Goal: Task Accomplishment & Management: Use online tool/utility

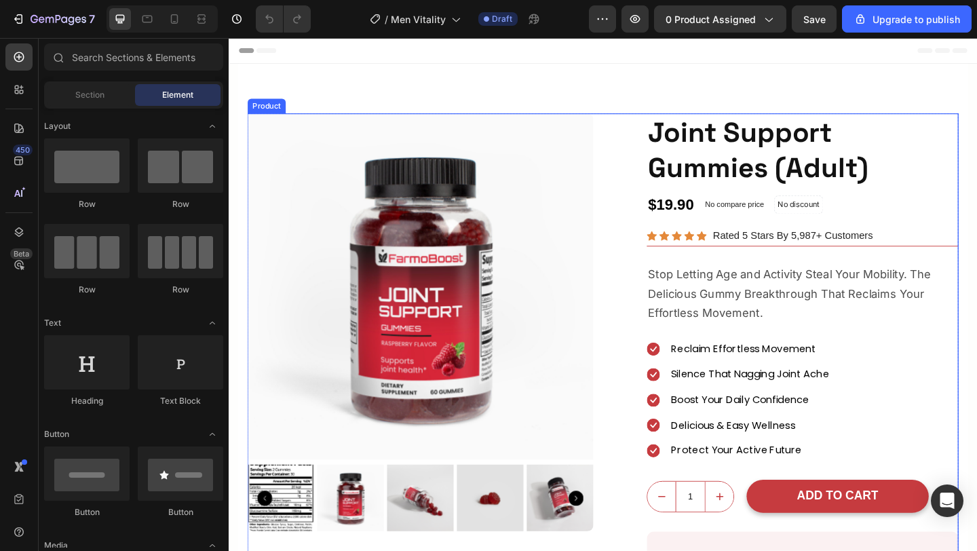
click at [636, 196] on div "Product Images Row Product Images Joint Support Gummies (Adult) (P) Title $19.9…" at bounding box center [635, 444] width 773 height 649
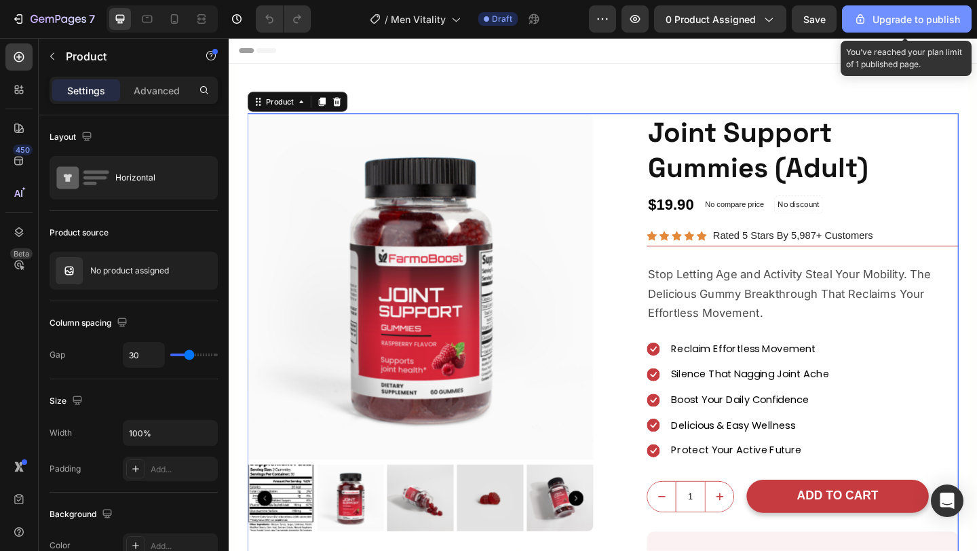
click at [877, 18] on div "Upgrade to publish" at bounding box center [906, 19] width 106 height 14
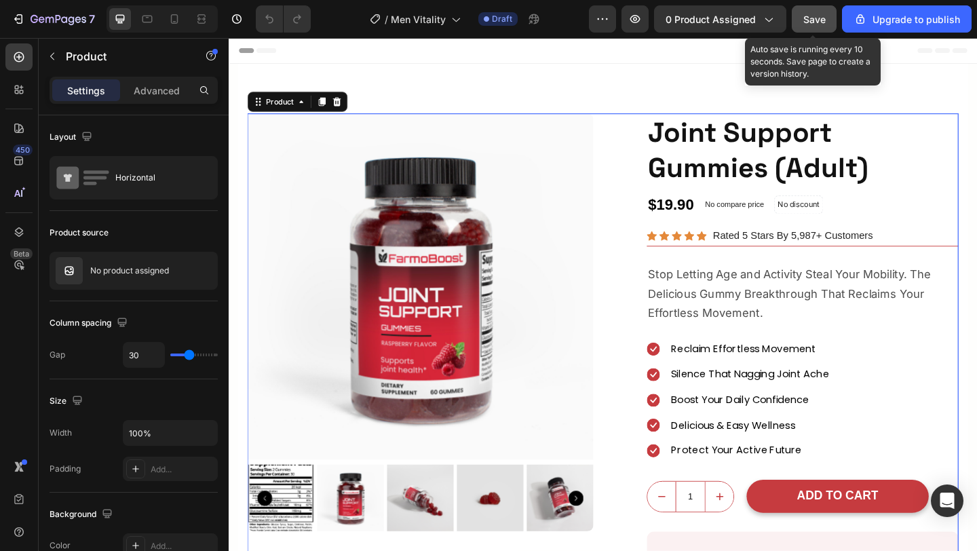
click at [812, 18] on span "Save" at bounding box center [814, 20] width 22 height 12
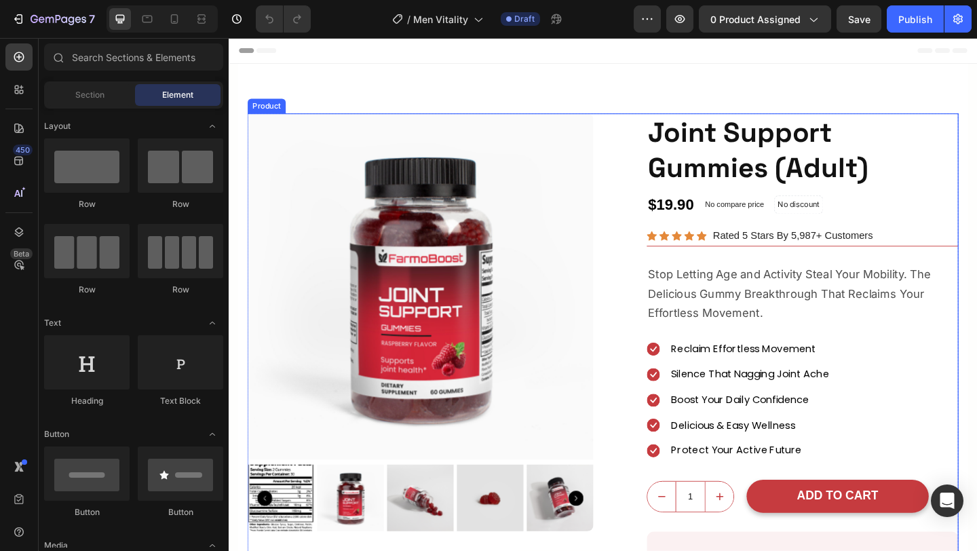
click at [636, 248] on div "Product Images Row Product Images Joint Support Gummies (Adult) (P) Title $19.9…" at bounding box center [635, 444] width 773 height 649
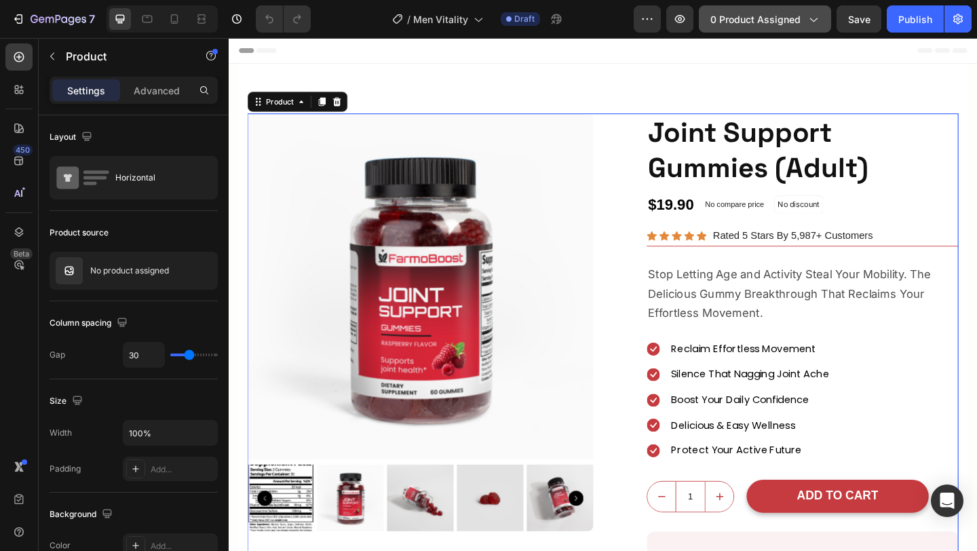
click at [726, 16] on span "0 product assigned" at bounding box center [755, 19] width 90 height 14
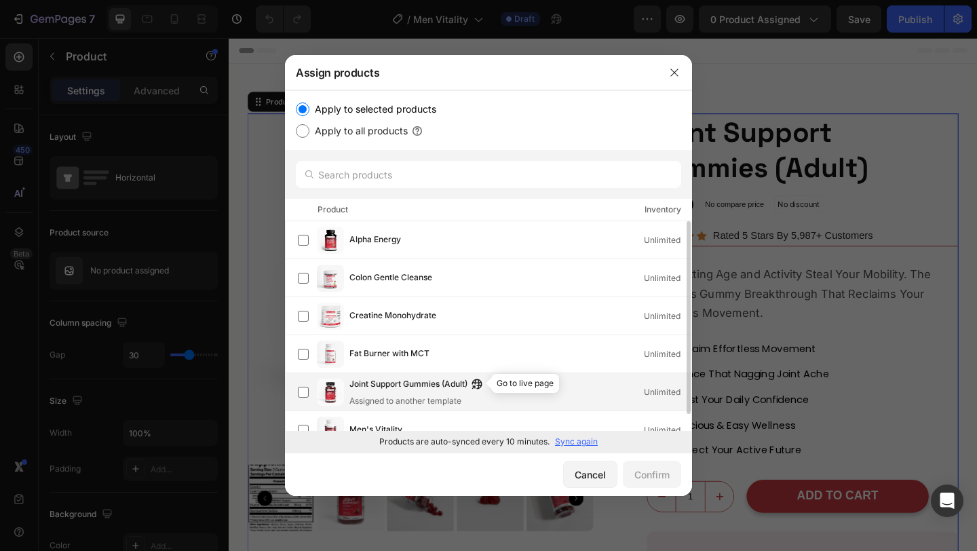
scroll to position [18, 0]
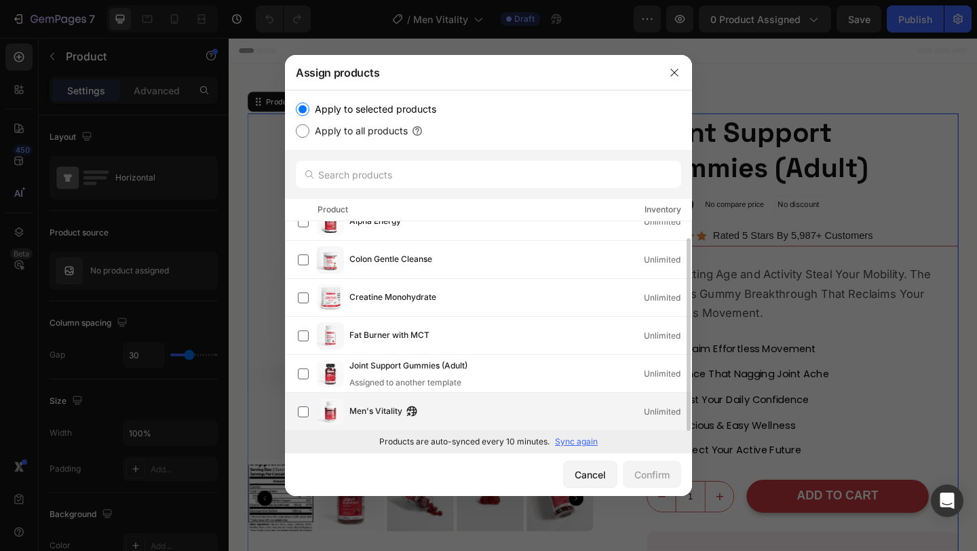
click at [505, 407] on div "Men's Vitality Unlimited" at bounding box center [520, 411] width 342 height 15
click at [650, 479] on div "Confirm" at bounding box center [651, 474] width 35 height 14
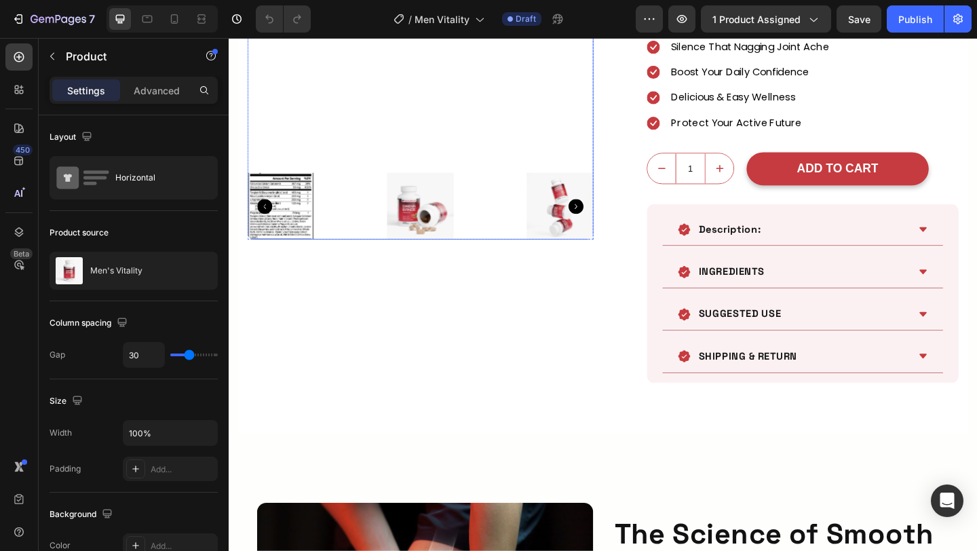
scroll to position [328, 0]
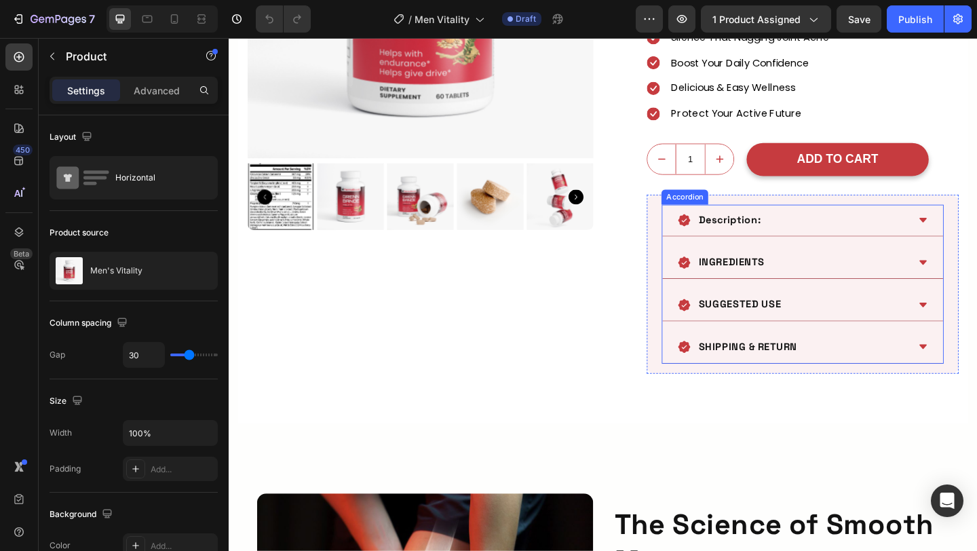
click at [827, 239] on div "Description:" at bounding box center [841, 237] width 251 height 24
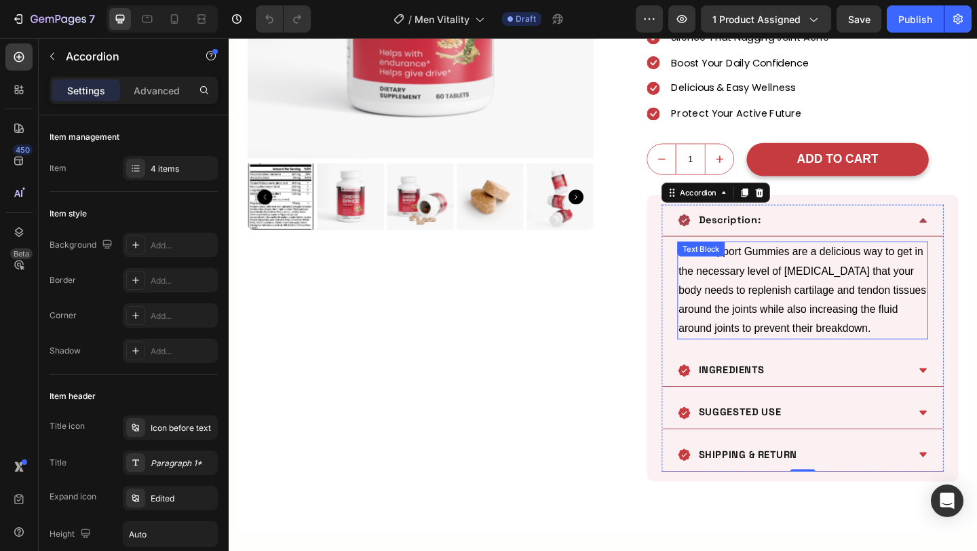
click at [823, 296] on p "Joint Support Gummies are a delicious way to get in the necessary level of gluc…" at bounding box center [853, 312] width 270 height 104
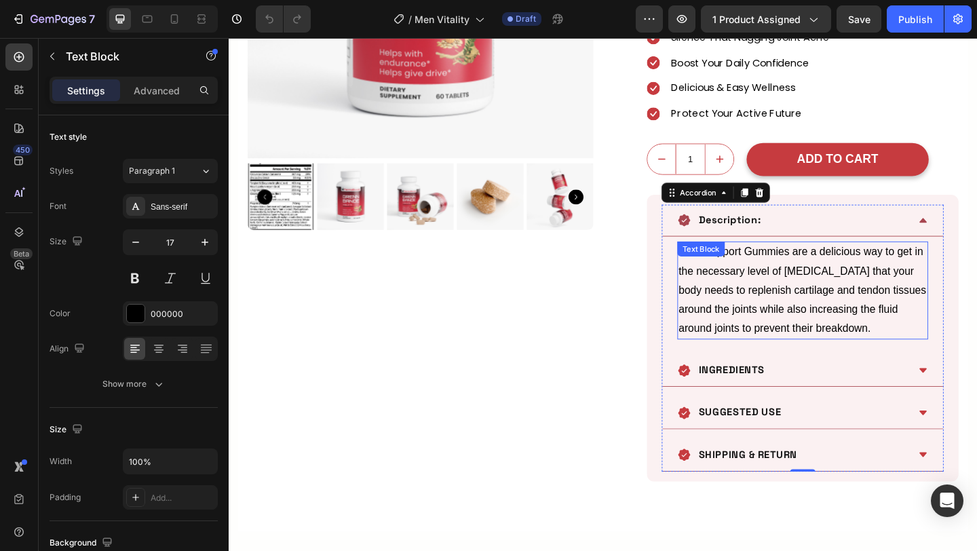
click at [823, 296] on p "Joint Support Gummies are a delicious way to get in the necessary level of gluc…" at bounding box center [853, 312] width 270 height 104
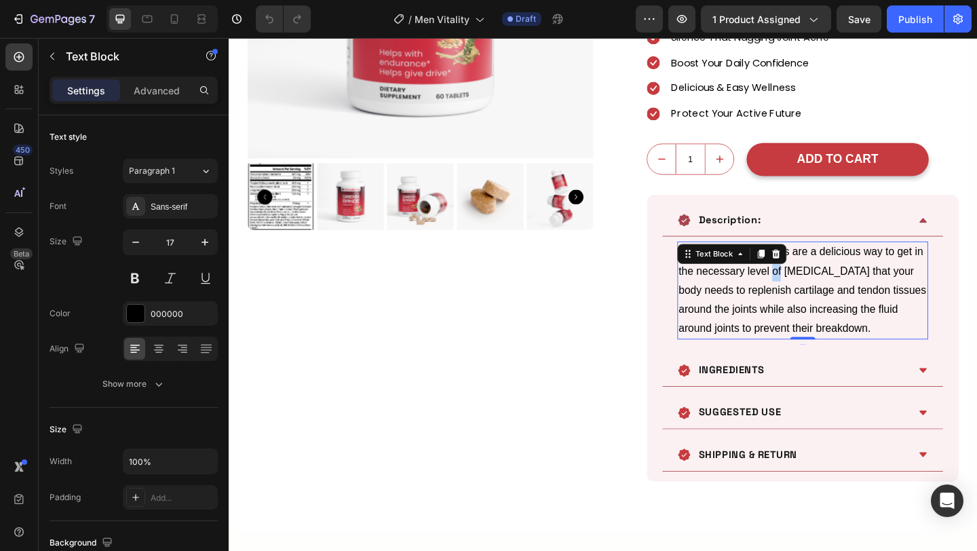
click at [823, 296] on p "Joint Support Gummies are a delicious way to get in the necessary level of gluc…" at bounding box center [853, 312] width 270 height 104
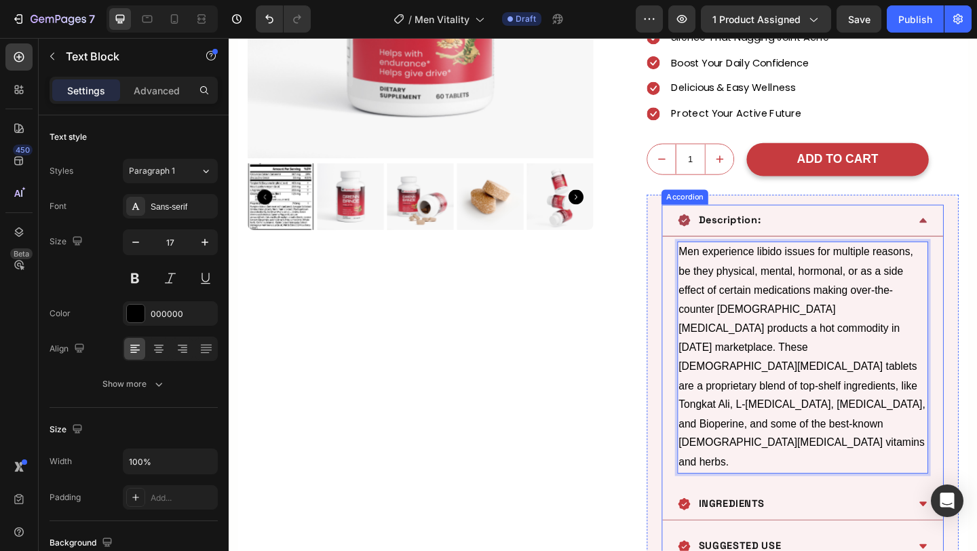
click at [832, 251] on div "Description:" at bounding box center [852, 236] width 305 height 35
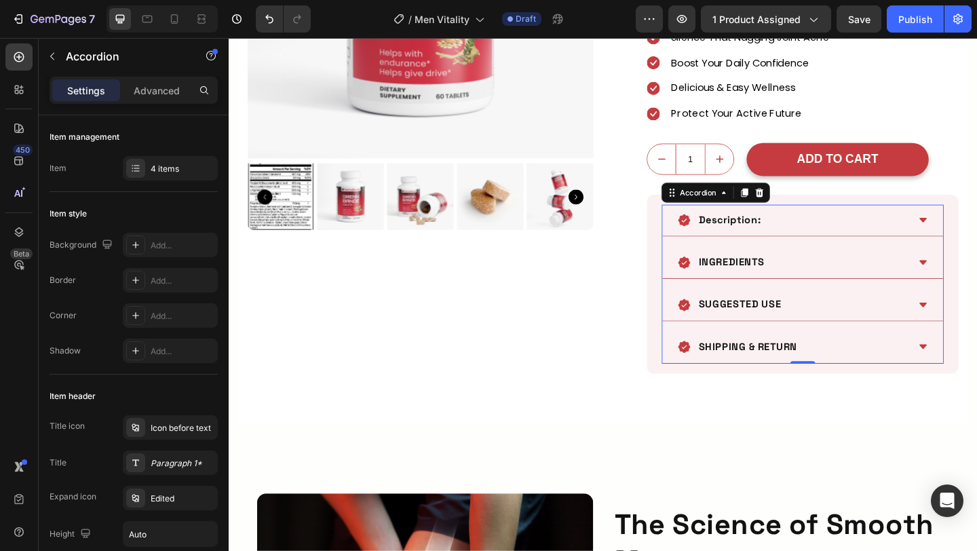
click at [855, 280] on div "INGREDIENTS" at bounding box center [841, 282] width 251 height 24
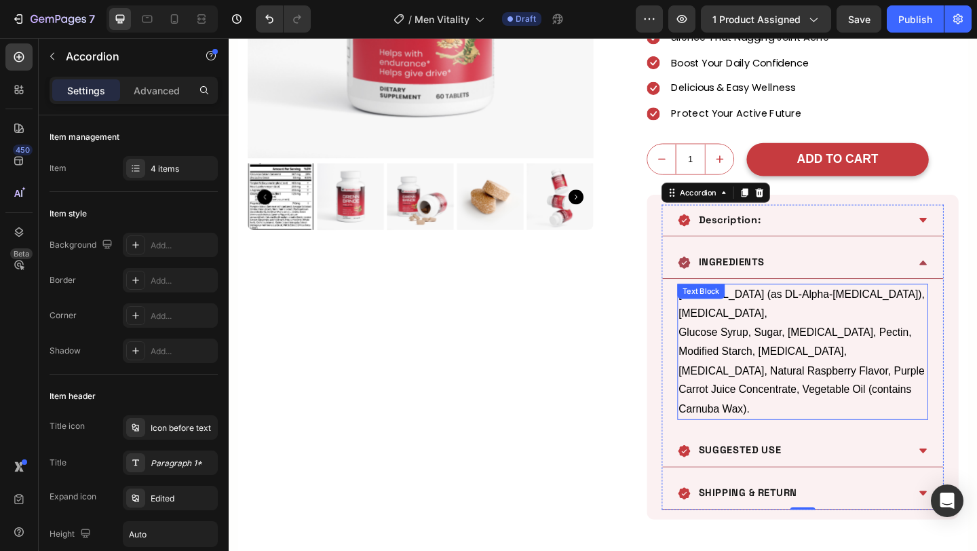
click at [851, 337] on p "Vitamin E (as DL-Alpha-Tocopherol-Acetate), Glucosamine Sulfate," at bounding box center [853, 327] width 270 height 41
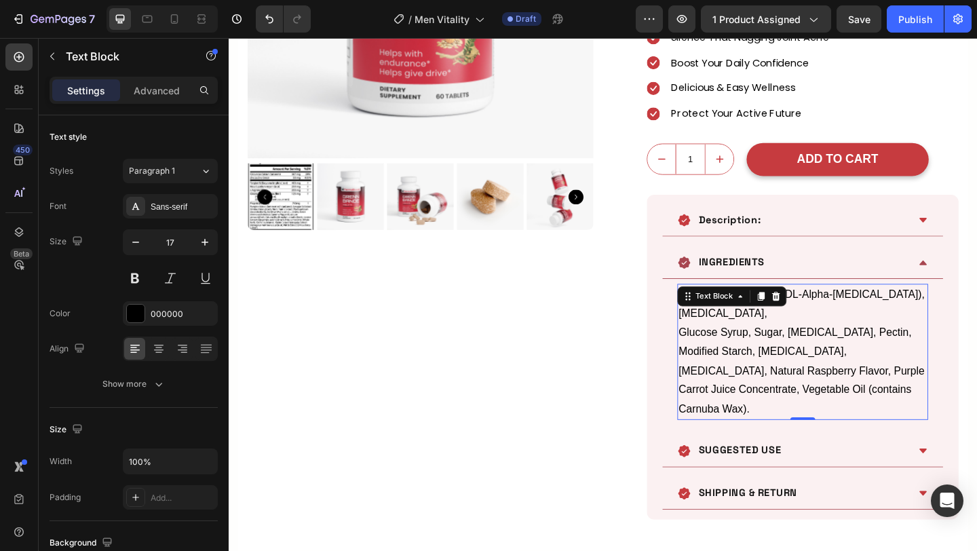
click at [851, 337] on p "Vitamin E (as DL-Alpha-Tocopherol-Acetate), Glucosamine Sulfate," at bounding box center [853, 327] width 270 height 41
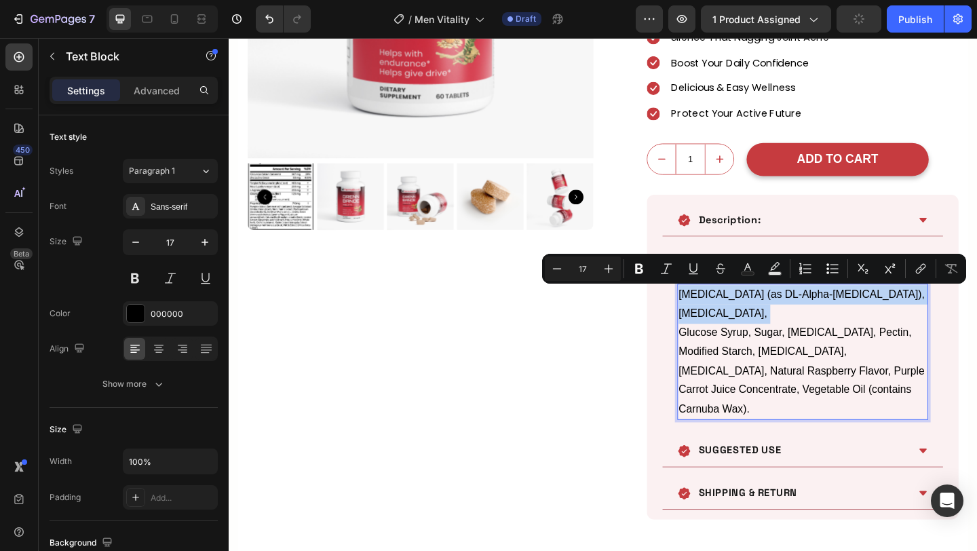
click at [937, 405] on p "Glucose Syrup, Sugar, Dextrose, Pectin, Modified Starch, Citric Acid, Sodium Ci…" at bounding box center [853, 400] width 270 height 104
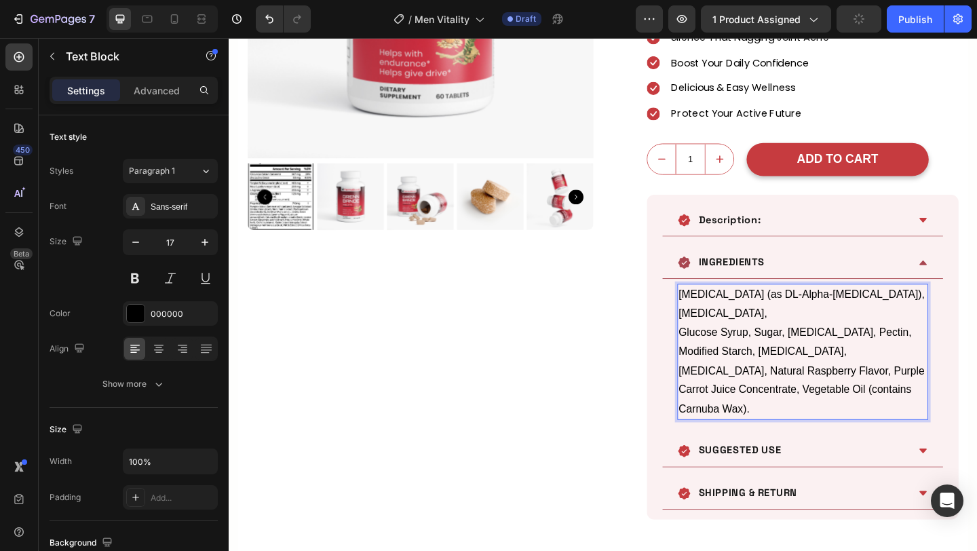
click at [933, 427] on p "Glucose Syrup, Sugar, Dextrose, Pectin, Modified Starch, Citric Acid, Sodium Ci…" at bounding box center [853, 400] width 270 height 104
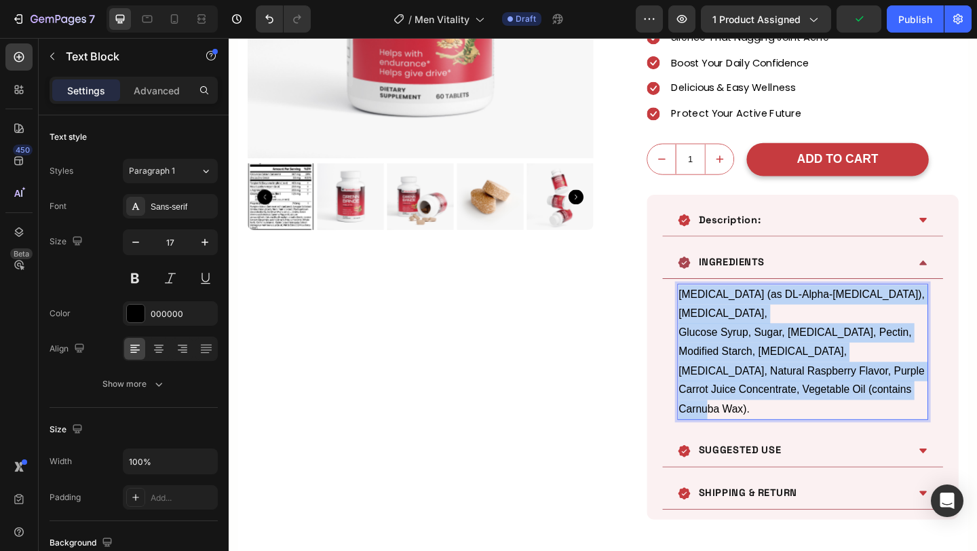
drag, startPoint x: 933, startPoint y: 427, endPoint x: 720, endPoint y: 309, distance: 244.1
click at [720, 309] on div "Vitamin E (as DL-Alpha-Tocopherol-Acetate), Glucosamine Sulfate, Glucose Syrup,…" at bounding box center [852, 379] width 273 height 148
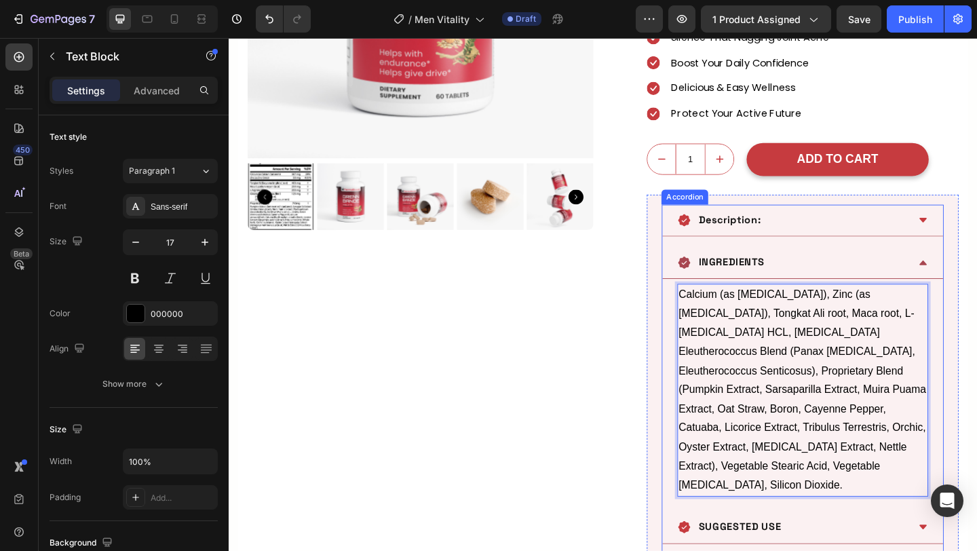
click at [915, 277] on div "INGREDIENTS" at bounding box center [841, 282] width 251 height 24
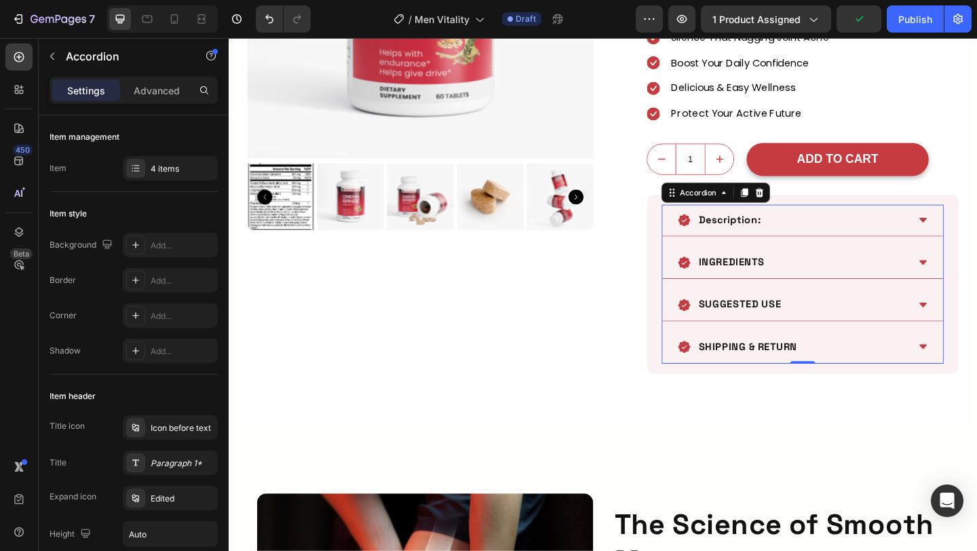
click at [868, 335] on div "SUGGESTED USE" at bounding box center [841, 328] width 251 height 24
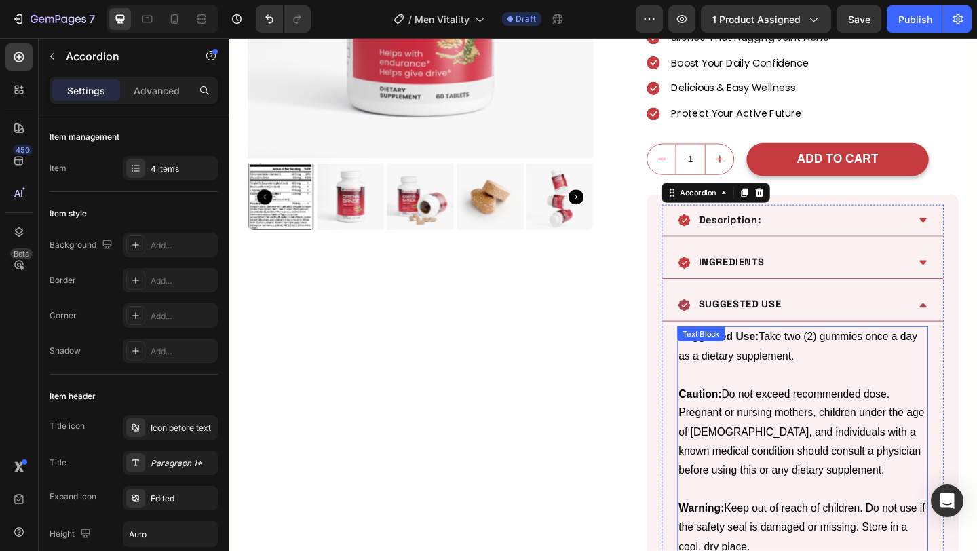
click at [840, 456] on p "Caution: Do not exceed recommended dose. Pregnant or nursing mothers, children …" at bounding box center [853, 467] width 270 height 104
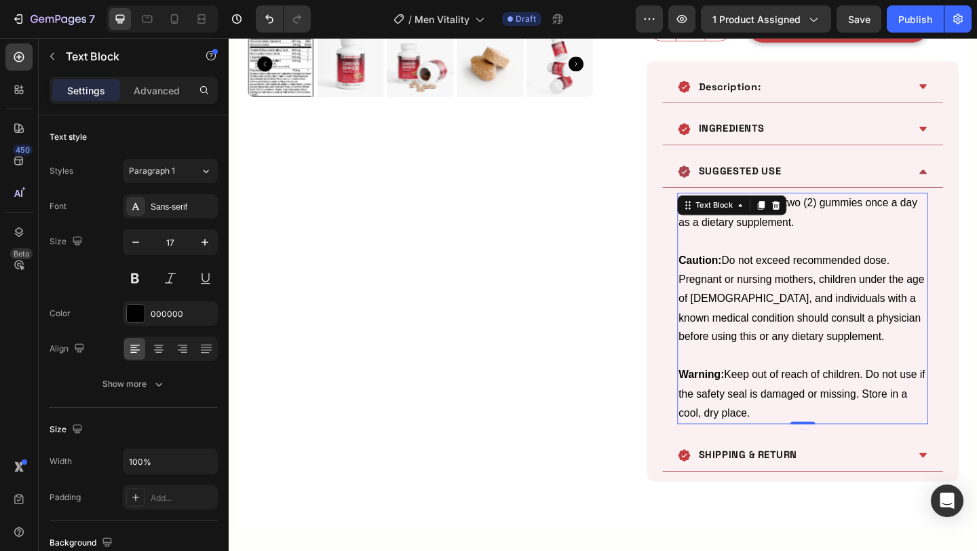
scroll to position [473, 0]
click at [855, 448] on p "Warning: Keep out of reach of children. Do not use if the safety seal is damage…" at bounding box center [853, 424] width 270 height 62
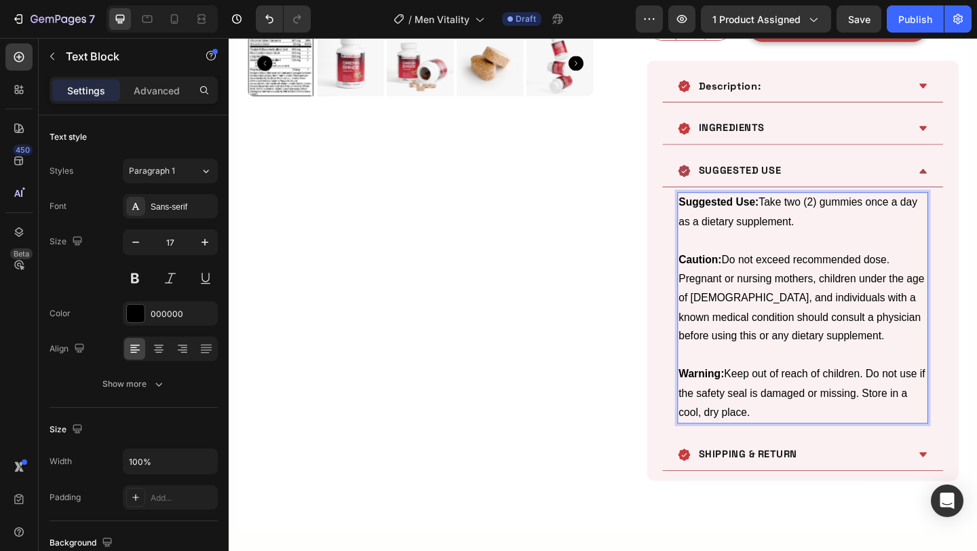
drag, startPoint x: 822, startPoint y: 447, endPoint x: 717, endPoint y: 219, distance: 251.0
click at [717, 219] on div "Suggested Use: Take two (2) gummies once a day as a dietary supplement. Caution…" at bounding box center [852, 332] width 273 height 252
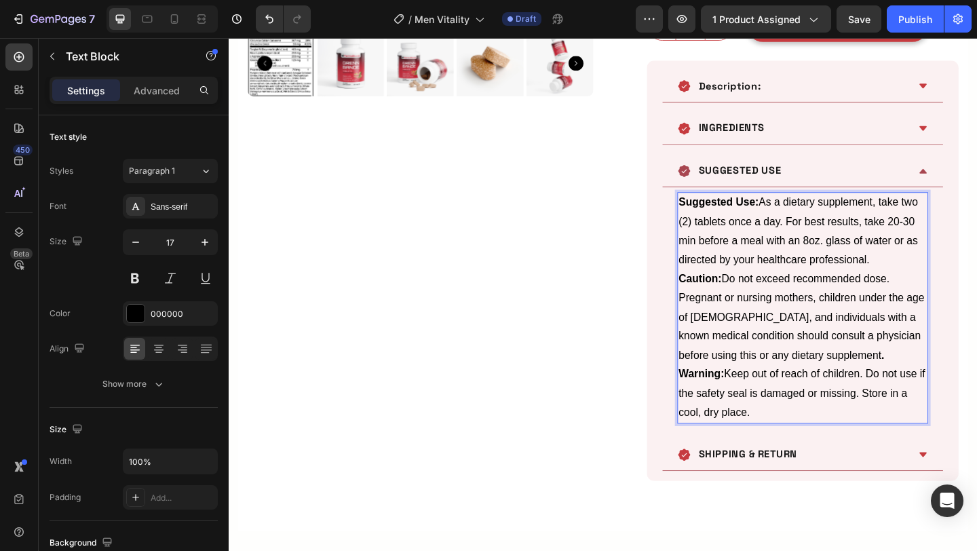
click at [946, 281] on p "Suggested Use: As a dietary supplement, take two (2) tablets once a day. For be…" at bounding box center [853, 248] width 270 height 83
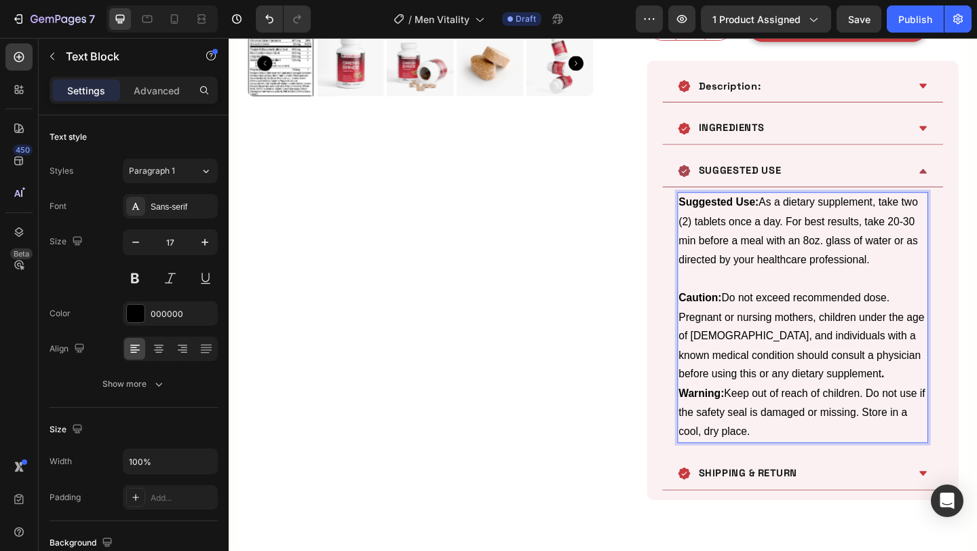
click at [894, 408] on p "Caution: Do not exceed recommended dose. Pregnant or nursing mothers, children …" at bounding box center [853, 363] width 270 height 104
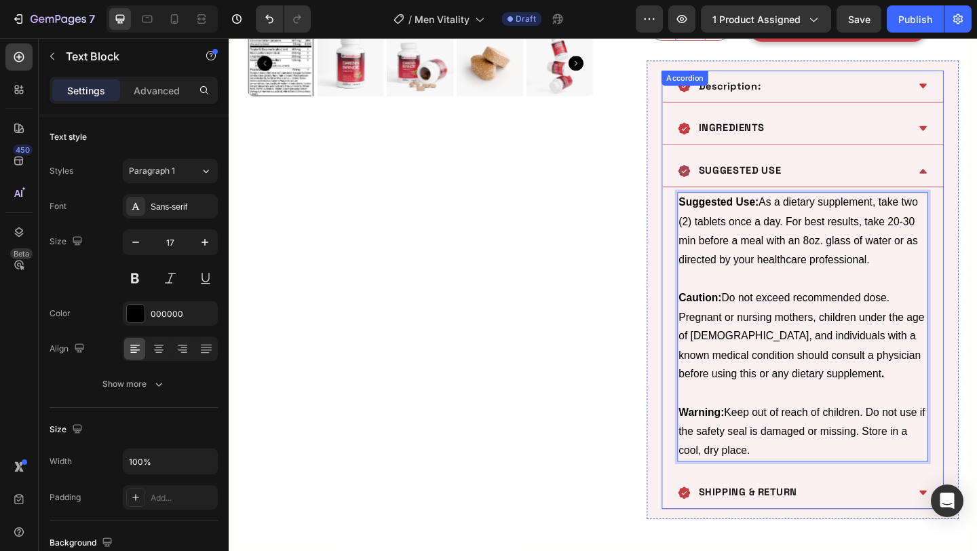
click at [942, 177] on div "SUGGESTED USE" at bounding box center [841, 182] width 251 height 24
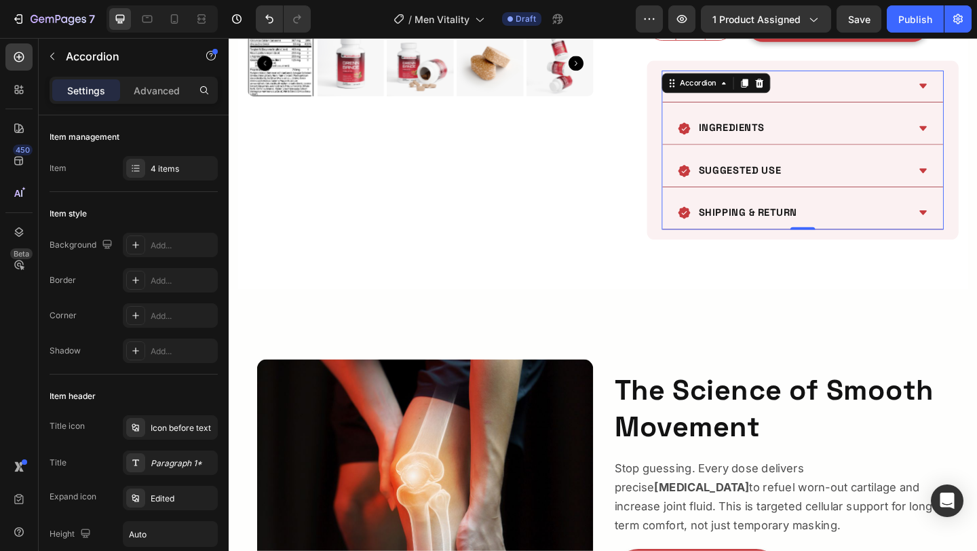
click at [942, 177] on div "SUGGESTED USE" at bounding box center [841, 182] width 251 height 24
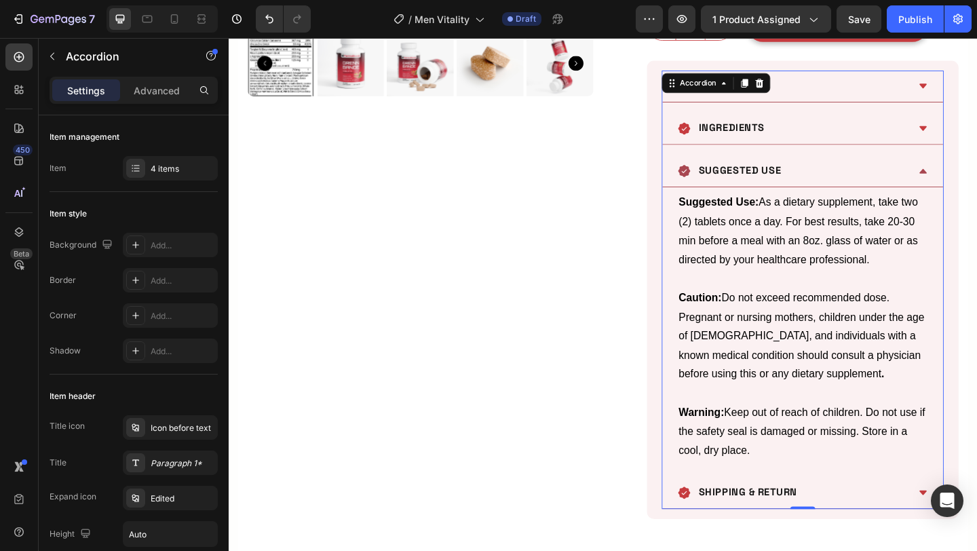
click at [942, 177] on div "SUGGESTED USE" at bounding box center [841, 182] width 251 height 24
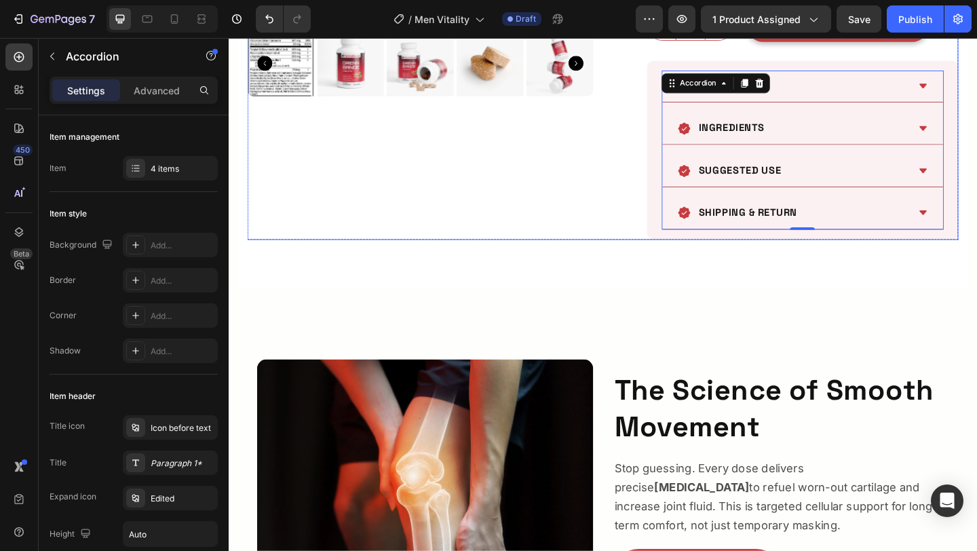
scroll to position [0, 0]
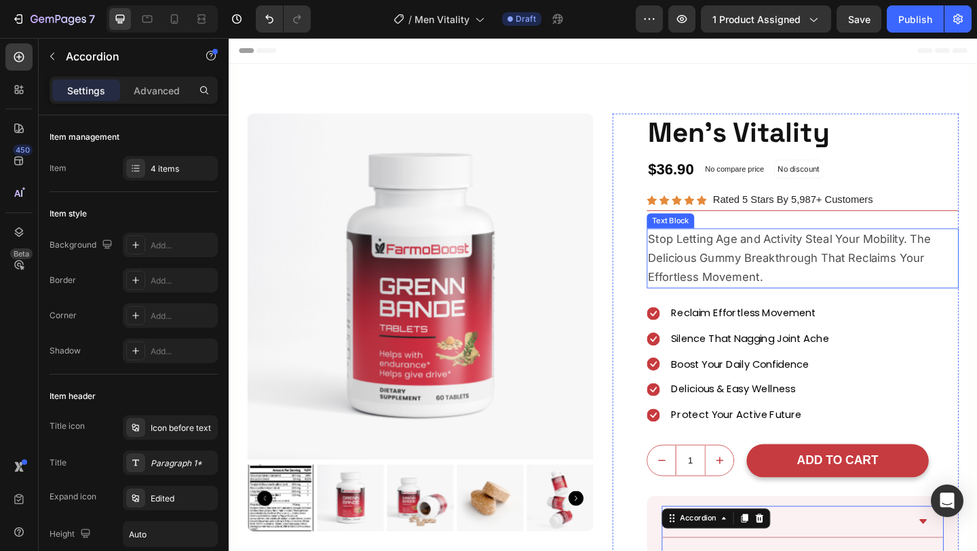
click at [752, 259] on p "Stop Letting Age and Activity Steal Your Mobility. The Delicious Gummy Breakthr…" at bounding box center [852, 277] width 336 height 62
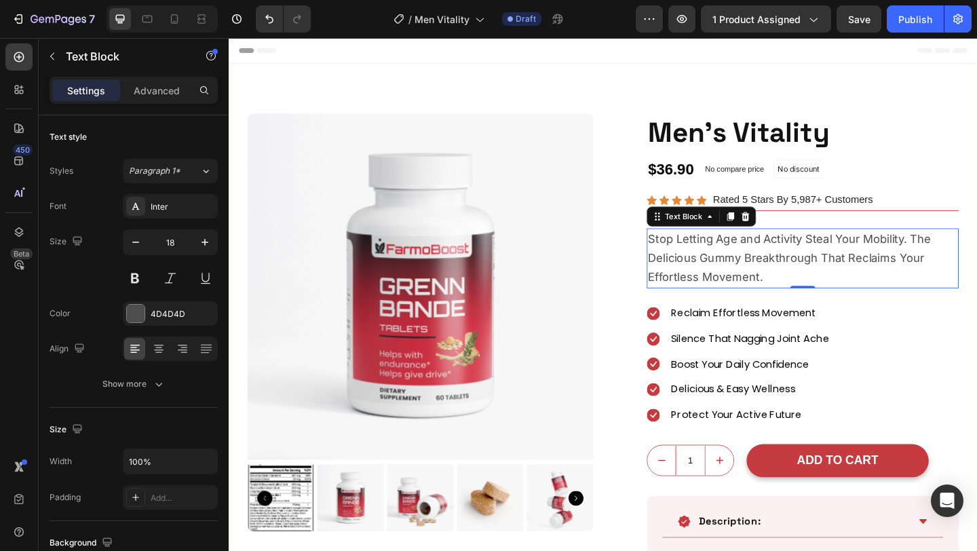
click at [752, 259] on p "Stop Letting Age and Activity Steal Your Mobility. The Delicious Gummy Breakthr…" at bounding box center [852, 277] width 336 height 62
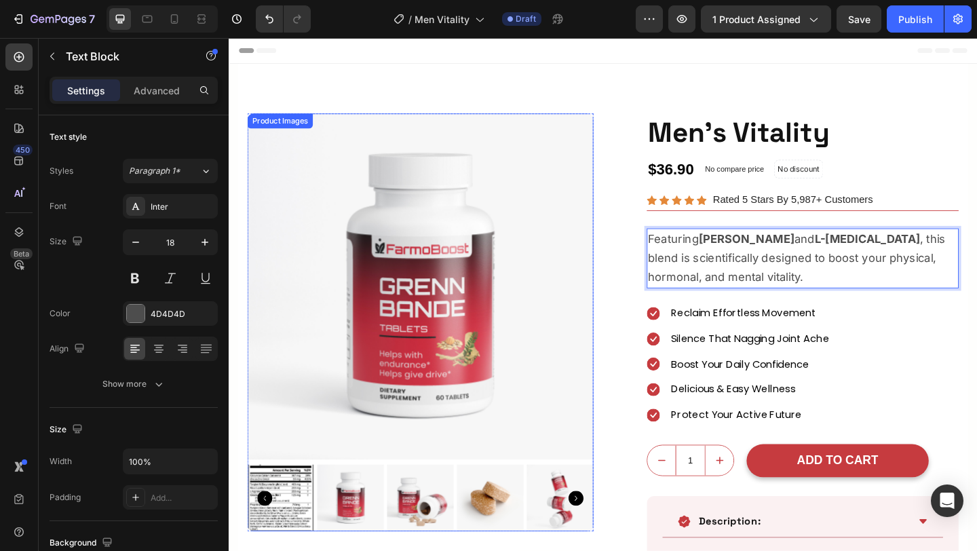
click at [534, 231] on img at bounding box center [437, 308] width 376 height 376
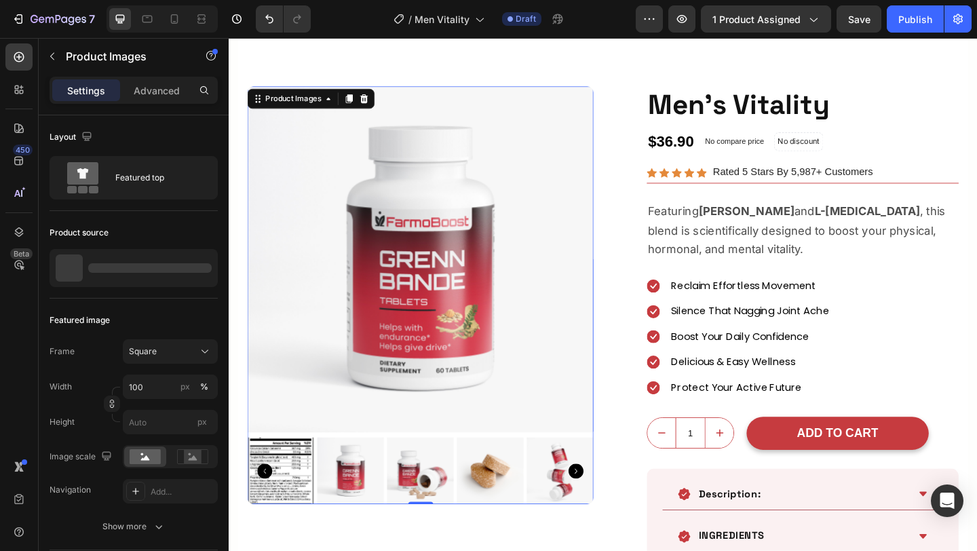
scroll to position [70, 0]
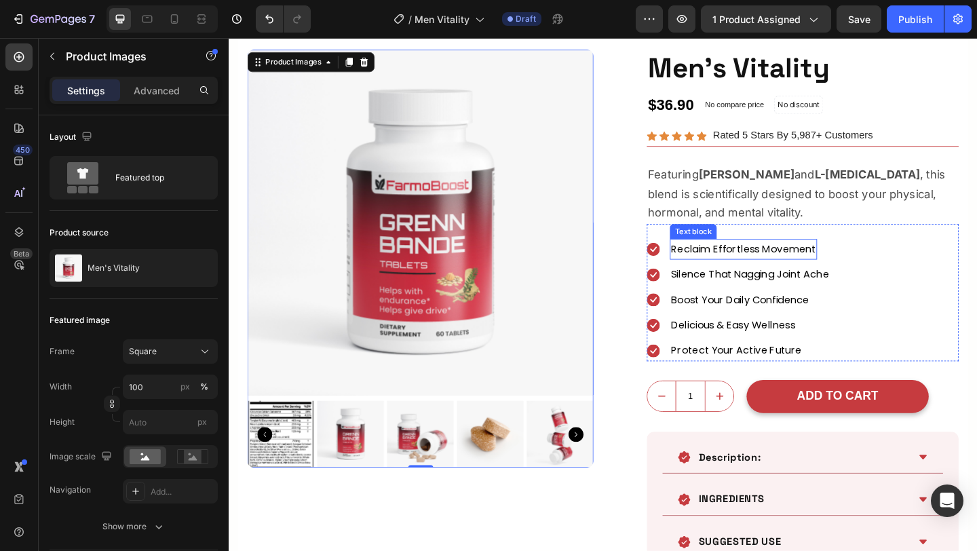
click at [763, 269] on p "Reclaim Effortless Movement" at bounding box center [787, 268] width 157 height 20
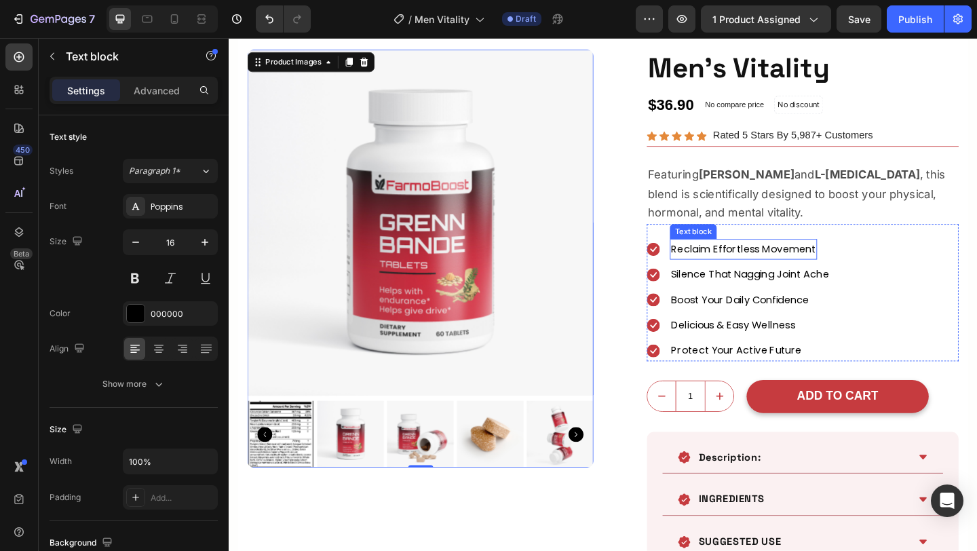
click at [763, 269] on p "Reclaim Effortless Movement" at bounding box center [787, 268] width 157 height 20
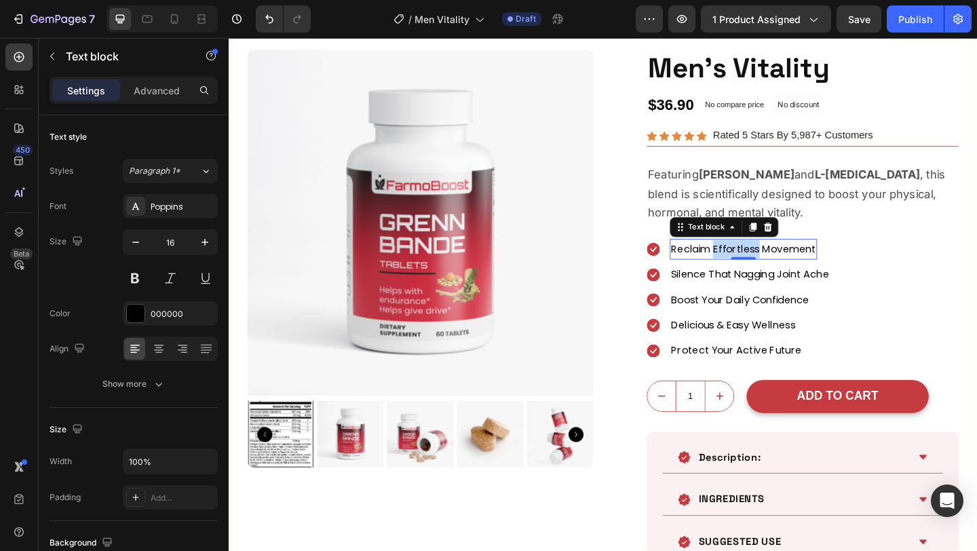
click at [763, 269] on p "Reclaim Effortless Movement" at bounding box center [787, 268] width 157 height 20
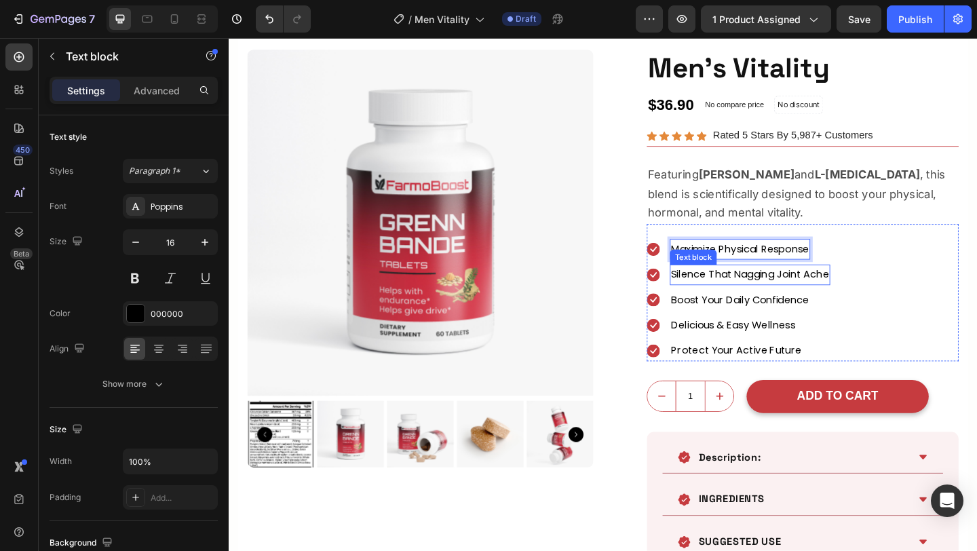
click at [757, 296] on p "Silence That Nagging Joint Ache" at bounding box center [795, 296] width 172 height 20
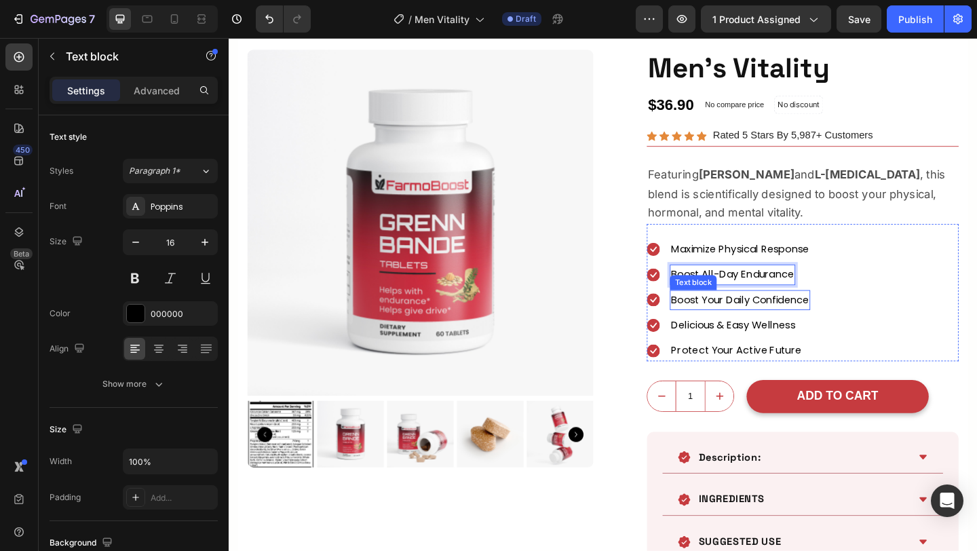
click at [752, 326] on p "Boost Your Daily Confidence" at bounding box center [784, 323] width 150 height 20
click at [783, 351] on p "Delicious & Easy Wellness" at bounding box center [776, 350] width 135 height 20
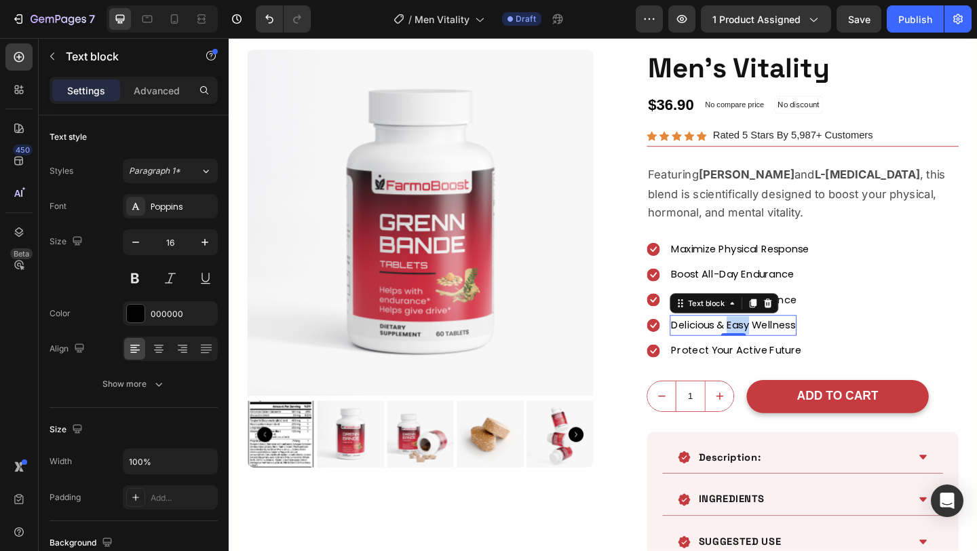
click at [783, 351] on p "Delicious & Easy Wellness" at bounding box center [776, 350] width 135 height 20
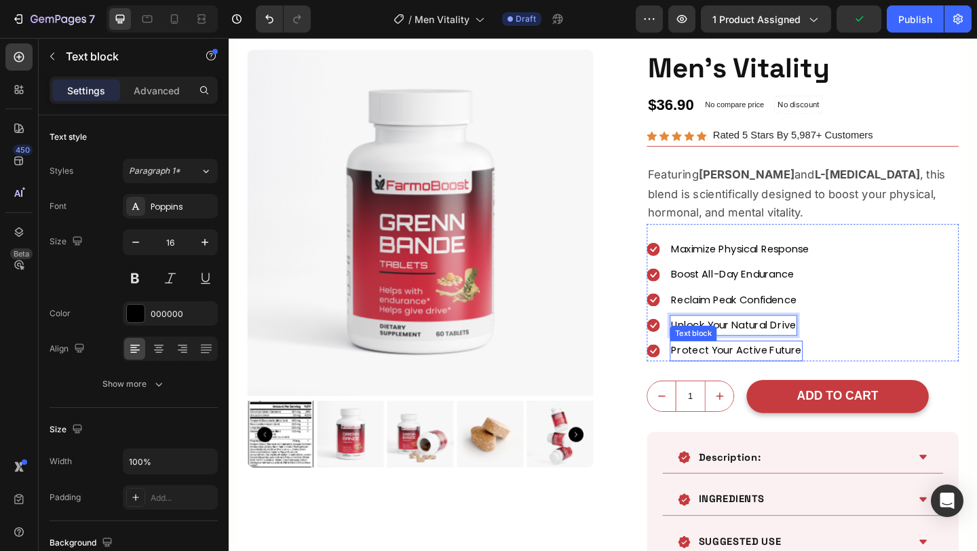
click at [768, 373] on p "Protect Your Active Future" at bounding box center [780, 378] width 142 height 20
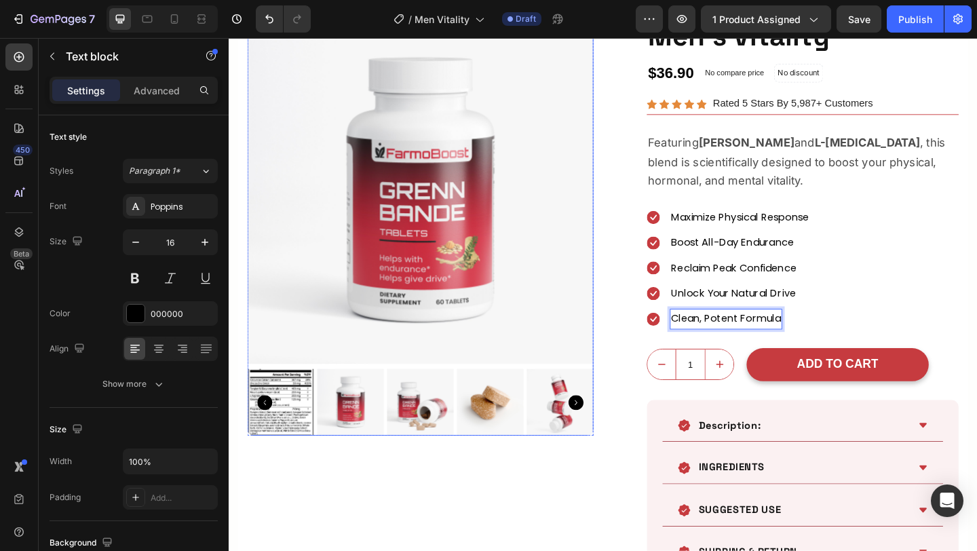
scroll to position [106, 0]
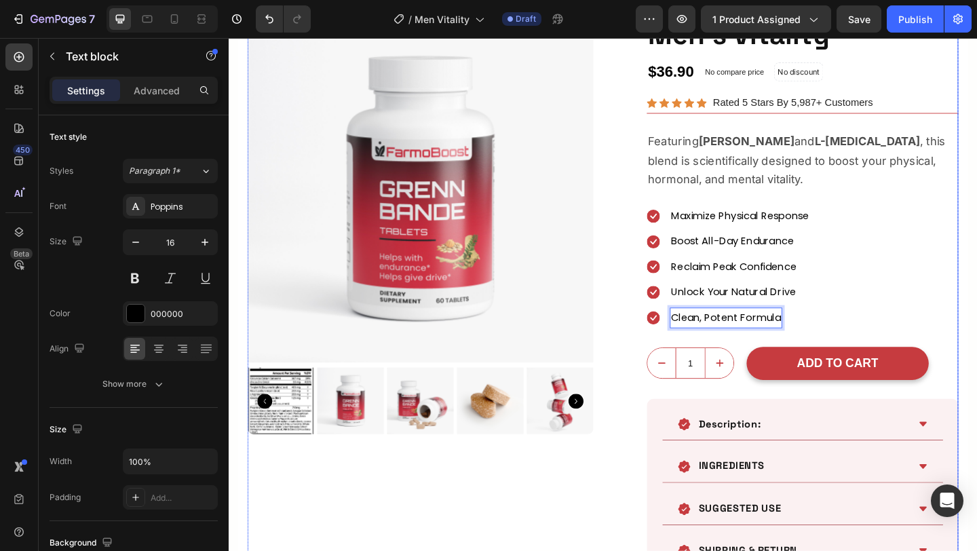
click at [638, 268] on div "Product Images Row Product Images Men's Vitality (P) Title $36.90 (P) Price (P)…" at bounding box center [635, 319] width 773 height 610
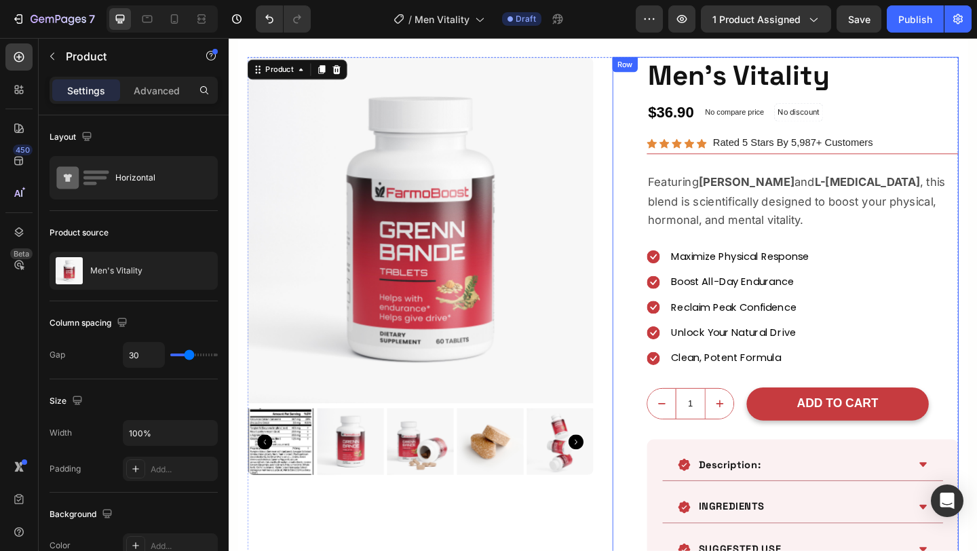
scroll to position [61, 0]
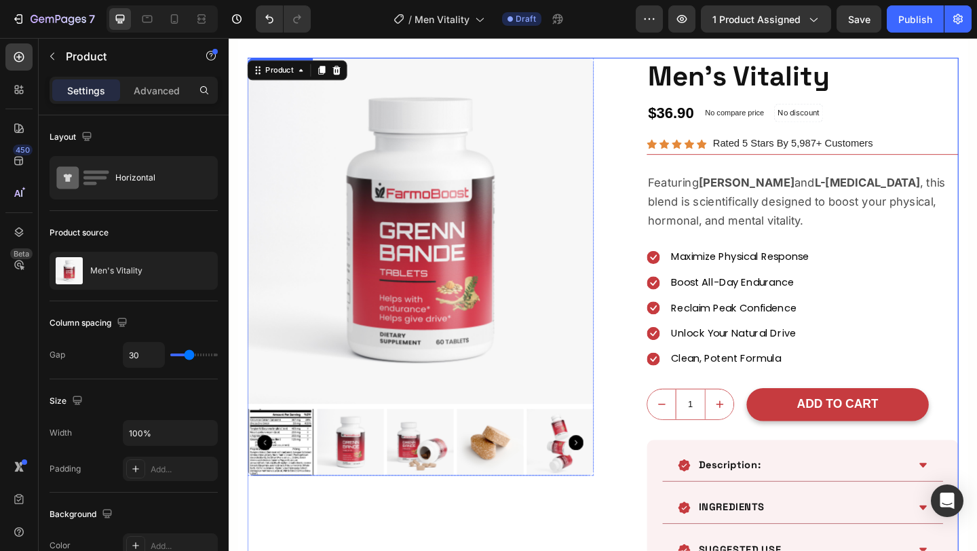
click at [617, 273] on img at bounding box center [437, 247] width 376 height 376
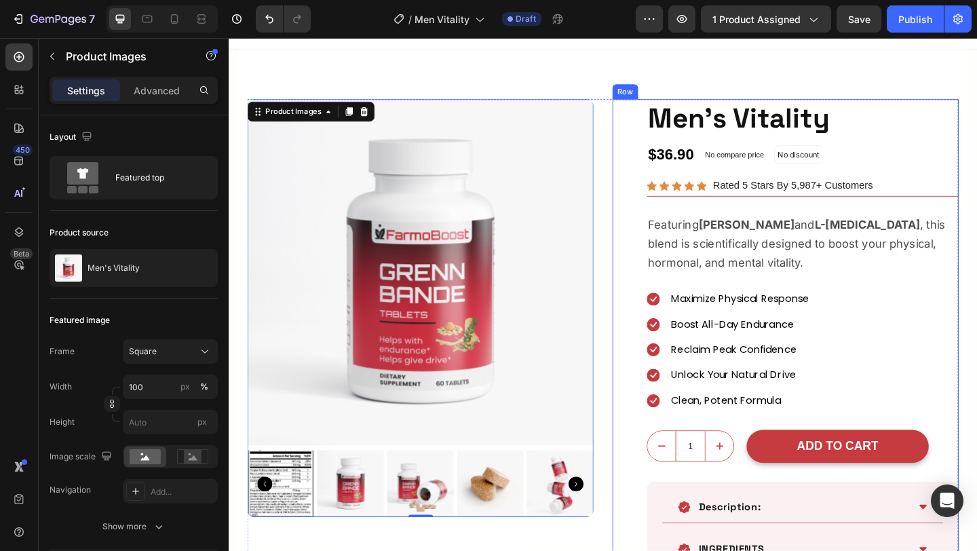
click at [676, 267] on div "Product Images Men's Vitality (P) Title $36.90 (P) Price (P) Price No compare p…" at bounding box center [834, 409] width 376 height 610
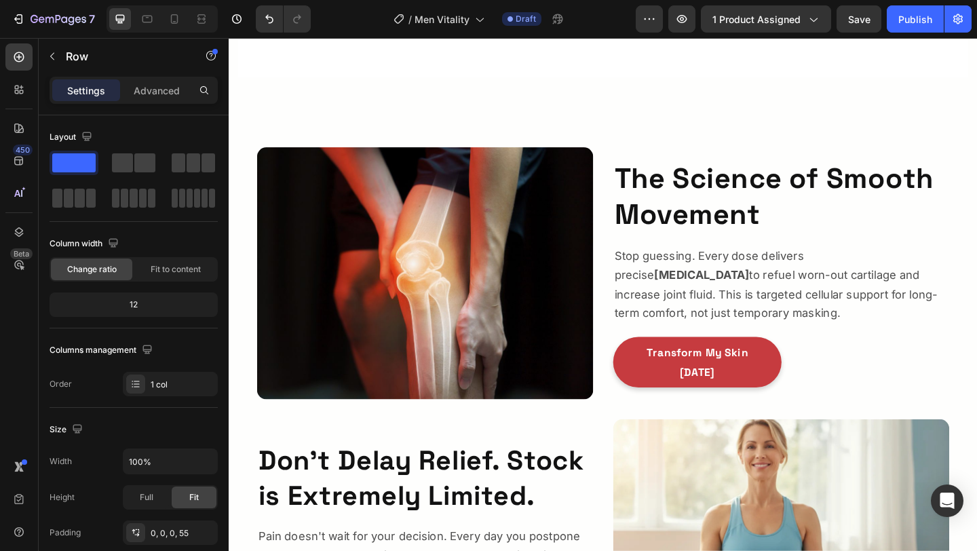
scroll to position [830, 0]
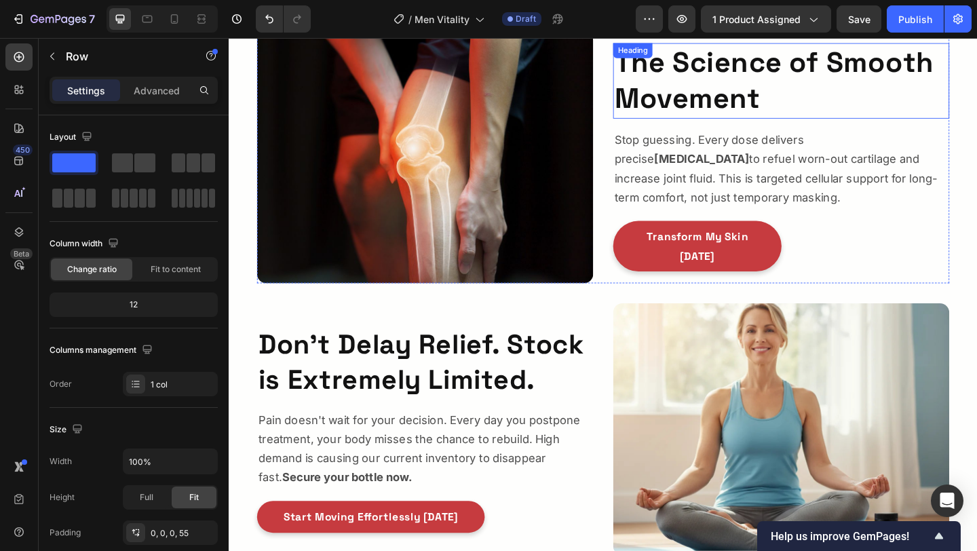
click at [740, 70] on h3 "The Science of Smooth Movement" at bounding box center [829, 84] width 366 height 82
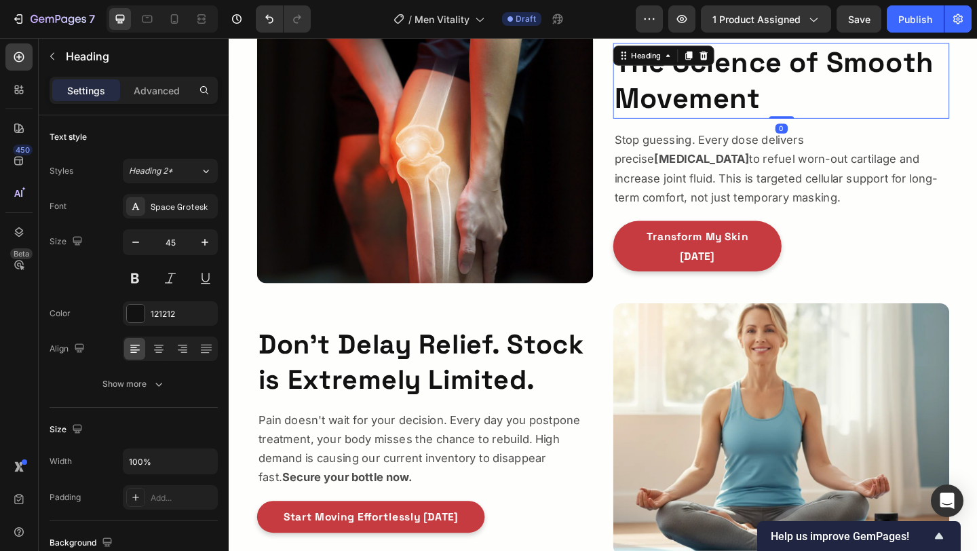
click at [740, 62] on icon at bounding box center [744, 57] width 11 height 11
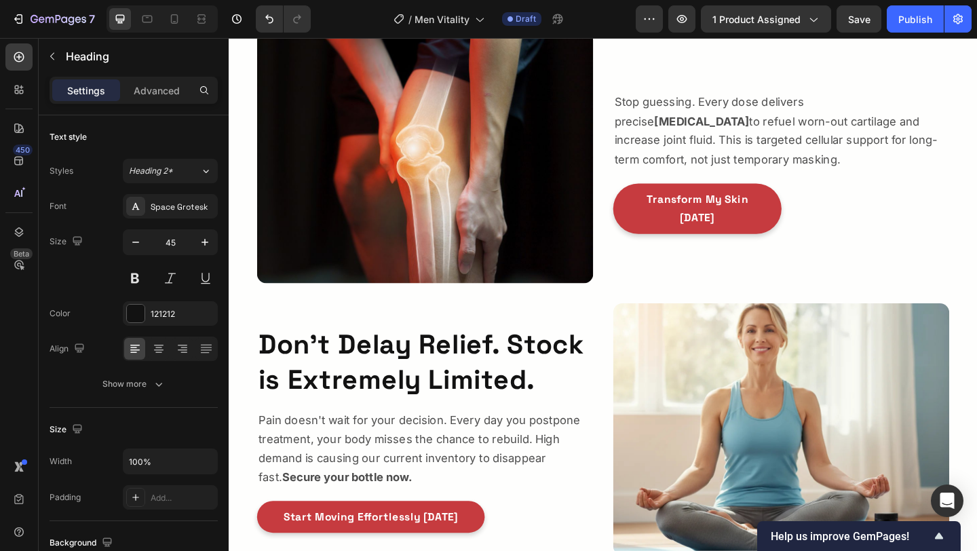
click at [740, 70] on div "Stop guessing. Every dose delivers precise Glucosamine Sulfate to refuel worn-o…" at bounding box center [829, 168] width 366 height 274
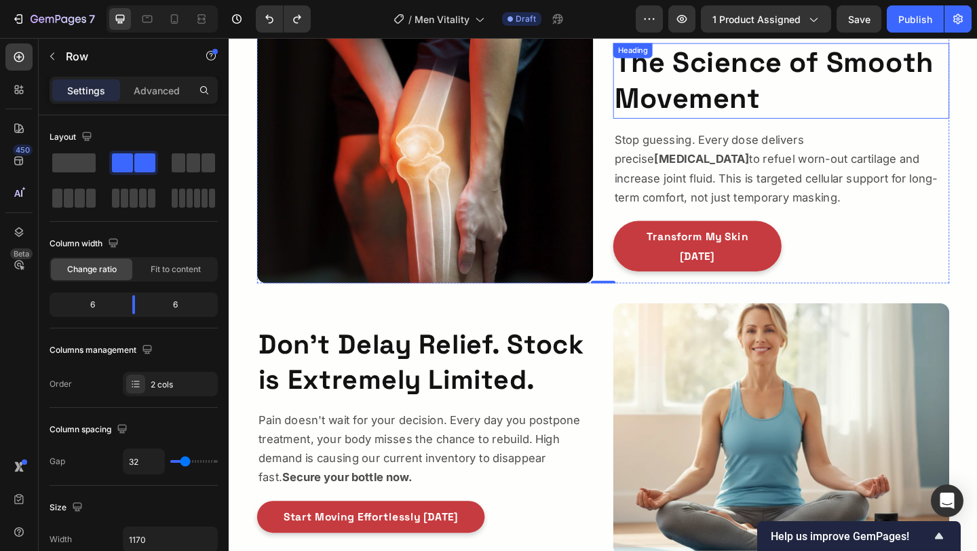
click at [803, 119] on h3 "The Science of Smooth Movement" at bounding box center [829, 84] width 366 height 82
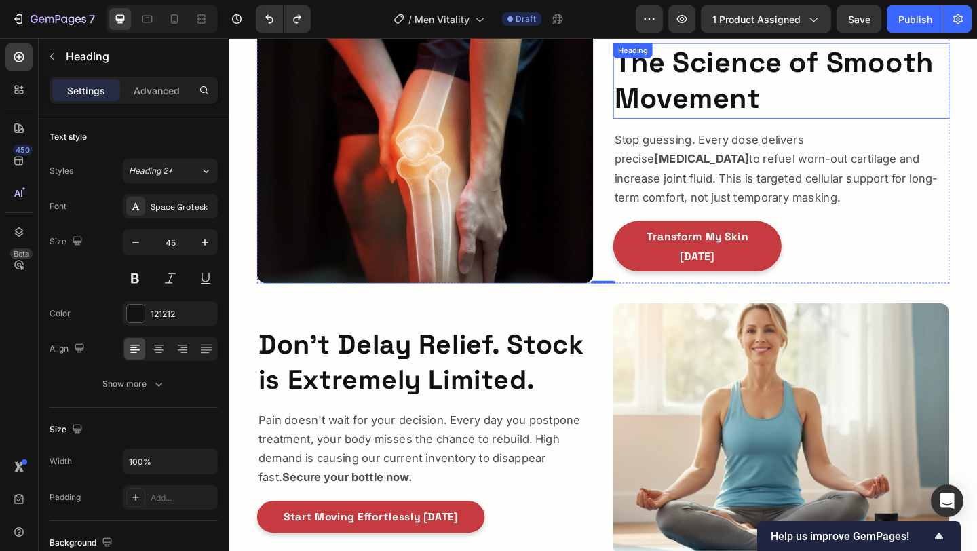
click at [803, 119] on h3 "The Science of Smooth Movement" at bounding box center [829, 84] width 366 height 82
click at [803, 119] on p "The Science of Smooth Movement" at bounding box center [829, 84] width 363 height 79
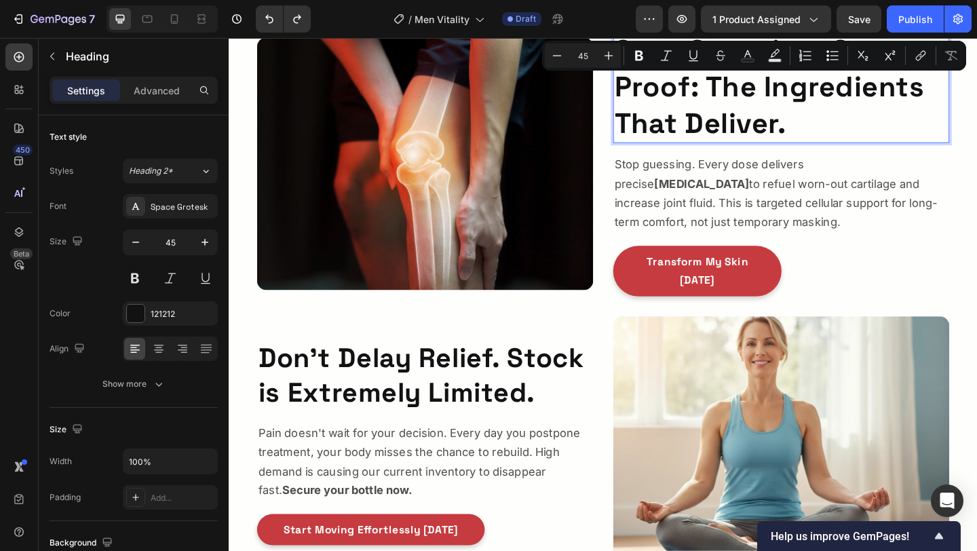
scroll to position [811, 0]
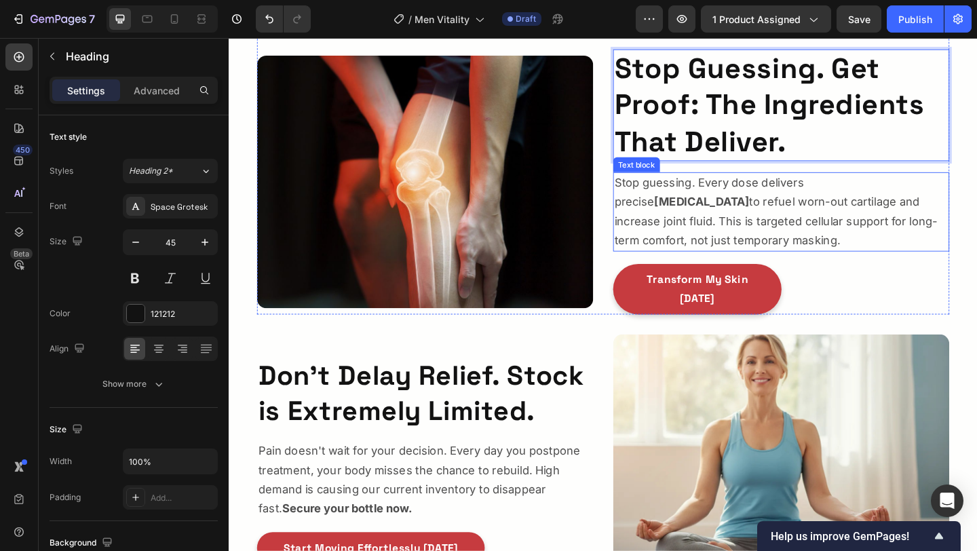
click at [759, 222] on p "Stop guessing. Every dose delivers precise Glucosamine Sulfate to refuel worn-o…" at bounding box center [829, 226] width 363 height 83
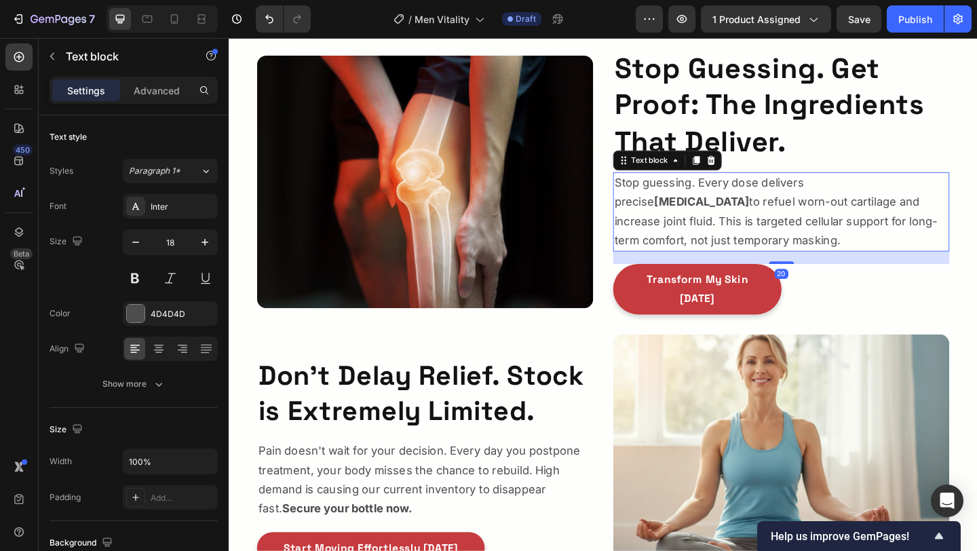
click at [759, 222] on p "Stop guessing. Every dose delivers precise Glucosamine Sulfate to refuel worn-o…" at bounding box center [829, 226] width 363 height 83
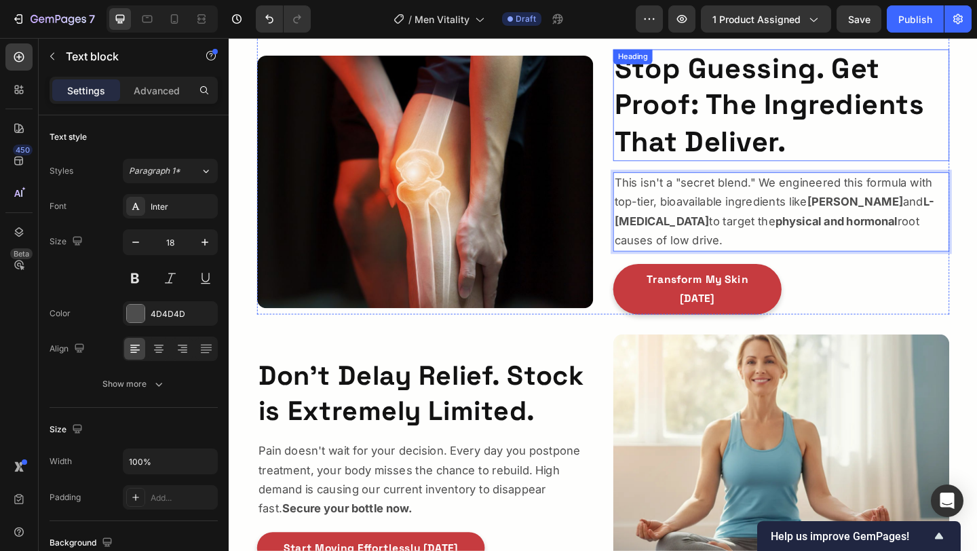
click at [741, 104] on p "Stop Guessing. Get Proof: The Ingredients That Deliver." at bounding box center [829, 111] width 363 height 119
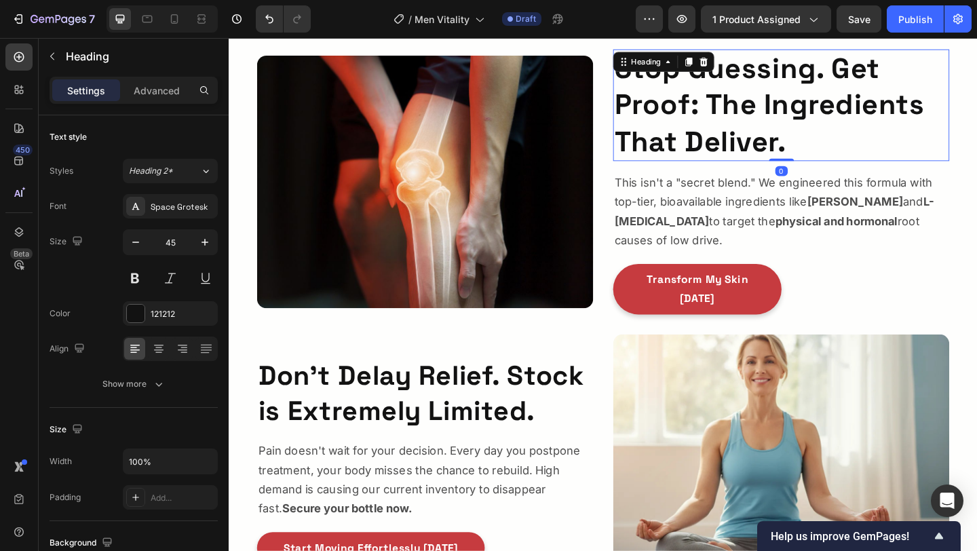
click at [741, 104] on p "Stop Guessing. Get Proof: The Ingredients That Deliver." at bounding box center [829, 111] width 363 height 119
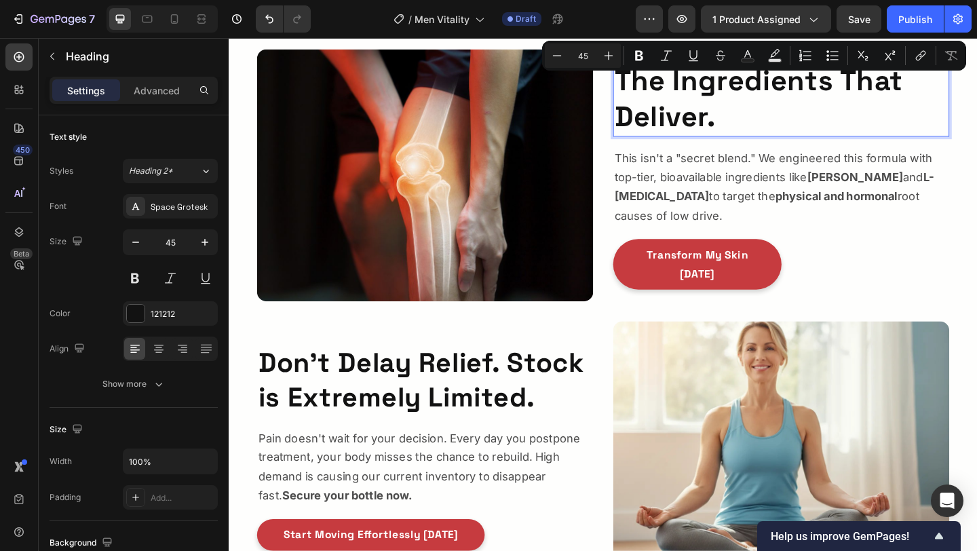
scroll to position [830, 0]
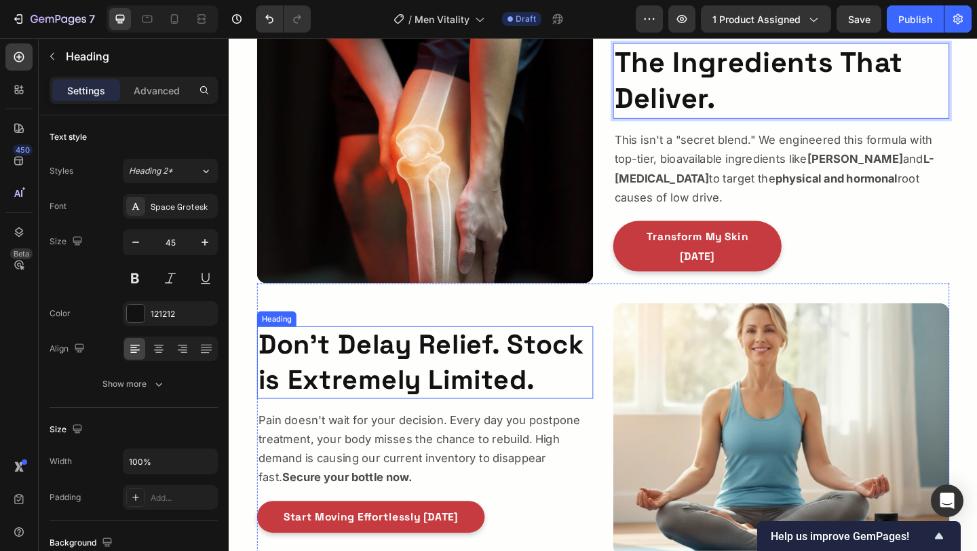
click at [391, 428] on h3 "Don't Delay Relief. Stock is Extremely Limited." at bounding box center [442, 390] width 366 height 79
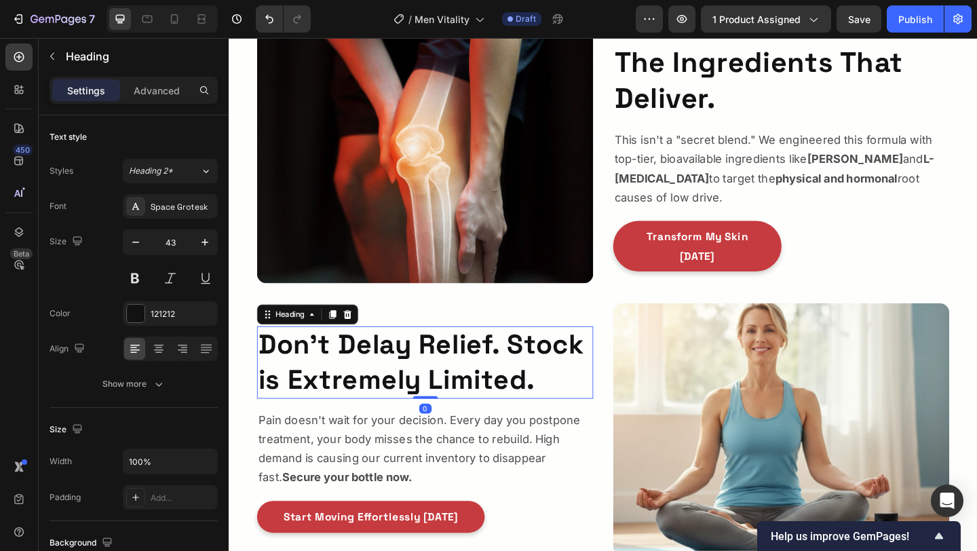
click at [391, 428] on h3 "Don't Delay Relief. Stock is Extremely Limited." at bounding box center [442, 390] width 366 height 79
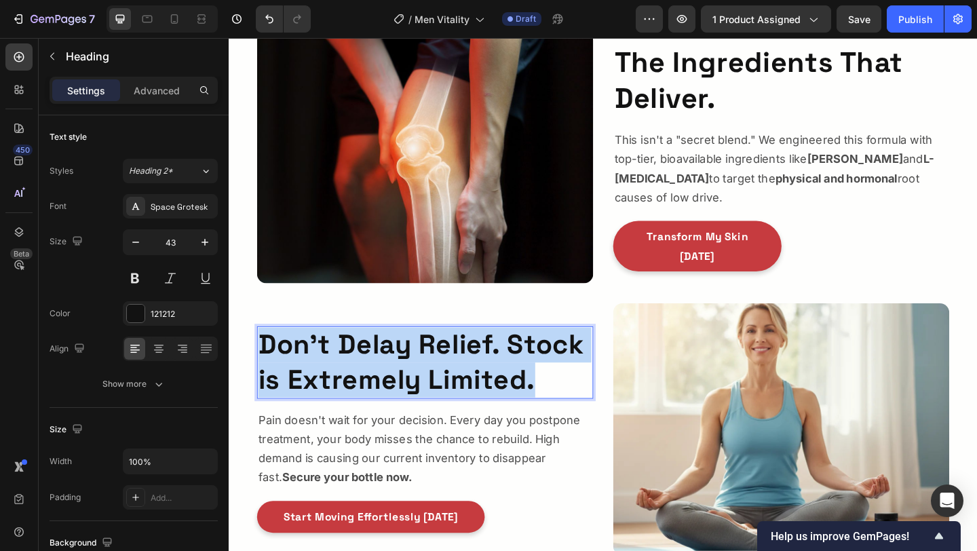
click at [391, 428] on p "Don't Delay Relief. Stock is Extremely Limited." at bounding box center [441, 391] width 363 height 76
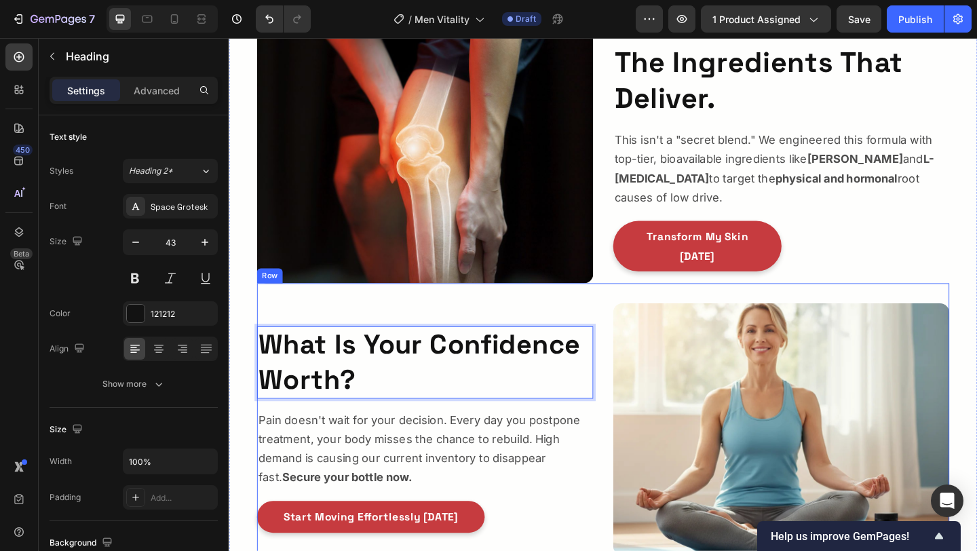
click at [527, 535] on div "What Is Your Confidence Worth? Heading 0 Pain doesn't wait for your decision. E…" at bounding box center [442, 463] width 366 height 274
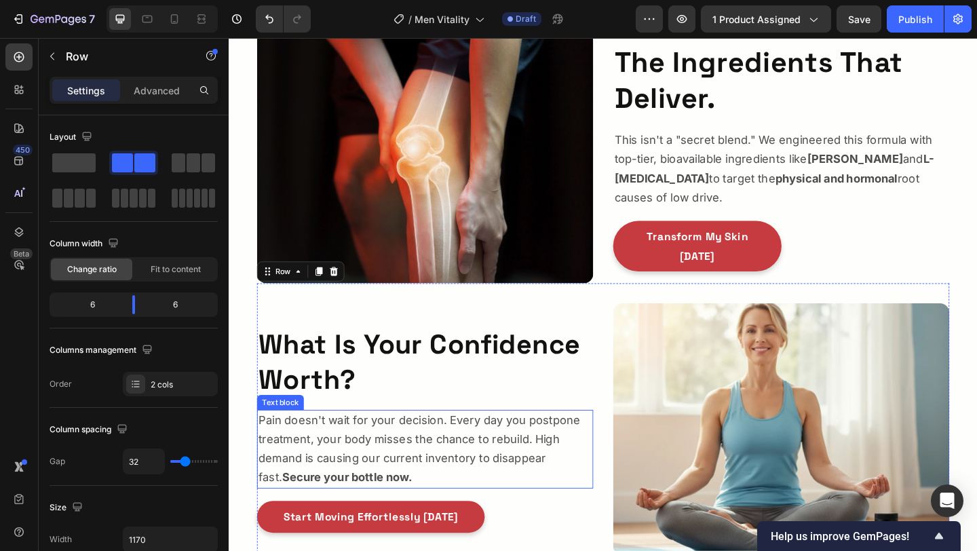
click at [515, 487] on p "Pain doesn't wait for your decision. Every day you postpone treatment, your bod…" at bounding box center [441, 485] width 363 height 83
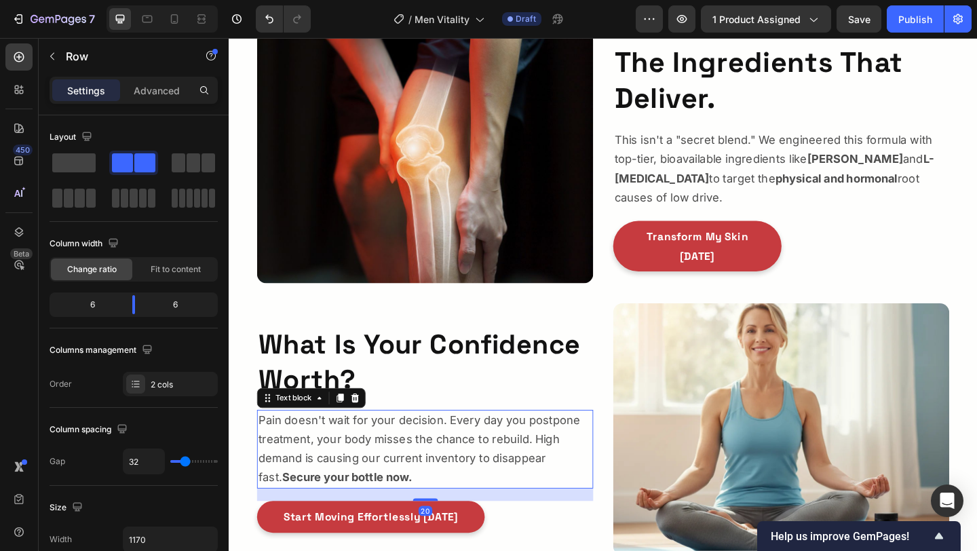
click at [515, 487] on p "Pain doesn't wait for your decision. Every day you postpone treatment, your bod…" at bounding box center [441, 485] width 363 height 83
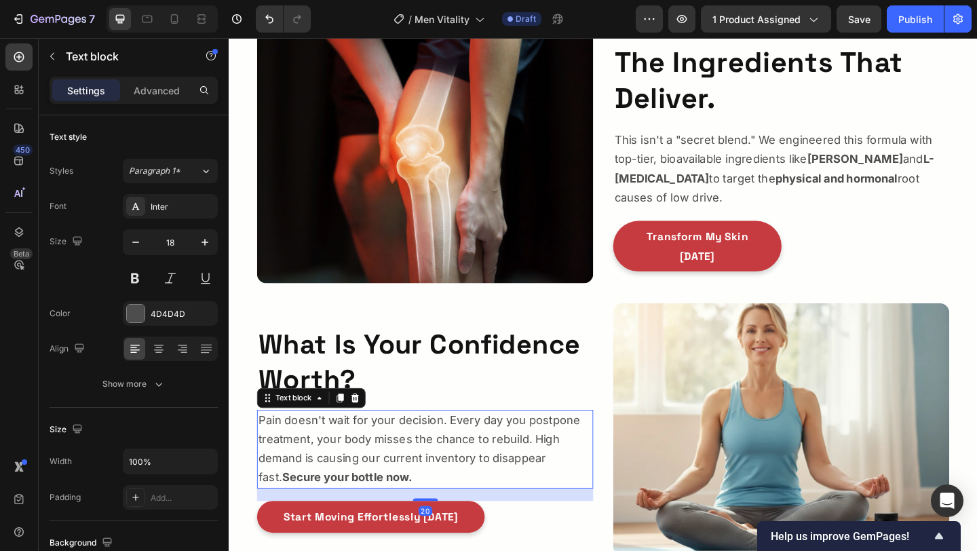
click at [515, 487] on p "Pain doesn't wait for your decision. Every day you postpone treatment, your bod…" at bounding box center [441, 485] width 363 height 83
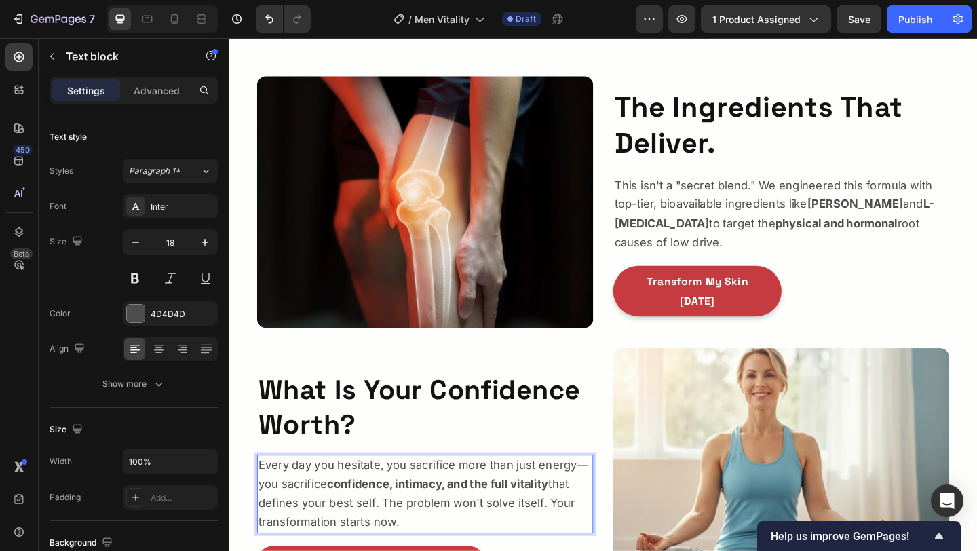
scroll to position [777, 0]
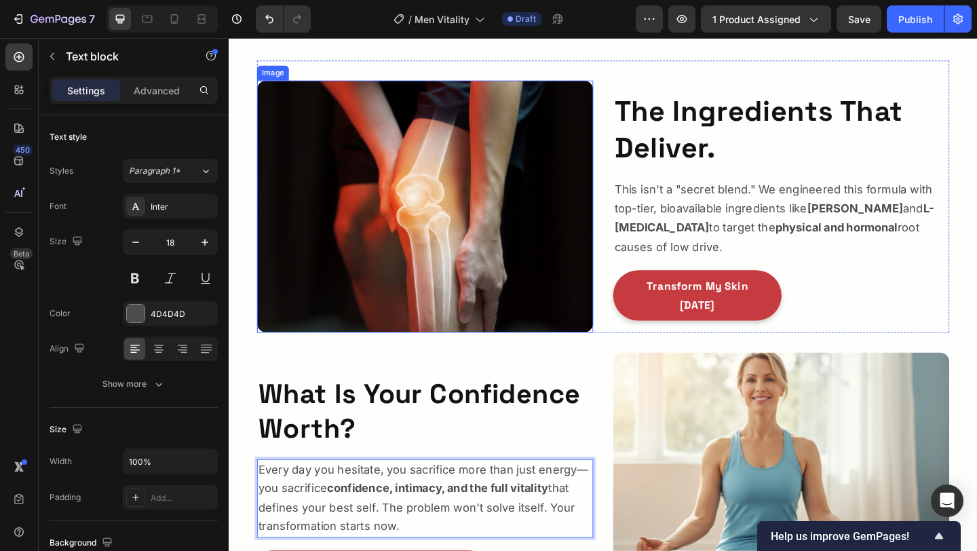
click at [433, 190] on img at bounding box center [442, 221] width 366 height 274
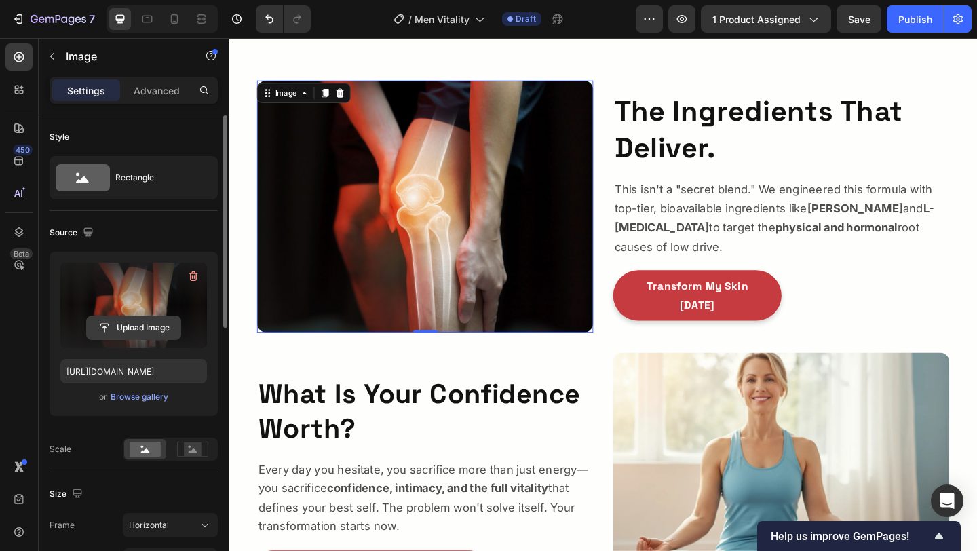
click at [171, 324] on input "file" at bounding box center [134, 327] width 94 height 23
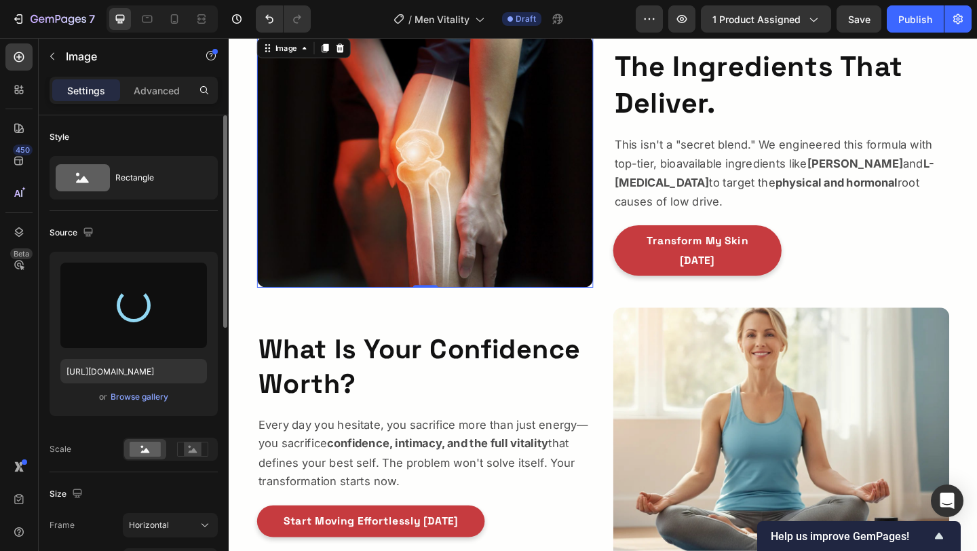
scroll to position [823, 0]
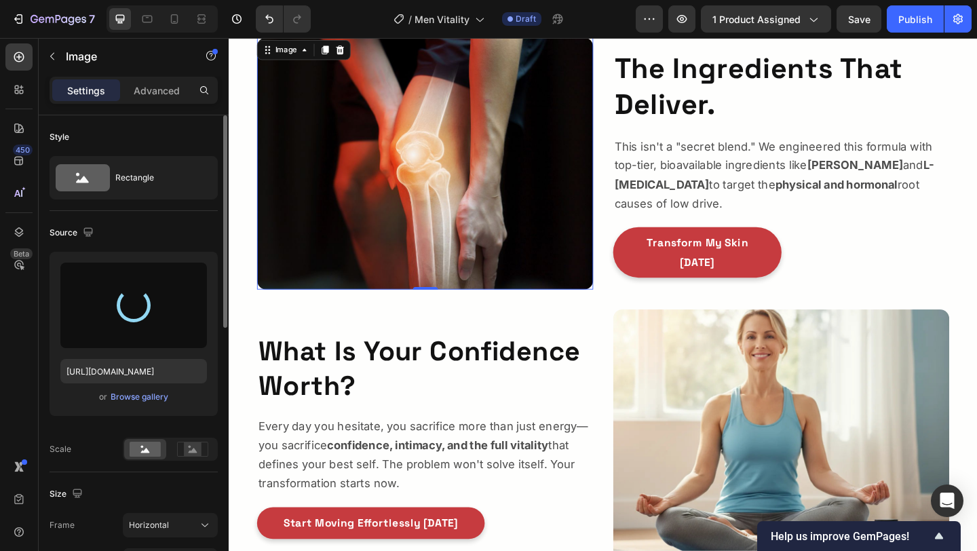
type input "https://cdn.shopify.com/s/files/1/0712/1518/6094/files/gempages_586140835712598…"
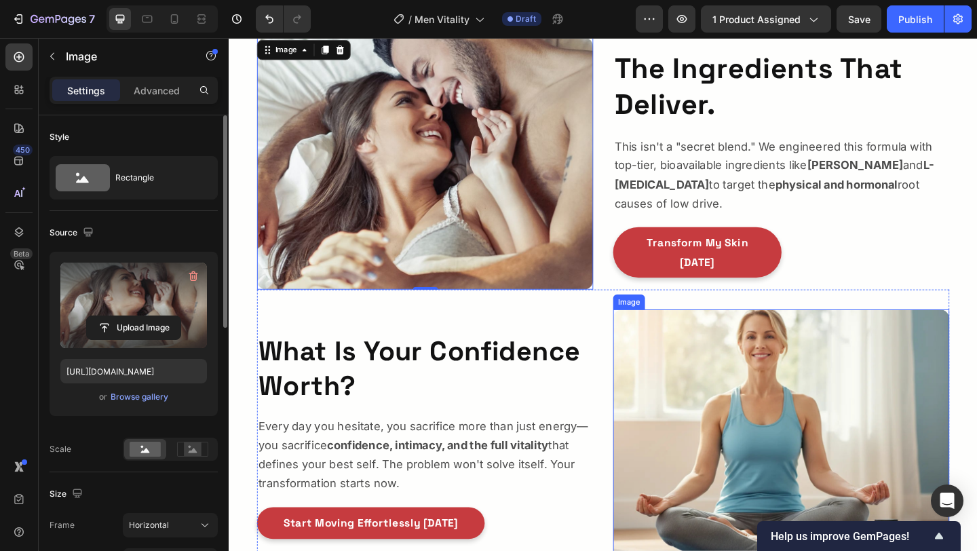
click at [771, 444] on img at bounding box center [829, 470] width 366 height 274
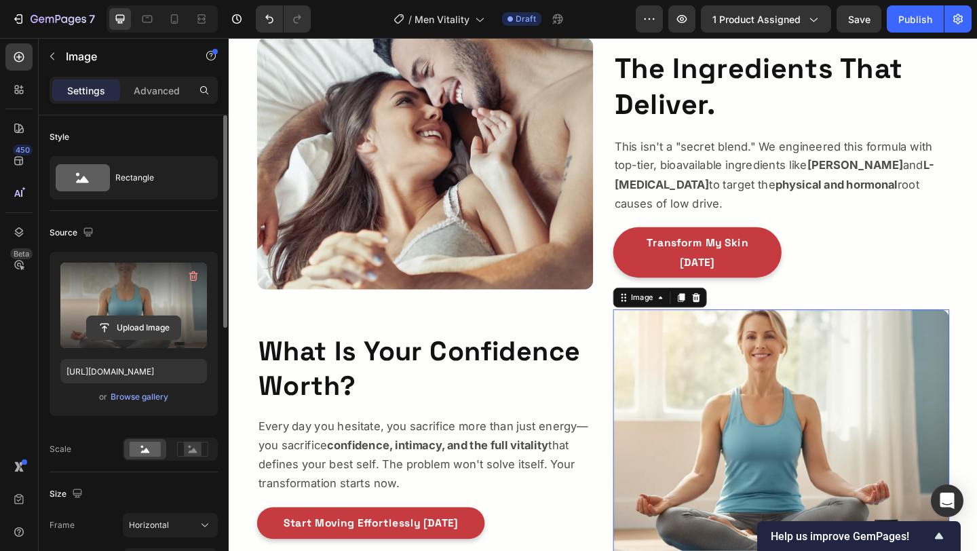
click at [151, 322] on input "file" at bounding box center [134, 327] width 94 height 23
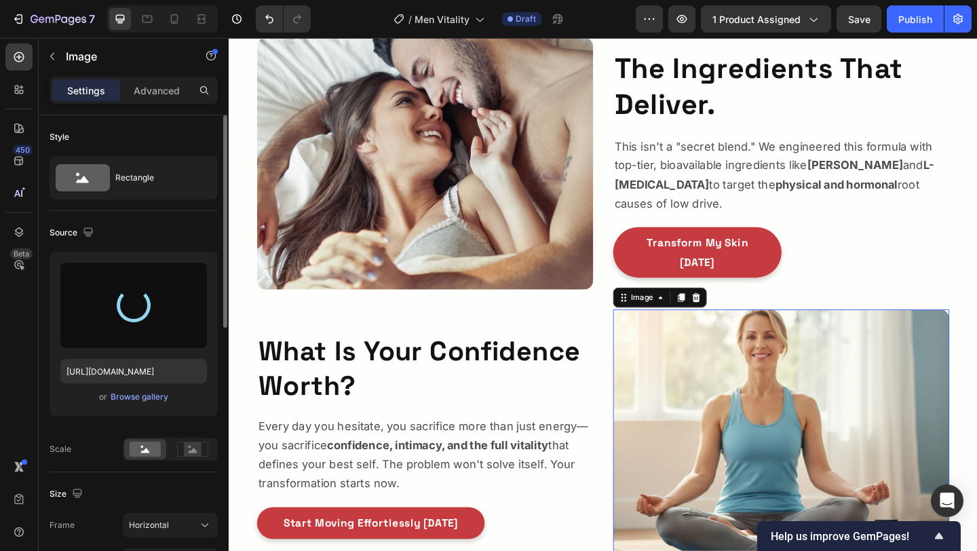
type input "https://cdn.shopify.com/s/files/1/0712/1518/6094/files/gempages_586140835712598…"
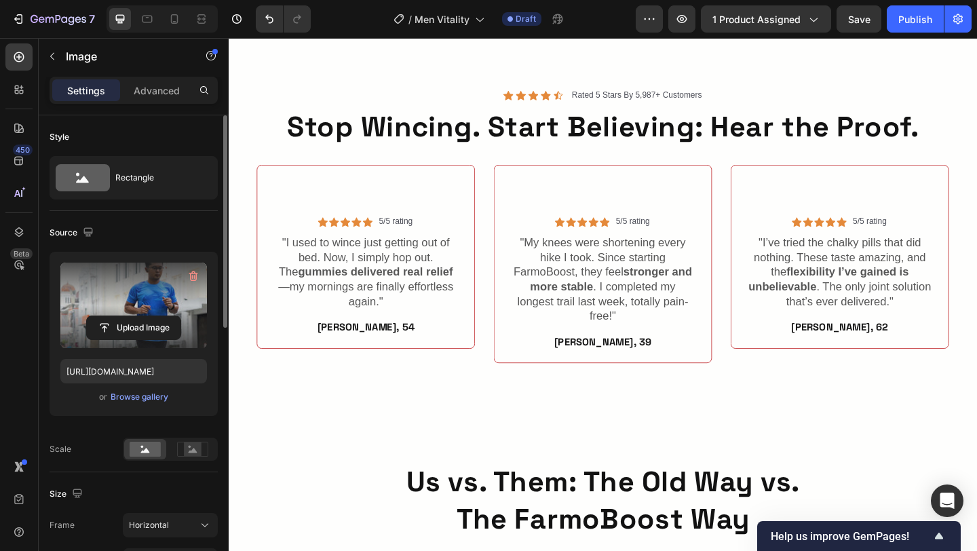
scroll to position [1806, 0]
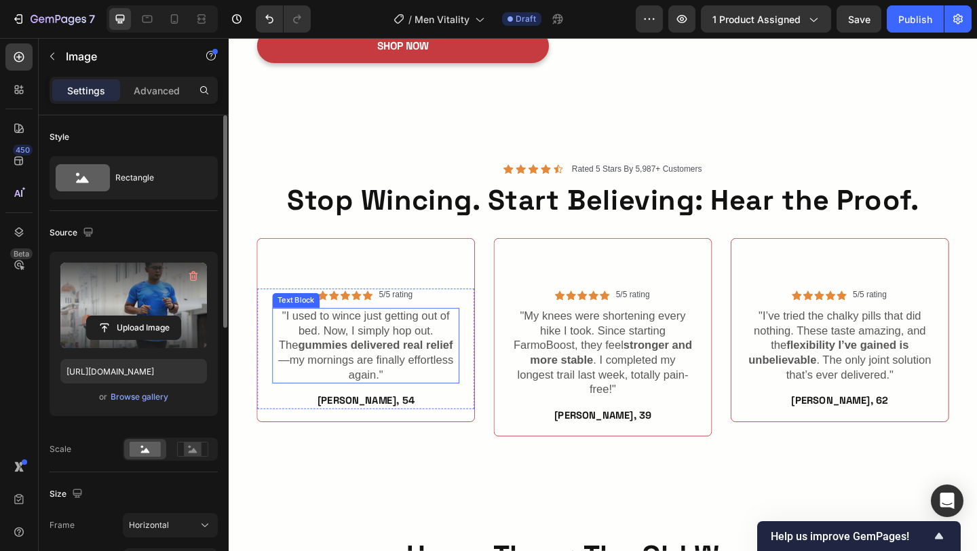
click at [370, 355] on p ""I used to wince just getting out of bed. Now, I simply hop out. The gummies de…" at bounding box center [377, 372] width 201 height 79
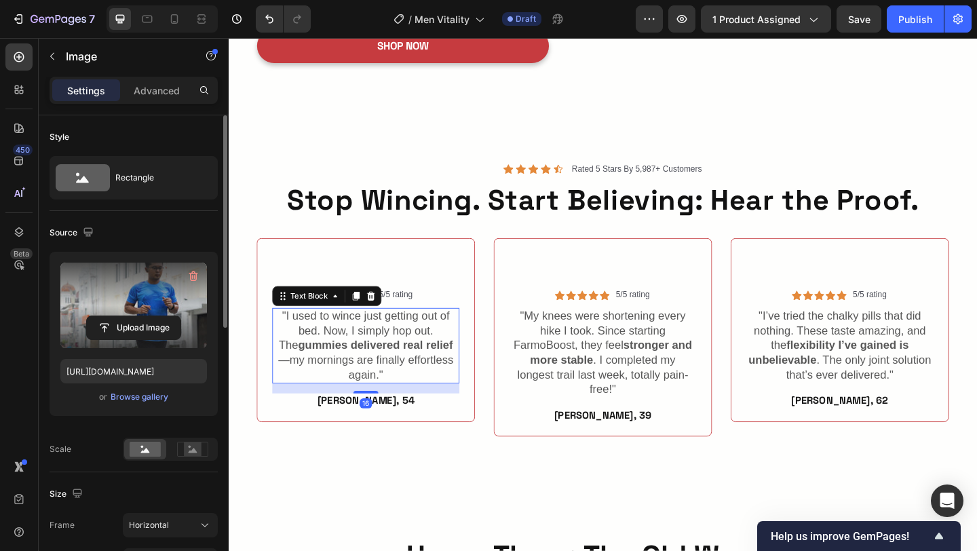
click at [370, 355] on p ""I used to wince just getting out of bed. Now, I simply hop out. The gummies de…" at bounding box center [377, 372] width 201 height 79
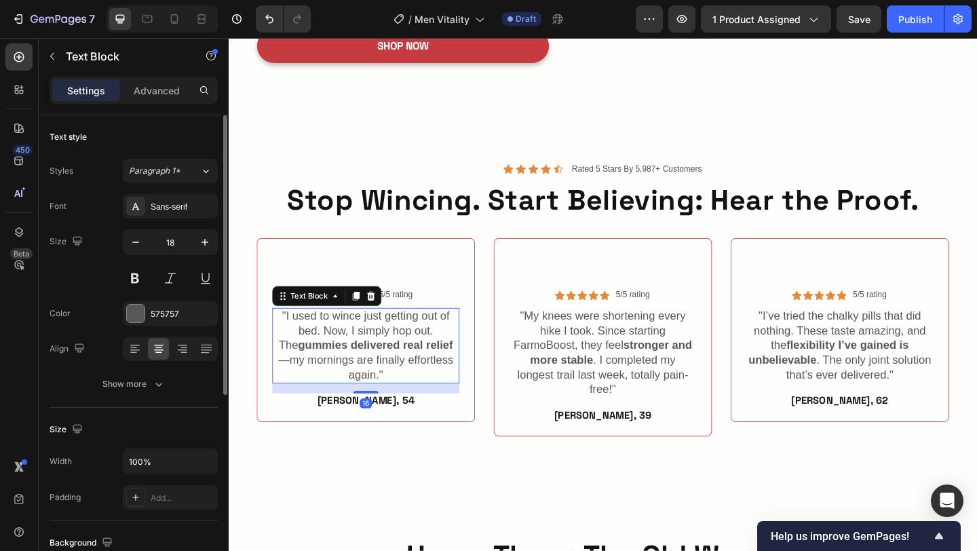
click at [370, 355] on p ""I used to wince just getting out of bed. Now, I simply hop out. The gummies de…" at bounding box center [377, 372] width 201 height 79
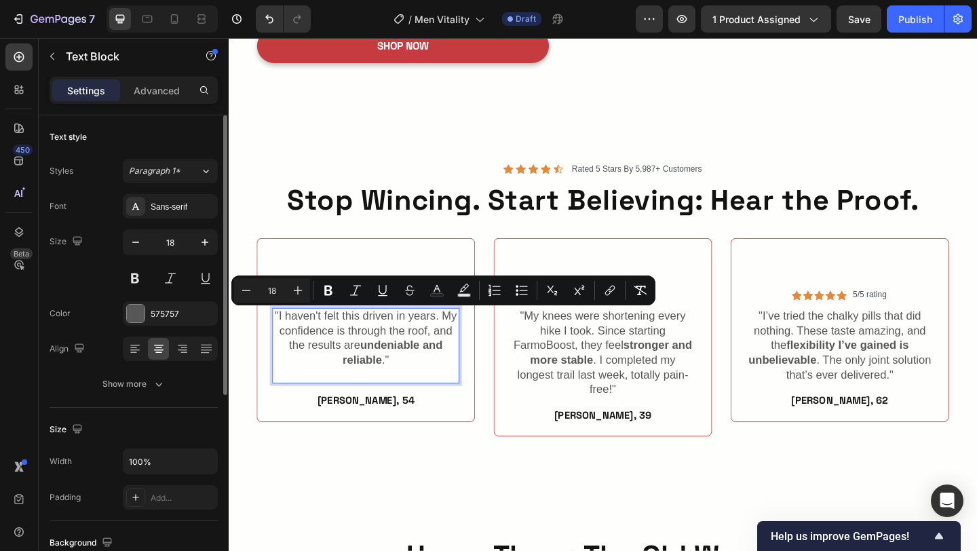
scroll to position [1841, 0]
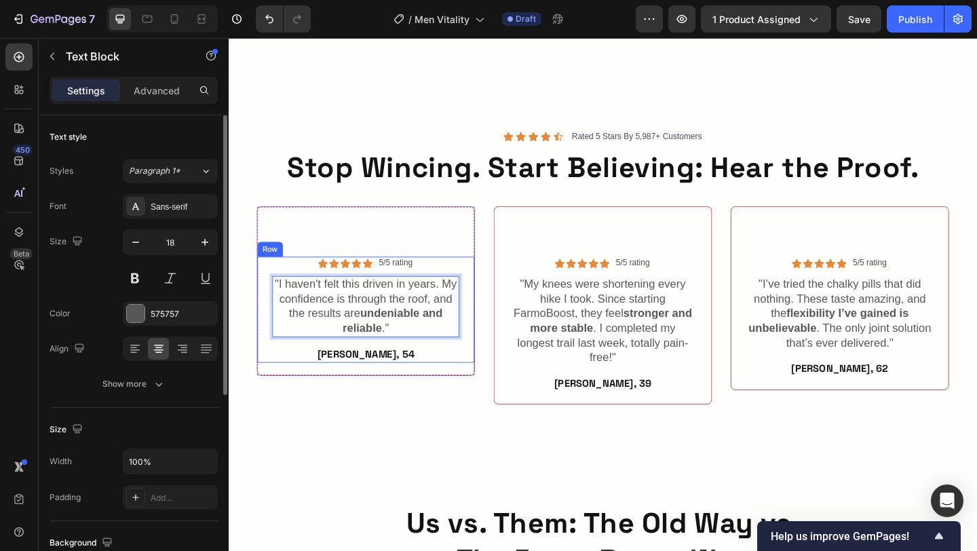
click at [385, 390] on div "Icon Icon Icon Icon Icon Icon List 5/5 rating Text Block Row "I haven't felt th…" at bounding box center [377, 332] width 203 height 115
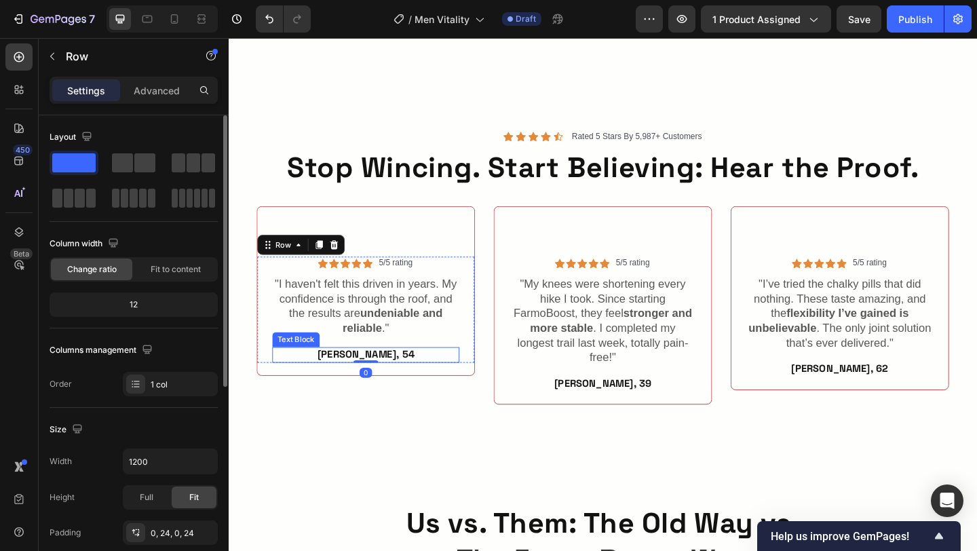
click at [378, 389] on p "Sarah K., 54" at bounding box center [377, 382] width 201 height 14
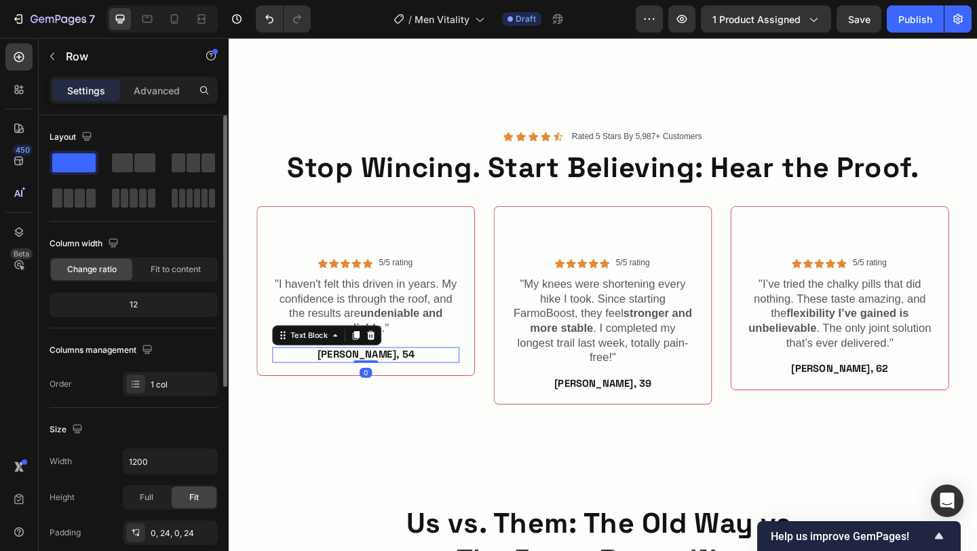
click at [378, 389] on p "Sarah K., 54" at bounding box center [377, 382] width 201 height 14
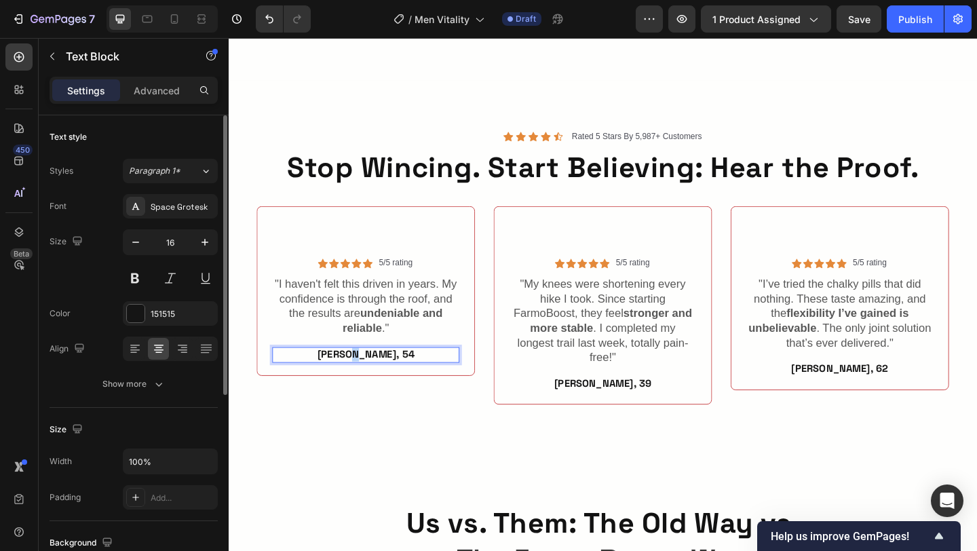
click at [378, 389] on p "Sarah K., 54" at bounding box center [377, 382] width 201 height 14
click at [606, 393] on p ""My knees were shortening every hike I took. Since starting FarmoBoost, they fe…" at bounding box center [635, 345] width 201 height 95
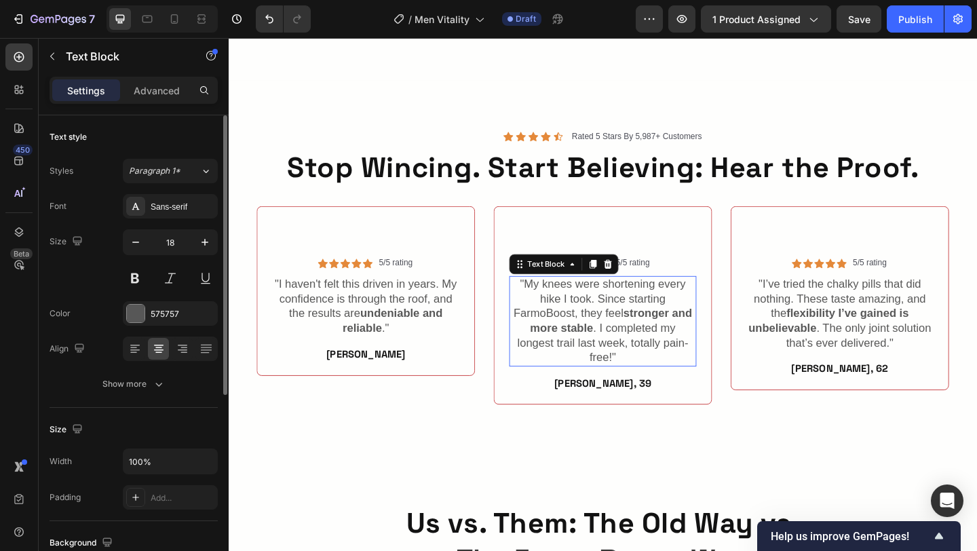
click at [606, 393] on p ""My knees were shortening every hike I took. Since starting FarmoBoost, they fe…" at bounding box center [635, 345] width 201 height 95
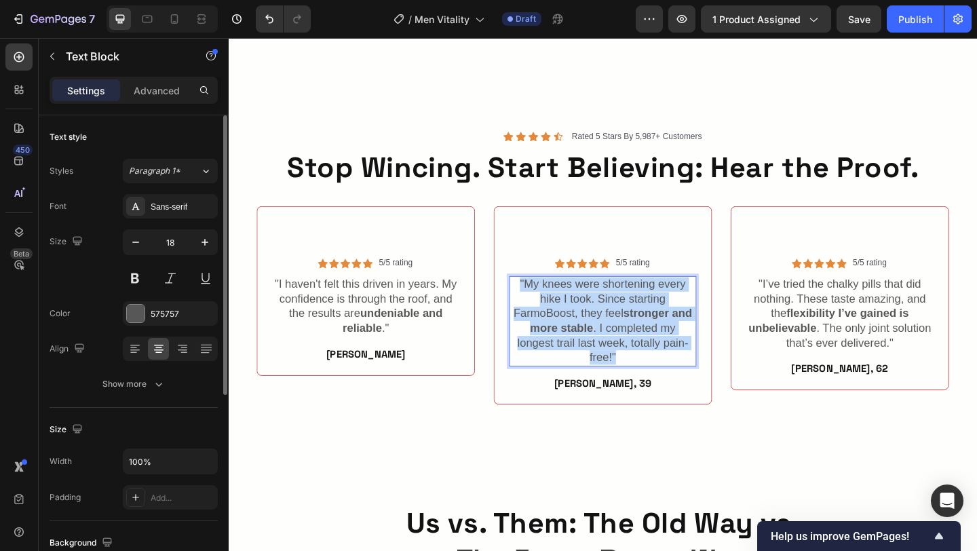
click at [606, 393] on p ""My knees were shortening every hike I took. Since starting FarmoBoost, they fe…" at bounding box center [635, 345] width 201 height 95
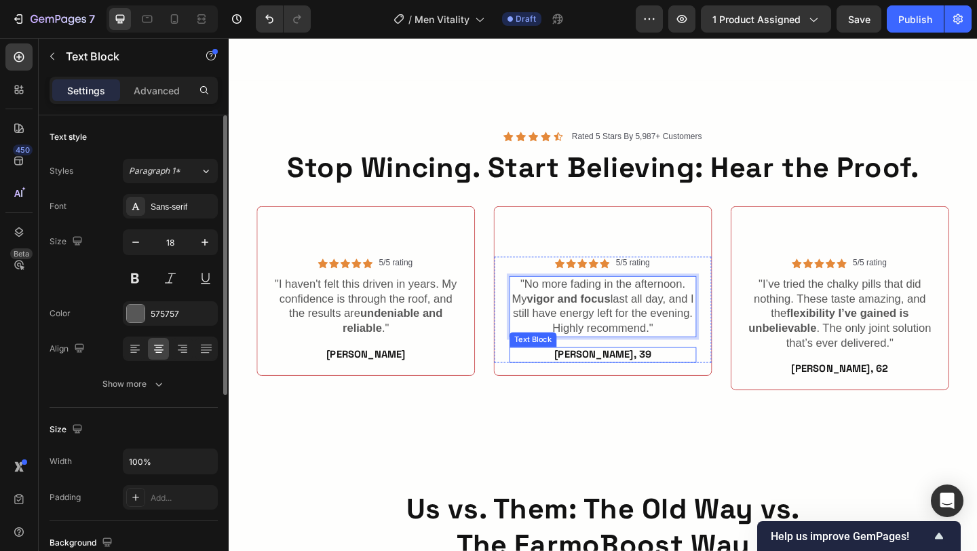
click at [648, 389] on p "Mark T., 39" at bounding box center [635, 382] width 201 height 14
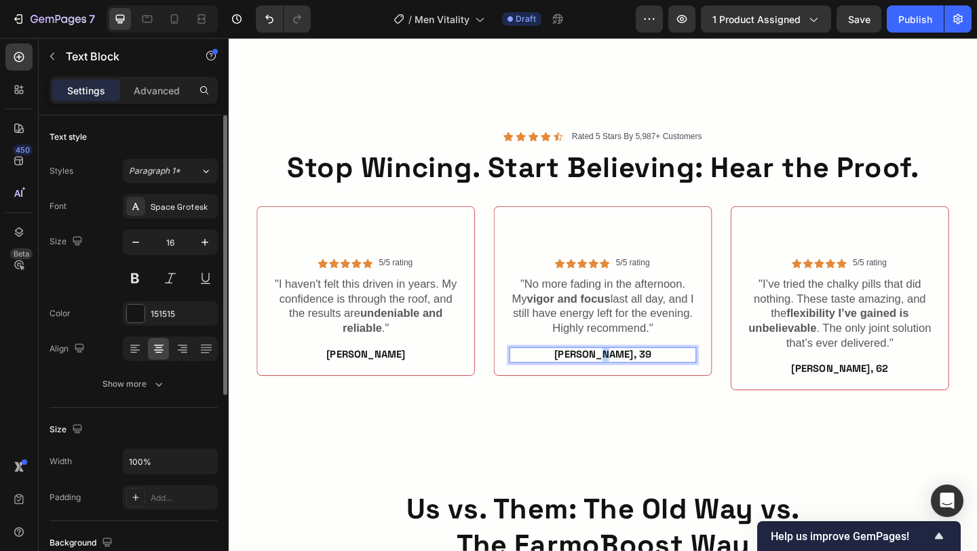
click at [648, 389] on p "Mark T., 39" at bounding box center [635, 382] width 201 height 14
click at [890, 351] on p ""I’ve tried the chalky pills that did nothing. These taste amazing, and the fle…" at bounding box center [893, 337] width 201 height 79
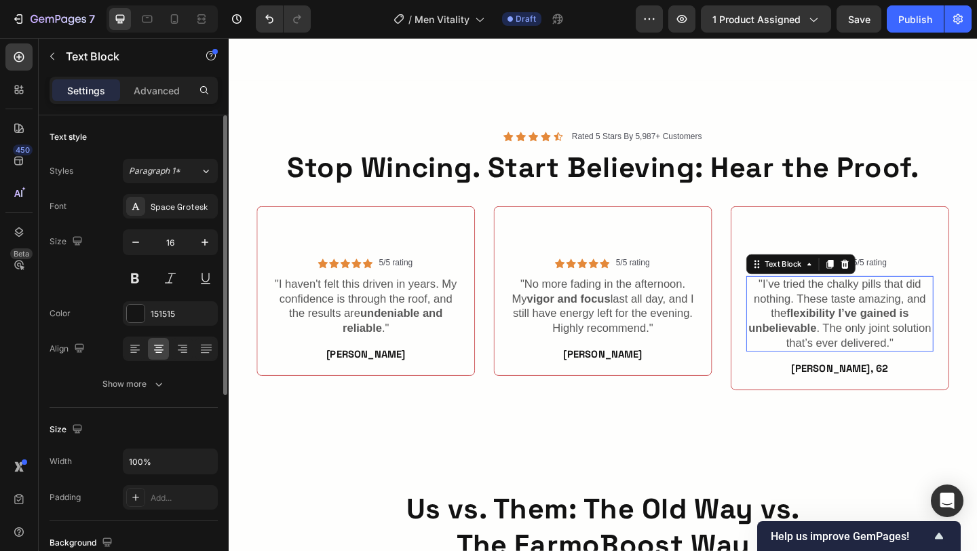
click at [890, 351] on p ""I’ve tried the chalky pills that did nothing. These taste amazing, and the fle…" at bounding box center [893, 337] width 201 height 79
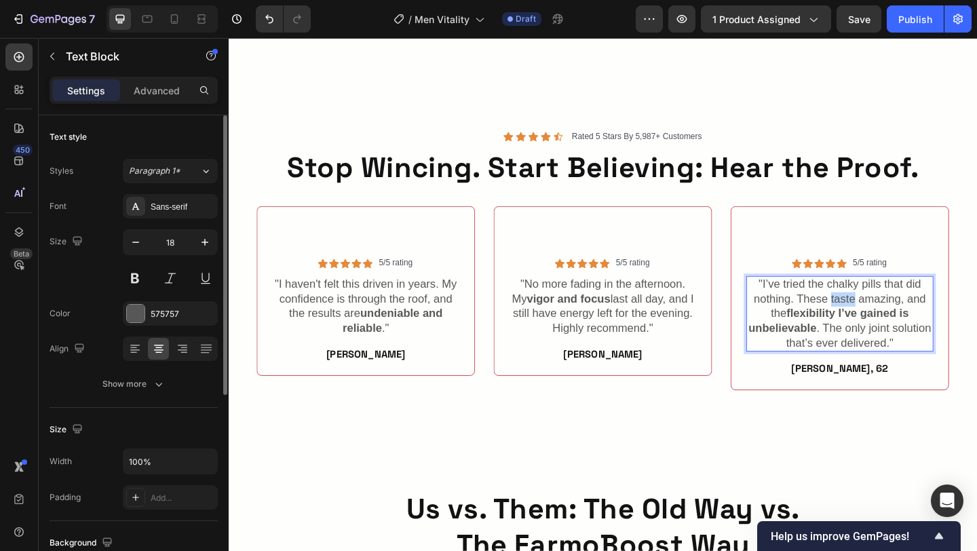
click at [890, 351] on p ""I’ve tried the chalky pills that did nothing. These taste amazing, and the fle…" at bounding box center [893, 337] width 201 height 79
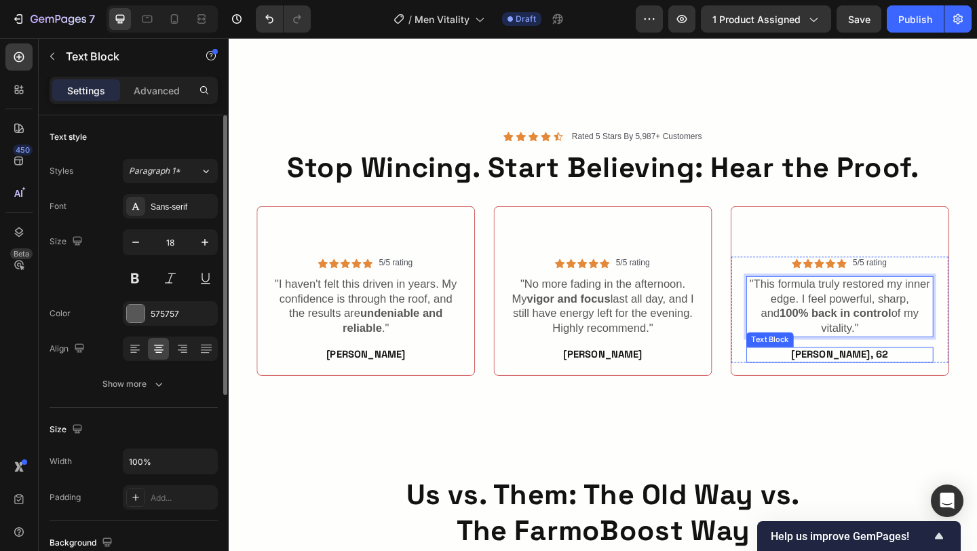
click at [899, 389] on p "Linda P., 62" at bounding box center [893, 382] width 201 height 14
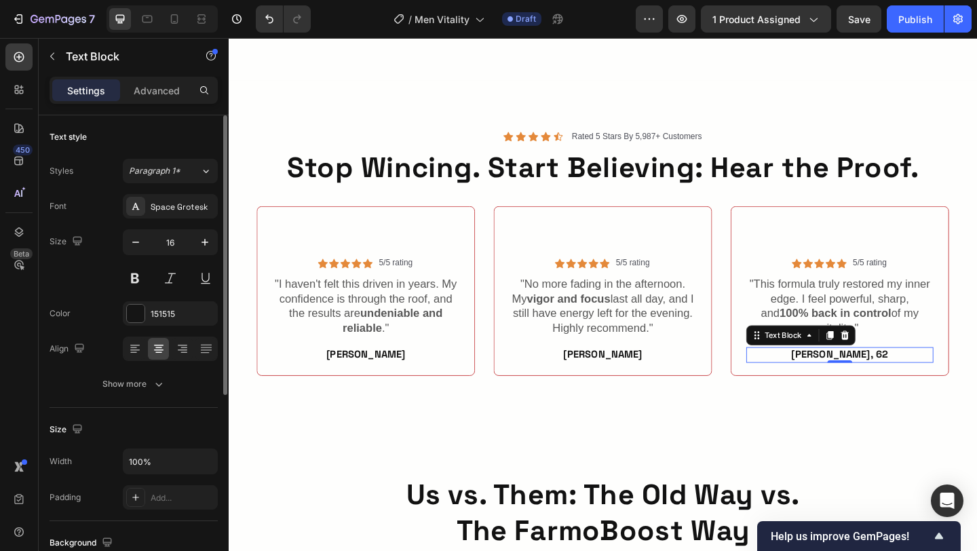
click at [899, 389] on p "Linda P., 62" at bounding box center [893, 382] width 201 height 14
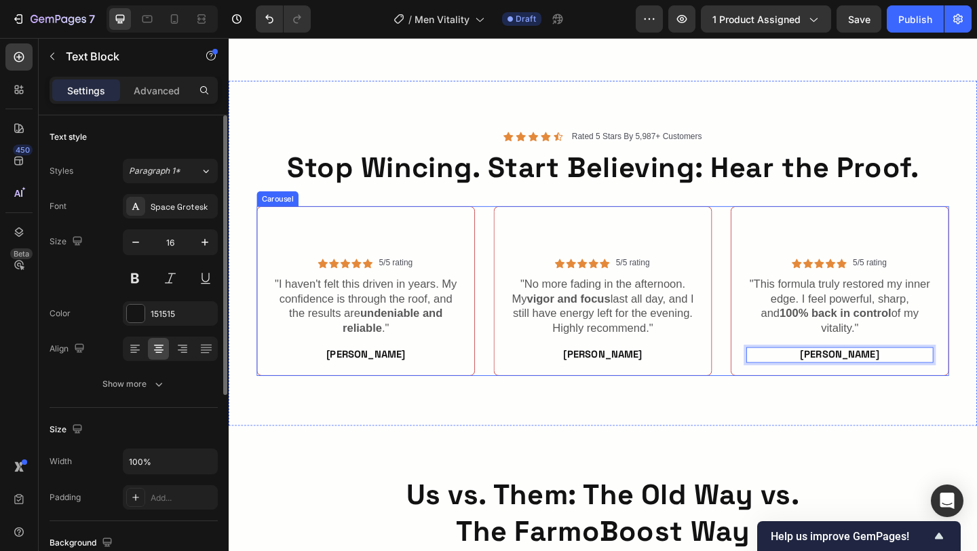
click at [768, 376] on div "Icon Icon Icon Icon Icon Icon List 5/5 rating Text Block Row "I haven't felt th…" at bounding box center [635, 312] width 753 height 184
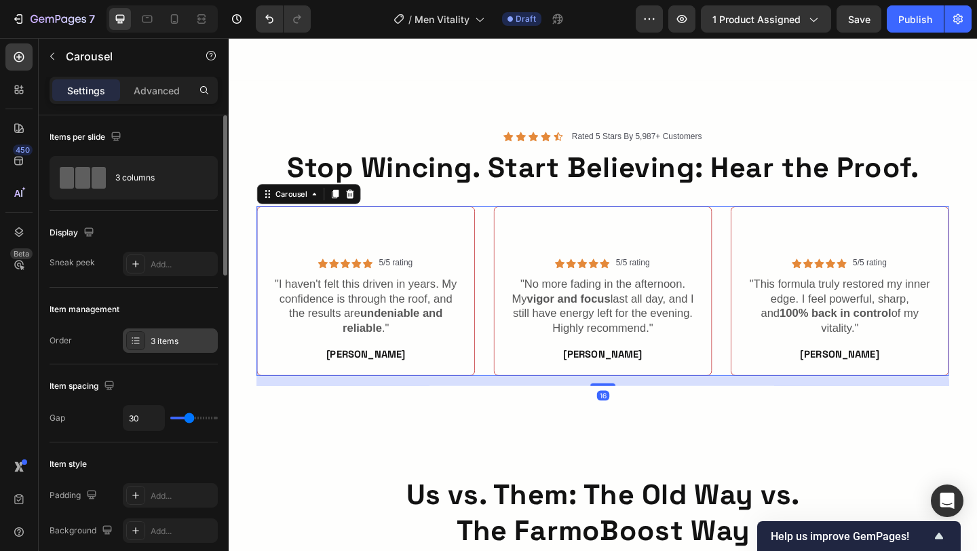
click at [161, 336] on div "3 items" at bounding box center [183, 341] width 64 height 12
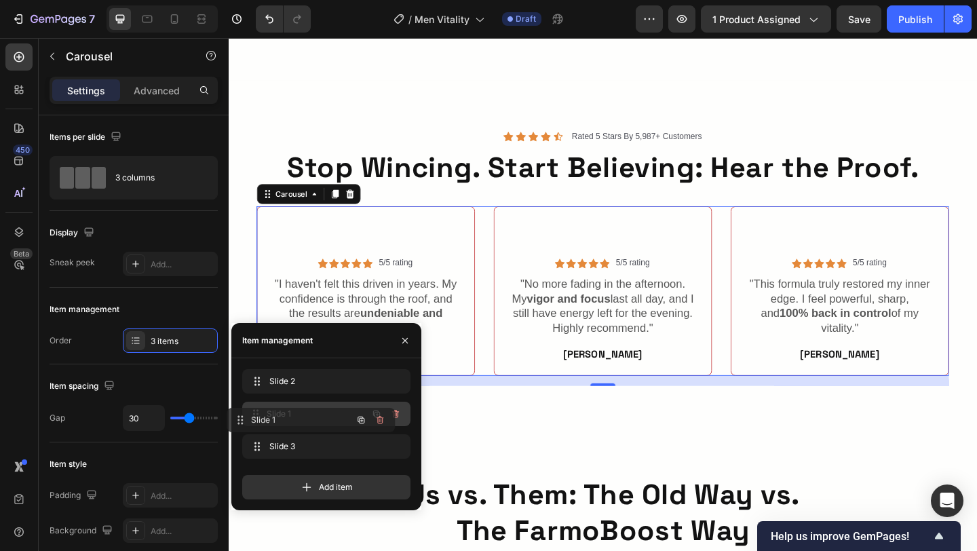
drag, startPoint x: 348, startPoint y: 452, endPoint x: 332, endPoint y: 425, distance: 30.7
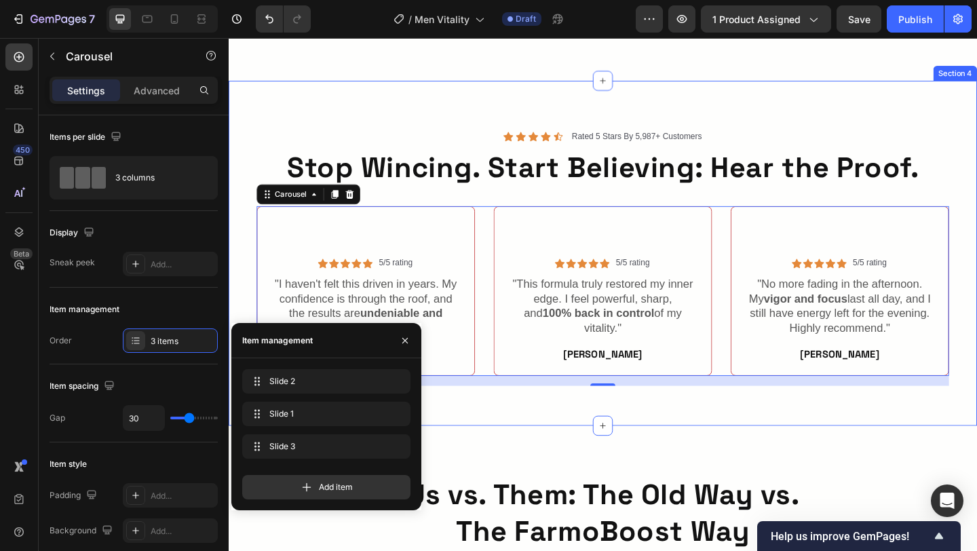
click at [555, 459] on div "Icon Icon Icon Icon Icon Icon List Rated 5 Stars By 5,987+ Customers Text Block…" at bounding box center [636, 271] width 814 height 375
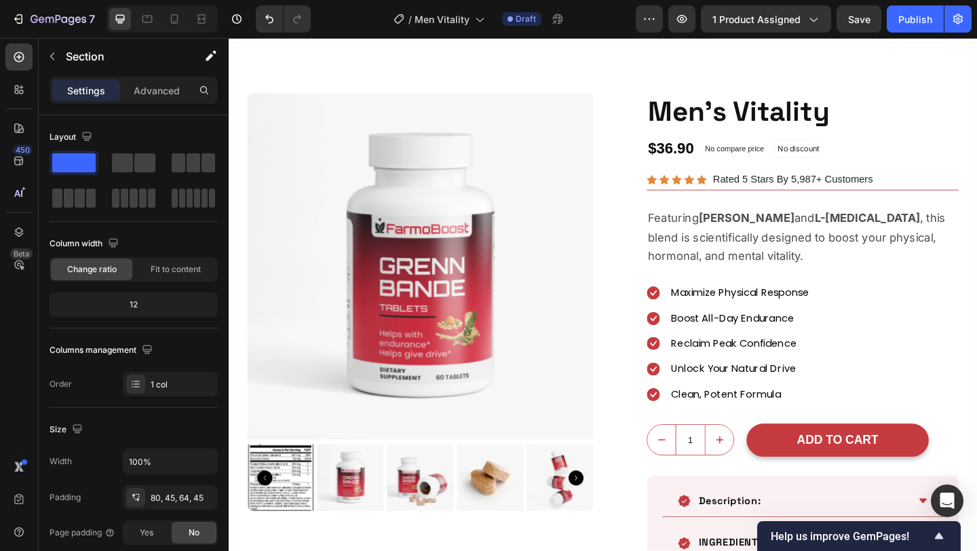
scroll to position [0, 0]
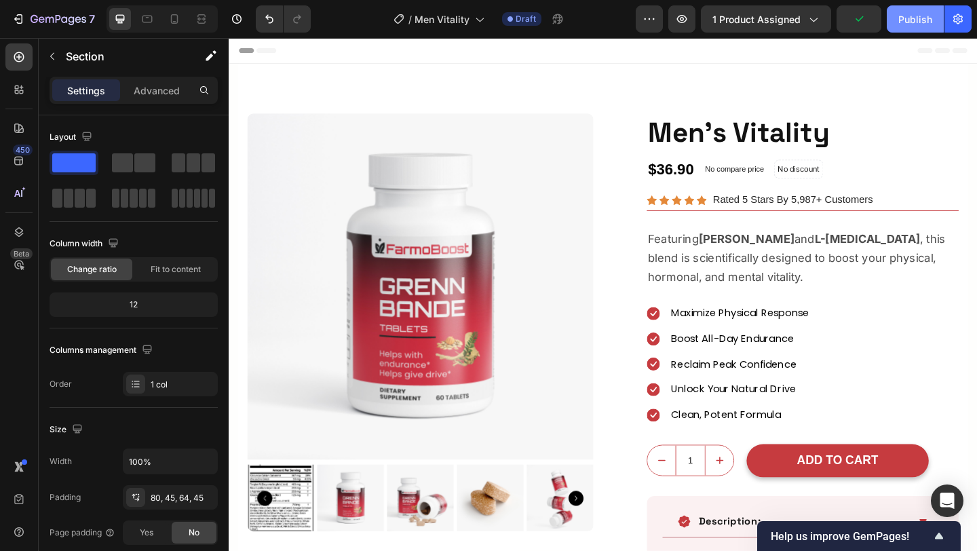
click at [899, 23] on div "Publish" at bounding box center [915, 19] width 34 height 14
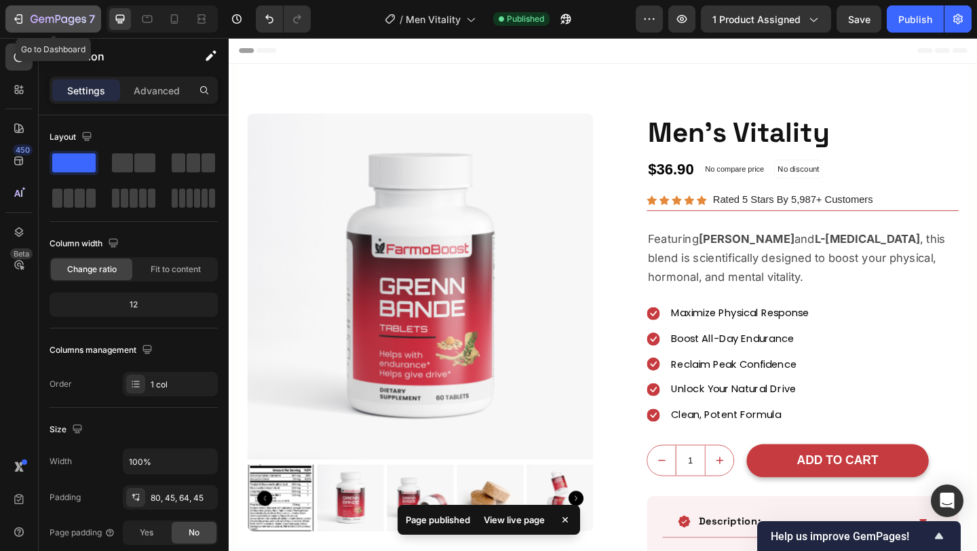
click at [50, 22] on icon "button" at bounding box center [49, 20] width 8 height 6
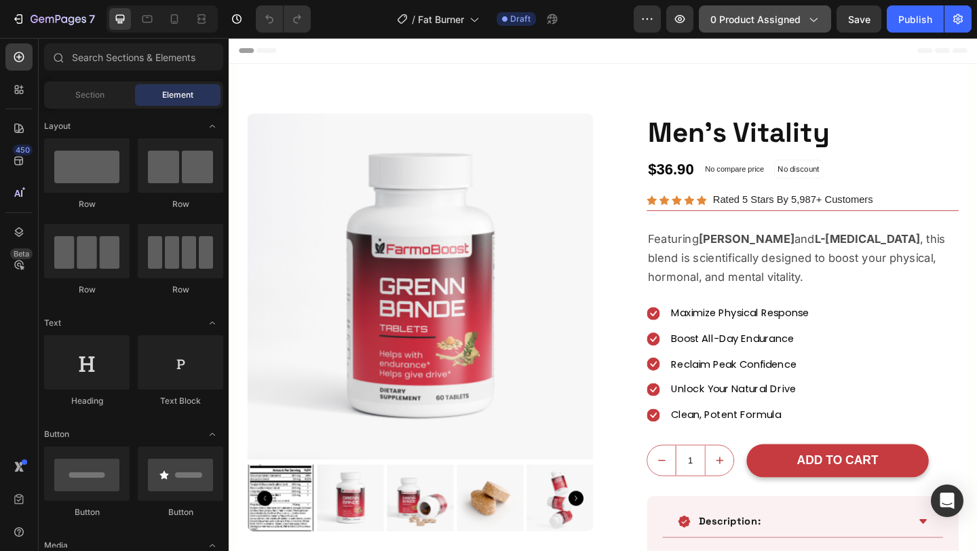
click at [729, 23] on span "0 product assigned" at bounding box center [755, 19] width 90 height 14
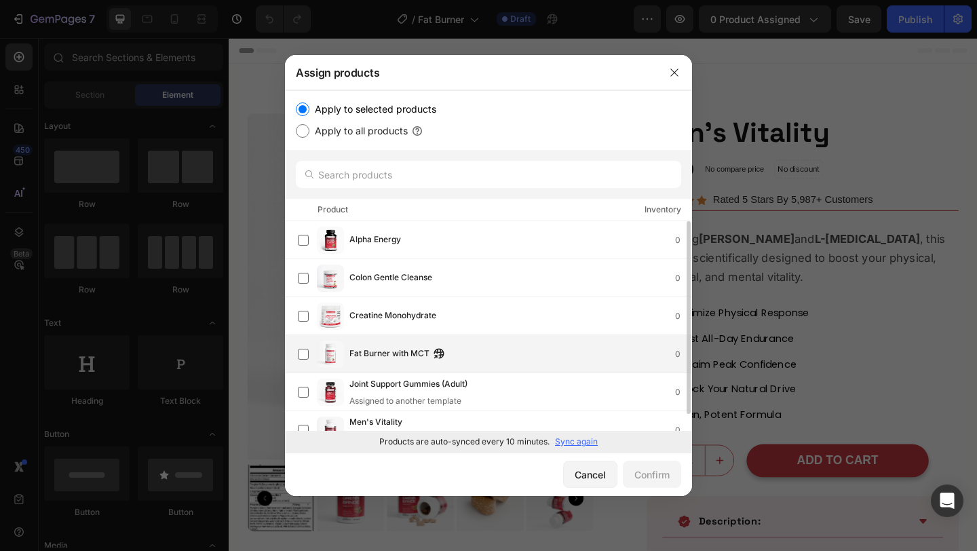
click at [490, 351] on div "Fat Burner with MCT 0" at bounding box center [520, 354] width 342 height 15
click at [632, 484] on button "Confirm" at bounding box center [652, 474] width 58 height 27
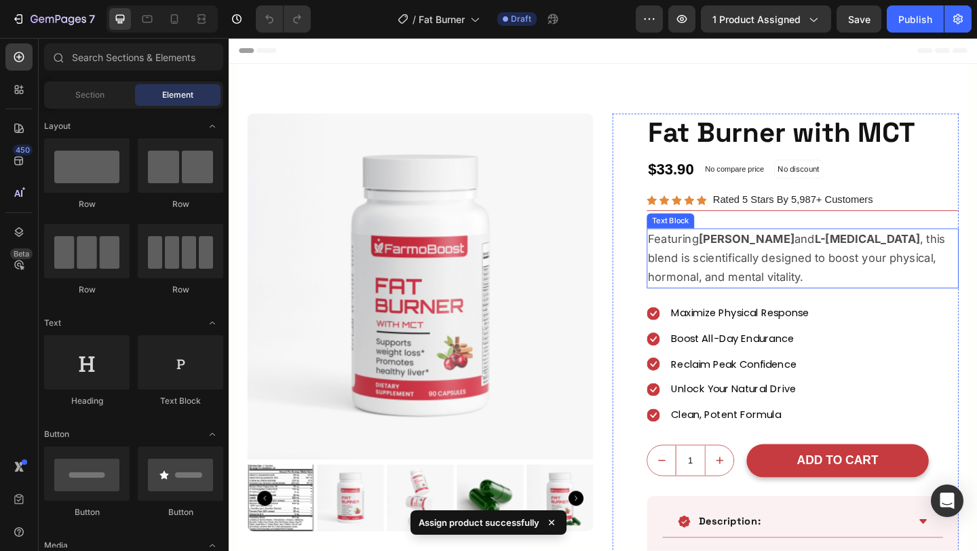
click at [726, 258] on p "Featuring Tongkat Ali and L-Arginine , this blend is scientifically designed to…" at bounding box center [852, 277] width 336 height 62
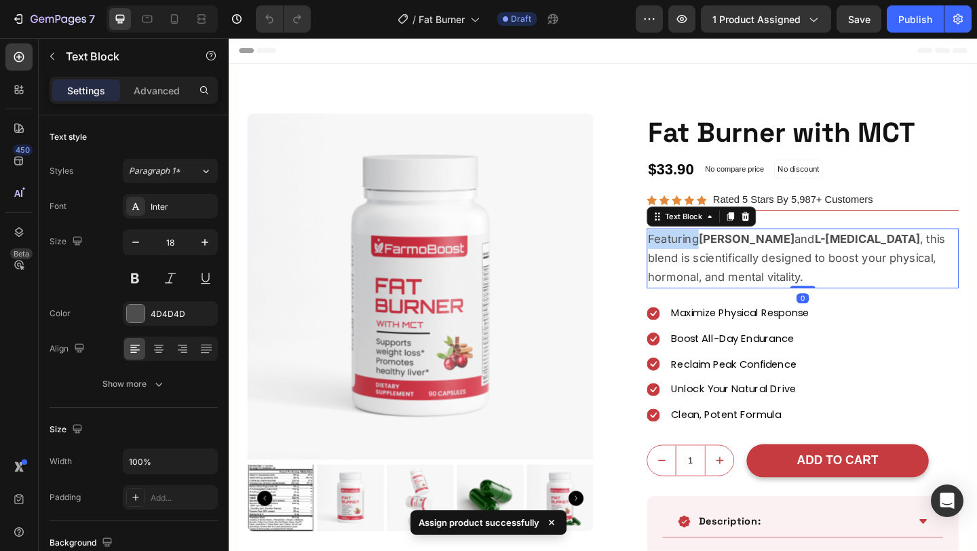
click at [726, 258] on p "Featuring Tongkat Ali and L-Arginine , this blend is scientifically designed to…" at bounding box center [852, 277] width 336 height 62
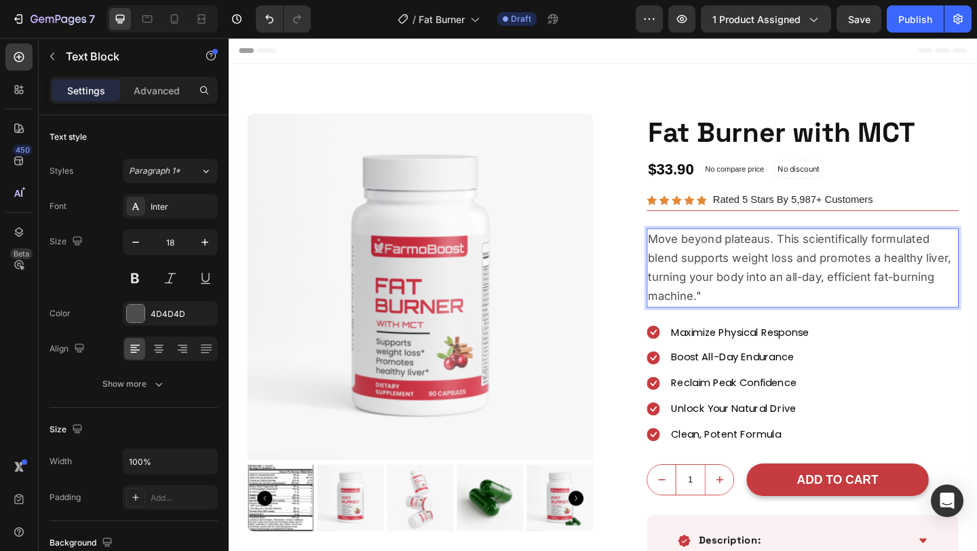
click at [742, 294] on p "Move beyond plateaus. This scientifically formulated blend supports weight loss…" at bounding box center [852, 287] width 336 height 83
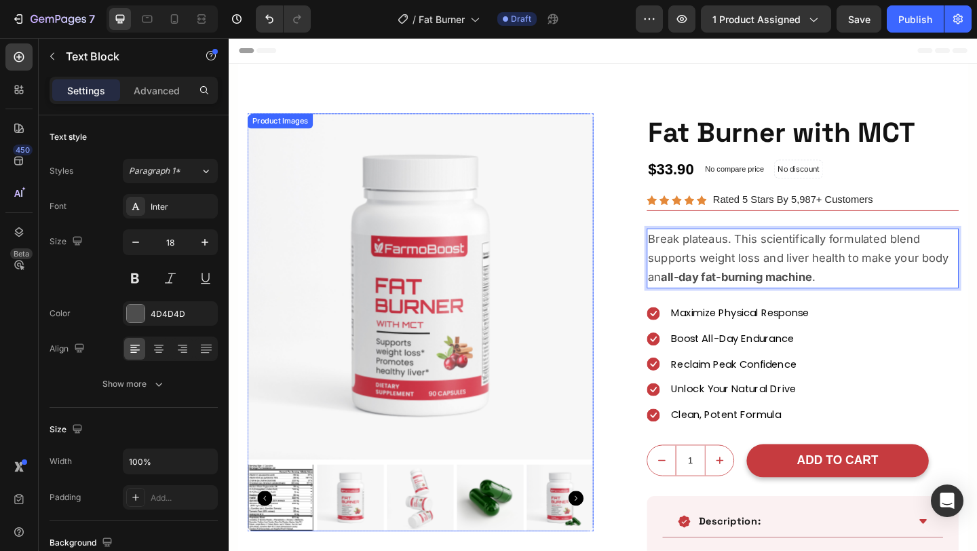
click at [539, 256] on img at bounding box center [437, 308] width 376 height 376
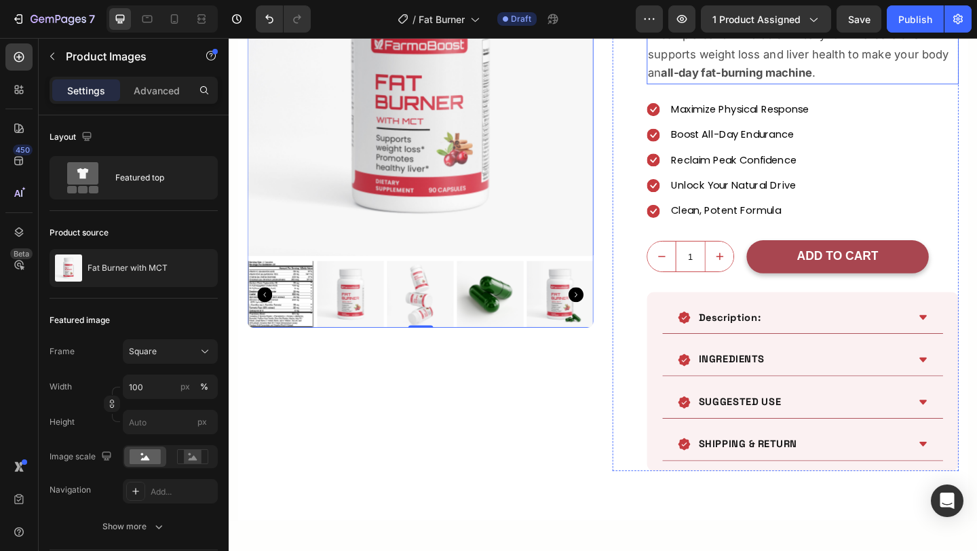
scroll to position [241, 0]
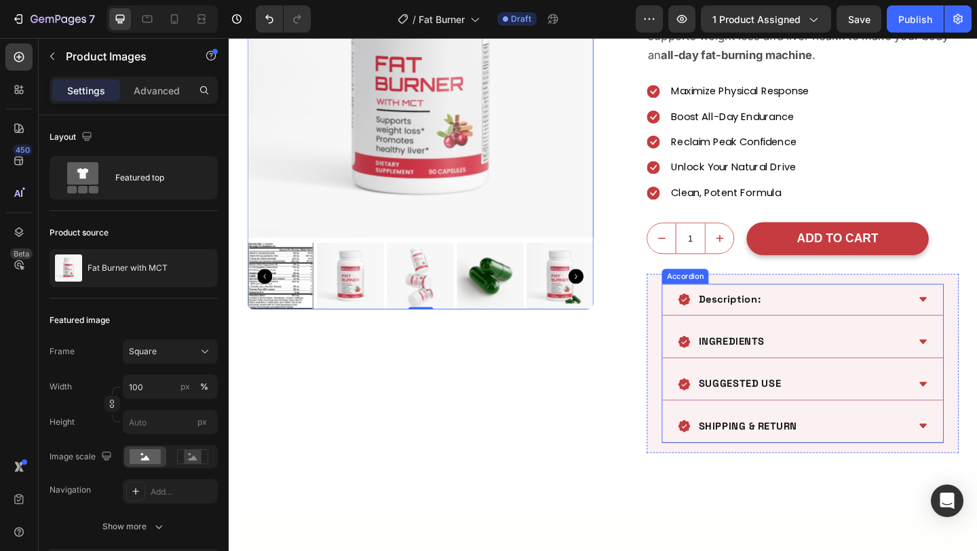
click at [842, 329] on div "Description:" at bounding box center [841, 323] width 251 height 24
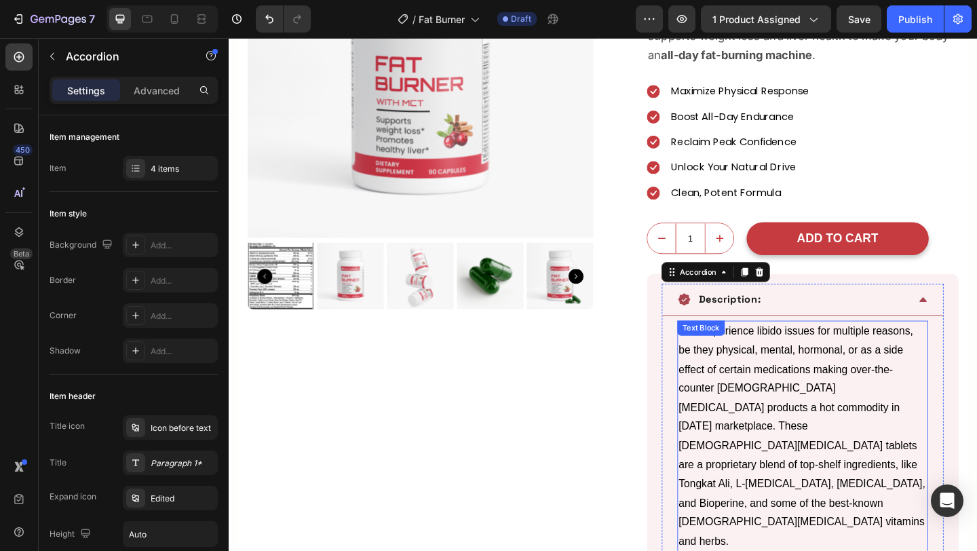
click at [819, 367] on p "Men experience libido issues for multiple reasons, be they physical, mental, ho…" at bounding box center [853, 471] width 270 height 249
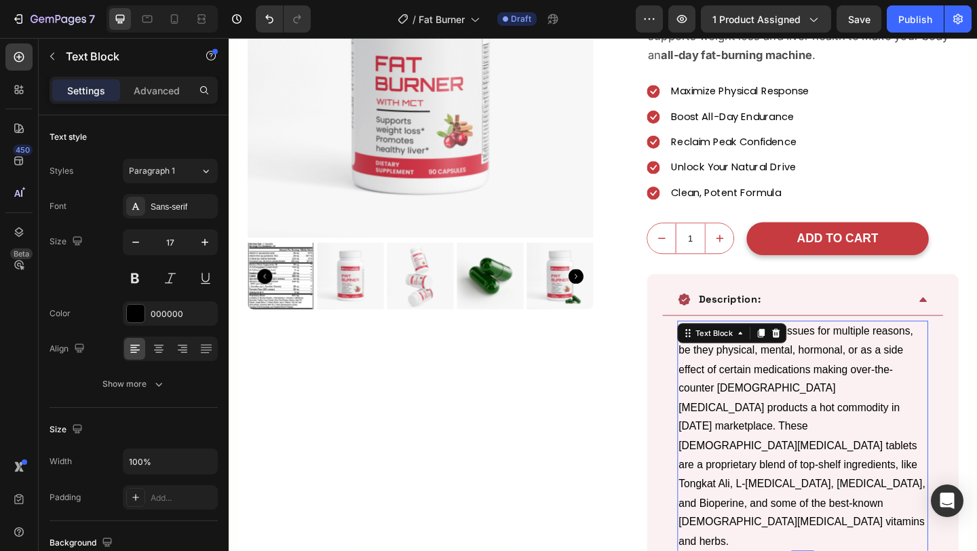
click at [819, 367] on div "Text Block" at bounding box center [775, 359] width 119 height 22
click at [810, 393] on p "Men experience libido issues for multiple reasons, be they physical, mental, ho…" at bounding box center [853, 471] width 270 height 249
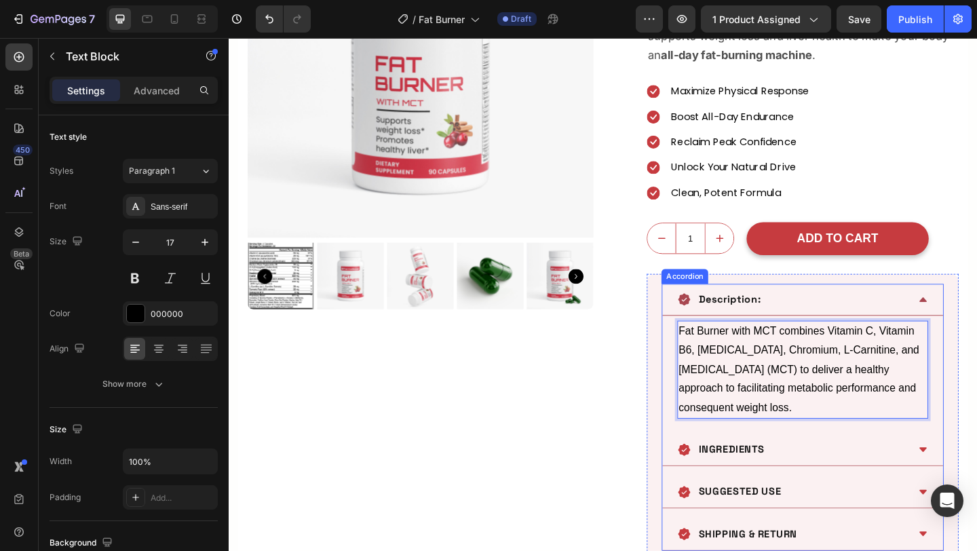
click at [837, 317] on div "Description:" at bounding box center [841, 323] width 251 height 24
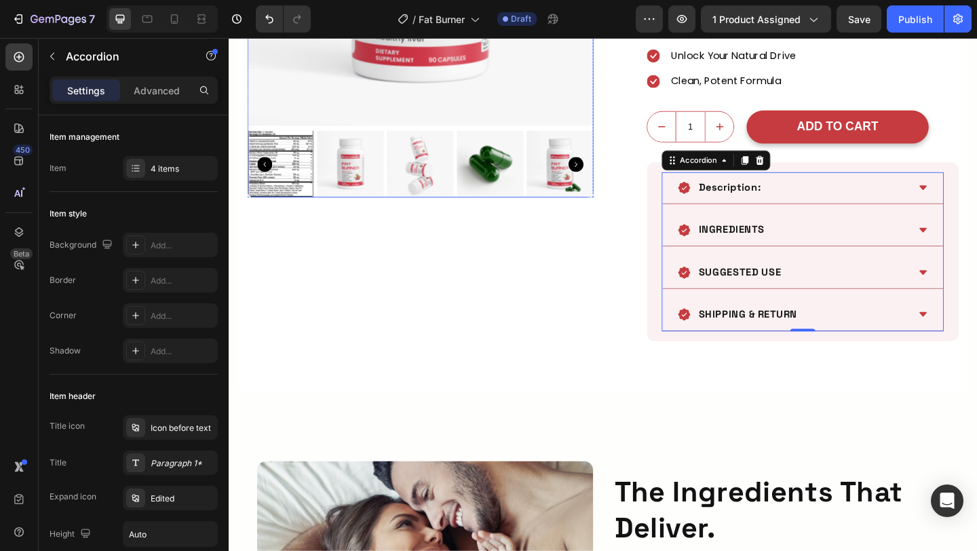
scroll to position [383, 0]
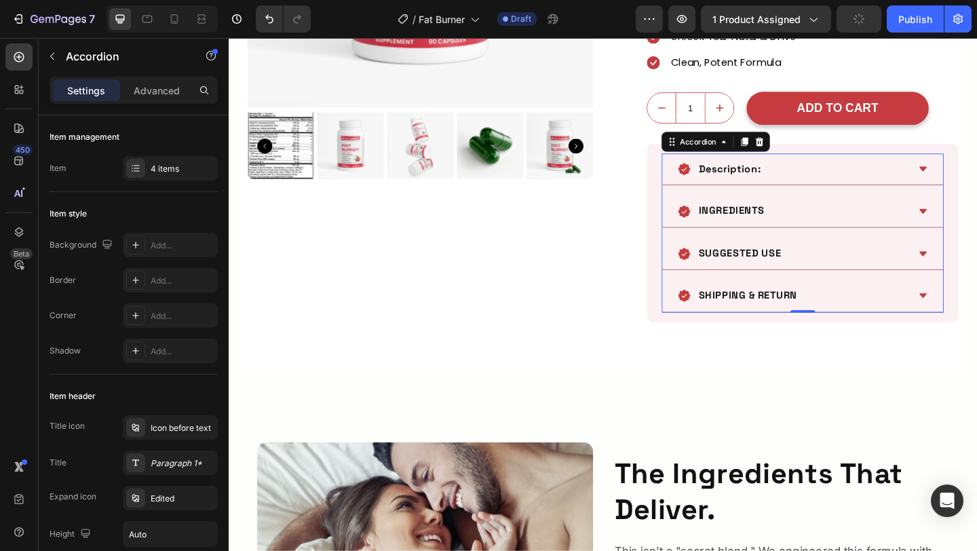
click at [852, 233] on div "INGREDIENTS" at bounding box center [841, 226] width 251 height 24
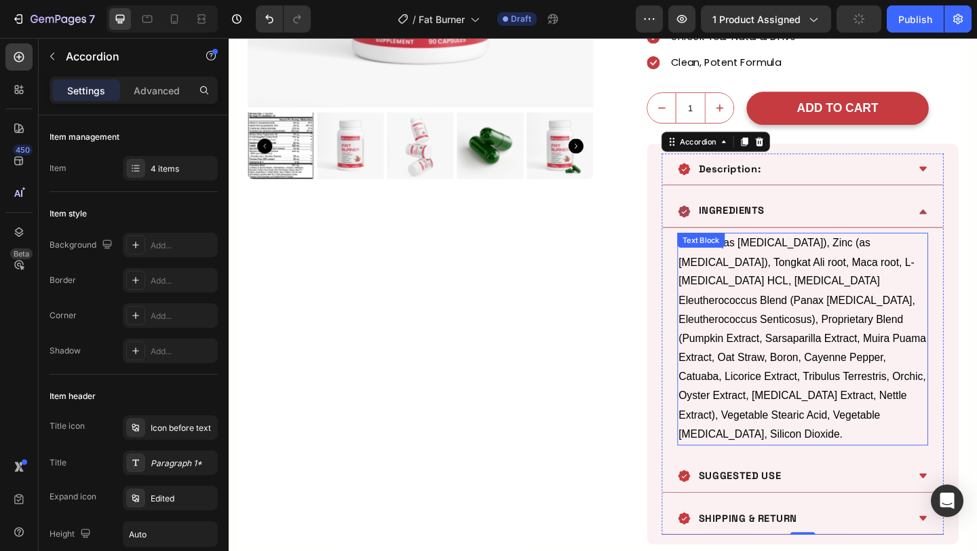
click at [820, 305] on p "Calcium (as [MEDICAL_DATA]), Zinc (as [MEDICAL_DATA]), Tongkat Ali root, Maca r…" at bounding box center [853, 365] width 270 height 229
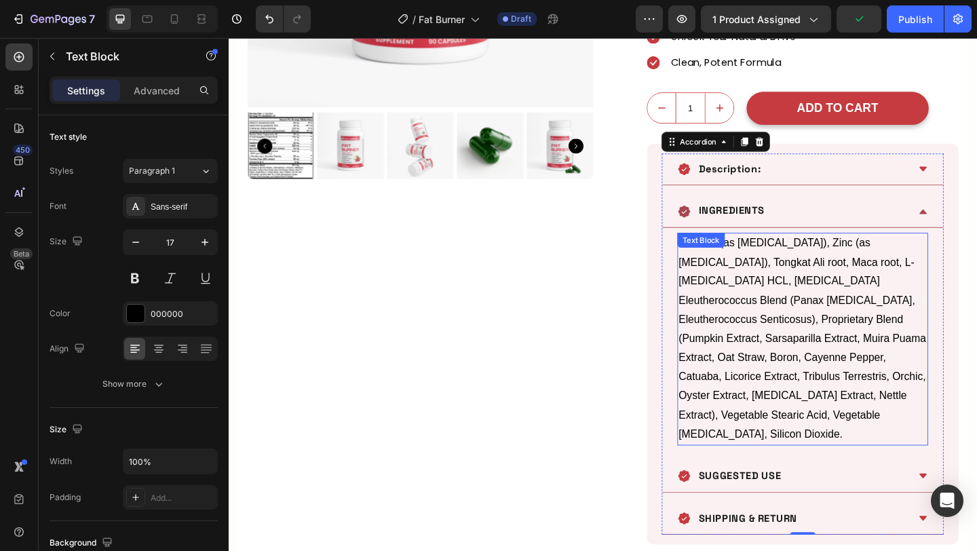
click at [820, 305] on p "Calcium (as [MEDICAL_DATA]), Zinc (as [MEDICAL_DATA]), Tongkat Ali root, Maca r…" at bounding box center [853, 365] width 270 height 229
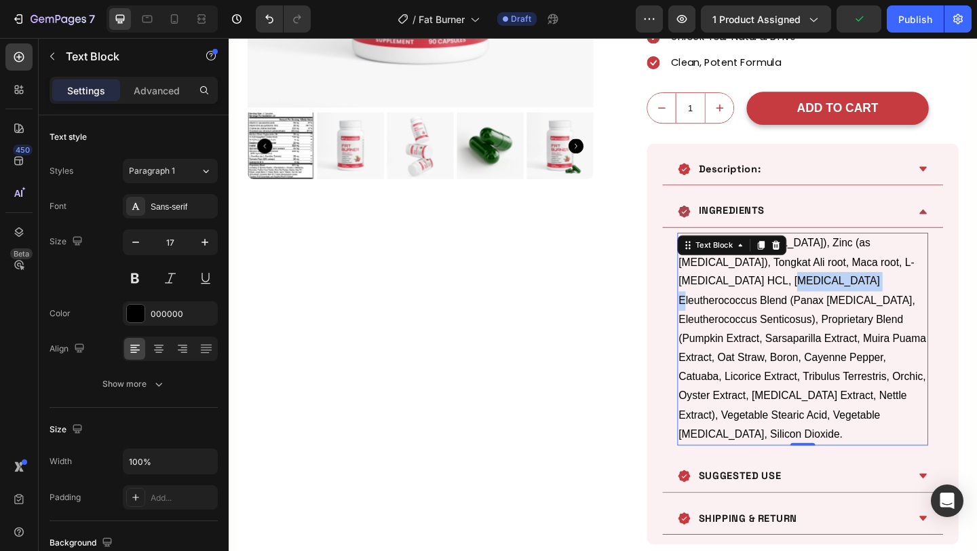
click at [820, 305] on p "Calcium (as [MEDICAL_DATA]), Zinc (as [MEDICAL_DATA]), Tongkat Ali root, Maca r…" at bounding box center [853, 365] width 270 height 229
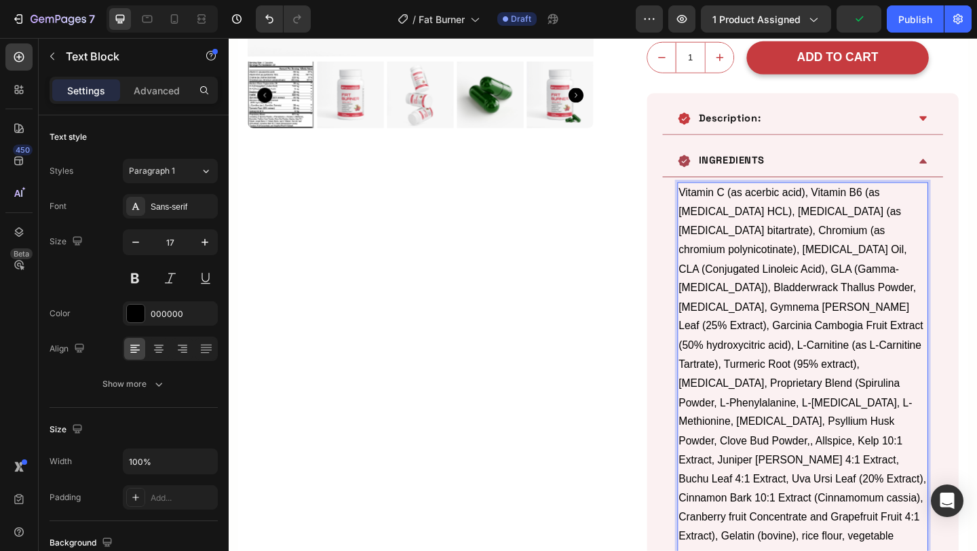
scroll to position [446, 0]
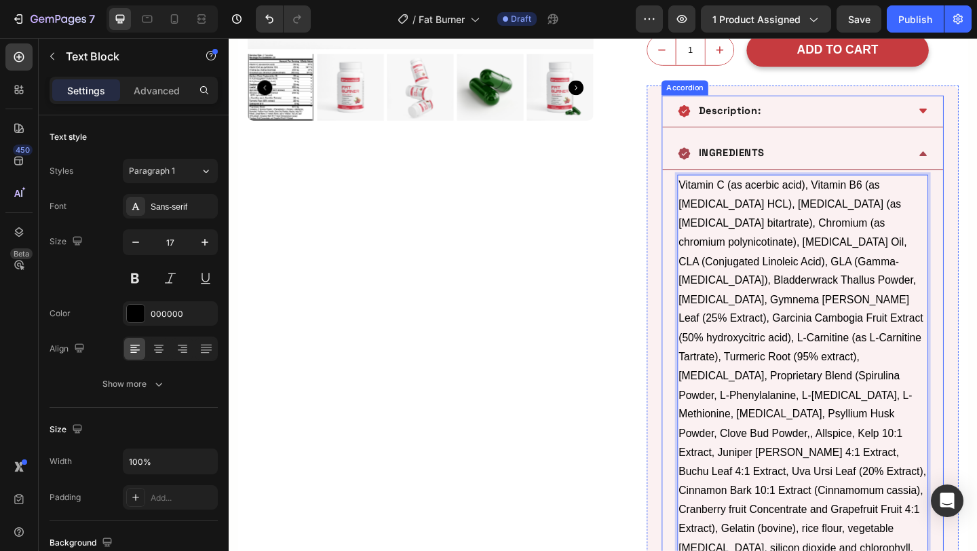
click at [916, 171] on div "INGREDIENTS" at bounding box center [841, 163] width 251 height 24
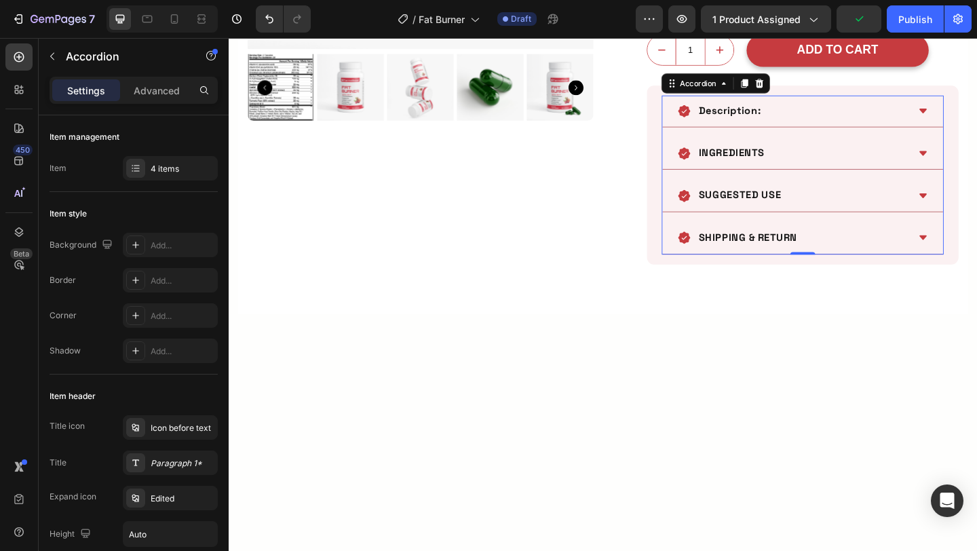
click at [930, 201] on div "SUGGESTED USE" at bounding box center [841, 209] width 251 height 24
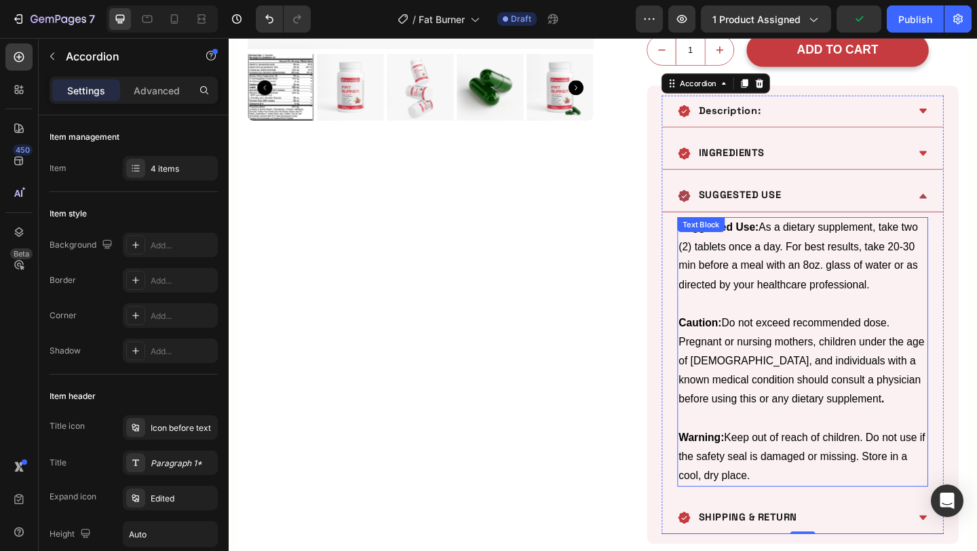
click at [901, 473] on p "Warning: Keep out of reach of children. Do not use if the safety seal is damage…" at bounding box center [853, 494] width 270 height 62
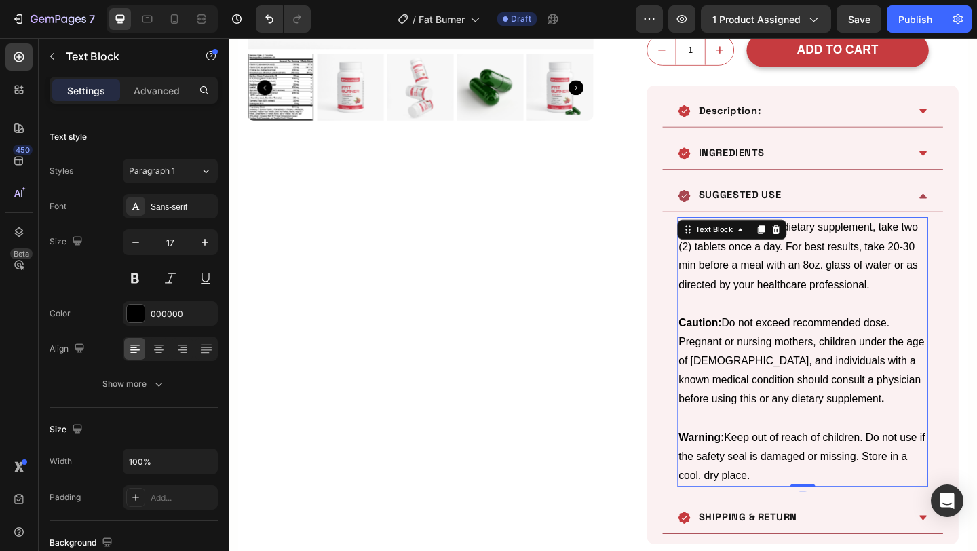
click at [848, 506] on p "Warning: Keep out of reach of children. Do not use if the safety seal is damage…" at bounding box center [853, 494] width 270 height 62
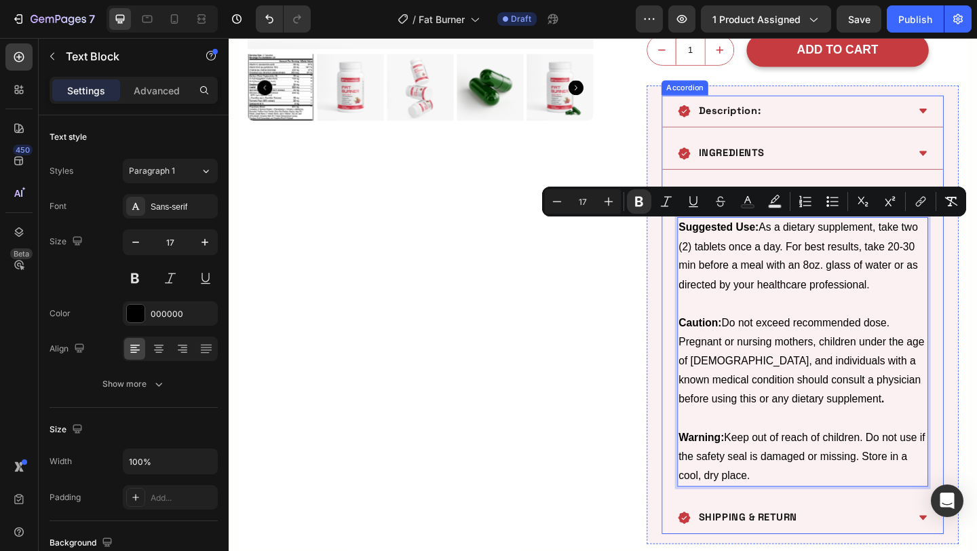
drag, startPoint x: 813, startPoint y: 513, endPoint x: 733, endPoint y: 214, distance: 309.5
click at [733, 214] on div "SUGGESTED USE Suggested Use: As a dietary supplement, take two (2) tablets once…" at bounding box center [852, 361] width 305 height 339
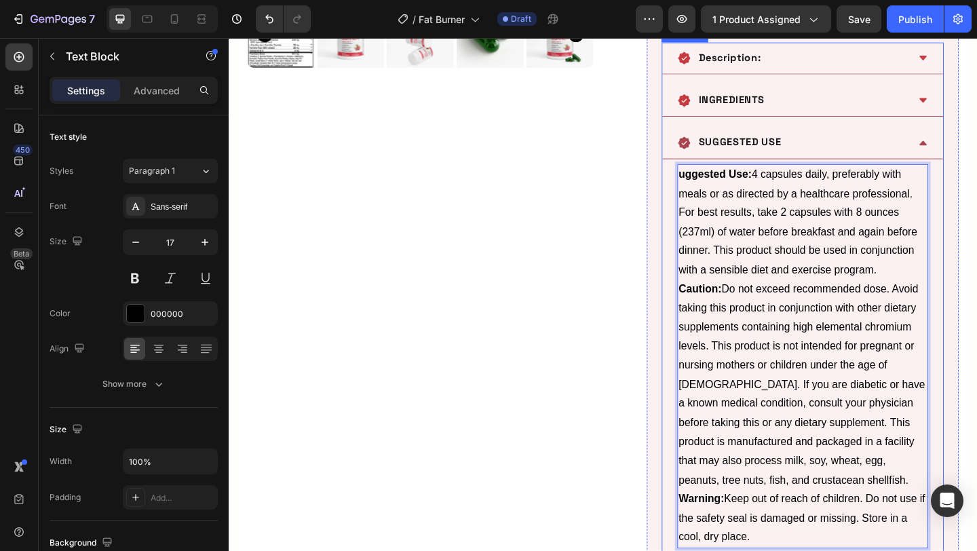
scroll to position [509, 0]
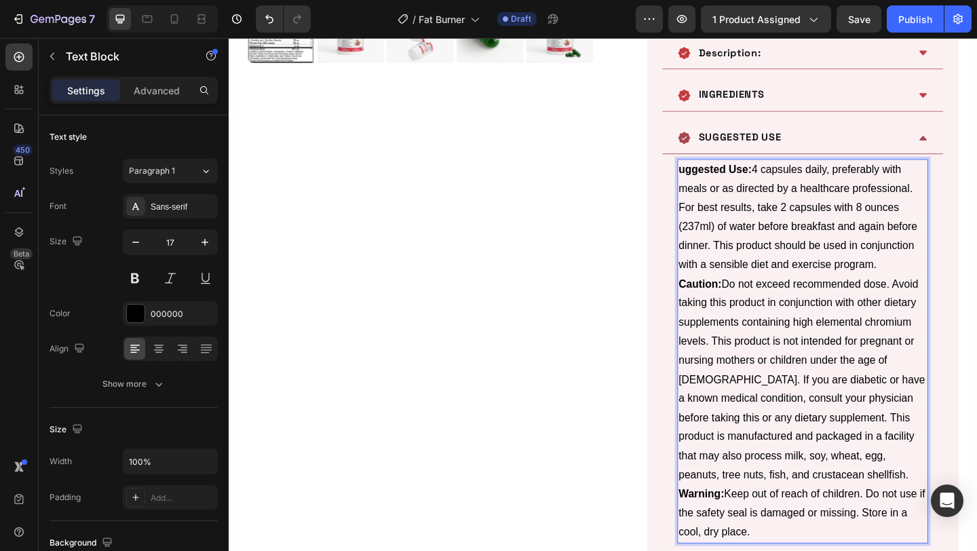
click at [720, 186] on strong "uggested Use:" at bounding box center [757, 180] width 79 height 13
click at [945, 288] on p "Suggested Use: 4 capsules daily, preferably with meals or as directed by a heal…" at bounding box center [853, 233] width 270 height 125
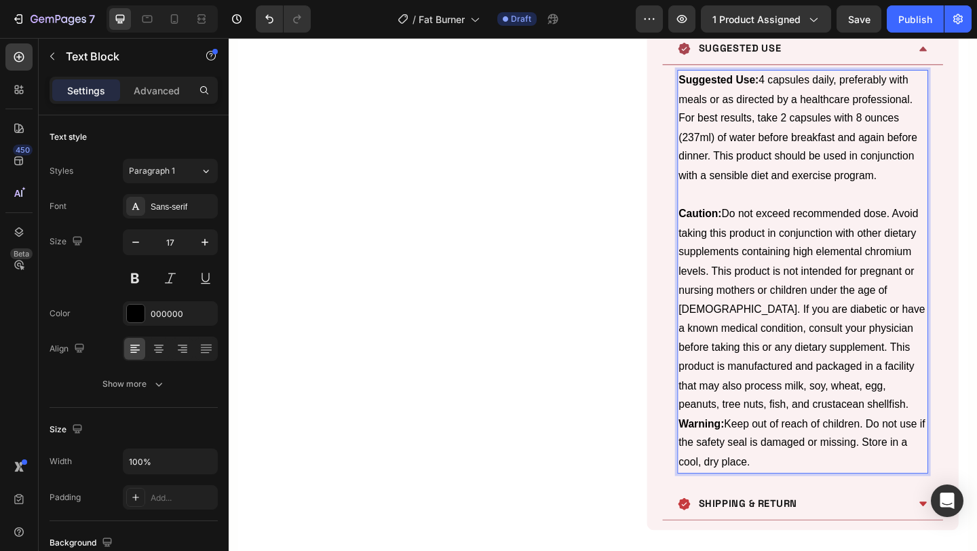
scroll to position [616, 0]
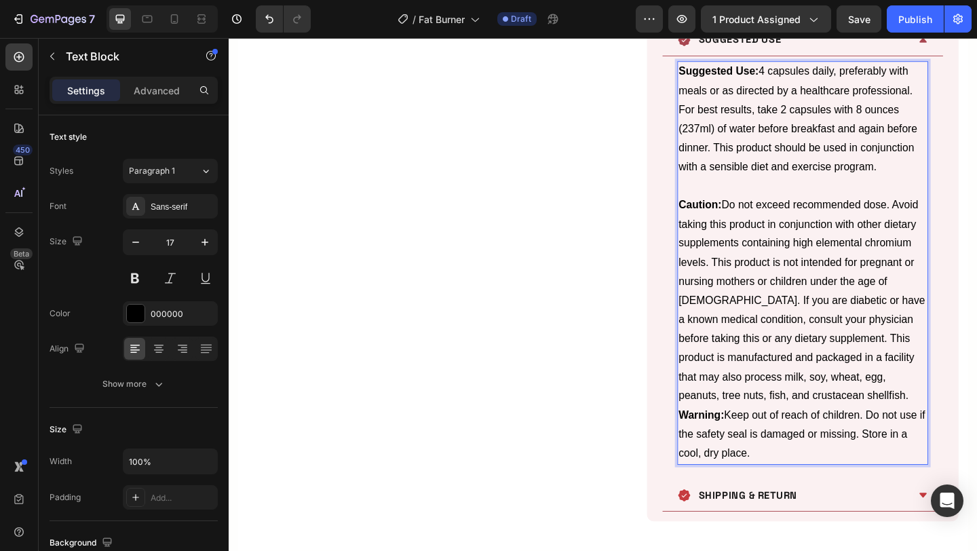
click at [859, 428] on p "Caution: Do not exceed recommended dose. Avoid taking this product in conjuncti…" at bounding box center [853, 324] width 270 height 229
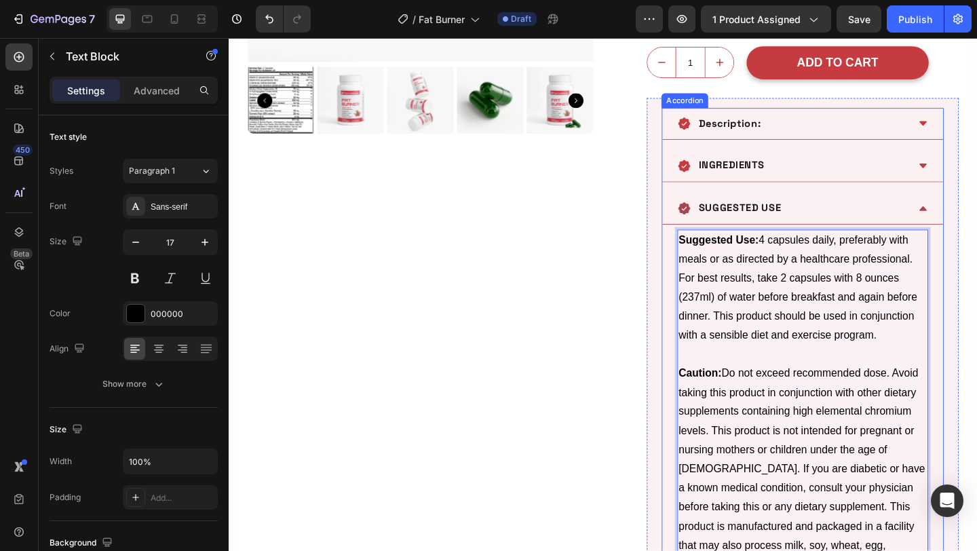
click at [910, 220] on div "SUGGESTED USE" at bounding box center [841, 223] width 251 height 24
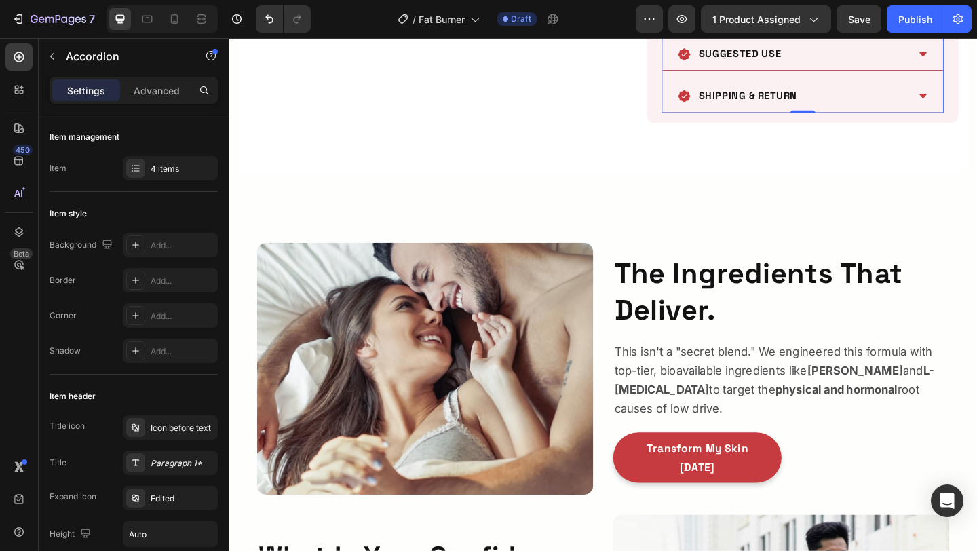
scroll to position [636, 0]
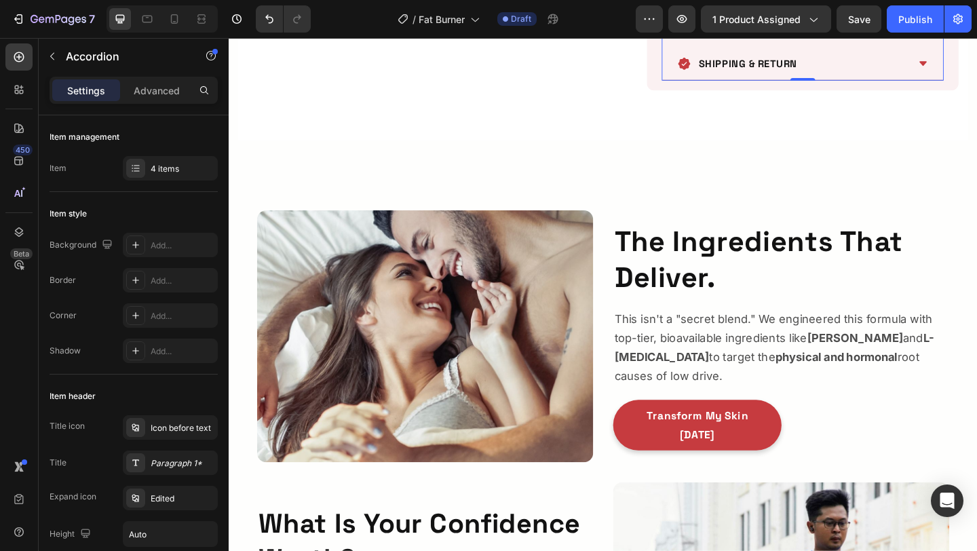
click at [951, 65] on div "SHIPPING & RETURN" at bounding box center [841, 66] width 251 height 24
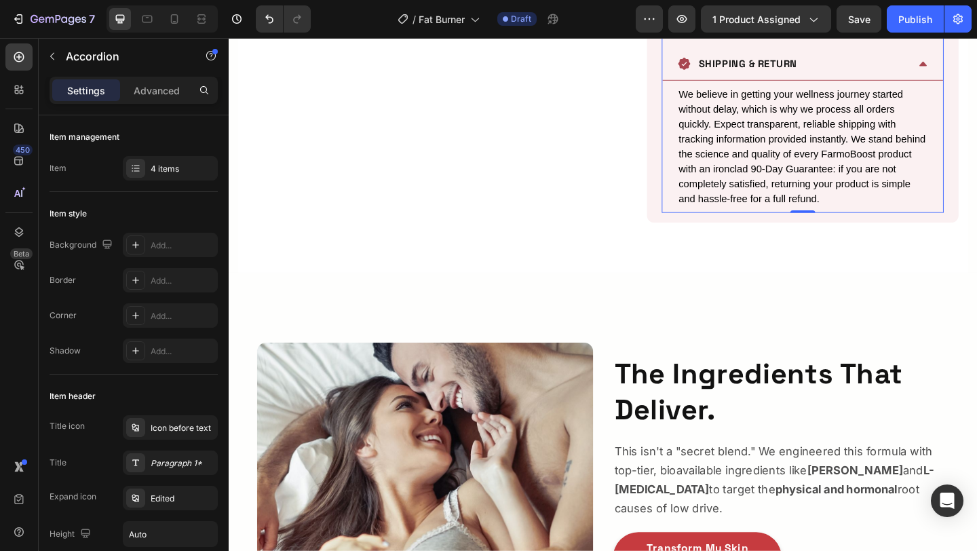
click at [951, 65] on div "SHIPPING & RETURN" at bounding box center [841, 66] width 251 height 24
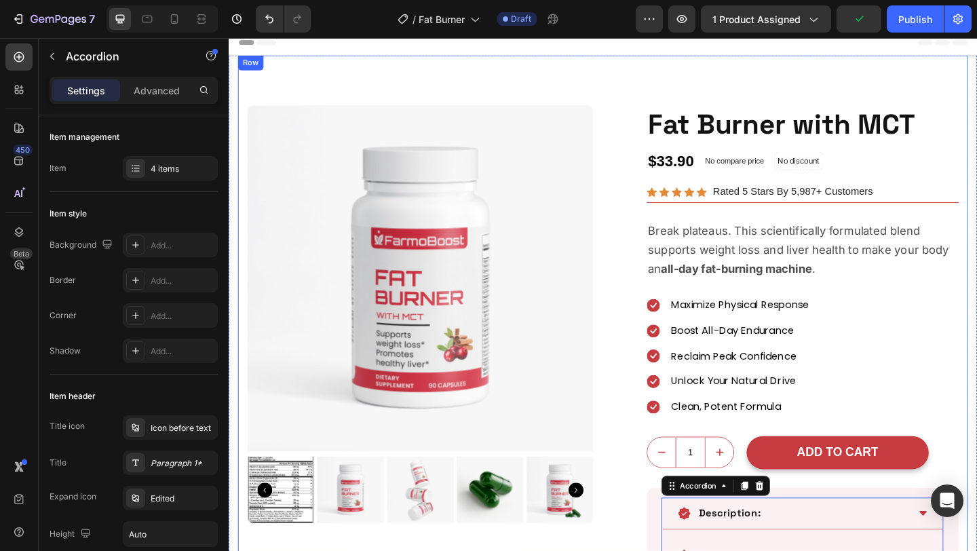
scroll to position [33, 0]
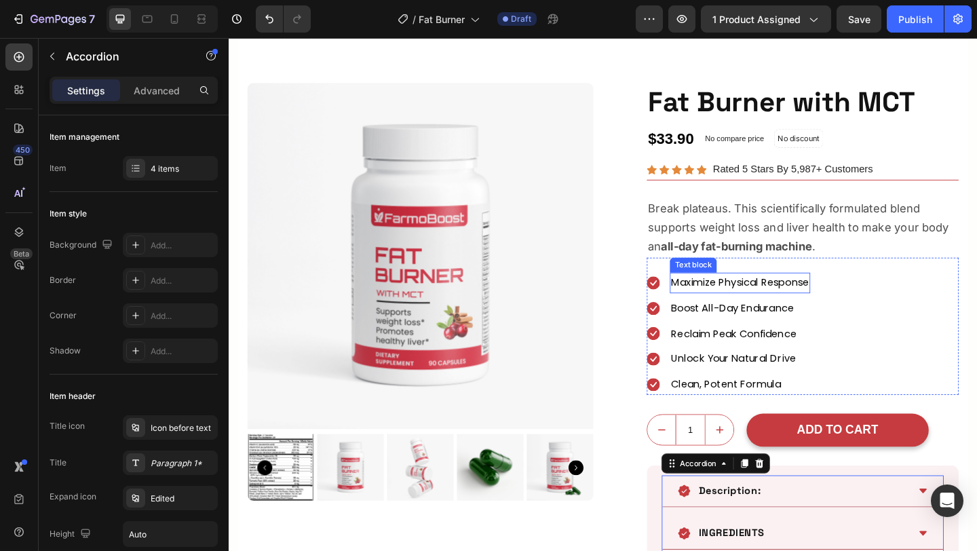
click at [752, 306] on p "Maximize Physical Response" at bounding box center [784, 304] width 150 height 20
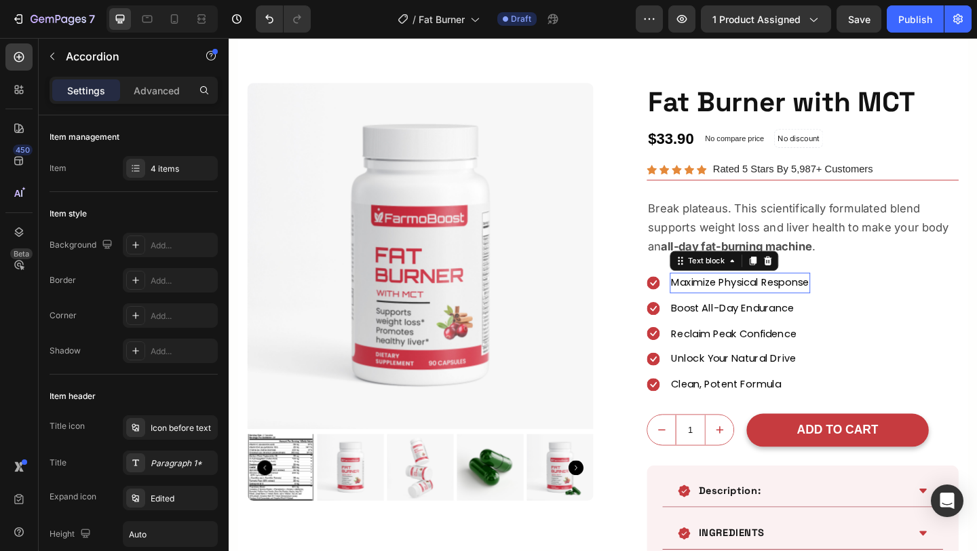
click at [752, 306] on p "Maximize Physical Response" at bounding box center [784, 304] width 150 height 20
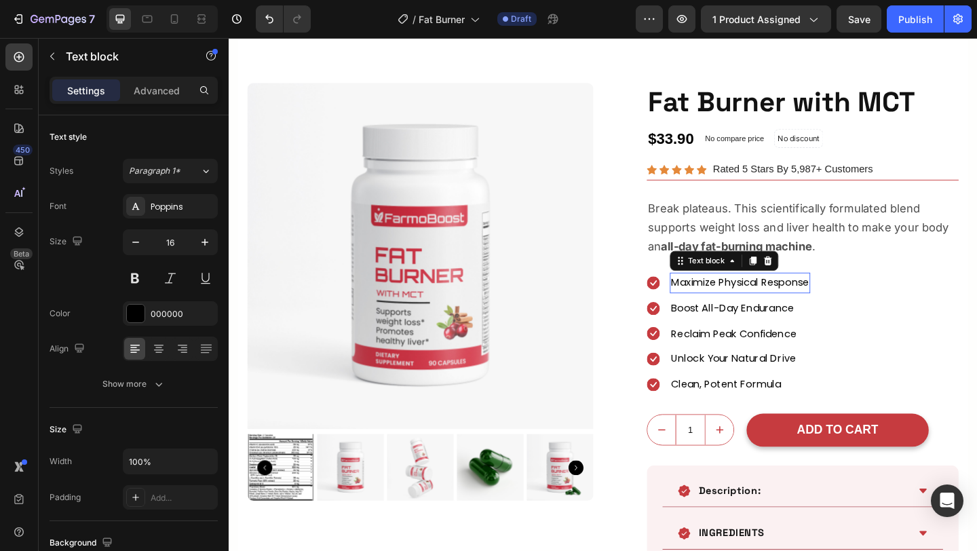
click at [752, 306] on p "Maximize Physical Response" at bounding box center [784, 304] width 150 height 20
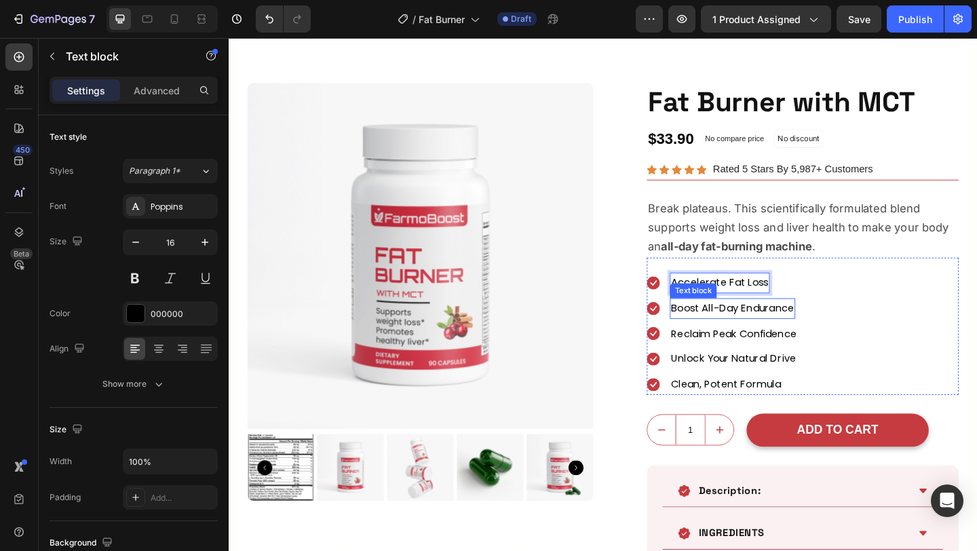
click at [770, 326] on p "Boost All-Day Endurance" at bounding box center [776, 332] width 134 height 20
click at [743, 359] on p "Reclaim Peak Confidence" at bounding box center [777, 360] width 136 height 20
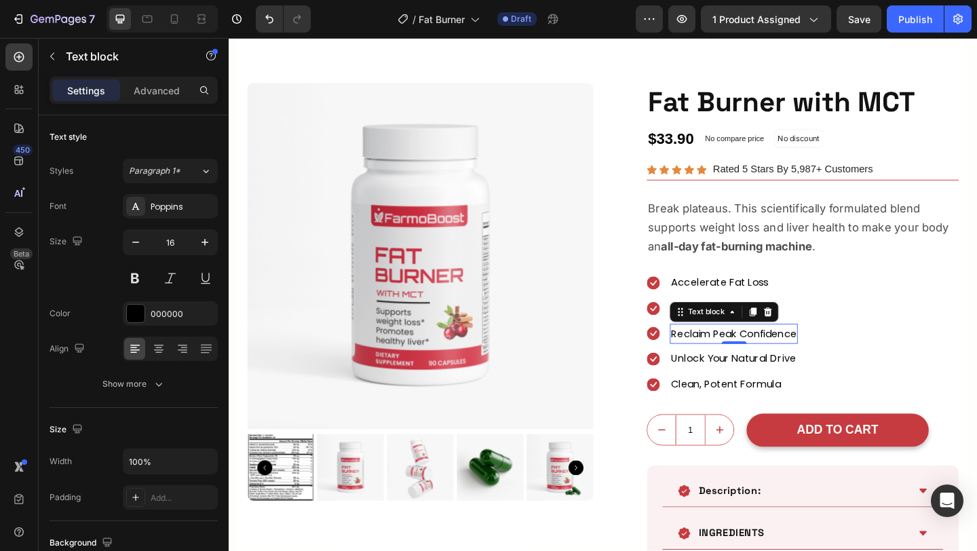
click at [743, 359] on p "Reclaim Peak Confidence" at bounding box center [777, 360] width 136 height 20
click at [764, 385] on p "Unlock Your Natural Drive" at bounding box center [777, 387] width 136 height 20
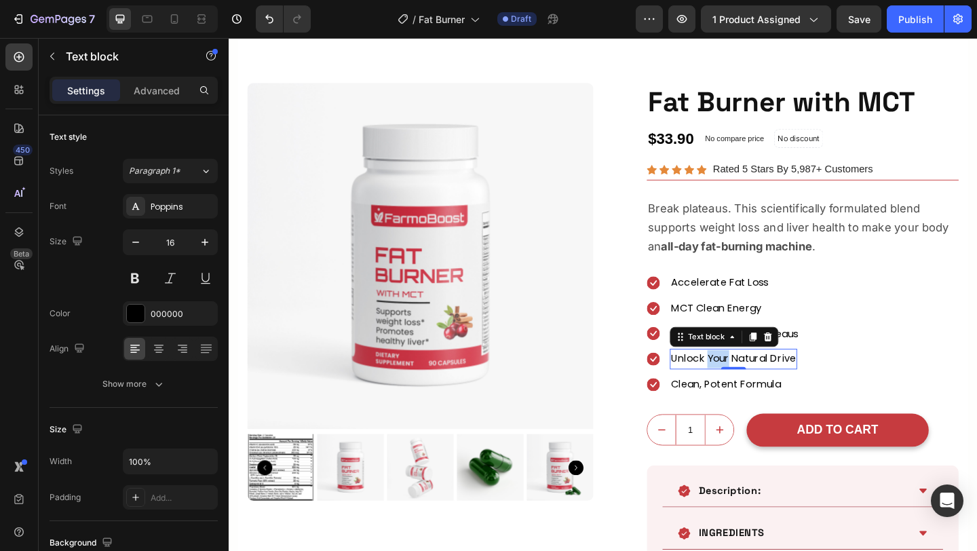
click at [764, 385] on p "Unlock Your Natural Drive" at bounding box center [777, 387] width 136 height 20
click at [727, 420] on p "Clean, Potent Formula" at bounding box center [768, 415] width 119 height 20
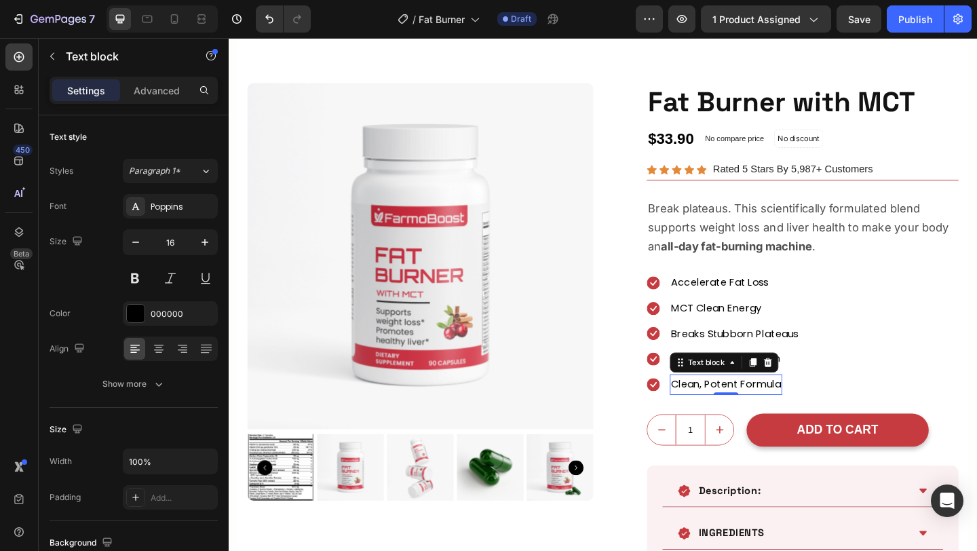
click at [727, 420] on p "Clean, Potent Formula" at bounding box center [768, 415] width 119 height 20
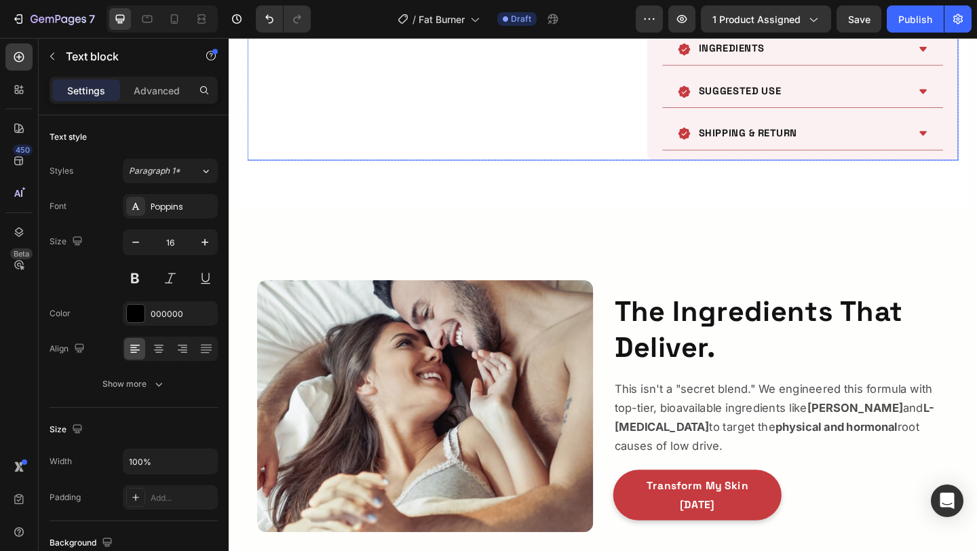
scroll to position [622, 0]
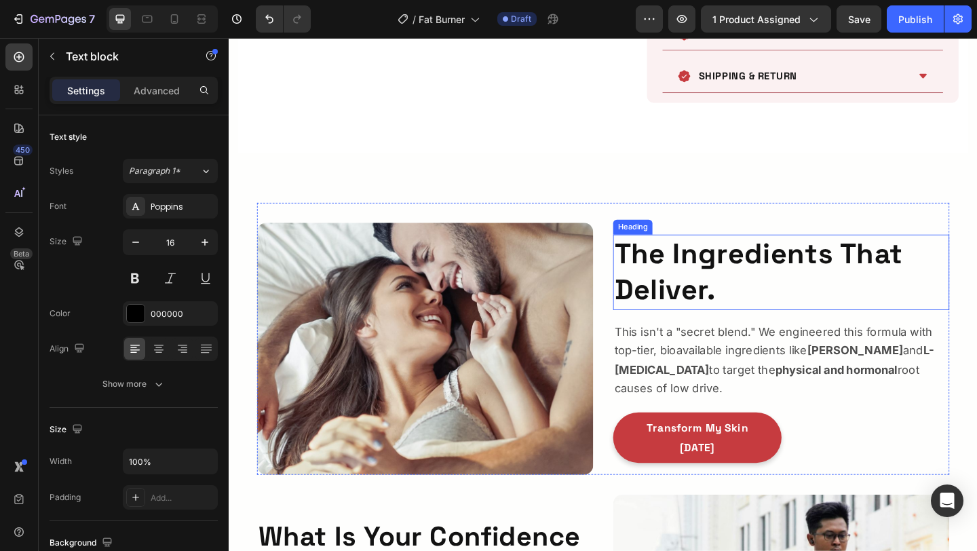
click at [690, 294] on h3 "The Ingredients That Deliver." at bounding box center [829, 293] width 366 height 82
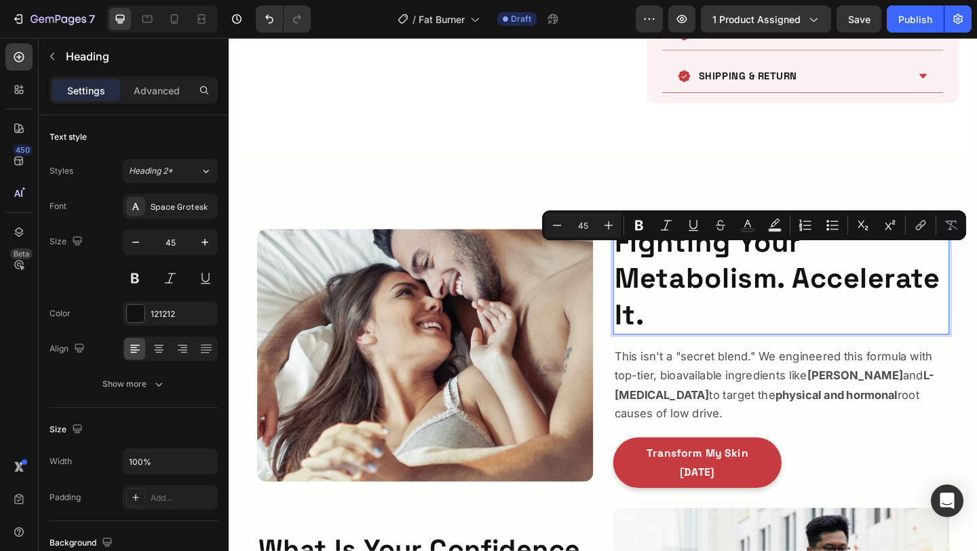
scroll to position [602, 0]
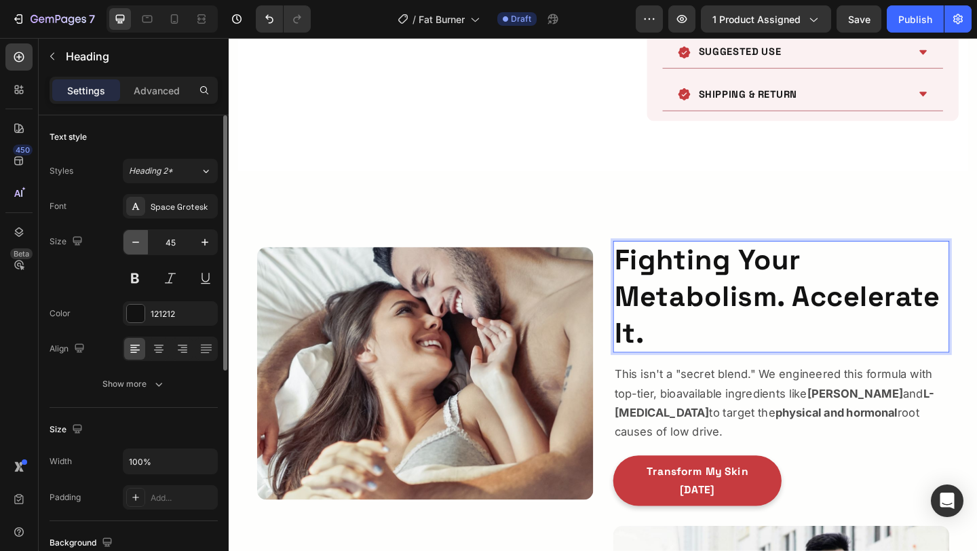
click at [127, 243] on button "button" at bounding box center [135, 242] width 24 height 24
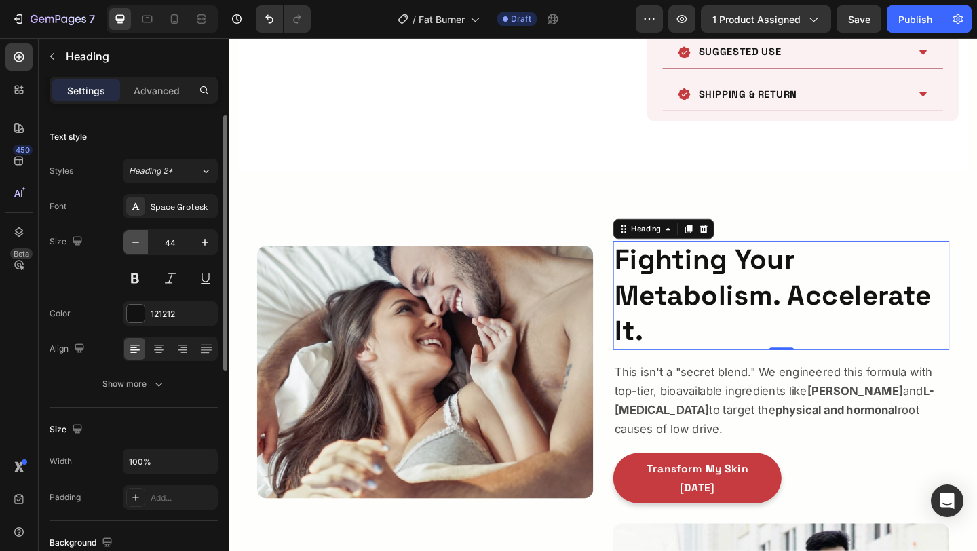
click at [127, 243] on button "button" at bounding box center [135, 242] width 24 height 24
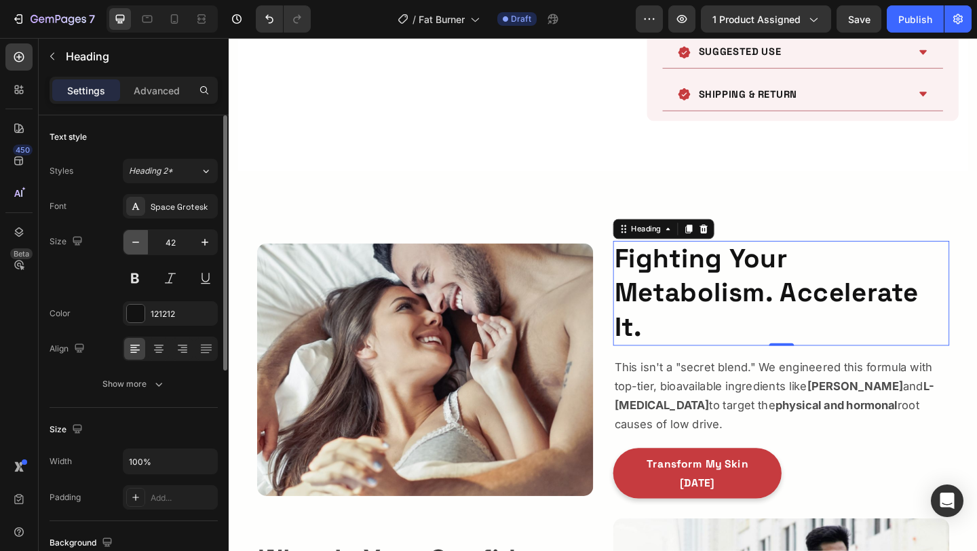
click at [127, 243] on button "button" at bounding box center [135, 242] width 24 height 24
type input "41"
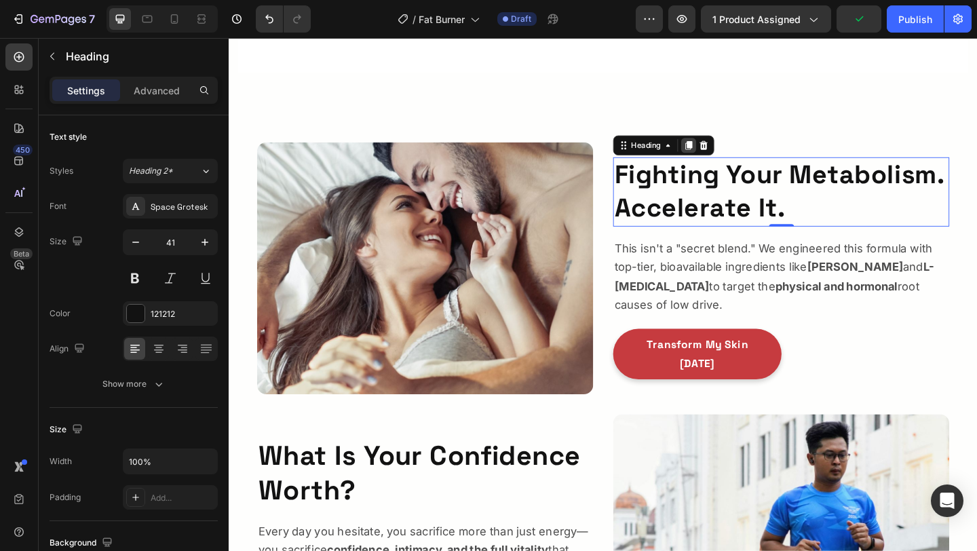
scroll to position [721, 0]
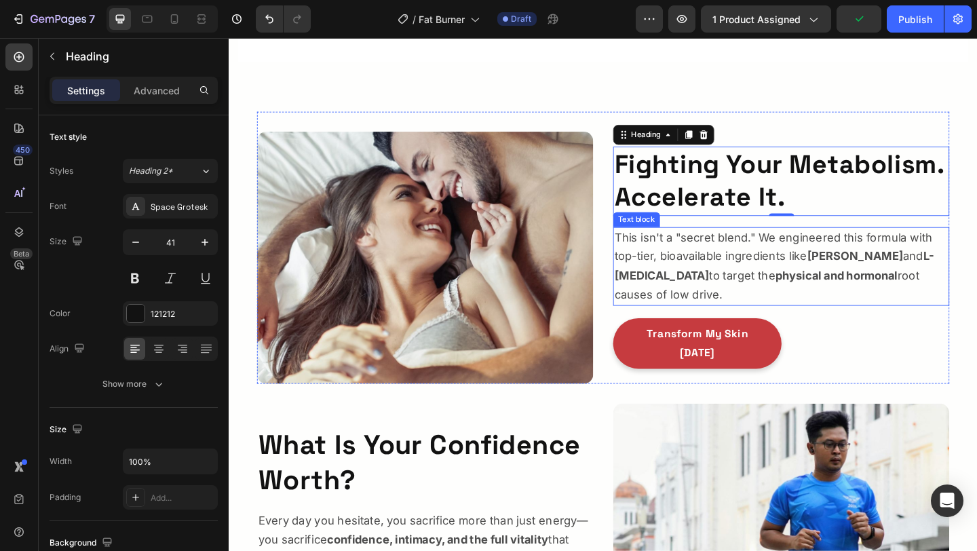
click at [796, 259] on p "This isn't a "secret blend." We engineered this formula with top-tier, bioavail…" at bounding box center [829, 286] width 363 height 83
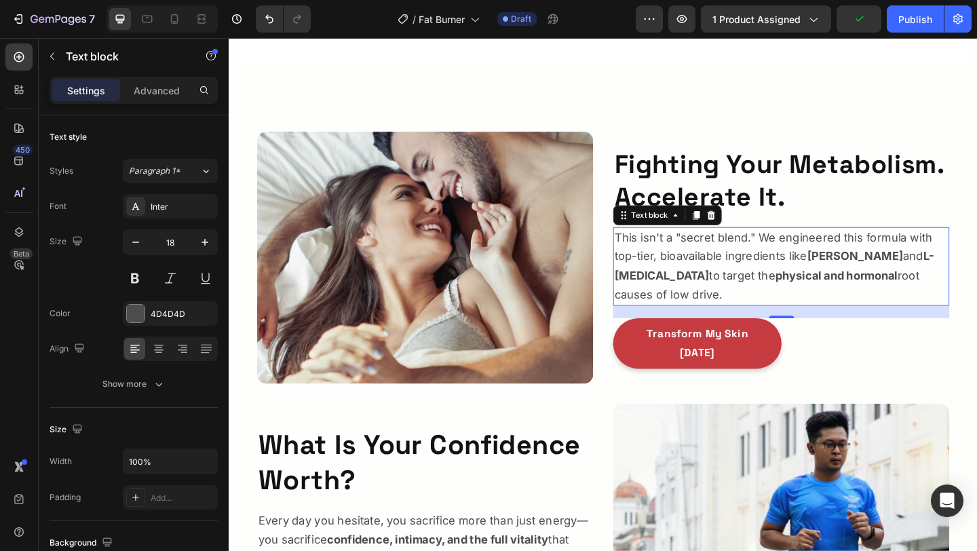
click at [796, 259] on p "This isn't a "secret blend." We engineered this formula with top-tier, bioavail…" at bounding box center [829, 286] width 363 height 83
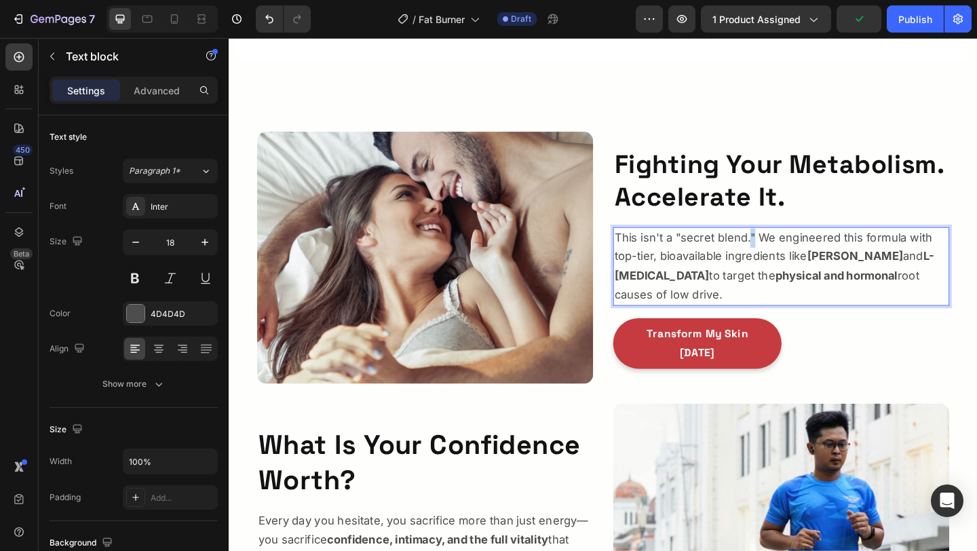
click at [796, 259] on p "This isn't a "secret blend." We engineered this formula with top-tier, bioavail…" at bounding box center [829, 286] width 363 height 83
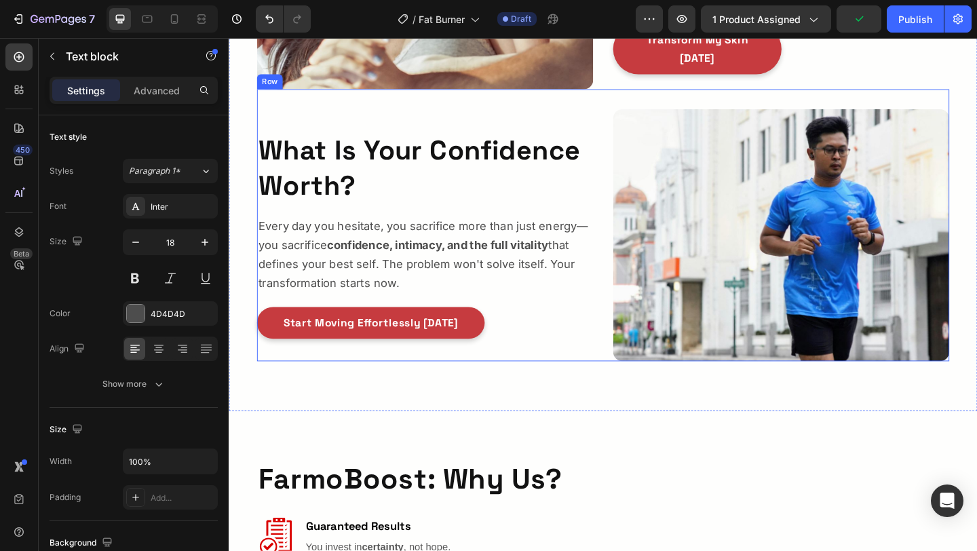
scroll to position [1058, 0]
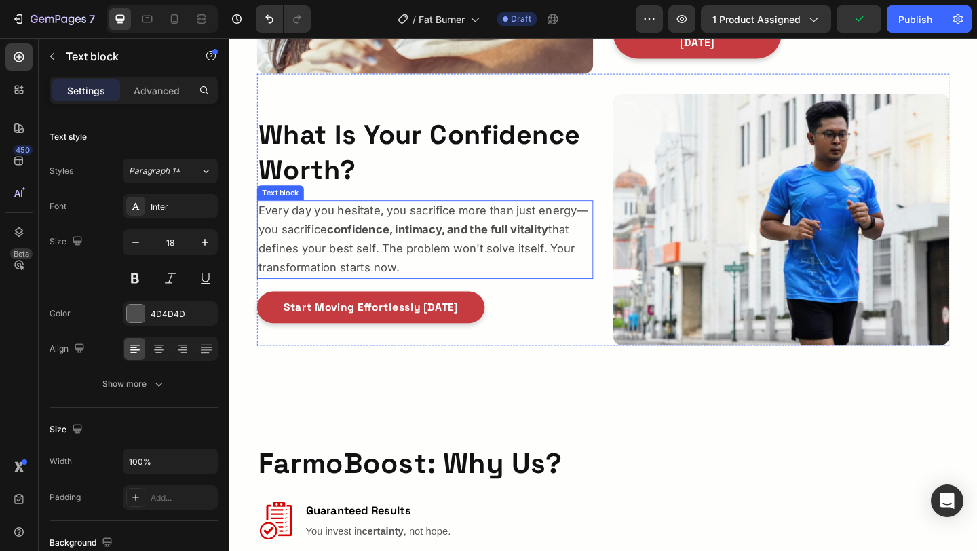
click at [413, 265] on p "Every day you hesitate, you sacrifice more than just energy—you sacrifice confi…" at bounding box center [441, 257] width 363 height 83
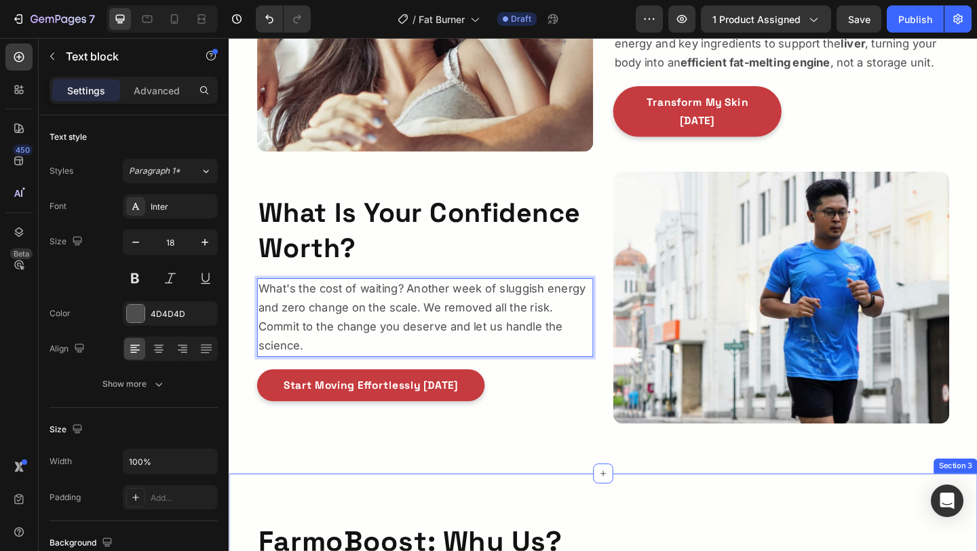
scroll to position [964, 0]
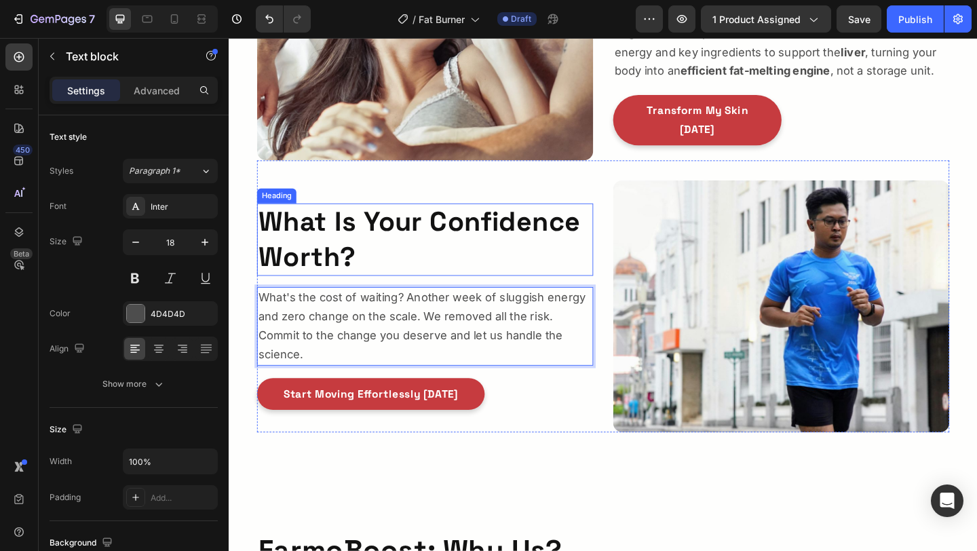
click at [459, 268] on h3 "What Is Your Confidence Worth?" at bounding box center [442, 257] width 366 height 79
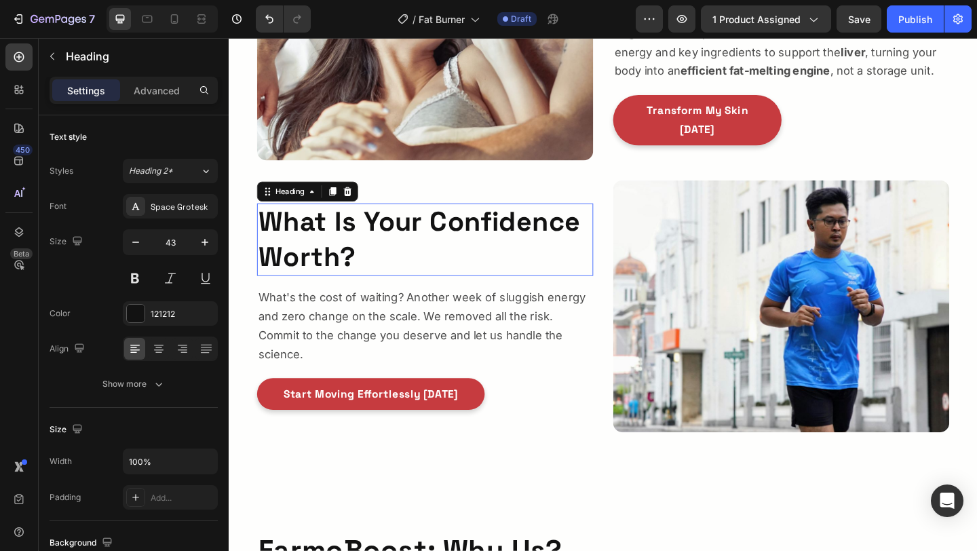
click at [459, 268] on h3 "What Is Your Confidence Worth?" at bounding box center [442, 257] width 366 height 79
click at [459, 268] on p "What Is Your Confidence Worth?" at bounding box center [441, 257] width 363 height 76
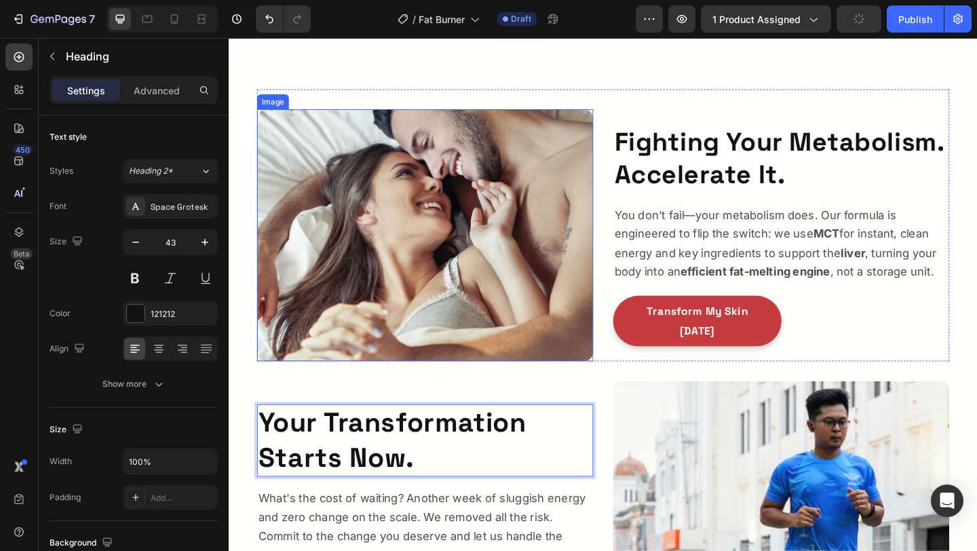
scroll to position [745, 0]
click at [475, 206] on img at bounding box center [442, 252] width 366 height 274
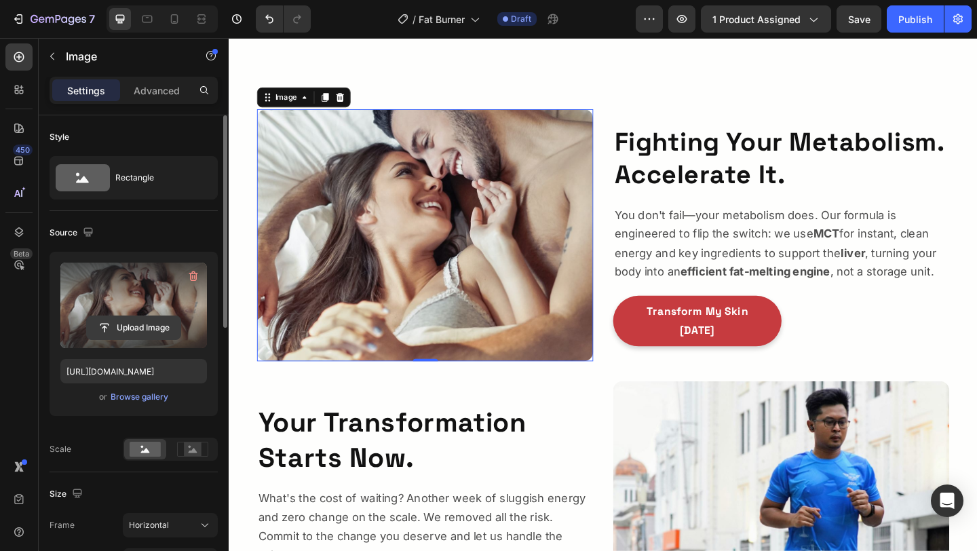
click at [117, 322] on input "file" at bounding box center [134, 327] width 94 height 23
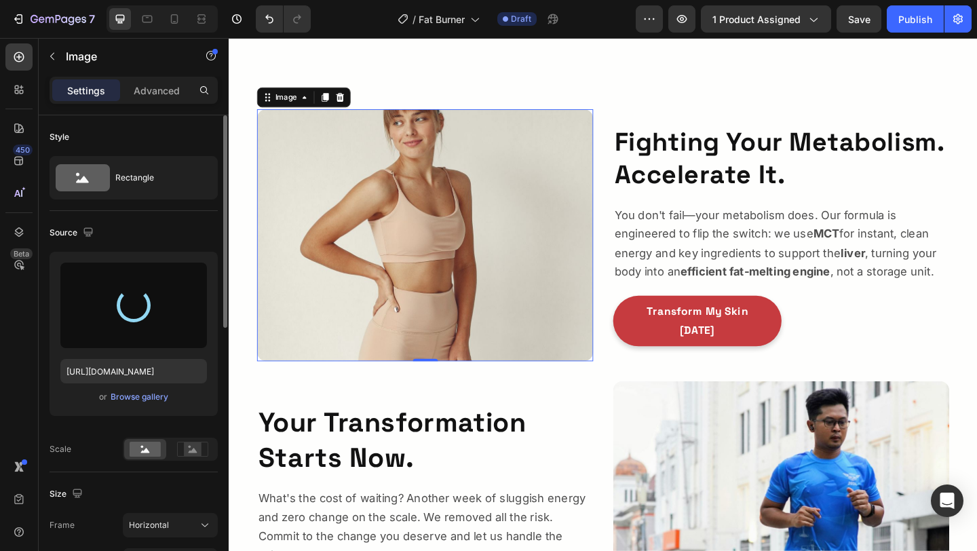
type input "[URL][DOMAIN_NAME]"
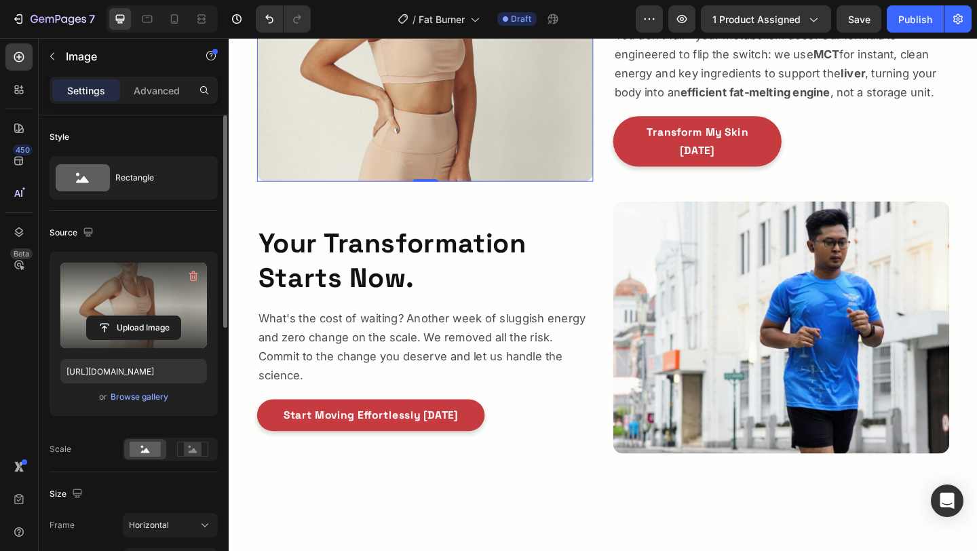
scroll to position [1002, 0]
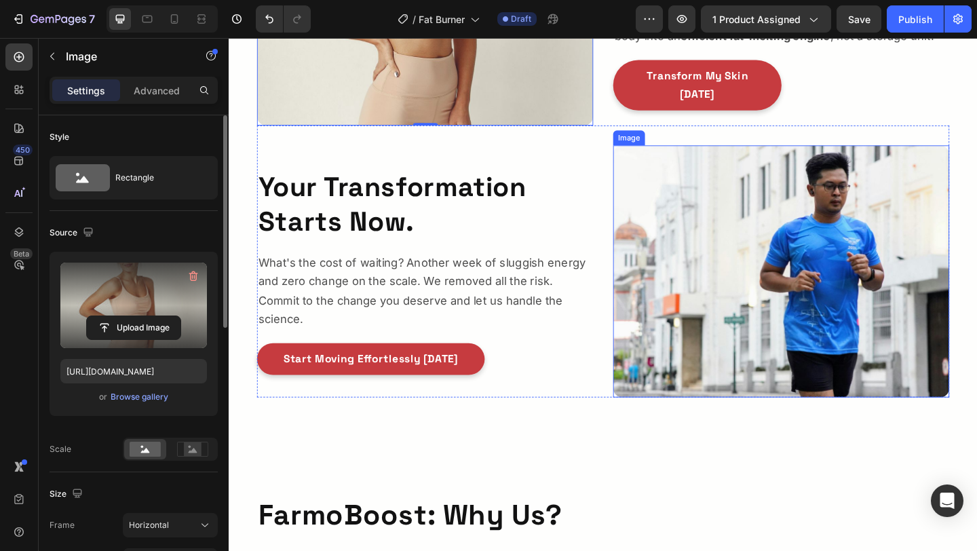
click at [720, 271] on img at bounding box center [829, 292] width 366 height 274
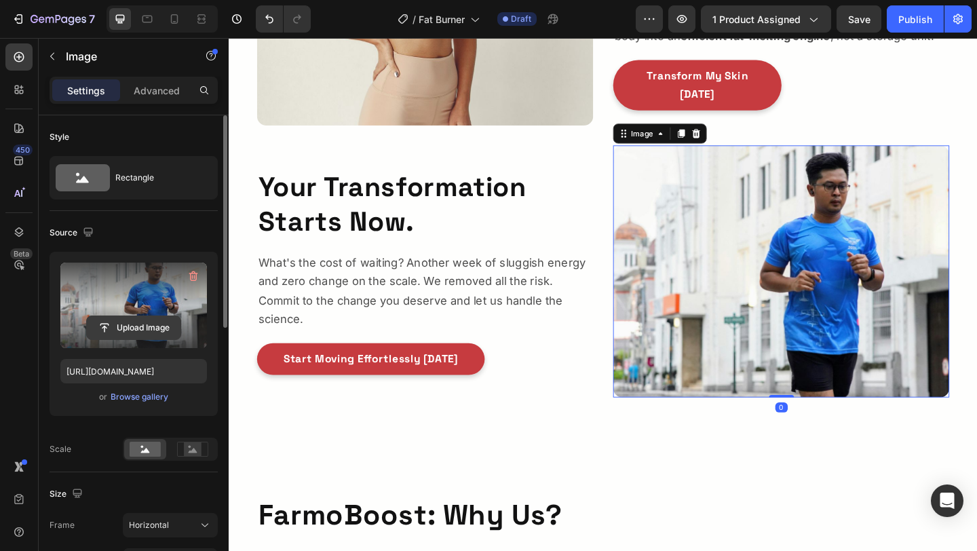
click at [157, 331] on input "file" at bounding box center [134, 327] width 94 height 23
click at [140, 336] on input "file" at bounding box center [134, 327] width 94 height 23
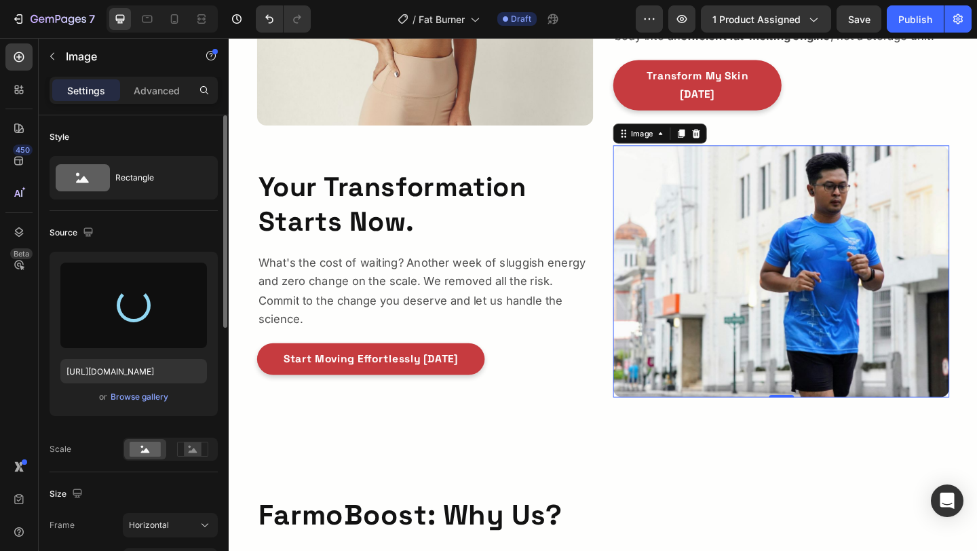
type input "https://cdn.shopify.com/s/files/1/0712/1518/6094/files/gempages_586140835712598…"
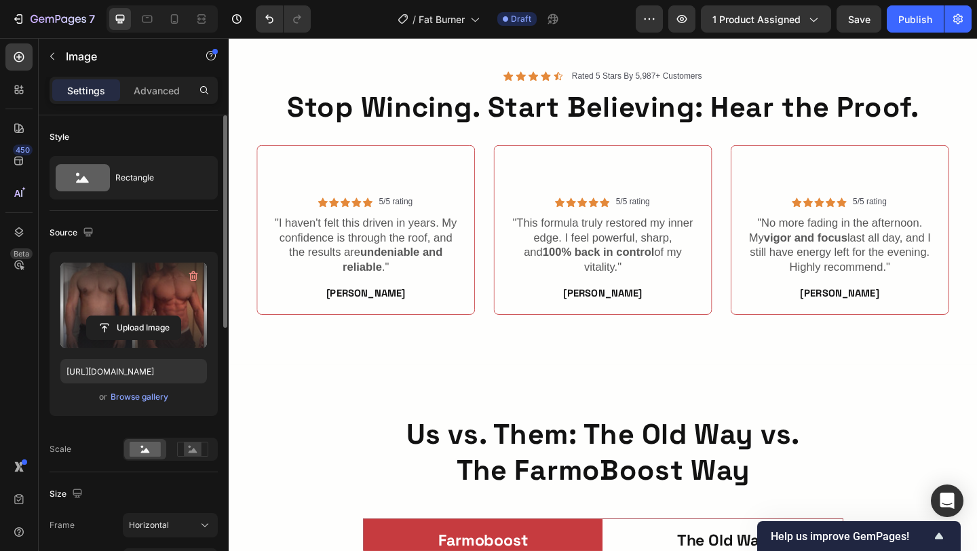
scroll to position [1930, 0]
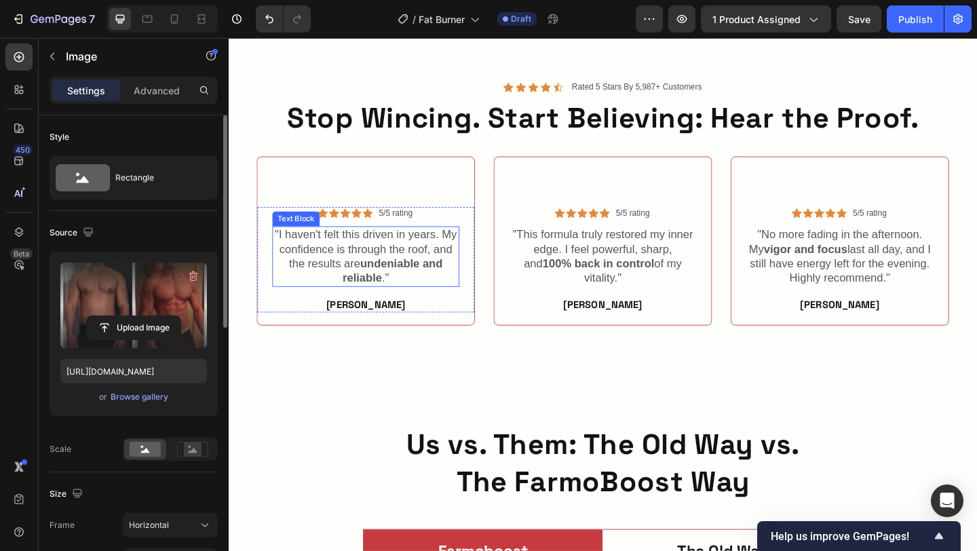
click at [405, 282] on strong "undeniable and reliable" at bounding box center [407, 291] width 109 height 29
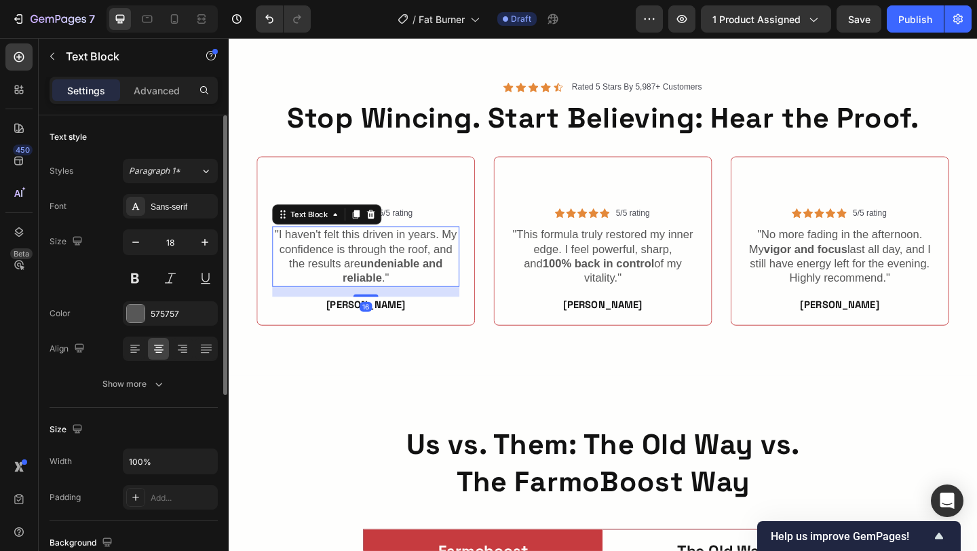
click at [405, 282] on strong "undeniable and reliable" at bounding box center [407, 291] width 109 height 29
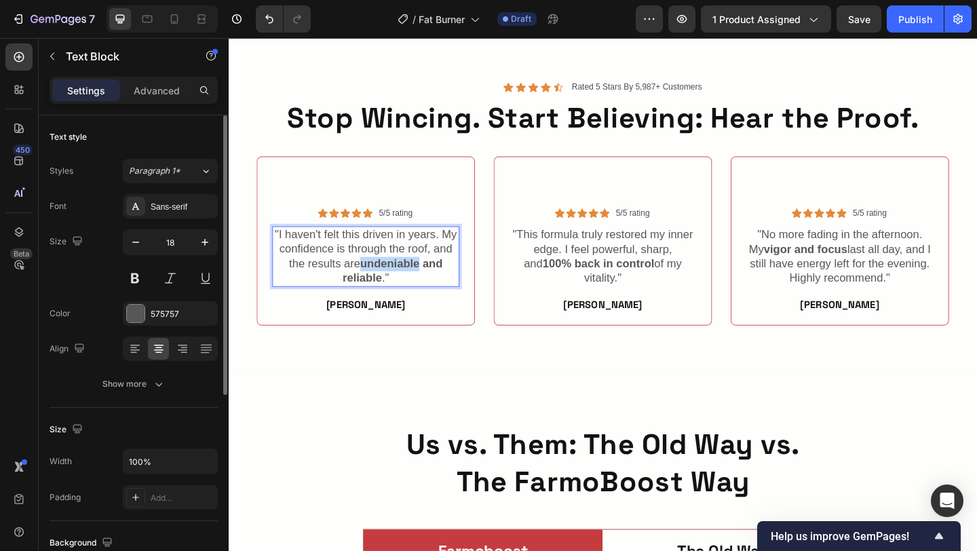
click at [405, 282] on strong "undeniable and reliable" at bounding box center [407, 291] width 109 height 29
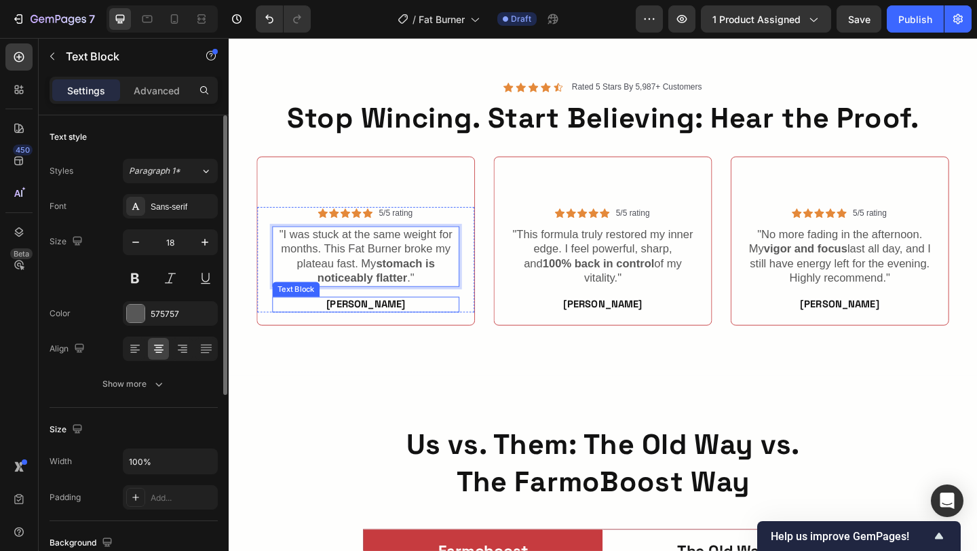
click at [404, 323] on p "Mark V." at bounding box center [377, 328] width 201 height 14
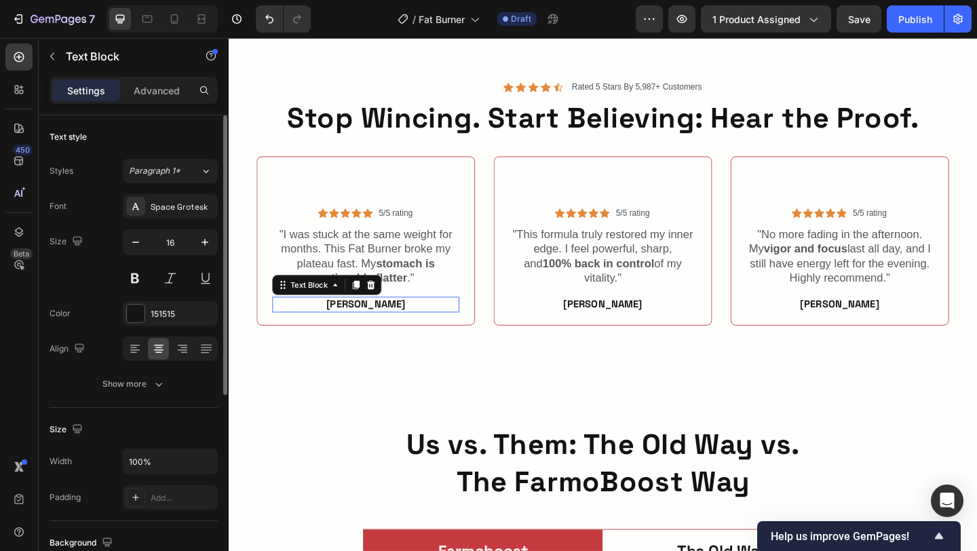
click at [404, 323] on p "Mark V." at bounding box center [377, 328] width 201 height 14
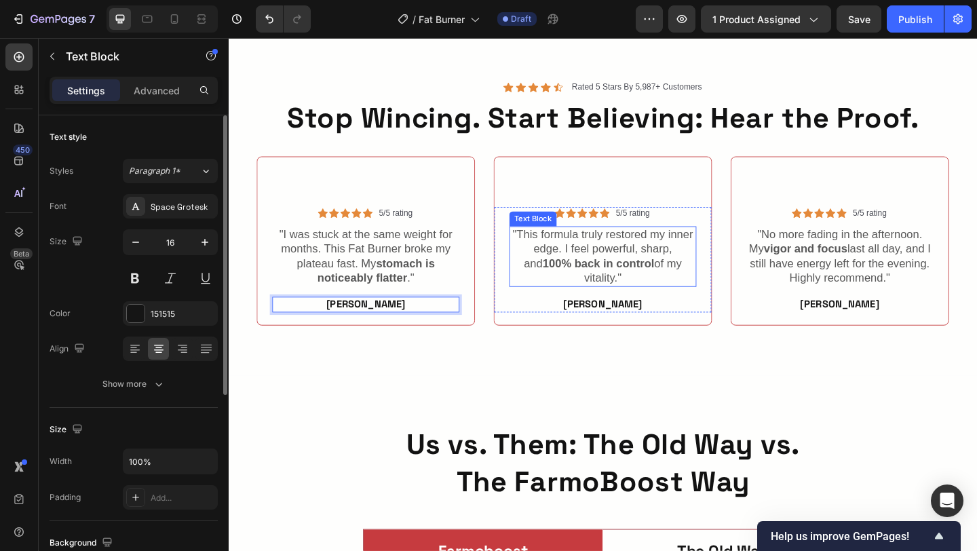
click at [617, 259] on p ""This formula truly restored my inner edge. I feel powerful, sharp, and 100% ba…" at bounding box center [635, 276] width 201 height 64
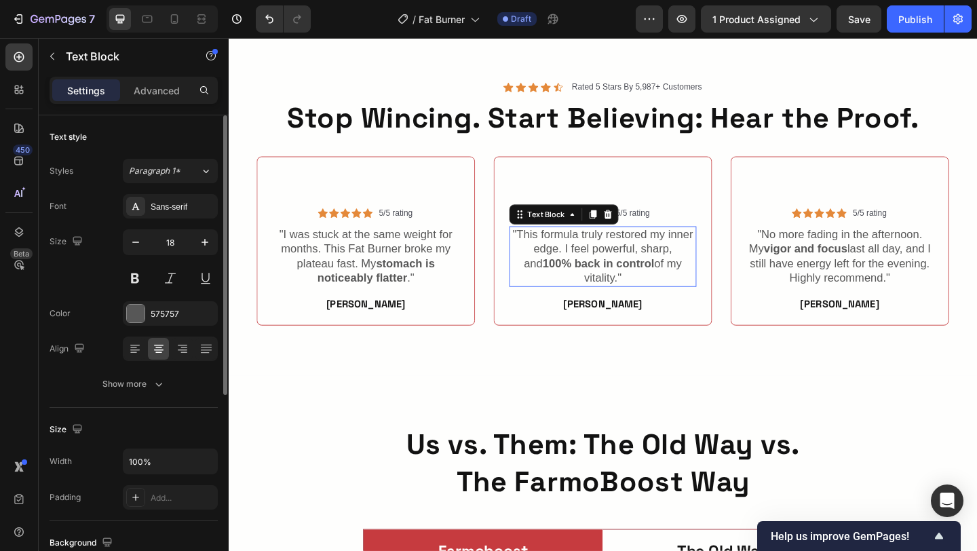
click at [617, 259] on p ""This formula truly restored my inner edge. I feel powerful, sharp, and 100% ba…" at bounding box center [635, 276] width 201 height 64
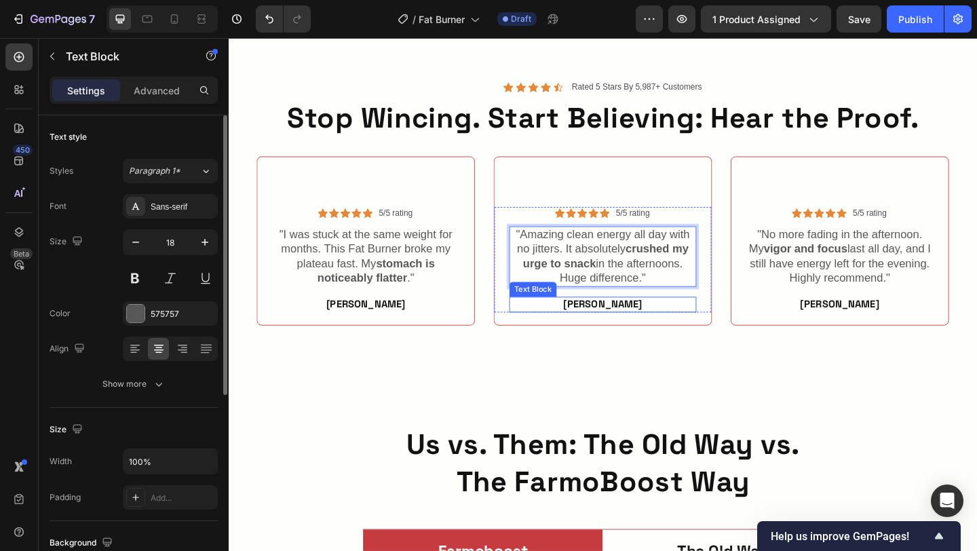
click at [606, 323] on p "Alex T." at bounding box center [635, 328] width 201 height 14
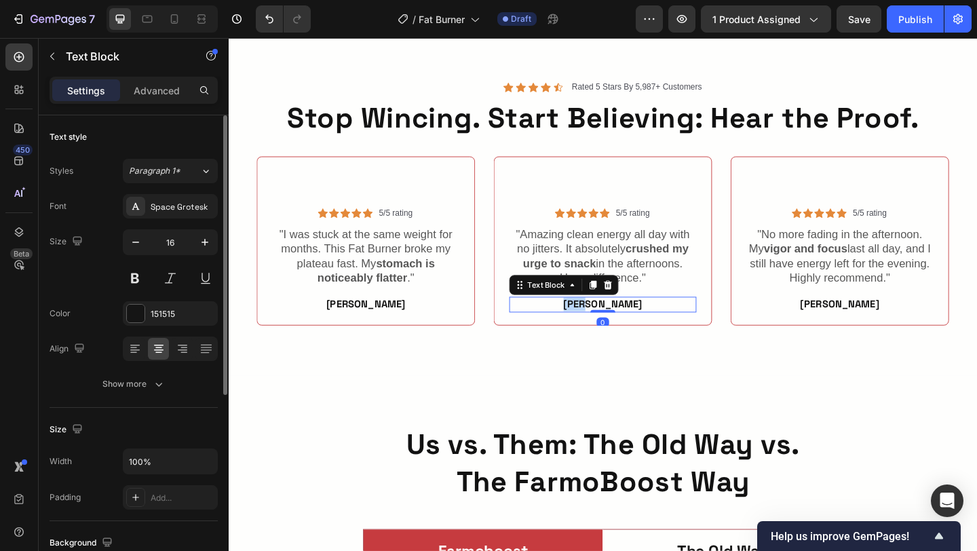
click at [606, 323] on p "Alex T." at bounding box center [635, 328] width 201 height 14
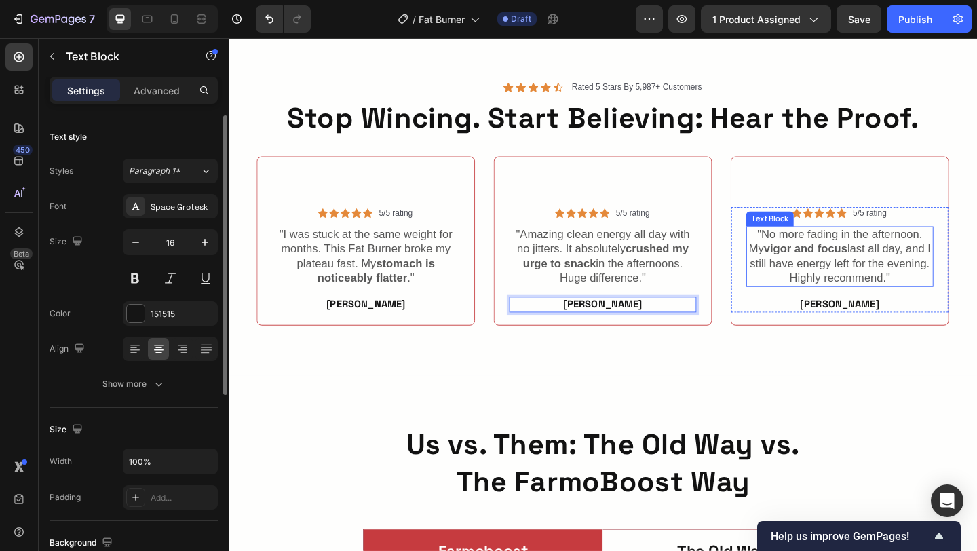
click at [847, 294] on p ""No more fading in the afternoon. My vigor and focus last all day, and I still …" at bounding box center [893, 276] width 201 height 64
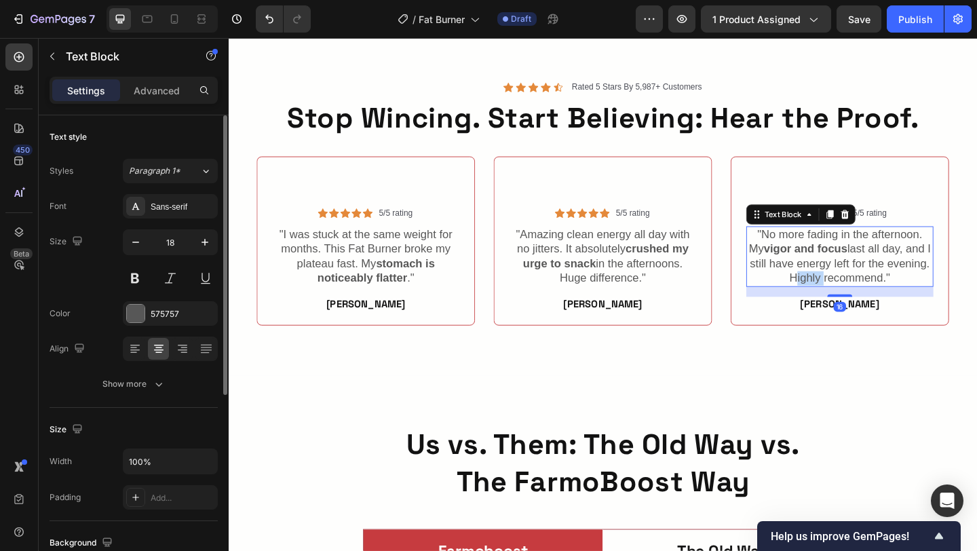
click at [847, 294] on p ""No more fading in the afternoon. My vigor and focus last all day, and I still …" at bounding box center [893, 276] width 201 height 64
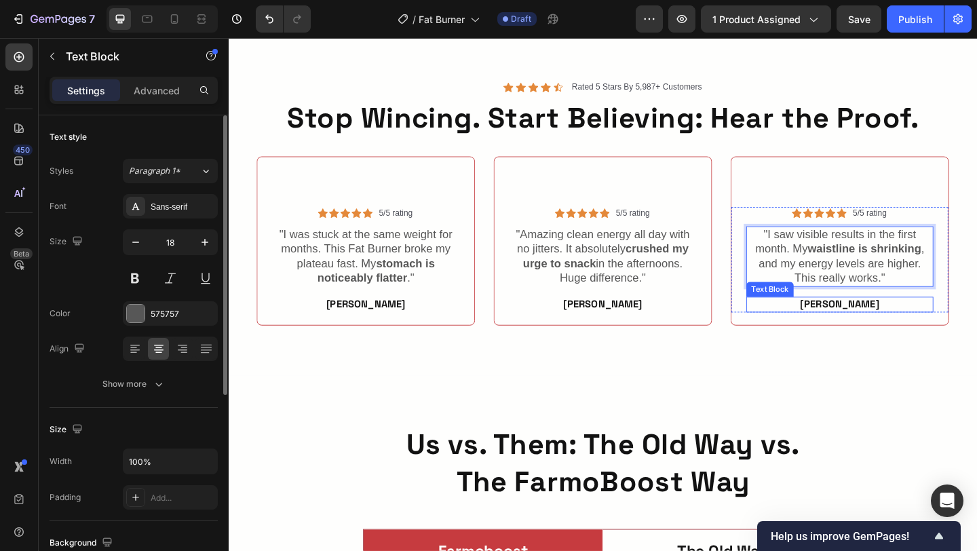
click at [897, 328] on strong "David L." at bounding box center [894, 327] width 86 height 14
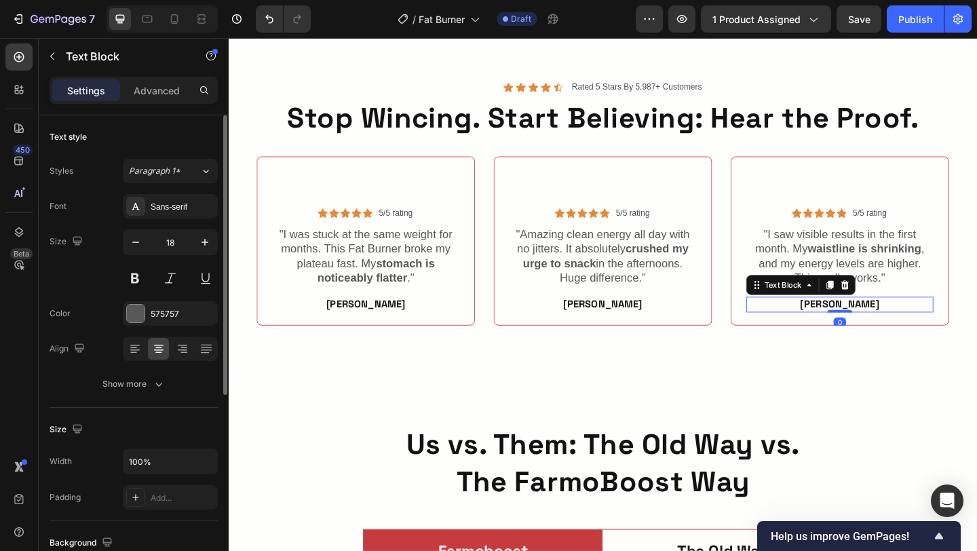
click at [897, 328] on strong "David L." at bounding box center [894, 327] width 86 height 14
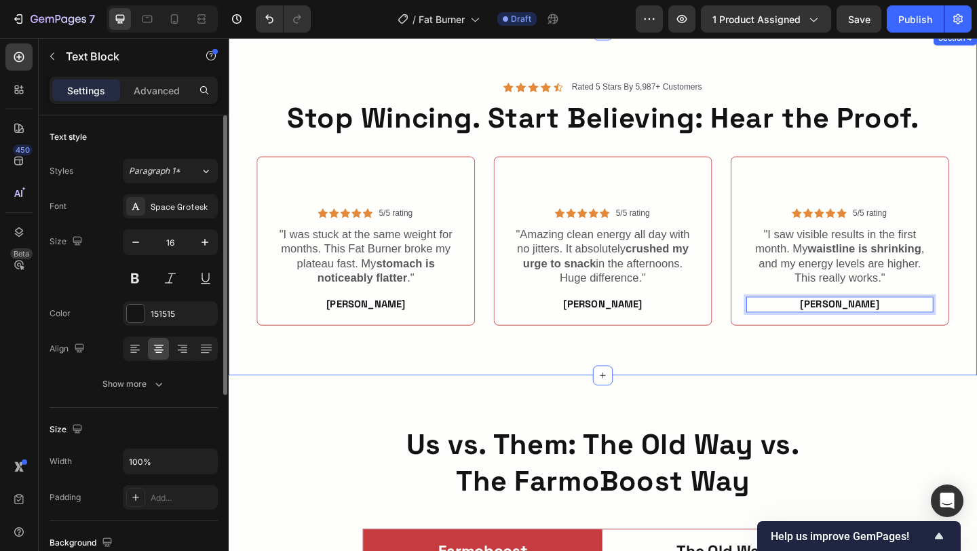
click at [815, 375] on div "Icon Icon Icon Icon Icon Icon List Rated 5 Stars By 5,987+ Customers Text Block…" at bounding box center [636, 217] width 814 height 375
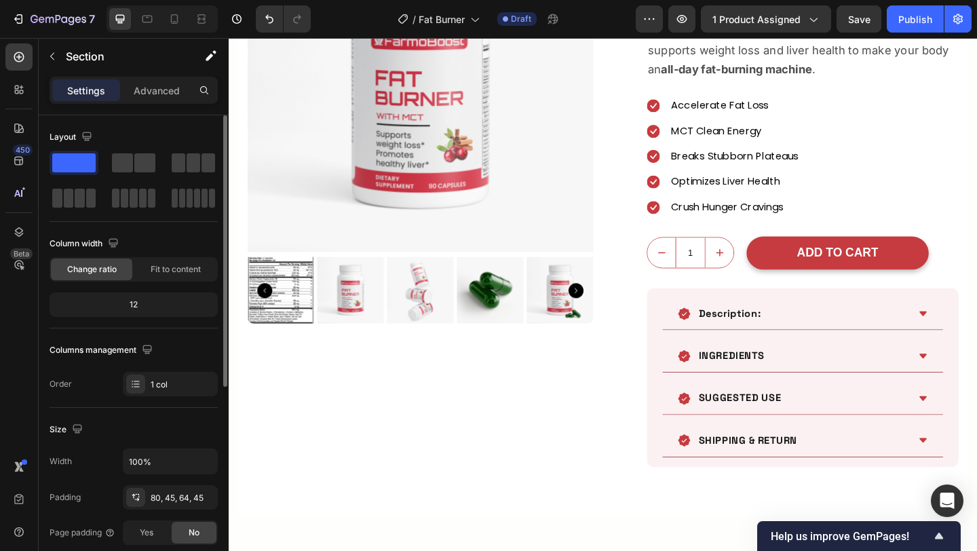
scroll to position [258, 0]
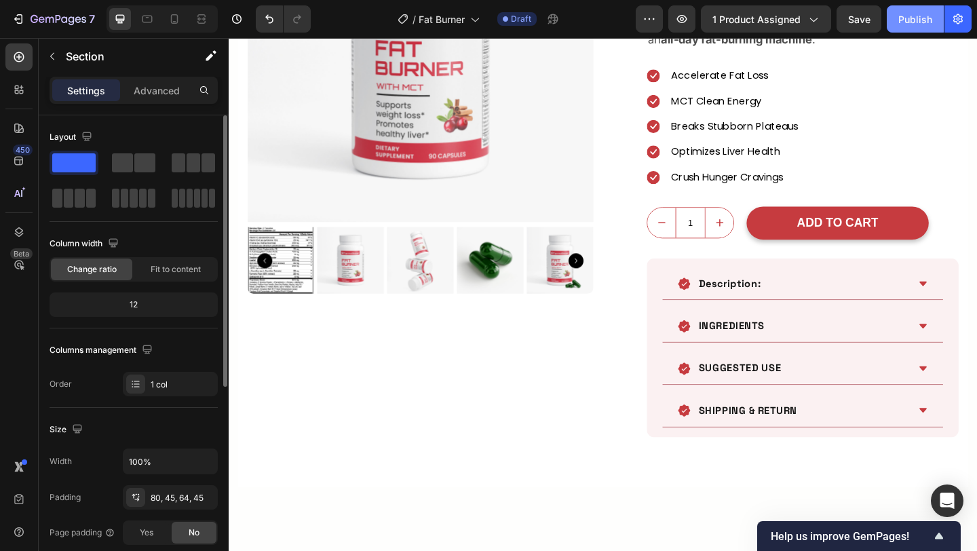
click at [896, 23] on button "Publish" at bounding box center [915, 18] width 57 height 27
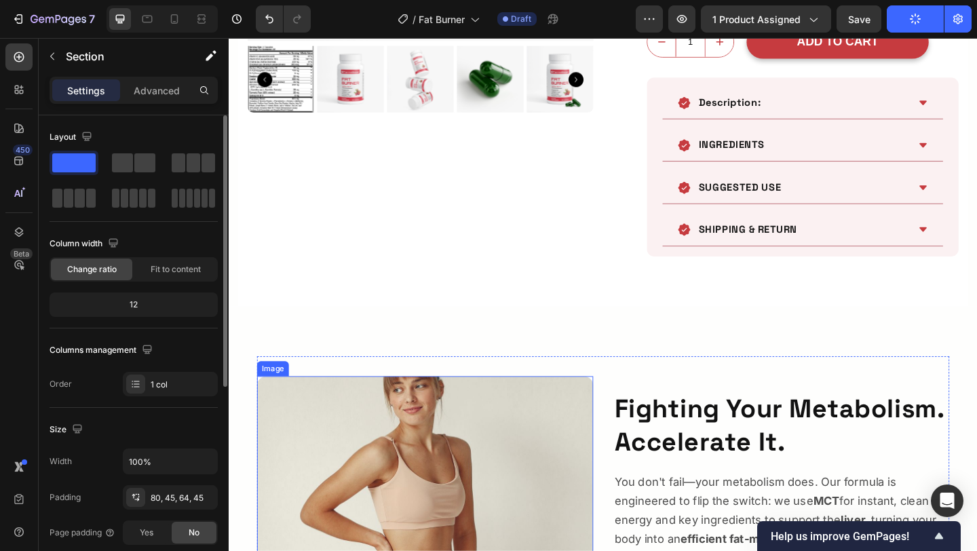
scroll to position [453, 0]
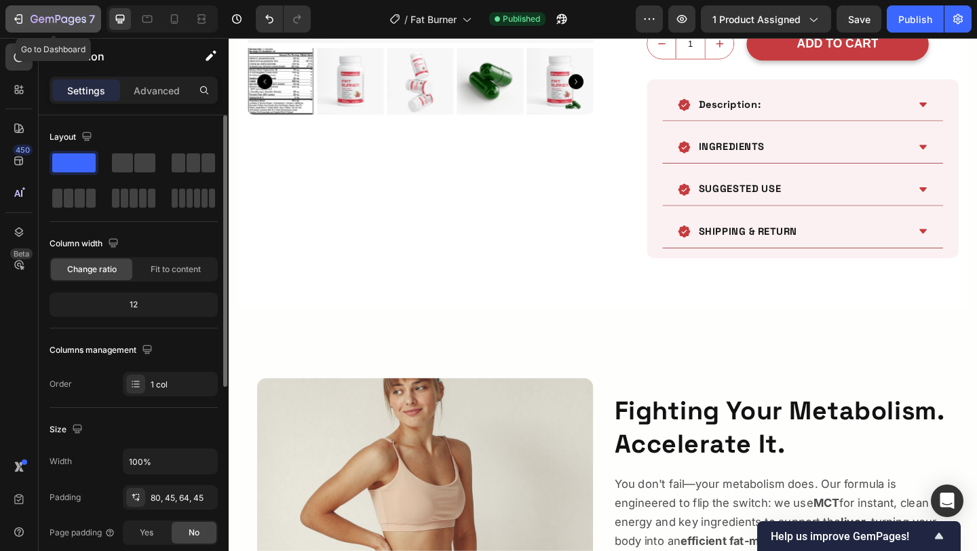
click at [18, 15] on icon "button" at bounding box center [20, 18] width 6 height 9
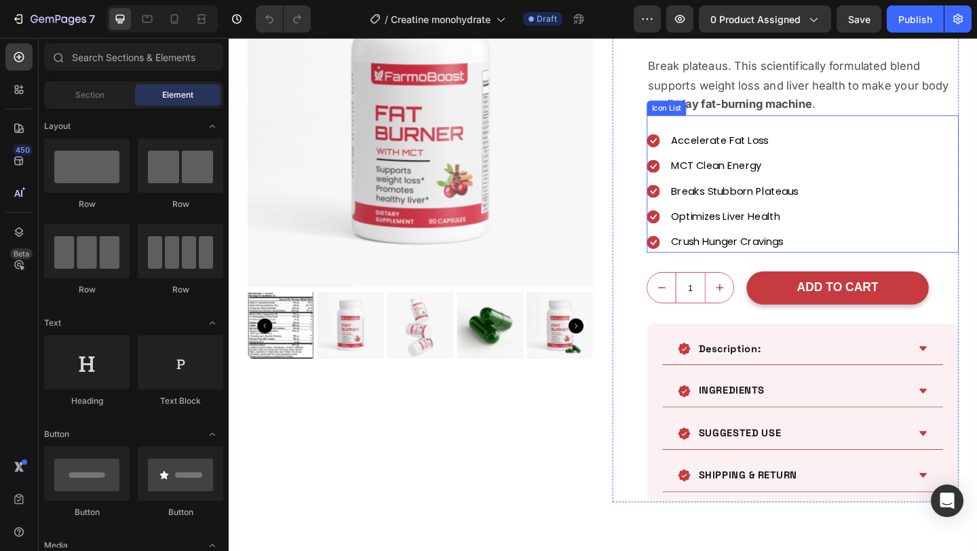
scroll to position [267, 0]
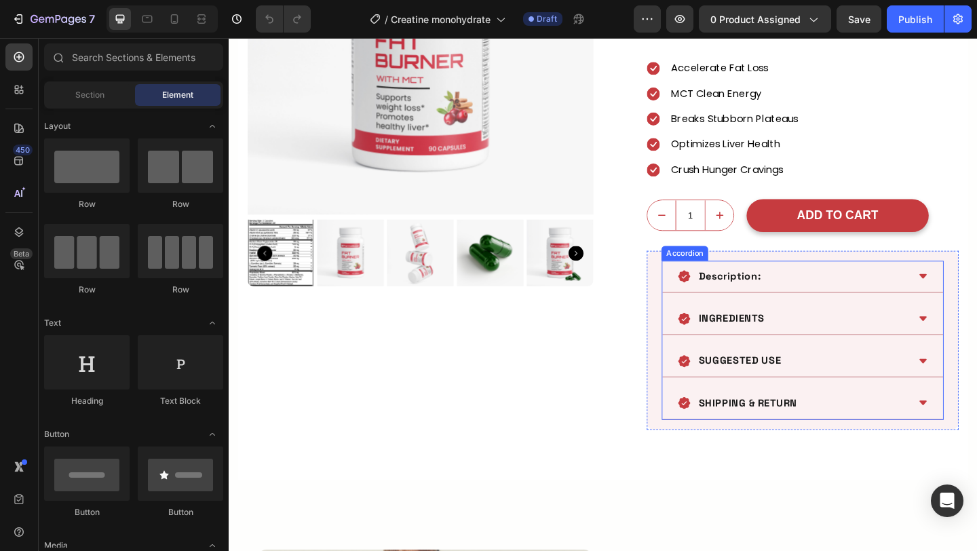
click at [857, 338] on div "INGREDIENTS" at bounding box center [841, 343] width 251 height 24
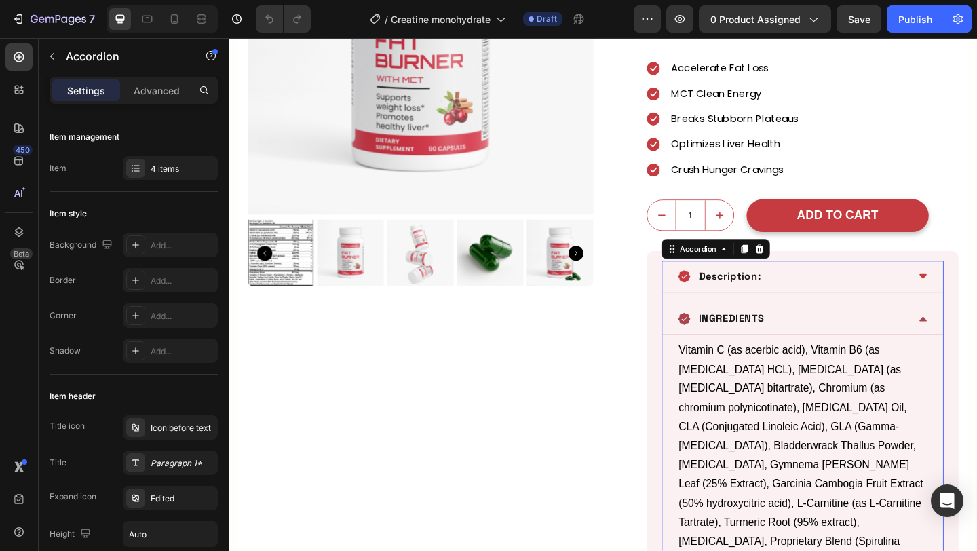
click at [857, 338] on div "INGREDIENTS" at bounding box center [841, 343] width 251 height 24
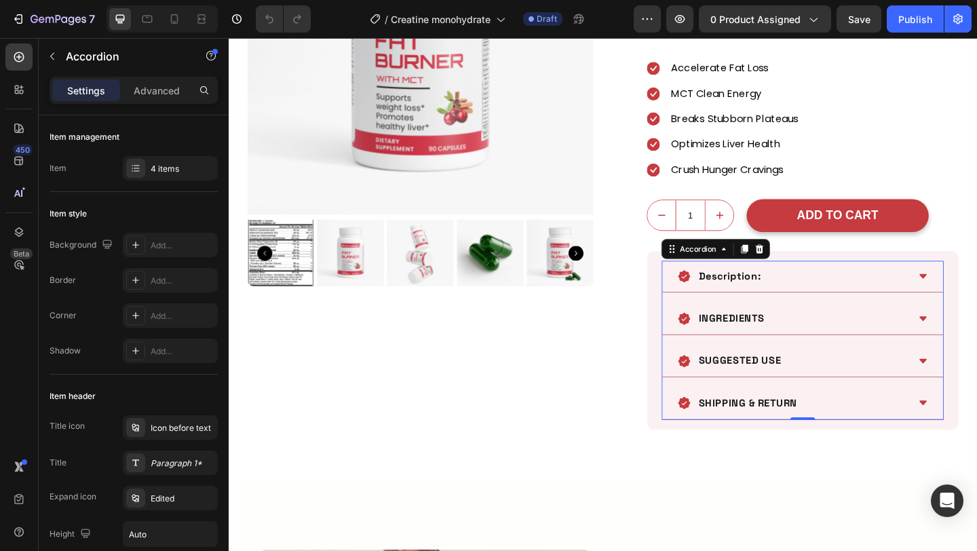
click at [870, 304] on div "Description:" at bounding box center [841, 298] width 251 height 24
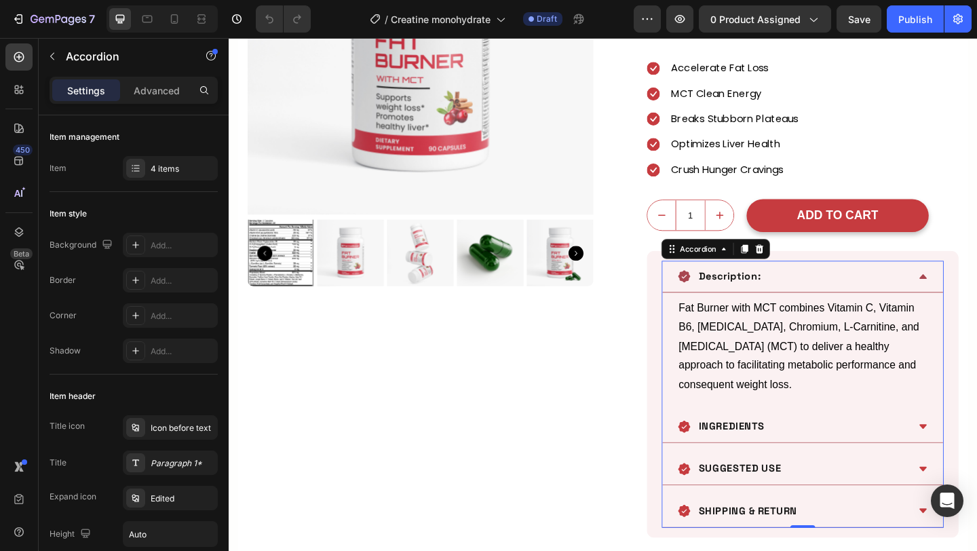
click at [870, 304] on div "Description:" at bounding box center [841, 298] width 251 height 24
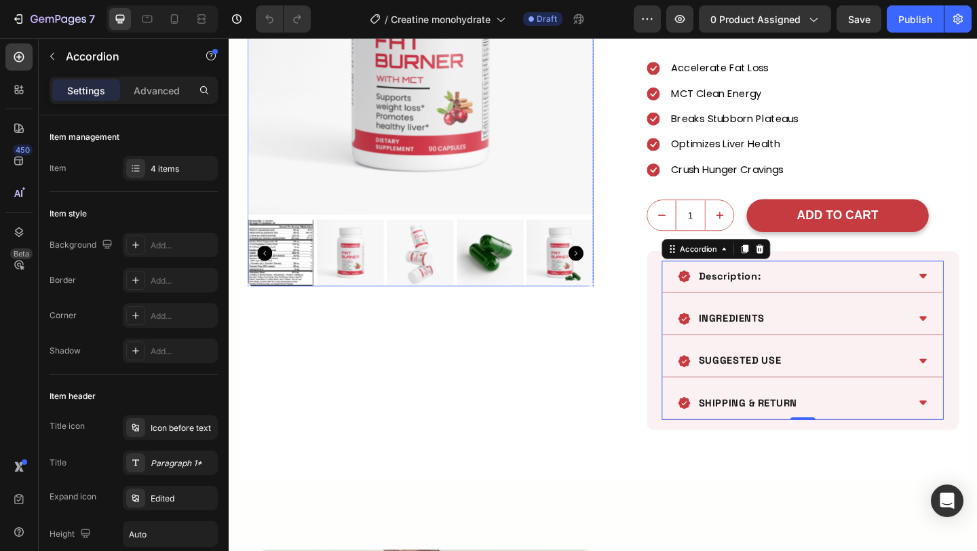
scroll to position [0, 0]
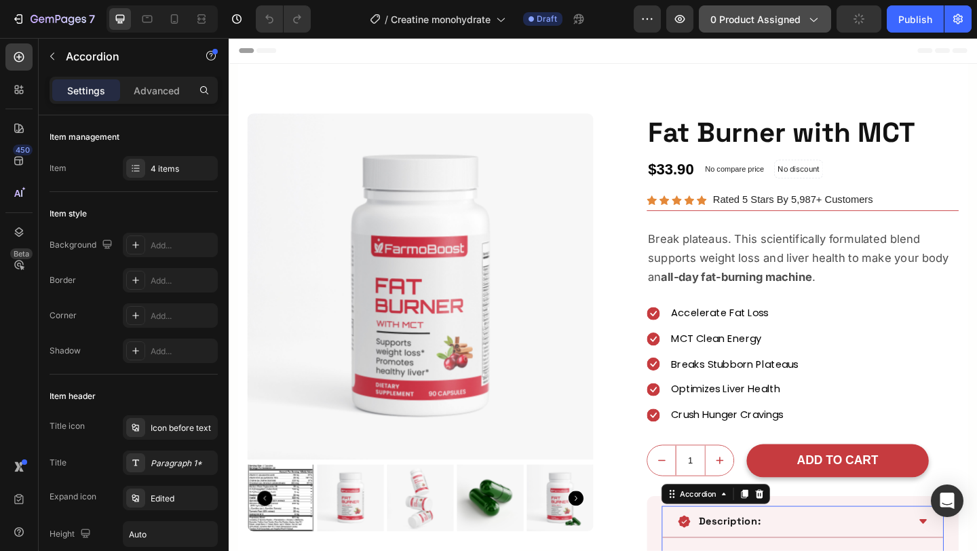
click at [712, 17] on span "0 product assigned" at bounding box center [755, 19] width 90 height 14
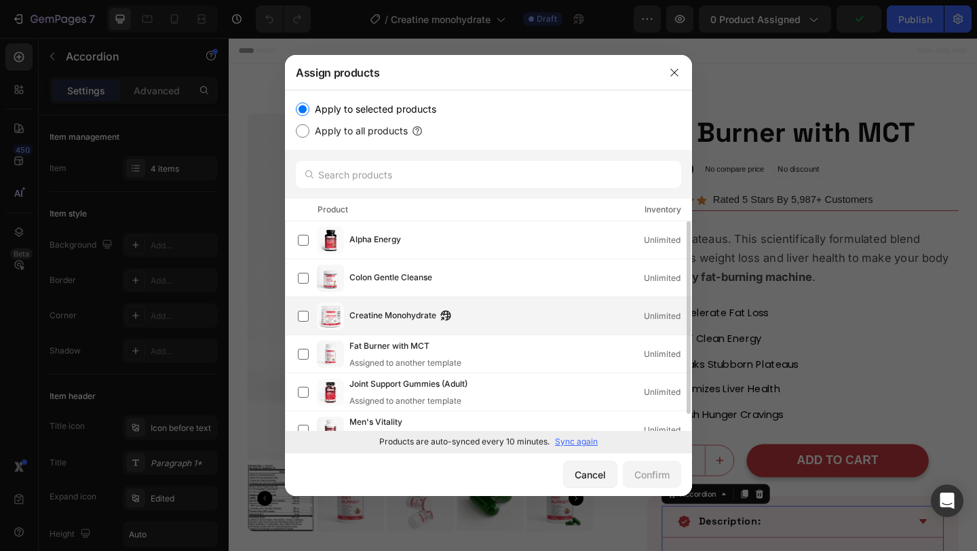
click at [506, 316] on div "Creatine Monohydrate Unlimited" at bounding box center [520, 316] width 342 height 15
click at [648, 478] on div "Confirm" at bounding box center [651, 474] width 35 height 14
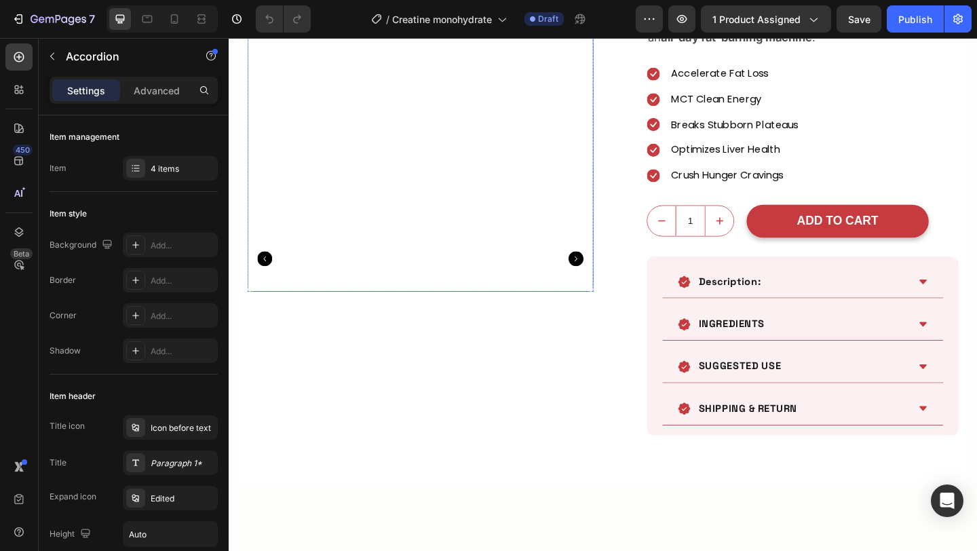
scroll to position [290, 0]
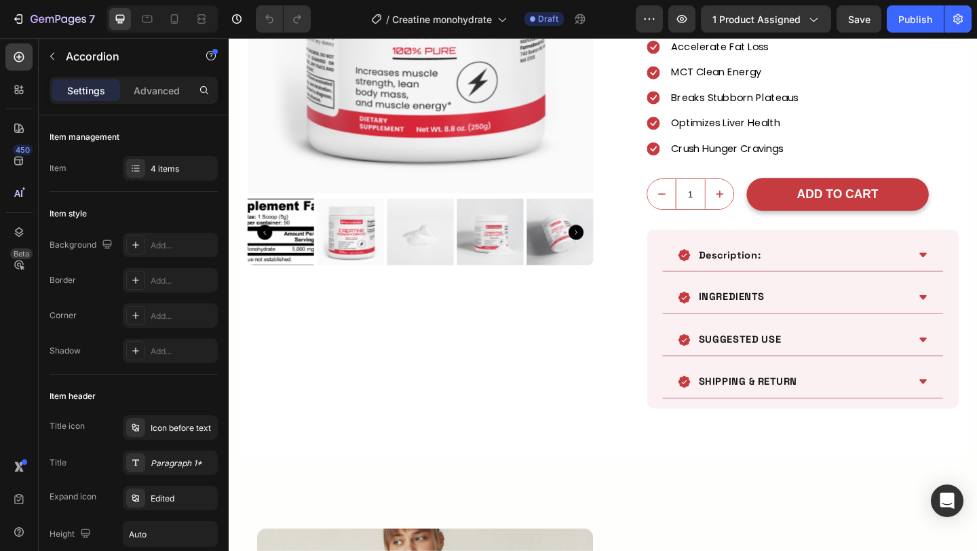
click at [841, 273] on div "Description:" at bounding box center [841, 274] width 251 height 24
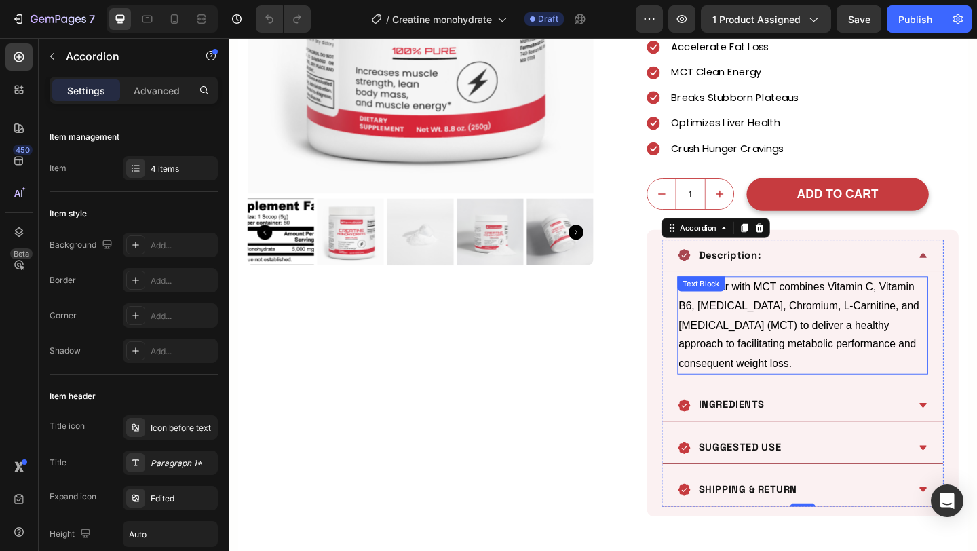
click at [834, 341] on p "Fat Burner with MCT combines Vitamin C, Vitamin B6, Choline, Chromium, L-Carnit…" at bounding box center [853, 350] width 270 height 104
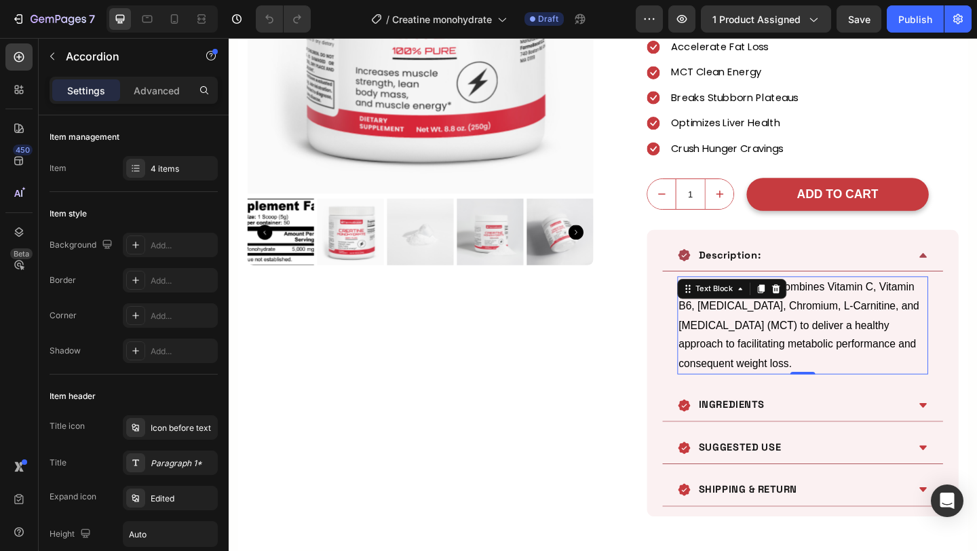
click at [834, 341] on p "Fat Burner with MCT combines Vitamin C, Vitamin B6, Choline, Chromium, L-Carnit…" at bounding box center [853, 350] width 270 height 104
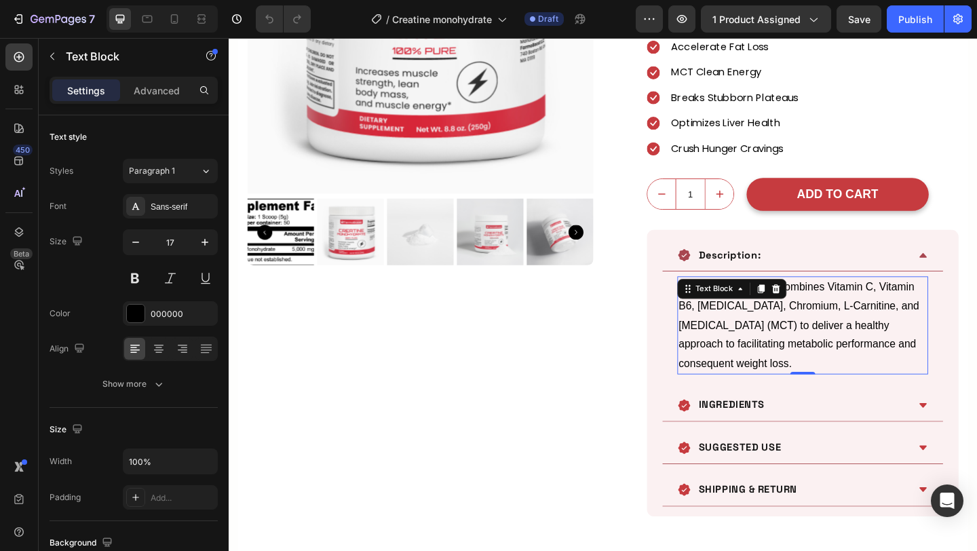
click at [834, 341] on p "Fat Burner with MCT combines Vitamin C, Vitamin B6, Choline, Chromium, L-Carnit…" at bounding box center [853, 350] width 270 height 104
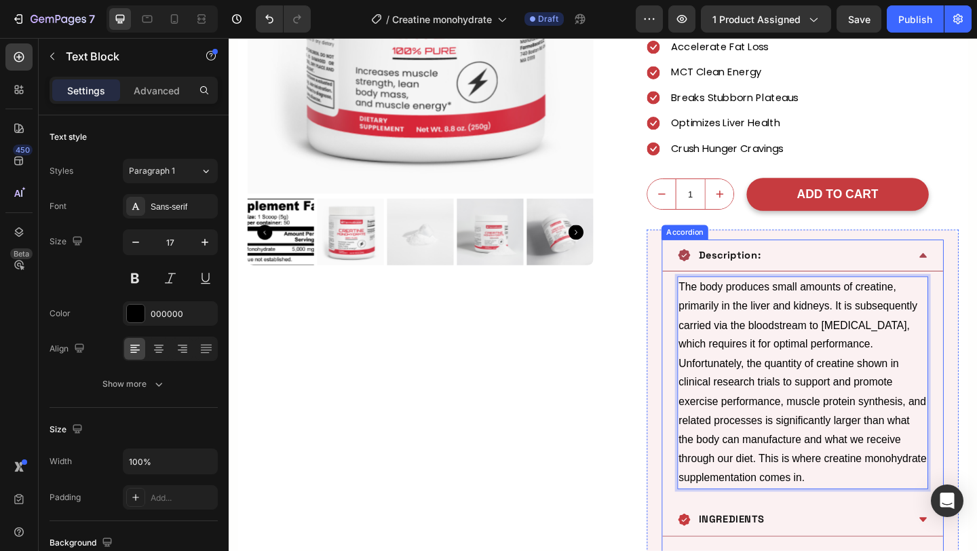
click at [843, 274] on div "Description:" at bounding box center [841, 274] width 251 height 24
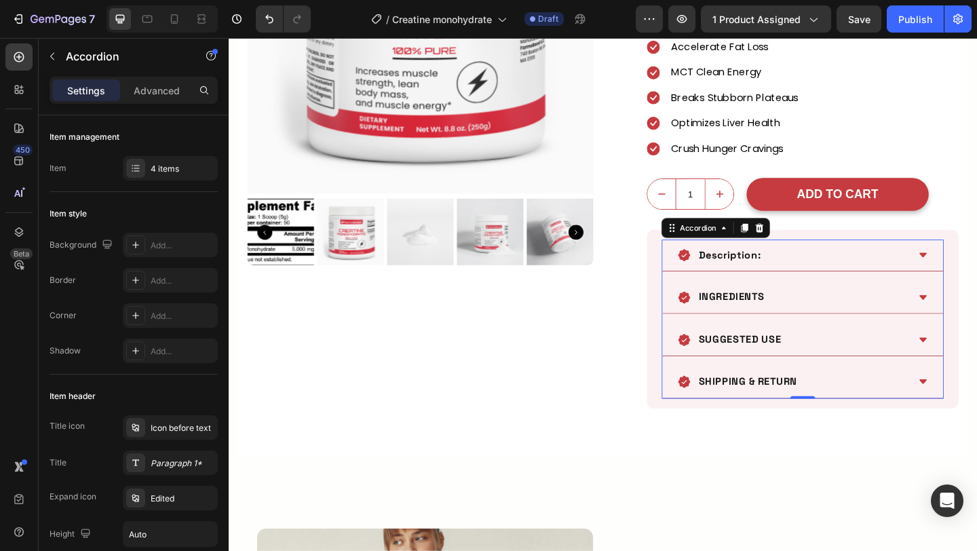
click at [877, 311] on div "INGREDIENTS" at bounding box center [841, 320] width 251 height 24
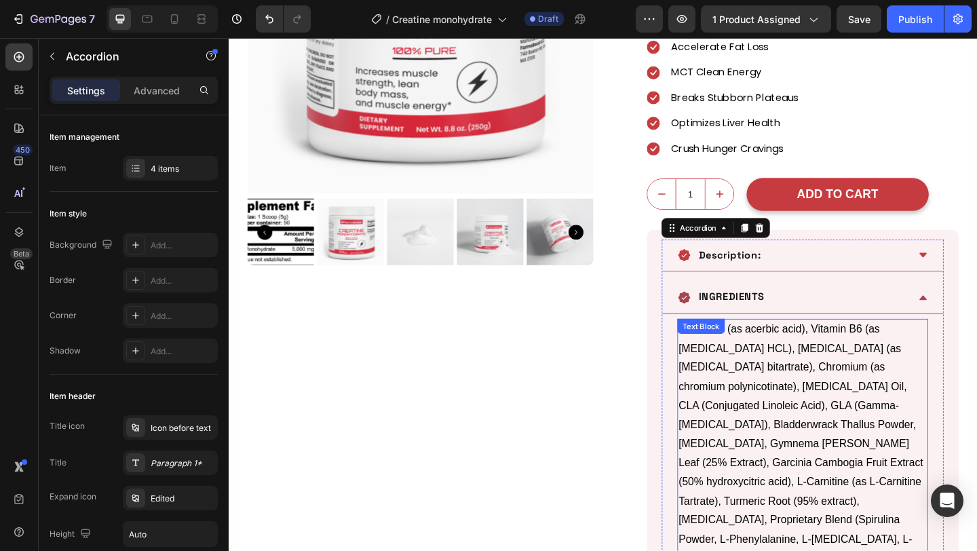
click at [841, 385] on p "Vitamin C (as acerbic acid), Vitamin B6 (as Pyridoxine HCL), Choline (as cholin…" at bounding box center [853, 552] width 270 height 415
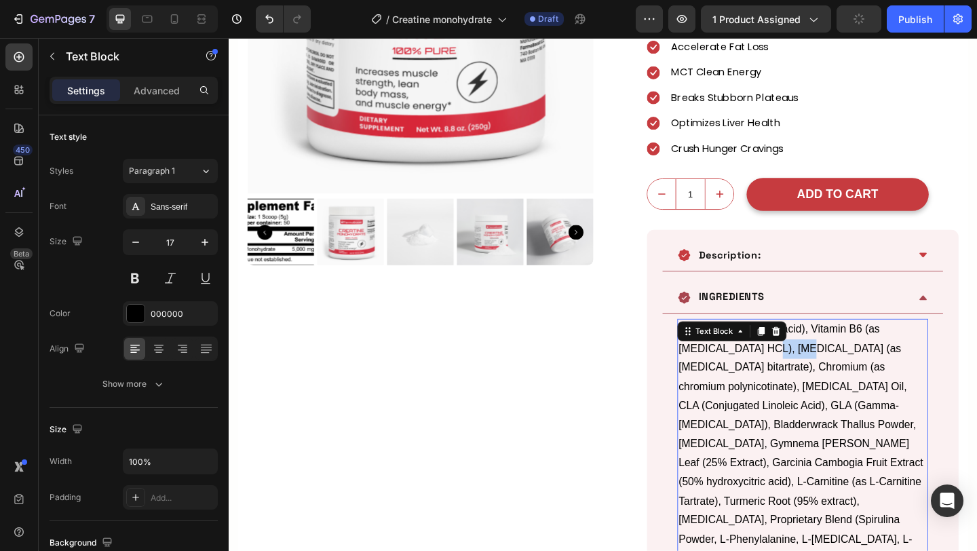
click at [841, 385] on p "Vitamin C (as acerbic acid), Vitamin B6 (as Pyridoxine HCL), Choline (as cholin…" at bounding box center [853, 552] width 270 height 415
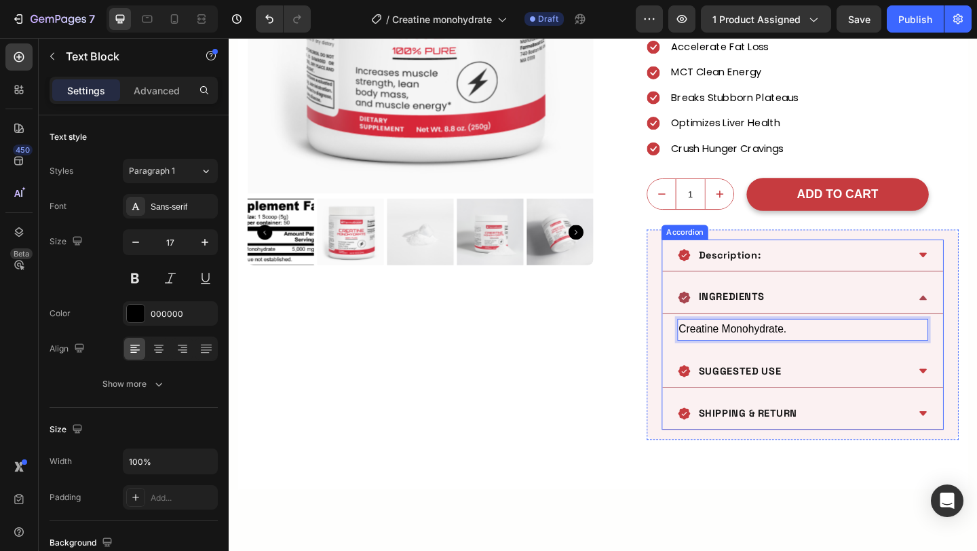
click at [842, 318] on div "INGREDIENTS" at bounding box center [841, 320] width 251 height 24
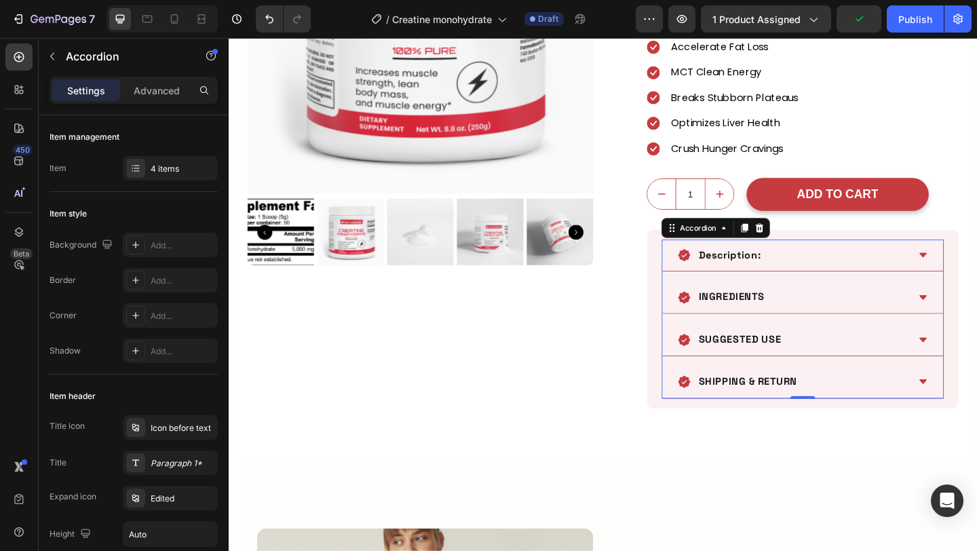
click at [920, 360] on div "SUGGESTED USE" at bounding box center [841, 366] width 251 height 24
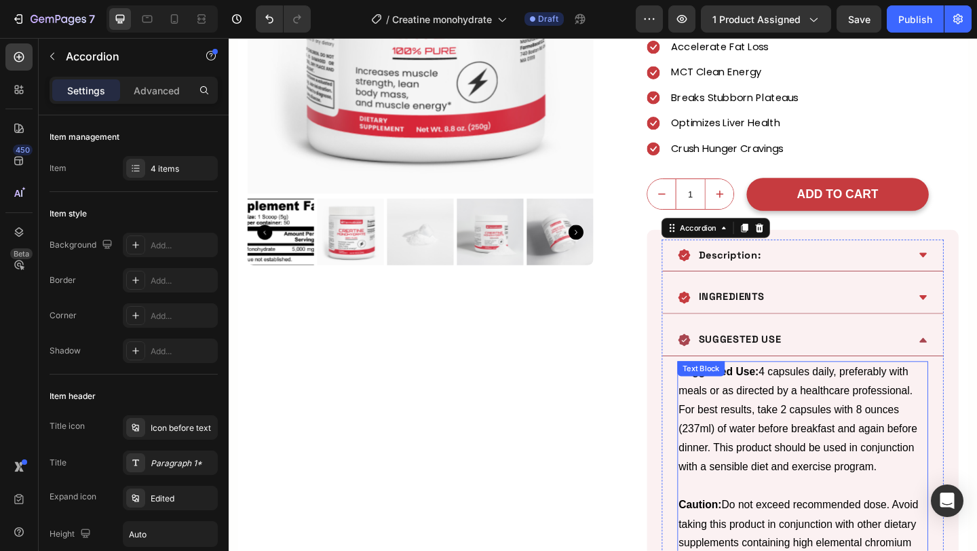
click at [884, 478] on p "Suggested Use: 4 capsules daily, preferably with meals or as directed by a heal…" at bounding box center [853, 453] width 270 height 125
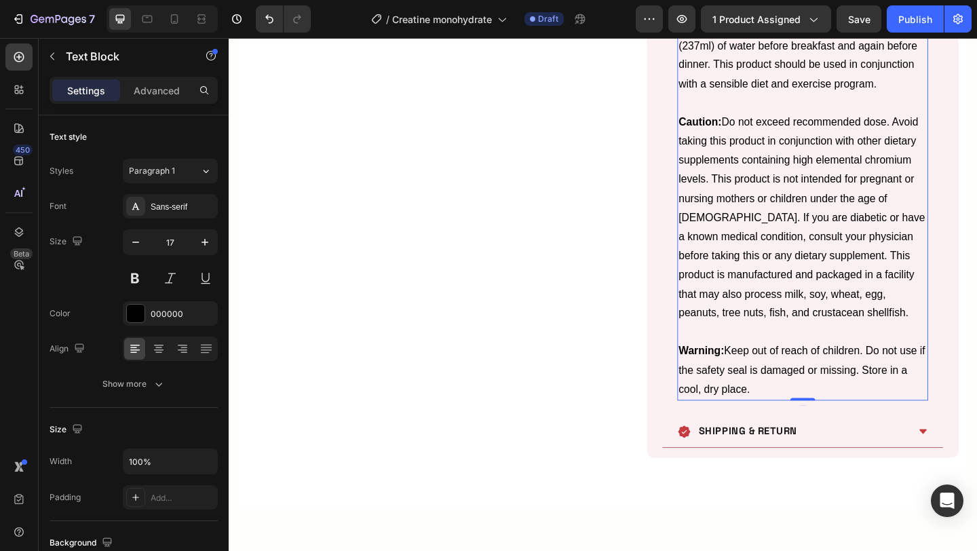
scroll to position [707, 0]
click at [895, 424] on p "Warning: Keep out of reach of children. Do not use if the safety seal is damage…" at bounding box center [853, 399] width 270 height 62
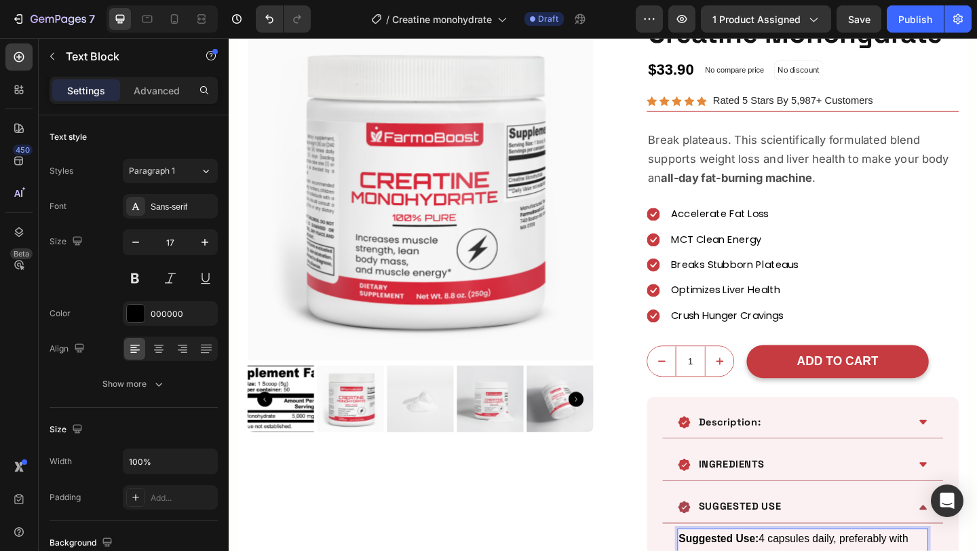
scroll to position [109, 0]
drag, startPoint x: 895, startPoint y: 424, endPoint x: 716, endPoint y: 584, distance: 240.2
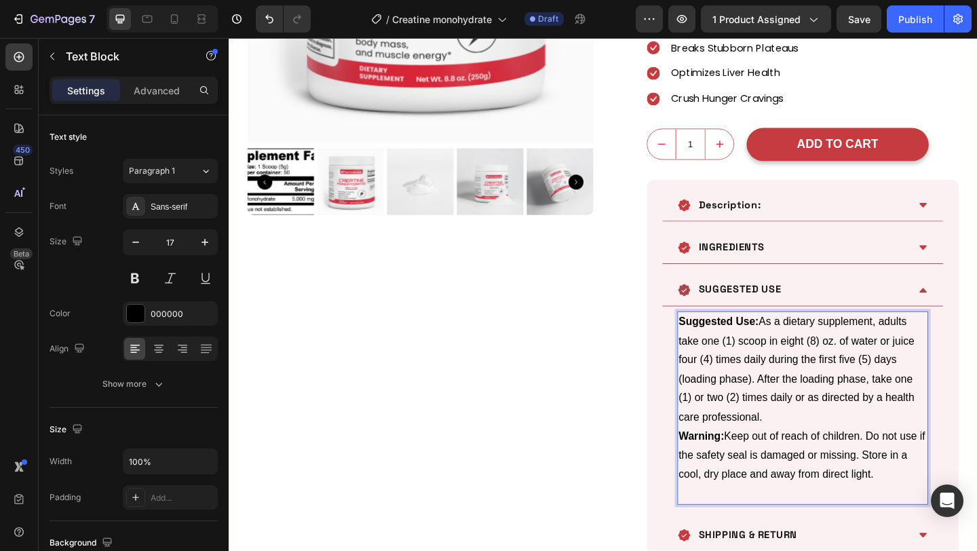
scroll to position [351, 0]
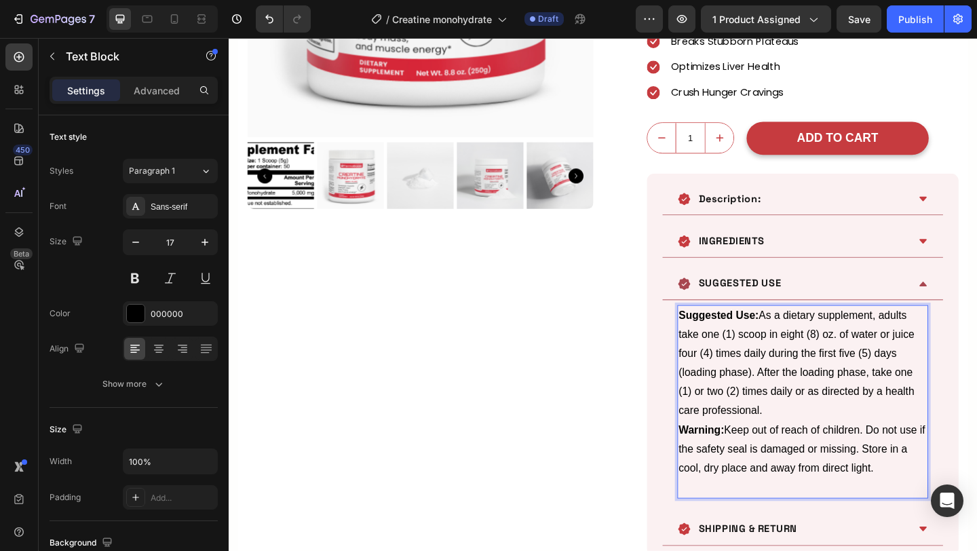
click at [872, 443] on p "Suggested Use: As a dietary supplement, adults take one (1) scoop in eight (8) …" at bounding box center [853, 392] width 270 height 125
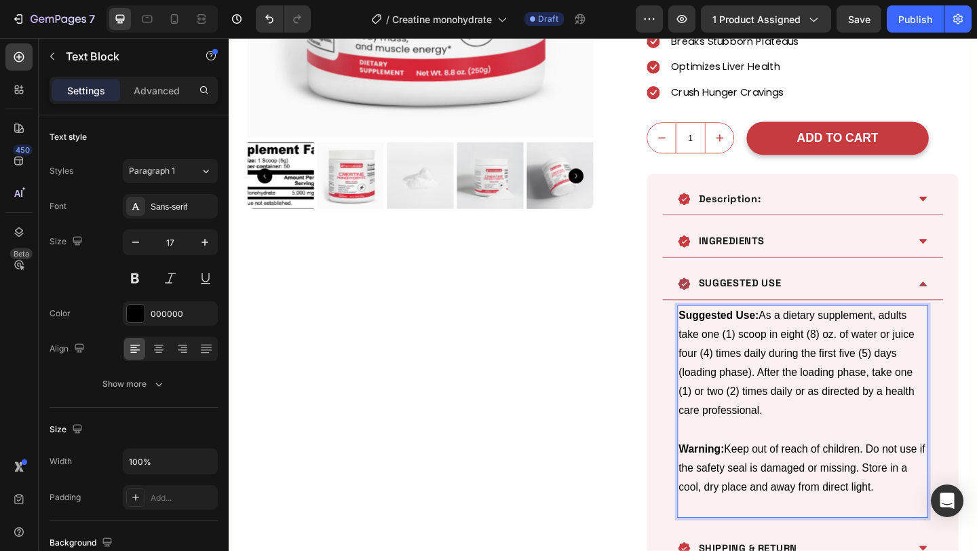
click at [722, 550] on p "Rich Text Editor. Editing area: main" at bounding box center [853, 547] width 270 height 21
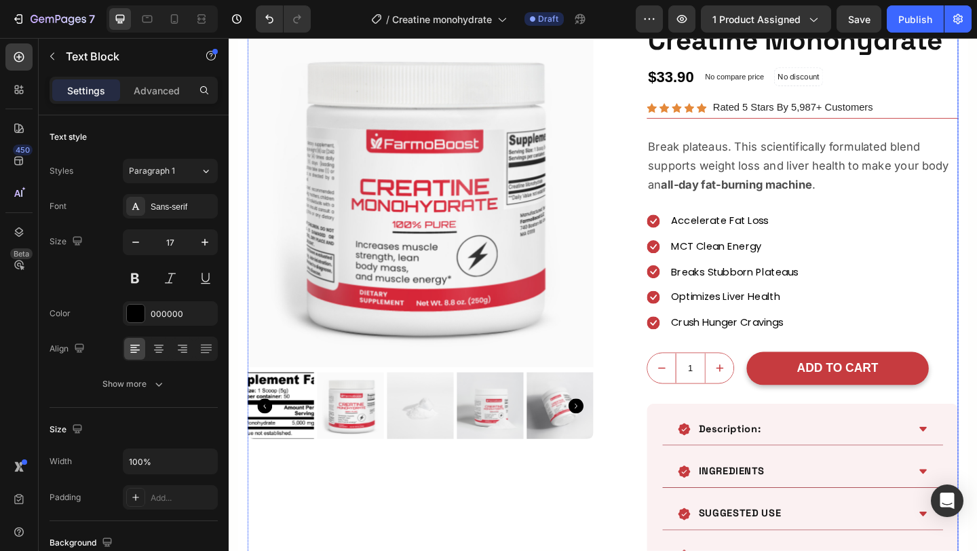
scroll to position [84, 0]
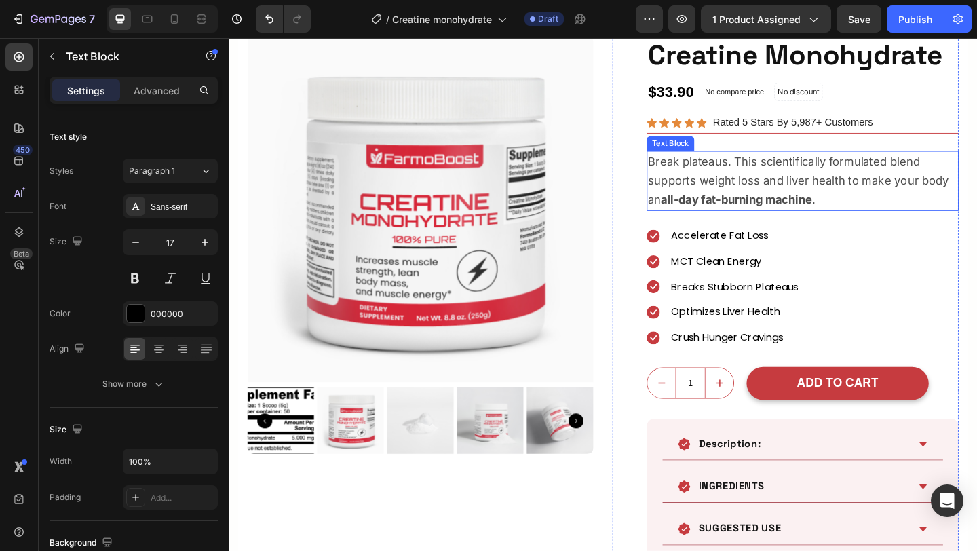
click at [760, 201] on p "Break plateaus. This scientifically formulated blend supports weight loss and l…" at bounding box center [852, 193] width 336 height 62
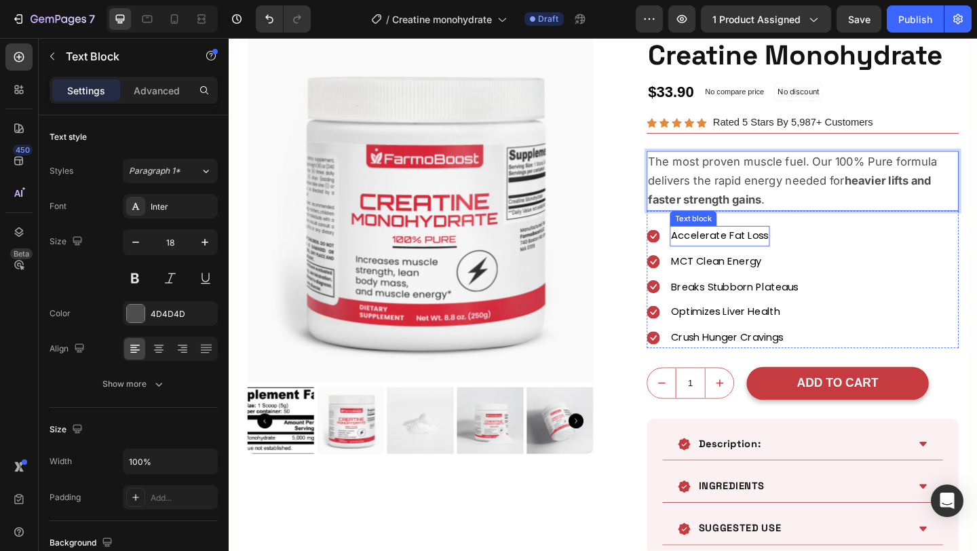
click at [734, 248] on p "Accelerate Fat Loss" at bounding box center [762, 253] width 106 height 20
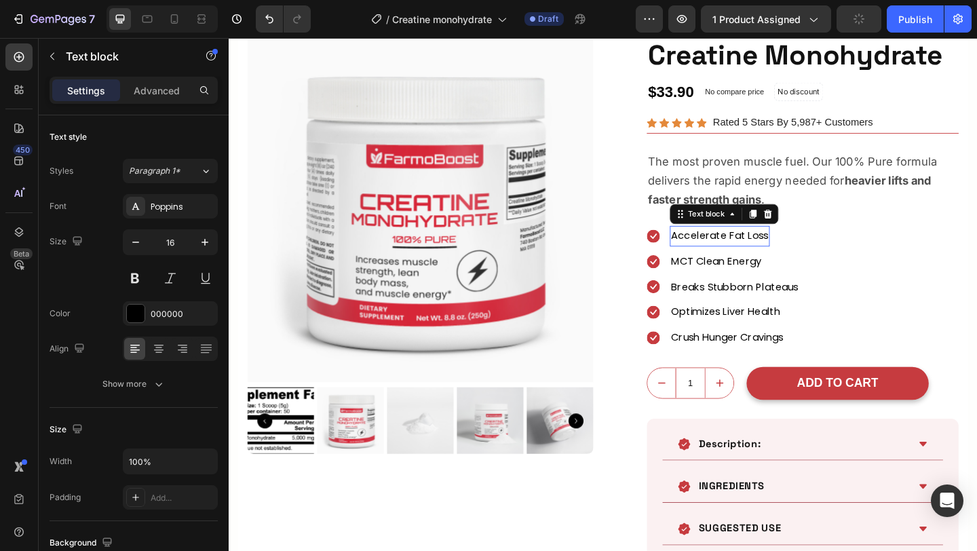
click at [734, 248] on p "Accelerate Fat Loss" at bounding box center [762, 253] width 106 height 20
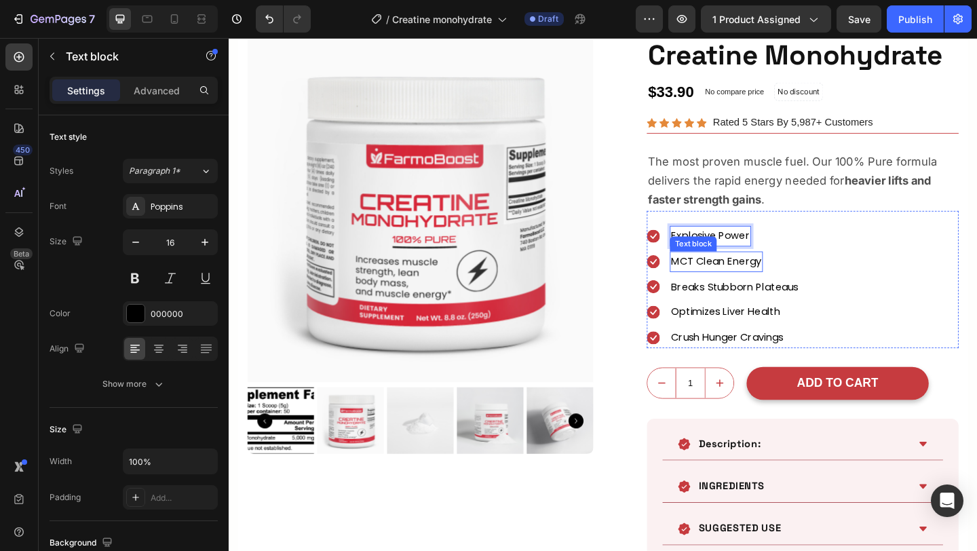
click at [754, 277] on p "MCT Clean Energy" at bounding box center [758, 281] width 98 height 20
click at [786, 305] on p "Breaks Stubborn Plateaus" at bounding box center [778, 309] width 138 height 20
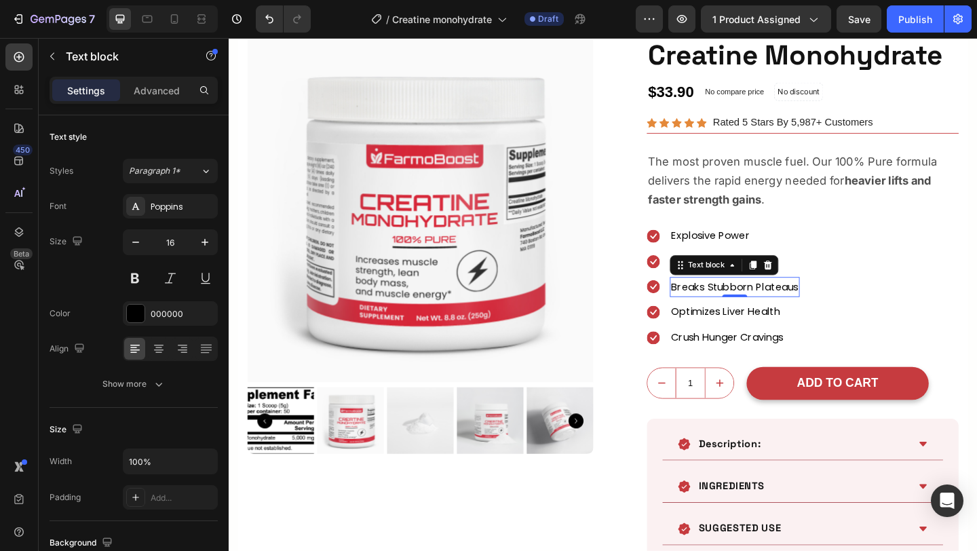
click at [786, 305] on p "Breaks Stubborn Plateaus" at bounding box center [778, 309] width 138 height 20
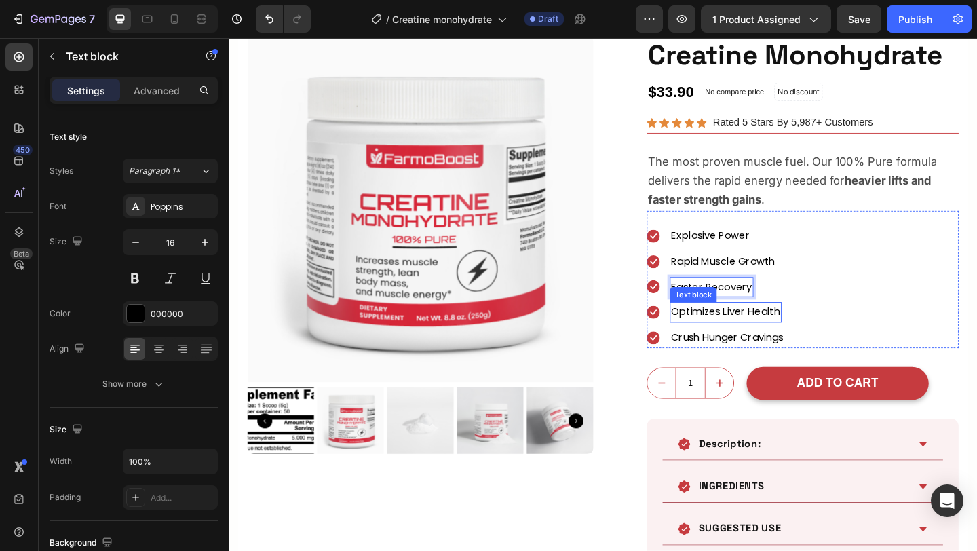
click at [793, 332] on p "Optimizes Liver Health" at bounding box center [768, 336] width 119 height 20
click at [738, 361] on p "Crush Hunger Cravings" at bounding box center [770, 364] width 122 height 20
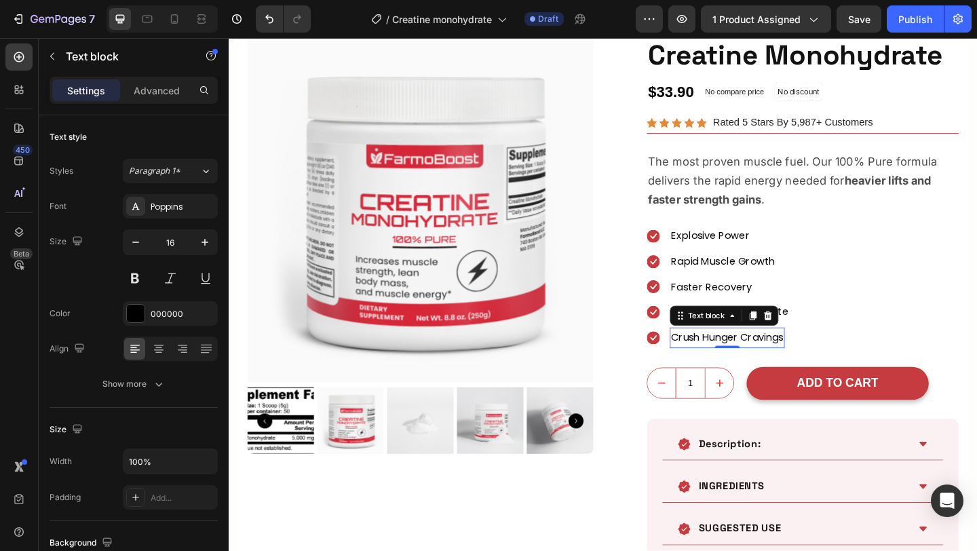
click at [738, 361] on p "Crush Hunger Cravings" at bounding box center [770, 364] width 122 height 20
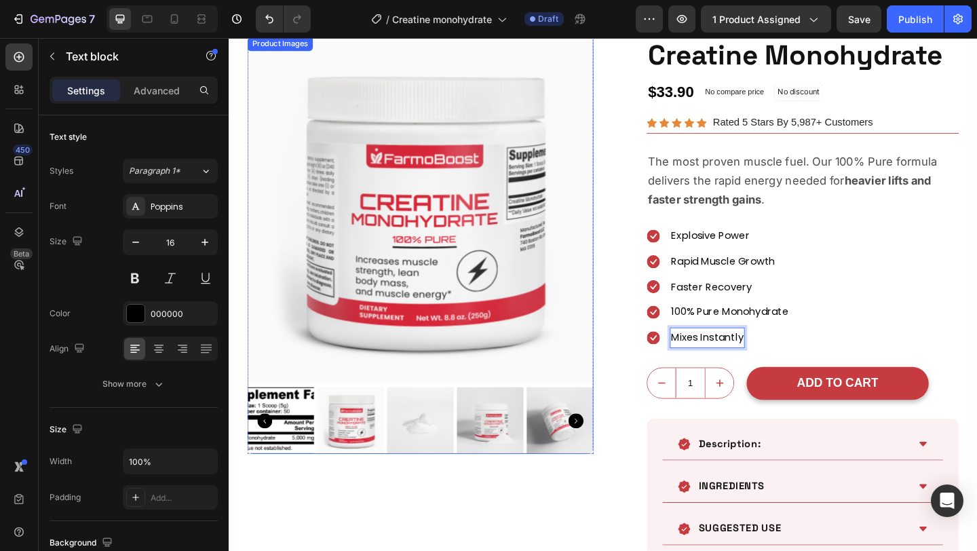
click at [445, 258] on img at bounding box center [437, 224] width 376 height 376
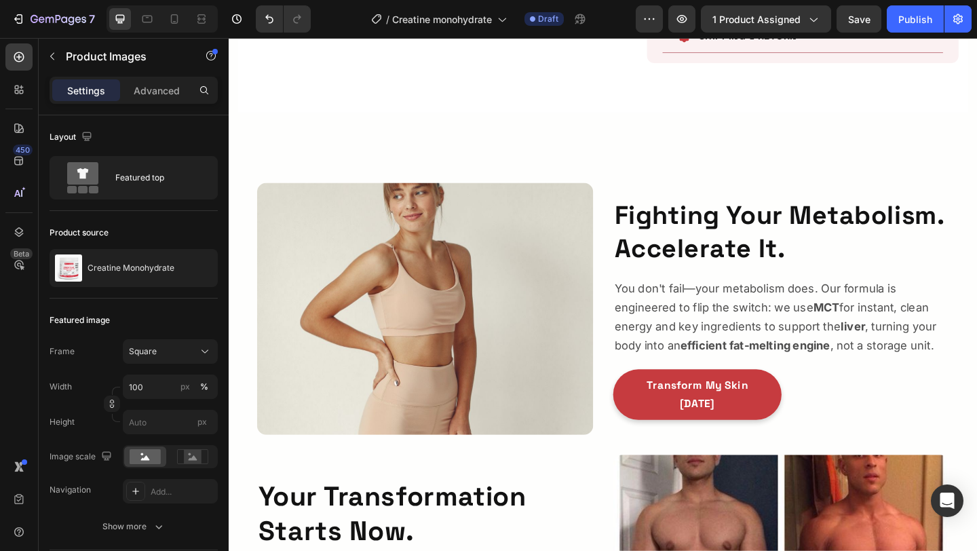
scroll to position [732, 0]
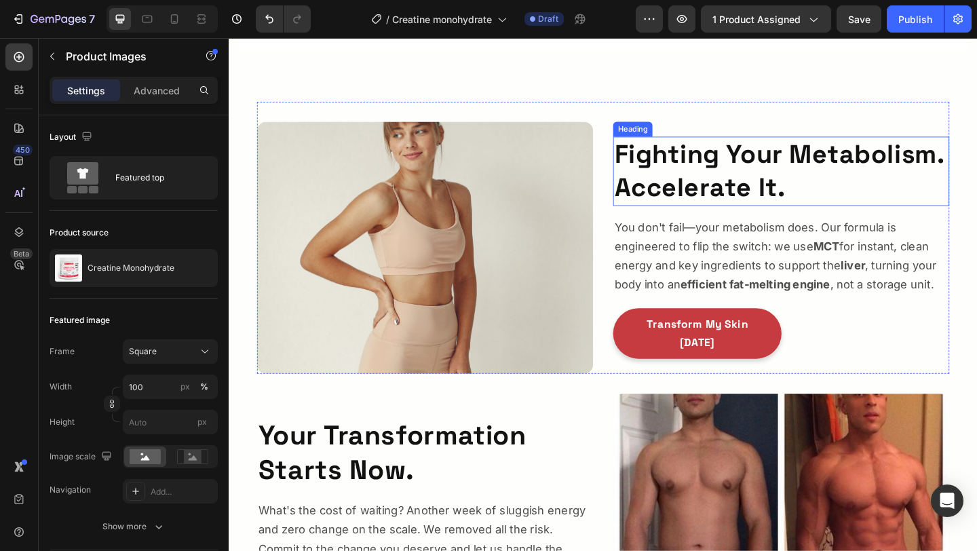
click at [674, 185] on h3 "Fighting Your Metabolism. Accelerate It." at bounding box center [829, 182] width 366 height 75
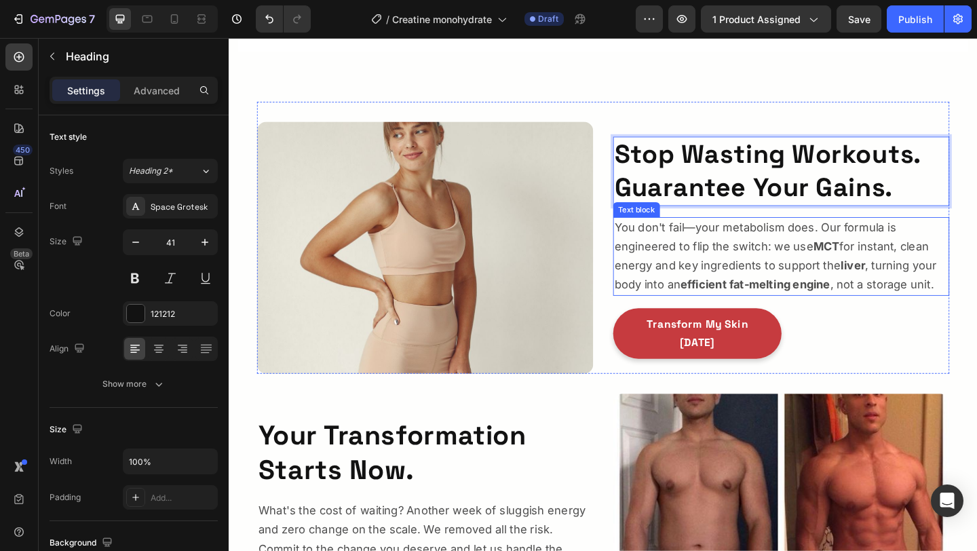
click at [743, 257] on p "You don't fail—your metabolism does. Our formula is engineered to flip the swit…" at bounding box center [829, 275] width 363 height 83
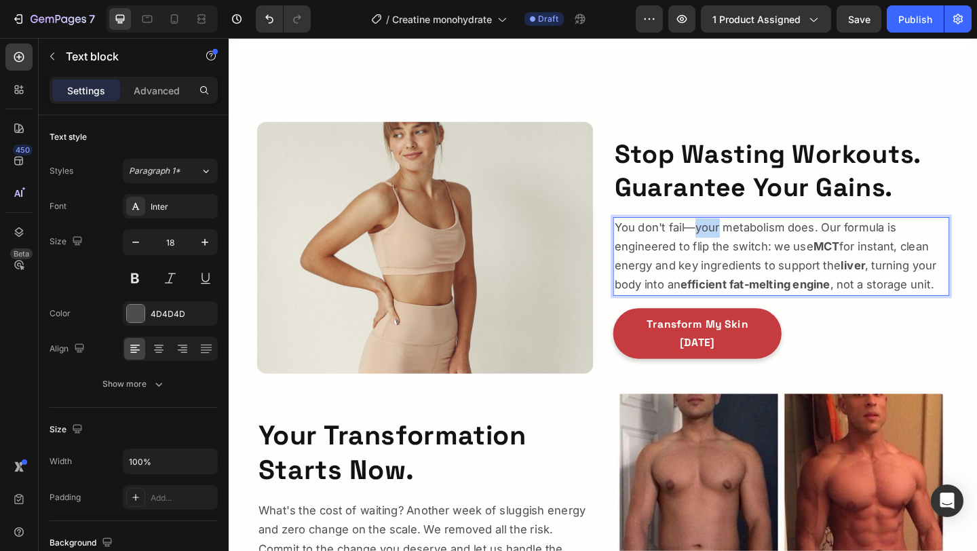
click at [743, 257] on p "You don't fail—your metabolism does. Our formula is engineered to flip the swit…" at bounding box center [829, 275] width 363 height 83
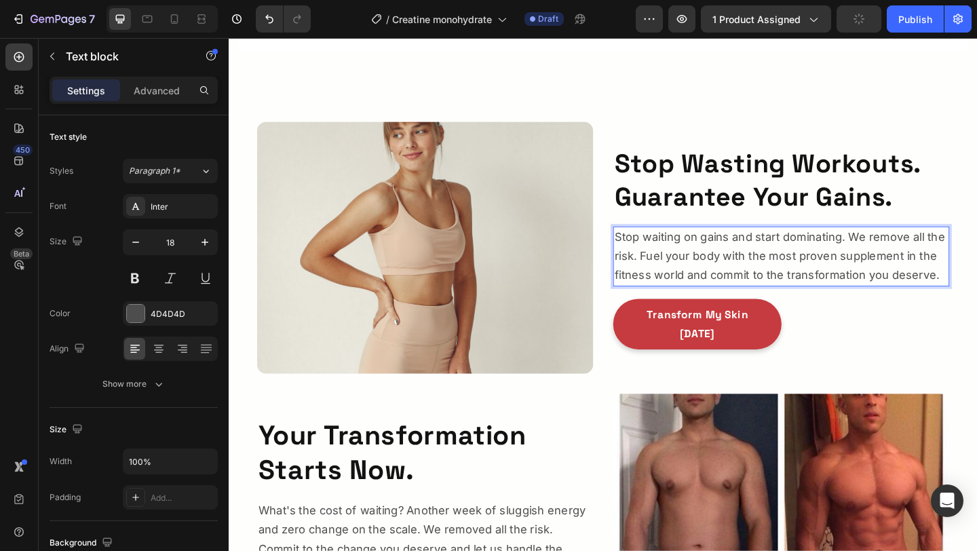
scroll to position [742, 0]
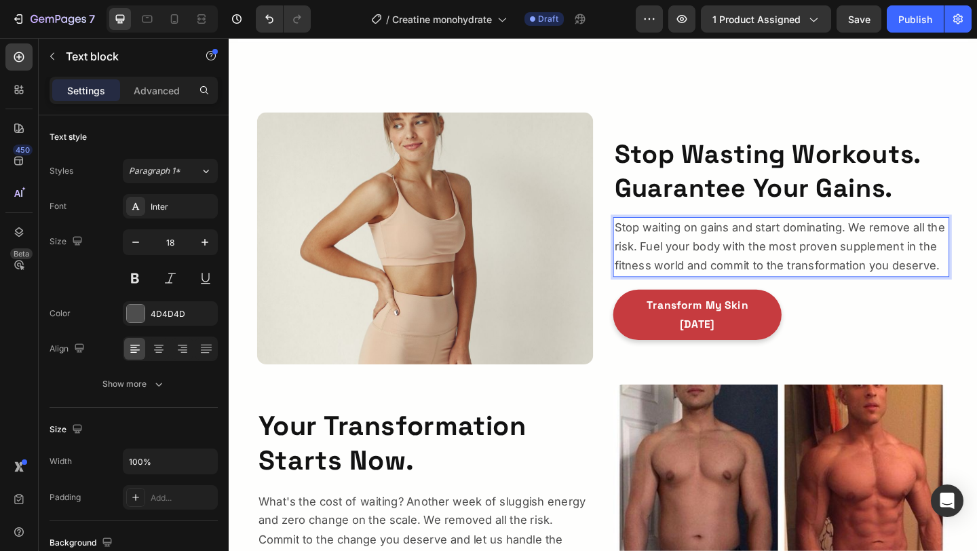
click at [770, 265] on p "Stop waiting on gains and start dominating. We remove all the risk. Fuel your b…" at bounding box center [829, 265] width 363 height 62
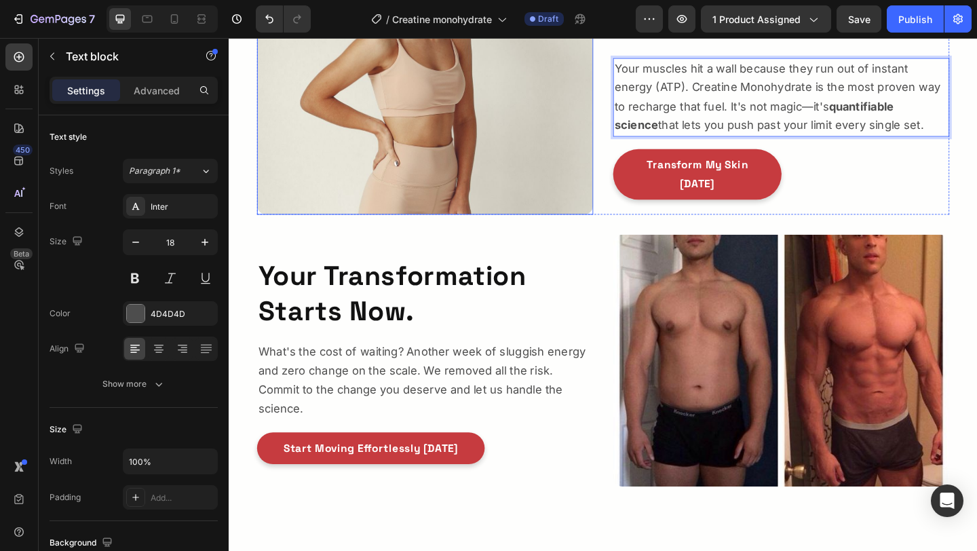
scroll to position [924, 0]
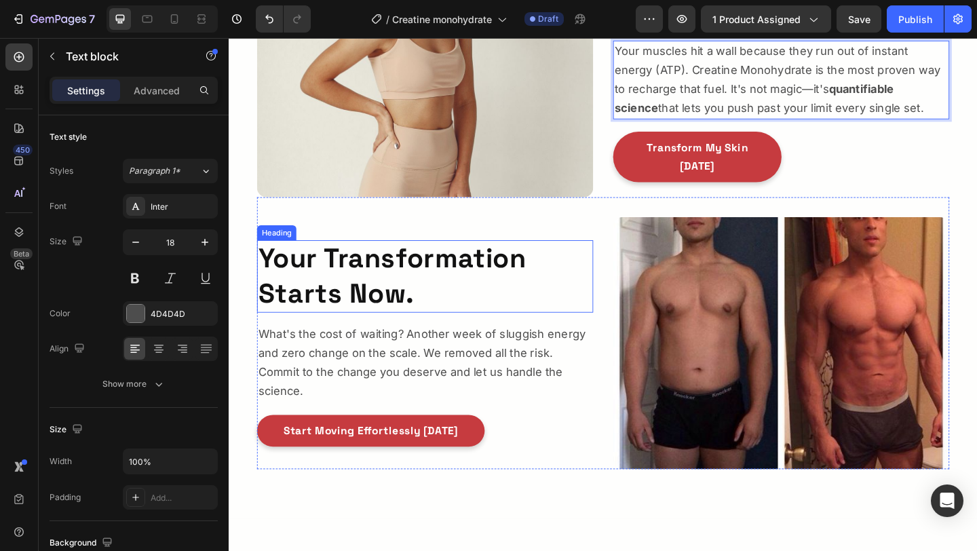
click at [433, 306] on h3 "Your Transformation Starts Now." at bounding box center [442, 297] width 366 height 79
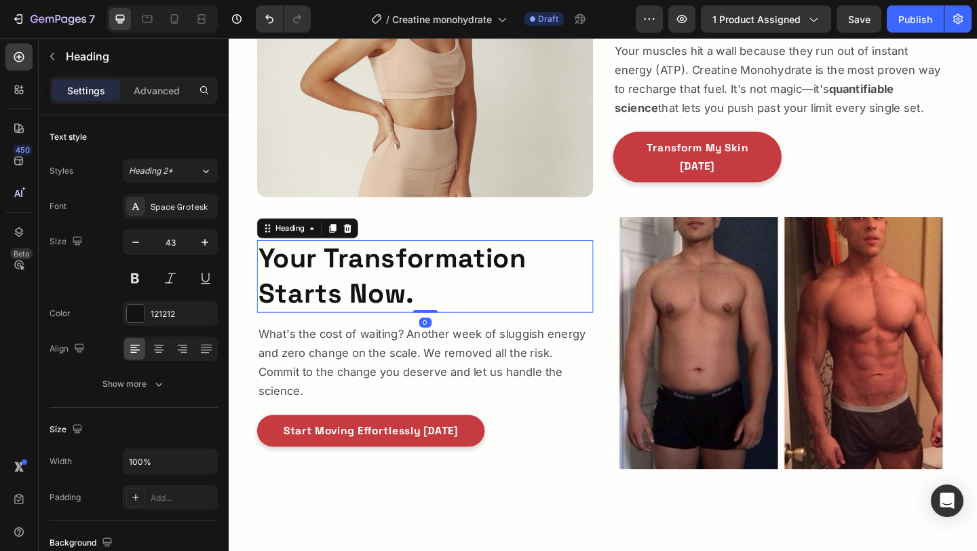
click at [433, 306] on h3 "Your Transformation Starts Now." at bounding box center [442, 297] width 366 height 79
click at [433, 306] on p "Your Transformation Starts Now." at bounding box center [441, 297] width 363 height 76
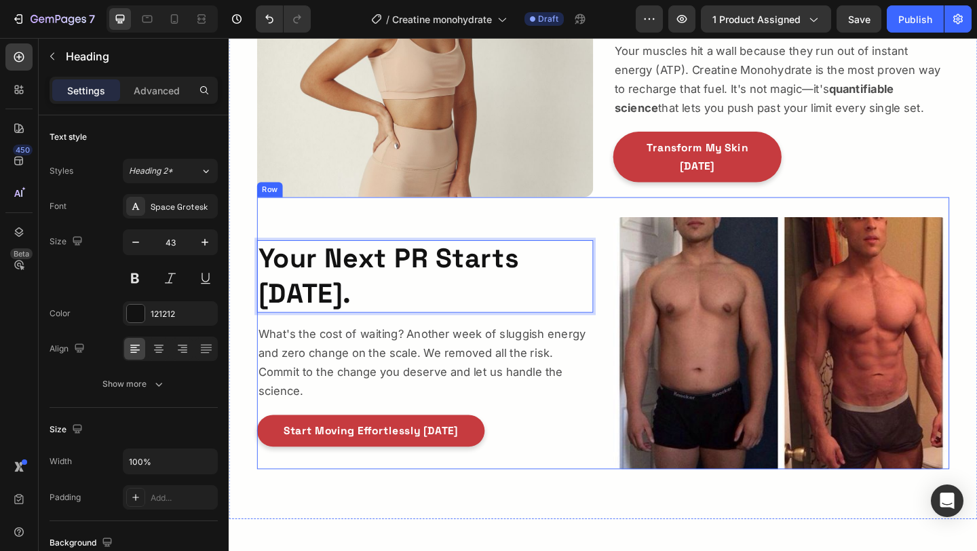
click at [464, 341] on div "Your Next PR Starts Today. Heading 0 What's the cost of waiting? Another week o…" at bounding box center [442, 370] width 366 height 274
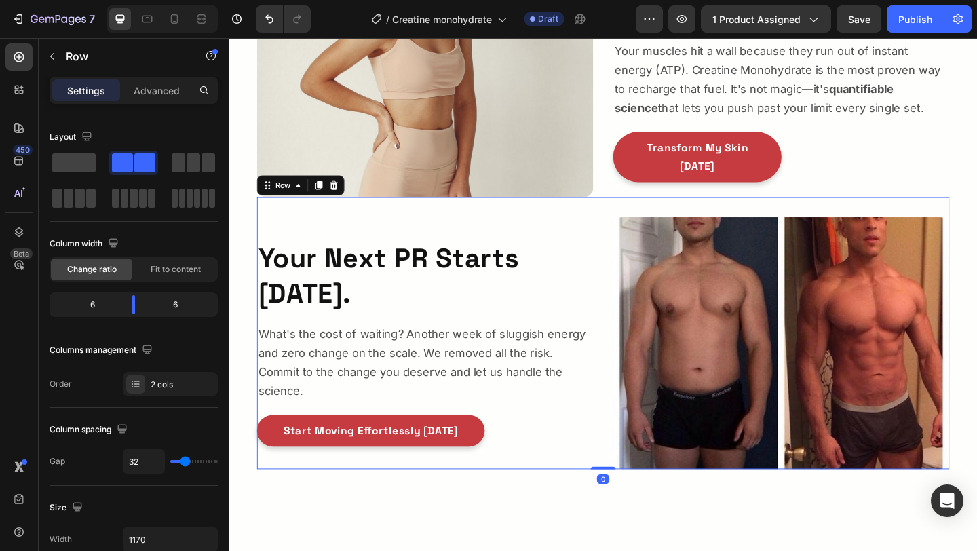
click at [442, 368] on p "What's the cost of waiting? Another week of sluggish energy and zero change on …" at bounding box center [441, 391] width 363 height 83
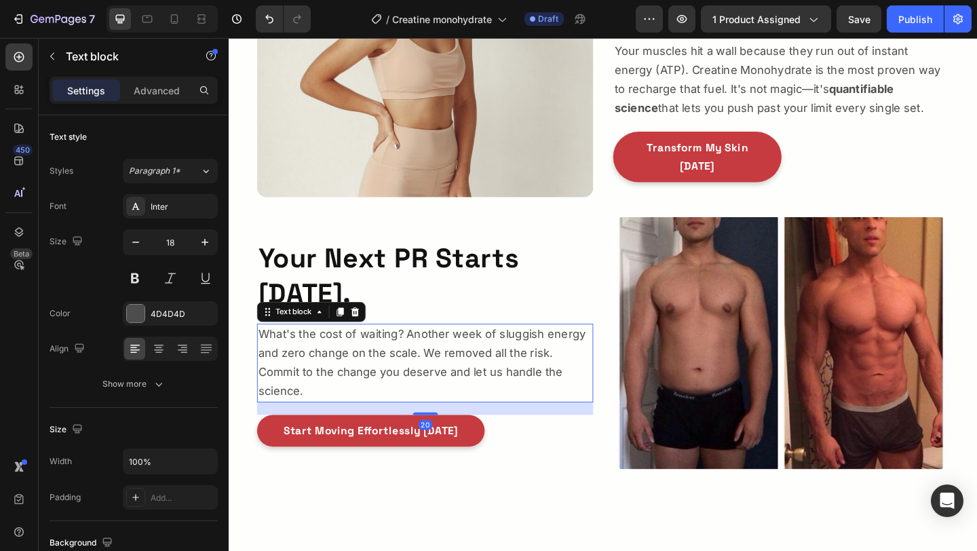
click at [442, 368] on p "What's the cost of waiting? Another week of sluggish energy and zero change on …" at bounding box center [441, 391] width 363 height 83
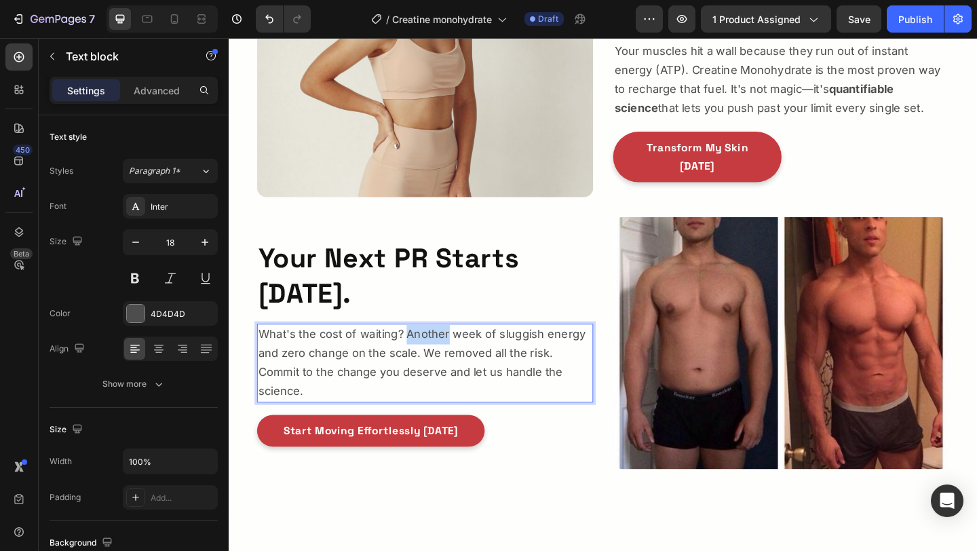
click at [442, 368] on p "What's the cost of waiting? Another week of sluggish energy and zero change on …" at bounding box center [441, 391] width 363 height 83
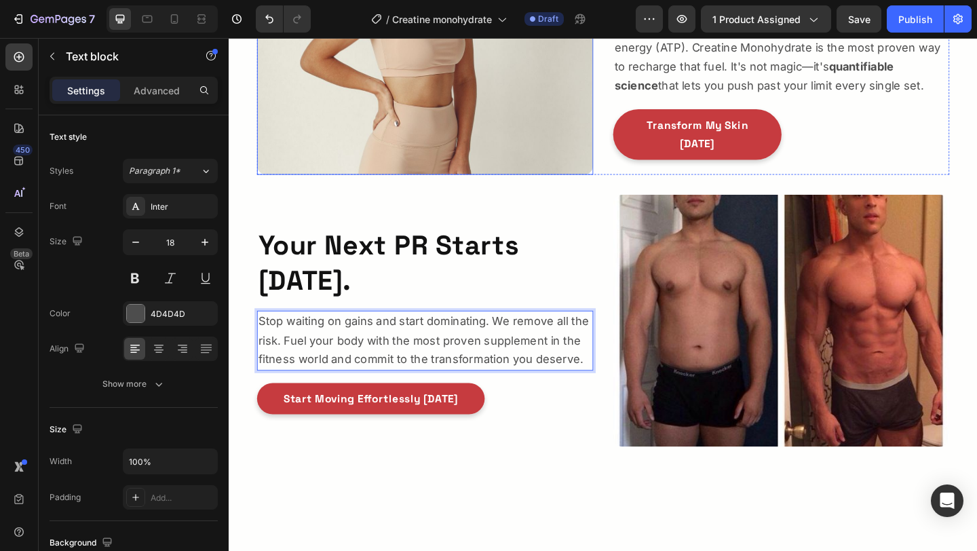
scroll to position [962, 0]
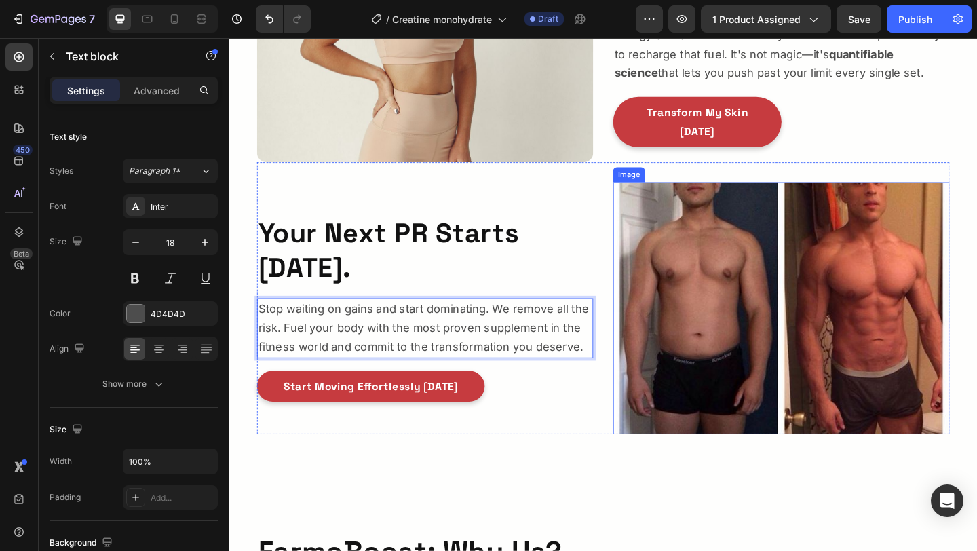
click at [715, 369] on img at bounding box center [829, 332] width 366 height 274
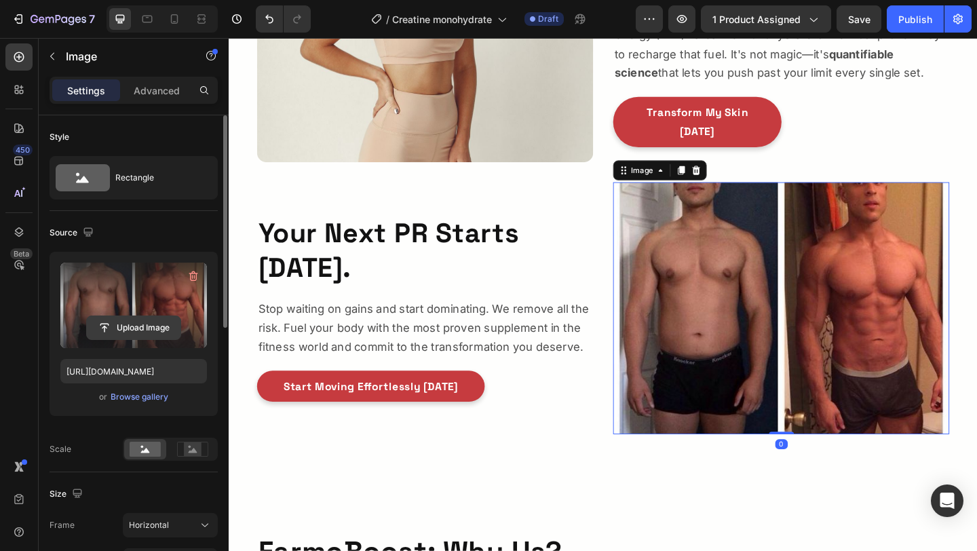
click at [138, 328] on input "file" at bounding box center [134, 327] width 94 height 23
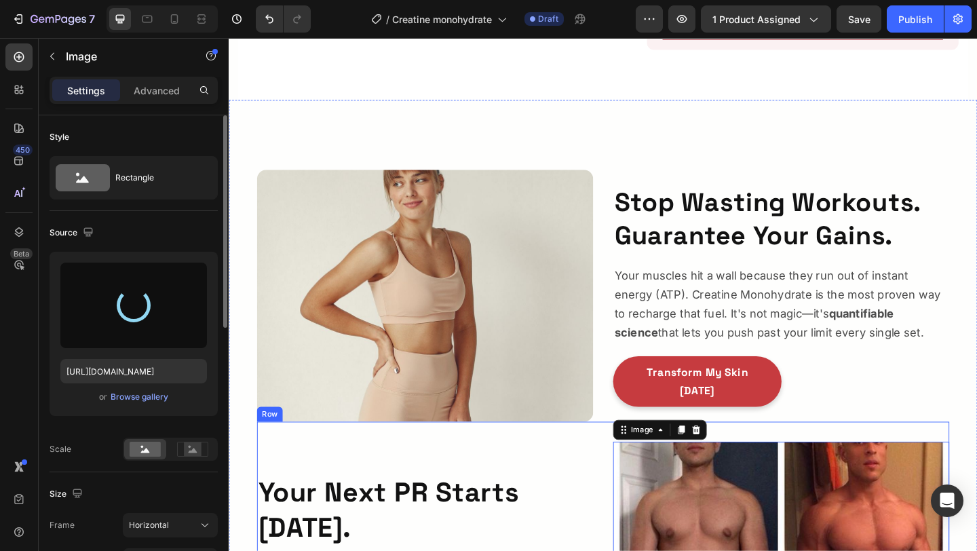
scroll to position [688, 0]
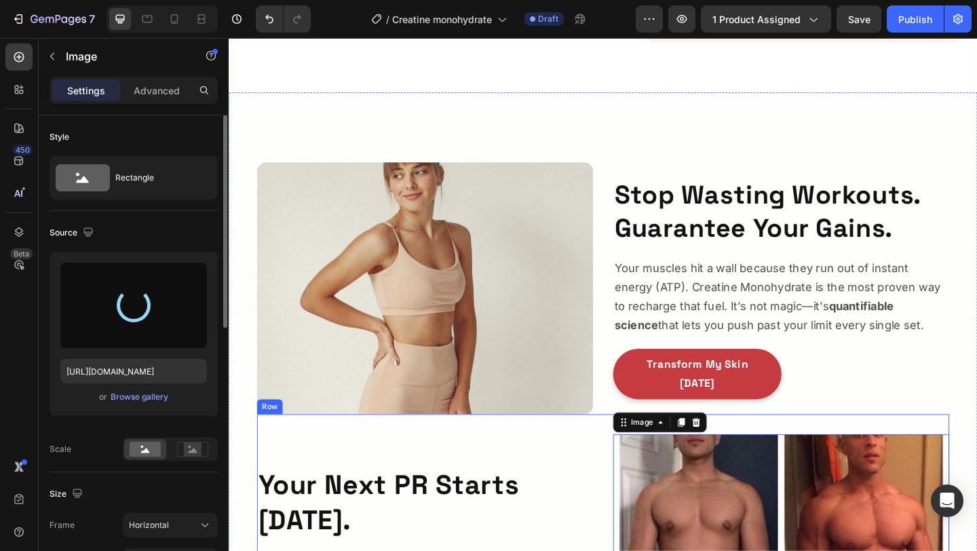
type input "[URL][DOMAIN_NAME]"
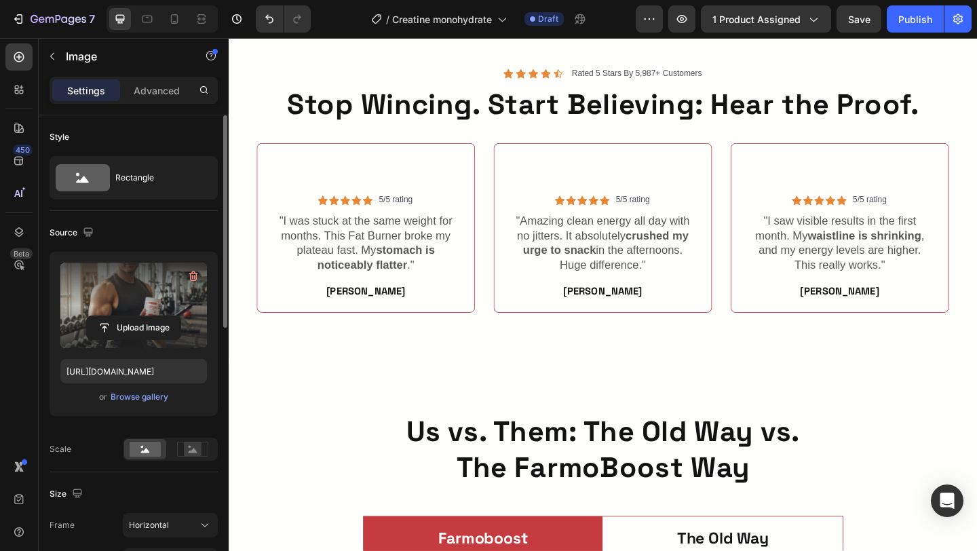
scroll to position [1928, 0]
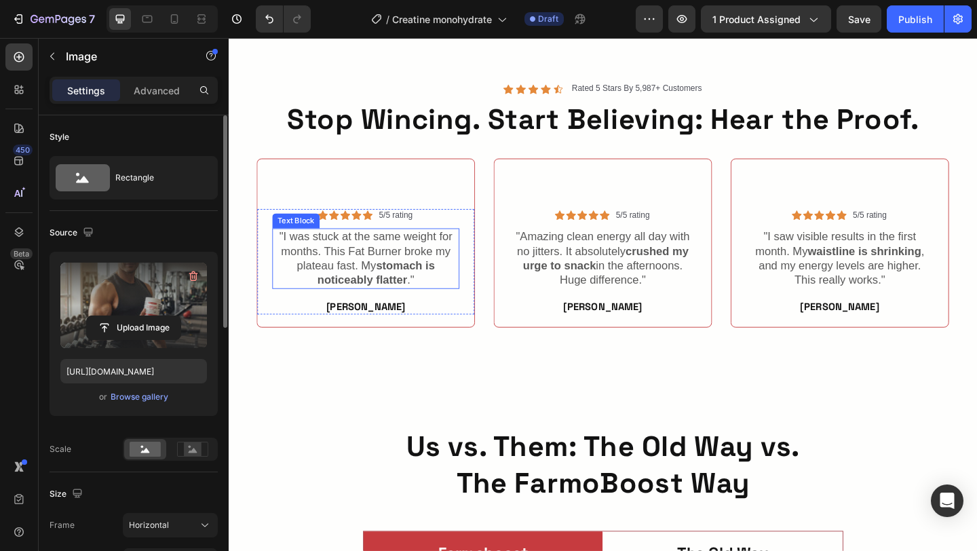
click at [407, 277] on p ""I was stuck at the same weight for months. This Fat Burner broke my plateau fa…" at bounding box center [377, 278] width 201 height 64
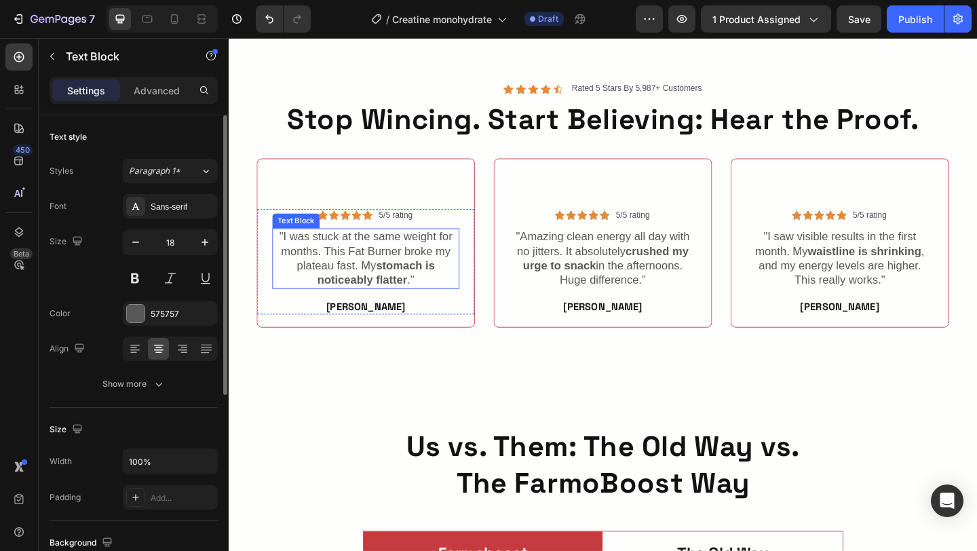
click at [407, 277] on p ""I was stuck at the same weight for months. This Fat Burner broke my plateau fa…" at bounding box center [377, 278] width 201 height 64
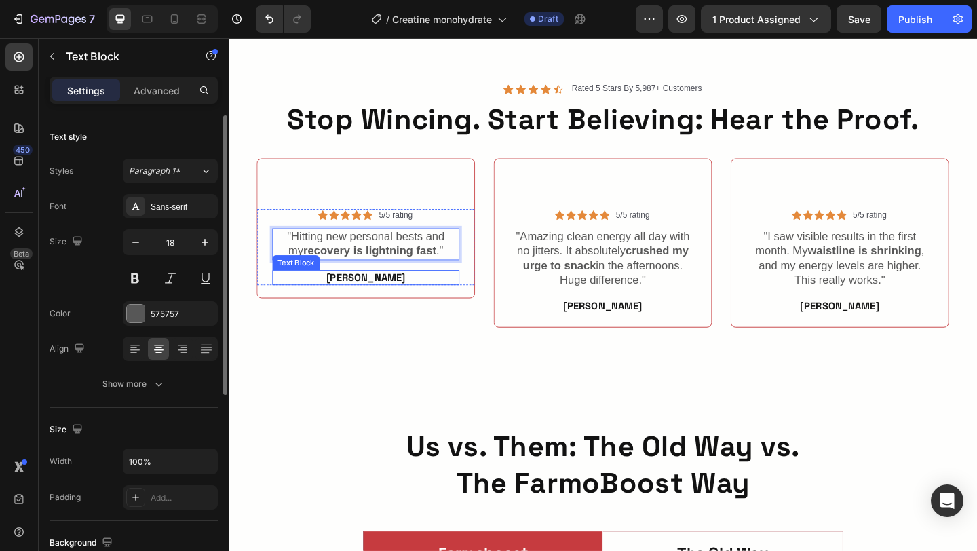
click at [378, 294] on p "Mike D." at bounding box center [377, 299] width 201 height 14
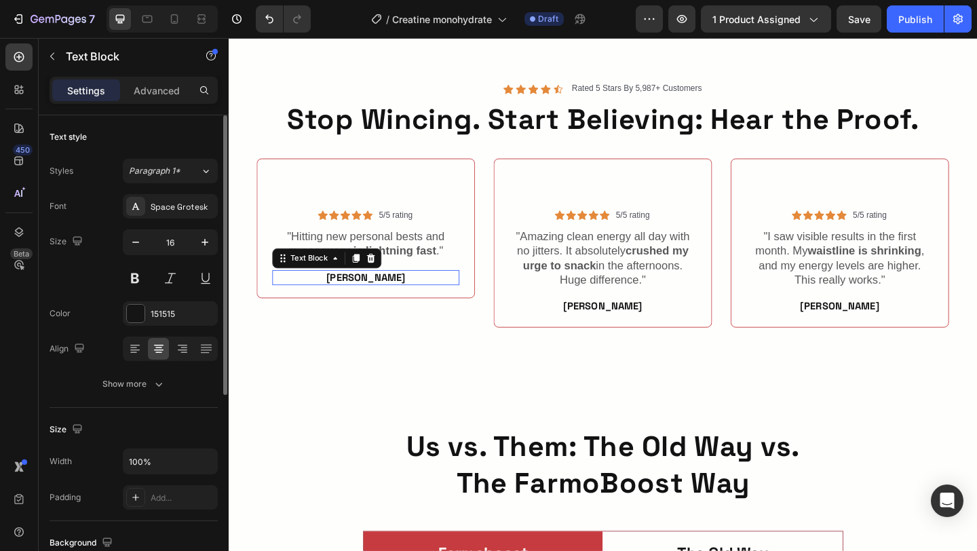
click at [378, 294] on p "Mike D." at bounding box center [377, 299] width 201 height 14
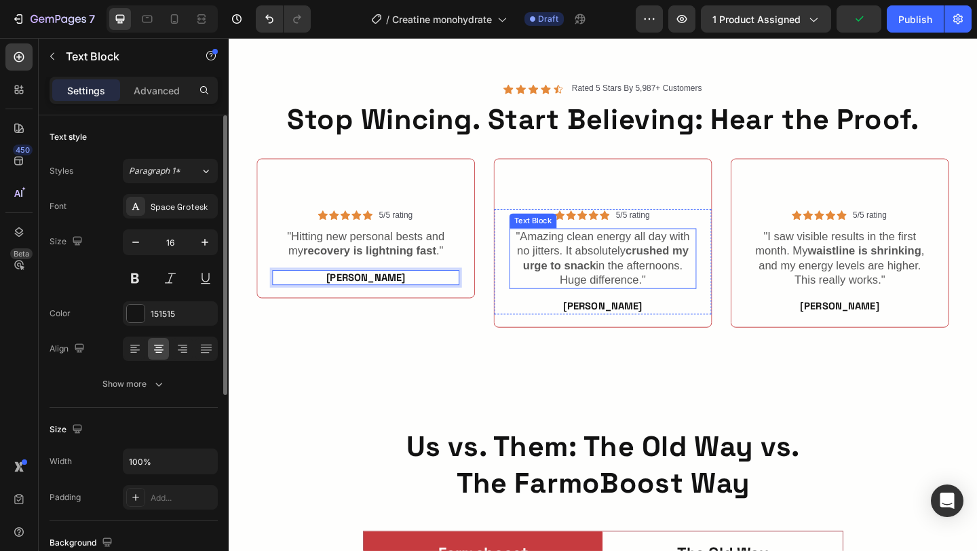
click at [621, 280] on strong "crushed my urge to snack" at bounding box center [639, 276] width 180 height 29
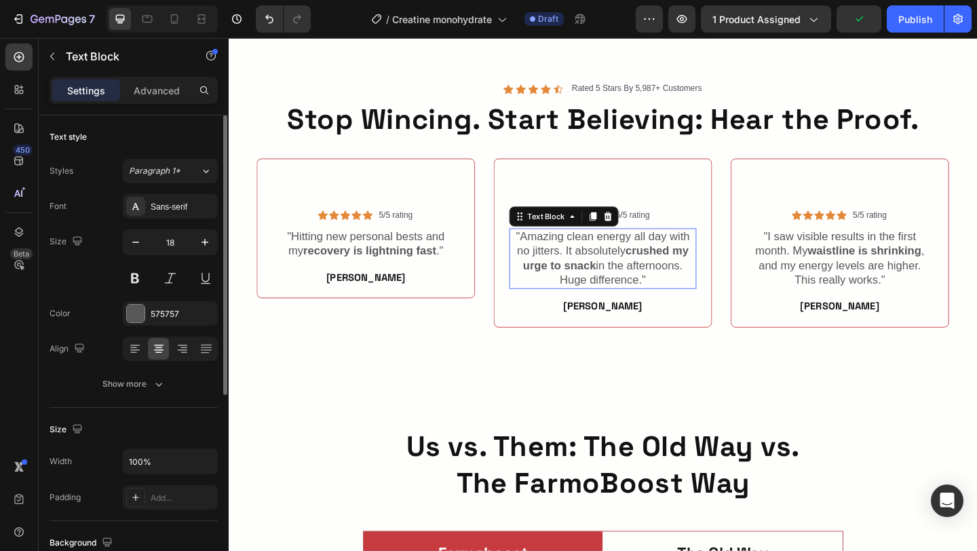
click at [621, 280] on strong "crushed my urge to snack" at bounding box center [639, 276] width 180 height 29
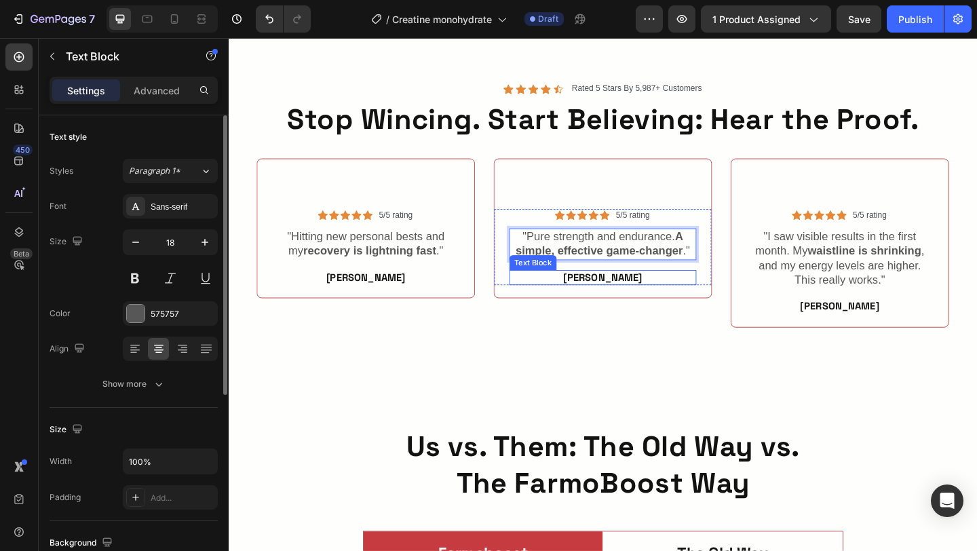
click at [647, 303] on p "Jessica P." at bounding box center [635, 299] width 201 height 14
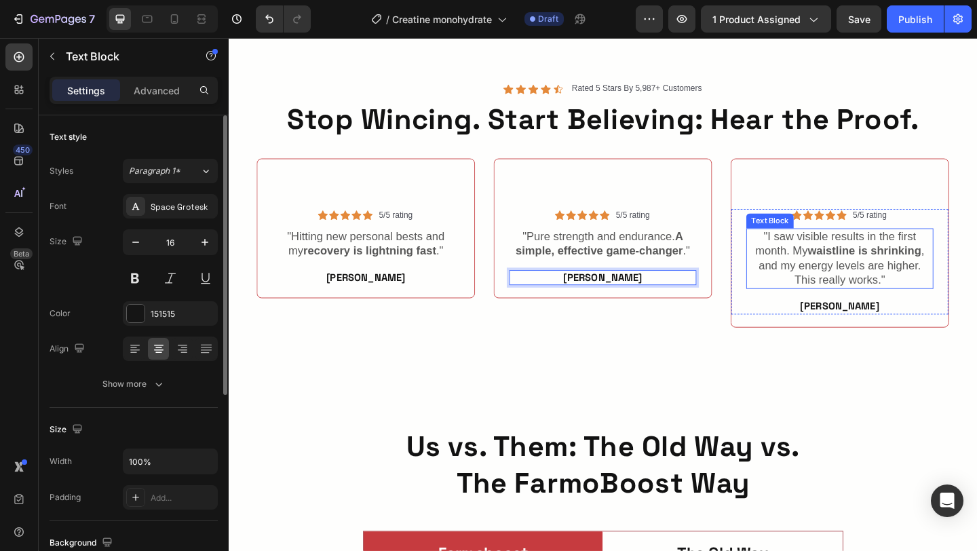
click at [874, 268] on strong "waistline is shrinking" at bounding box center [919, 269] width 123 height 14
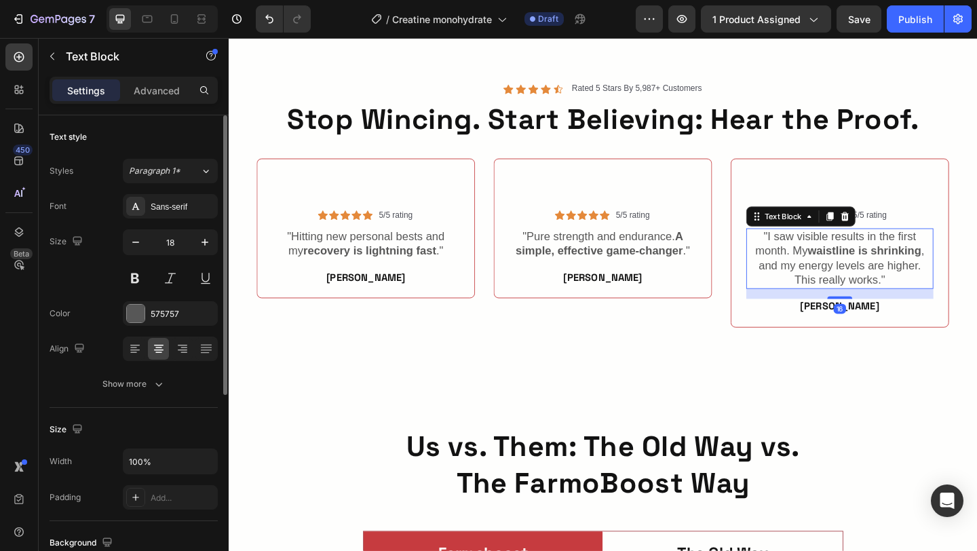
click at [874, 268] on strong "waistline is shrinking" at bounding box center [919, 269] width 123 height 14
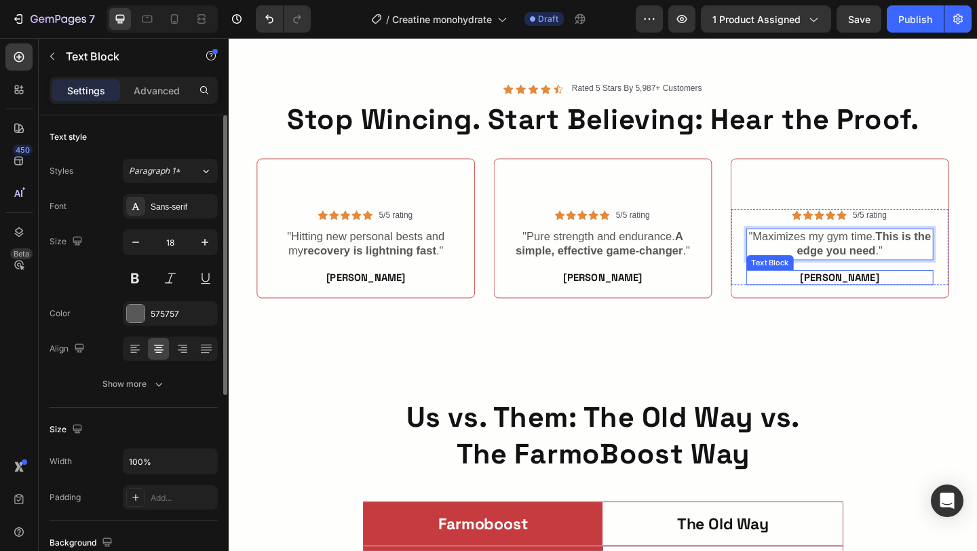
click at [832, 300] on p "Sarah L." at bounding box center [893, 299] width 201 height 14
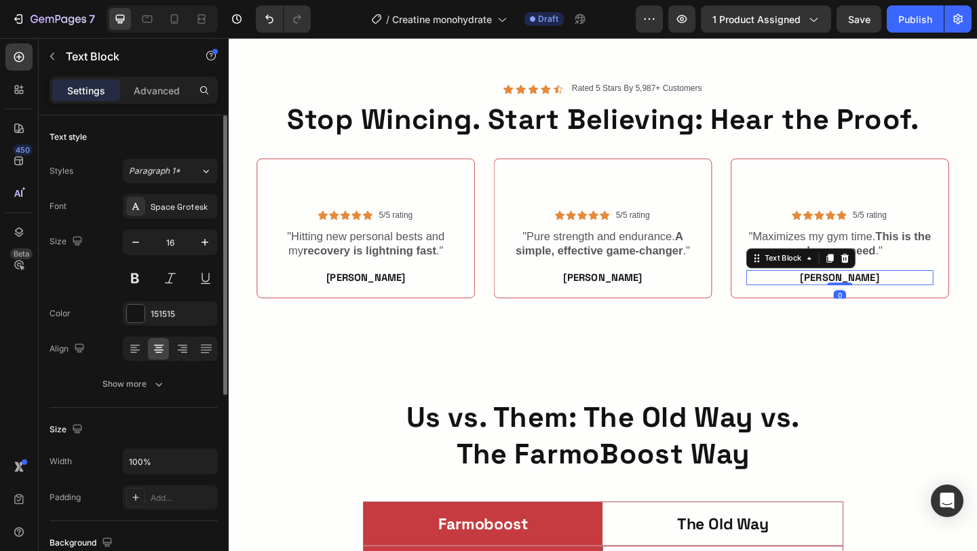
click at [832, 300] on p "Sarah L." at bounding box center [893, 299] width 201 height 14
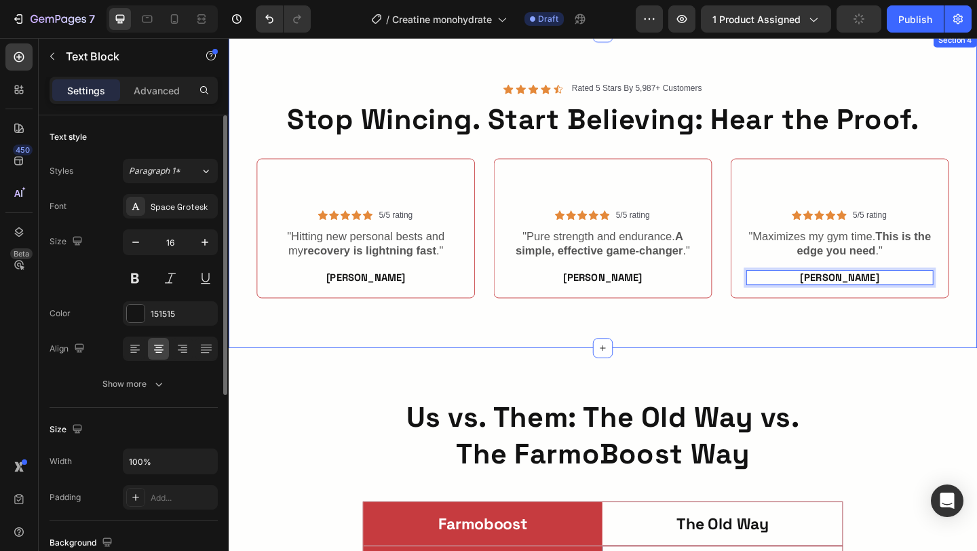
click at [808, 361] on div "Icon Icon Icon Icon Icon Icon List Rated 5 Stars By 5,987+ Customers Text Block…" at bounding box center [636, 203] width 814 height 343
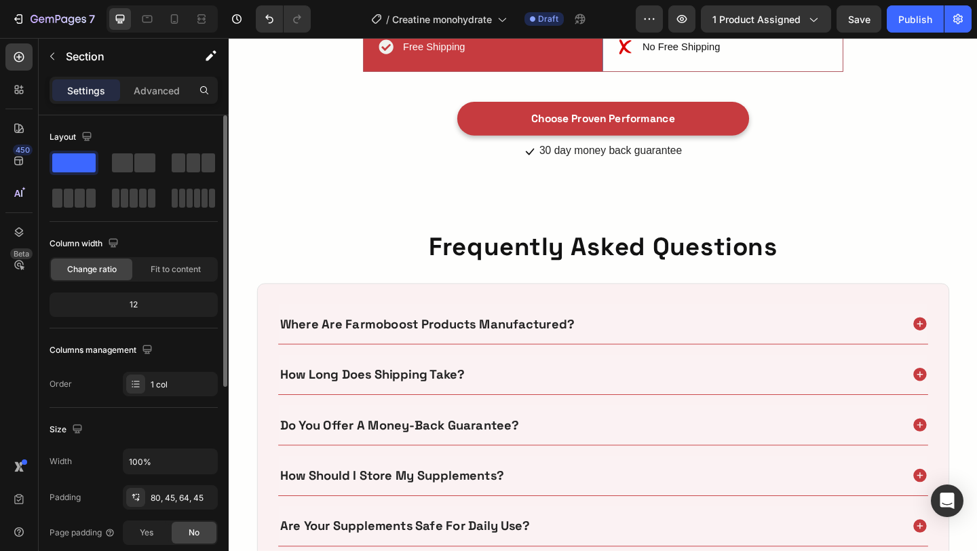
scroll to position [3022, 0]
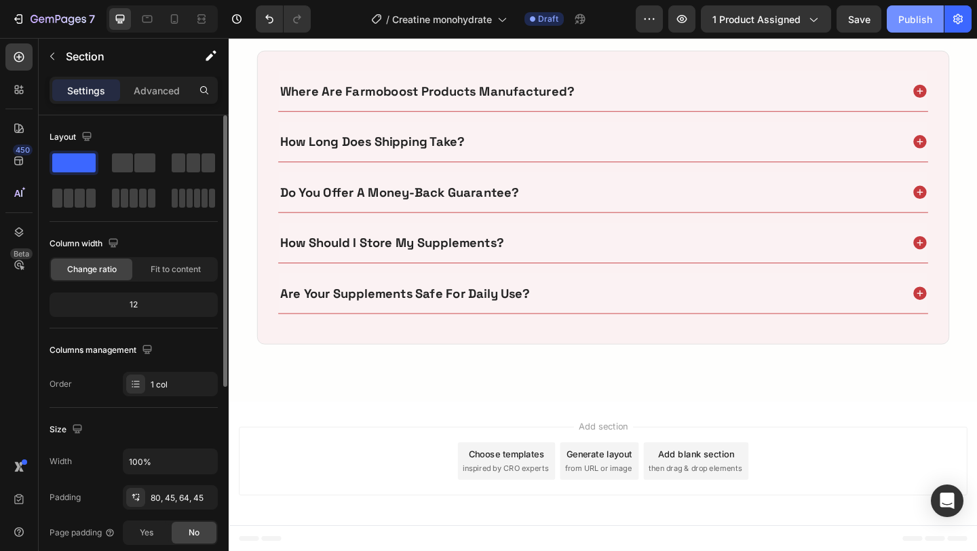
click at [905, 7] on button "Publish" at bounding box center [915, 18] width 57 height 27
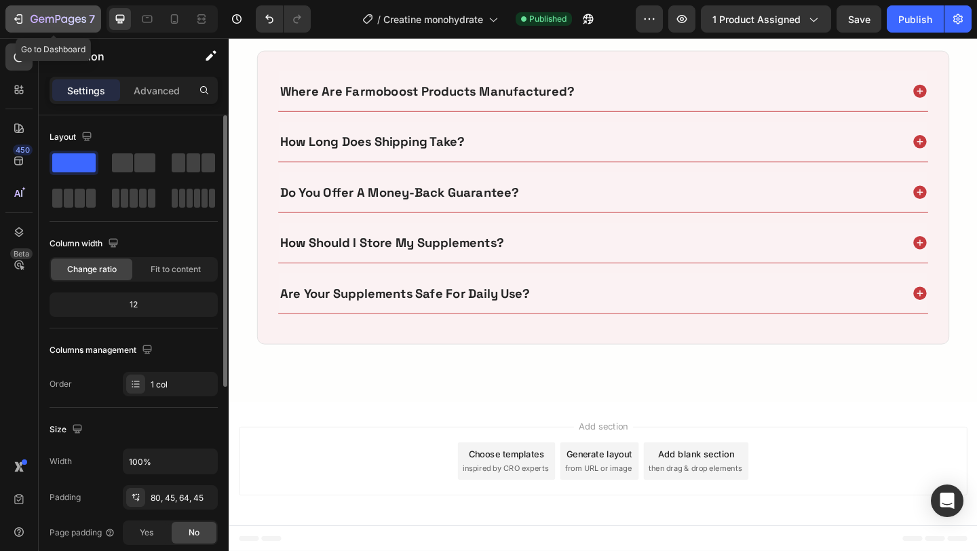
click at [64, 26] on div "7" at bounding box center [63, 19] width 64 height 16
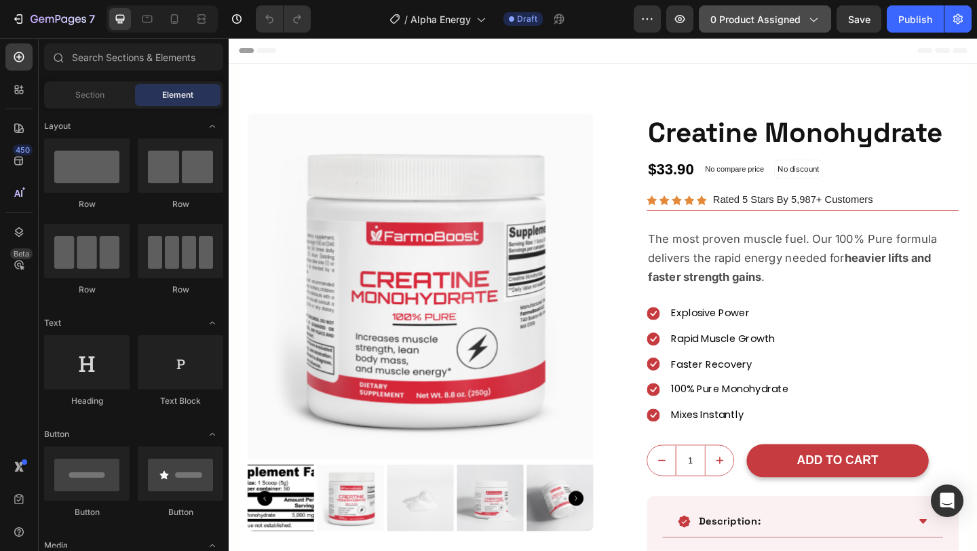
click at [720, 17] on span "0 product assigned" at bounding box center [755, 19] width 90 height 14
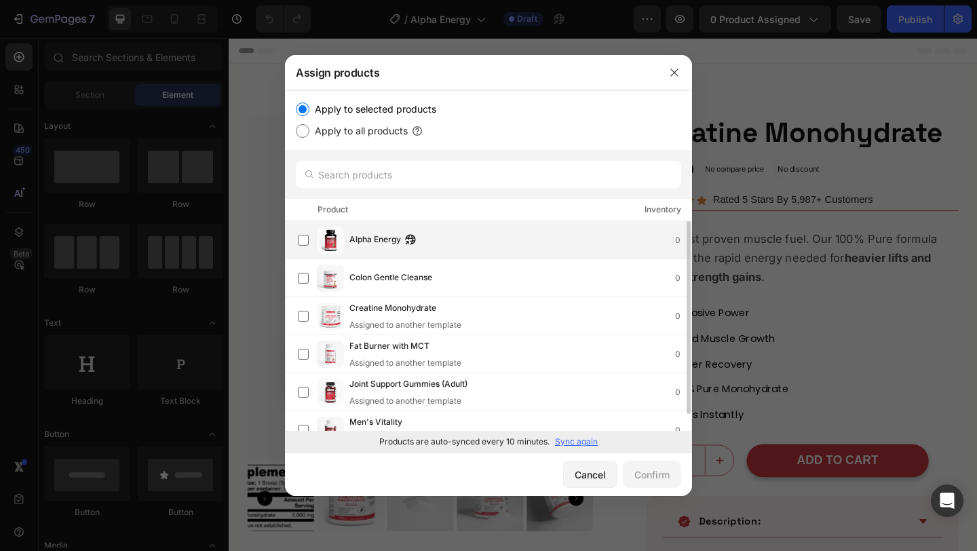
click at [572, 251] on div "Alpha Energy 0" at bounding box center [494, 240] width 393 height 27
click at [656, 487] on button "Confirm" at bounding box center [652, 474] width 58 height 27
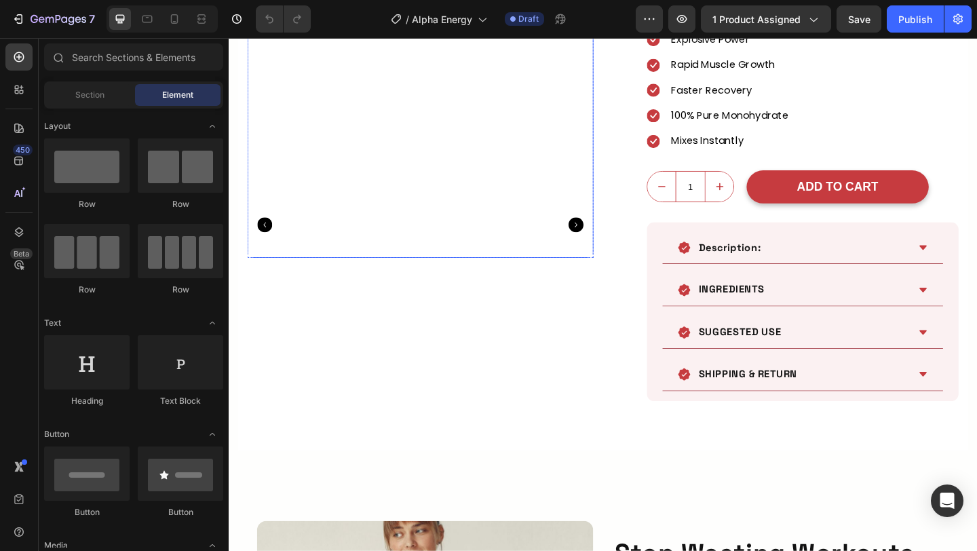
scroll to position [308, 0]
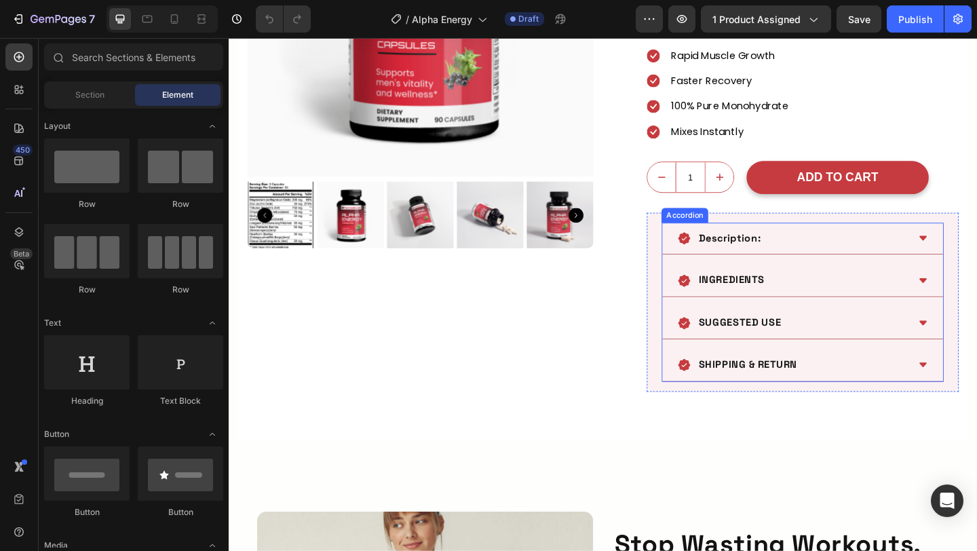
click at [860, 304] on div "INGREDIENTS" at bounding box center [841, 302] width 251 height 24
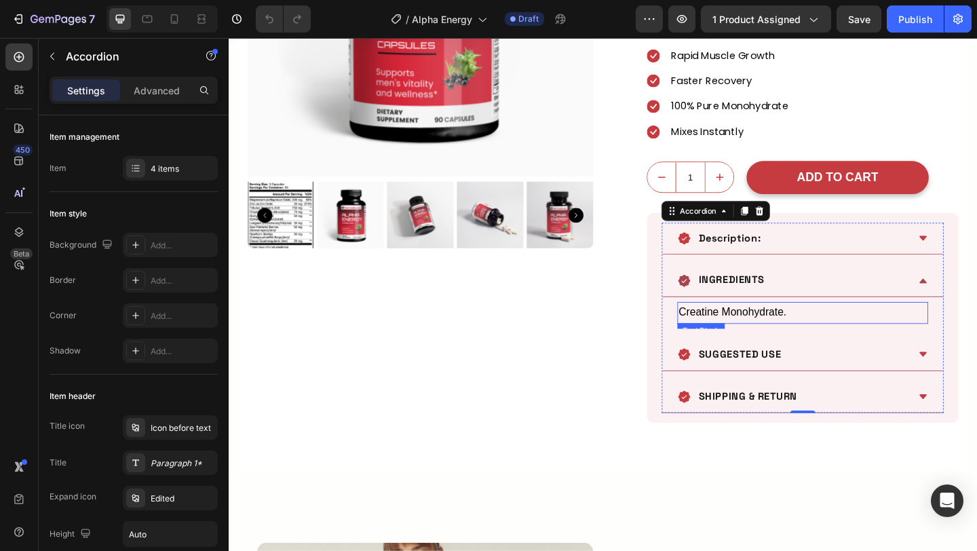
click at [796, 332] on p "Creatine Monohydrate." at bounding box center [853, 336] width 270 height 21
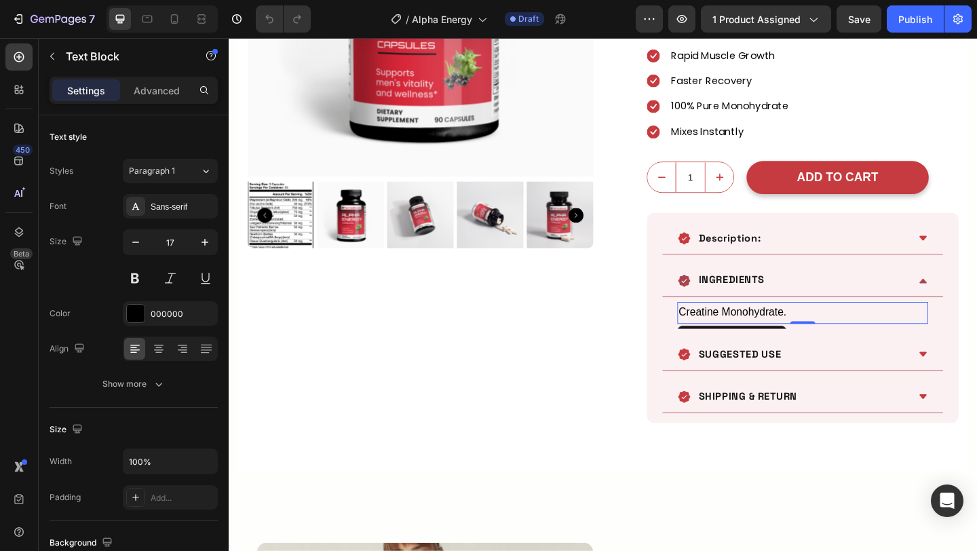
click at [796, 332] on p "Creatine Monohydrate." at bounding box center [853, 336] width 270 height 21
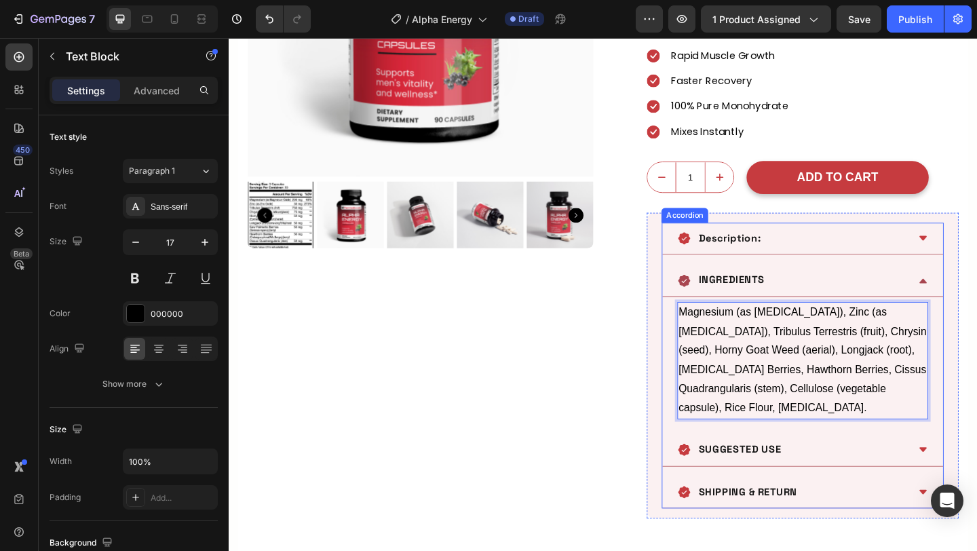
click at [851, 309] on div "INGREDIENTS" at bounding box center [841, 302] width 251 height 24
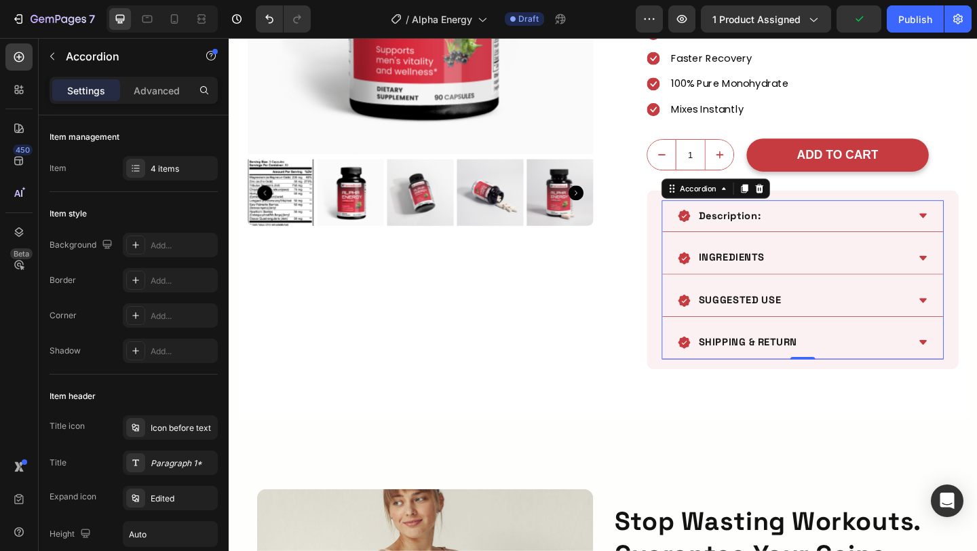
scroll to position [353, 0]
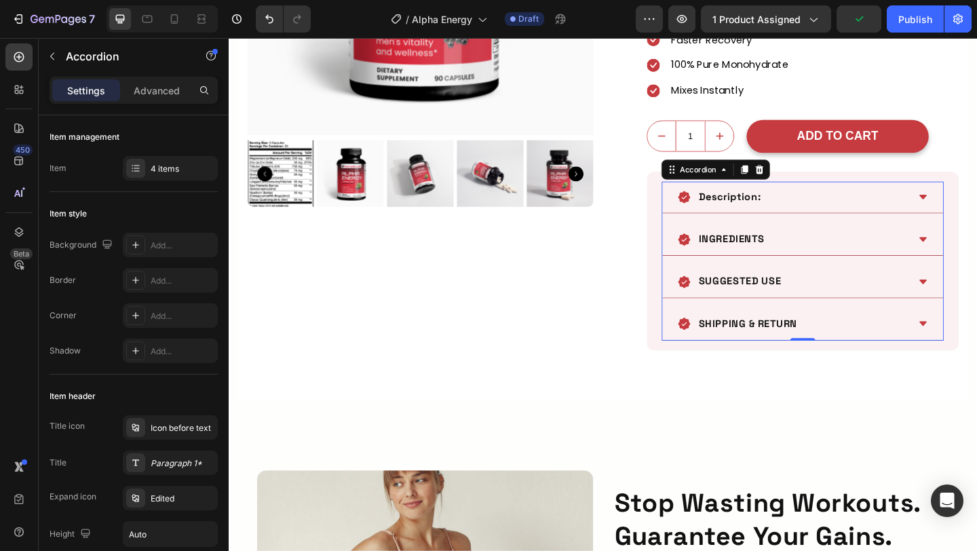
click at [907, 298] on div "SUGGESTED USE" at bounding box center [841, 303] width 251 height 24
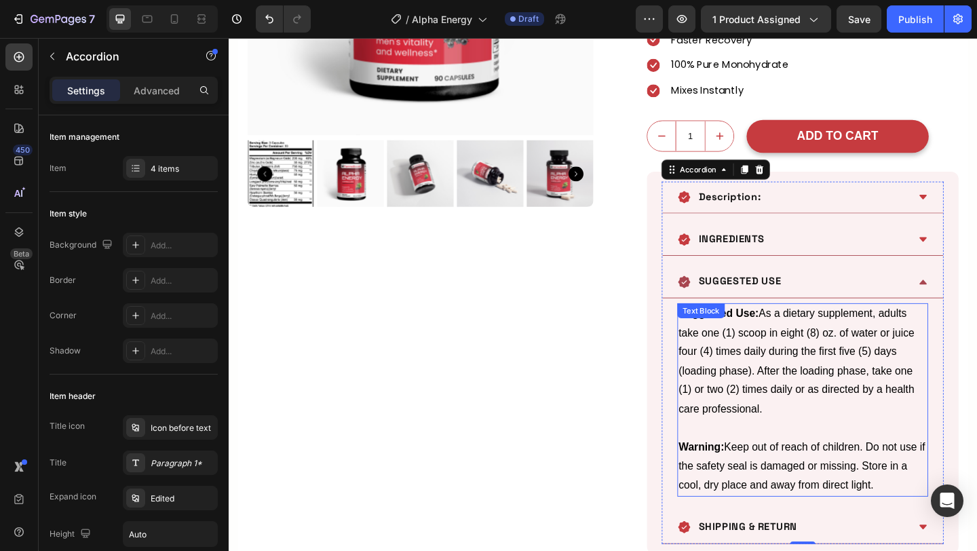
click at [939, 525] on p "Warning: Keep out of reach of children. Do not use if the safety seal is damage…" at bounding box center [853, 504] width 270 height 62
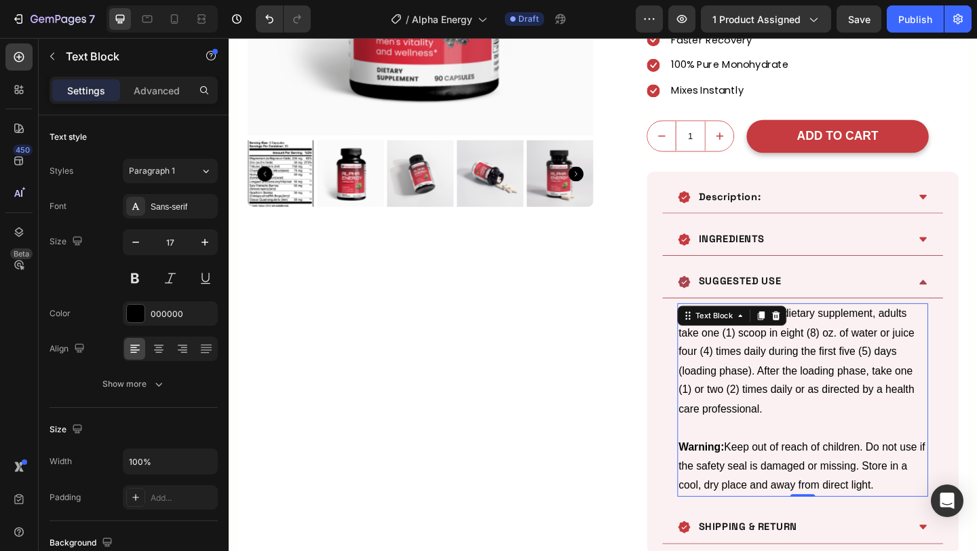
click at [939, 525] on p "Warning: Keep out of reach of children. Do not use if the safety seal is damage…" at bounding box center [853, 504] width 270 height 62
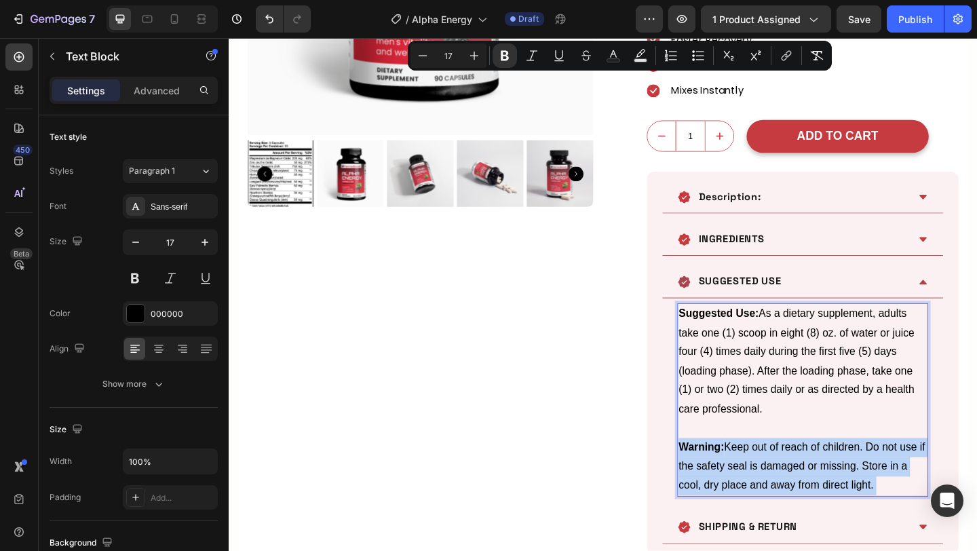
drag, startPoint x: 939, startPoint y: 525, endPoint x: 716, endPoint y: 350, distance: 283.0
click at [716, 350] on div "Suggested Use: As a dietary supplement, adults take one (1) scoop in eight (8) …" at bounding box center [852, 431] width 273 height 210
click at [939, 521] on p "Warning: Keep out of reach of children. Do not use if the safety seal is damage…" at bounding box center [853, 504] width 270 height 62
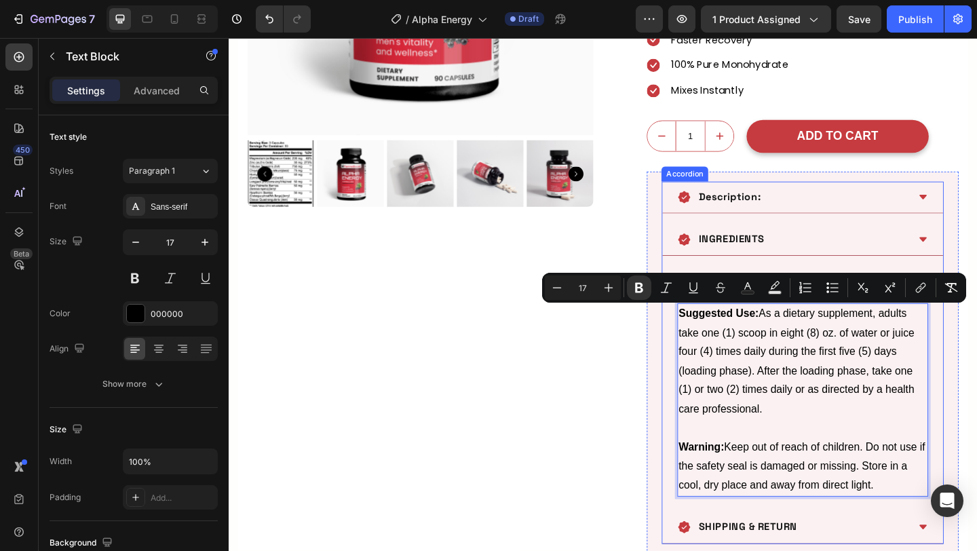
drag, startPoint x: 939, startPoint y: 521, endPoint x: 714, endPoint y: 342, distance: 287.2
click at [714, 342] on div "Suggested Use: As a dietary supplement, adults take one (1) scoop in eight (8) …" at bounding box center [852, 431] width 305 height 221
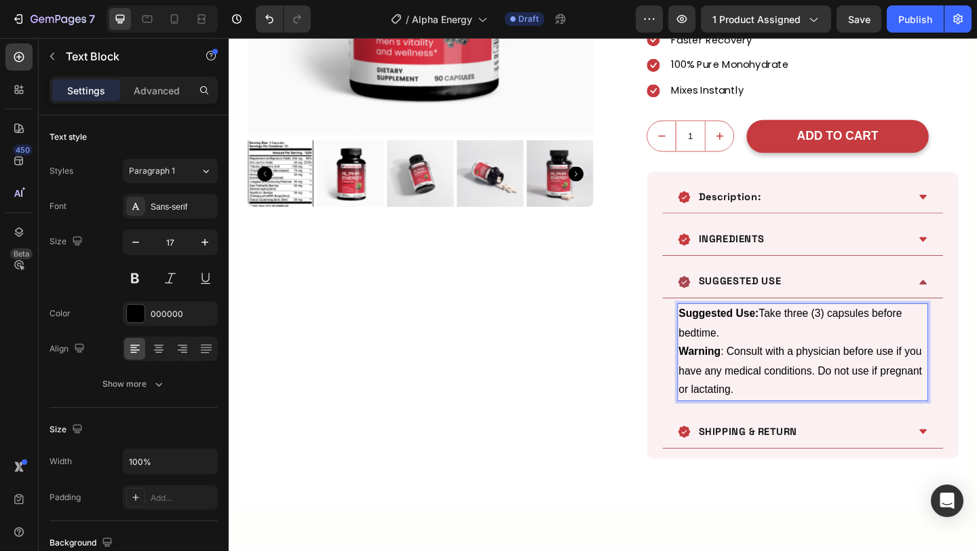
click at [831, 353] on p "Suggested Use: Take three (3) capsules before bedtime." at bounding box center [853, 348] width 270 height 41
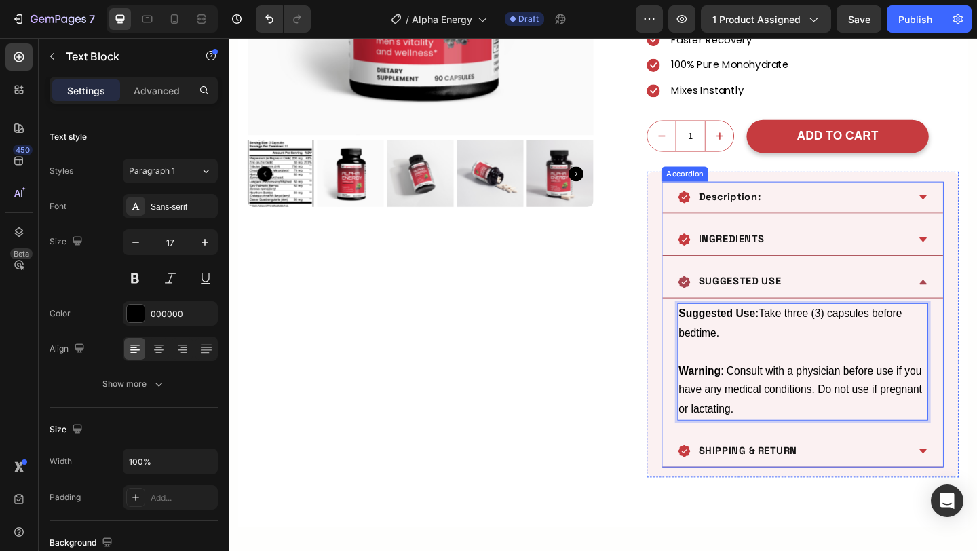
click at [865, 300] on div "SUGGESTED USE" at bounding box center [841, 303] width 251 height 24
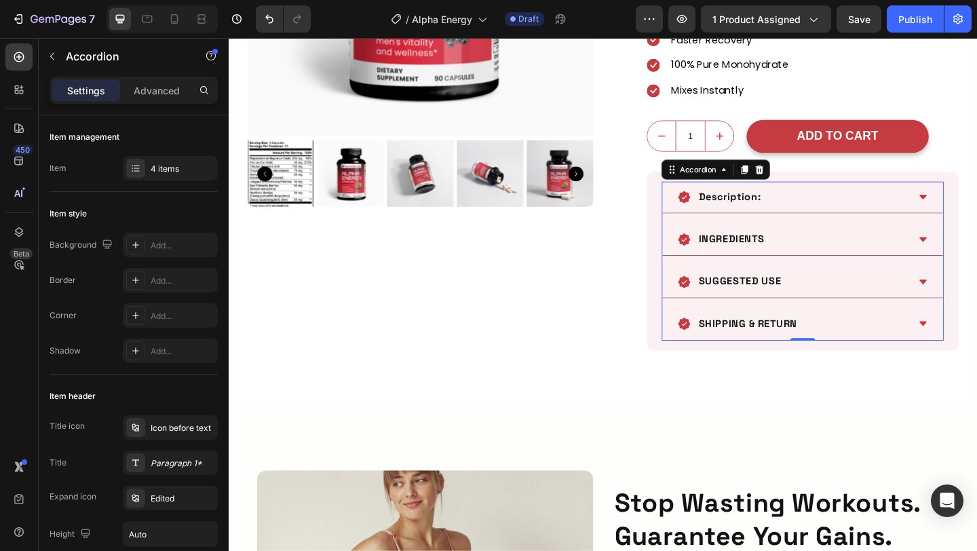
click at [867, 214] on div "Description:" at bounding box center [841, 211] width 251 height 24
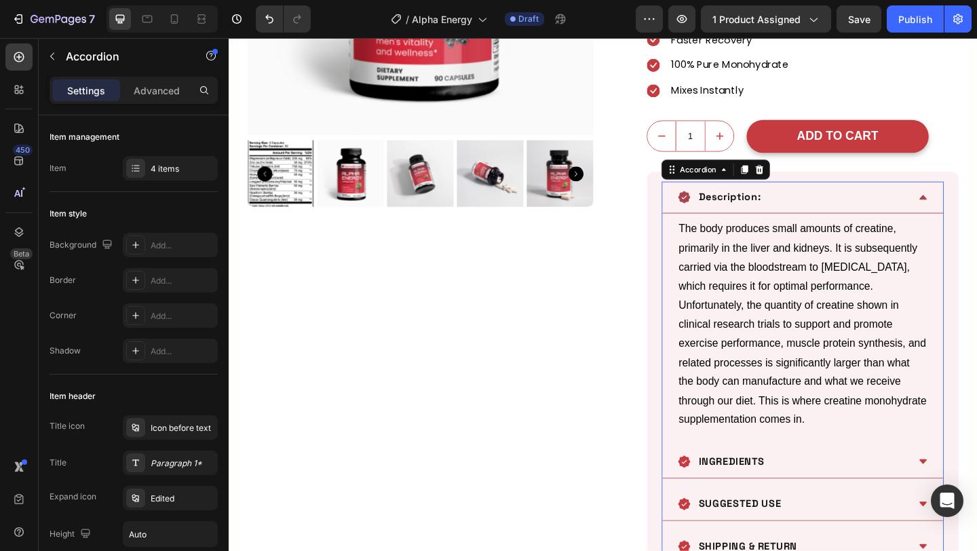
click at [867, 214] on div "Description:" at bounding box center [841, 211] width 251 height 24
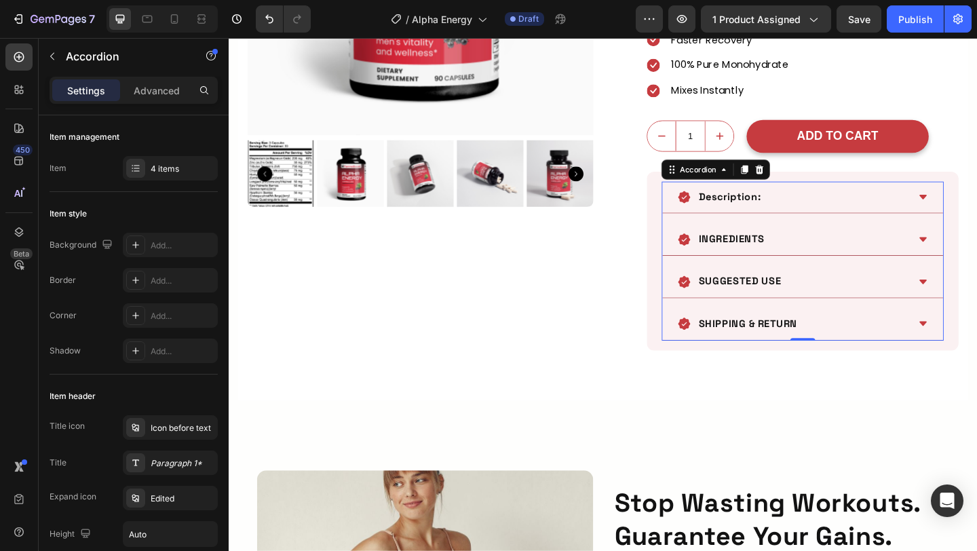
click at [878, 263] on div "INGREDIENTS" at bounding box center [841, 257] width 251 height 24
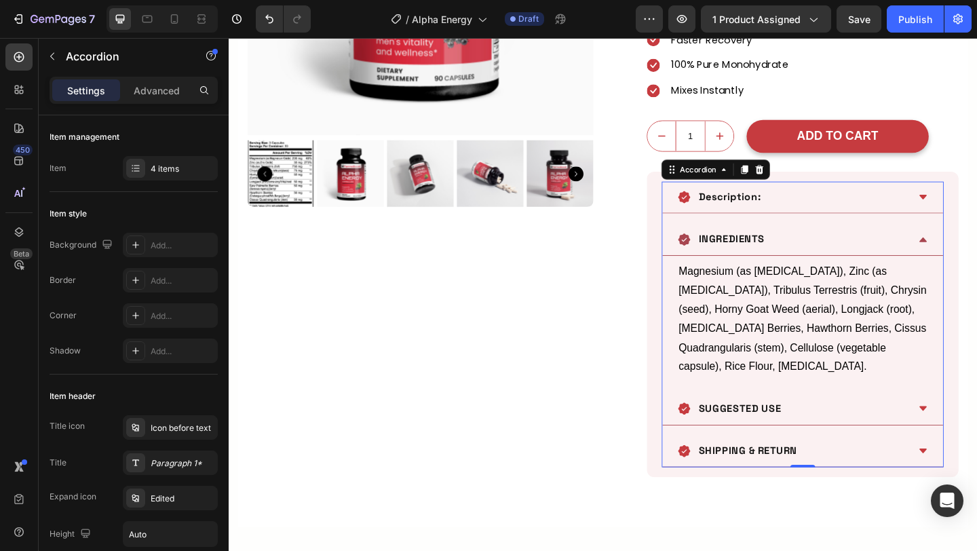
click at [878, 263] on div "INGREDIENTS" at bounding box center [841, 257] width 251 height 24
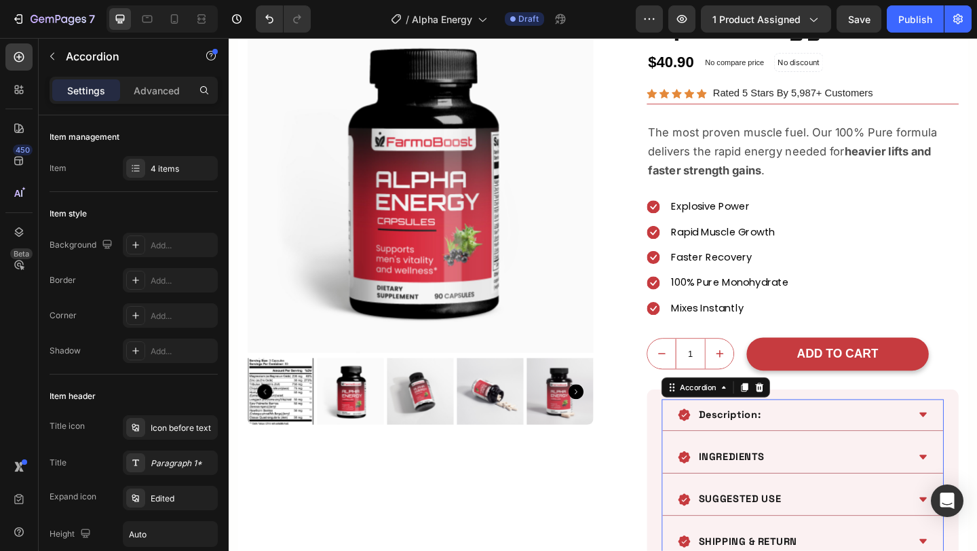
scroll to position [115, 0]
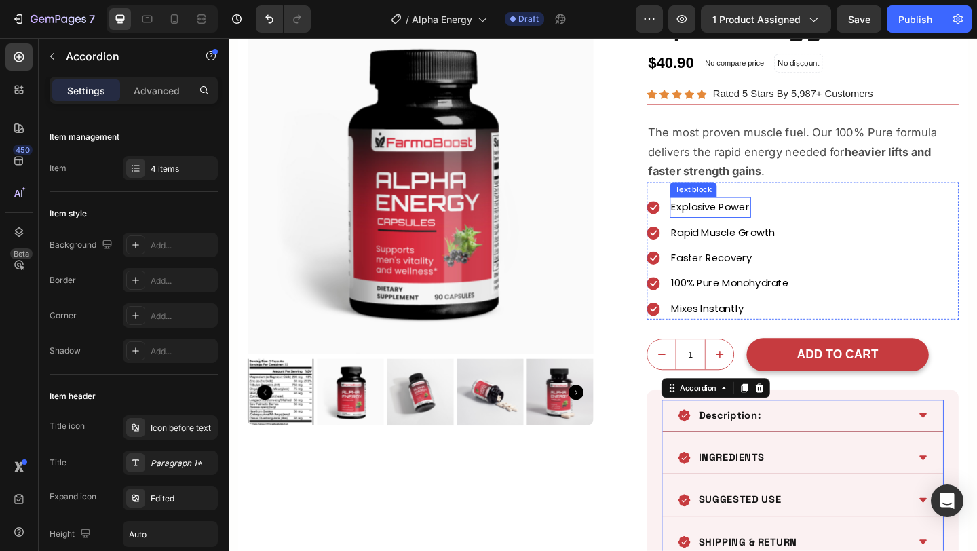
click at [739, 226] on p "Explosive Power" at bounding box center [751, 222] width 85 height 20
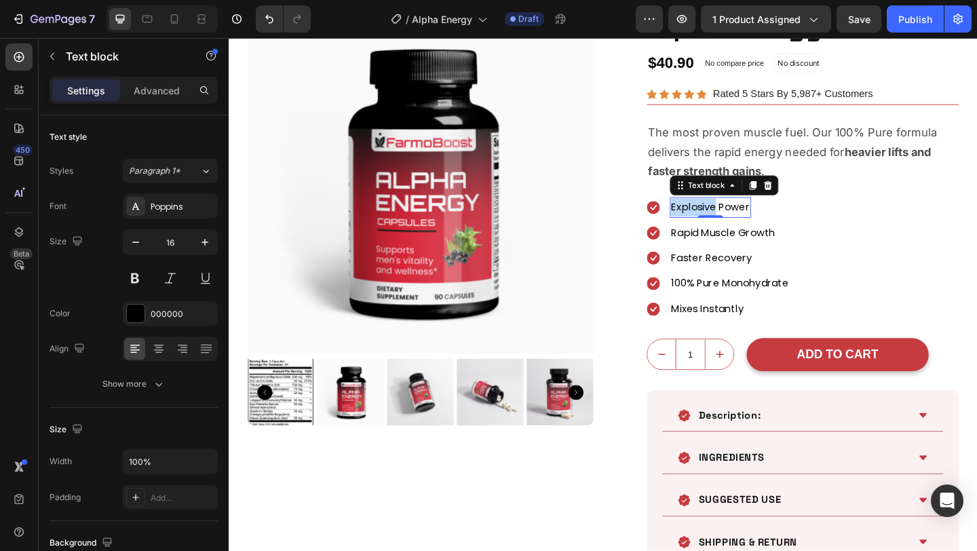
click at [739, 226] on p "Explosive Power" at bounding box center [751, 222] width 85 height 20
click at [735, 243] on p "Rapid Muscle Growth" at bounding box center [765, 250] width 113 height 20
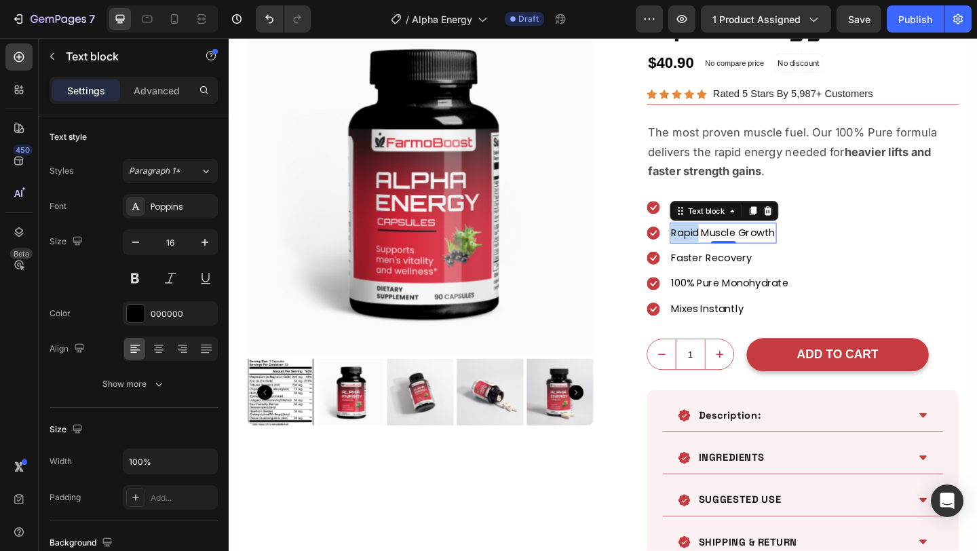
click at [735, 243] on p "Rapid Muscle Growth" at bounding box center [765, 250] width 113 height 20
click at [740, 274] on p "Faster Recovery" at bounding box center [753, 278] width 88 height 20
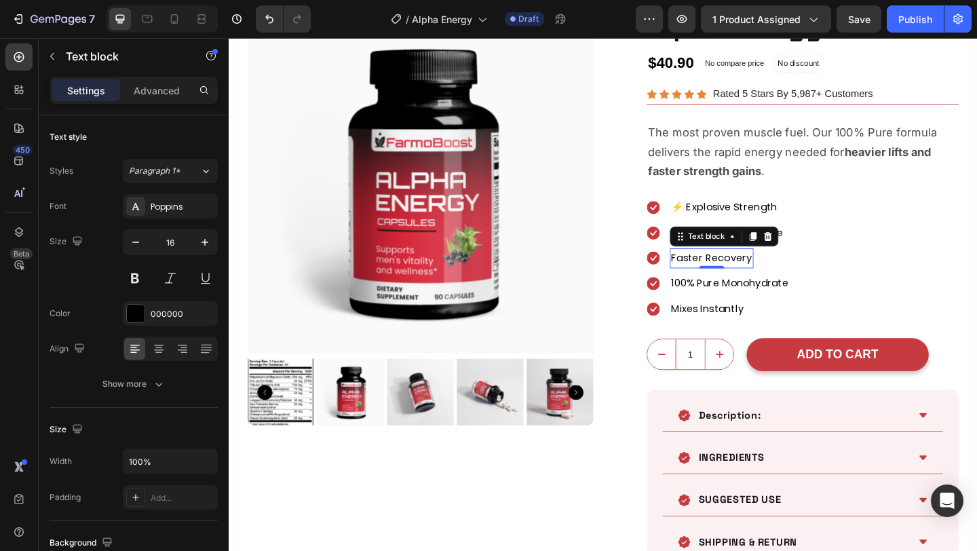
click at [740, 274] on p "Faster Recovery" at bounding box center [753, 278] width 88 height 20
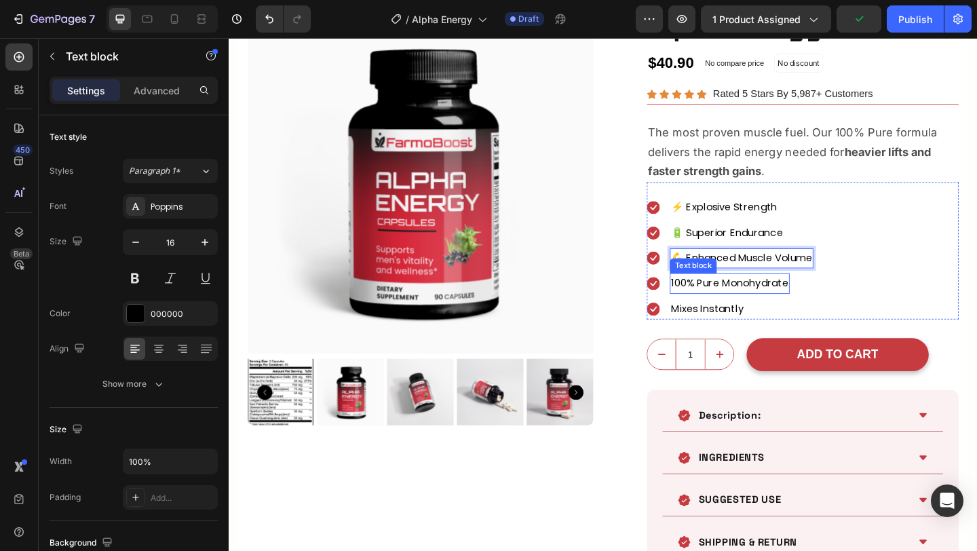
click at [789, 303] on p "100% Pure Monohydrate" at bounding box center [773, 305] width 128 height 20
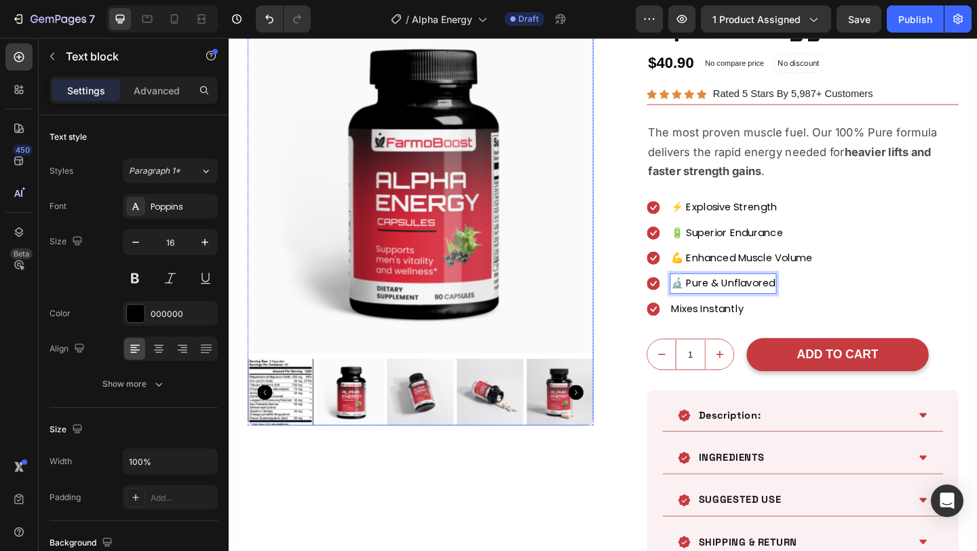
click at [530, 259] on img at bounding box center [437, 193] width 376 height 376
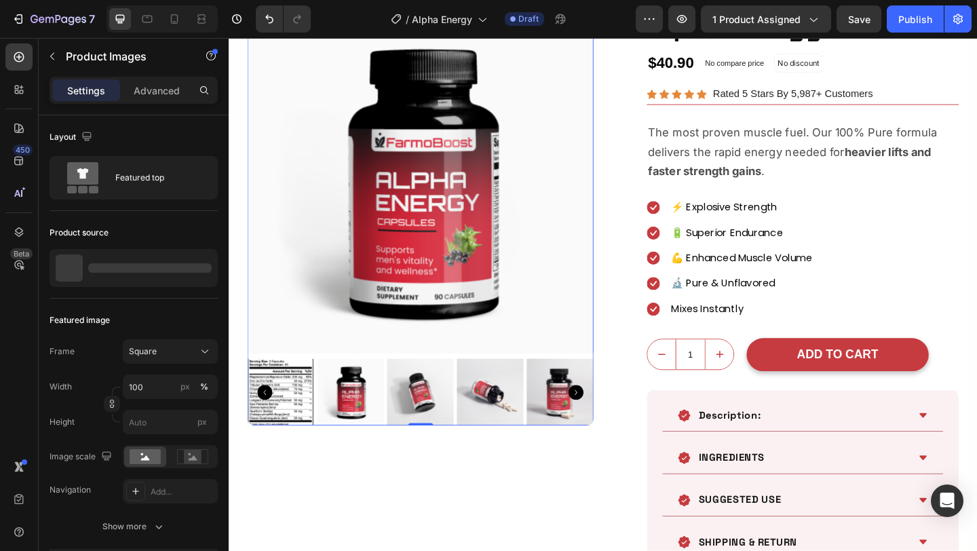
scroll to position [28, 0]
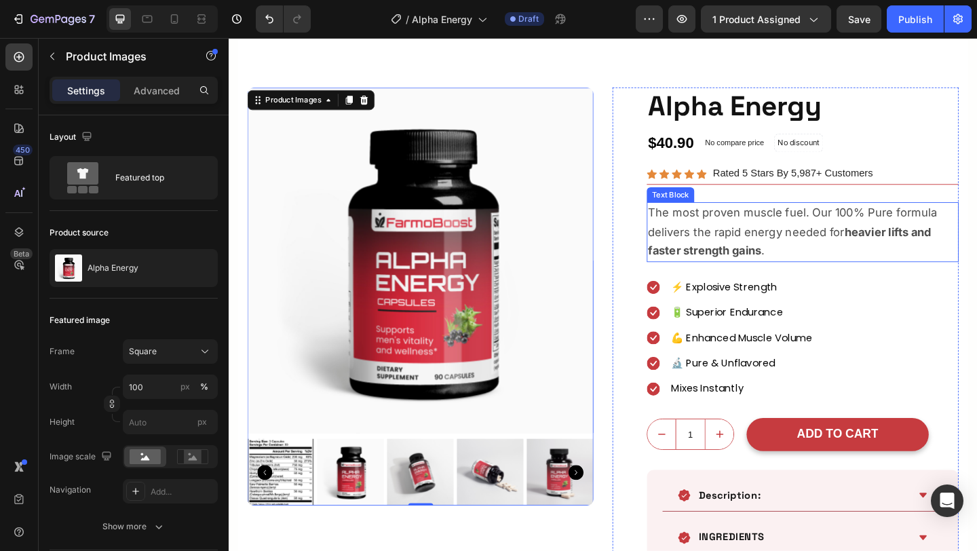
click at [719, 241] on p "The most proven muscle fuel. Our 100% Pure formula delivers the rapid energy ne…" at bounding box center [852, 249] width 336 height 62
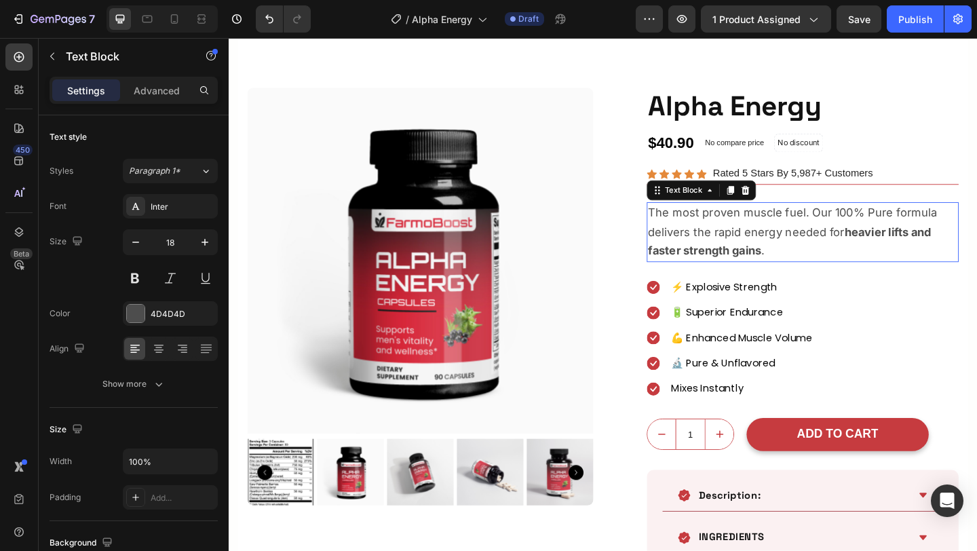
click at [719, 241] on p "The most proven muscle fuel. Our 100% Pure formula delivers the rapid energy ne…" at bounding box center [852, 249] width 336 height 62
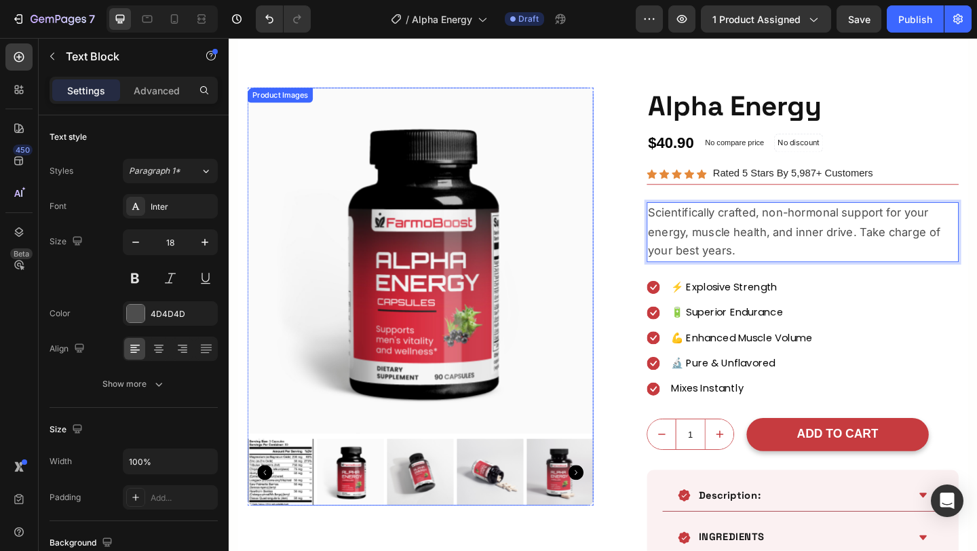
click at [502, 229] on img at bounding box center [437, 280] width 376 height 376
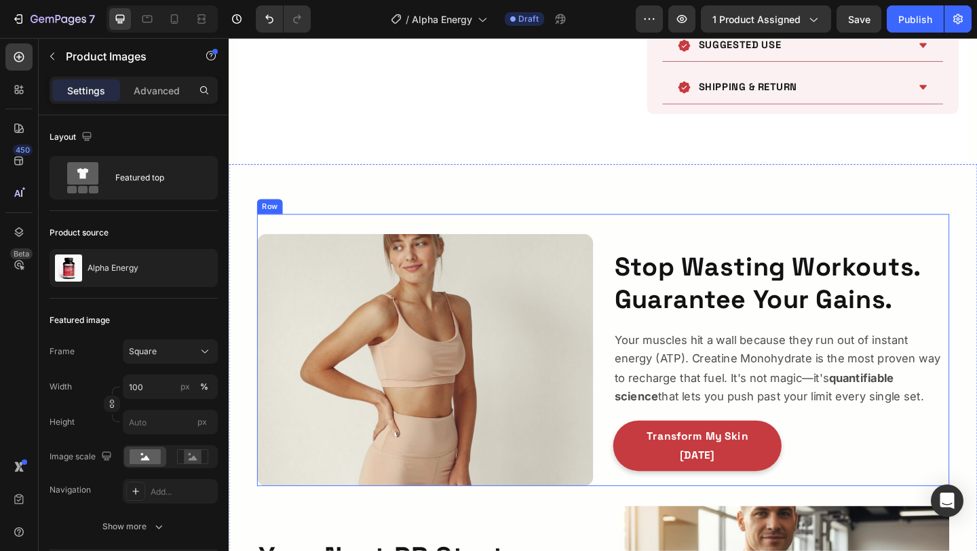
scroll to position [0, 0]
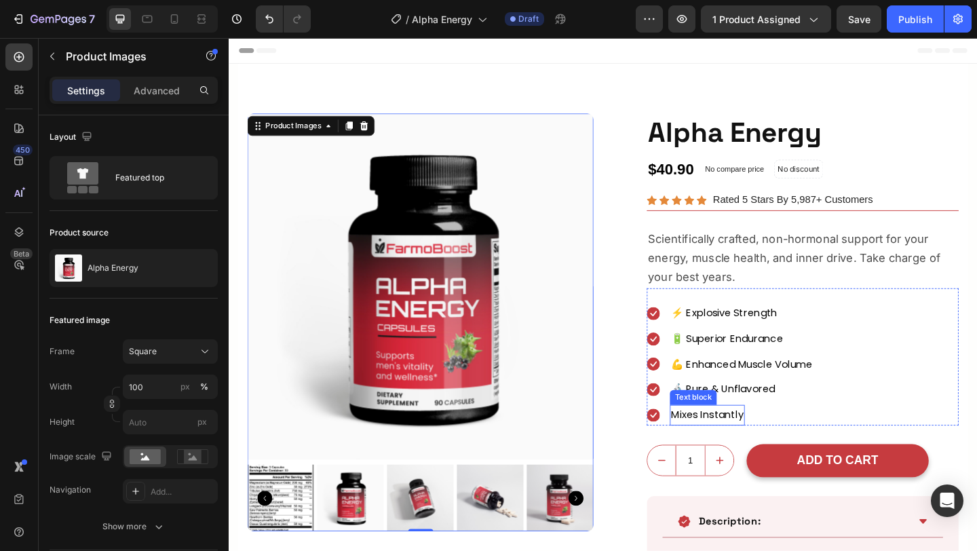
click at [747, 442] on p "Mixes Instantly" at bounding box center [748, 448] width 79 height 20
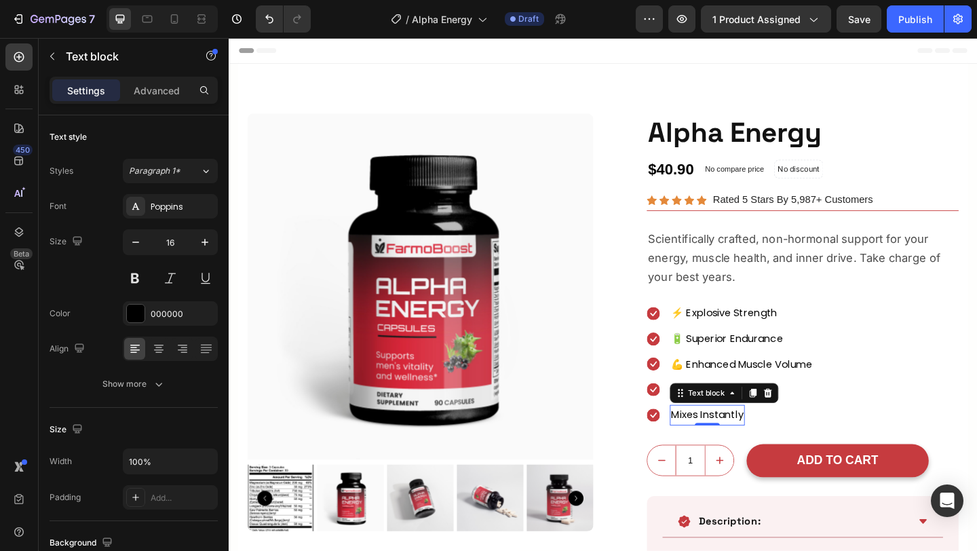
click at [747, 442] on p "Mixes Instantly" at bounding box center [748, 448] width 79 height 20
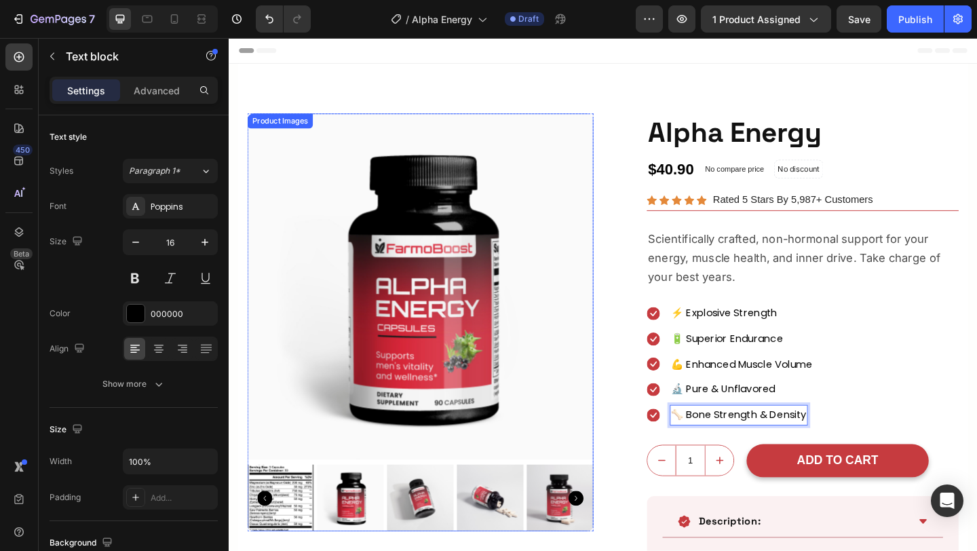
click at [471, 326] on img at bounding box center [437, 308] width 376 height 376
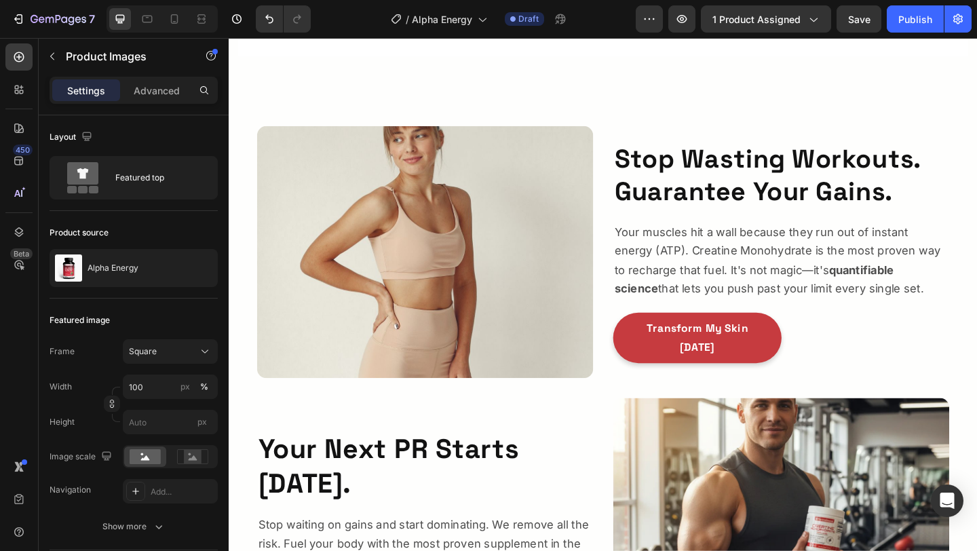
scroll to position [830, 0]
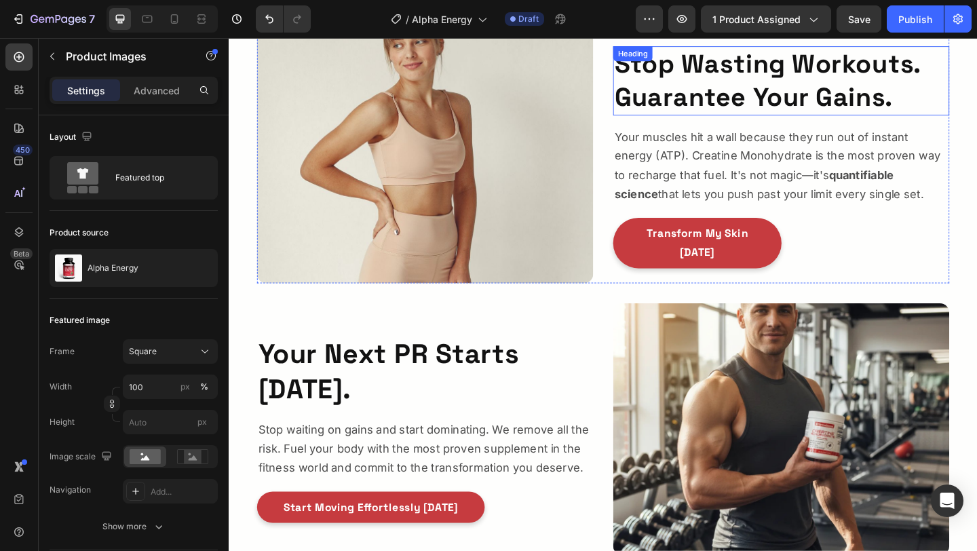
click at [765, 103] on h3 "Stop Wasting Workouts. Guarantee Your Gains." at bounding box center [829, 84] width 366 height 75
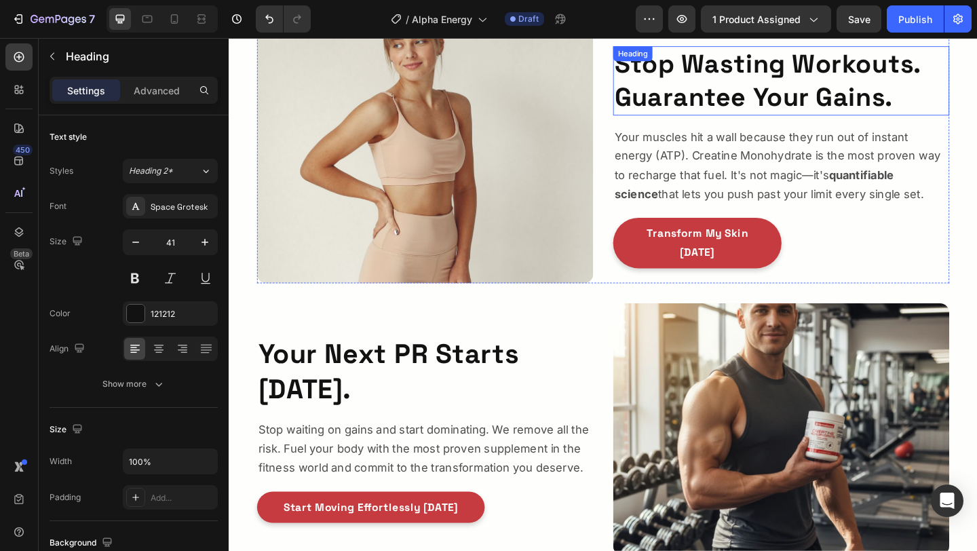
click at [765, 103] on h3 "Stop Wasting Workouts. Guarantee Your Gains." at bounding box center [829, 84] width 366 height 75
click at [765, 103] on p "Stop Wasting Workouts. Guarantee Your Gains." at bounding box center [829, 84] width 363 height 73
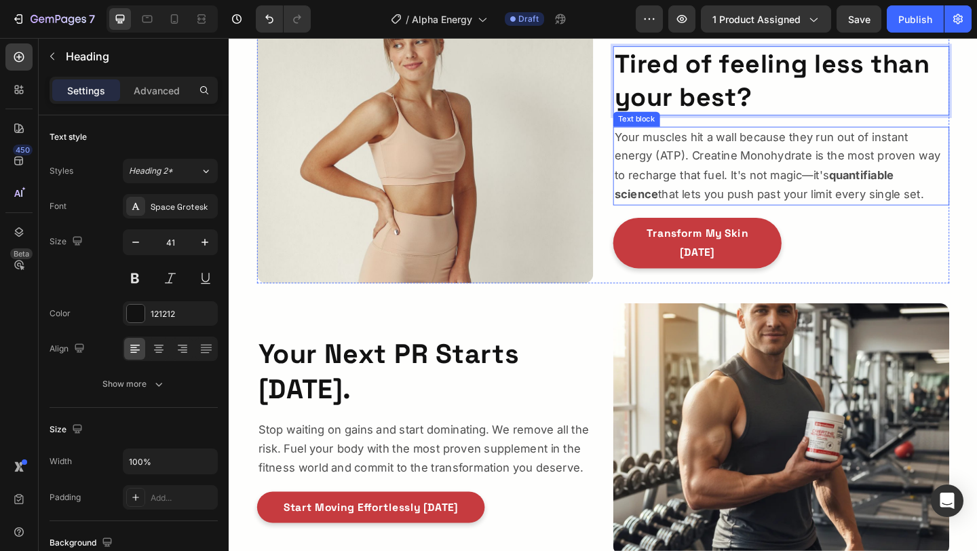
click at [762, 181] on p "Your muscles hit a wall because they run out of instant energy (ATP). Creatine …" at bounding box center [829, 177] width 363 height 83
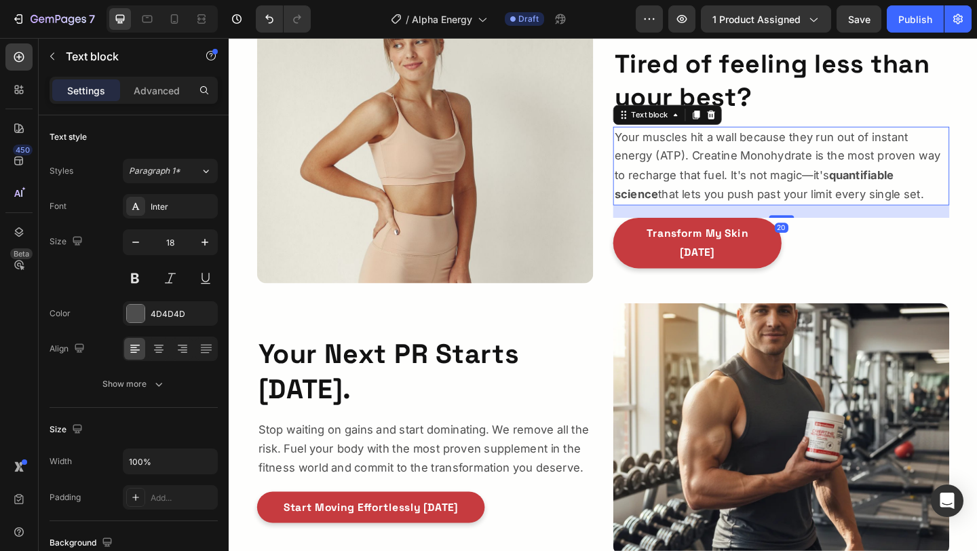
click at [762, 181] on p "Your muscles hit a wall because they run out of instant energy (ATP). Creatine …" at bounding box center [829, 177] width 363 height 83
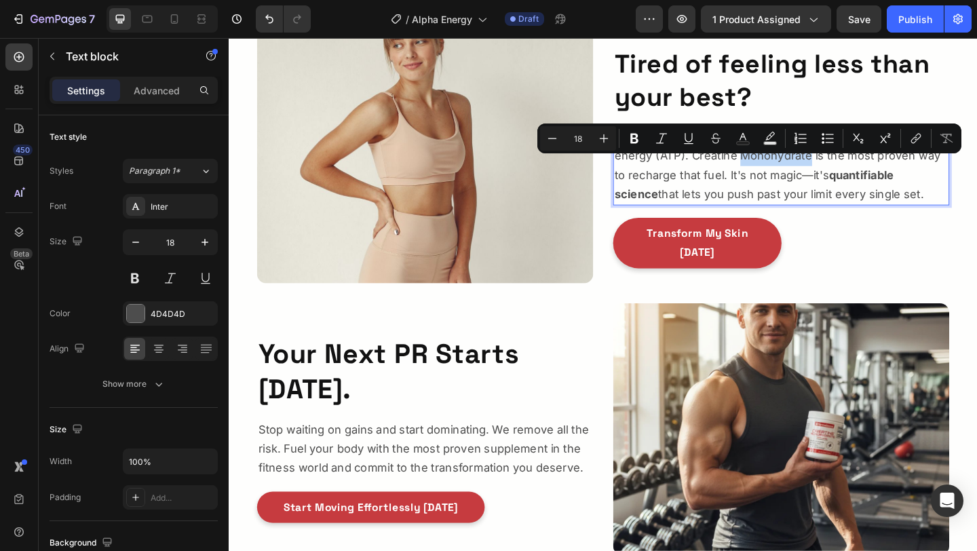
click at [762, 181] on p "Your muscles hit a wall because they run out of instant energy (ATP). Creatine …" at bounding box center [829, 177] width 363 height 83
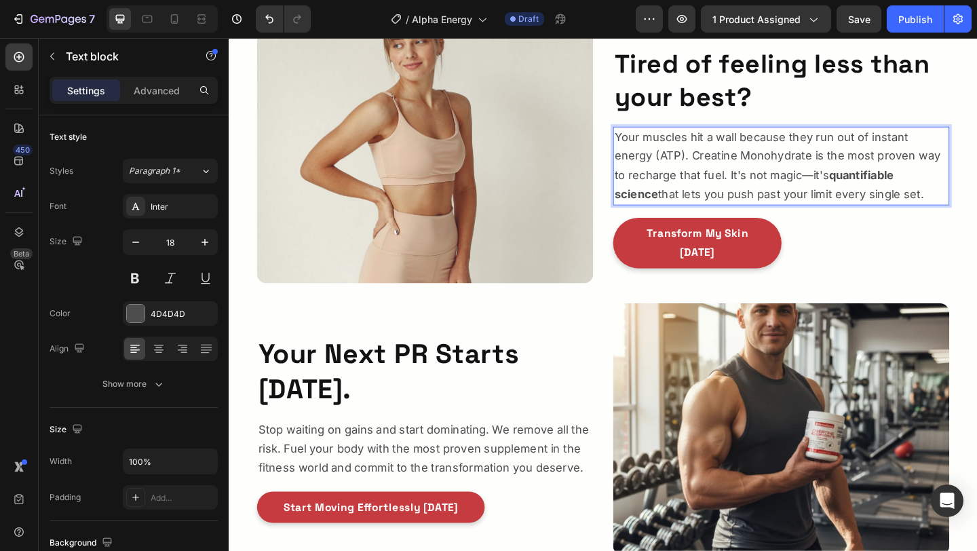
click at [762, 181] on p "Your muscles hit a wall because they run out of instant energy (ATP). Creatine …" at bounding box center [829, 177] width 363 height 83
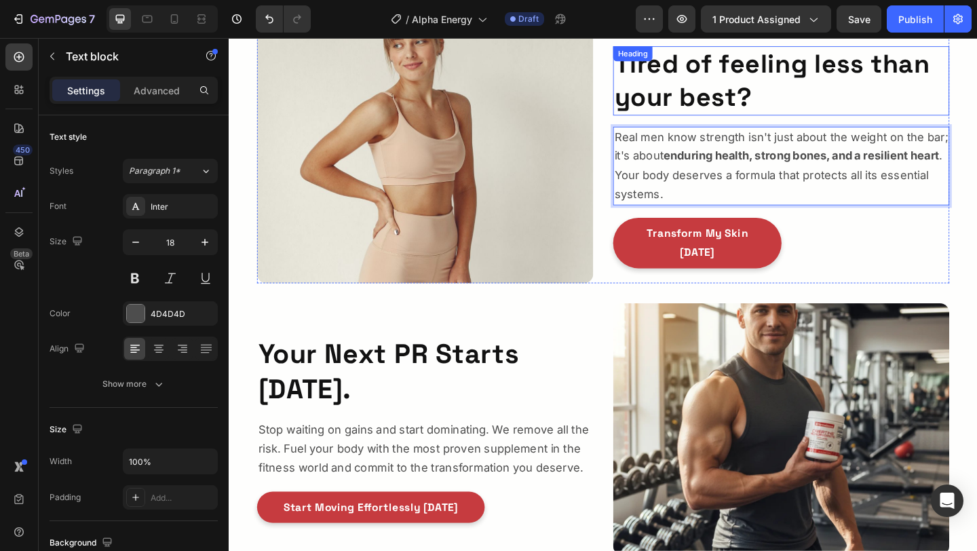
click at [730, 97] on p "Tired of feeling less than your best?" at bounding box center [829, 84] width 363 height 73
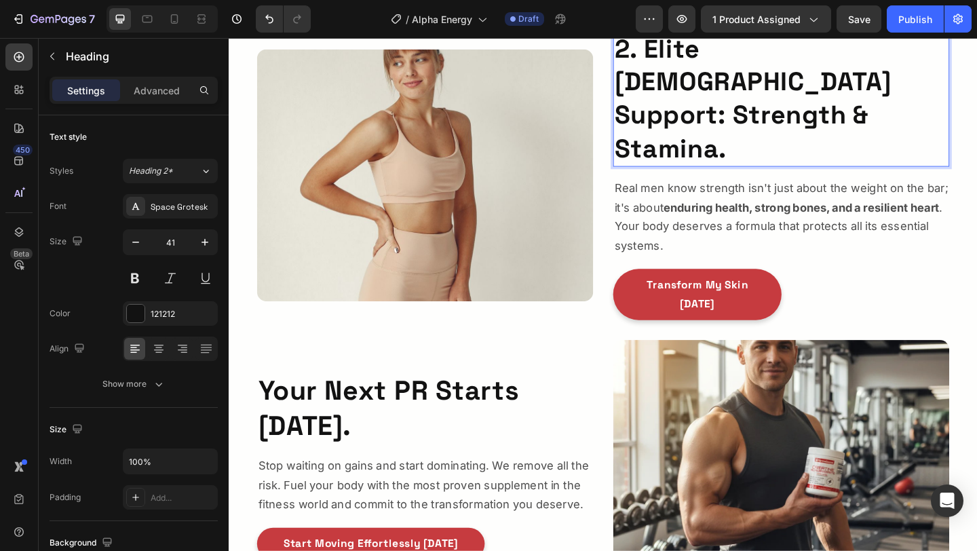
click at [669, 71] on strong "2. Elite Male Support: Strength & Stamina." at bounding box center [799, 104] width 302 height 144
click at [681, 76] on strong "2. Elite Male Support: Strength & Stamina." at bounding box center [799, 104] width 302 height 144
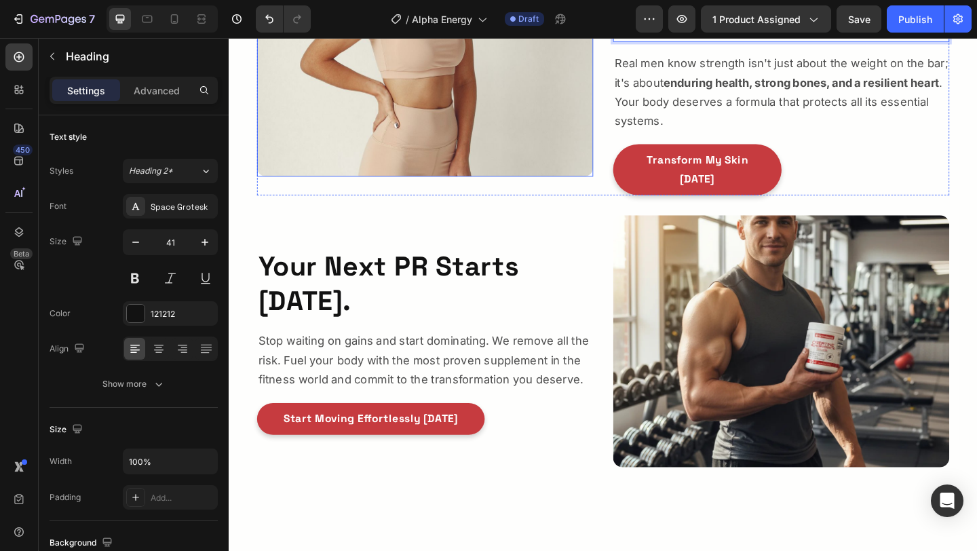
scroll to position [1000, 0]
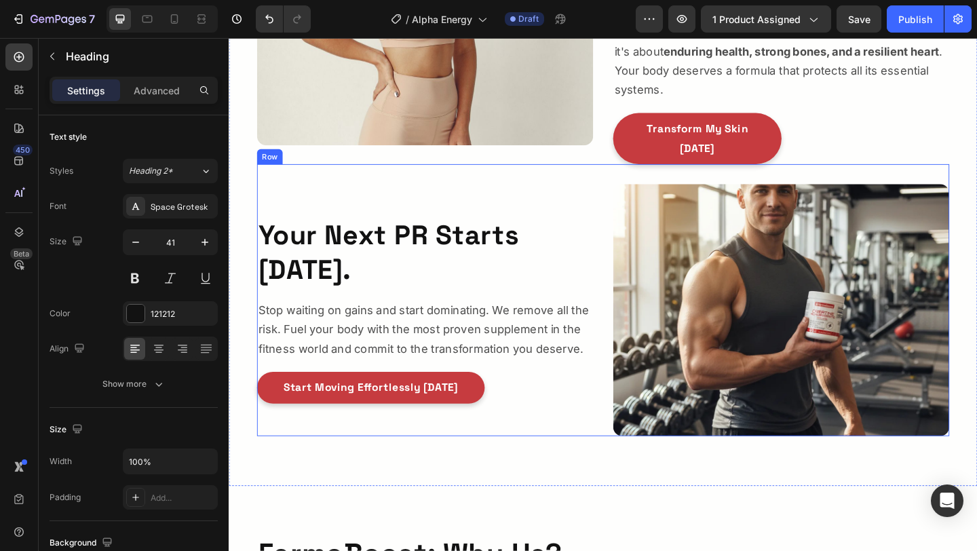
click at [343, 197] on div "Your Next PR Starts Today. Heading Stop waiting on gains and start dominating. …" at bounding box center [442, 334] width 366 height 274
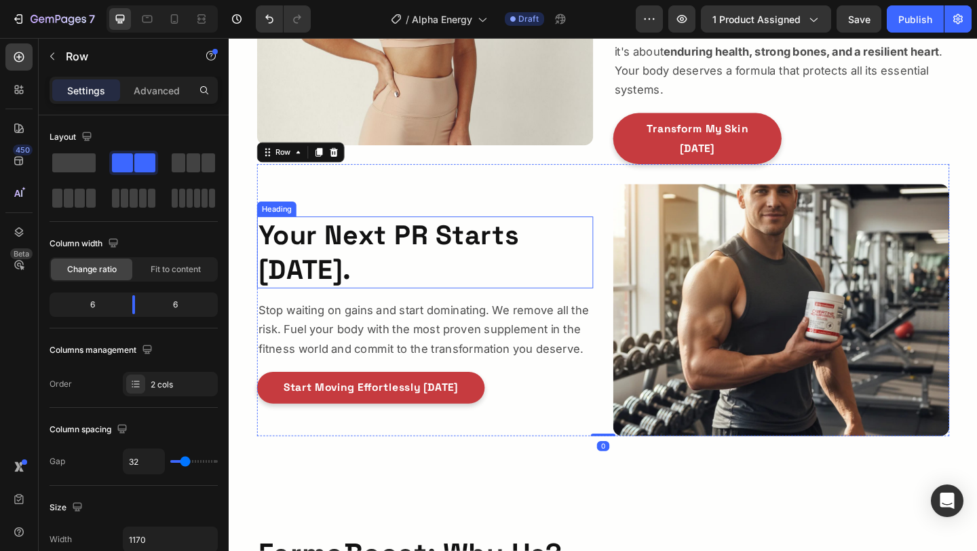
click at [330, 233] on strong "Your Next PR Starts Today." at bounding box center [402, 270] width 284 height 75
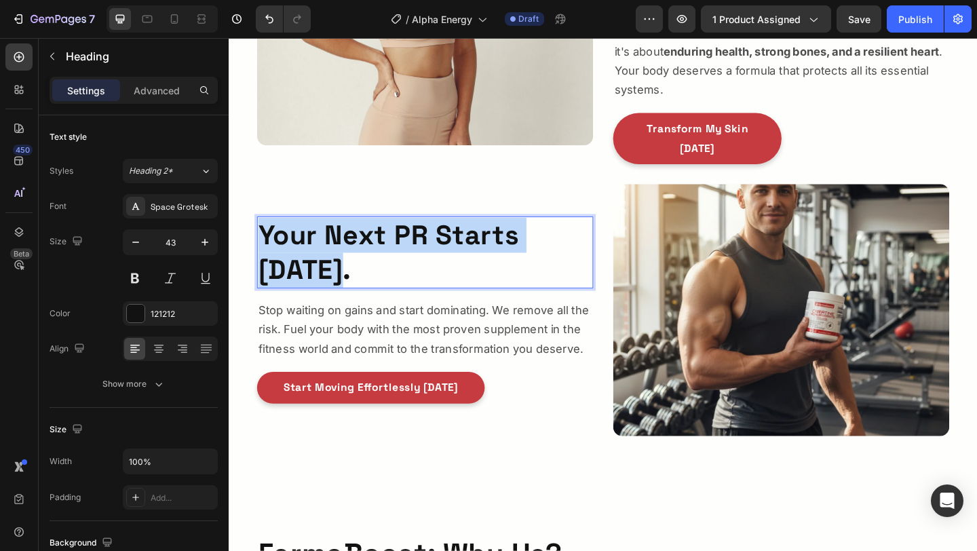
click at [330, 233] on strong "Your Next PR Starts Today." at bounding box center [402, 270] width 284 height 75
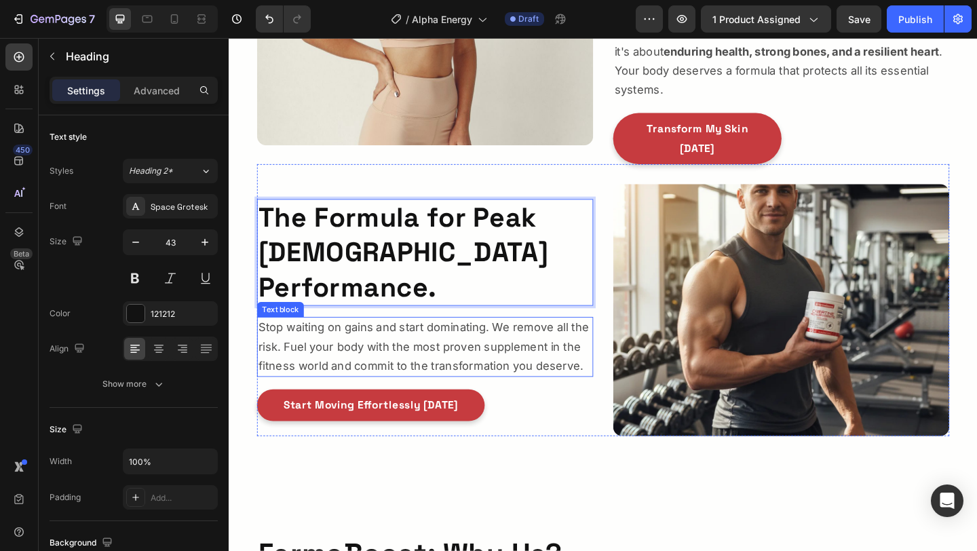
click at [461, 343] on p "Stop waiting on gains and start dominating. We remove all the risk. Fuel your b…" at bounding box center [441, 374] width 363 height 62
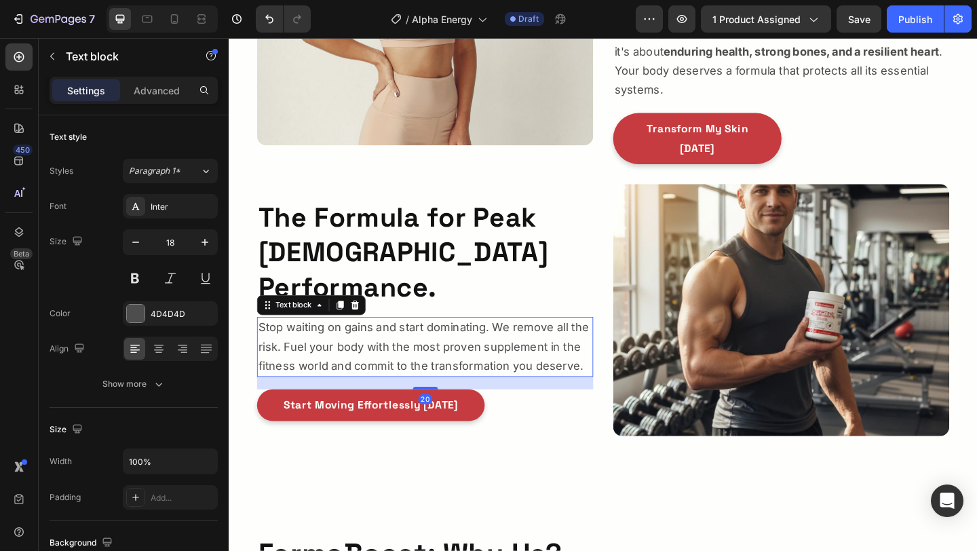
click at [461, 343] on p "Stop waiting on gains and start dominating. We remove all the risk. Fuel your b…" at bounding box center [441, 374] width 363 height 62
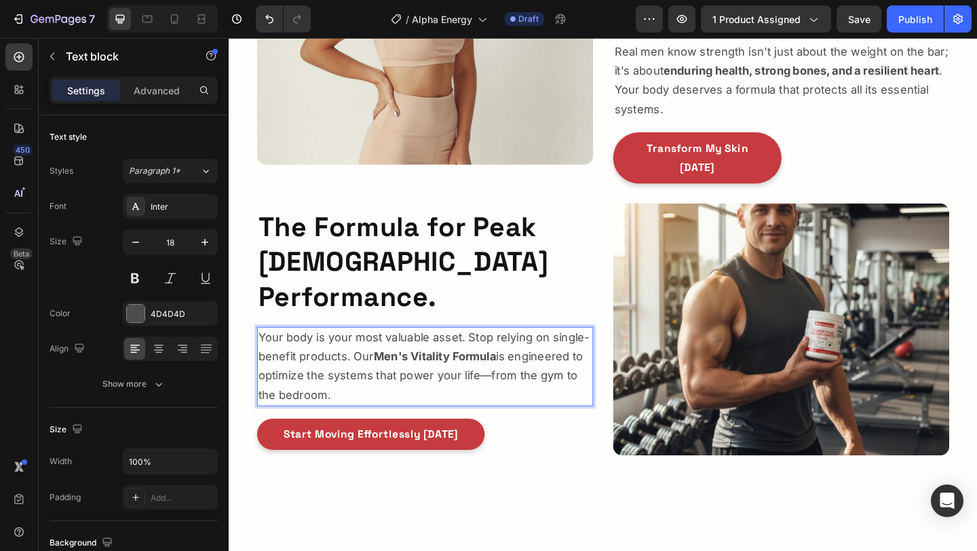
scroll to position [989, 0]
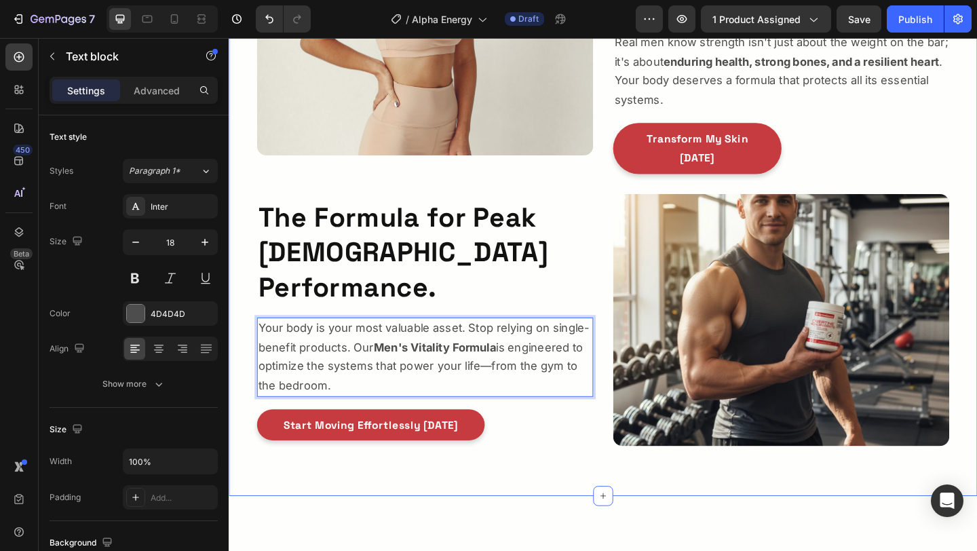
click at [418, 448] on div "Image ⁠⁠⁠⁠⁠⁠⁠ Elite Male Support: Strength & Stamina. Heading Real men know str…" at bounding box center [636, 166] width 814 height 740
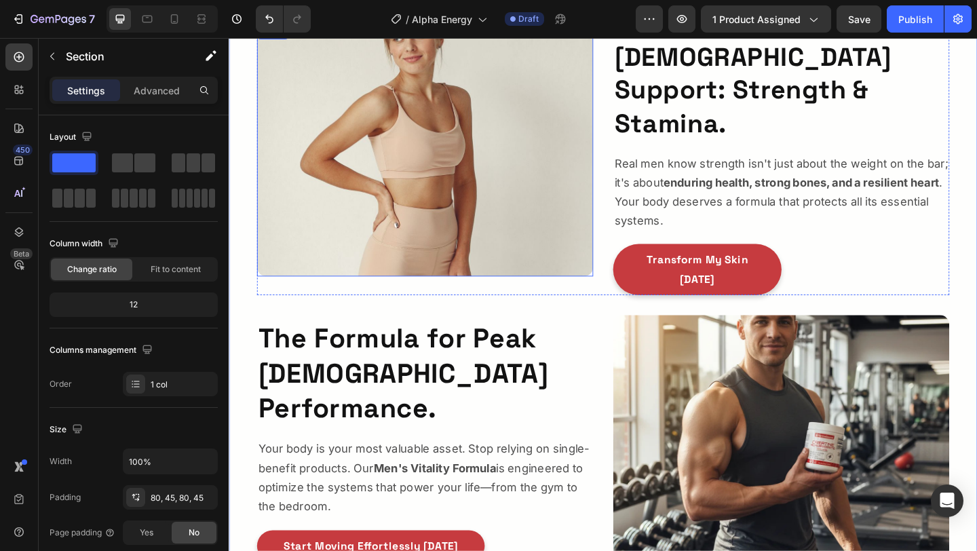
scroll to position [857, 0]
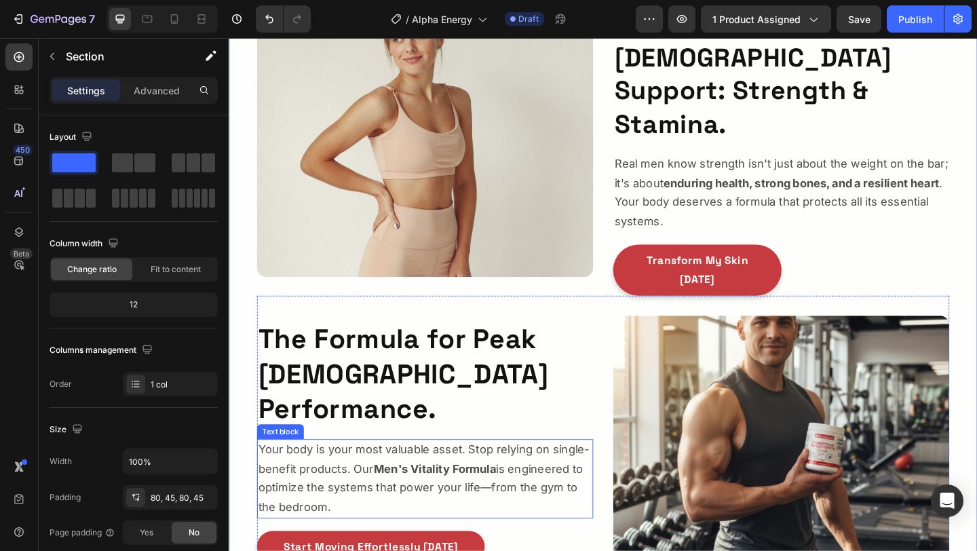
click at [467, 475] on p "Your body is your most valuable asset. Stop relying on single-benefit products.…" at bounding box center [441, 516] width 363 height 83
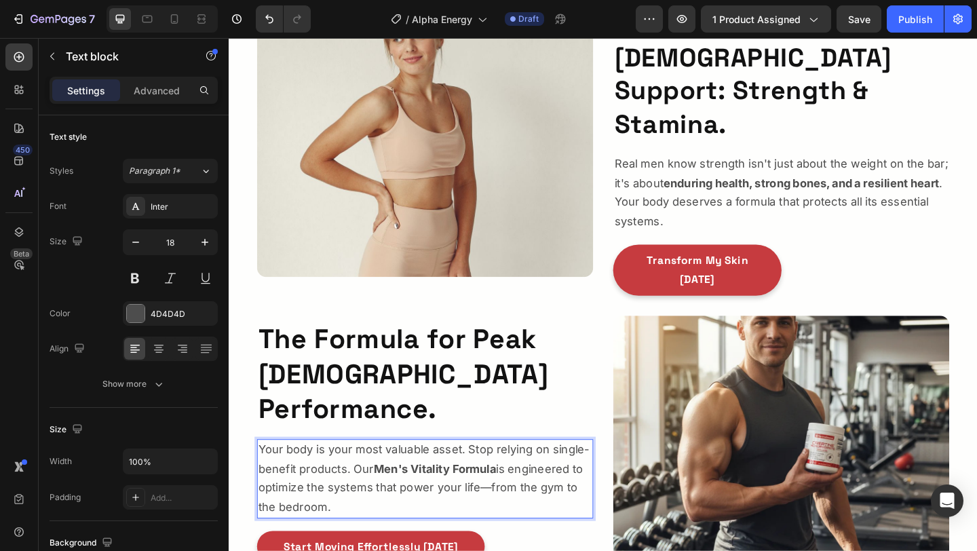
click at [470, 499] on strong "Men's Vitality Formula" at bounding box center [452, 506] width 133 height 14
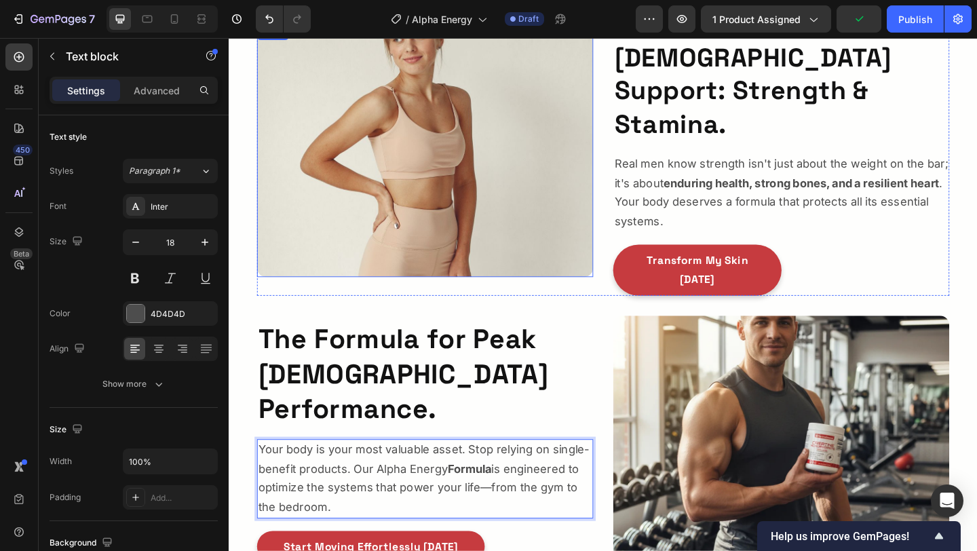
click at [581, 270] on img at bounding box center [442, 161] width 366 height 274
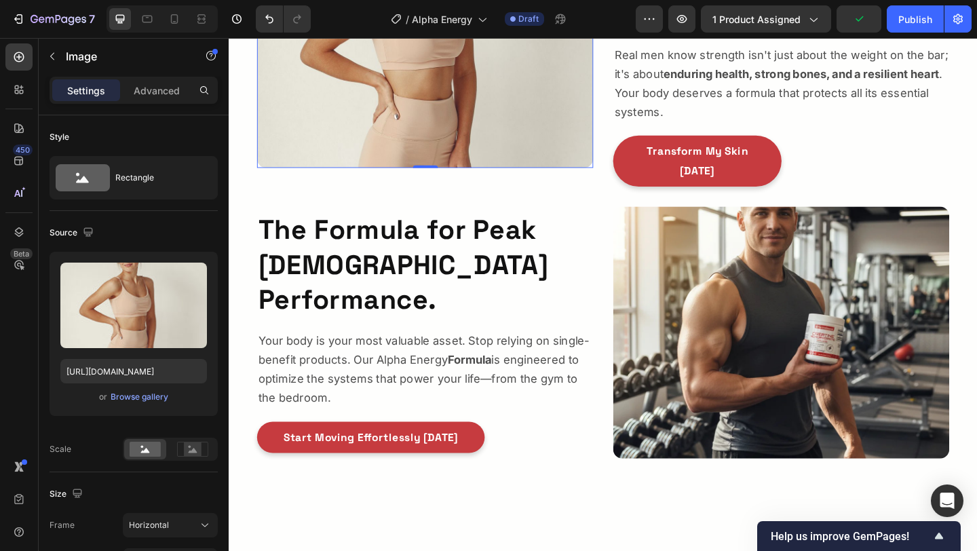
scroll to position [976, 0]
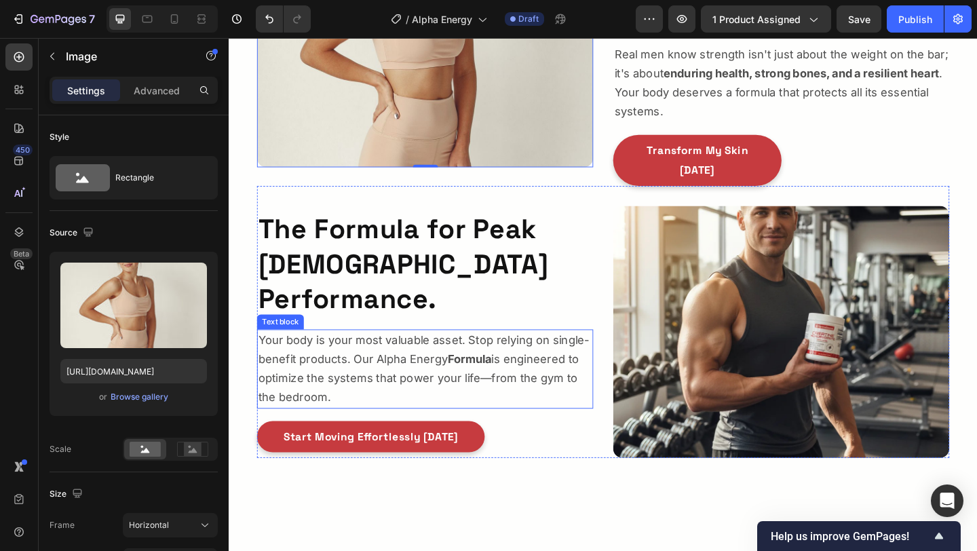
click at [515, 356] on p "Your body is your most valuable asset. Stop relying on single-benefit products.…" at bounding box center [441, 397] width 363 height 83
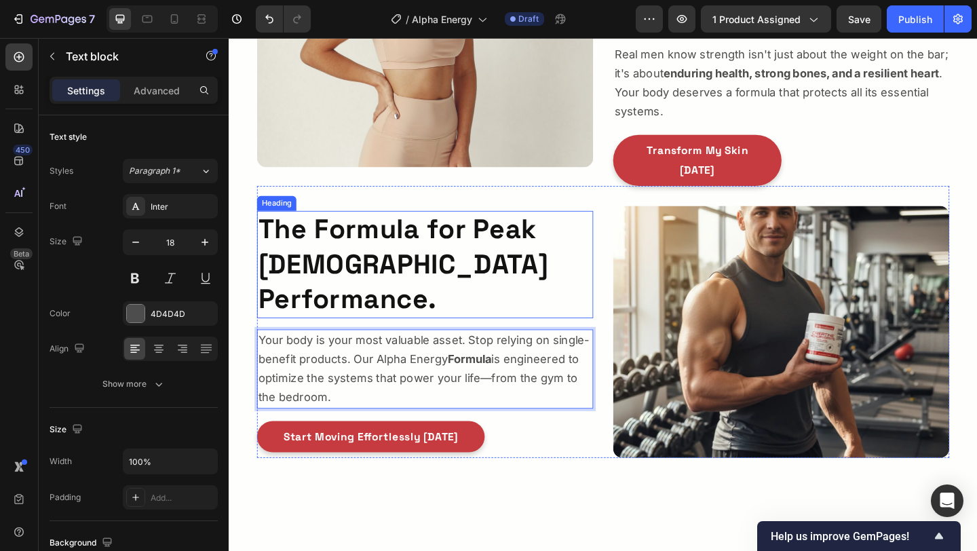
click at [504, 244] on strong "The Formula for Peak Male Performance." at bounding box center [417, 283] width 315 height 113
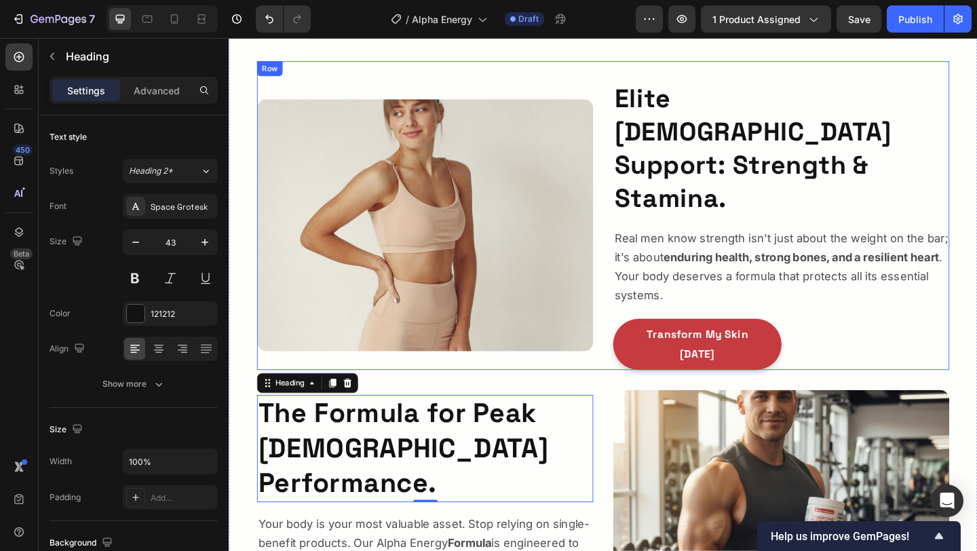
scroll to position [777, 0]
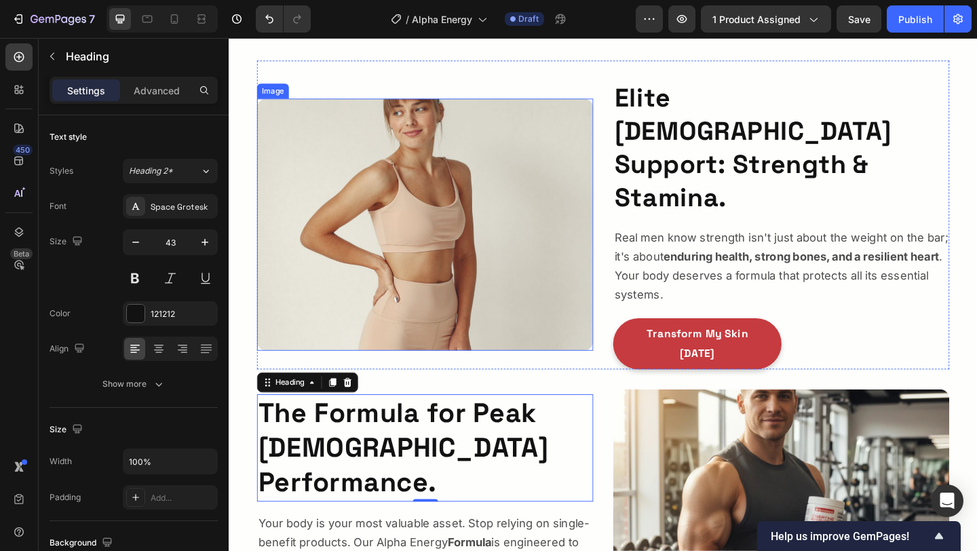
click at [366, 168] on img at bounding box center [442, 241] width 366 height 274
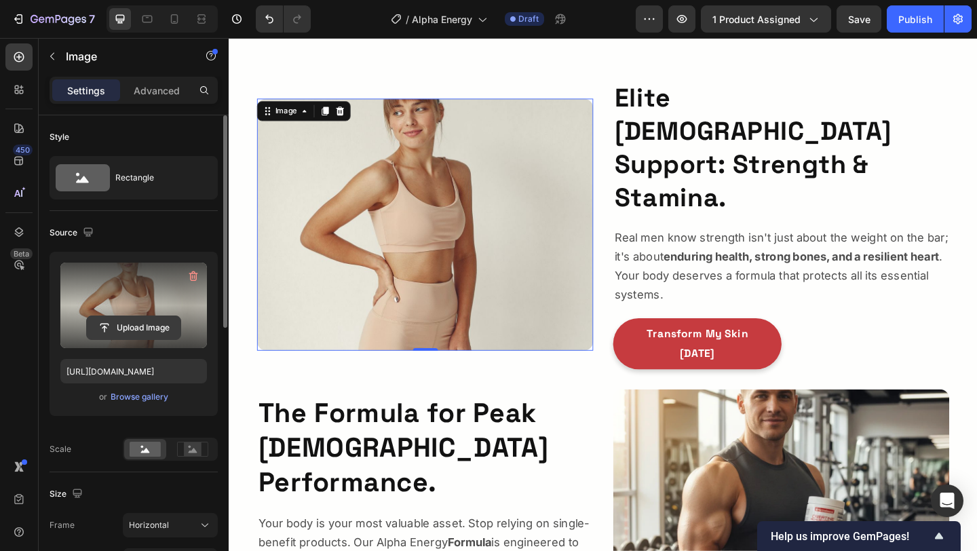
click at [109, 326] on input "file" at bounding box center [134, 327] width 94 height 23
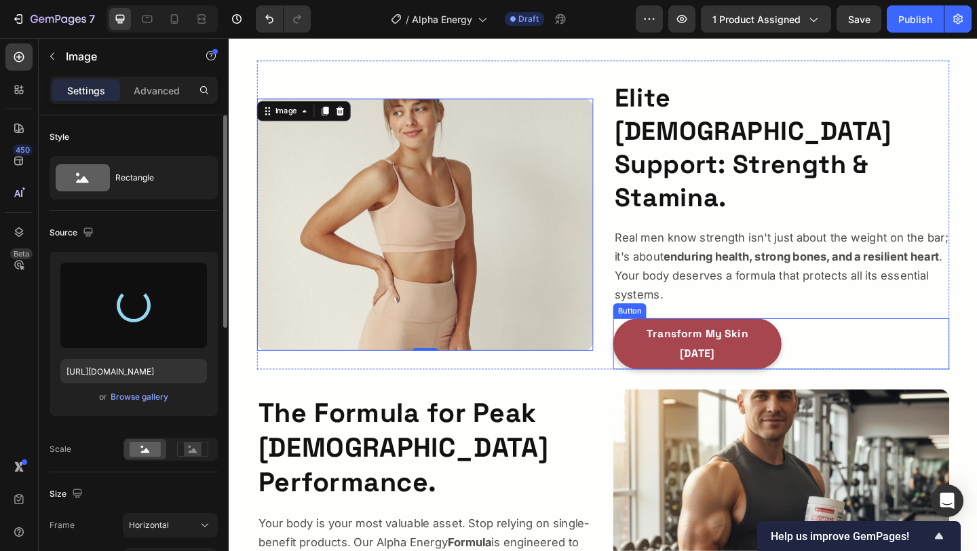
type input "https://cdn.shopify.com/s/files/1/0712/1518/6094/files/gempages_586140835712598…"
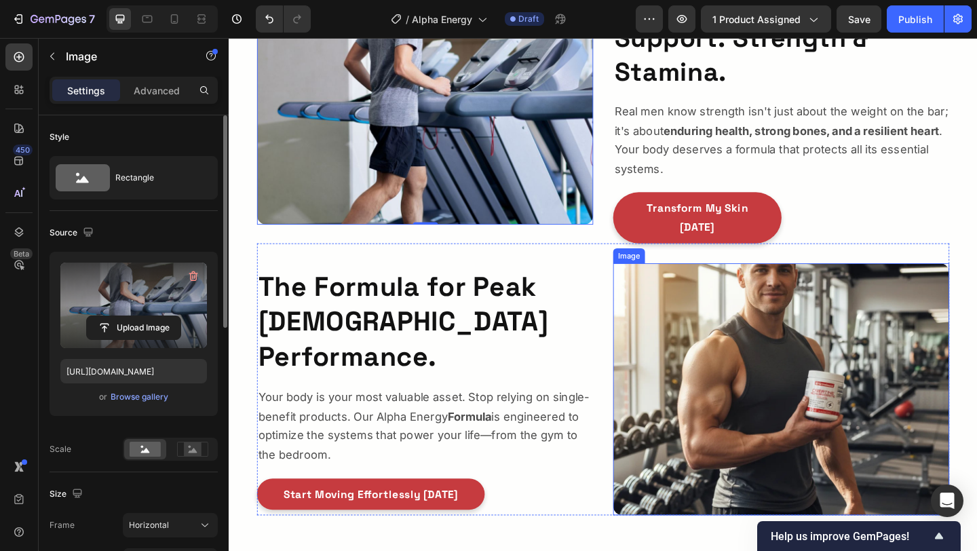
scroll to position [993, 0]
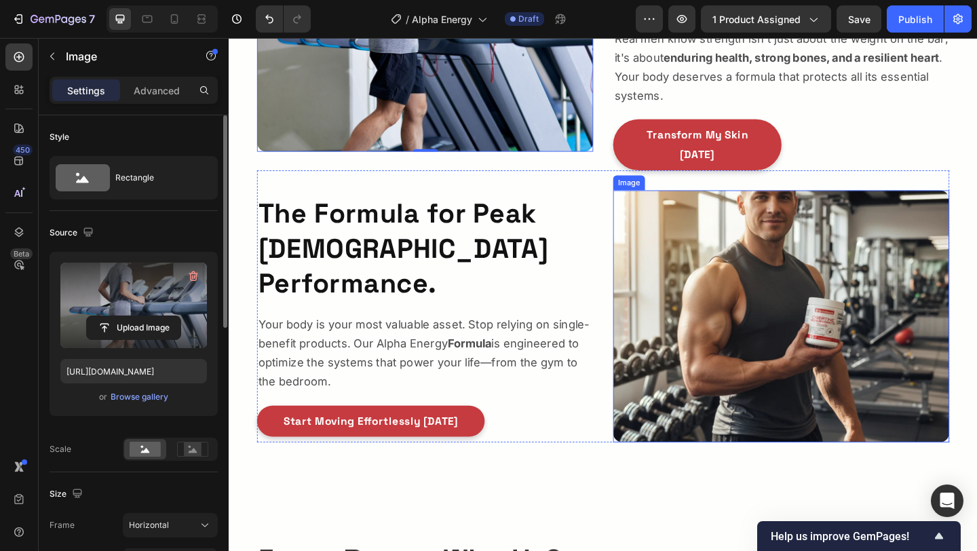
click at [695, 385] on img at bounding box center [829, 340] width 366 height 274
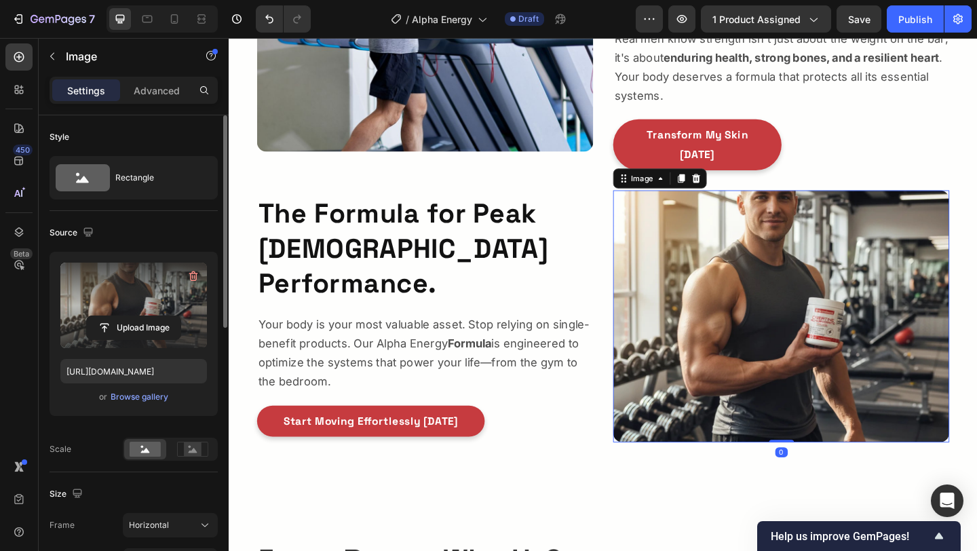
click at [138, 314] on label at bounding box center [133, 304] width 147 height 85
click at [138, 316] on input "file" at bounding box center [134, 327] width 94 height 23
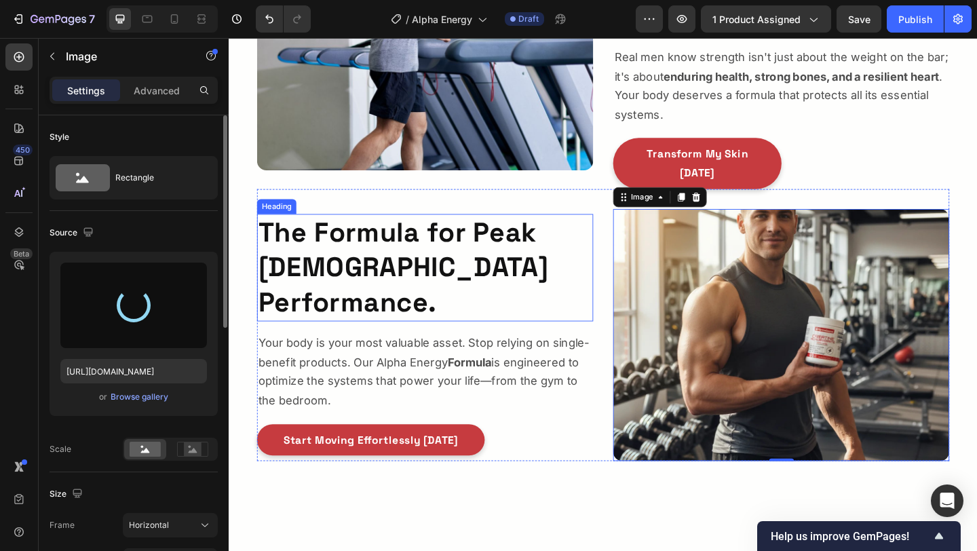
type input "https://cdn.shopify.com/s/files/1/0712/1518/6094/files/gempages_586140835712598…"
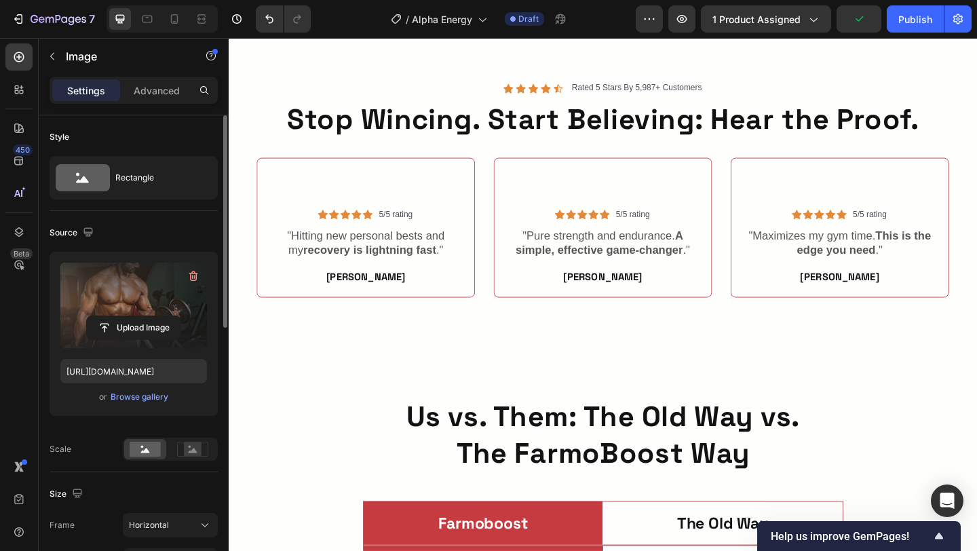
scroll to position [1931, 0]
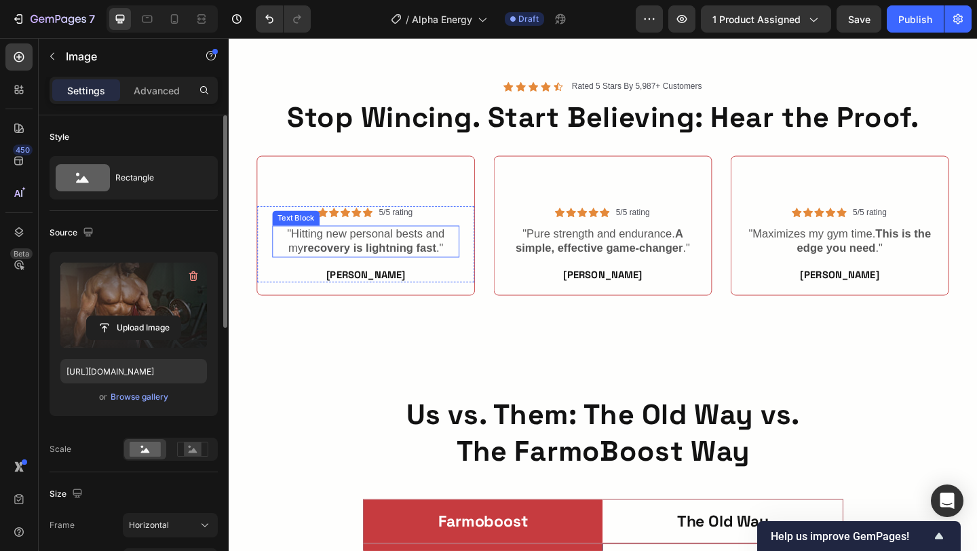
click at [413, 261] on strong "recovery is lightning fast" at bounding box center [382, 267] width 144 height 14
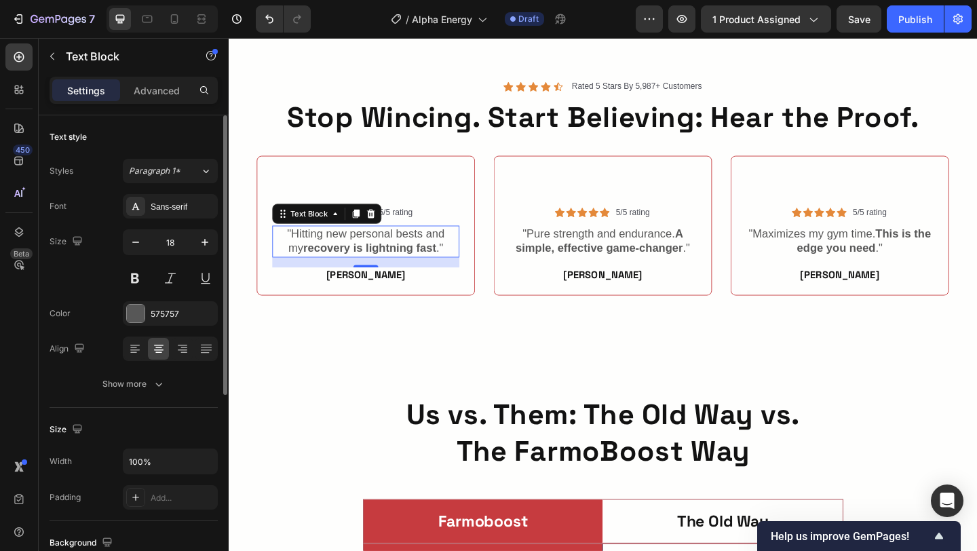
click at [413, 261] on strong "recovery is lightning fast" at bounding box center [382, 267] width 144 height 14
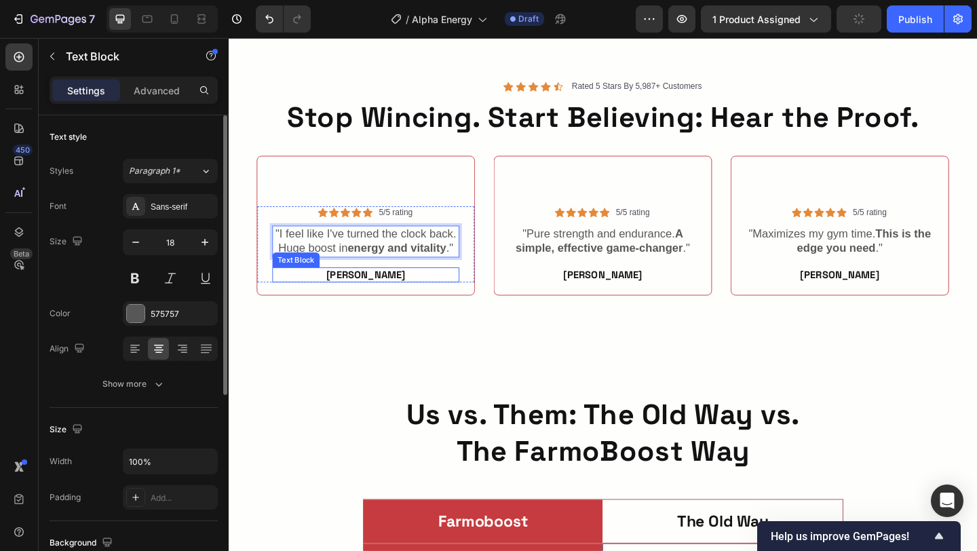
click at [376, 293] on p "Sarah M." at bounding box center [377, 296] width 201 height 14
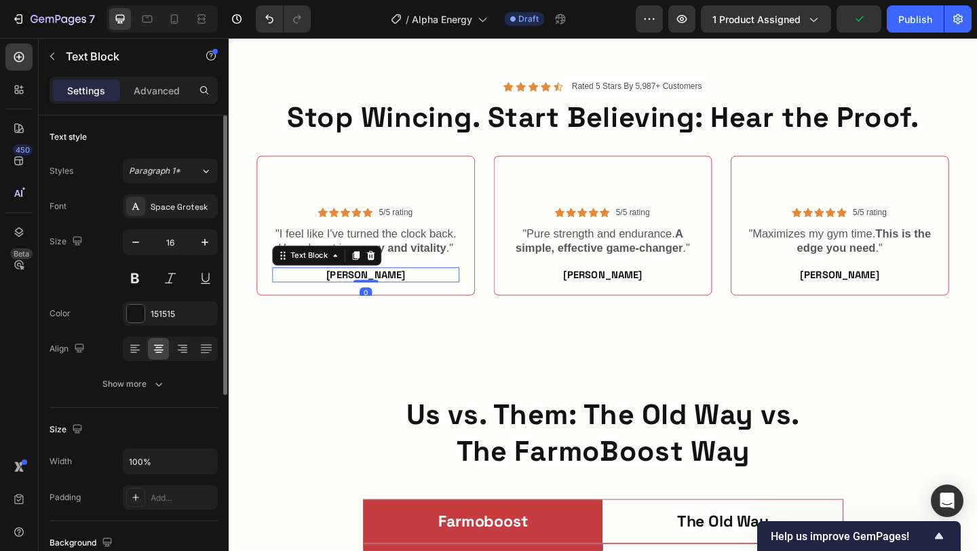
click at [376, 293] on p "Sarah M." at bounding box center [377, 296] width 201 height 14
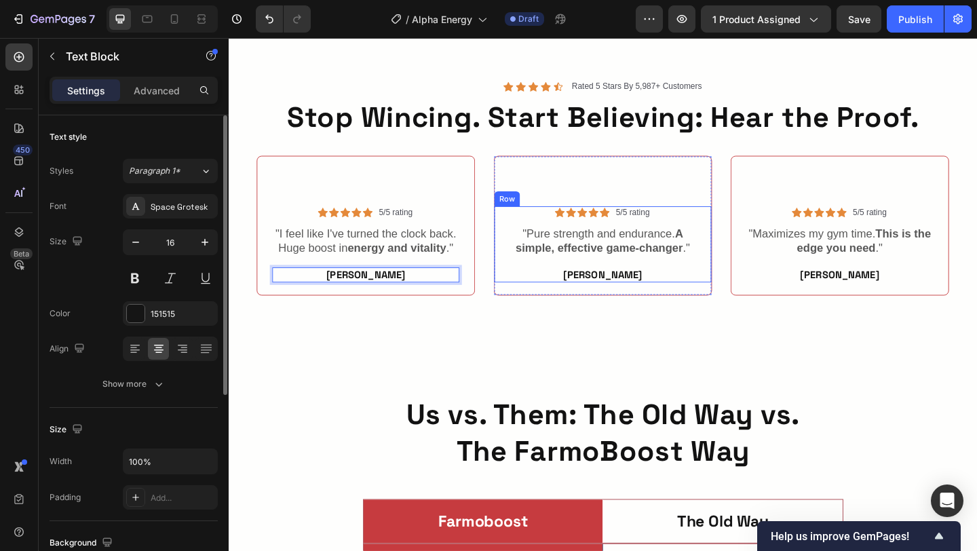
click at [610, 284] on div "Icon Icon Icon Icon Icon Icon List 5/5 rating Text Block Row "Pure strength and…" at bounding box center [635, 262] width 203 height 83
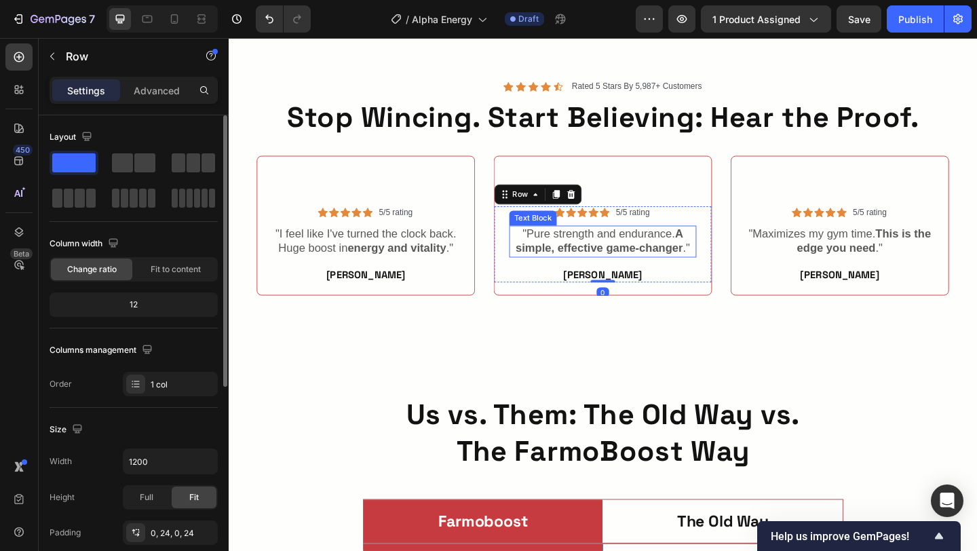
click at [636, 242] on div ""Pure strength and endurance. A simple, effective game-changer ."" at bounding box center [635, 259] width 203 height 35
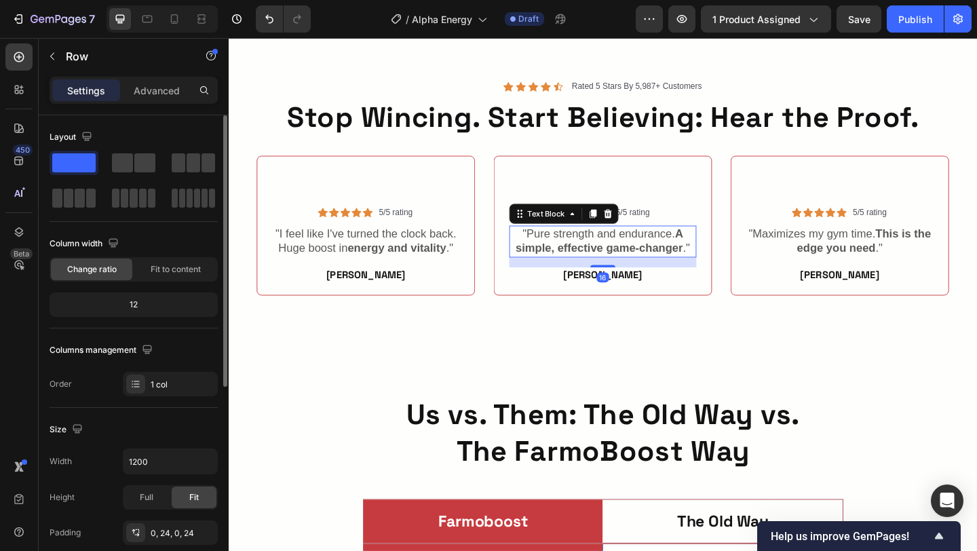
click at [636, 242] on div ""Pure strength and endurance. A simple, effective game-changer ."" at bounding box center [635, 259] width 203 height 35
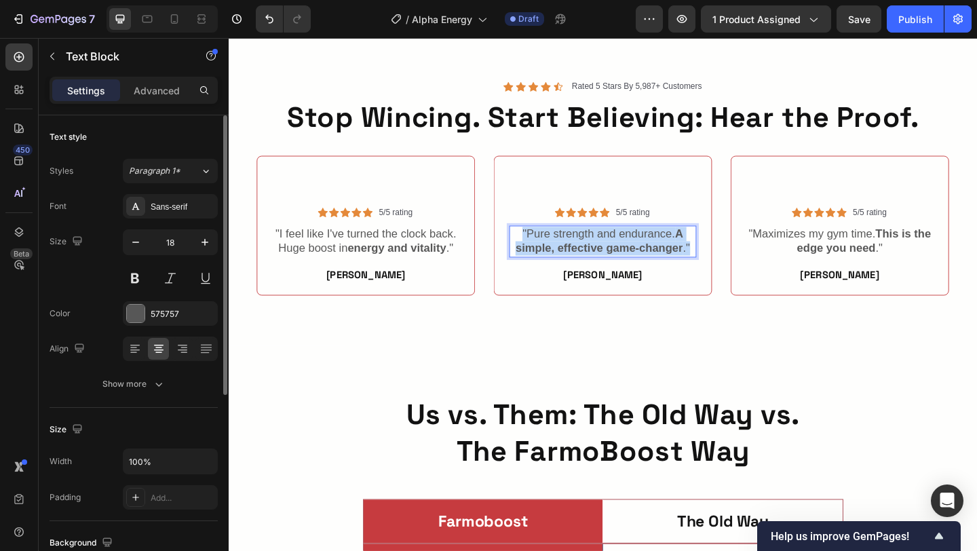
click at [636, 242] on div ""Pure strength and endurance. A simple, effective game-changer ."" at bounding box center [635, 259] width 203 height 35
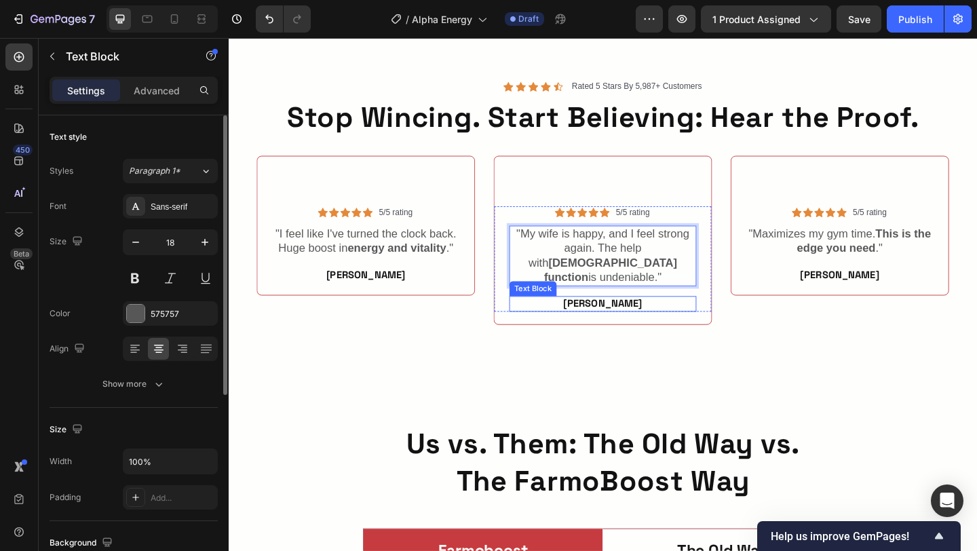
click at [614, 320] on p "David K." at bounding box center [635, 327] width 201 height 14
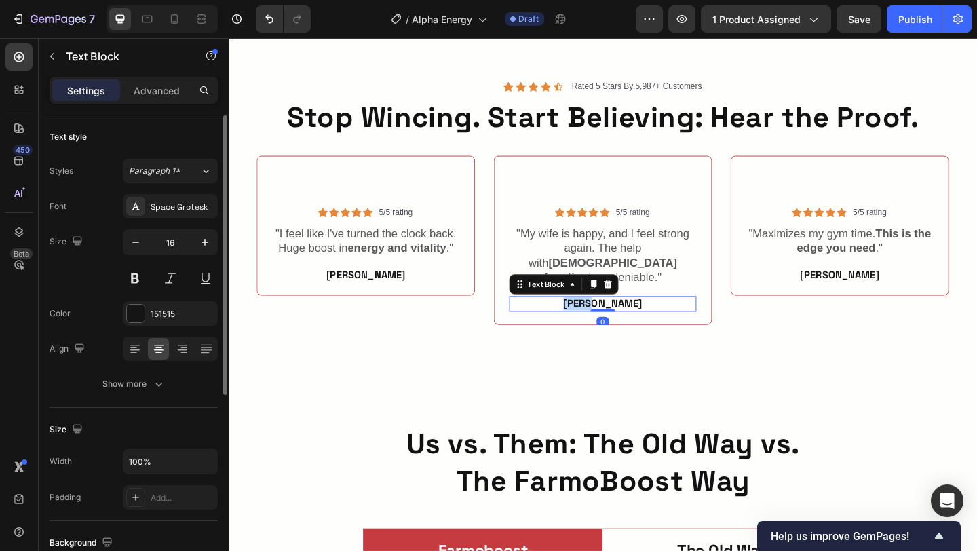
click at [614, 320] on p "David K." at bounding box center [635, 327] width 201 height 14
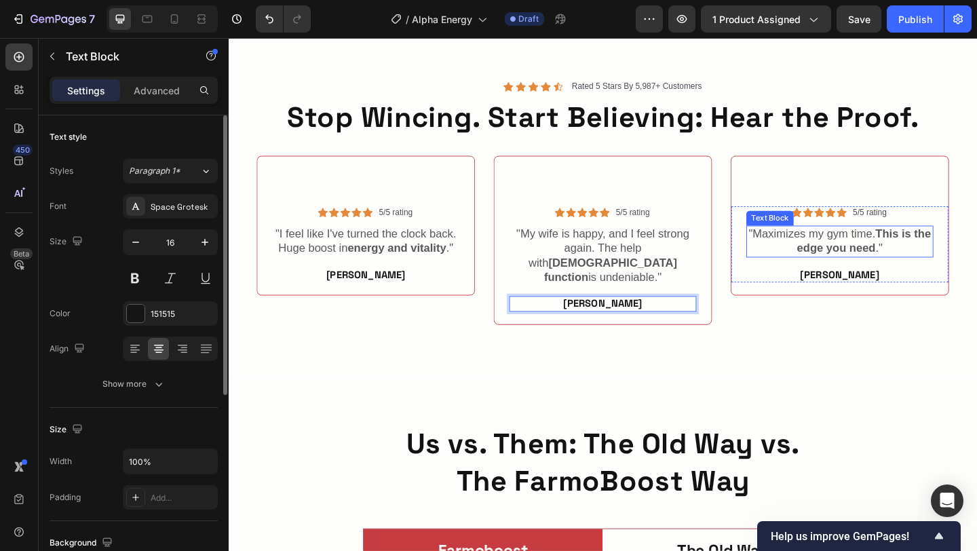
click at [815, 258] on p ""Maximizes my gym time. This is the edge you need ."" at bounding box center [893, 259] width 201 height 32
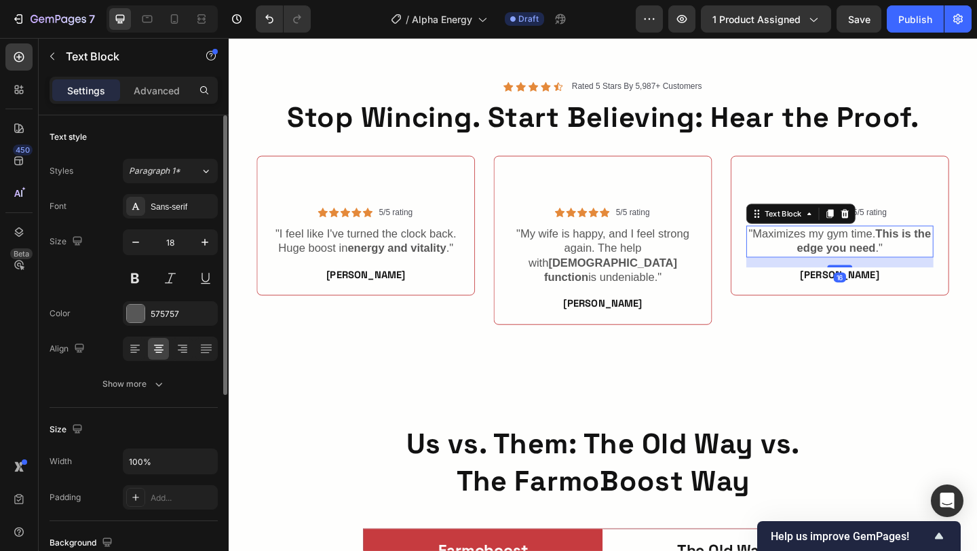
click at [815, 258] on p ""Maximizes my gym time. This is the edge you need ."" at bounding box center [893, 259] width 201 height 32
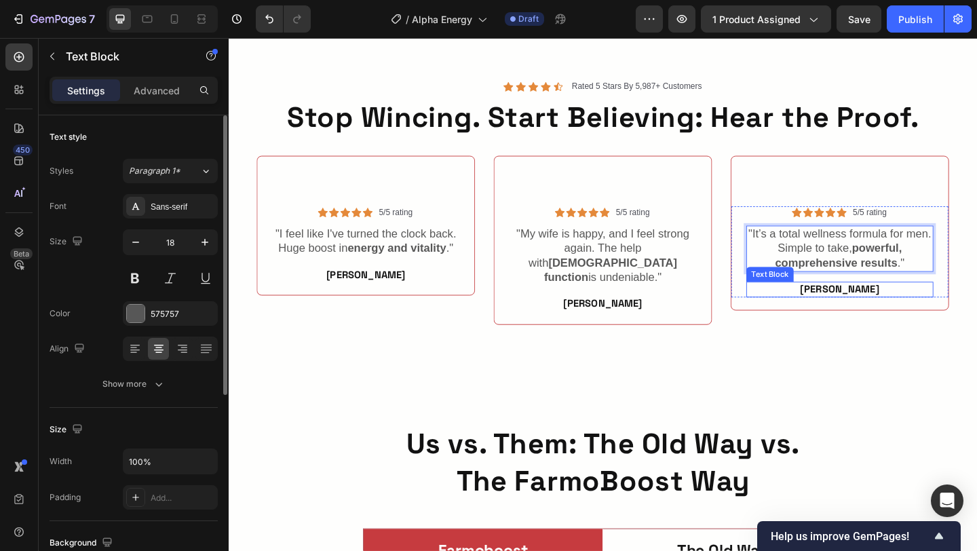
click at [878, 301] on div "Icon Icon Icon Icon Icon Icon List 5/5 rating Text Block Row "It’s a total well…" at bounding box center [893, 270] width 203 height 99
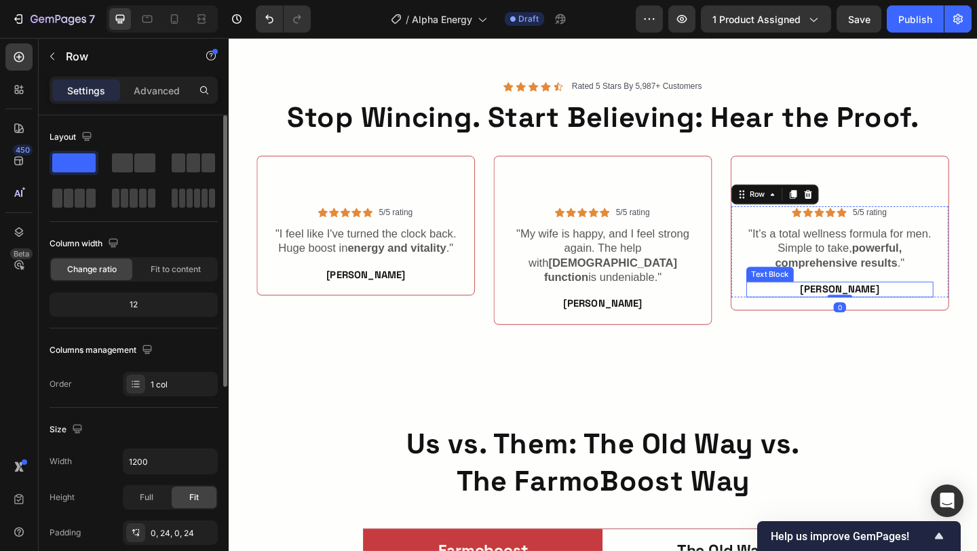
click at [876, 312] on p "Leo P." at bounding box center [893, 312] width 201 height 14
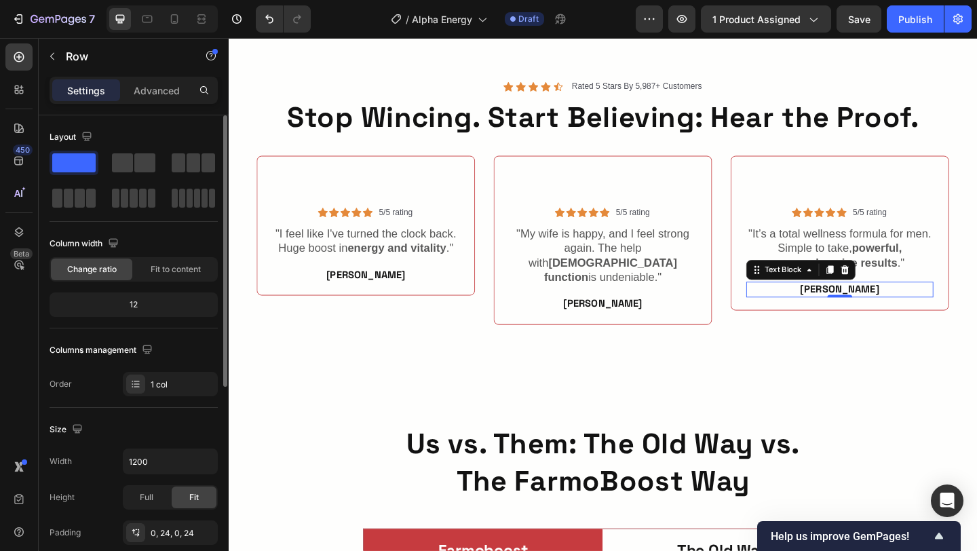
click at [876, 312] on p "Leo P." at bounding box center [893, 312] width 201 height 14
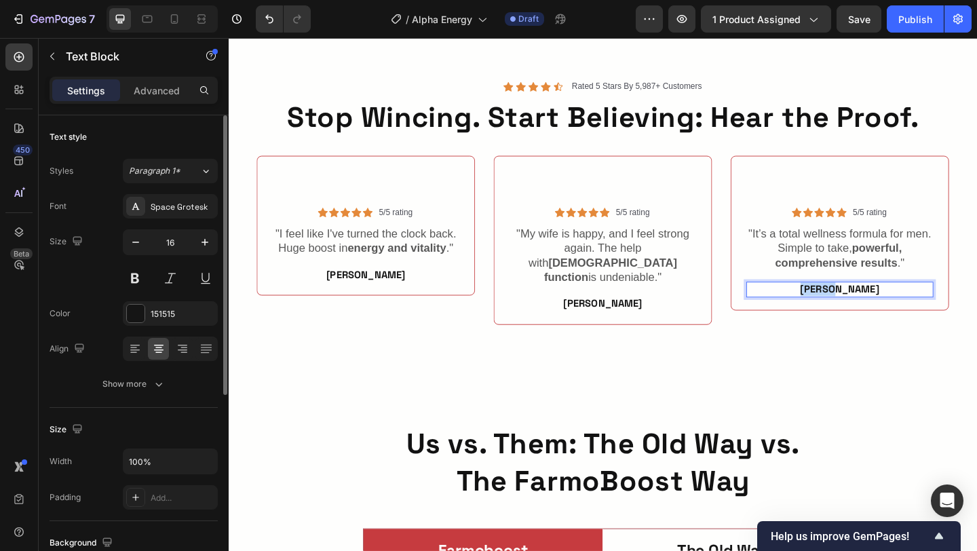
click at [876, 312] on p "Leo P." at bounding box center [893, 312] width 201 height 14
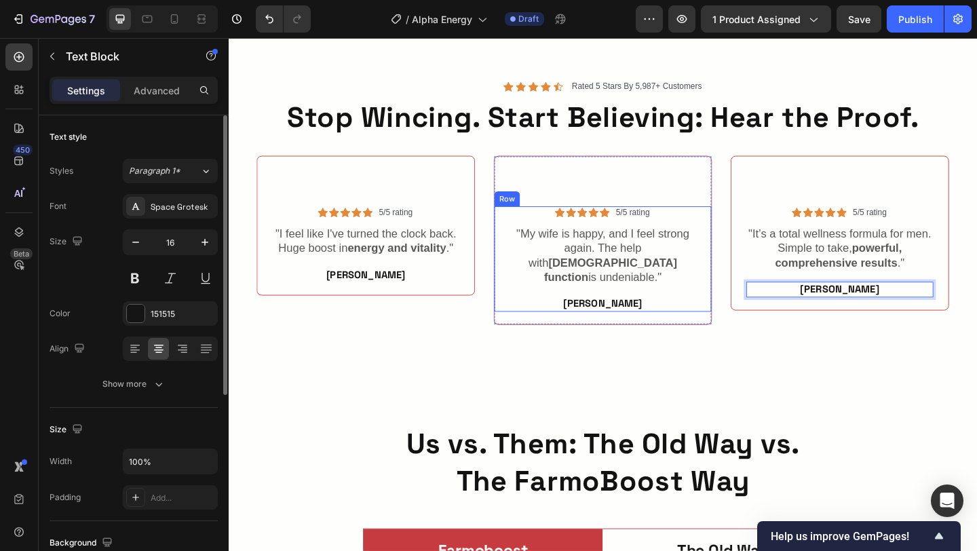
click at [749, 262] on div "Icon Icon Icon Icon Icon Icon List 5/5 rating Text Block Row "My wife is happy,…" at bounding box center [636, 278] width 236 height 115
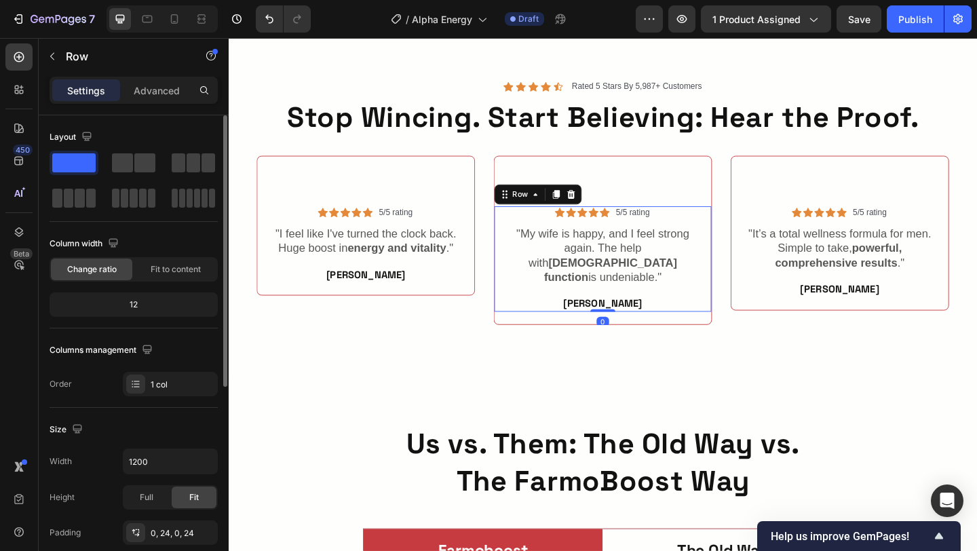
click at [761, 260] on div "Icon Icon Icon Icon Icon Icon List 5/5 rating Text Block Row "I feel like I've …" at bounding box center [635, 258] width 753 height 184
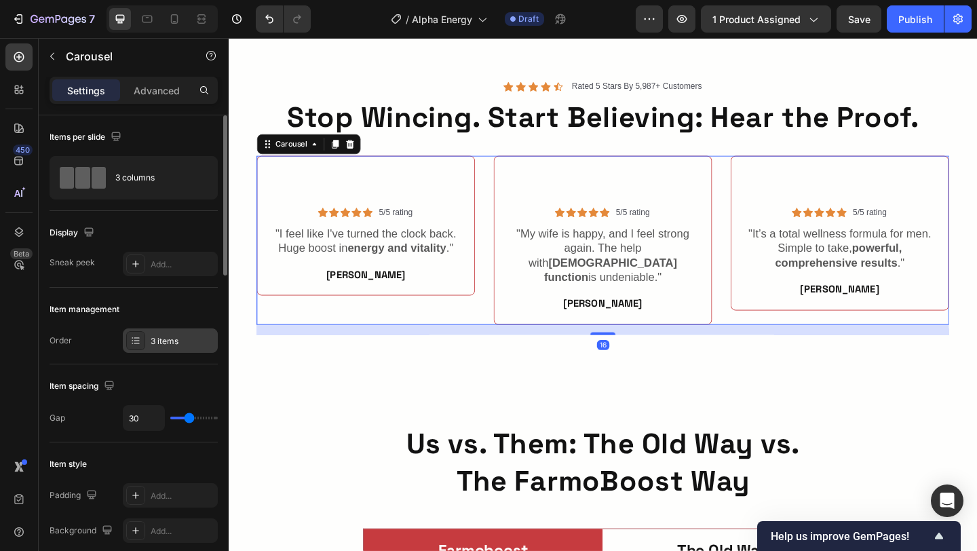
click at [155, 340] on div "3 items" at bounding box center [183, 341] width 64 height 12
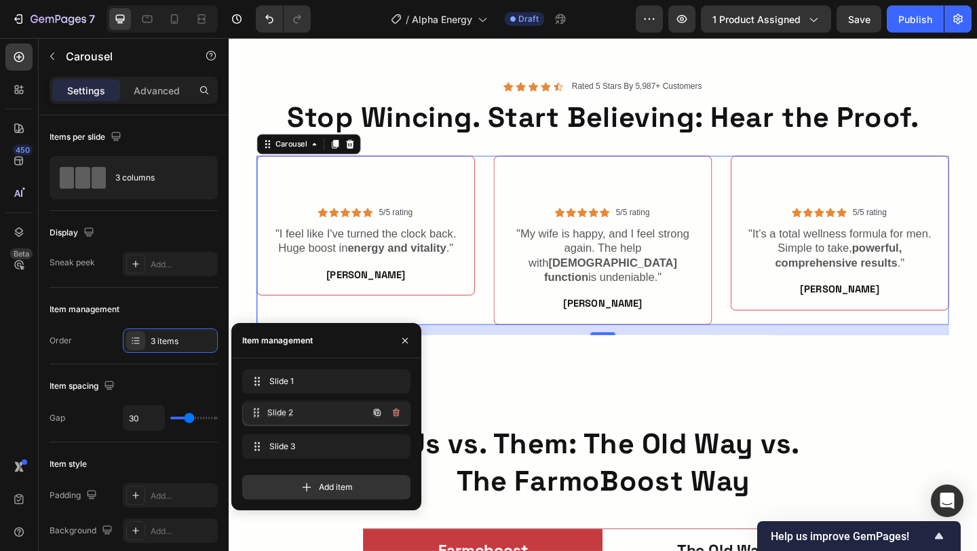
drag, startPoint x: 265, startPoint y: 383, endPoint x: 266, endPoint y: 417, distance: 33.9
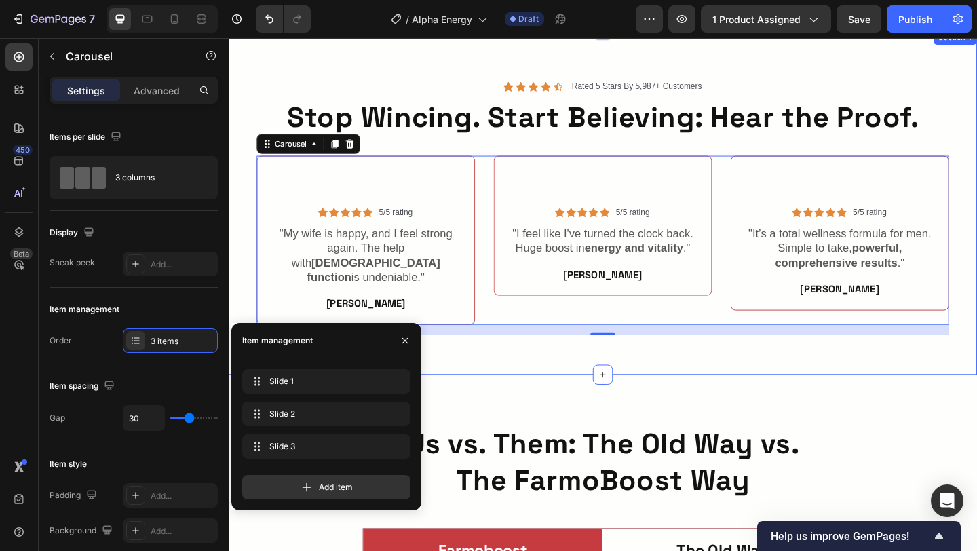
click at [558, 371] on div "Icon Icon Icon Icon Icon Icon List Rated 5 Stars By 5,987+ Customers Text Block…" at bounding box center [636, 216] width 814 height 375
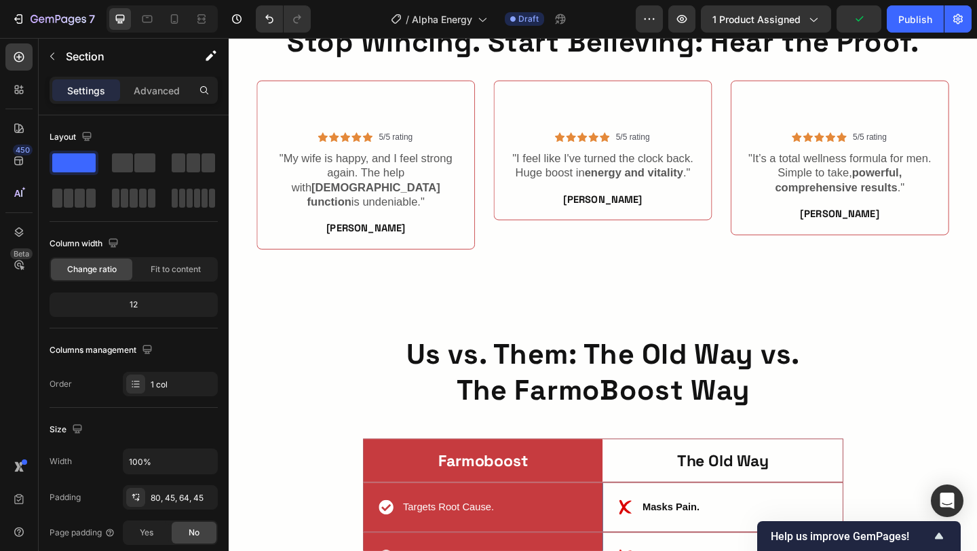
scroll to position [1909, 0]
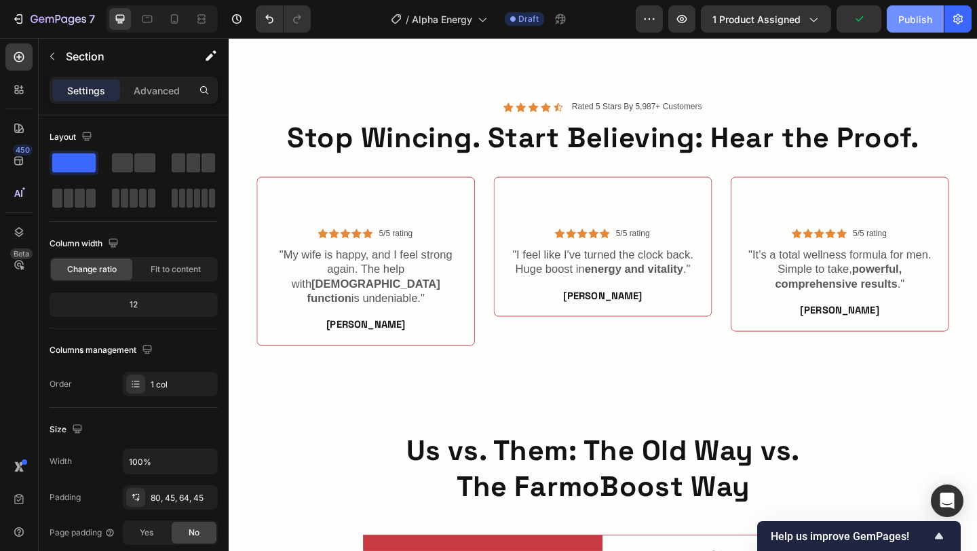
click at [920, 18] on div "Publish" at bounding box center [915, 19] width 34 height 14
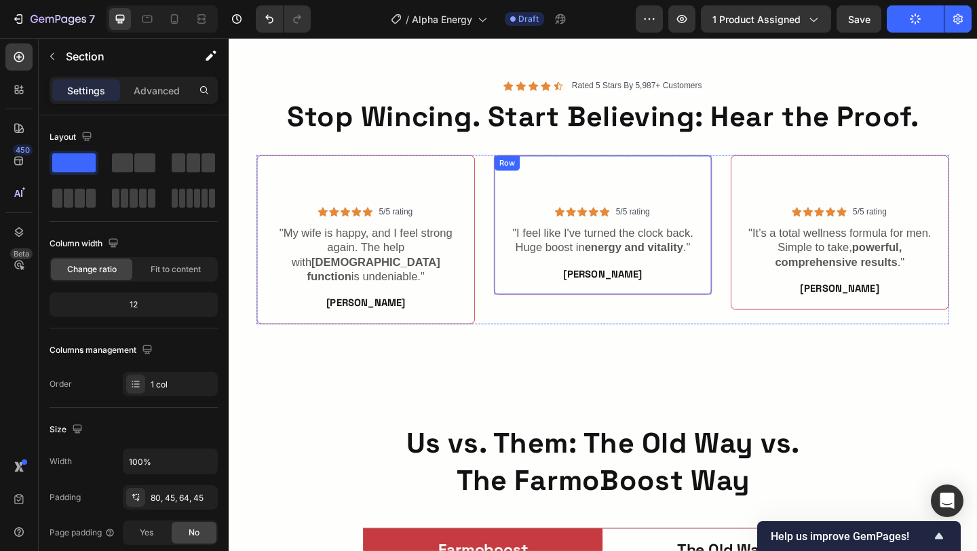
scroll to position [1933, 0]
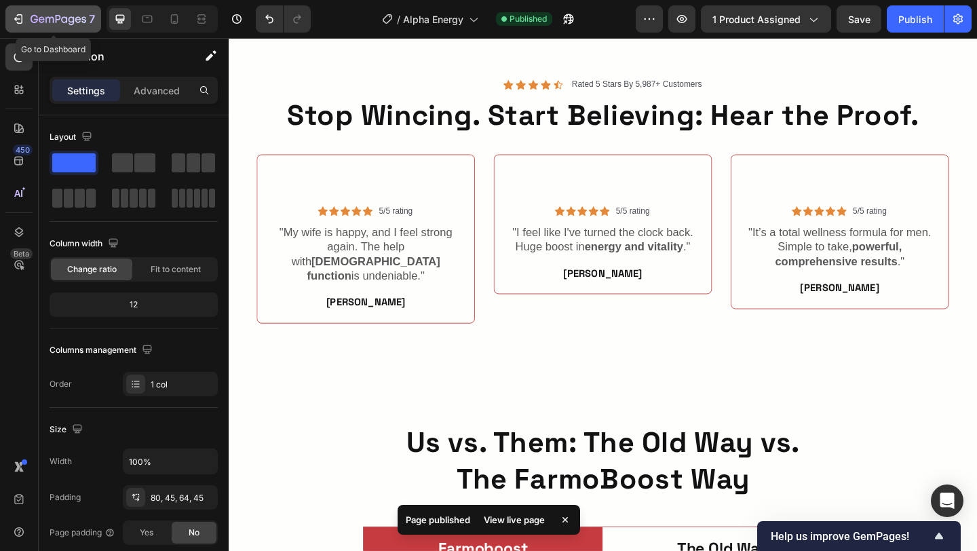
click at [31, 16] on icon "button" at bounding box center [34, 19] width 7 height 8
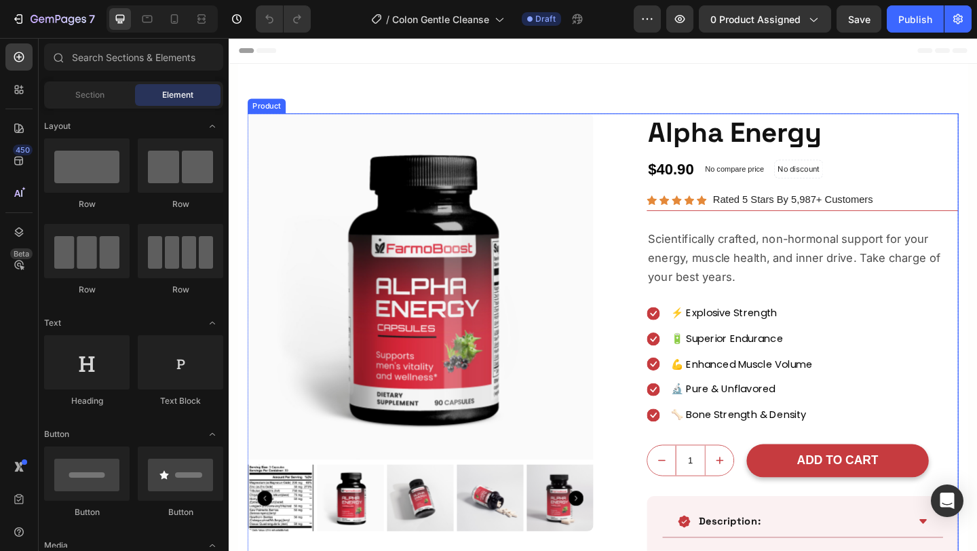
click at [637, 328] on div "Product Images Row Product Images Alpha Energy (P) Title $40.90 (P) Price (P) P…" at bounding box center [635, 425] width 773 height 610
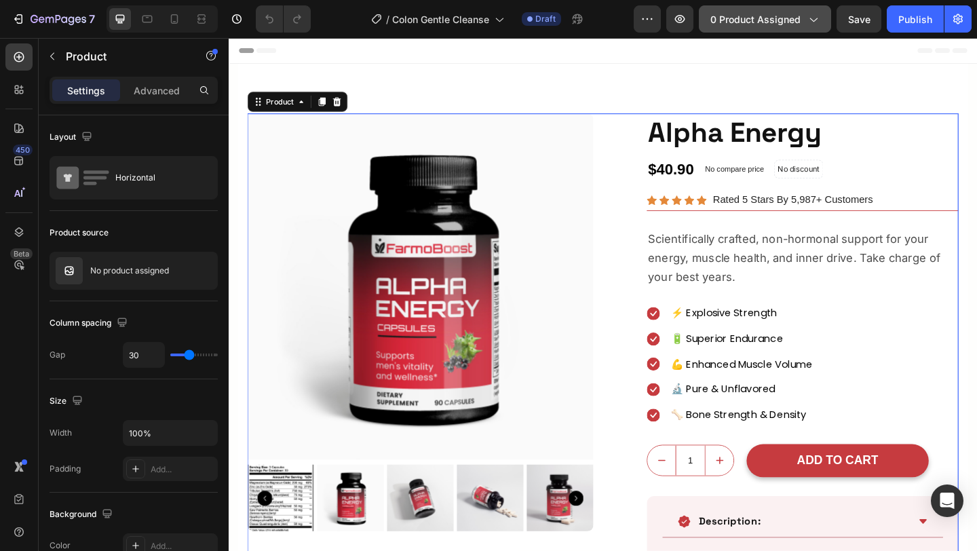
click at [754, 21] on span "0 product assigned" at bounding box center [755, 19] width 90 height 14
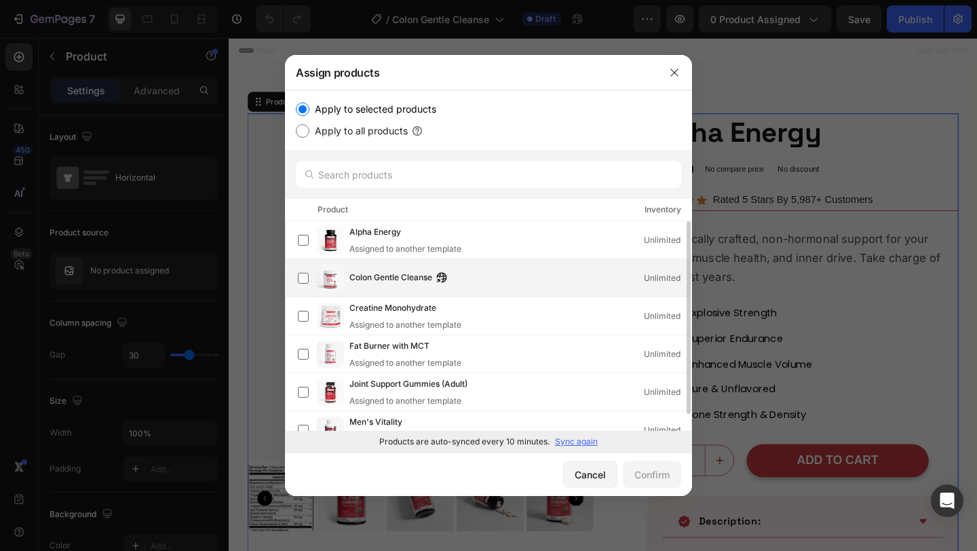
click at [511, 280] on div "Colon Gentle Cleanse Unlimited" at bounding box center [520, 278] width 342 height 15
click at [644, 479] on div "Confirm" at bounding box center [651, 474] width 35 height 14
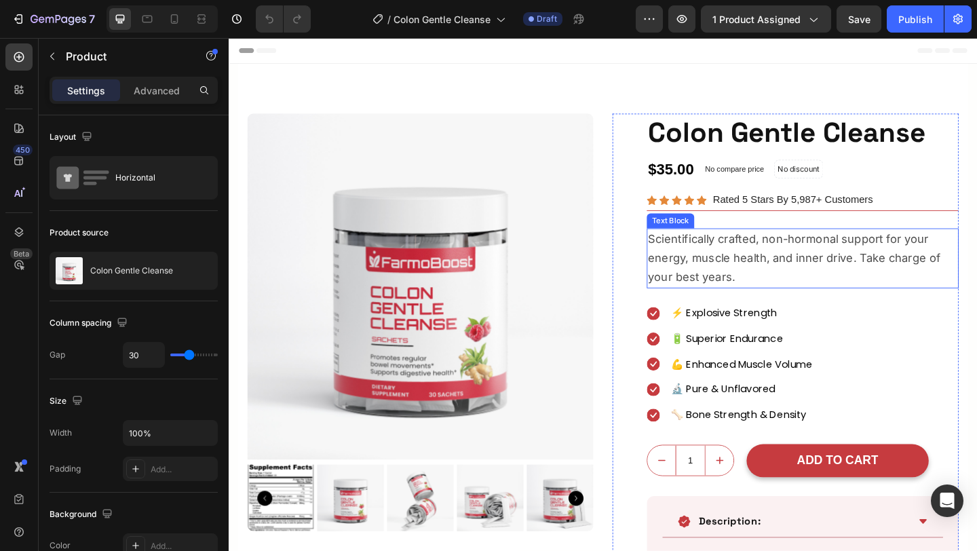
click at [760, 250] on p "Scientifically crafted, non-hormonal support for your energy, muscle health, an…" at bounding box center [852, 277] width 336 height 62
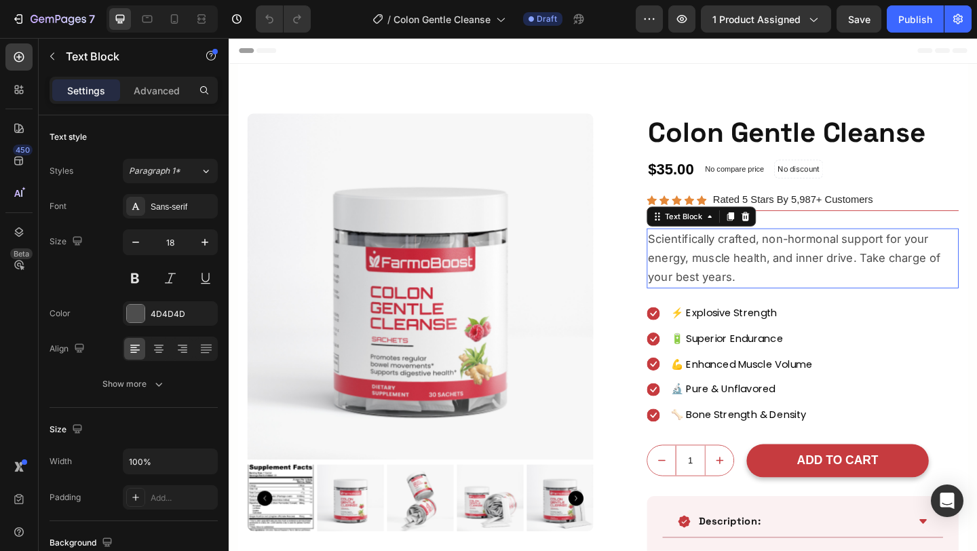
click at [760, 250] on p "Scientifically crafted, non-hormonal support for your energy, muscle health, an…" at bounding box center [852, 277] width 336 height 62
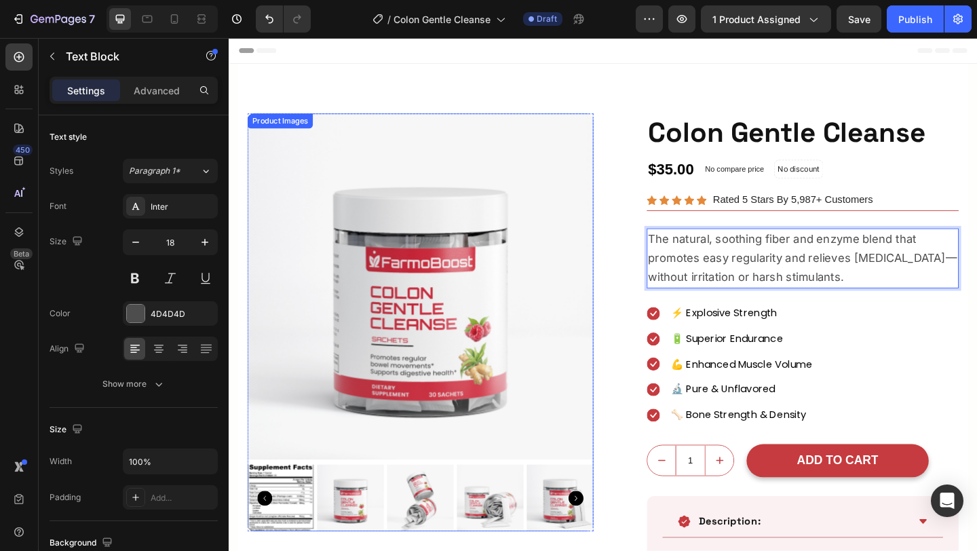
click at [622, 297] on img at bounding box center [437, 308] width 376 height 376
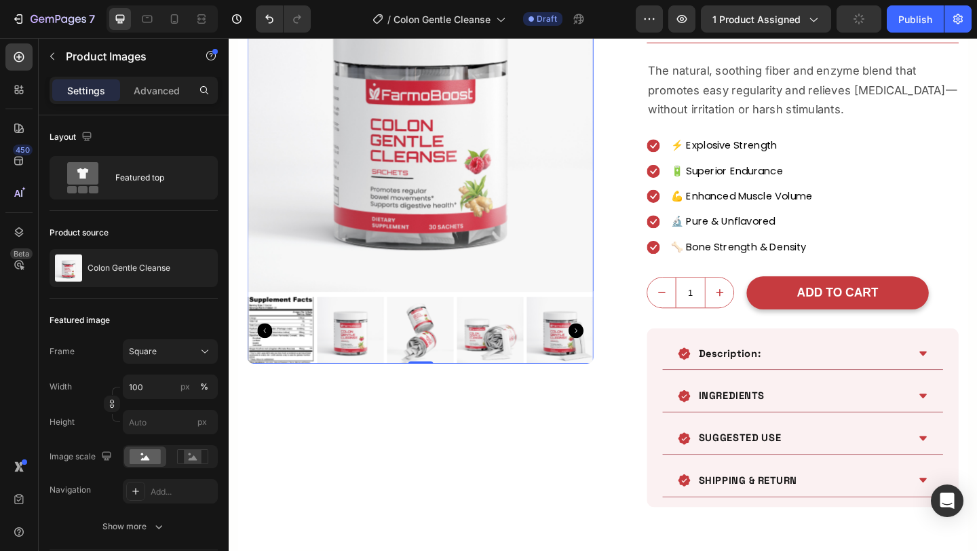
scroll to position [216, 0]
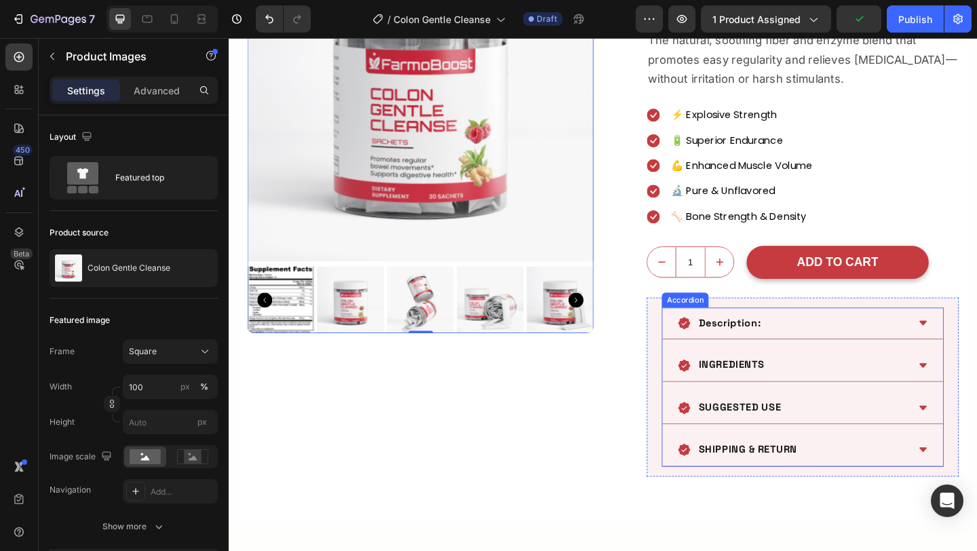
click at [865, 353] on div "Description:" at bounding box center [841, 348] width 251 height 24
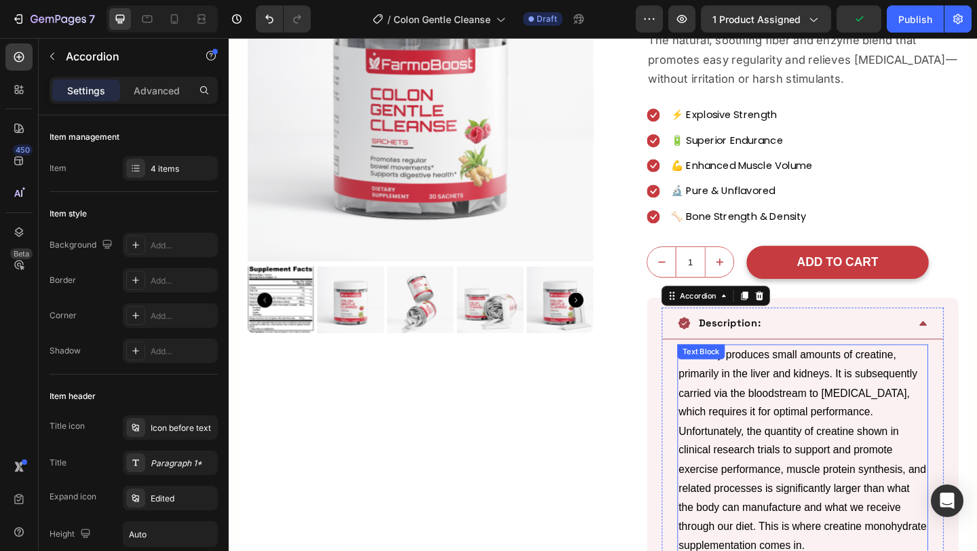
click at [821, 408] on p "The body produces small amounts of creatine, primarily in the liver and kidneys…" at bounding box center [853, 486] width 270 height 229
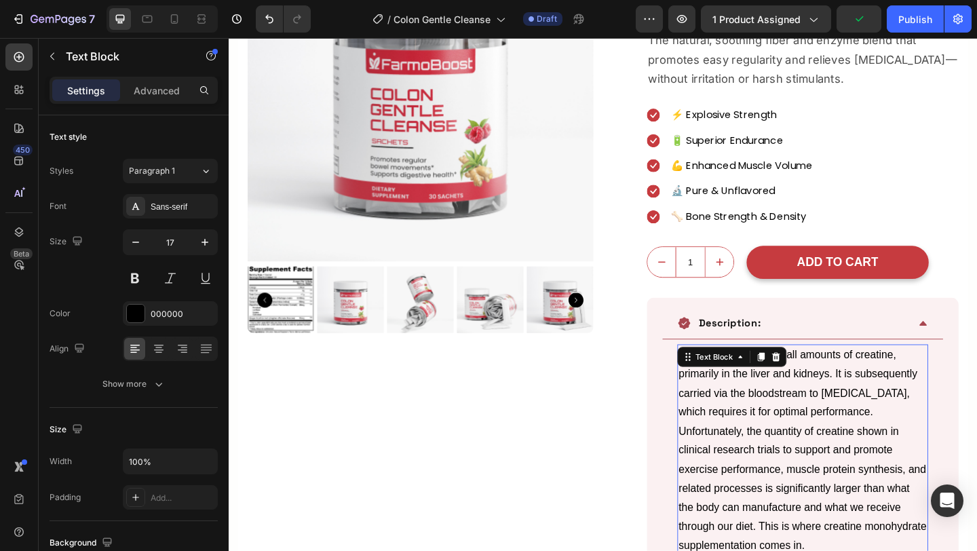
click at [821, 408] on p "The body produces small amounts of creatine, primarily in the liver and kidneys…" at bounding box center [853, 486] width 270 height 229
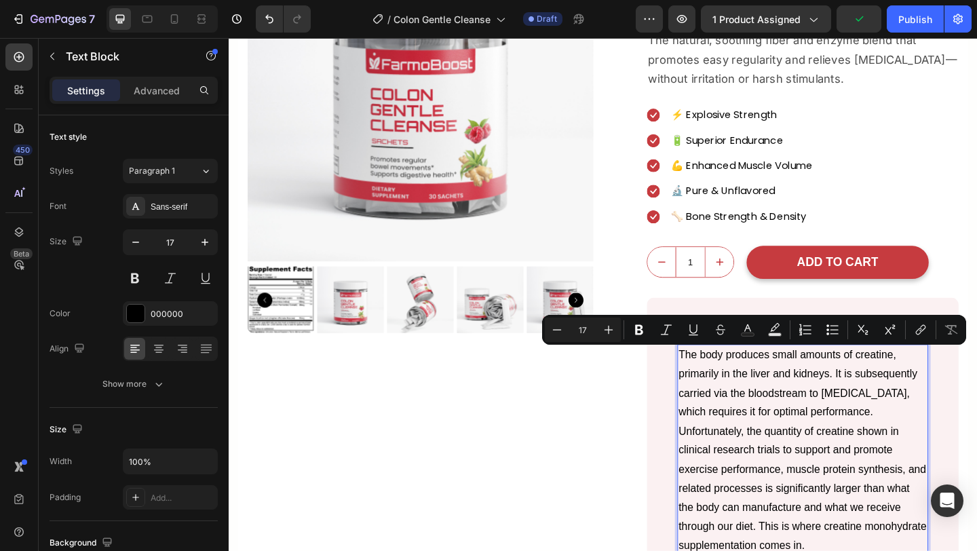
scroll to position [231, 0]
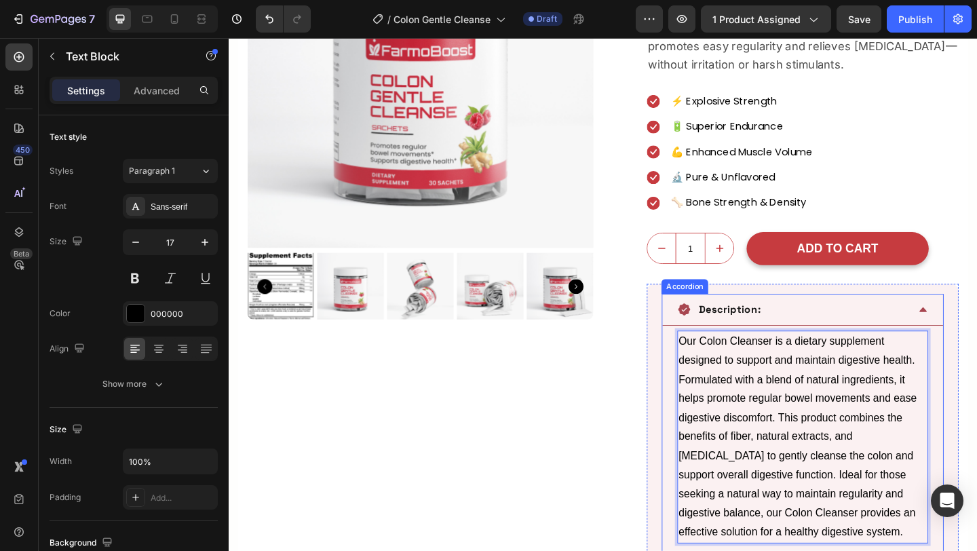
click at [889, 337] on div "Description:" at bounding box center [841, 334] width 251 height 24
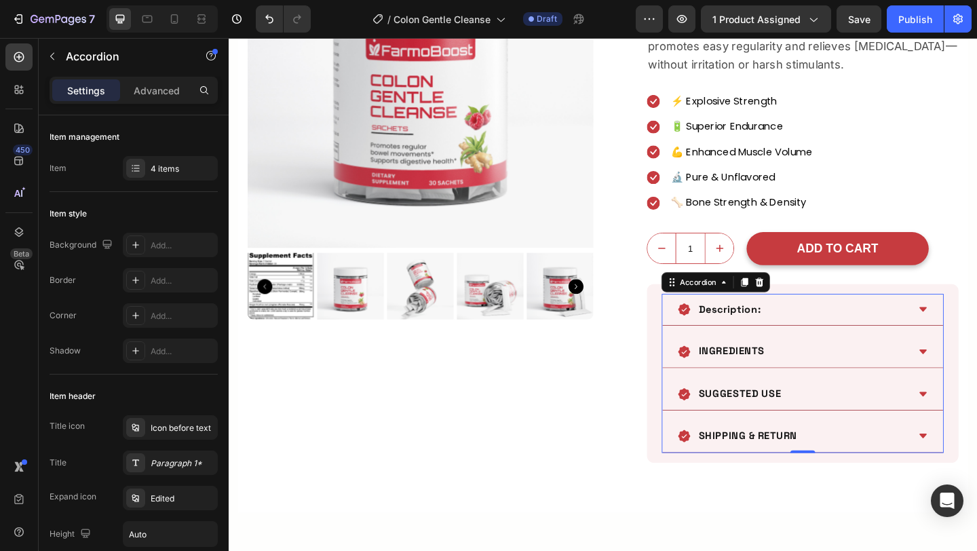
click at [844, 391] on div "INGREDIENTS" at bounding box center [852, 379] width 305 height 35
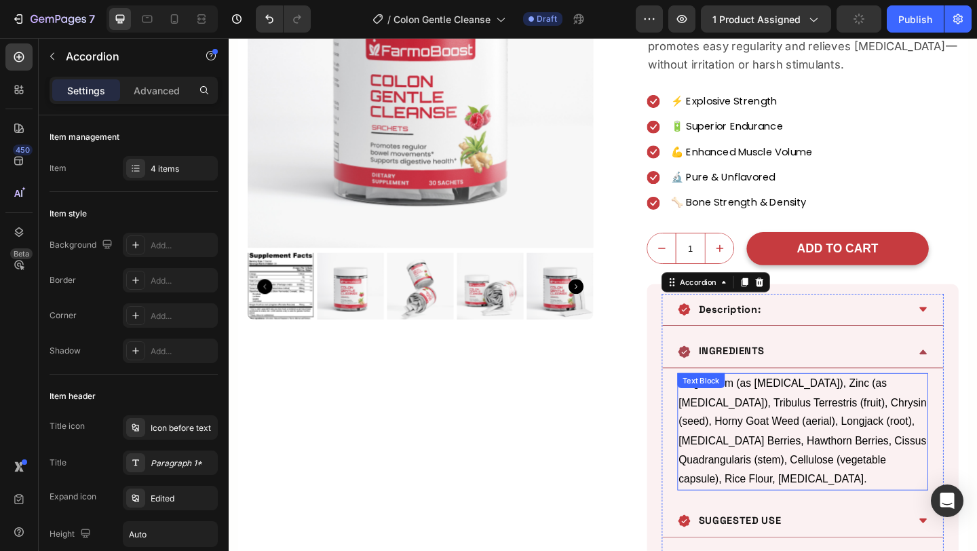
click at [810, 446] on p "Magnesium (as Magnesium Oxide), Zinc (as Zinc Oxide), Tribulus Terrestris (frui…" at bounding box center [853, 466] width 270 height 125
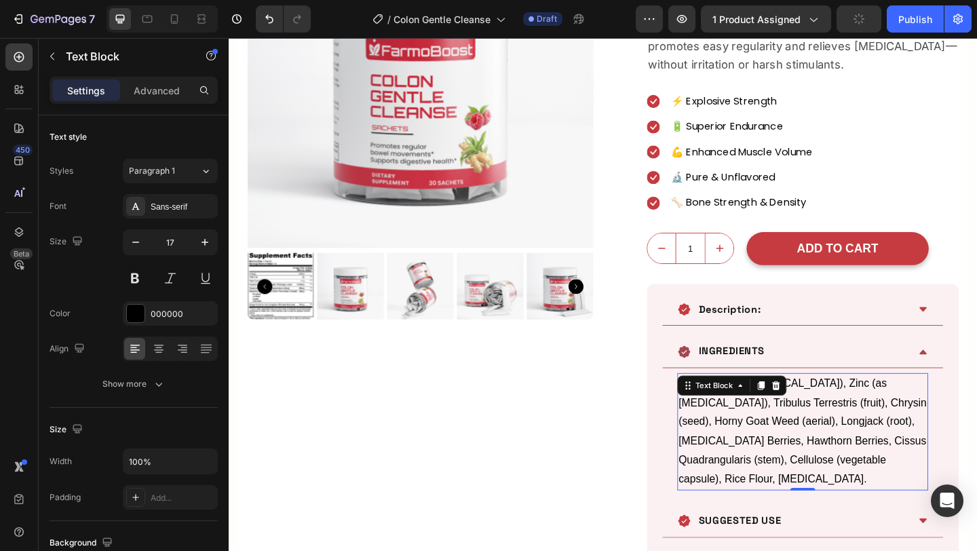
click at [810, 446] on p "Magnesium (as Magnesium Oxide), Zinc (as Zinc Oxide), Tribulus Terrestris (frui…" at bounding box center [853, 466] width 270 height 125
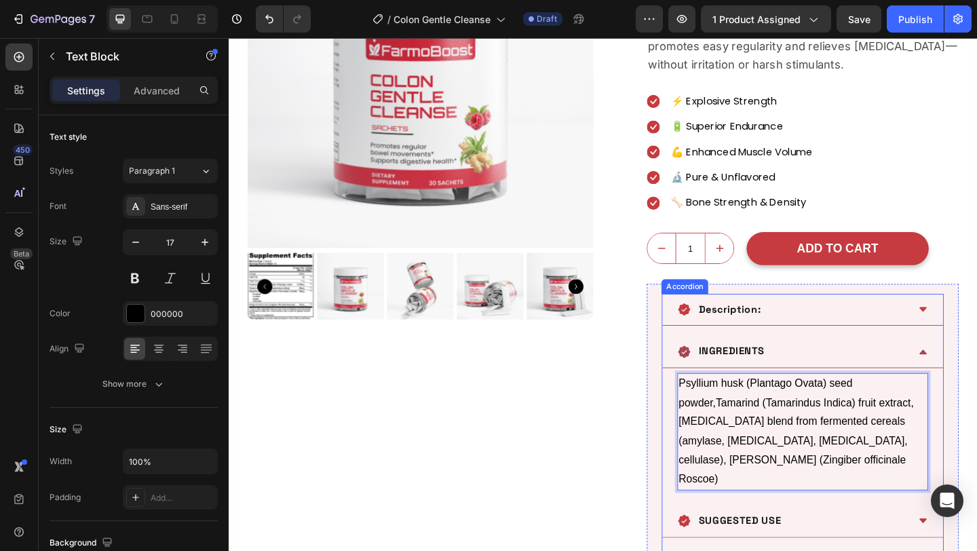
click at [891, 385] on div "INGREDIENTS" at bounding box center [841, 379] width 251 height 24
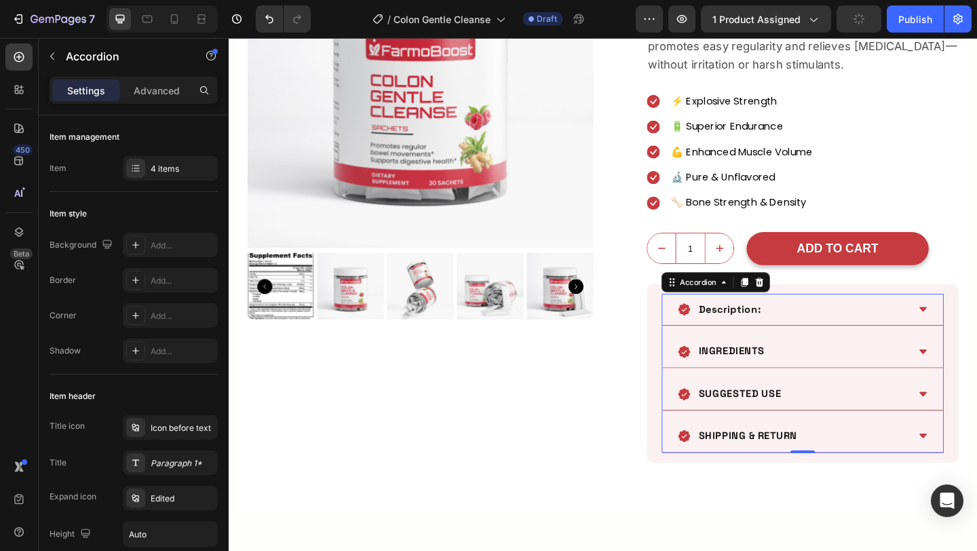
click at [859, 413] on div "SUGGESTED USE" at bounding box center [841, 425] width 251 height 24
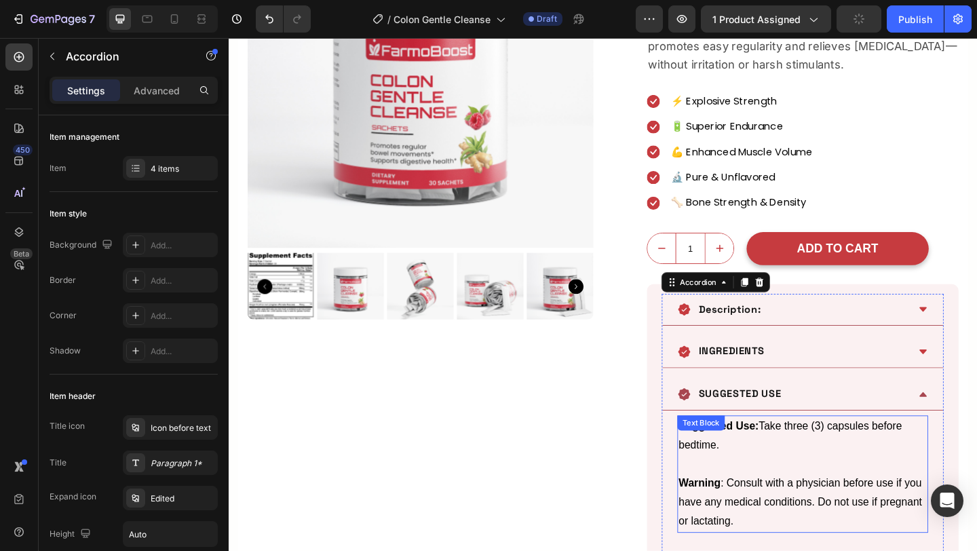
click at [870, 530] on p "Warning : Consult with a physician before use if you have any medical condition…" at bounding box center [853, 543] width 270 height 62
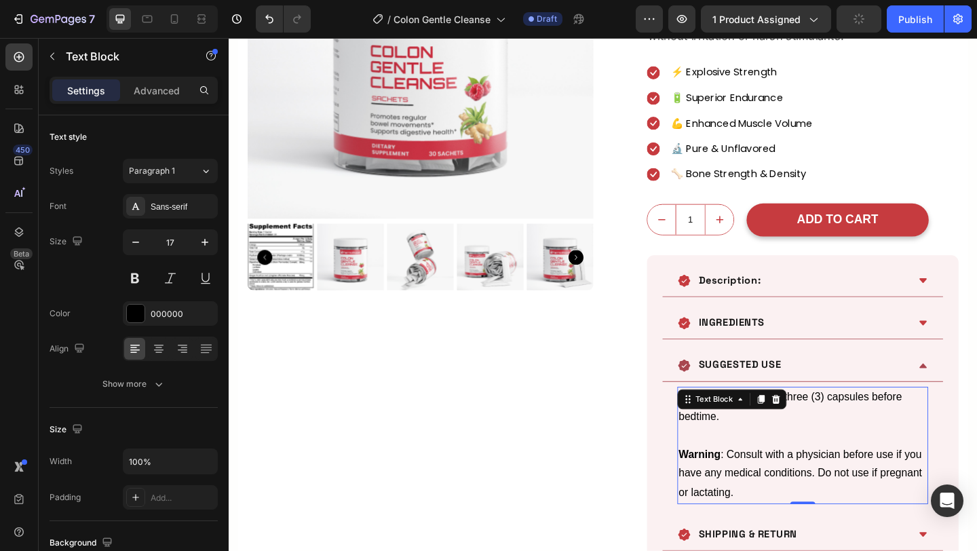
scroll to position [263, 0]
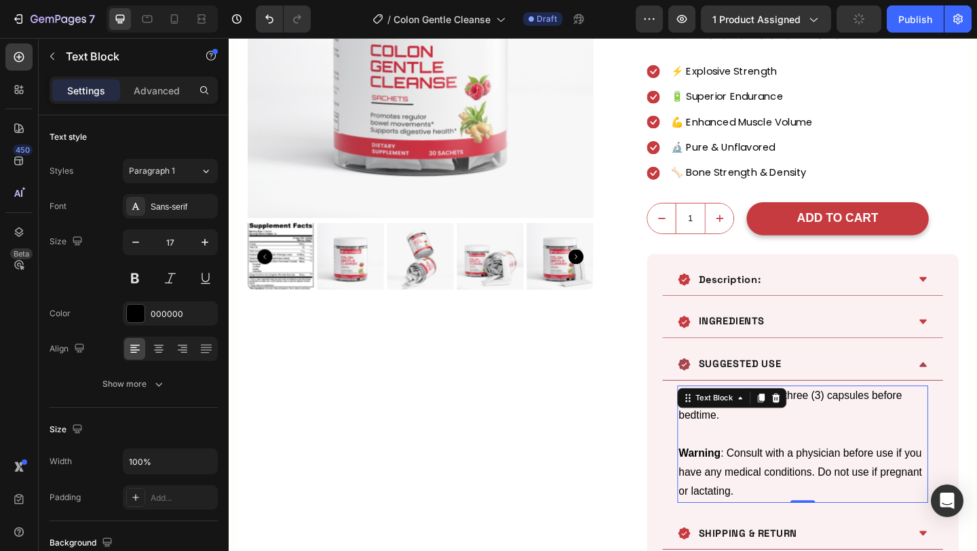
click at [797, 524] on p "Warning : Consult with a physician before use if you have any medical condition…" at bounding box center [853, 511] width 270 height 62
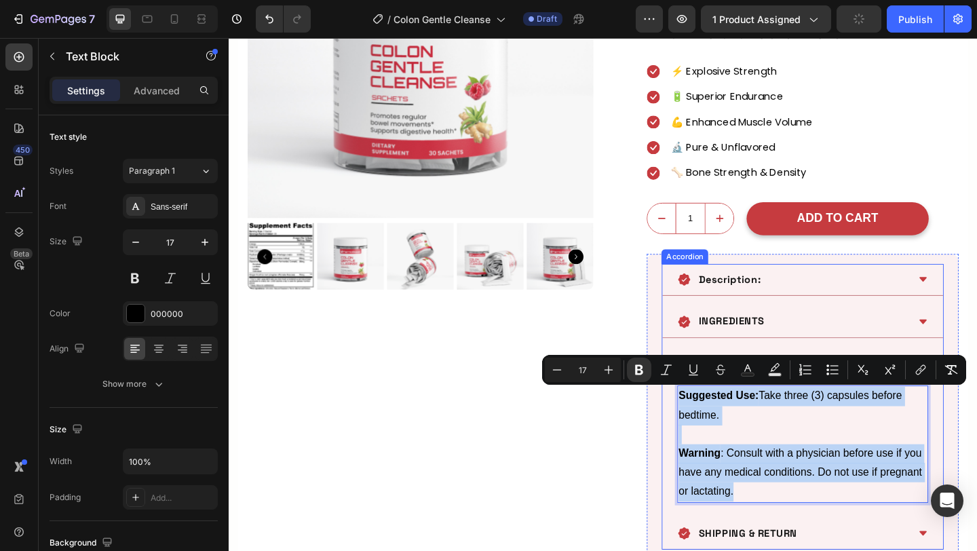
drag, startPoint x: 797, startPoint y: 524, endPoint x: 712, endPoint y: 435, distance: 123.3
click at [712, 435] on div "Suggested Use: Take three (3) capsules before bedtime. Warning : Consult with a…" at bounding box center [852, 479] width 305 height 138
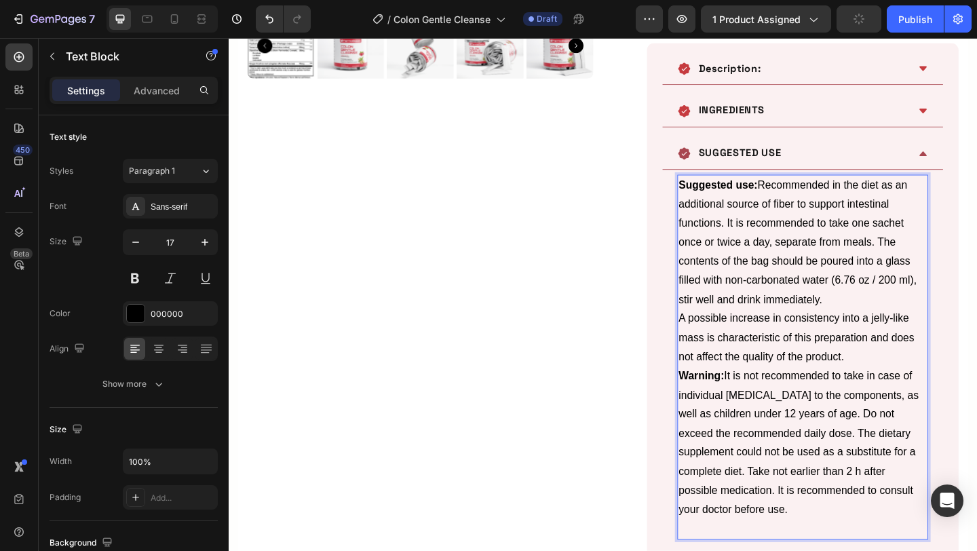
scroll to position [492, 0]
click at [881, 327] on p "Suggested use: Recommended in the diet as an additional source of fiber to supp…" at bounding box center [853, 260] width 270 height 145
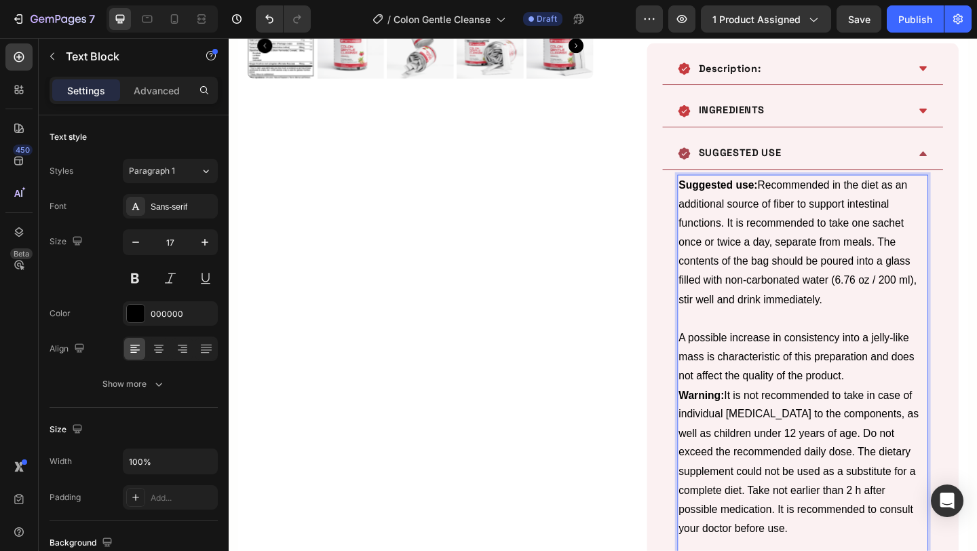
click at [946, 400] on p "A possible increase in consistency into a jelly-like mass is characteristic of …" at bounding box center [853, 385] width 270 height 62
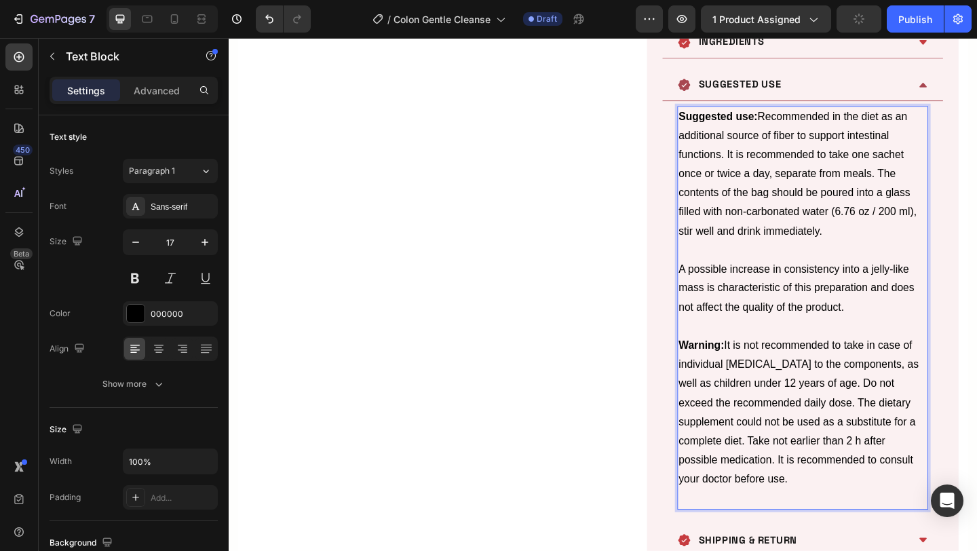
scroll to position [622, 0]
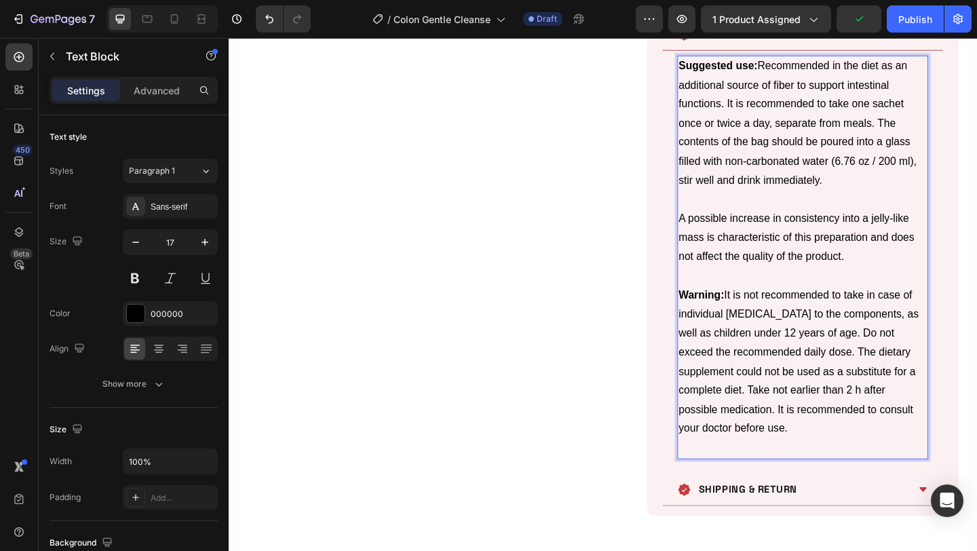
click at [747, 476] on p "Rich Text Editor. Editing area: main" at bounding box center [853, 483] width 270 height 21
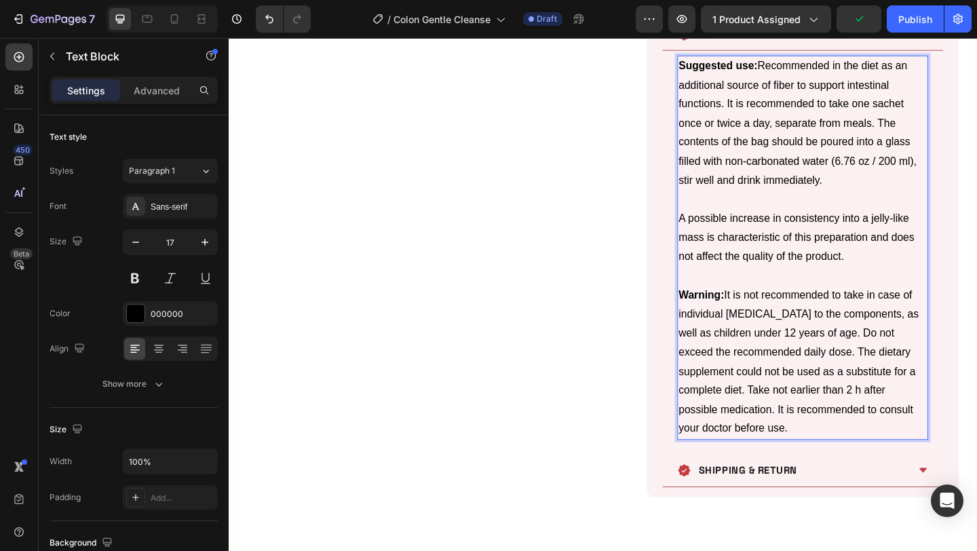
scroll to position [497, 0]
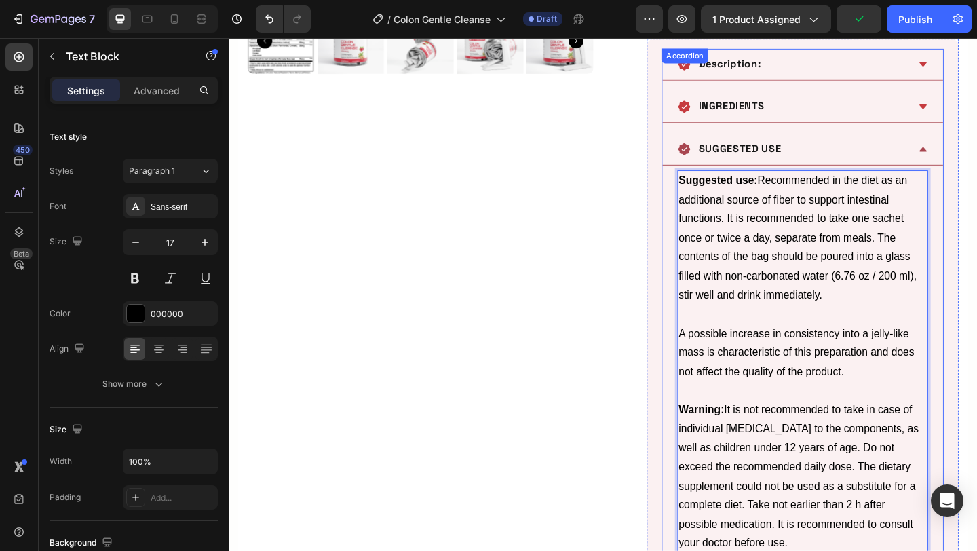
click at [872, 163] on div "SUGGESTED USE" at bounding box center [841, 159] width 251 height 24
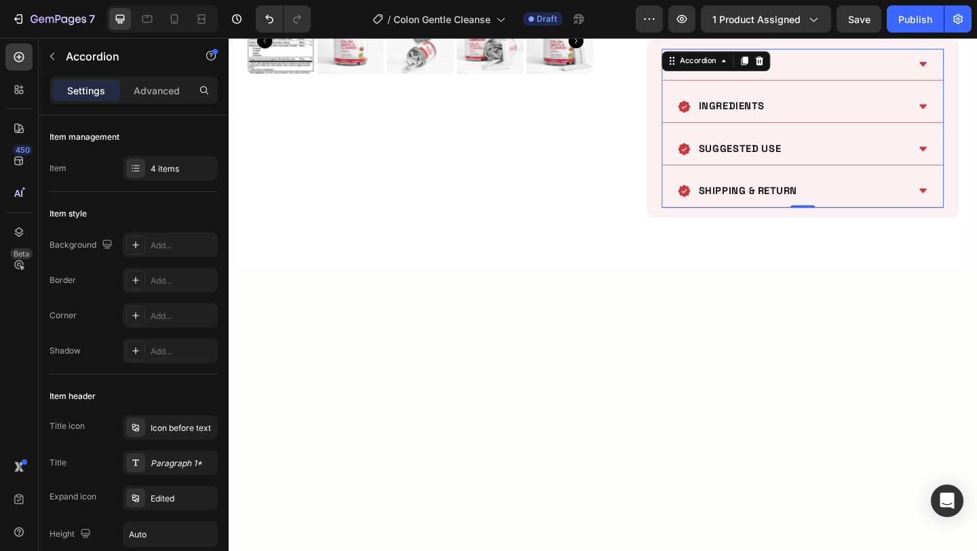
click at [899, 117] on div "INGREDIENTS" at bounding box center [841, 112] width 251 height 24
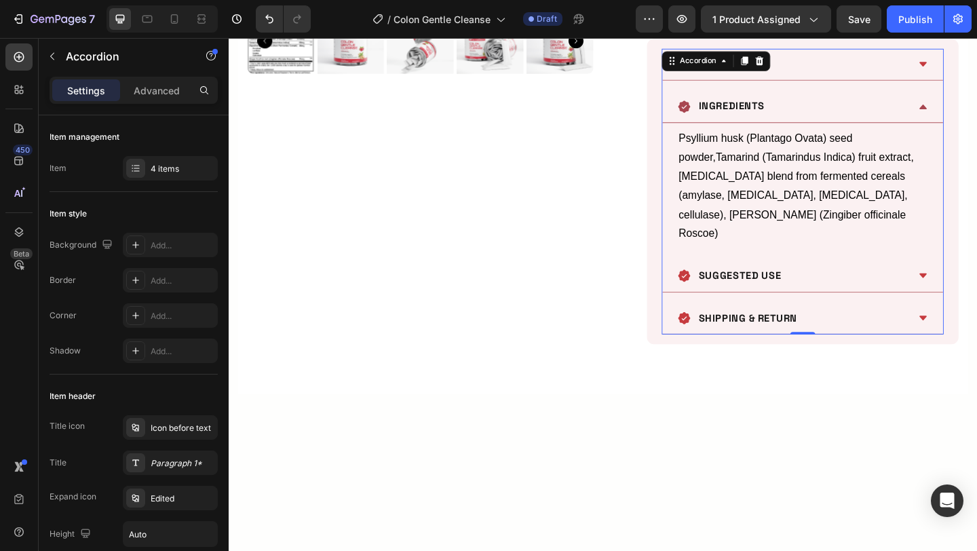
click at [899, 117] on div "INGREDIENTS" at bounding box center [841, 112] width 251 height 24
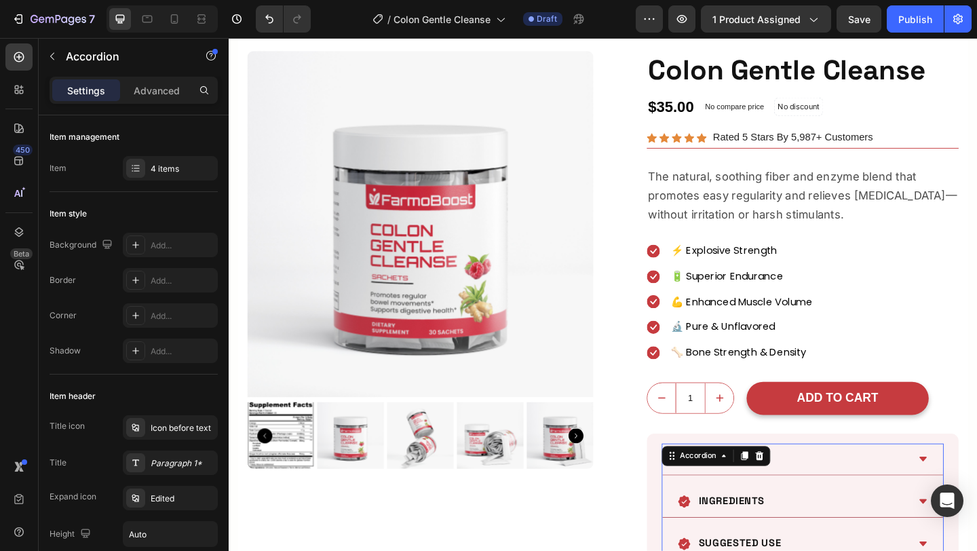
scroll to position [37, 0]
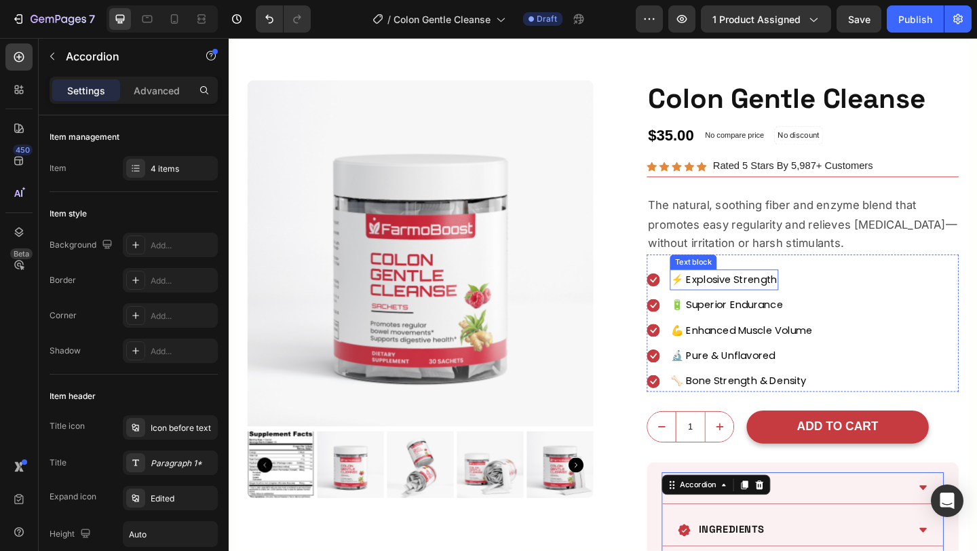
click at [775, 305] on p "⚡️ Explosive Strength" at bounding box center [766, 301] width 115 height 20
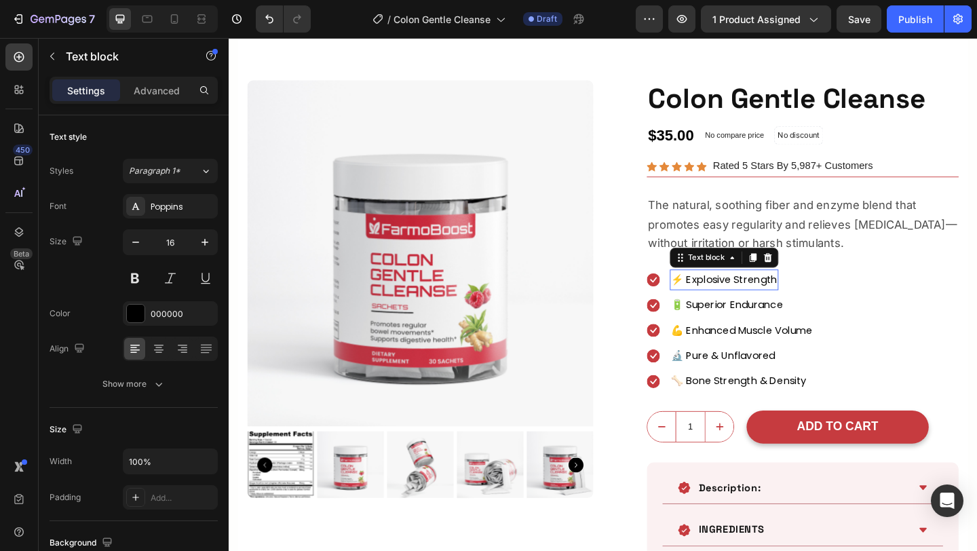
click at [775, 305] on p "⚡️ Explosive Strength" at bounding box center [766, 301] width 115 height 20
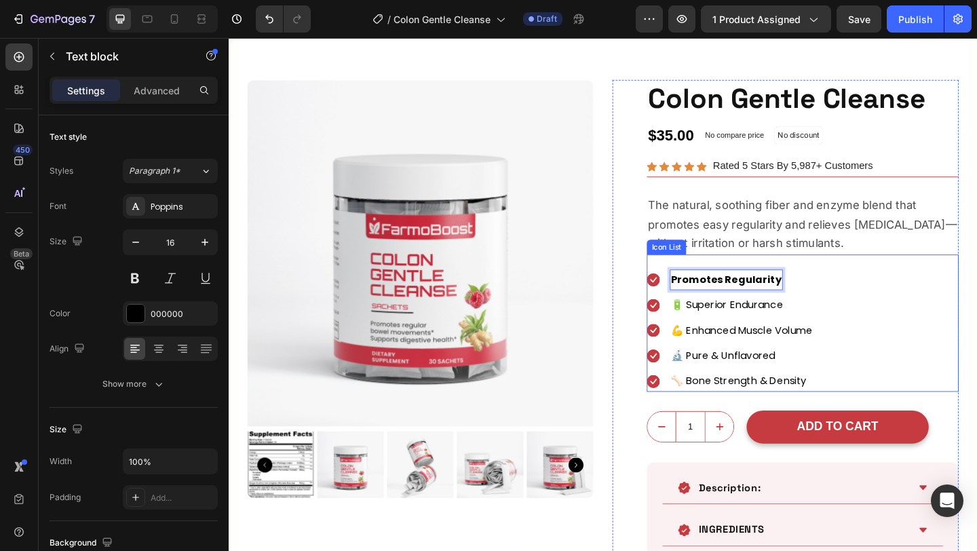
click at [878, 316] on div "Icon Promotes Regularity Text block 0 Icon 🔋 Superior Endurance Text block Icon…" at bounding box center [852, 356] width 339 height 133
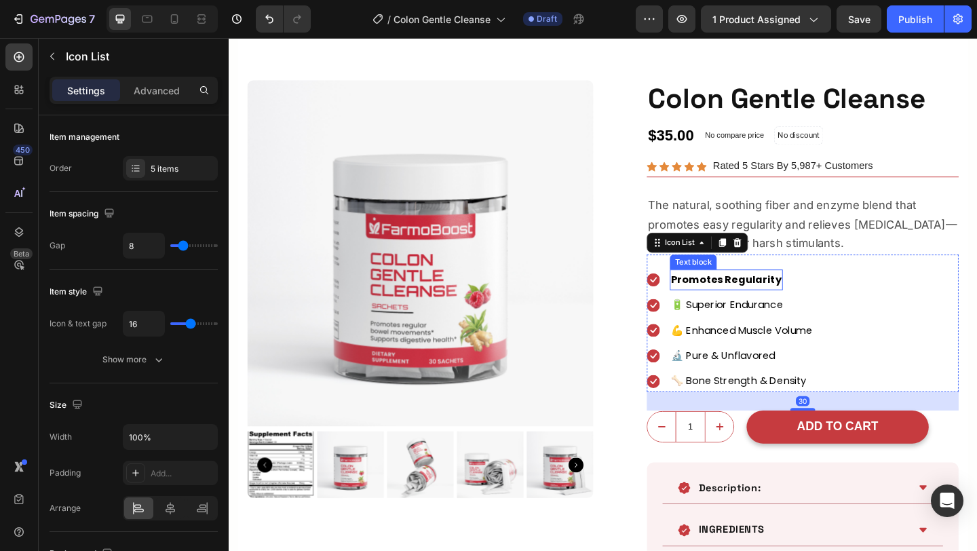
click at [802, 305] on strong "Promotes Regularity" at bounding box center [769, 300] width 120 height 16
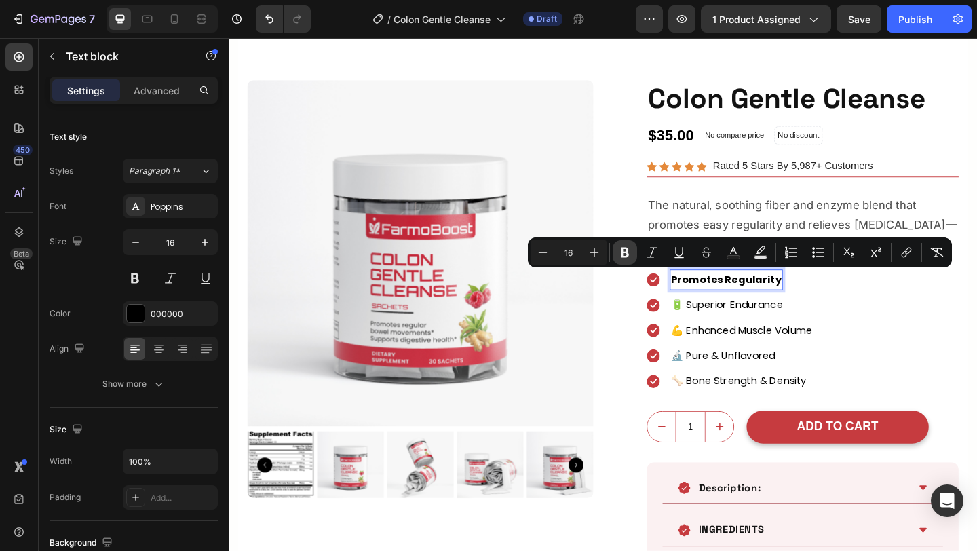
click at [631, 252] on icon "Editor contextual toolbar" at bounding box center [625, 253] width 14 height 14
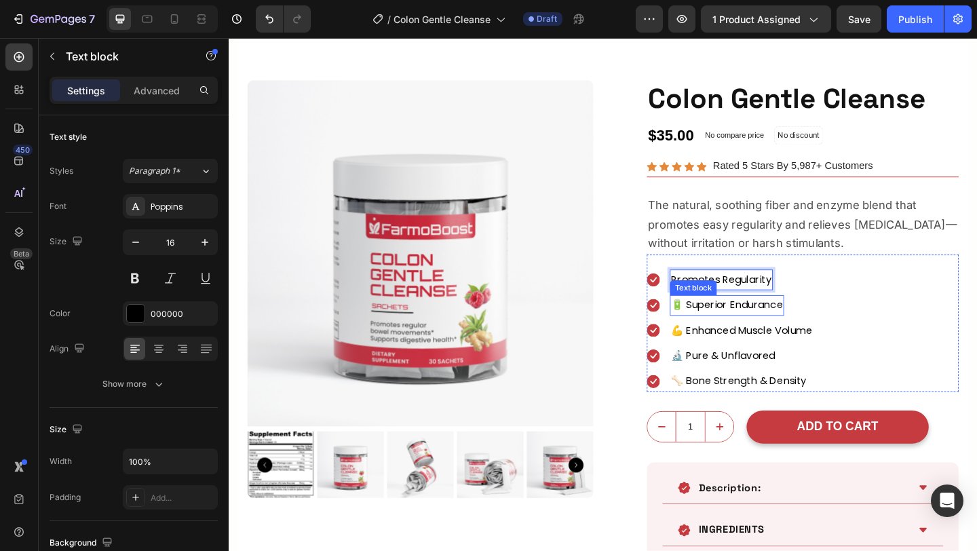
click at [754, 332] on p "🔋 Superior Endurance" at bounding box center [769, 329] width 121 height 20
click at [754, 332] on strong "Eases Bloating & Gas" at bounding box center [795, 328] width 172 height 16
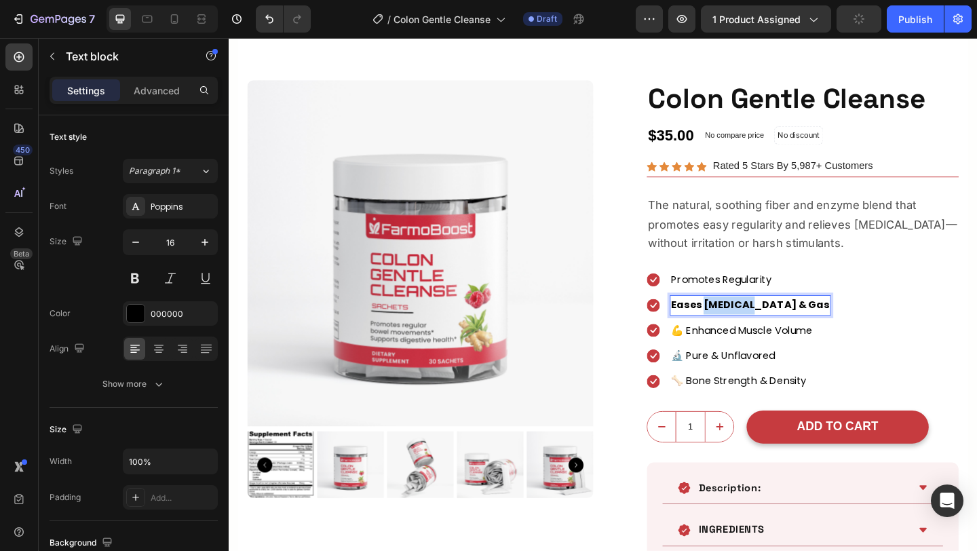
click at [754, 332] on strong "Eases Bloating & Gas" at bounding box center [795, 328] width 172 height 16
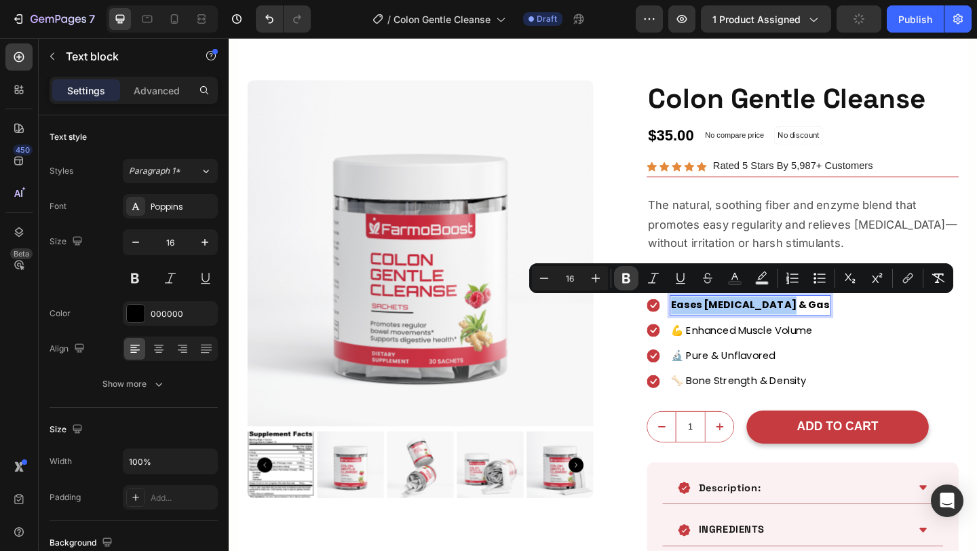
click at [634, 274] on button "Bold" at bounding box center [626, 278] width 24 height 24
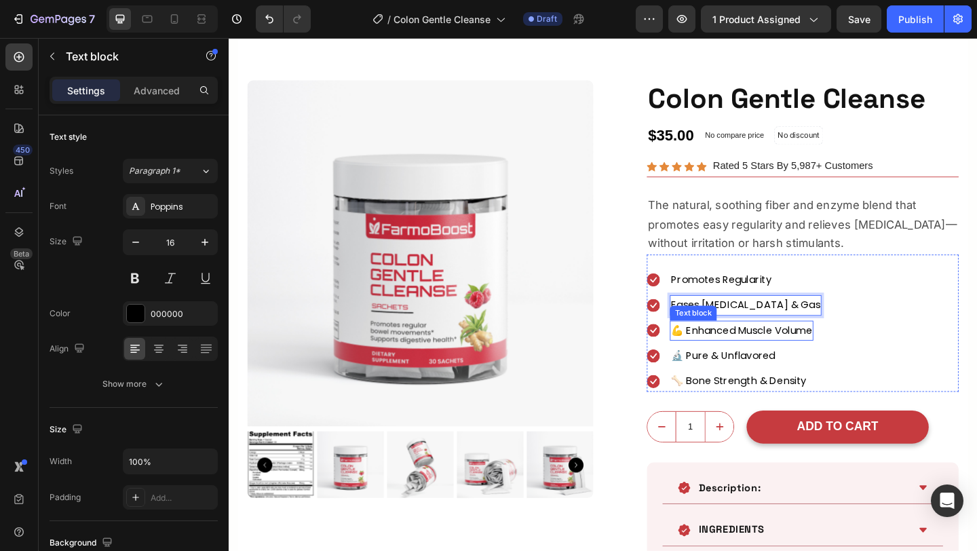
click at [752, 359] on p "💪 Enhanced Muscle Volume" at bounding box center [785, 357] width 153 height 20
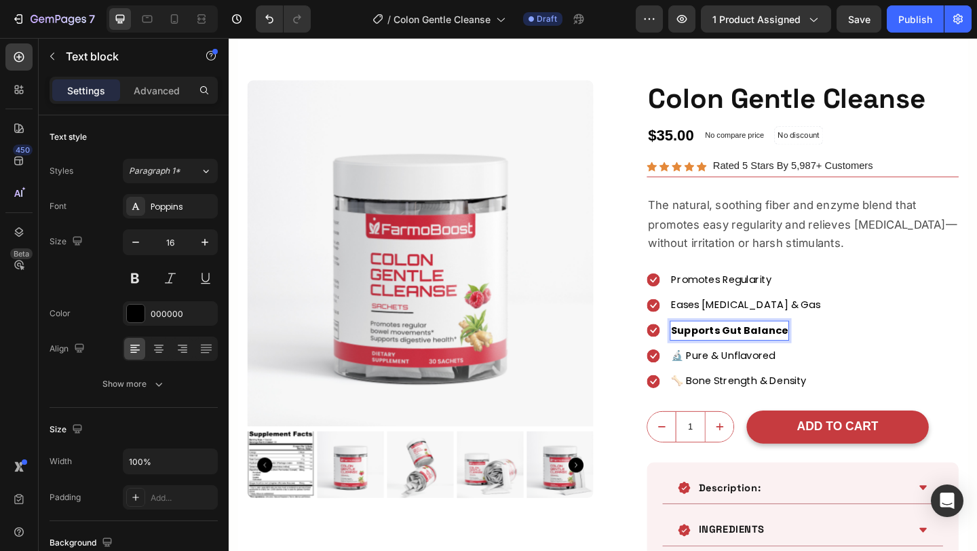
click at [752, 359] on strong "Supports Gut Balance" at bounding box center [772, 356] width 127 height 16
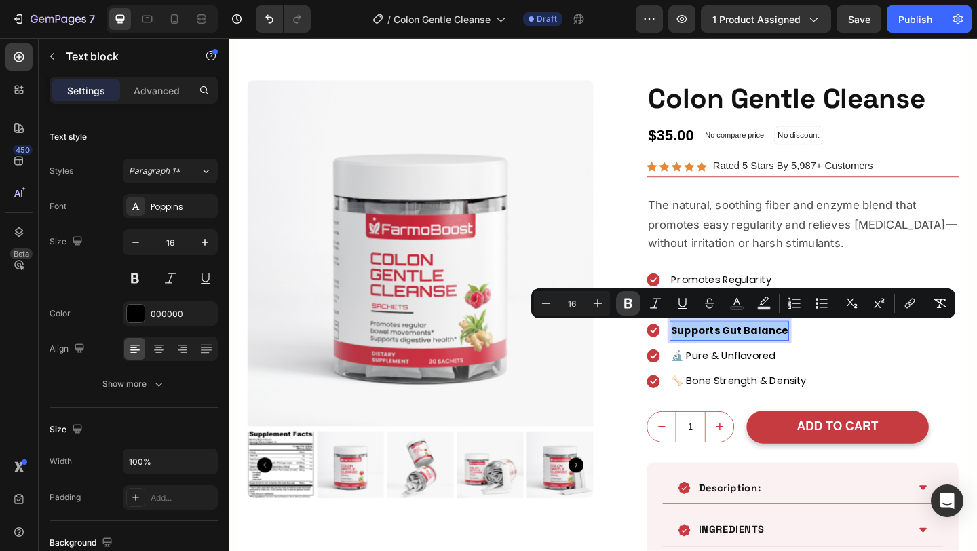
click at [626, 295] on button "Bold" at bounding box center [628, 303] width 24 height 24
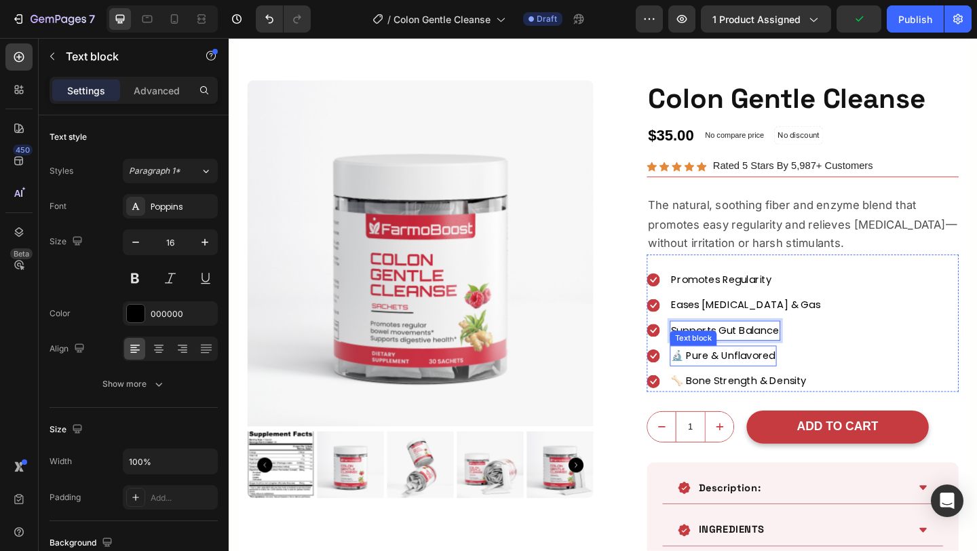
click at [756, 385] on p "🔬 Pure & Unflavored" at bounding box center [765, 384] width 113 height 20
click at [756, 385] on strong "Non-Irritating Cleanse" at bounding box center [775, 383] width 133 height 16
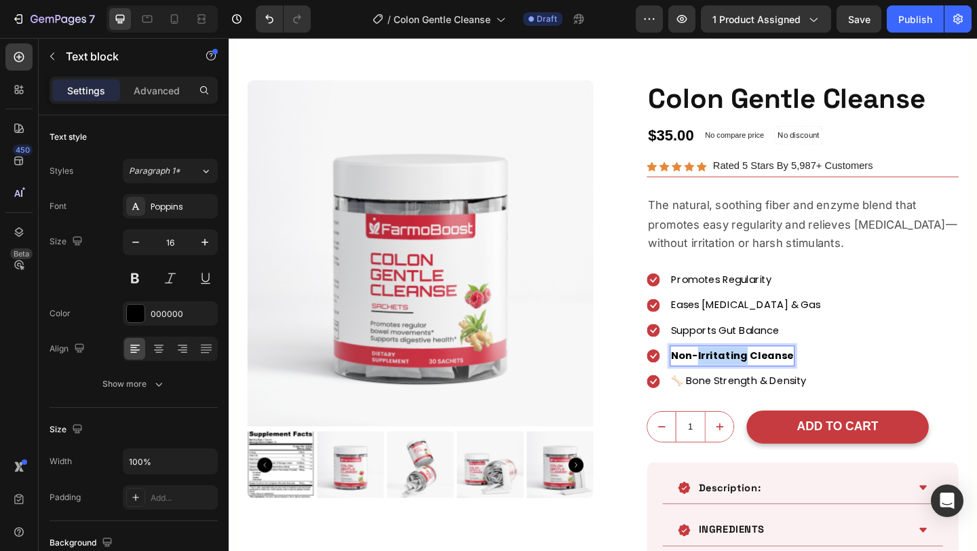
click at [756, 385] on strong "Non-Irritating Cleanse" at bounding box center [775, 383] width 133 height 16
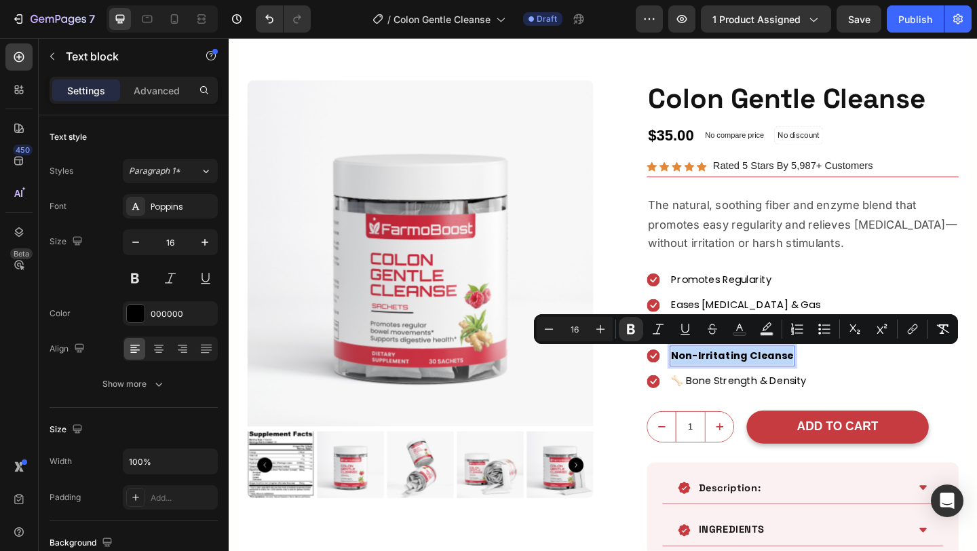
click at [619, 315] on div "Minus 16 Plus Bold Italic Underline Strikethrough Text Color Text Background Co…" at bounding box center [746, 329] width 424 height 30
click at [633, 334] on icon "Editor contextual toolbar" at bounding box center [631, 329] width 14 height 14
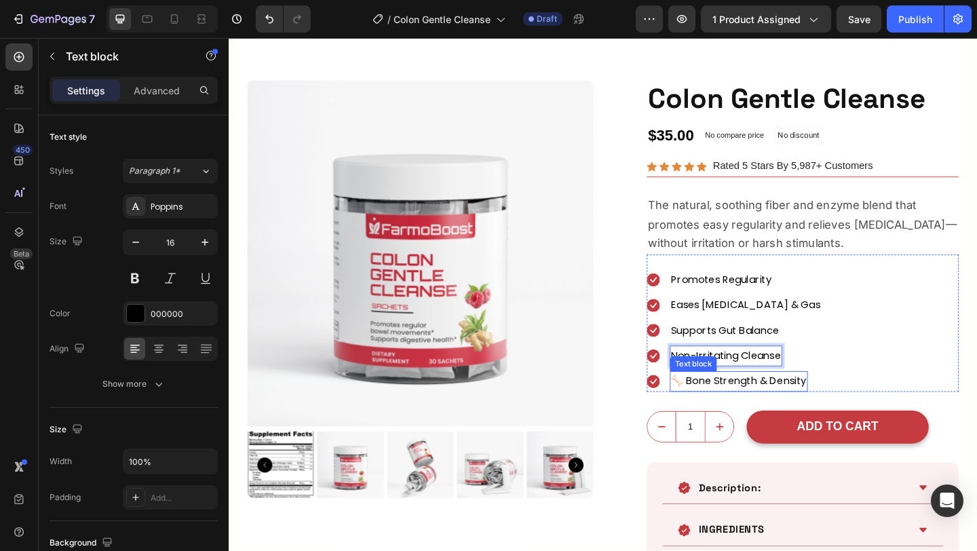
click at [747, 408] on p "🦴 Bone Strength & Density" at bounding box center [782, 412] width 147 height 20
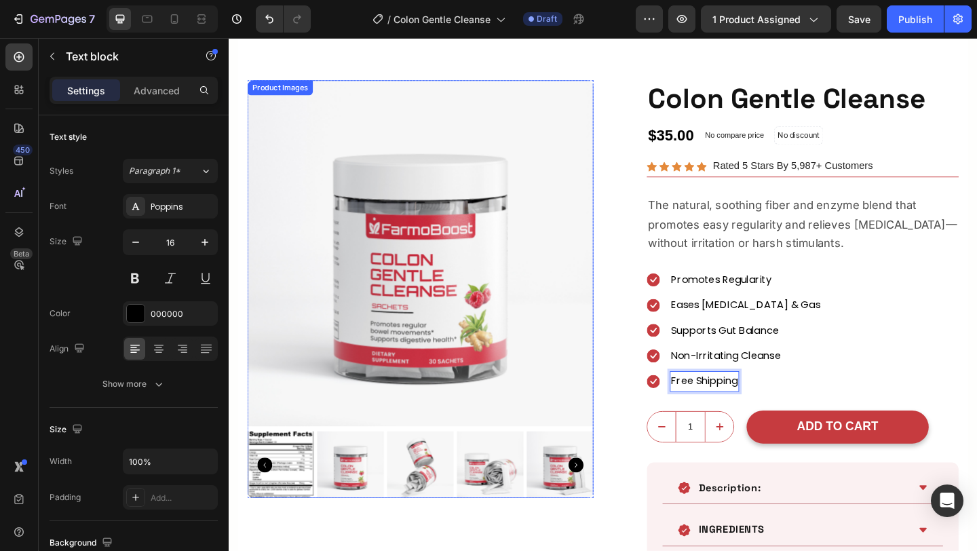
click at [611, 325] on img at bounding box center [437, 271] width 376 height 376
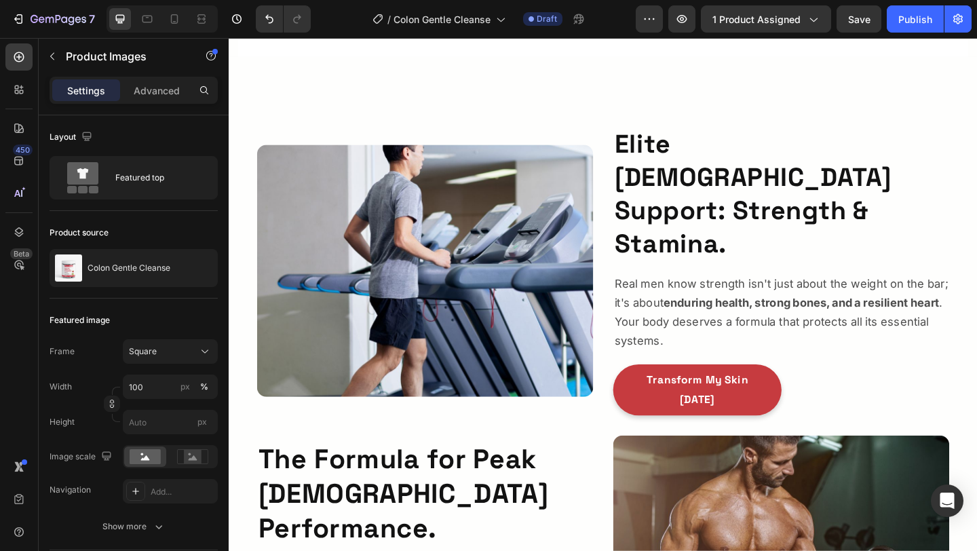
scroll to position [734, 0]
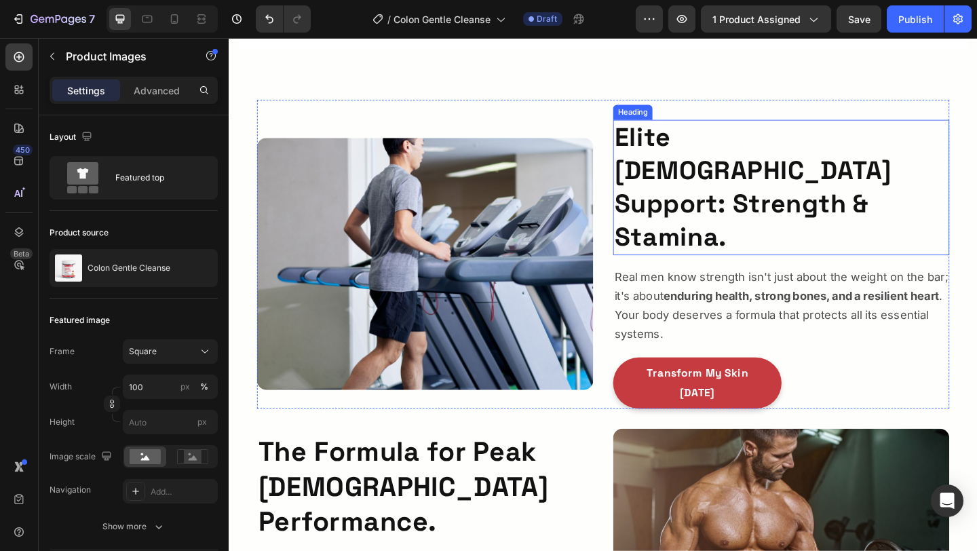
click at [760, 199] on strong "Elite Male Support: Strength & Stamina." at bounding box center [799, 200] width 302 height 144
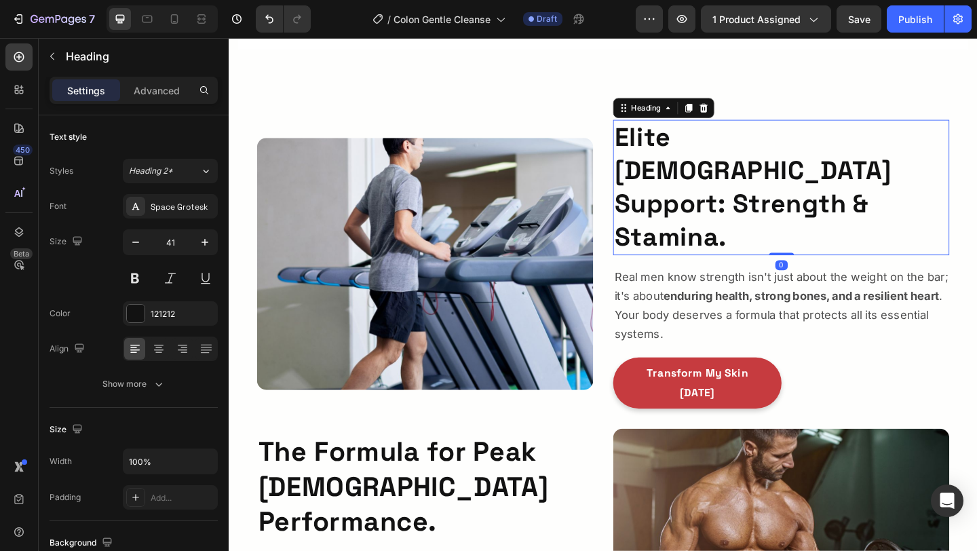
click at [760, 199] on strong "Elite Male Support: Strength & Stamina." at bounding box center [799, 200] width 302 height 144
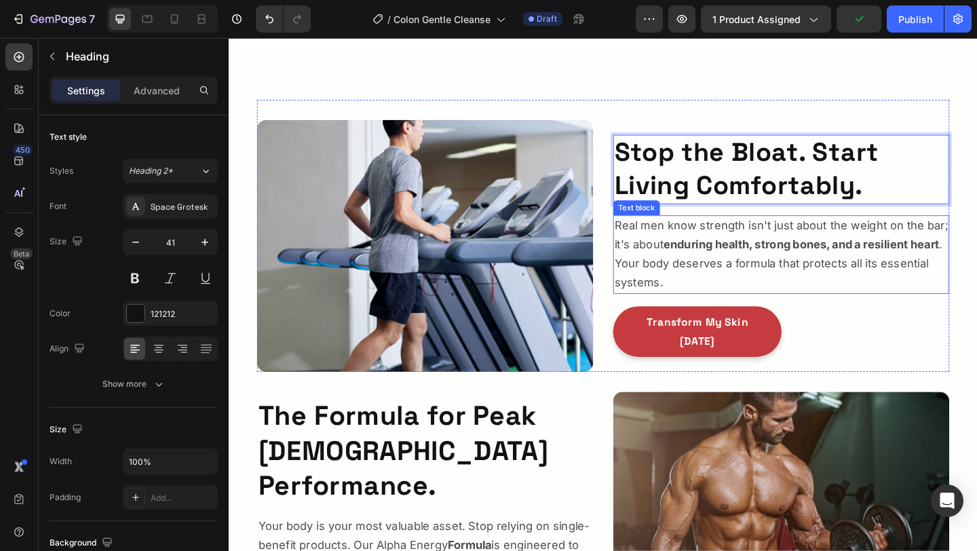
click at [787, 303] on p "Real men know strength isn't just about the weight on the bar; it's about endur…" at bounding box center [829, 273] width 363 height 83
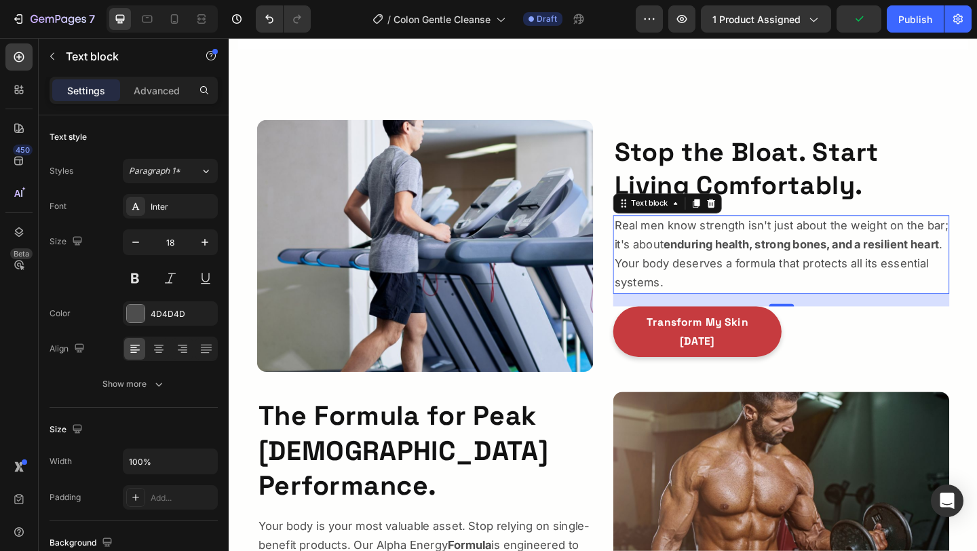
click at [787, 303] on p "Real men know strength isn't just about the weight on the bar; it's about endur…" at bounding box center [829, 273] width 363 height 83
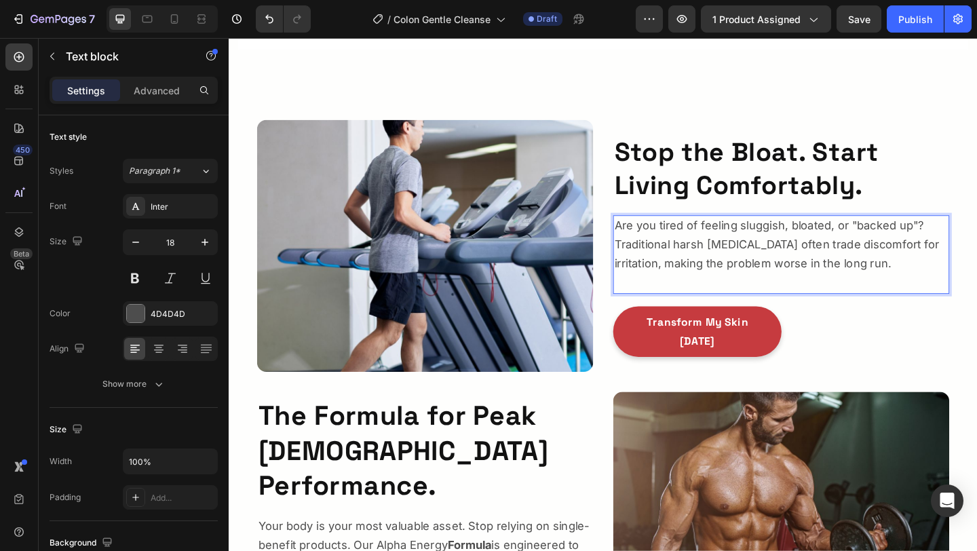
scroll to position [744, 0]
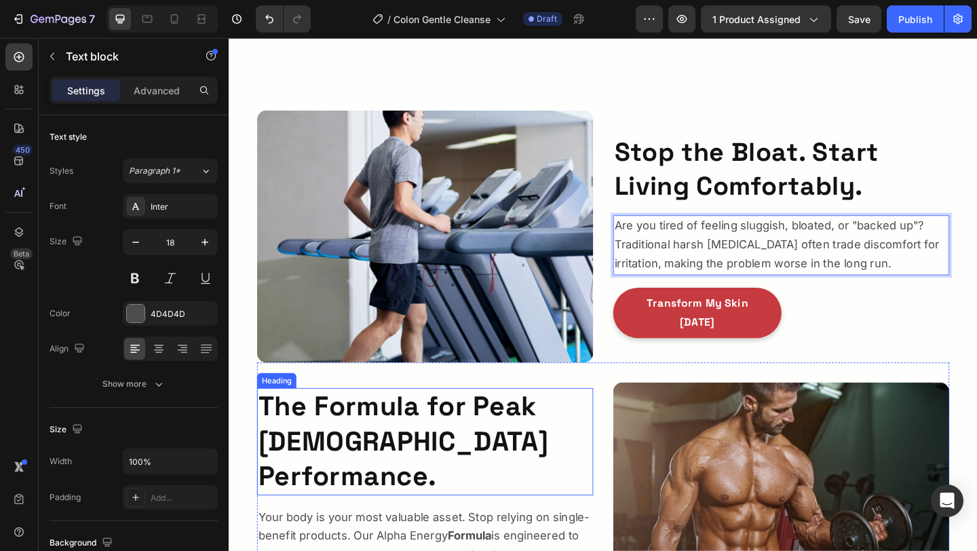
click at [506, 474] on strong "The Formula for Peak Male Performance." at bounding box center [417, 476] width 315 height 113
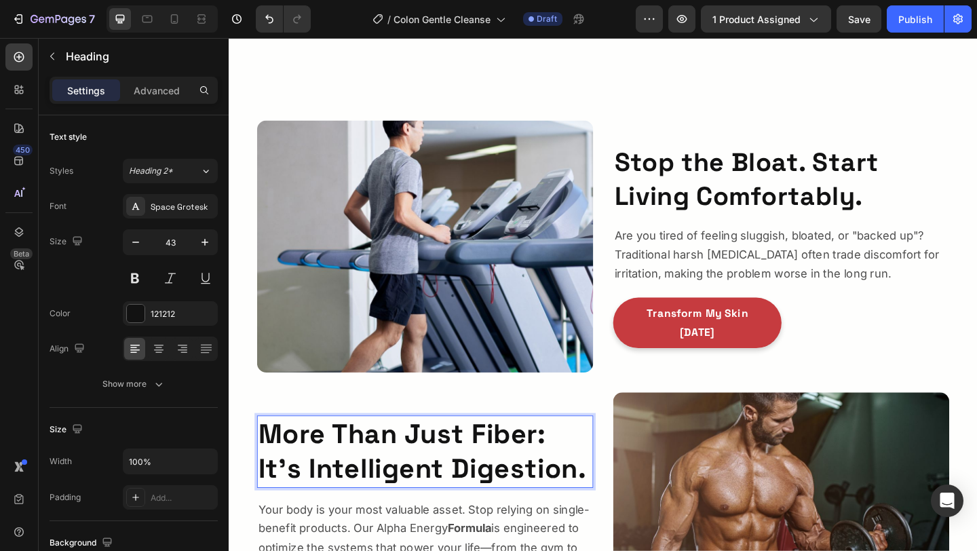
scroll to position [752, 0]
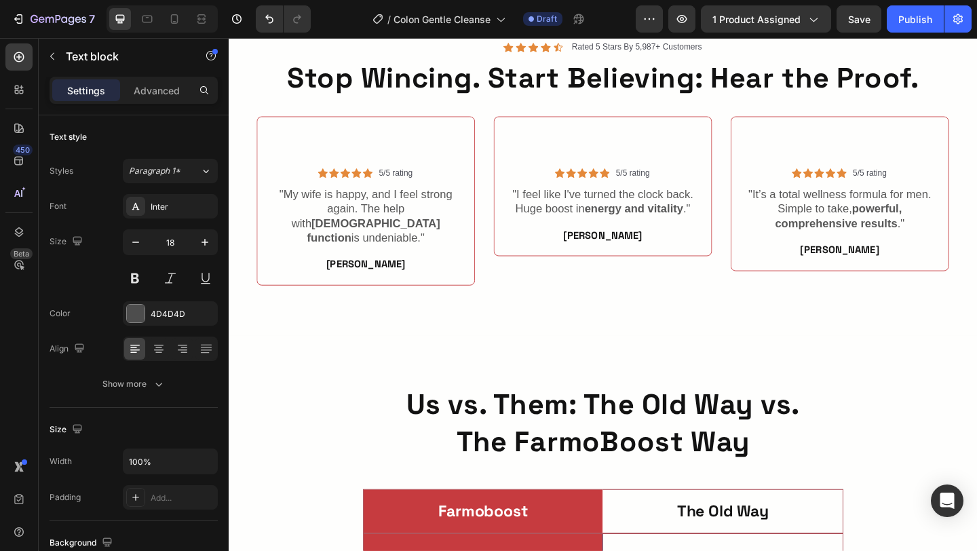
scroll to position [1922, 0]
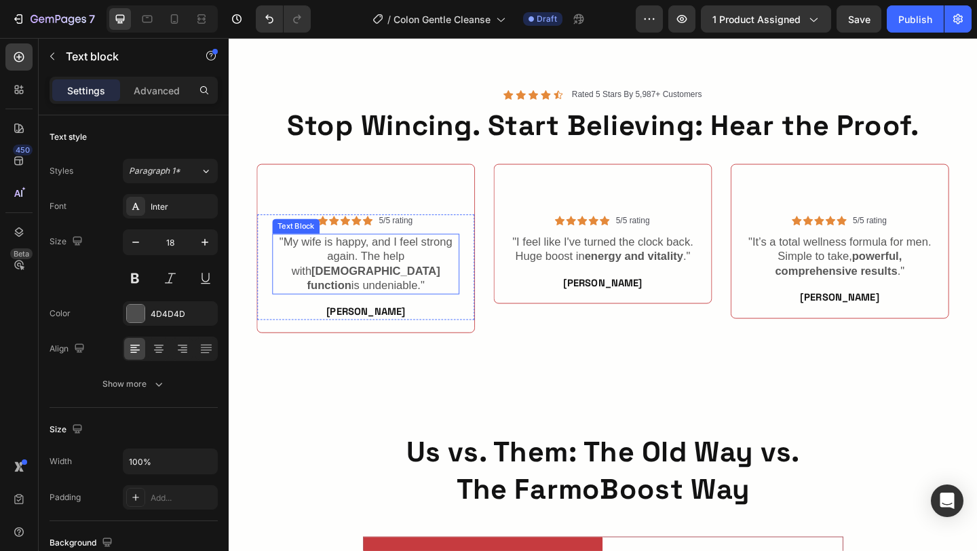
click at [359, 267] on p ""My wife is happy, and I feel strong again. The help with male function is unde…" at bounding box center [377, 284] width 201 height 64
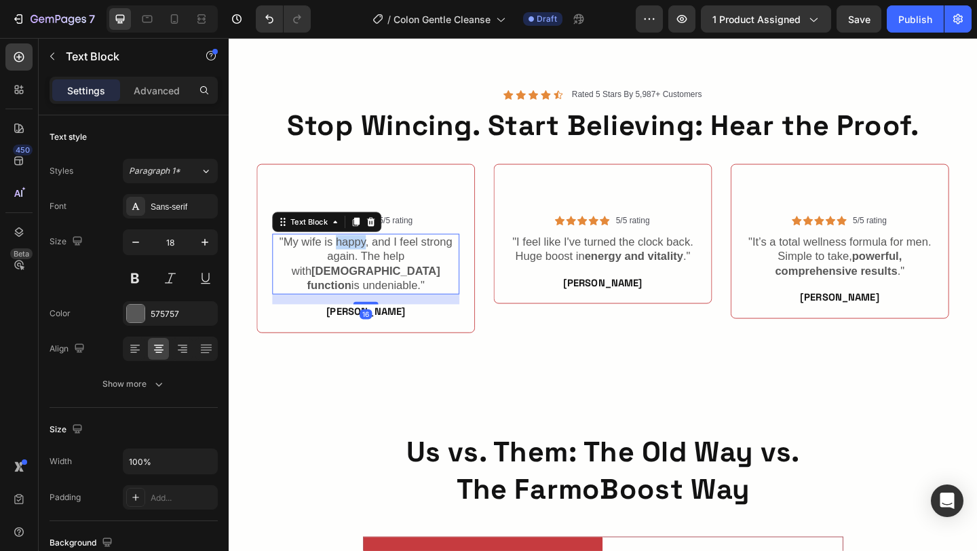
click at [359, 267] on p ""My wife is happy, and I feel strong again. The help with male function is unde…" at bounding box center [377, 284] width 201 height 64
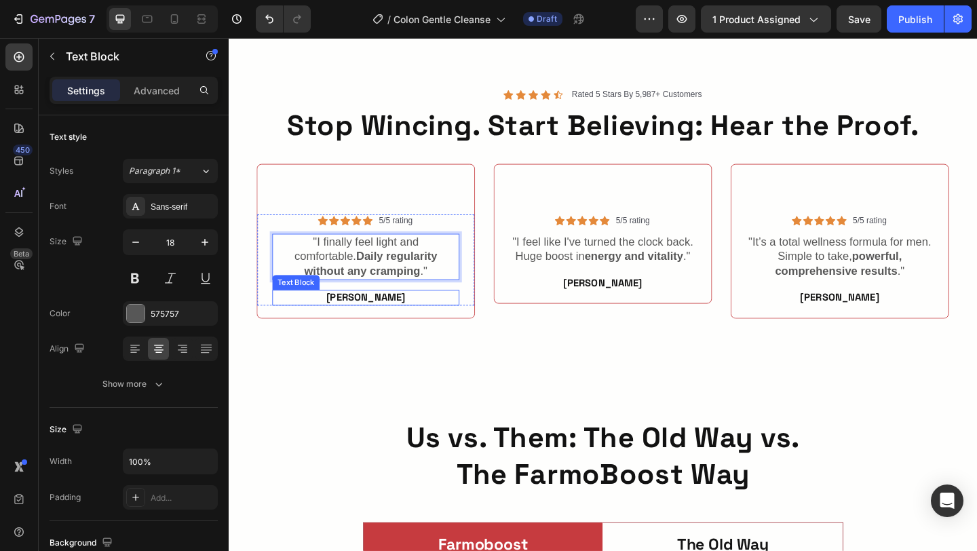
click at [351, 322] on p "Chris D." at bounding box center [377, 320] width 201 height 14
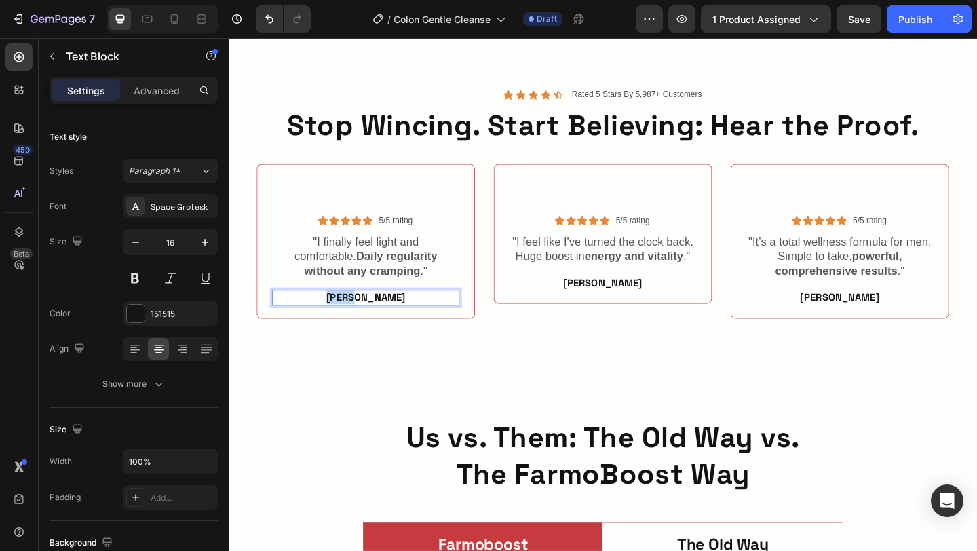
click at [351, 322] on p "Chris D." at bounding box center [377, 320] width 201 height 14
click at [640, 275] on strong "energy and vitality" at bounding box center [669, 276] width 107 height 14
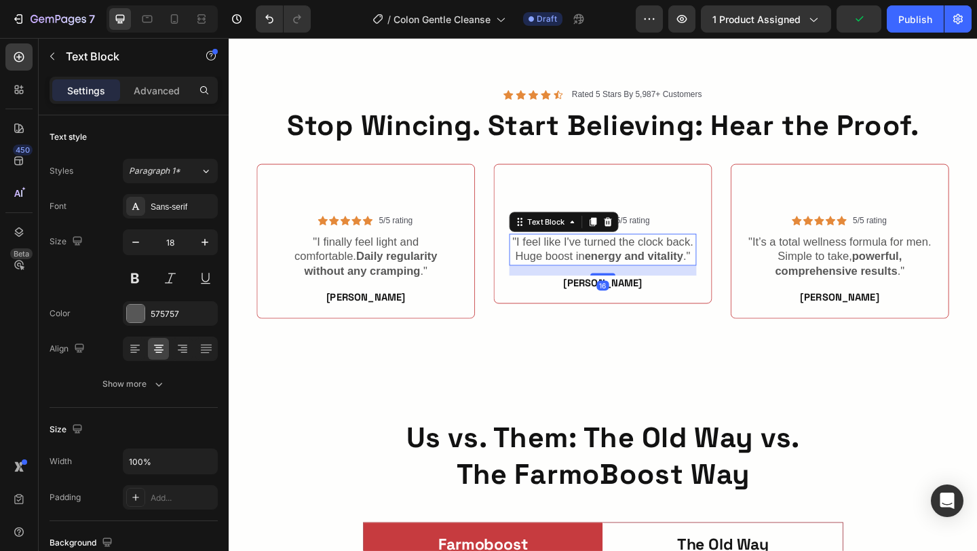
click at [640, 275] on strong "energy and vitality" at bounding box center [669, 276] width 107 height 14
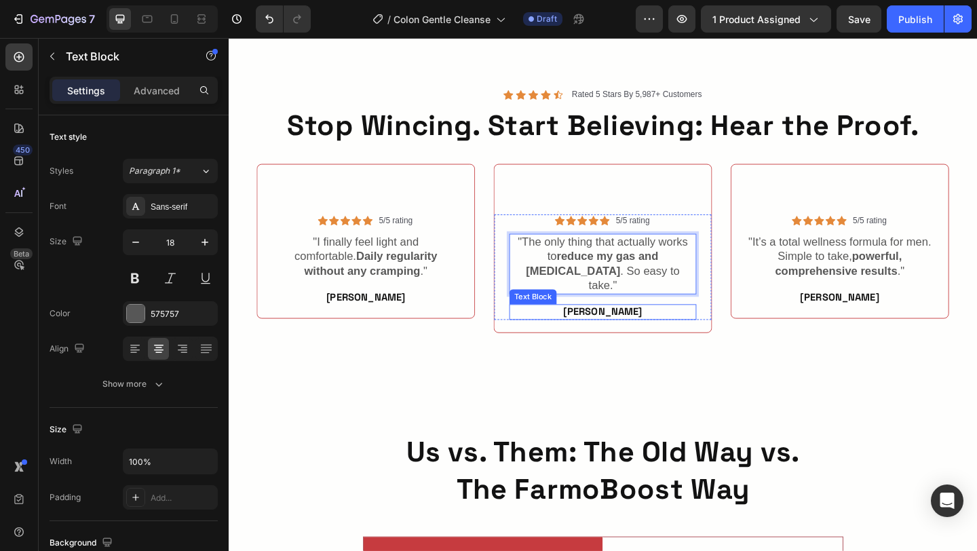
click at [641, 329] on p "Mark S." at bounding box center [635, 336] width 201 height 14
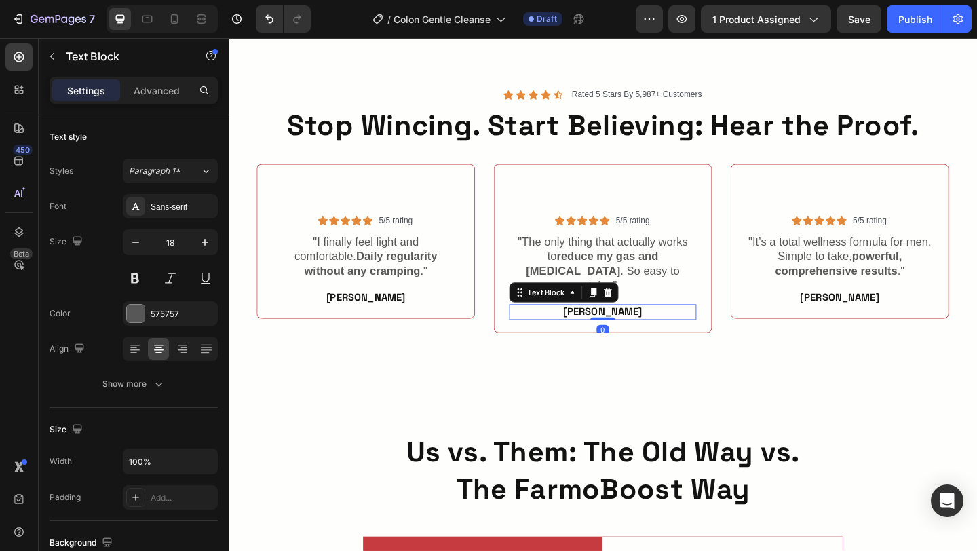
click at [641, 329] on p "Mark S." at bounding box center [635, 336] width 201 height 14
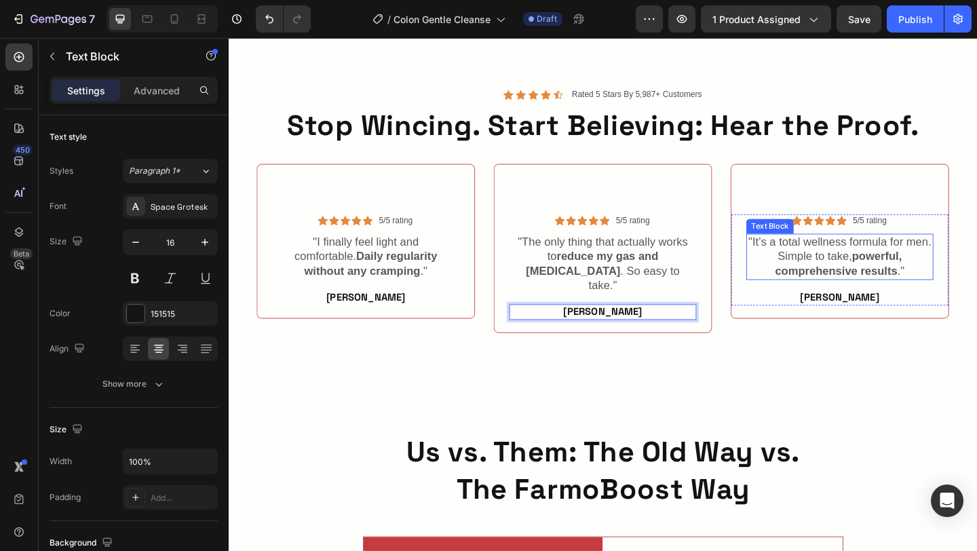
click at [916, 282] on p ""It’s a total wellness formula for men. Simple to take, powerful, comprehensive…" at bounding box center [893, 275] width 201 height 47
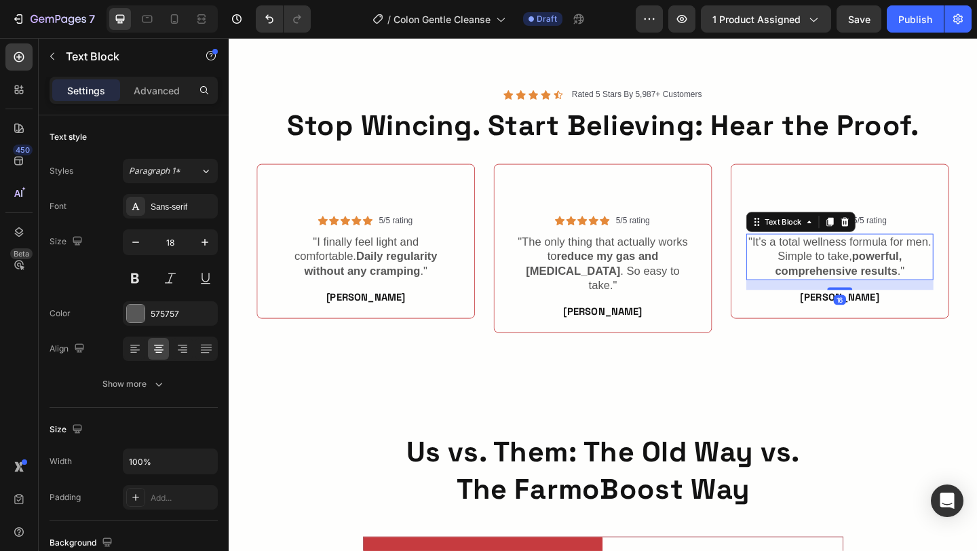
click at [916, 282] on p ""It’s a total wellness formula for men. Simple to take, powerful, comprehensive…" at bounding box center [893, 275] width 201 height 47
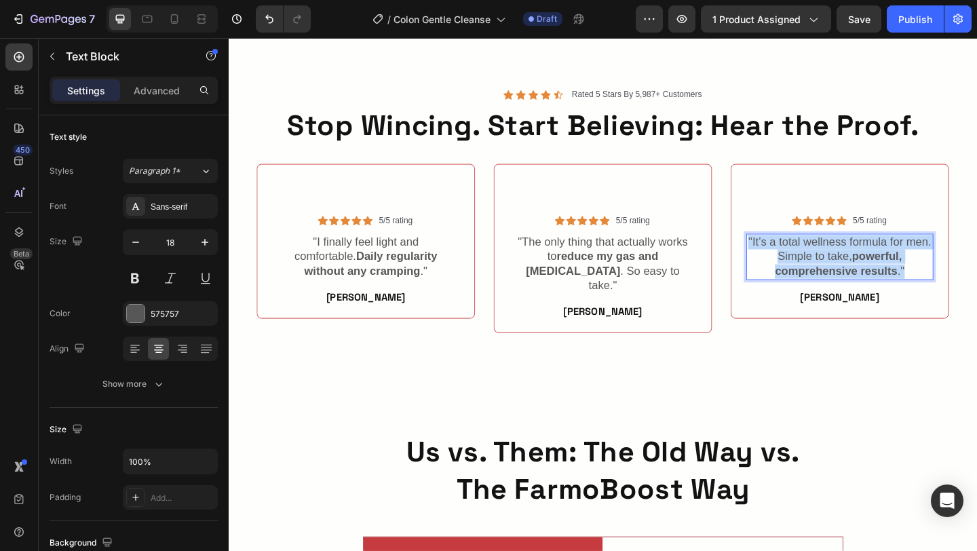
click at [916, 282] on p ""It’s a total wellness formula for men. Simple to take, powerful, comprehensive…" at bounding box center [893, 275] width 201 height 47
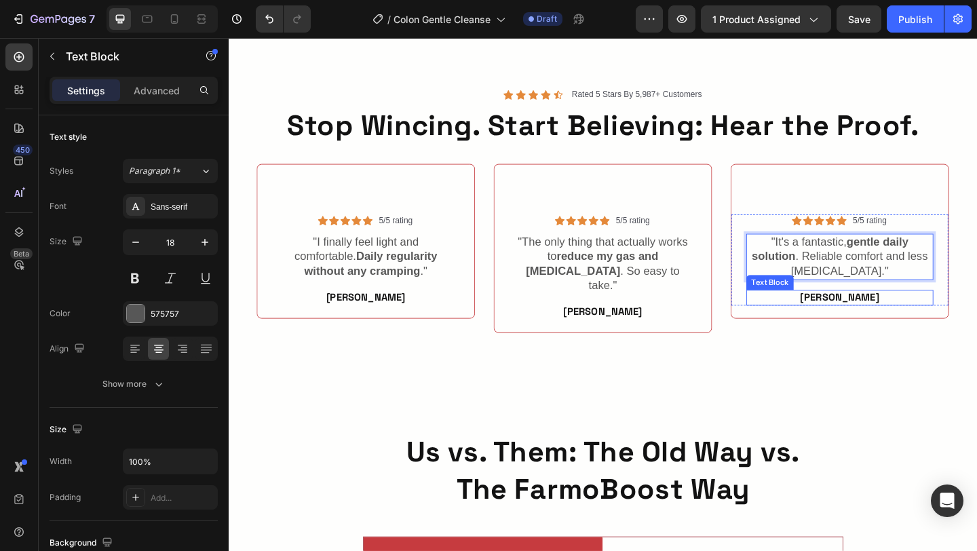
click at [868, 328] on div "Robert P." at bounding box center [893, 320] width 203 height 17
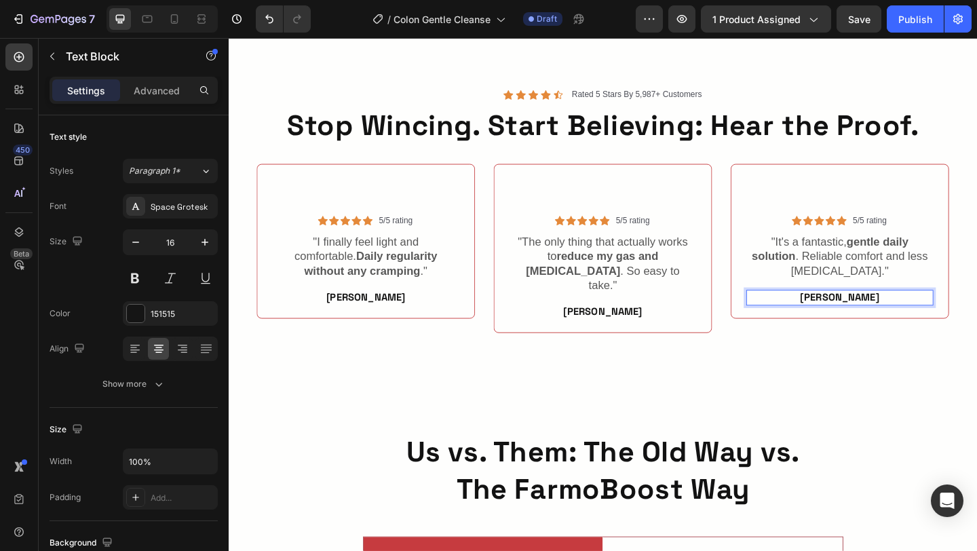
click at [868, 328] on div "Robert P." at bounding box center [893, 320] width 203 height 17
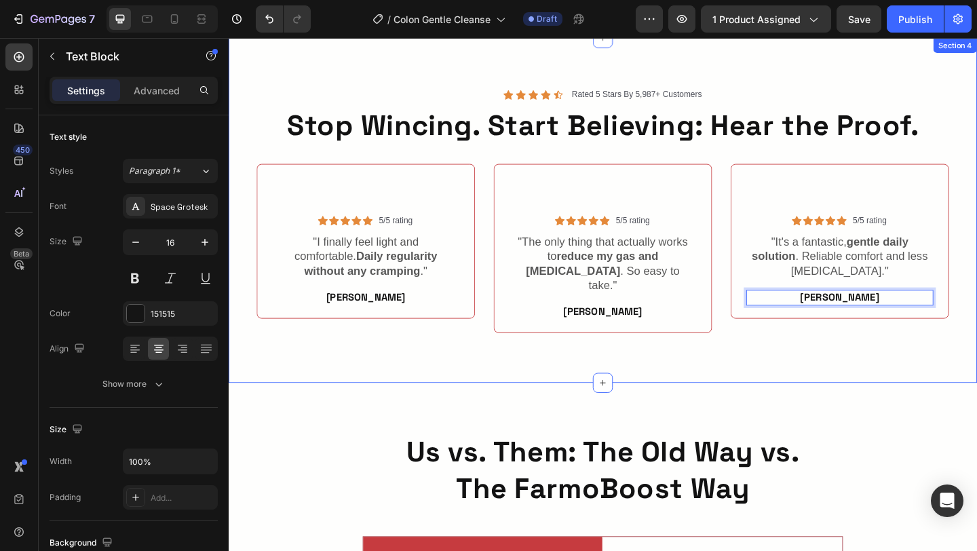
click at [742, 191] on div "Icon Icon Icon Icon Icon Icon List 5/5 rating Text Block Row "The only thing th…" at bounding box center [635, 267] width 237 height 184
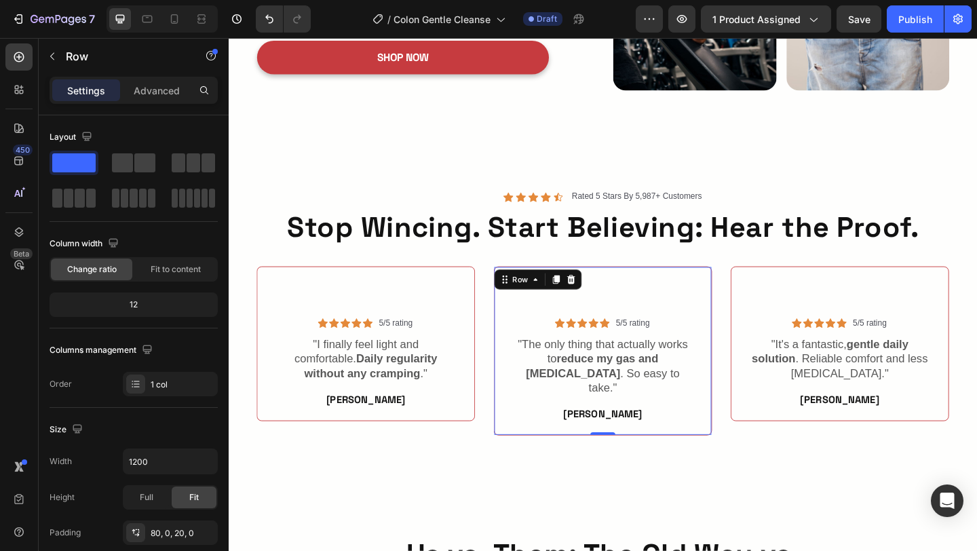
scroll to position [1801, 0]
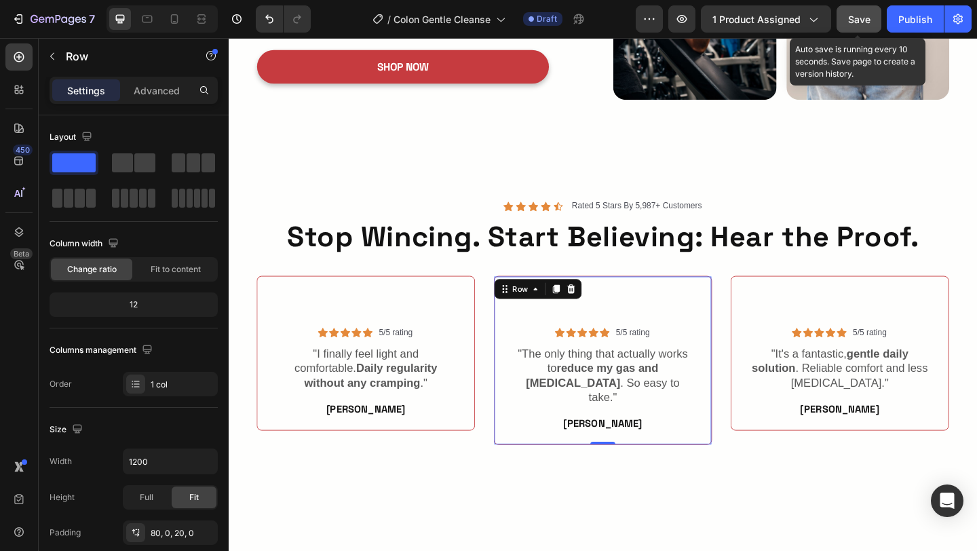
click at [874, 9] on button "Save" at bounding box center [858, 18] width 45 height 27
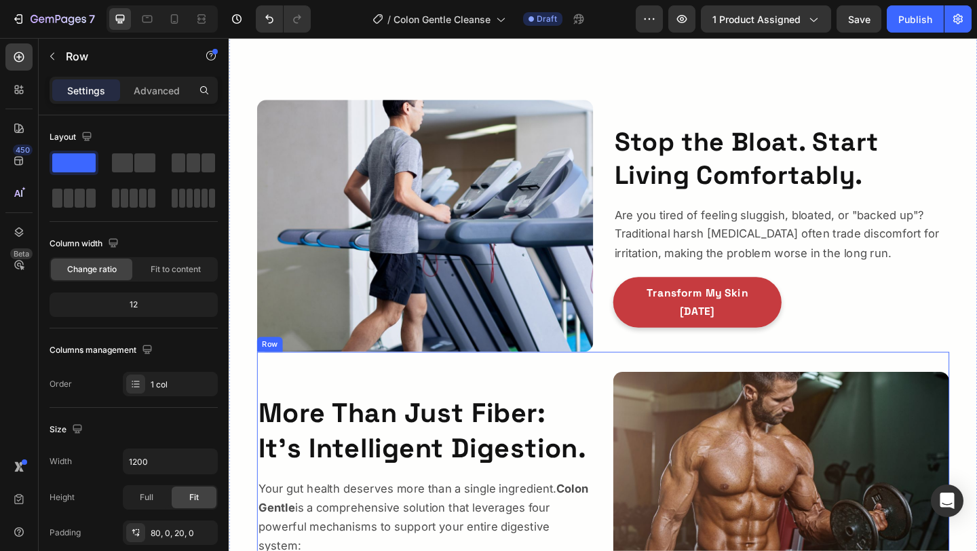
scroll to position [749, 0]
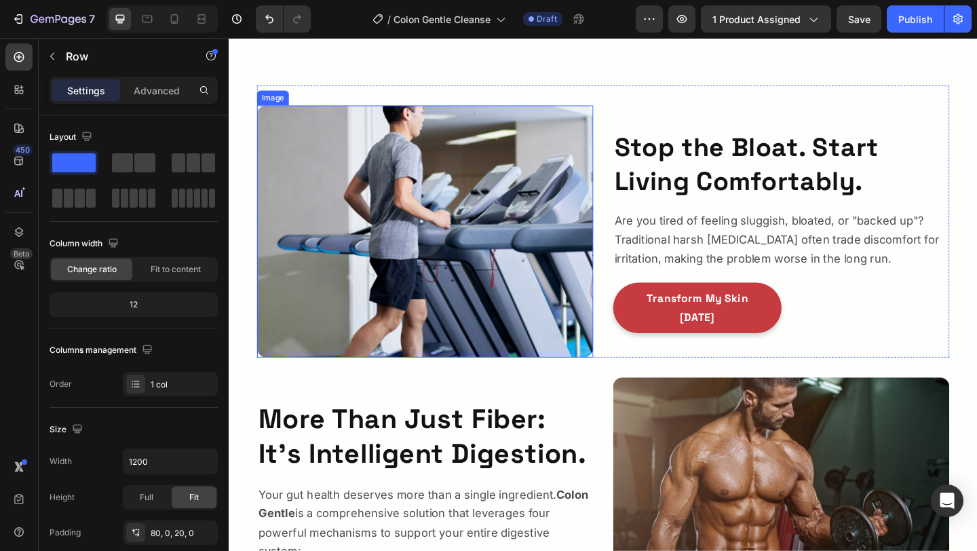
click at [366, 162] on img at bounding box center [442, 248] width 366 height 274
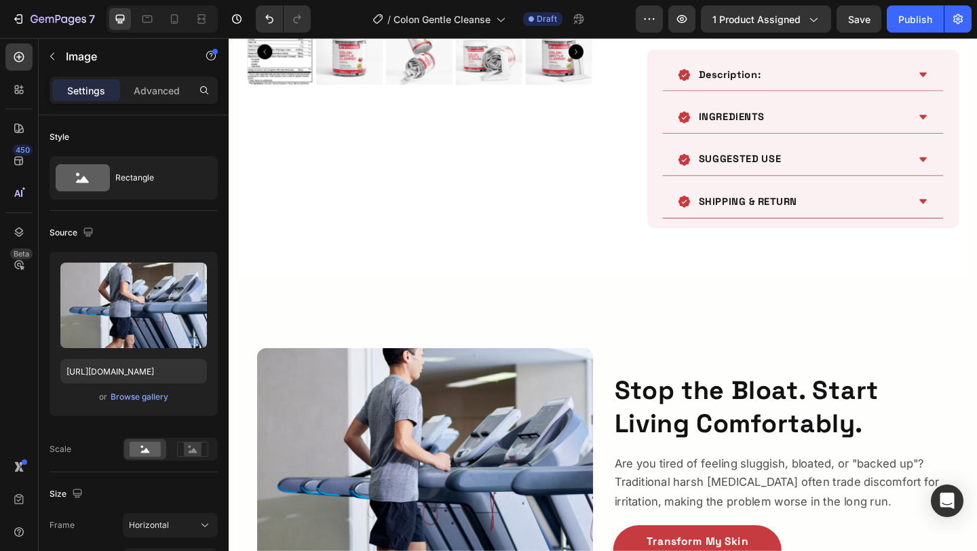
scroll to position [760, 0]
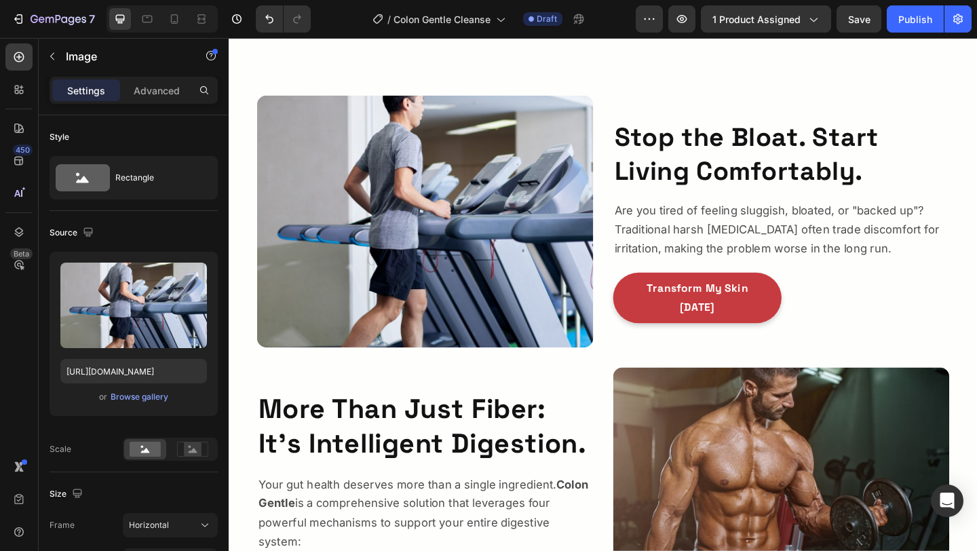
click at [365, 255] on img at bounding box center [442, 237] width 366 height 274
click at [652, 194] on strong "Stop the Bloat. Start Living Comfortably." at bounding box center [792, 163] width 288 height 71
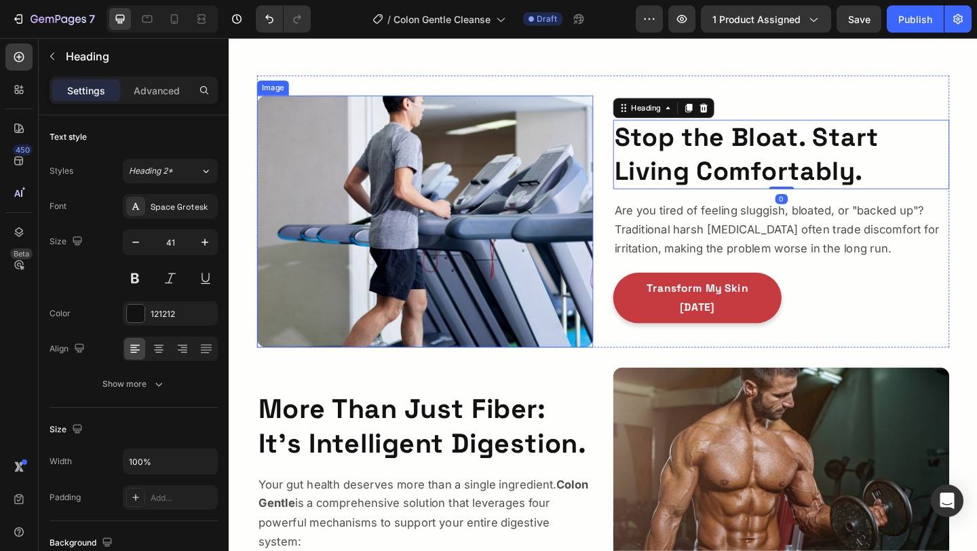
click at [466, 265] on img at bounding box center [442, 237] width 366 height 274
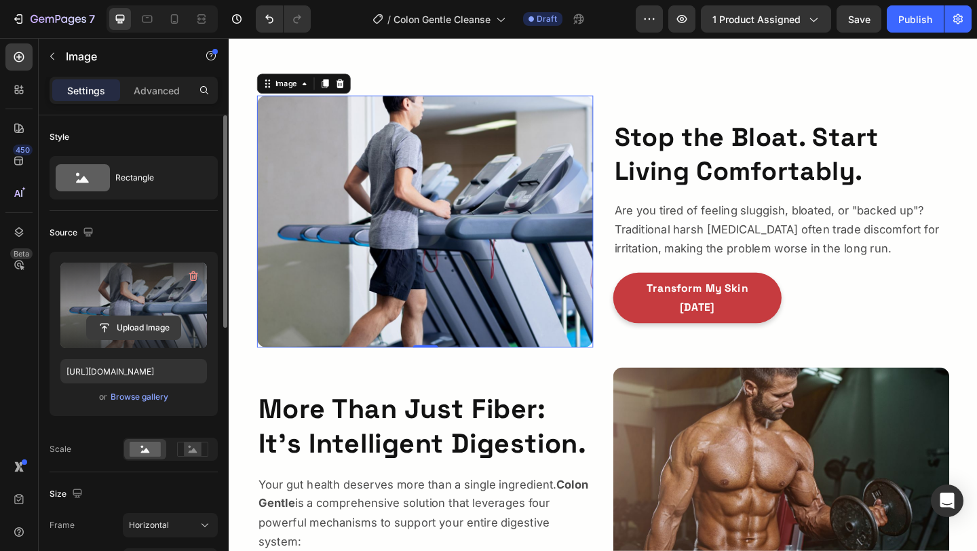
click at [128, 335] on input "file" at bounding box center [134, 327] width 94 height 23
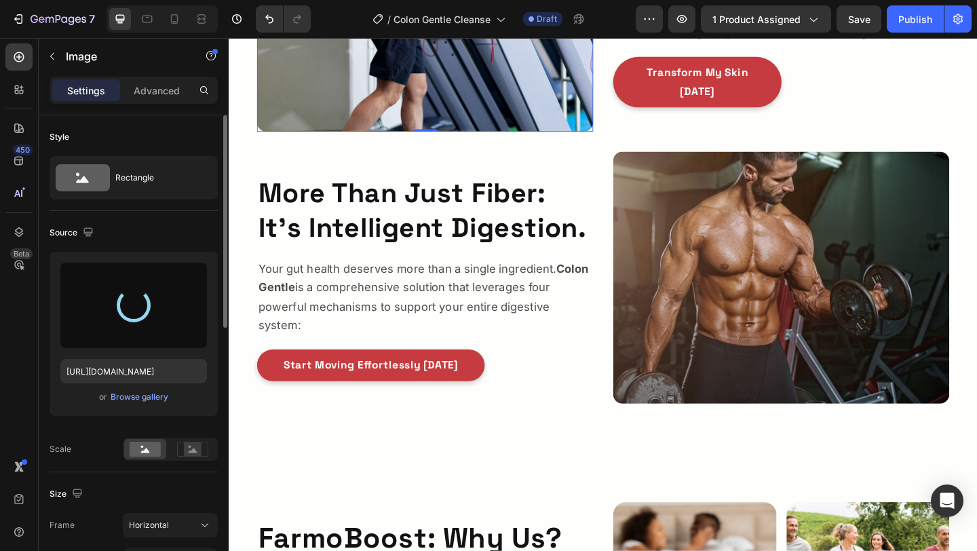
scroll to position [973, 0]
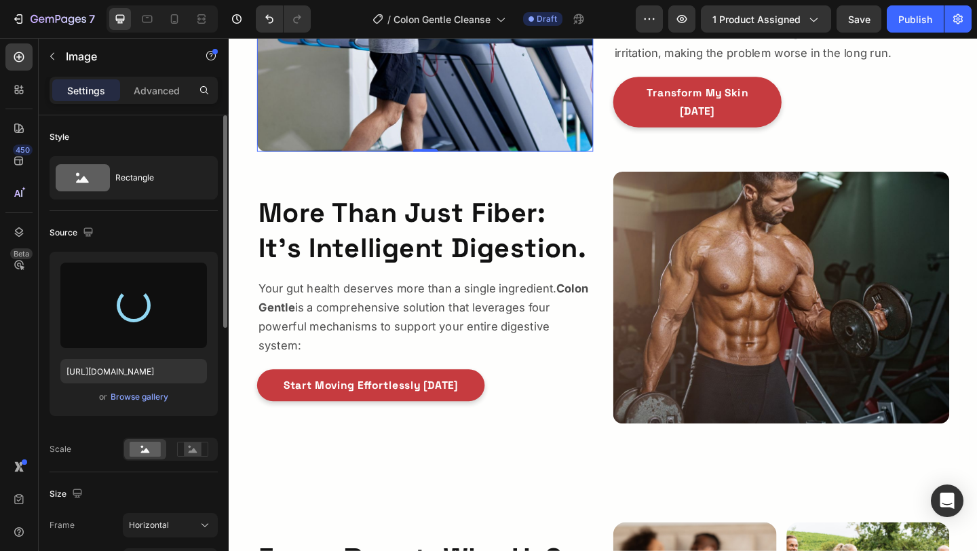
type input "[URL][DOMAIN_NAME]"
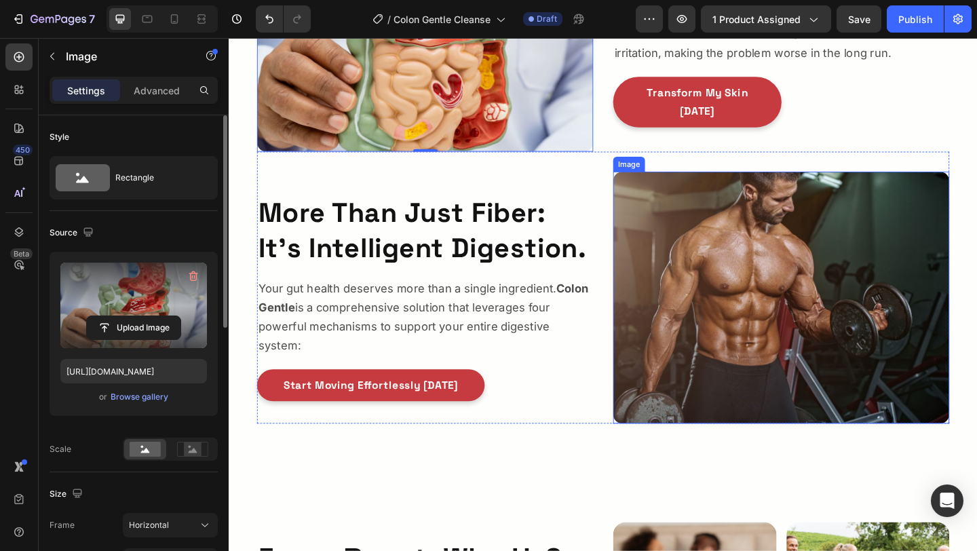
click at [729, 294] on img at bounding box center [829, 320] width 366 height 274
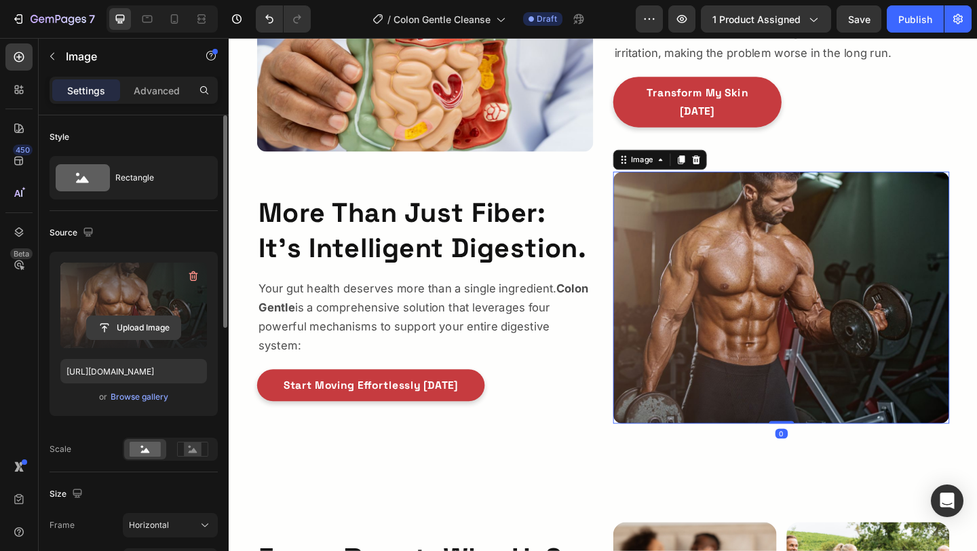
click at [147, 320] on input "file" at bounding box center [134, 327] width 94 height 23
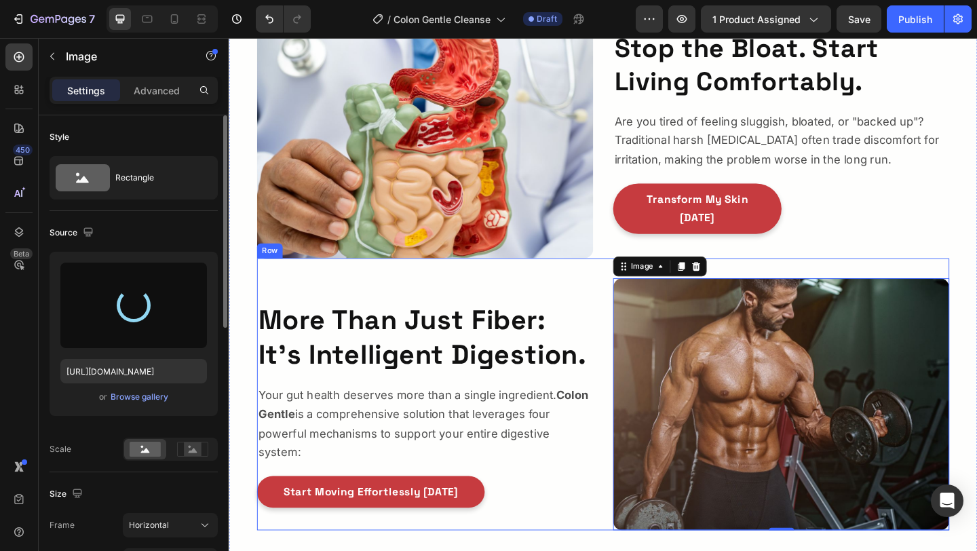
scroll to position [846, 0]
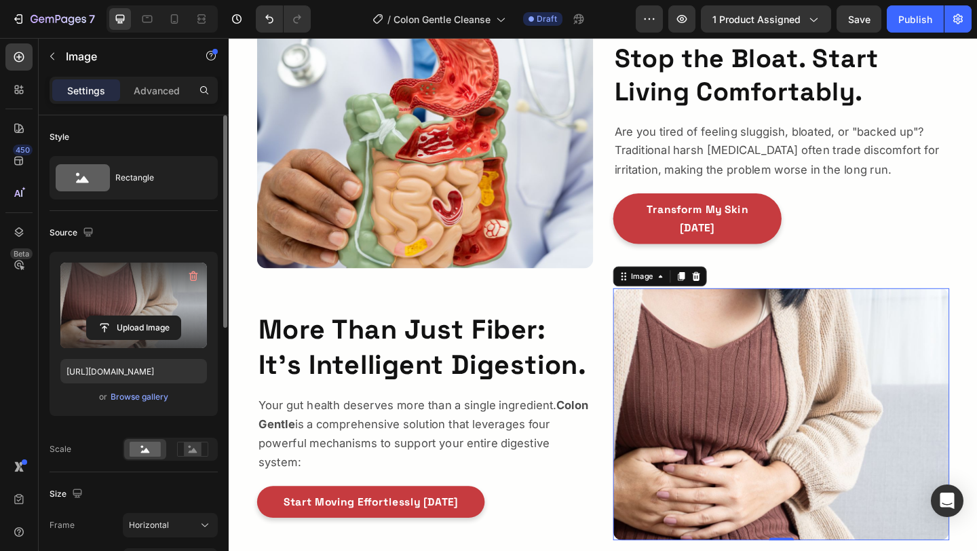
click at [151, 341] on label at bounding box center [133, 304] width 147 height 85
click at [151, 339] on input "file" at bounding box center [134, 327] width 94 height 23
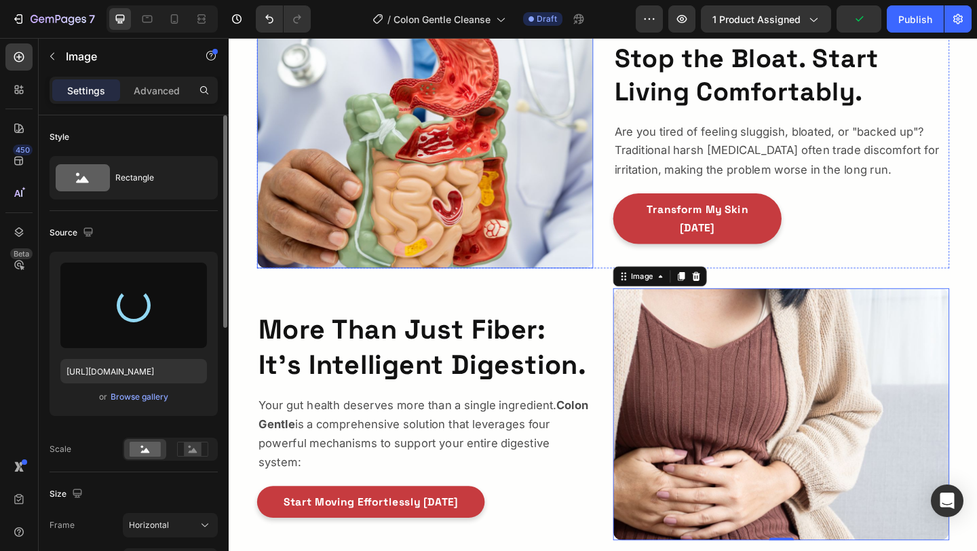
type input "[URL][DOMAIN_NAME]"
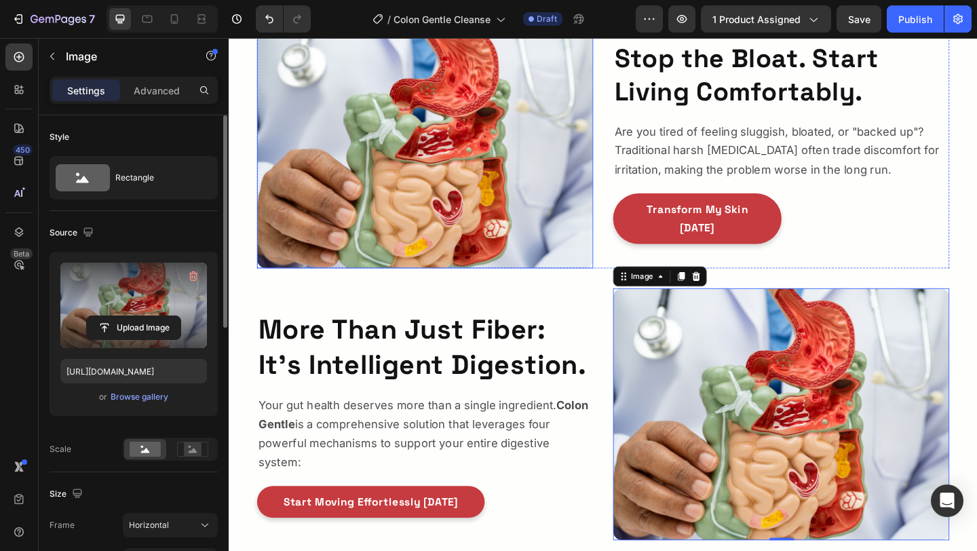
click at [412, 105] on img at bounding box center [442, 151] width 366 height 274
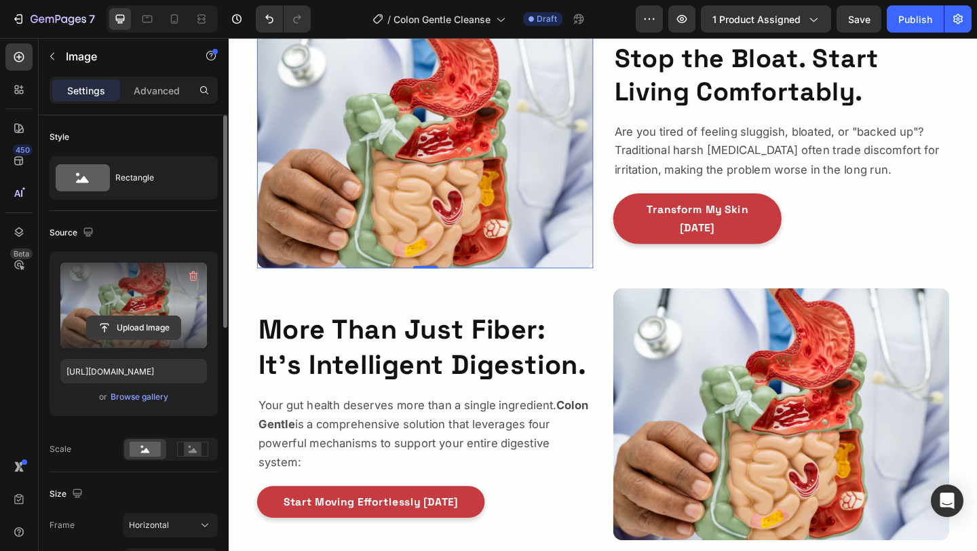
click at [145, 333] on input "file" at bounding box center [134, 327] width 94 height 23
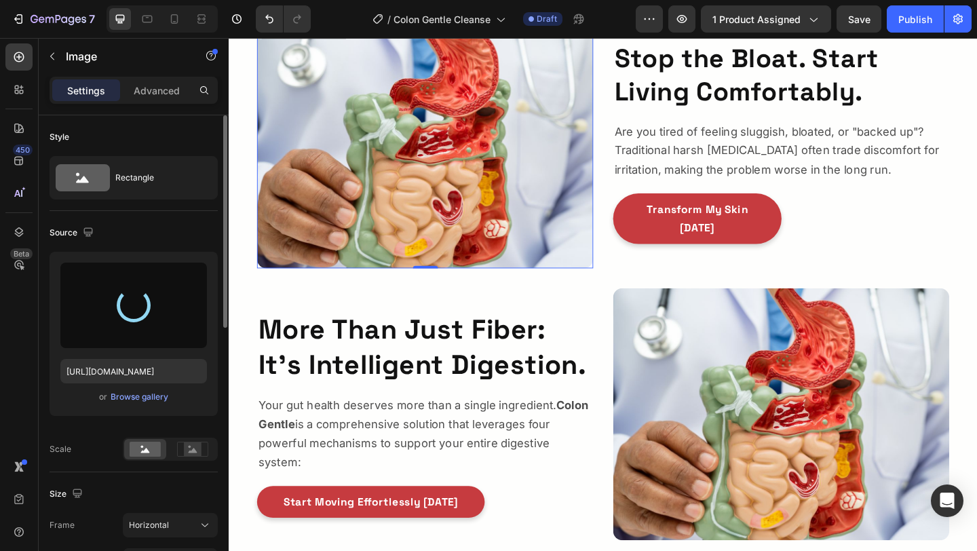
type input "https://cdn.shopify.com/s/files/1/0712/1518/6094/files/gempages_586140835712598…"
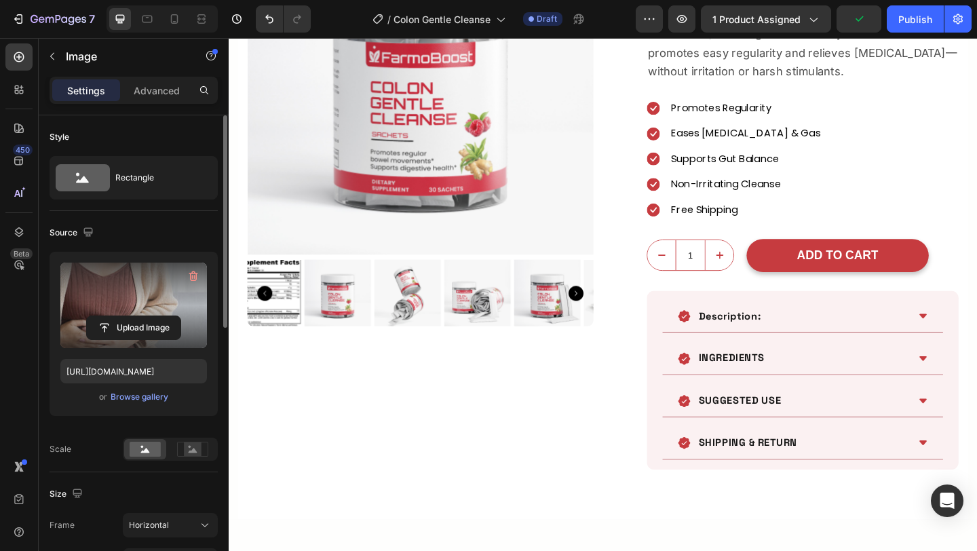
scroll to position [315, 0]
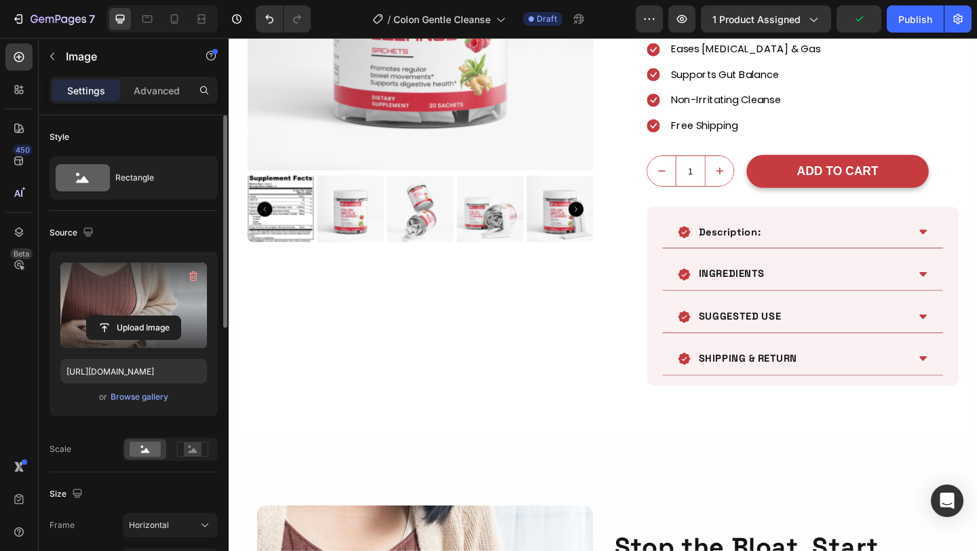
click at [915, 4] on div "7 Version history / Colon Gentle Cleanse Draft Preview 1 product assigned Publi…" at bounding box center [488, 19] width 977 height 39
click at [910, 35] on div "7 Version history / Colon Gentle Cleanse Draft Preview 1 product assigned Save …" at bounding box center [488, 19] width 977 height 39
click at [914, 15] on div "Publish" at bounding box center [915, 19] width 34 height 14
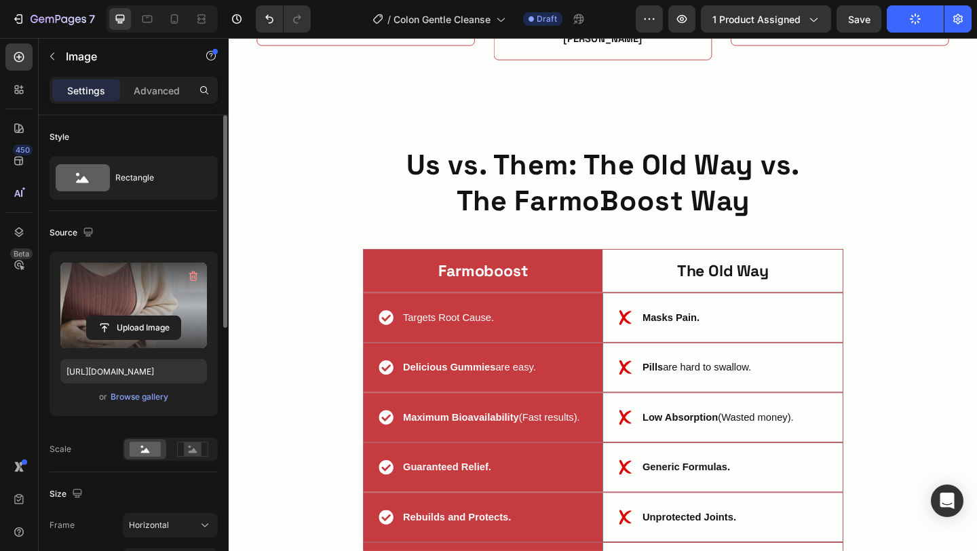
scroll to position [2673, 0]
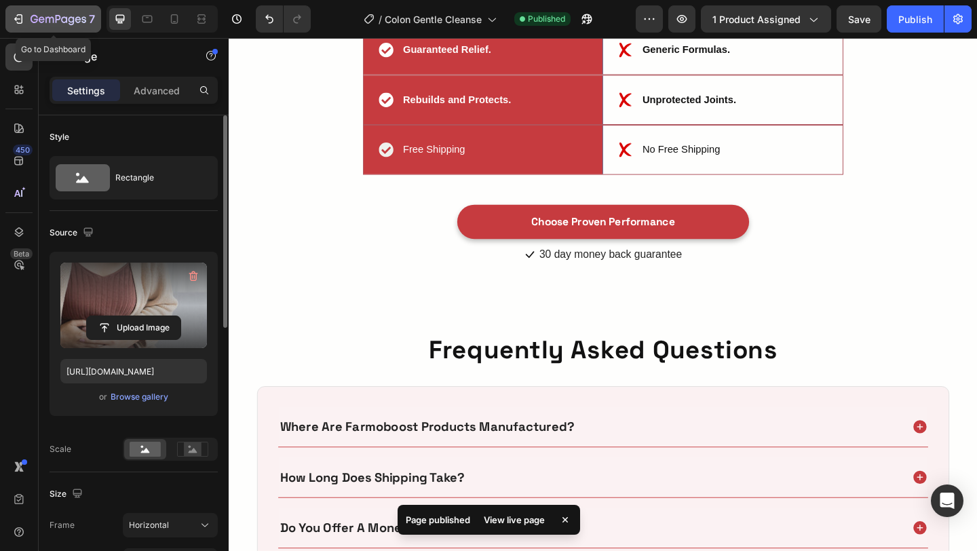
click at [34, 18] on icon "button" at bounding box center [59, 20] width 56 height 12
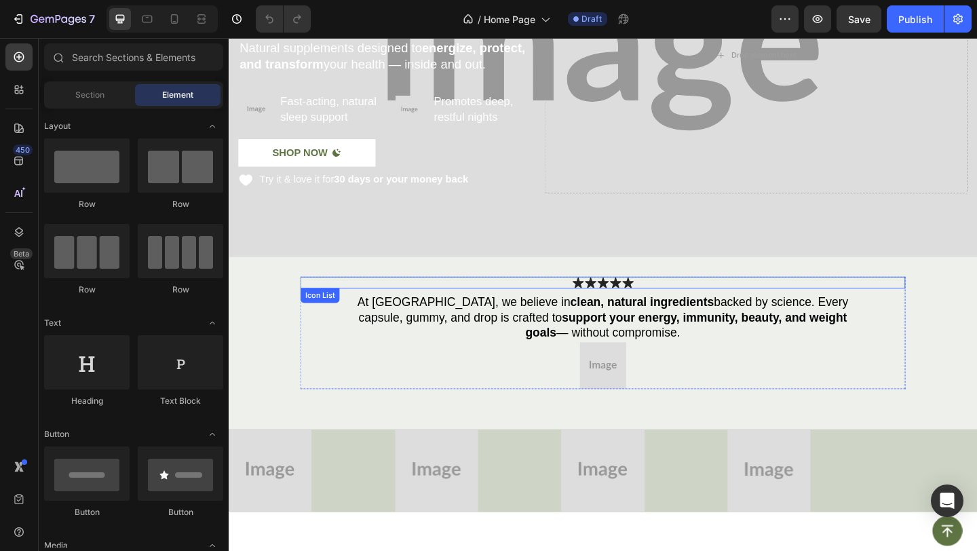
scroll to position [213, 0]
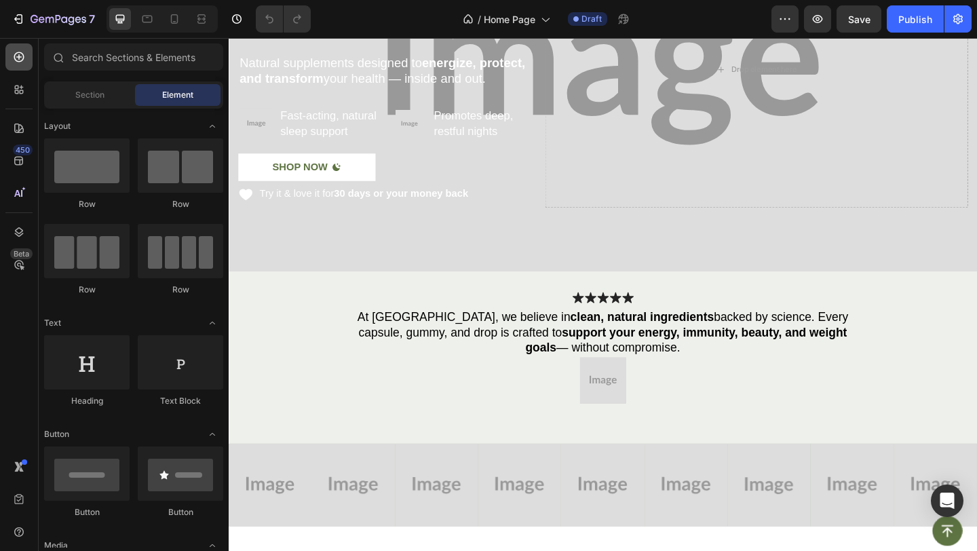
click at [24, 54] on icon at bounding box center [19, 57] width 14 height 14
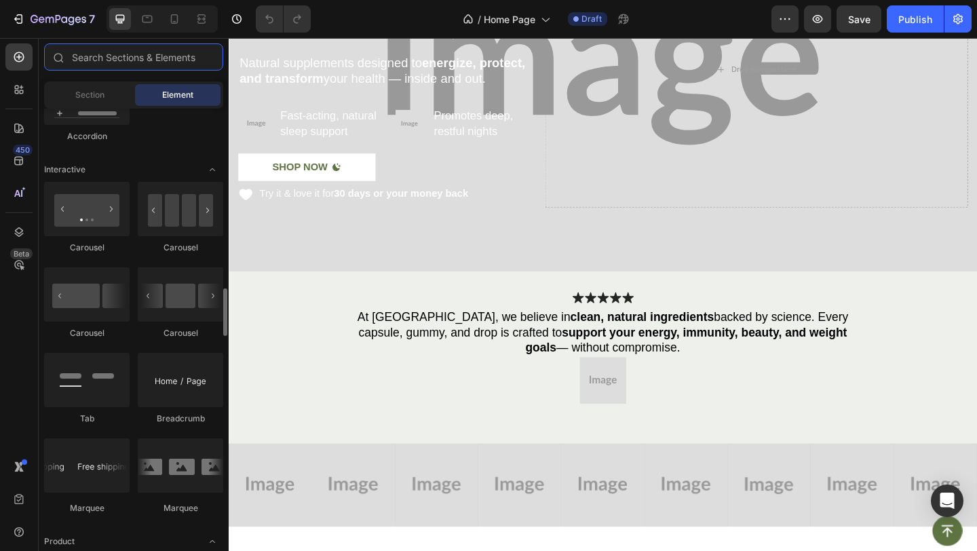
scroll to position [1383, 0]
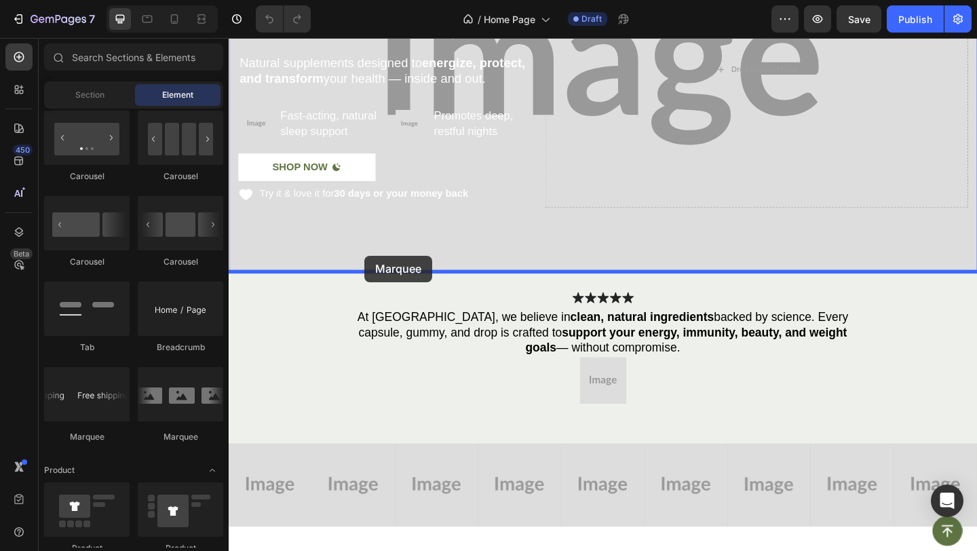
drag, startPoint x: 311, startPoint y: 431, endPoint x: 376, endPoint y: 275, distance: 169.0
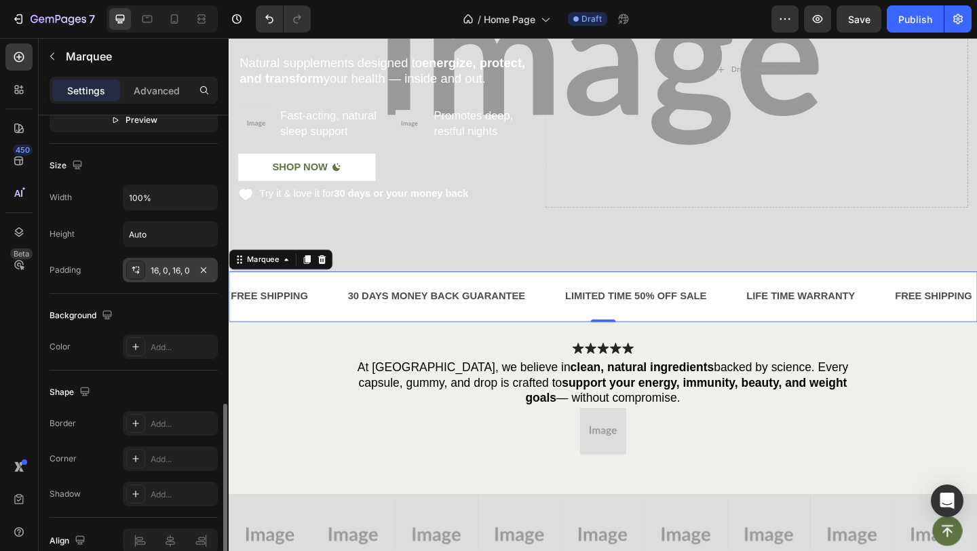
scroll to position [433, 0]
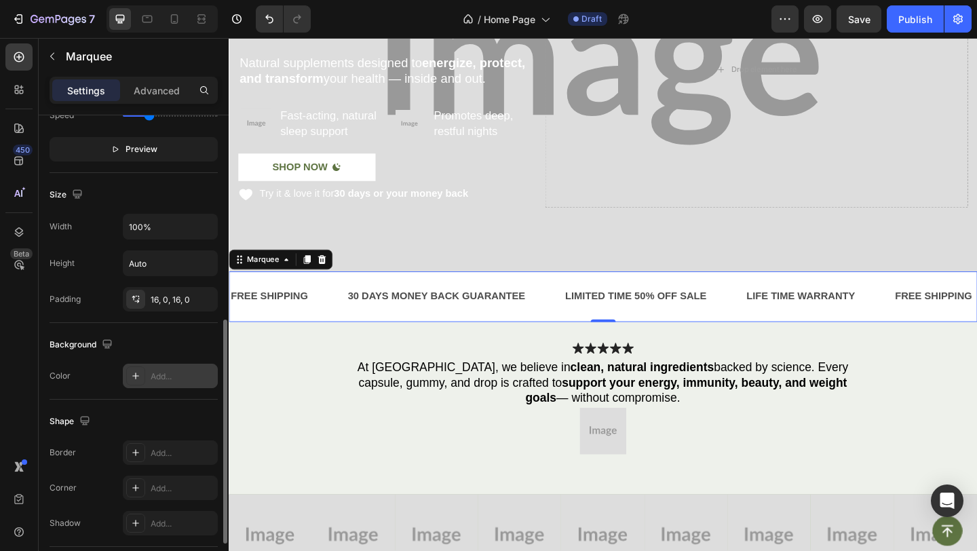
click at [136, 370] on div at bounding box center [135, 375] width 19 height 19
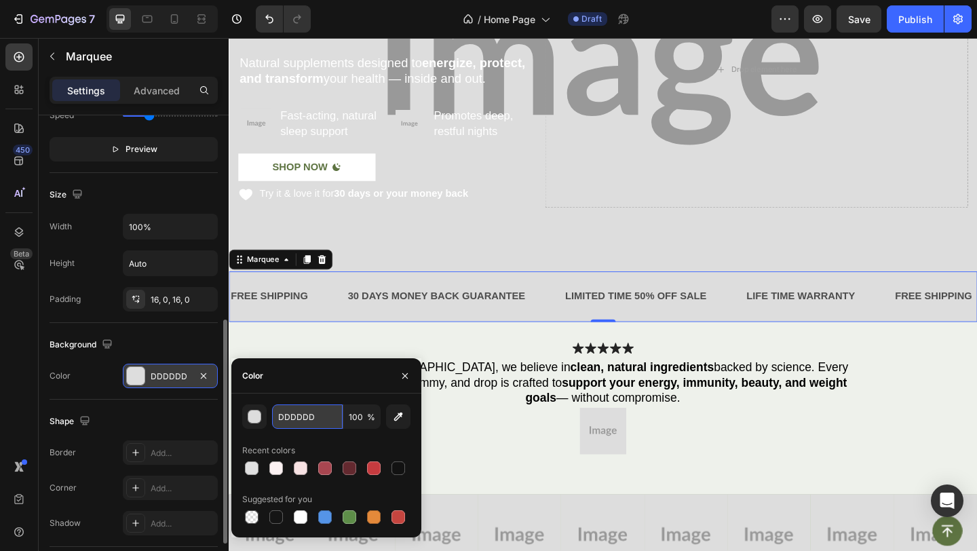
click at [290, 409] on input "DDDDDD" at bounding box center [307, 416] width 71 height 24
paste input "C63B3F"
type input "C63B3F"
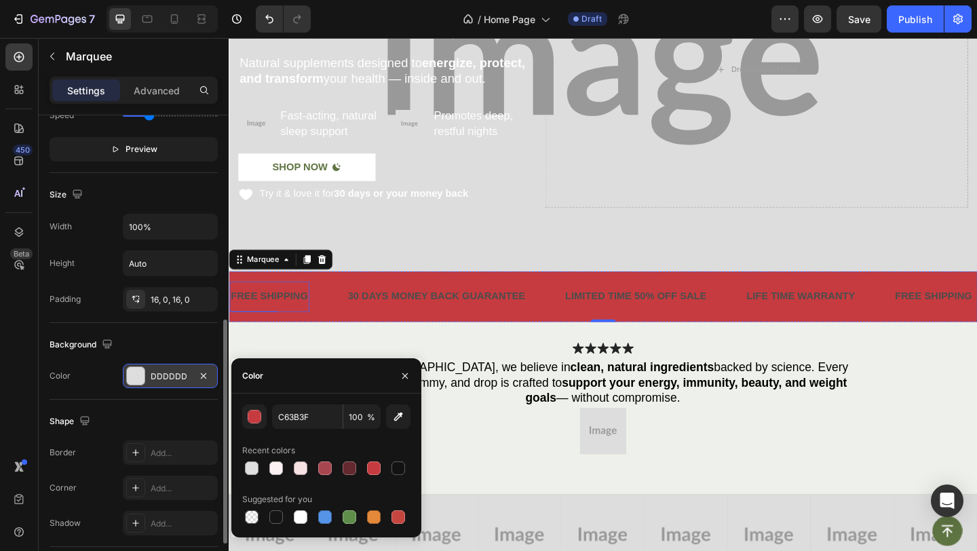
click at [293, 319] on div "FREE SHIPPING" at bounding box center [272, 319] width 87 height 22
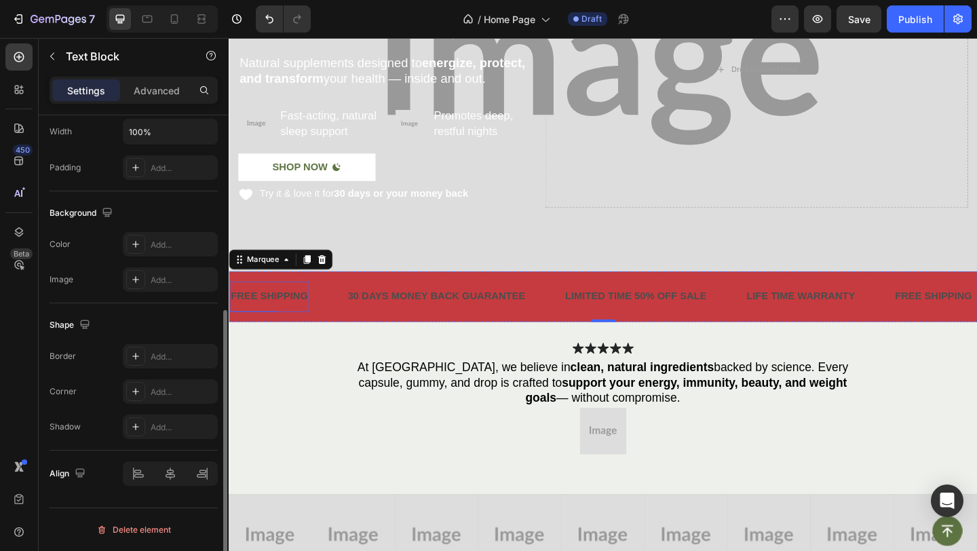
scroll to position [0, 0]
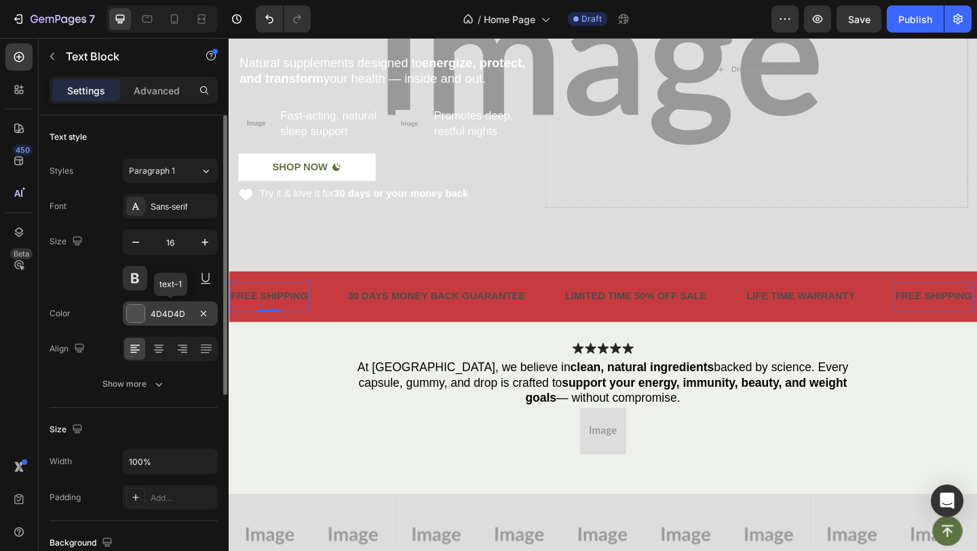
click at [157, 305] on div "4D4D4D" at bounding box center [170, 313] width 95 height 24
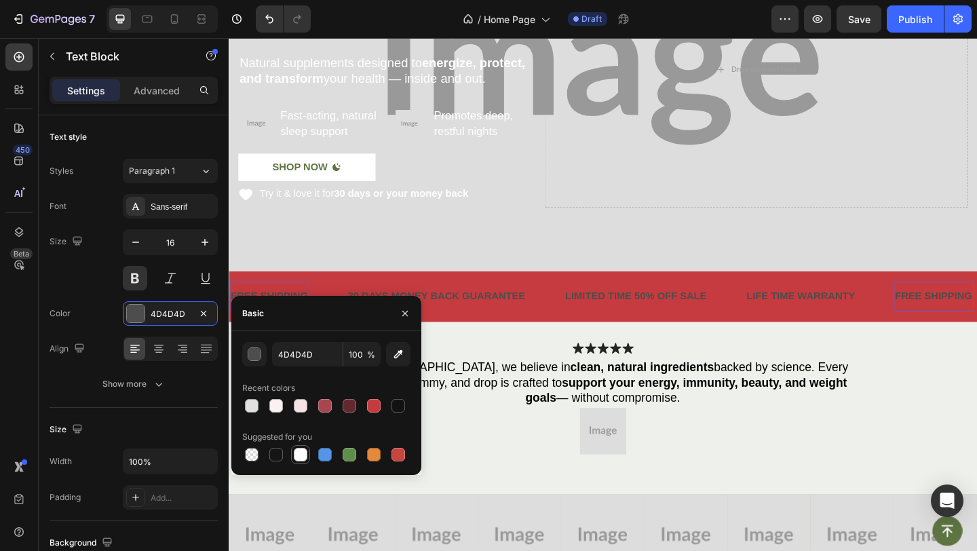
click at [303, 445] on div at bounding box center [300, 454] width 19 height 19
type input "FFFFFF"
click at [275, 289] on div "Background Image" at bounding box center [636, 72] width 814 height 439
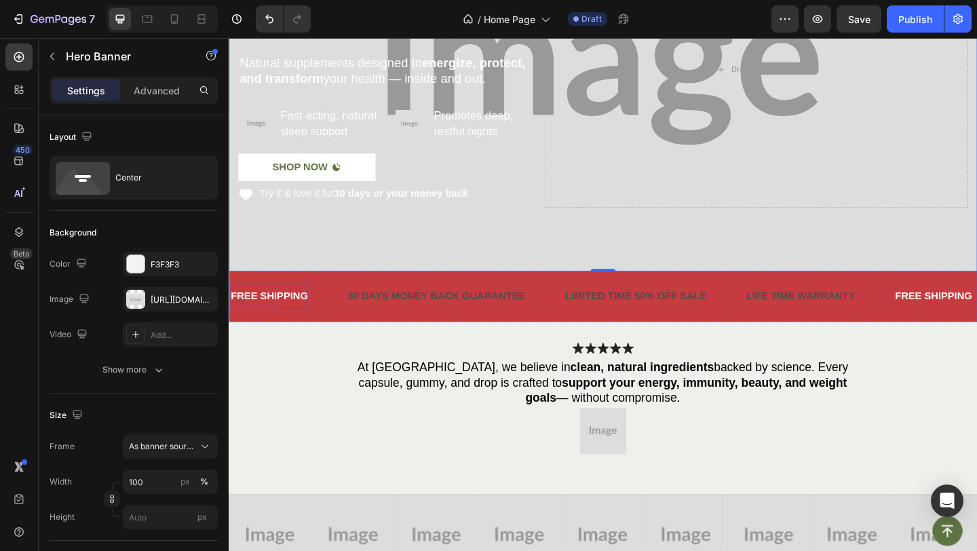
click at [269, 330] on div "FREE SHIPPING" at bounding box center [272, 319] width 87 height 22
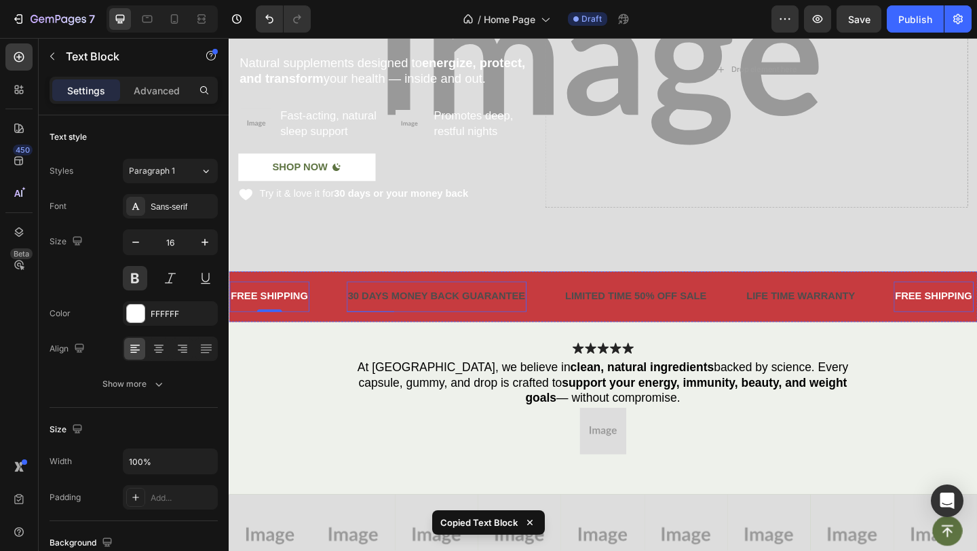
click at [397, 310] on div "30 DAYS MONEY BACK GUARANTEE" at bounding box center [455, 319] width 196 height 22
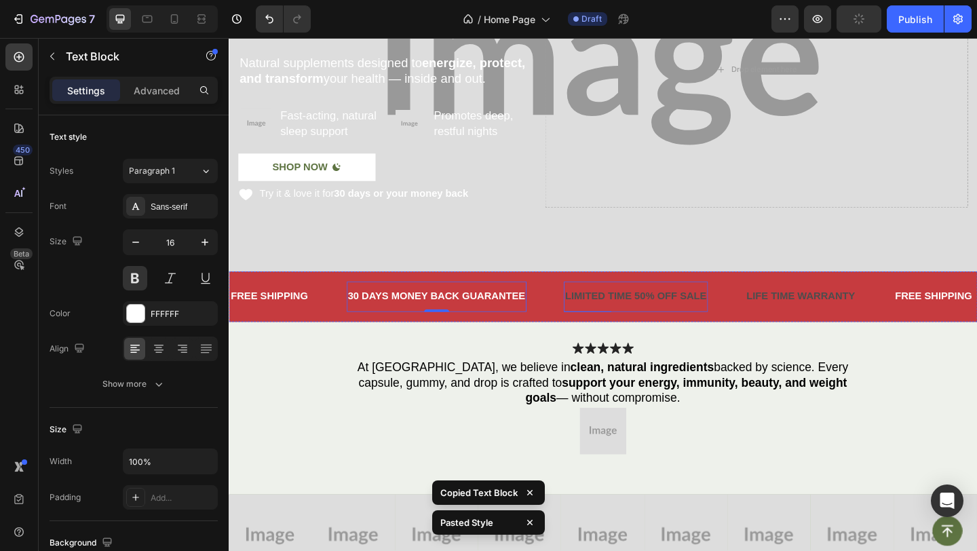
click at [595, 313] on div "LIMITED TIME 50% OFF SALE" at bounding box center [671, 319] width 157 height 22
click at [615, 316] on div "LIMITED TIME 50% OFF SALE" at bounding box center [671, 319] width 157 height 22
click at [578, 318] on div "30 DAYS MONEY BACK GUARANTEE Text Block" at bounding box center [475, 319] width 237 height 33
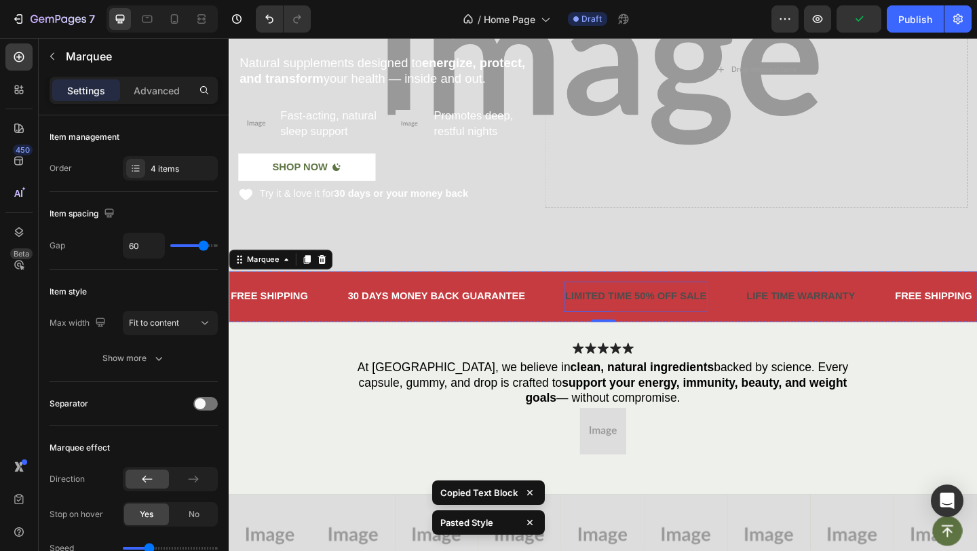
click at [606, 318] on p "LIMITED TIME 50% OFF SALE" at bounding box center [671, 319] width 154 height 20
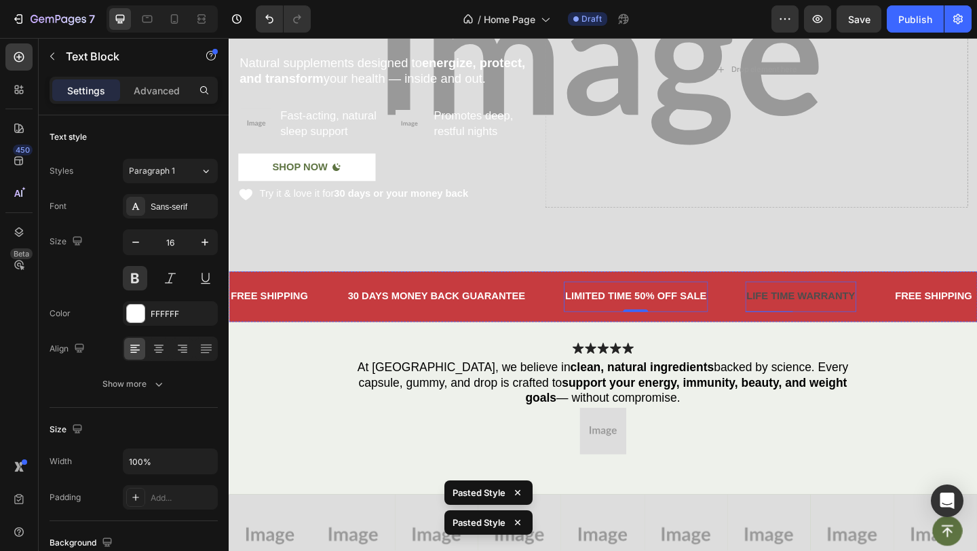
click at [833, 317] on div "LIFE TIME WARRANTY" at bounding box center [850, 319] width 121 height 22
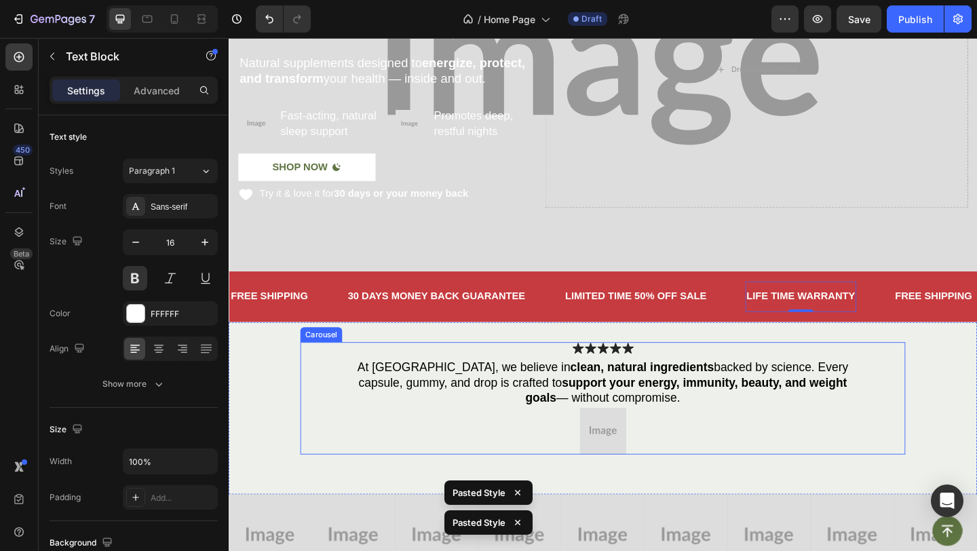
click at [800, 386] on div "Icon Icon Icon Icon Icon Icon List At BoostUp, we believe in clean, natural ing…" at bounding box center [636, 429] width 658 height 122
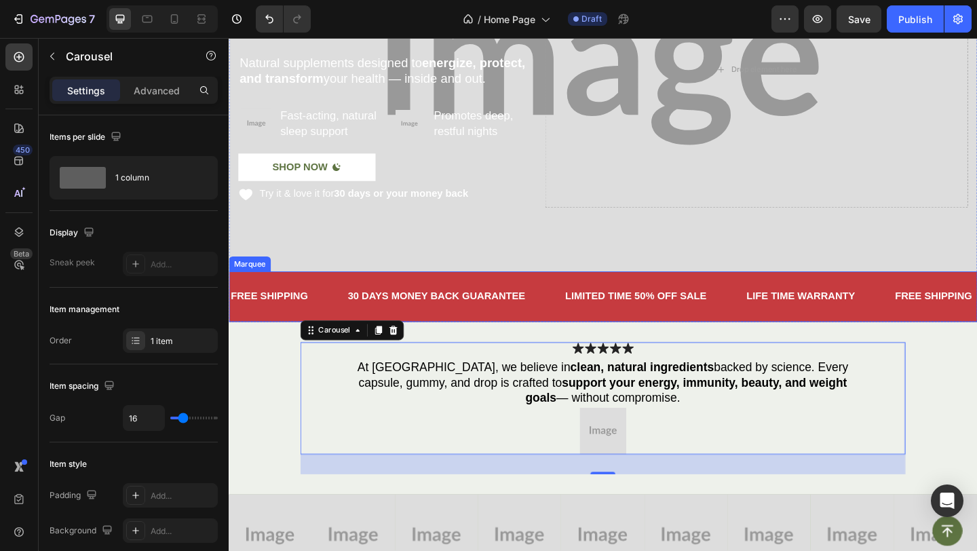
click at [298, 340] on div "FREE SHIPPING Text Block 30 DAYS MONEY BACK GUARANTEE Text Block LIMITED TIME 5…" at bounding box center [636, 319] width 814 height 55
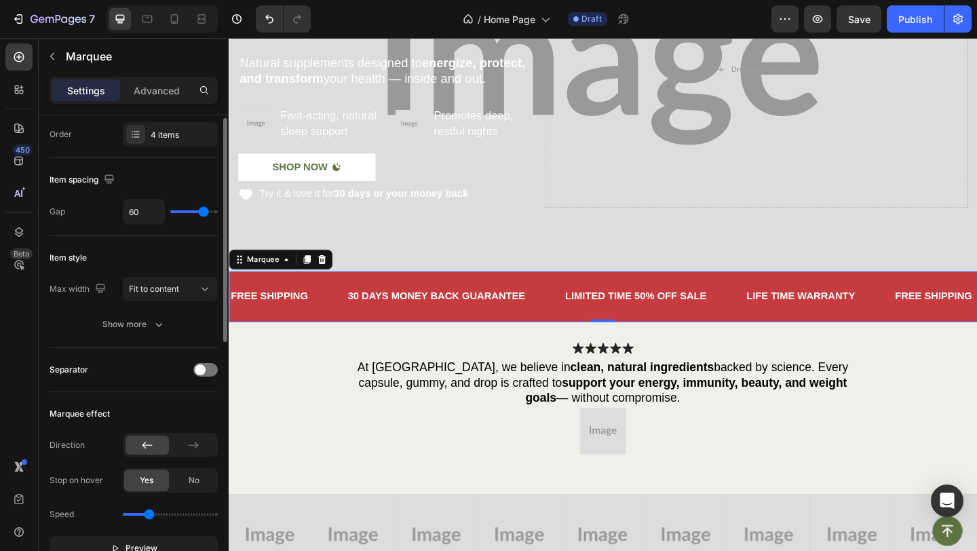
scroll to position [50, 0]
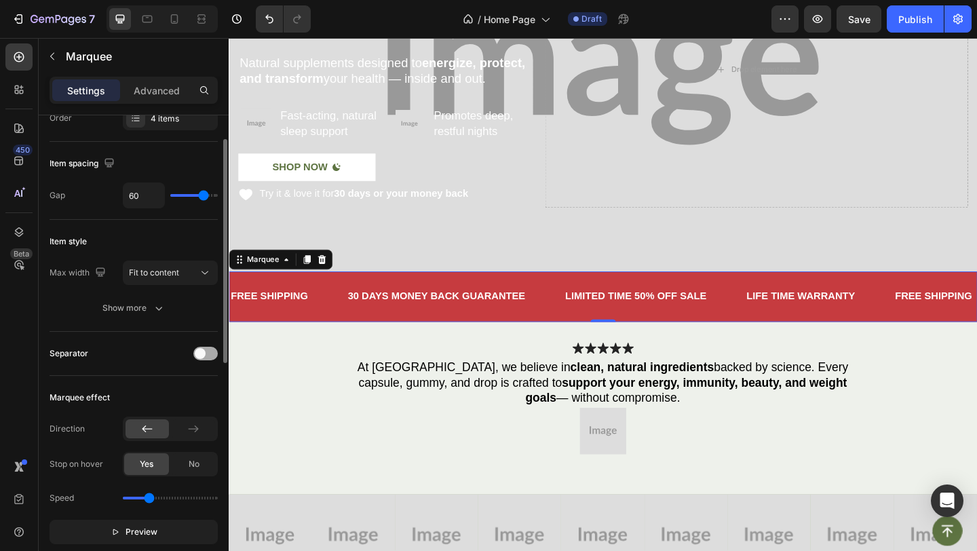
click at [199, 354] on span at bounding box center [200, 353] width 11 height 11
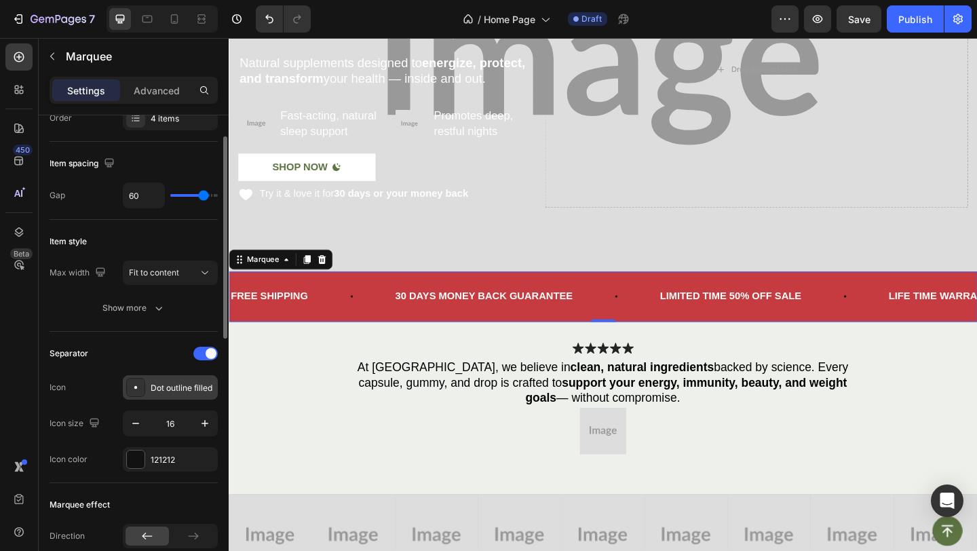
click at [165, 398] on div "Dot outline filled" at bounding box center [170, 387] width 95 height 24
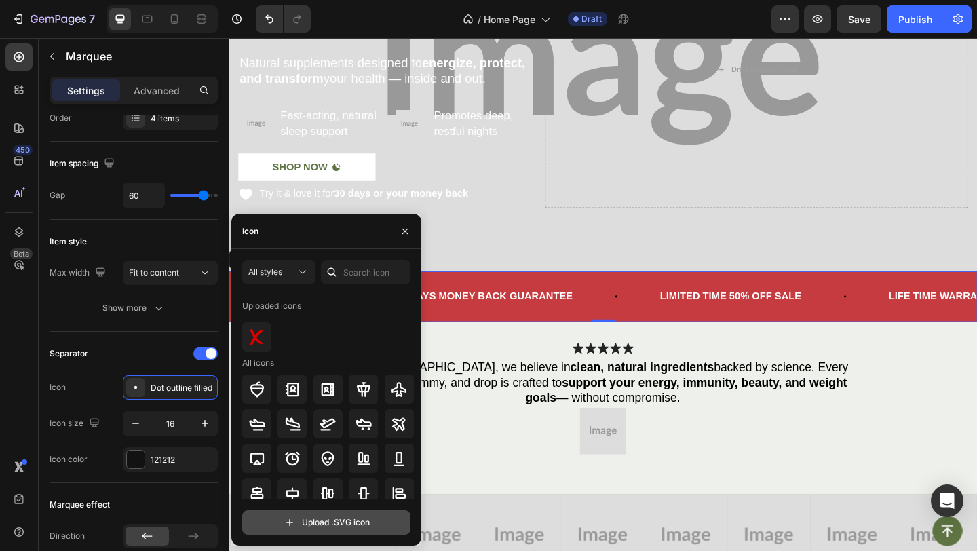
click at [271, 526] on input "file" at bounding box center [326, 522] width 167 height 23
type input "C:\fakepath\Votre texte de paragraphe (4).svg"
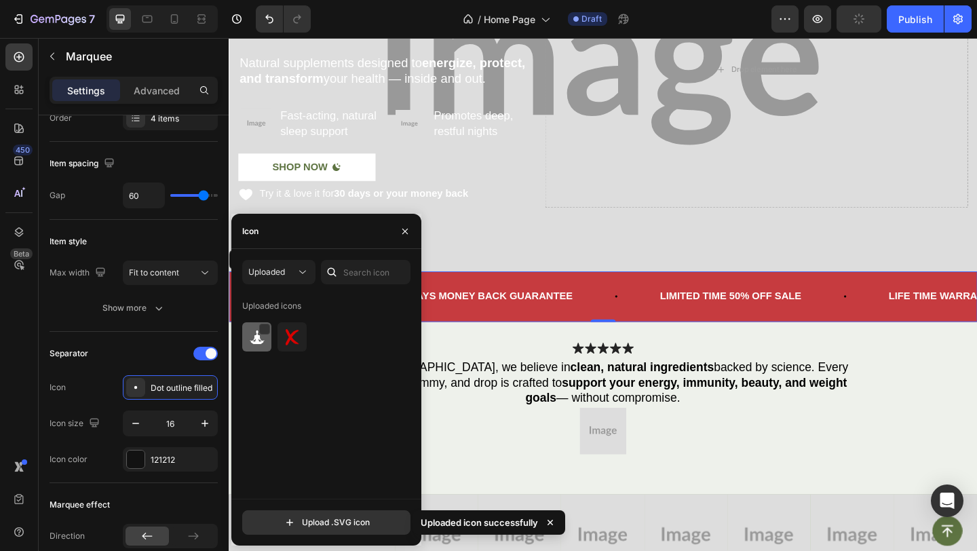
click at [254, 350] on div at bounding box center [256, 336] width 29 height 29
click at [197, 416] on button "button" at bounding box center [205, 423] width 24 height 24
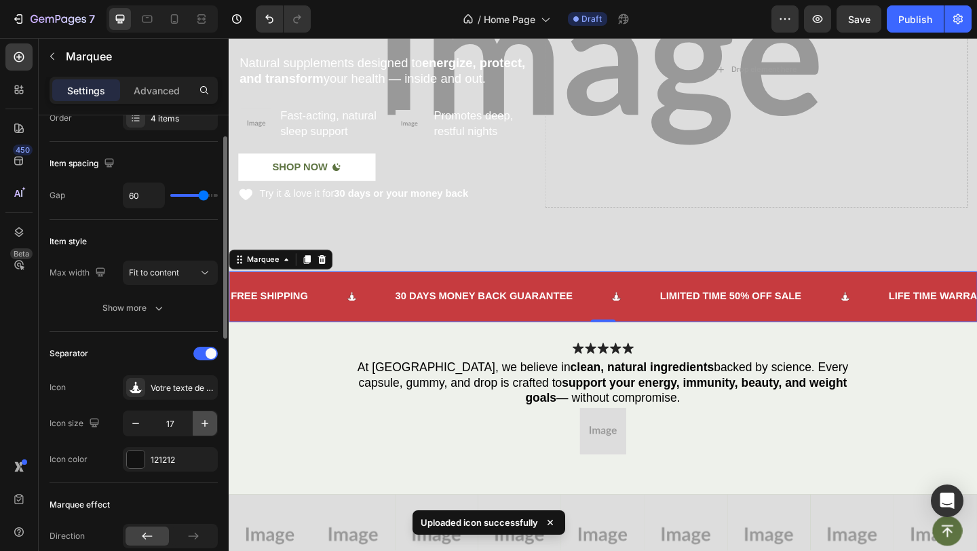
click at [197, 416] on button "button" at bounding box center [205, 423] width 24 height 24
click at [173, 421] on input "20" at bounding box center [170, 423] width 45 height 24
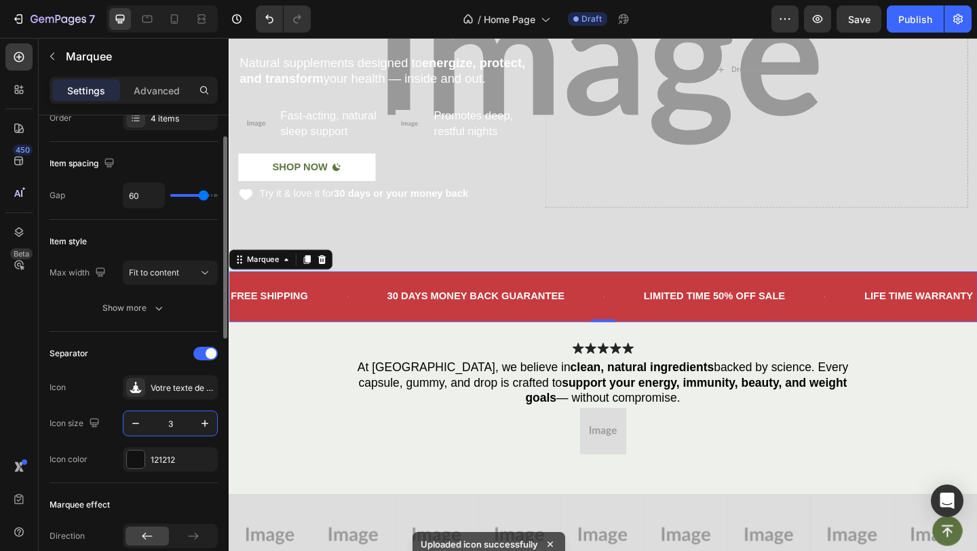
type input "30"
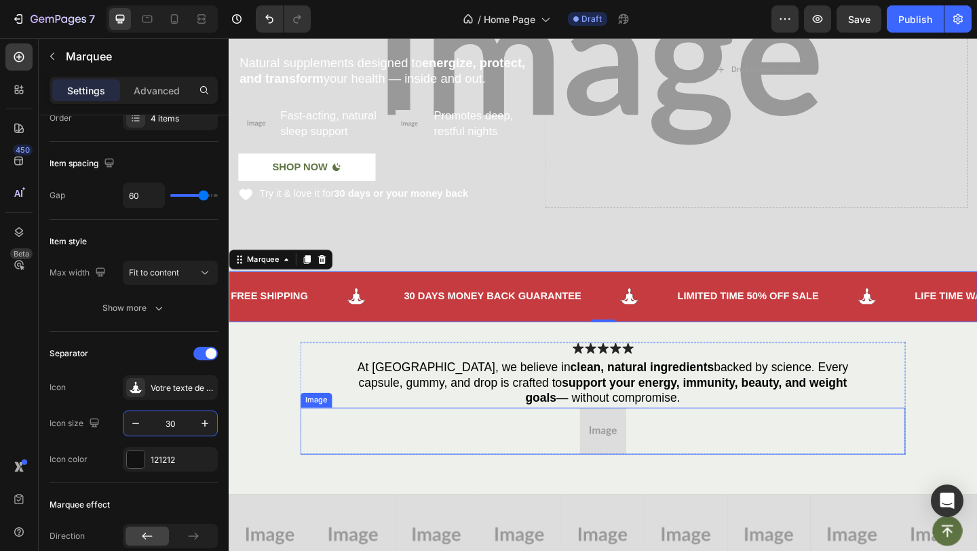
click at [371, 476] on div at bounding box center [636, 465] width 658 height 51
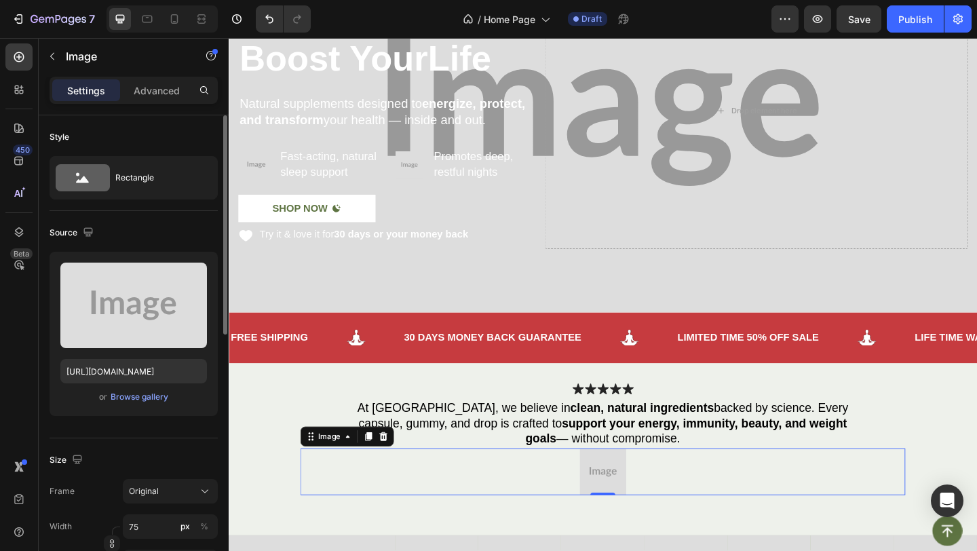
scroll to position [162, 0]
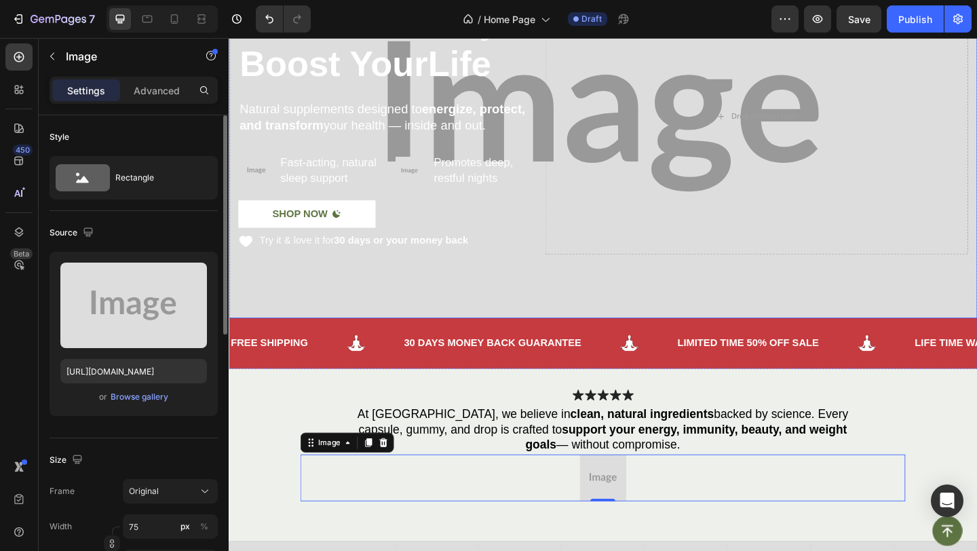
click at [468, 304] on div "Background Image" at bounding box center [636, 123] width 814 height 439
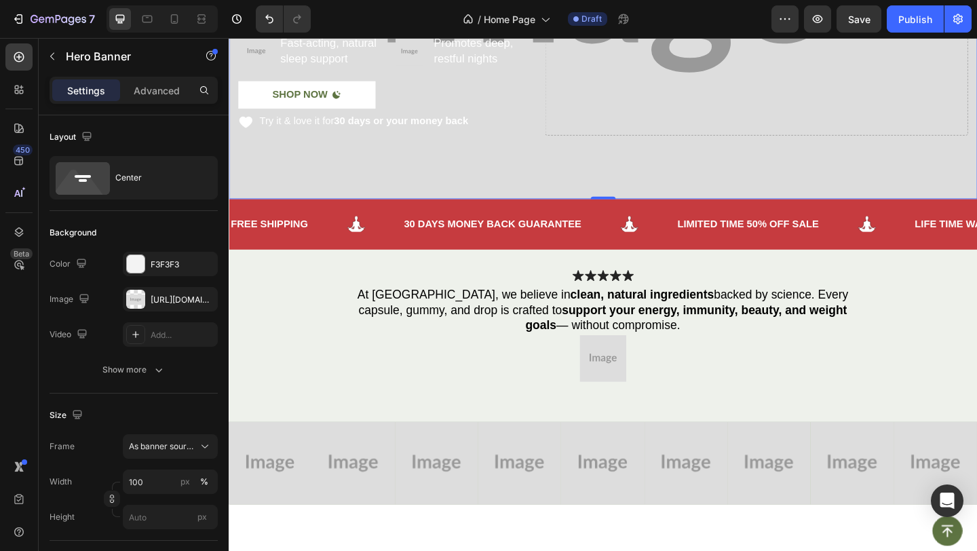
scroll to position [316, 0]
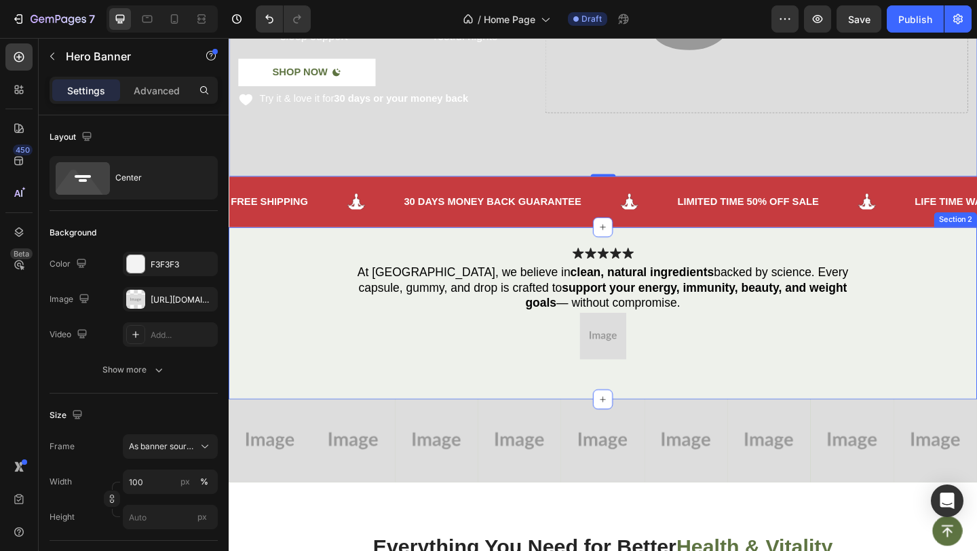
click at [423, 417] on div "Icon Icon Icon Icon Icon Icon List At BoostUp, we believe in clean, natural ing…" at bounding box center [636, 336] width 814 height 187
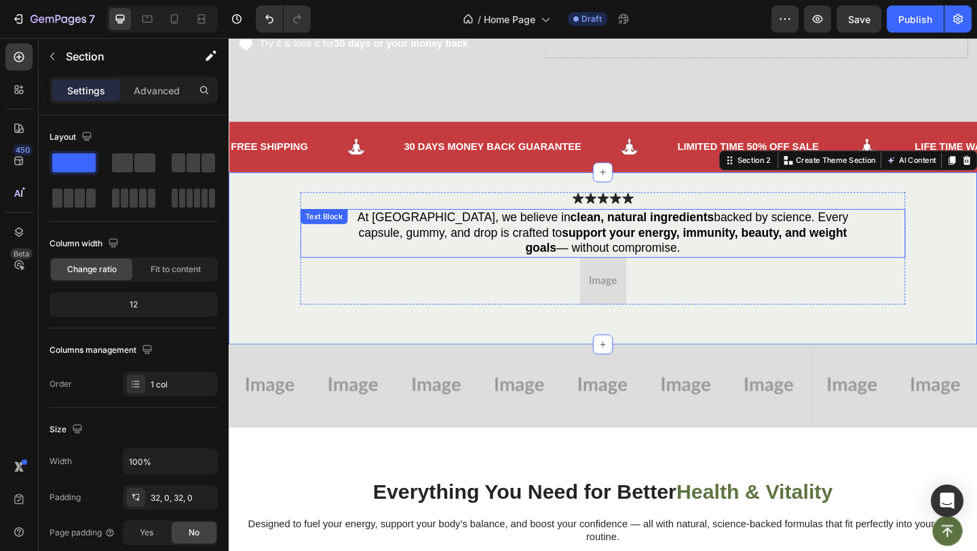
scroll to position [384, 0]
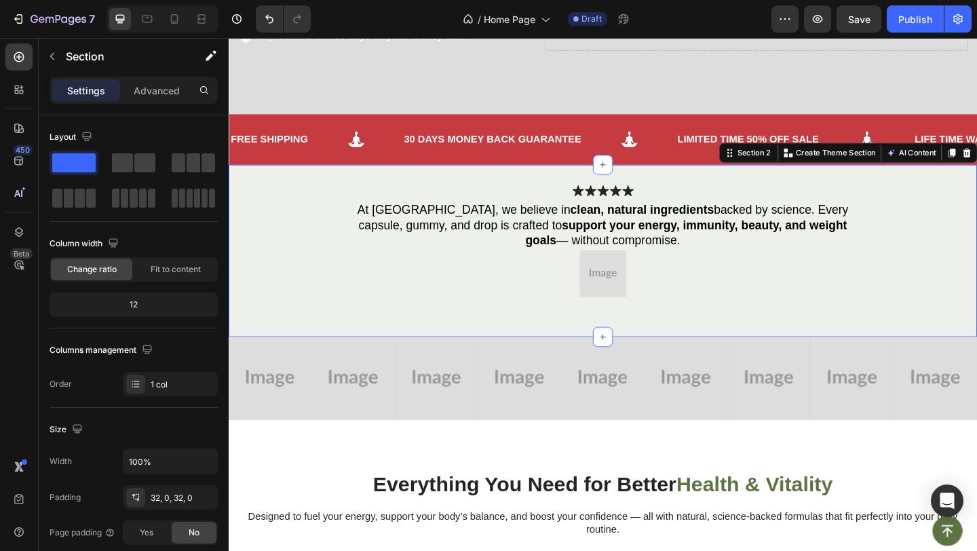
click at [260, 258] on div "Icon Icon Icon Icon Icon Icon List At BoostUp, we believe in clean, natural ing…" at bounding box center [636, 269] width 814 height 144
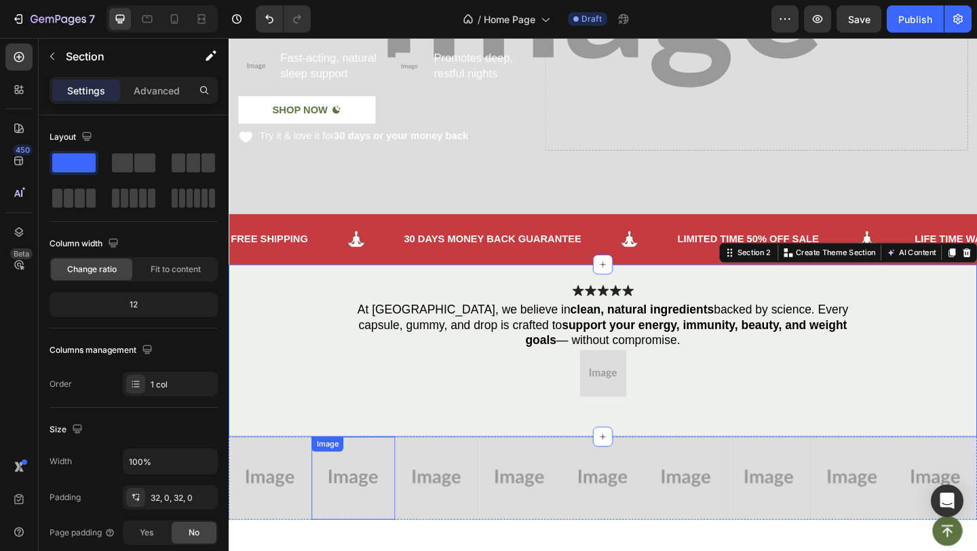
scroll to position [227, 0]
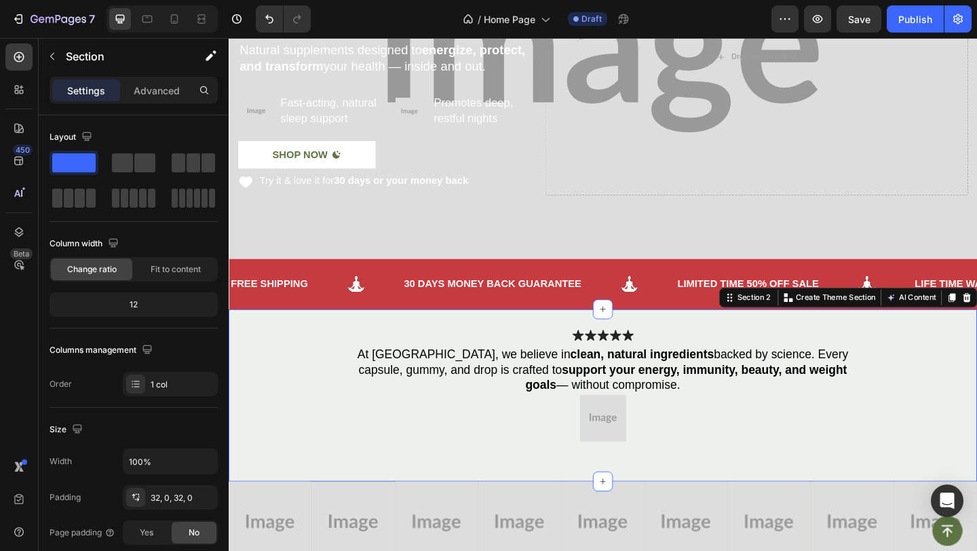
click at [325, 478] on div "Icon Icon Icon Icon Icon Icon List At BoostUp, we believe in clean, natural ing…" at bounding box center [636, 427] width 814 height 144
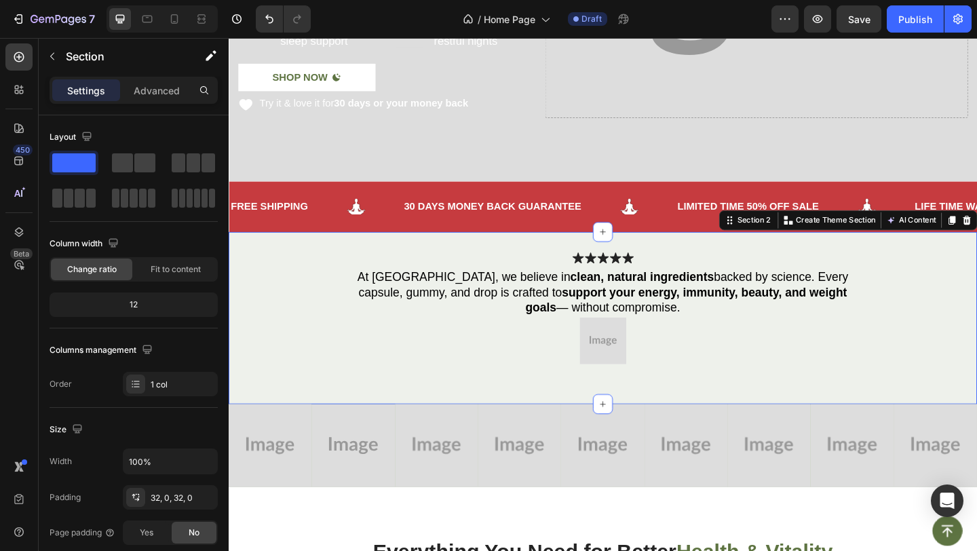
scroll to position [325, 0]
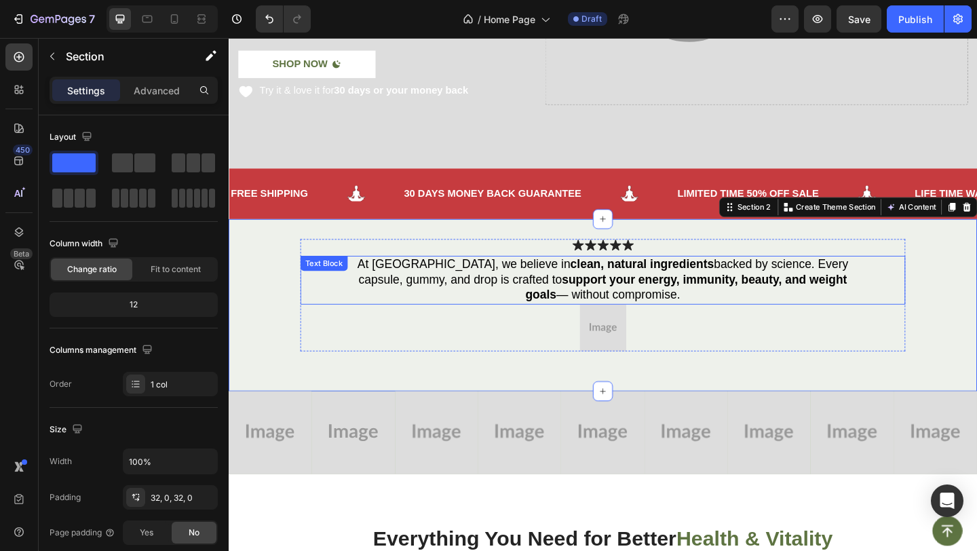
click at [600, 289] on strong "clean, natural ingredients" at bounding box center [678, 284] width 156 height 14
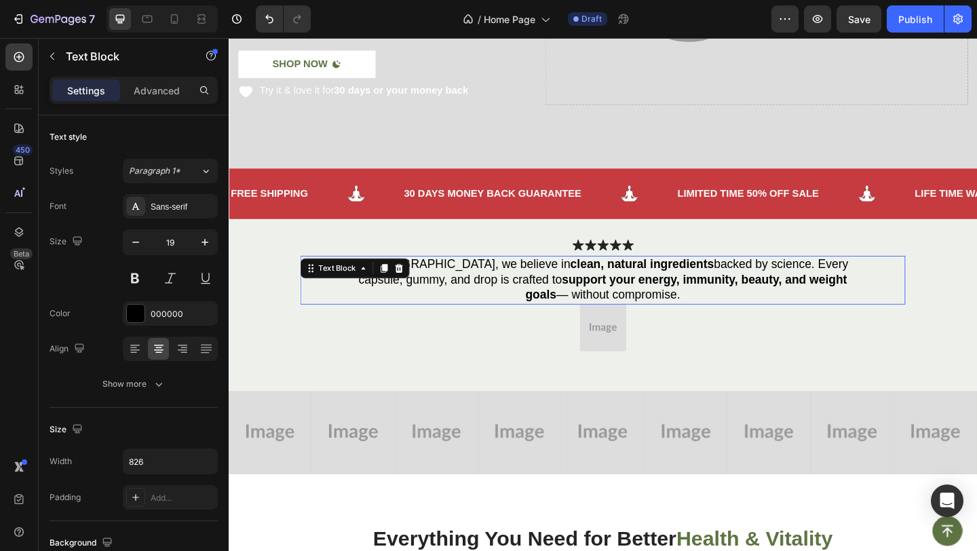
click at [600, 289] on strong "clean, natural ingredients" at bounding box center [678, 284] width 156 height 14
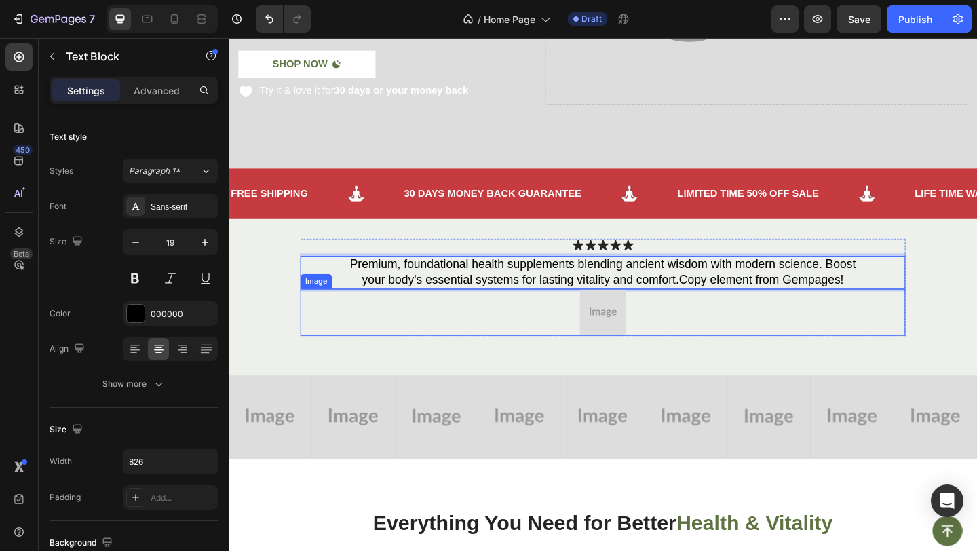
click at [467, 336] on div at bounding box center [636, 336] width 658 height 51
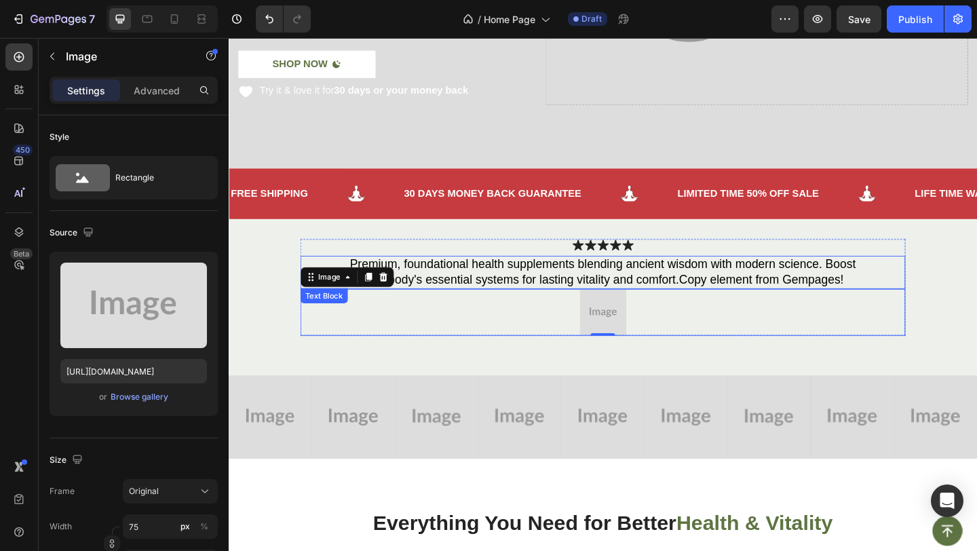
click at [473, 302] on p "Premium, foundational health supplements blending ancient wisdom with modern sc…" at bounding box center [636, 292] width 558 height 33
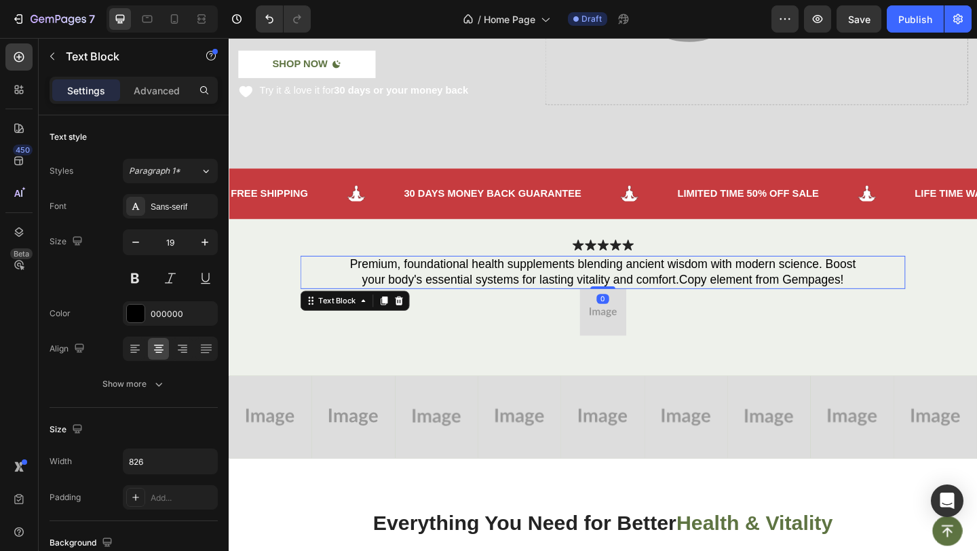
type input "18"
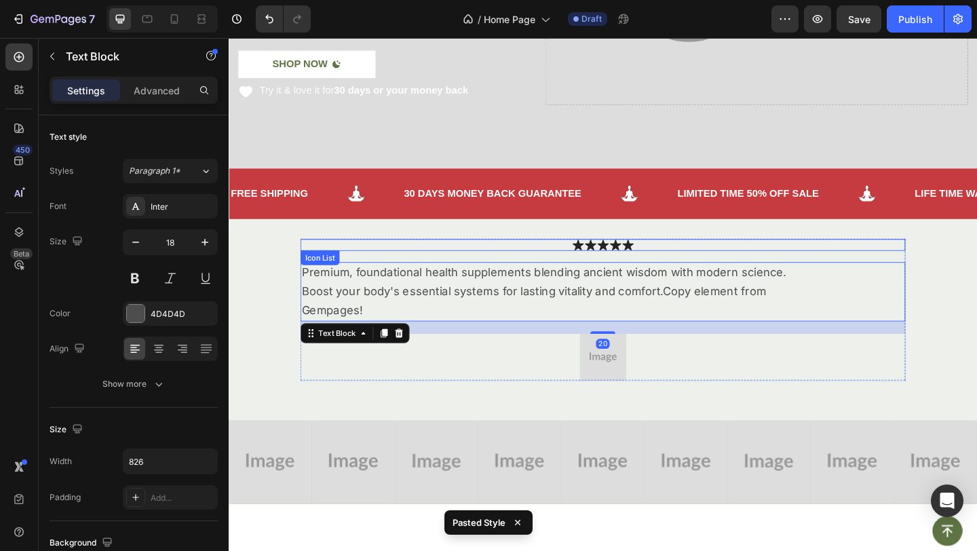
click at [496, 269] on div "Icon Icon Icon Icon Icon" at bounding box center [636, 262] width 658 height 13
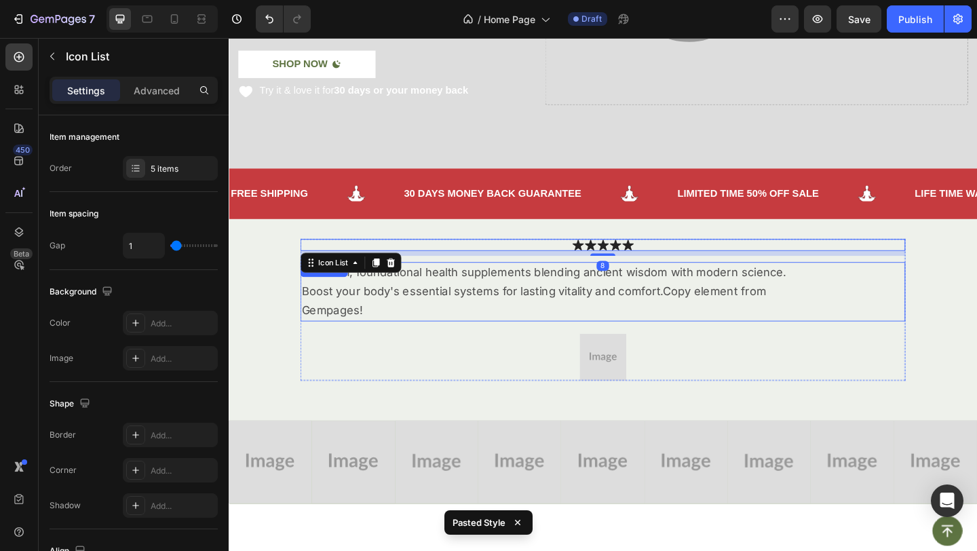
click at [493, 300] on p "Premium, foundational health supplements blending ancient wisdom with modern sc…" at bounding box center [587, 314] width 558 height 62
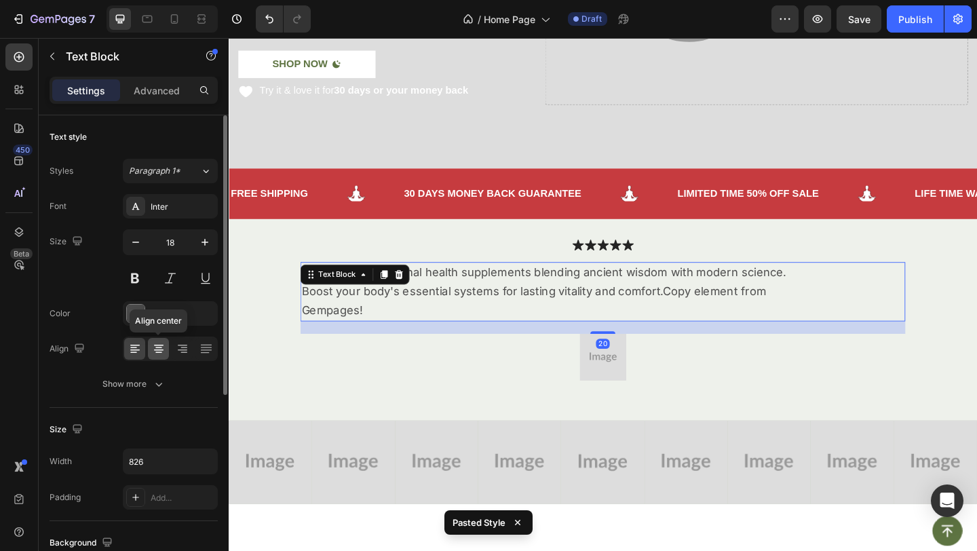
click at [155, 354] on icon at bounding box center [159, 349] width 14 height 14
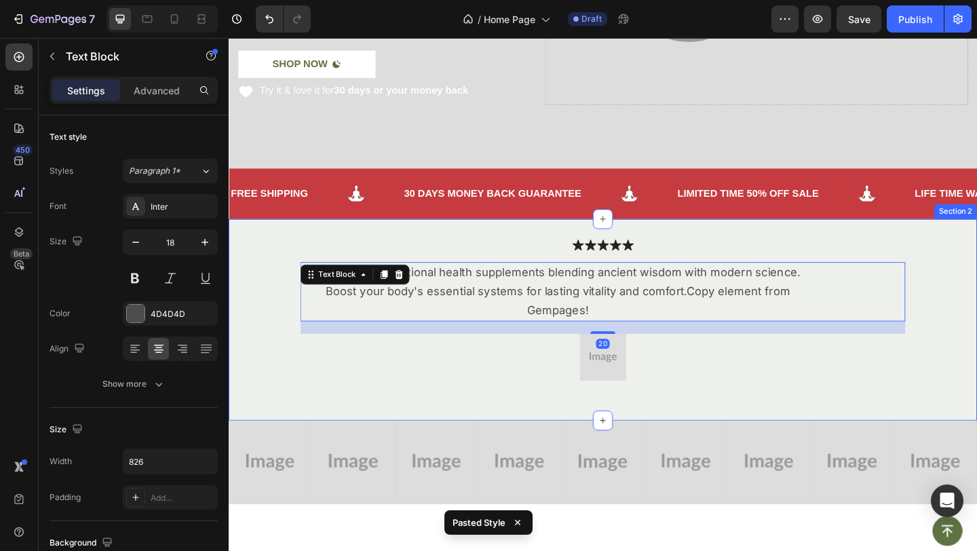
click at [304, 374] on div "Icon Icon Icon Icon Icon Icon List Premium, foundational health supplements ble…" at bounding box center [636, 344] width 814 height 176
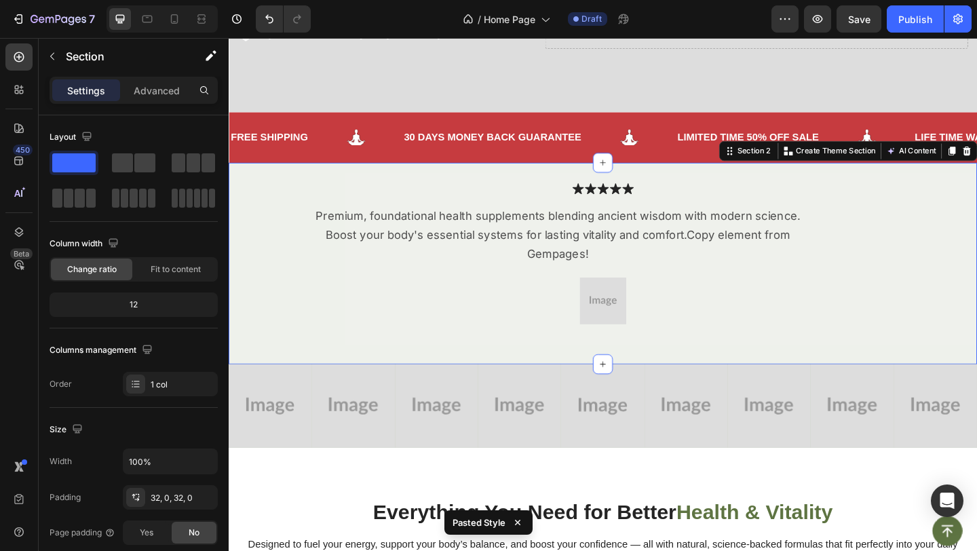
scroll to position [387, 0]
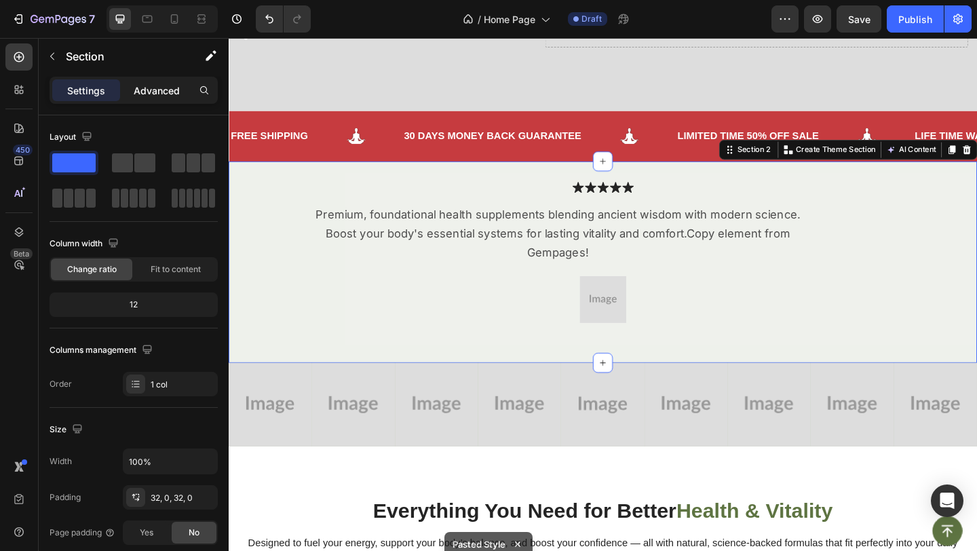
click at [175, 96] on p "Advanced" at bounding box center [157, 90] width 46 height 14
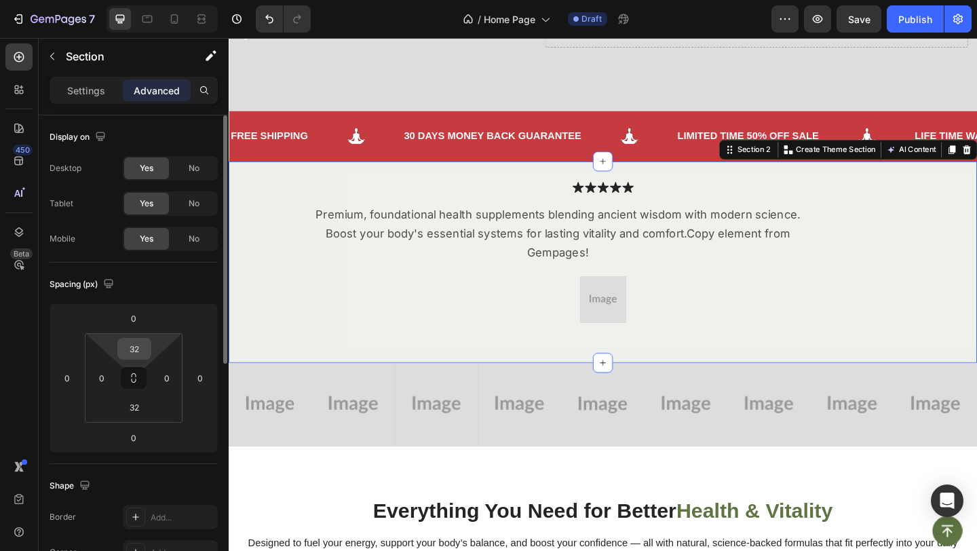
click at [140, 350] on input "32" at bounding box center [134, 348] width 27 height 20
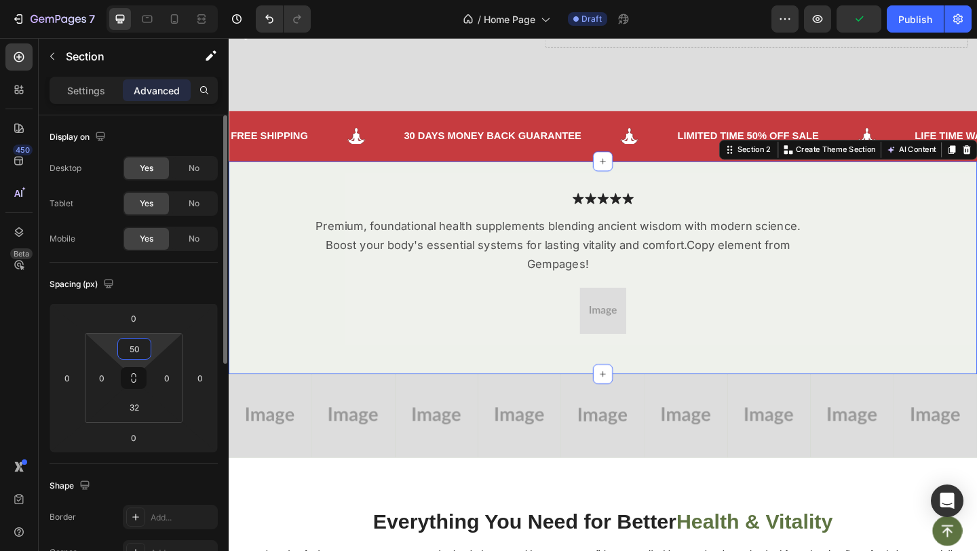
click at [145, 347] on input "50" at bounding box center [134, 348] width 27 height 20
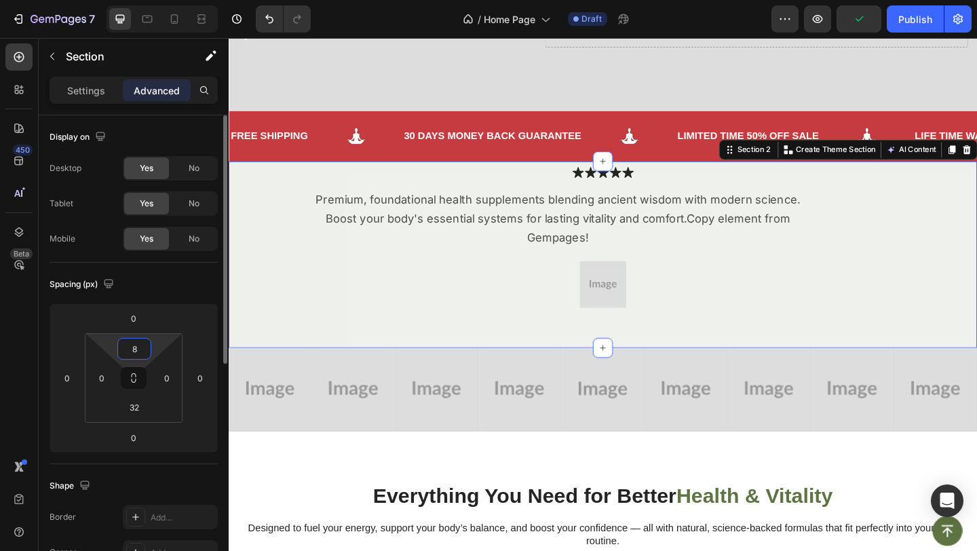
type input "80"
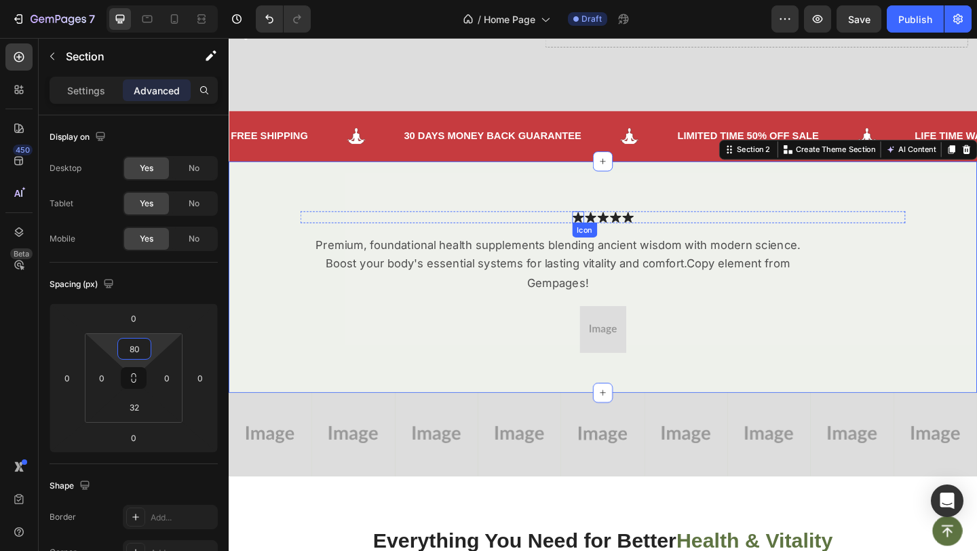
click at [607, 228] on icon at bounding box center [608, 233] width 13 height 13
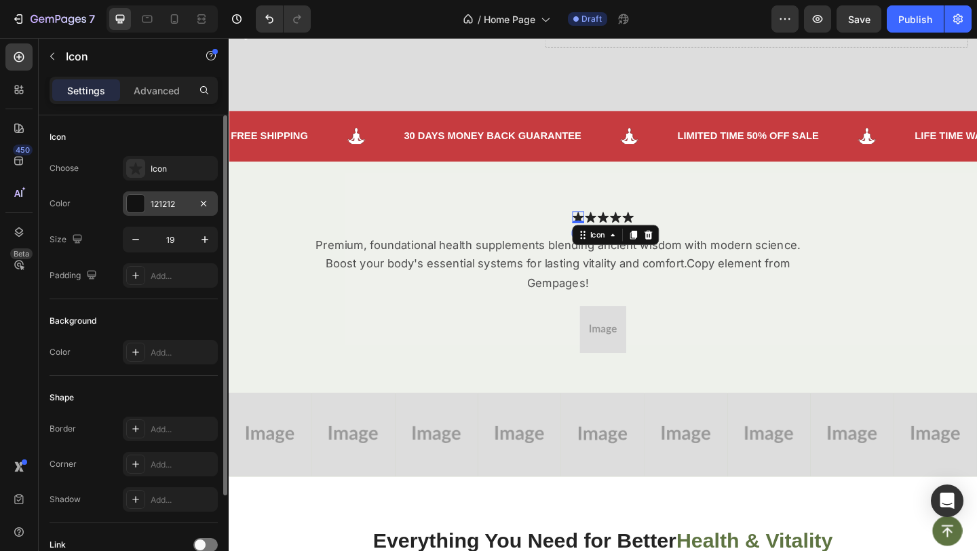
click at [132, 199] on div at bounding box center [136, 204] width 18 height 18
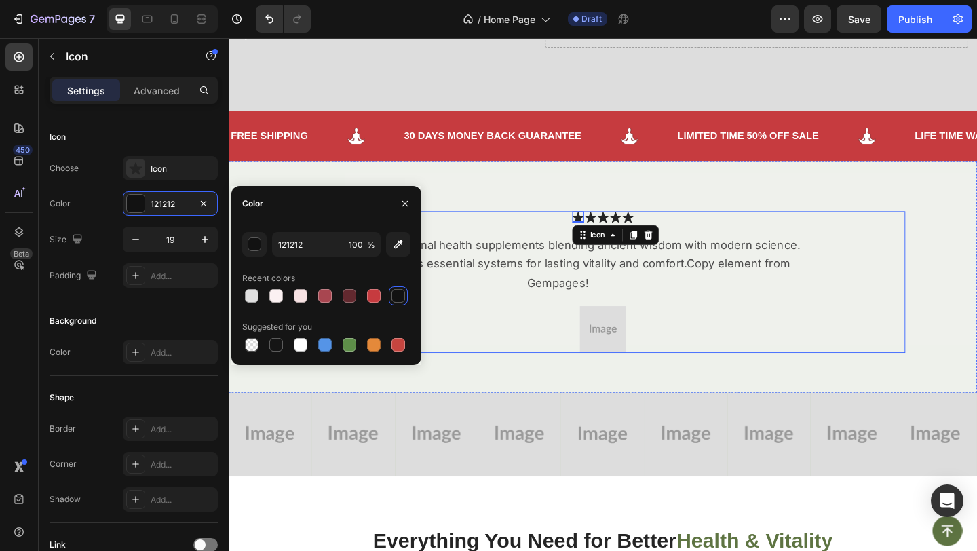
click at [504, 250] on div "Icon 0 Icon Icon Icon Icon Icon List Premium, foundational health supplements b…" at bounding box center [636, 304] width 658 height 155
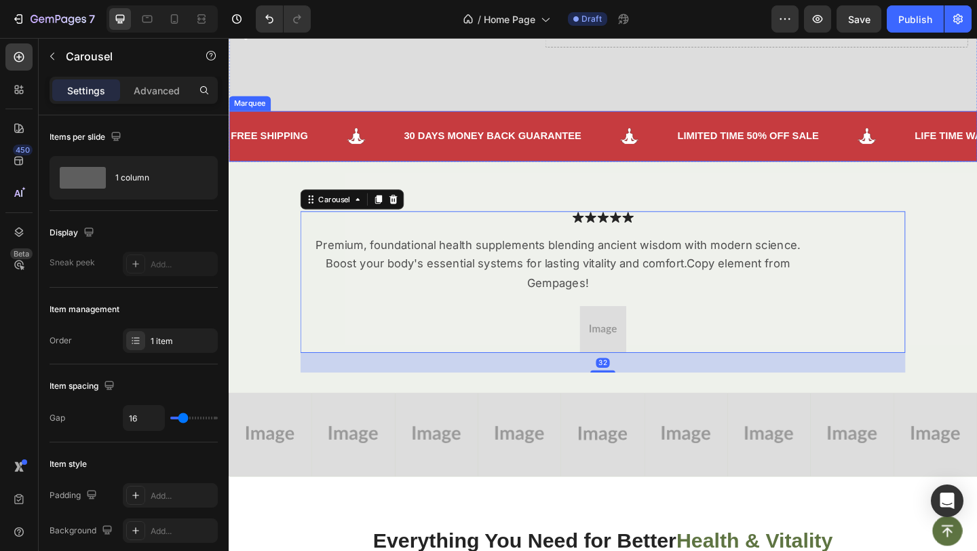
click at [344, 168] on div "FREE SHIPPING Text Block 30 DAYS MONEY BACK GUARANTEE Text Block LIMITED TIME 5…" at bounding box center [636, 144] width 814 height 55
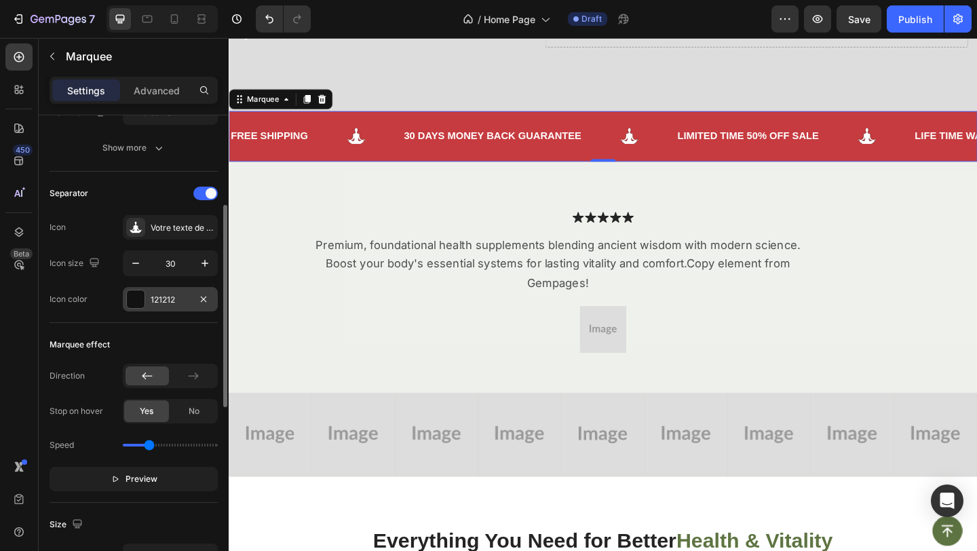
scroll to position [636, 0]
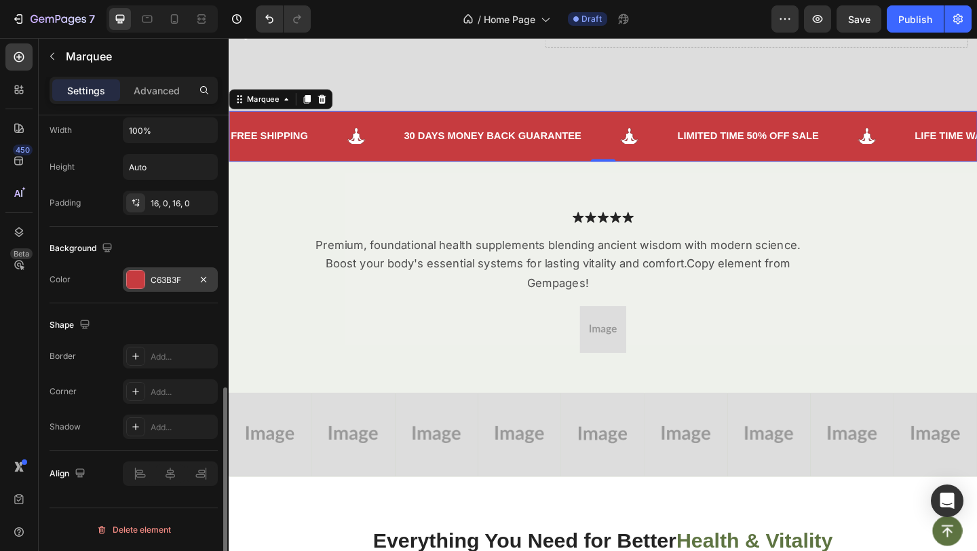
click at [160, 272] on div "C63B3F" at bounding box center [170, 279] width 95 height 24
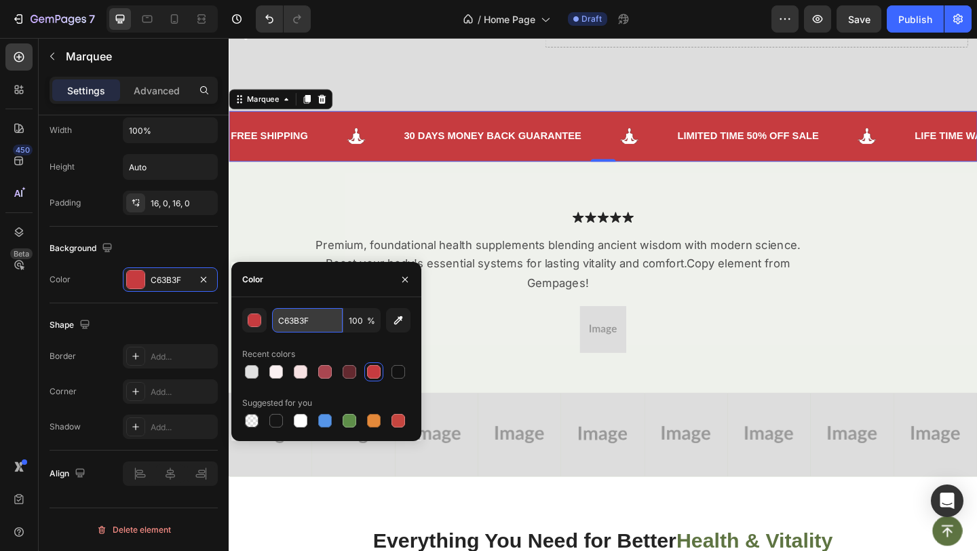
click at [312, 323] on input "C63B3F" at bounding box center [307, 320] width 71 height 24
click at [609, 227] on icon at bounding box center [608, 233] width 13 height 13
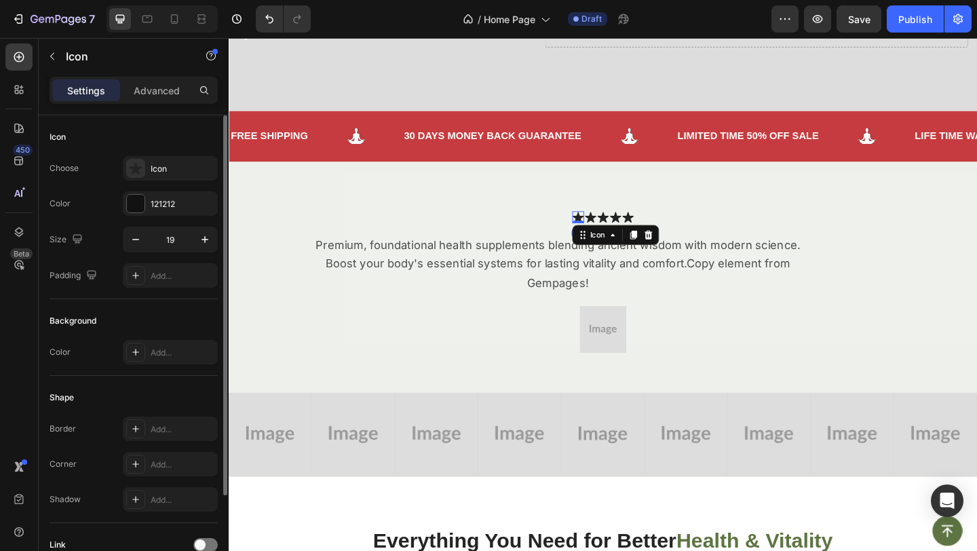
scroll to position [11, 0]
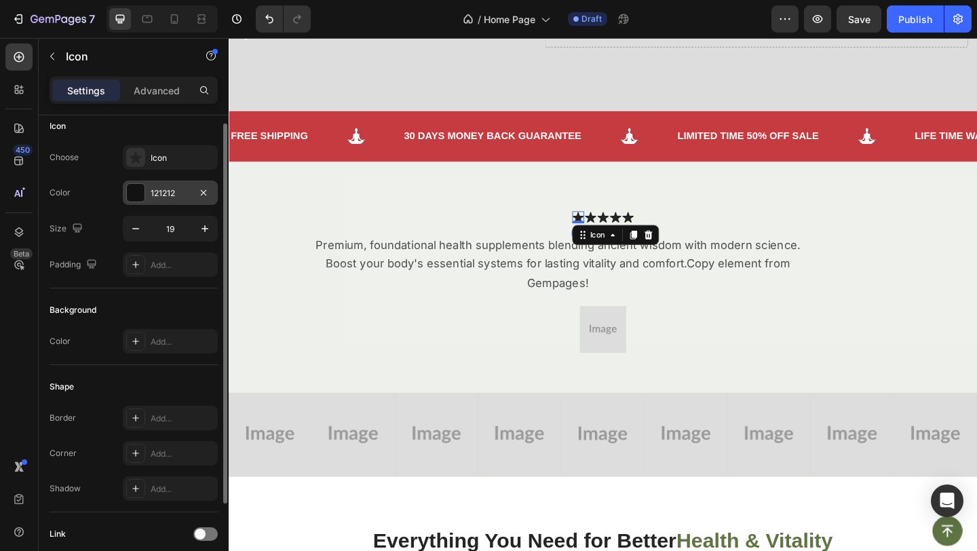
click at [174, 189] on div "121212" at bounding box center [170, 193] width 39 height 12
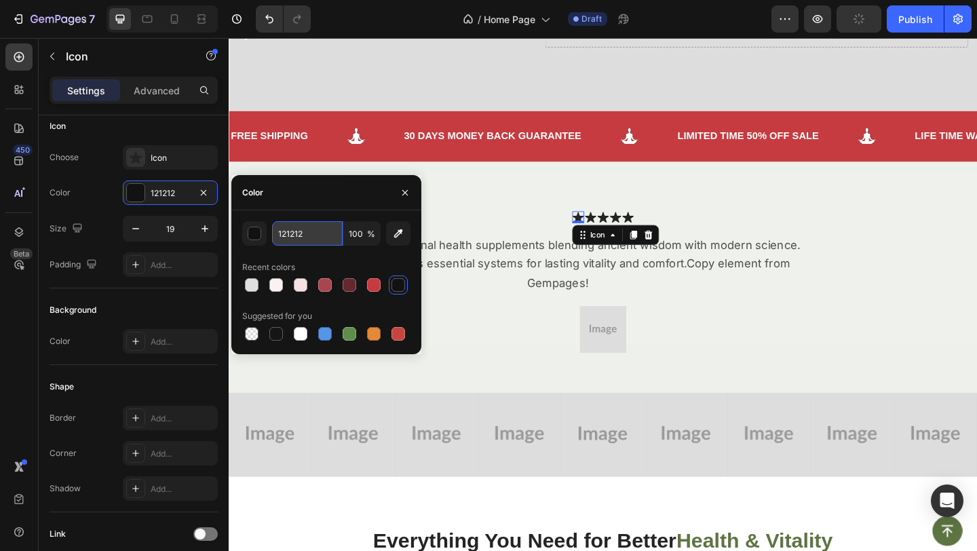
click at [322, 235] on input "121212" at bounding box center [307, 233] width 71 height 24
paste input "C63B3F"
type input "C63B3F"
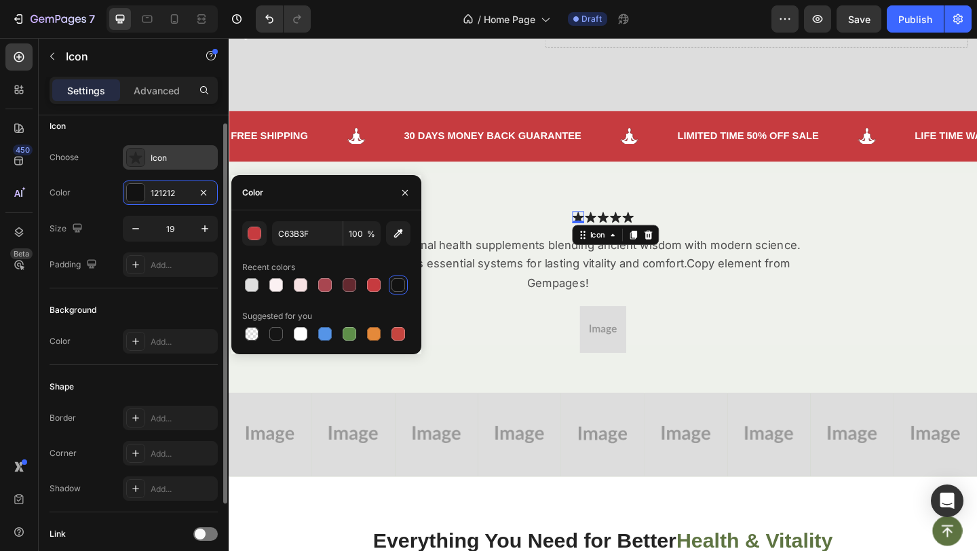
click at [134, 161] on icon at bounding box center [136, 157] width 13 height 12
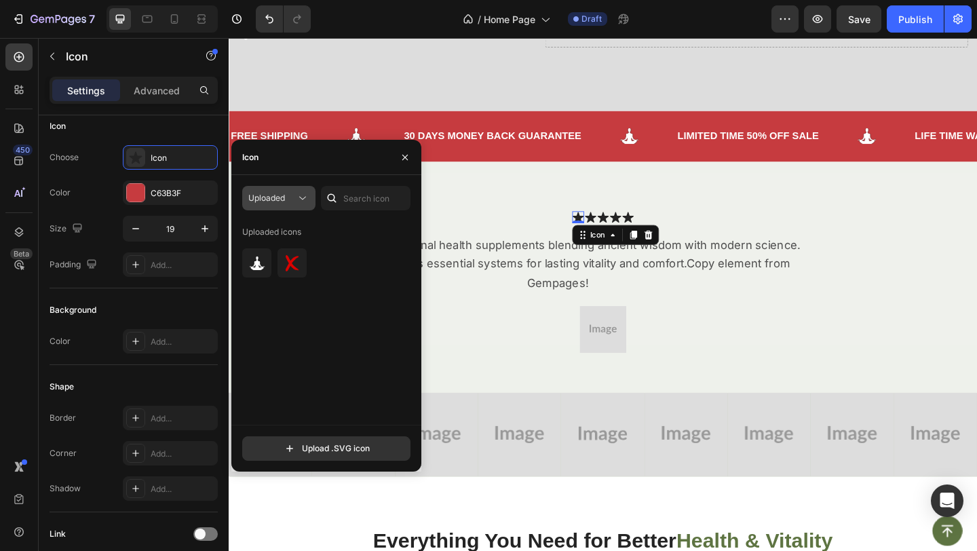
click at [276, 200] on span "Uploaded" at bounding box center [266, 198] width 37 height 10
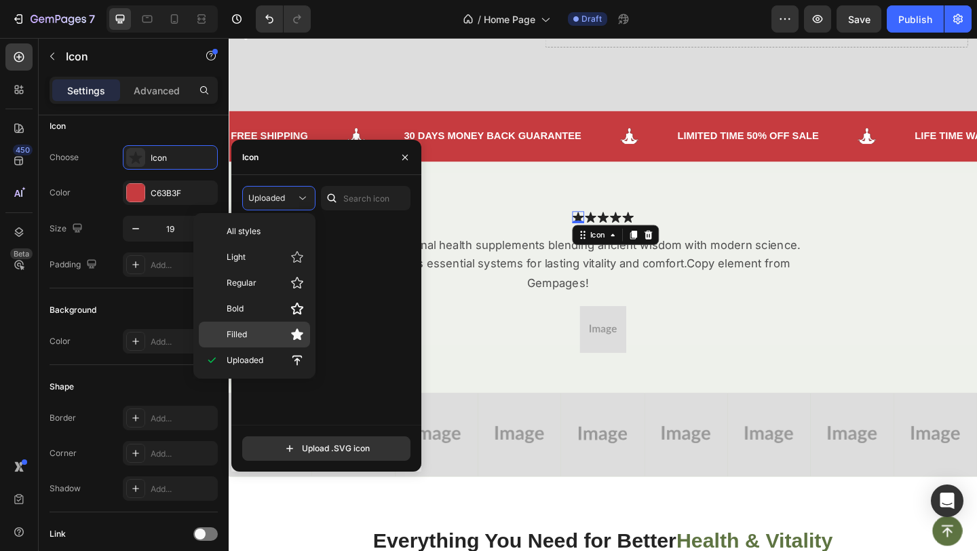
click at [289, 329] on p "Filled" at bounding box center [265, 335] width 77 height 14
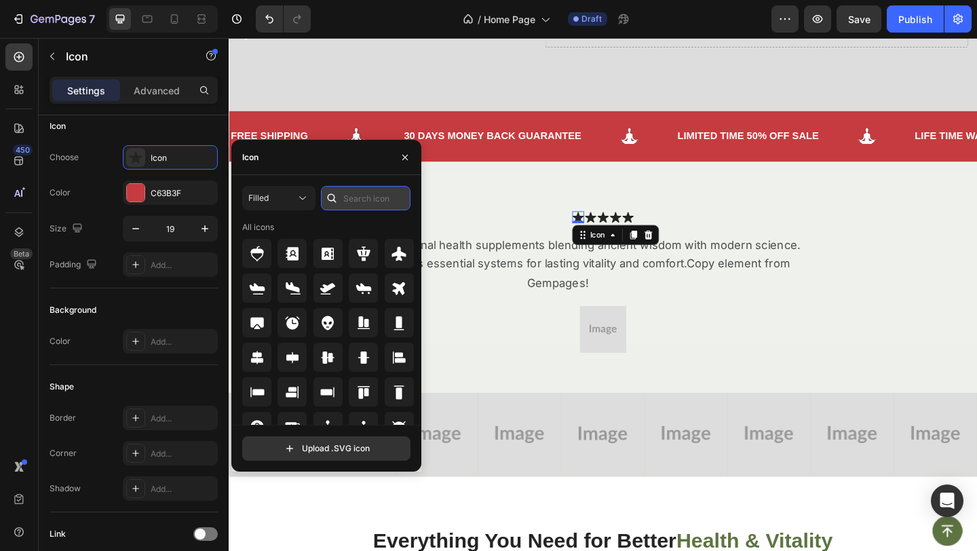
click at [361, 187] on input "text" at bounding box center [366, 198] width 90 height 24
click at [361, 187] on input "star" at bounding box center [366, 198] width 90 height 24
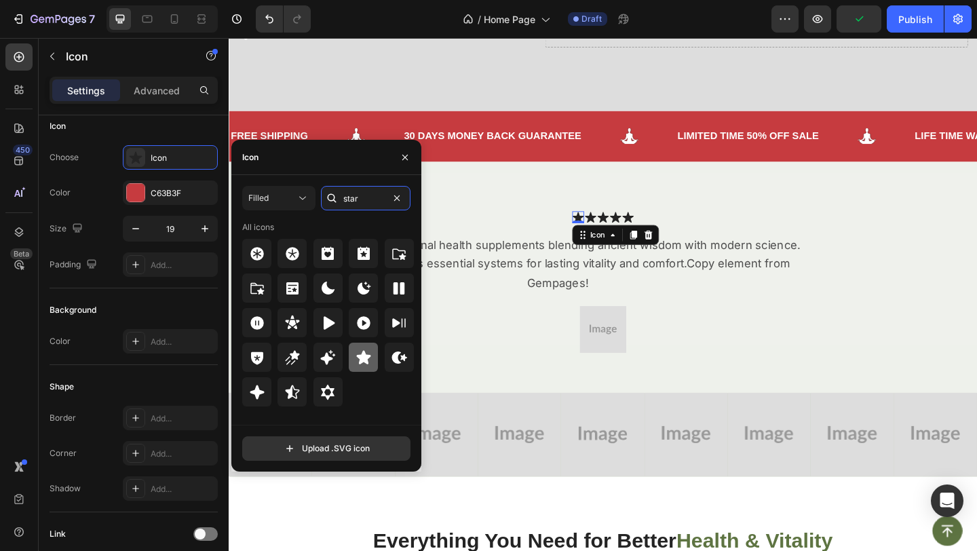
type input "star"
click at [361, 354] on icon at bounding box center [363, 357] width 14 height 14
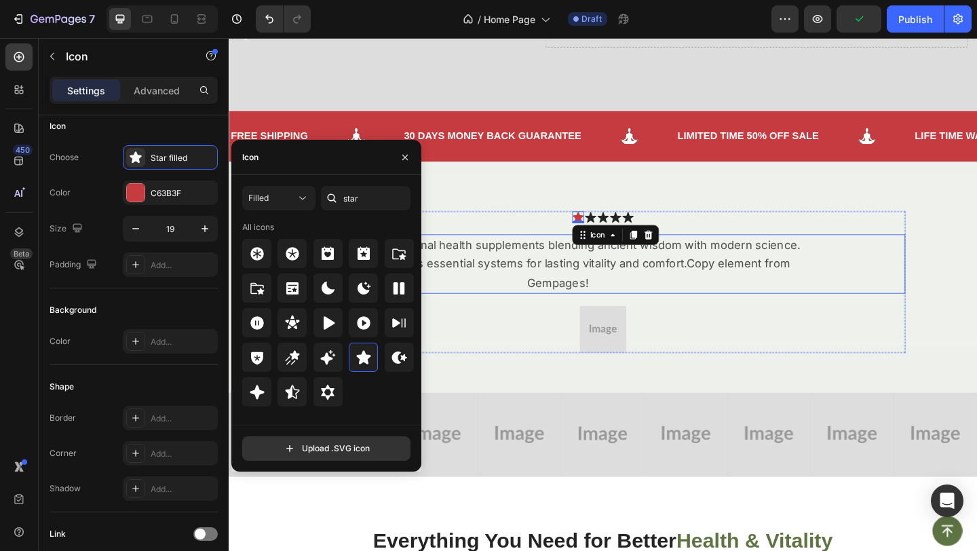
click at [472, 290] on p "Premium, foundational health supplements blending ancient wisdom with modern sc…" at bounding box center [587, 284] width 558 height 62
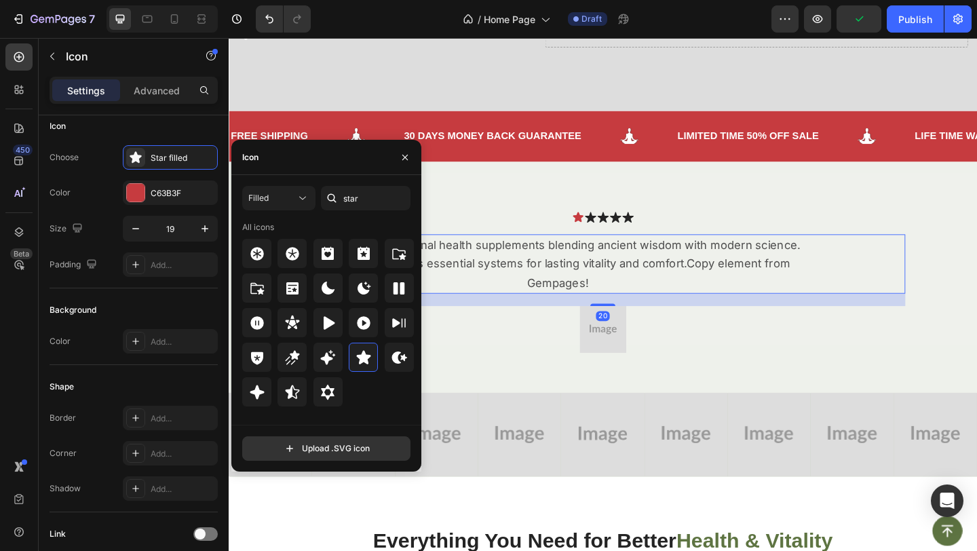
scroll to position [0, 0]
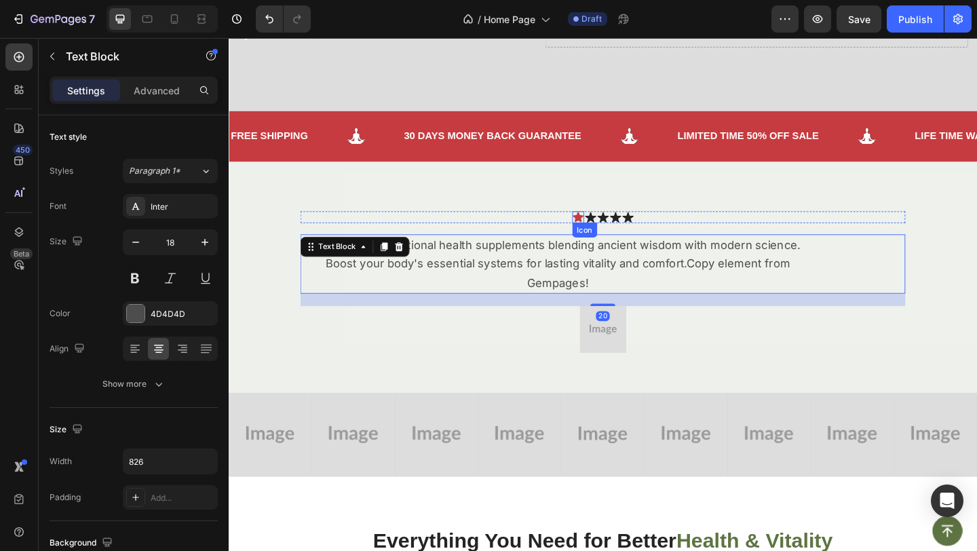
click at [607, 231] on icon at bounding box center [609, 232] width 12 height 11
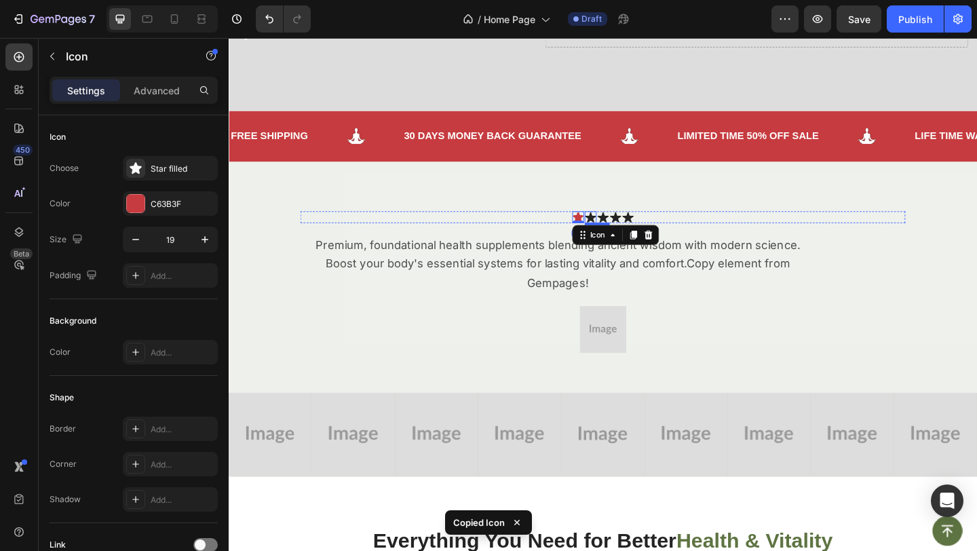
click at [623, 230] on icon at bounding box center [622, 233] width 12 height 12
click at [608, 233] on icon at bounding box center [609, 232] width 12 height 11
click at [667, 248] on icon at bounding box center [668, 252] width 11 height 11
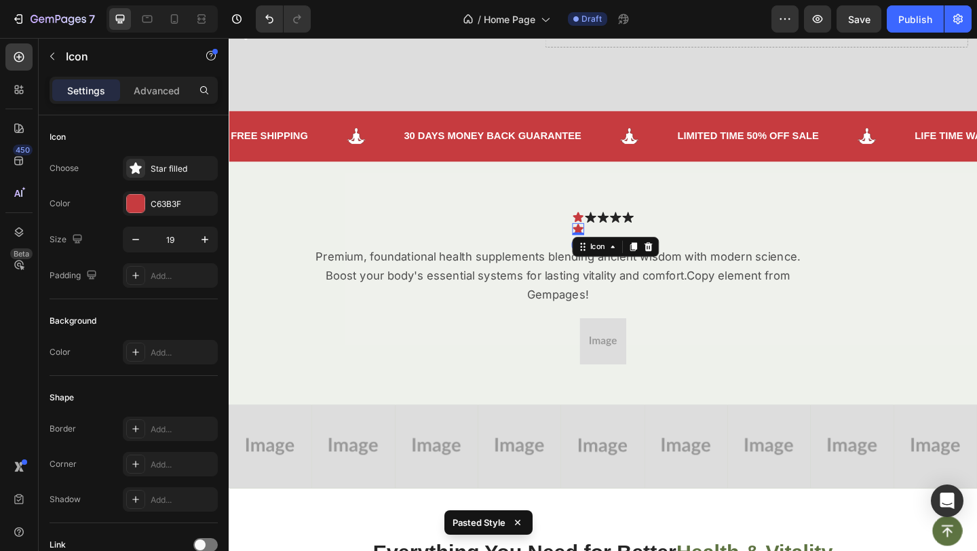
click at [667, 248] on div "Icon" at bounding box center [663, 240] width 13 height 26
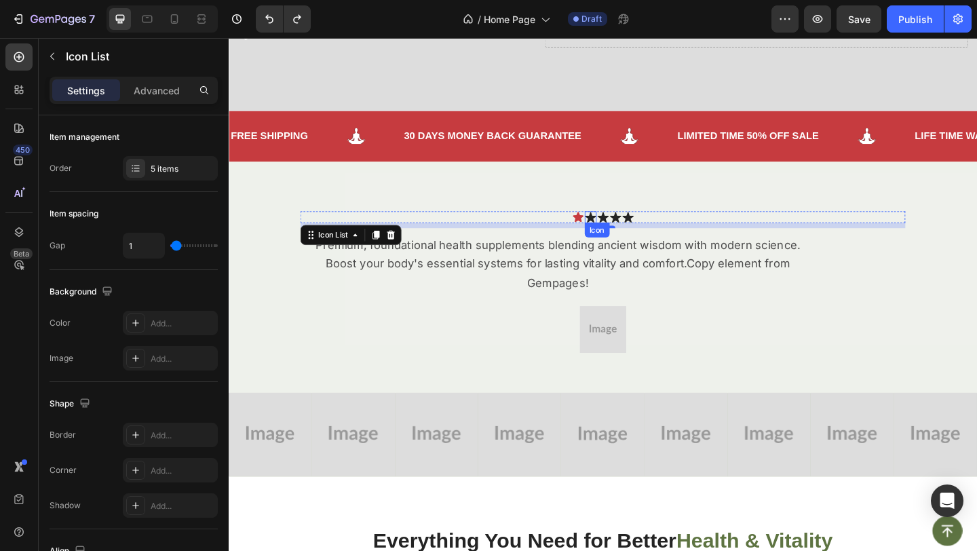
click at [624, 232] on icon at bounding box center [622, 233] width 12 height 12
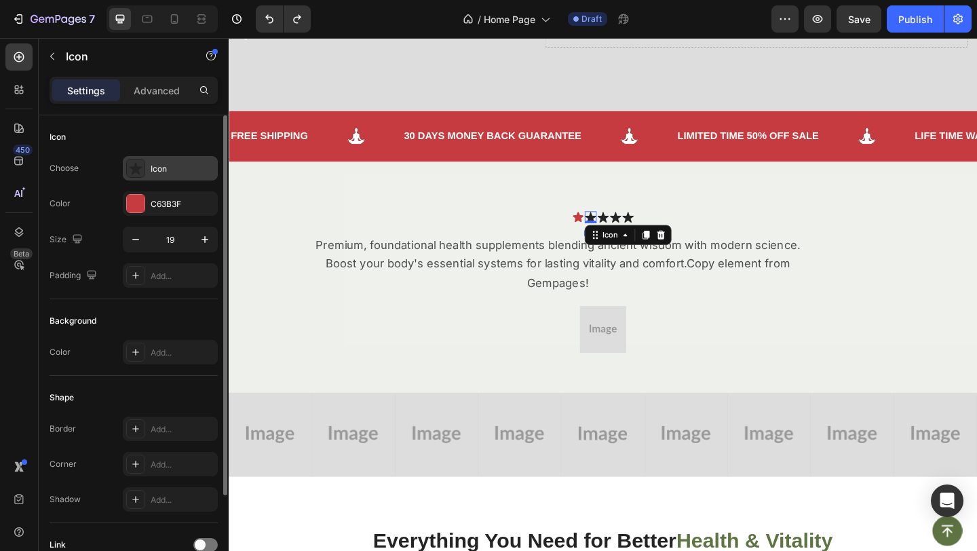
click at [160, 156] on div "Icon" at bounding box center [170, 168] width 95 height 24
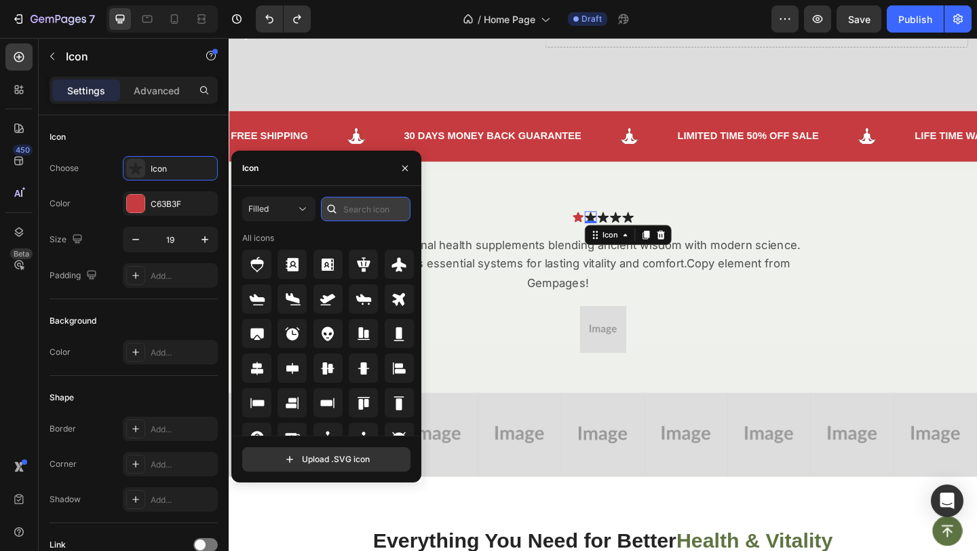
click at [354, 209] on input "text" at bounding box center [366, 209] width 90 height 24
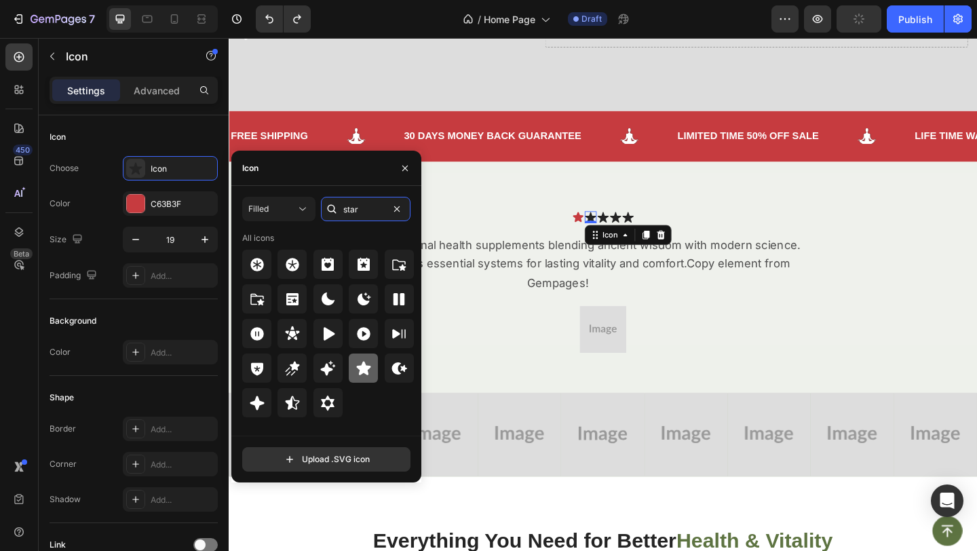
type input "star"
click at [368, 371] on icon at bounding box center [363, 368] width 16 height 16
click at [629, 233] on icon at bounding box center [635, 233] width 13 height 13
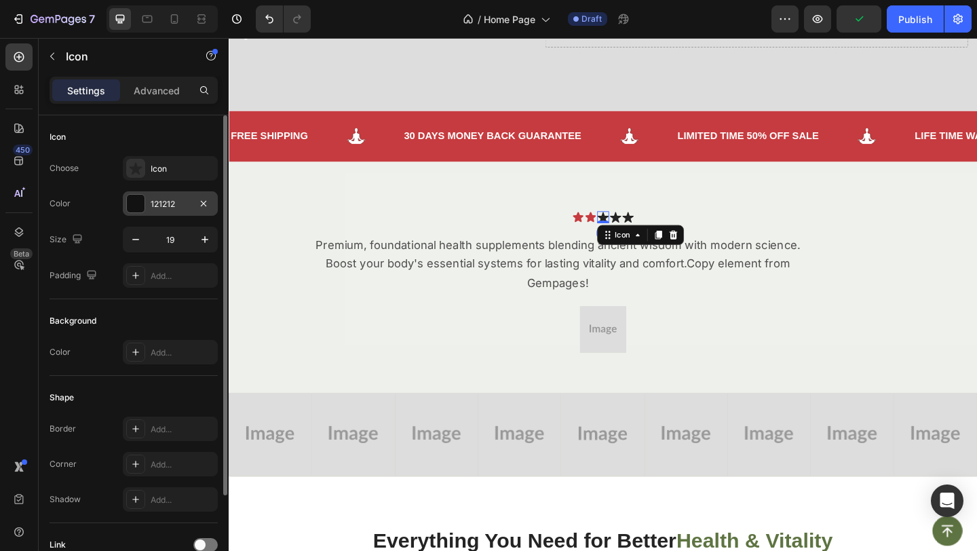
click at [153, 208] on div "121212" at bounding box center [170, 204] width 39 height 12
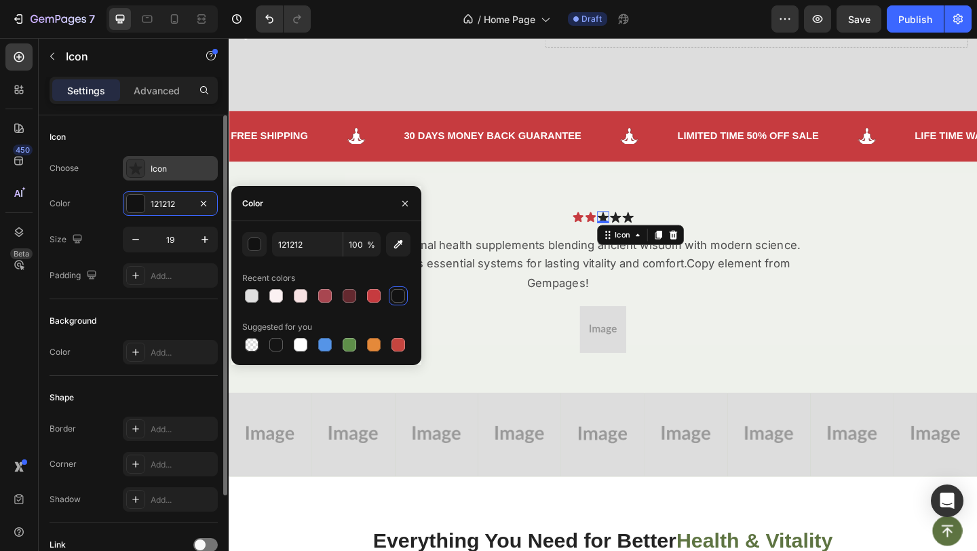
click at [144, 172] on div at bounding box center [135, 168] width 19 height 19
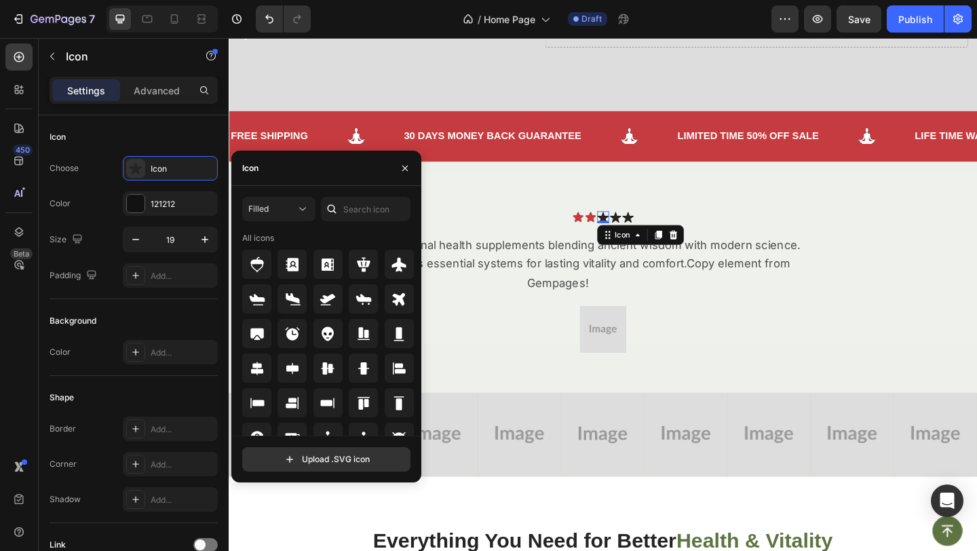
click at [336, 210] on icon at bounding box center [332, 209] width 14 height 14
click at [353, 210] on input "text" at bounding box center [366, 209] width 90 height 24
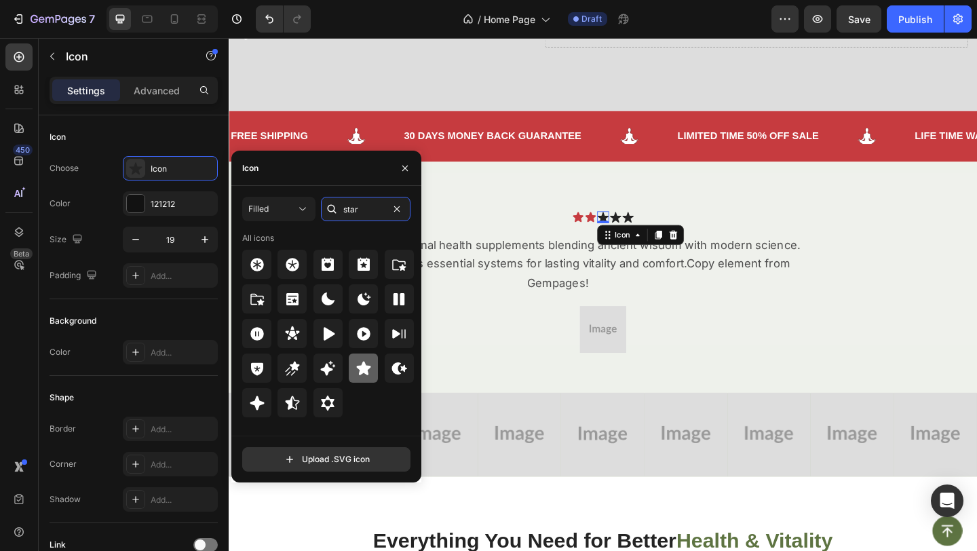
type input "star"
click at [362, 372] on icon at bounding box center [363, 368] width 14 height 14
click at [645, 231] on icon at bounding box center [649, 233] width 12 height 12
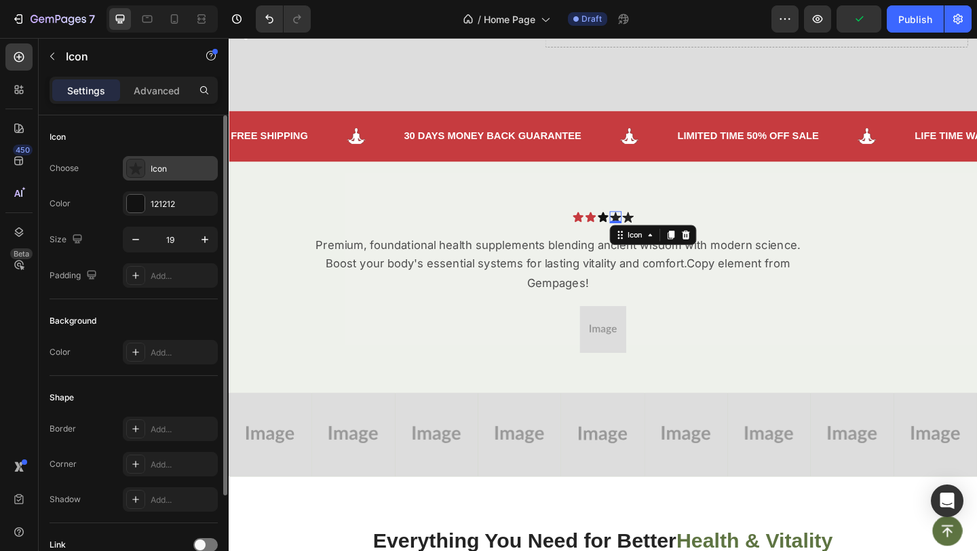
click at [150, 157] on div "Icon" at bounding box center [170, 168] width 95 height 24
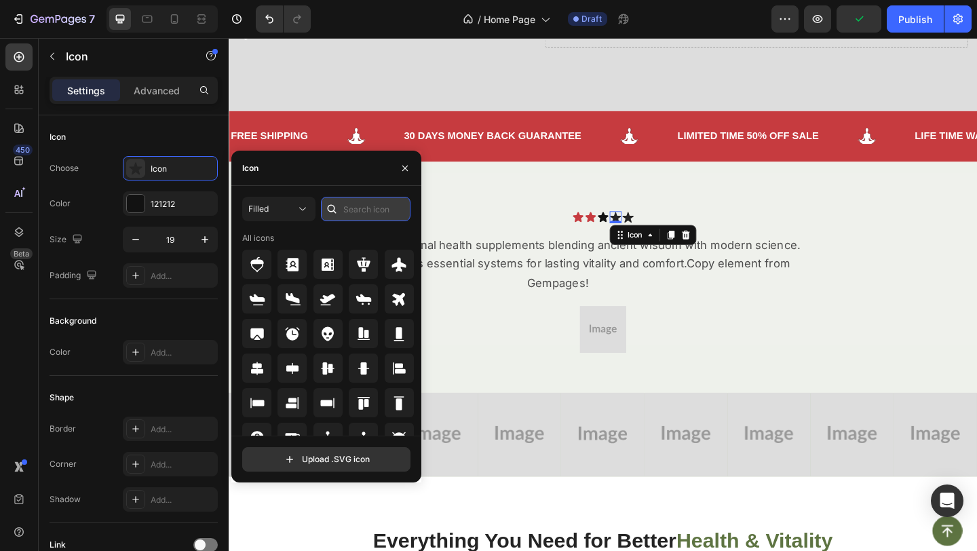
click at [355, 209] on input "text" at bounding box center [366, 209] width 90 height 24
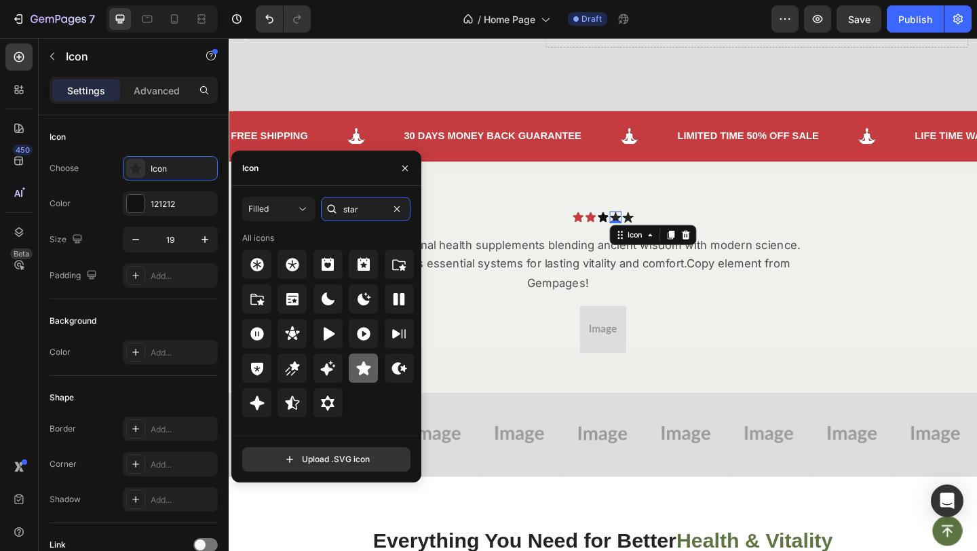
type input "star"
click at [349, 364] on div at bounding box center [363, 367] width 29 height 29
click at [667, 230] on icon at bounding box center [663, 233] width 13 height 13
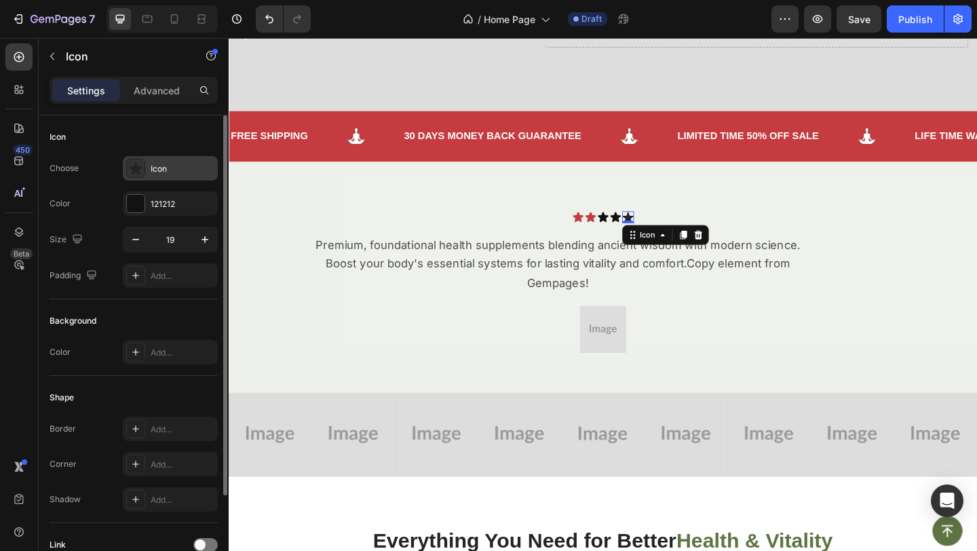
click at [165, 176] on div "Icon" at bounding box center [170, 168] width 95 height 24
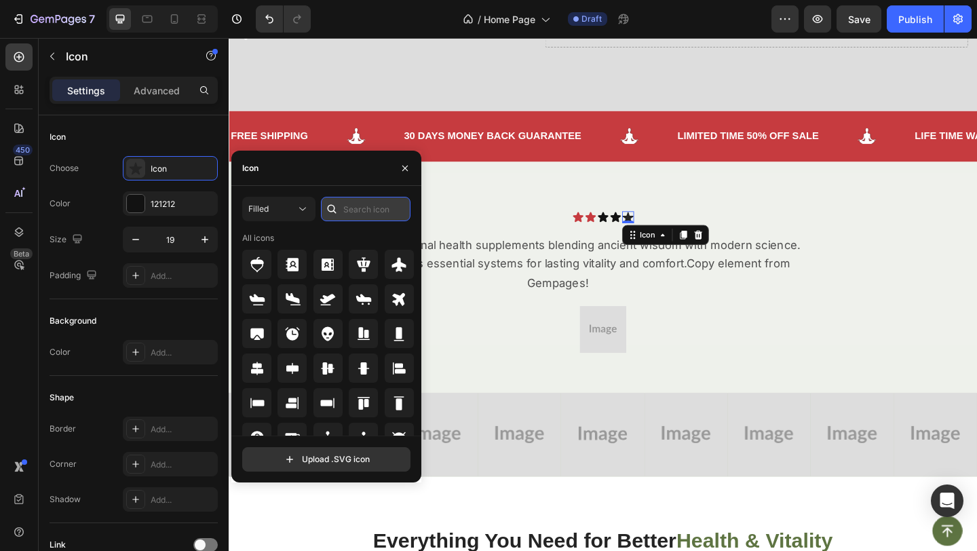
click at [372, 210] on input "text" at bounding box center [366, 209] width 90 height 24
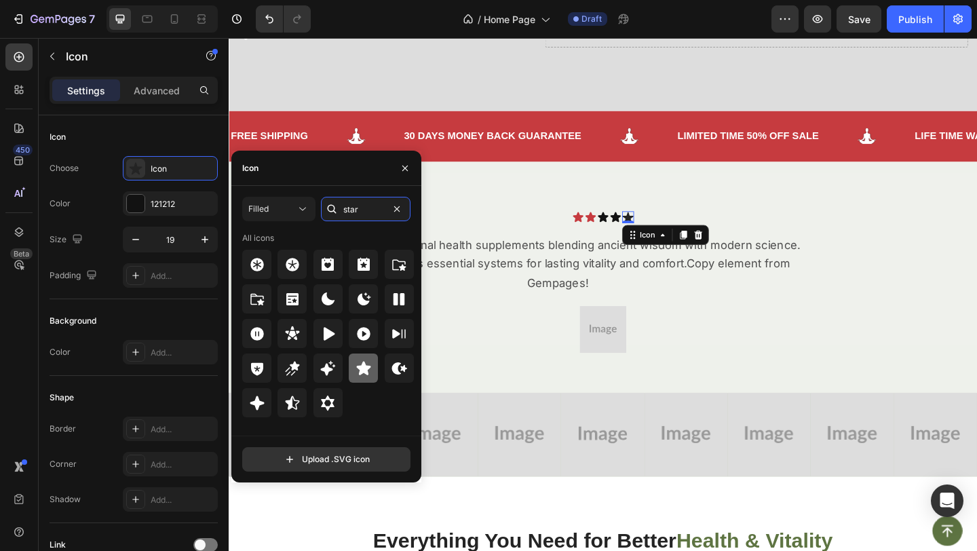
type input "star"
click at [359, 376] on icon at bounding box center [363, 368] width 16 height 16
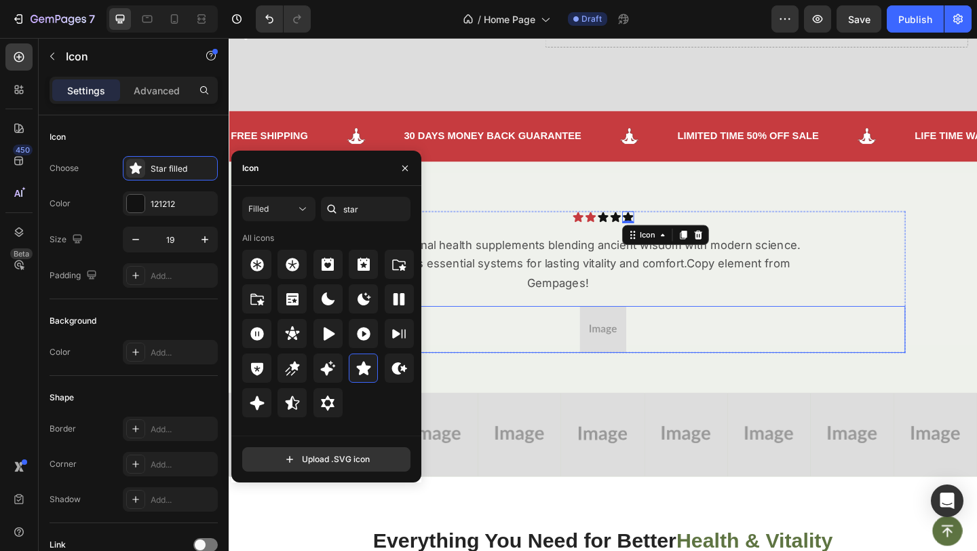
click at [542, 330] on div at bounding box center [636, 355] width 658 height 51
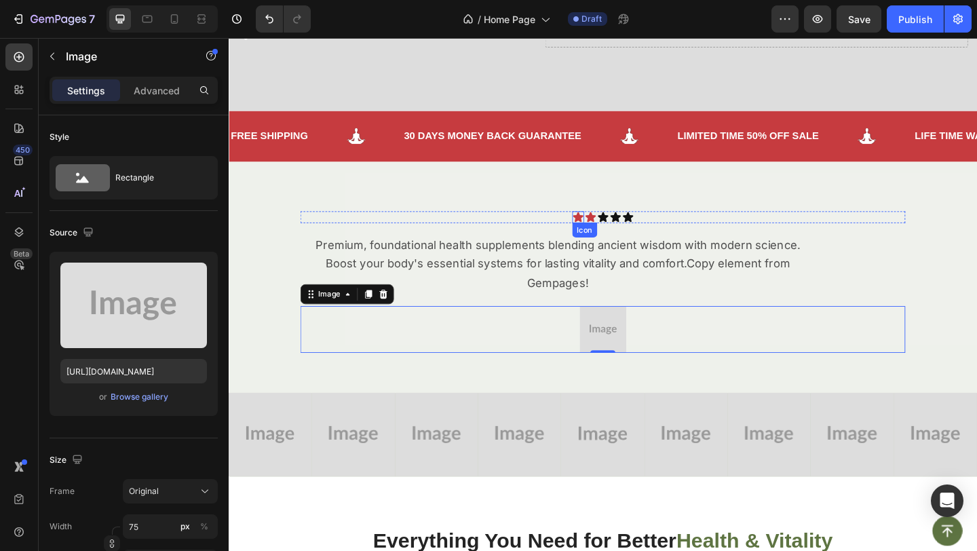
click at [608, 231] on icon at bounding box center [609, 232] width 12 height 11
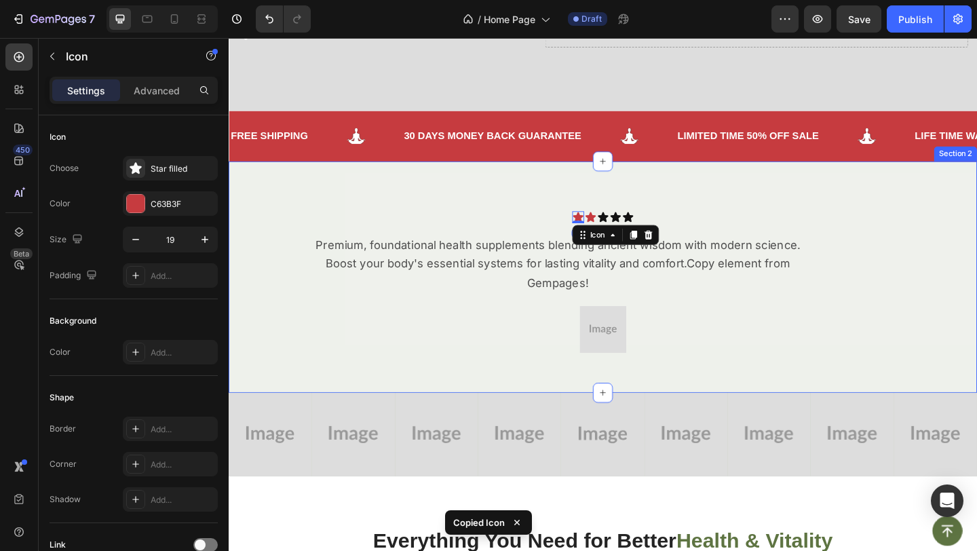
click at [631, 225] on div "Icon 0 Icon Icon Icon Icon Icon List Premium, foundational health supplements b…" at bounding box center [636, 298] width 814 height 252
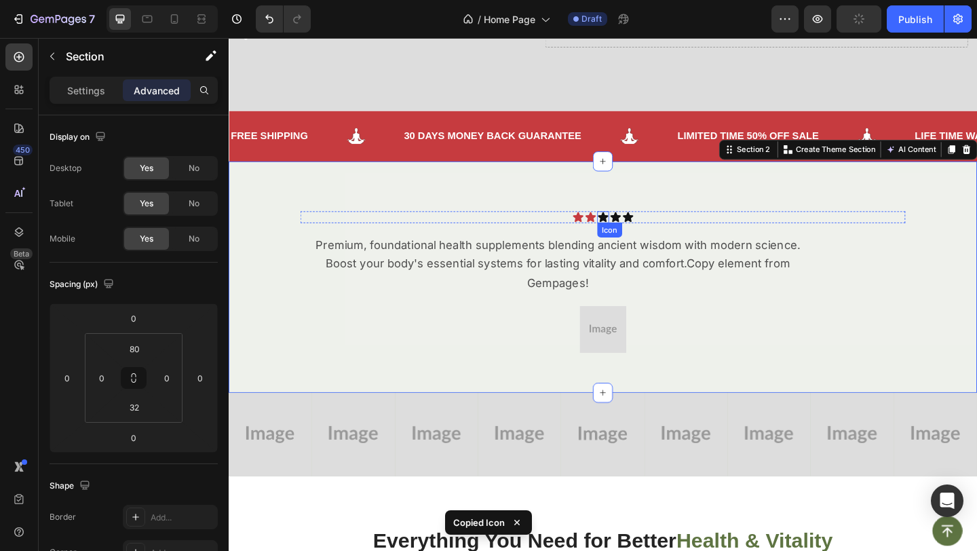
click at [635, 231] on icon at bounding box center [636, 232] width 12 height 11
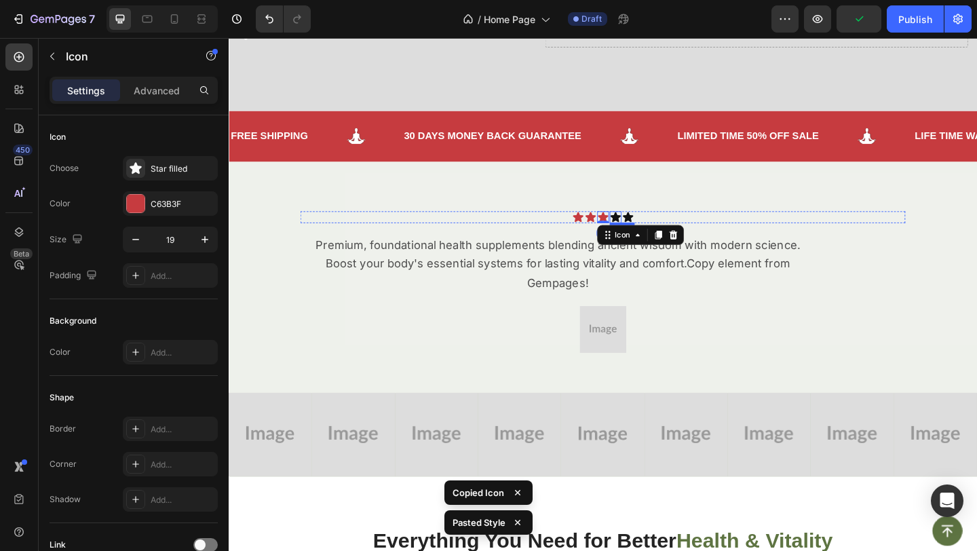
click at [653, 231] on icon at bounding box center [650, 232] width 12 height 11
click at [661, 231] on icon at bounding box center [663, 232] width 12 height 11
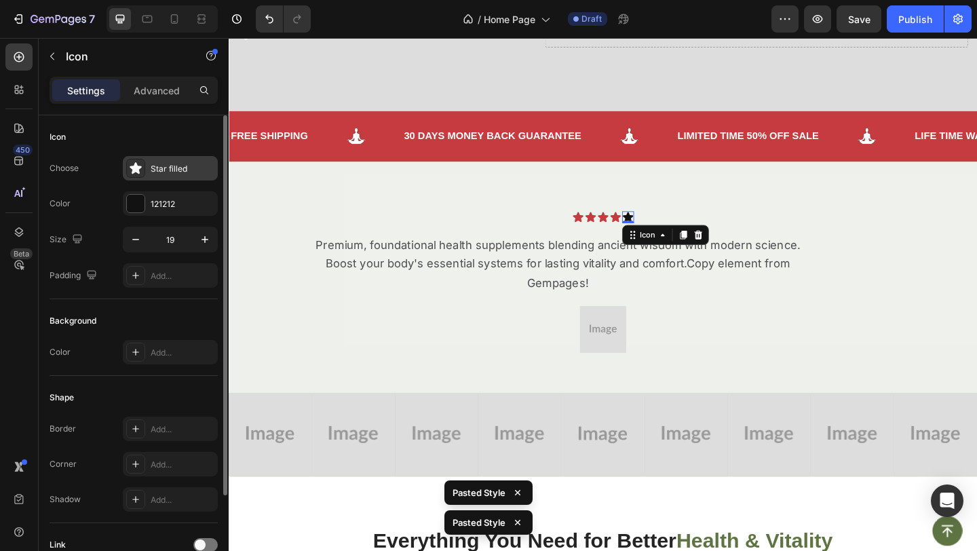
click at [165, 167] on div "Star filled" at bounding box center [183, 169] width 64 height 12
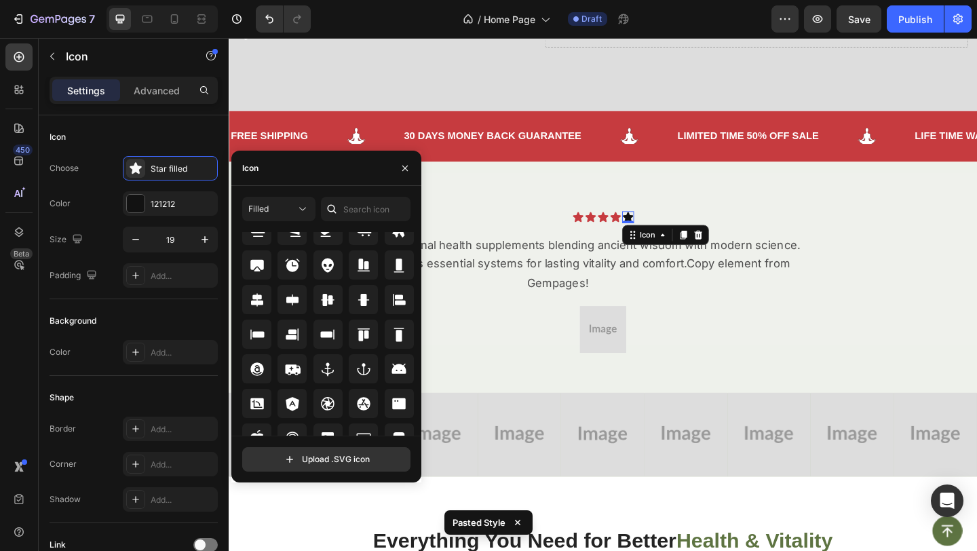
scroll to position [149, 0]
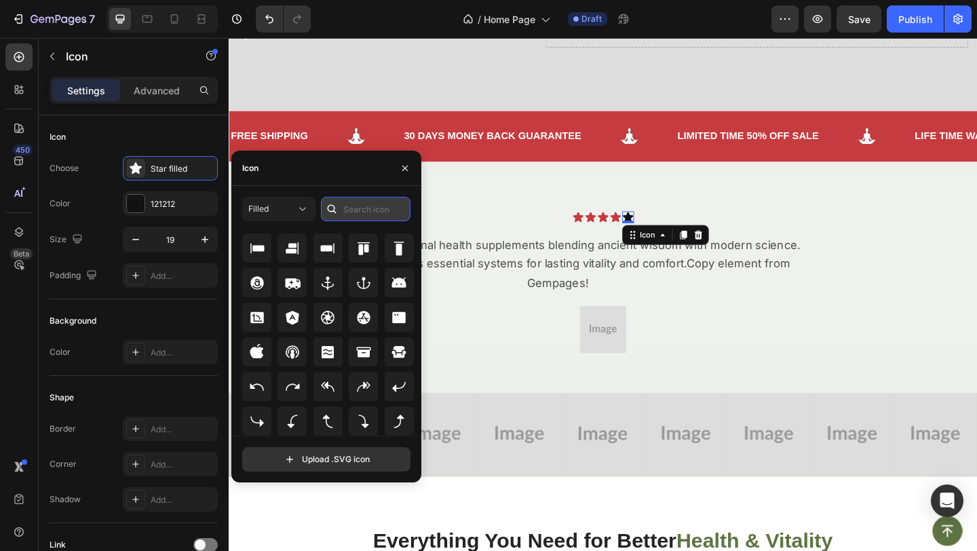
click at [348, 208] on input "text" at bounding box center [366, 209] width 90 height 24
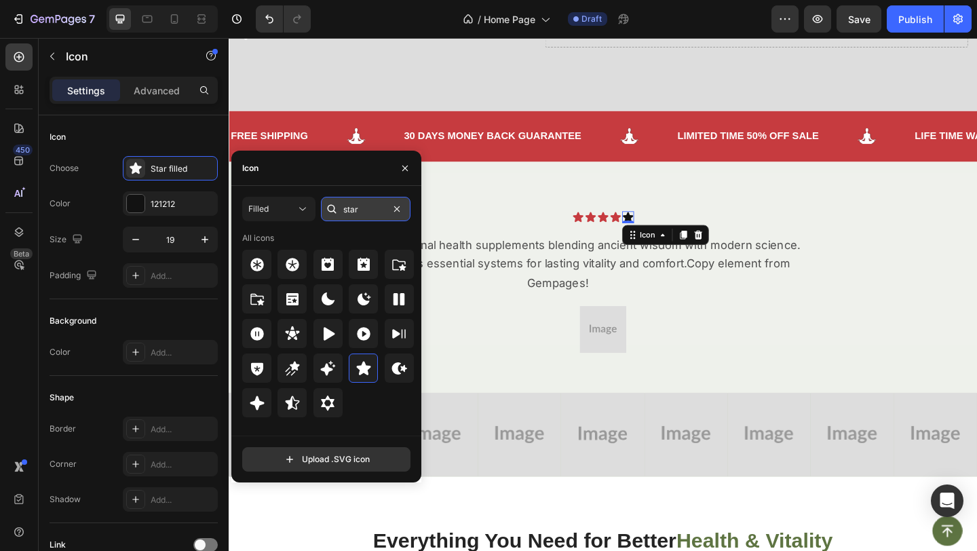
scroll to position [0, 0]
click at [292, 220] on button "Filled" at bounding box center [278, 209] width 73 height 24
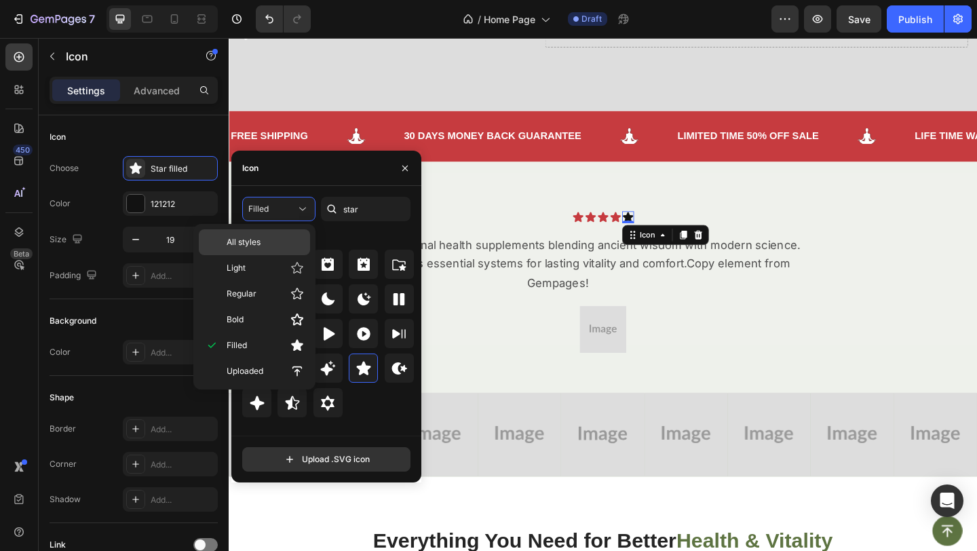
click at [273, 245] on p "All styles" at bounding box center [265, 242] width 77 height 12
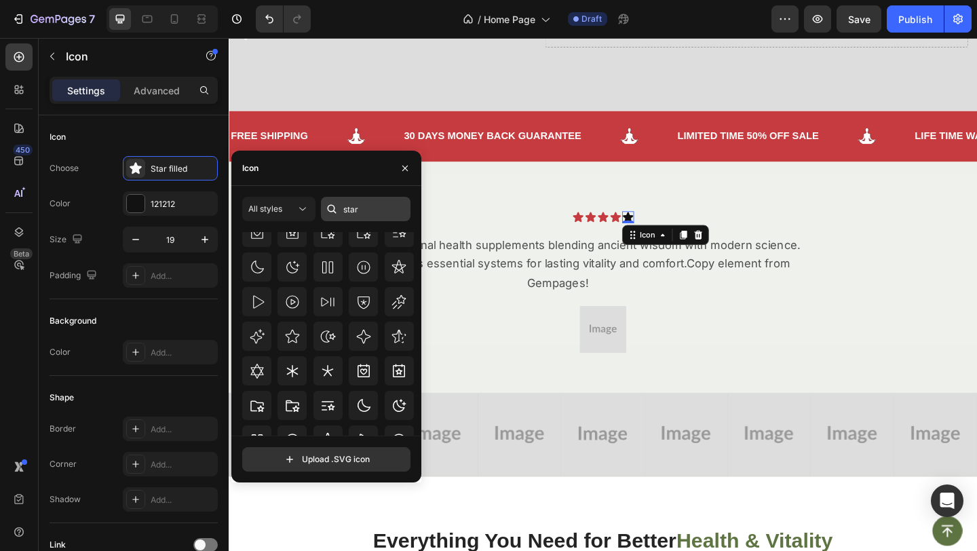
scroll to position [196, 0]
click at [352, 212] on input "star" at bounding box center [366, 209] width 90 height 24
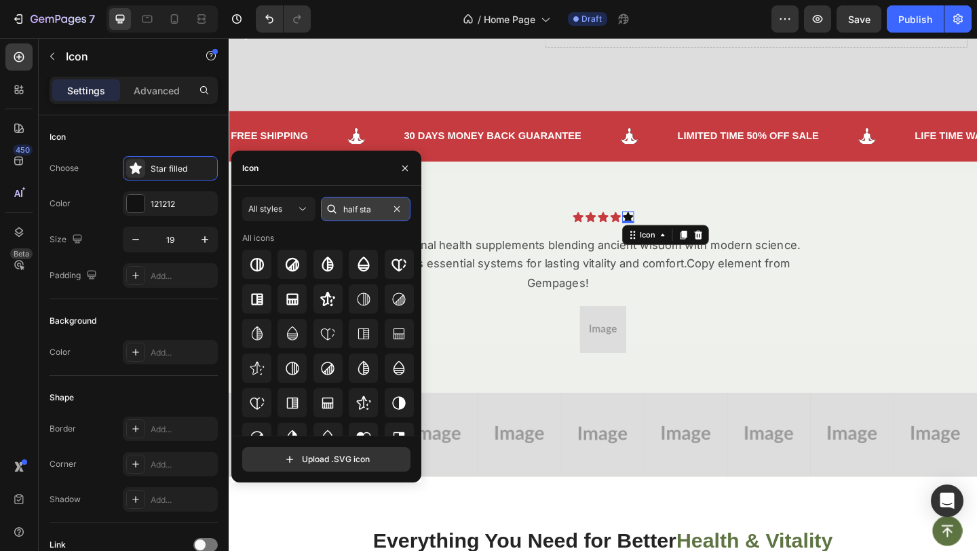
type input "half star"
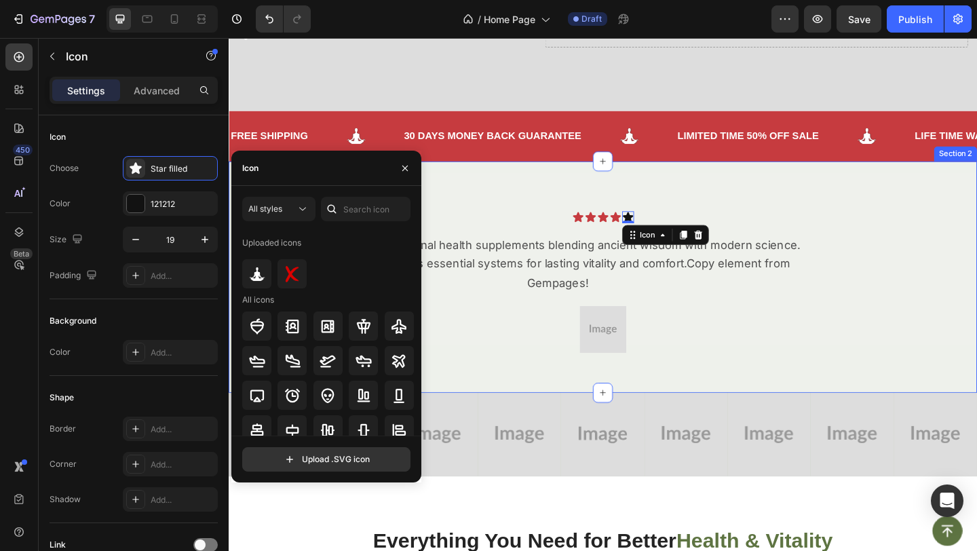
click at [541, 201] on div "Icon Icon Icon Icon Icon 0 Icon List Premium, foundational health supplements b…" at bounding box center [636, 298] width 814 height 252
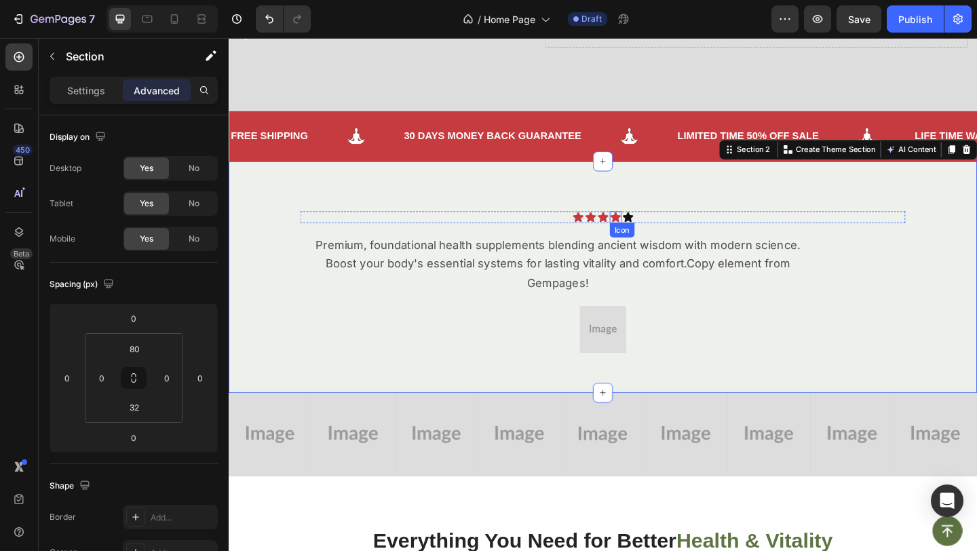
click at [648, 237] on icon at bounding box center [650, 232] width 12 height 11
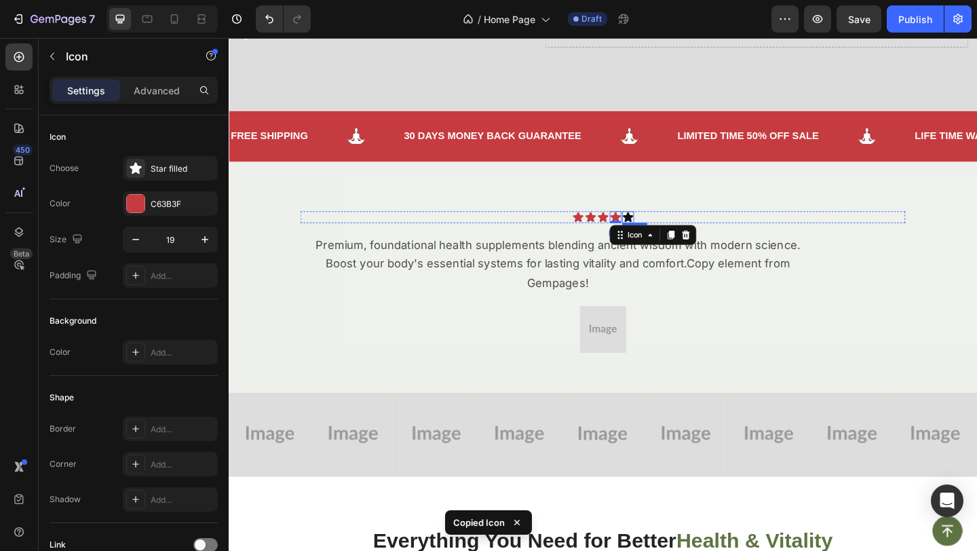
click at [659, 230] on icon at bounding box center [663, 233] width 13 height 13
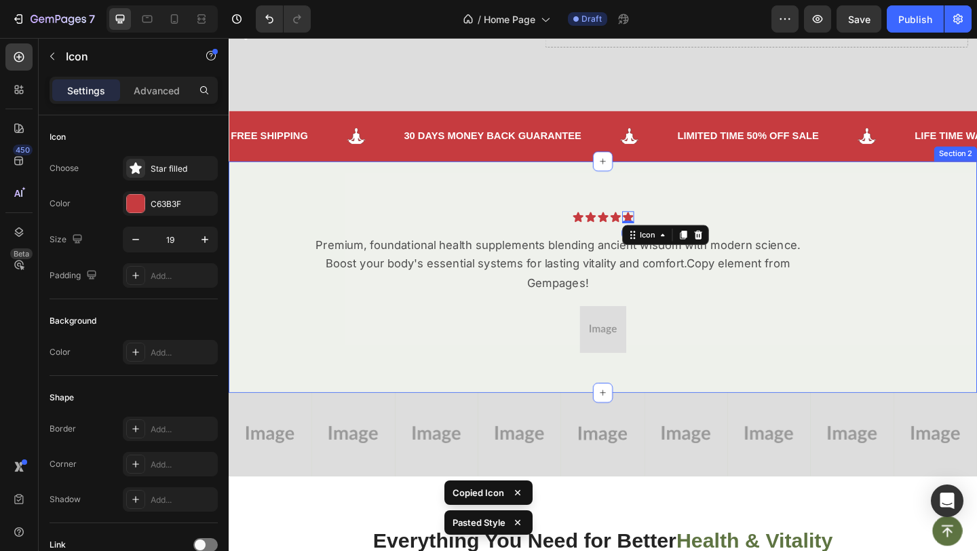
click at [587, 197] on div "Icon Icon Icon Icon Icon 0 Icon List Premium, foundational health supplements b…" at bounding box center [636, 298] width 814 height 252
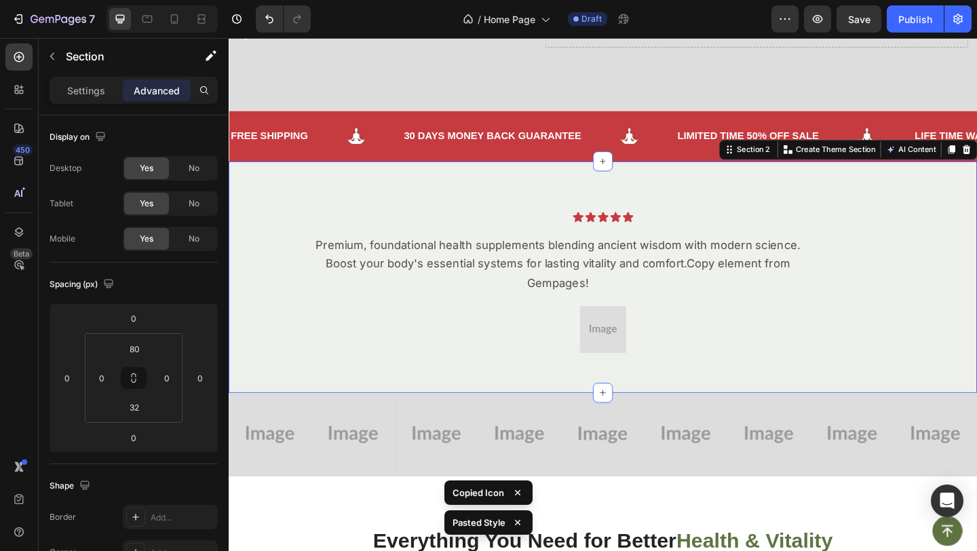
scroll to position [416, 0]
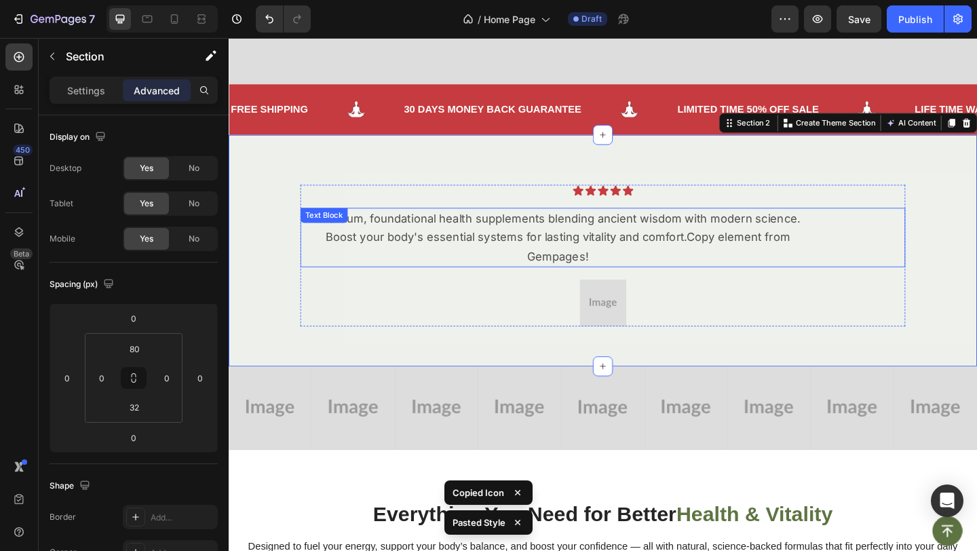
click at [834, 242] on p "Premium, foundational health supplements blending ancient wisdom with modern sc…" at bounding box center [587, 255] width 558 height 62
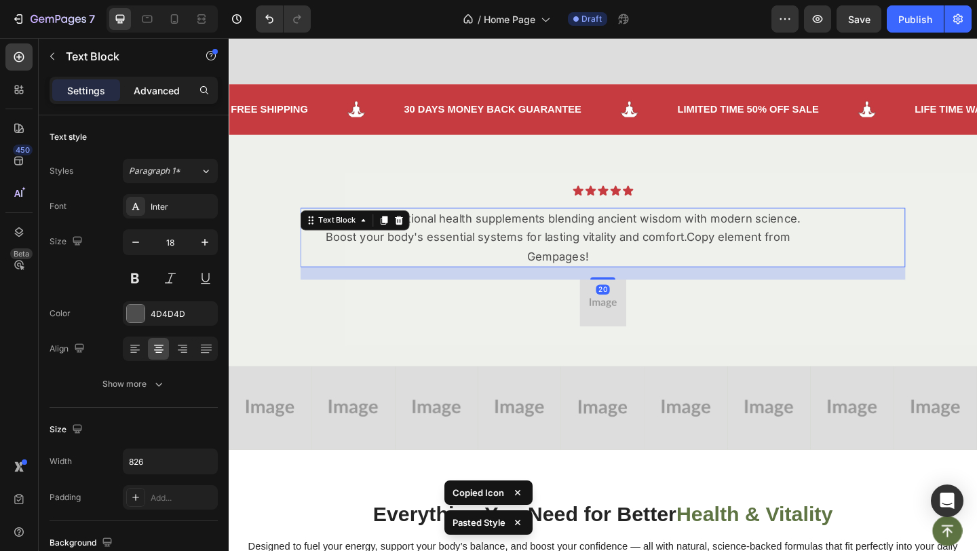
click at [161, 87] on p "Advanced" at bounding box center [157, 90] width 46 height 14
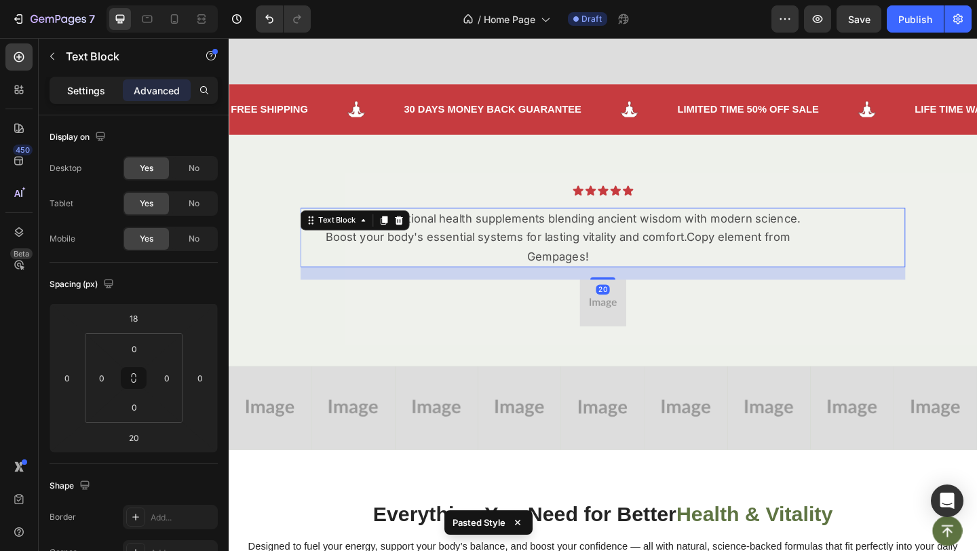
click at [92, 87] on p "Settings" at bounding box center [86, 90] width 38 height 14
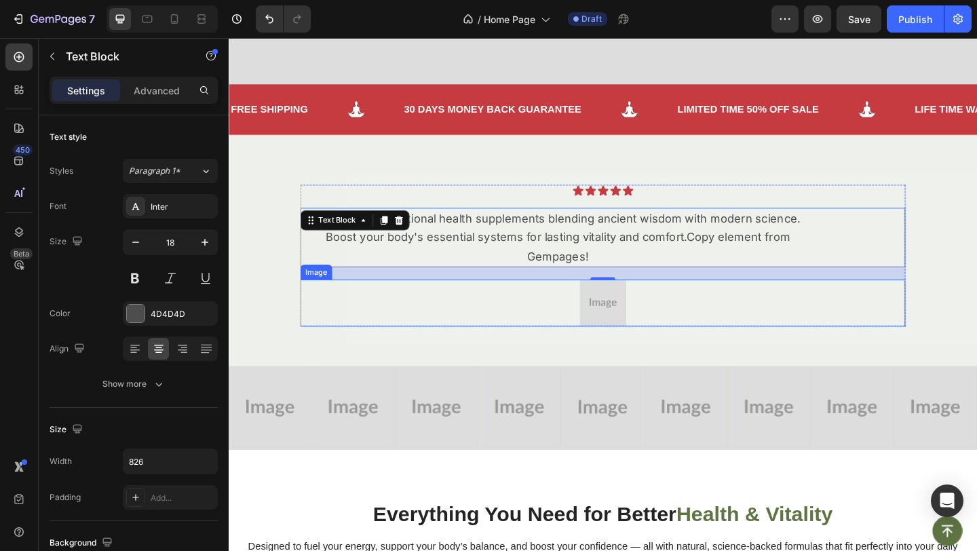
click at [322, 322] on div at bounding box center [636, 325] width 658 height 51
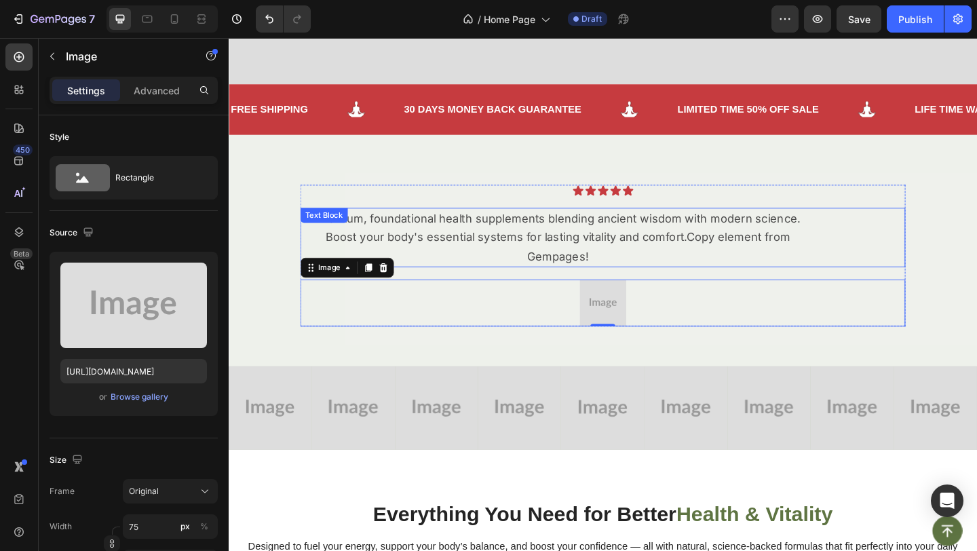
click at [485, 244] on p "Premium, foundational health supplements blending ancient wisdom with modern sc…" at bounding box center [587, 255] width 558 height 62
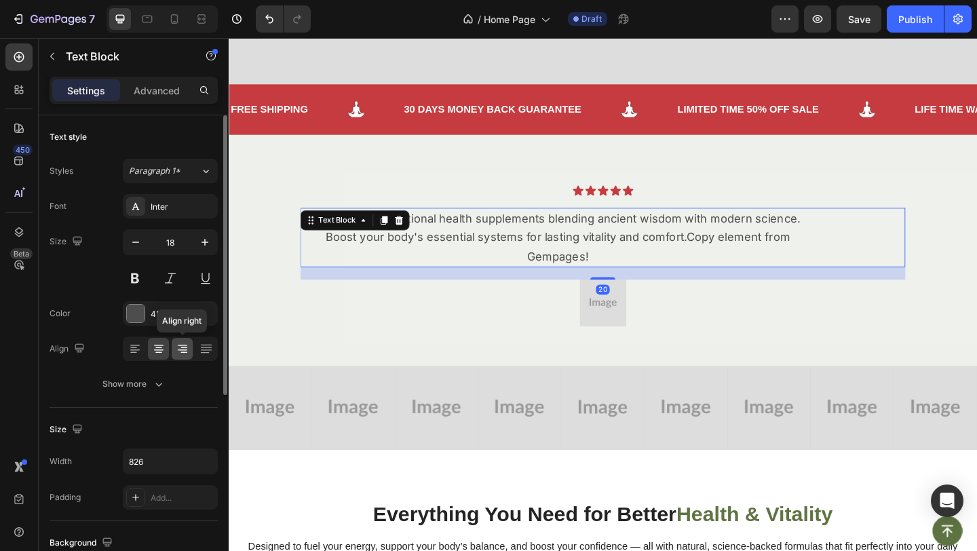
click at [176, 347] on icon at bounding box center [183, 349] width 14 height 14
click at [164, 349] on icon at bounding box center [159, 349] width 14 height 14
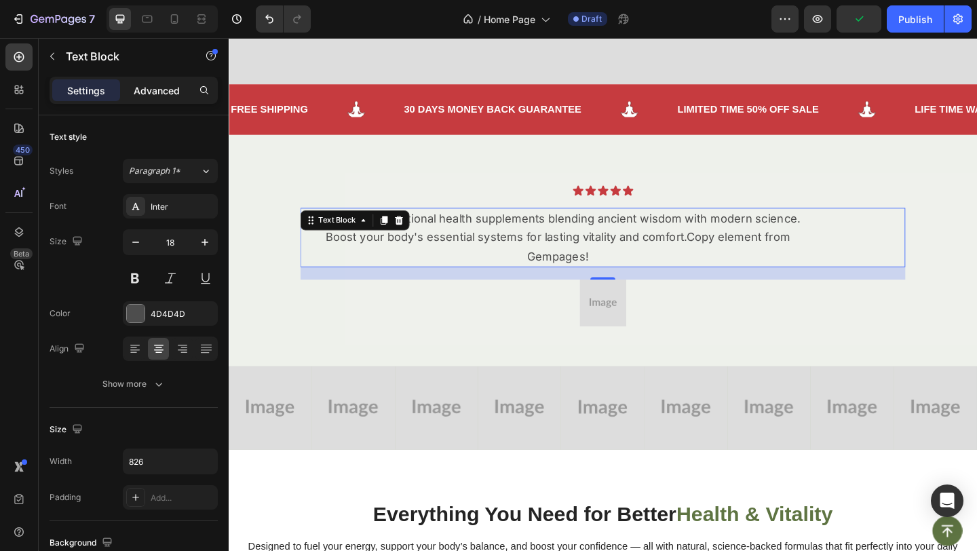
click at [165, 83] on p "Advanced" at bounding box center [157, 90] width 46 height 14
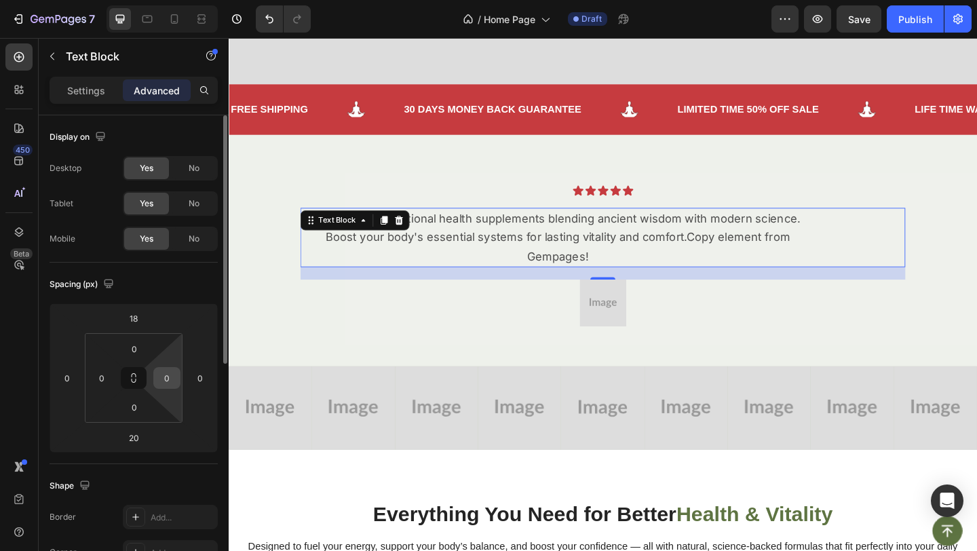
click at [160, 374] on input "0" at bounding box center [167, 378] width 20 height 20
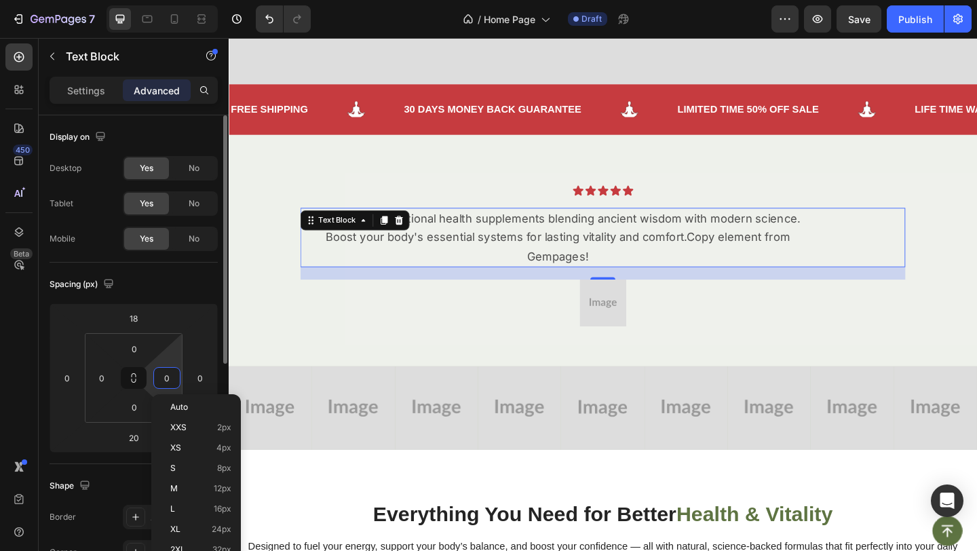
click at [160, 374] on input "0" at bounding box center [167, 378] width 20 height 20
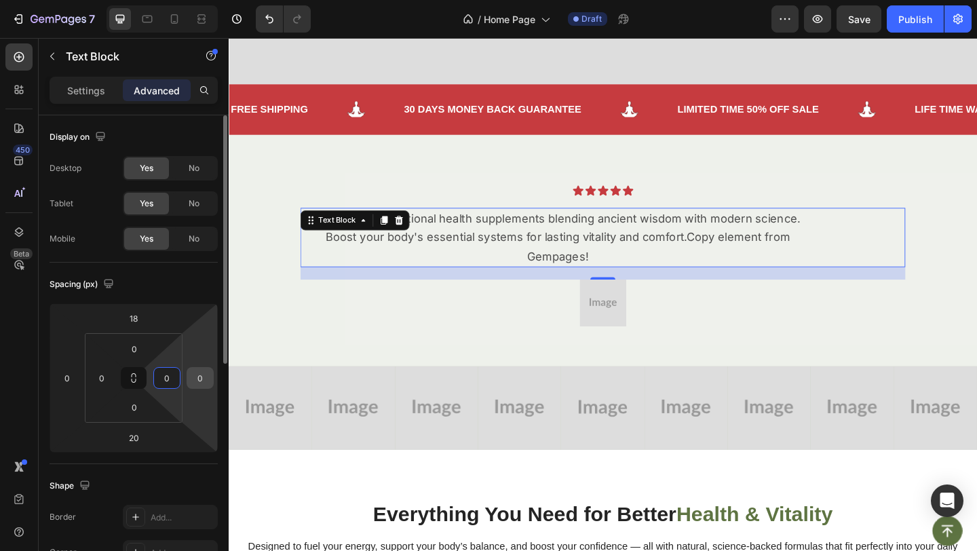
click at [199, 385] on input "0" at bounding box center [200, 378] width 20 height 20
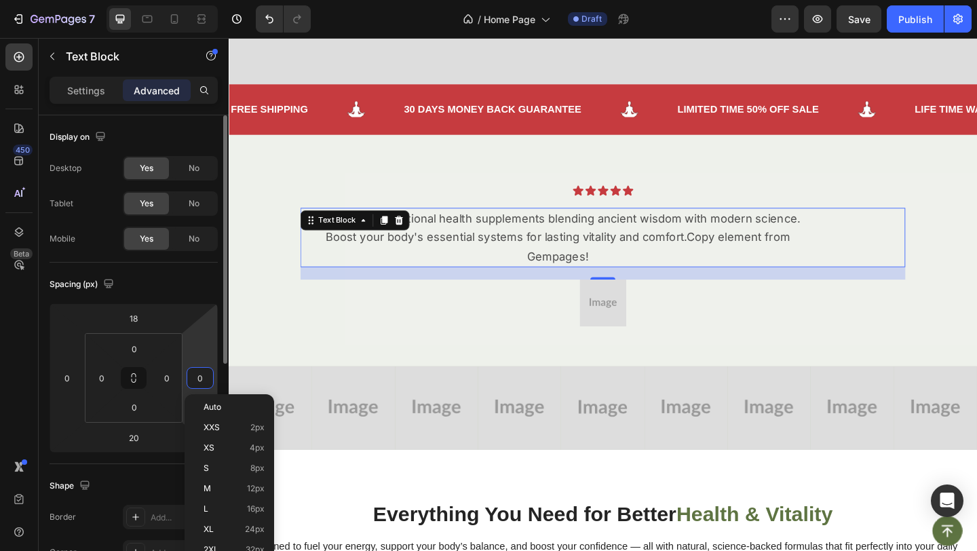
click at [199, 385] on input "0" at bounding box center [200, 378] width 20 height 20
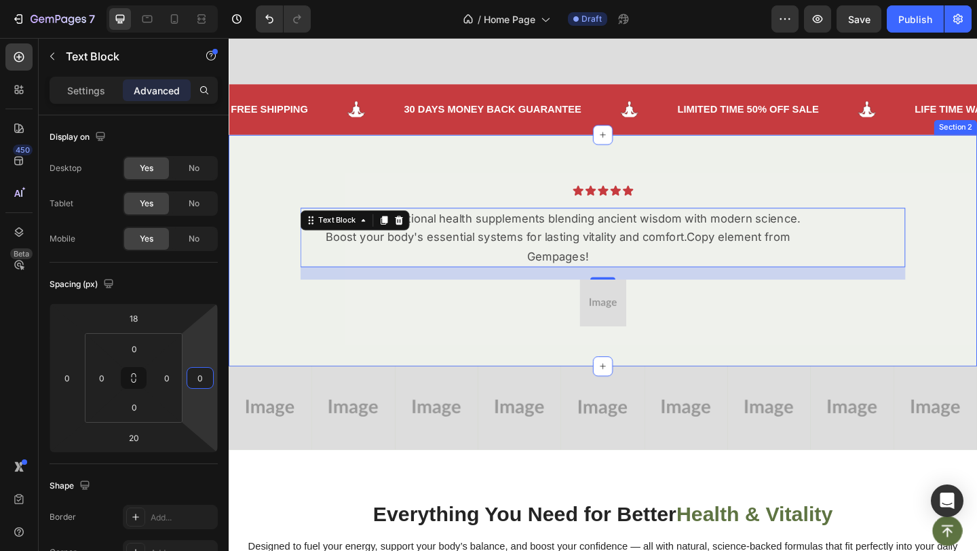
click at [355, 339] on div "Icon Icon Icon Icon Icon Icon List Premium, foundational health supplements ble…" at bounding box center [636, 285] width 814 height 176
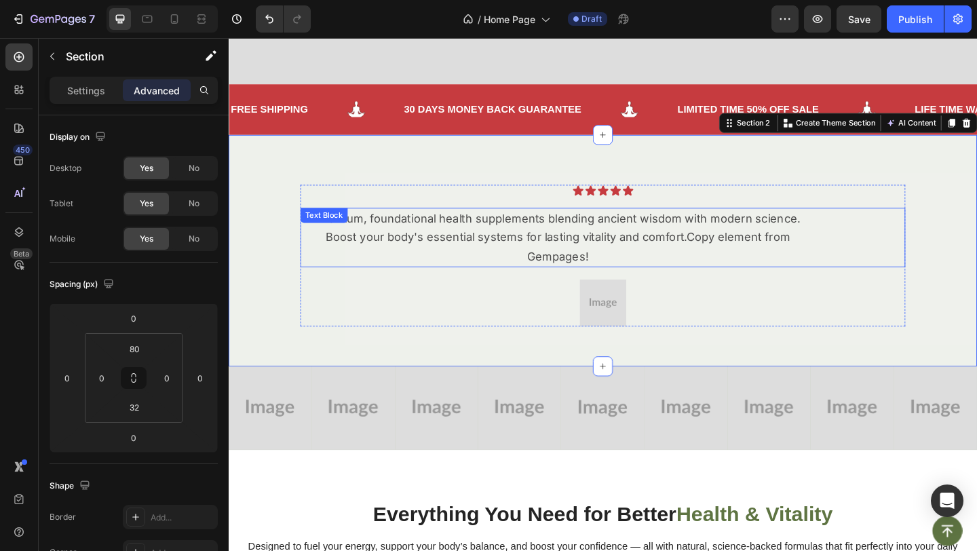
click at [522, 229] on p "Premium, foundational health supplements blending ancient wisdom with modern sc…" at bounding box center [587, 255] width 558 height 62
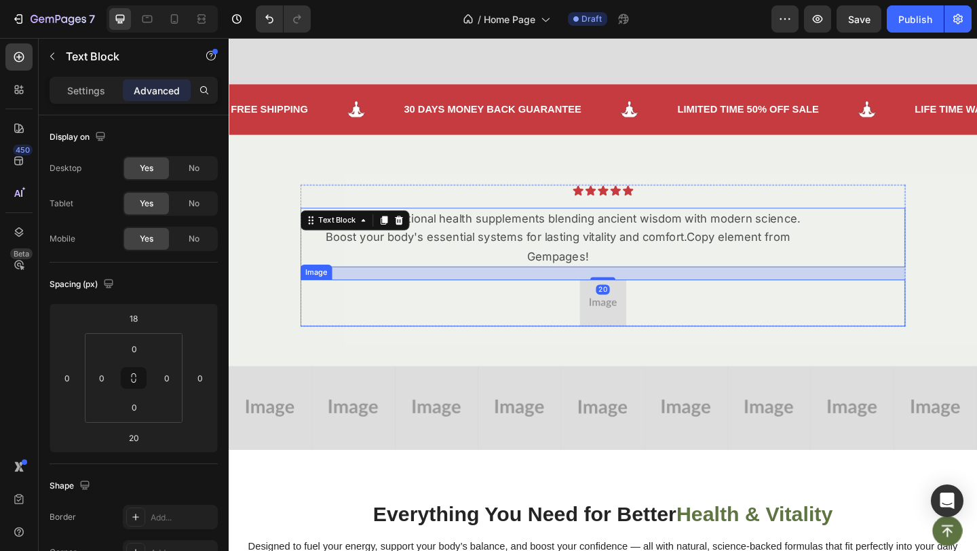
click at [526, 300] on div at bounding box center [636, 325] width 658 height 51
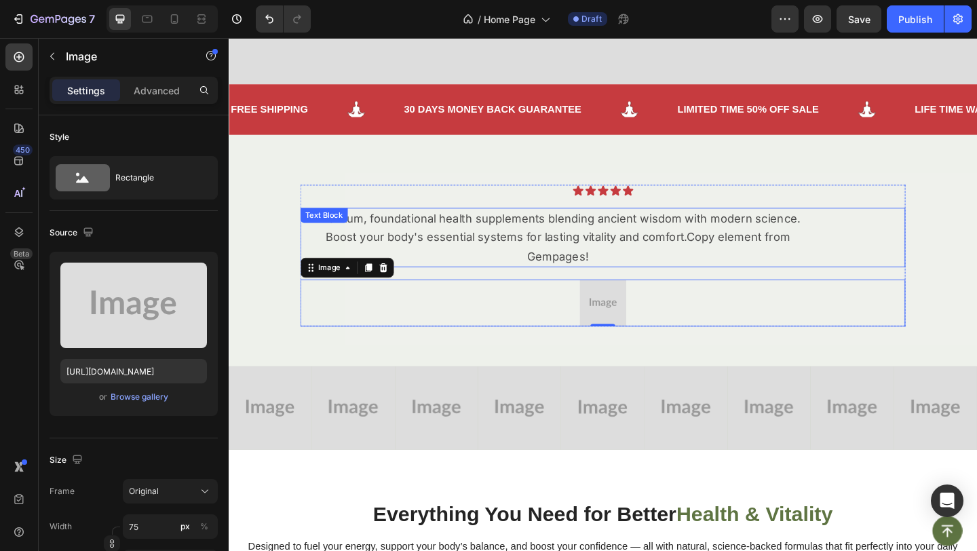
click at [599, 242] on p "Premium, foundational health supplements blending ancient wisdom with modern sc…" at bounding box center [587, 255] width 558 height 62
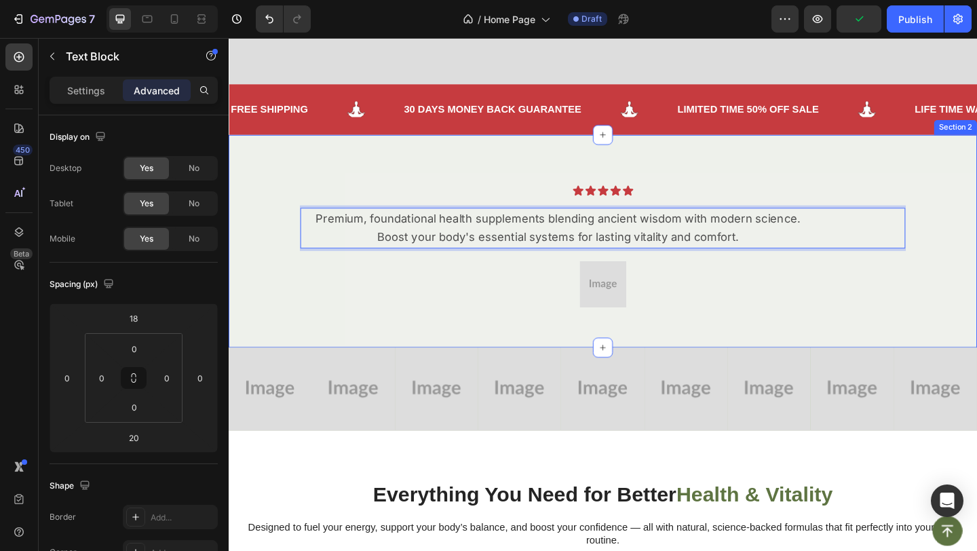
click at [545, 169] on div "Icon Icon Icon Icon Icon Icon List Premium, foundational health supplements ble…" at bounding box center [636, 258] width 814 height 231
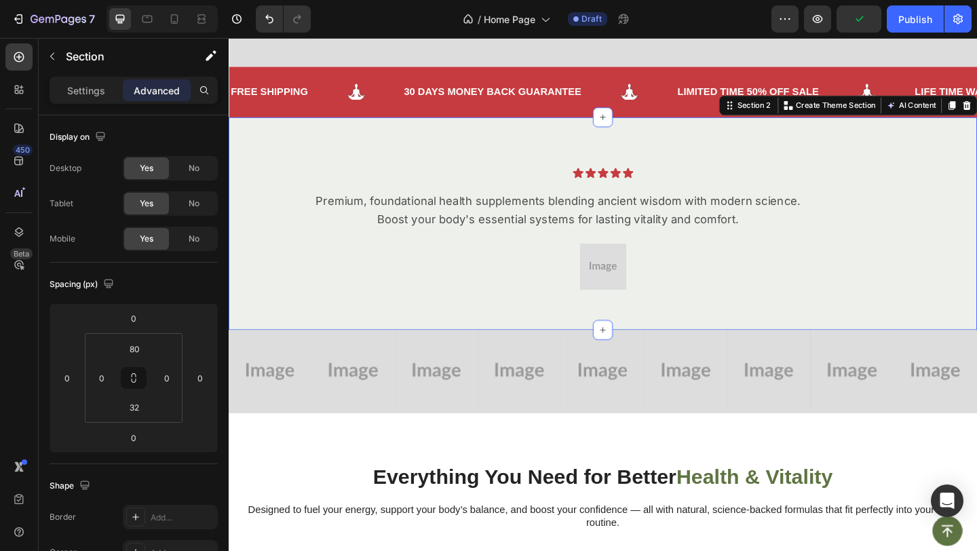
scroll to position [437, 0]
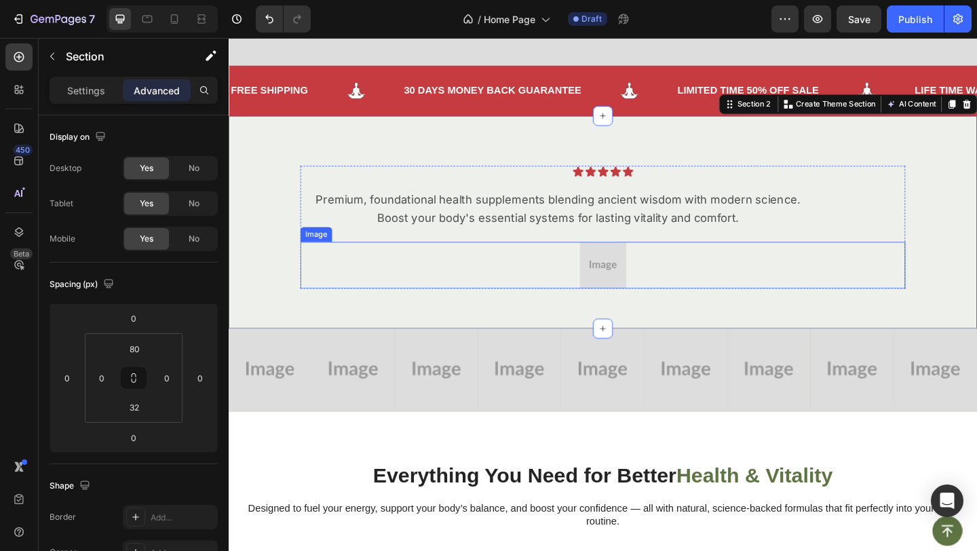
click at [410, 294] on div at bounding box center [636, 285] width 658 height 51
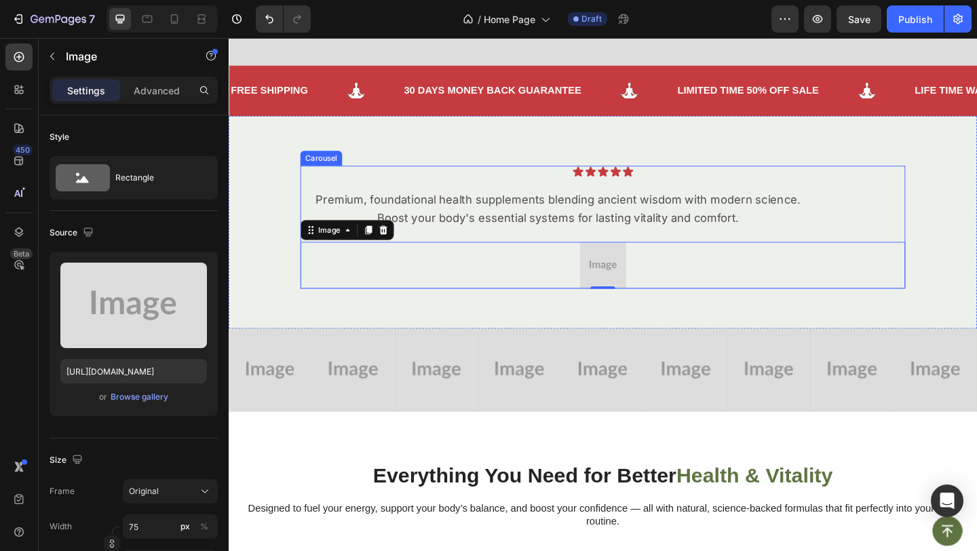
click at [390, 190] on div "Icon Icon Icon Icon Icon Icon List Premium, foundational health supplements ble…" at bounding box center [636, 244] width 658 height 134
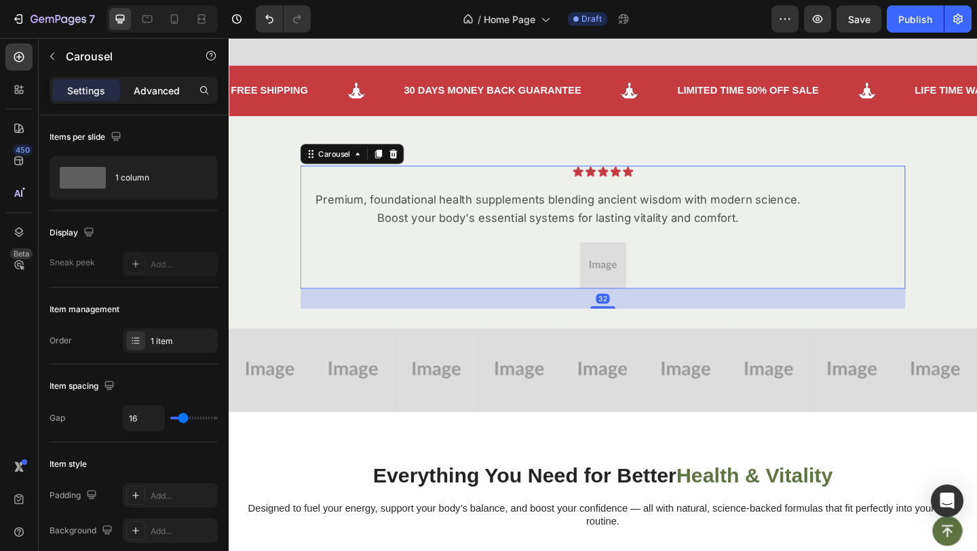
click at [150, 94] on p "Advanced" at bounding box center [157, 90] width 46 height 14
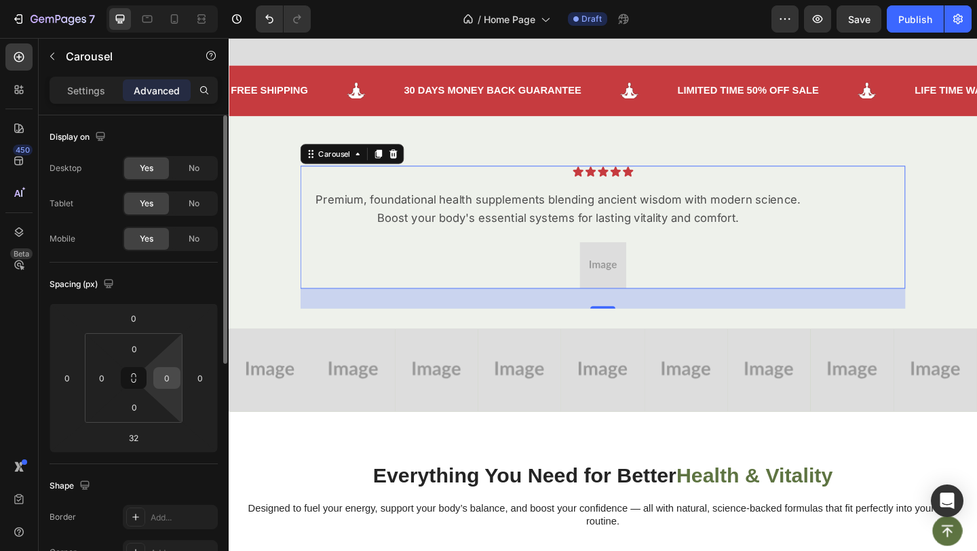
click at [165, 376] on input "0" at bounding box center [167, 378] width 20 height 20
click at [199, 374] on input "0" at bounding box center [200, 378] width 20 height 20
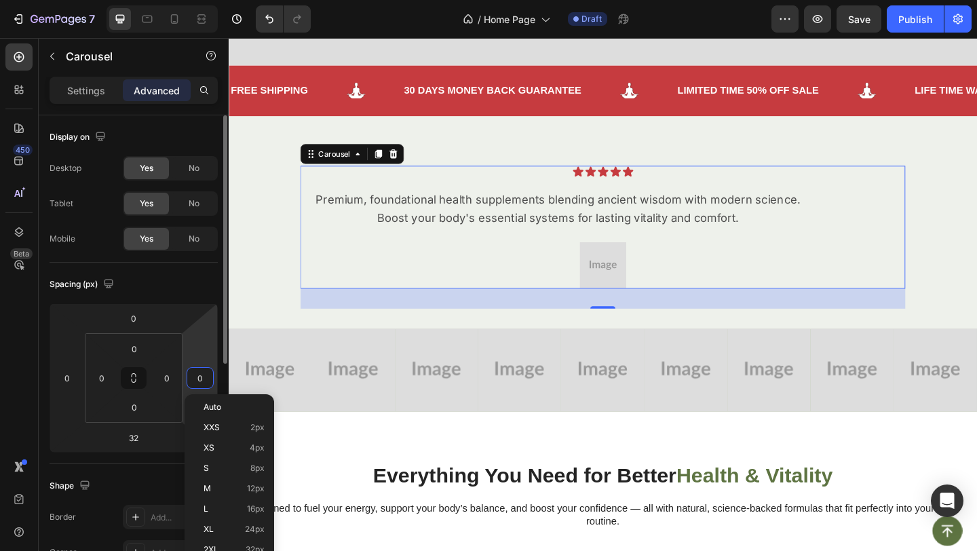
click at [199, 374] on input "0" at bounding box center [200, 378] width 20 height 20
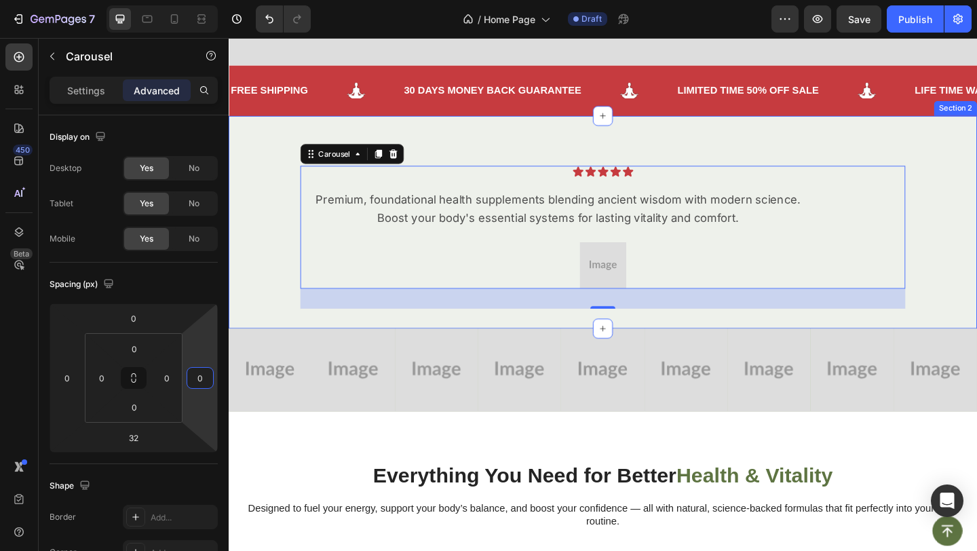
click at [281, 284] on div "Icon Icon Icon Icon Icon Icon List Premium, foundational health supplements ble…" at bounding box center [636, 254] width 814 height 155
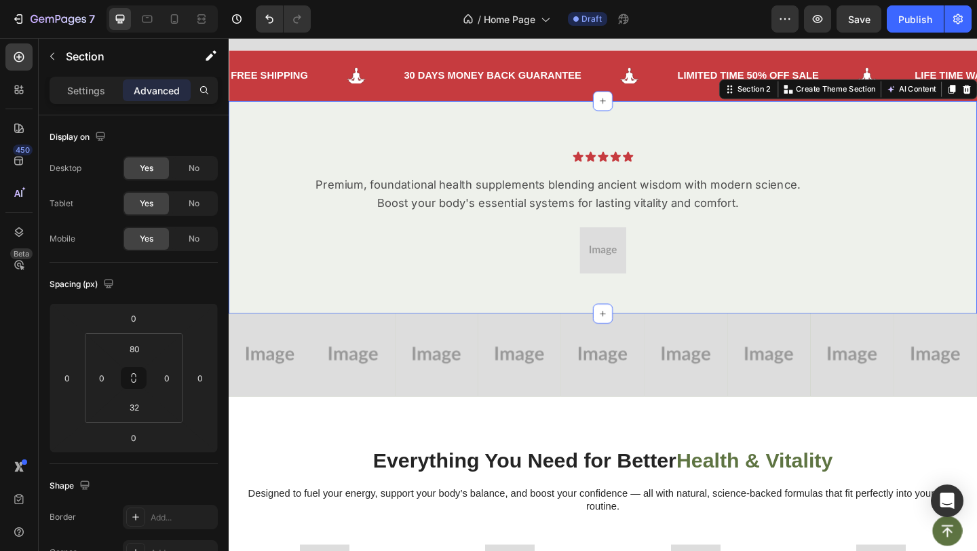
scroll to position [457, 0]
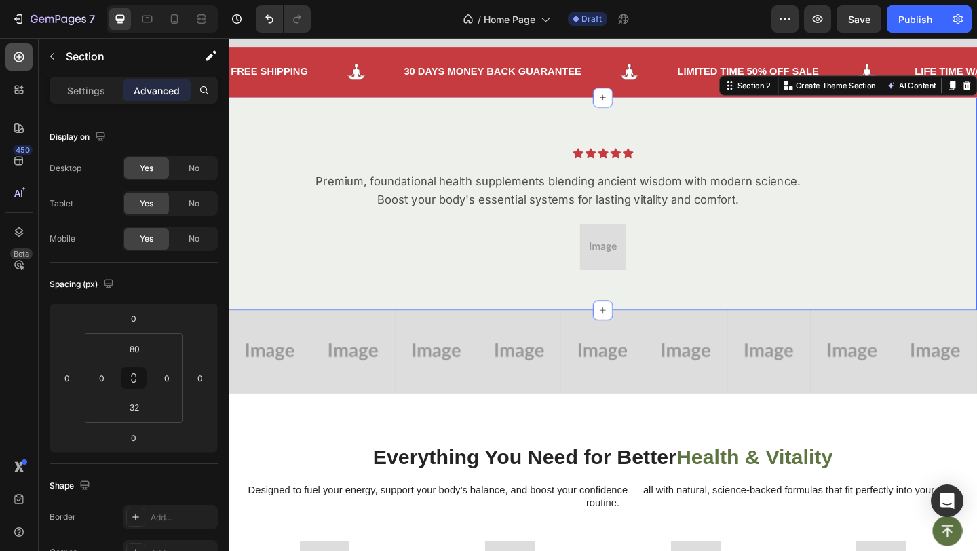
click at [16, 64] on div at bounding box center [18, 56] width 27 height 27
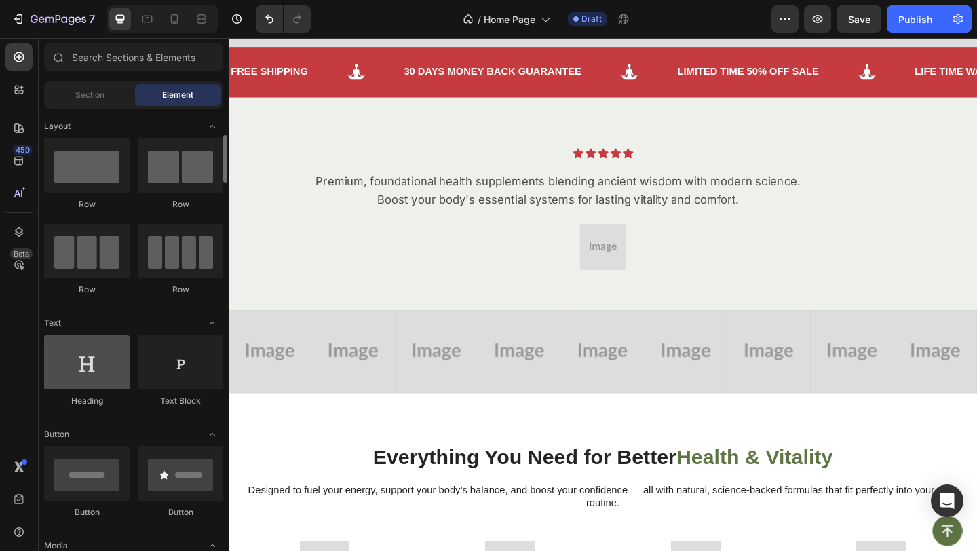
scroll to position [37, 0]
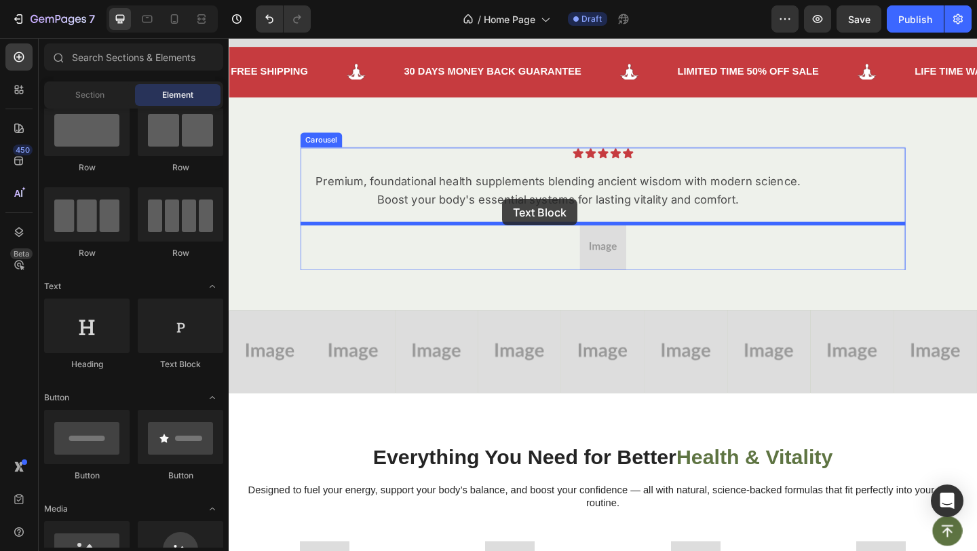
drag, startPoint x: 405, startPoint y: 353, endPoint x: 526, endPoint y: 213, distance: 185.2
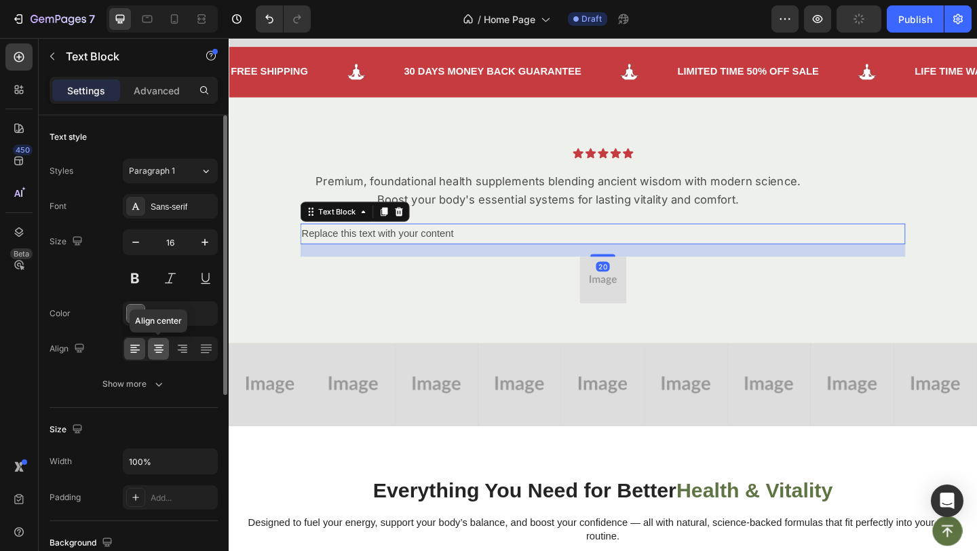
click at [151, 341] on div at bounding box center [158, 349] width 21 height 22
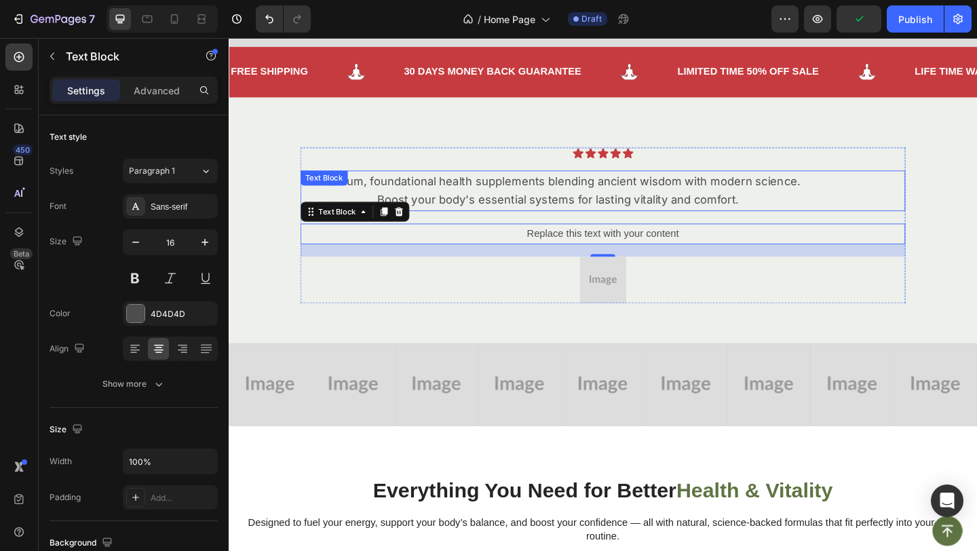
click at [509, 212] on p "Premium, foundational health supplements blending ancient wisdom with modern sc…" at bounding box center [587, 203] width 558 height 41
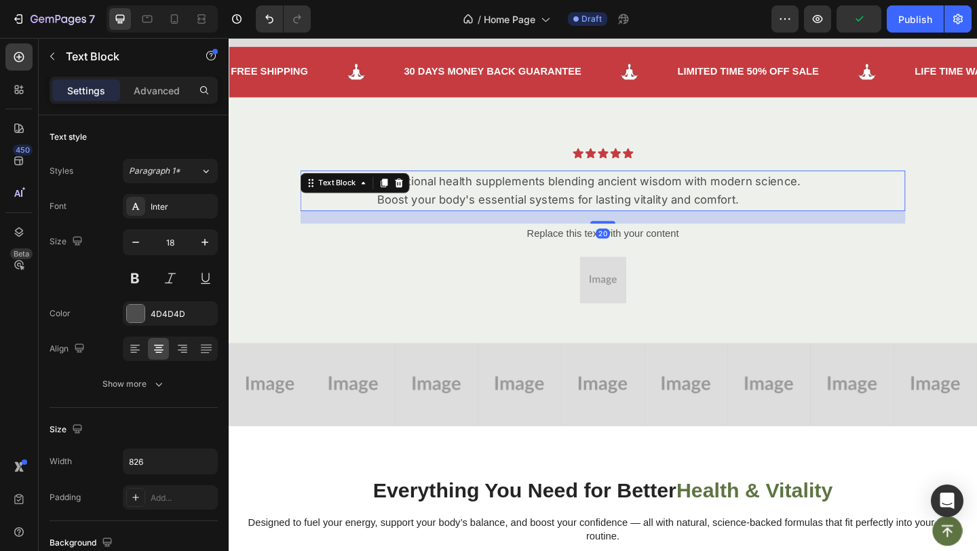
click at [509, 212] on p "Premium, foundational health supplements blending ancient wisdom with modern sc…" at bounding box center [587, 203] width 558 height 41
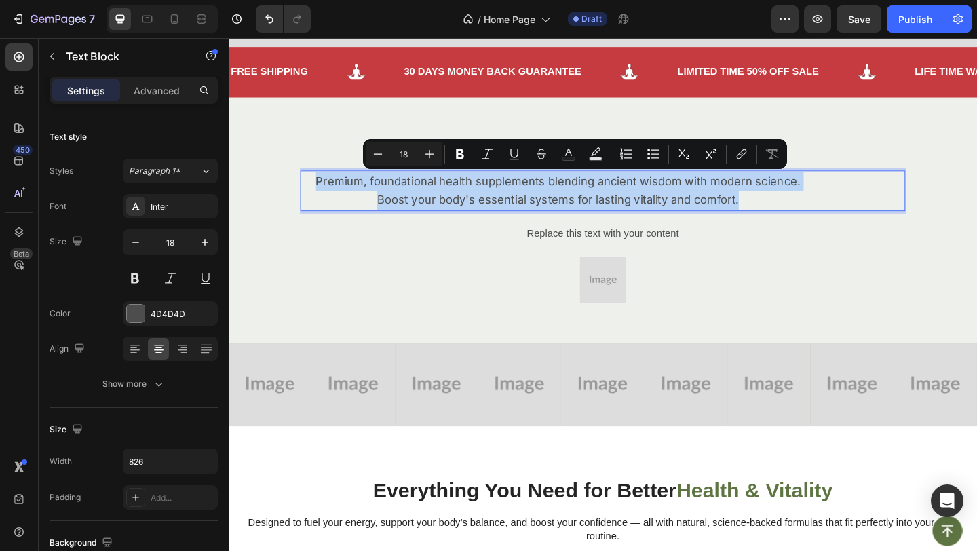
copy p "Premium, foundational health supplements blending ancient wisdom with modern sc…"
click at [581, 247] on div "Replace this text with your content" at bounding box center [636, 250] width 658 height 22
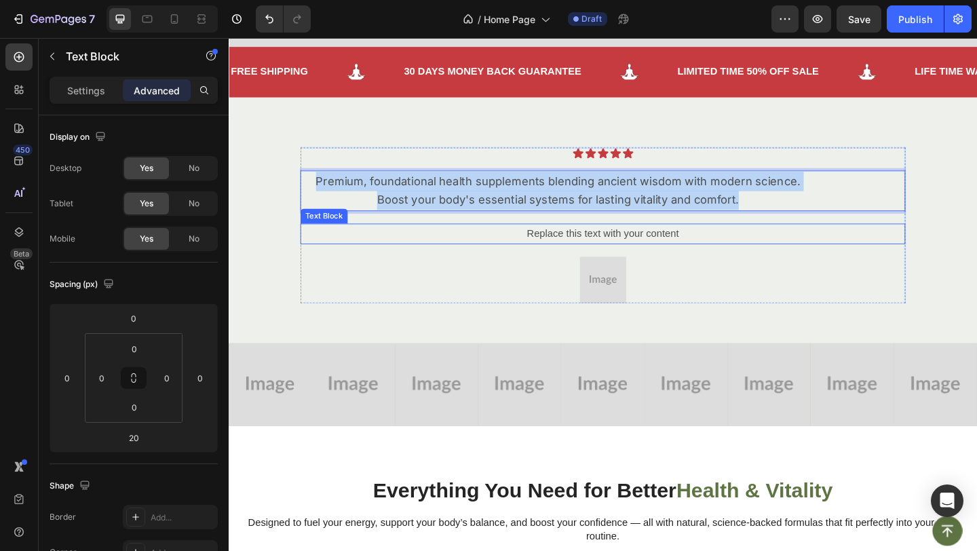
click at [581, 247] on div "Replace this text with your content" at bounding box center [636, 250] width 658 height 22
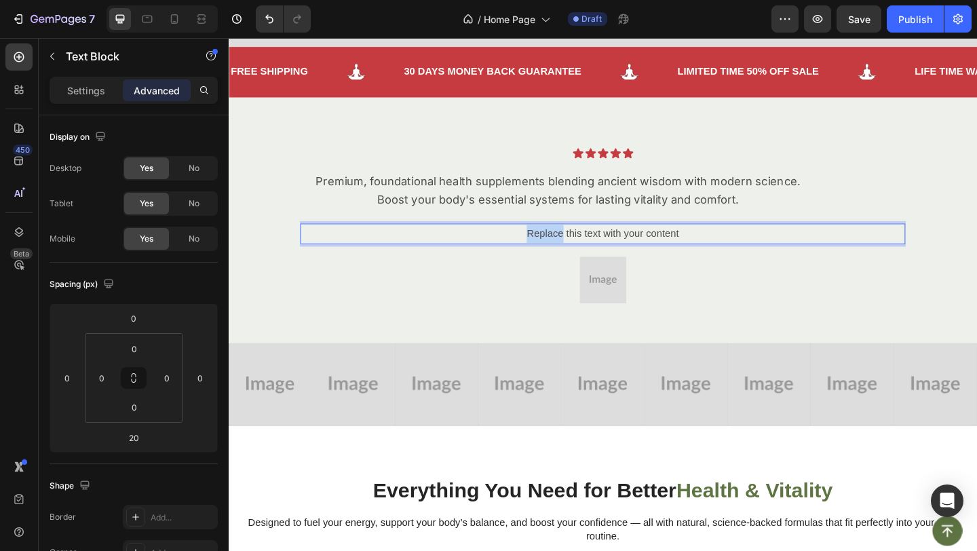
click at [581, 247] on p "Replace this text with your content" at bounding box center [635, 251] width 655 height 20
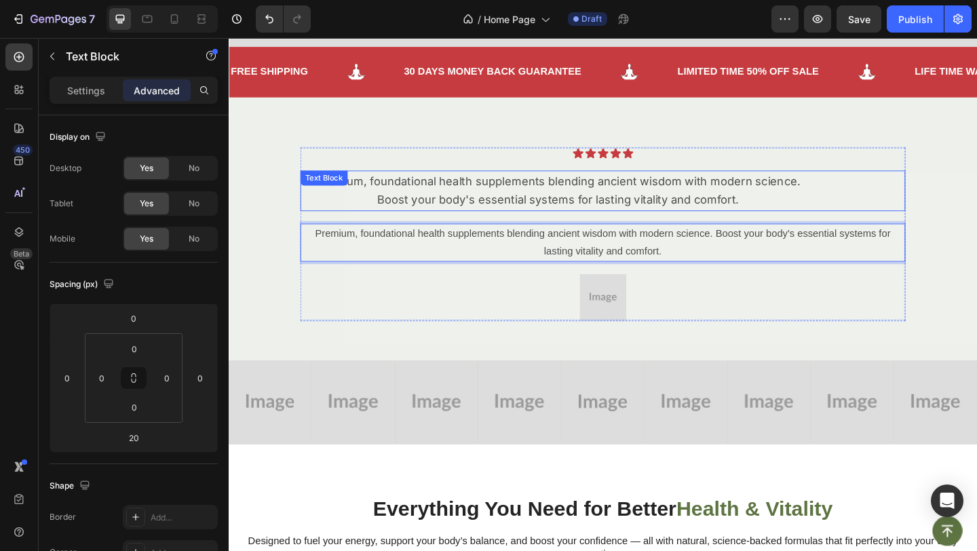
click at [580, 202] on p "Premium, foundational health supplements blending ancient wisdom with modern sc…" at bounding box center [587, 203] width 558 height 41
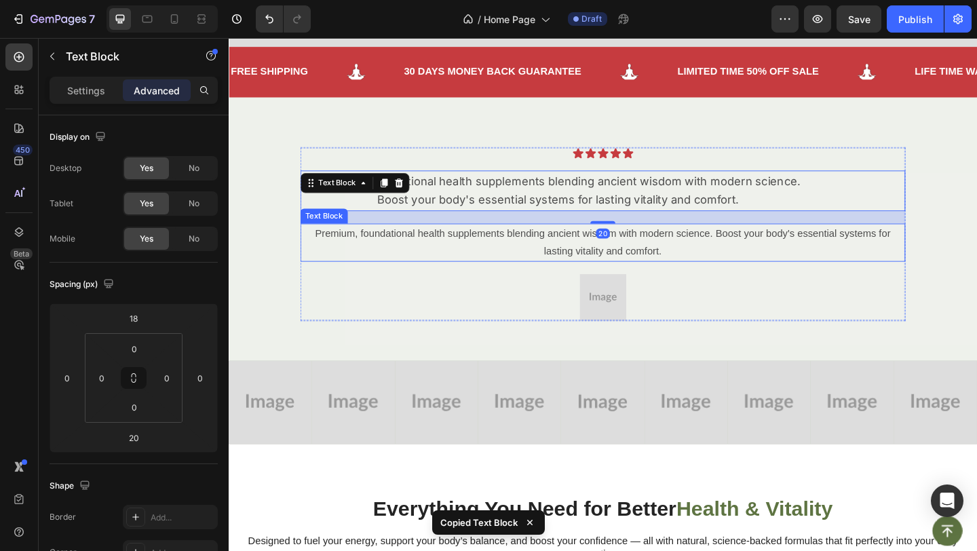
click at [580, 245] on p "Premium, foundational health supplements blending ancient wisdom with modern sc…" at bounding box center [635, 260] width 655 height 39
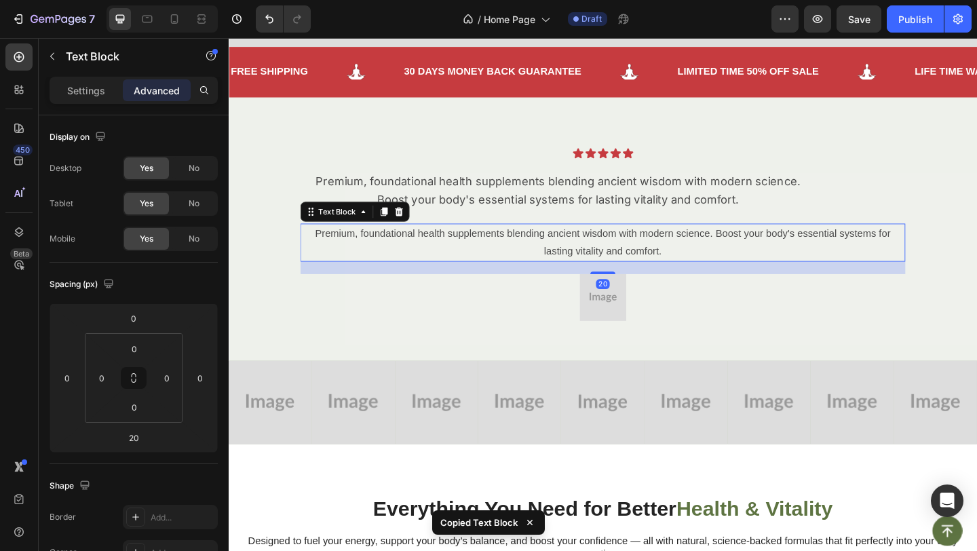
type input "18"
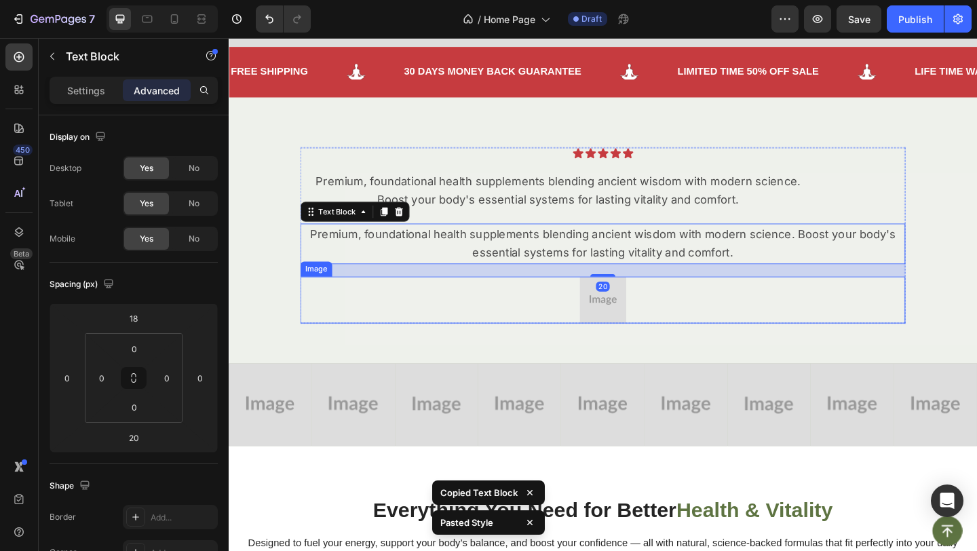
click at [490, 343] on div at bounding box center [636, 322] width 658 height 51
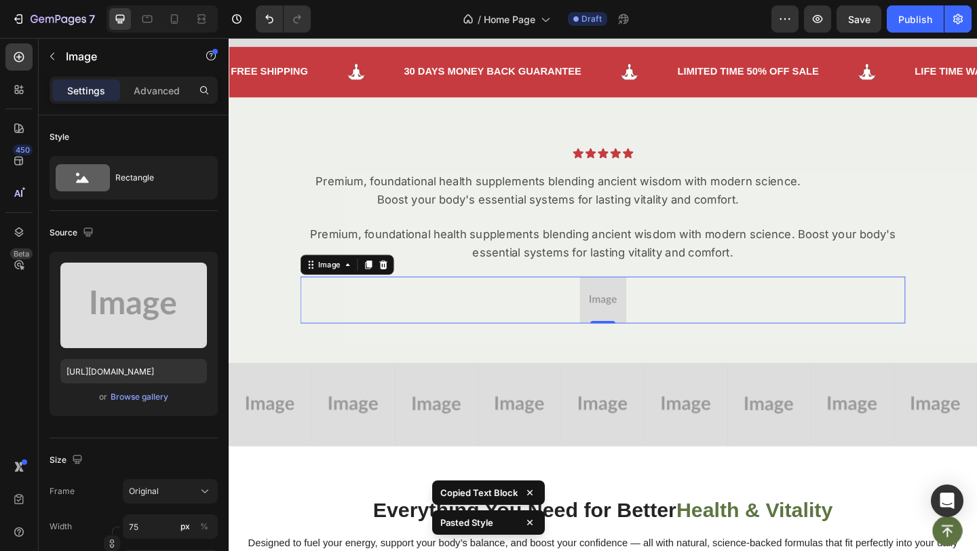
scroll to position [471, 0]
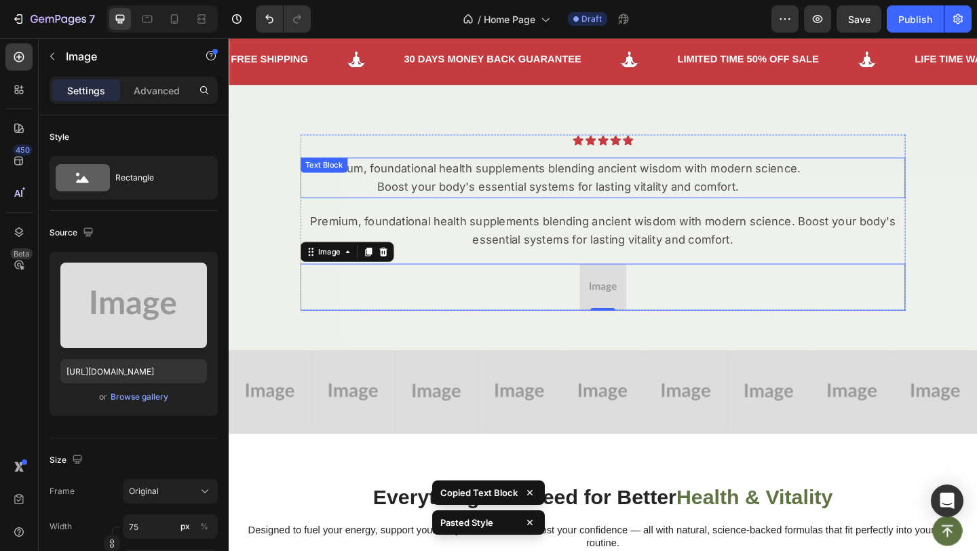
click at [570, 189] on p "Premium, foundational health supplements blending ancient wisdom with modern sc…" at bounding box center [587, 190] width 558 height 41
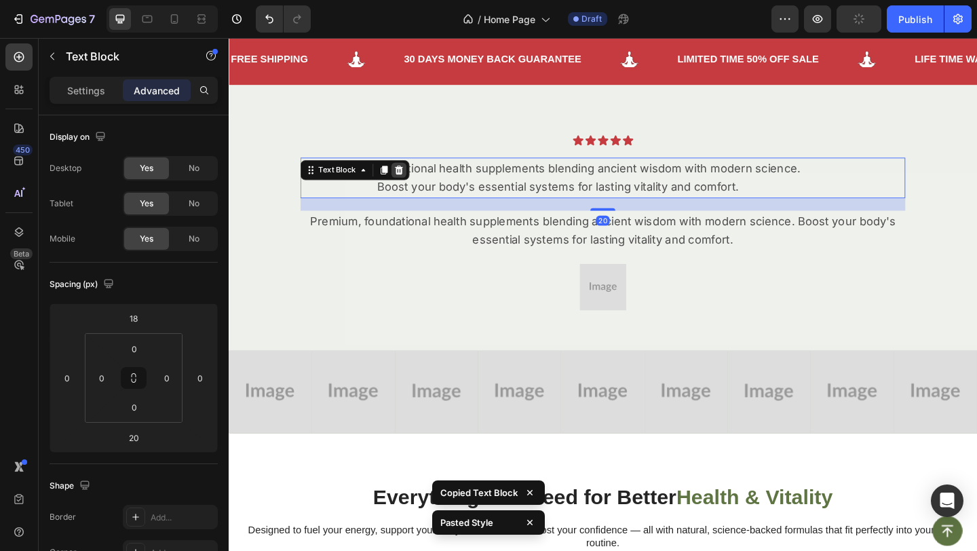
click at [411, 179] on icon at bounding box center [414, 181] width 9 height 9
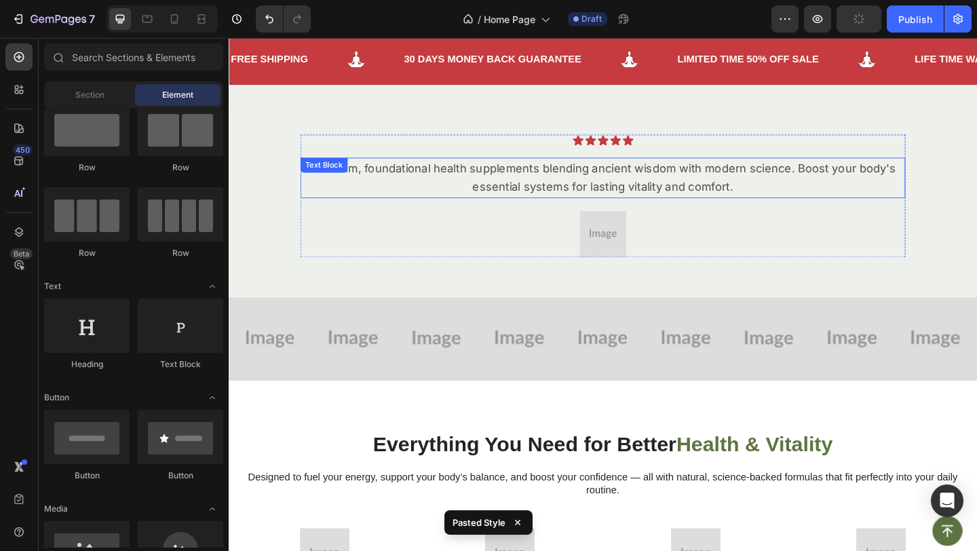
click at [496, 189] on p "Premium, foundational health supplements blending ancient wisdom with modern sc…" at bounding box center [635, 190] width 655 height 41
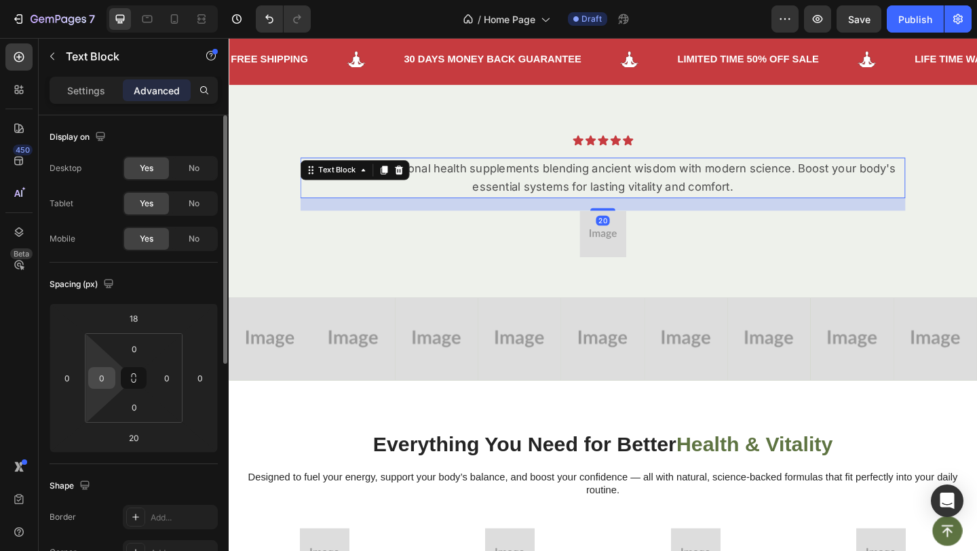
click at [104, 379] on input "0" at bounding box center [102, 378] width 20 height 20
type input "50"
click at [165, 377] on input "0" at bounding box center [167, 378] width 20 height 20
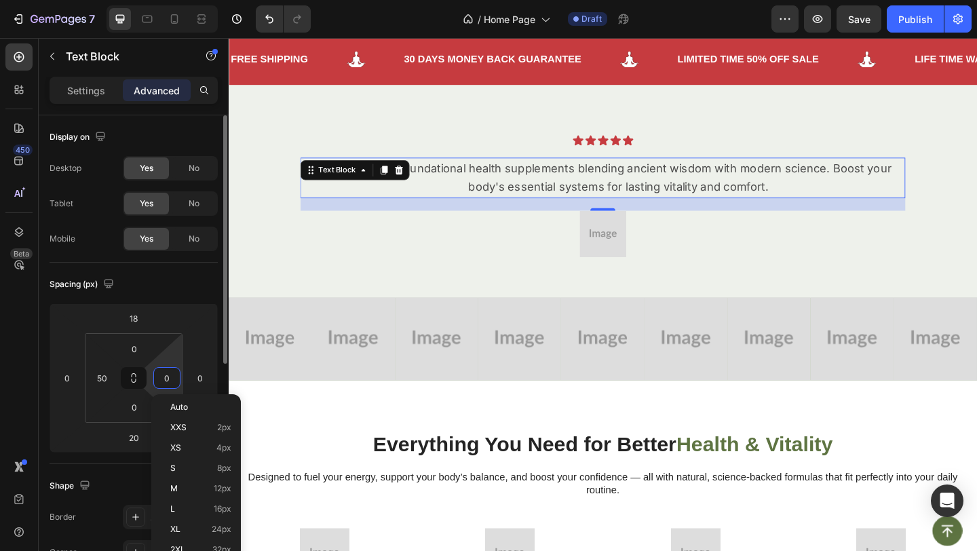
click at [165, 377] on input "0" at bounding box center [167, 378] width 20 height 20
type input "50"
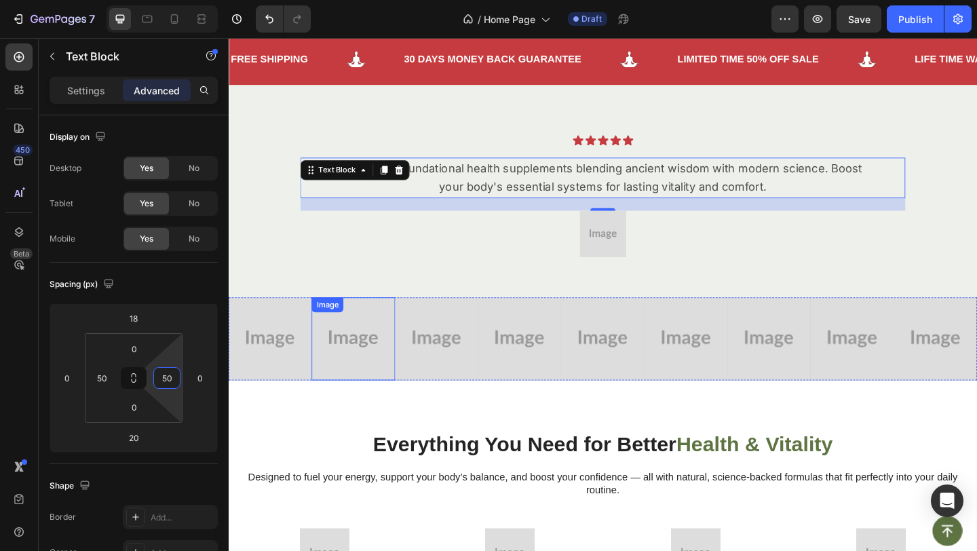
click at [334, 320] on div "Image" at bounding box center [364, 365] width 90 height 90
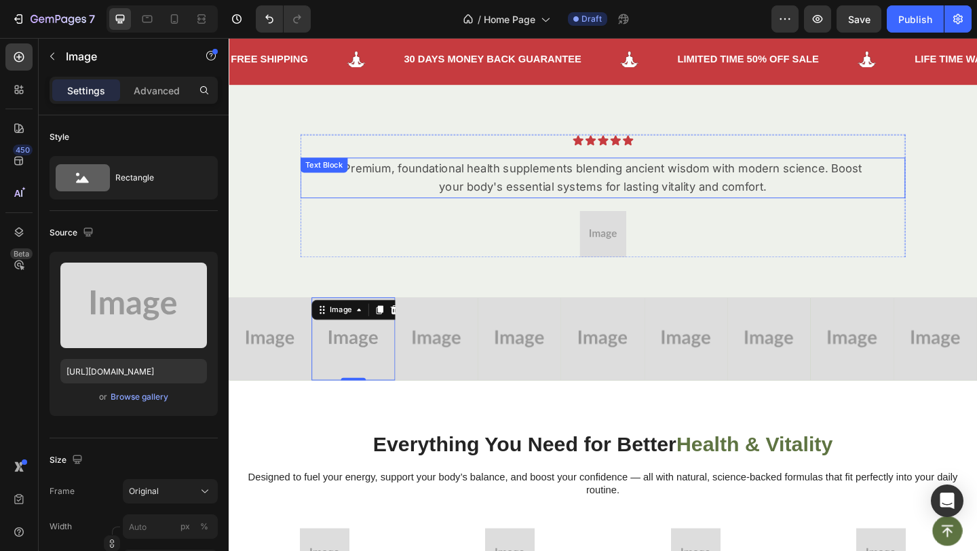
click at [487, 187] on p "Premium, foundational health supplements blending ancient wisdom with modern sc…" at bounding box center [635, 190] width 587 height 41
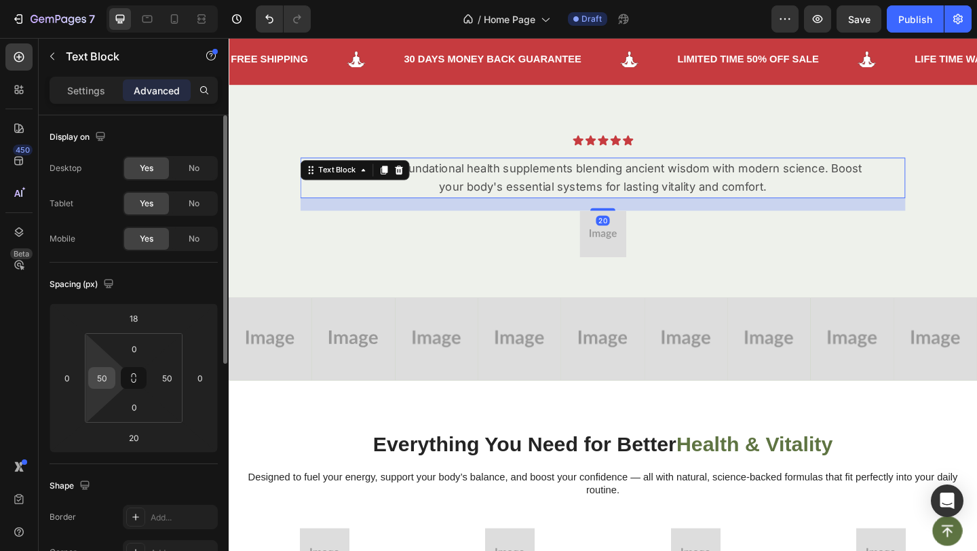
click at [100, 381] on input "50" at bounding box center [102, 378] width 20 height 20
type input "80"
click at [161, 383] on input "50" at bounding box center [167, 378] width 20 height 20
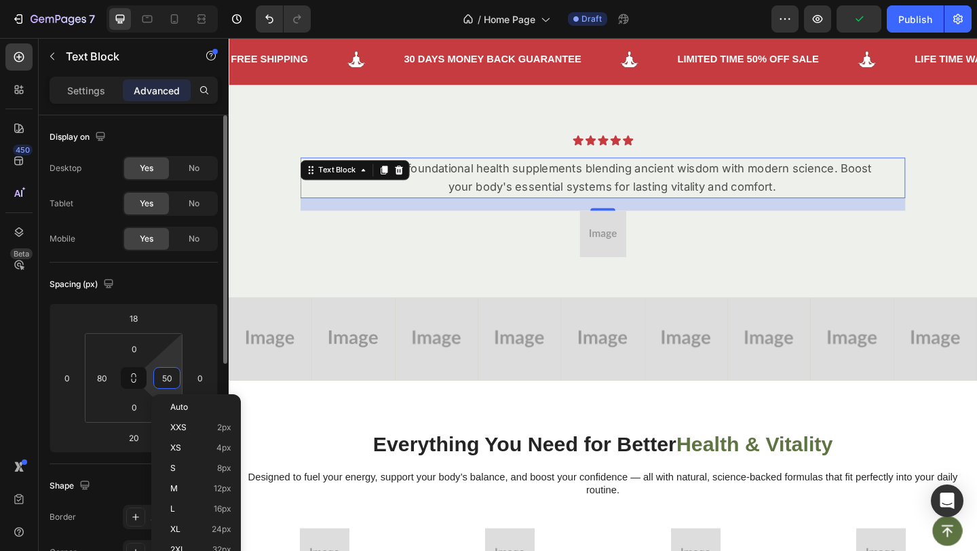
click at [161, 383] on input "50" at bounding box center [167, 378] width 20 height 20
type input "80"
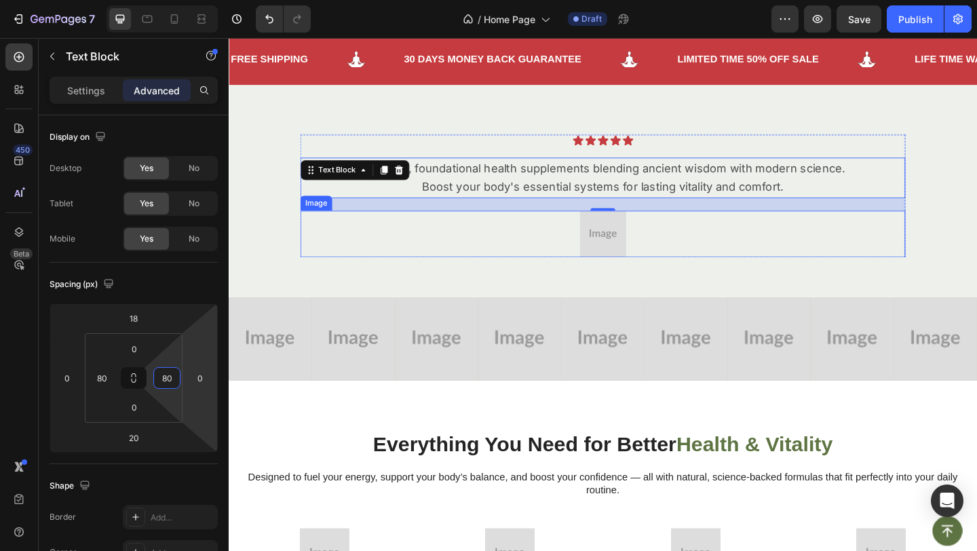
click at [379, 275] on div at bounding box center [636, 251] width 658 height 51
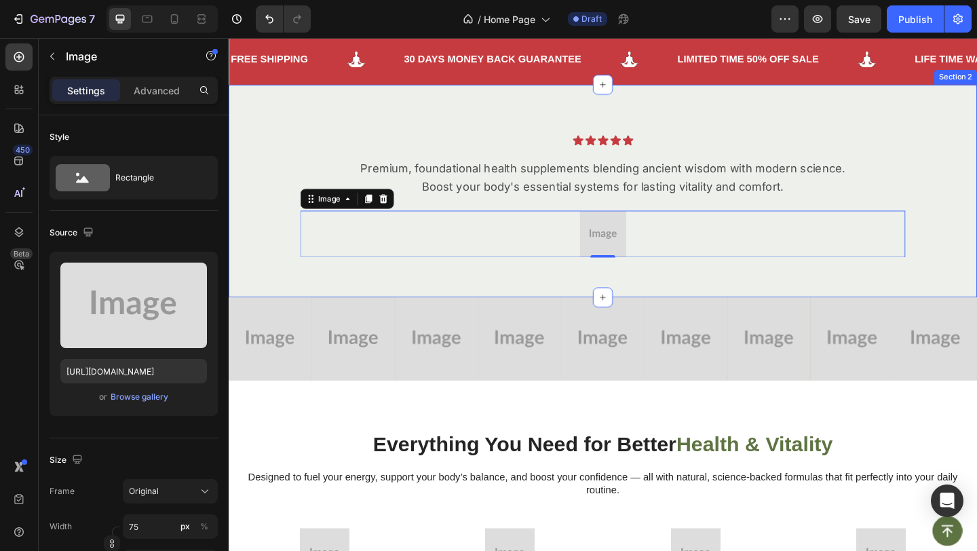
click at [383, 299] on div "Icon Icon Icon Icon Icon Icon List Premium, foundational health supplements ble…" at bounding box center [636, 204] width 814 height 231
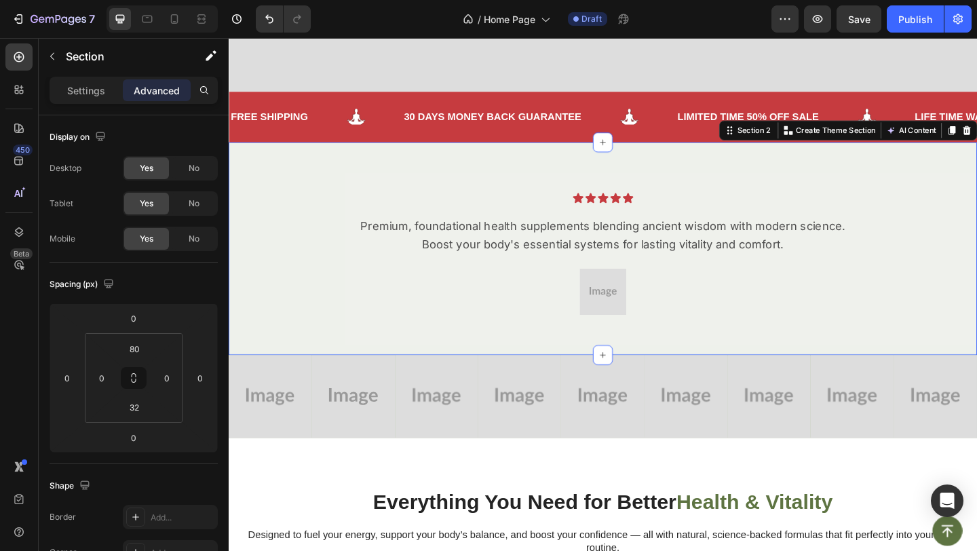
scroll to position [408, 0]
click at [431, 254] on p "Premium, foundational health supplements blending ancient wisdom with modern sc…" at bounding box center [635, 253] width 547 height 41
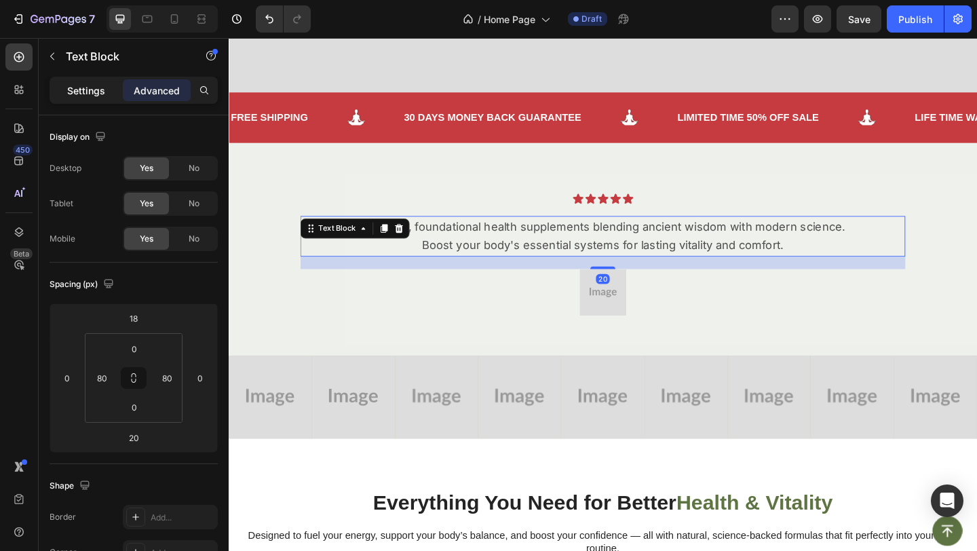
click at [81, 84] on p "Settings" at bounding box center [86, 90] width 38 height 14
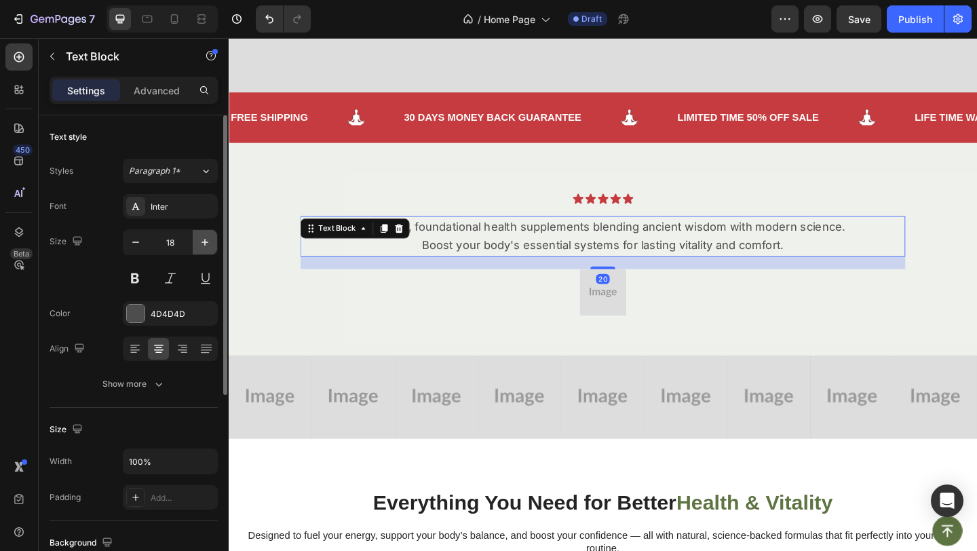
click at [204, 243] on icon "button" at bounding box center [204, 242] width 7 height 7
type input "20"
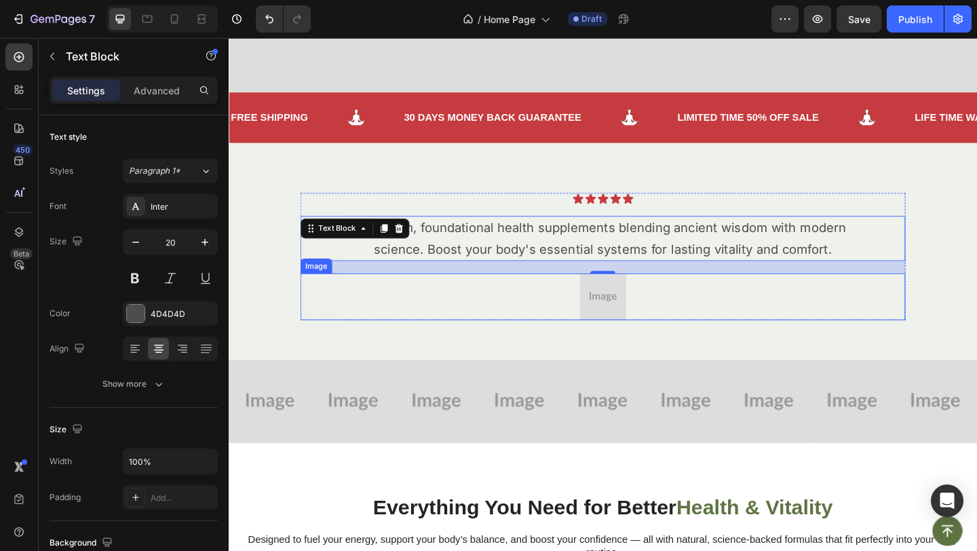
click at [315, 298] on div at bounding box center [636, 319] width 658 height 51
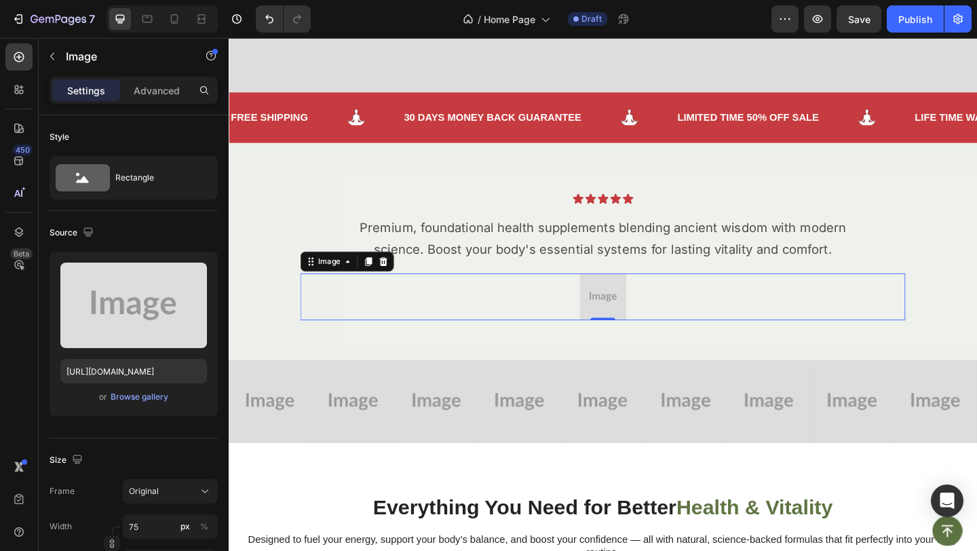
scroll to position [433, 0]
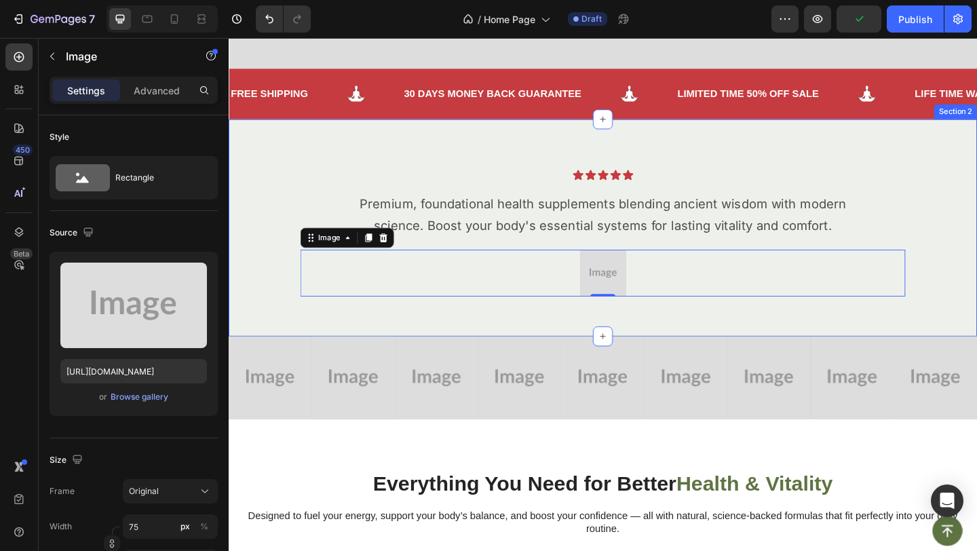
click at [282, 147] on div "Icon Icon Icon Icon Icon Icon List Premium, foundational health supplements ble…" at bounding box center [636, 244] width 814 height 236
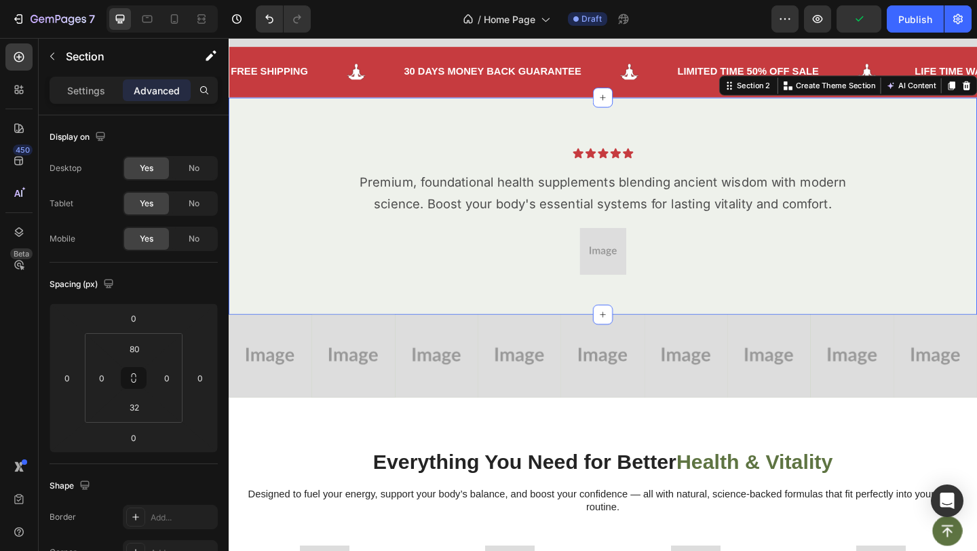
scroll to position [461, 0]
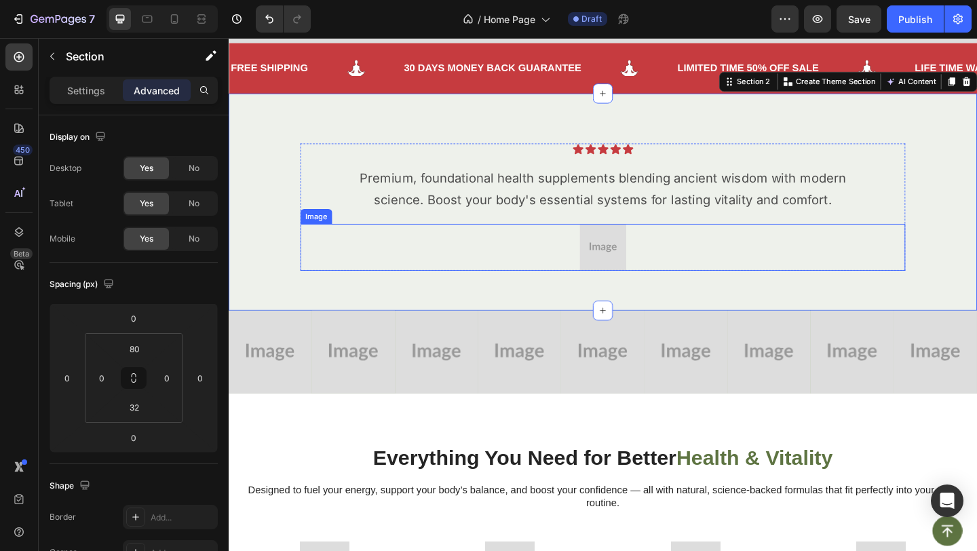
click at [669, 284] on div at bounding box center [636, 265] width 658 height 51
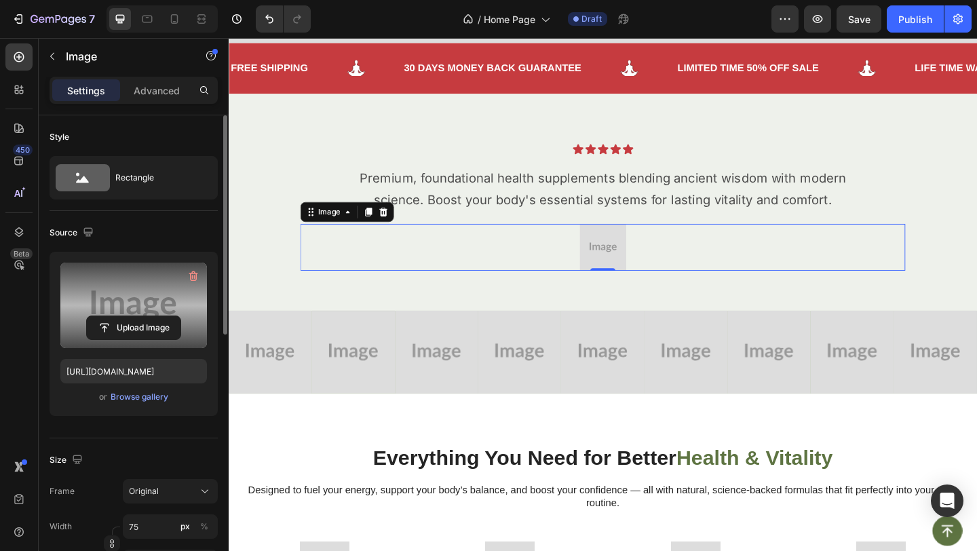
click at [153, 313] on label at bounding box center [133, 304] width 147 height 85
click at [153, 316] on input "file" at bounding box center [134, 327] width 94 height 23
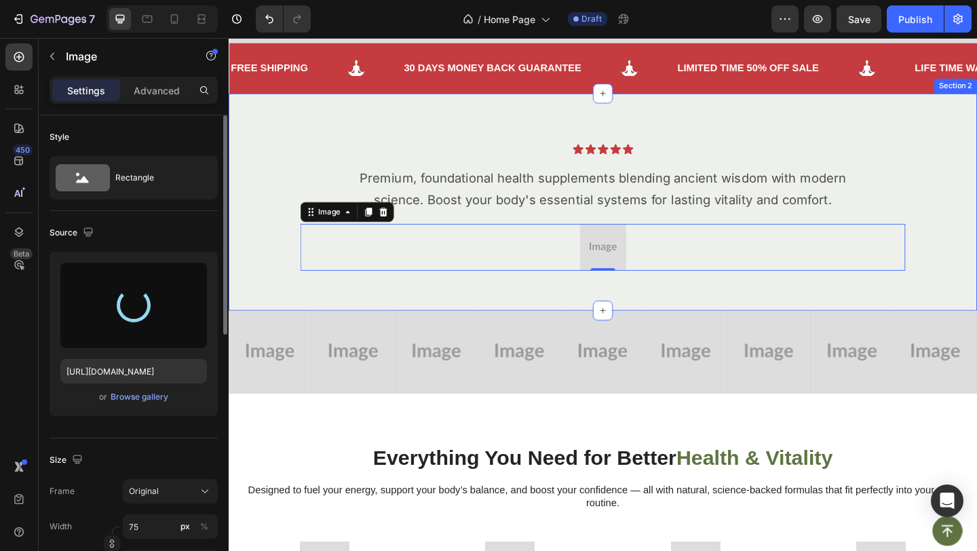
type input "https://cdn.shopify.com/s/files/1/0712/1518/6094/files/gempages_586140835712598…"
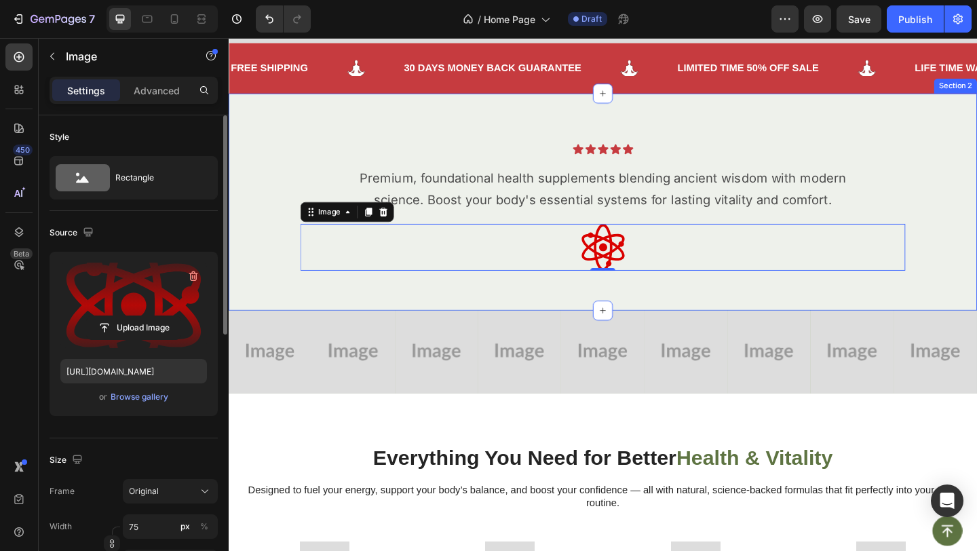
click at [512, 301] on div "Icon Icon Icon Icon Icon Icon List Premium, foundational health supplements ble…" at bounding box center [636, 233] width 814 height 160
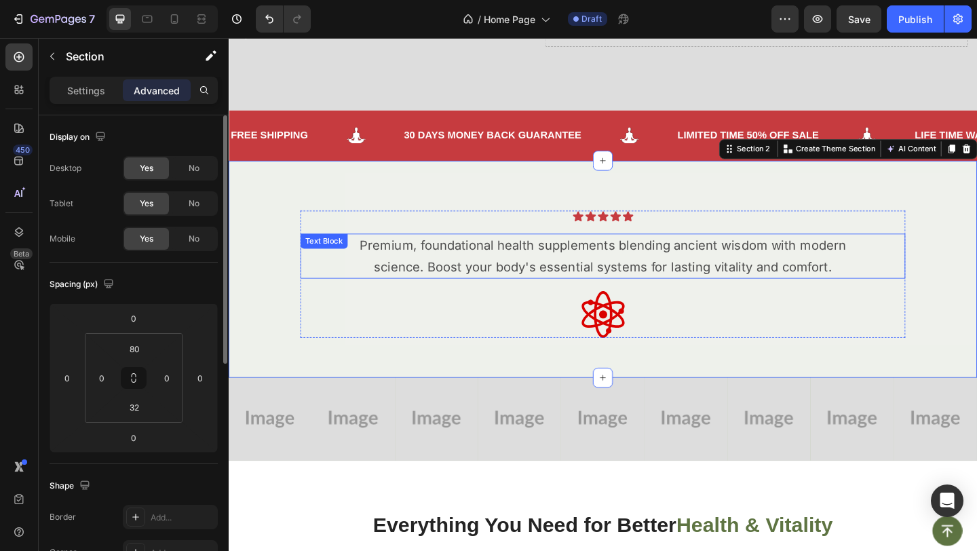
scroll to position [348, 0]
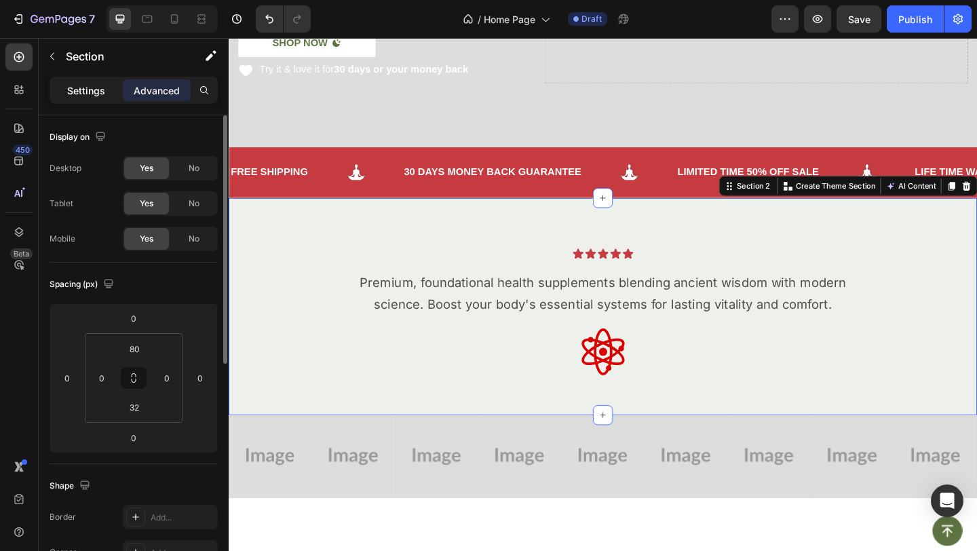
click at [77, 91] on p "Settings" at bounding box center [86, 90] width 38 height 14
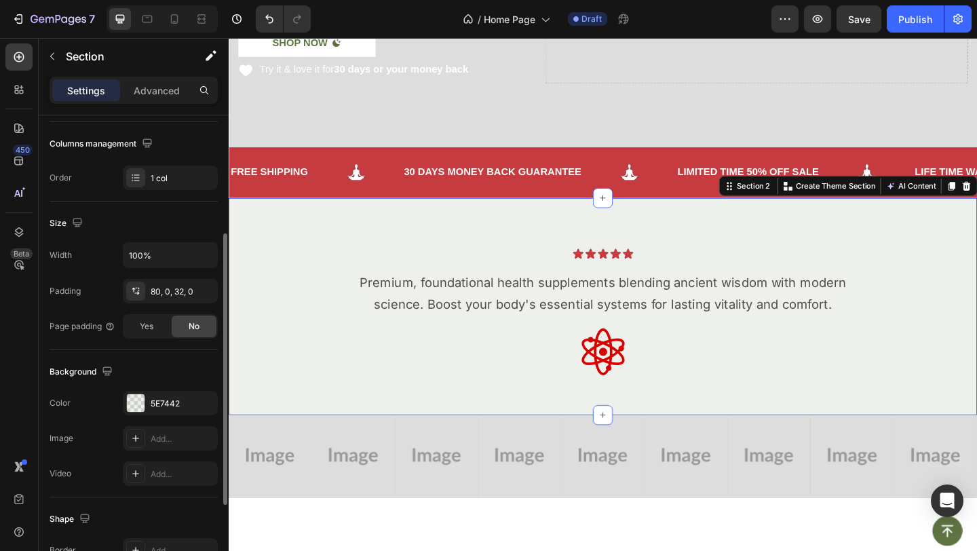
scroll to position [353, 0]
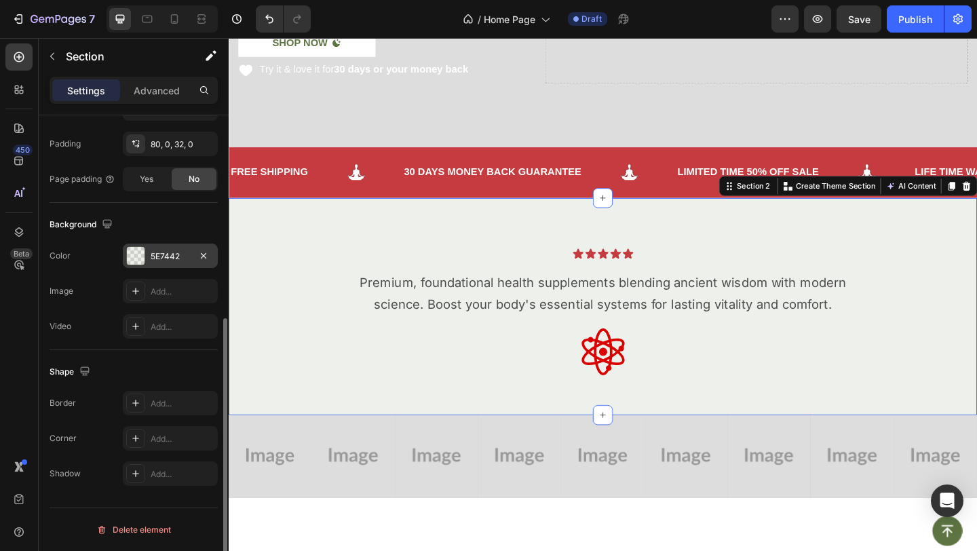
click at [161, 263] on div "5E7442" at bounding box center [170, 255] width 95 height 24
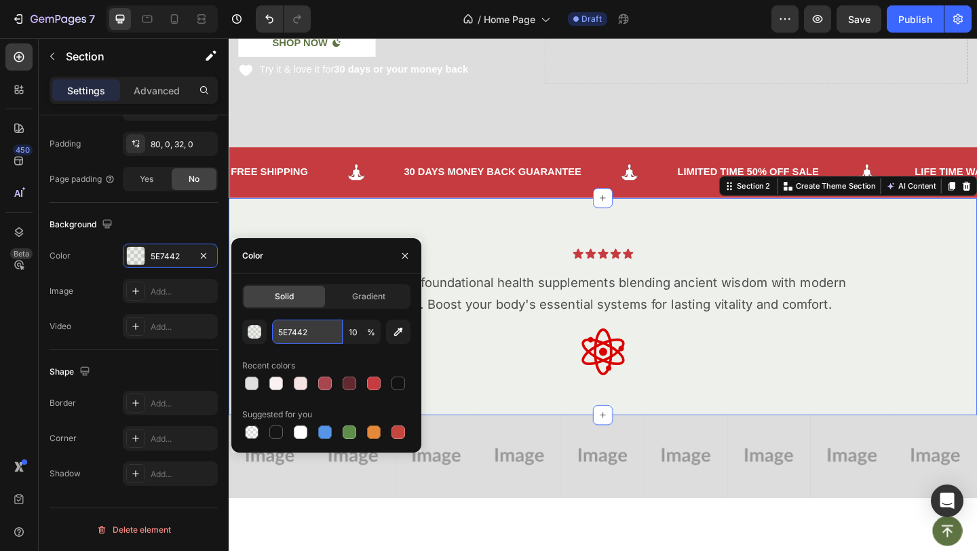
click at [296, 323] on input "5E7442" at bounding box center [307, 331] width 71 height 24
paste input "#fefefb"
type input "#fefefb"
type input "100"
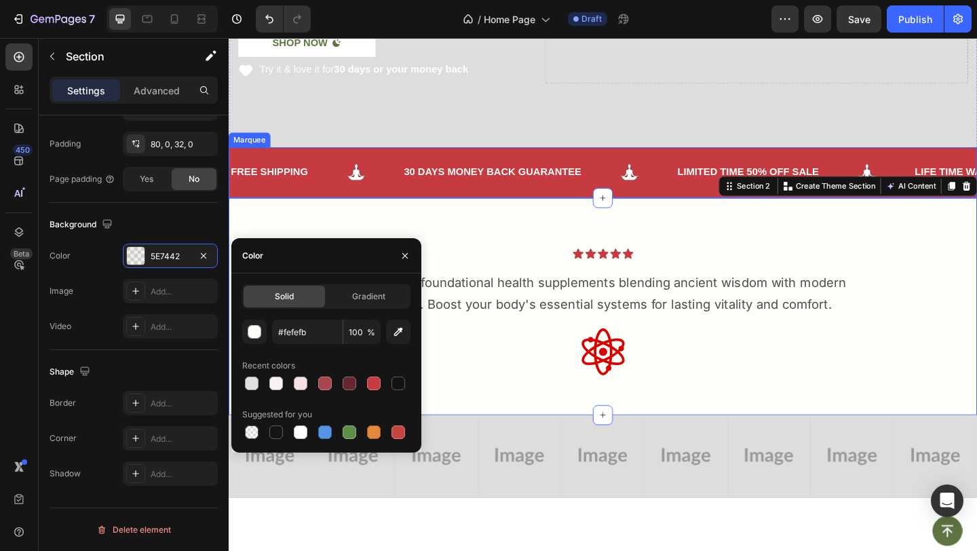
click at [475, 168] on div "30 DAYS MONEY BACK GUARANTEE Text Block" at bounding box center [516, 184] width 196 height 33
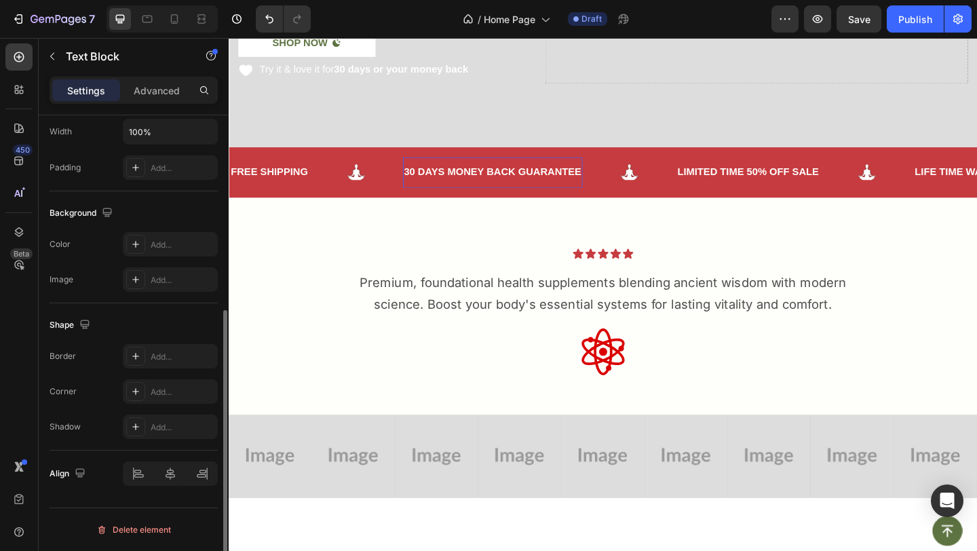
scroll to position [0, 0]
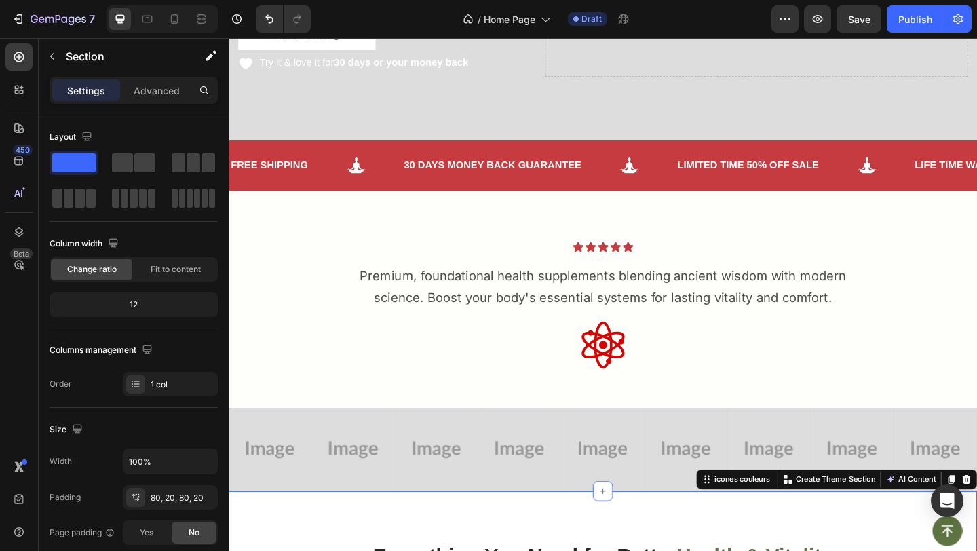
scroll to position [345, 0]
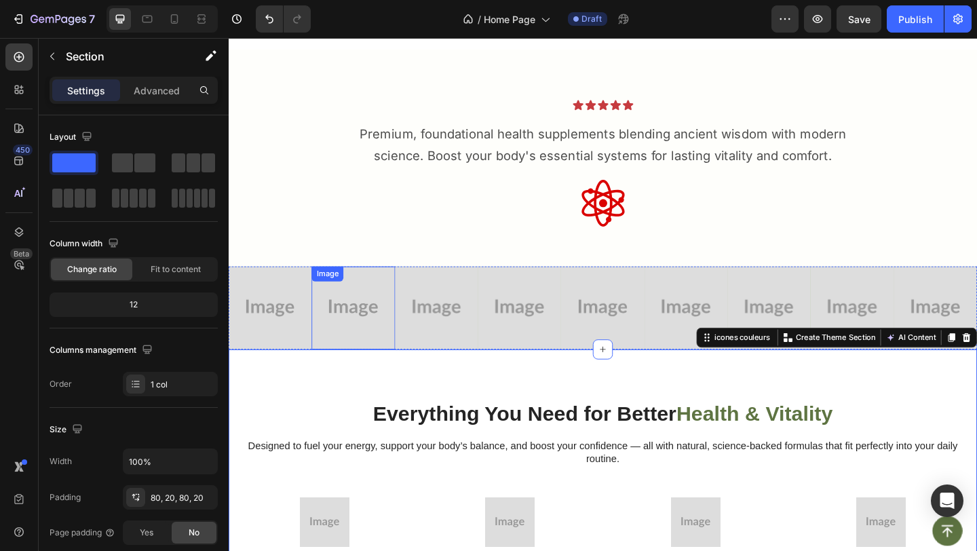
click at [381, 345] on img at bounding box center [364, 331] width 90 height 90
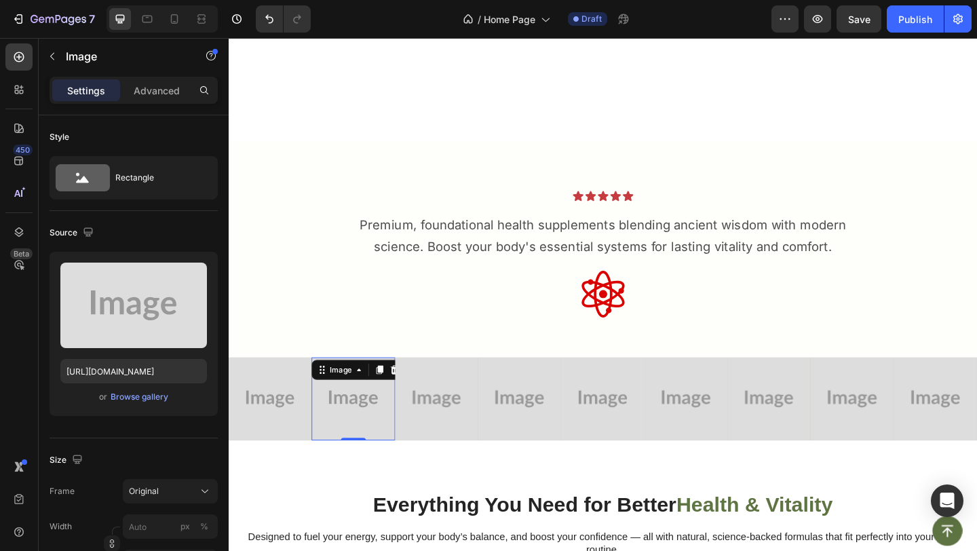
scroll to position [409, 0]
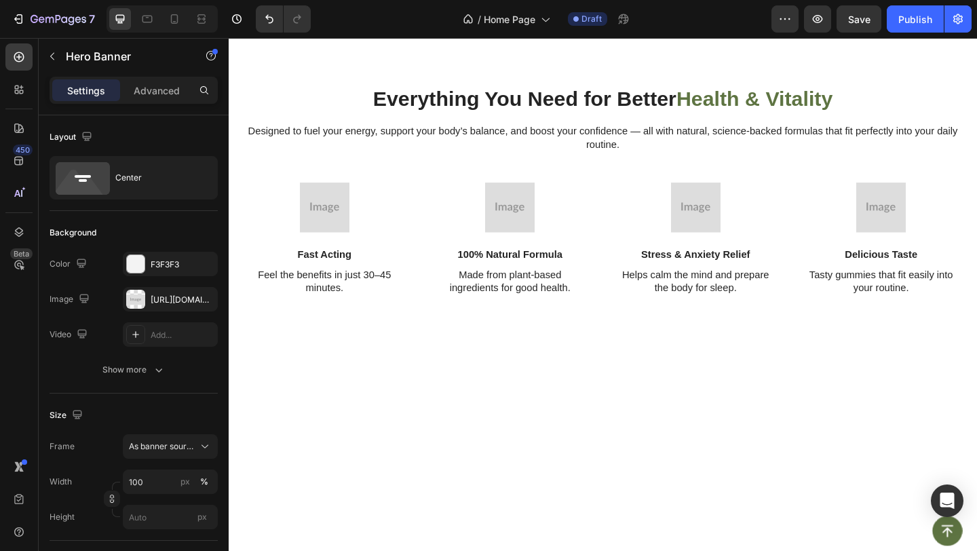
scroll to position [393, 0]
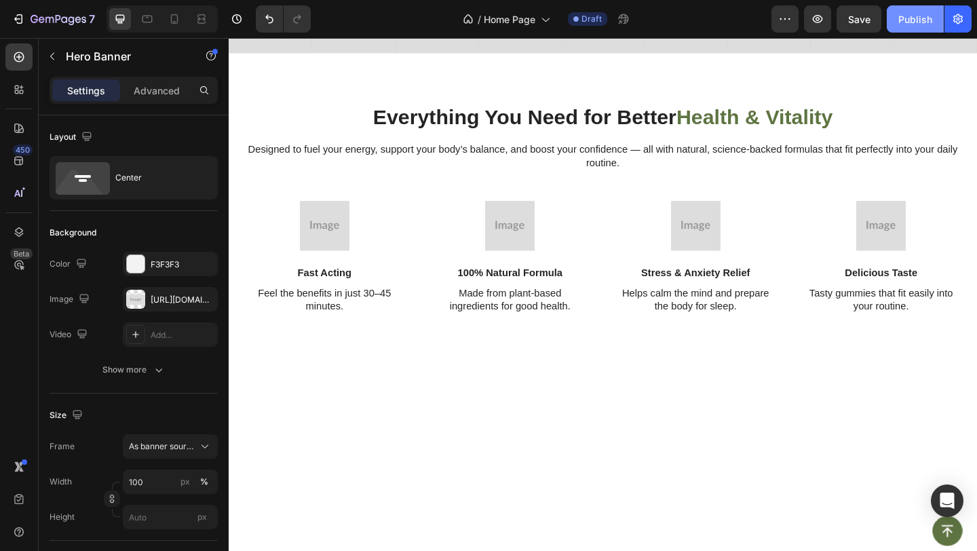
click at [914, 15] on div "Publish" at bounding box center [915, 19] width 34 height 14
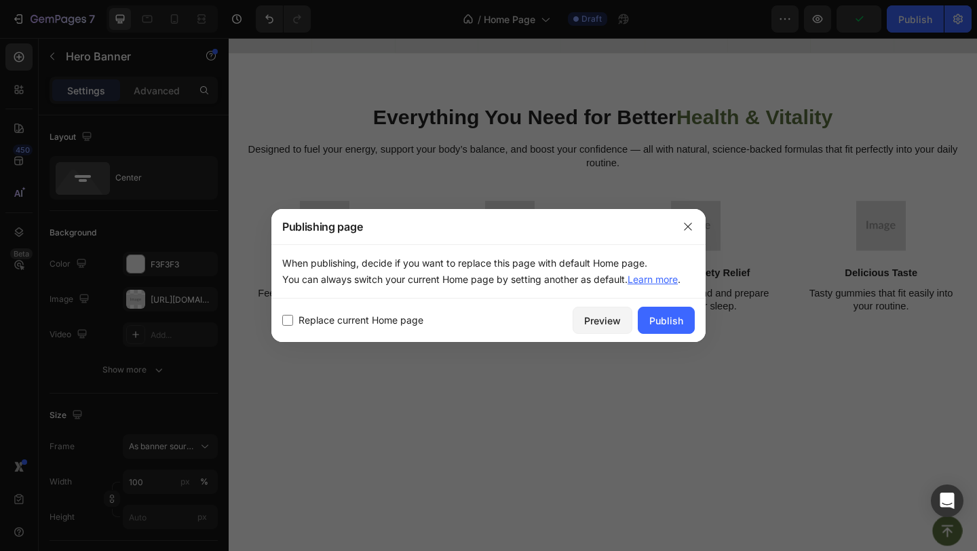
click at [381, 321] on span "Replace current Home page" at bounding box center [360, 320] width 125 height 16
checkbox input "true"
click at [656, 316] on div "Publish" at bounding box center [666, 320] width 34 height 14
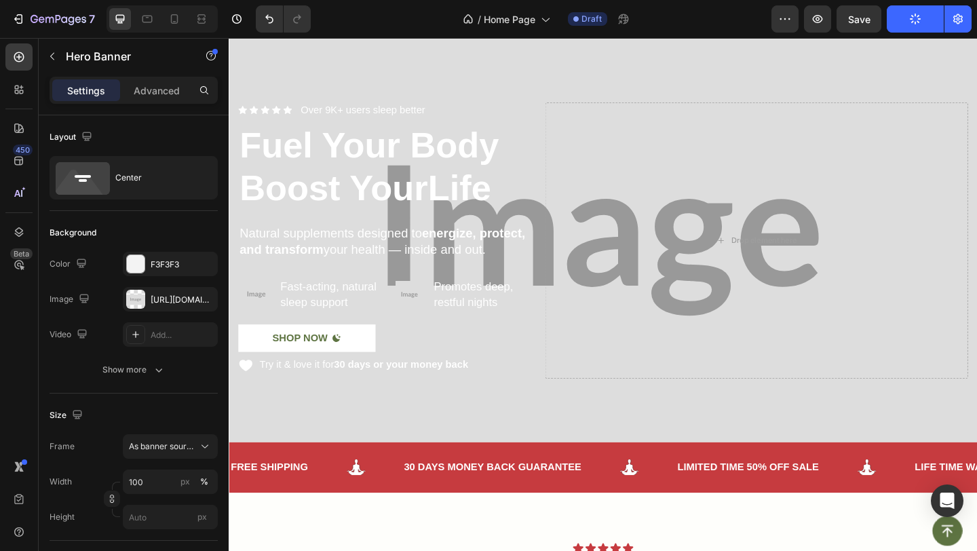
scroll to position [26, 0]
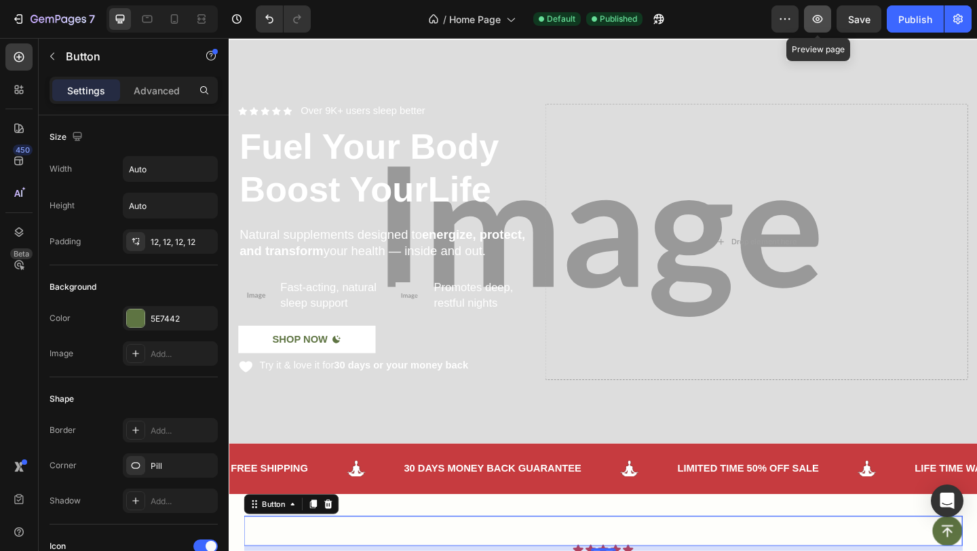
click at [823, 23] on icon "button" at bounding box center [818, 19] width 14 height 14
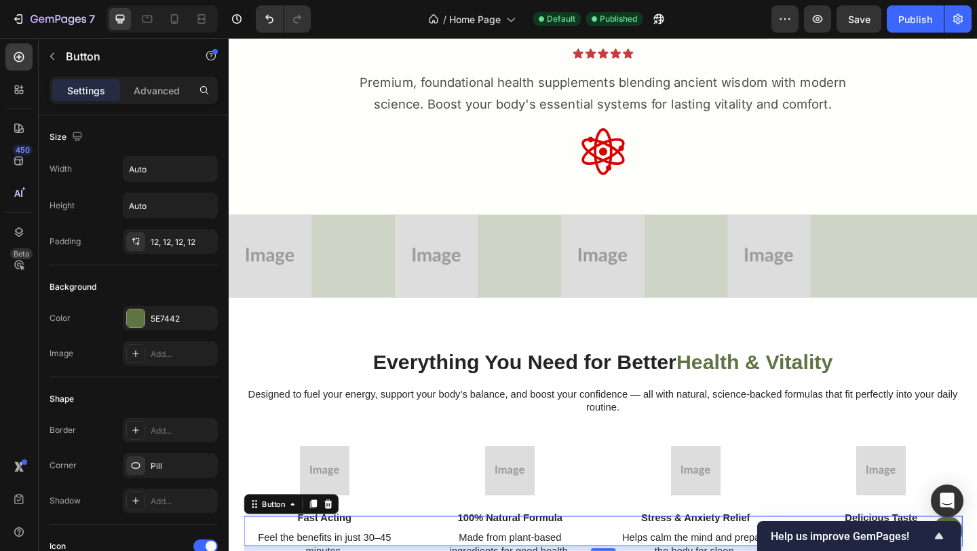
scroll to position [613, 0]
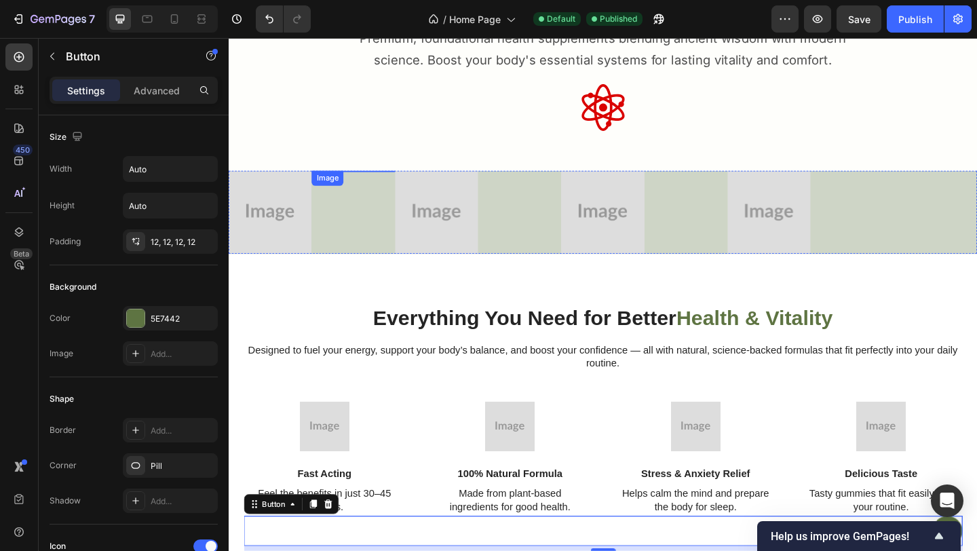
click at [392, 182] on img at bounding box center [364, 182] width 90 height 0
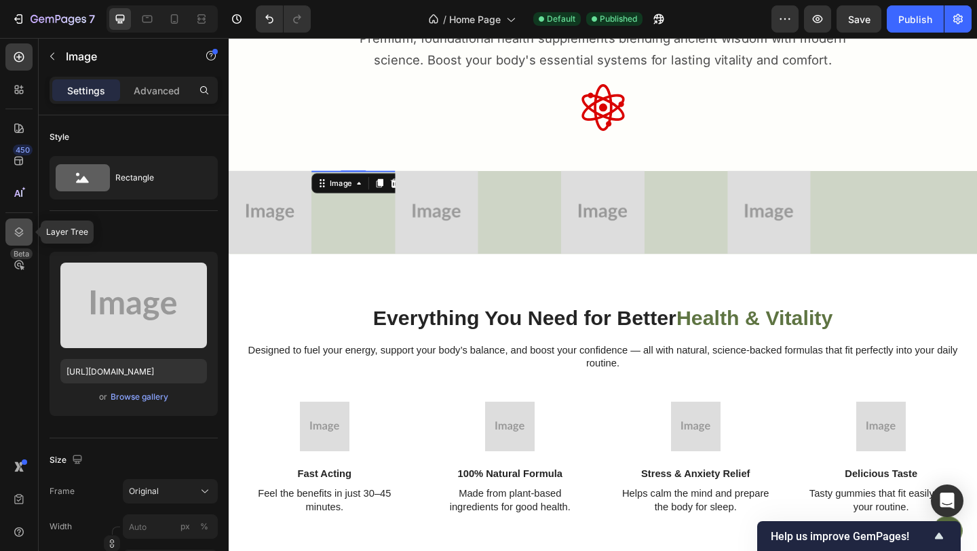
click at [20, 235] on icon at bounding box center [19, 232] width 14 height 14
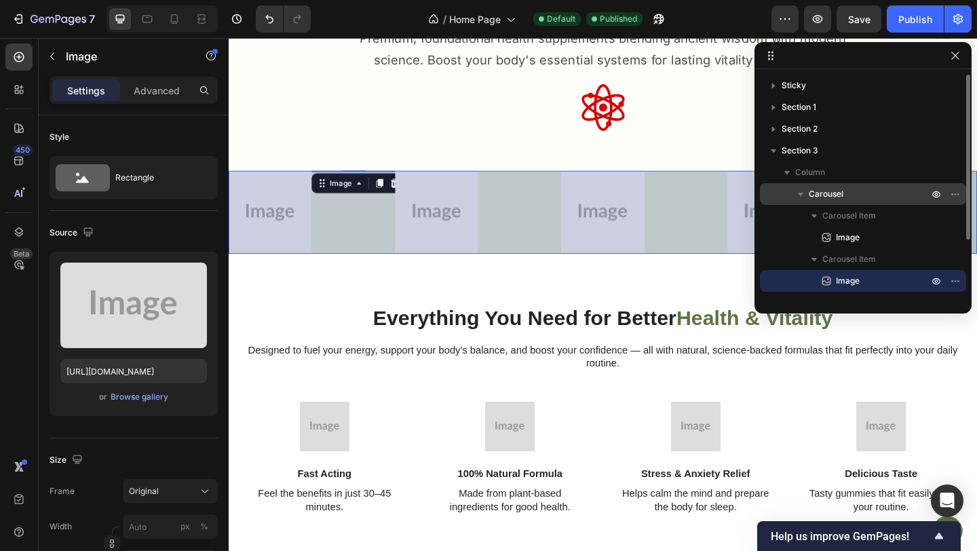
click at [824, 198] on span "Carousel" at bounding box center [825, 194] width 35 height 14
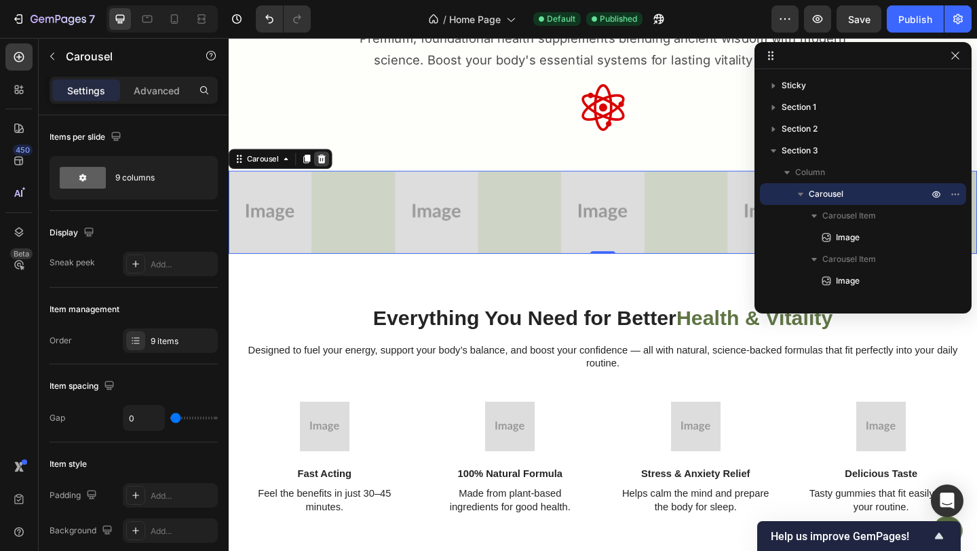
click at [330, 172] on icon at bounding box center [330, 169] width 9 height 9
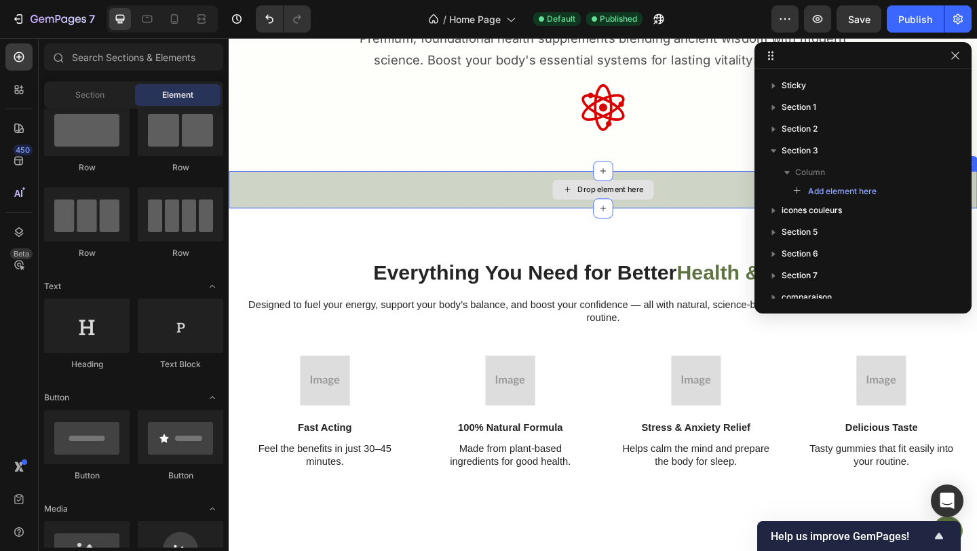
click at [455, 206] on div "Drop element here" at bounding box center [636, 202] width 814 height 41
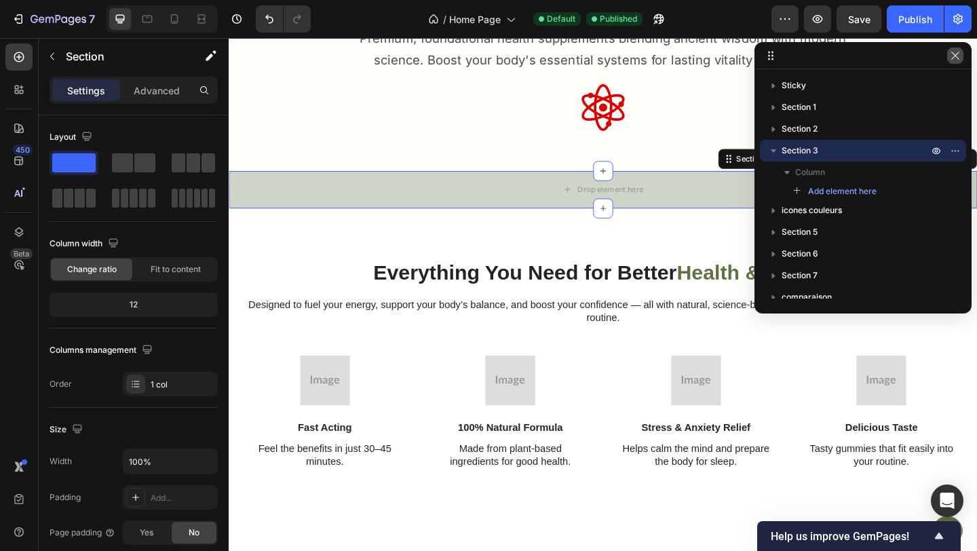
click at [952, 62] on button "button" at bounding box center [955, 55] width 16 height 16
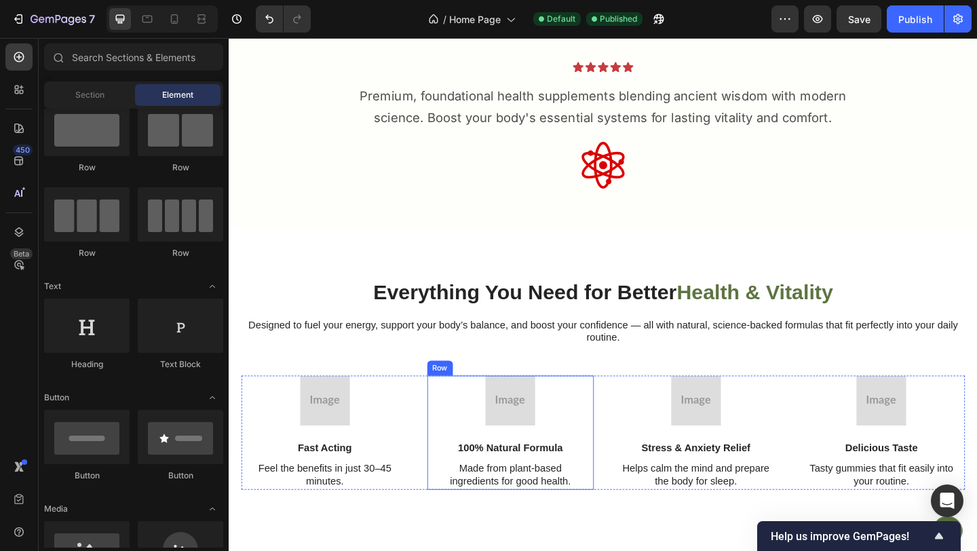
scroll to position [549, 0]
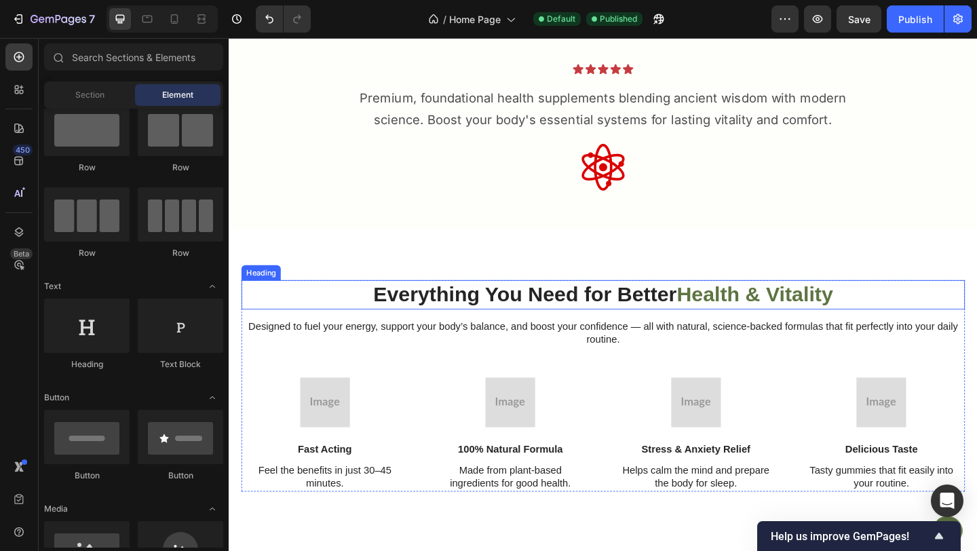
click at [582, 324] on h2 "Everything You Need for Better Health & Vitality" at bounding box center [635, 317] width 787 height 32
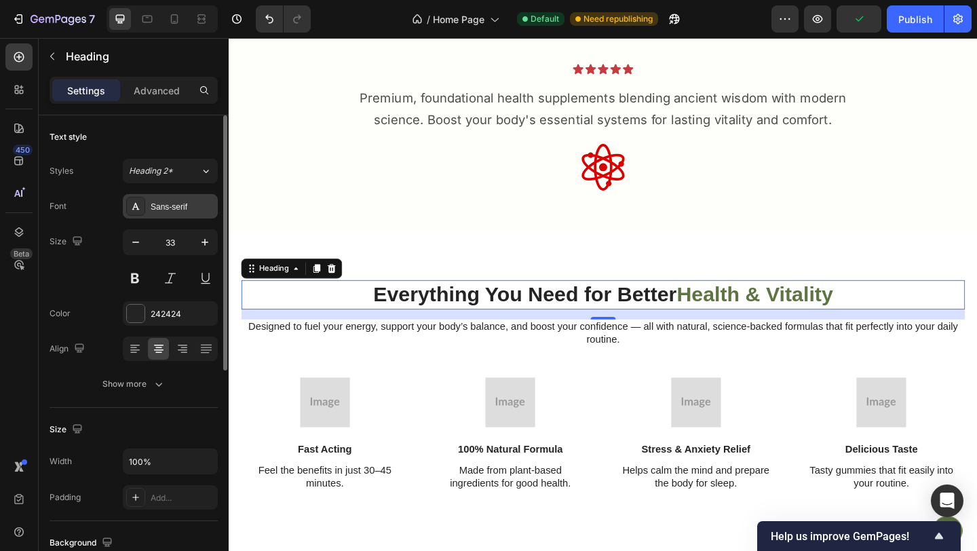
click at [160, 207] on div "Sans-serif" at bounding box center [183, 207] width 64 height 12
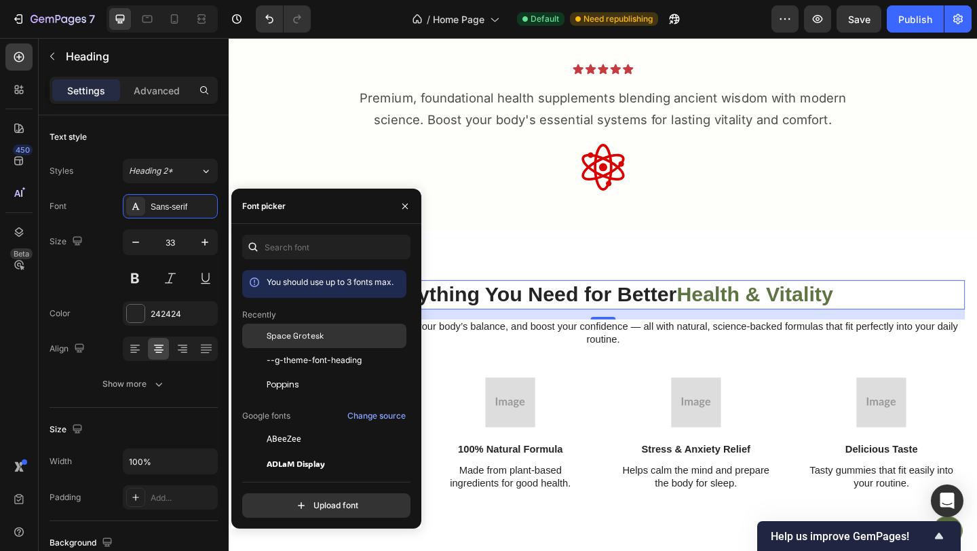
click at [294, 332] on span "Space Grotesk" at bounding box center [295, 336] width 57 height 12
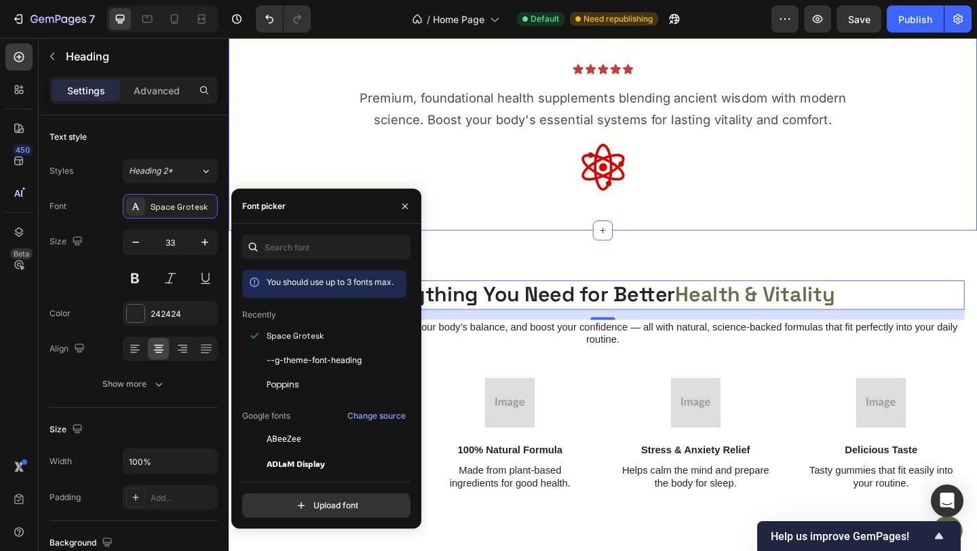
click at [564, 240] on div "Icon Icon Icon Icon Icon Icon List Premium, foundational health supplements ble…" at bounding box center [636, 129] width 814 height 236
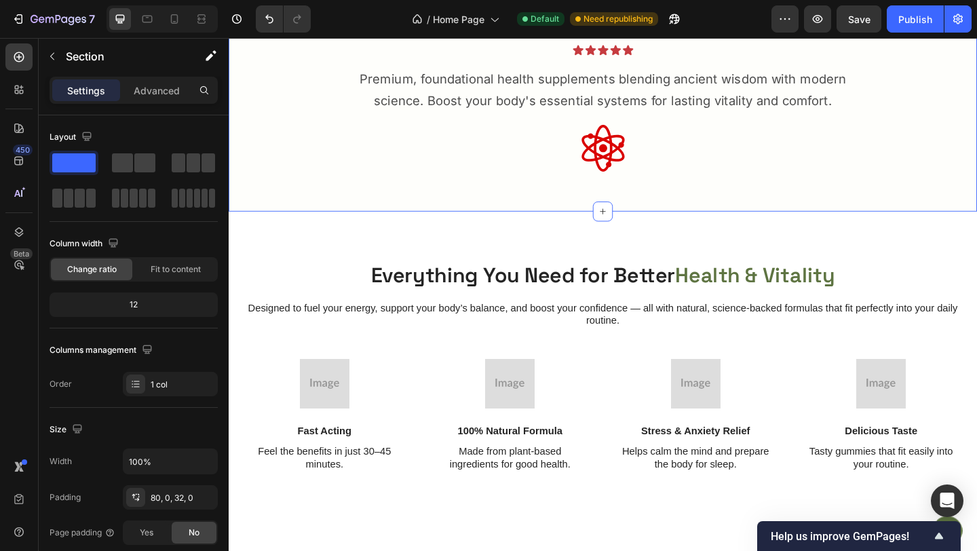
scroll to position [571, 0]
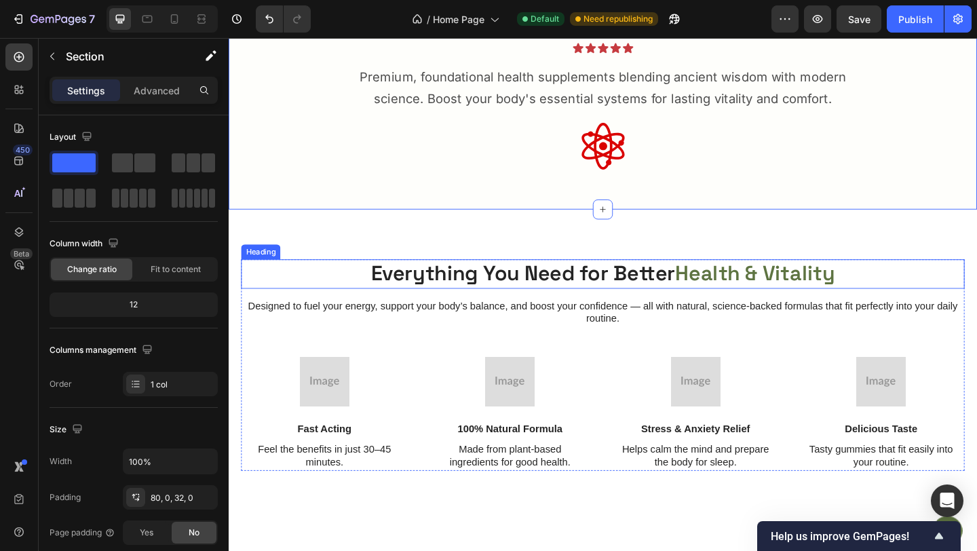
click at [526, 298] on h2 "Everything You Need for Better Health & Vitality" at bounding box center [635, 295] width 787 height 32
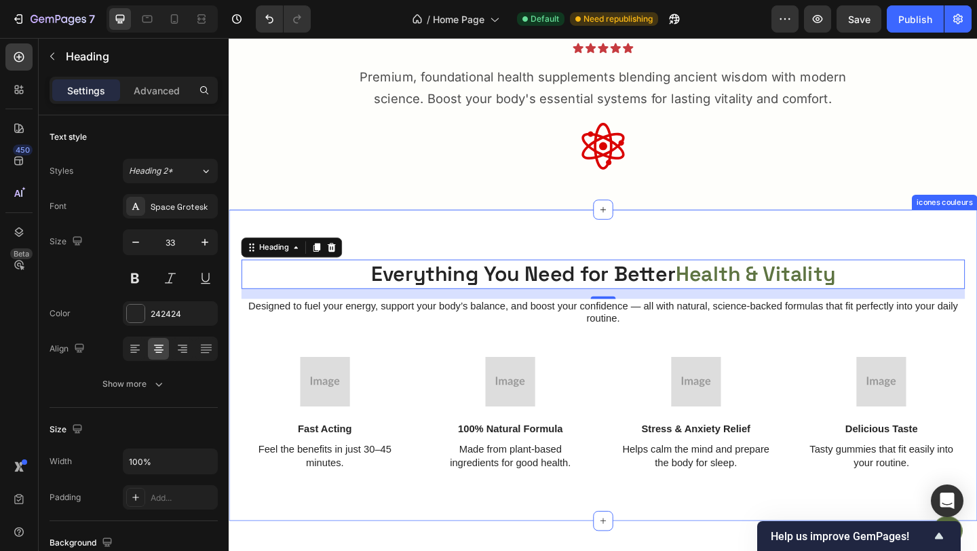
click at [237, 338] on div "Everything You Need for Better Health & Vitality Heading 16 Designed to fuel yo…" at bounding box center [636, 394] width 814 height 338
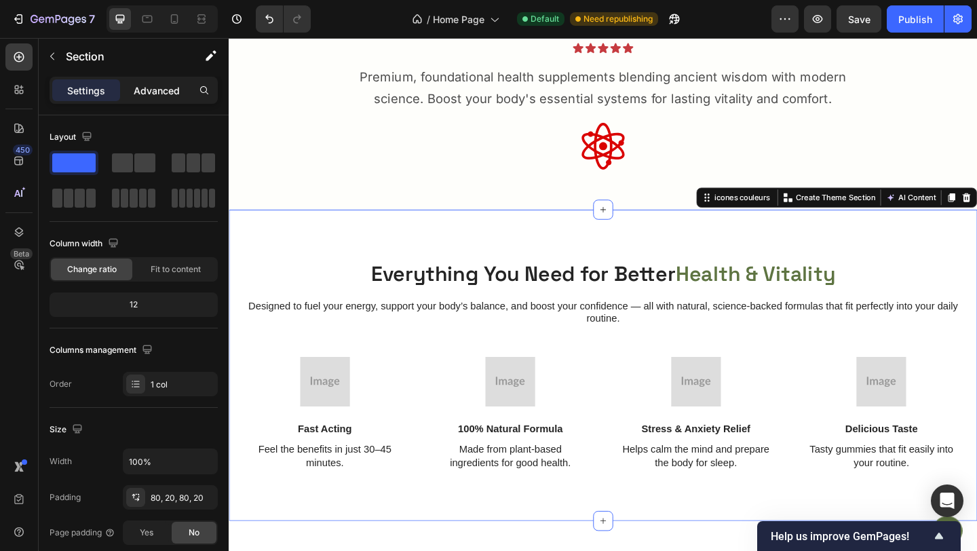
click at [164, 90] on p "Advanced" at bounding box center [157, 90] width 46 height 14
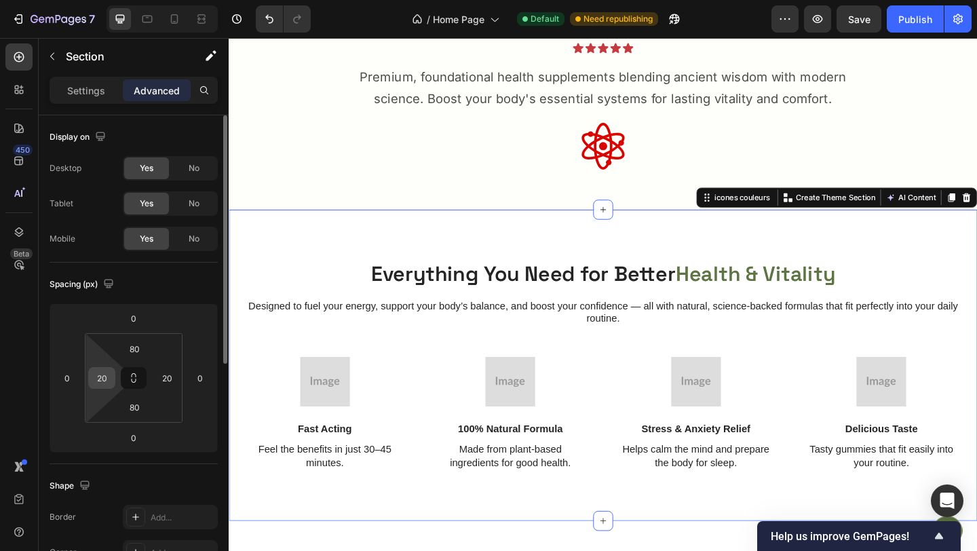
click at [109, 376] on input "20" at bounding box center [102, 378] width 20 height 20
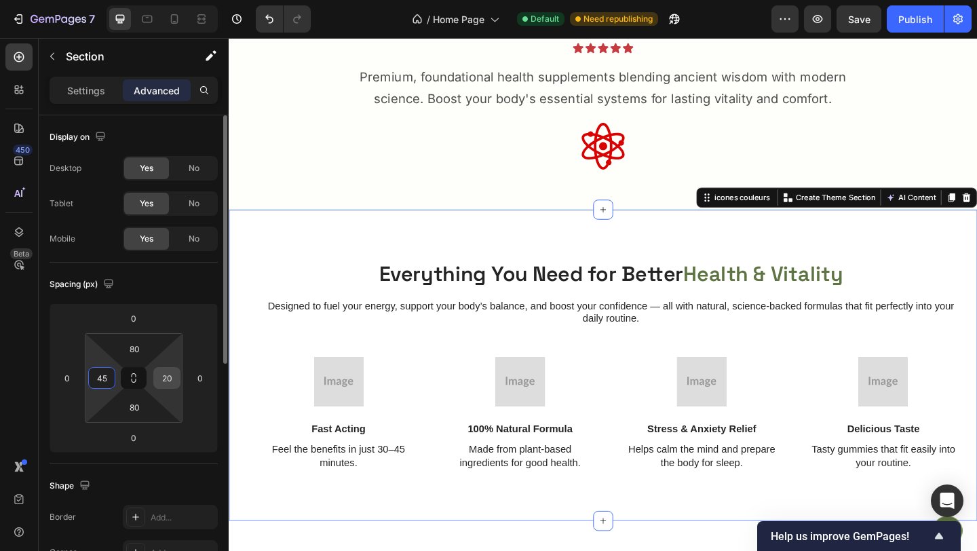
type input "45"
click at [165, 374] on input "20" at bounding box center [167, 378] width 20 height 20
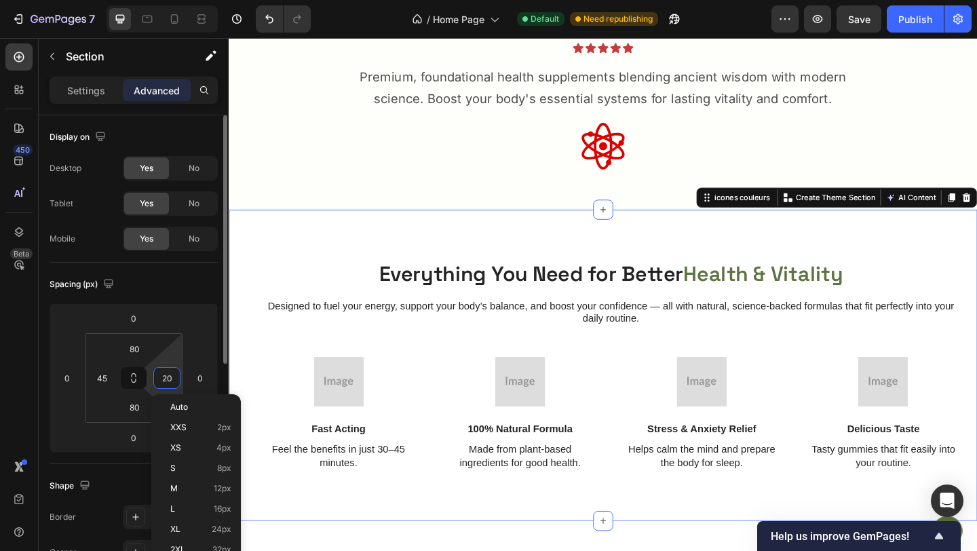
click at [165, 374] on input "20" at bounding box center [167, 378] width 20 height 20
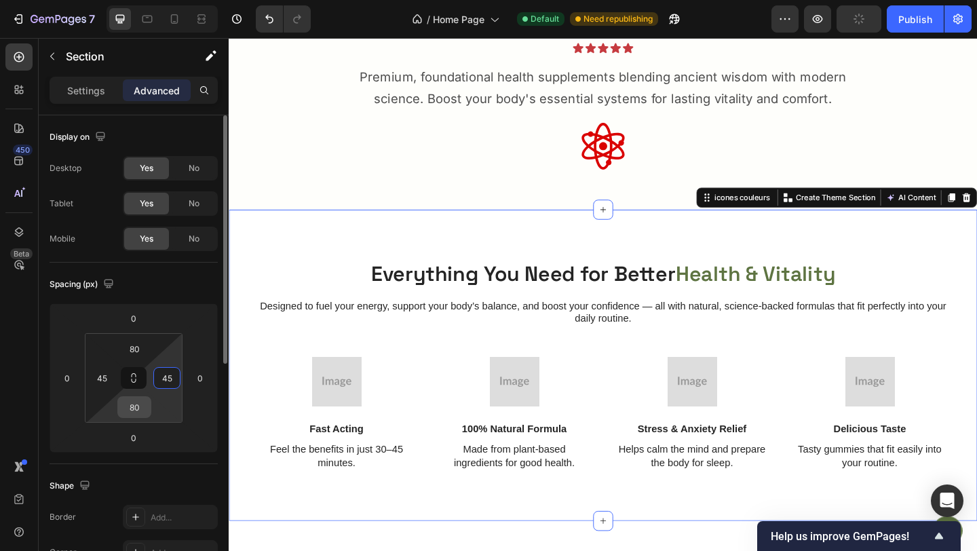
type input "45"
click at [139, 412] on input "80" at bounding box center [134, 407] width 27 height 20
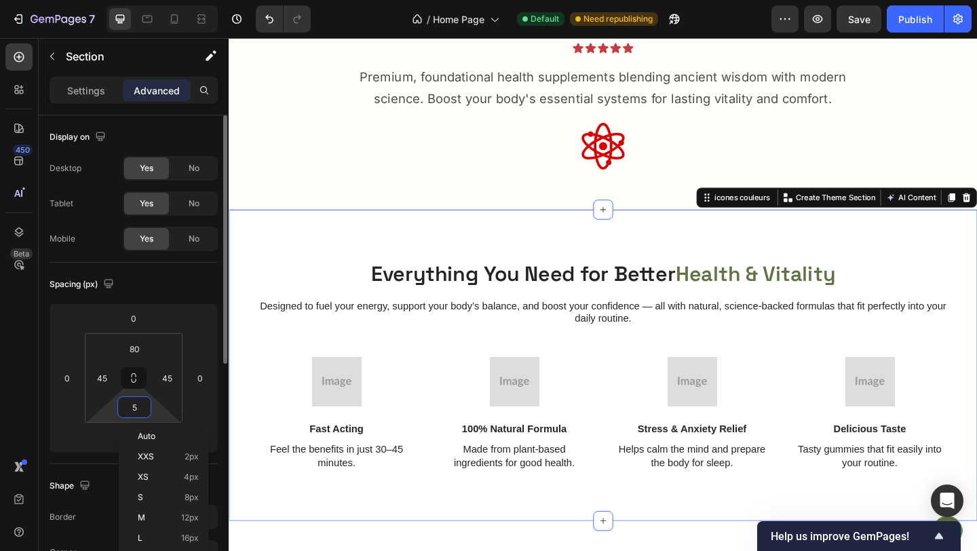
type input "50"
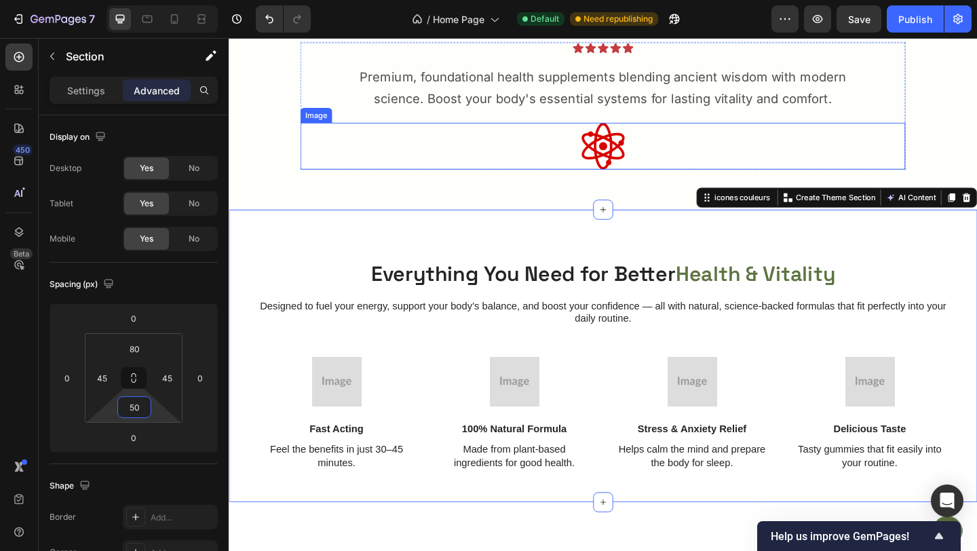
click at [445, 177] on div at bounding box center [636, 155] width 658 height 51
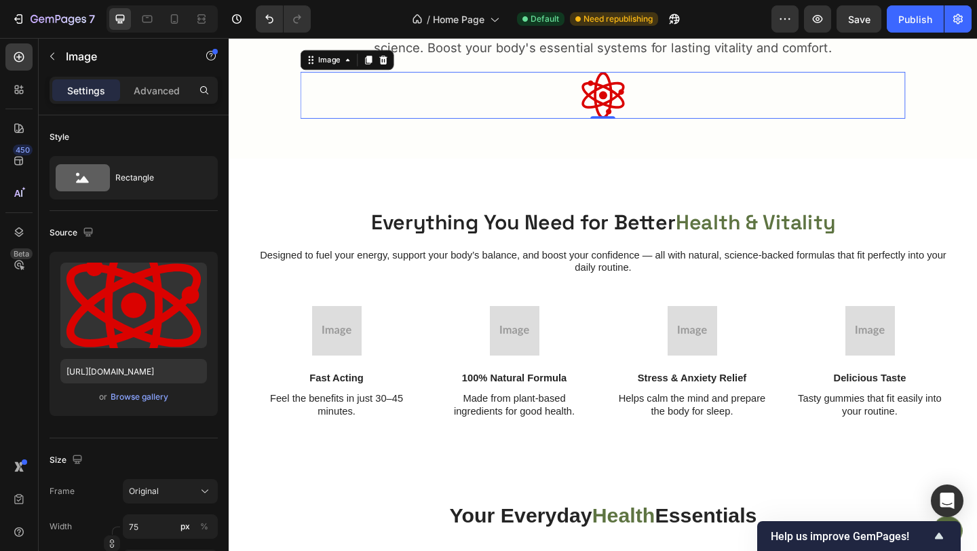
scroll to position [651, 0]
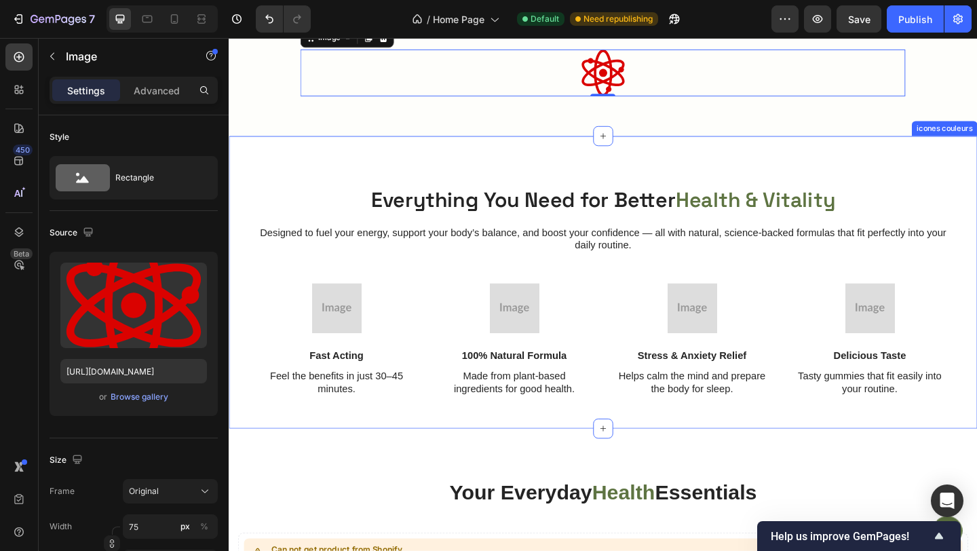
click at [426, 178] on div "Everything You Need for Better Health & Vitality Heading Designed to fuel your …" at bounding box center [636, 303] width 814 height 318
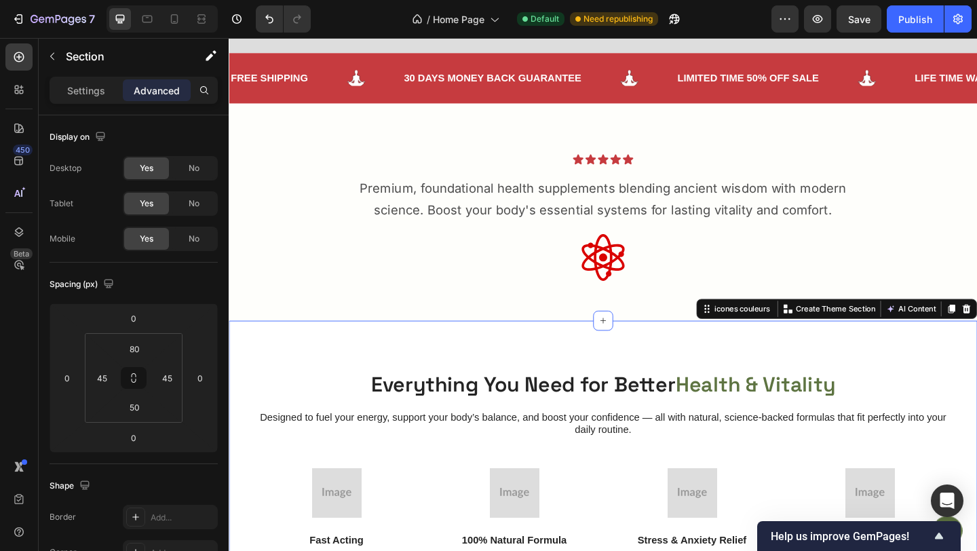
scroll to position [446, 0]
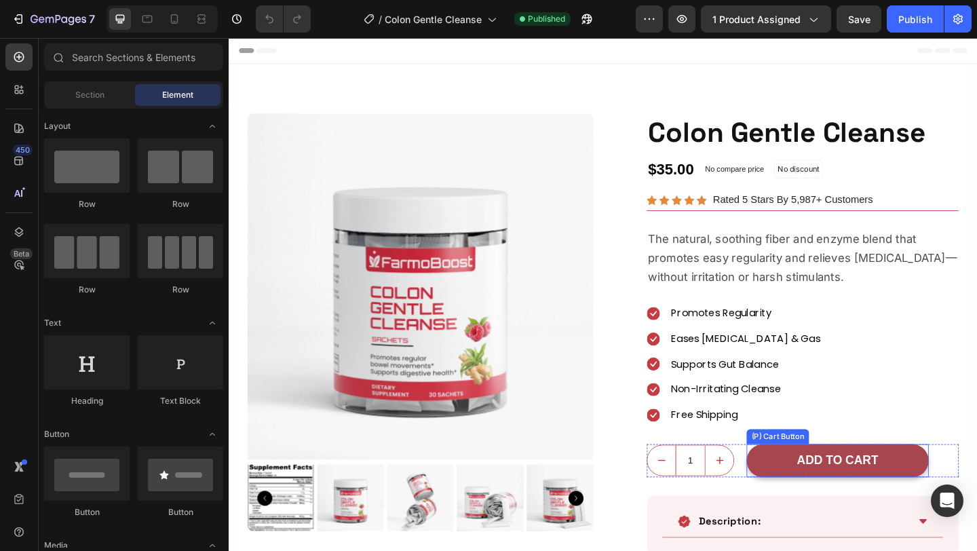
click at [815, 491] on button "ADD TO CART" at bounding box center [891, 498] width 198 height 36
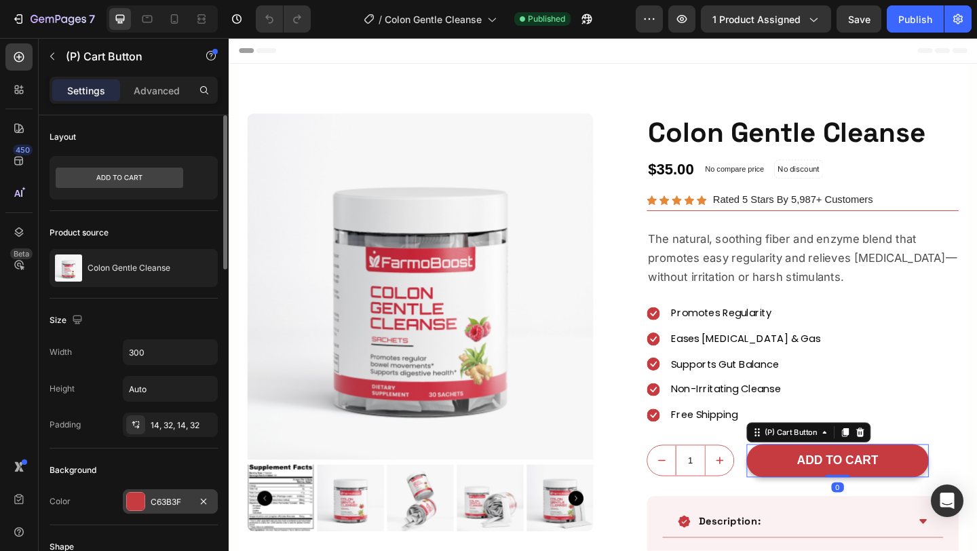
click at [172, 493] on div "C63B3F" at bounding box center [170, 501] width 95 height 24
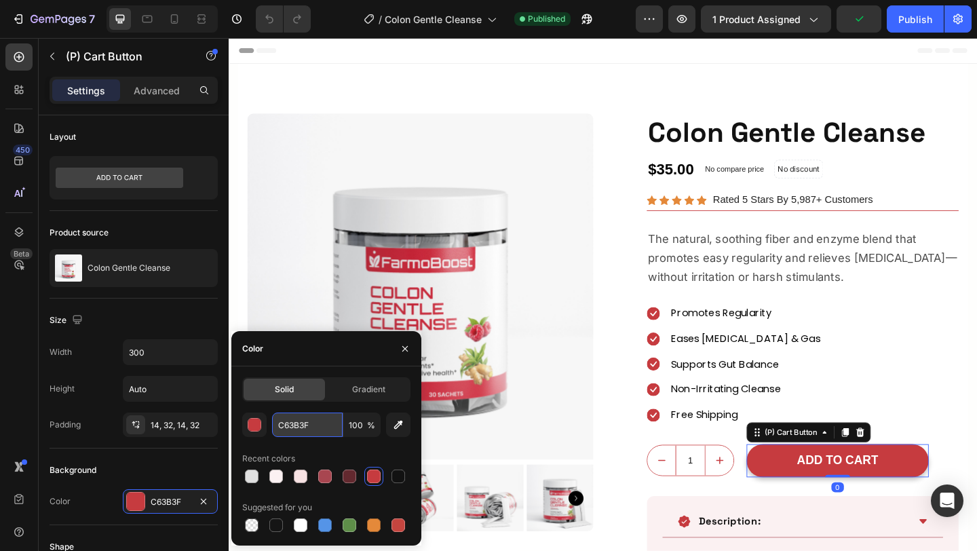
click at [284, 428] on input "C63B3F" at bounding box center [307, 424] width 71 height 24
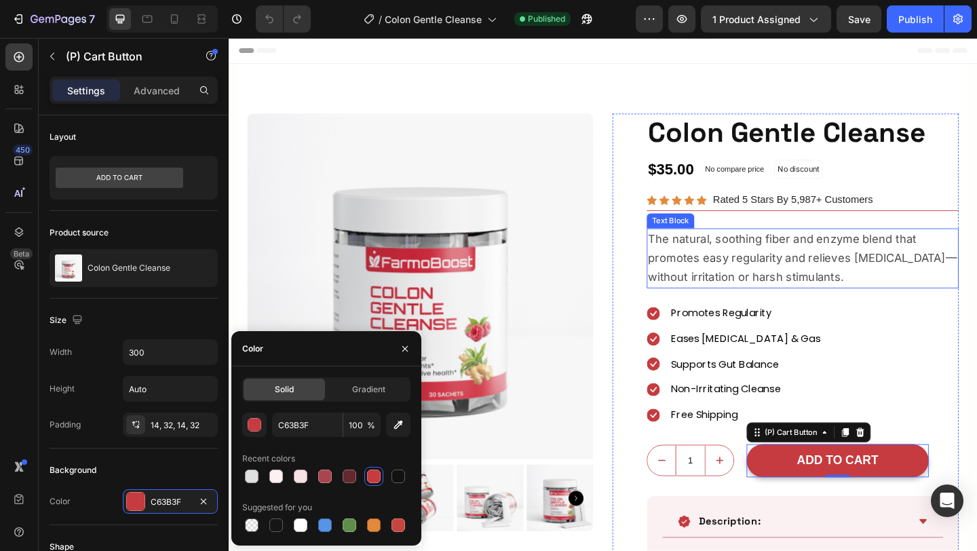
click at [729, 275] on p "The natural, soothing fiber and enzyme blend that promotes easy regularity and …" at bounding box center [852, 277] width 336 height 62
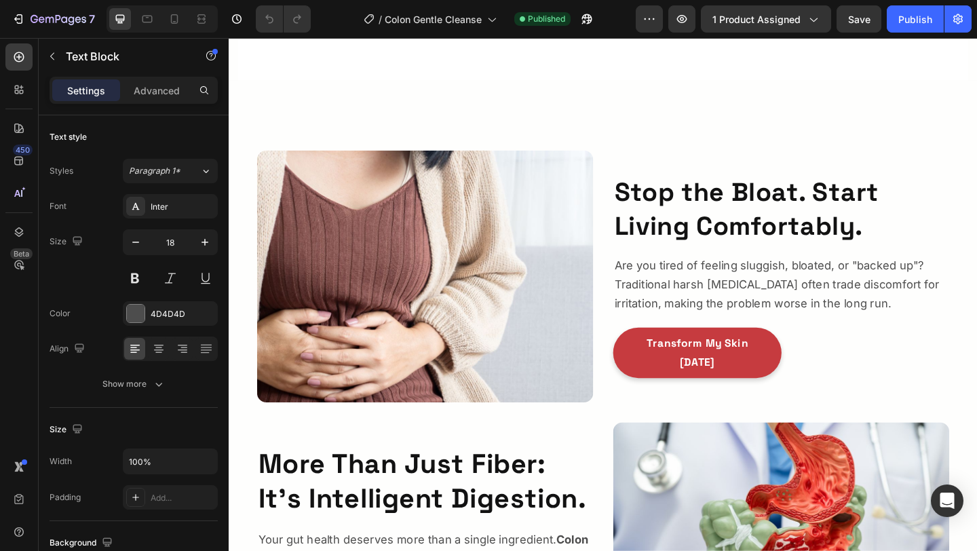
scroll to position [709, 0]
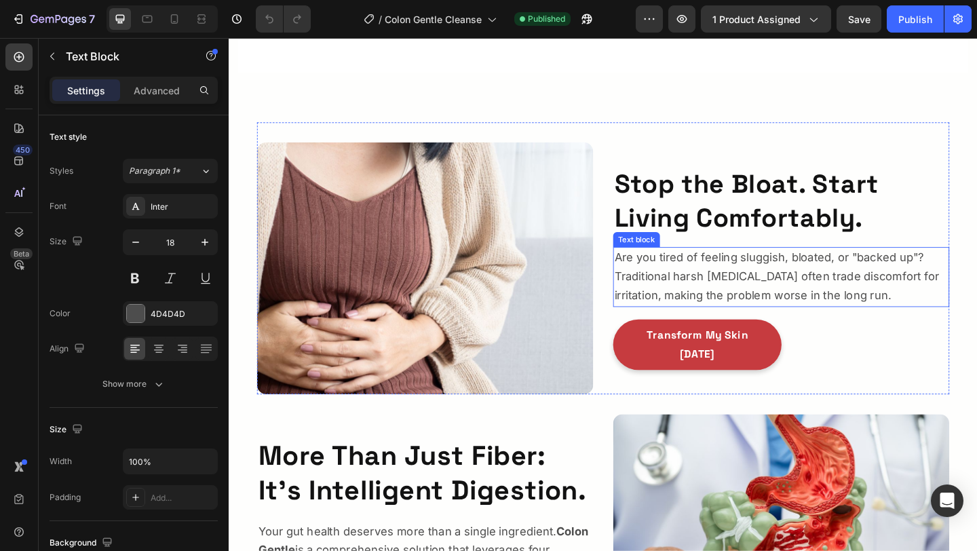
click at [741, 307] on p "Are you tired of feeling sluggish, bloated, or "backed up"? Traditional harsh […" at bounding box center [829, 298] width 363 height 62
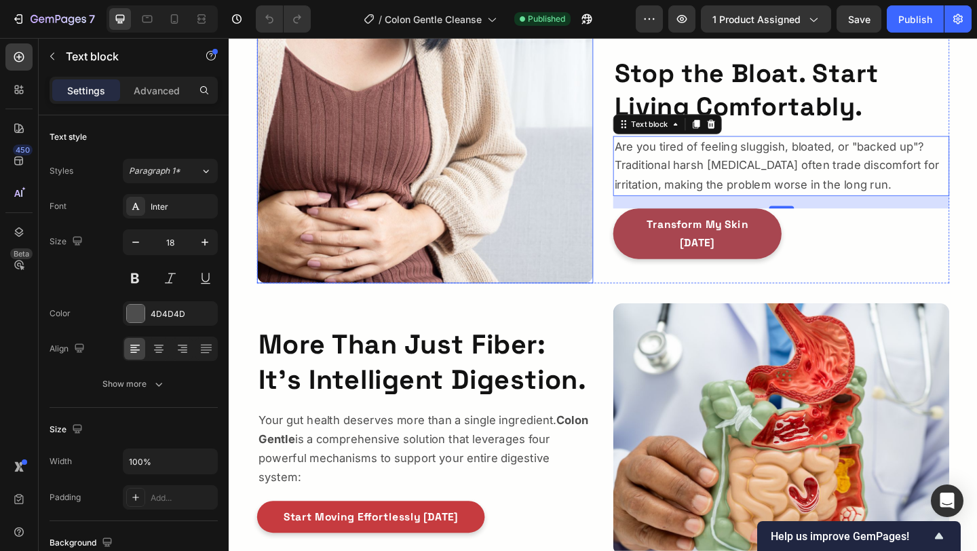
scroll to position [838, 0]
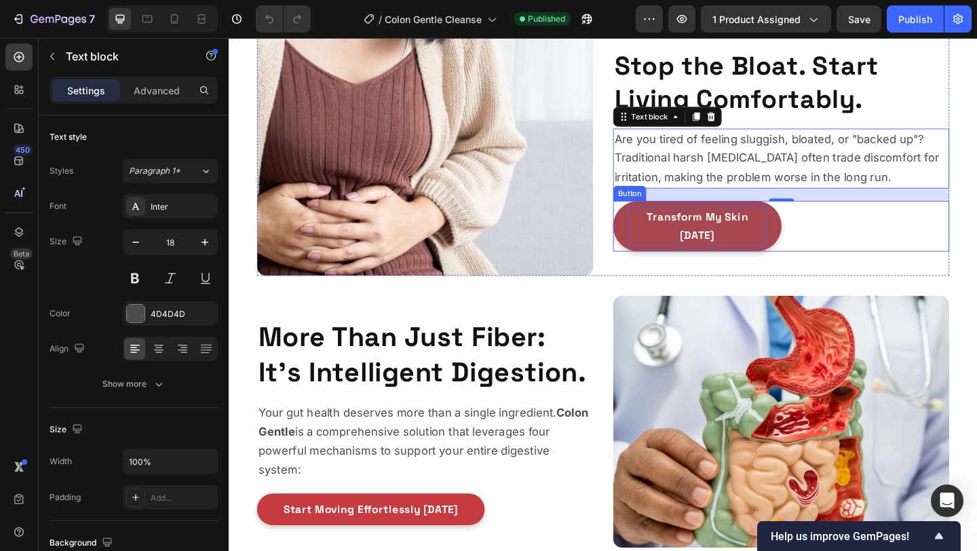
click at [784, 248] on p "Transform My Skin [DATE]" at bounding box center [738, 242] width 151 height 41
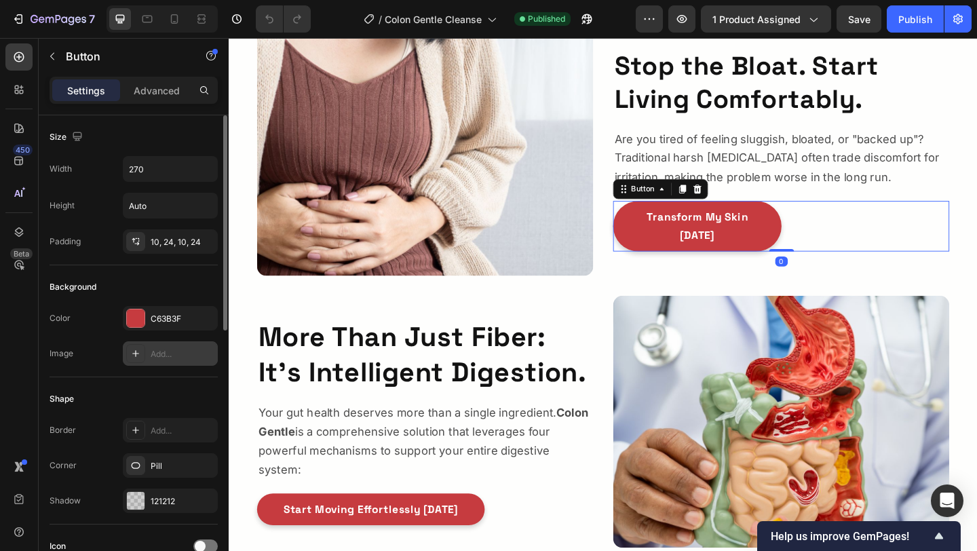
scroll to position [569, 0]
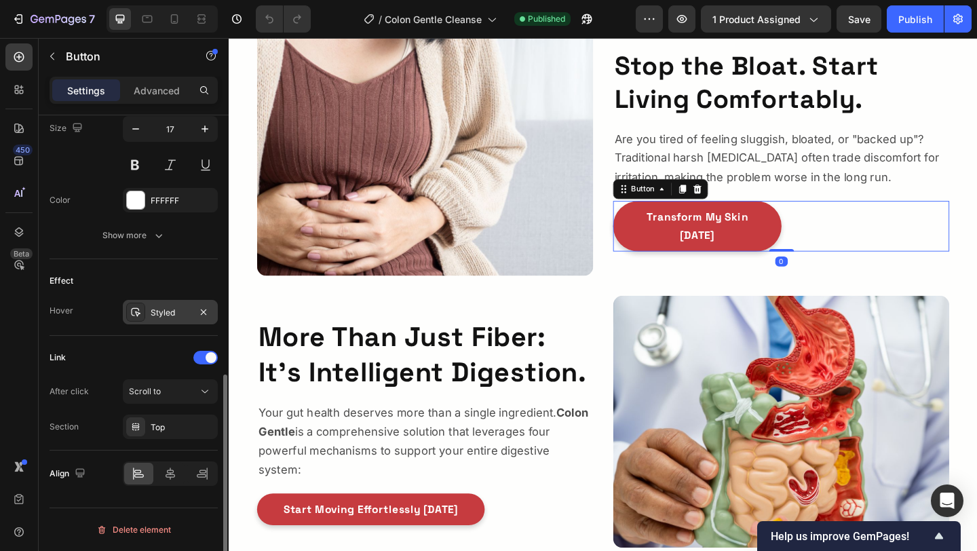
click at [164, 303] on div "Styled" at bounding box center [170, 312] width 95 height 24
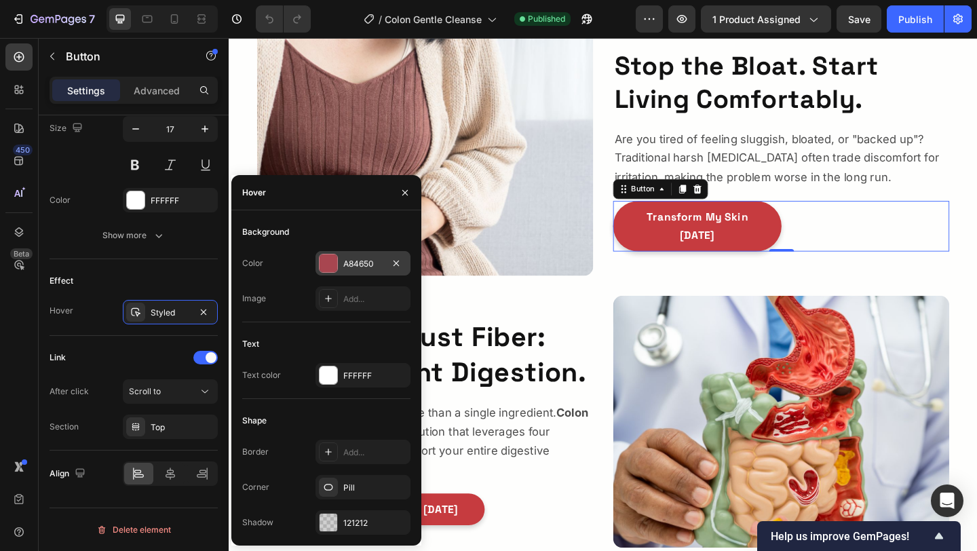
click at [362, 253] on div "A84650" at bounding box center [362, 263] width 95 height 24
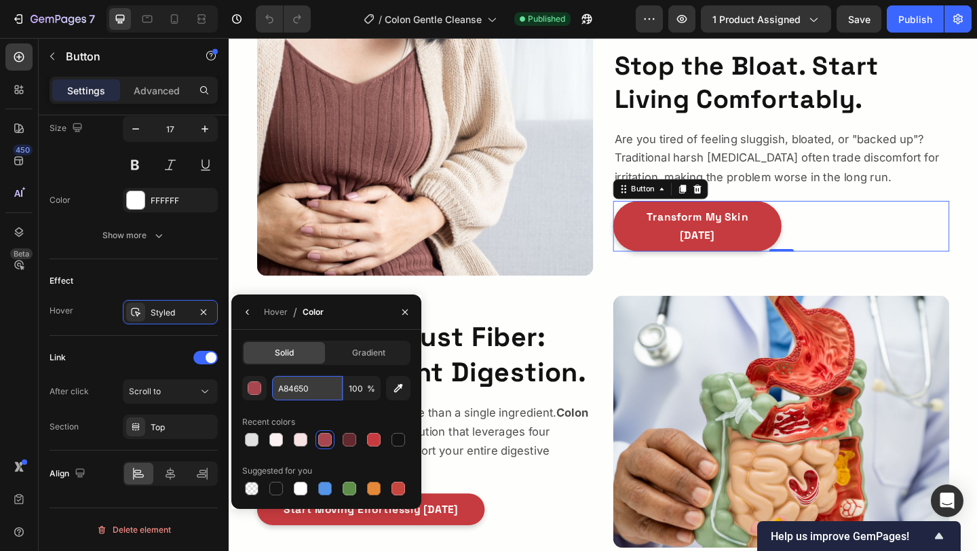
click at [318, 376] on input "A84650" at bounding box center [307, 388] width 71 height 24
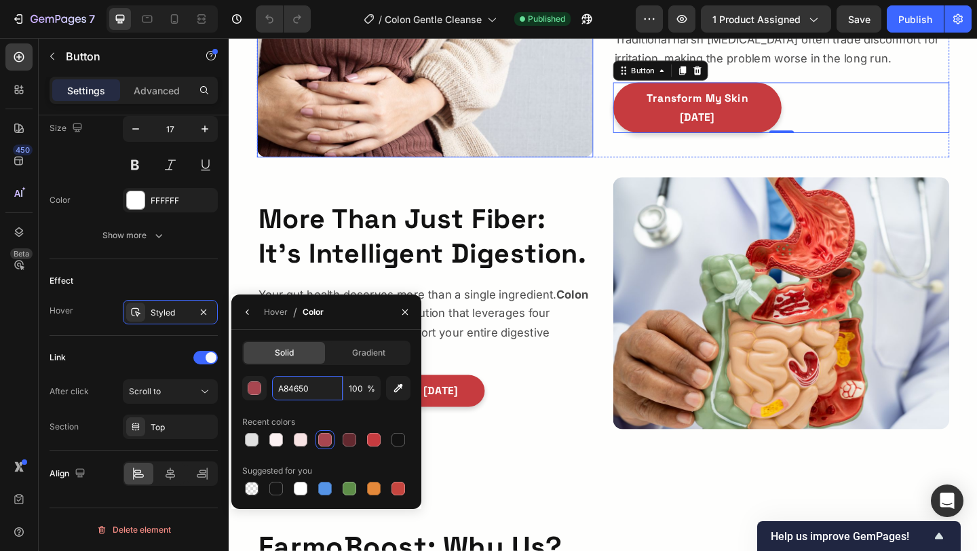
scroll to position [986, 0]
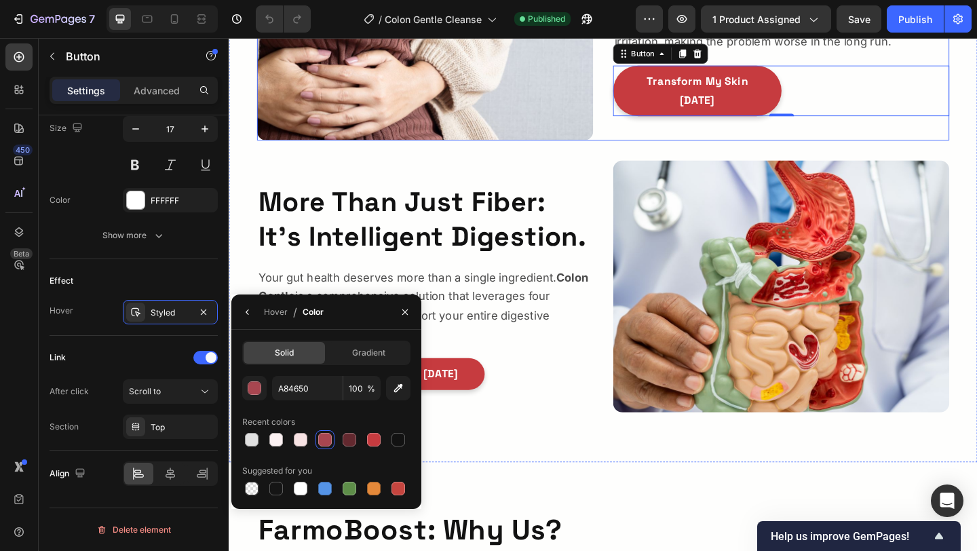
click at [788, 258] on img at bounding box center [829, 308] width 366 height 274
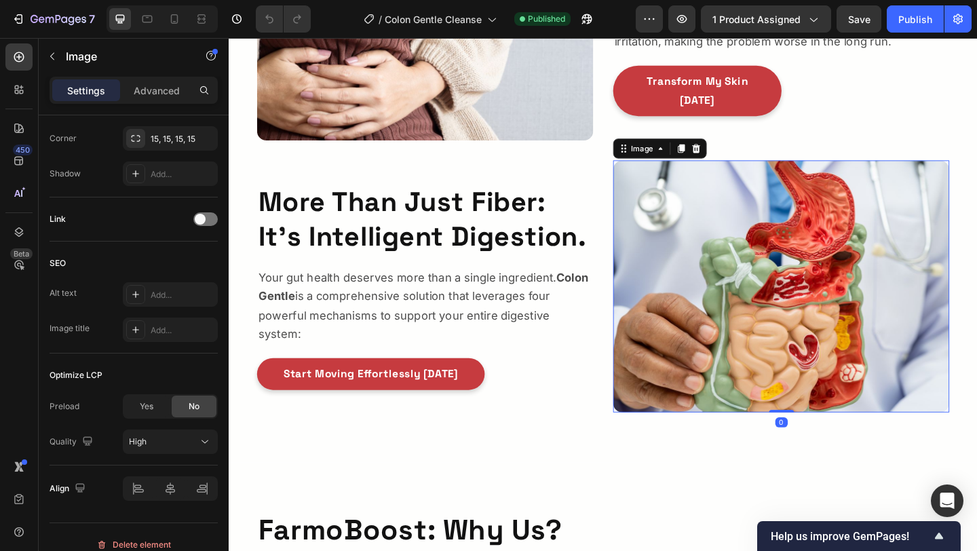
scroll to position [0, 0]
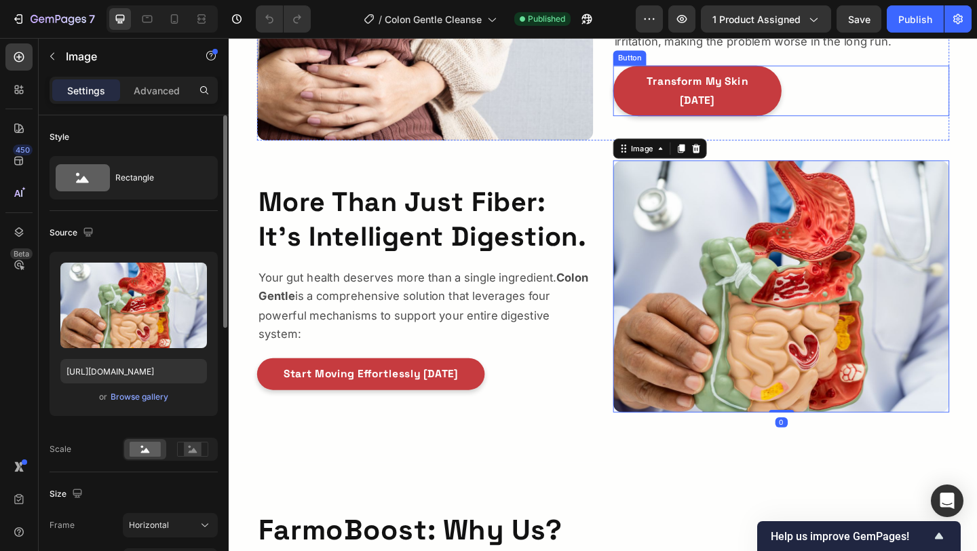
click at [905, 101] on div "Transform My Skin [DATE] Button" at bounding box center [829, 95] width 366 height 55
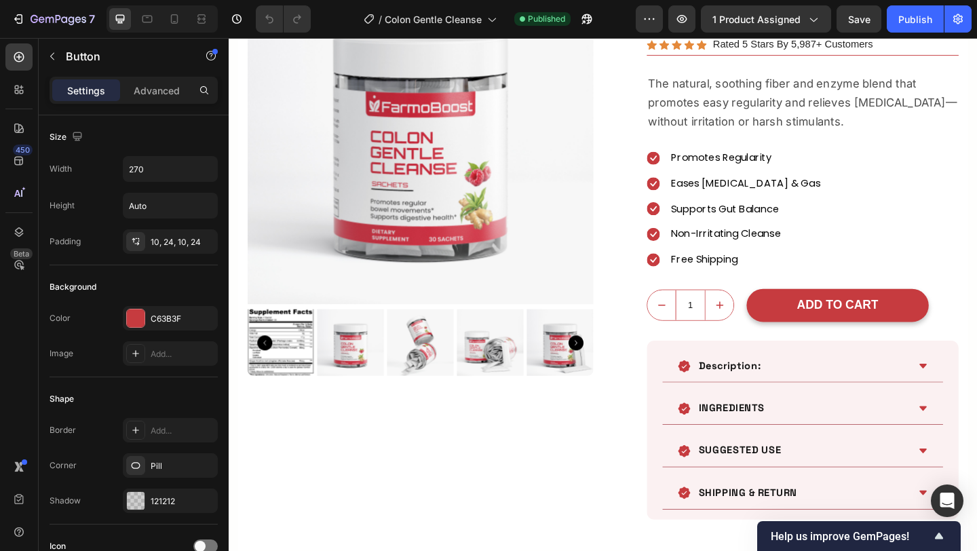
scroll to position [168, 0]
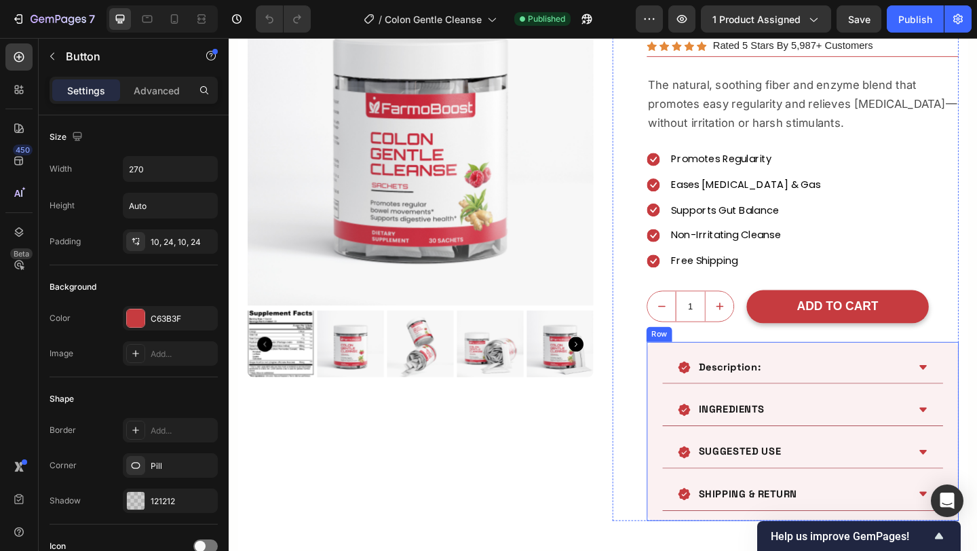
click at [693, 405] on div "Description: INGREDIENTS SUGGESTED USE SHIPPING & RETURN Accordion Row" at bounding box center [852, 465] width 339 height 195
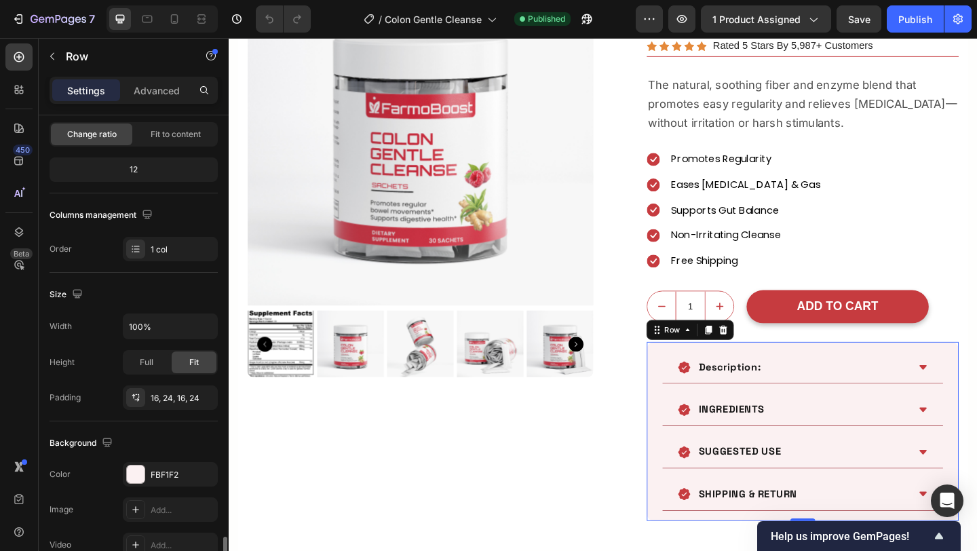
scroll to position [353, 0]
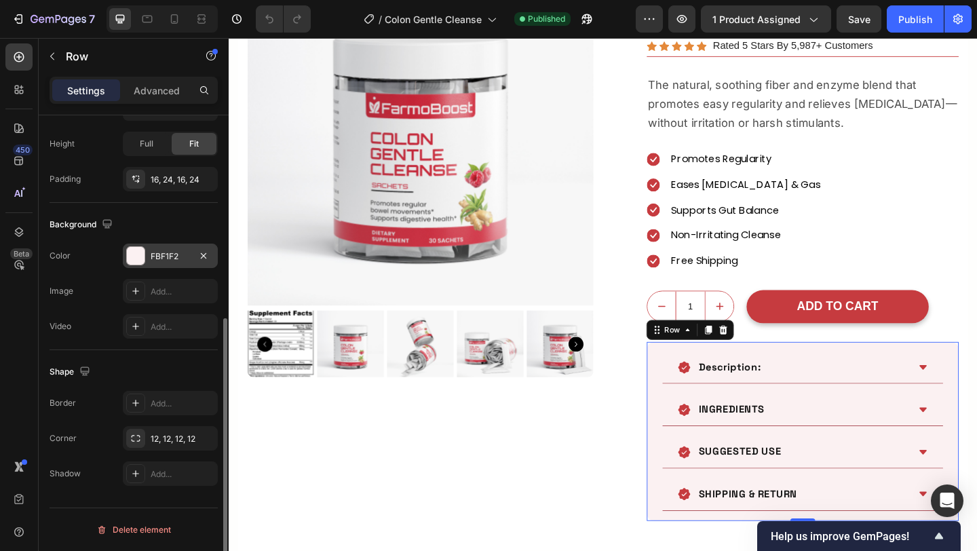
click at [161, 258] on div "FBF1F2" at bounding box center [170, 256] width 39 height 12
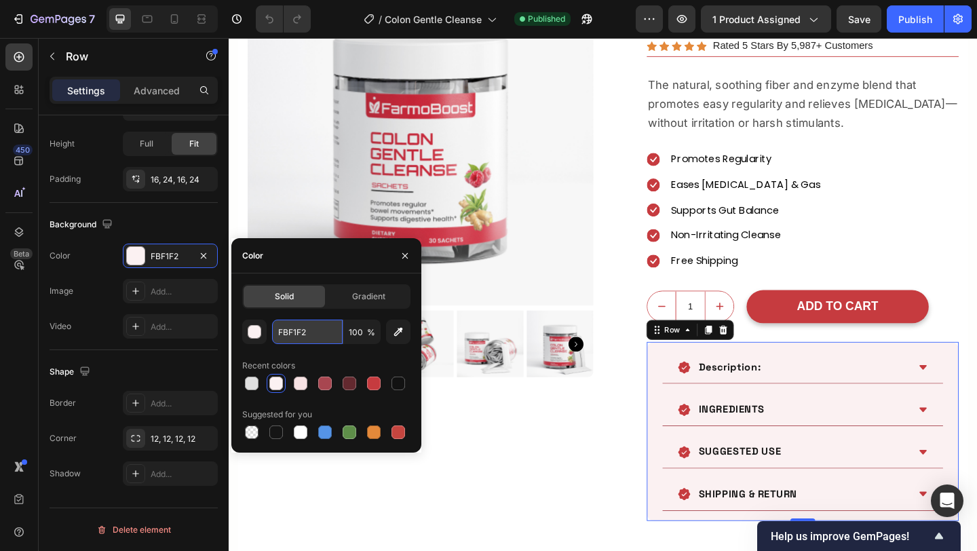
click at [290, 331] on input "FBF1F2" at bounding box center [307, 331] width 71 height 24
click at [313, 334] on input "FBF1F2" at bounding box center [307, 331] width 71 height 24
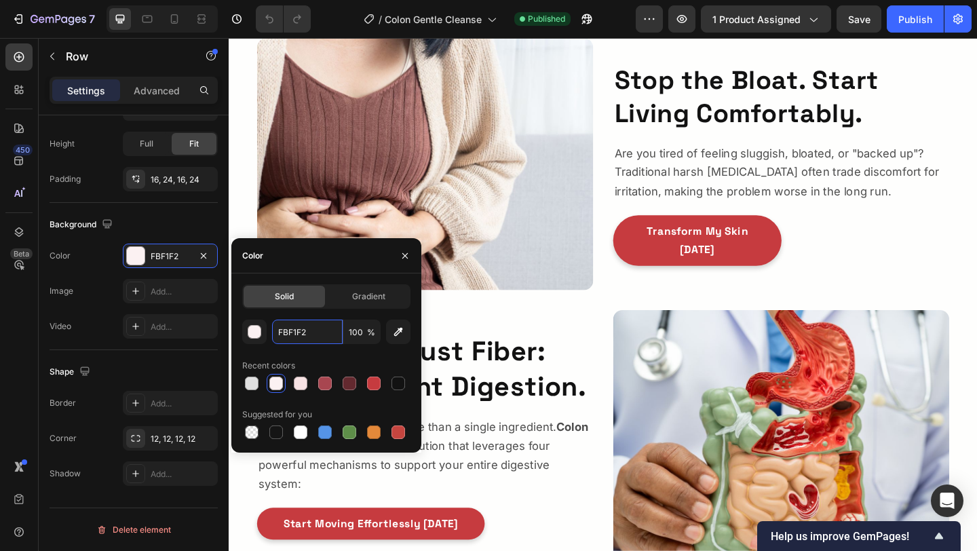
scroll to position [825, 0]
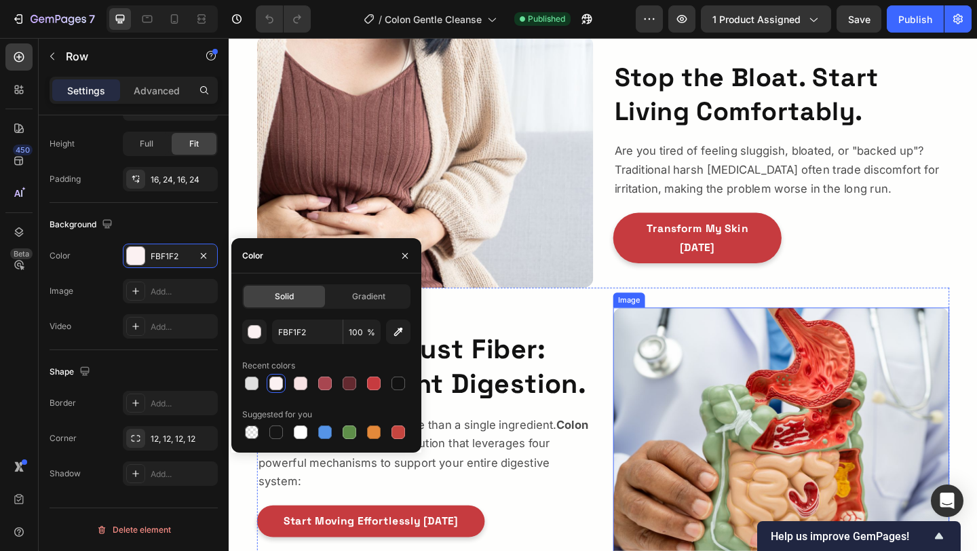
click at [682, 372] on img at bounding box center [829, 468] width 366 height 274
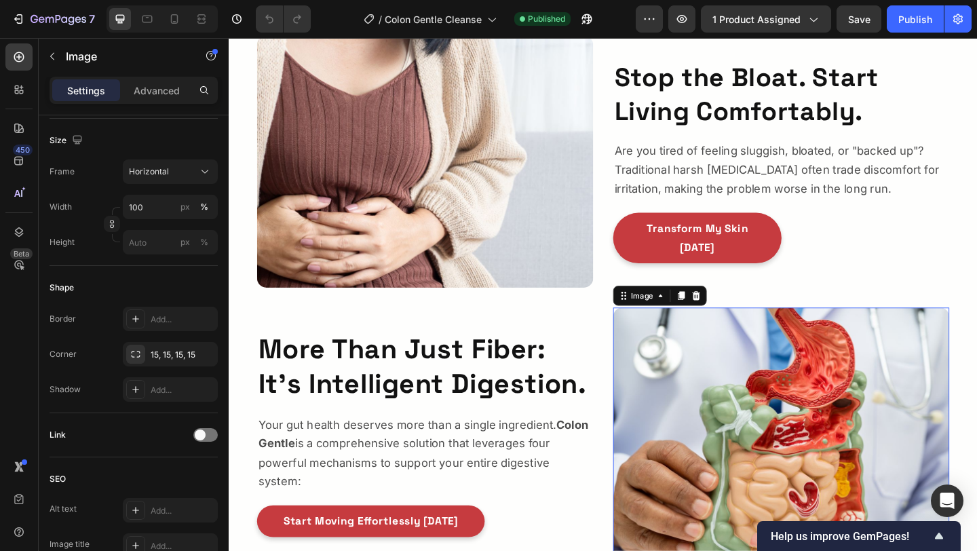
scroll to position [0, 0]
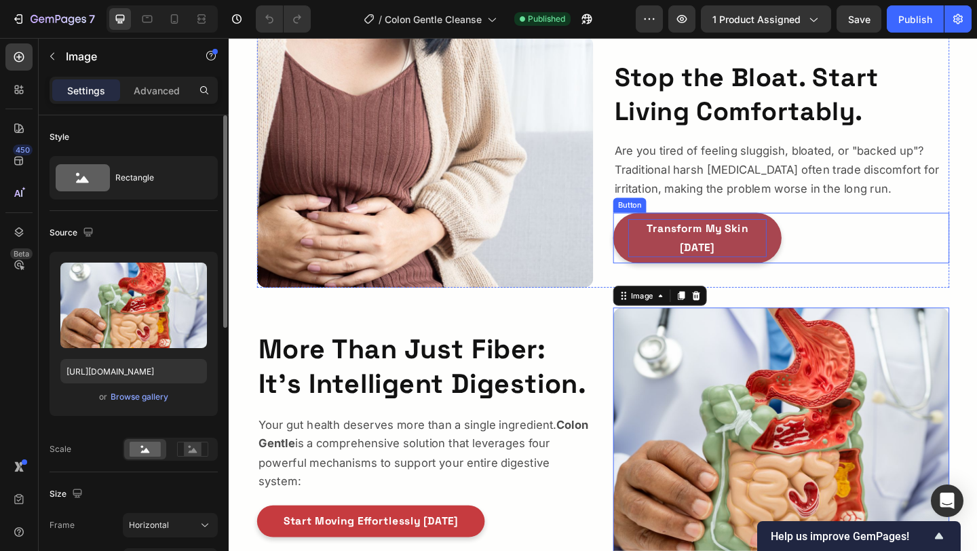
click at [754, 259] on p "Transform My Skin [DATE]" at bounding box center [738, 255] width 151 height 41
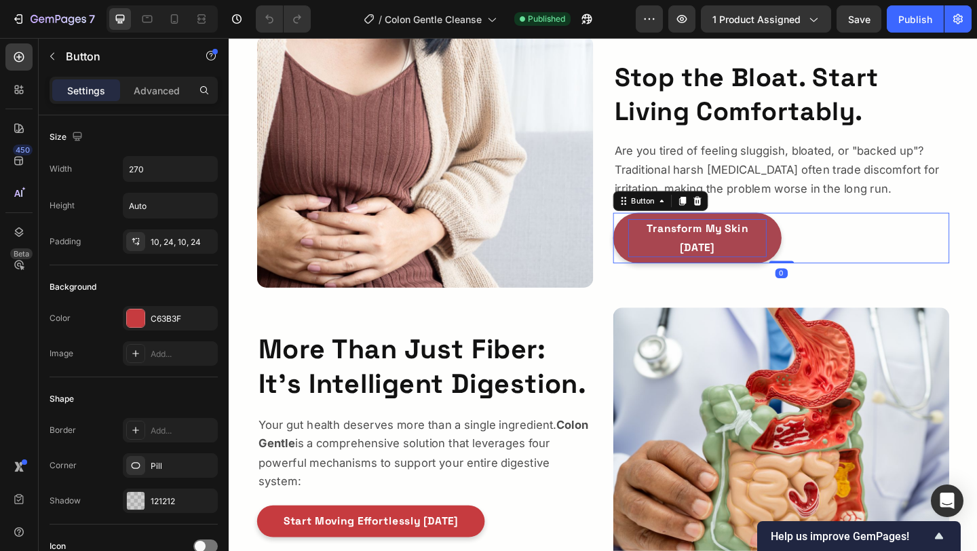
click at [754, 259] on p "Transform My Skin [DATE]" at bounding box center [738, 255] width 151 height 41
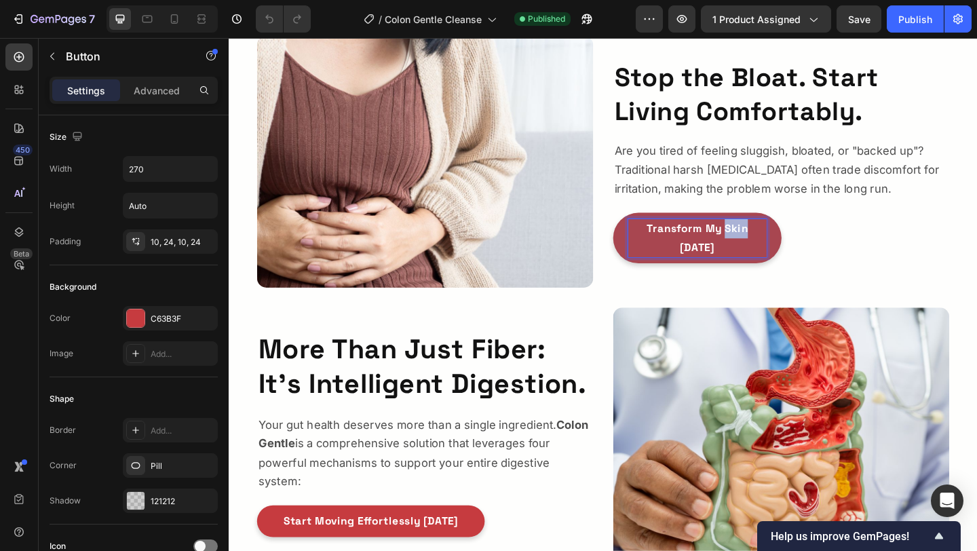
click at [754, 259] on p "Transform My Skin [DATE]" at bounding box center [738, 255] width 151 height 41
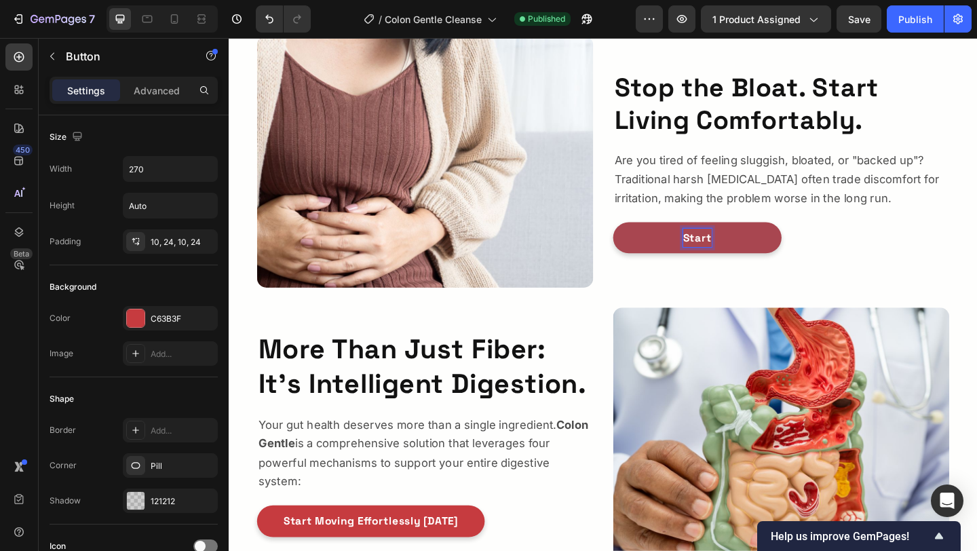
click at [646, 238] on button "Start" at bounding box center [737, 255] width 183 height 35
click at [646, 238] on button "Start My" at bounding box center [737, 255] width 183 height 35
click at [646, 238] on button "Start My Transformation" at bounding box center [737, 255] width 183 height 35
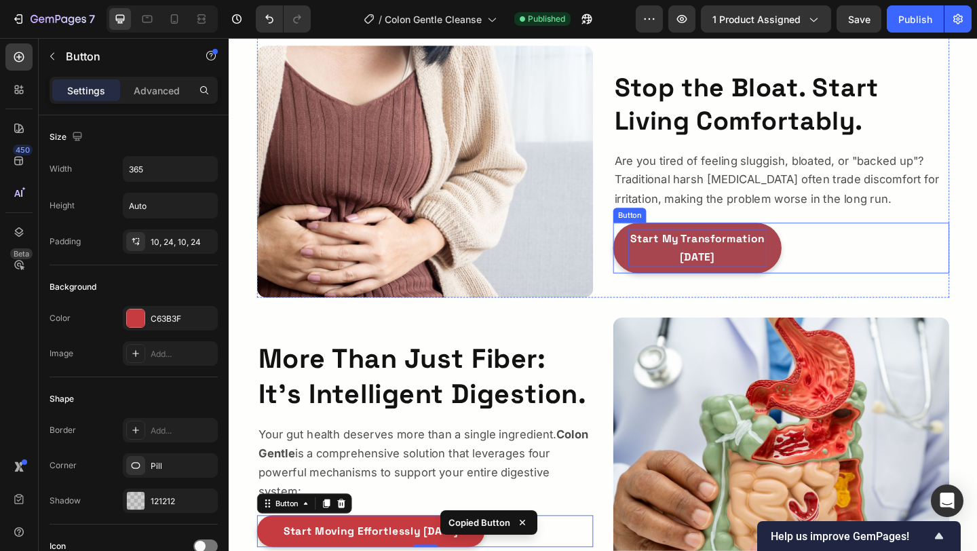
click at [882, 272] on div "Start My Transformation Today Button" at bounding box center [829, 266] width 366 height 55
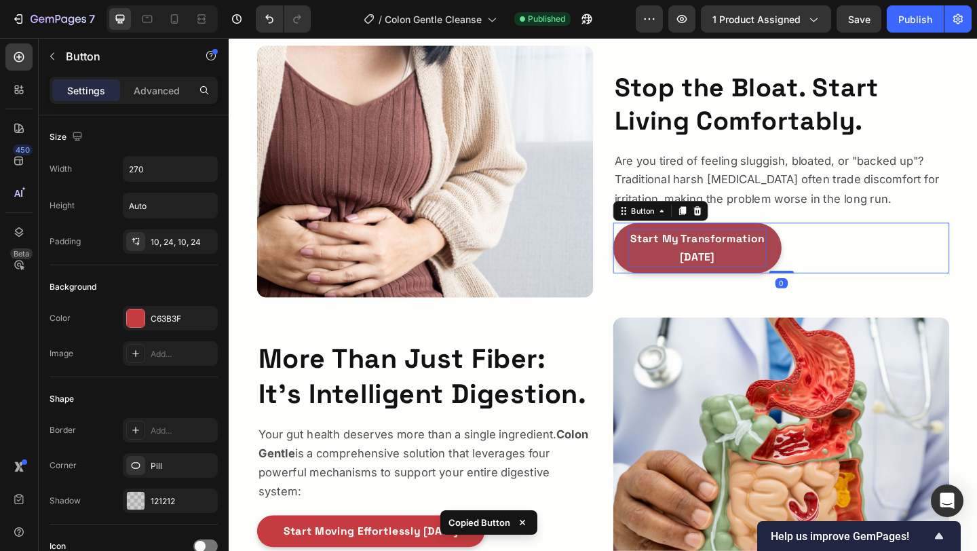
type input "365"
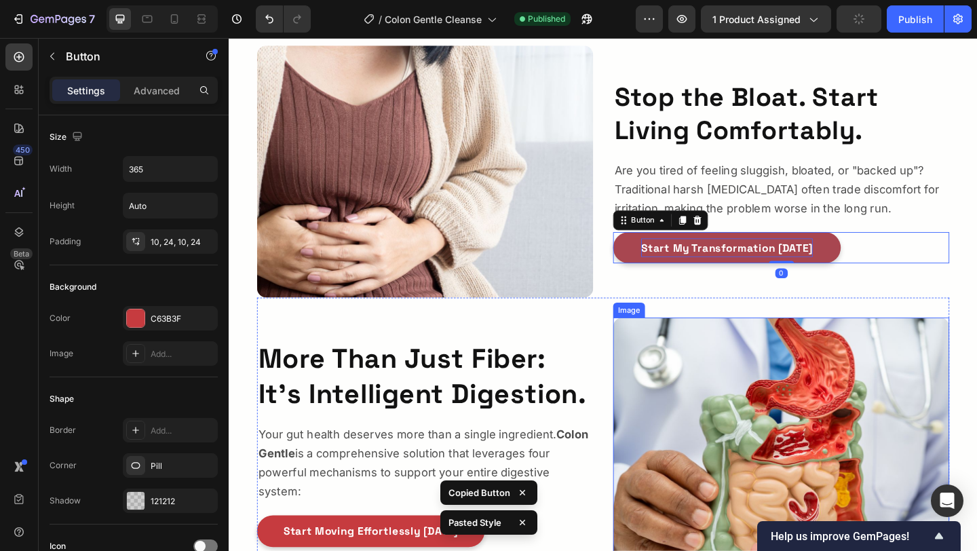
click at [716, 349] on img at bounding box center [829, 479] width 366 height 274
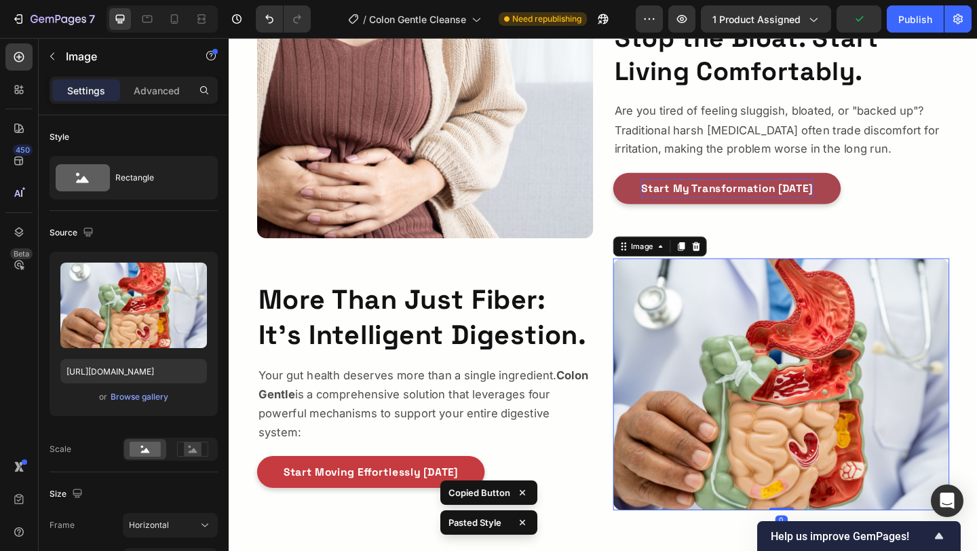
scroll to position [919, 0]
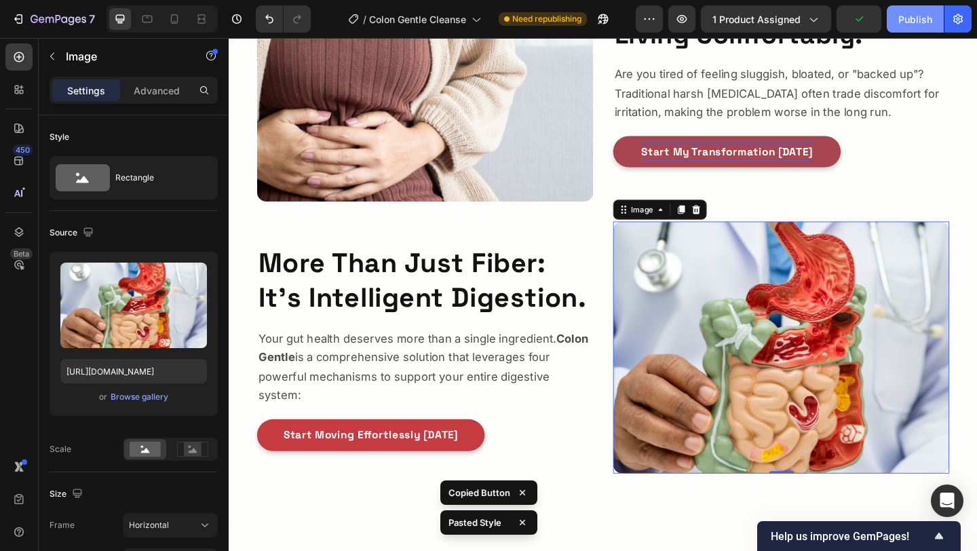
click at [930, 20] on div "Publish" at bounding box center [915, 19] width 34 height 14
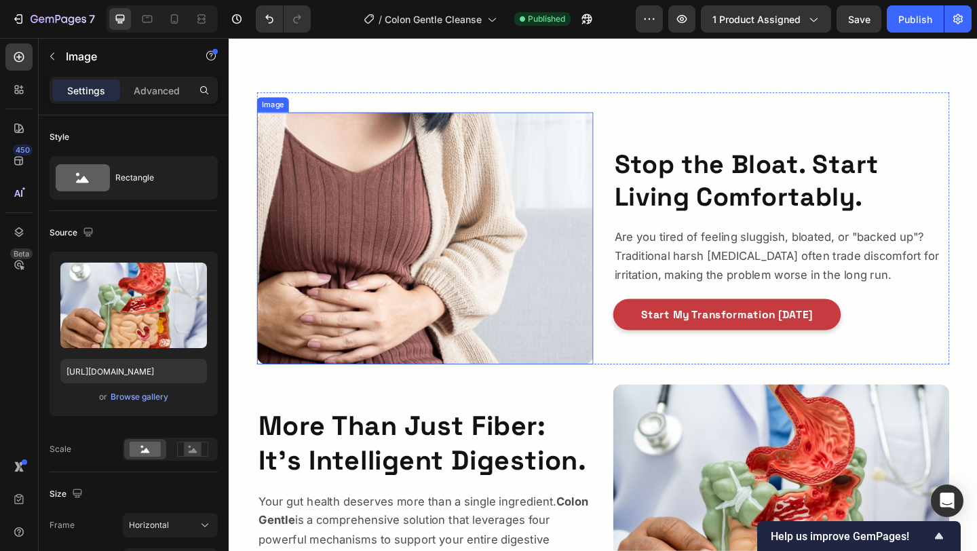
scroll to position [706, 0]
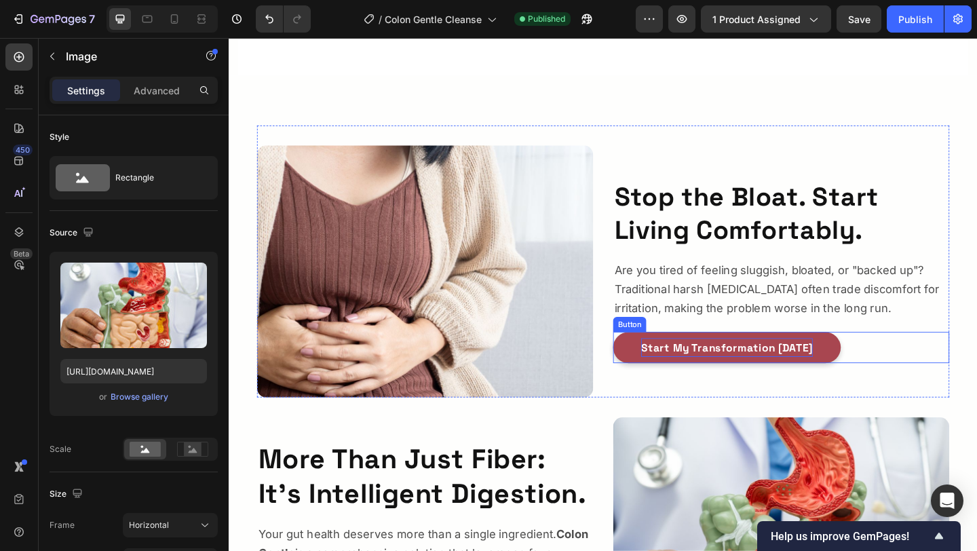
click at [695, 370] on p "Start My Transformation Today" at bounding box center [770, 374] width 187 height 21
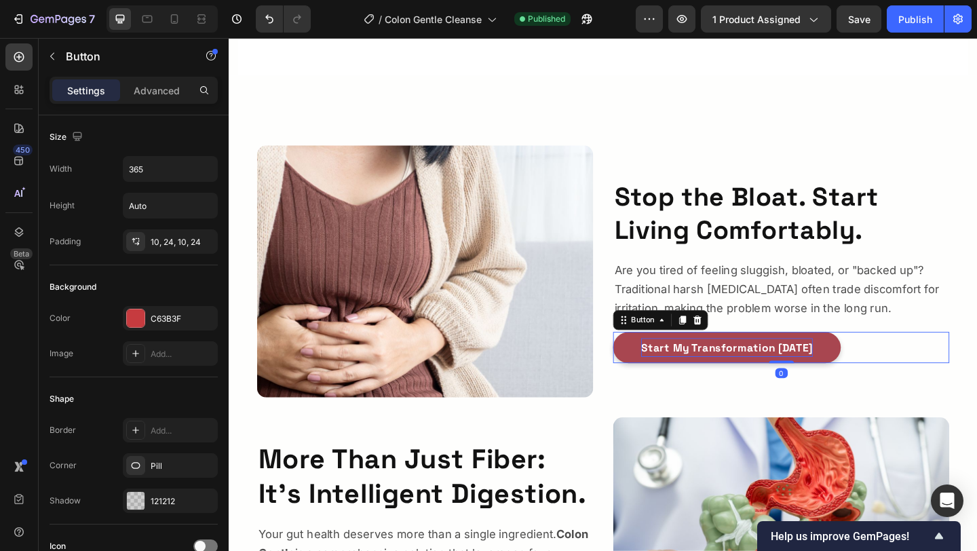
click at [695, 370] on p "Start My Transformation Today" at bounding box center [770, 374] width 187 height 21
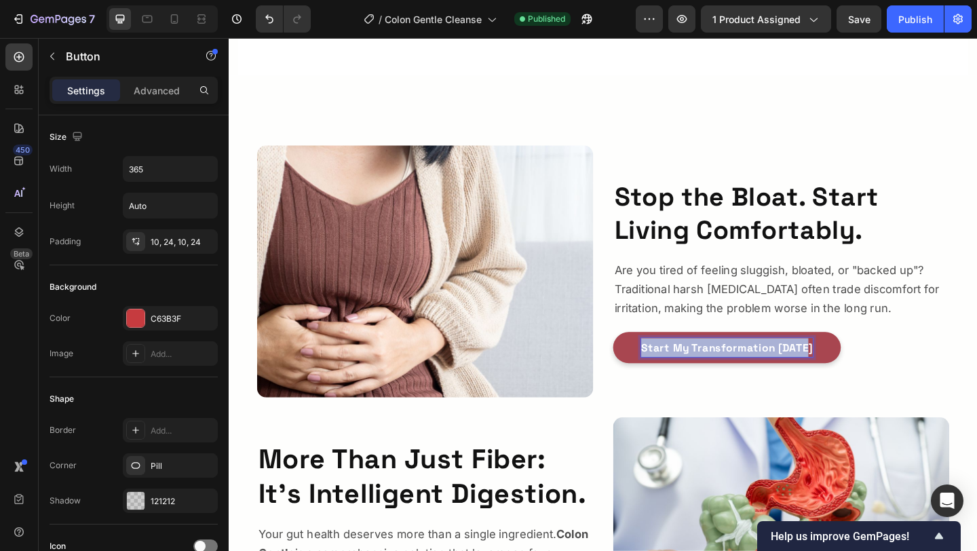
click at [695, 370] on p "Start My Transformation Today" at bounding box center [770, 374] width 187 height 21
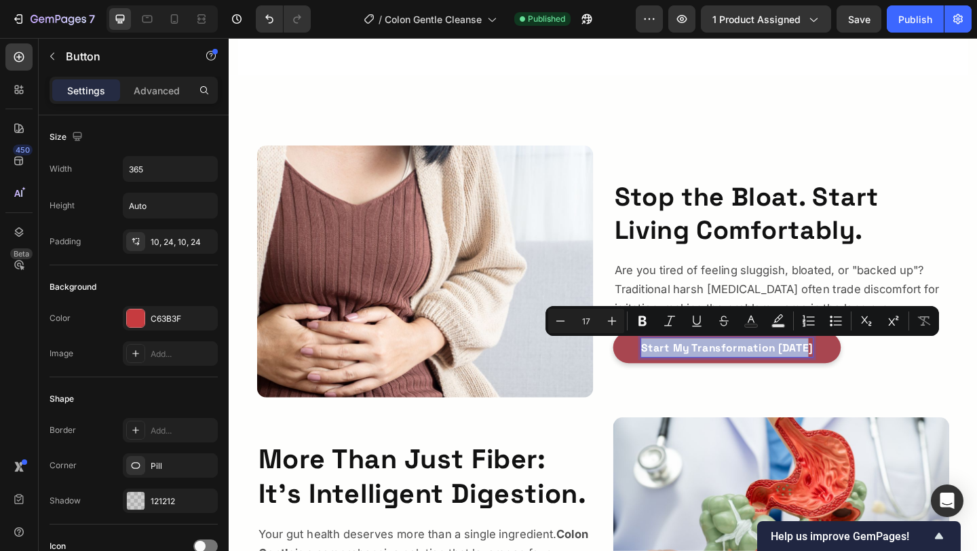
copy p "Start My Transformation Today"
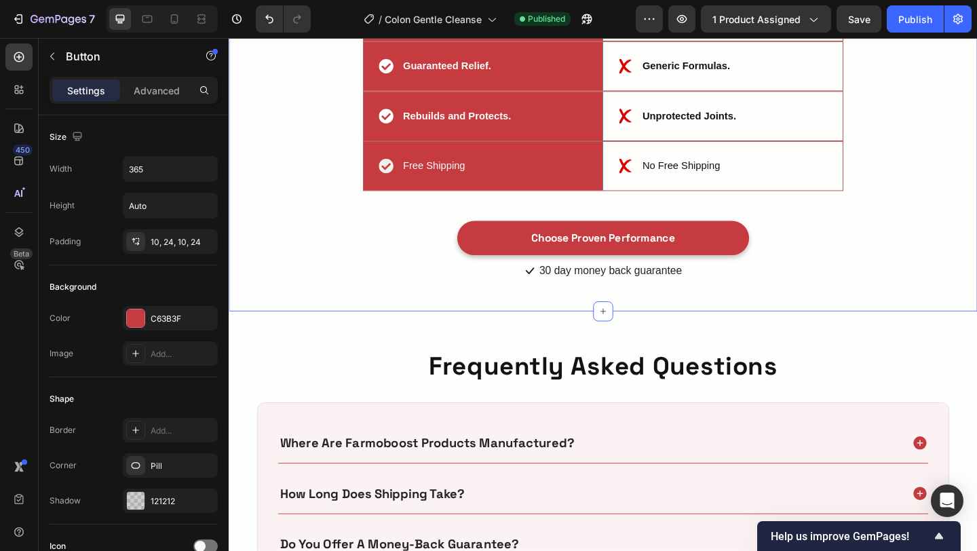
scroll to position [3039, 0]
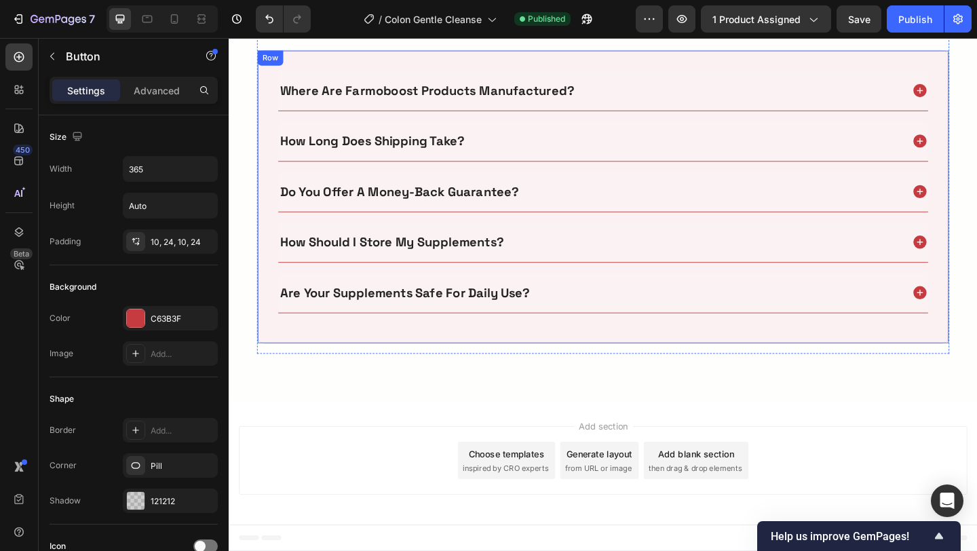
click at [468, 366] on div "where are farmoboost products manufactured? how long does shipping take? do you…" at bounding box center [635, 210] width 753 height 319
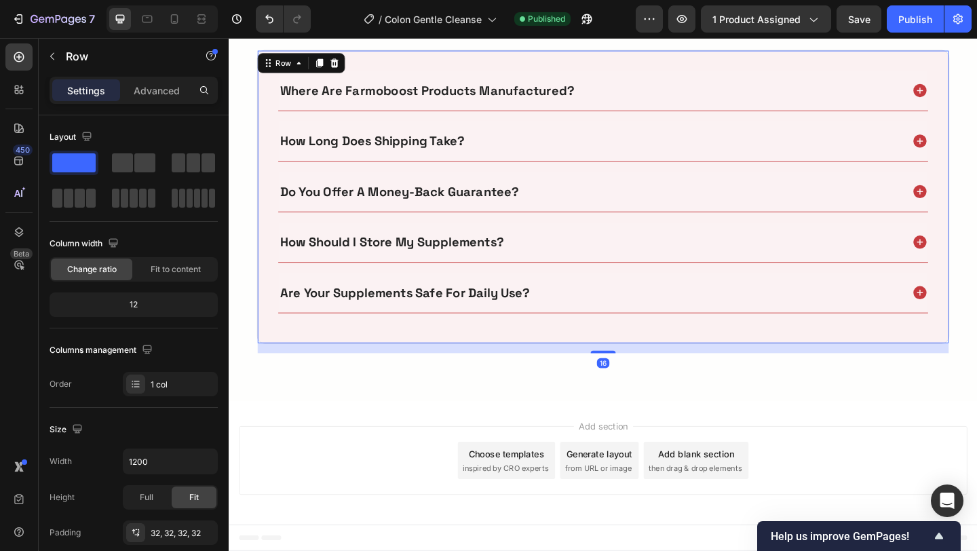
copy p "Start My Transformation Today"
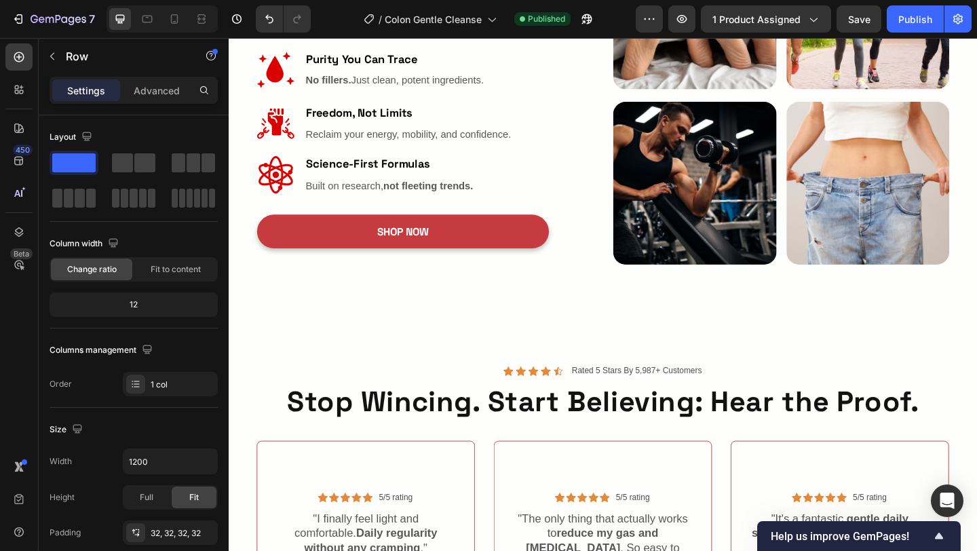
scroll to position [1619, 0]
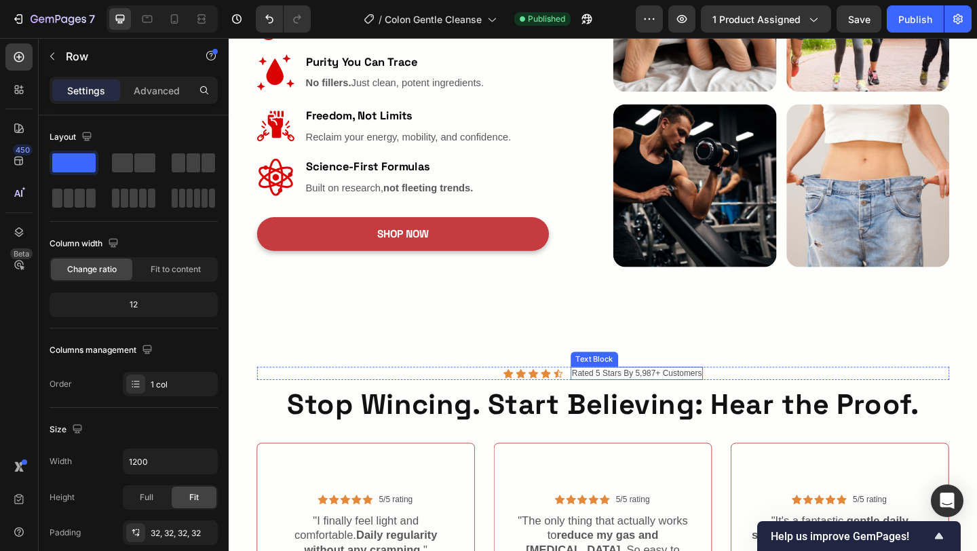
click at [621, 403] on p "Rated 5 Stars By 5,987+ Customers" at bounding box center [672, 403] width 141 height 12
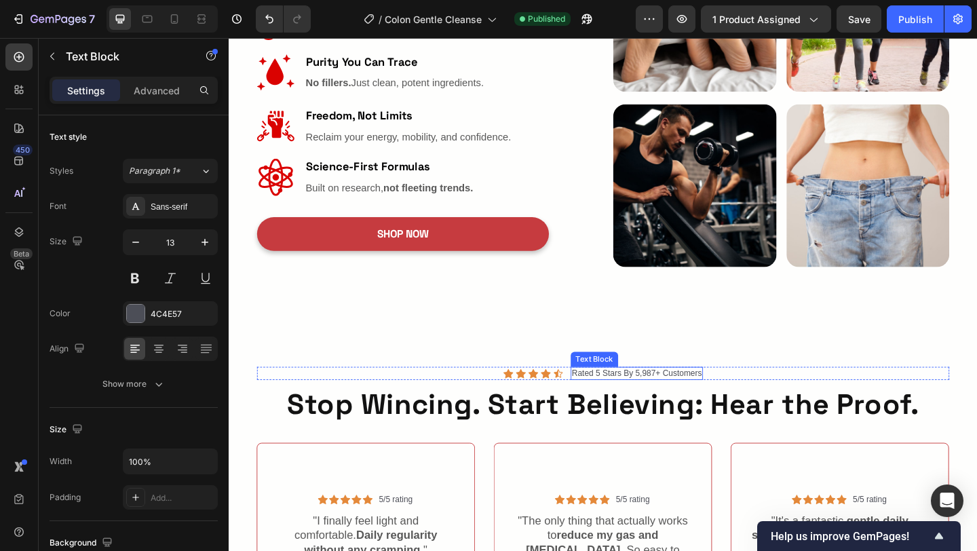
click at [621, 403] on p "Rated 5 Stars By 5,987+ Customers" at bounding box center [672, 403] width 141 height 12
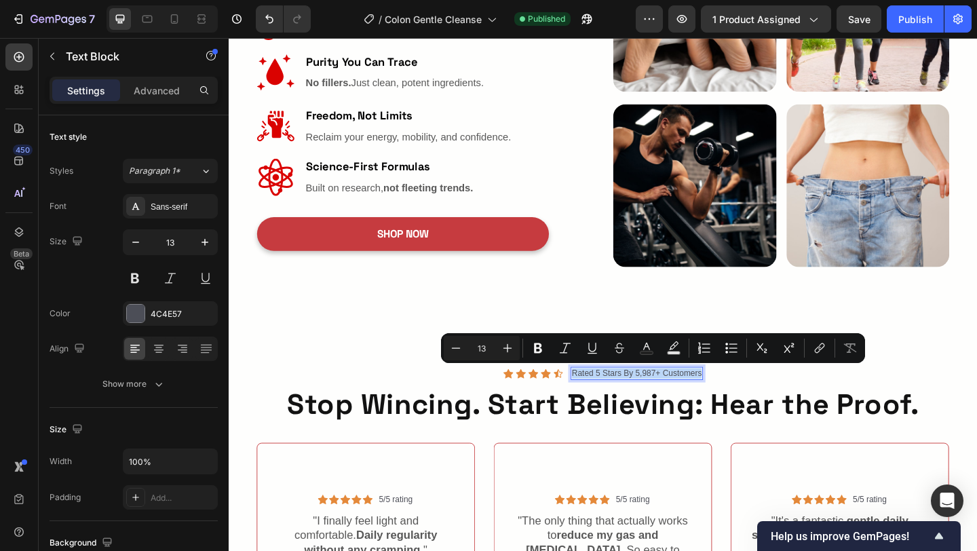
copy p "Rated 5 Stars By 5,987+ Customers"
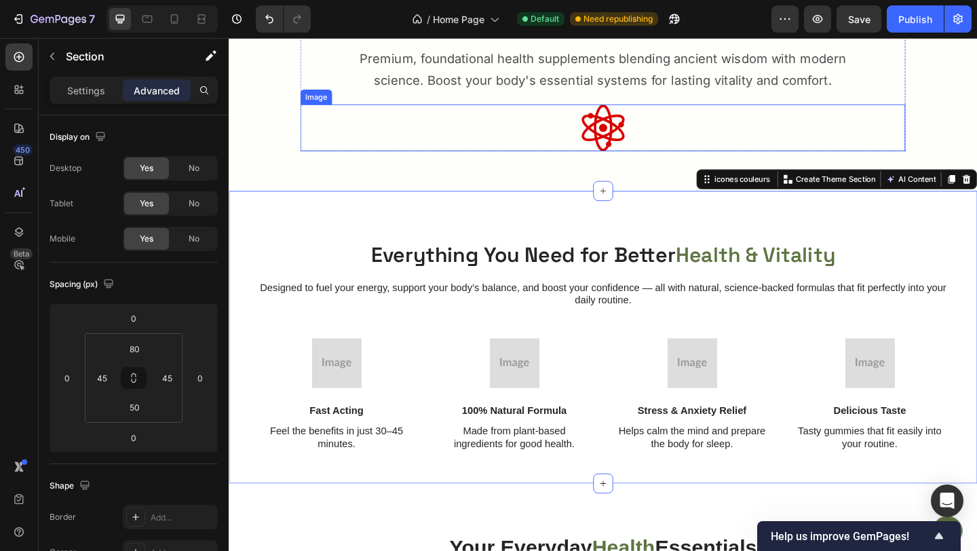
scroll to position [600, 0]
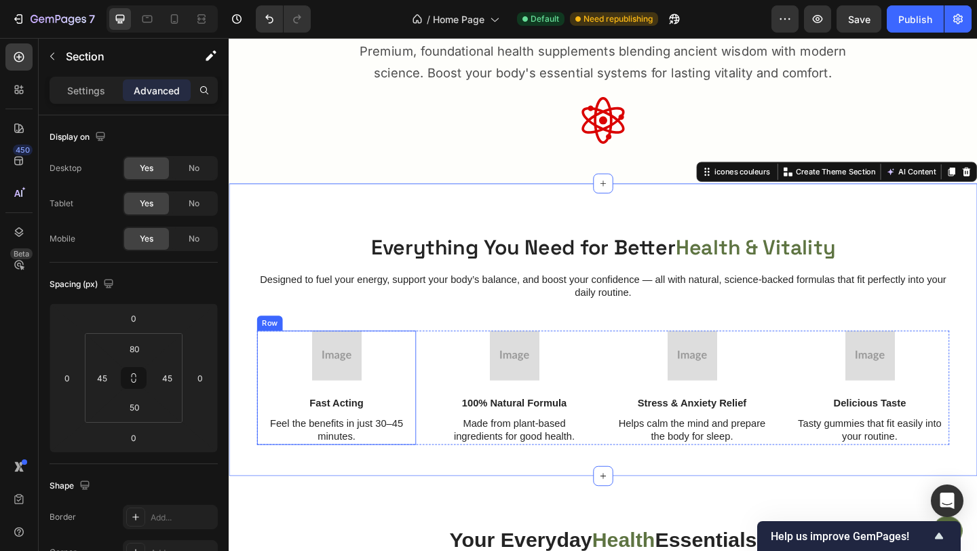
click at [387, 410] on div "Image Fast Acting Text Block Feel the benefits in just 30–45 minutes. Text Block" at bounding box center [345, 417] width 173 height 123
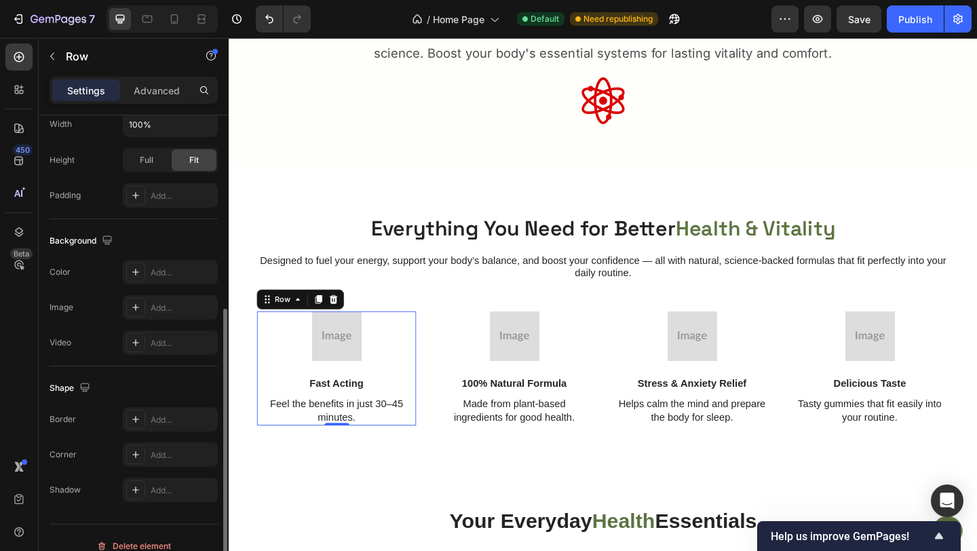
scroll to position [353, 0]
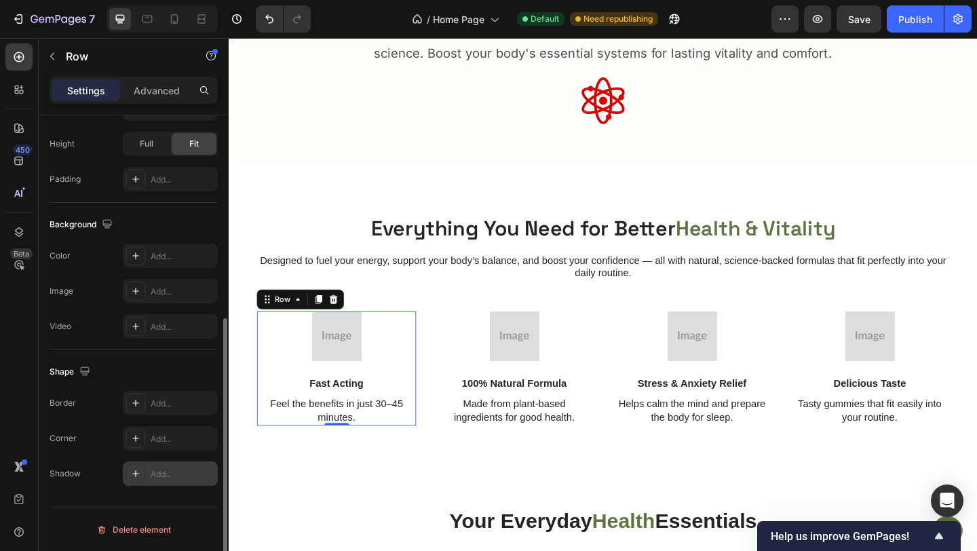
click at [134, 474] on icon at bounding box center [135, 473] width 11 height 11
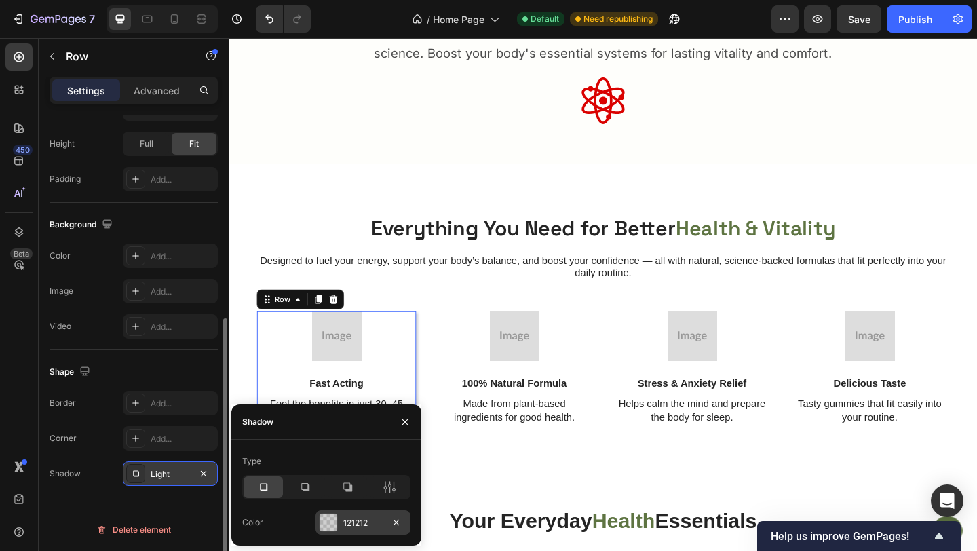
click at [361, 519] on div "121212" at bounding box center [362, 523] width 39 height 12
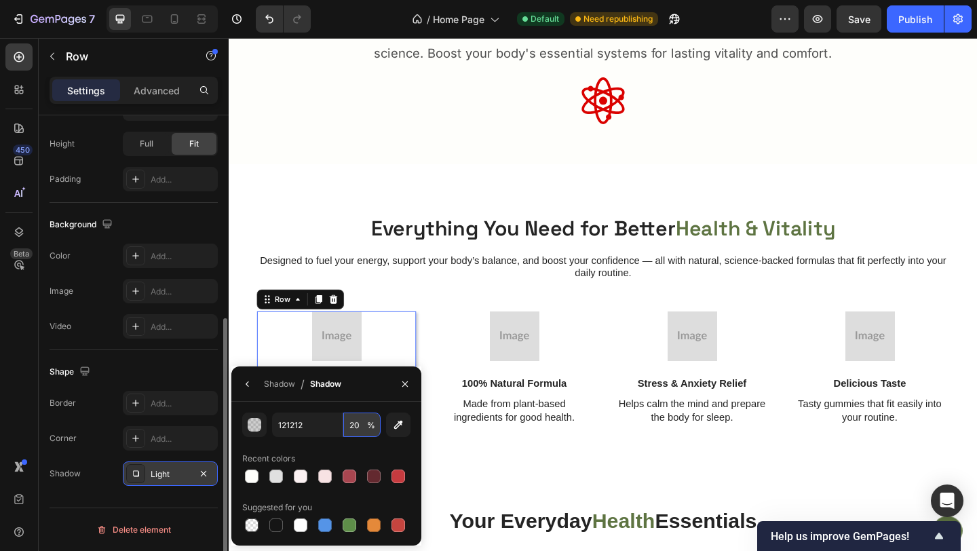
click at [356, 428] on input "20" at bounding box center [361, 424] width 37 height 24
type input "30"
click at [280, 387] on div "Shadow" at bounding box center [279, 384] width 31 height 12
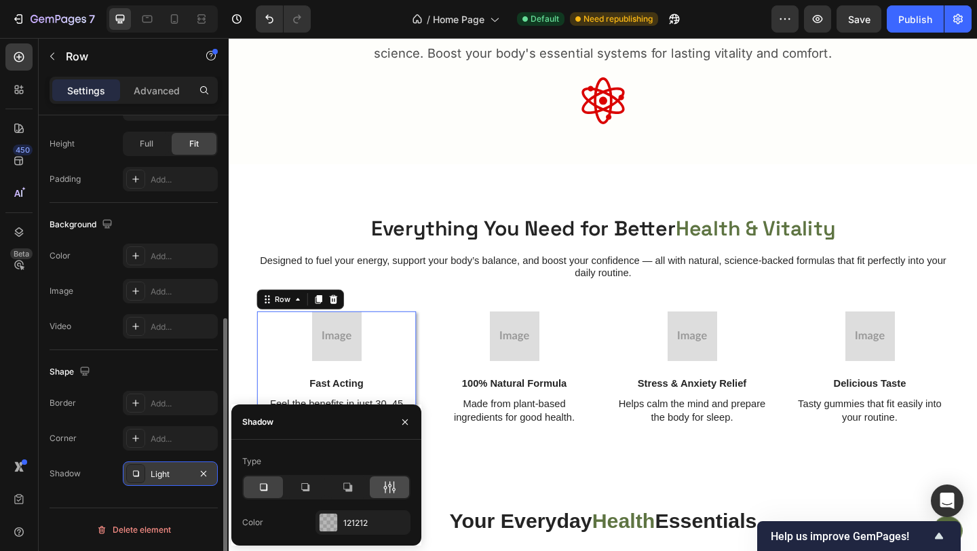
click at [387, 484] on icon at bounding box center [390, 487] width 14 height 14
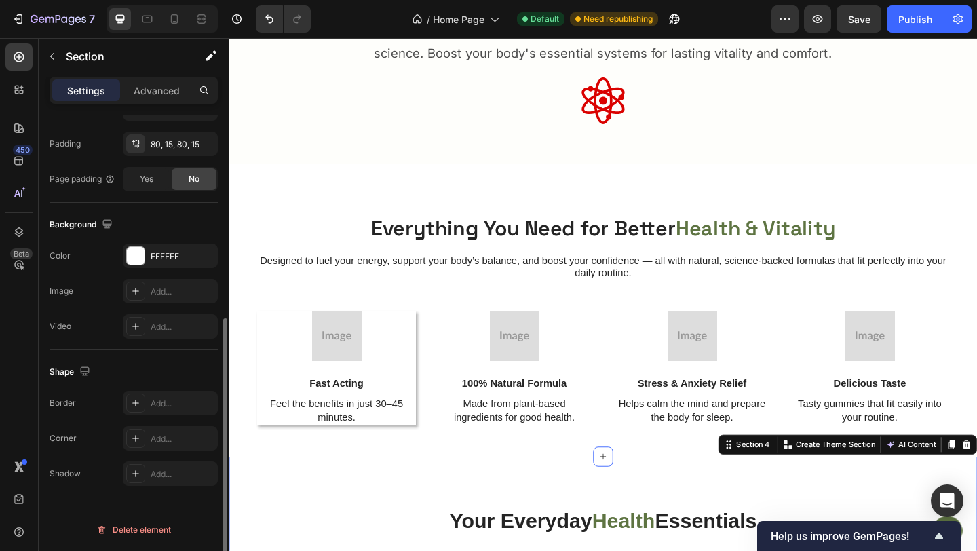
scroll to position [0, 0]
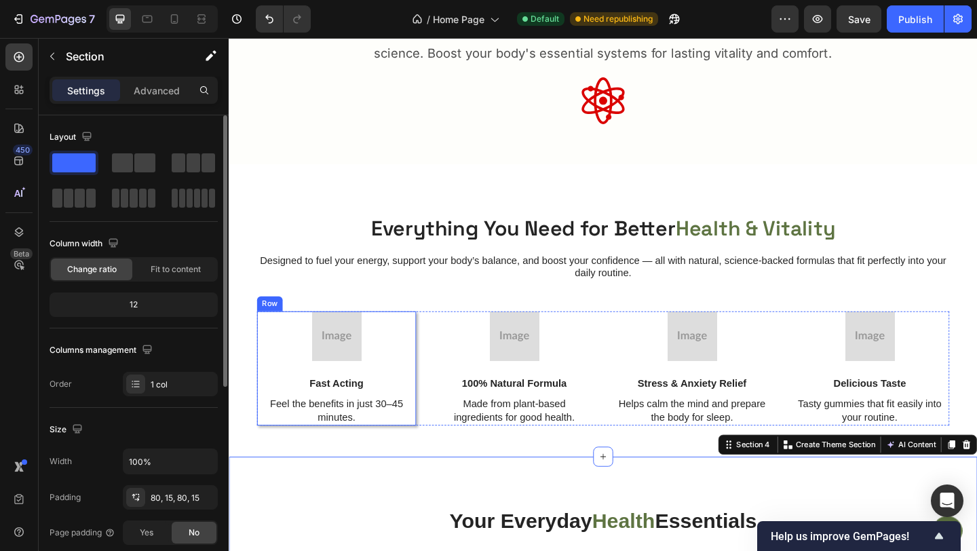
click at [425, 405] on div "Image Fast Acting Text Block Feel the benefits in just 30–45 minutes. Text Block" at bounding box center [345, 396] width 173 height 123
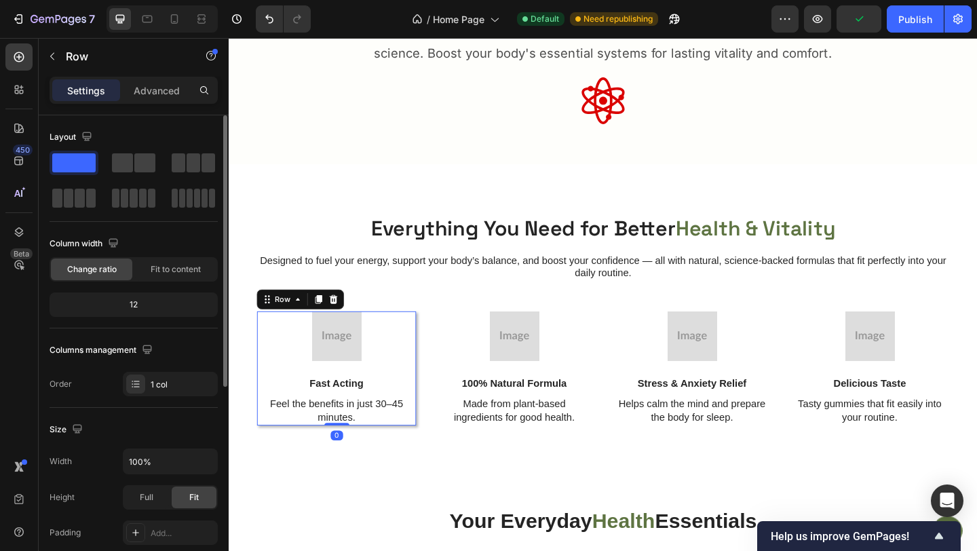
scroll to position [353, 0]
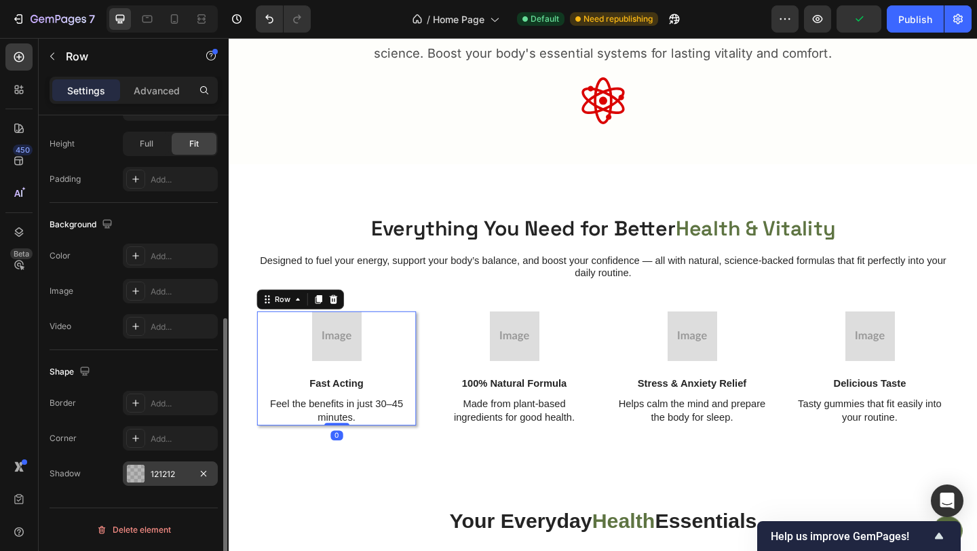
click at [161, 476] on div "121212" at bounding box center [170, 474] width 39 height 12
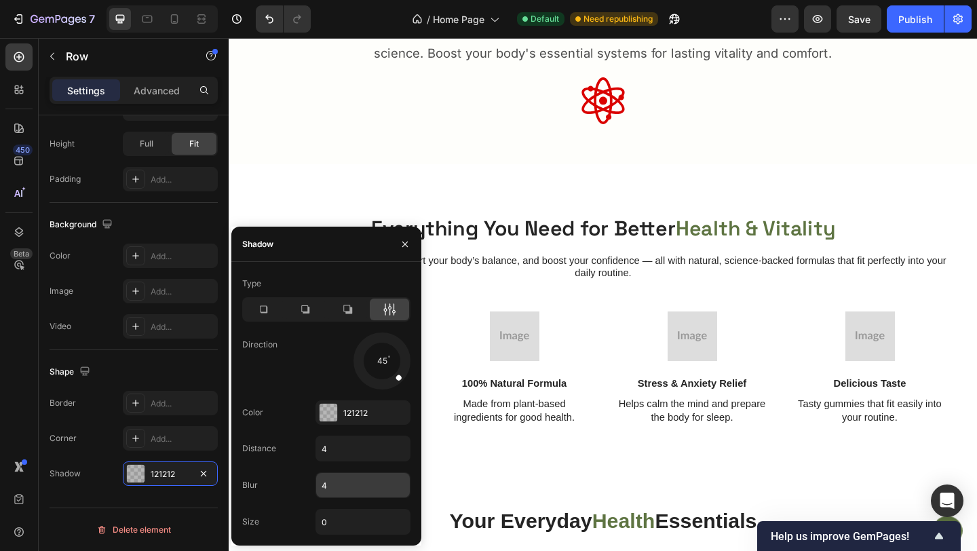
click at [348, 480] on input "4" at bounding box center [363, 485] width 94 height 24
type input "8"
drag, startPoint x: 388, startPoint y: 378, endPoint x: 379, endPoint y: 380, distance: 8.9
click at [379, 380] on div at bounding box center [381, 360] width 60 height 60
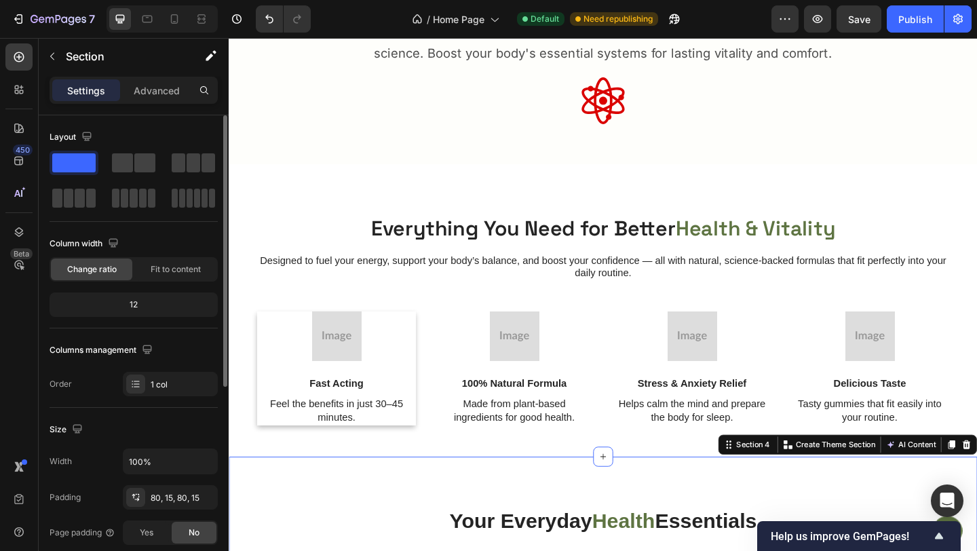
scroll to position [615, 0]
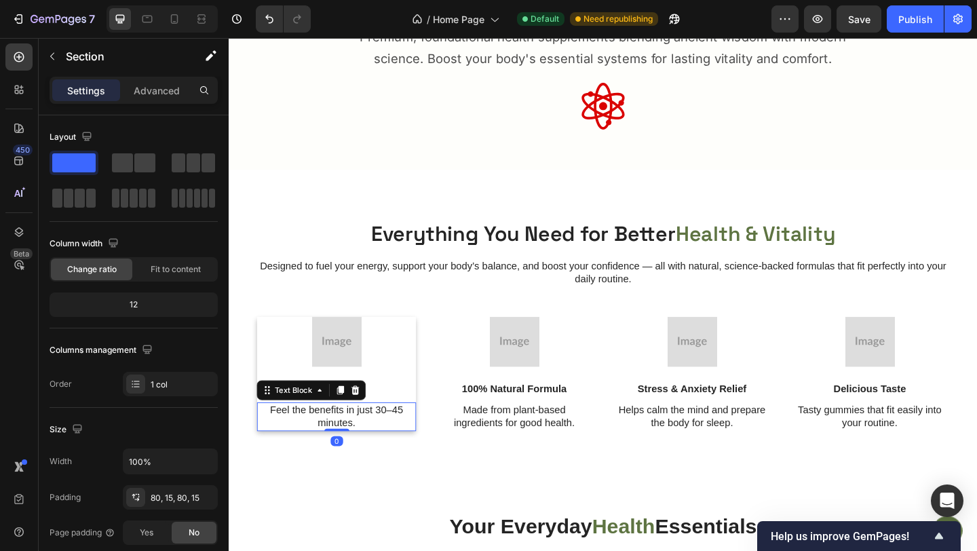
click at [427, 461] on p "Feel the benefits in just 30–45 minutes." at bounding box center [345, 449] width 163 height 28
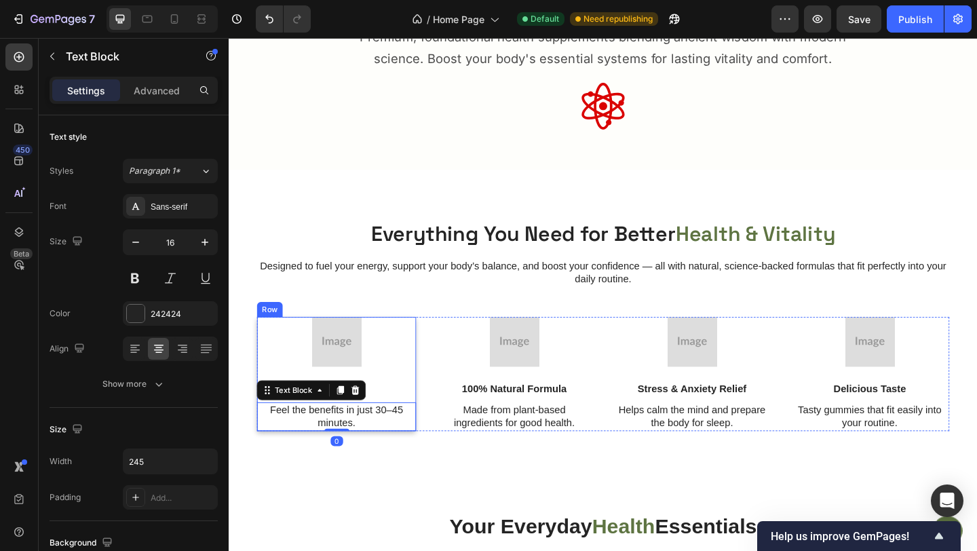
click at [418, 402] on div "Image Fast Acting Text Block Feel the benefits in just 30–45 minutes. Text Bloc…" at bounding box center [345, 402] width 173 height 123
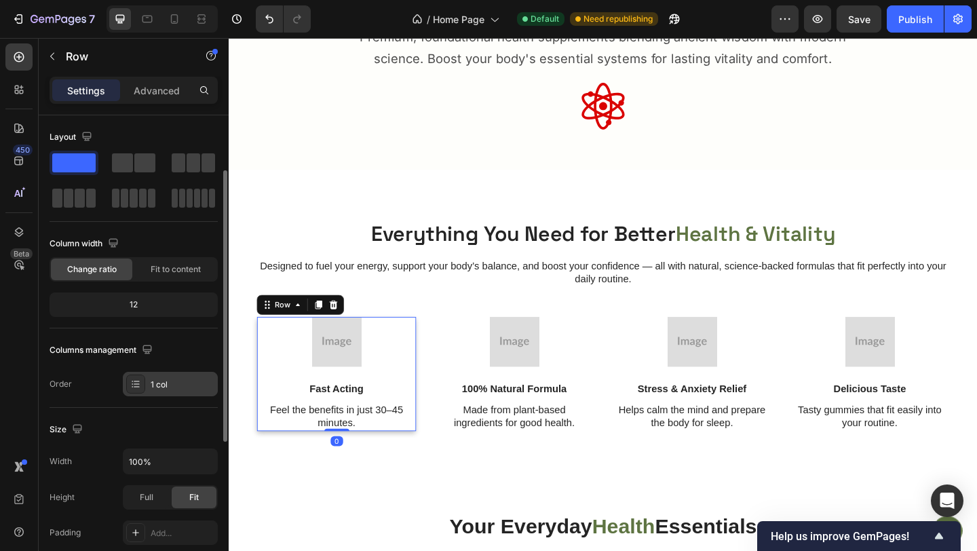
scroll to position [353, 0]
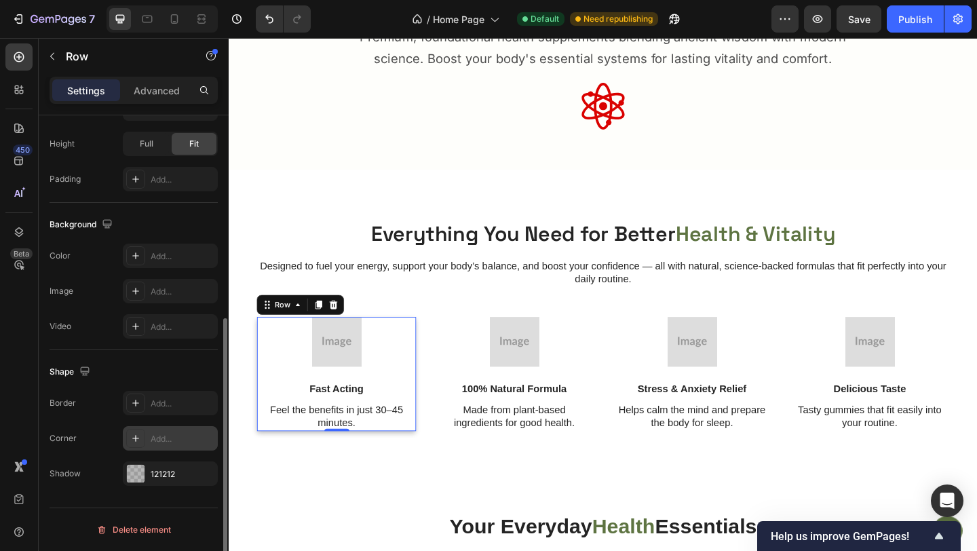
click at [132, 431] on div at bounding box center [135, 438] width 19 height 19
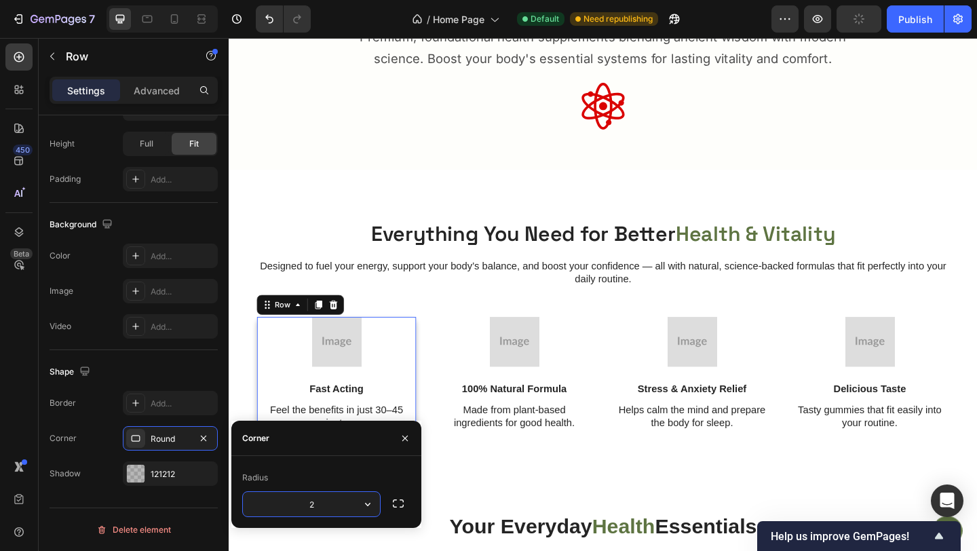
type input "20"
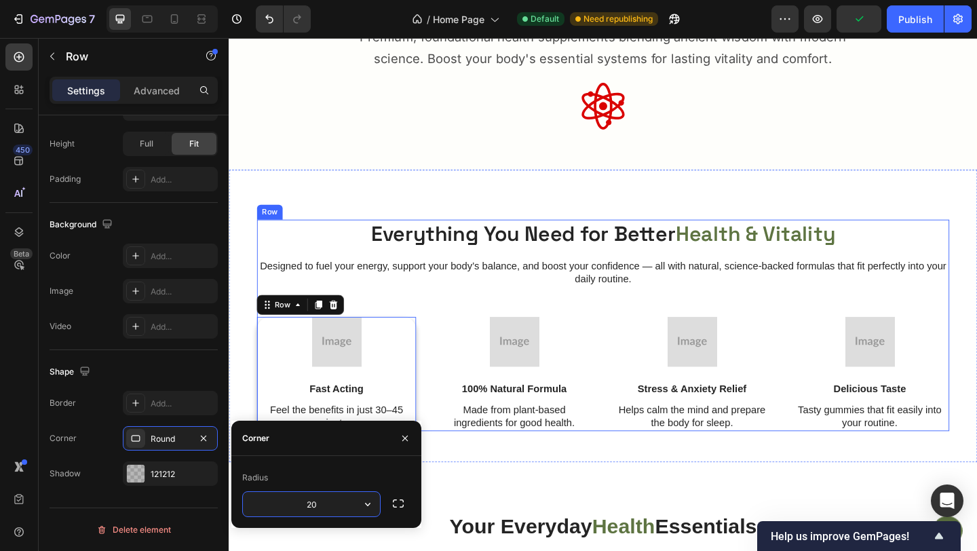
click at [402, 267] on div "Everything You Need for Better Health & Vitality Heading Designed to fuel your …" at bounding box center [635, 350] width 753 height 230
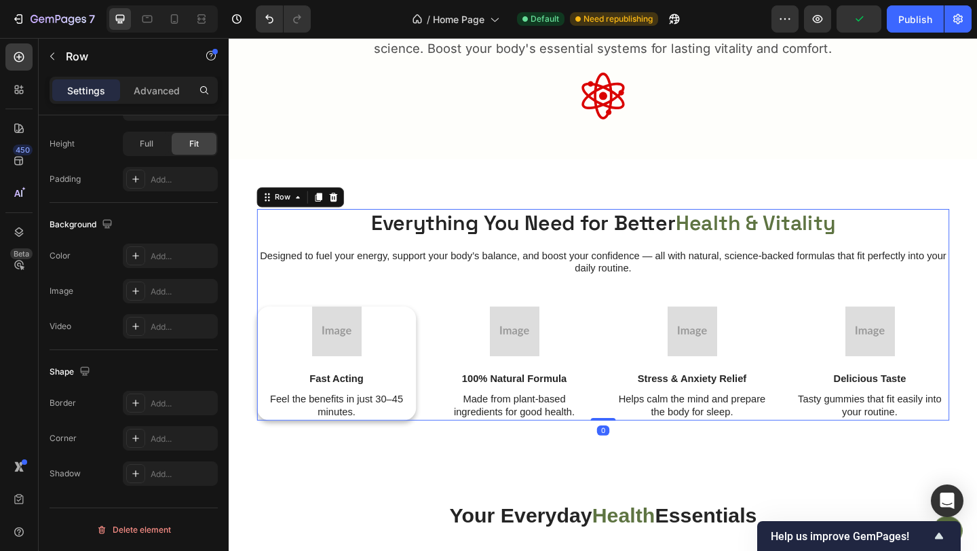
scroll to position [629, 0]
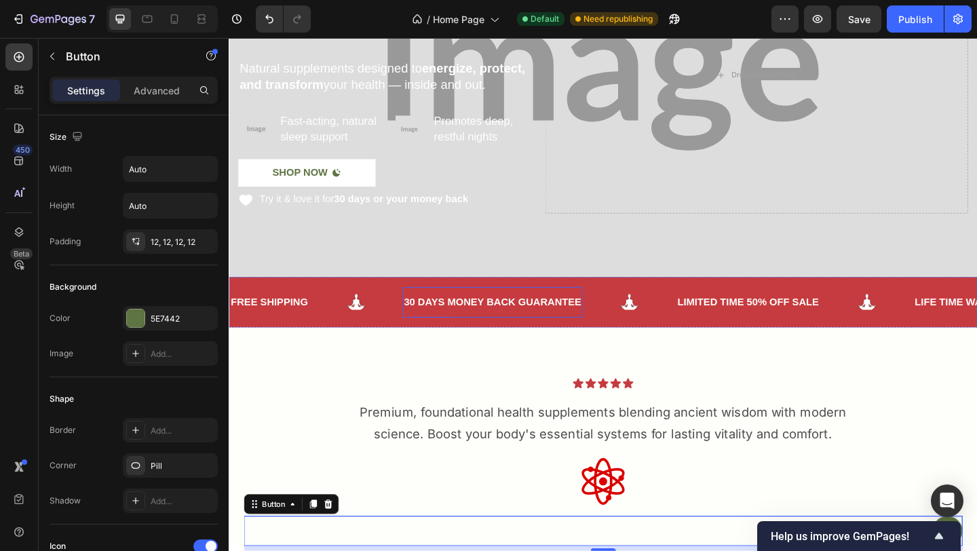
scroll to position [199, 0]
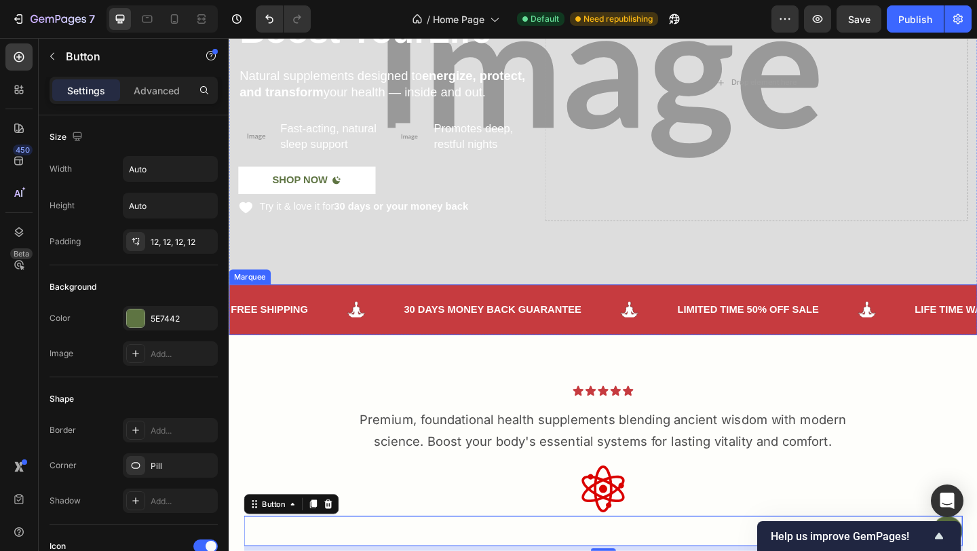
click at [563, 355] on div "FREE SHIPPING Text Block 30 DAYS MONEY BACK GUARANTEE Text Block LIMITED TIME 5…" at bounding box center [636, 333] width 814 height 55
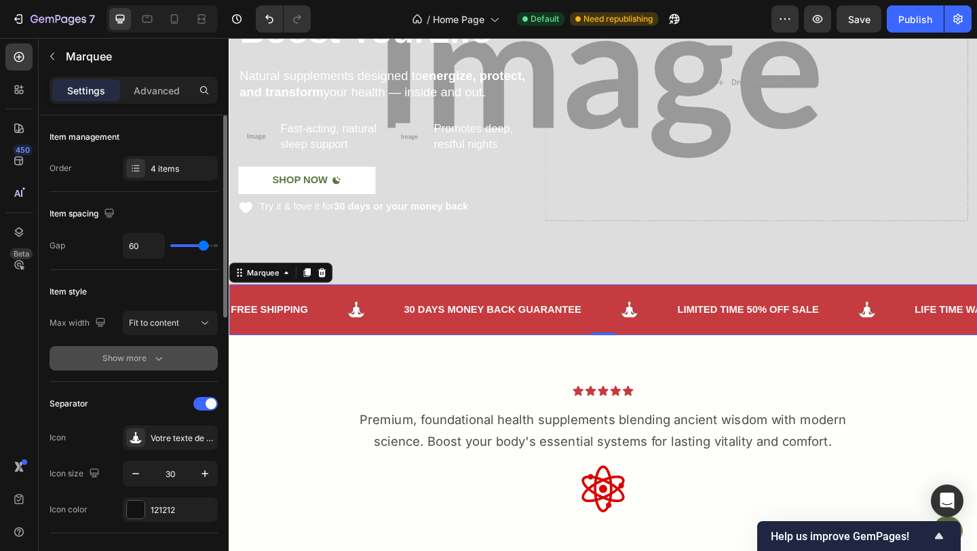
scroll to position [636, 0]
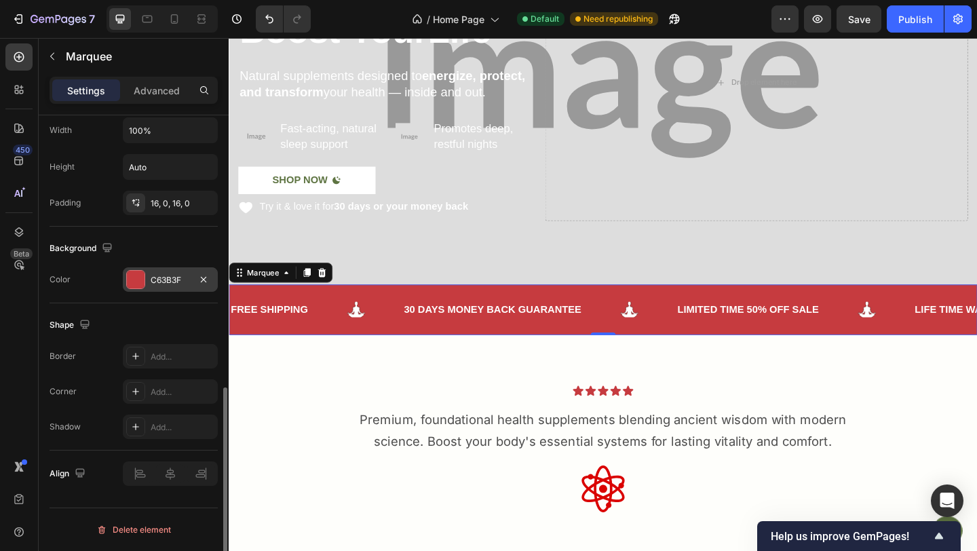
click at [163, 269] on div "C63B3F" at bounding box center [170, 279] width 95 height 24
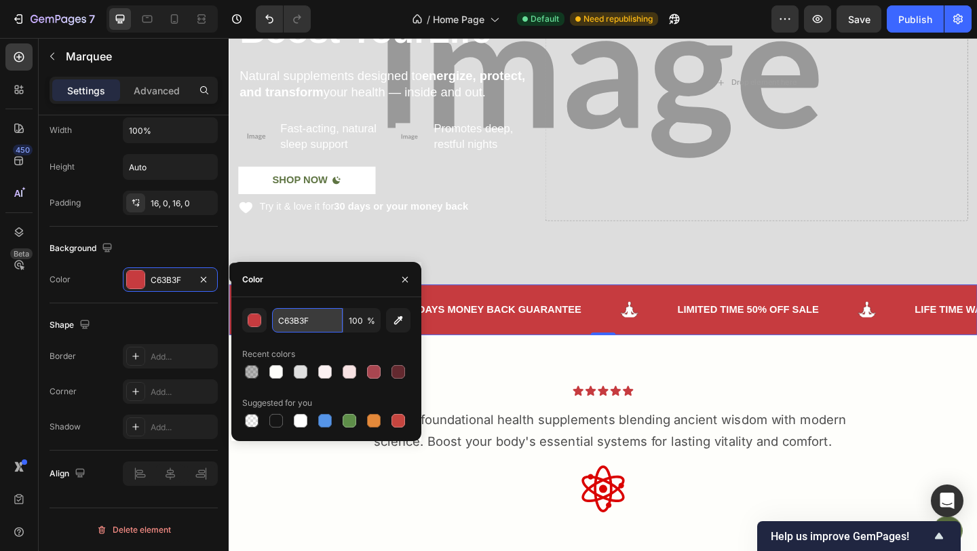
click at [307, 309] on input "C63B3F" at bounding box center [307, 320] width 71 height 24
click at [612, 315] on div "FREE SHIPPING Text Block 30 DAYS MONEY BACK GUARANTEE Text Block LIMITED TIME 5…" at bounding box center [636, 333] width 814 height 55
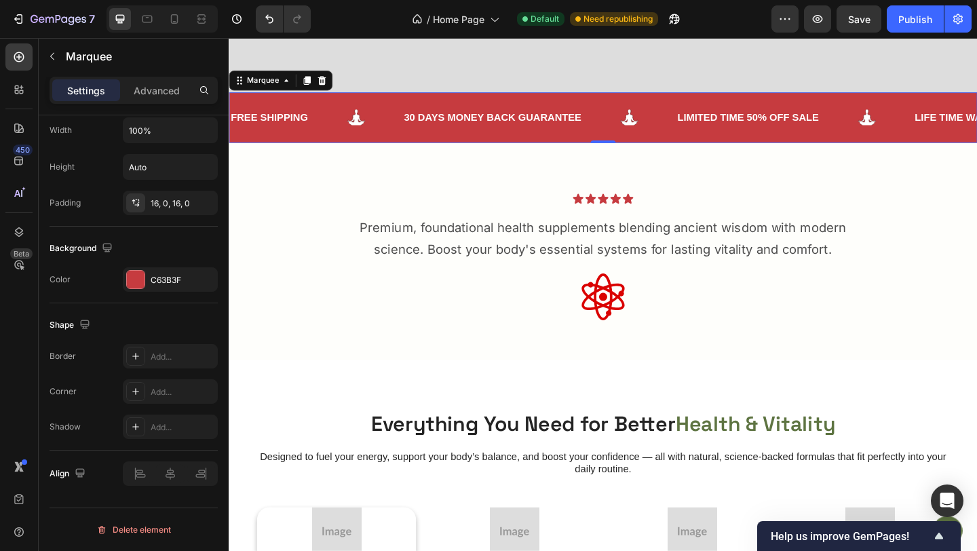
scroll to position [528, 0]
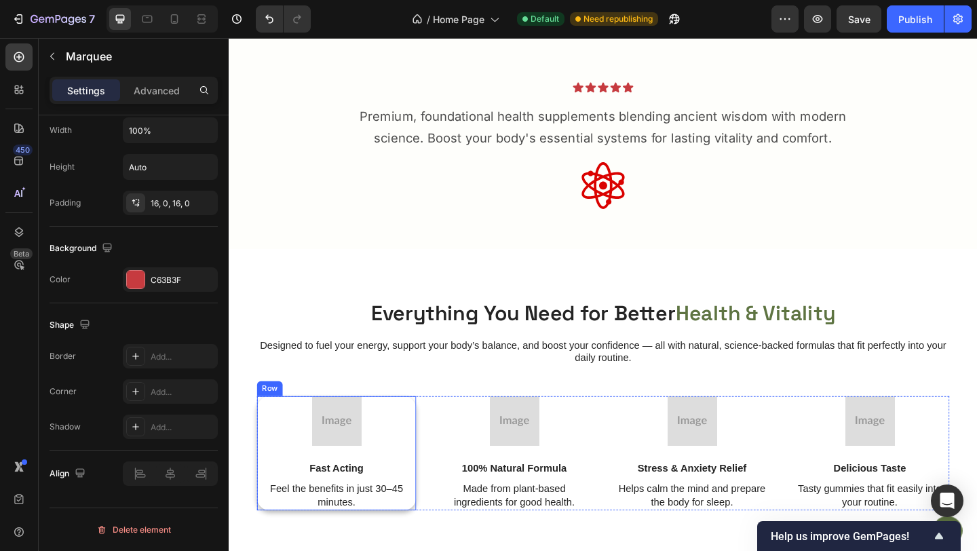
click at [422, 487] on div "Image Fast Acting Text Block Feel the benefits in just 30–45 minutes. Text Block" at bounding box center [345, 488] width 173 height 123
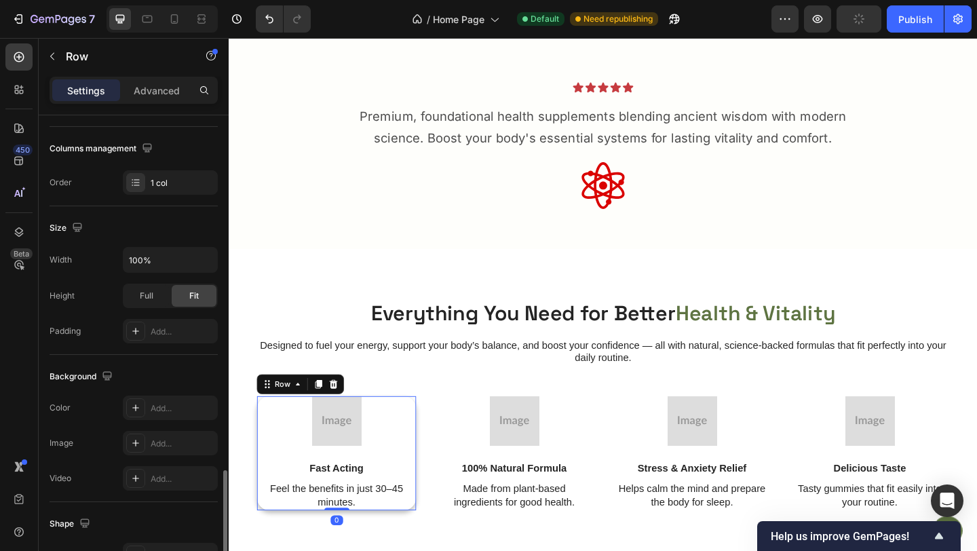
scroll to position [353, 0]
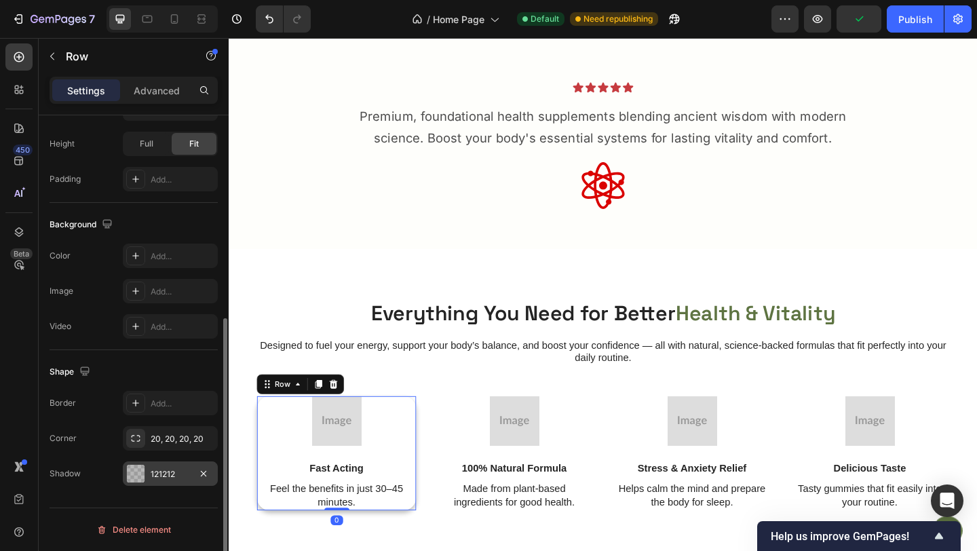
click at [158, 471] on div "121212" at bounding box center [170, 474] width 39 height 12
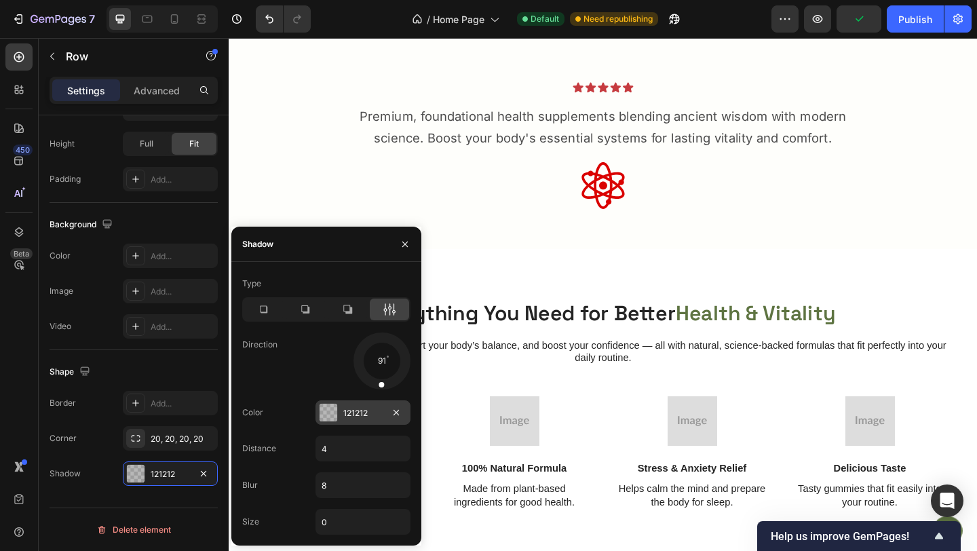
click at [356, 418] on div "121212" at bounding box center [362, 413] width 39 height 12
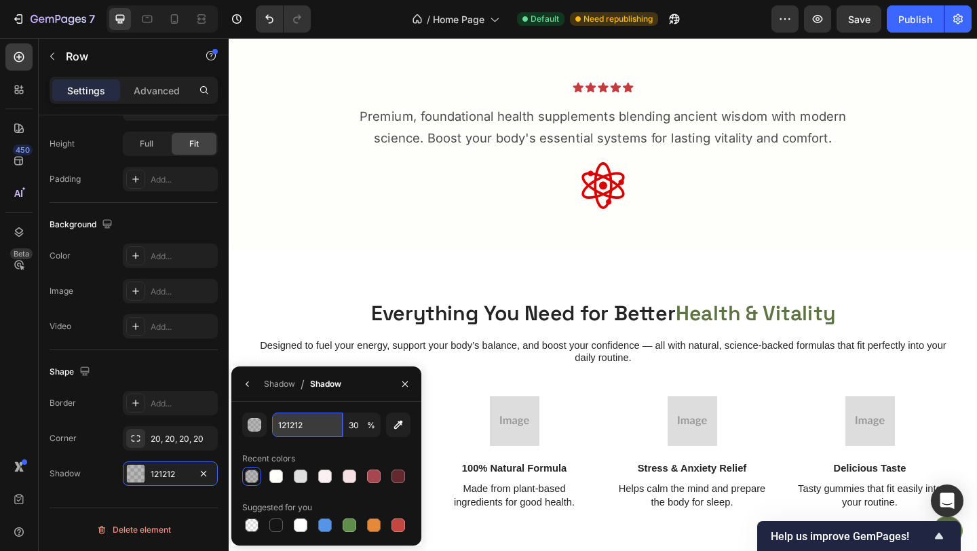
click at [309, 429] on input "121212" at bounding box center [307, 424] width 71 height 24
paste input "C63B3F"
type input "C63B3F"
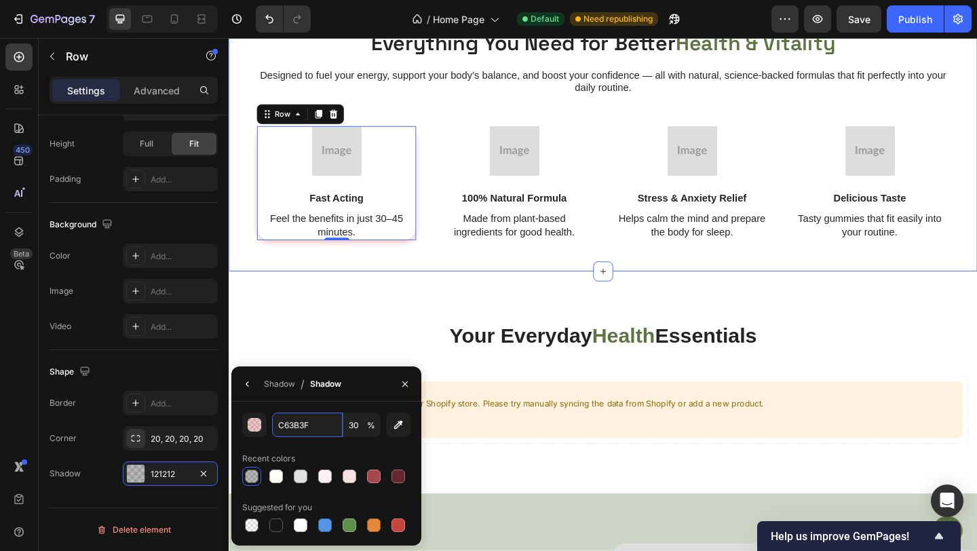
scroll to position [827, 0]
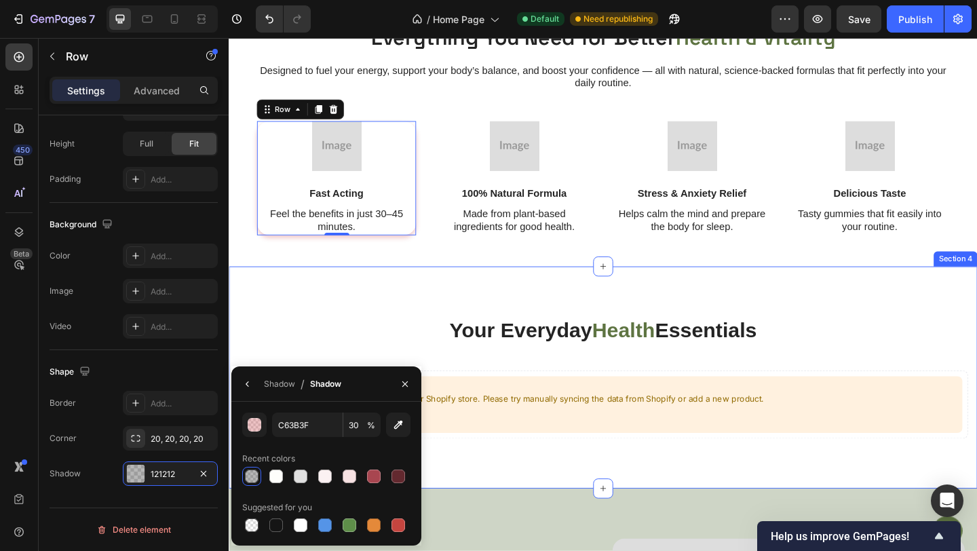
click at [465, 321] on div "Your Everyday Health Essentials Heading Row Can not get product from Shopify We…" at bounding box center [636, 406] width 814 height 241
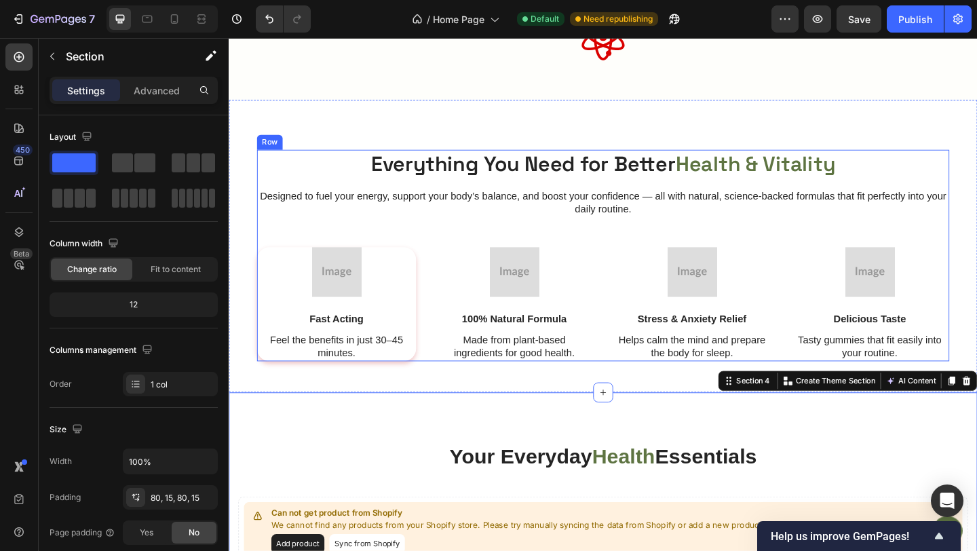
scroll to position [684, 0]
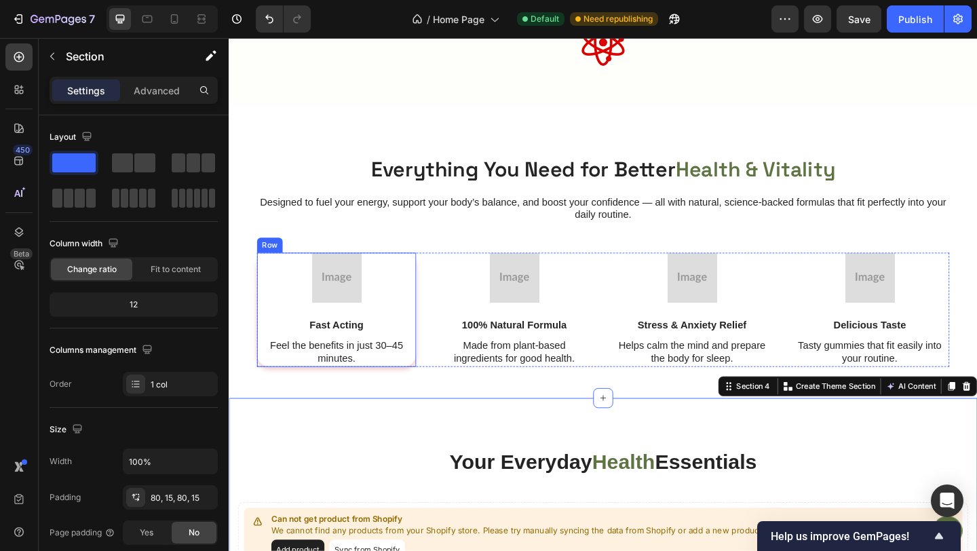
click at [410, 333] on div "Image Fast Acting Text Block Feel the benefits in just 30–45 minutes. Text Block" at bounding box center [345, 332] width 173 height 123
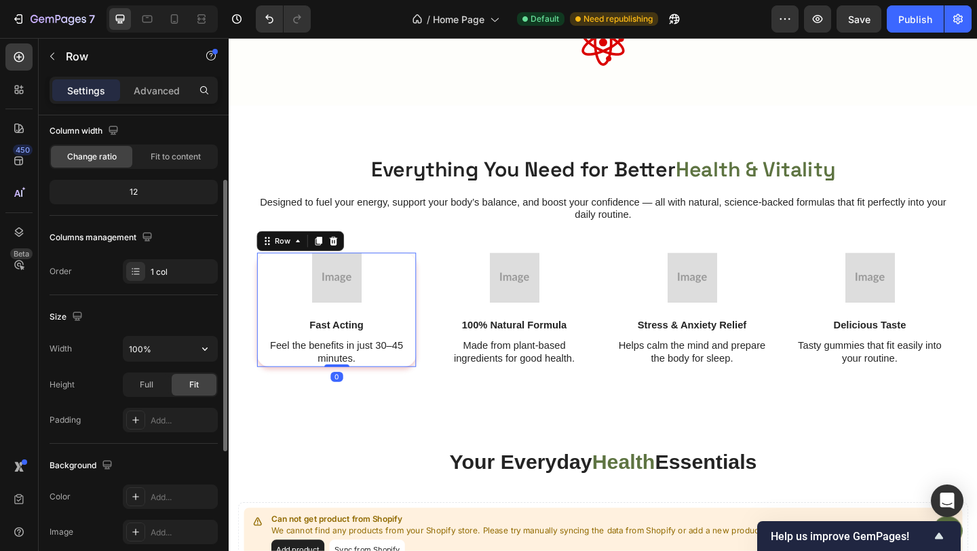
scroll to position [353, 0]
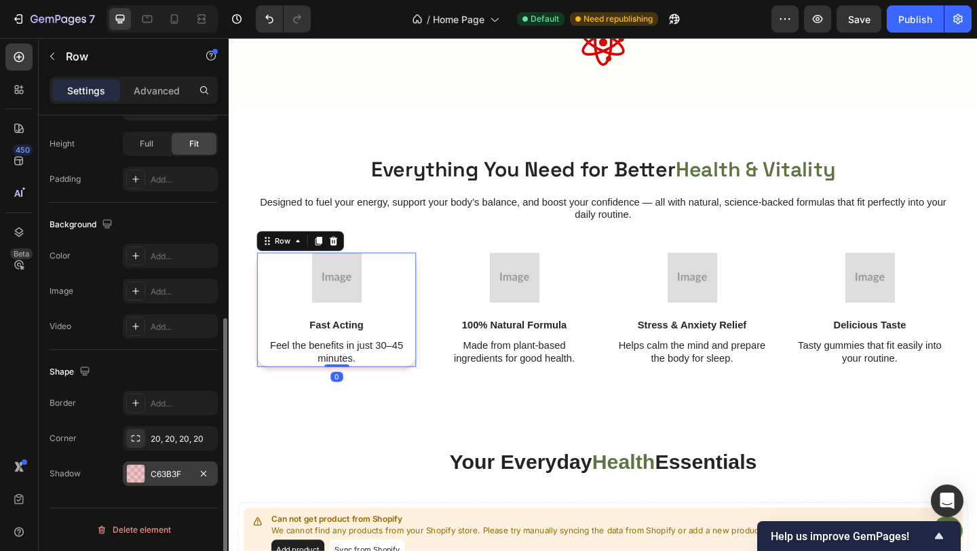
click at [157, 463] on div "C63B3F" at bounding box center [170, 473] width 95 height 24
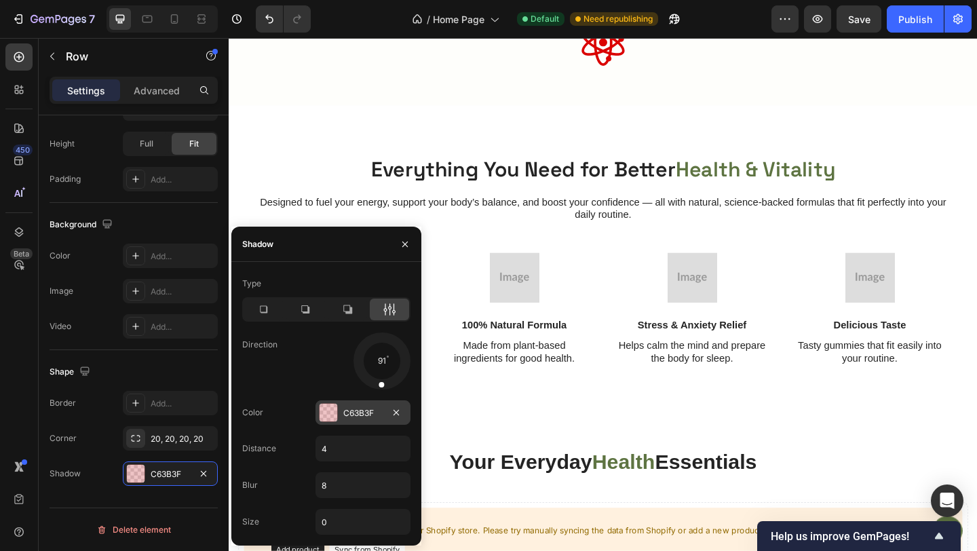
click at [360, 412] on div "C63B3F" at bounding box center [362, 413] width 39 height 12
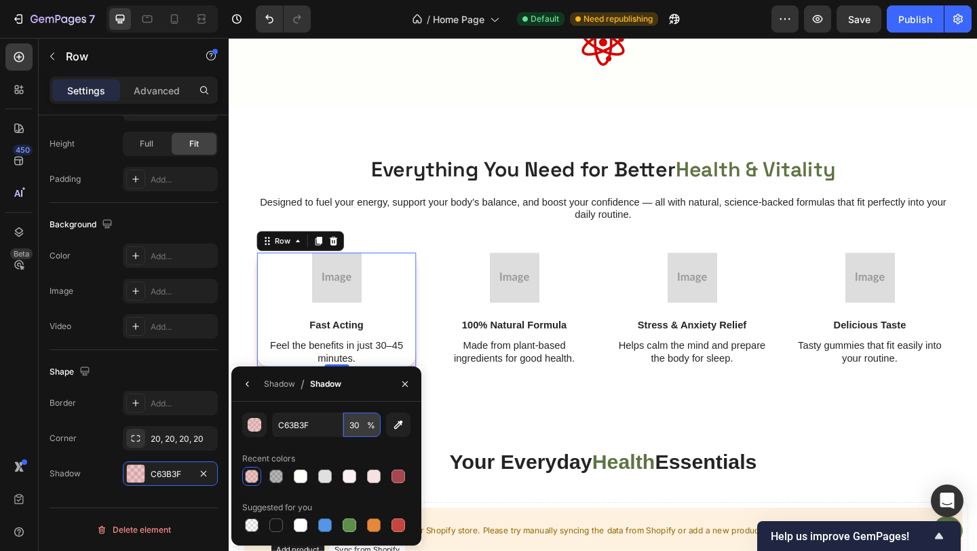
click at [359, 424] on input "30" at bounding box center [361, 424] width 37 height 24
type input "20"
click at [509, 173] on h2 "Everything You Need for Better Health & Vitality" at bounding box center [635, 181] width 753 height 32
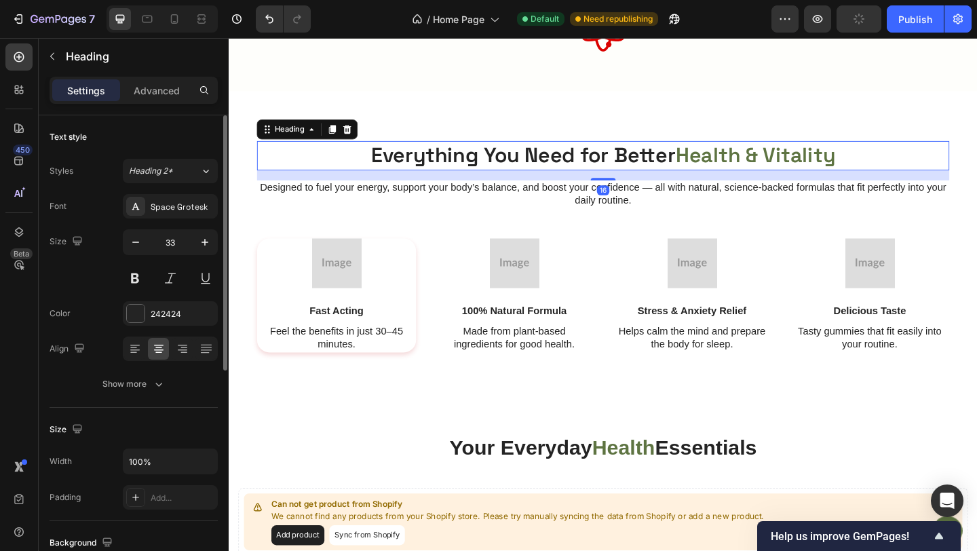
scroll to position [695, 0]
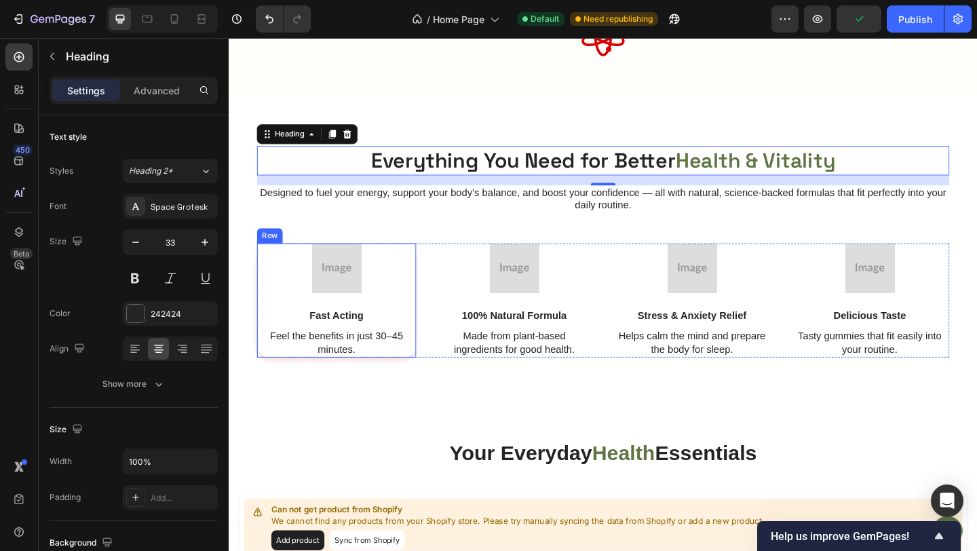
click at [404, 319] on div "Image Fast Acting Text Block Feel the benefits in just 30–45 minutes. Text Block" at bounding box center [345, 322] width 173 height 123
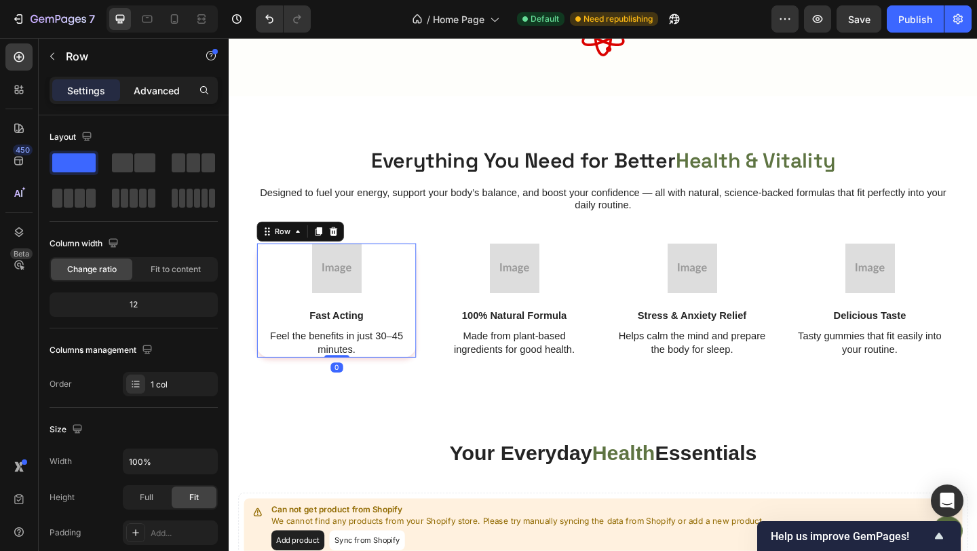
click at [151, 92] on p "Advanced" at bounding box center [157, 90] width 46 height 14
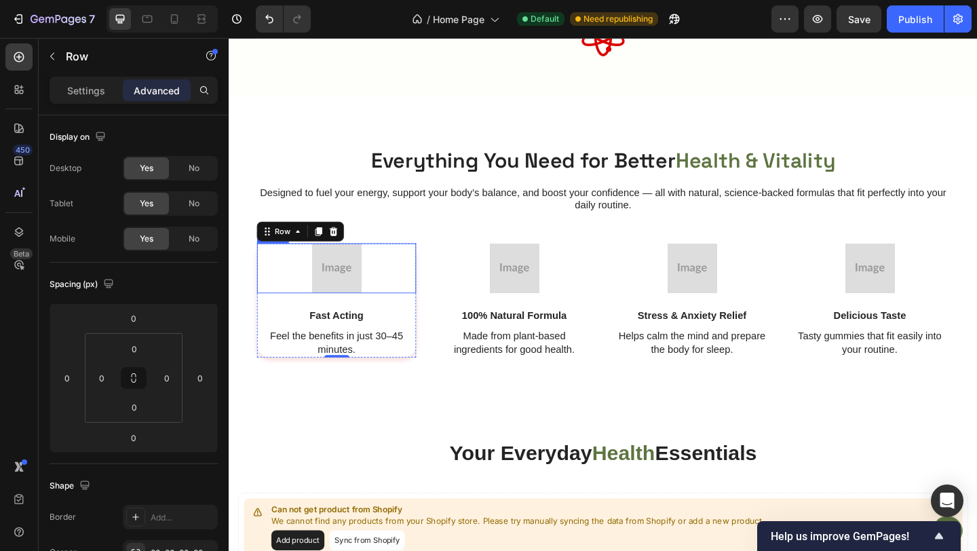
click at [287, 309] on div at bounding box center [345, 288] width 173 height 54
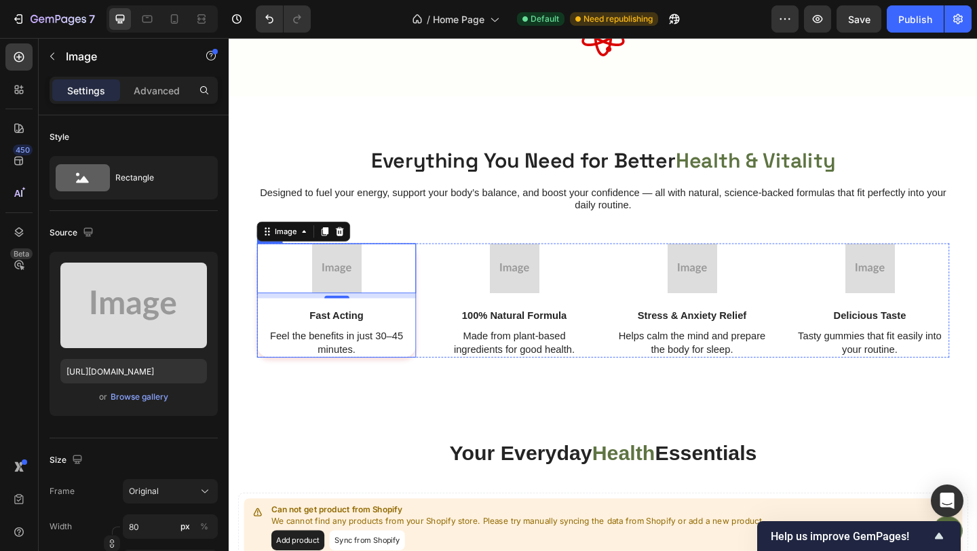
click at [330, 323] on div "Image 8 Fast Acting Text Block Feel the benefits in just 30–45 minutes. Text Bl…" at bounding box center [345, 322] width 173 height 123
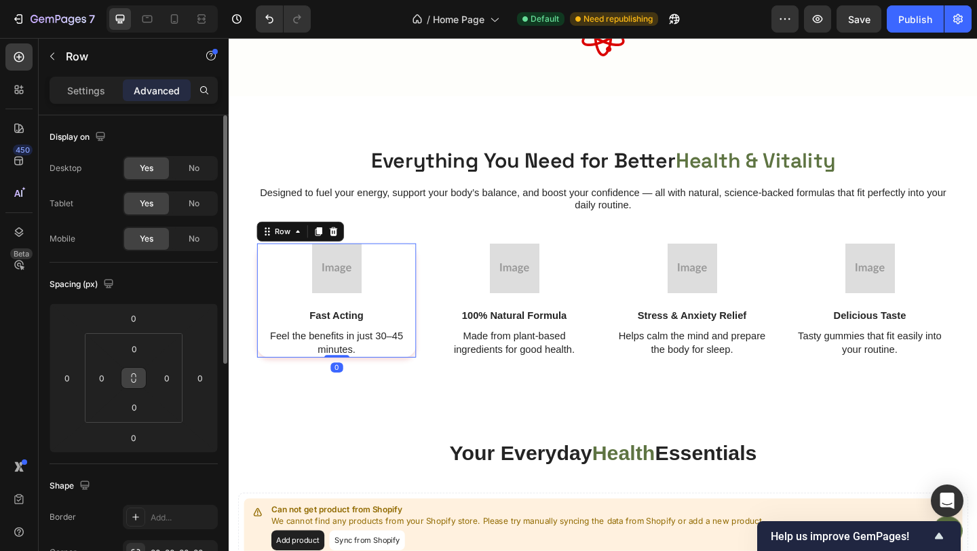
click at [130, 372] on icon at bounding box center [133, 377] width 11 height 11
click at [132, 346] on input "0" at bounding box center [134, 348] width 27 height 20
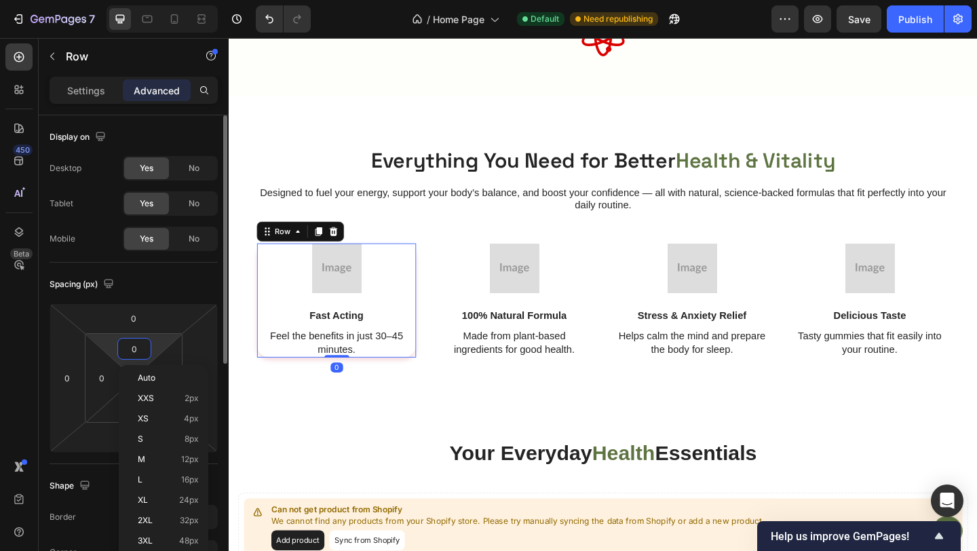
type input "5"
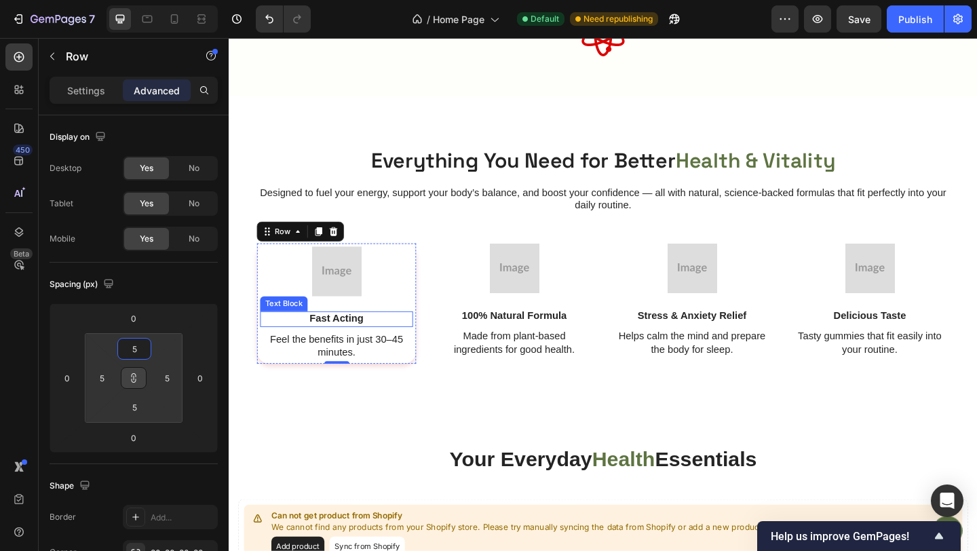
click at [307, 322] on div "Text Block" at bounding box center [288, 327] width 46 height 12
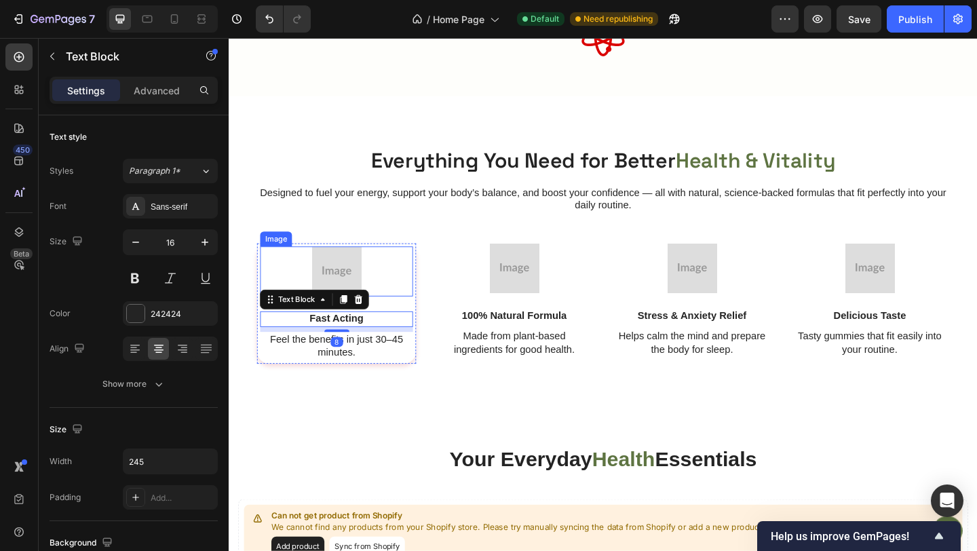
click at [341, 283] on img at bounding box center [346, 292] width 54 height 54
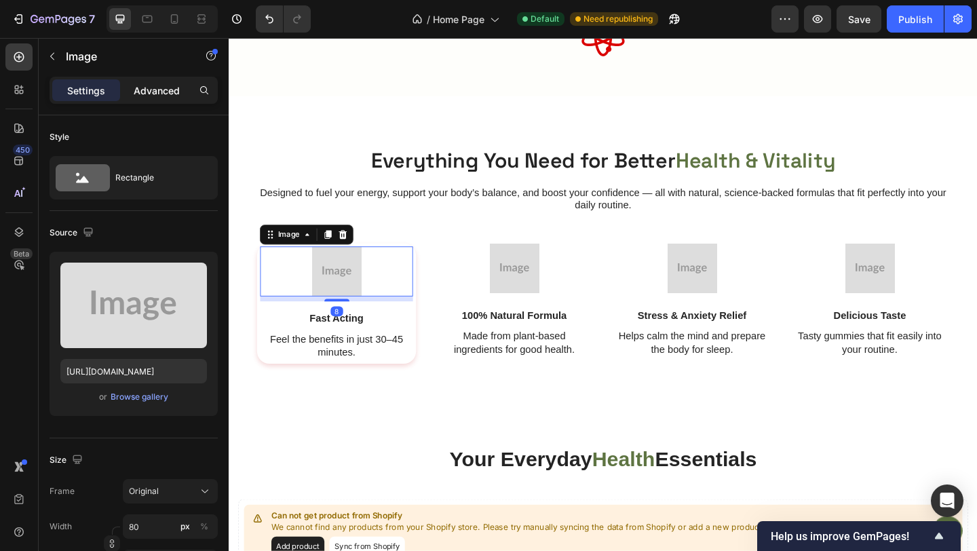
click at [157, 98] on div "Advanced" at bounding box center [157, 90] width 68 height 22
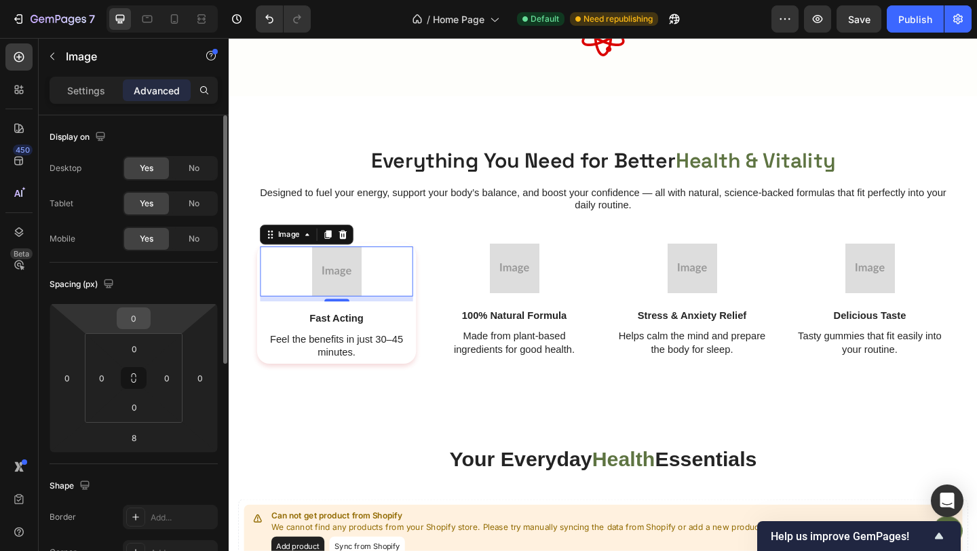
click at [136, 314] on input "0" at bounding box center [133, 318] width 27 height 20
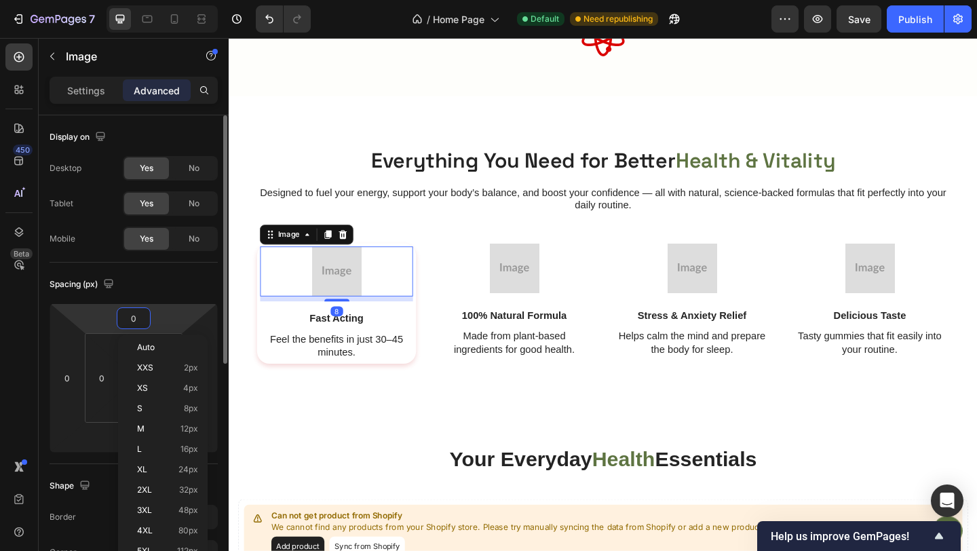
type input "5"
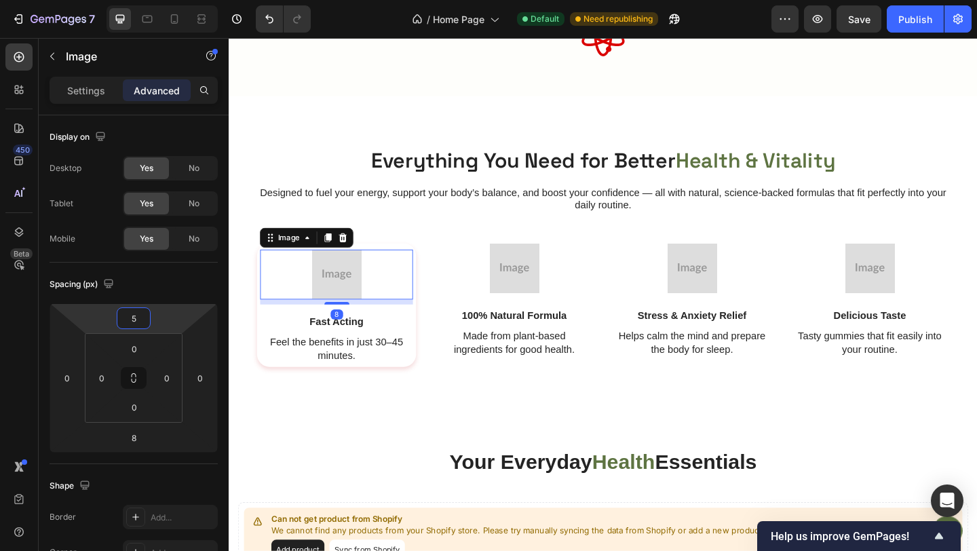
click at [440, 204] on p "Designed to fuel your energy, support your body’s balance, and boost your confi…" at bounding box center [635, 213] width 750 height 28
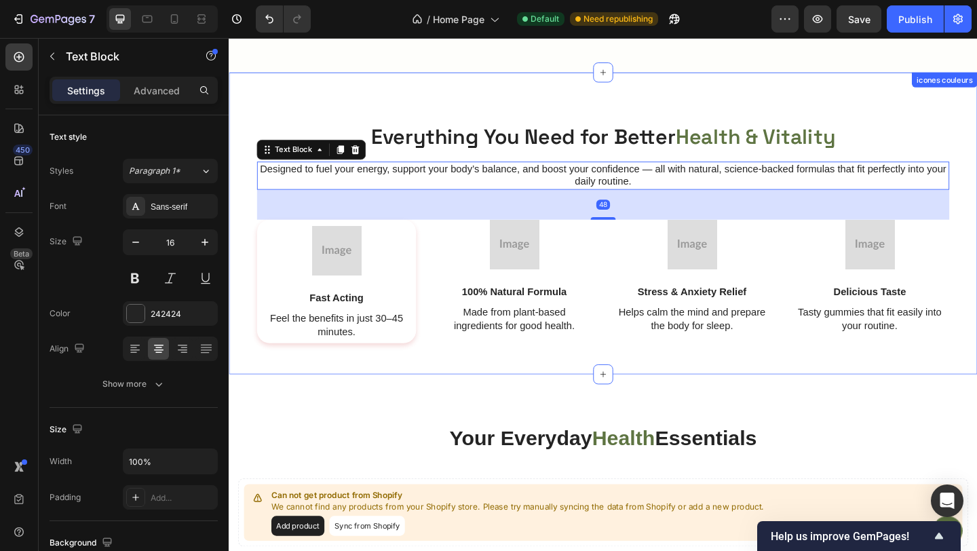
click at [414, 400] on div "Everything You Need for Better Health & Vitality Heading Designed to fuel your …" at bounding box center [636, 239] width 814 height 328
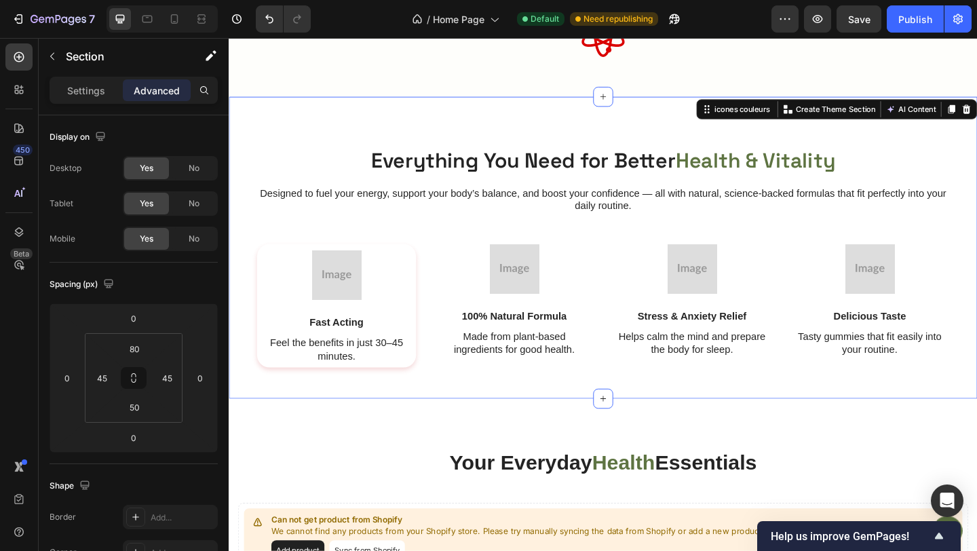
scroll to position [685, 0]
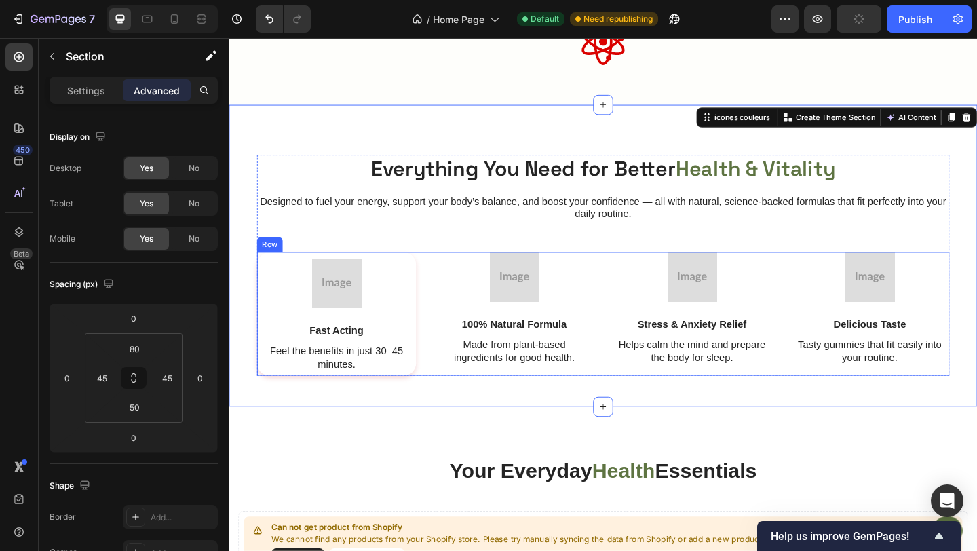
click at [442, 383] on div "Image Fast Acting Text Block Feel the benefits in just 30–45 minutes. Text Bloc…" at bounding box center [635, 338] width 753 height 134
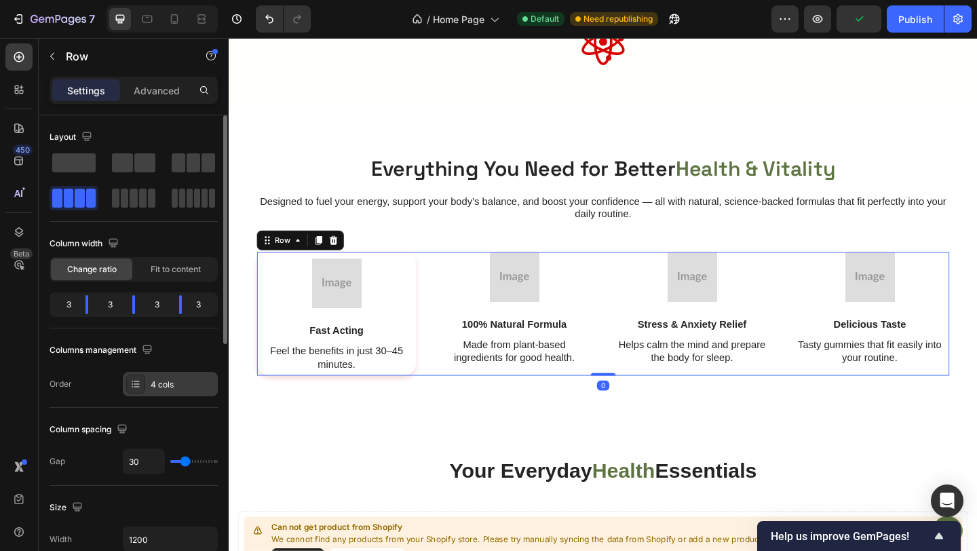
click at [172, 378] on div "4 cols" at bounding box center [183, 384] width 64 height 12
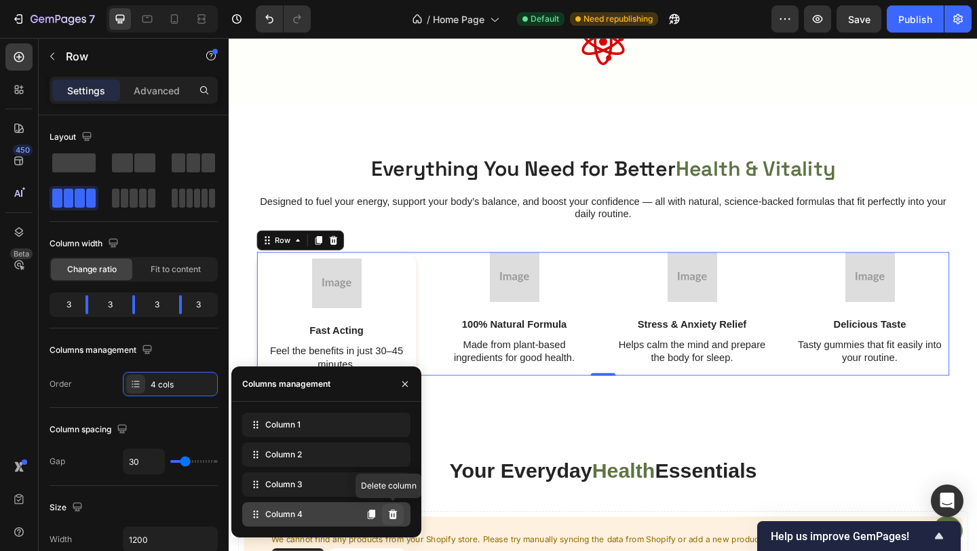
click at [395, 511] on icon at bounding box center [393, 513] width 9 height 9
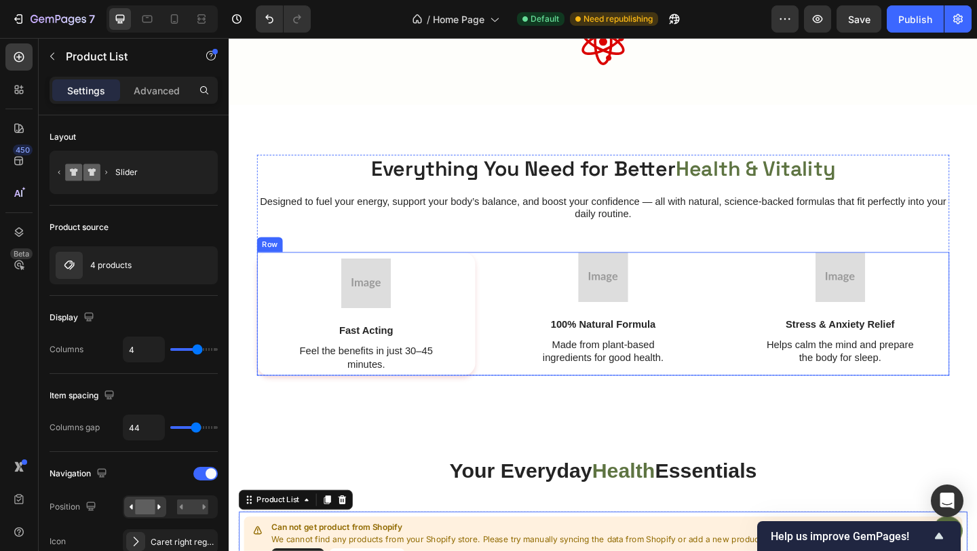
click at [507, 351] on div "Image Fast Acting Text Block Feel the benefits in just 30–45 minutes. Text Bloc…" at bounding box center [635, 338] width 753 height 134
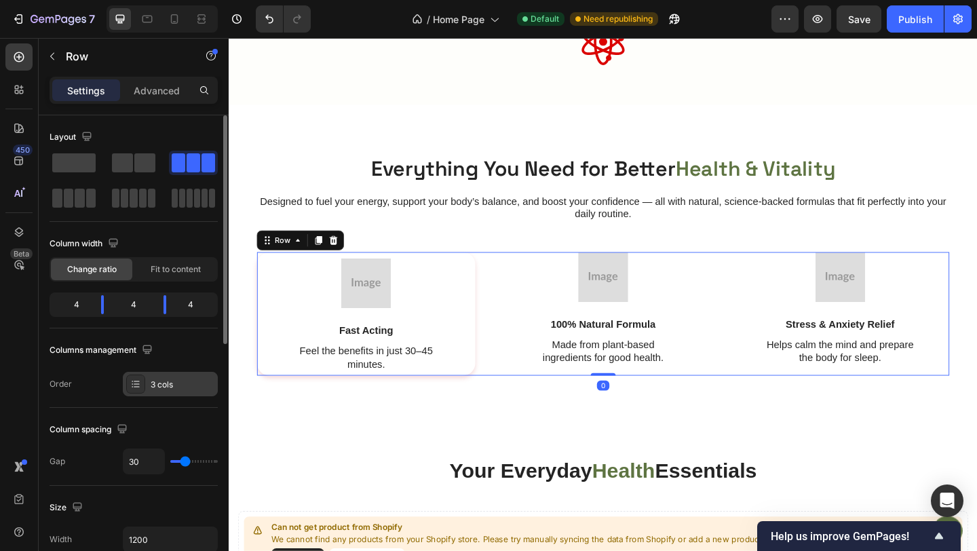
click at [151, 378] on div "3 cols" at bounding box center [183, 384] width 64 height 12
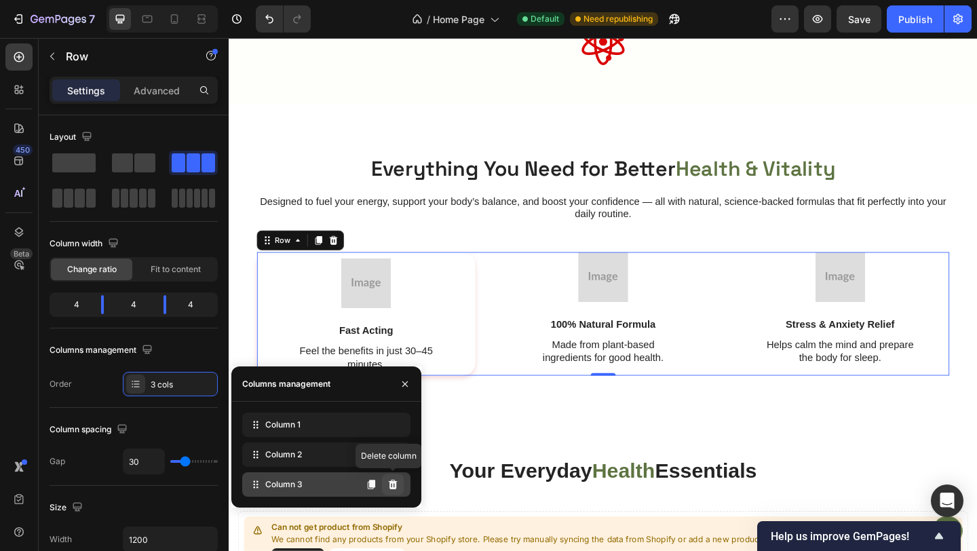
click at [387, 482] on button at bounding box center [393, 484] width 22 height 22
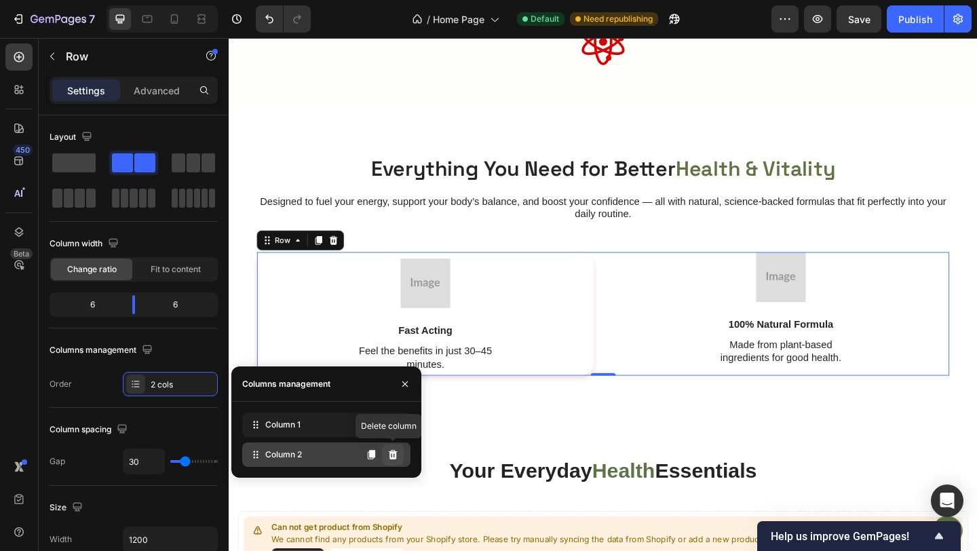
click at [389, 454] on icon at bounding box center [393, 454] width 9 height 9
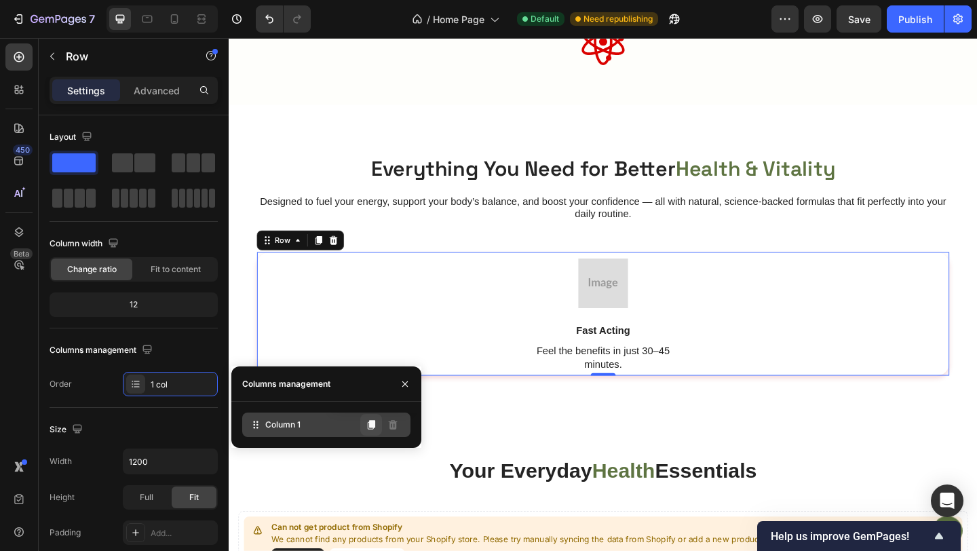
click at [375, 424] on icon at bounding box center [371, 424] width 11 height 11
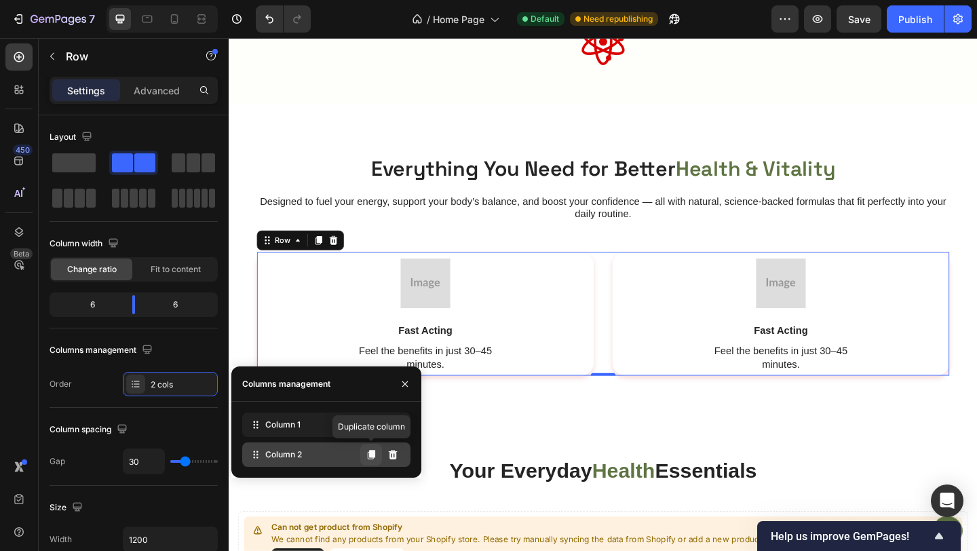
click at [372, 455] on icon at bounding box center [371, 454] width 7 height 9
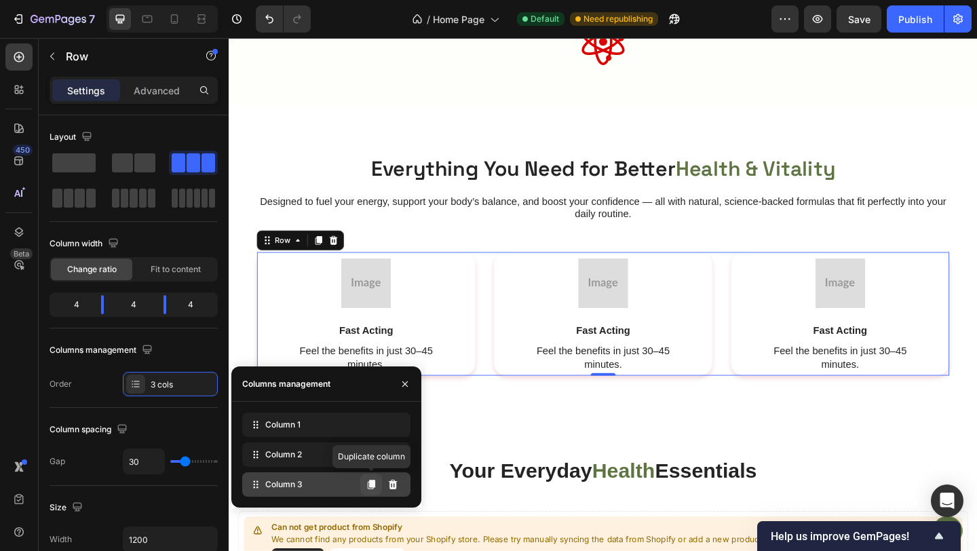
click at [372, 488] on icon at bounding box center [371, 484] width 11 height 11
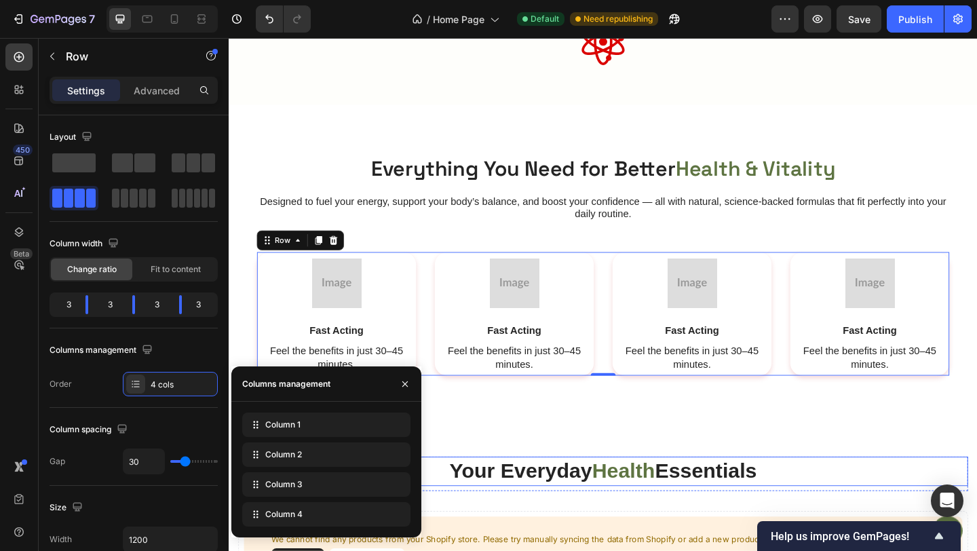
click at [560, 484] on div "Your Everyday Health Essentials Heading Row Can not get product from Shopify We…" at bounding box center [636, 559] width 814 height 241
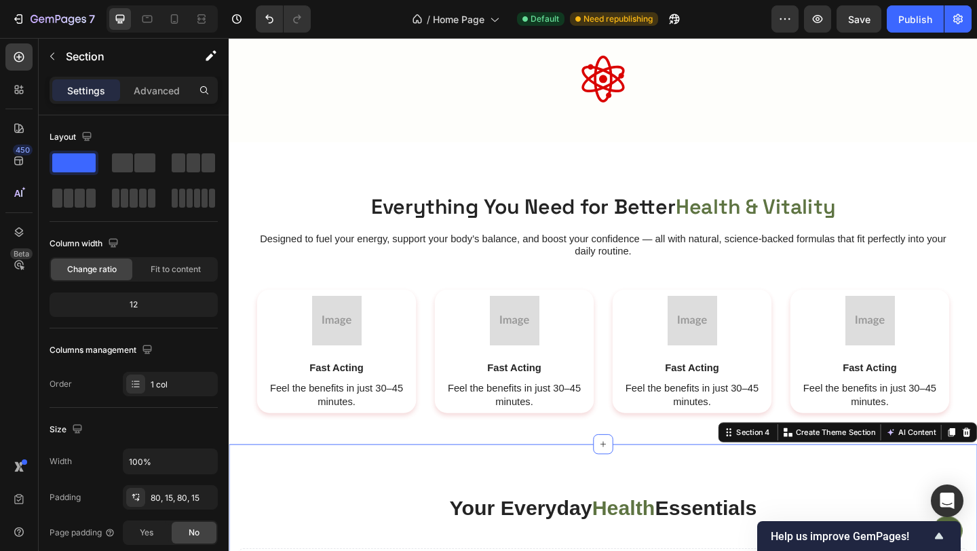
scroll to position [643, 0]
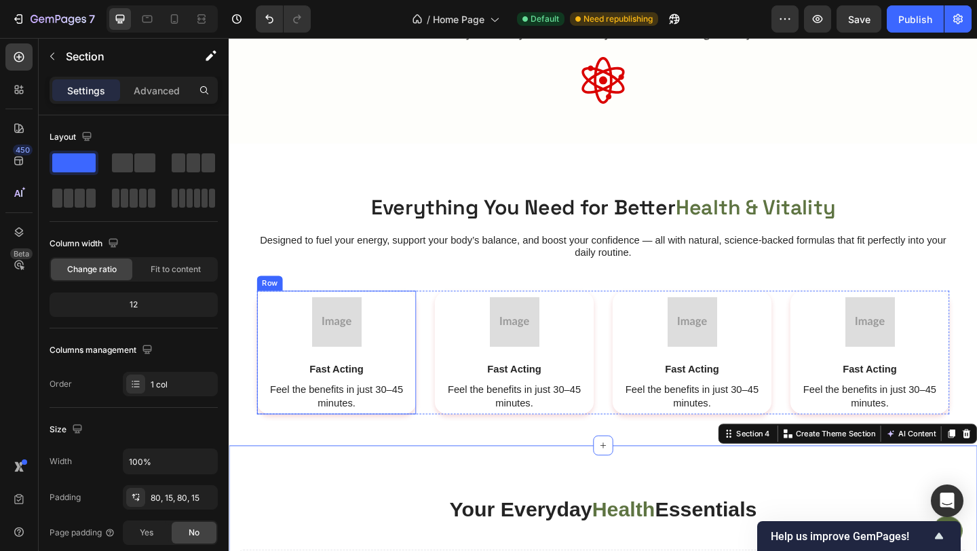
click at [430, 434] on div "Image Fast Acting Text Block Feel the benefits in just 30–45 minutes. Text Bloc…" at bounding box center [345, 380] width 173 height 134
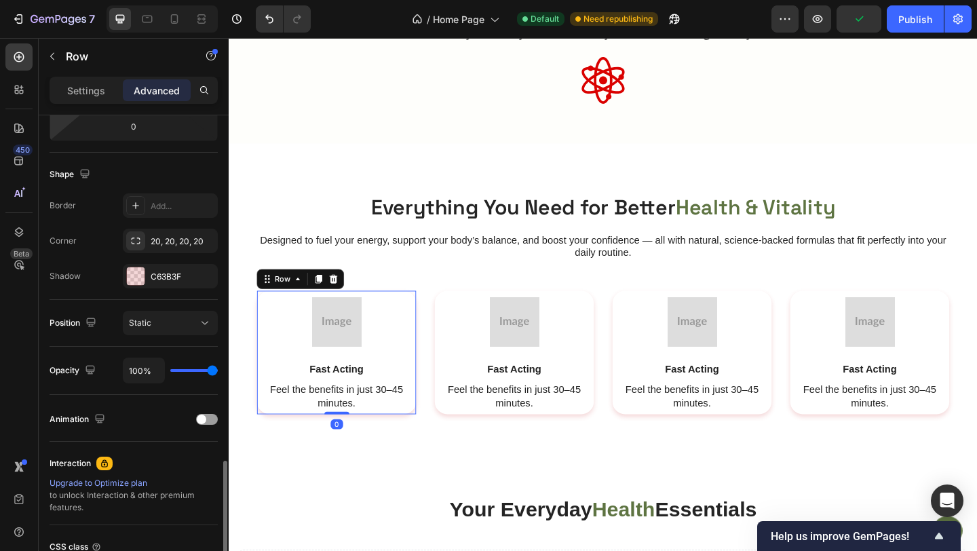
scroll to position [431, 0]
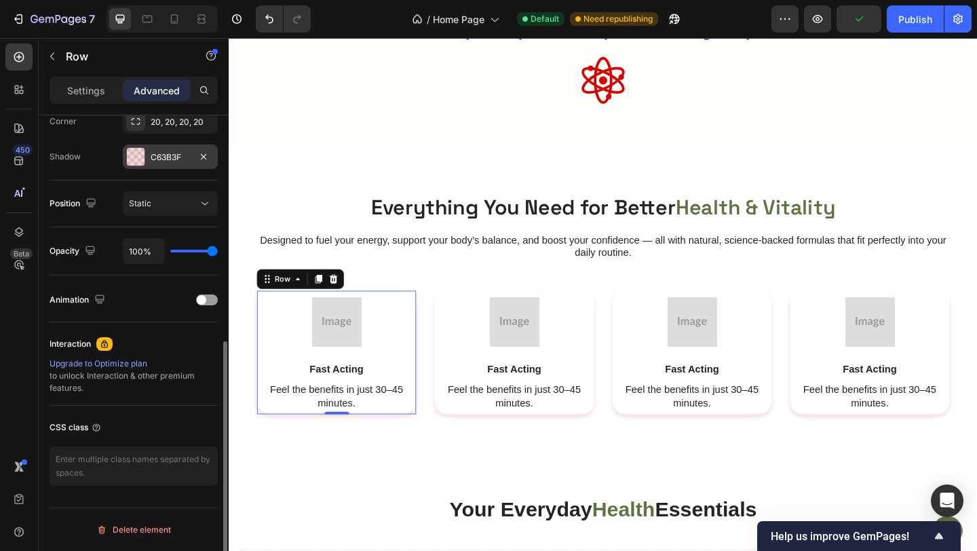
click at [140, 147] on div "C63B3F" at bounding box center [170, 156] width 95 height 24
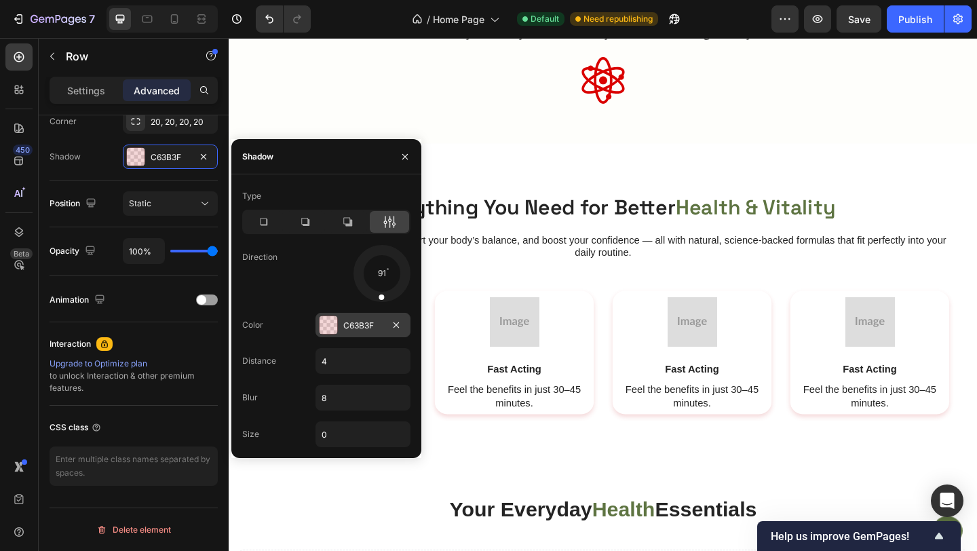
click at [340, 330] on div "C63B3F" at bounding box center [362, 325] width 95 height 24
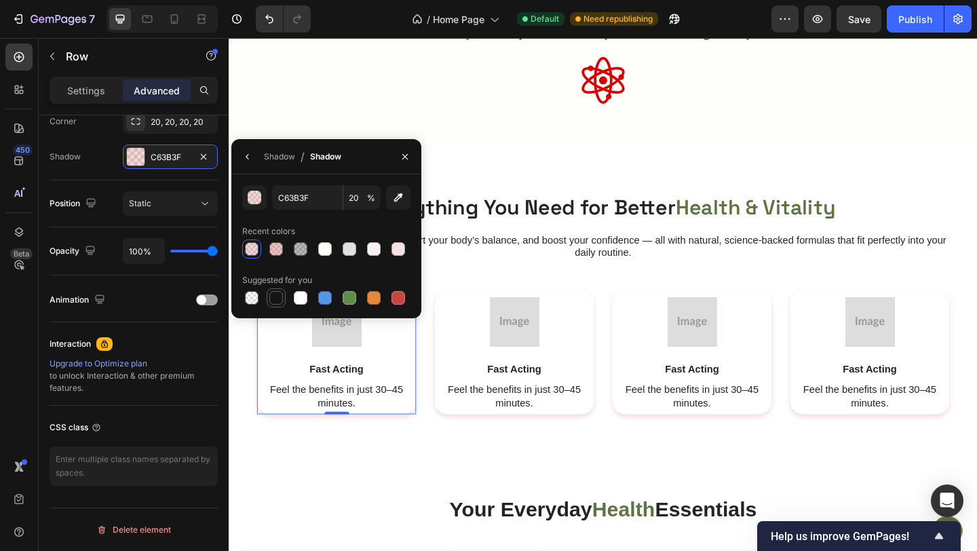
click at [276, 297] on div at bounding box center [276, 298] width 14 height 14
type input "151515"
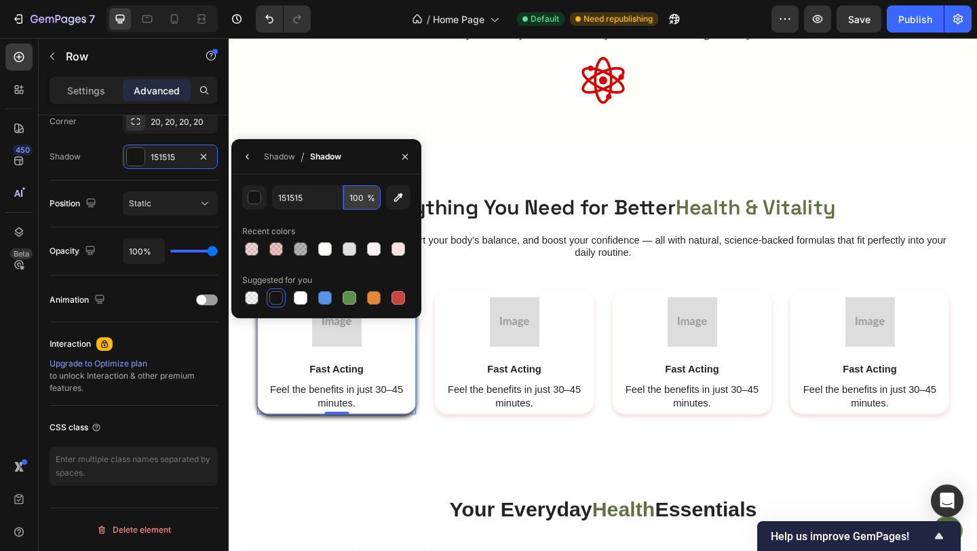
click at [353, 195] on input "100" at bounding box center [361, 197] width 37 height 24
type input "30"
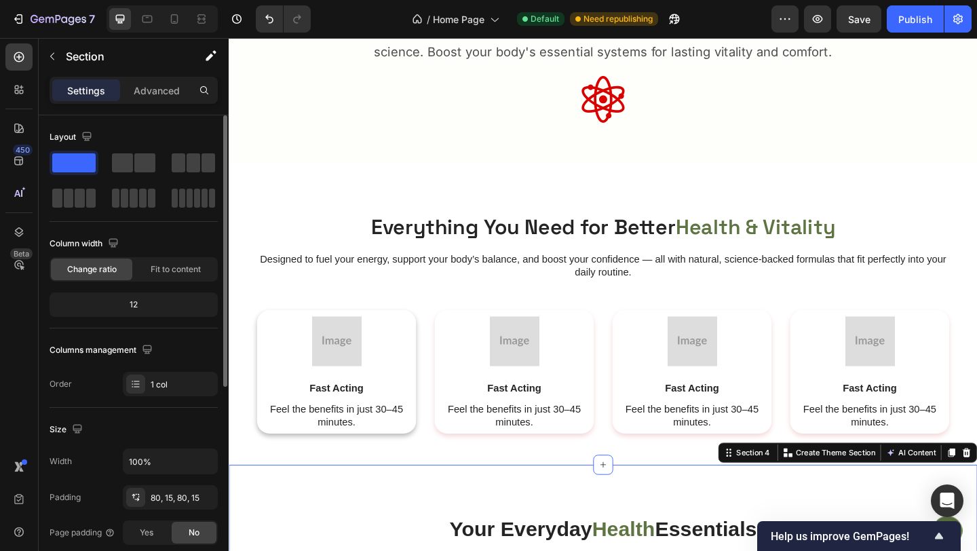
scroll to position [619, 0]
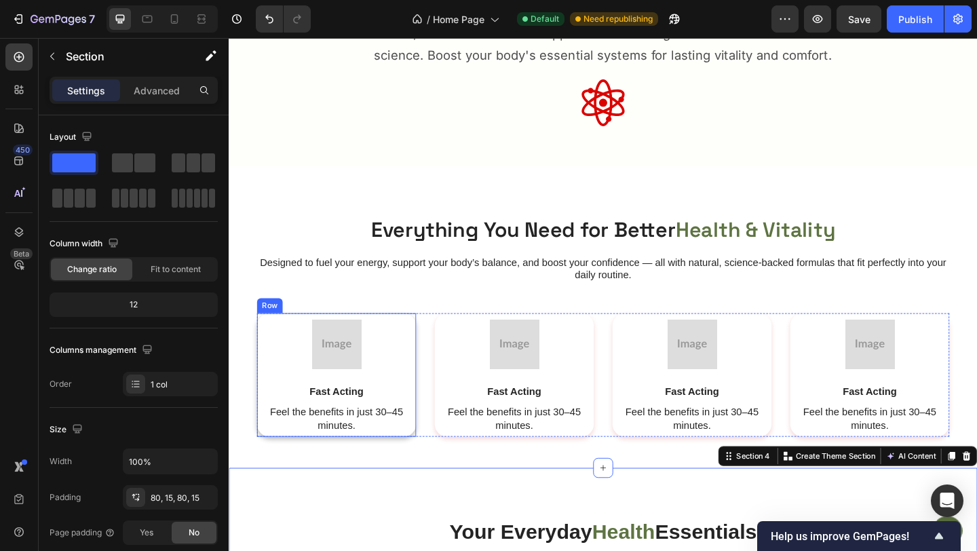
click at [415, 469] on div "Image Fast Acting Text Block Feel the benefits in just 30–45 minutes. Text Bloc…" at bounding box center [345, 404] width 173 height 134
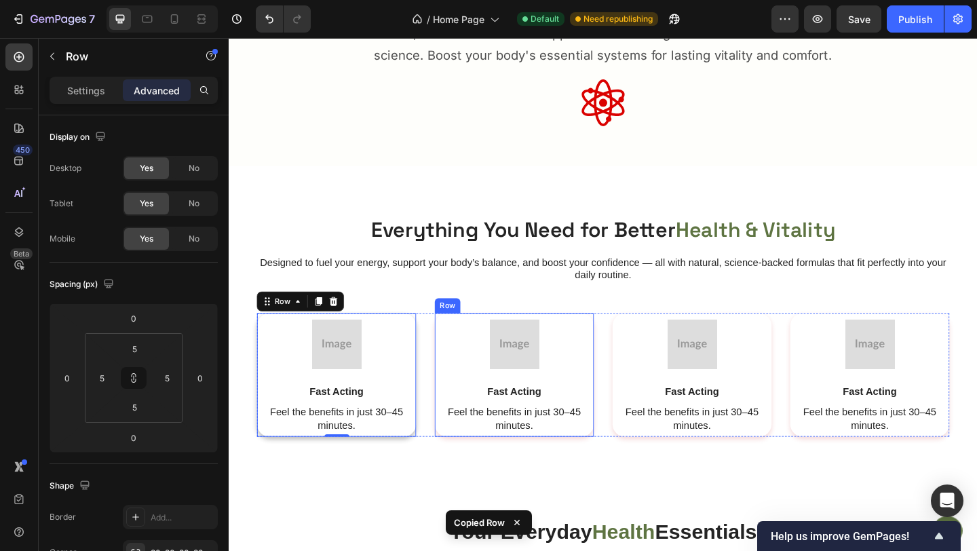
click at [463, 468] on div "Image Fast Acting Text Block Feel the benefits in just 30–45 minutes. Text Bloc…" at bounding box center [538, 404] width 173 height 134
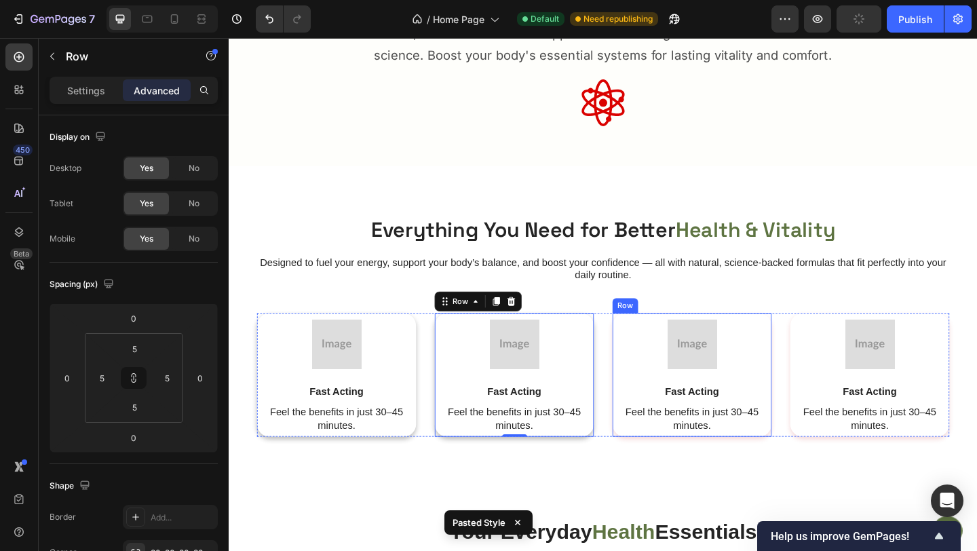
click at [656, 468] on div "Image Fast Acting Text Block Feel the benefits in just 30–45 minutes. Text Bloc…" at bounding box center [732, 404] width 173 height 134
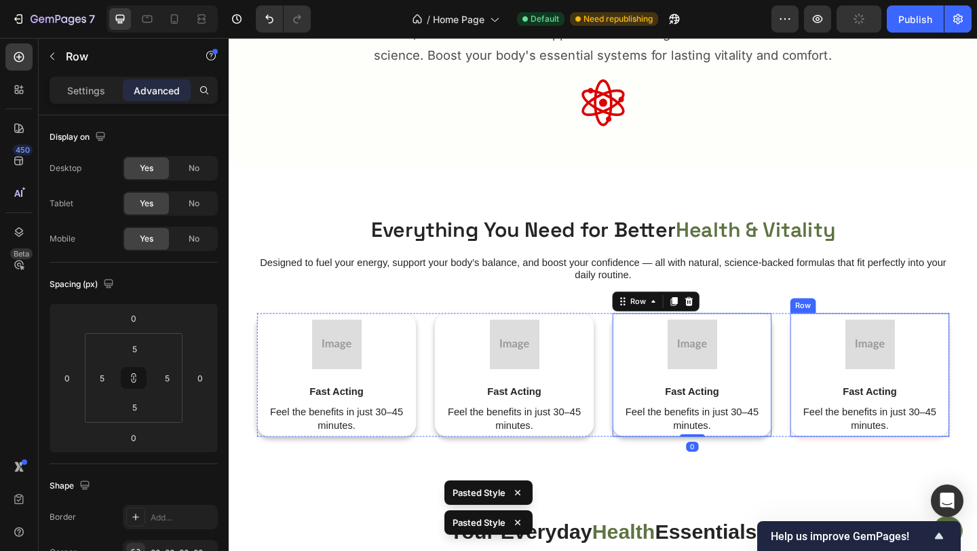
click at [853, 468] on div "Image Fast Acting Text Block Feel the benefits in just 30–45 minutes. Text Bloc…" at bounding box center [925, 404] width 173 height 134
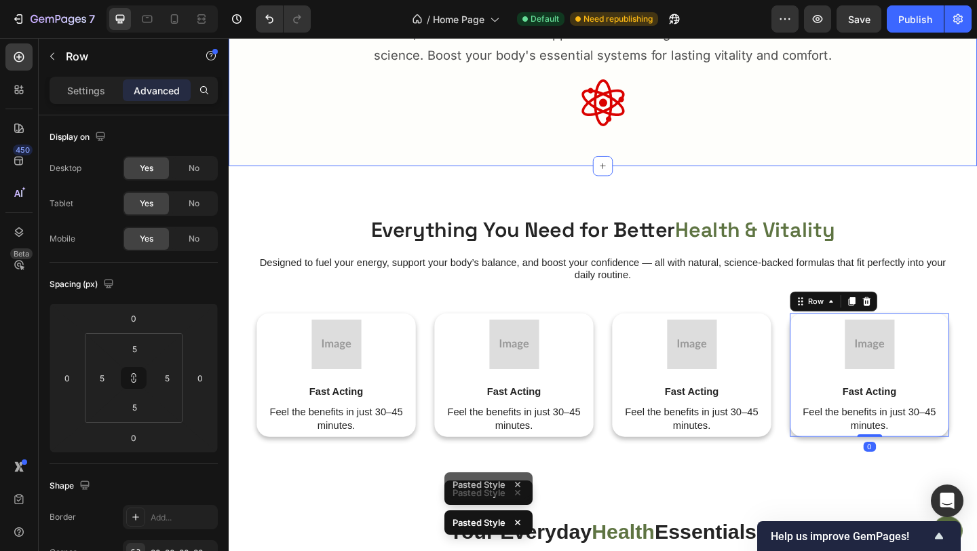
click at [755, 176] on div "Icon Icon Icon Icon Icon Icon List Premium, foundational health supplements ble…" at bounding box center [636, 59] width 814 height 236
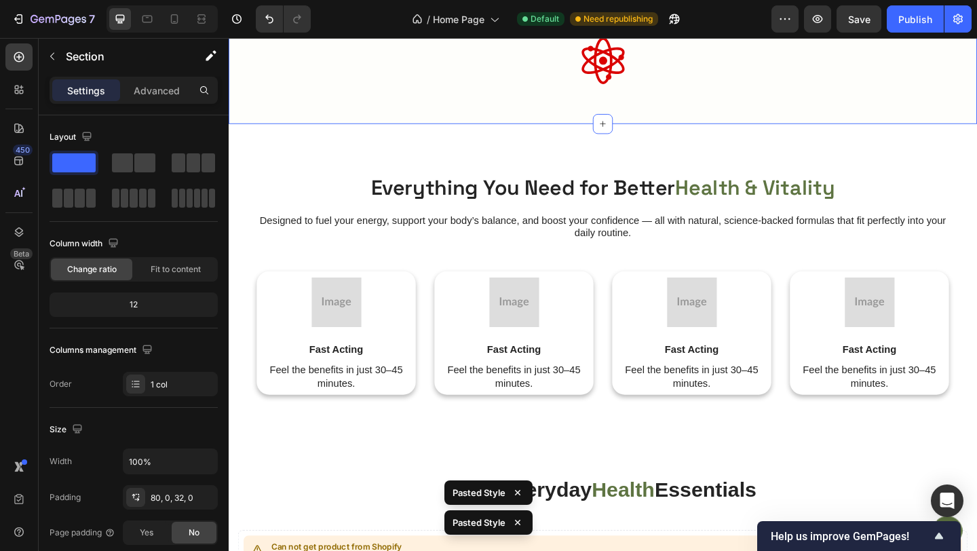
scroll to position [681, 0]
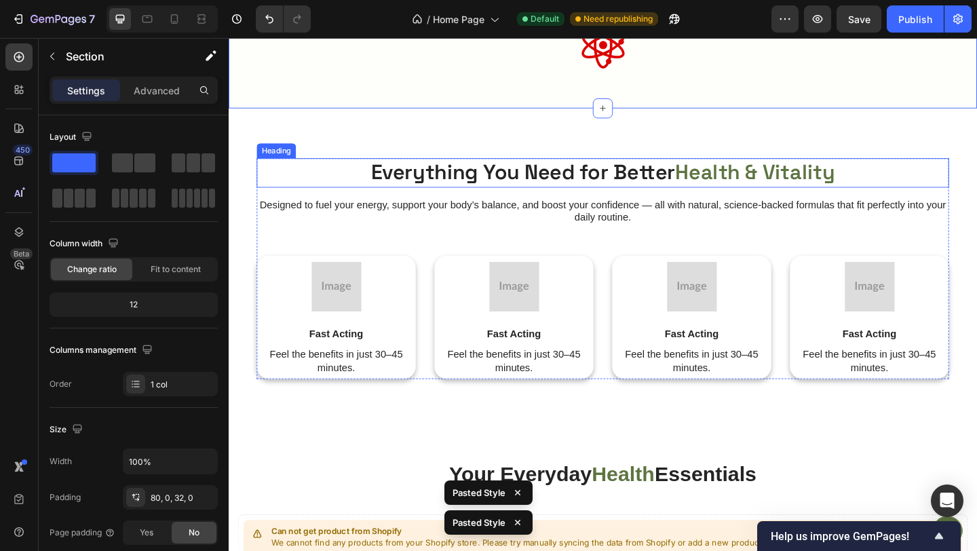
click at [551, 180] on h2 "Everything You Need for Better Health & Vitality" at bounding box center [635, 185] width 753 height 32
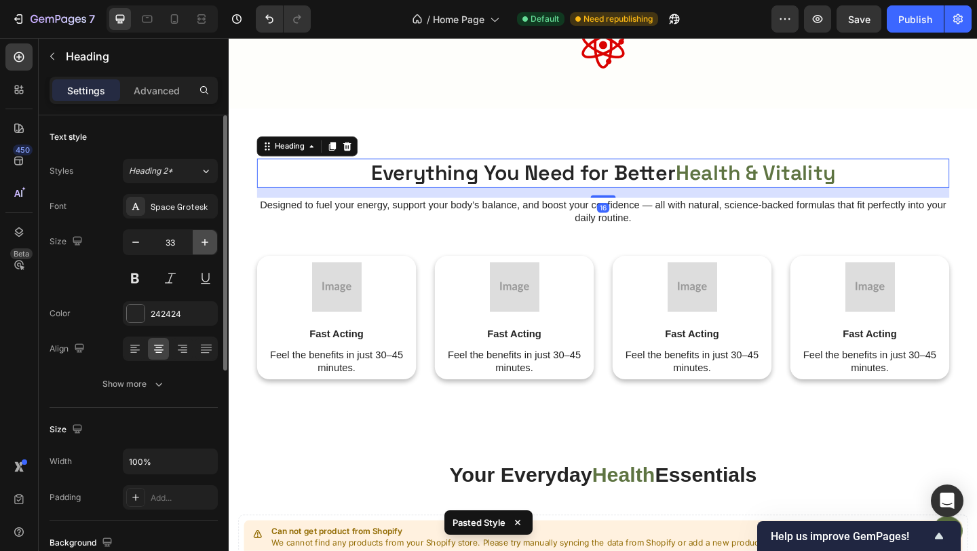
click at [199, 239] on icon "button" at bounding box center [205, 242] width 14 height 14
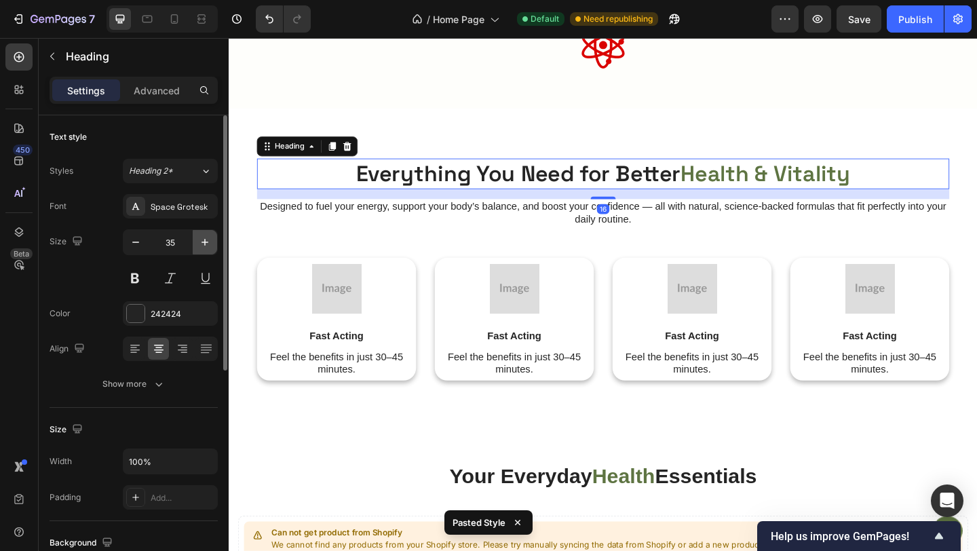
click at [199, 239] on icon "button" at bounding box center [205, 242] width 14 height 14
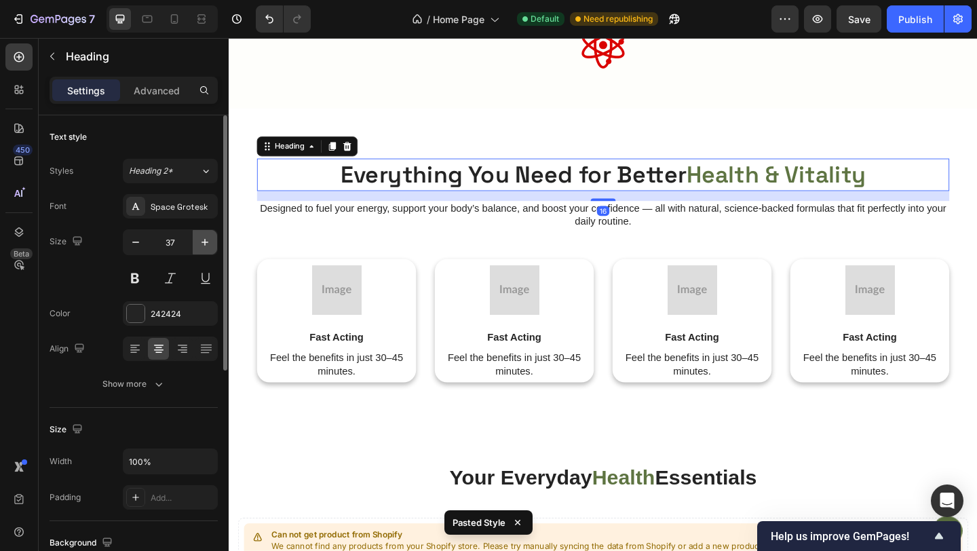
click at [199, 239] on icon "button" at bounding box center [205, 242] width 14 height 14
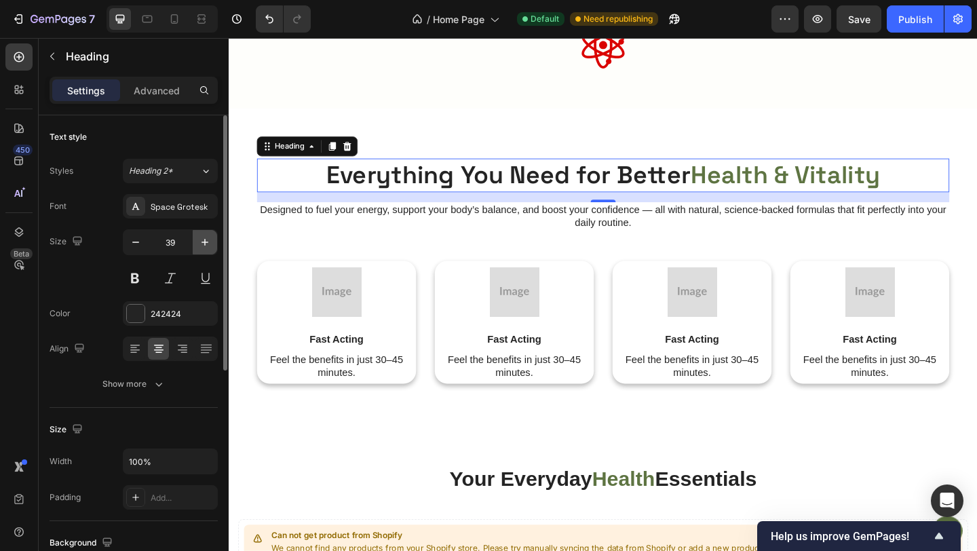
click at [199, 239] on icon "button" at bounding box center [205, 242] width 14 height 14
type input "40"
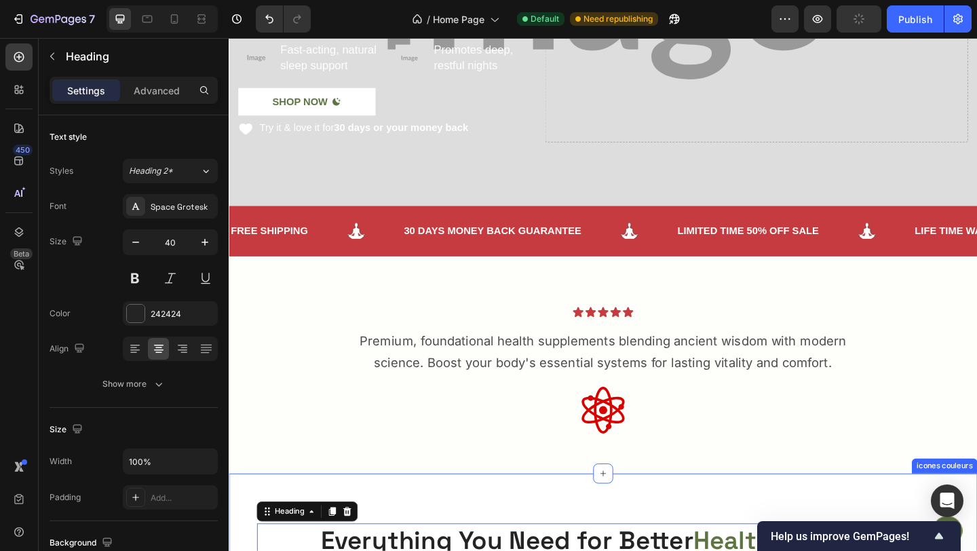
scroll to position [284, 0]
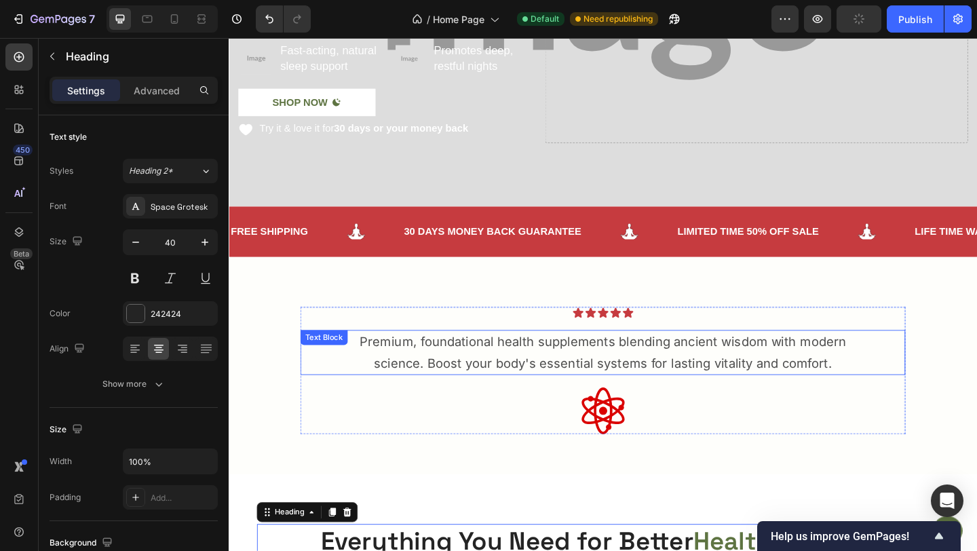
click at [436, 375] on p "Premium, foundational health supplements blending ancient wisdom with modern sc…" at bounding box center [635, 380] width 547 height 46
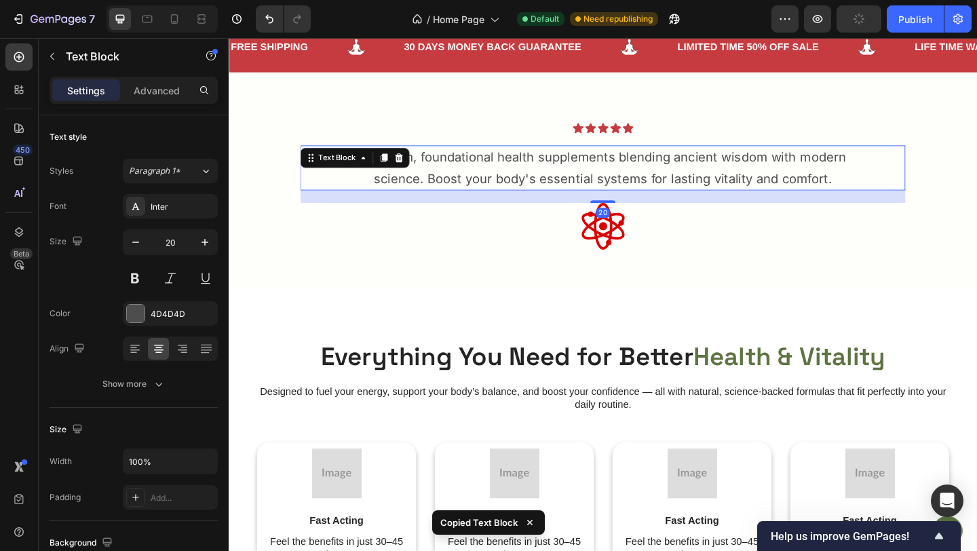
scroll to position [535, 0]
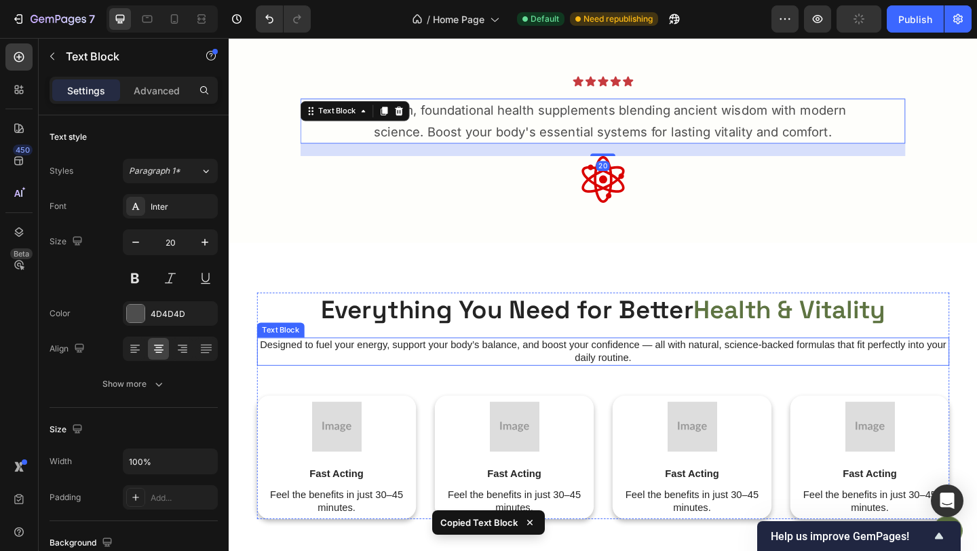
click at [547, 368] on p "Designed to fuel your energy, support your body’s balance, and boost your confi…" at bounding box center [635, 379] width 750 height 28
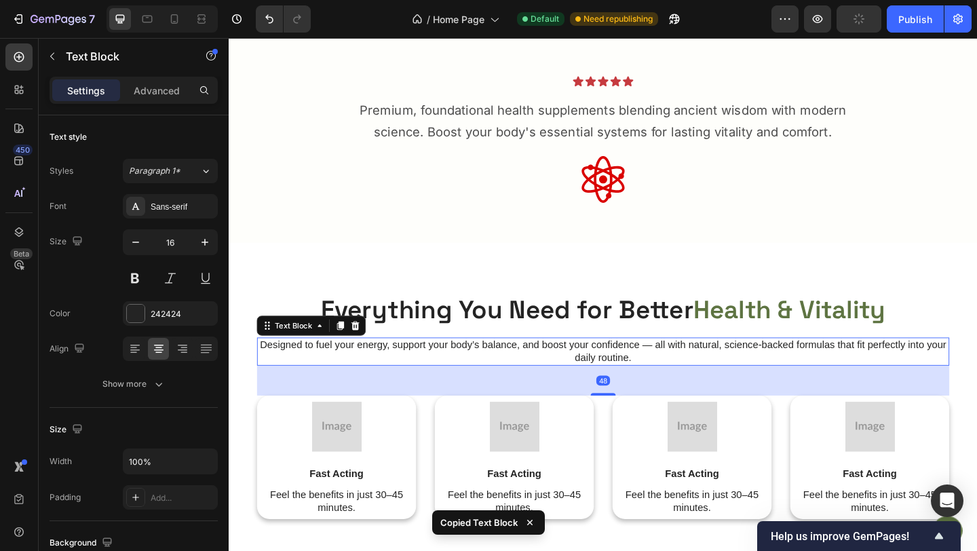
type input "20"
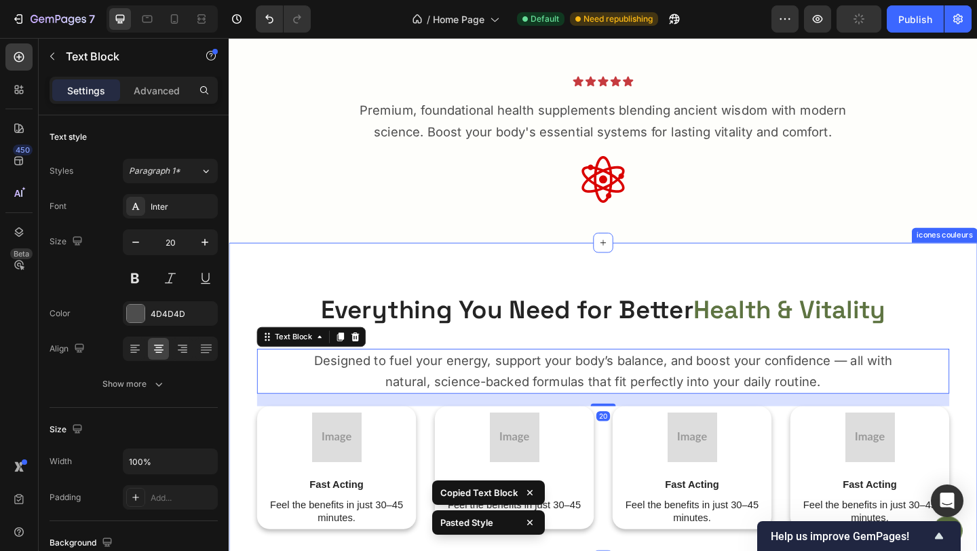
click at [666, 283] on div "Everything You Need for Better Health & Vitality Heading Designed to fuel your …" at bounding box center [636, 432] width 814 height 345
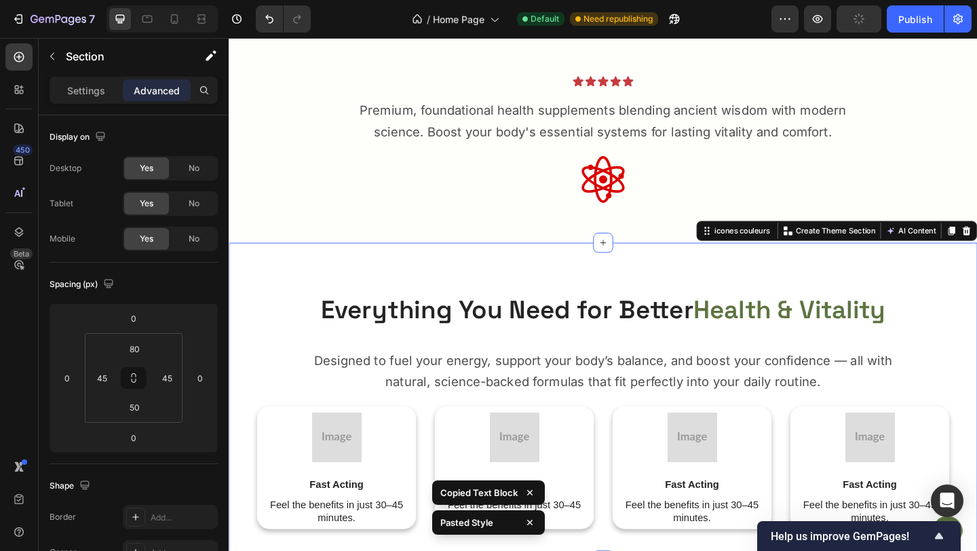
scroll to position [534, 0]
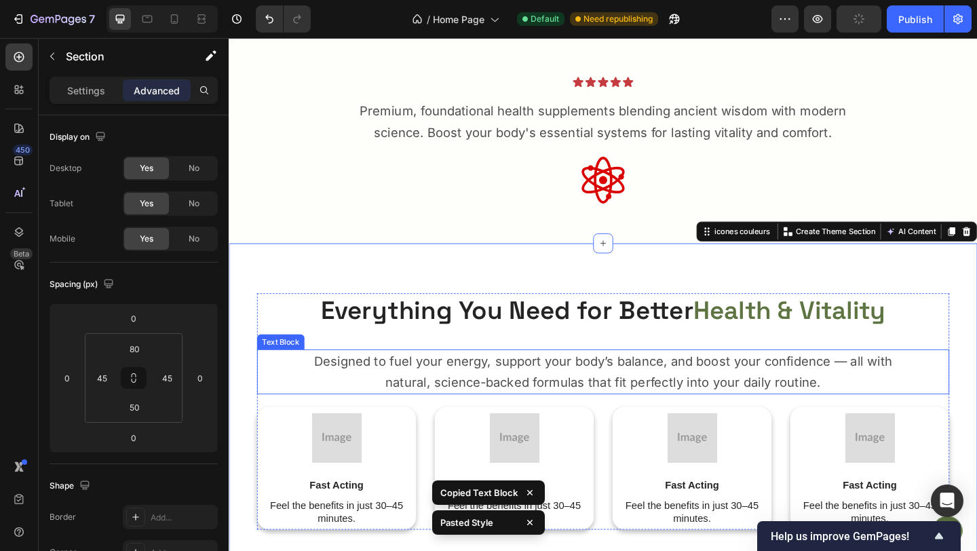
click at [612, 395] on p "Designed to fuel your energy, support your body’s balance, and boost your confi…" at bounding box center [636, 401] width 642 height 46
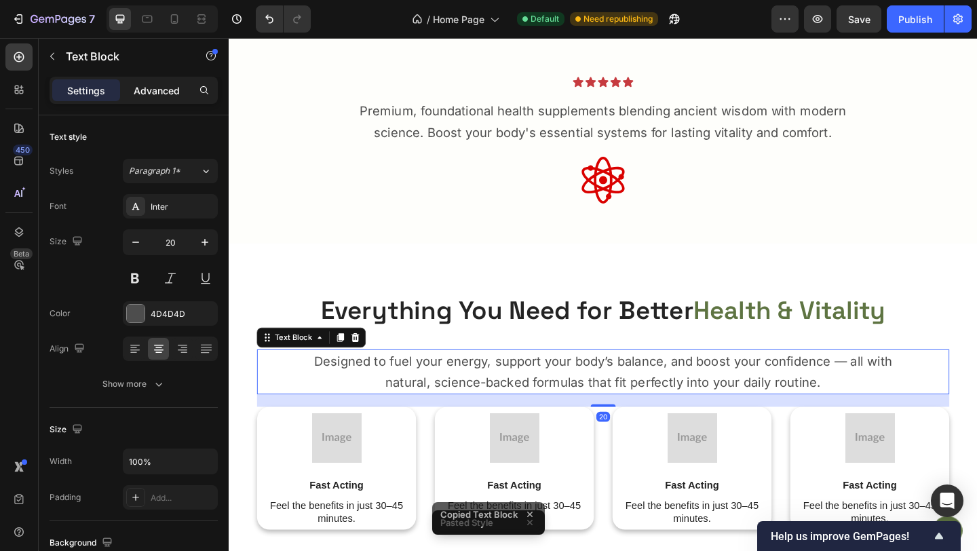
click at [156, 90] on p "Advanced" at bounding box center [157, 90] width 46 height 14
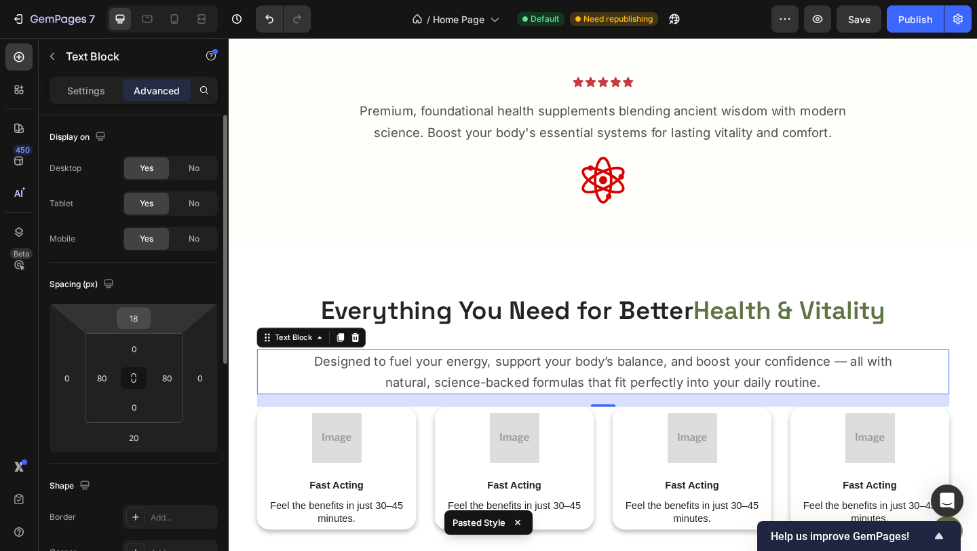
click at [136, 318] on input "18" at bounding box center [133, 318] width 27 height 20
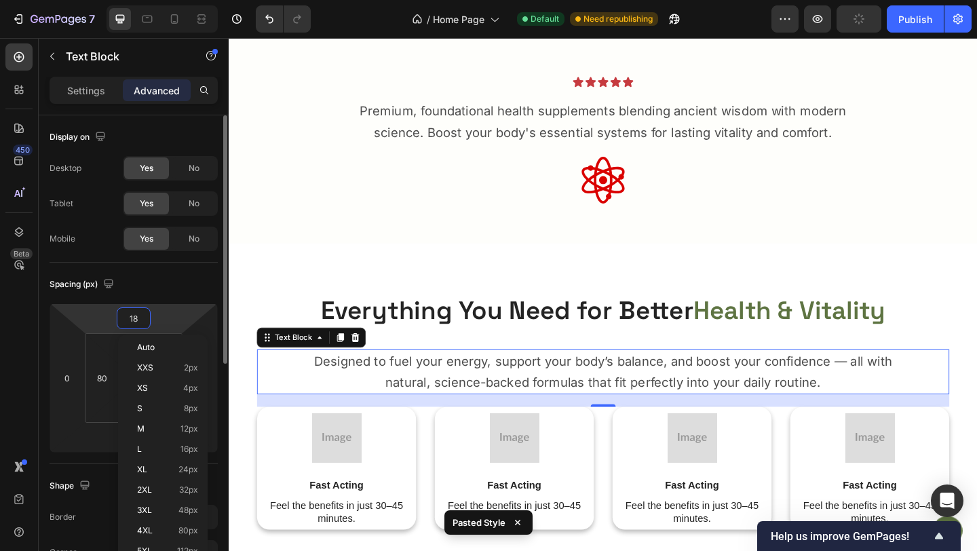
click at [136, 318] on input "18" at bounding box center [133, 318] width 27 height 20
type input "0"
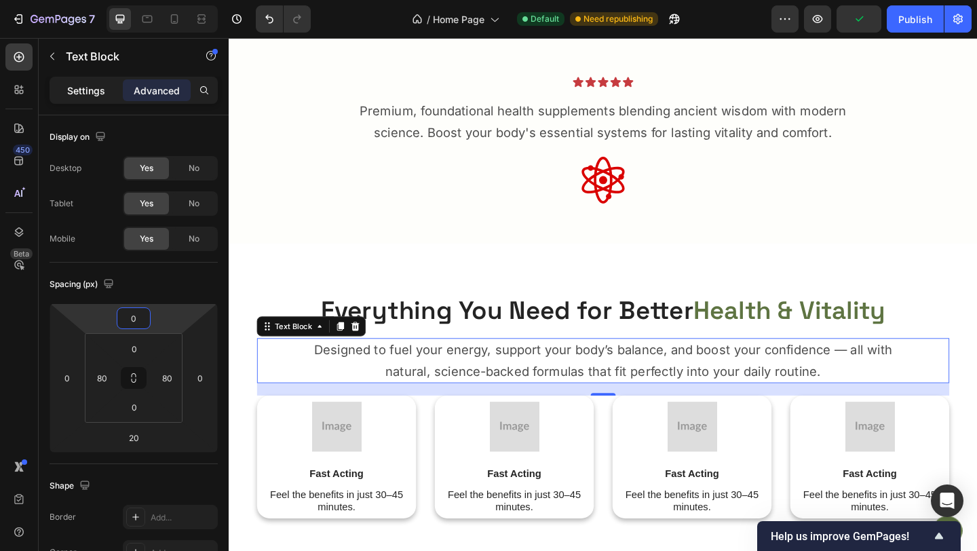
click at [102, 82] on div "Settings" at bounding box center [86, 90] width 68 height 22
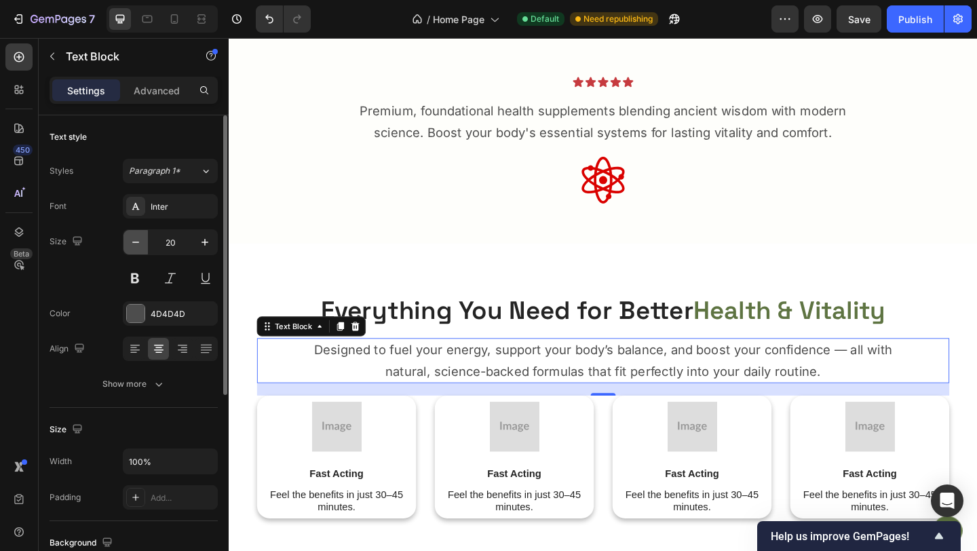
click at [132, 237] on icon "button" at bounding box center [136, 242] width 14 height 14
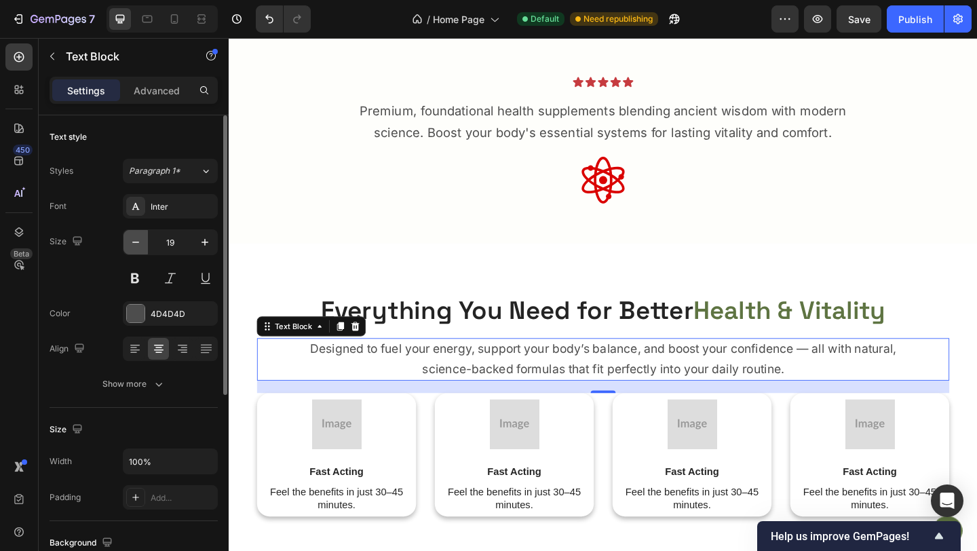
click at [132, 237] on icon "button" at bounding box center [136, 242] width 14 height 14
type input "18"
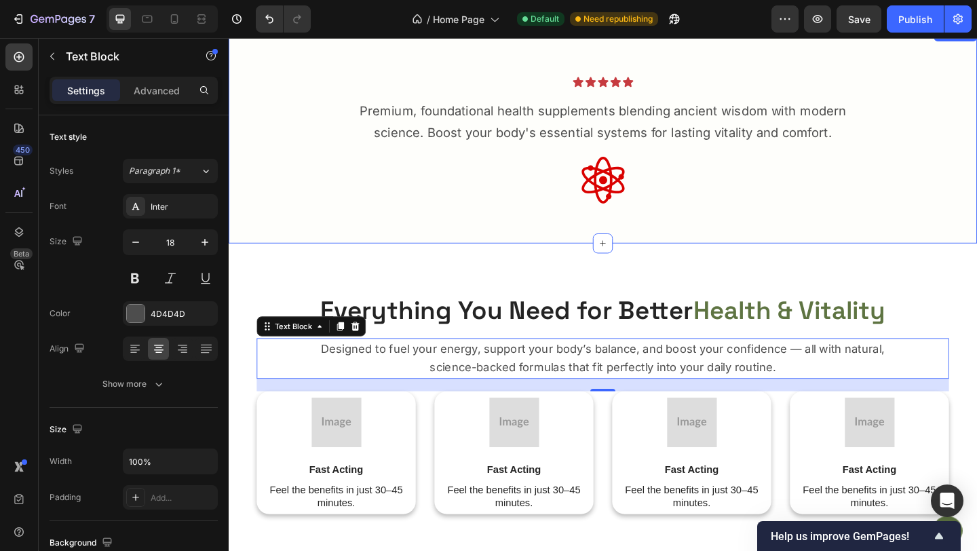
click at [391, 219] on div "Icon Icon Icon Icon Icon Icon List Premium, foundational health supplements ble…" at bounding box center [636, 159] width 814 height 160
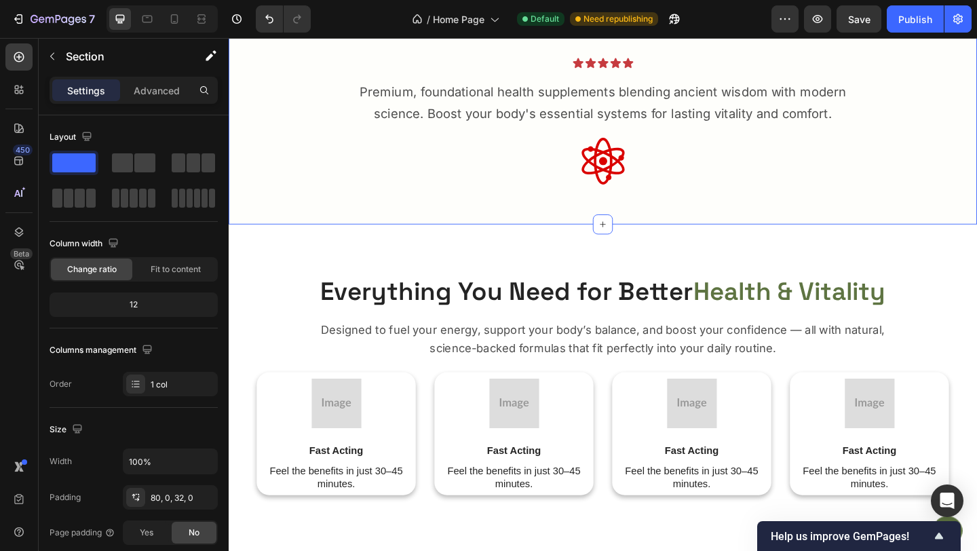
scroll to position [563, 0]
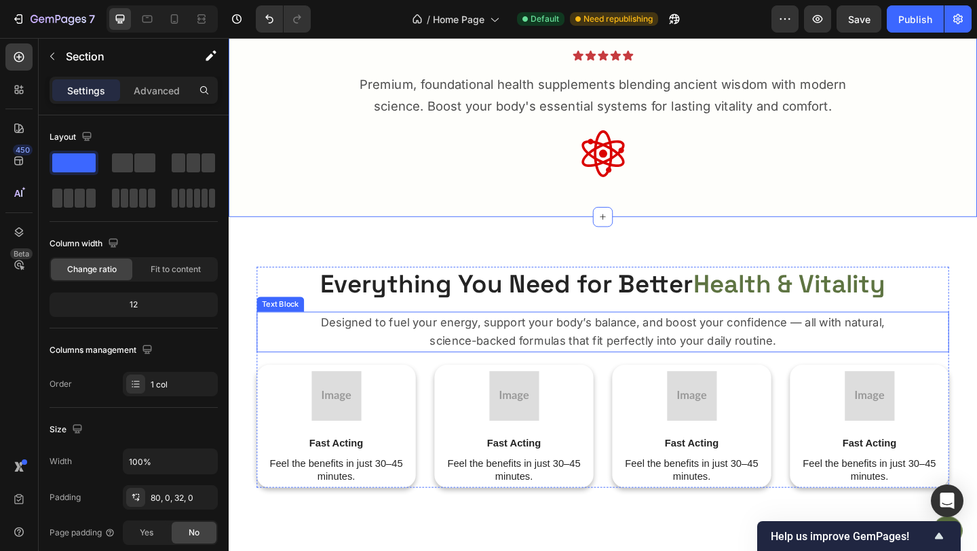
click at [440, 365] on p "Designed to fuel your energy, support your body’s balance, and boost your confi…" at bounding box center [636, 357] width 642 height 41
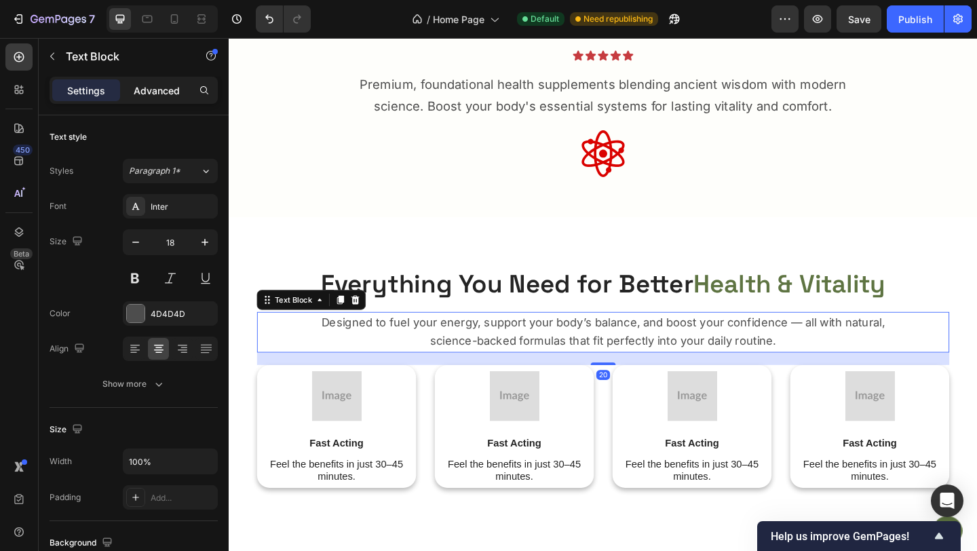
click at [149, 90] on p "Advanced" at bounding box center [157, 90] width 46 height 14
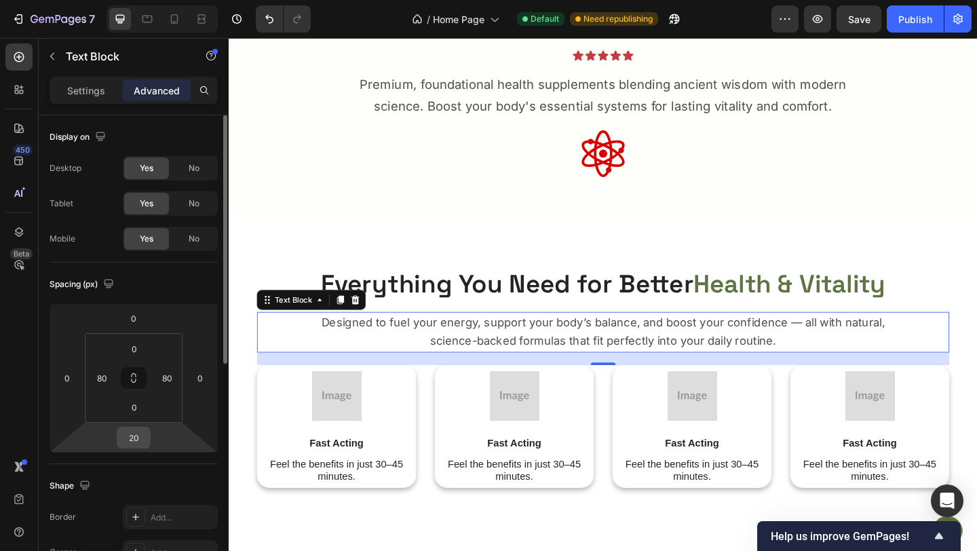
click at [133, 429] on input "20" at bounding box center [133, 437] width 27 height 20
type input "0"
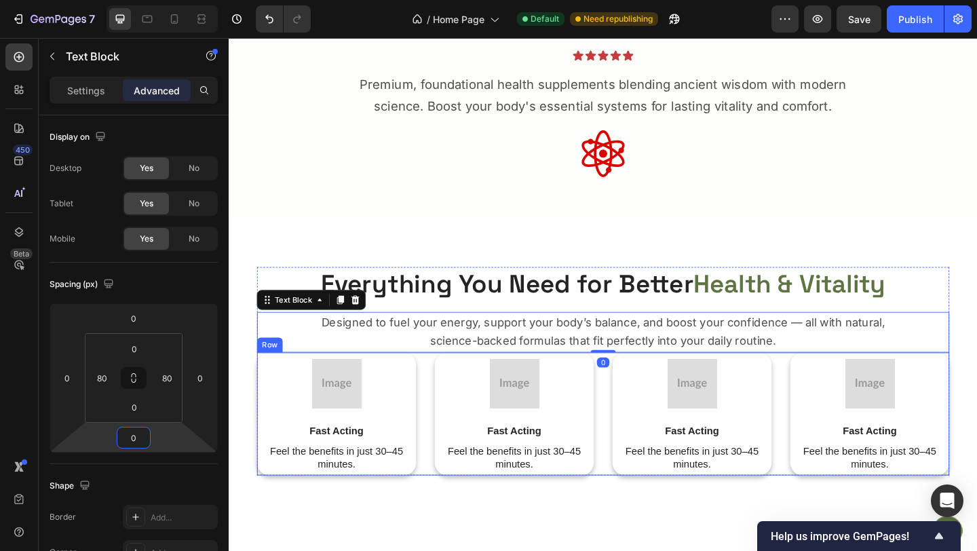
click at [442, 413] on div "Image Fast Acting Text Block Feel the benefits in just 30–45 minutes. Text Bloc…" at bounding box center [635, 447] width 753 height 134
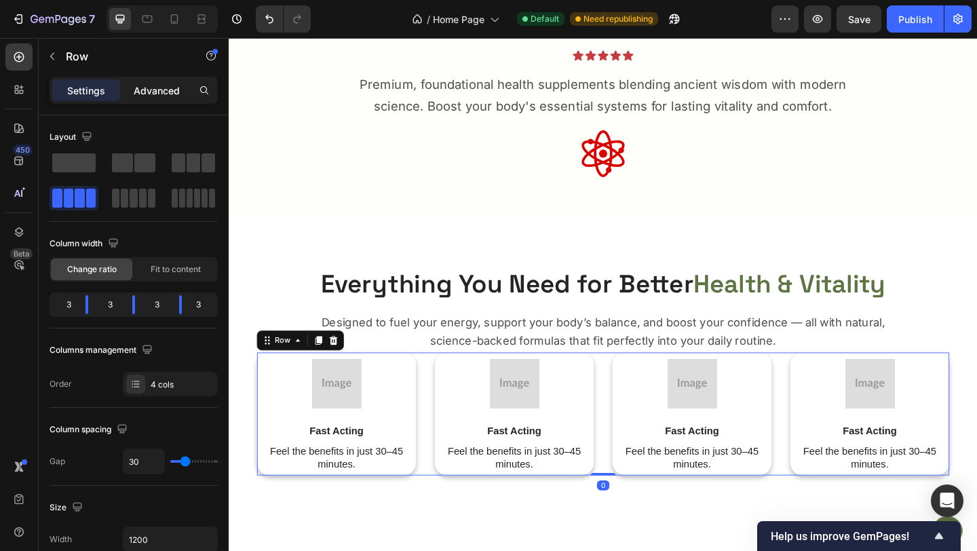
click at [153, 85] on p "Advanced" at bounding box center [157, 90] width 46 height 14
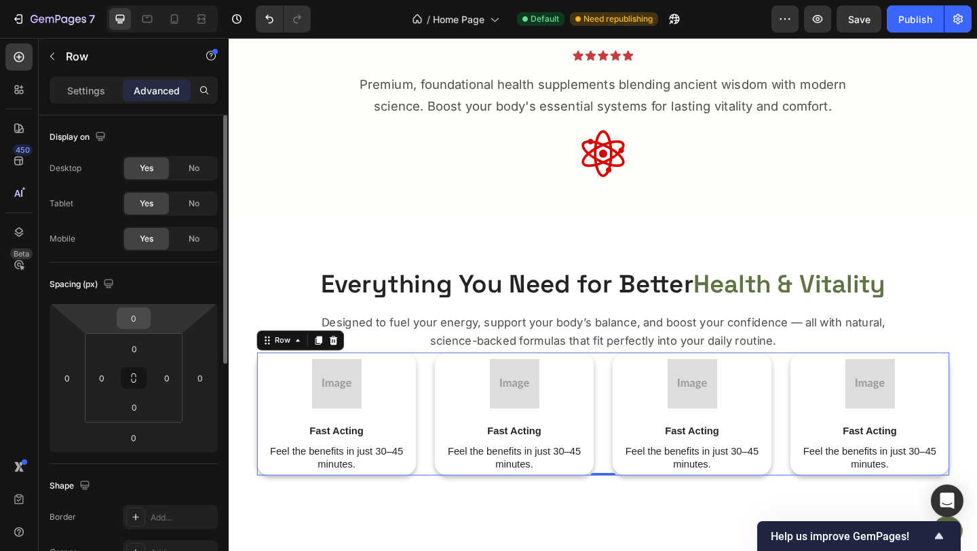
click at [134, 318] on input "0" at bounding box center [133, 318] width 27 height 20
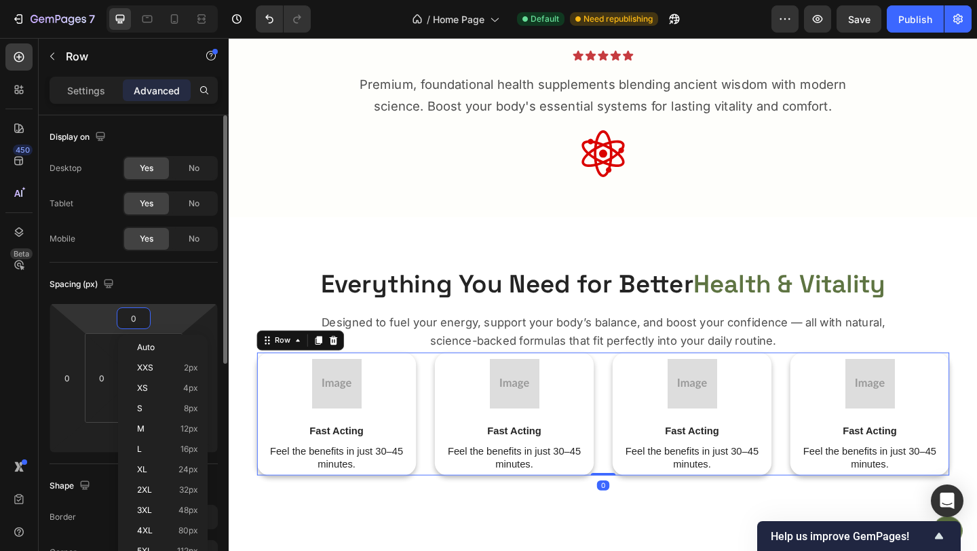
click at [134, 318] on input "0" at bounding box center [133, 318] width 27 height 20
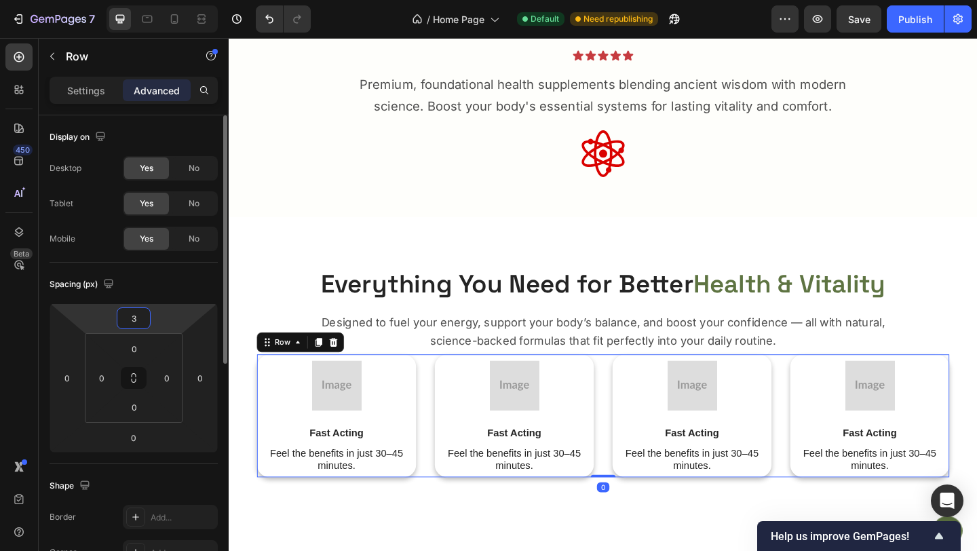
type input "30"
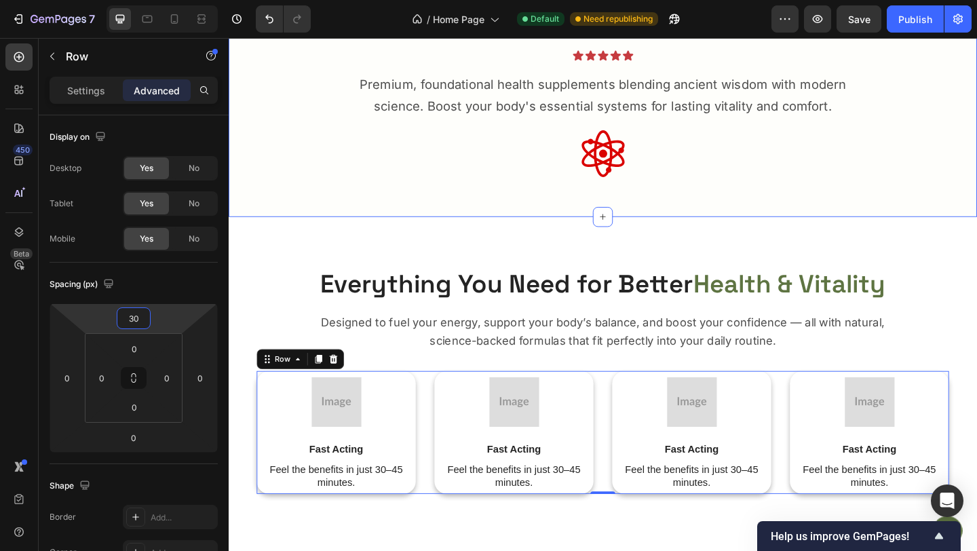
click at [377, 227] on div "Icon Icon Icon Icon Icon Icon List Premium, foundational health supplements ble…" at bounding box center [636, 115] width 814 height 236
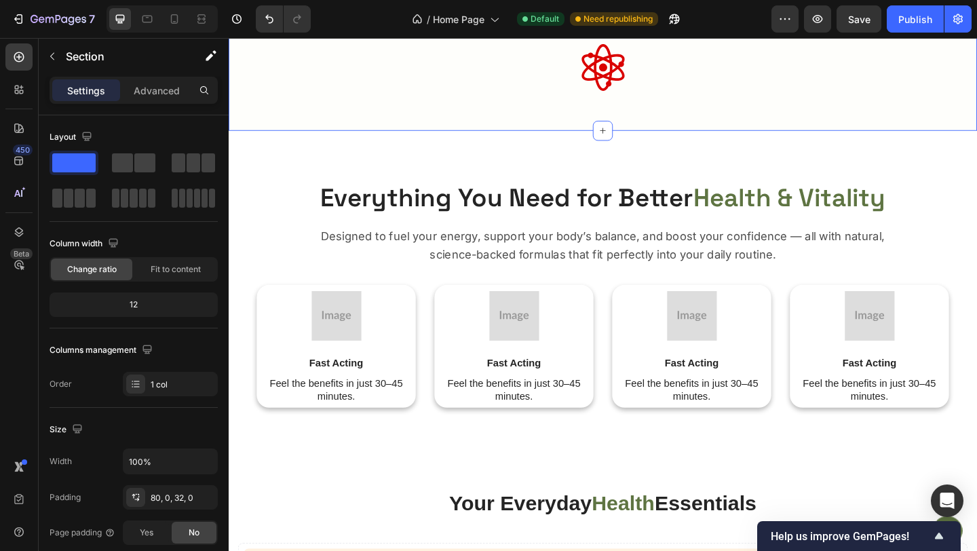
scroll to position [674, 0]
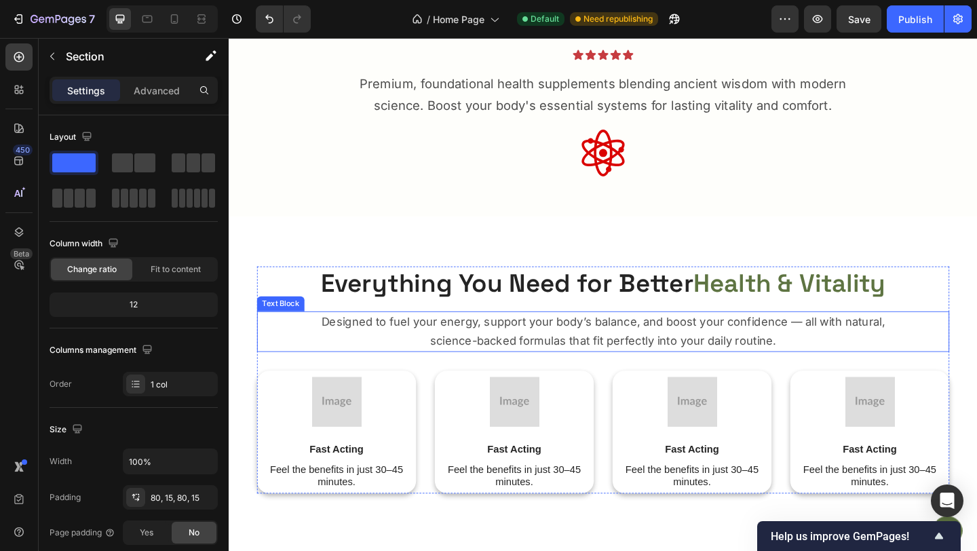
scroll to position [607, 0]
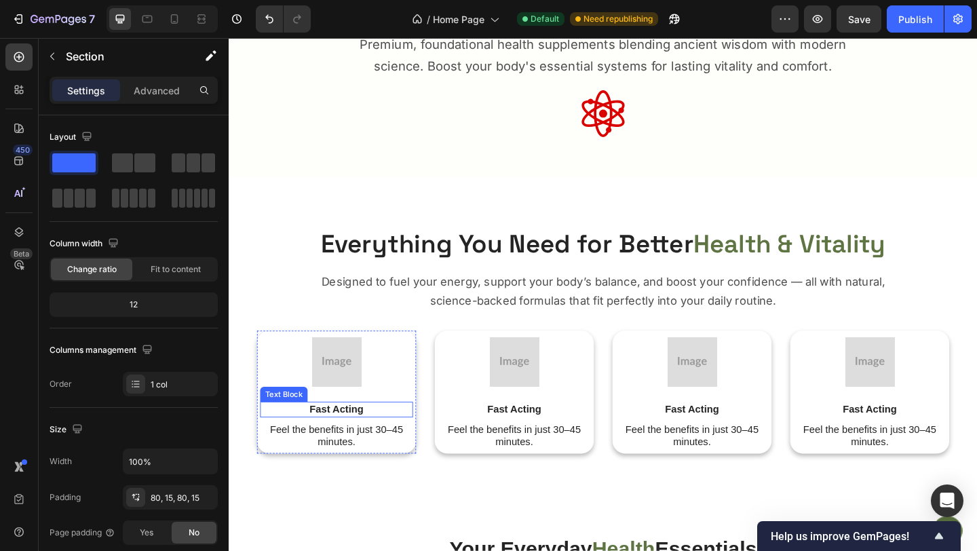
click at [349, 448] on p "Fast Acting" at bounding box center [345, 442] width 163 height 14
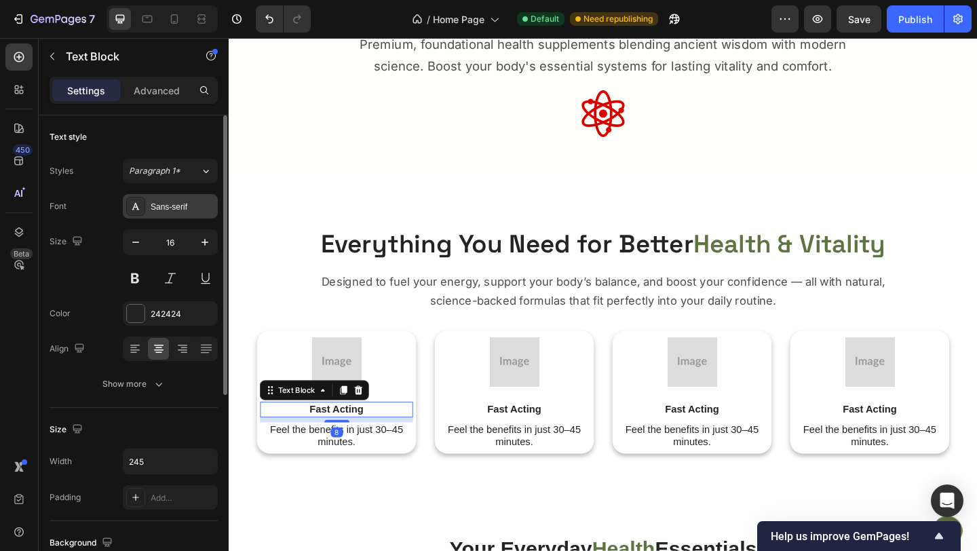
click at [157, 214] on div "Sans-serif" at bounding box center [170, 206] width 95 height 24
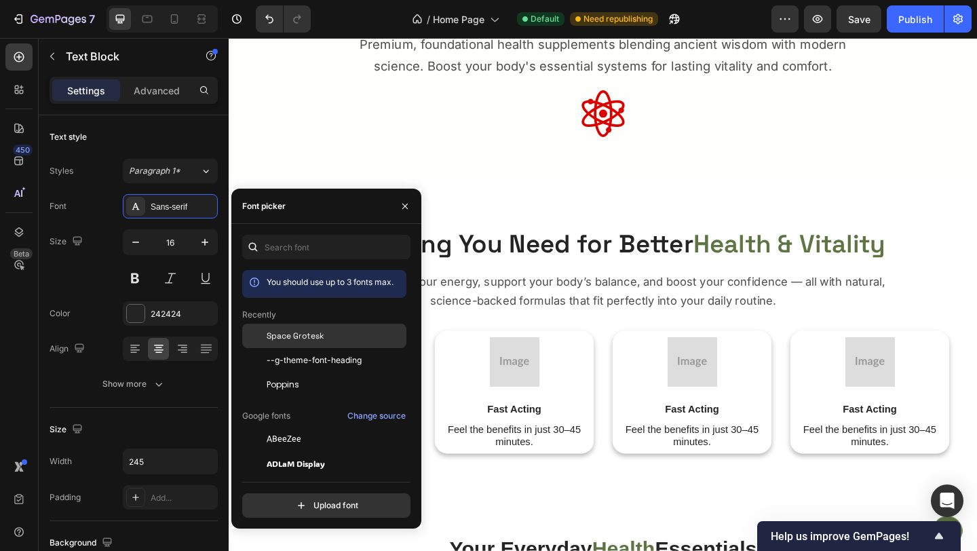
click at [285, 341] on span "Space Grotesk" at bounding box center [295, 336] width 57 height 12
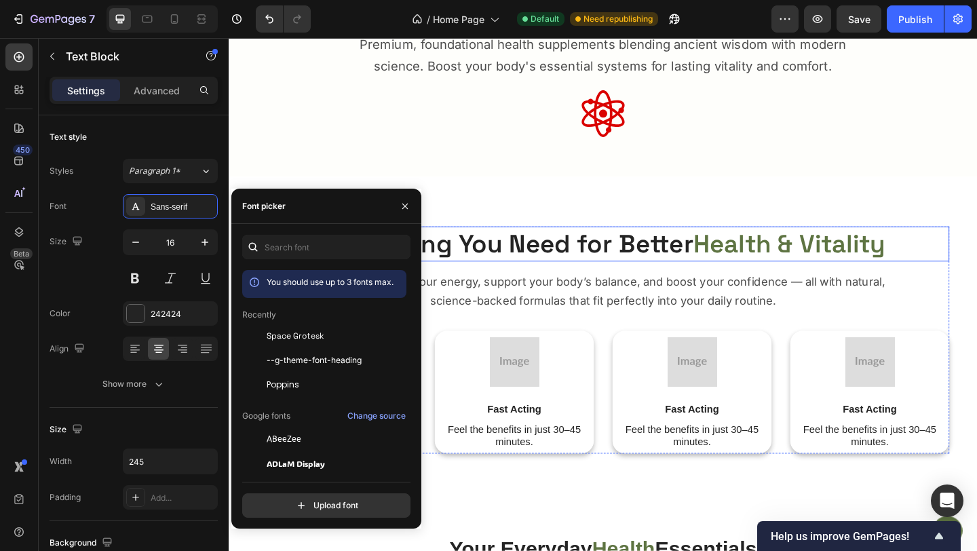
click at [512, 272] on h2 "Everything You Need for Better Health & Vitality" at bounding box center [635, 262] width 753 height 38
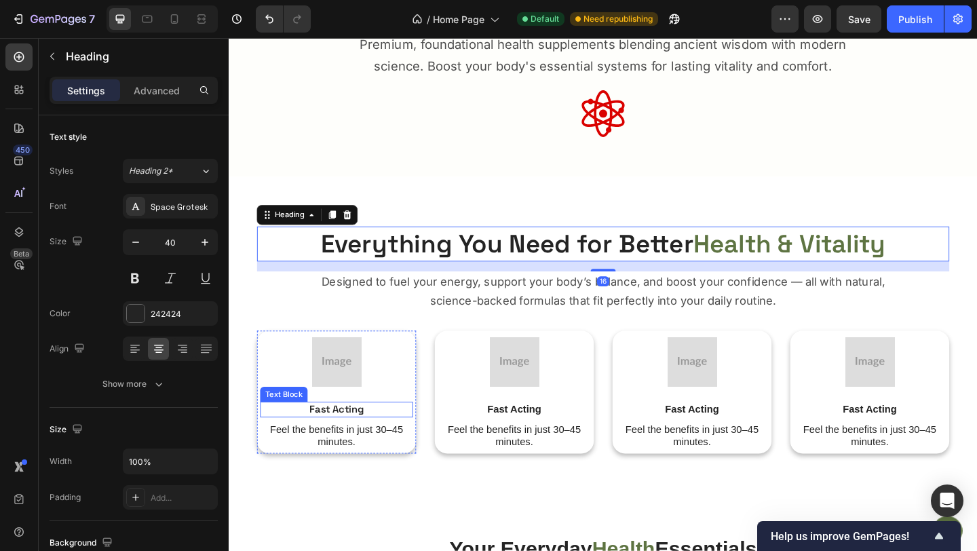
click at [366, 440] on p "Fast Acting" at bounding box center [345, 442] width 163 height 14
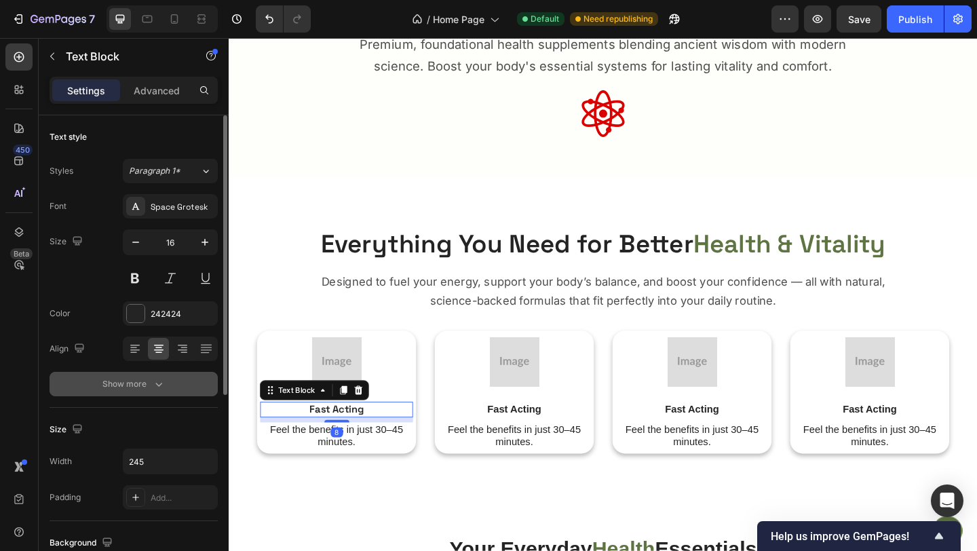
click at [131, 381] on div "Show more" at bounding box center [133, 384] width 63 height 14
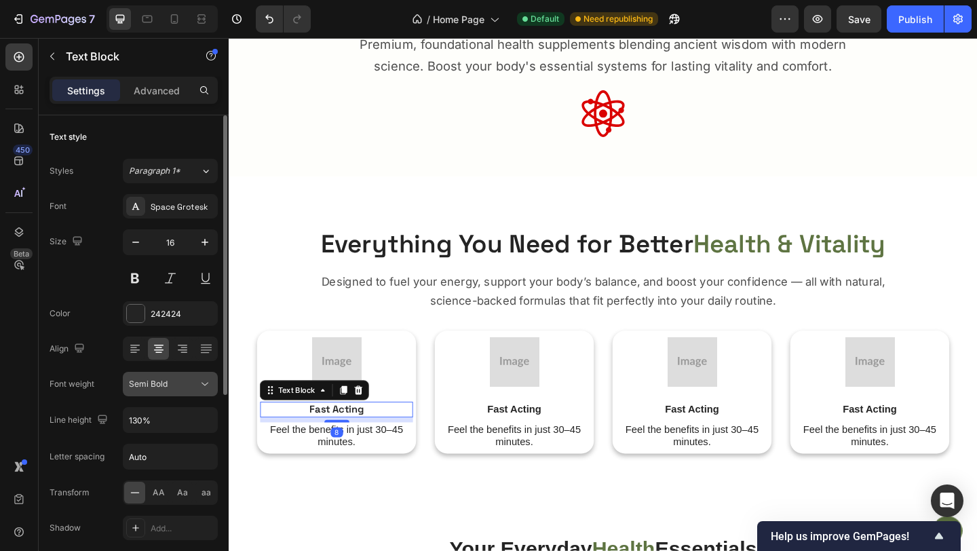
click at [153, 381] on span "Semi Bold" at bounding box center [148, 383] width 39 height 10
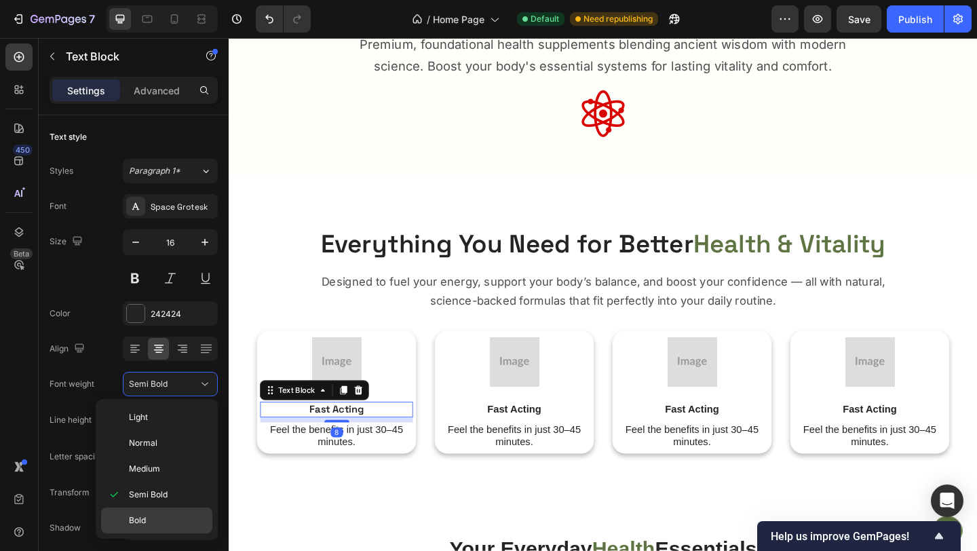
click at [147, 519] on p "Bold" at bounding box center [167, 520] width 77 height 12
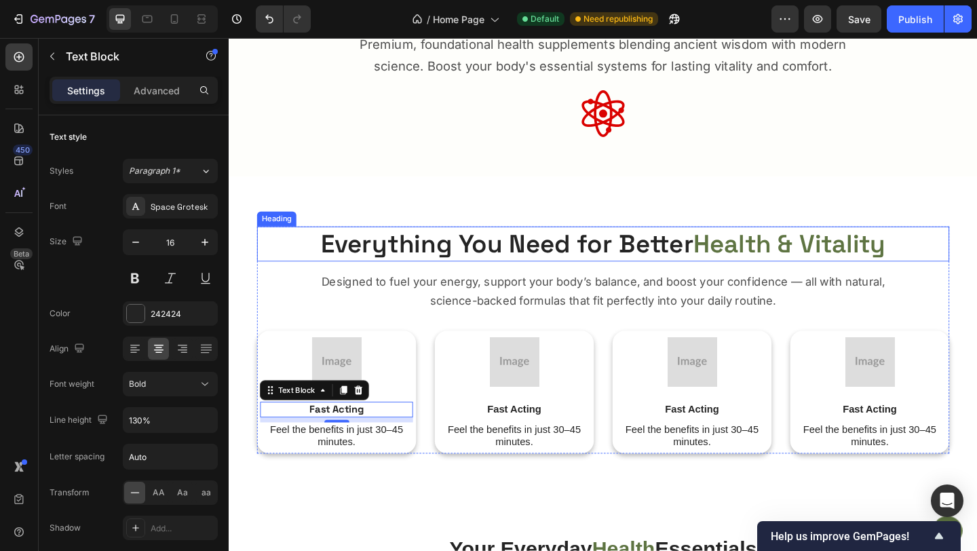
click at [345, 257] on h2 "Everything You Need for Better Health & Vitality" at bounding box center [635, 262] width 753 height 38
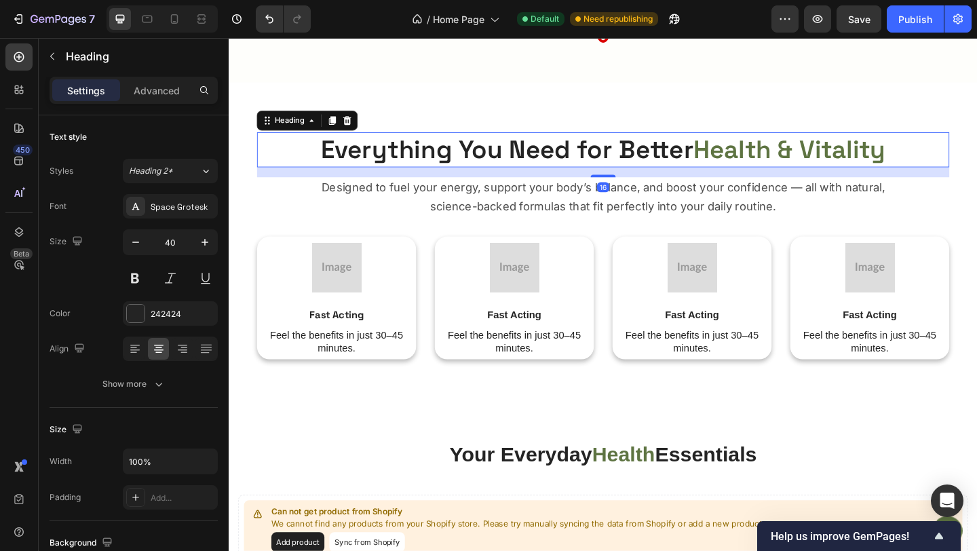
scroll to position [711, 0]
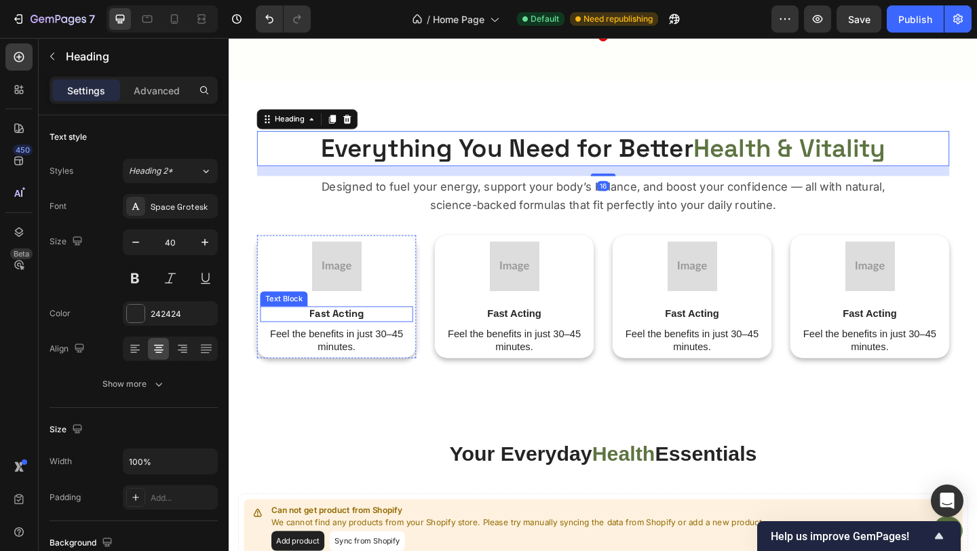
click at [338, 335] on p "Fast Acting" at bounding box center [345, 338] width 163 height 14
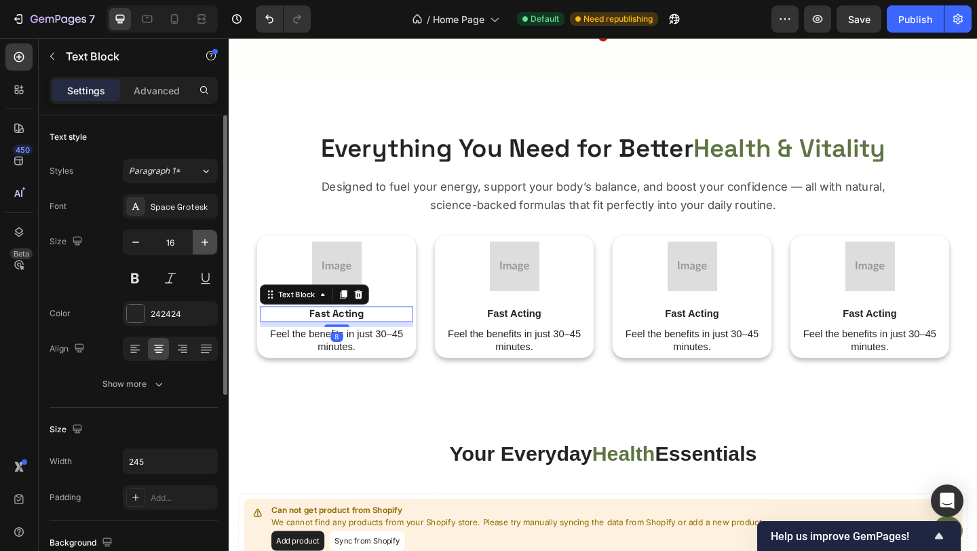
click at [199, 246] on icon "button" at bounding box center [205, 242] width 14 height 14
type input "18"
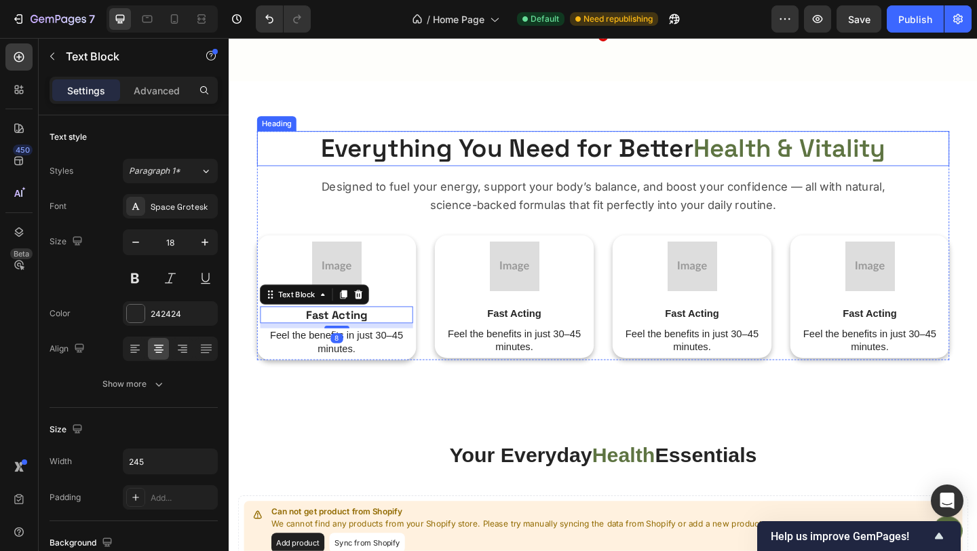
click at [332, 146] on h2 "Everything You Need for Better Health & Vitality" at bounding box center [635, 158] width 753 height 38
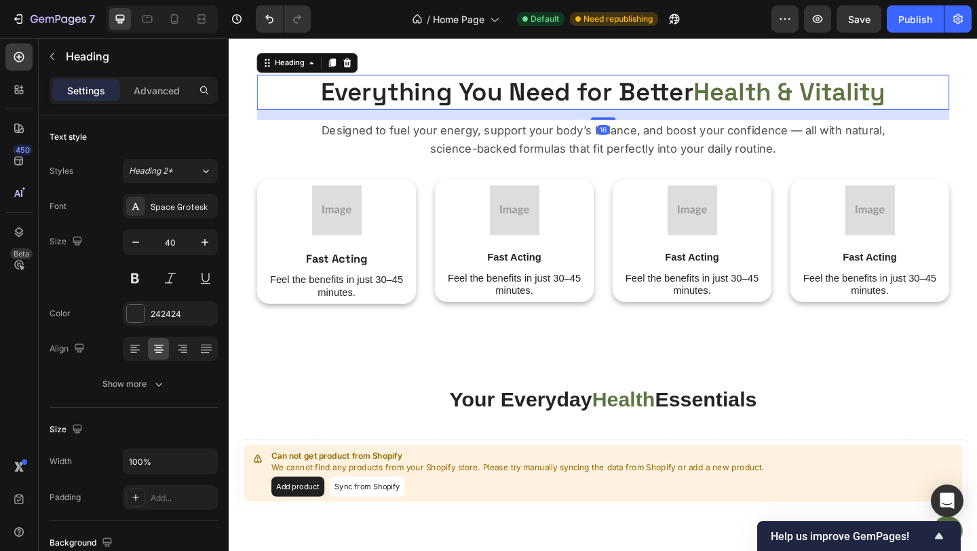
scroll to position [775, 0]
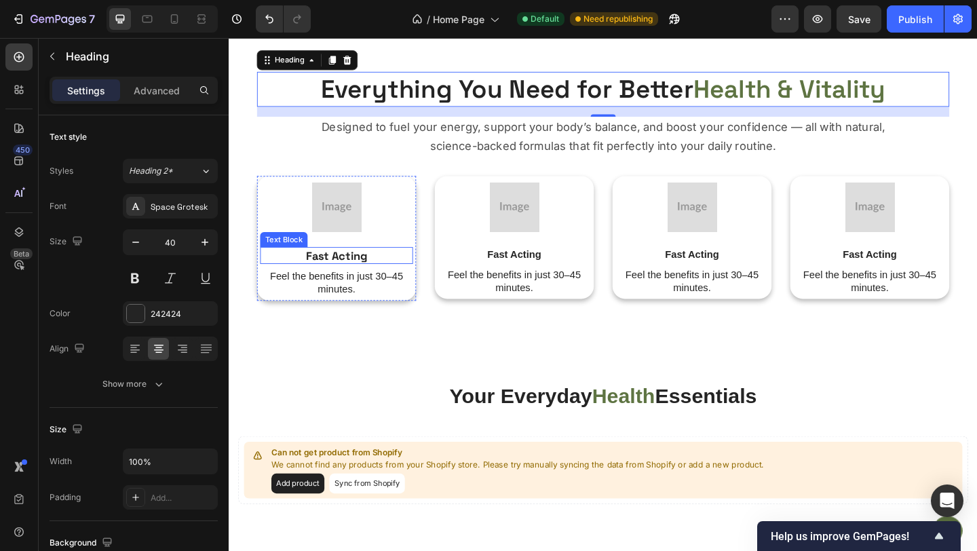
click at [345, 279] on p "Fast Acting" at bounding box center [345, 275] width 163 height 16
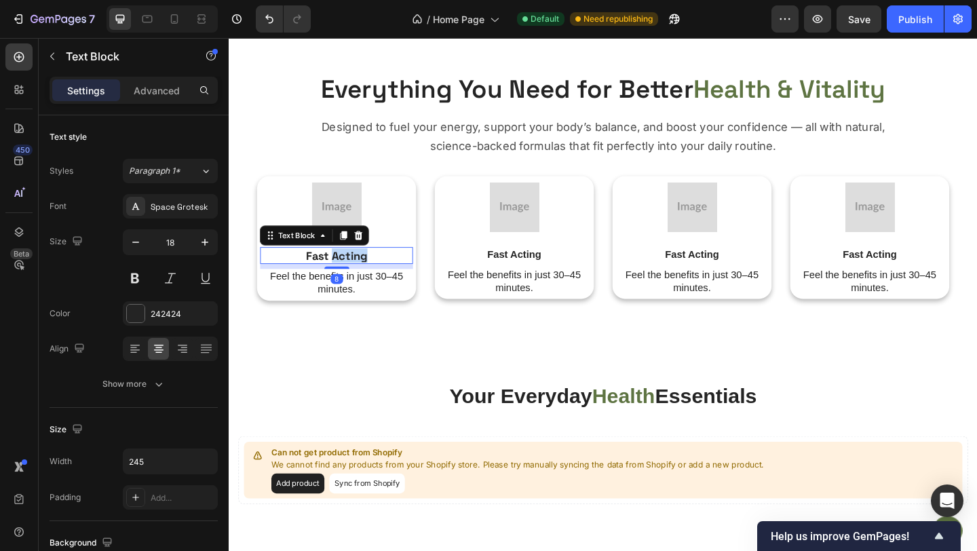
click at [345, 279] on p "Fast Acting" at bounding box center [345, 275] width 163 height 16
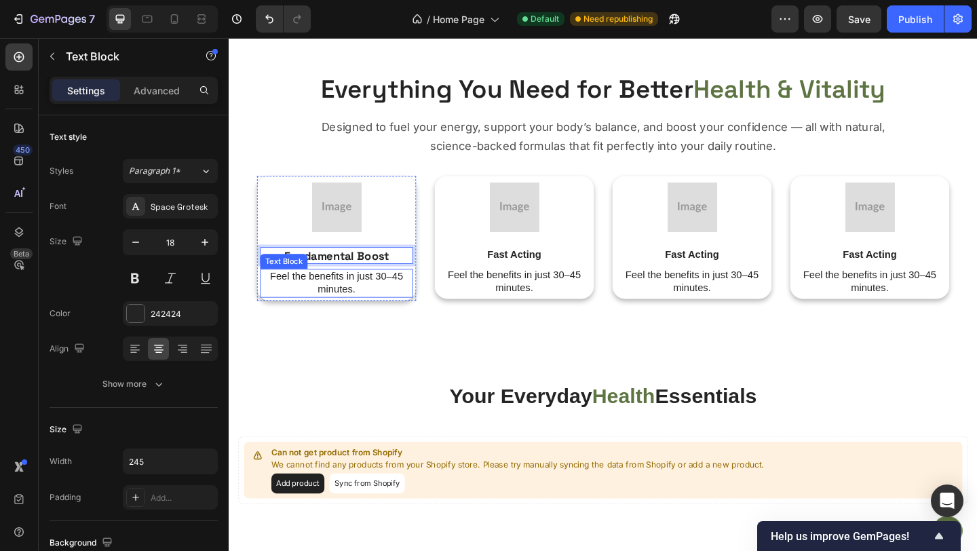
click at [362, 305] on p "Feel the benefits in just 30–45 minutes." at bounding box center [345, 304] width 163 height 28
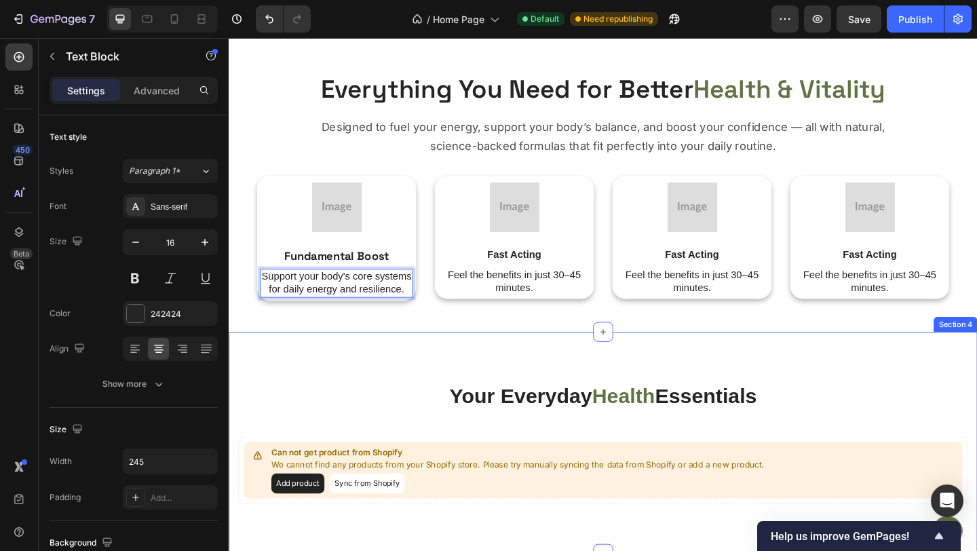
click at [389, 378] on div "Your Everyday Health Essentials Heading Row Can not get product from Shopify We…" at bounding box center [636, 477] width 814 height 241
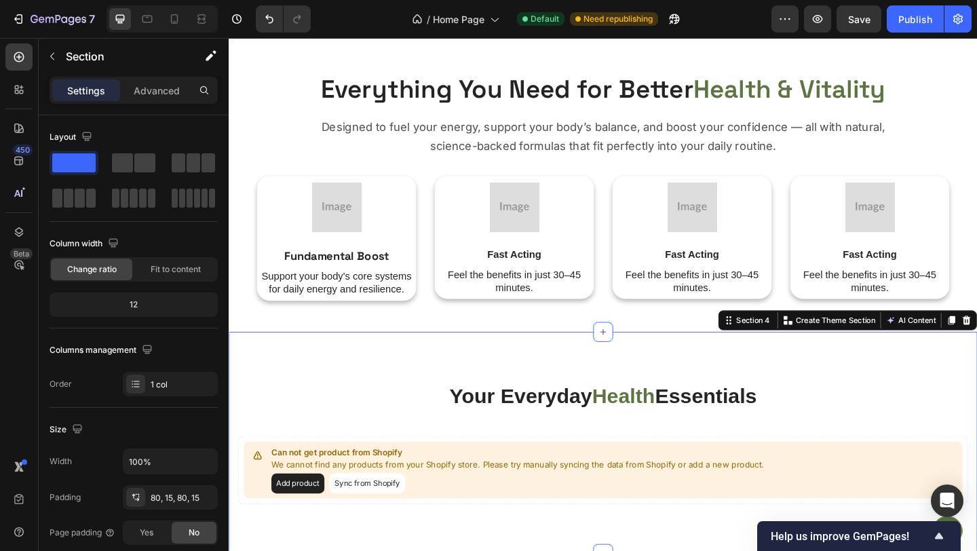
scroll to position [749, 0]
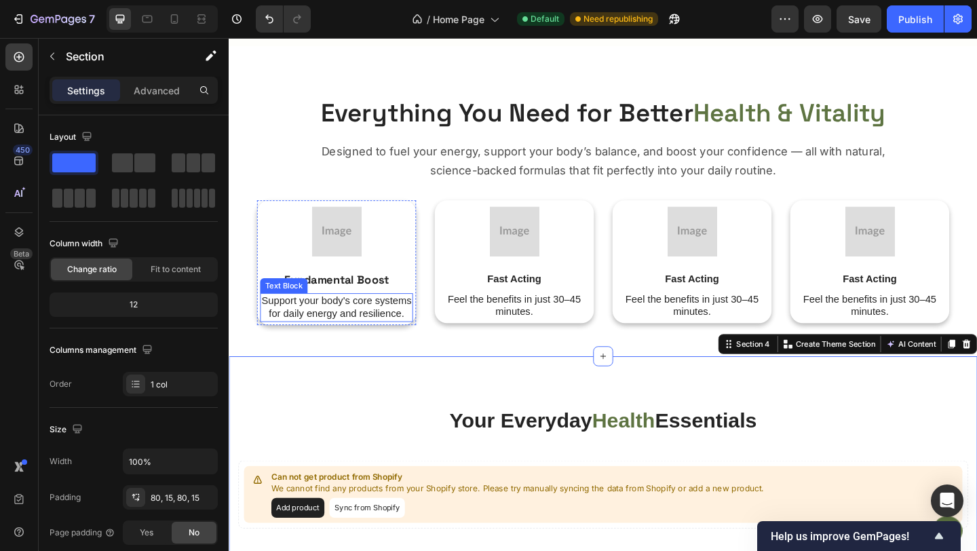
click at [389, 339] on p "Support your body's core systems for daily energy and resilience." at bounding box center [345, 331] width 163 height 28
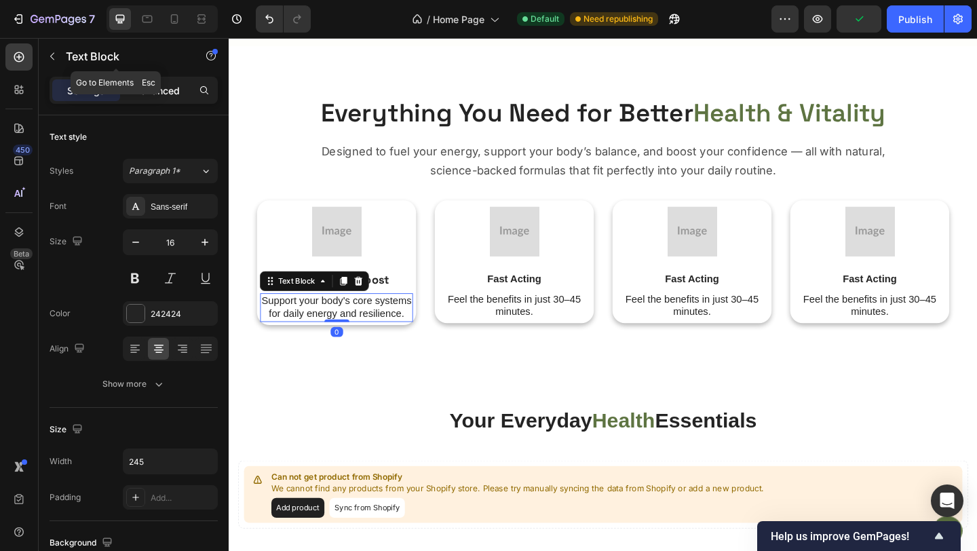
click at [144, 83] on p "Advanced" at bounding box center [157, 90] width 46 height 14
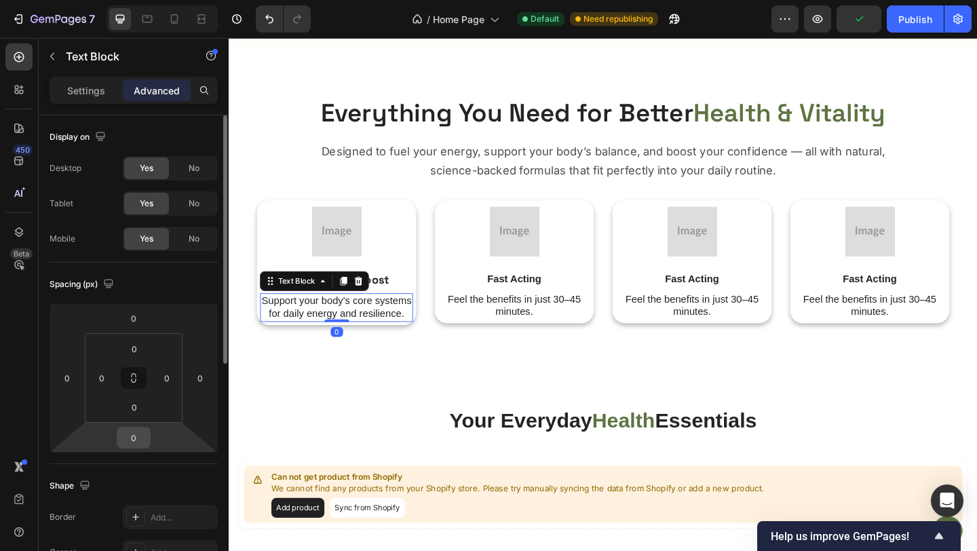
click at [134, 437] on input "0" at bounding box center [133, 437] width 27 height 20
type input "20"
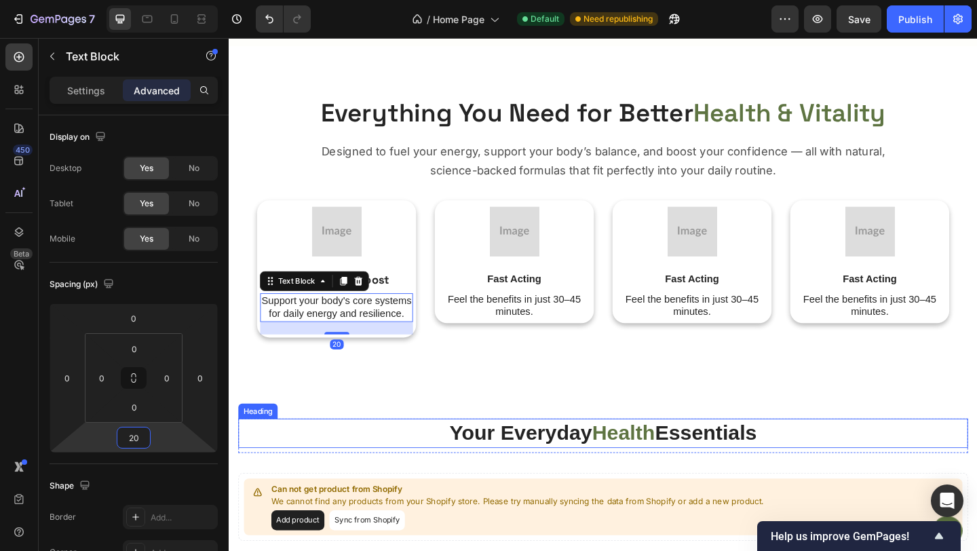
click at [256, 469] on h2 "Your Everyday Health Essentials" at bounding box center [636, 468] width 794 height 32
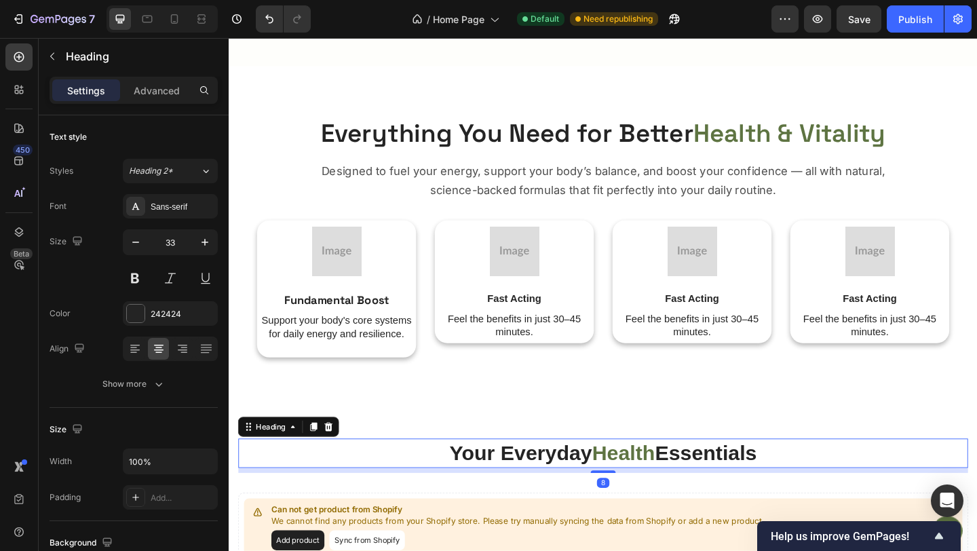
scroll to position [728, 0]
click at [307, 382] on div "Image Fundamental Boost Text Block Support your body's core systems for daily e…" at bounding box center [345, 309] width 173 height 149
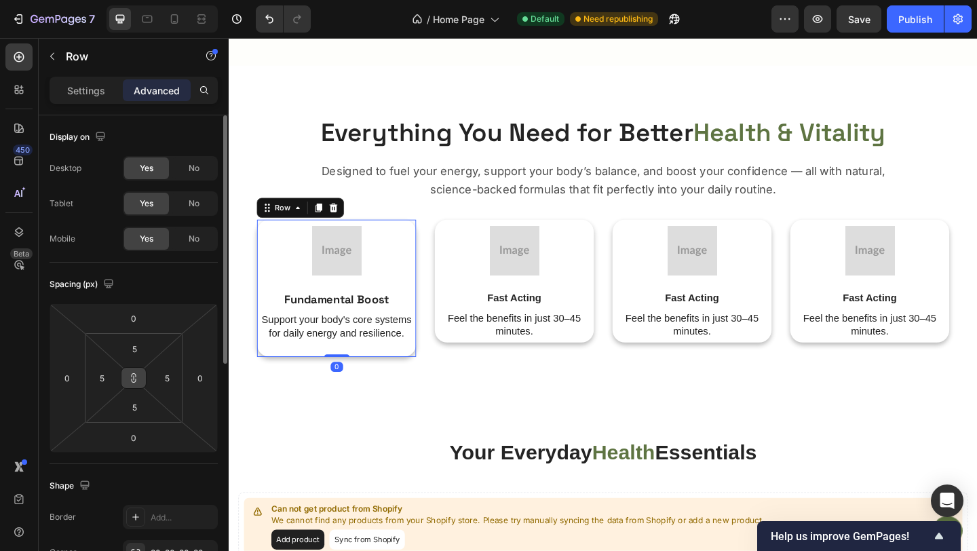
click at [131, 385] on button at bounding box center [134, 378] width 26 height 22
click at [108, 381] on input "5" at bounding box center [102, 378] width 20 height 20
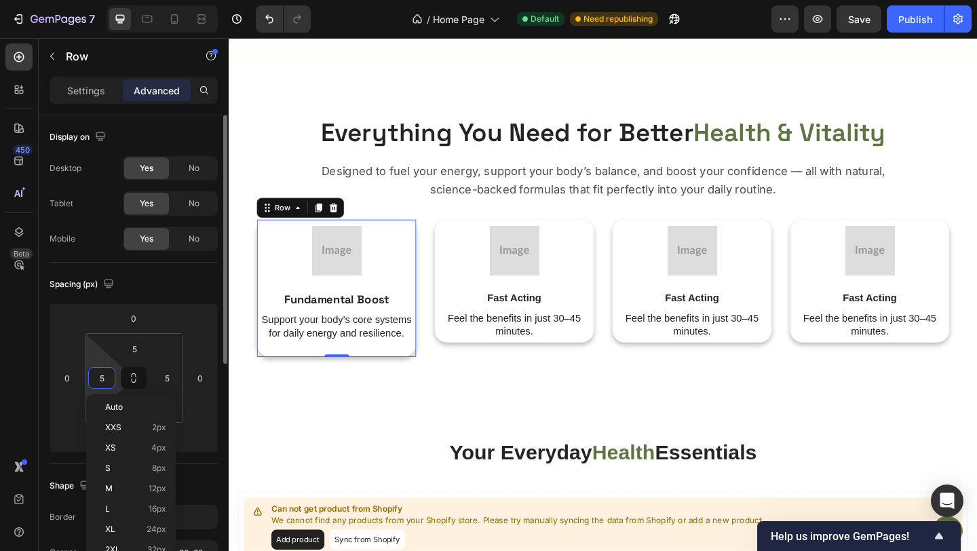
click at [108, 381] on input "5" at bounding box center [102, 378] width 20 height 20
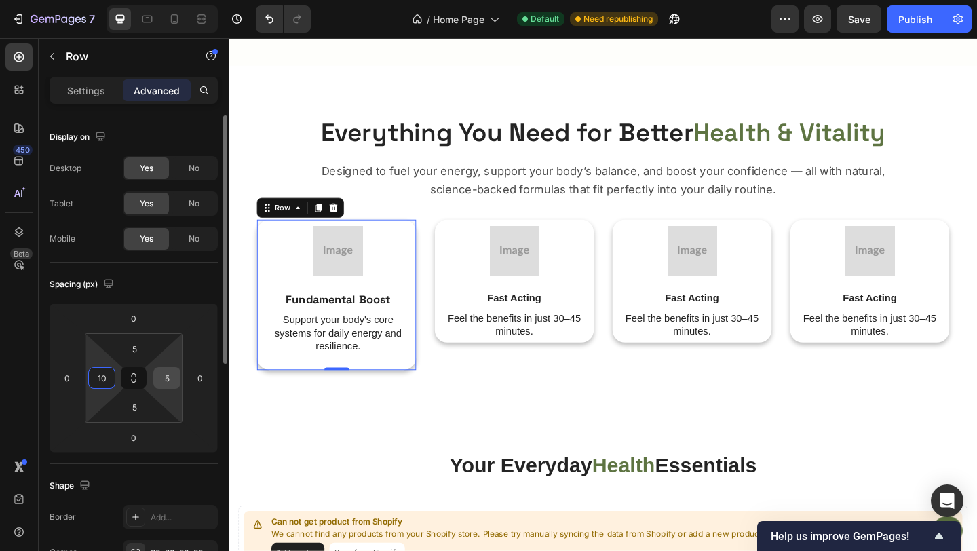
type input "10"
click at [160, 376] on input "5" at bounding box center [167, 378] width 20 height 20
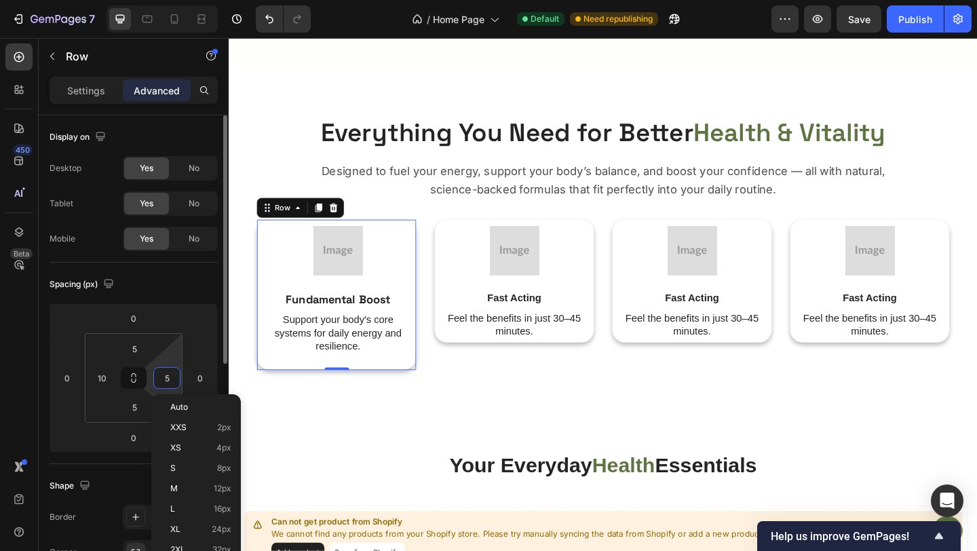
click at [160, 376] on input "5" at bounding box center [167, 378] width 20 height 20
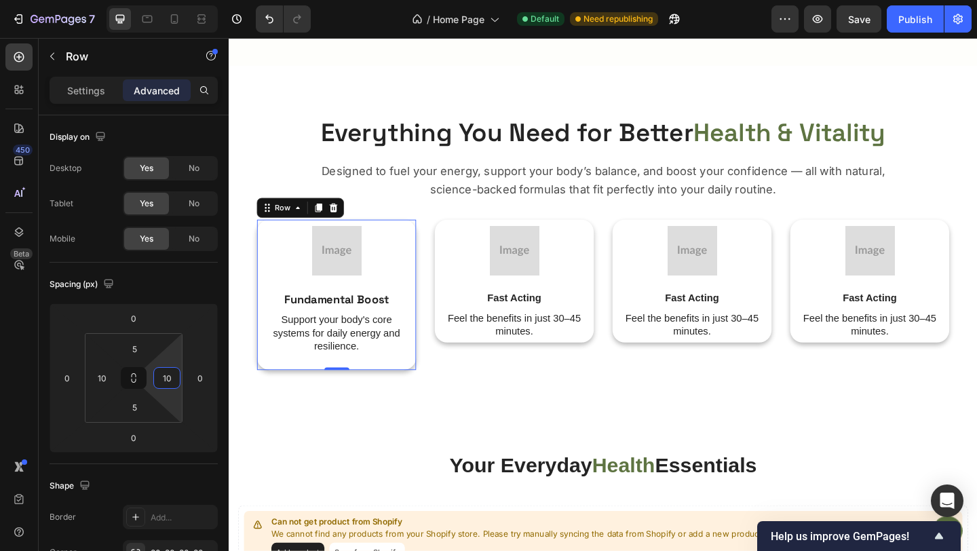
type input "10"
click at [320, 389] on div "Image Fundamental Boost Text Block Support your body's core systems for daily e…" at bounding box center [345, 317] width 159 height 157
click at [316, 442] on div "Your Everyday Health Essentials Heading Row Can not get product from Shopify We…" at bounding box center [636, 553] width 814 height 241
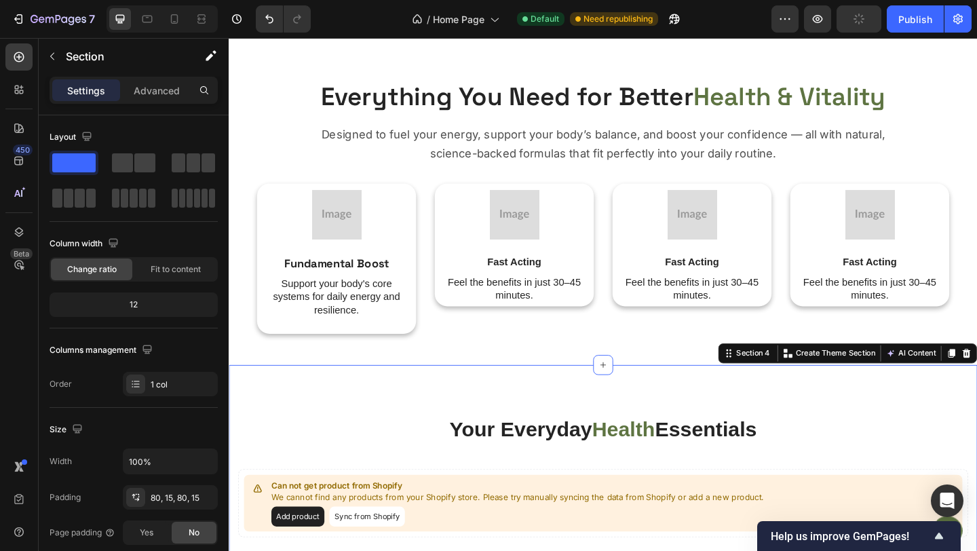
scroll to position [768, 0]
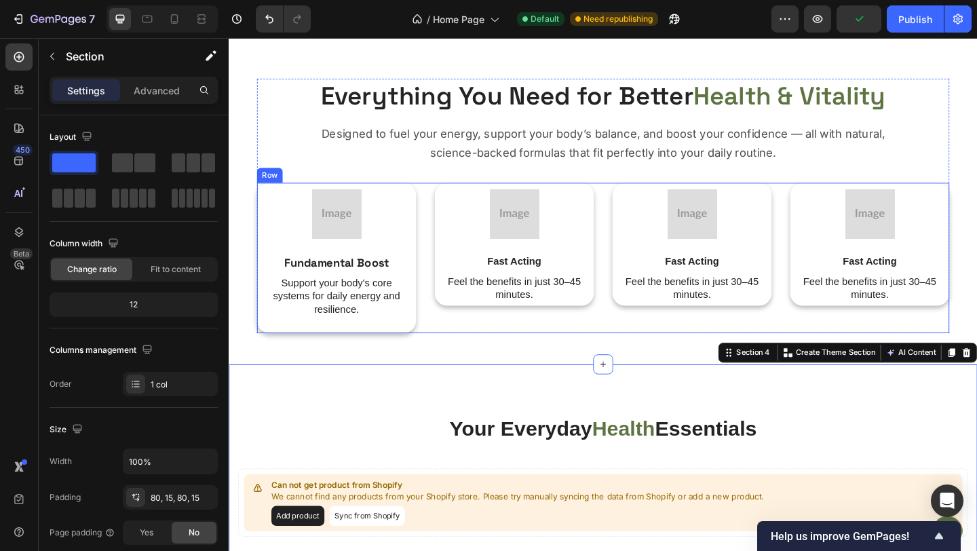
click at [449, 343] on div "Image Fundamental Boost Text Block Support your body's core systems for daily e…" at bounding box center [635, 276] width 753 height 163
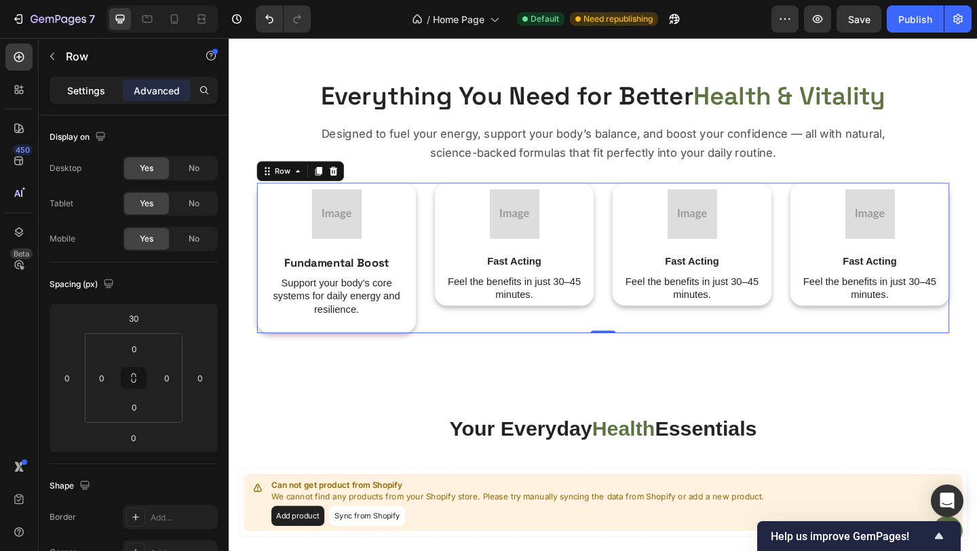
click at [81, 96] on p "Settings" at bounding box center [86, 90] width 38 height 14
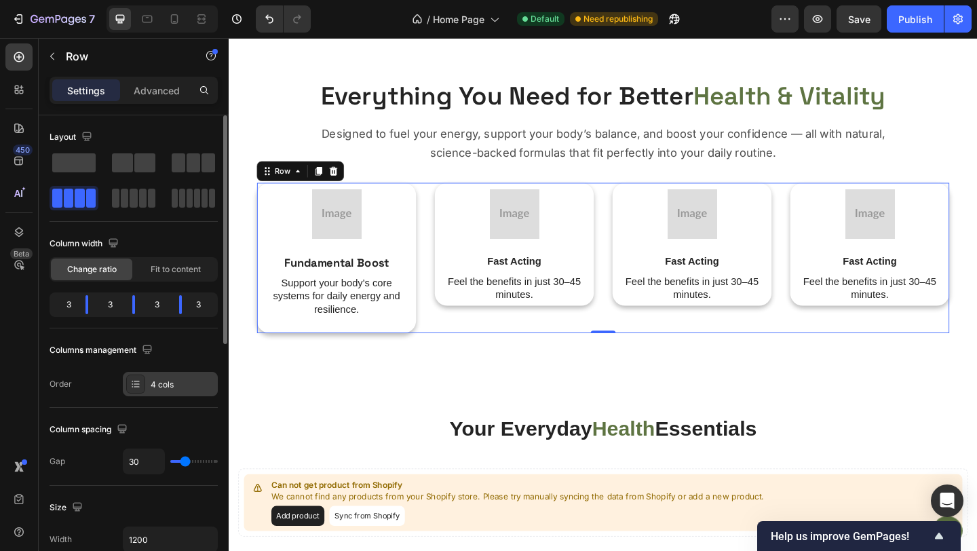
click at [165, 377] on div "4 cols" at bounding box center [170, 384] width 95 height 24
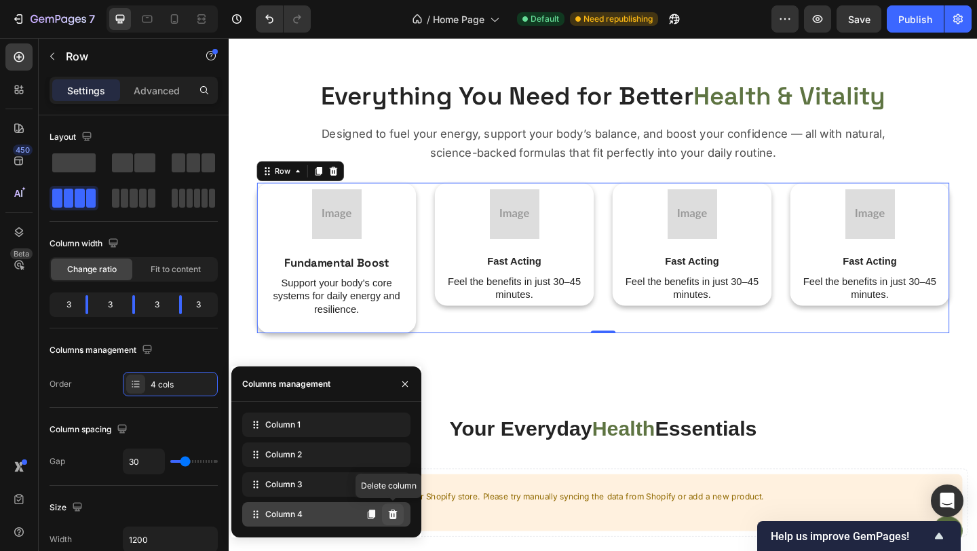
click at [390, 515] on icon at bounding box center [393, 513] width 9 height 9
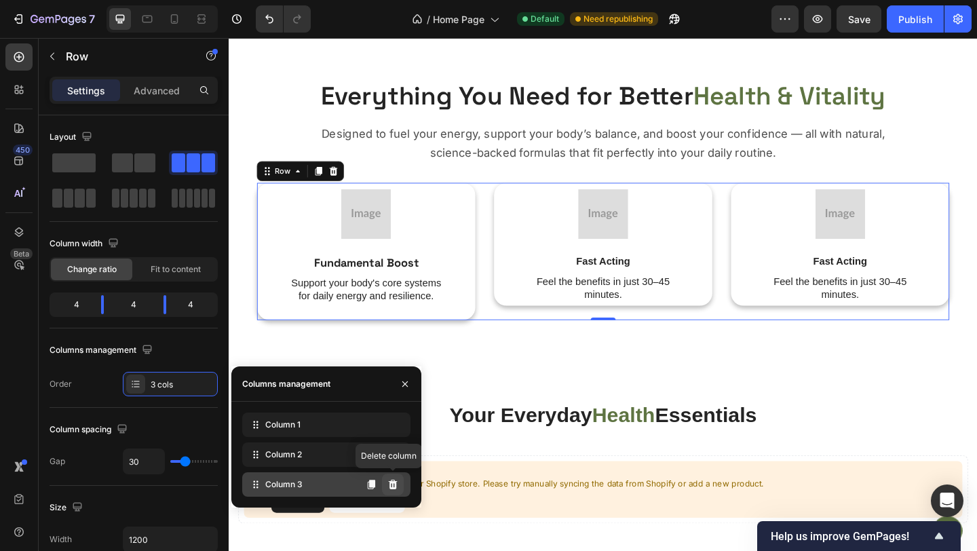
click at [393, 481] on icon at bounding box center [393, 484] width 9 height 9
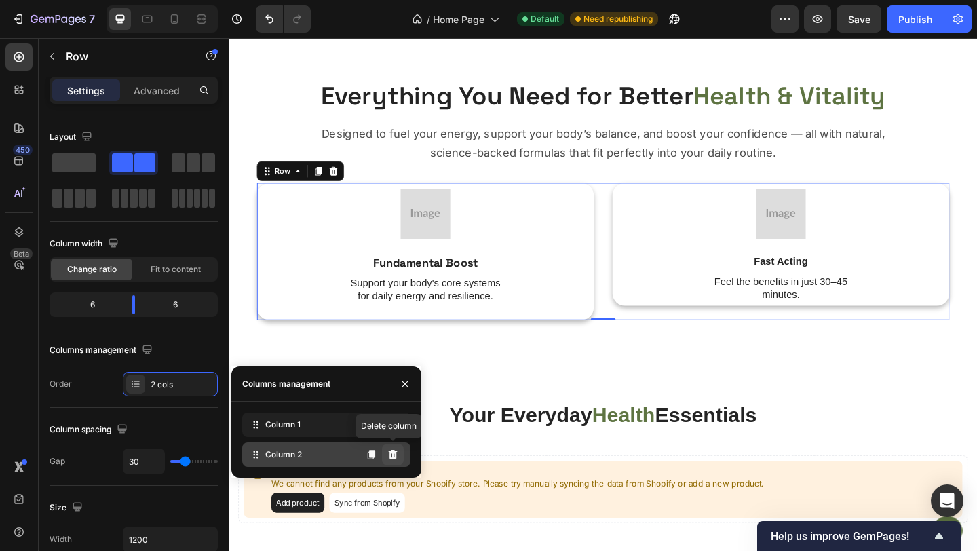
click at [395, 457] on icon at bounding box center [393, 454] width 9 height 9
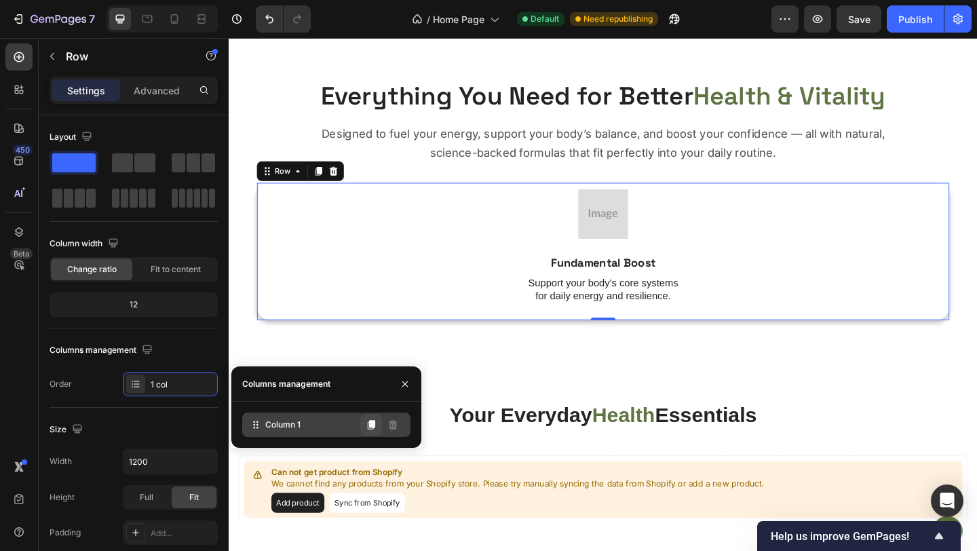
click at [380, 420] on button at bounding box center [371, 425] width 22 height 22
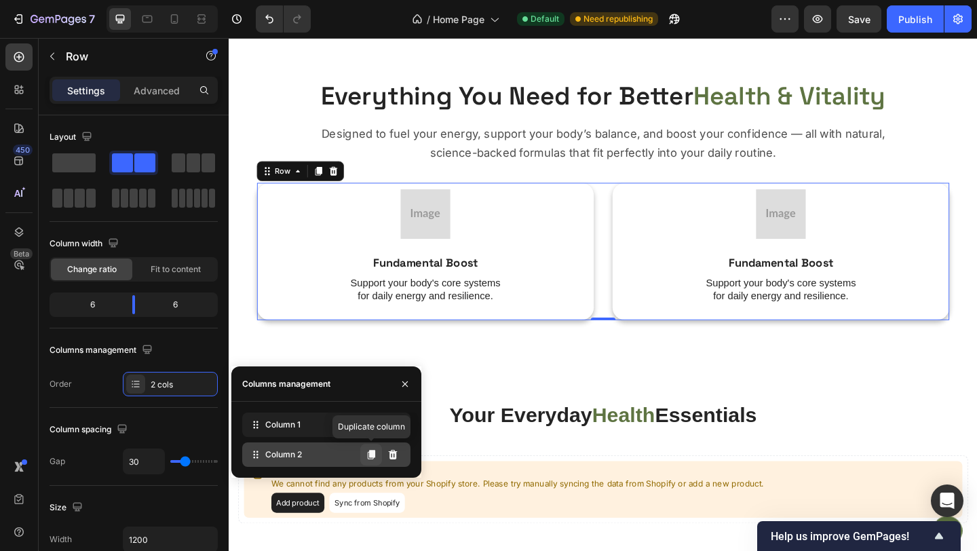
click at [374, 444] on button at bounding box center [371, 455] width 22 height 22
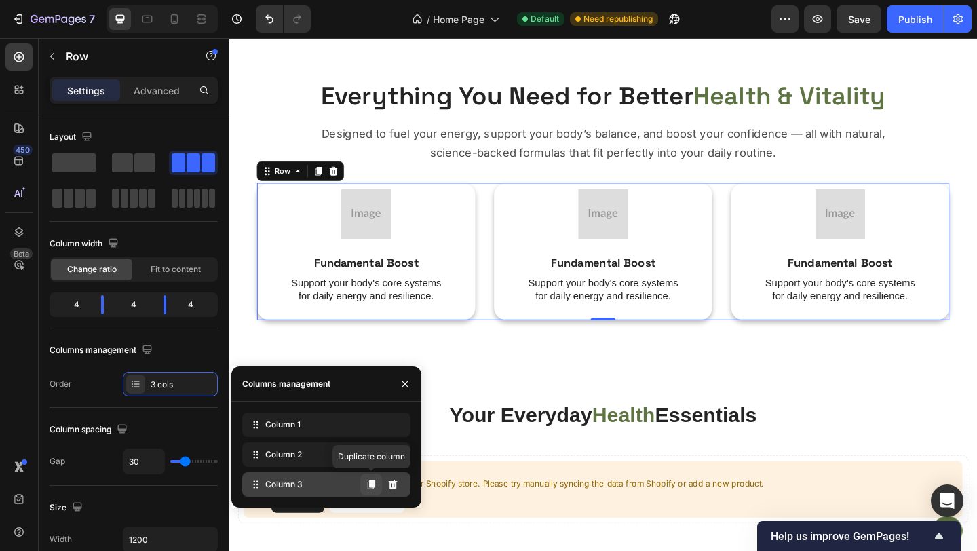
click at [368, 479] on icon at bounding box center [371, 484] width 11 height 11
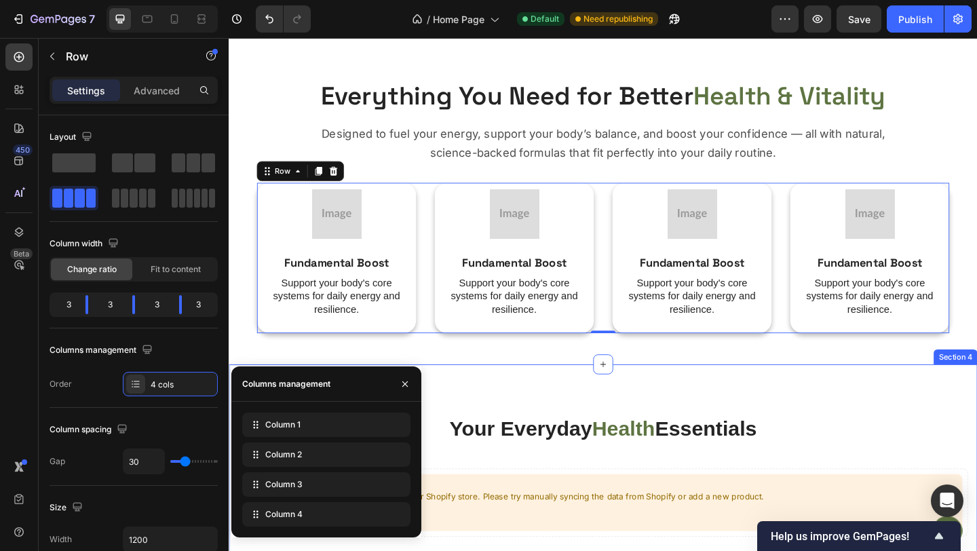
click at [510, 402] on div "Your Everyday Health Essentials Heading Row Can not get product from Shopify We…" at bounding box center [636, 513] width 814 height 241
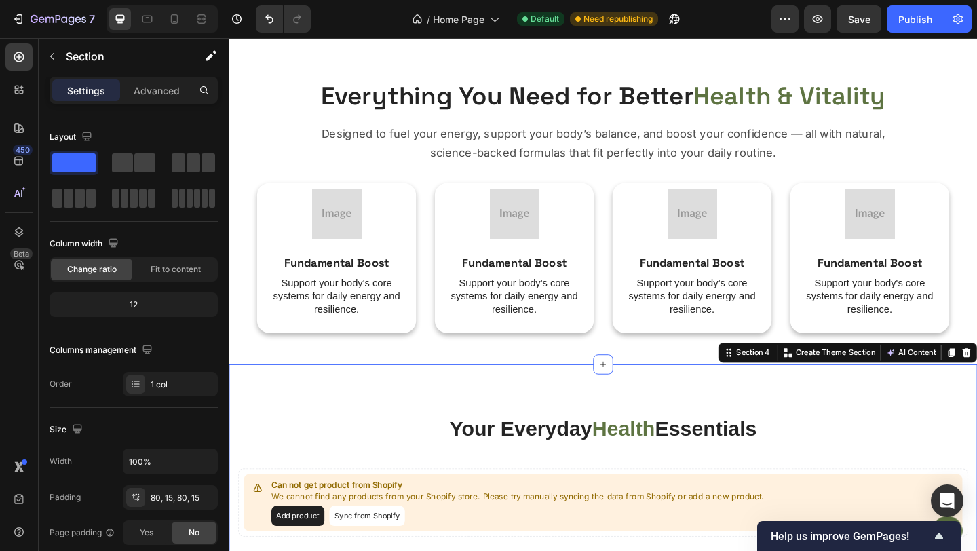
scroll to position [696, 0]
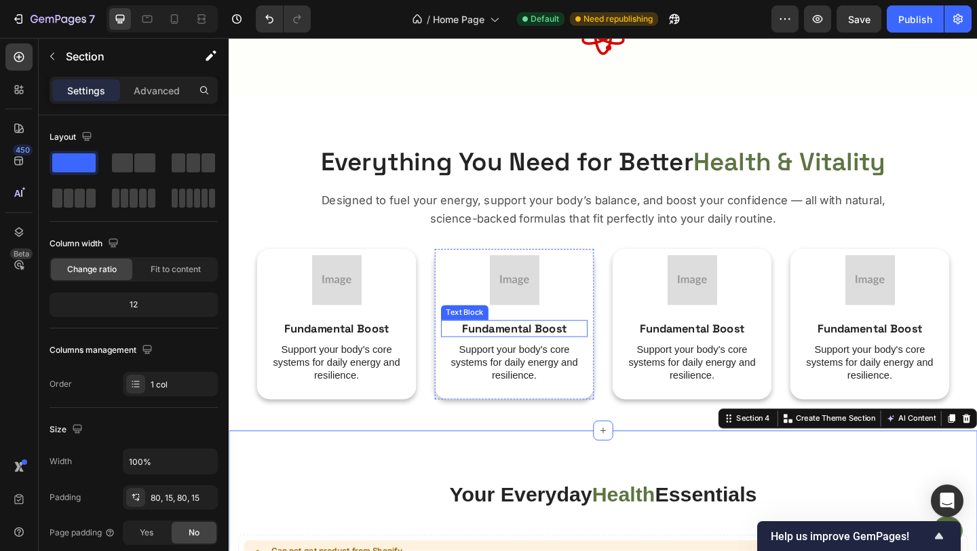
click at [524, 352] on p "Fundamental Boost" at bounding box center [539, 354] width 157 height 16
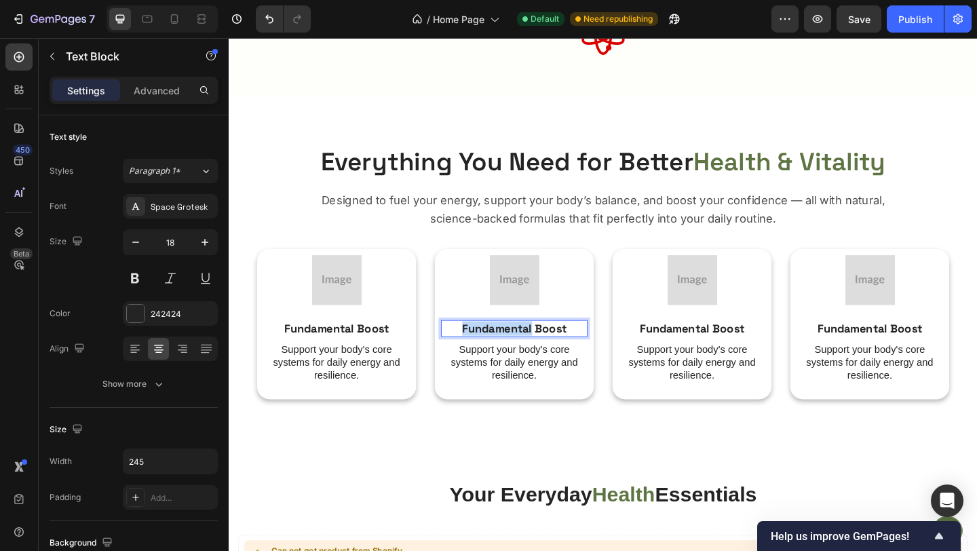
click at [524, 352] on p "Fundamental Boost" at bounding box center [539, 354] width 157 height 16
click at [523, 388] on p "Support your body's core systems for daily energy and resilience." at bounding box center [539, 391] width 157 height 42
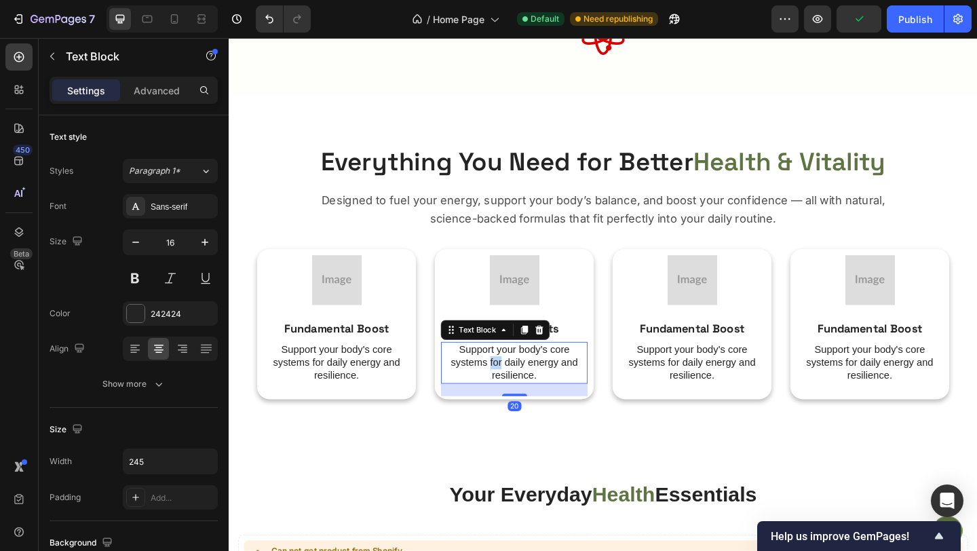
click at [523, 388] on p "Support your body's core systems for daily energy and resilience." at bounding box center [539, 391] width 157 height 42
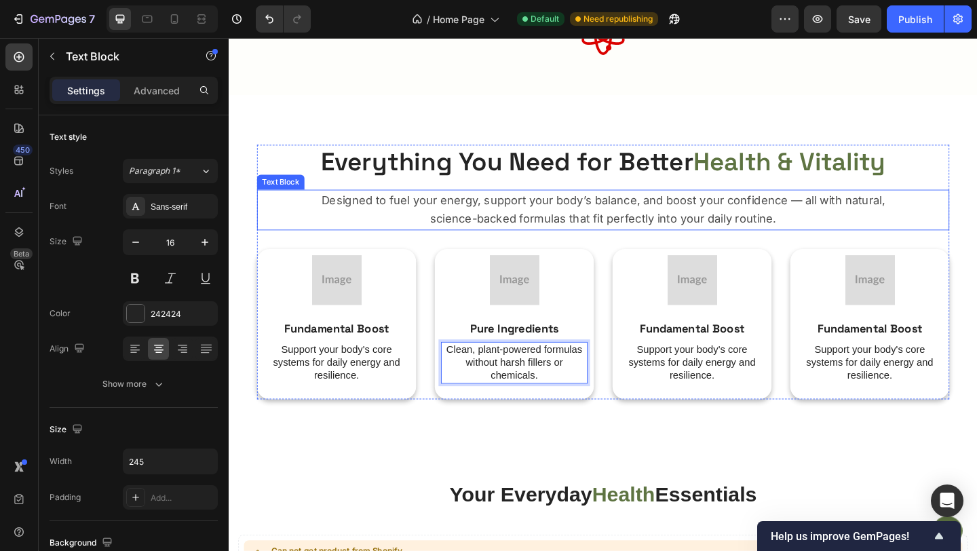
click at [424, 222] on p "Designed to fuel your energy, support your body’s balance, and boost your confi…" at bounding box center [636, 224] width 642 height 41
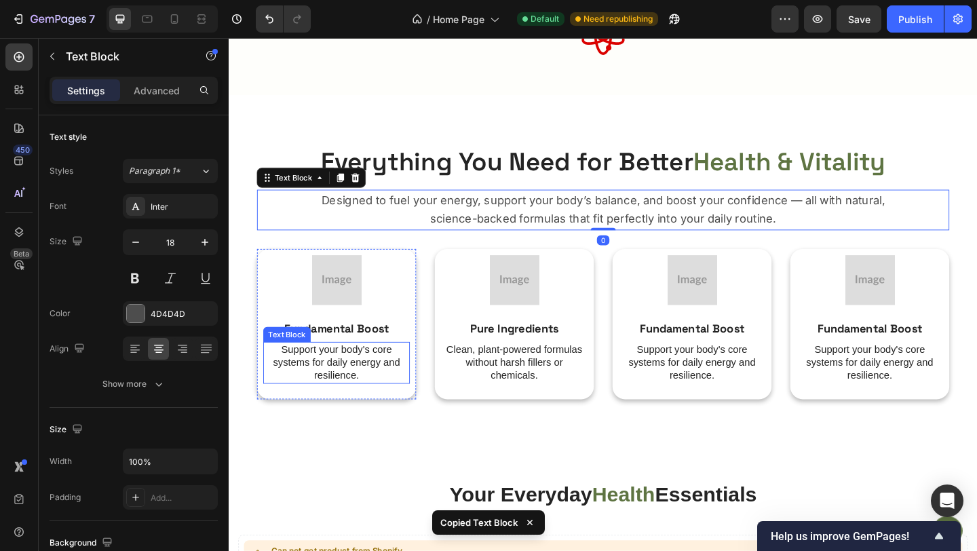
click at [332, 405] on p "Support your body's core systems for daily energy and resilience." at bounding box center [345, 391] width 157 height 42
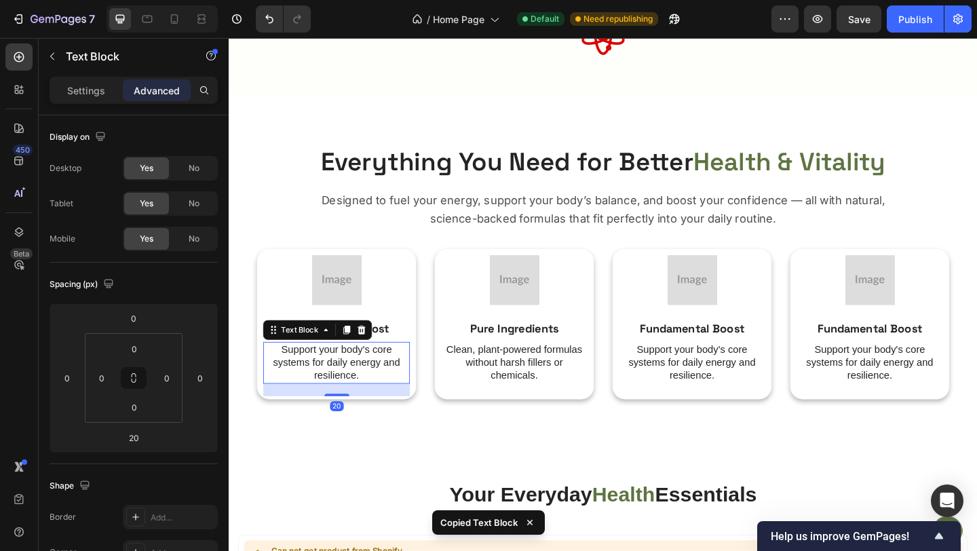
type input "0"
type input "80"
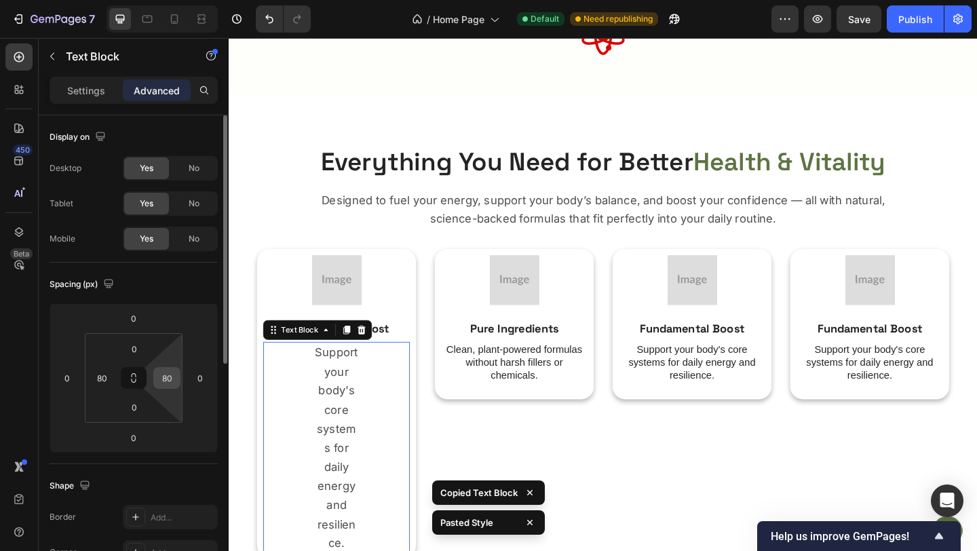
click at [173, 378] on input "80" at bounding box center [167, 378] width 20 height 20
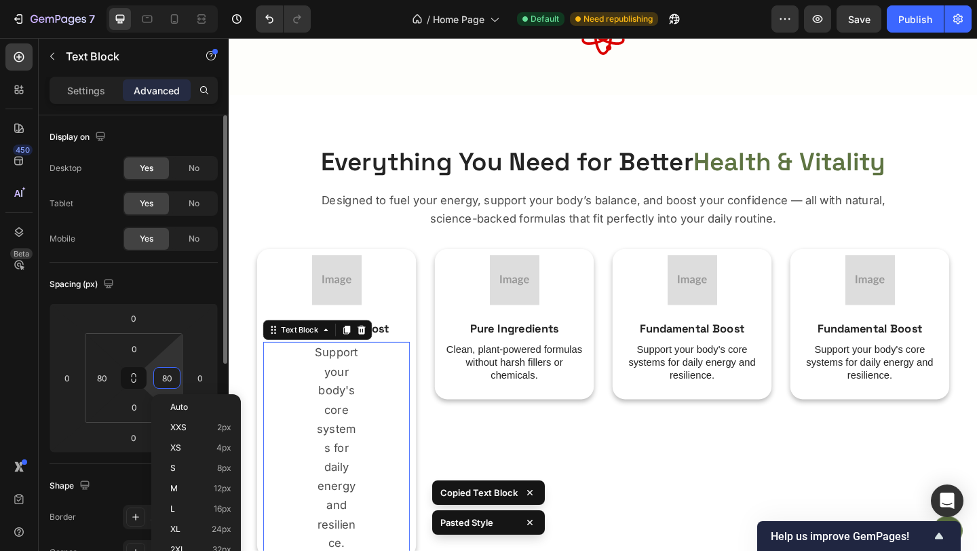
click at [173, 378] on input "80" at bounding box center [167, 378] width 20 height 20
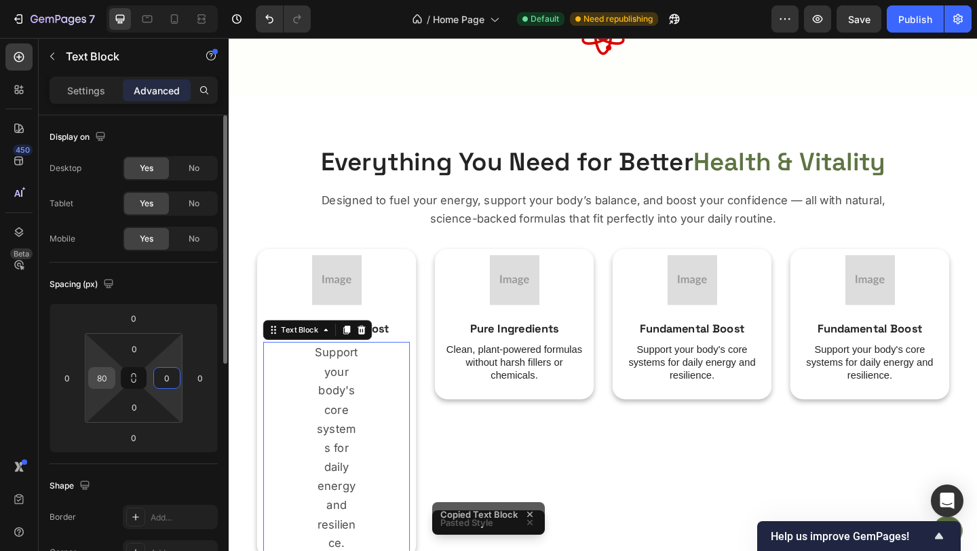
type input "0"
click at [103, 376] on input "80" at bounding box center [102, 378] width 20 height 20
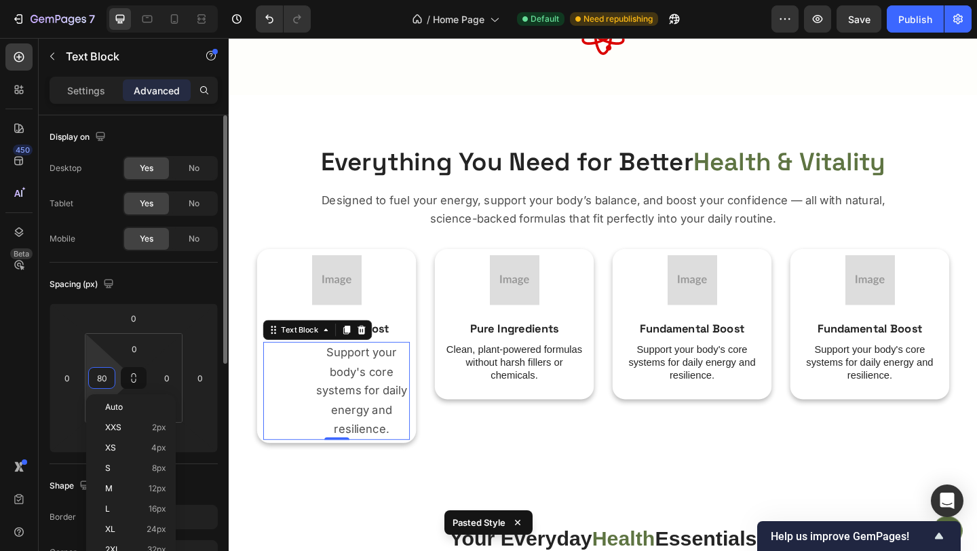
type input "0"
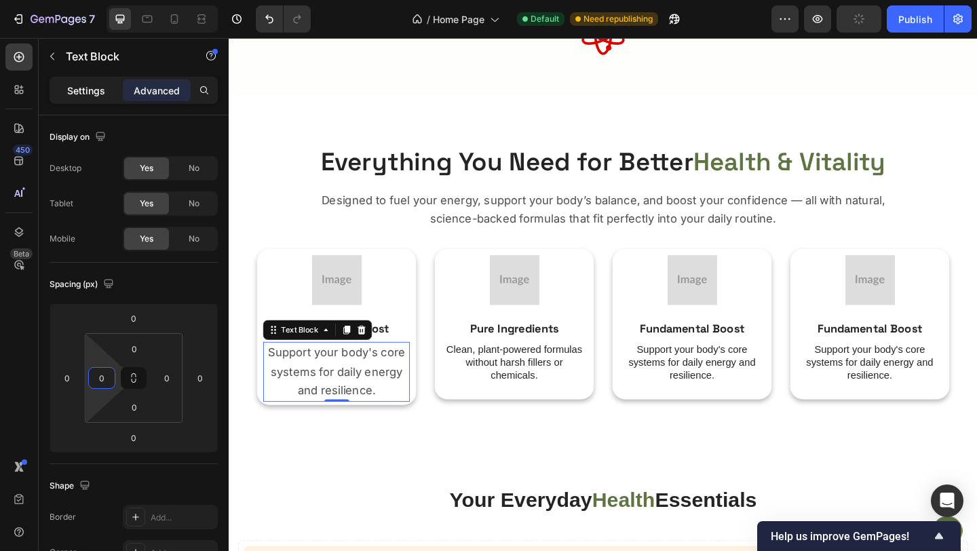
click at [96, 88] on p "Settings" at bounding box center [86, 90] width 38 height 14
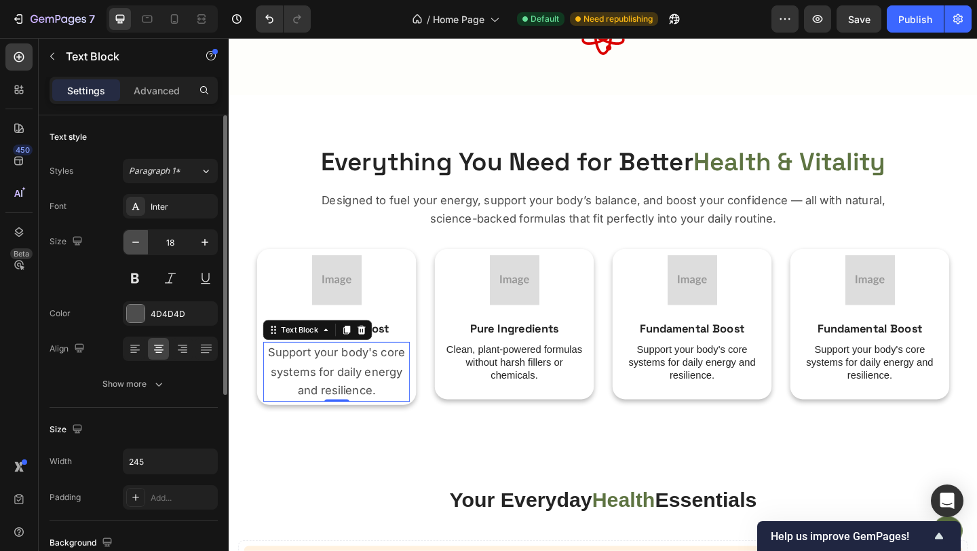
click at [136, 238] on icon "button" at bounding box center [136, 242] width 14 height 14
type input "16"
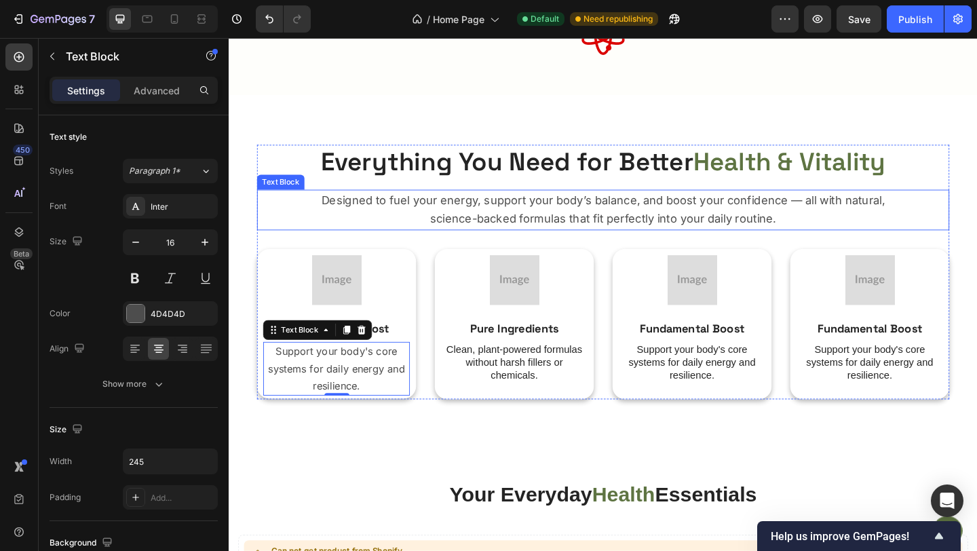
click at [338, 203] on div "Designed to fuel your energy, support your body’s balance, and boost your confi…" at bounding box center [635, 225] width 644 height 44
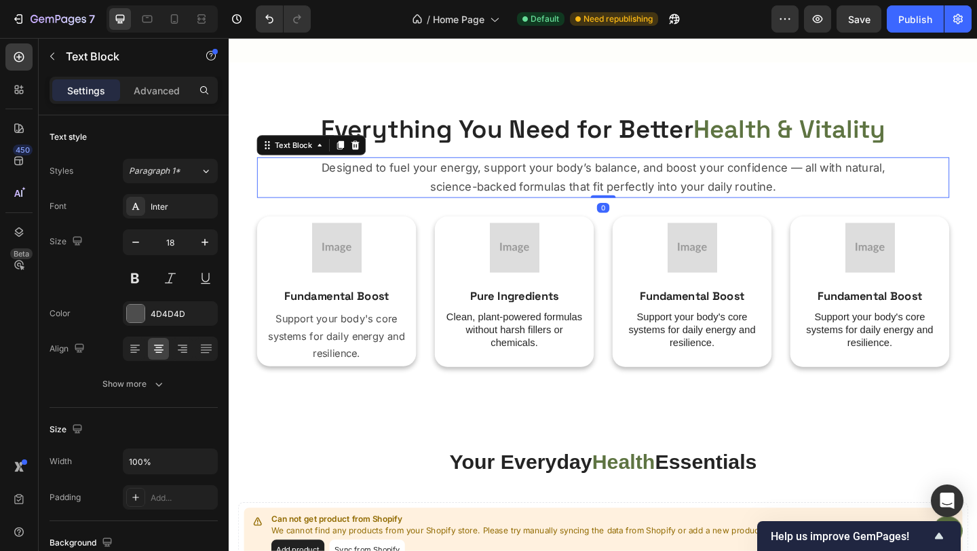
scroll to position [752, 0]
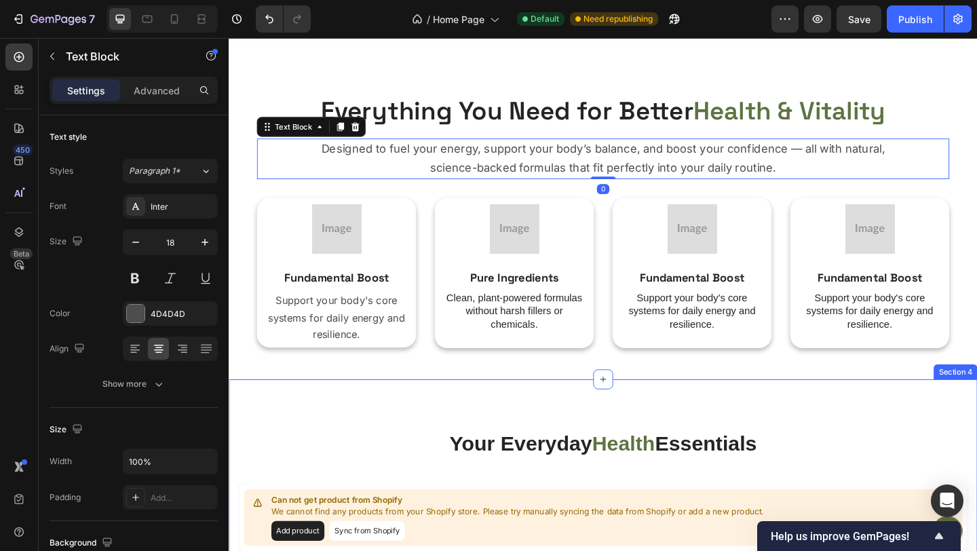
click at [338, 418] on div "Your Everyday Health Essentials Heading Row Can not get product from Shopify We…" at bounding box center [636, 529] width 814 height 241
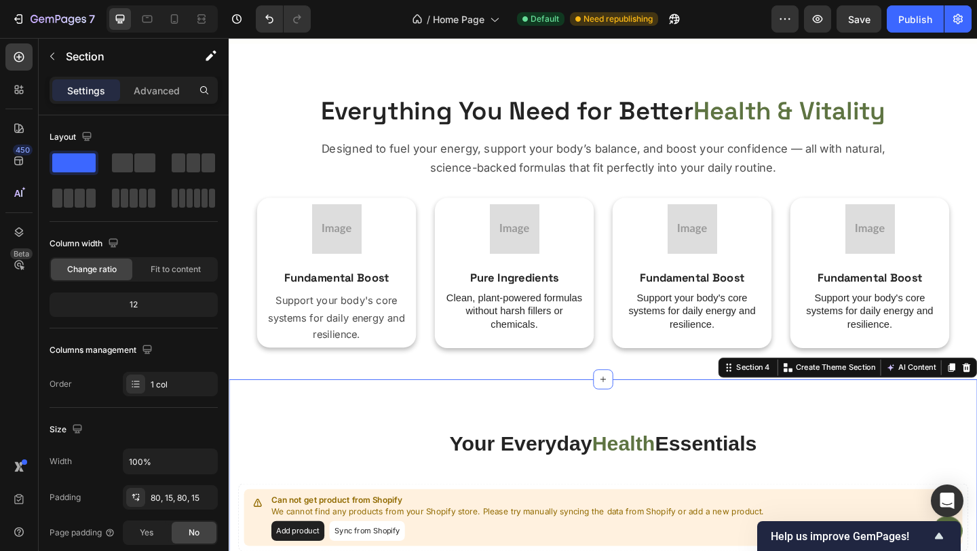
scroll to position [759, 0]
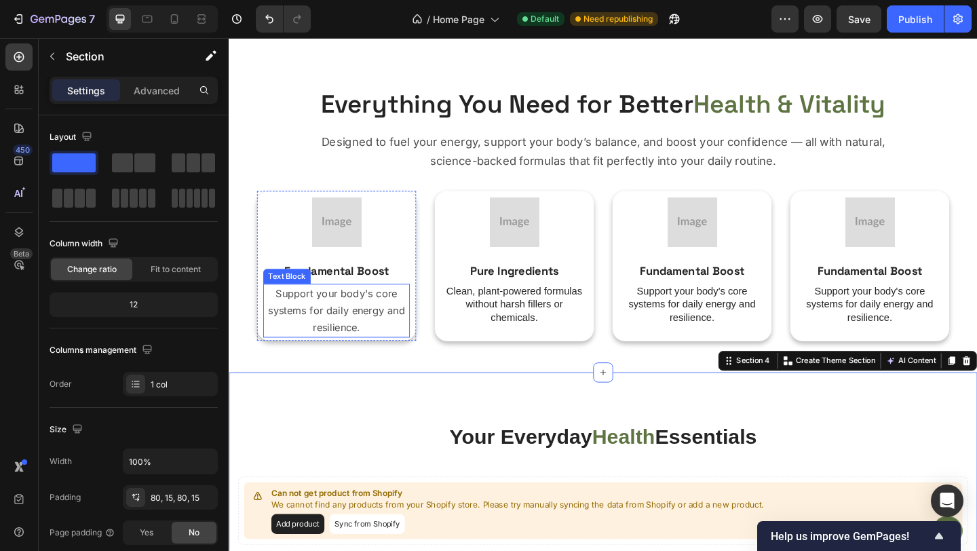
click at [376, 315] on p "Support your body's core systems for daily energy and resilience." at bounding box center [345, 335] width 157 height 56
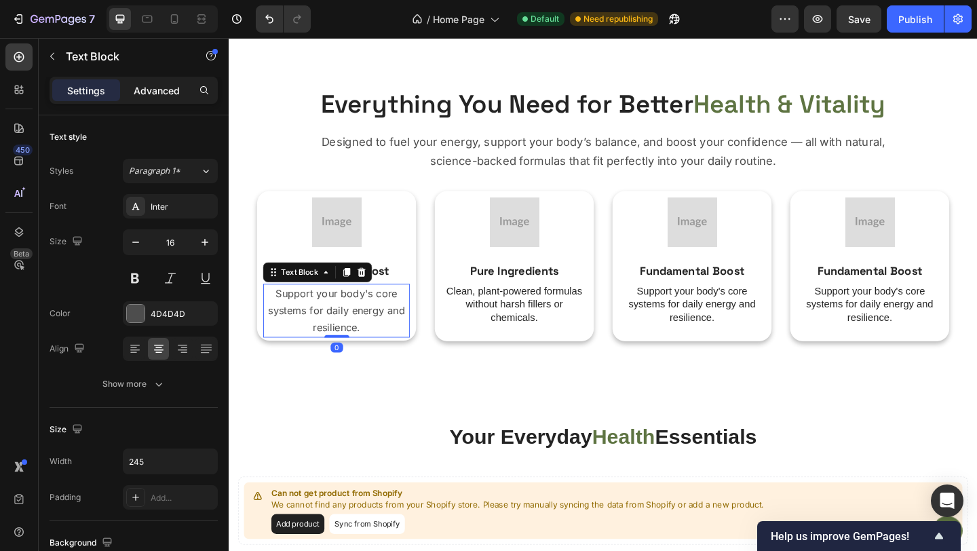
click at [187, 94] on div "Advanced" at bounding box center [157, 90] width 68 height 22
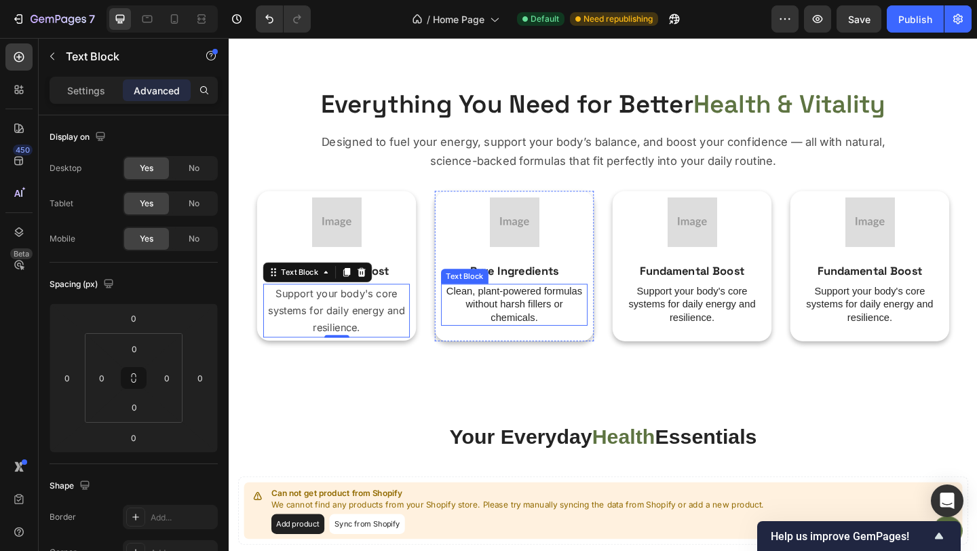
click at [507, 314] on p "Clean, plant-powered formulas without harsh fillers or chemicals." at bounding box center [539, 328] width 157 height 42
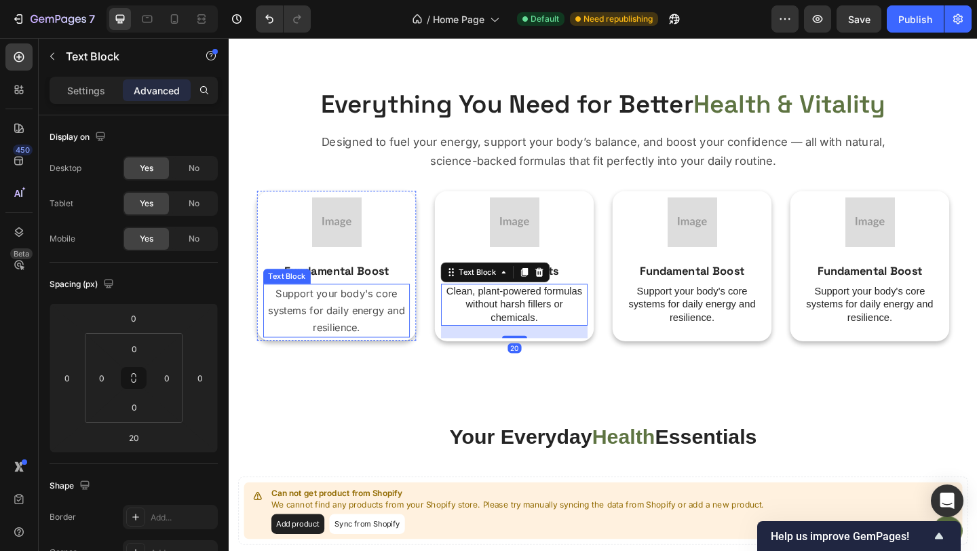
click at [349, 328] on p "Support your body's core systems for daily energy and resilience." at bounding box center [345, 335] width 157 height 56
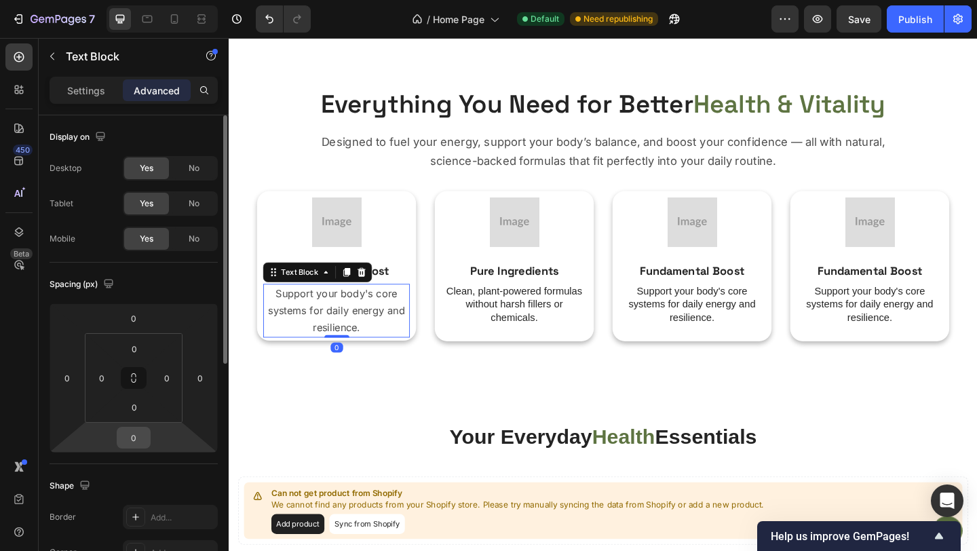
click at [141, 430] on input "0" at bounding box center [133, 437] width 27 height 20
type input "20"
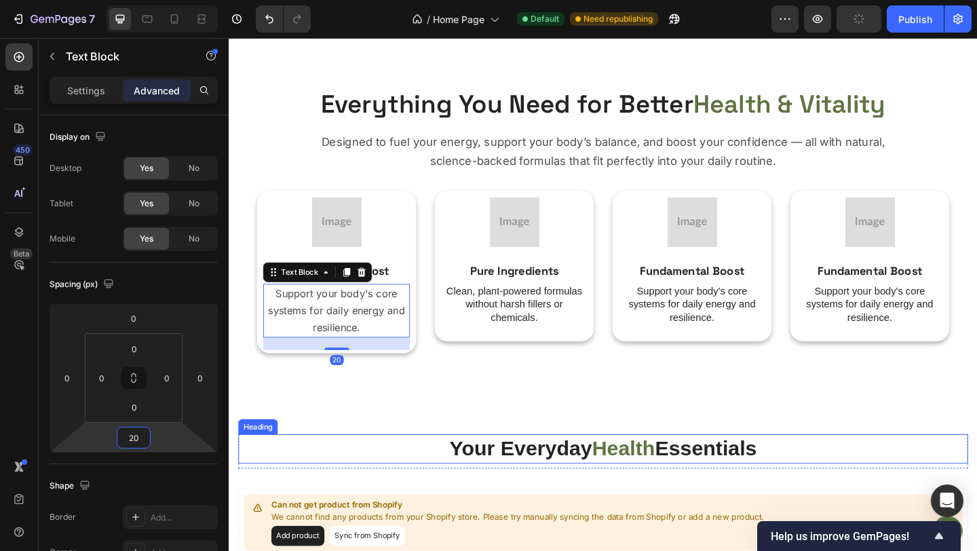
click at [310, 473] on h2 "Your Everyday Health Essentials" at bounding box center [636, 485] width 794 height 32
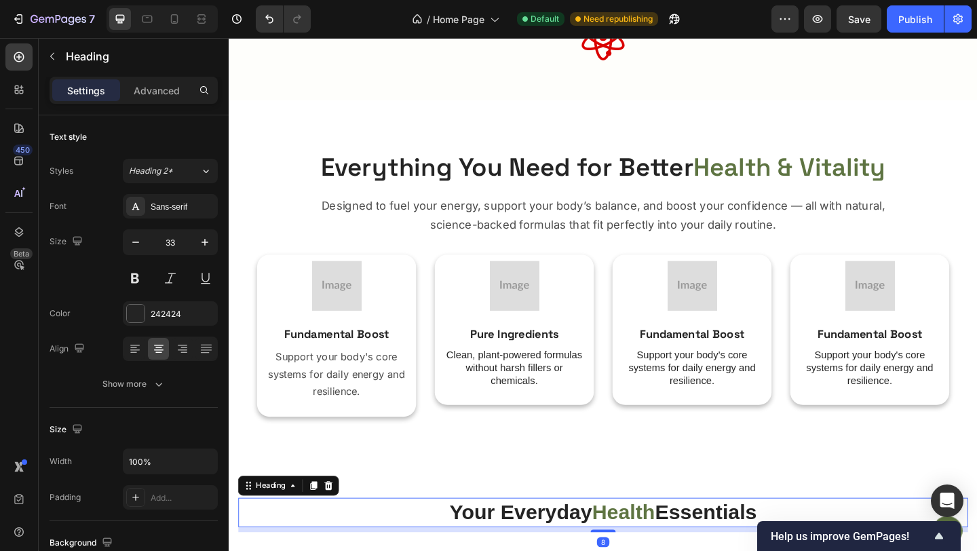
scroll to position [682, 0]
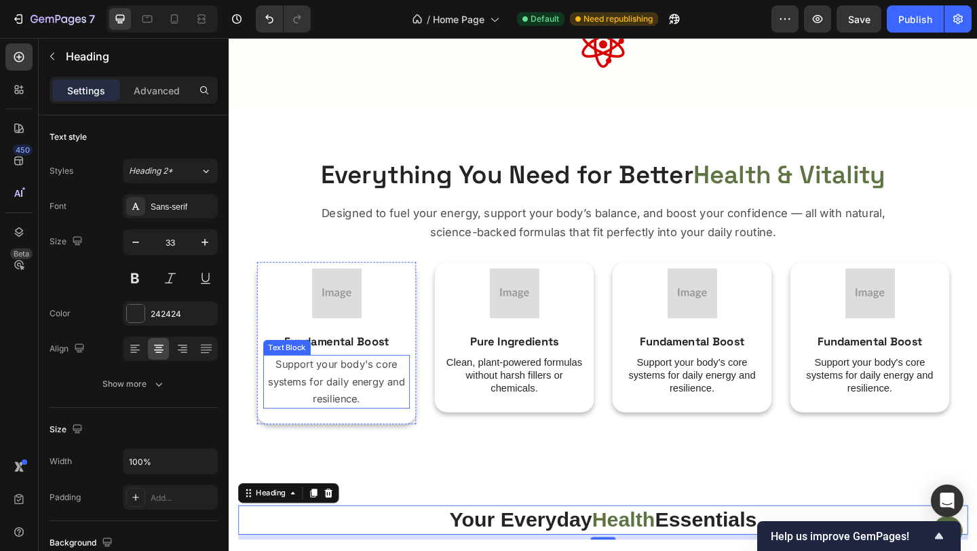
click at [368, 427] on p "Support your body's core systems for daily energy and resilience." at bounding box center [345, 412] width 157 height 56
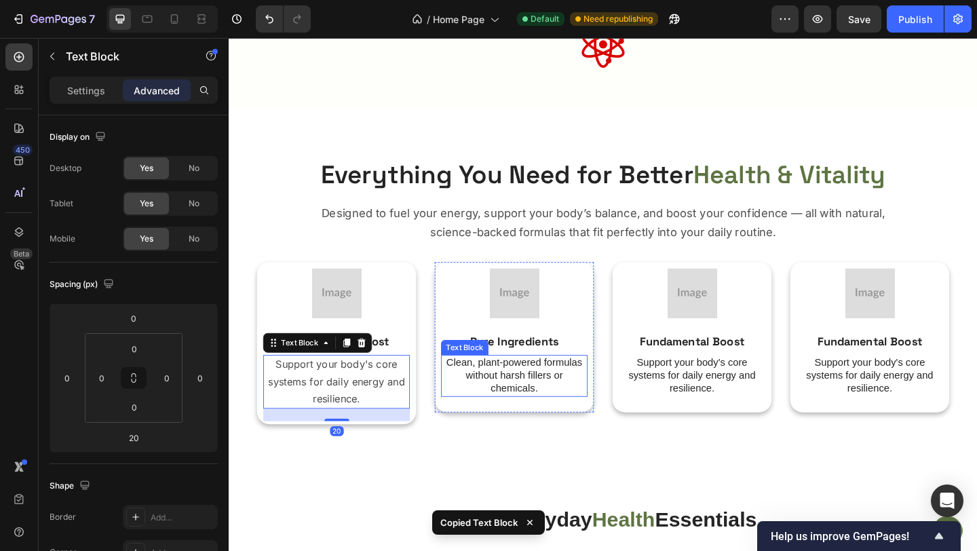
click at [524, 398] on p "Clean, plant-powered formulas without harsh fillers or chemicals." at bounding box center [539, 405] width 157 height 42
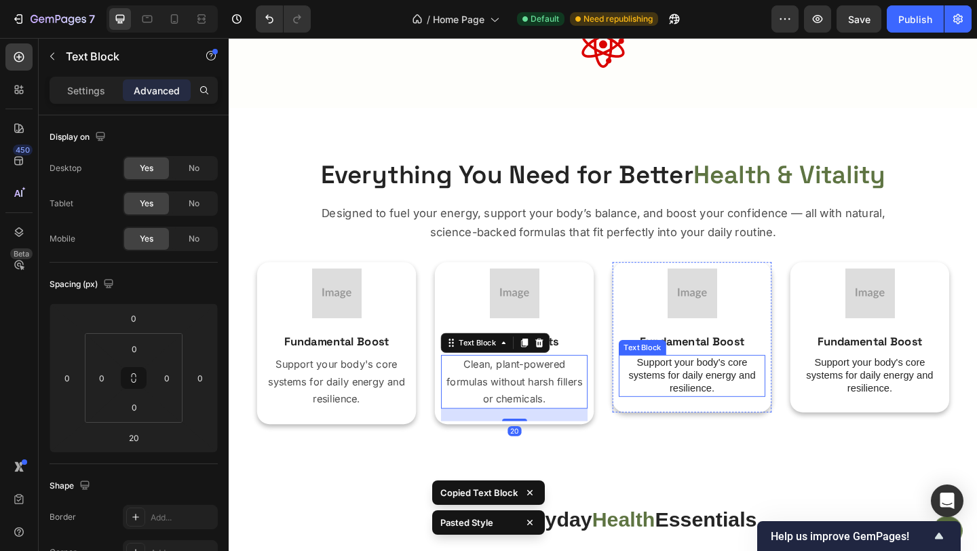
click at [693, 404] on p "Support your body's core systems for daily energy and resilience." at bounding box center [732, 405] width 157 height 42
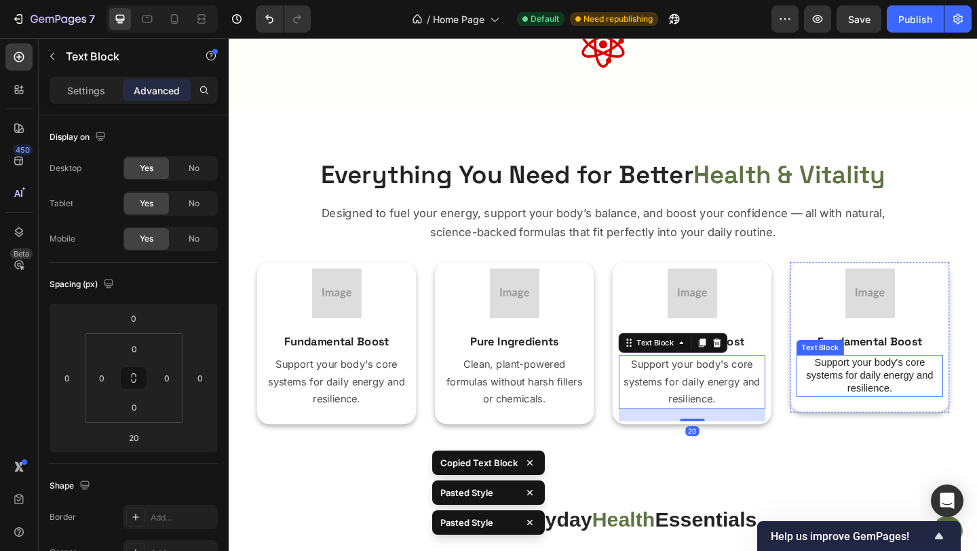
click at [884, 405] on p "Support your body's core systems for daily energy and resilience." at bounding box center [925, 405] width 157 height 42
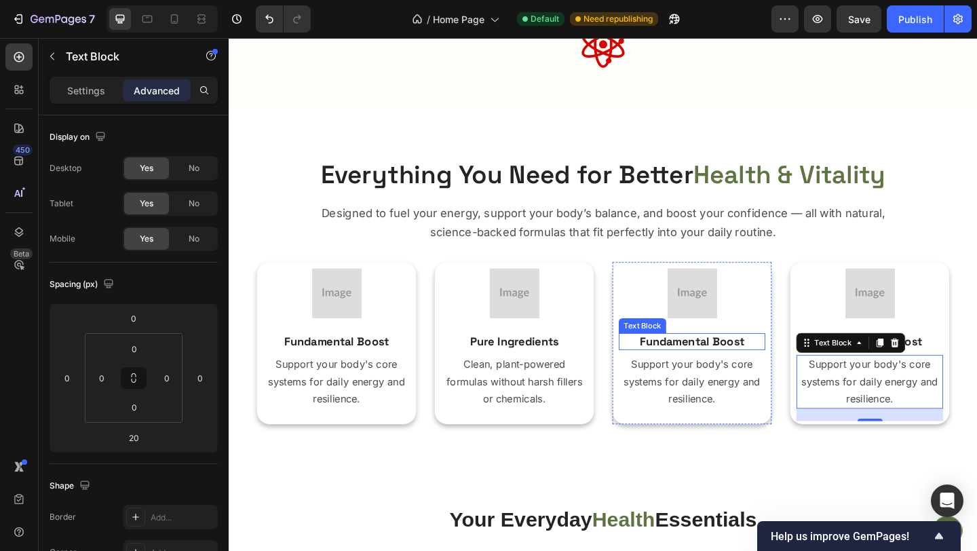
click at [719, 374] on p "Fundamental Boost" at bounding box center [732, 368] width 157 height 16
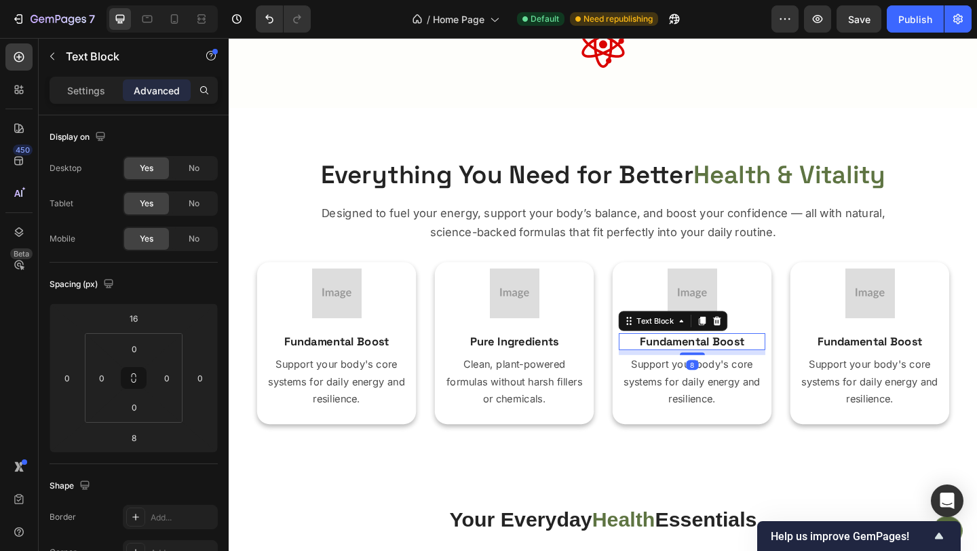
click at [719, 374] on p "Fundamental Boost" at bounding box center [732, 368] width 157 height 16
click at [737, 413] on p "Support your body's core systems for daily energy and resilience." at bounding box center [732, 412] width 157 height 56
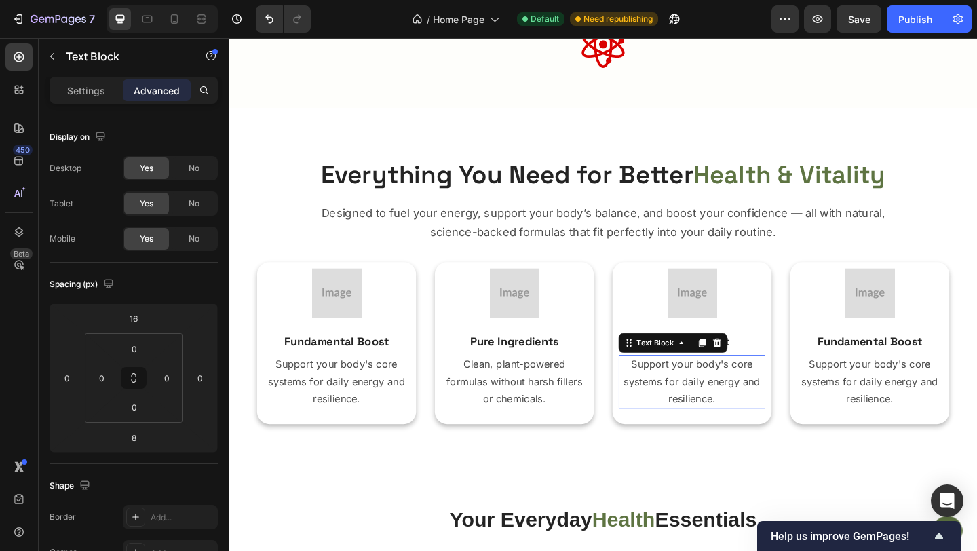
click at [737, 413] on p "Support your body's core systems for daily energy and resilience." at bounding box center [732, 412] width 157 height 56
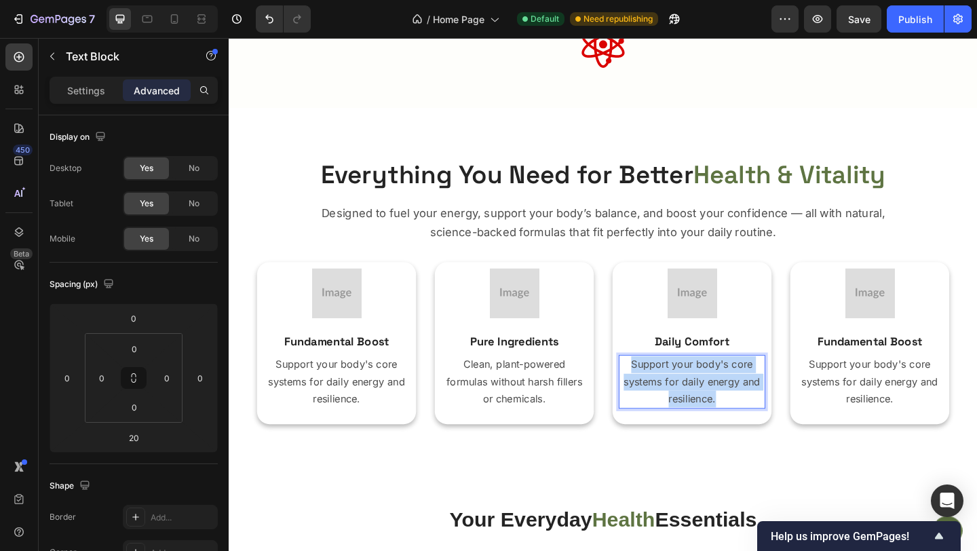
click at [737, 413] on p "Support your body's core systems for daily energy and resilience." at bounding box center [732, 412] width 157 height 56
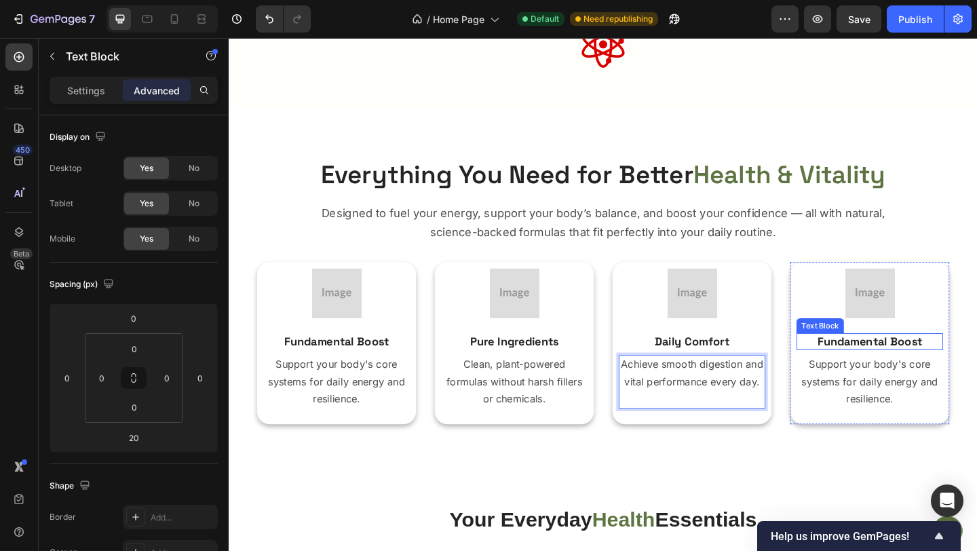
click at [868, 370] on p "Fundamental Boost" at bounding box center [925, 368] width 157 height 16
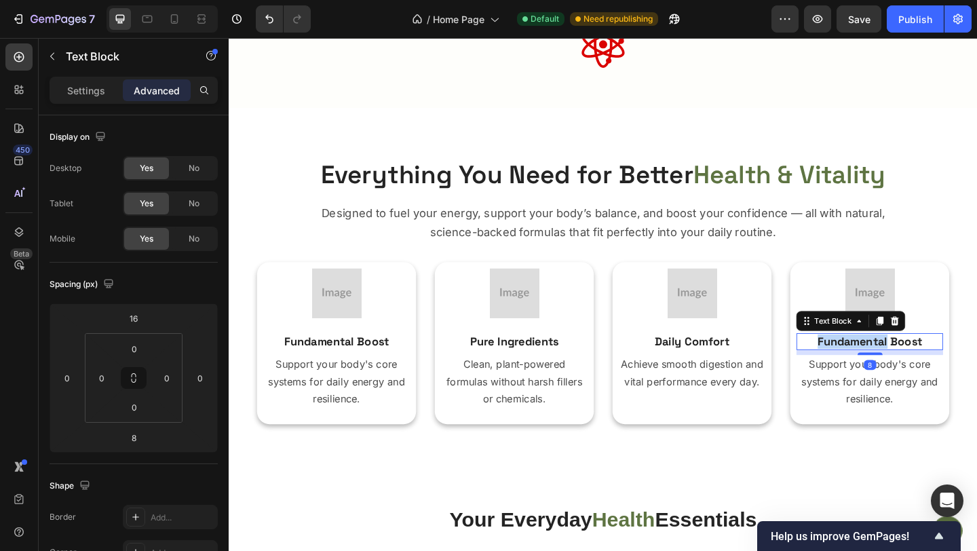
click at [868, 370] on p "Fundamental Boost" at bounding box center [925, 368] width 157 height 16
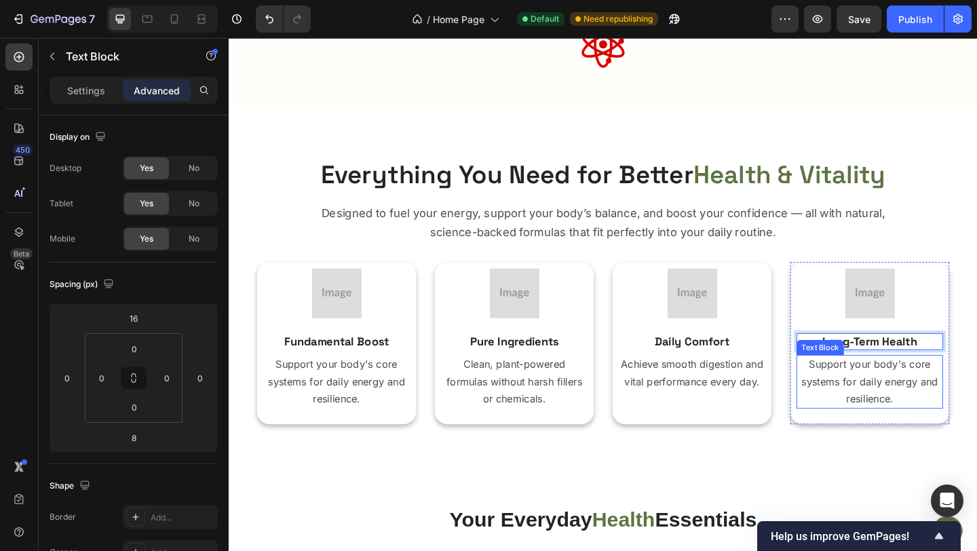
click at [918, 395] on p "Support your body's core systems for daily energy and resilience." at bounding box center [925, 412] width 157 height 56
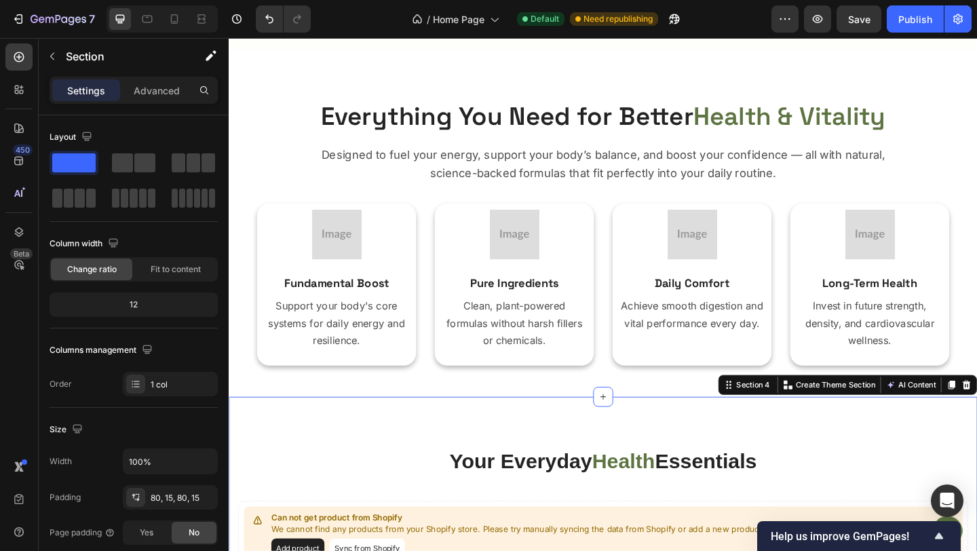
scroll to position [747, 0]
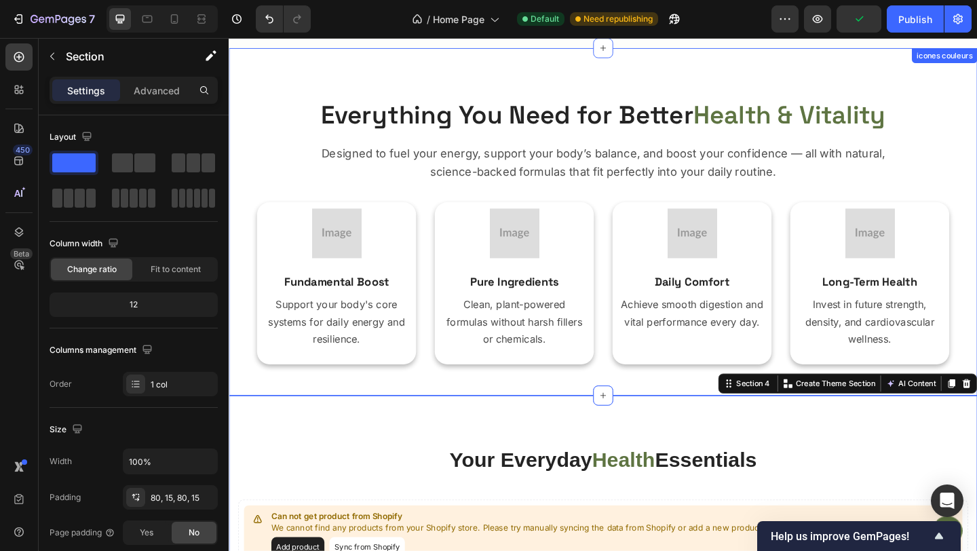
click at [509, 406] on div "Everything You Need for Better Health & Vitality Heading Designed to fuel your …" at bounding box center [636, 238] width 814 height 378
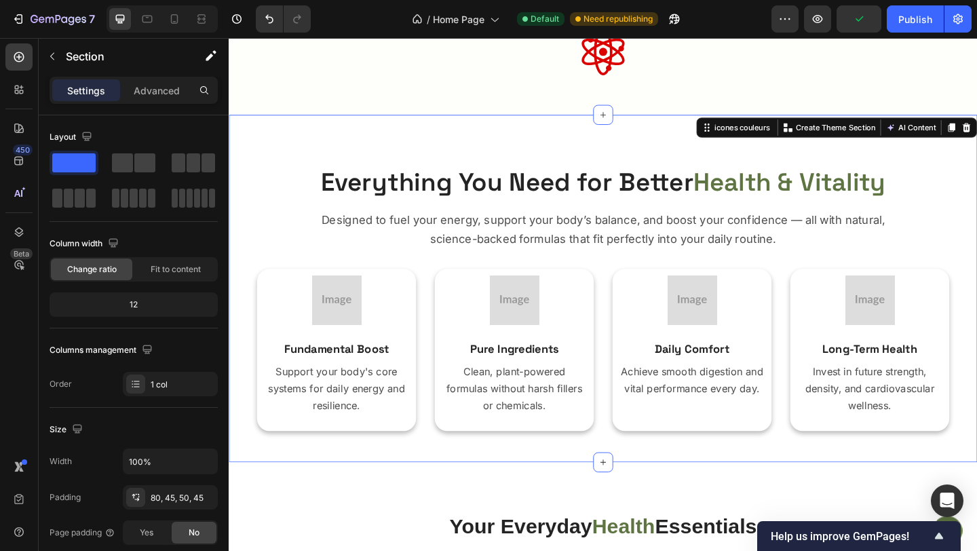
scroll to position [675, 0]
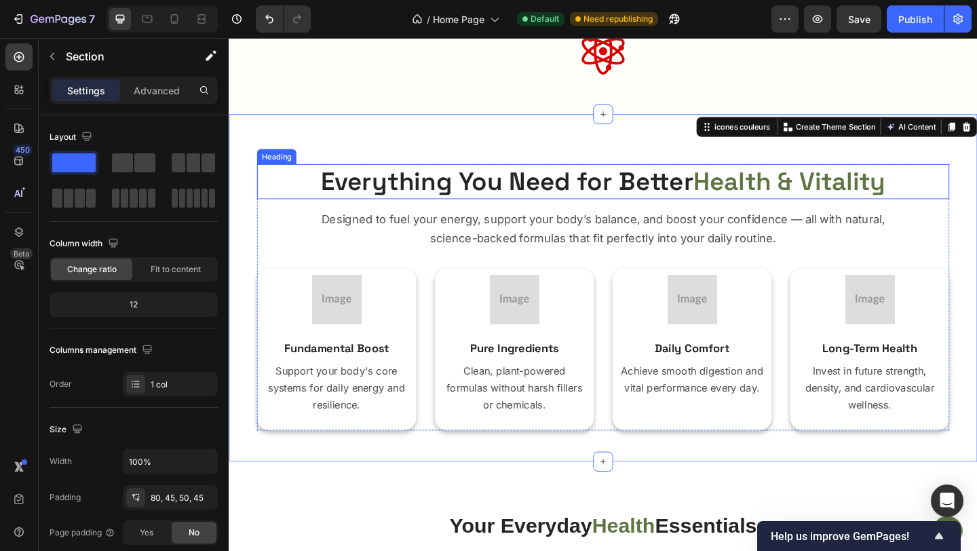
click at [501, 197] on h2 "Everything You Need for Better Health & Vitality" at bounding box center [635, 194] width 753 height 38
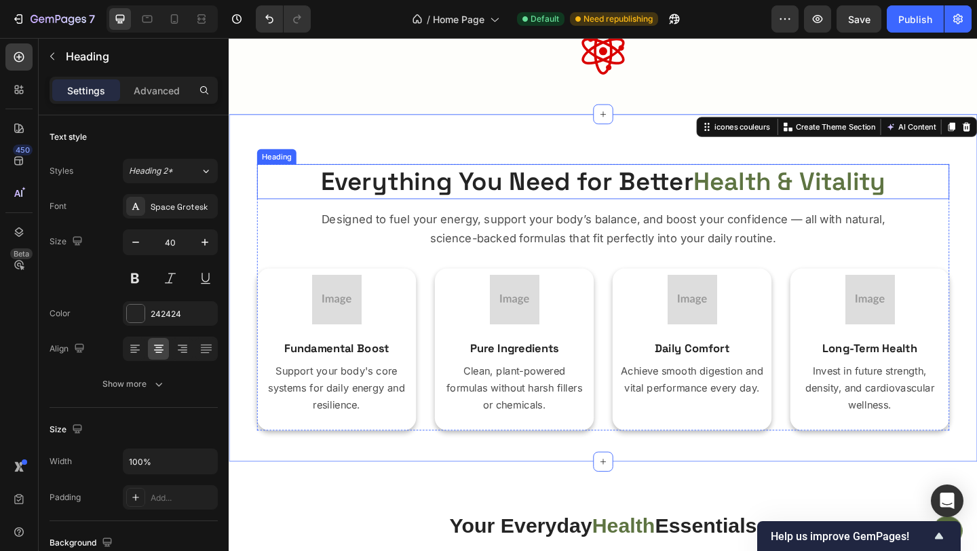
click at [501, 197] on h2 "Everything You Need for Better Health & Vitality" at bounding box center [635, 194] width 753 height 38
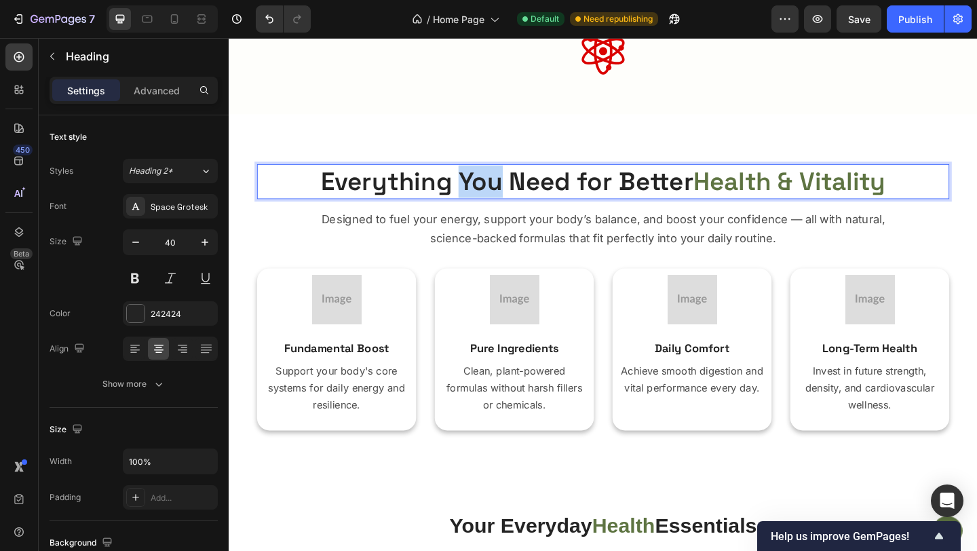
click at [501, 197] on p "Everything You Need for Better Health & Vitality" at bounding box center [635, 193] width 750 height 35
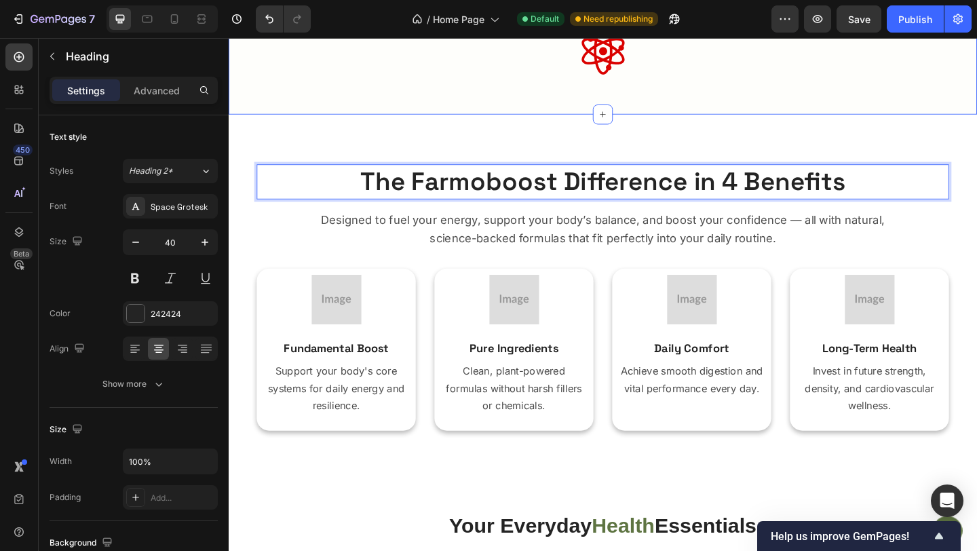
click at [357, 98] on div "Icon Icon Icon Icon Icon Icon List Premium, foundational health supplements ble…" at bounding box center [636, 19] width 814 height 160
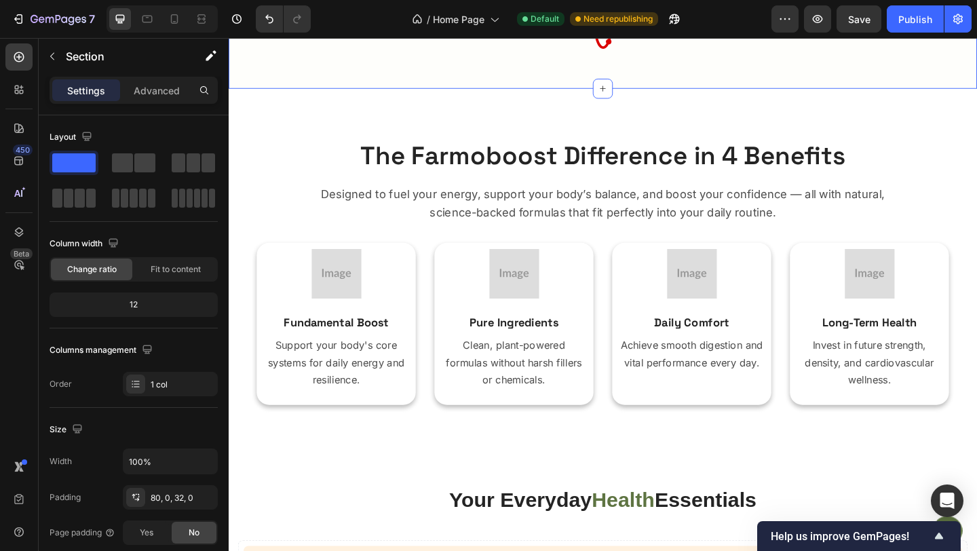
scroll to position [705, 0]
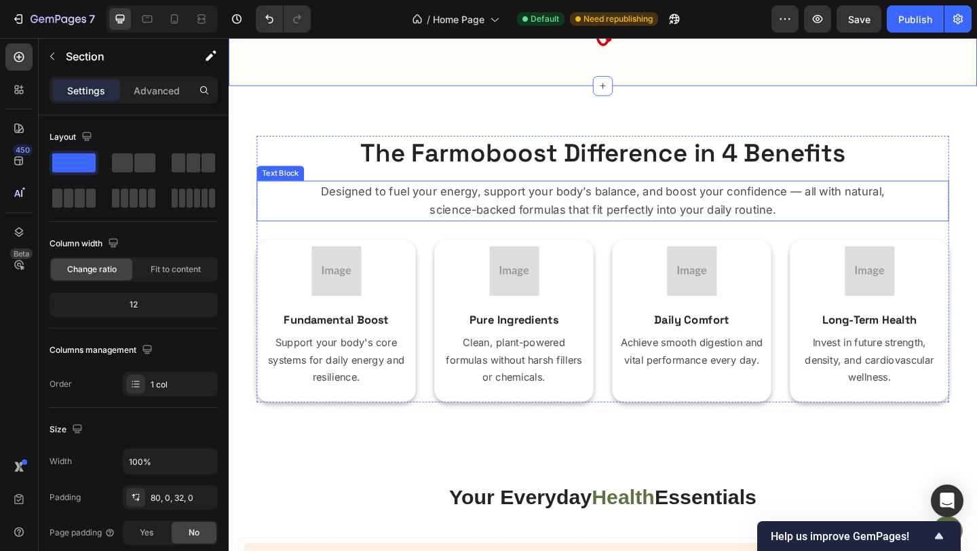
click at [593, 204] on p "Designed to fuel your energy, support your body’s balance, and boost your confi…" at bounding box center [636, 215] width 642 height 41
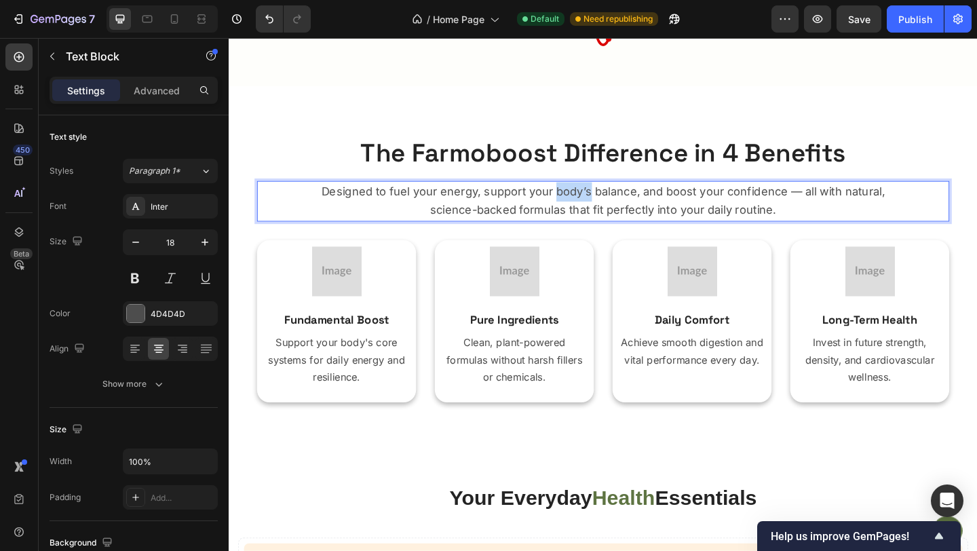
click at [593, 204] on p "Designed to fuel your energy, support your body’s balance, and boost your confi…" at bounding box center [636, 215] width 642 height 41
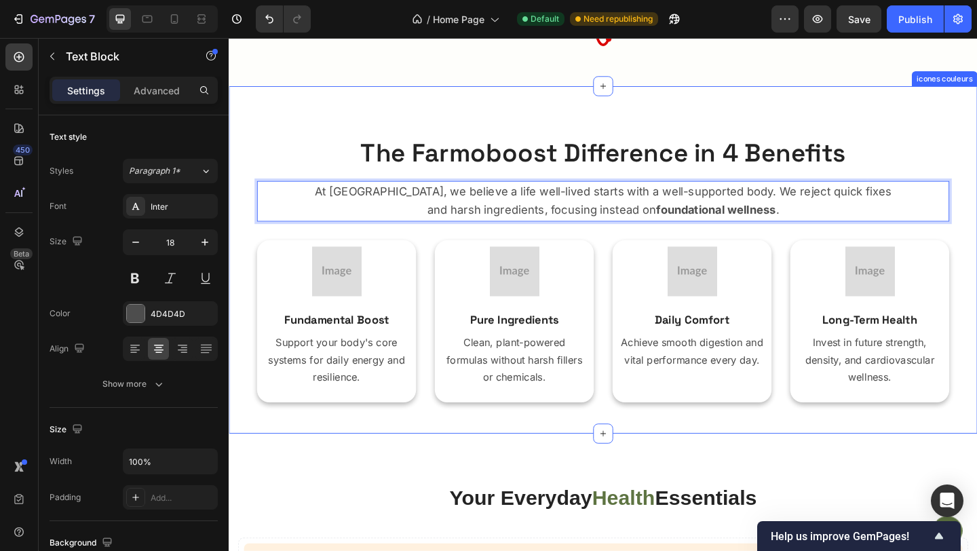
click at [862, 124] on div "The Farmoboost Difference in 4 Benefits Heading At Farmoboost, we believe a lif…" at bounding box center [636, 279] width 814 height 378
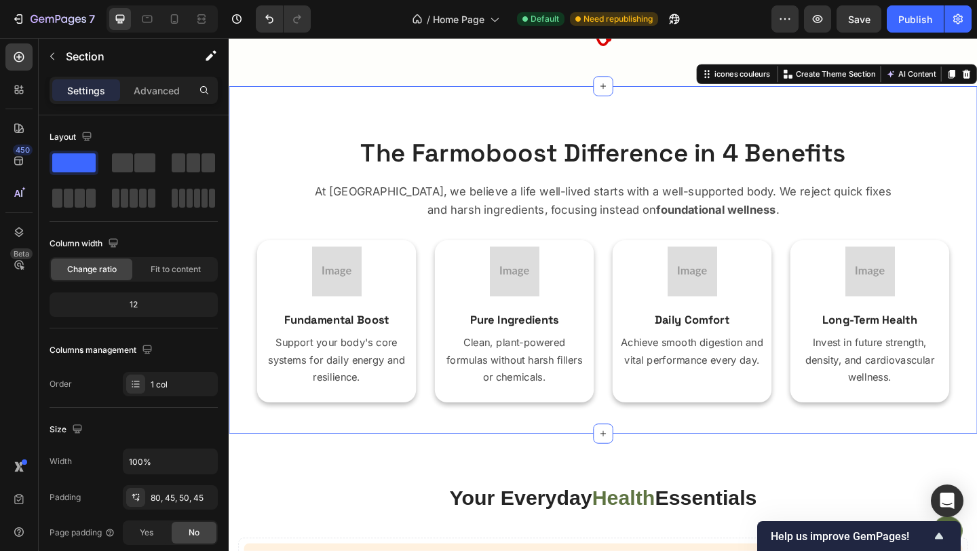
scroll to position [717, 0]
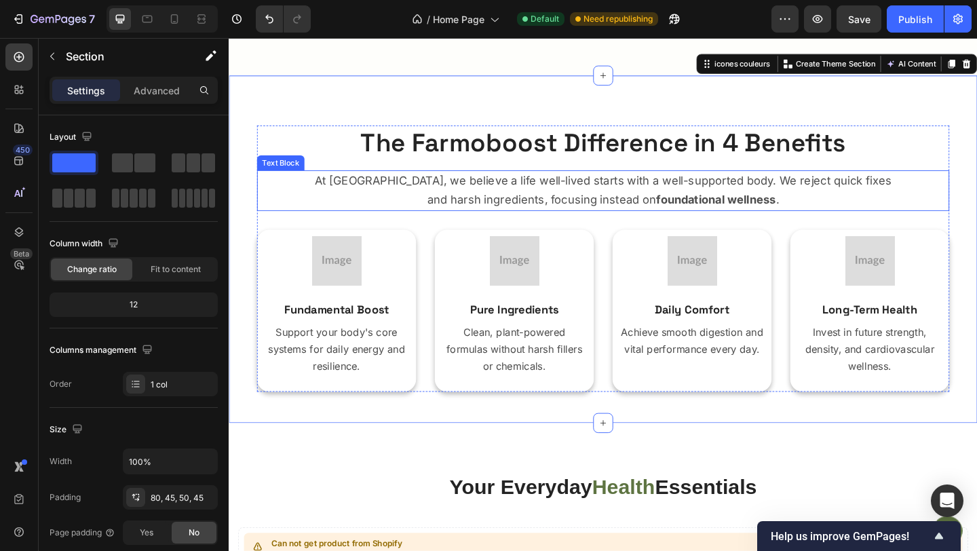
click at [769, 198] on p "At [GEOGRAPHIC_DATA], we believe a life well-lived starts with a well-supported…" at bounding box center [636, 203] width 642 height 41
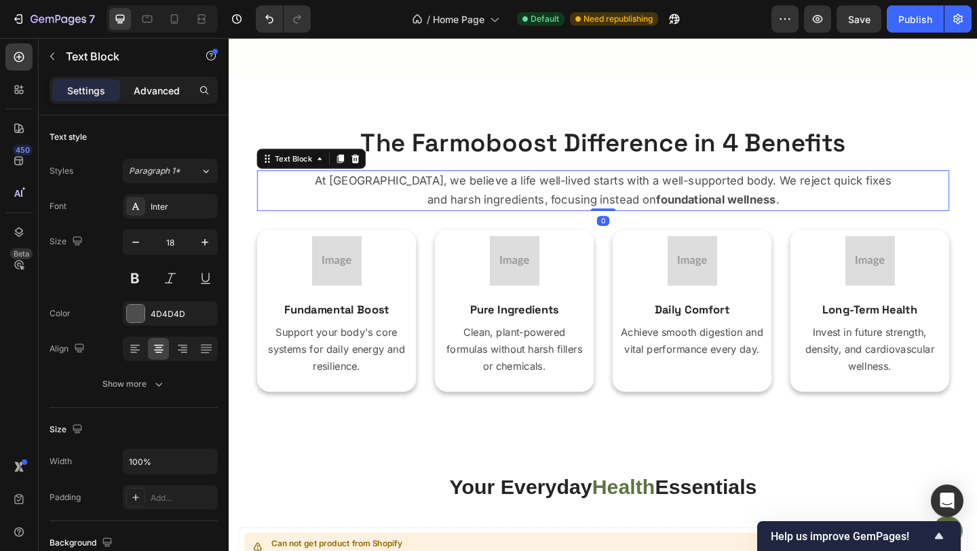
click at [159, 90] on p "Advanced" at bounding box center [157, 90] width 46 height 14
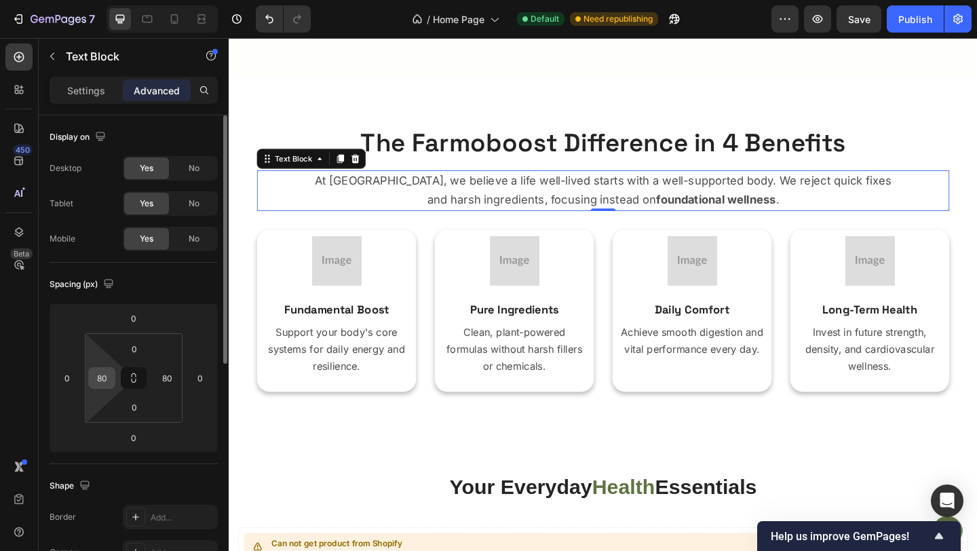
click at [99, 378] on input "80" at bounding box center [102, 378] width 20 height 20
type input "100"
click at [158, 373] on input "80" at bounding box center [167, 378] width 20 height 20
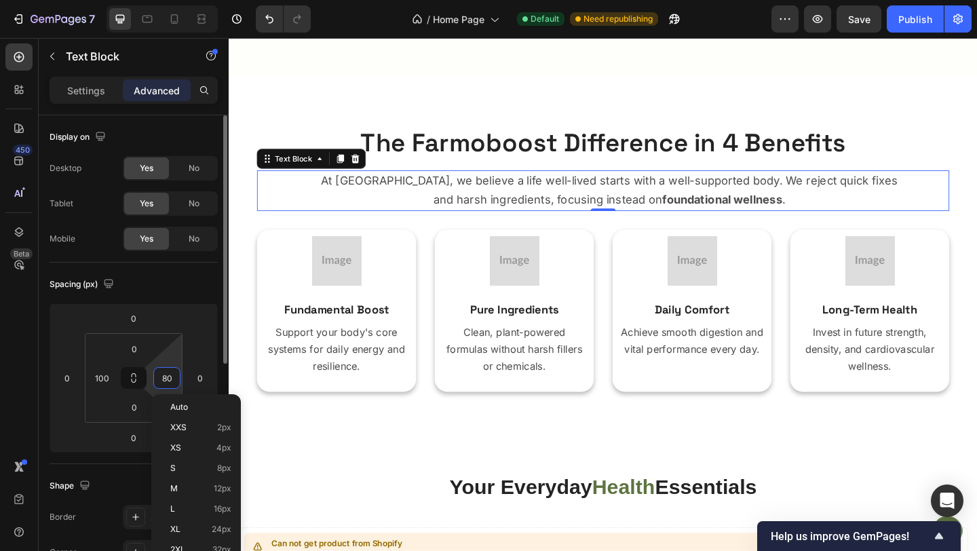
click at [158, 373] on input "80" at bounding box center [167, 378] width 20 height 20
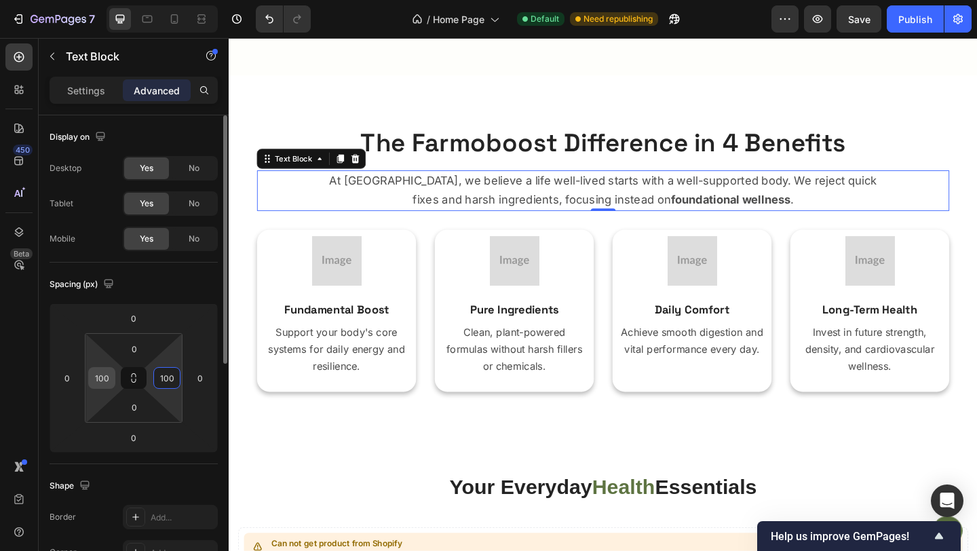
type input "100"
click at [95, 374] on input "100" at bounding box center [102, 378] width 20 height 20
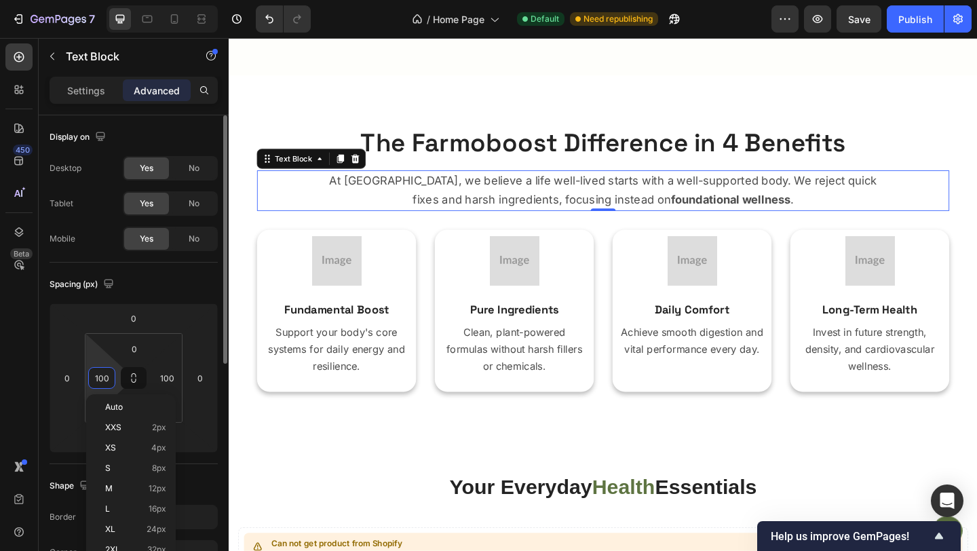
click at [95, 374] on input "100" at bounding box center [102, 378] width 20 height 20
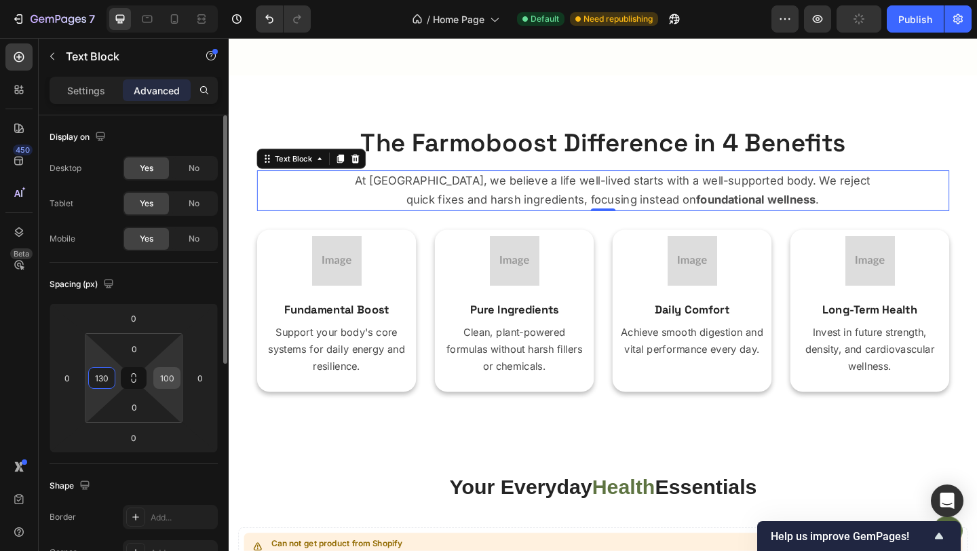
type input "130"
click at [165, 376] on input "100" at bounding box center [167, 378] width 20 height 20
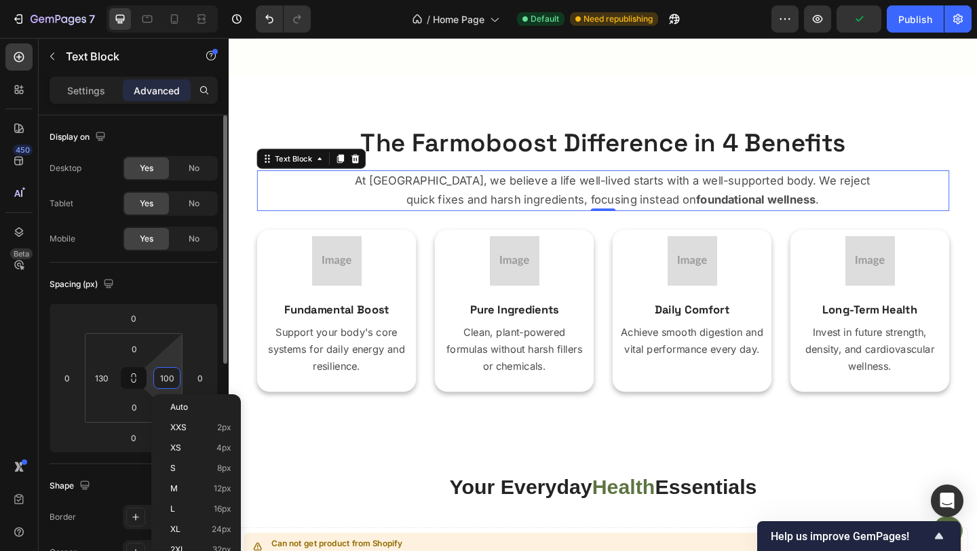
click at [165, 376] on input "100" at bounding box center [167, 378] width 20 height 20
click at [165, 376] on input "1" at bounding box center [167, 378] width 20 height 20
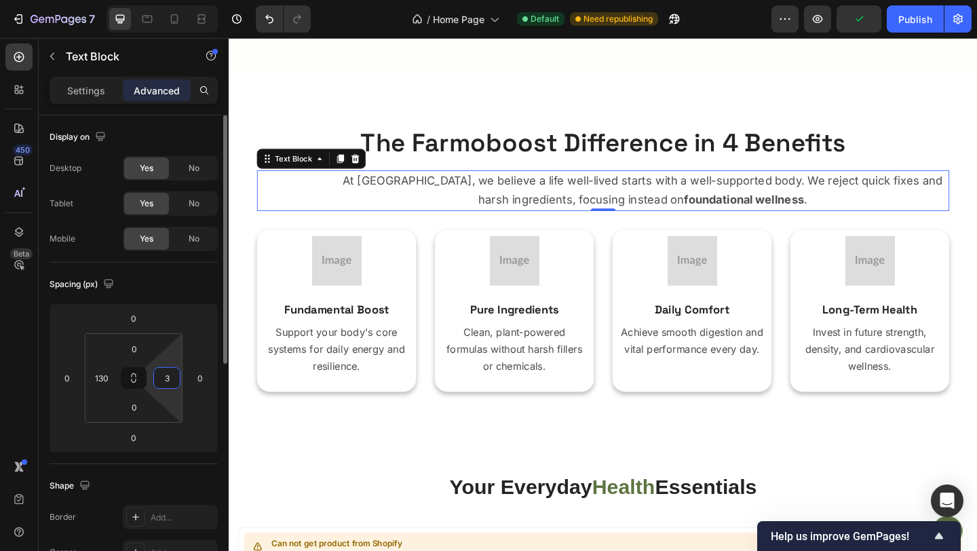
type input "30"
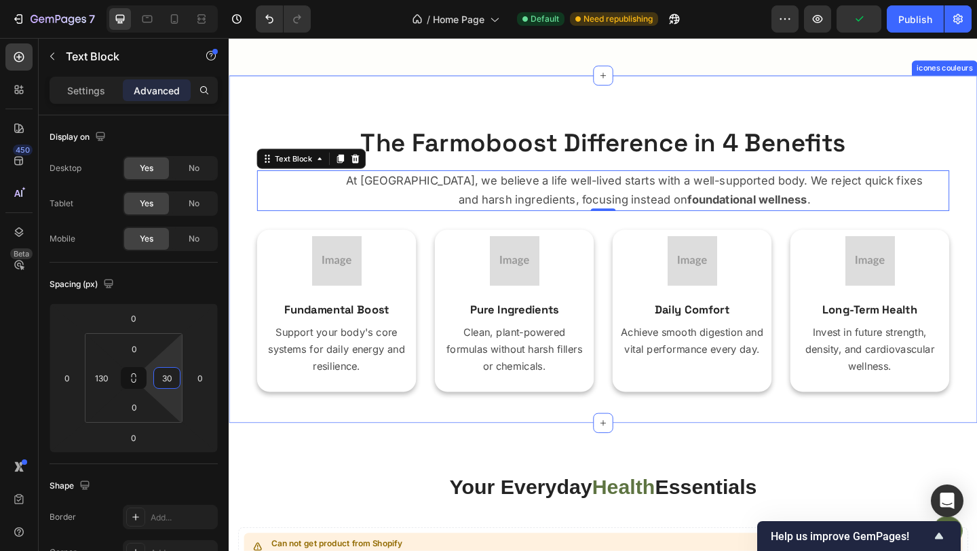
click at [426, 92] on div "The Farmoboost Difference in 4 Benefits Heading At Farmoboost, we believe a lif…" at bounding box center [636, 268] width 814 height 378
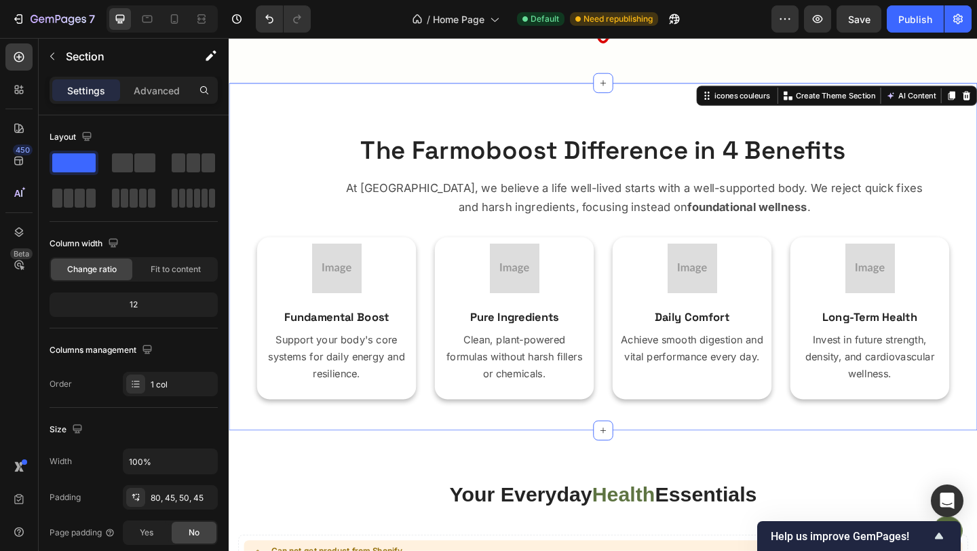
scroll to position [704, 0]
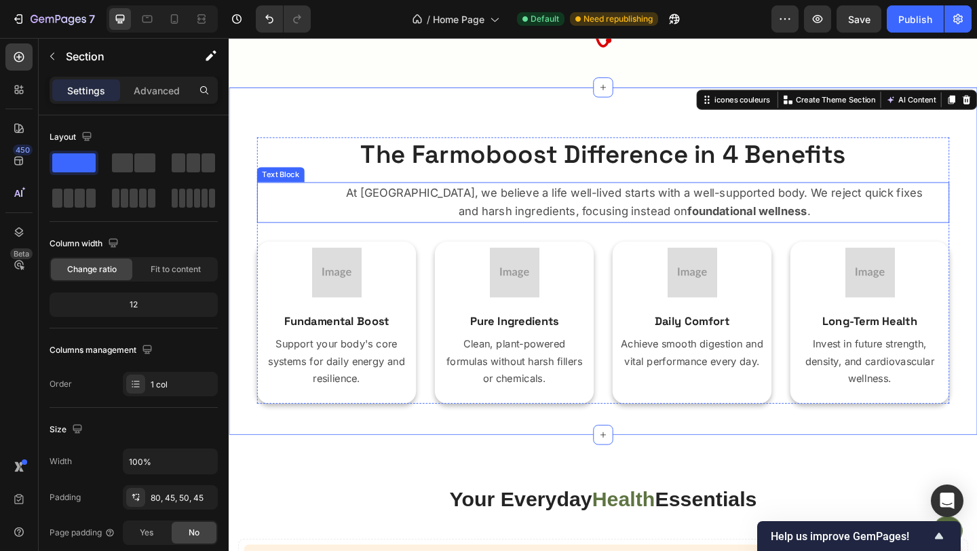
click at [426, 218] on p "At [GEOGRAPHIC_DATA], we believe a life well-lived starts with a well-supported…" at bounding box center [670, 216] width 642 height 41
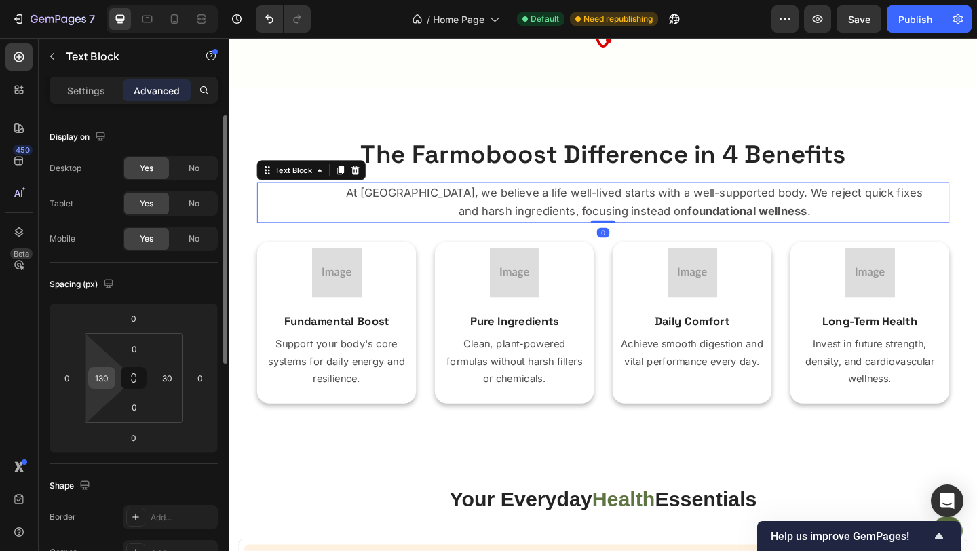
click at [98, 371] on input "130" at bounding box center [102, 378] width 20 height 20
type input "200"
click at [172, 368] on input "30" at bounding box center [167, 378] width 20 height 20
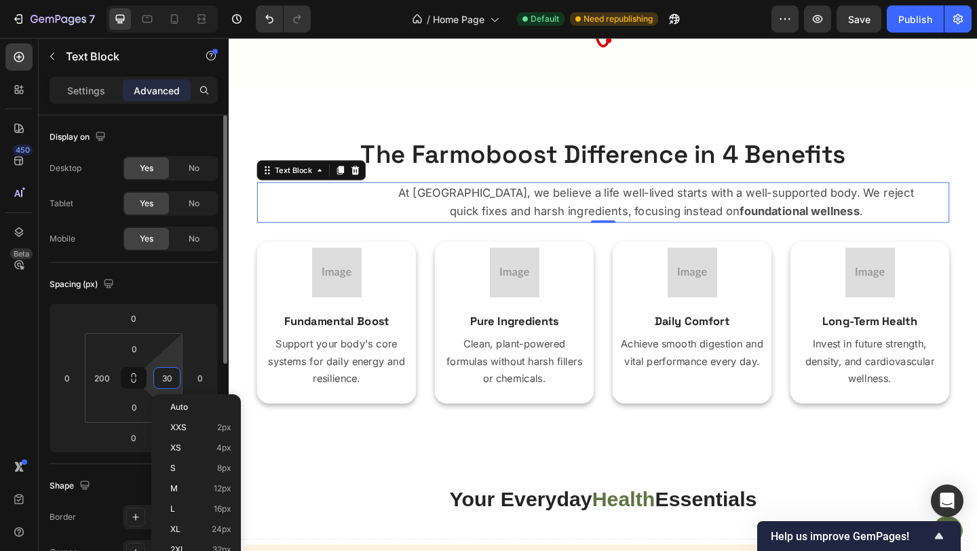
click at [172, 368] on input "30" at bounding box center [167, 378] width 20 height 20
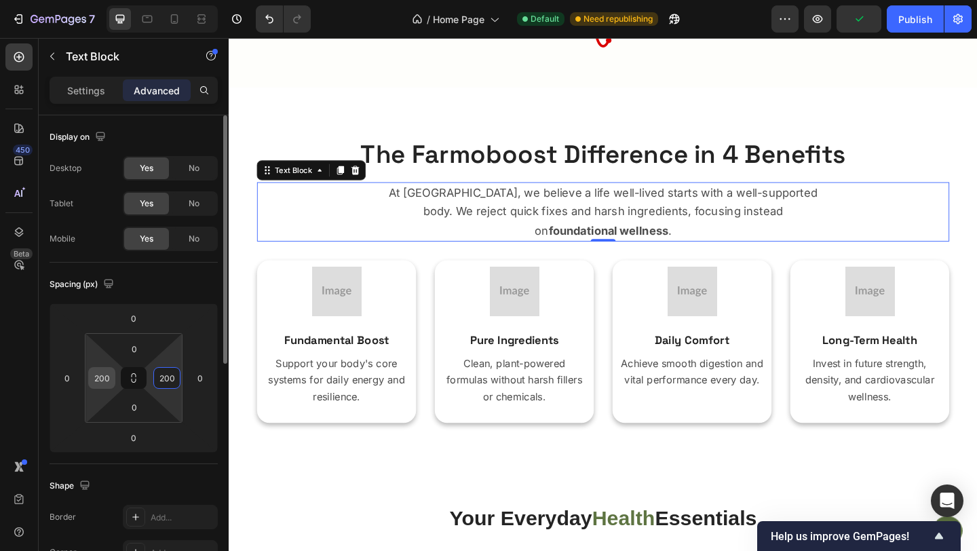
type input "200"
click at [109, 378] on input "200" at bounding box center [102, 378] width 20 height 20
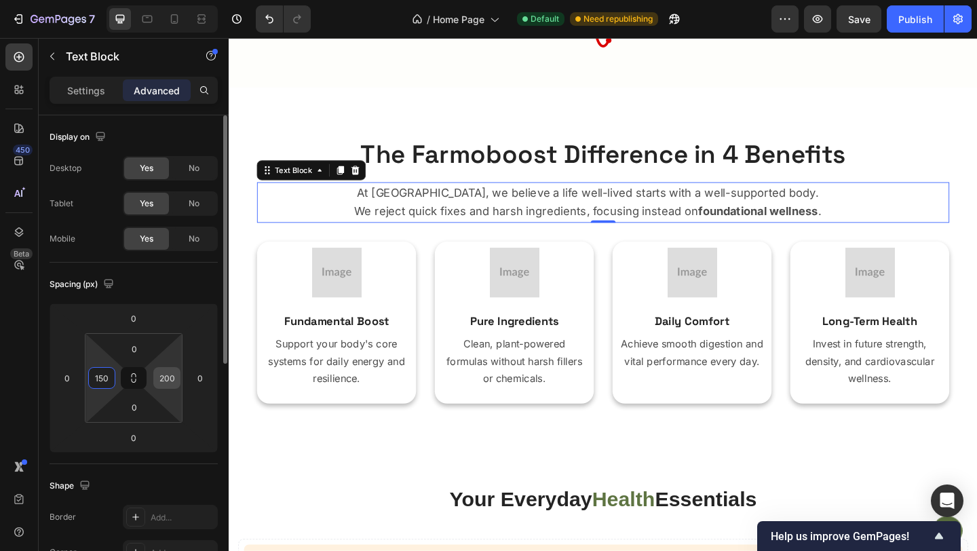
type input "150"
click at [167, 378] on input "200" at bounding box center [167, 378] width 20 height 20
type input "150"
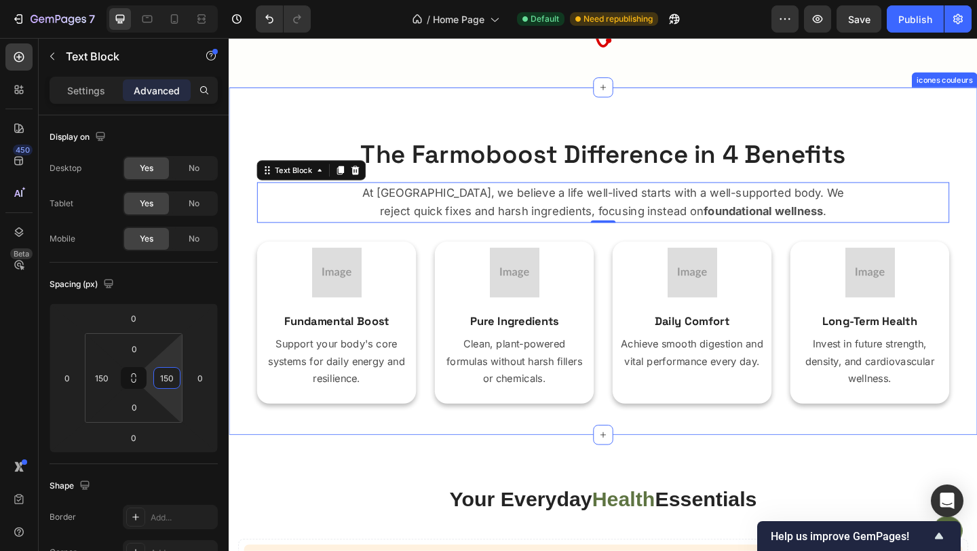
click at [473, 105] on div "The Farmoboost Difference in 4 Benefits Heading At Farmoboost, we believe a lif…" at bounding box center [636, 281] width 814 height 378
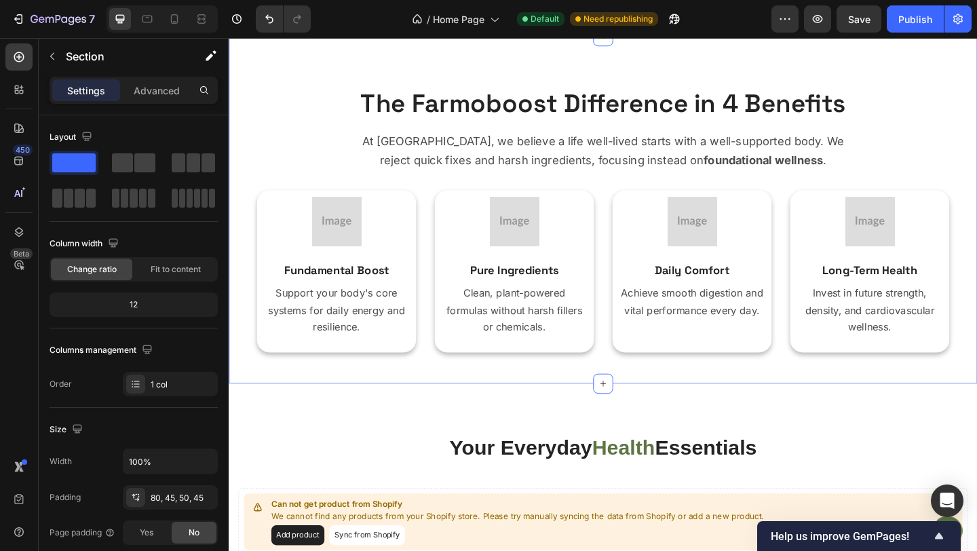
scroll to position [761, 0]
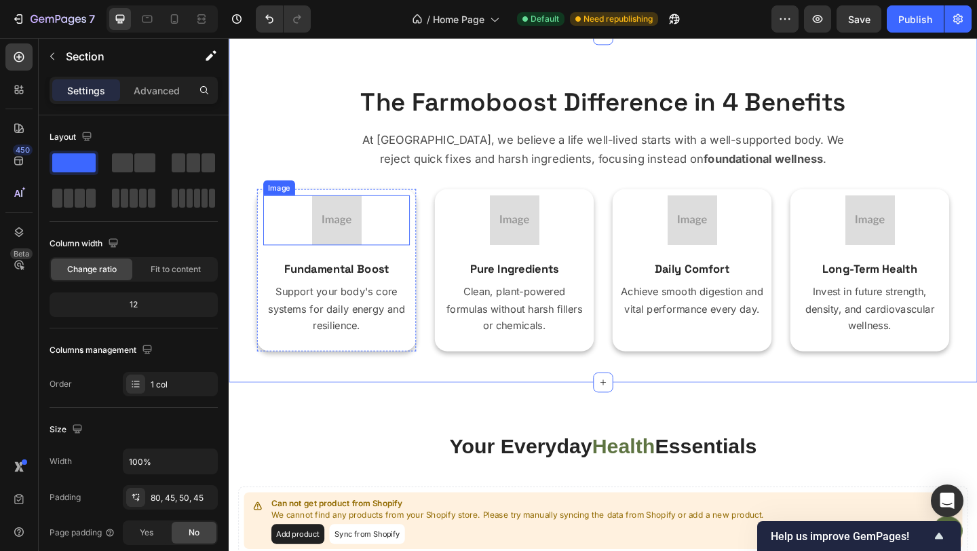
click at [370, 254] on img at bounding box center [346, 236] width 54 height 54
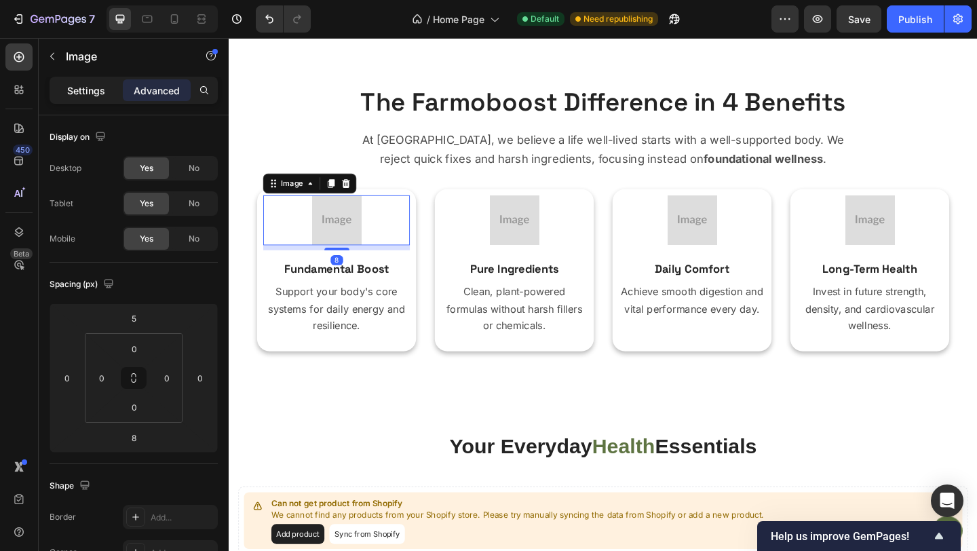
click at [77, 96] on p "Settings" at bounding box center [86, 90] width 38 height 14
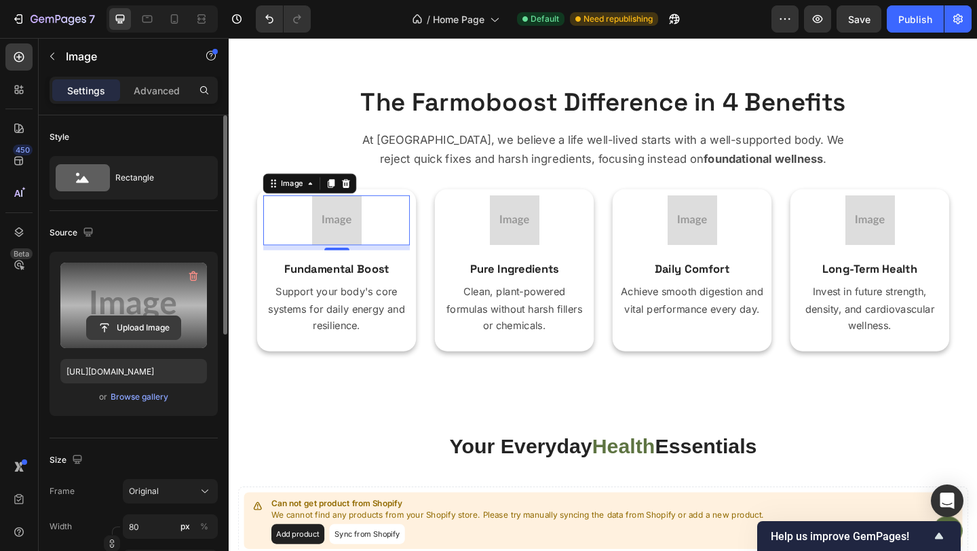
click at [139, 319] on input "file" at bounding box center [134, 327] width 94 height 23
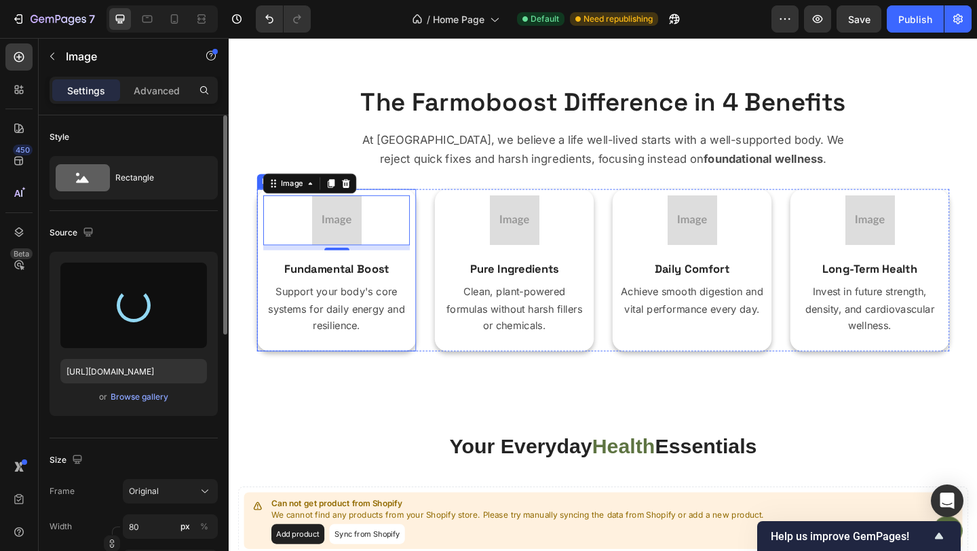
type input "https://cdn.shopify.com/s/files/1/0712/1518/6094/files/gempages_586140835712598…"
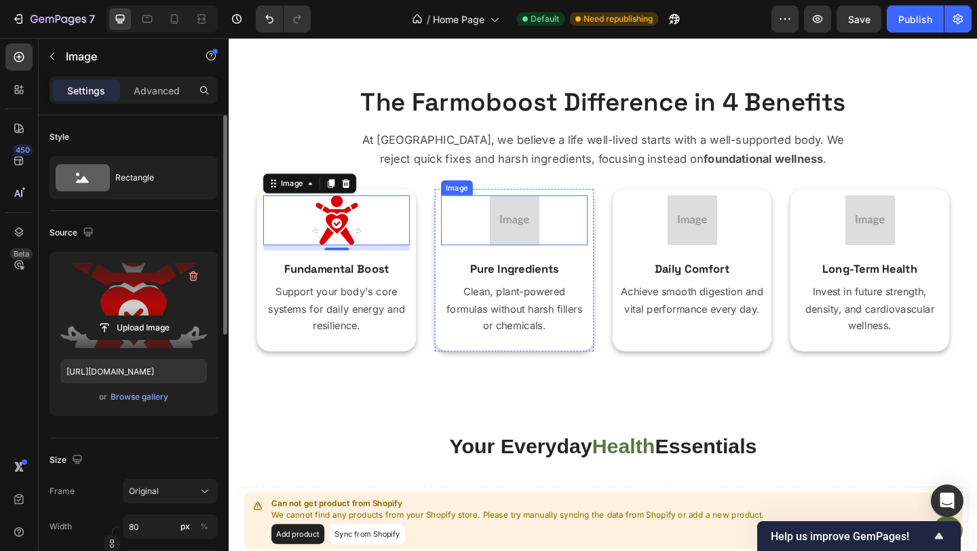
click at [547, 233] on img at bounding box center [539, 236] width 54 height 54
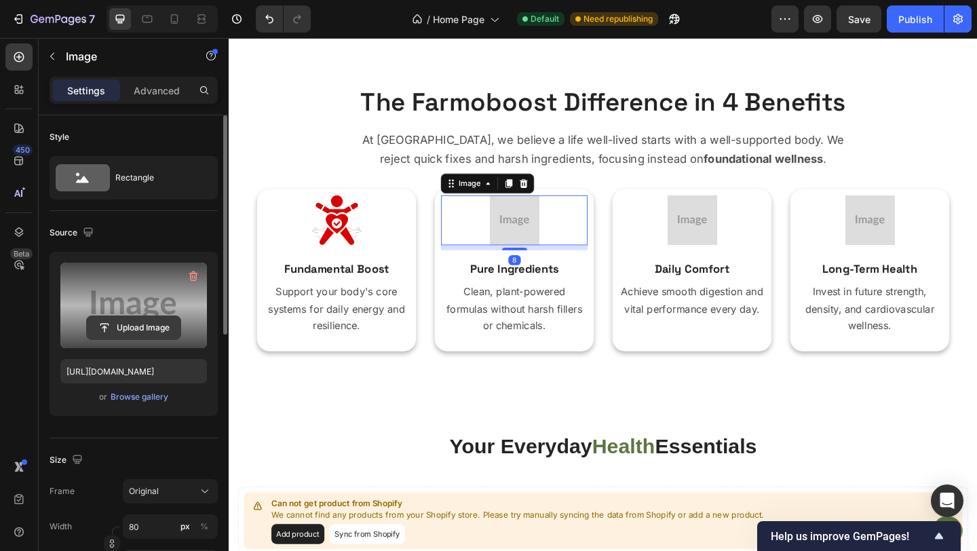
click at [149, 334] on input "file" at bounding box center [134, 327] width 94 height 23
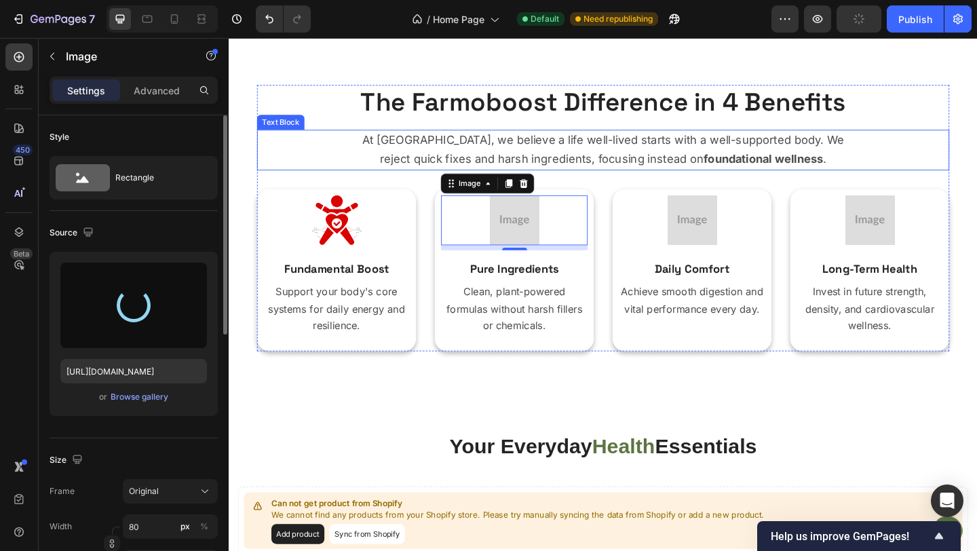
type input "https://cdn.shopify.com/s/files/1/0712/1518/6094/files/gempages_586140835712598…"
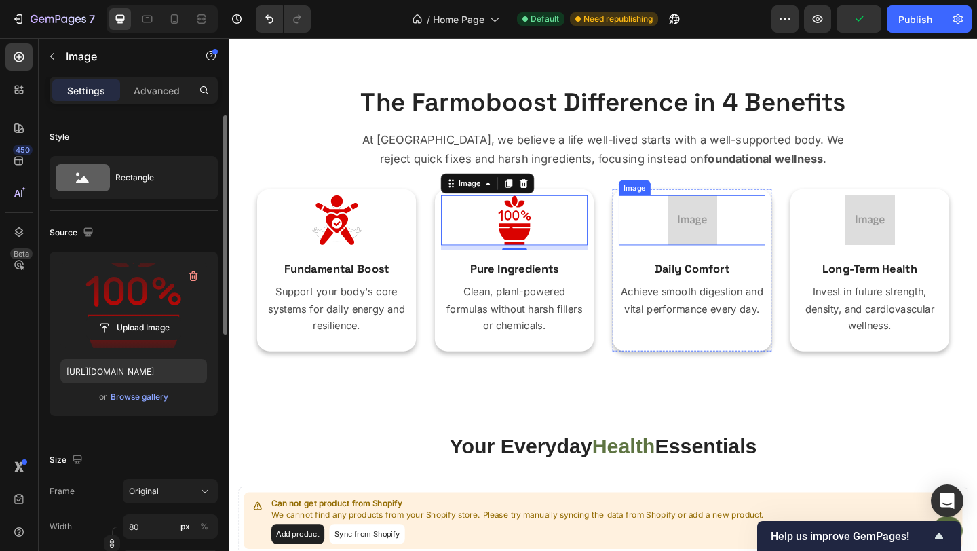
click at [737, 242] on img at bounding box center [732, 236] width 54 height 54
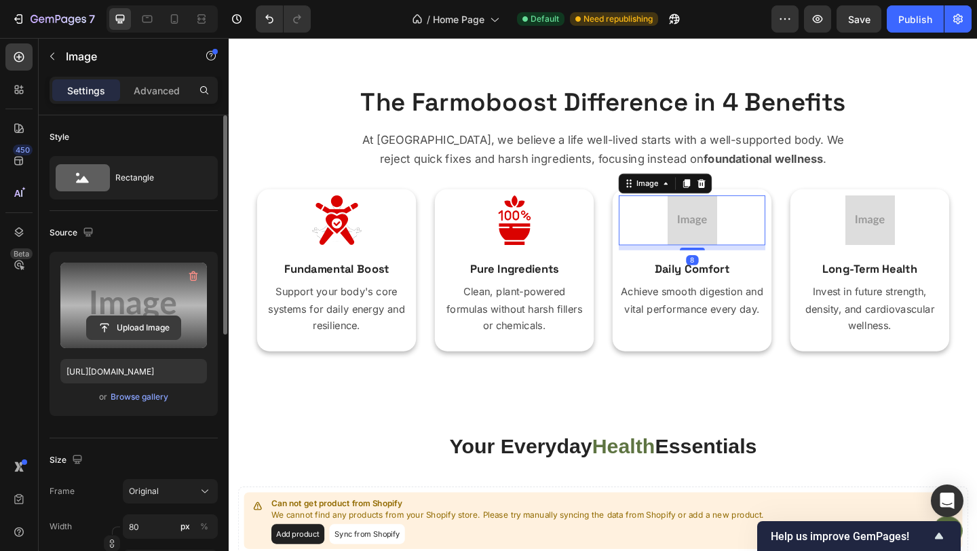
click at [107, 320] on input "file" at bounding box center [134, 327] width 94 height 23
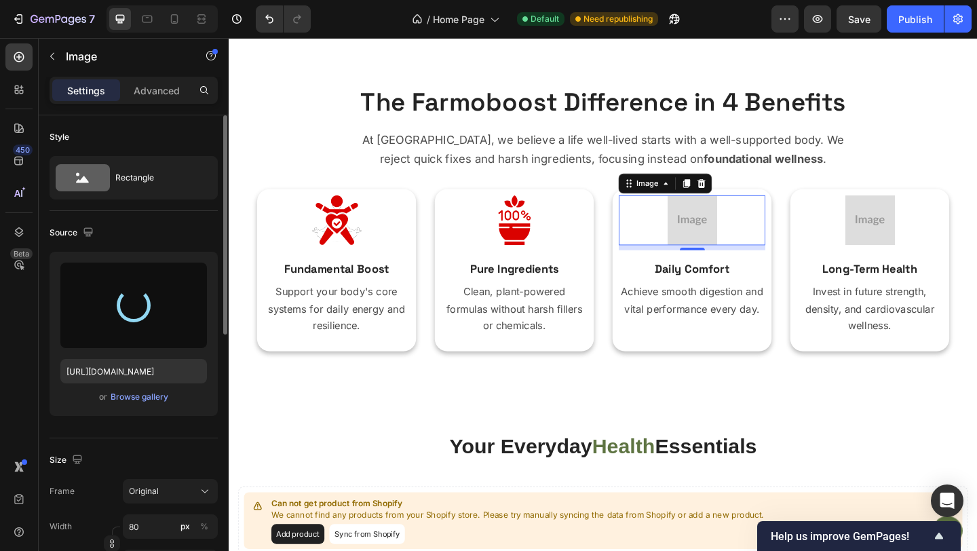
type input "https://cdn.shopify.com/s/files/1/0712/1518/6094/files/gempages_586140835712598…"
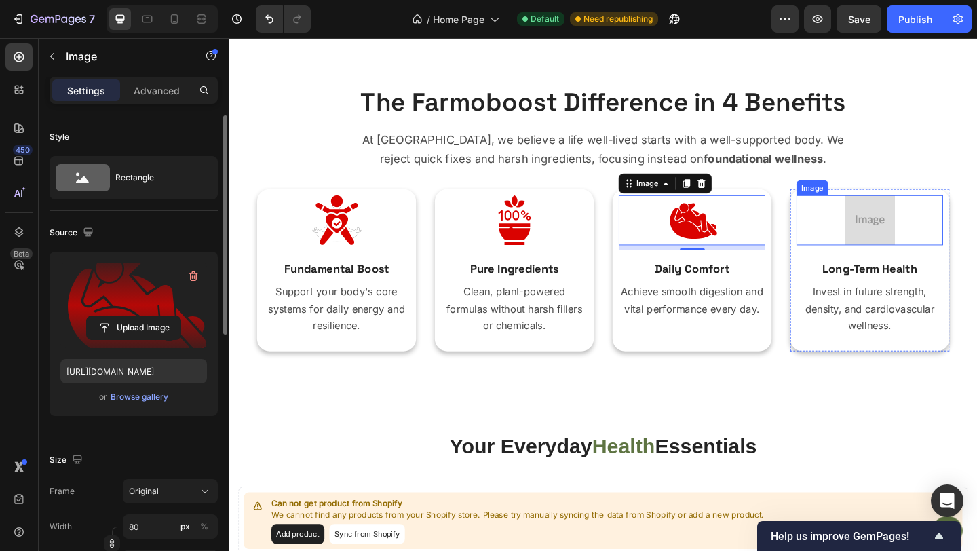
click at [910, 228] on img at bounding box center [926, 236] width 54 height 54
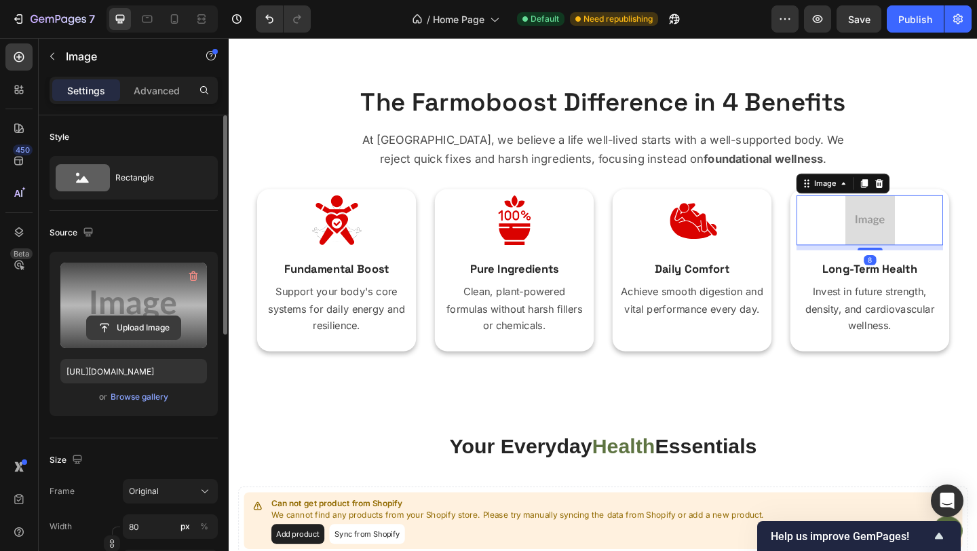
click at [113, 317] on input "file" at bounding box center [134, 327] width 94 height 23
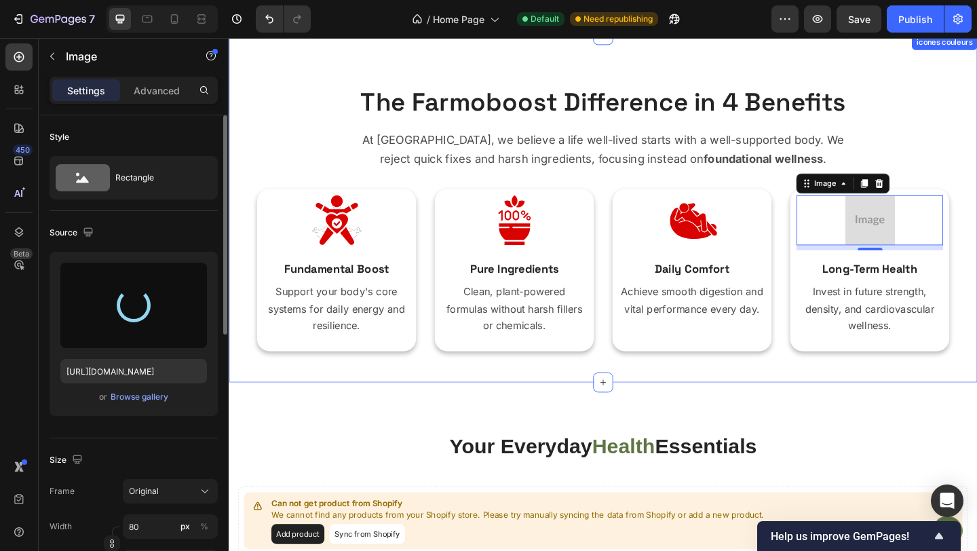
type input "https://cdn.shopify.com/s/files/1/0712/1518/6094/files/gempages_586140835712598…"
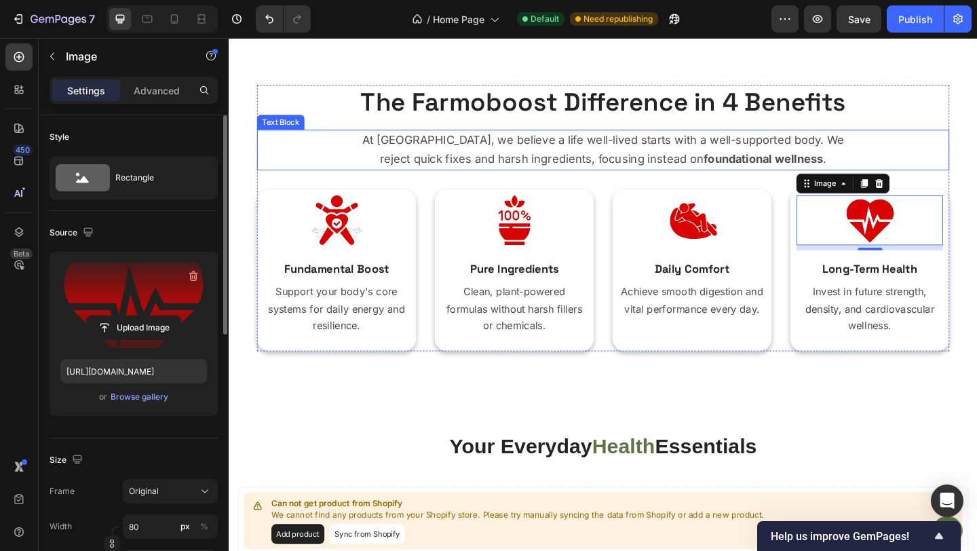
click at [317, 147] on div "At Farmoboost, we believe a life well-lived starts with a well-supported body. …" at bounding box center [635, 160] width 753 height 44
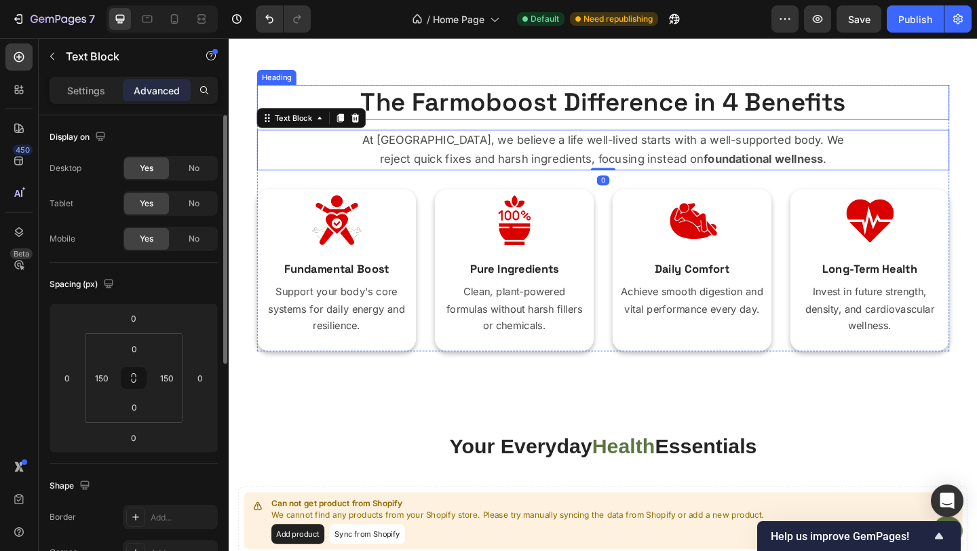
click at [574, 100] on p "The Farmoboost Difference in 4 Benefits" at bounding box center [635, 107] width 750 height 35
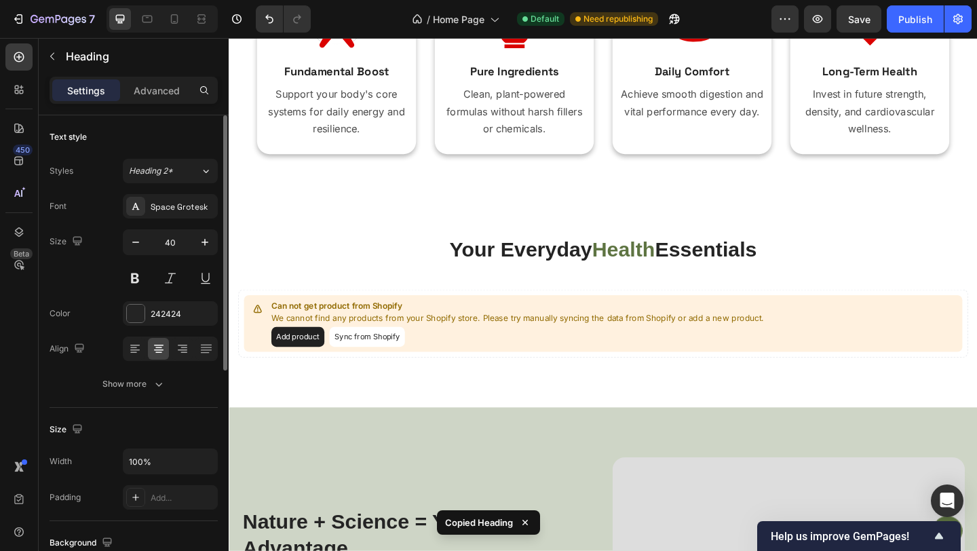
scroll to position [994, 0]
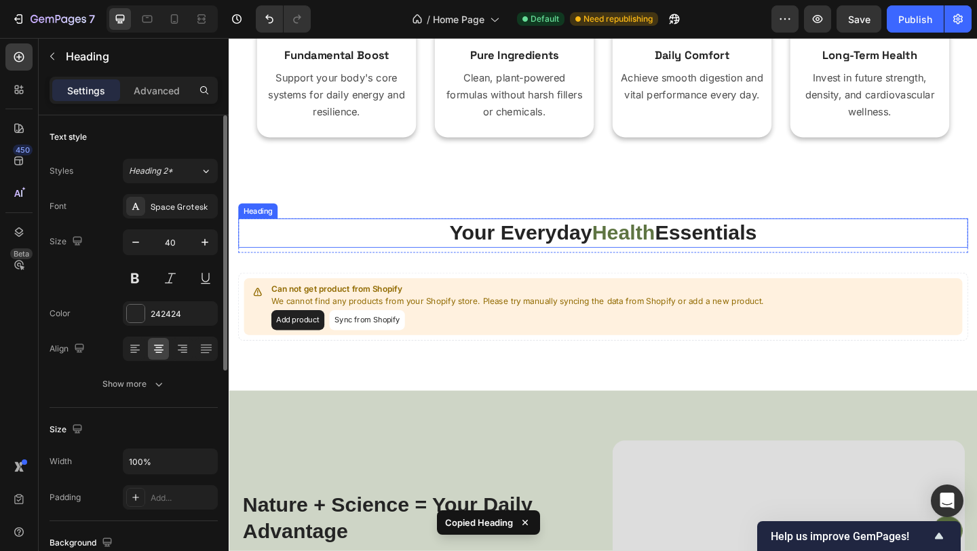
click at [566, 237] on h2 "Your Everyday Health Essentials" at bounding box center [636, 250] width 794 height 32
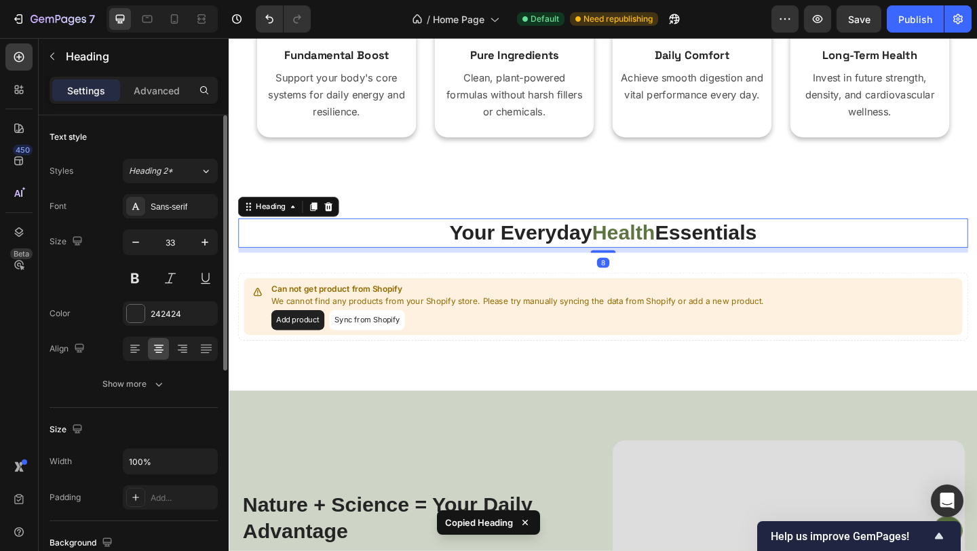
type input "40"
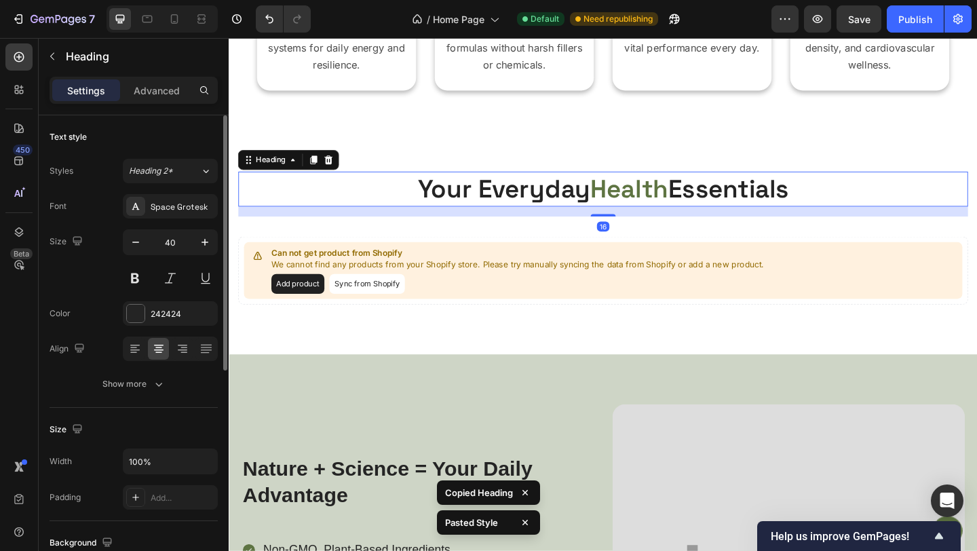
scroll to position [1046, 0]
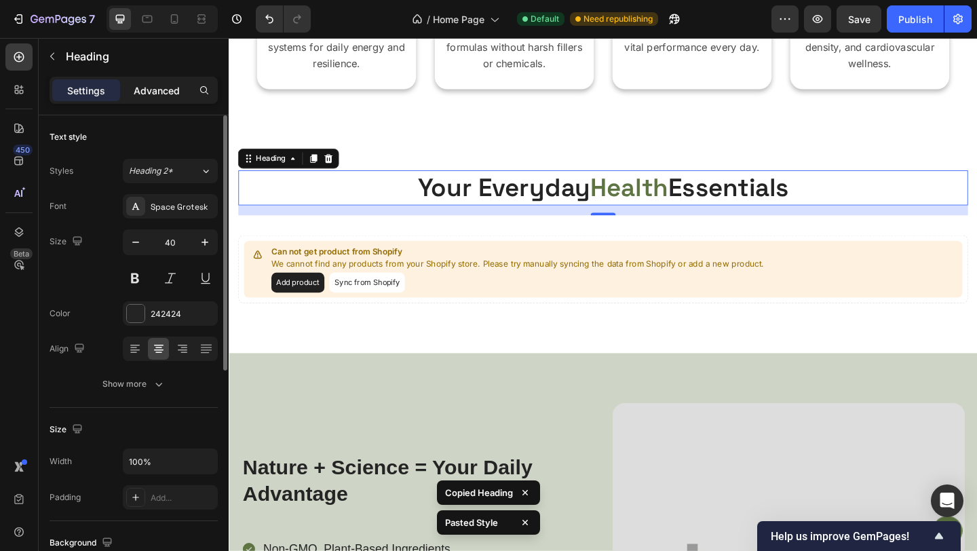
click at [165, 94] on p "Advanced" at bounding box center [157, 90] width 46 height 14
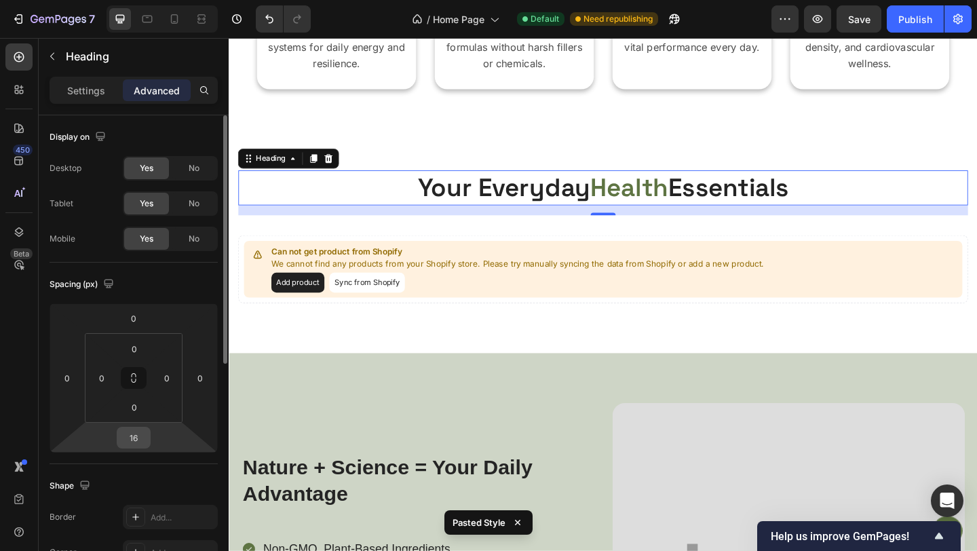
click at [134, 444] on input "16" at bounding box center [133, 437] width 27 height 20
type input "0"
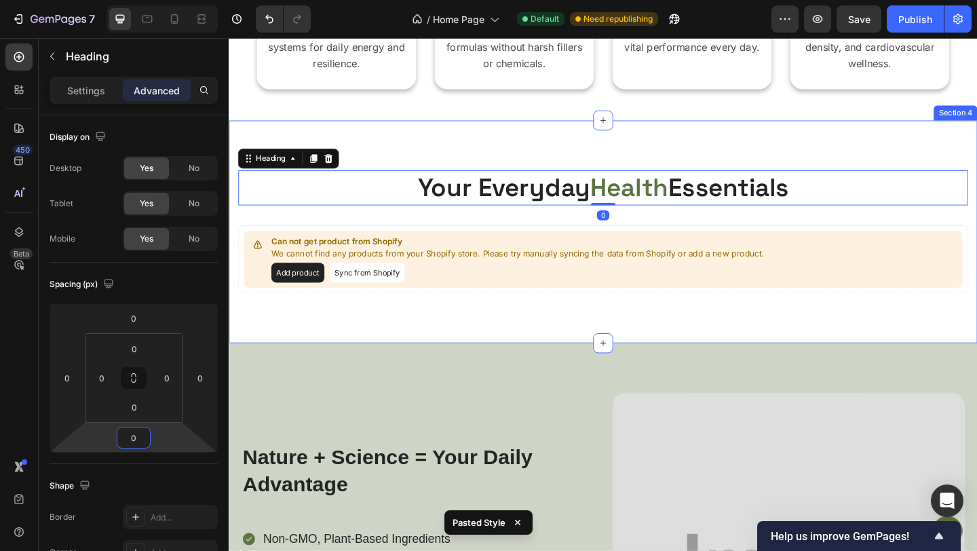
click at [525, 360] on div "Your Everyday Health Essentials Heading 0 Row Can not get product from Shopify …" at bounding box center [636, 249] width 814 height 242
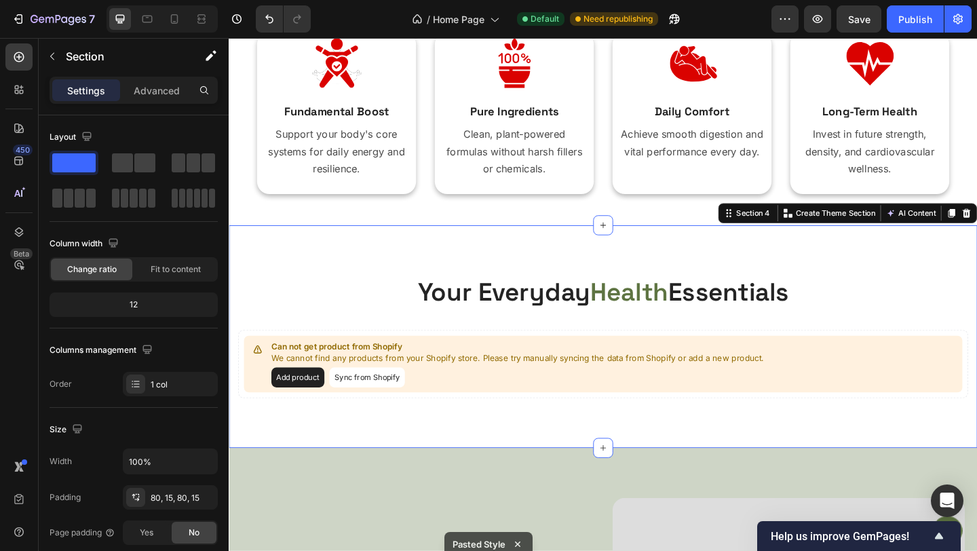
scroll to position [931, 0]
click at [267, 267] on div "Your Everyday Health Essentials Heading Row Can not get product from Shopify We…" at bounding box center [636, 363] width 814 height 242
click at [159, 94] on p "Advanced" at bounding box center [157, 90] width 46 height 14
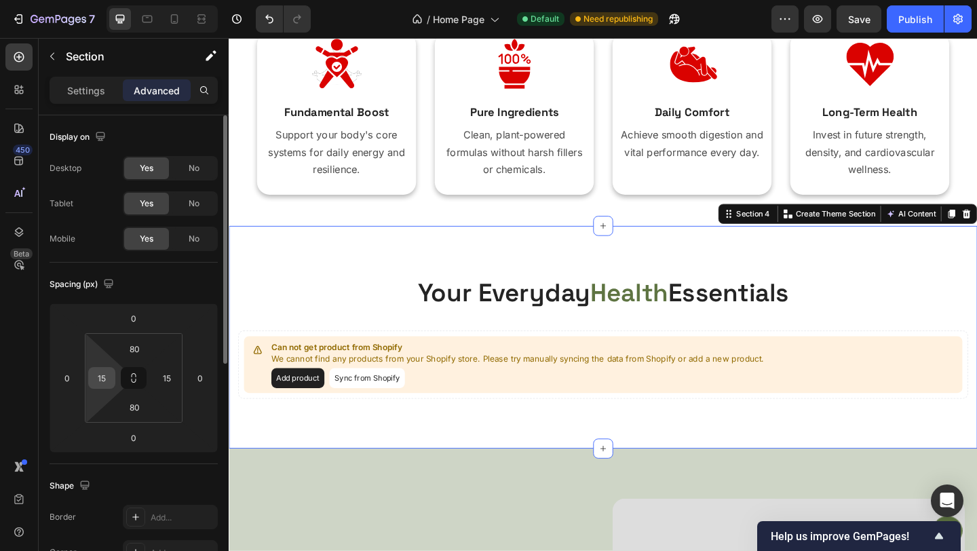
click at [102, 379] on input "15" at bounding box center [102, 378] width 20 height 20
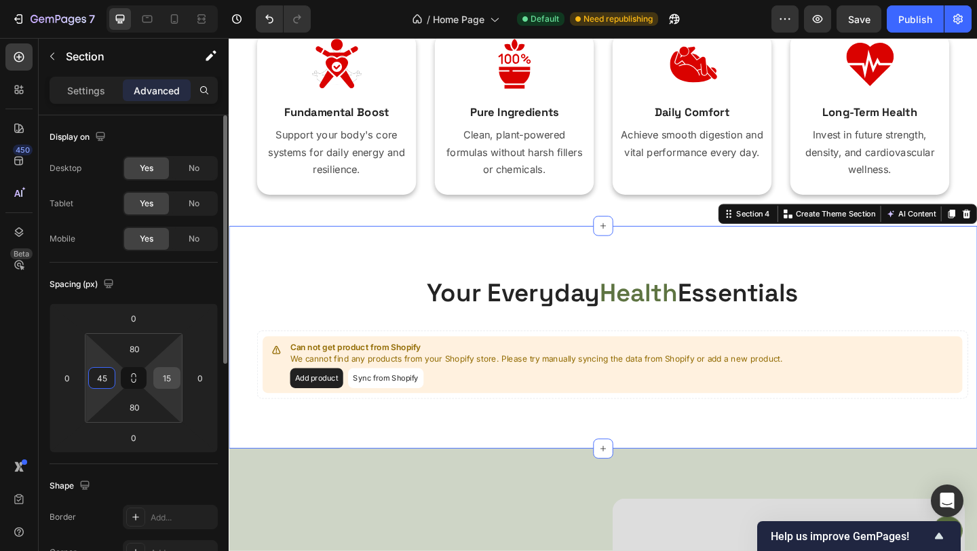
type input "45"
click at [164, 383] on input "15" at bounding box center [167, 378] width 20 height 20
type input "45"
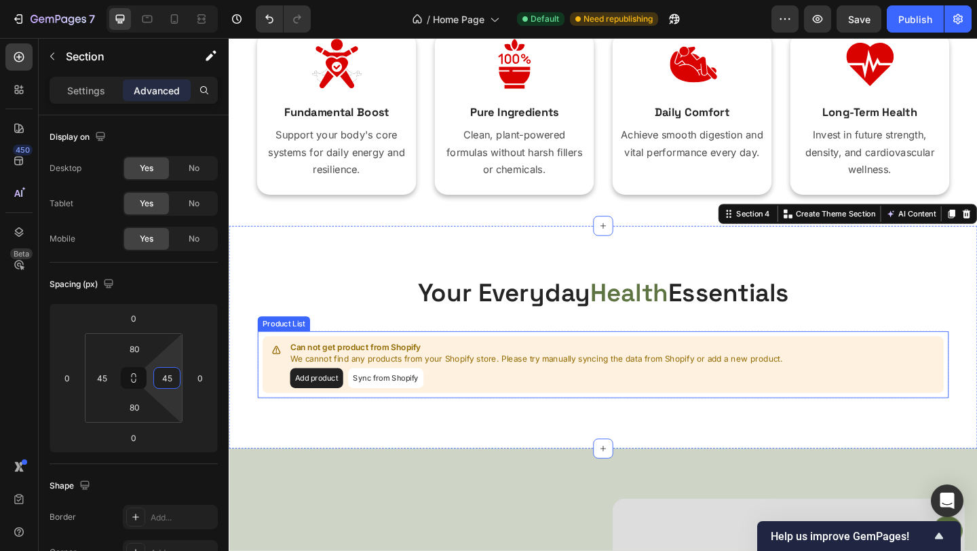
click at [394, 406] on button "Sync from Shopify" at bounding box center [399, 408] width 82 height 22
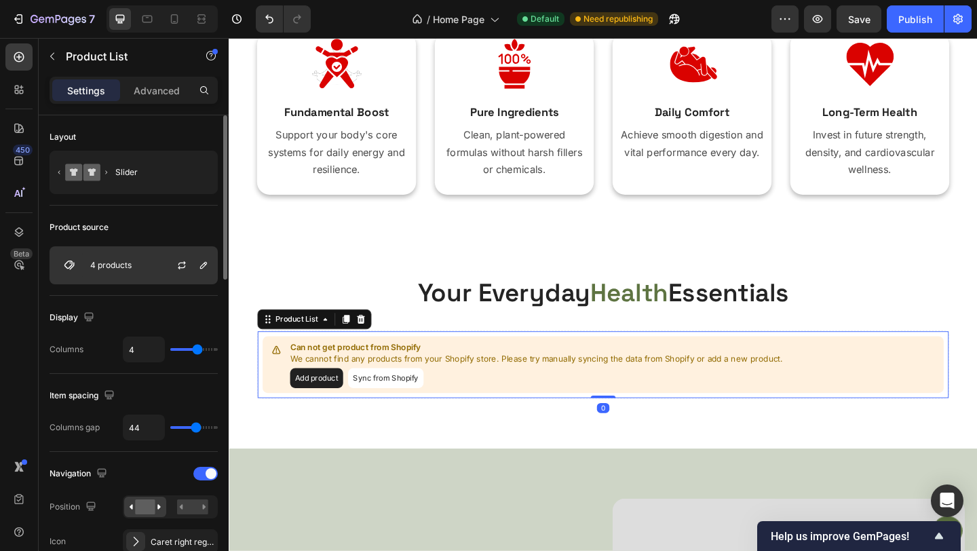
click at [115, 269] on p "4 products" at bounding box center [110, 264] width 41 height 9
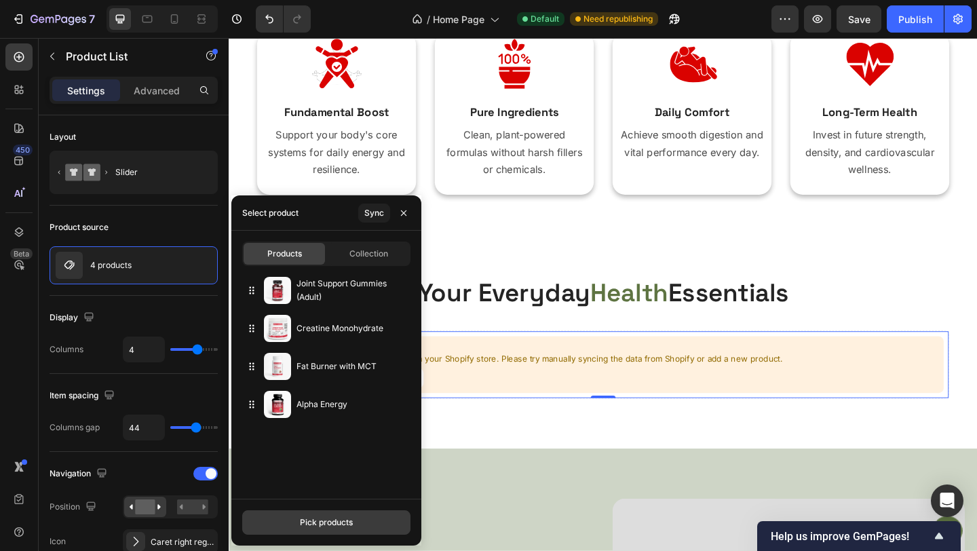
click at [311, 528] on div "Pick products" at bounding box center [326, 522] width 53 height 12
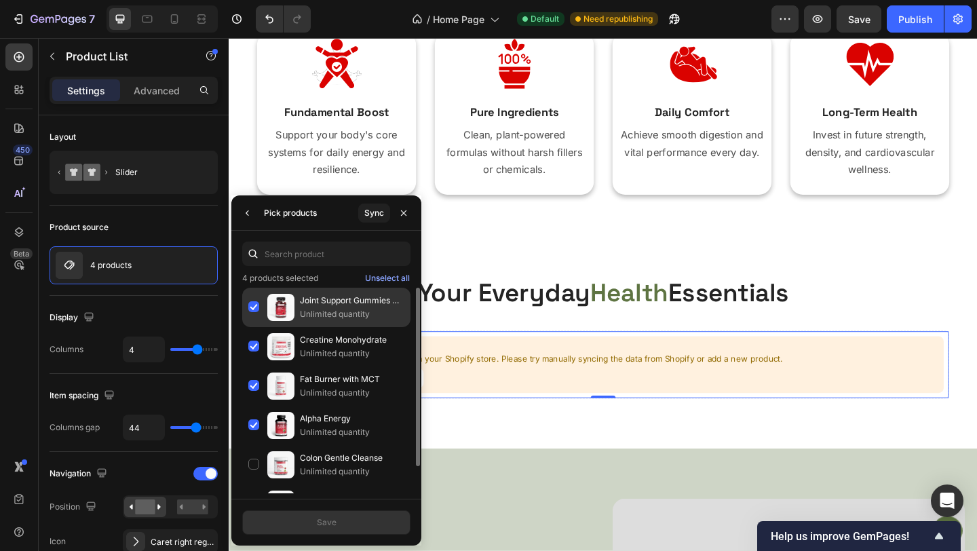
click at [296, 315] on div "Joint Support Gummies (Adult) Unlimited quantity" at bounding box center [326, 307] width 168 height 39
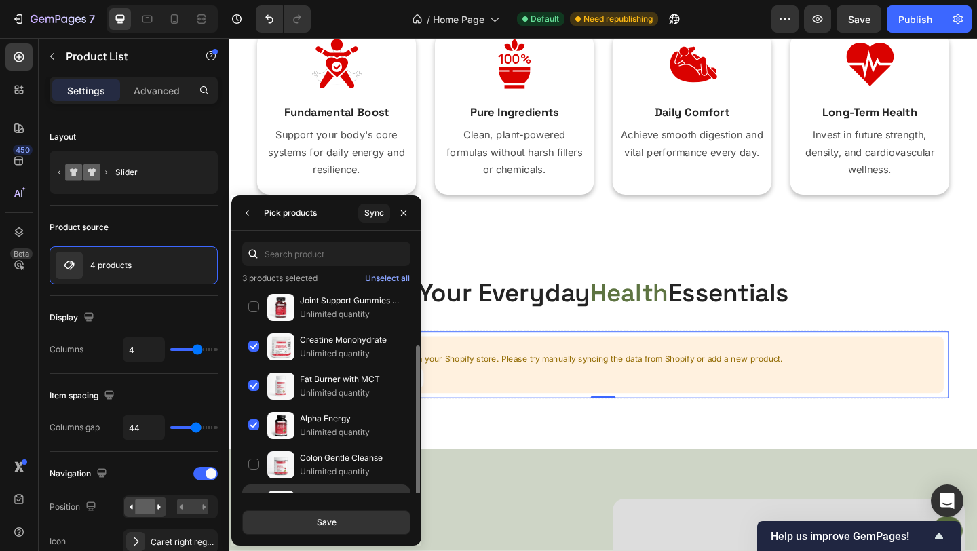
scroll to position [31, 0]
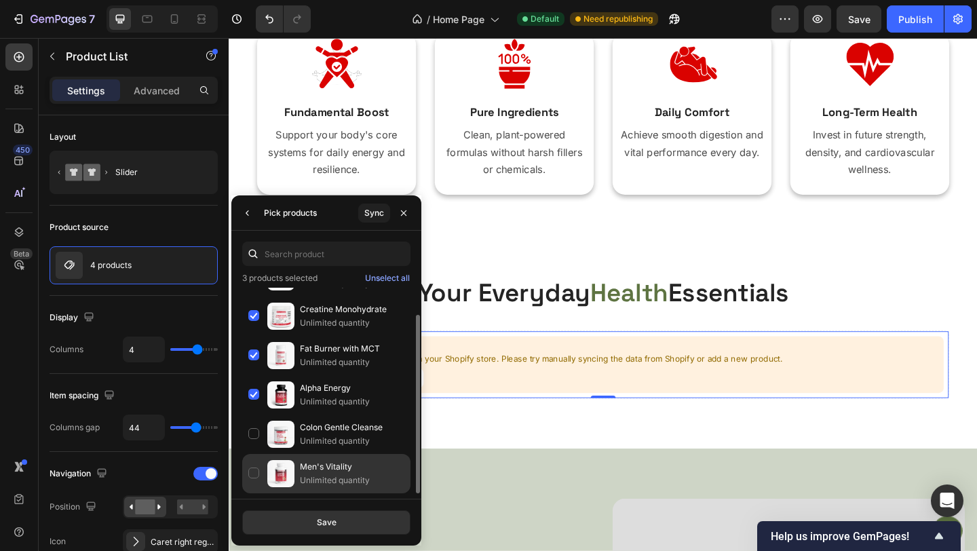
click at [303, 485] on p "Unlimited quantity" at bounding box center [352, 480] width 104 height 14
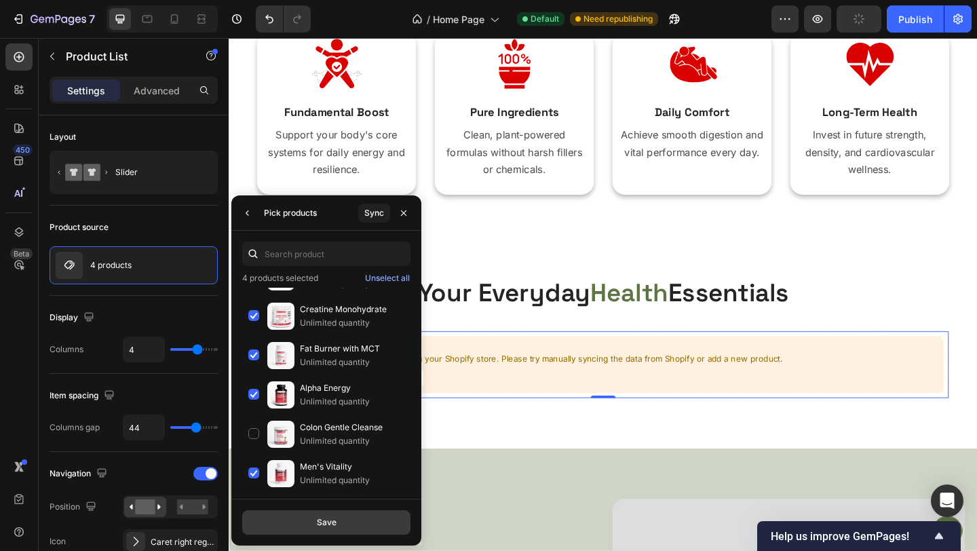
click at [315, 522] on button "Save" at bounding box center [326, 522] width 168 height 24
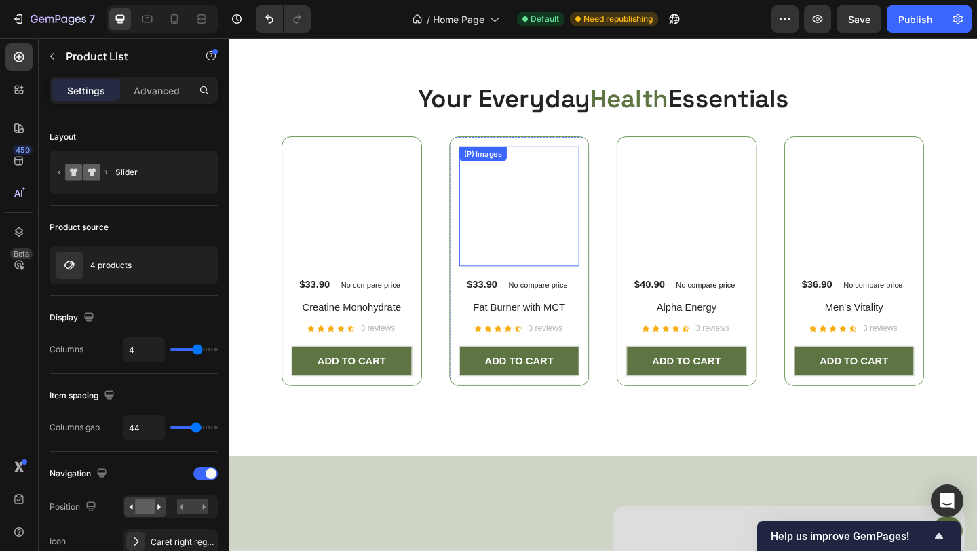
scroll to position [1143, 0]
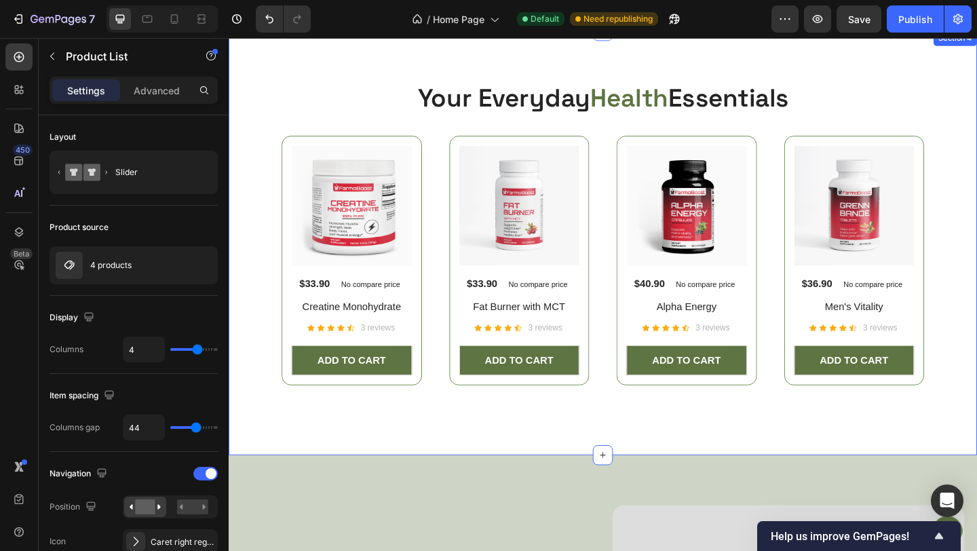
click at [505, 454] on div "Your Everyday Health Essentials Heading Row (P) Images $33.90 (P) Price (P) Pri…" at bounding box center [636, 261] width 814 height 461
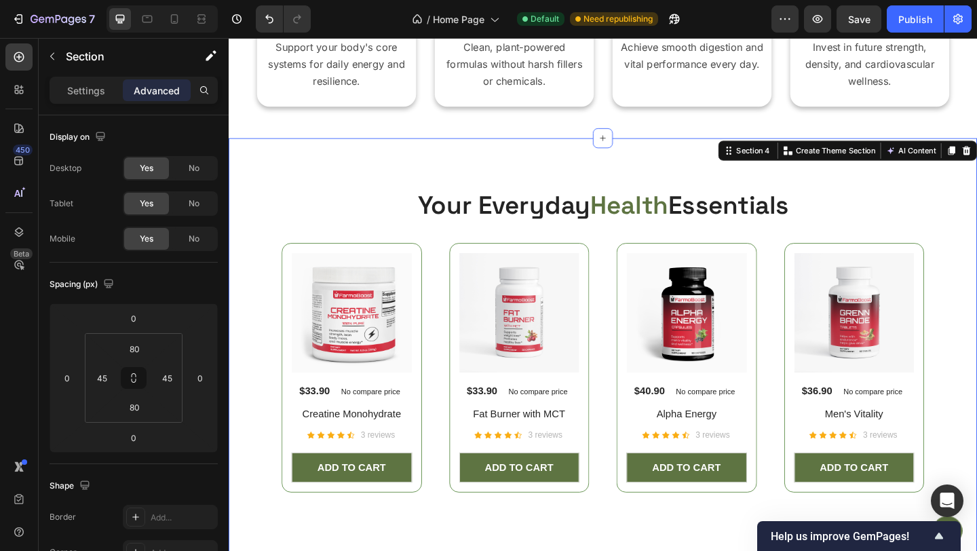
scroll to position [1026, 0]
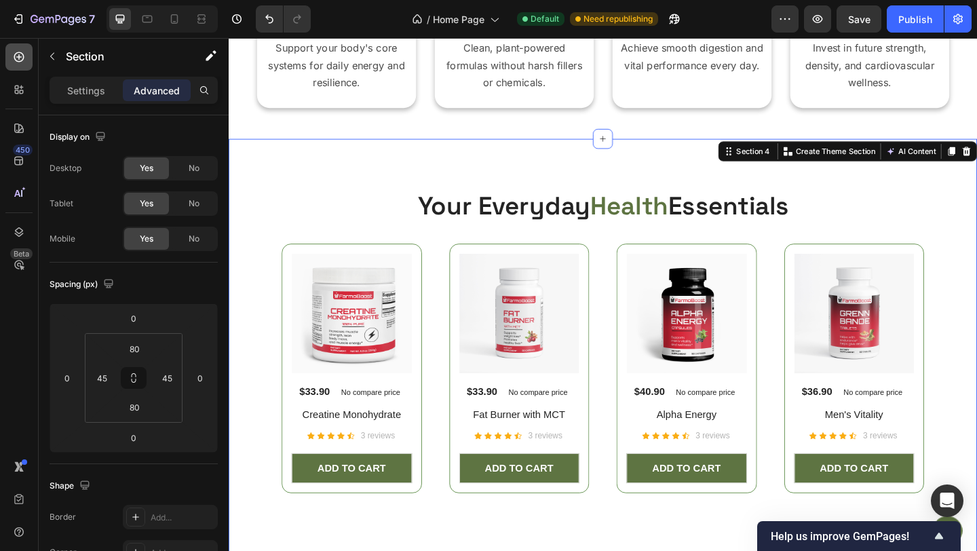
click at [21, 57] on icon at bounding box center [18, 56] width 5 height 5
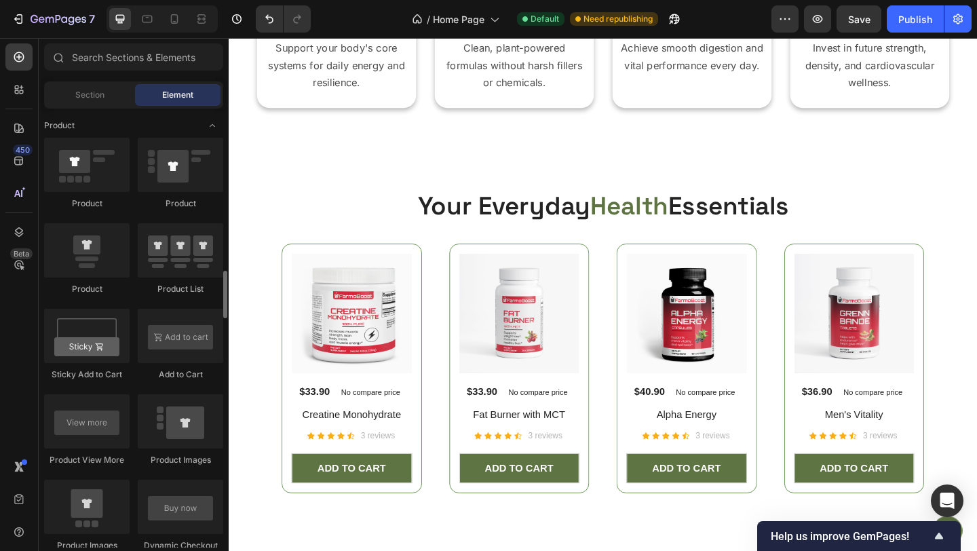
scroll to position [1697, 0]
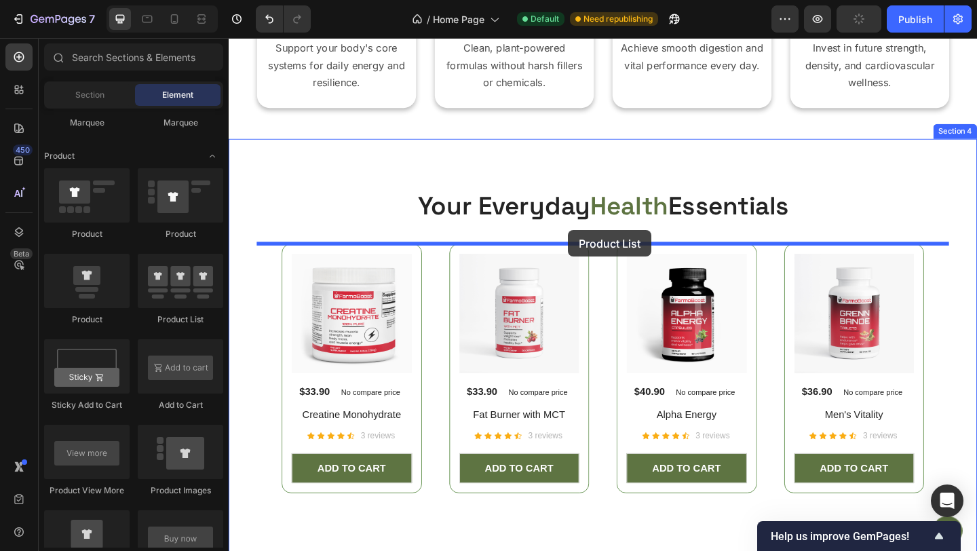
drag, startPoint x: 413, startPoint y: 327, endPoint x: 598, endPoint y: 247, distance: 201.1
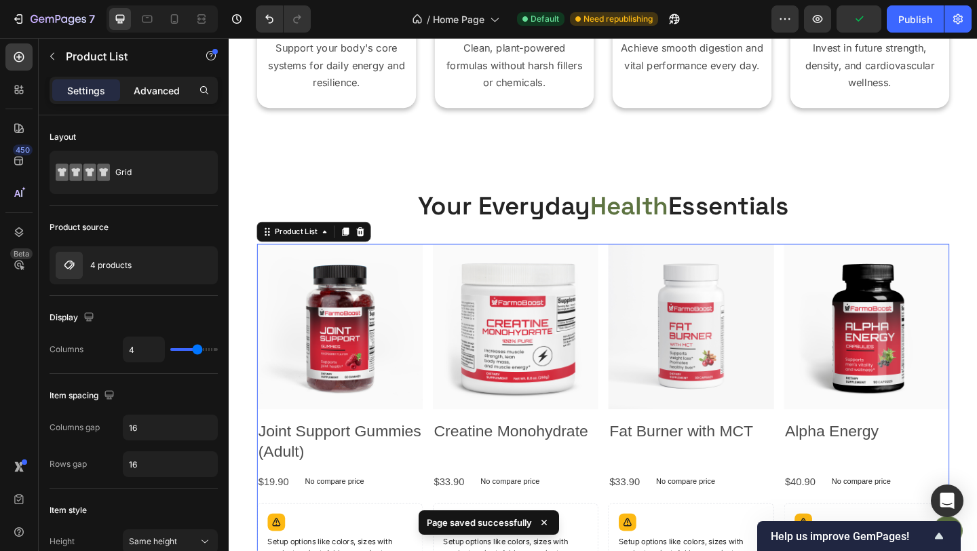
click at [153, 81] on div "Advanced" at bounding box center [157, 90] width 68 height 22
click at [155, 92] on p "Advanced" at bounding box center [157, 90] width 46 height 14
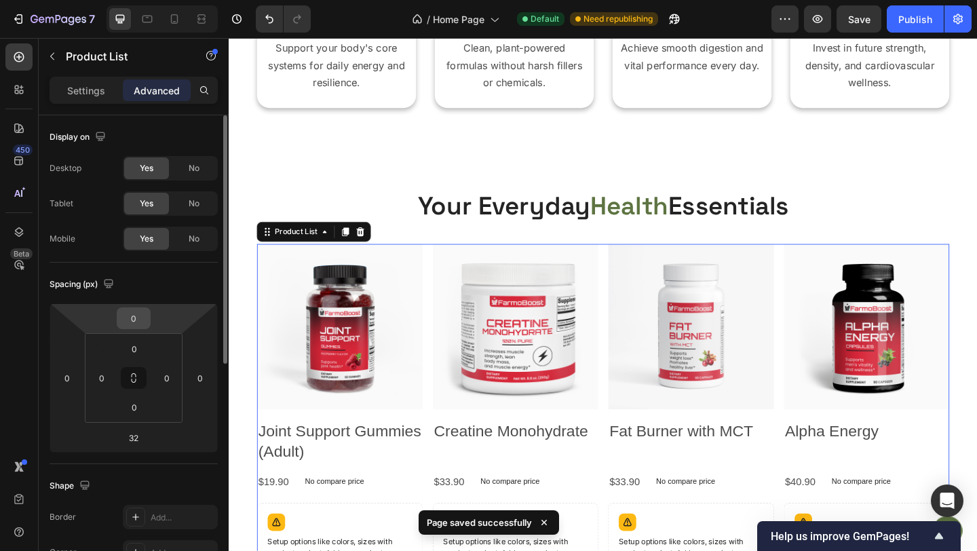
click at [127, 328] on div "0" at bounding box center [134, 318] width 34 height 22
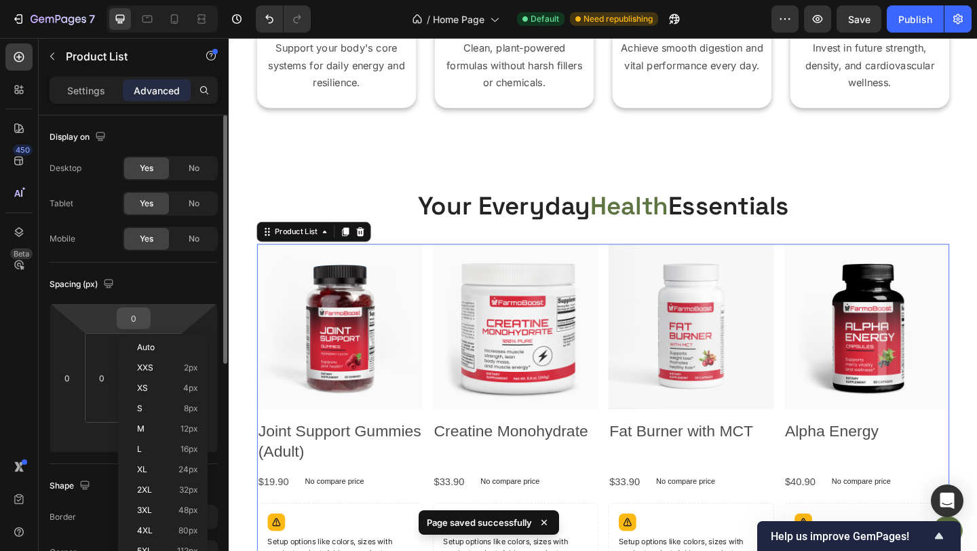
click at [136, 313] on input "0" at bounding box center [133, 318] width 27 height 20
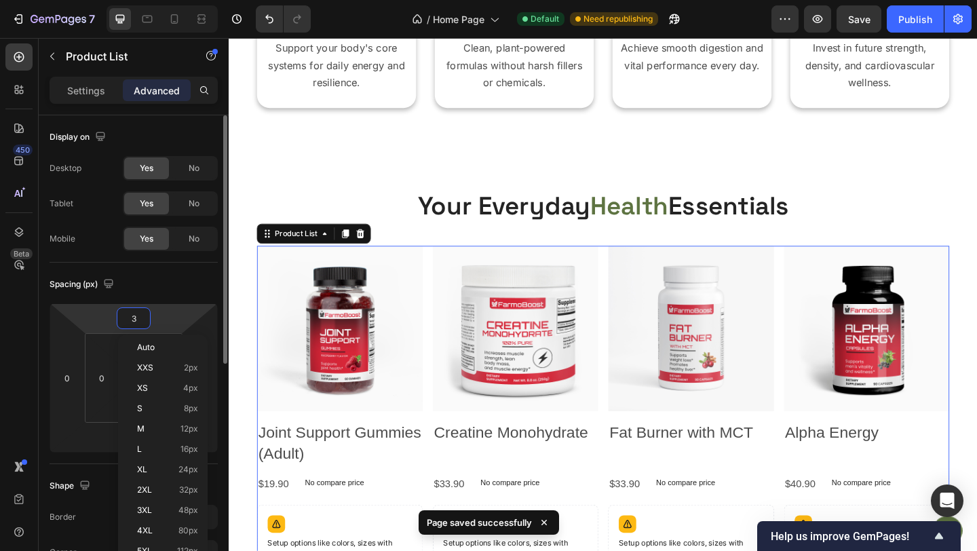
type input "30"
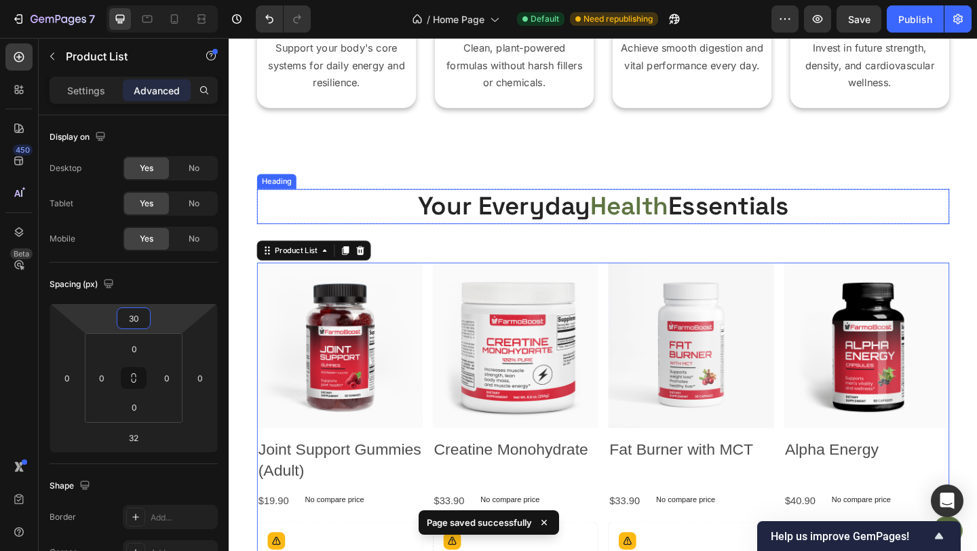
click at [629, 223] on span "Health" at bounding box center [664, 220] width 85 height 35
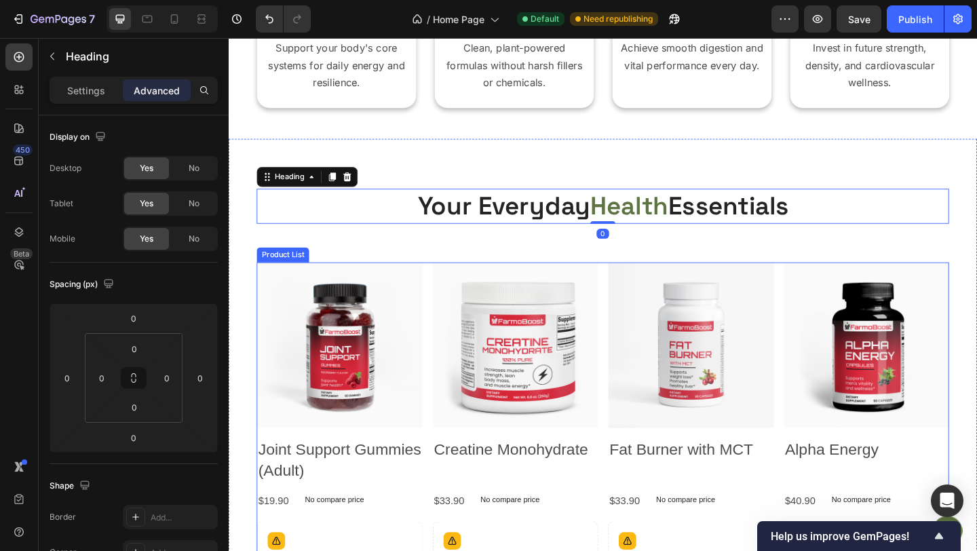
click at [446, 312] on div "Product Images Joint Support Gummies (Adult) Product Title $19.90 Product Price…" at bounding box center [635, 496] width 753 height 429
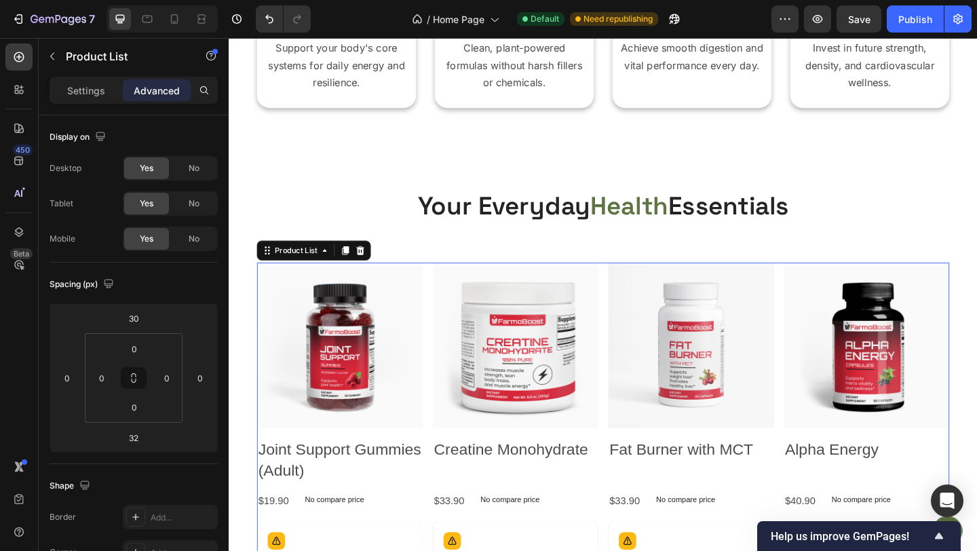
scroll to position [1104, 0]
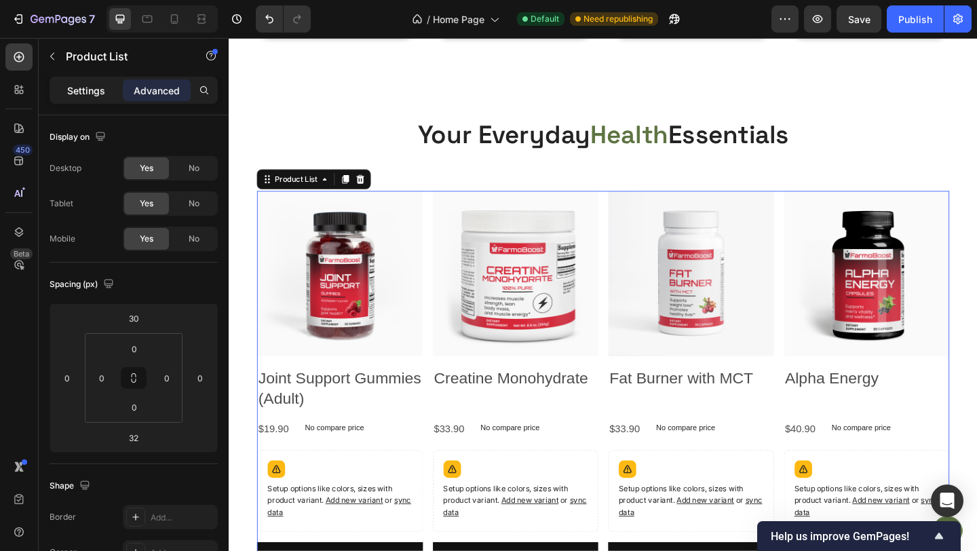
click at [101, 93] on p "Settings" at bounding box center [86, 90] width 38 height 14
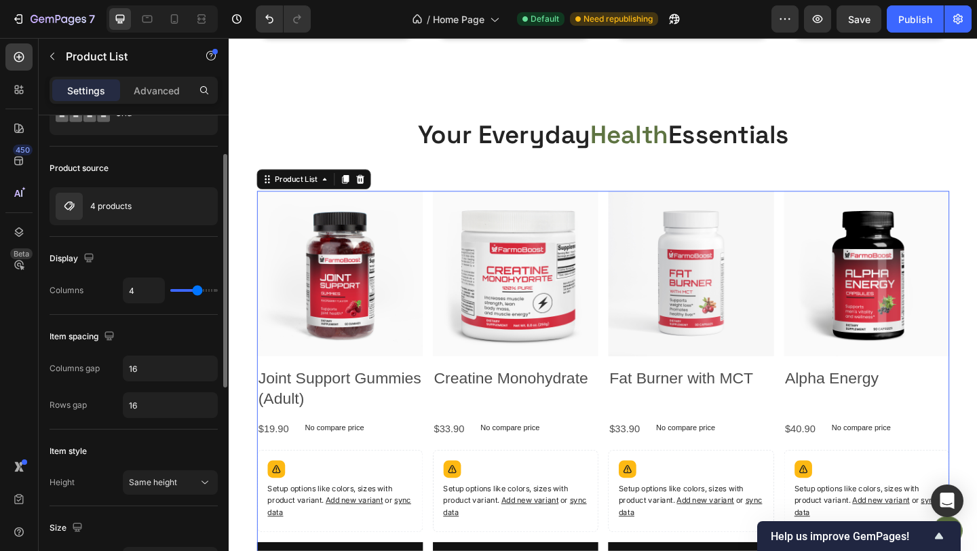
scroll to position [66, 0]
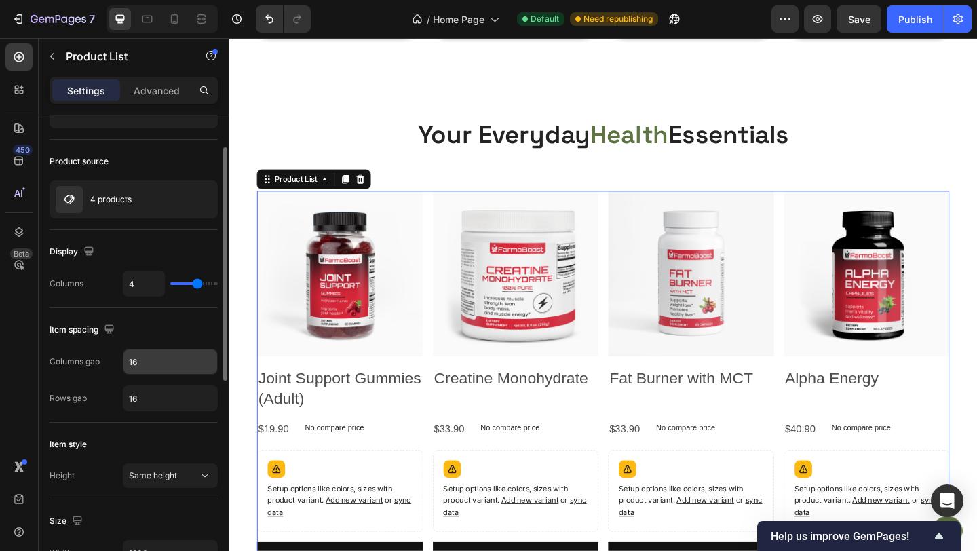
click at [131, 373] on input "16" at bounding box center [170, 361] width 94 height 24
click at [131, 367] on input "16" at bounding box center [170, 361] width 94 height 24
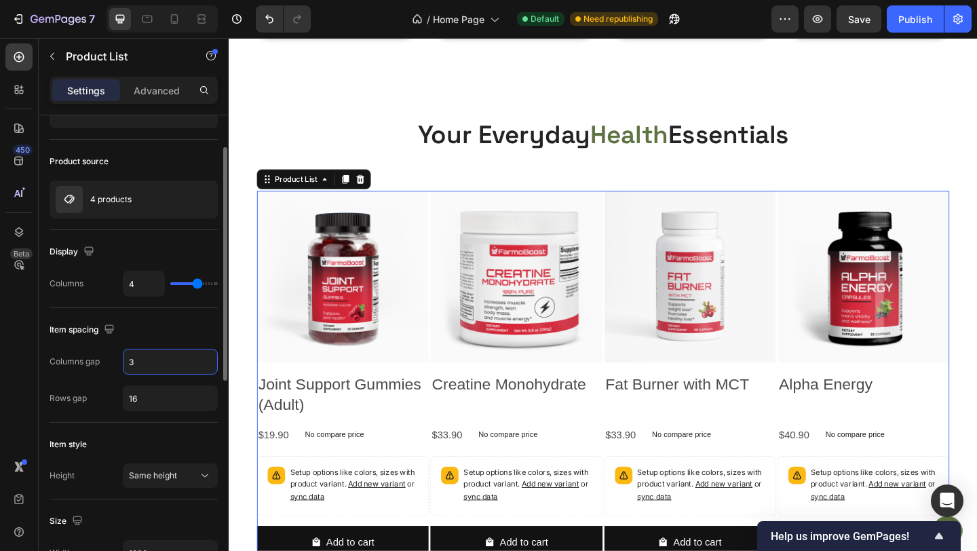
type input "30"
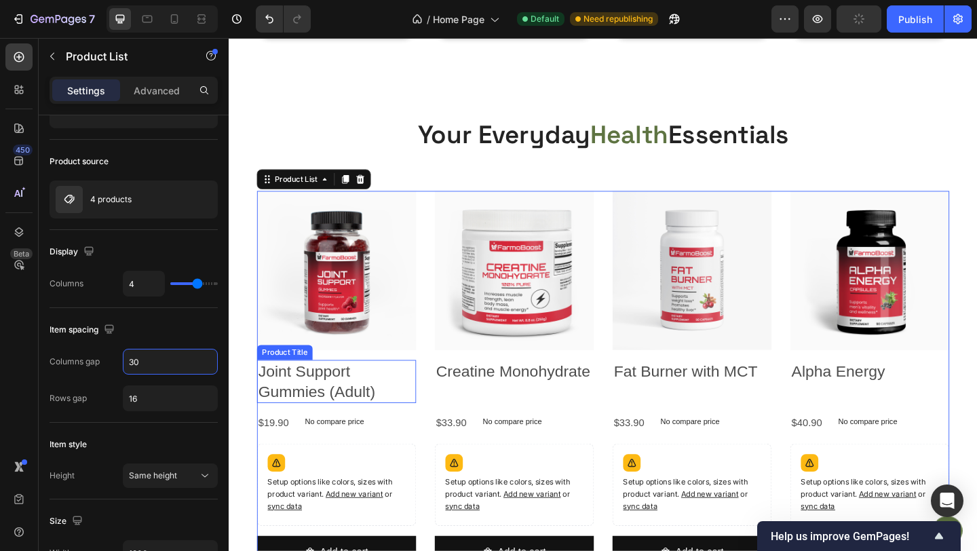
click at [365, 400] on h2 "Joint Support Gummies (Adult)" at bounding box center [345, 411] width 173 height 47
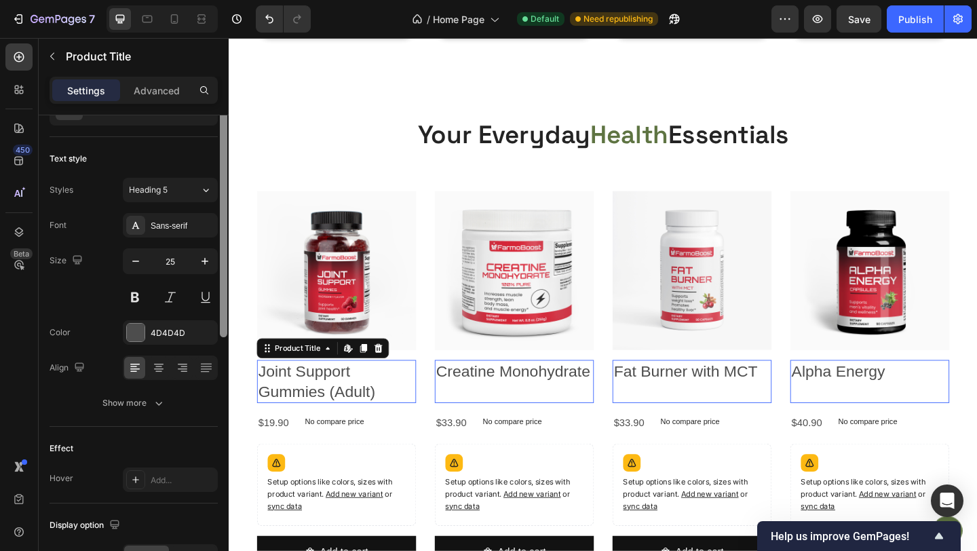
scroll to position [0, 0]
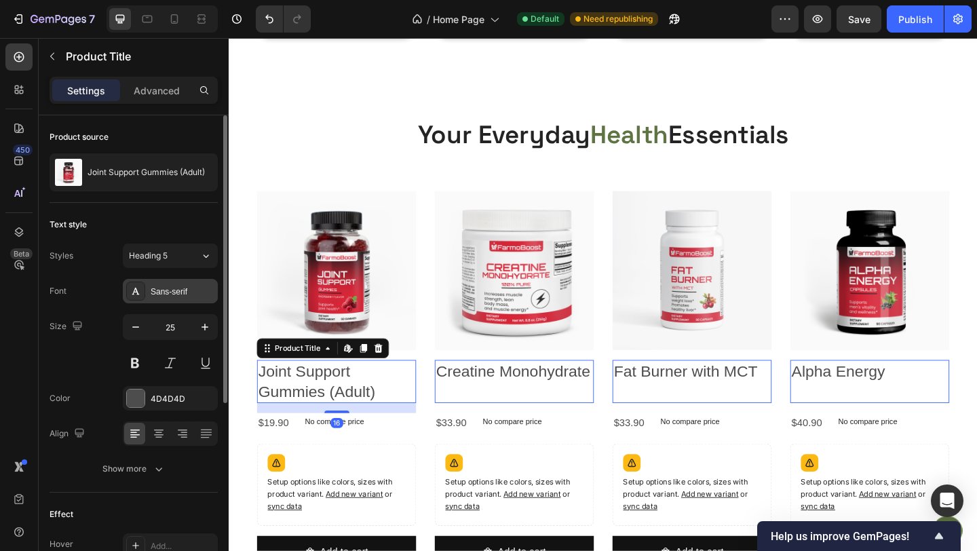
click at [149, 299] on div "Sans-serif" at bounding box center [170, 291] width 95 height 24
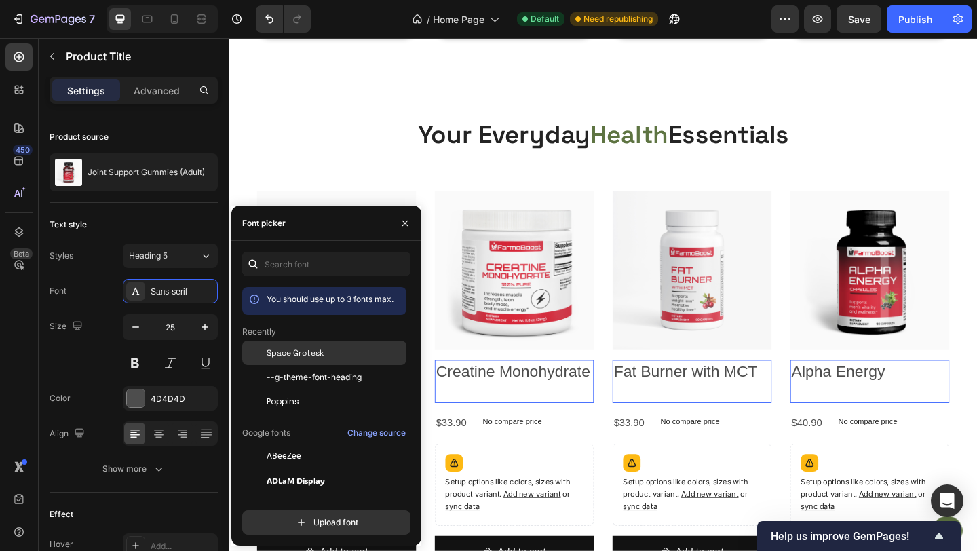
click at [281, 361] on div "Space Grotesk" at bounding box center [324, 352] width 164 height 24
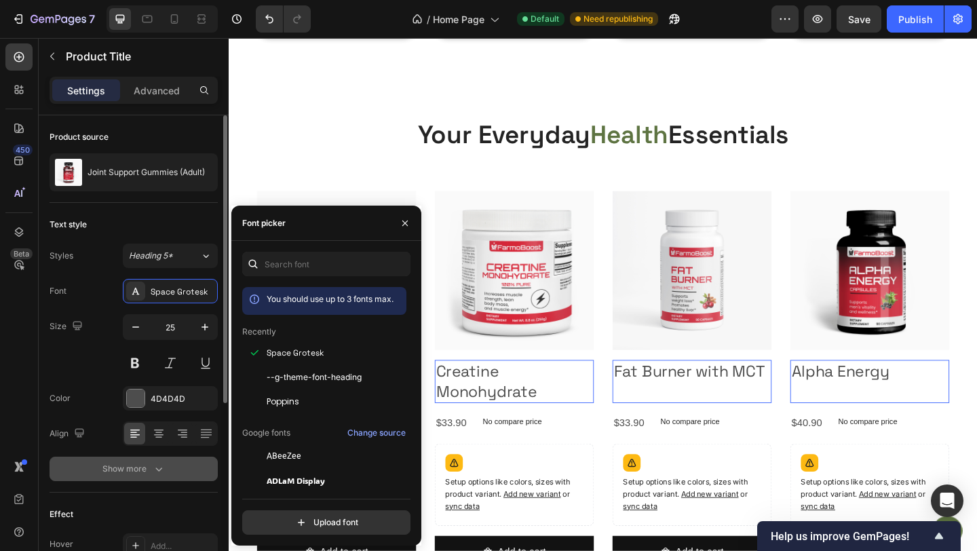
click at [139, 469] on div "Show more" at bounding box center [133, 469] width 63 height 14
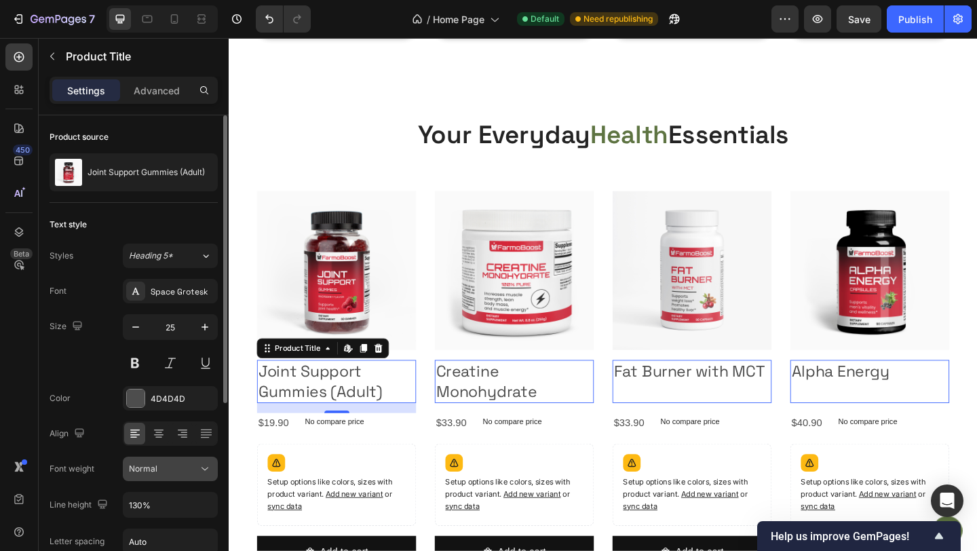
click at [158, 465] on div "Normal" at bounding box center [163, 469] width 69 height 12
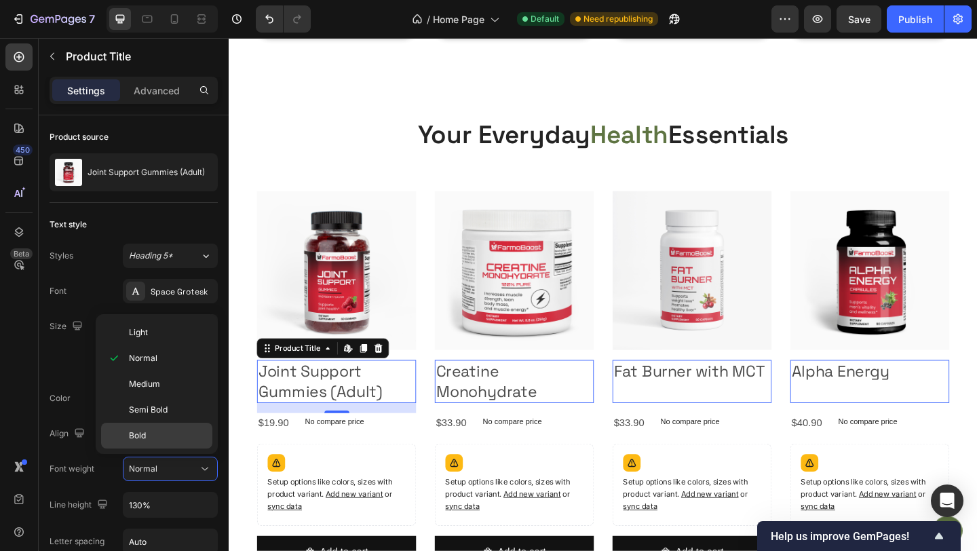
click at [158, 445] on div "Bold" at bounding box center [156, 436] width 111 height 26
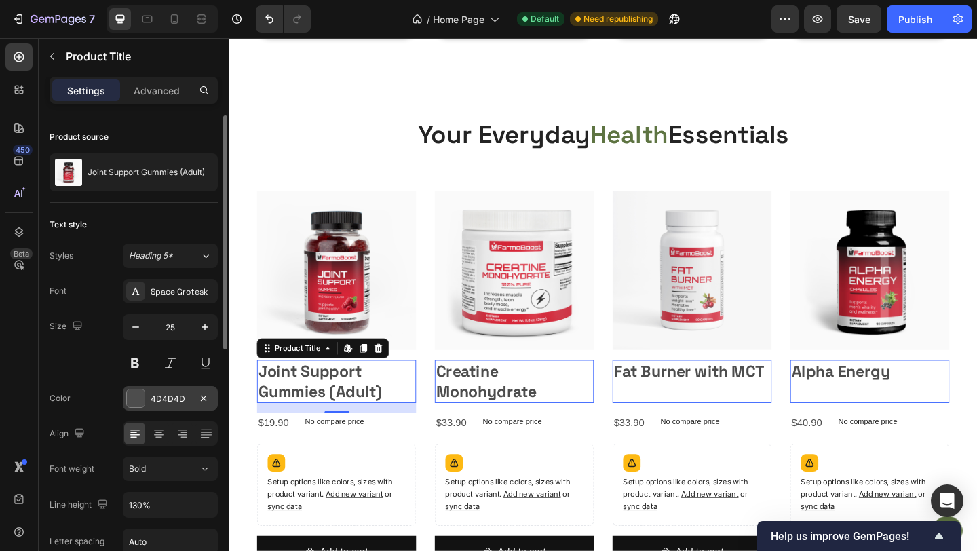
click at [161, 388] on div "4D4D4D" at bounding box center [170, 398] width 95 height 24
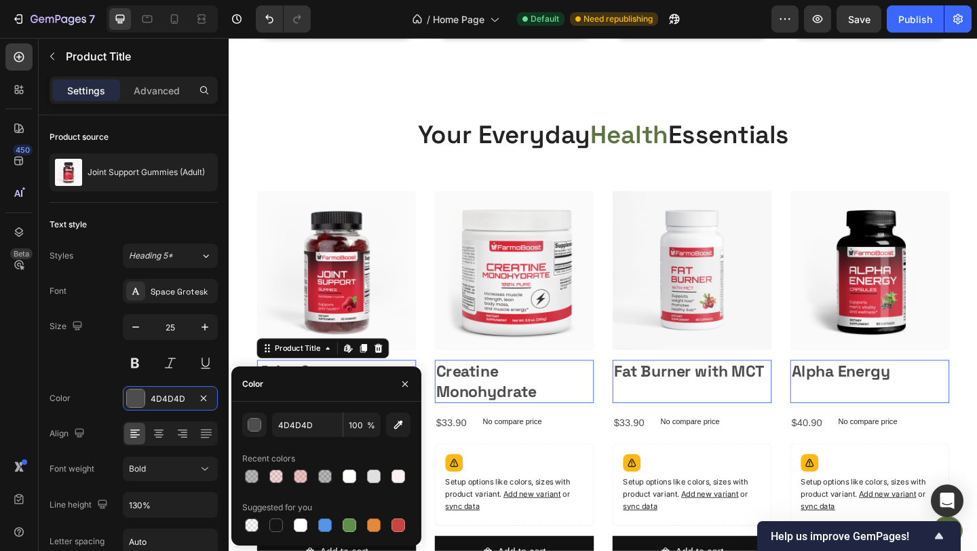
click at [303, 411] on div "4D4D4D 100 % Recent colors Suggested for you" at bounding box center [326, 474] width 190 height 144
click at [303, 423] on input "4D4D4D" at bounding box center [307, 424] width 71 height 24
type input "242424"
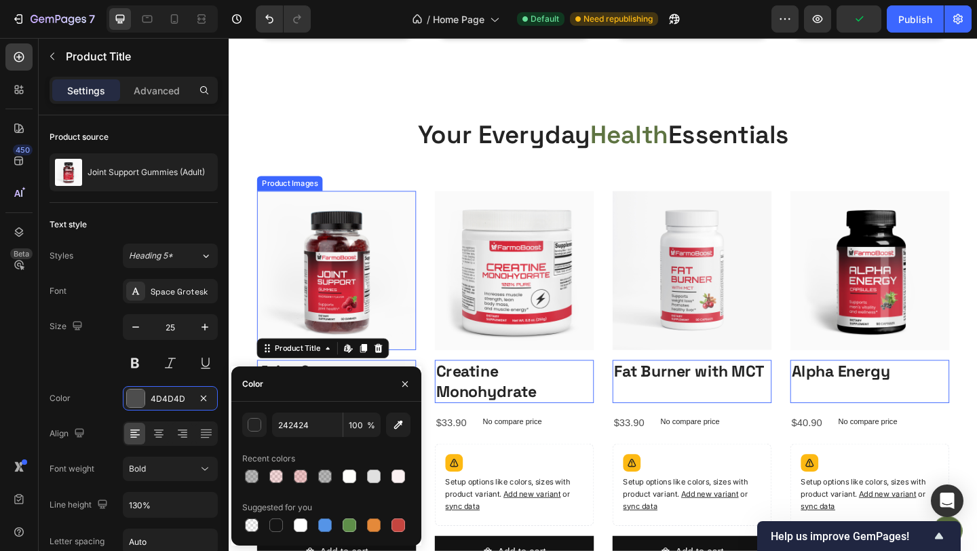
click at [429, 257] on img at bounding box center [345, 290] width 173 height 173
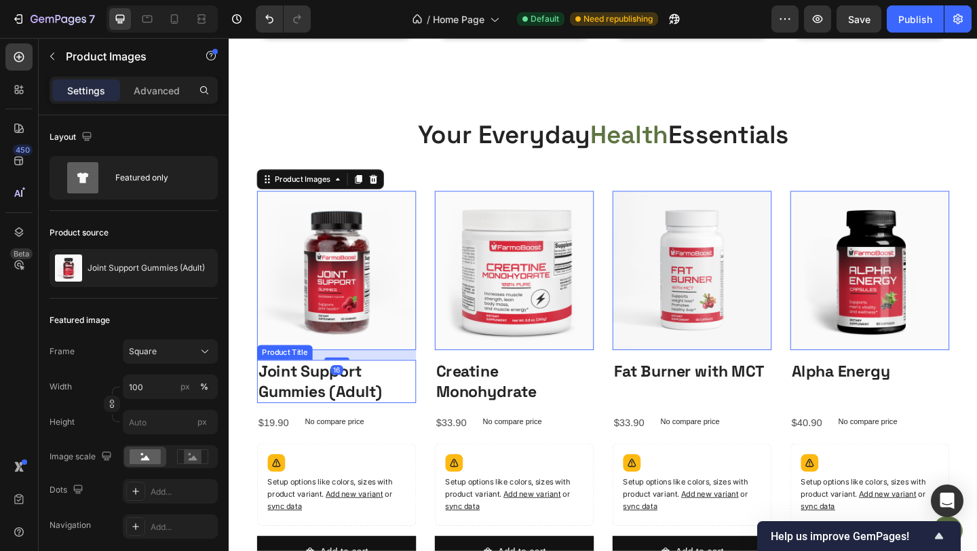
click at [361, 414] on h2 "Joint Support Gummies (Adult)" at bounding box center [345, 411] width 173 height 47
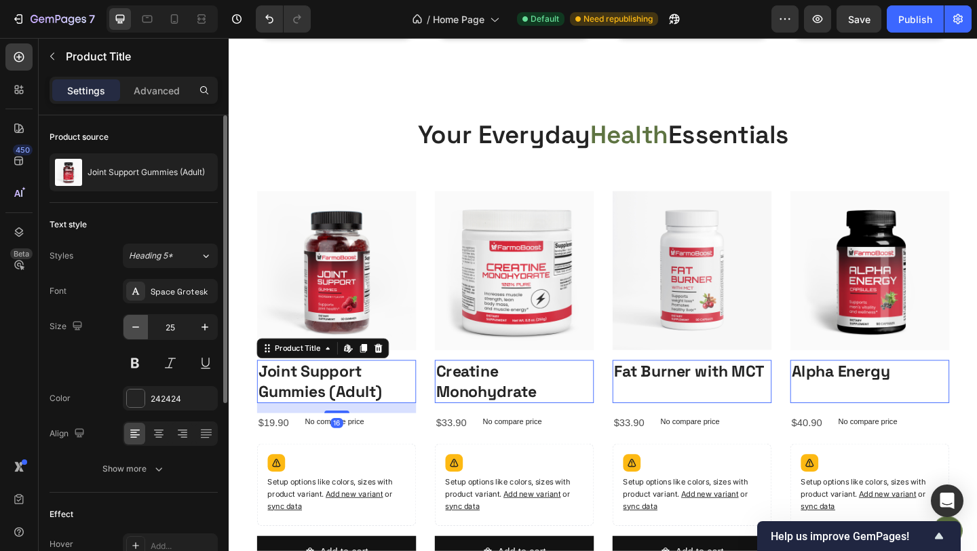
click at [134, 322] on icon "button" at bounding box center [136, 327] width 14 height 14
type input "24"
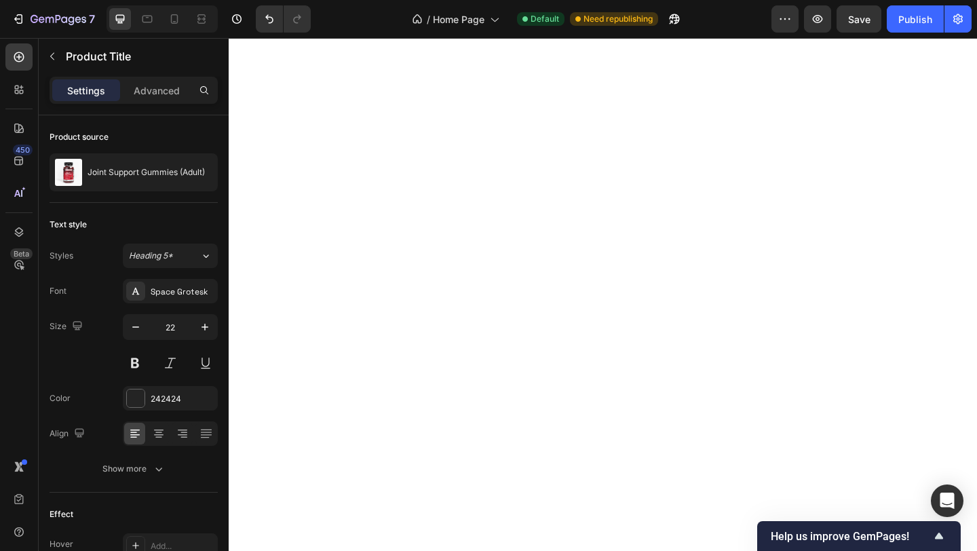
click at [134, 322] on icon "button" at bounding box center [136, 327] width 14 height 14
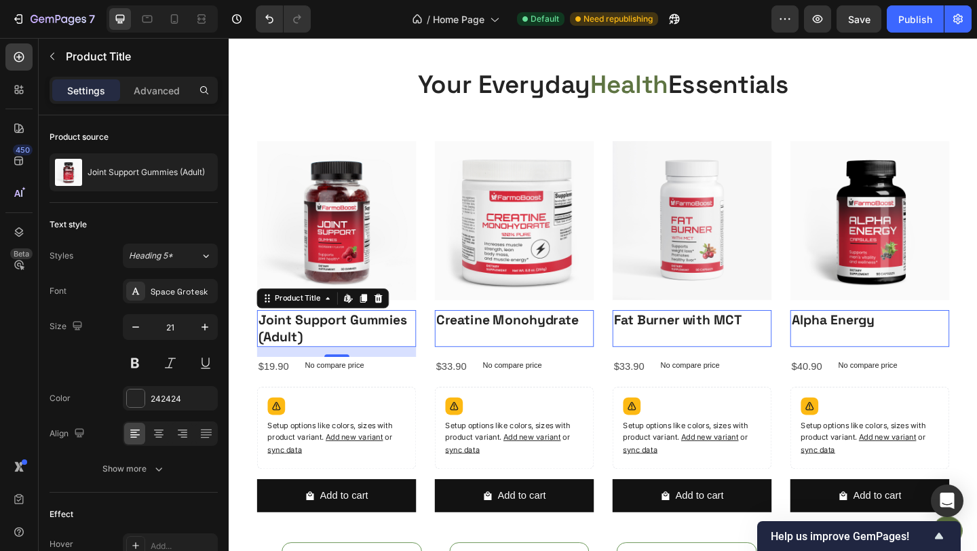
click at [134, 322] on icon "button" at bounding box center [136, 327] width 14 height 14
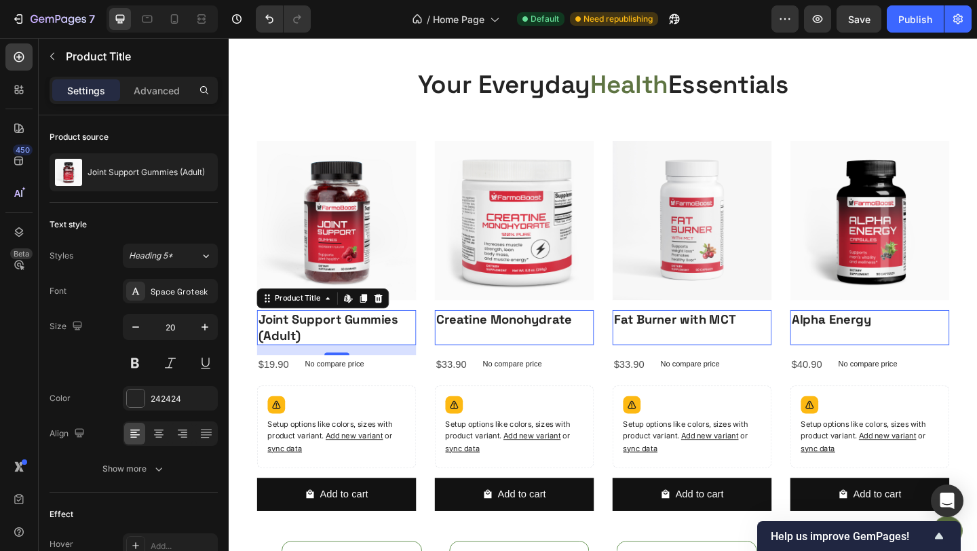
click at [134, 322] on icon "button" at bounding box center [136, 327] width 14 height 14
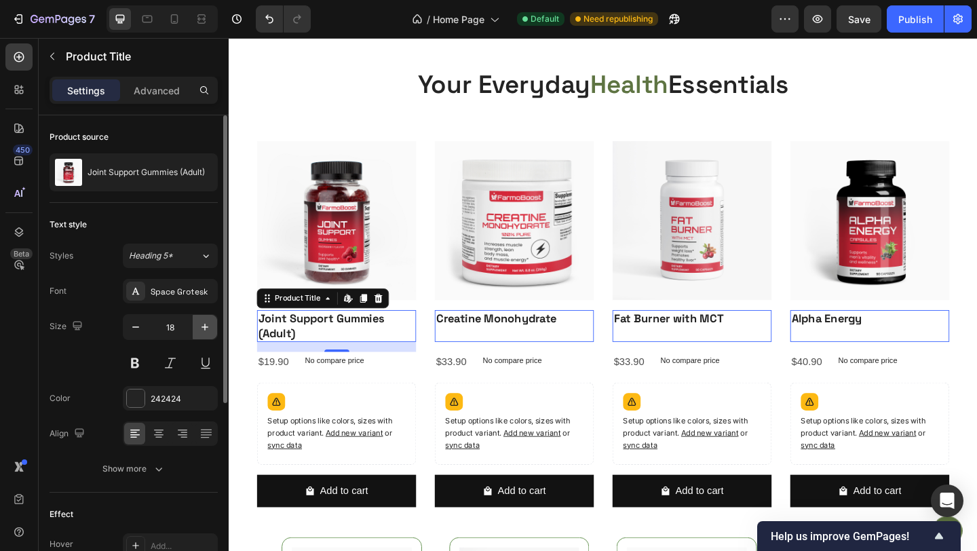
click at [203, 330] on icon "button" at bounding box center [205, 327] width 14 height 14
type input "20"
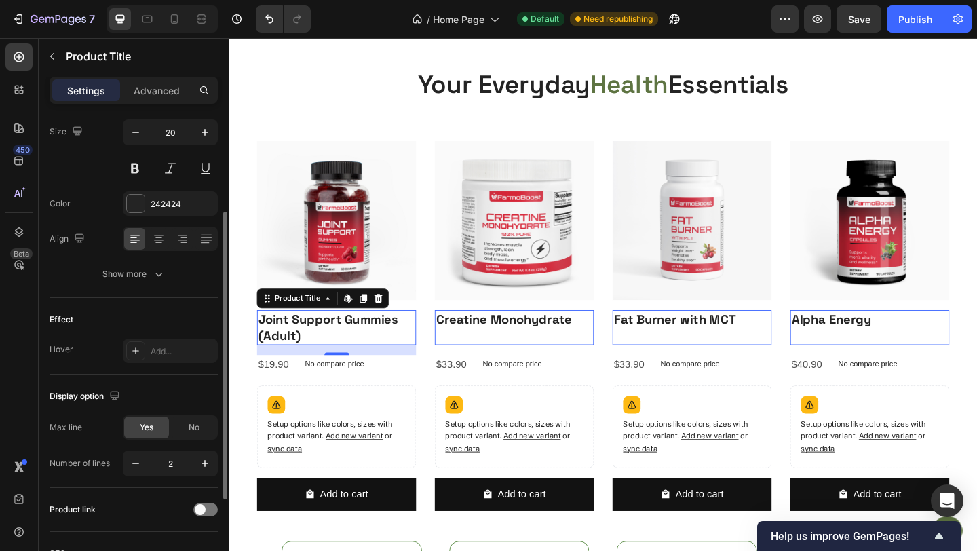
scroll to position [206, 0]
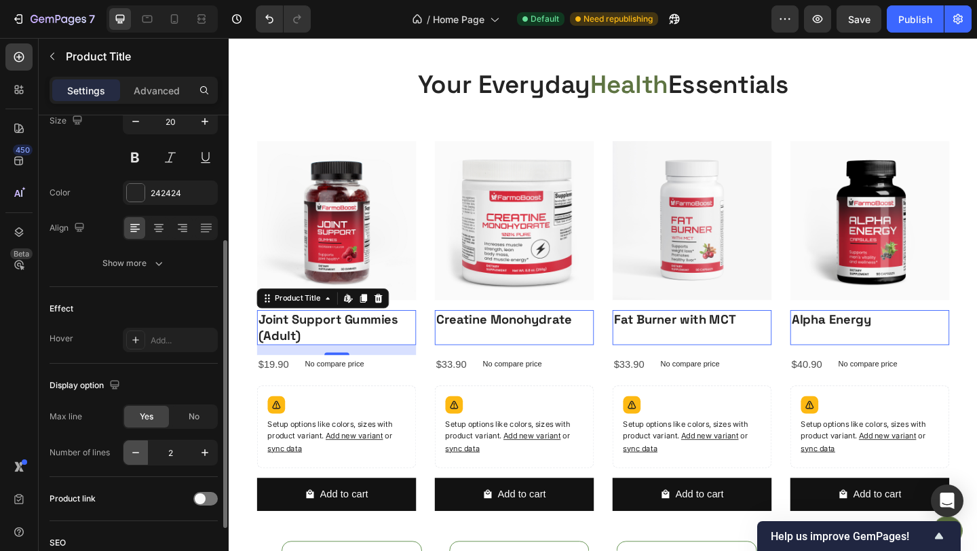
click at [137, 454] on icon "button" at bounding box center [136, 453] width 14 height 14
type input "1"
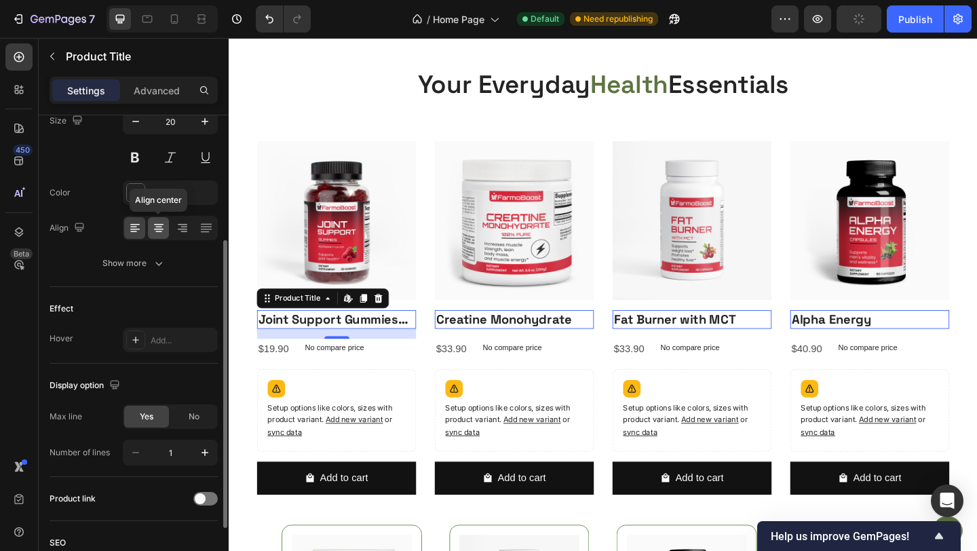
click at [159, 225] on icon at bounding box center [159, 228] width 14 height 14
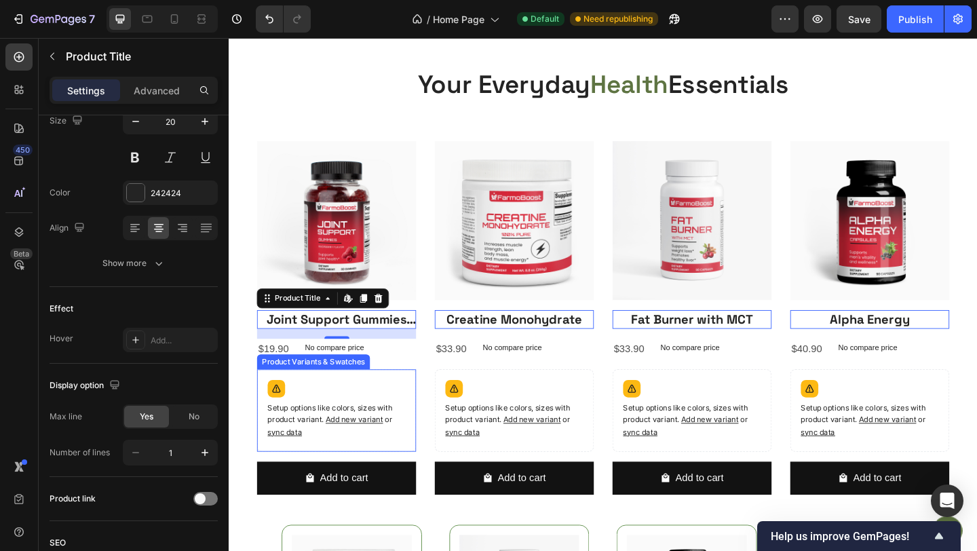
click at [397, 467] on div "Setup options like colors, sizes with product variant. Add new variant or sync …" at bounding box center [345, 442] width 161 height 77
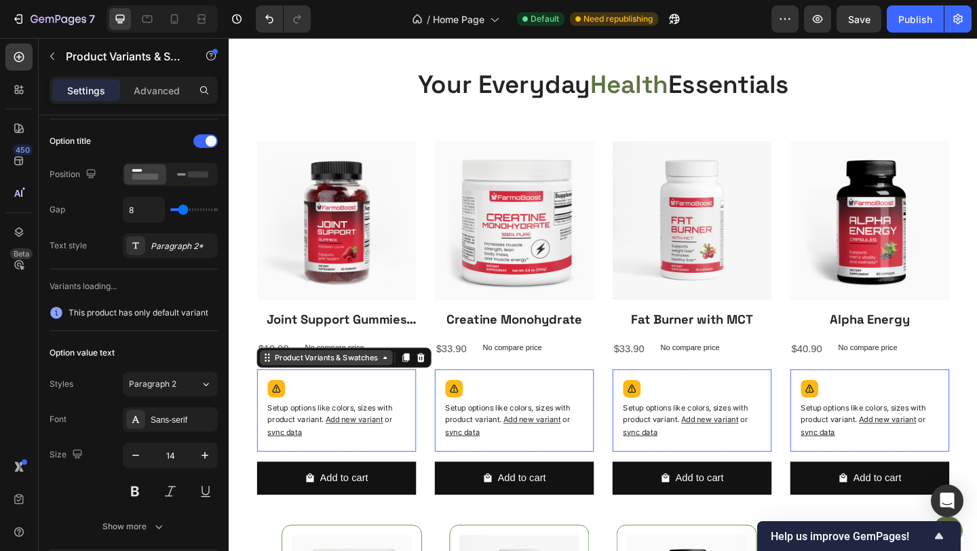
scroll to position [0, 0]
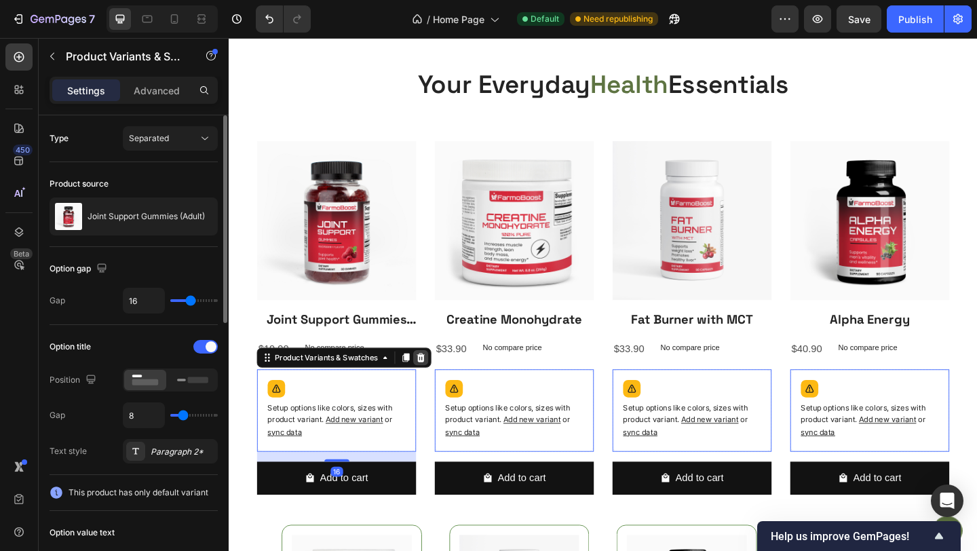
click at [440, 390] on icon at bounding box center [437, 385] width 9 height 9
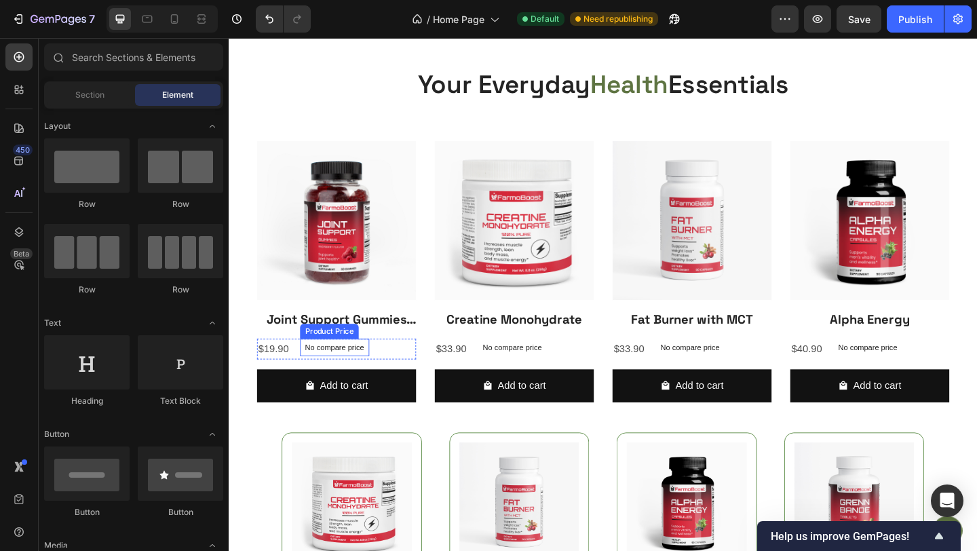
click at [380, 384] on div "No compare price" at bounding box center [343, 374] width 75 height 19
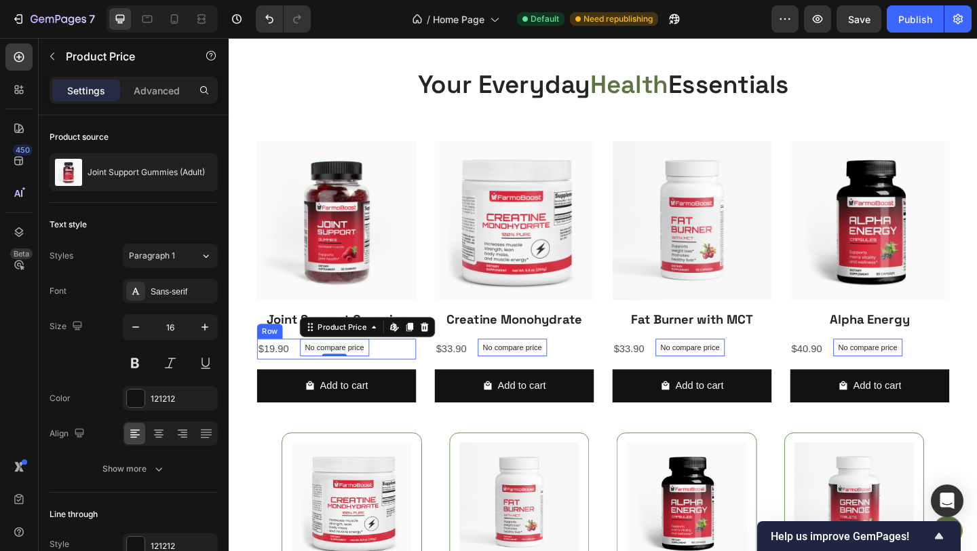
click at [395, 387] on div "$19.90 Product Price Product Price No compare price Product Price Edit content …" at bounding box center [345, 376] width 173 height 22
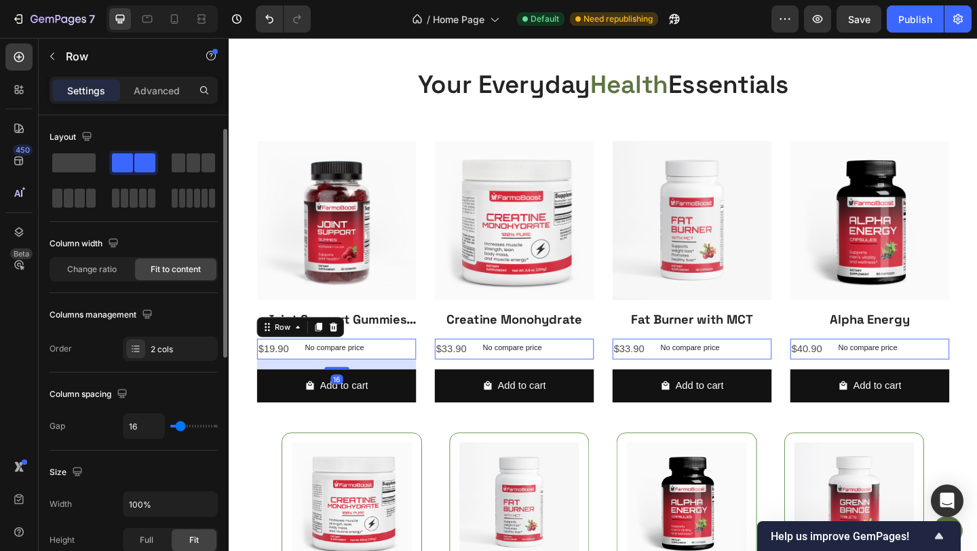
scroll to position [508, 0]
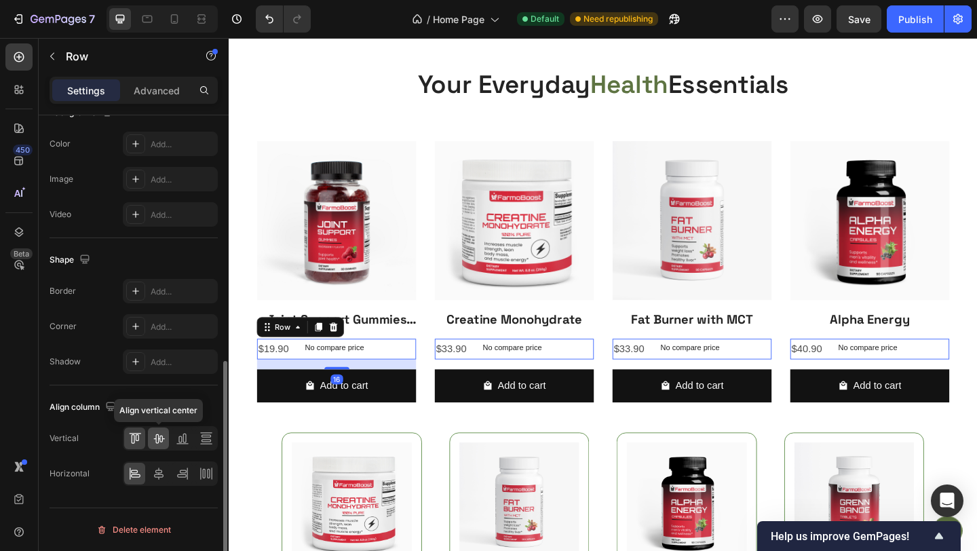
click at [161, 432] on icon at bounding box center [159, 438] width 14 height 14
click at [161, 467] on icon at bounding box center [159, 474] width 14 height 14
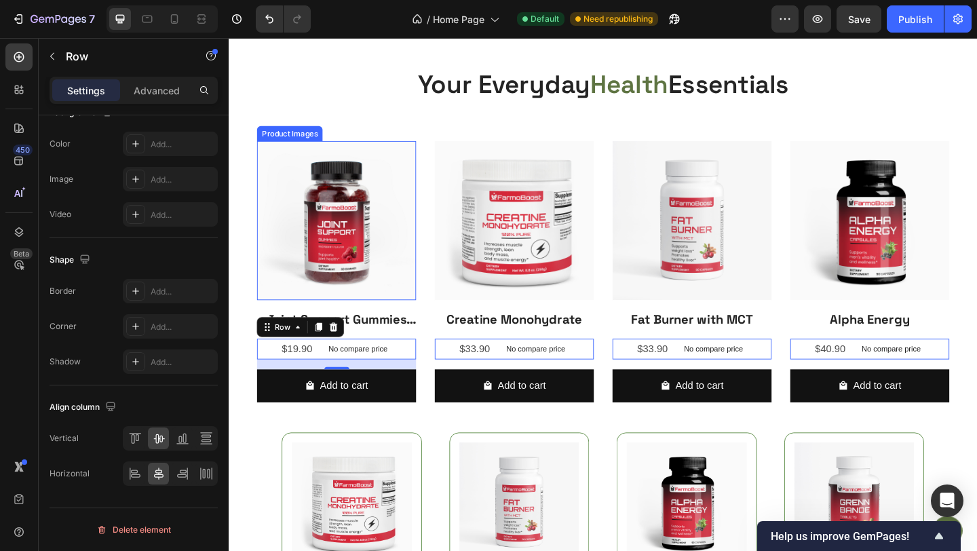
click at [300, 276] on img at bounding box center [345, 236] width 173 height 173
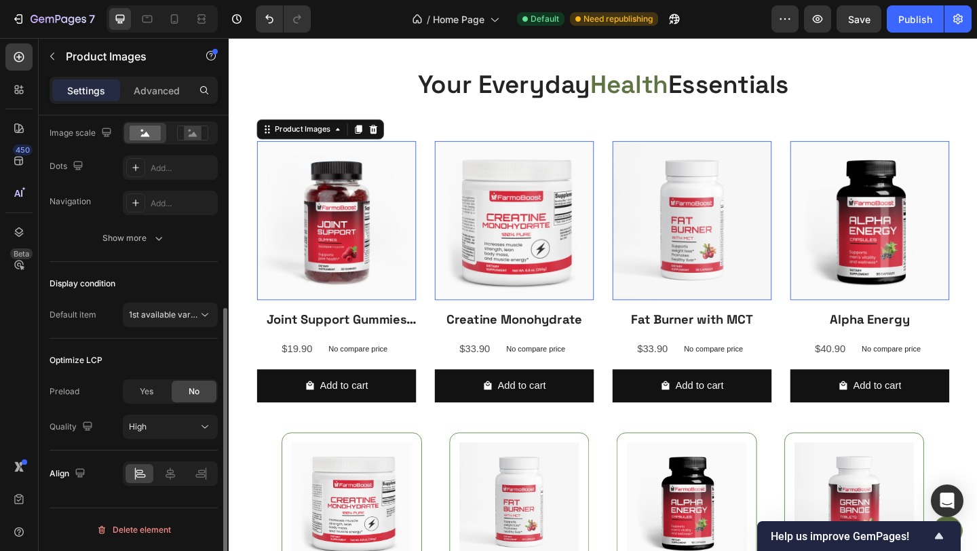
scroll to position [0, 0]
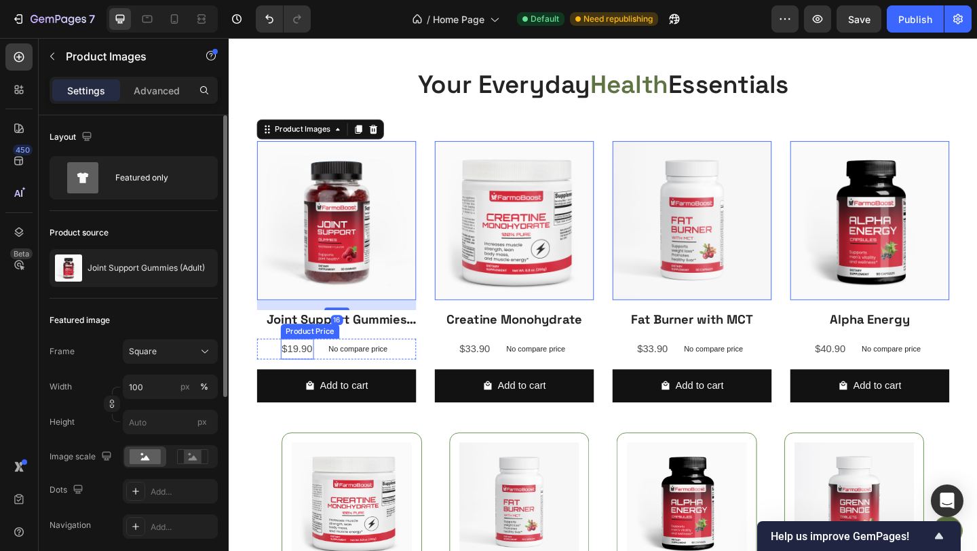
click at [303, 387] on div "$19.90" at bounding box center [303, 376] width 36 height 22
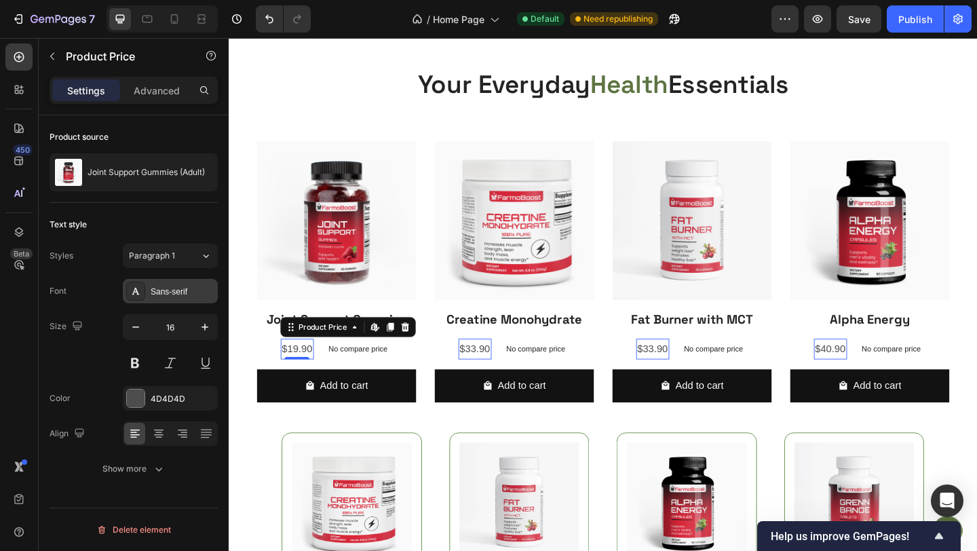
click at [170, 298] on div "Sans-serif" at bounding box center [170, 291] width 95 height 24
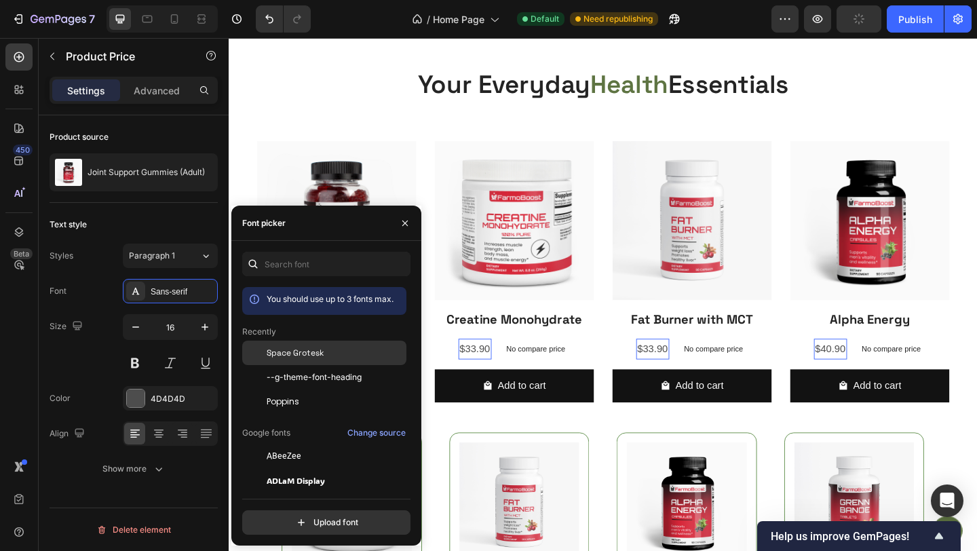
click at [318, 349] on span "Space Grotesk" at bounding box center [295, 353] width 57 height 12
click at [199, 330] on icon "button" at bounding box center [205, 327] width 14 height 14
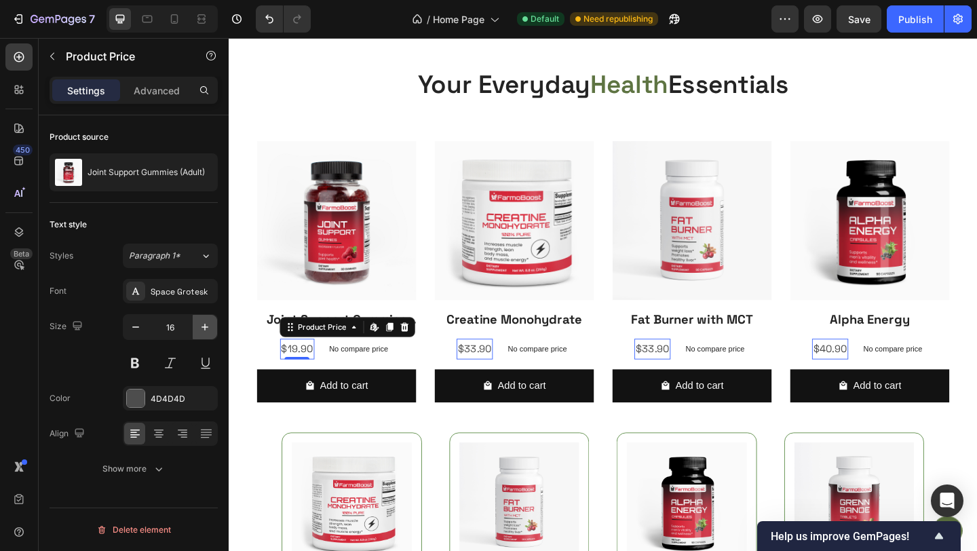
click at [199, 330] on icon "button" at bounding box center [205, 327] width 14 height 14
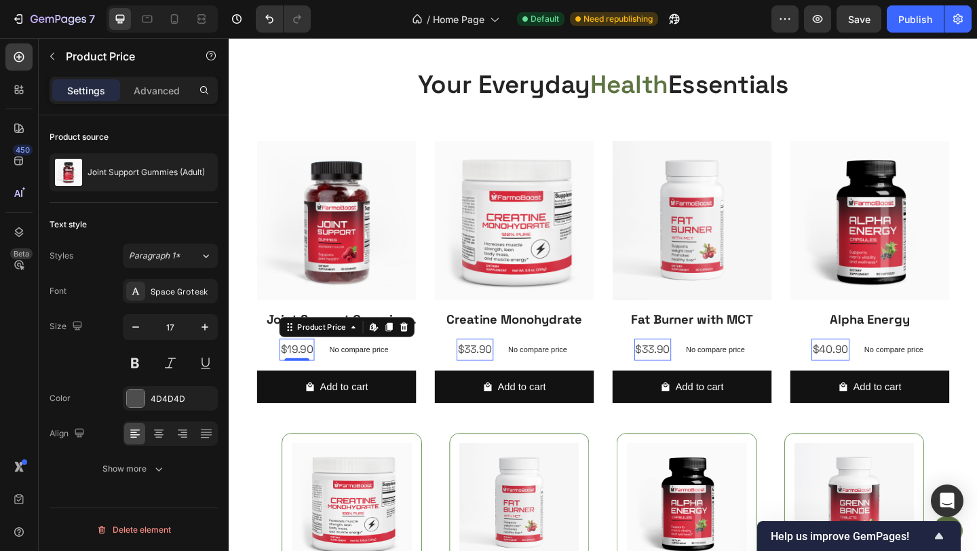
type input "18"
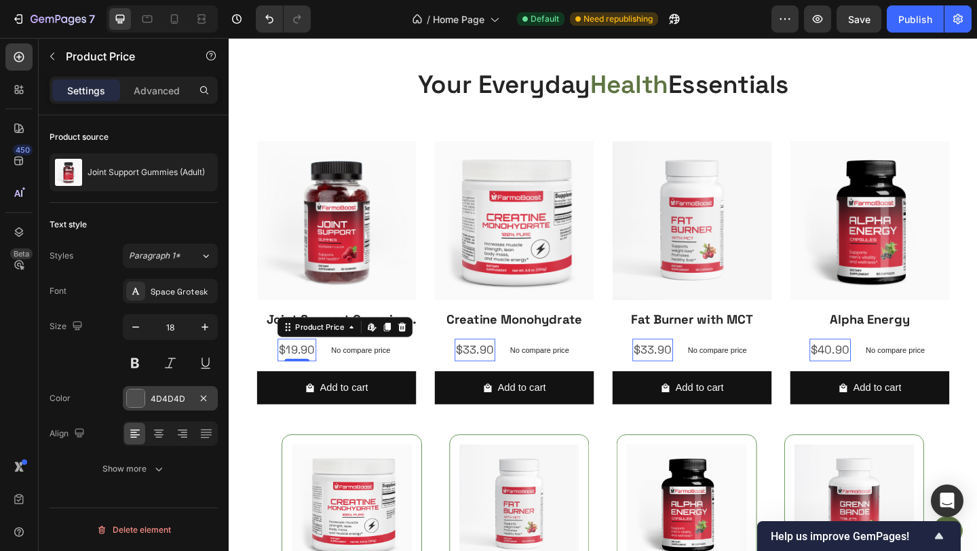
click at [173, 402] on div "4D4D4D" at bounding box center [170, 399] width 39 height 12
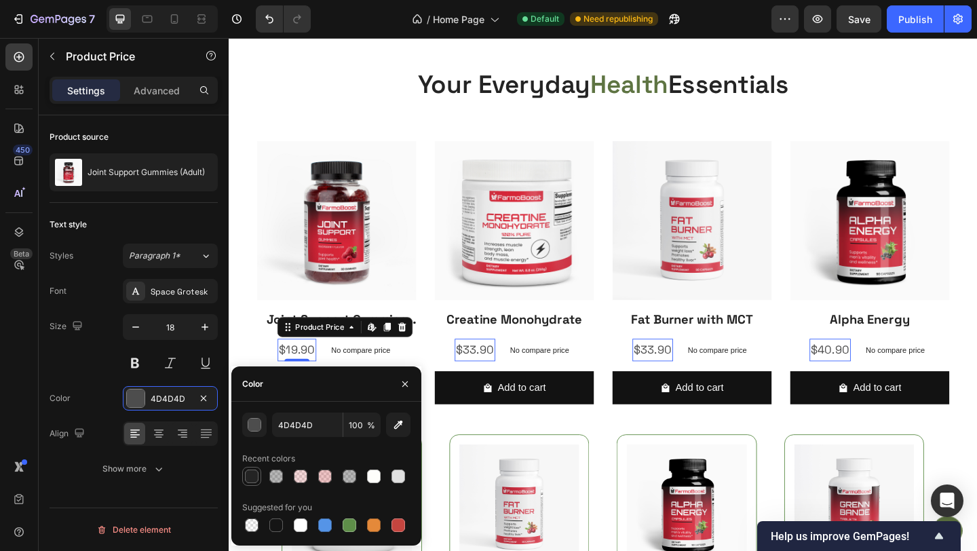
click at [254, 472] on div at bounding box center [252, 476] width 14 height 14
type input "242424"
click at [366, 301] on img at bounding box center [345, 236] width 173 height 173
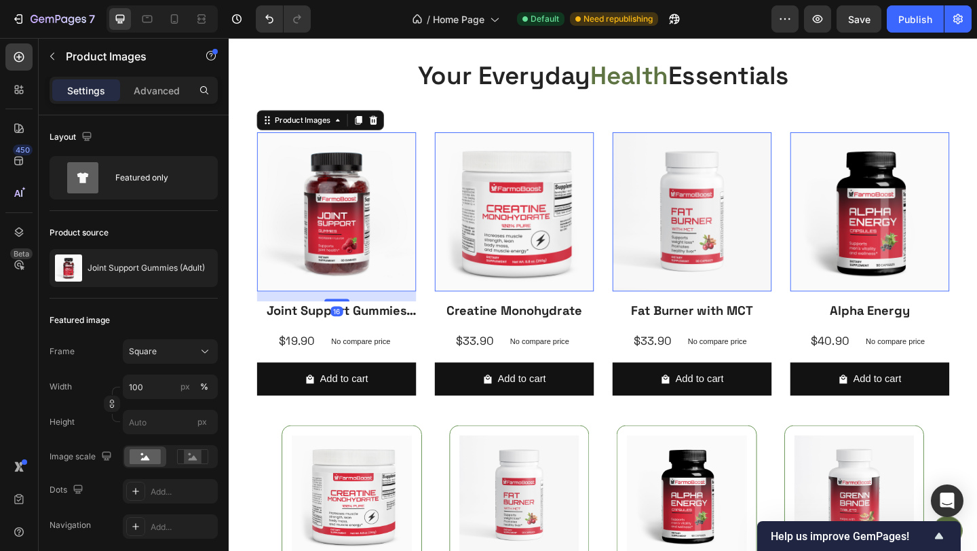
scroll to position [1173, 0]
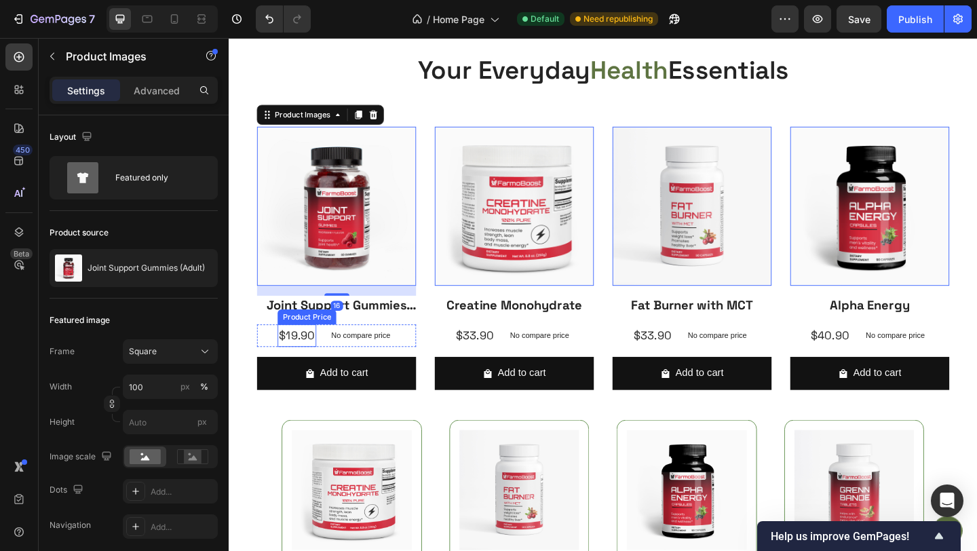
click at [313, 358] on div "$19.90" at bounding box center [302, 361] width 42 height 24
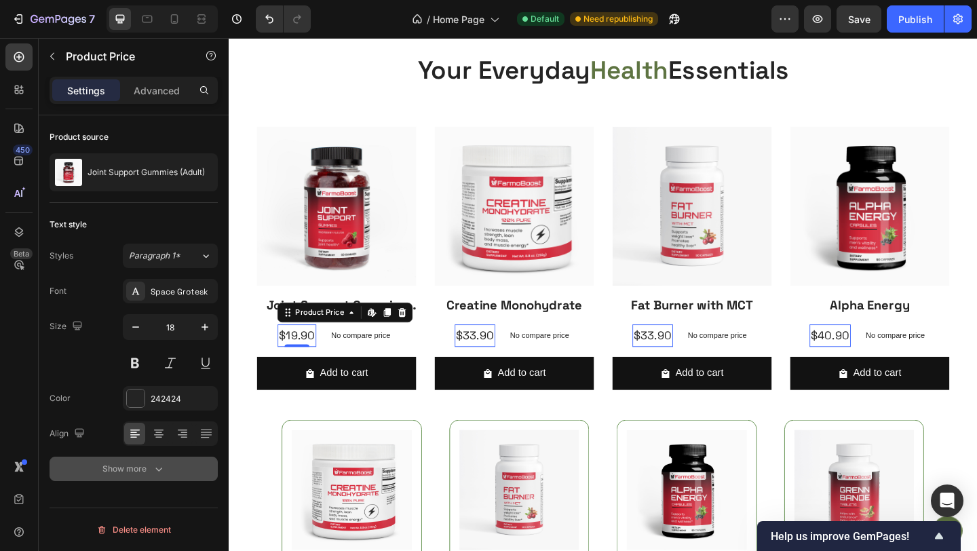
click at [130, 456] on button "Show more" at bounding box center [134, 468] width 168 height 24
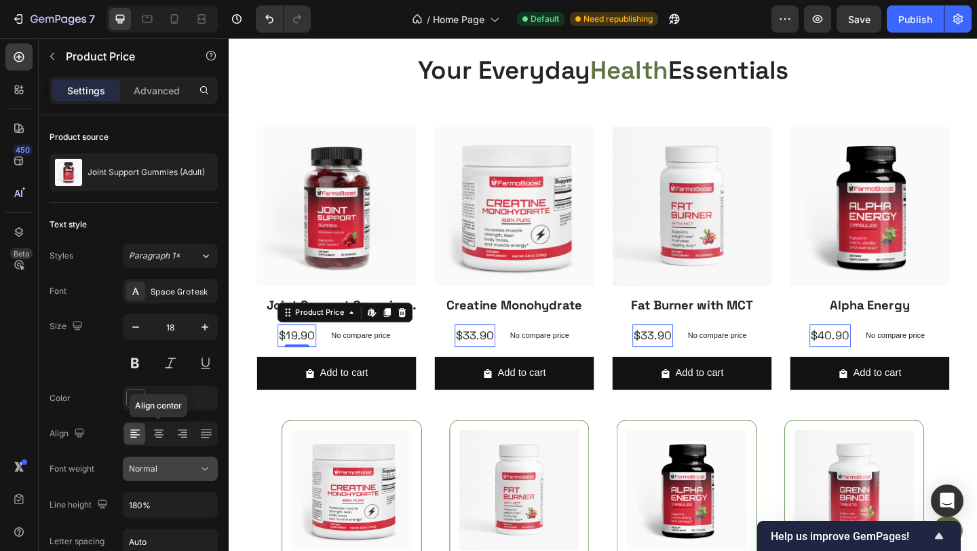
click at [149, 456] on button "Normal" at bounding box center [170, 468] width 95 height 24
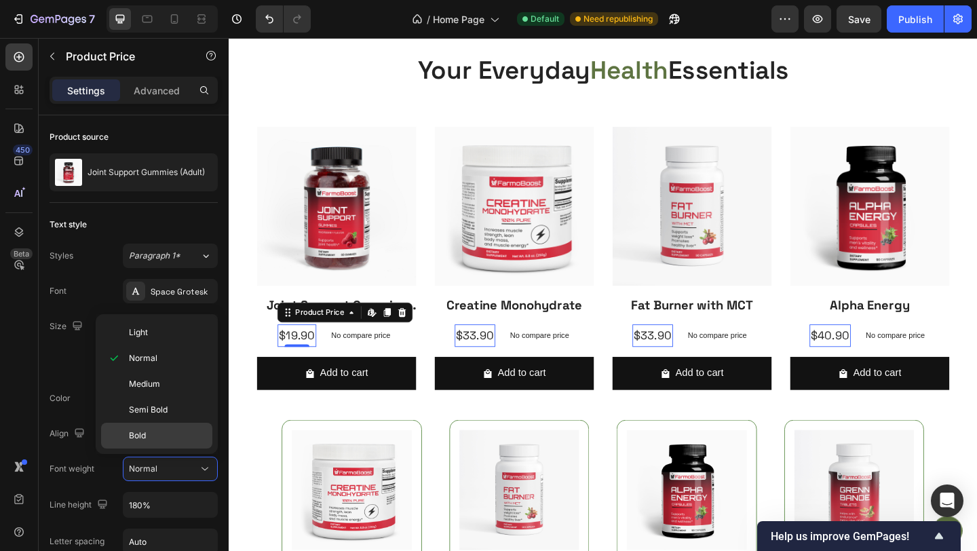
click at [146, 426] on div "Bold" at bounding box center [156, 436] width 111 height 26
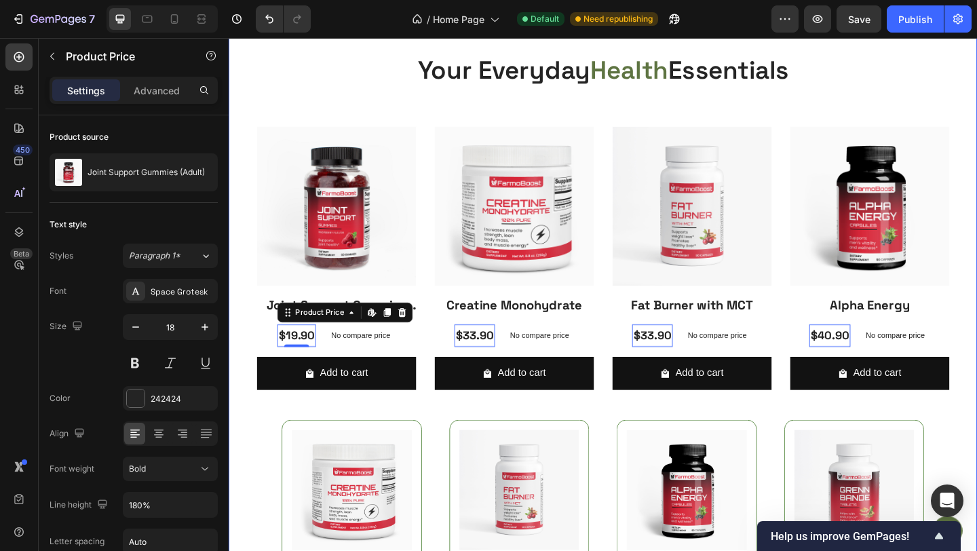
click at [242, 431] on div "Your Everyday Health Essentials Heading Row Product Images Joint Support Gummie…" at bounding box center [636, 400] width 814 height 800
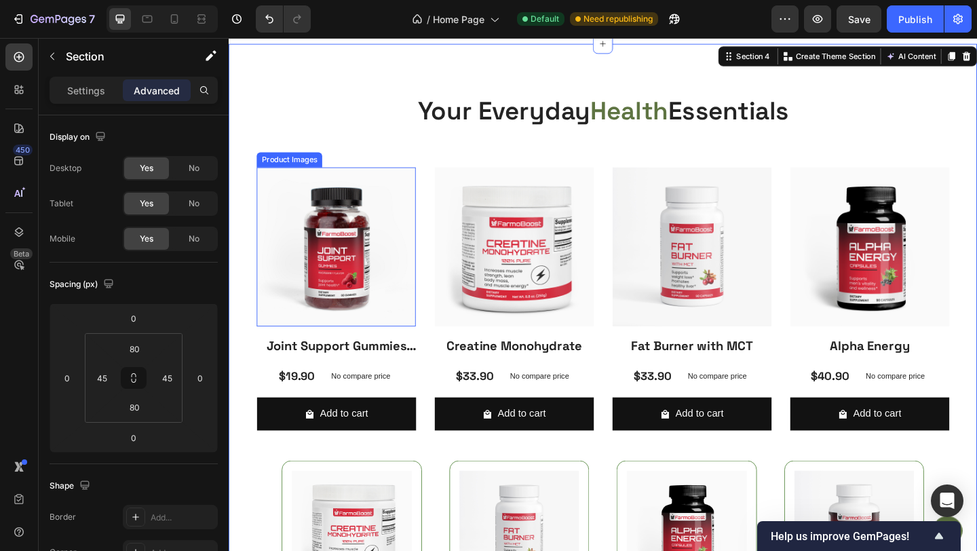
scroll to position [1075, 0]
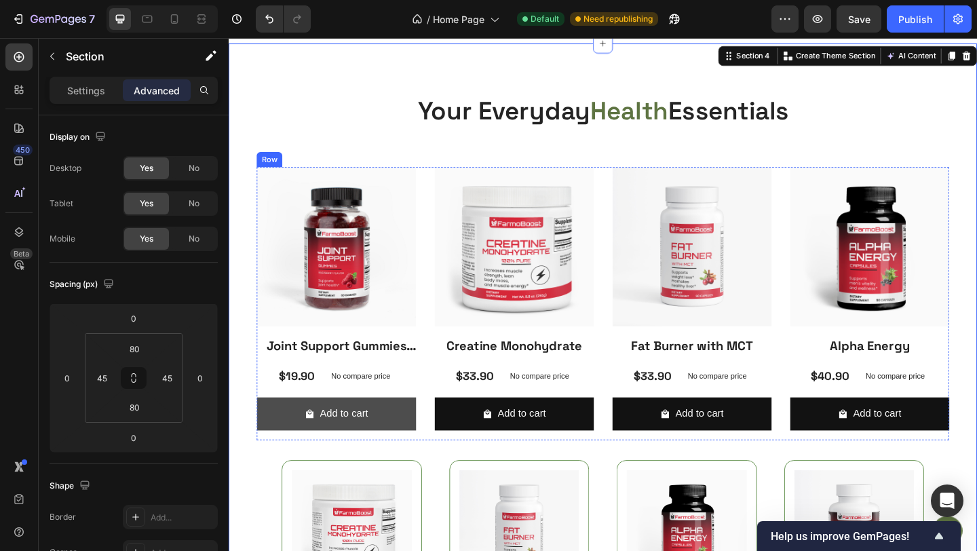
click at [408, 465] on button "Add to cart" at bounding box center [345, 447] width 173 height 36
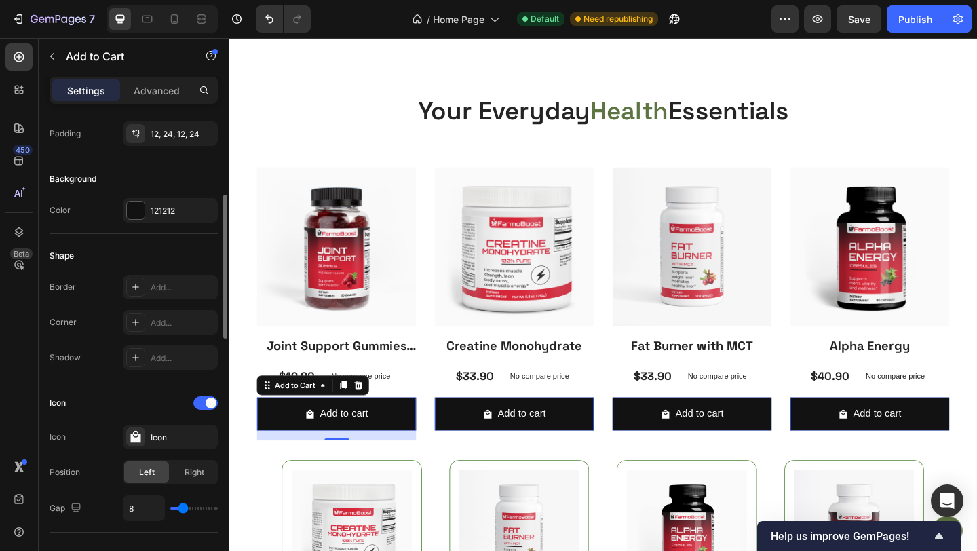
scroll to position [284, 0]
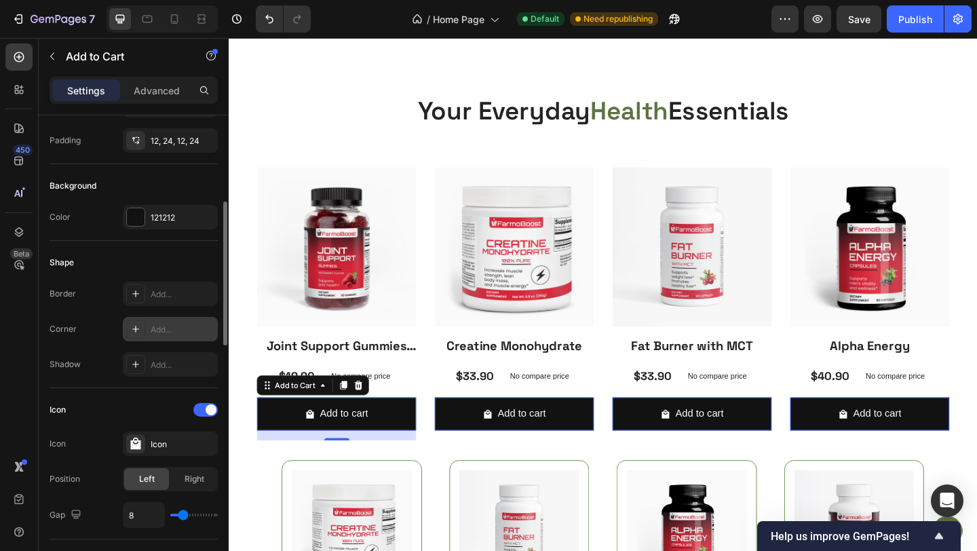
click at [133, 326] on icon at bounding box center [135, 329] width 11 height 11
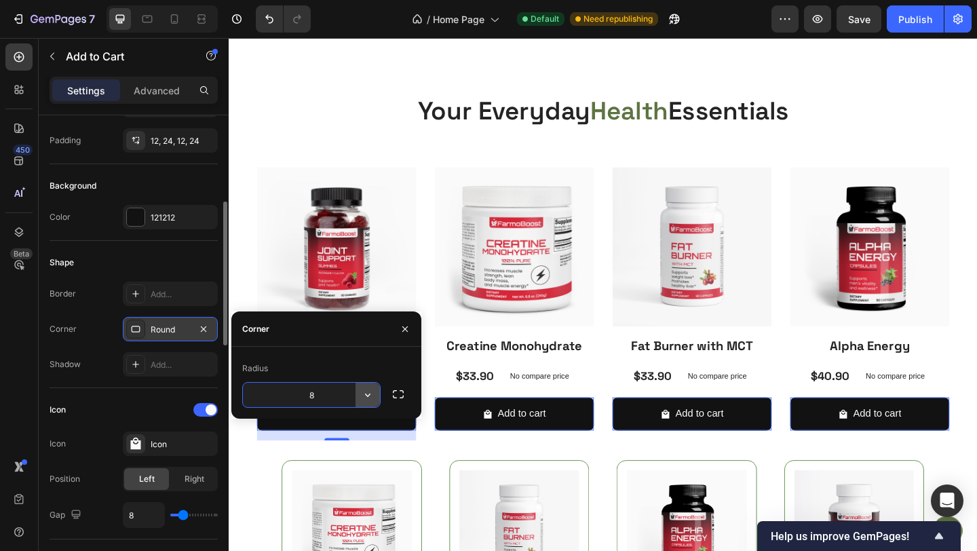
click at [369, 399] on icon "button" at bounding box center [368, 395] width 14 height 14
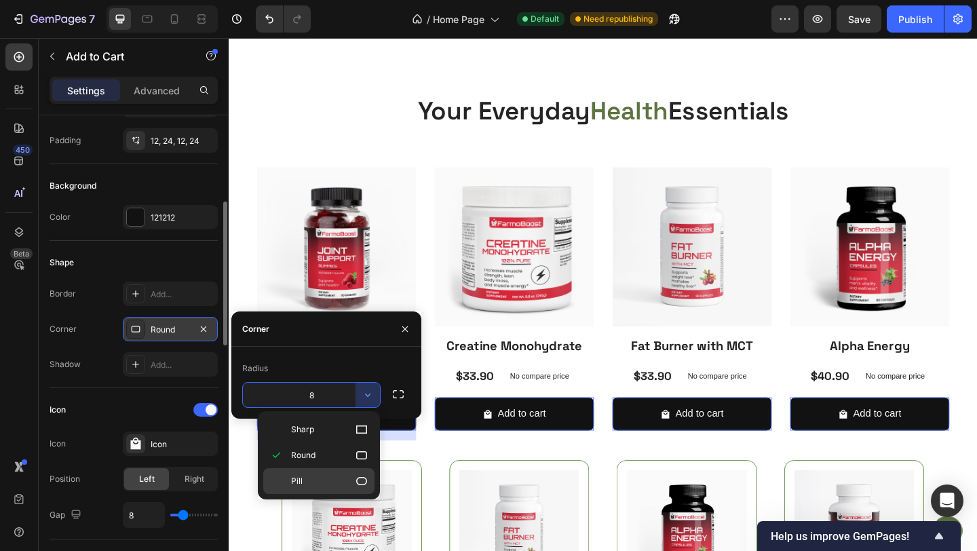
click at [328, 493] on div "Pill" at bounding box center [318, 481] width 111 height 26
type input "9999"
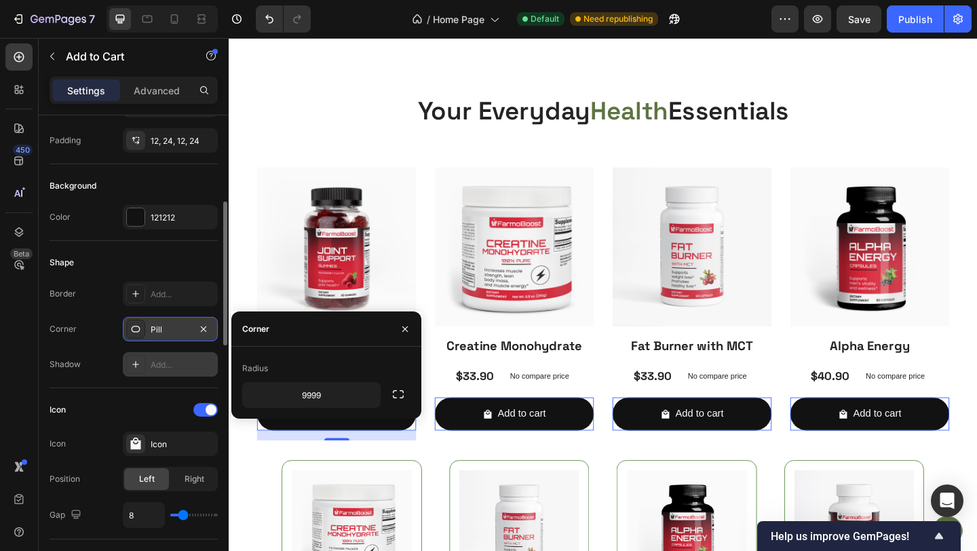
click at [157, 369] on div "Add..." at bounding box center [183, 365] width 64 height 12
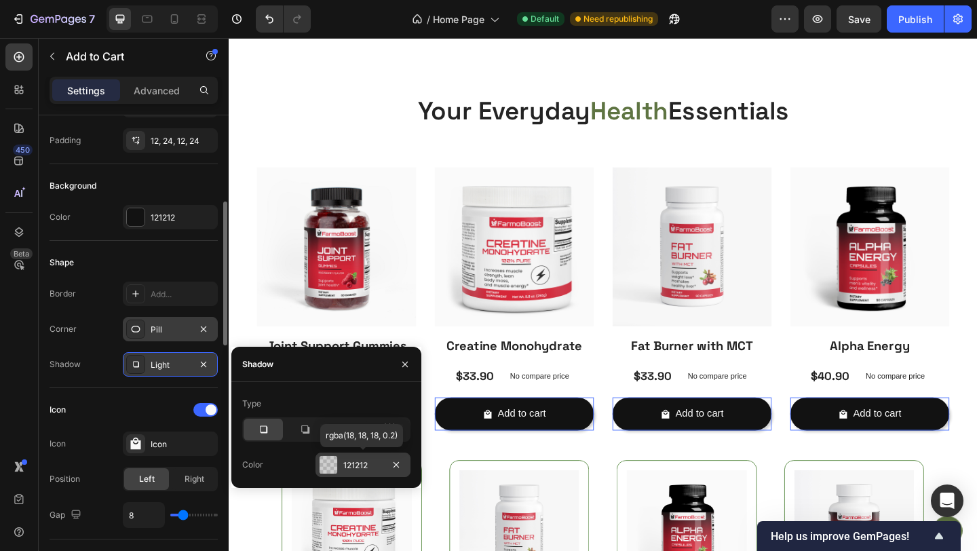
click at [367, 456] on div "121212" at bounding box center [362, 464] width 95 height 24
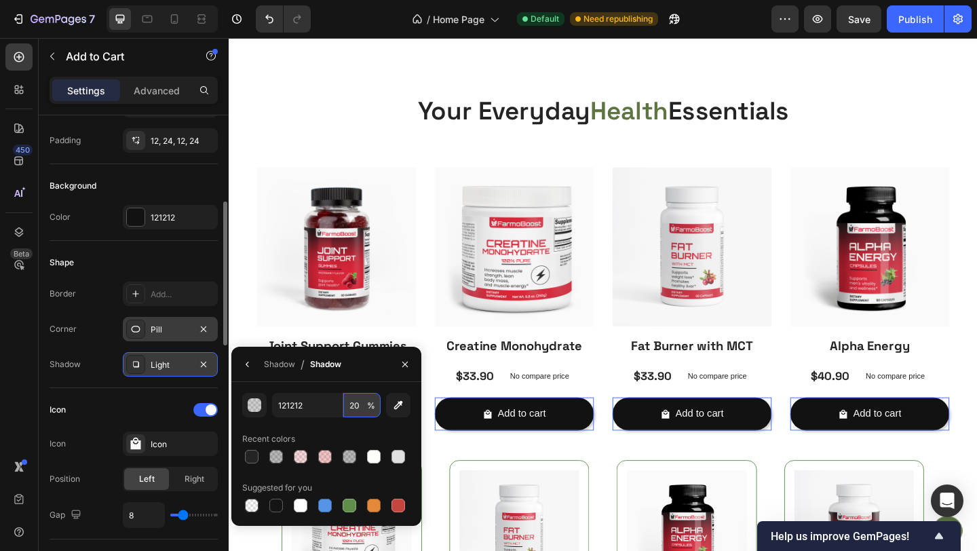
click at [356, 399] on input "20" at bounding box center [361, 405] width 37 height 24
type input "30"
click at [281, 362] on div "Shadow" at bounding box center [279, 364] width 31 height 12
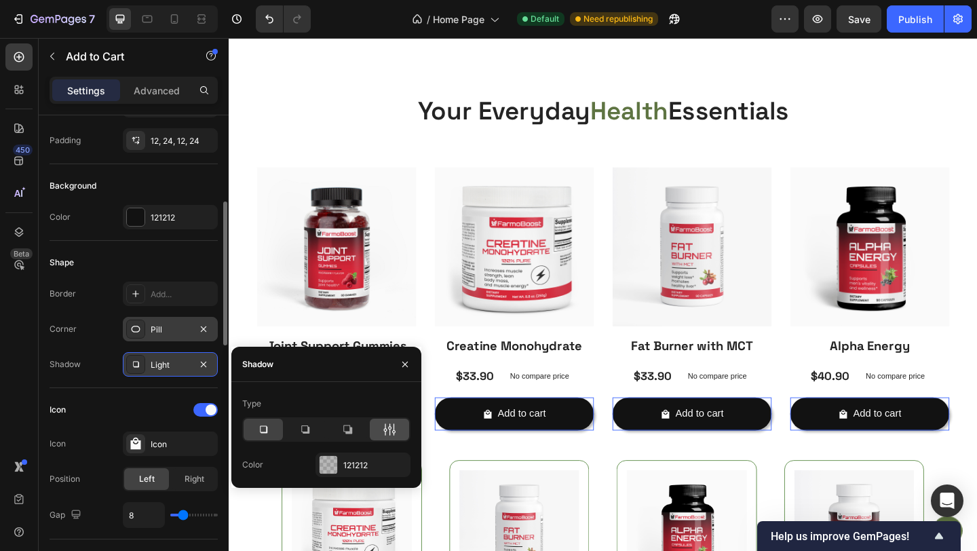
click at [393, 430] on icon at bounding box center [393, 429] width 3 height 12
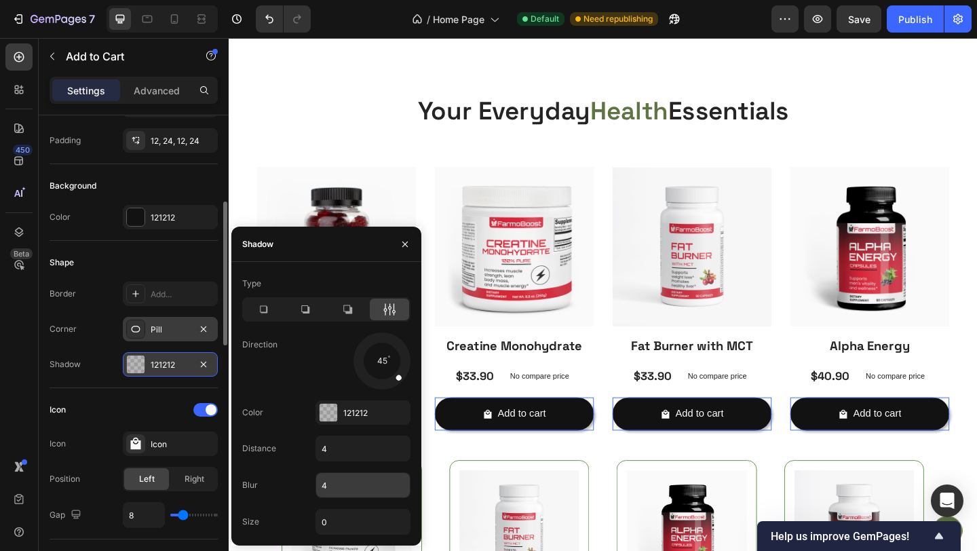
click at [340, 488] on input "4" at bounding box center [363, 485] width 94 height 24
type input "8"
drag, startPoint x: 396, startPoint y: 383, endPoint x: 379, endPoint y: 387, distance: 17.6
click at [379, 387] on div at bounding box center [381, 360] width 60 height 60
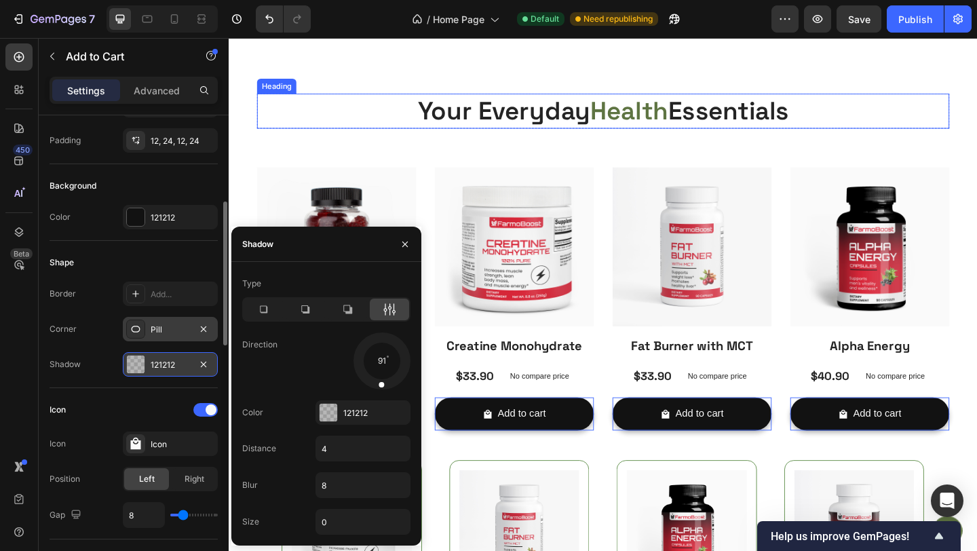
click at [404, 136] on h2 "Your Everyday Health Essentials" at bounding box center [635, 117] width 753 height 38
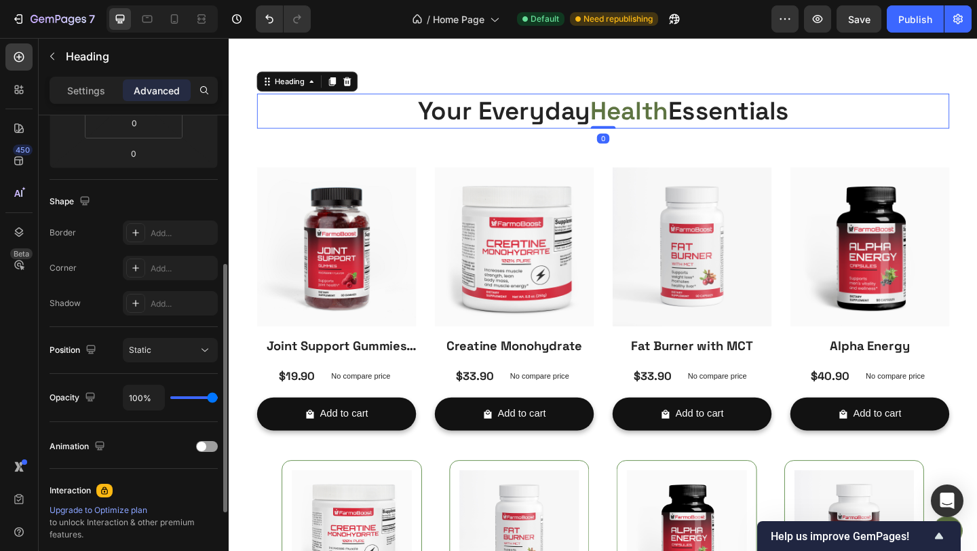
scroll to position [0, 0]
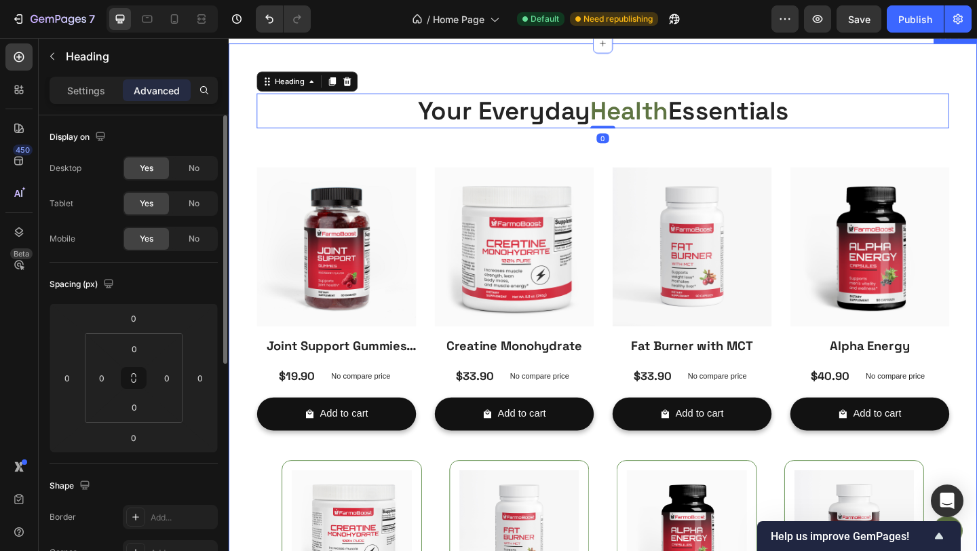
click at [433, 134] on div "Your Everyday Health Essentials Heading 0 Row Product Images Joint Support Gumm…" at bounding box center [636, 444] width 814 height 800
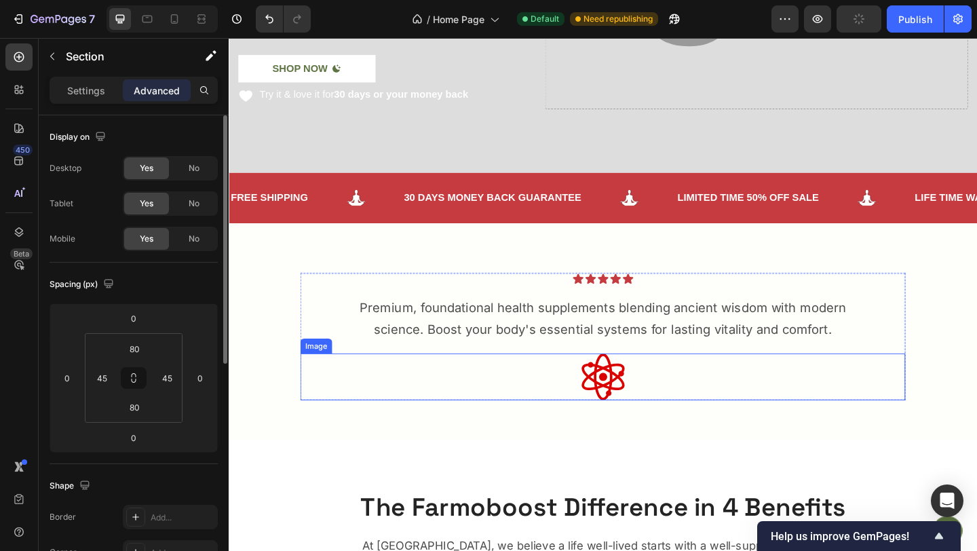
scroll to position [385, 0]
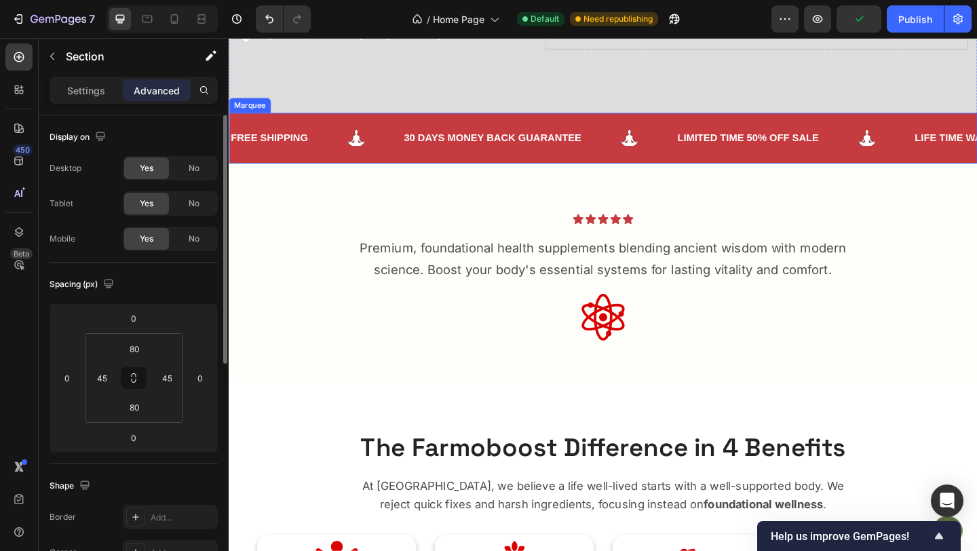
click at [411, 163] on div "FREE SHIPPING Text Block 30 DAYS MONEY BACK GUARANTEE Text Block LIMITED TIME 5…" at bounding box center [636, 146] width 814 height 55
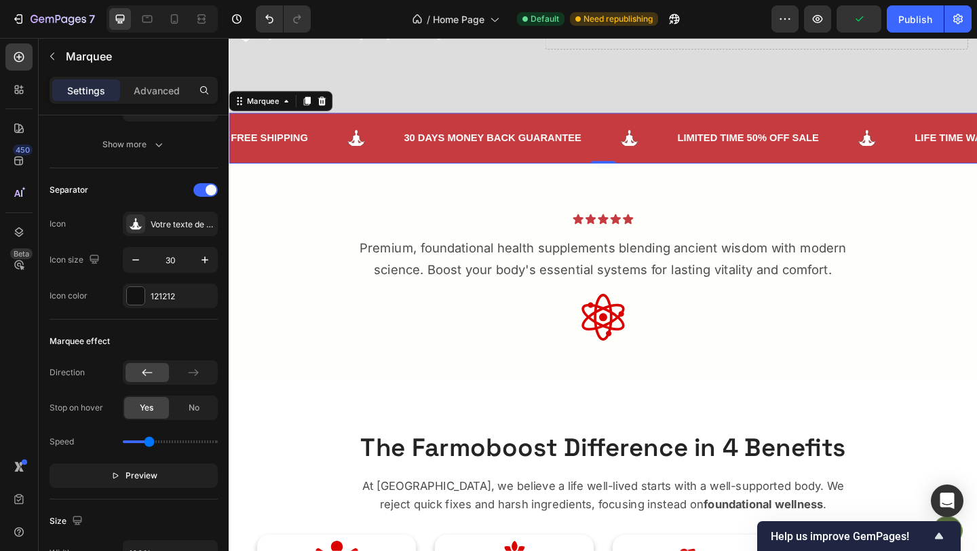
scroll to position [636, 0]
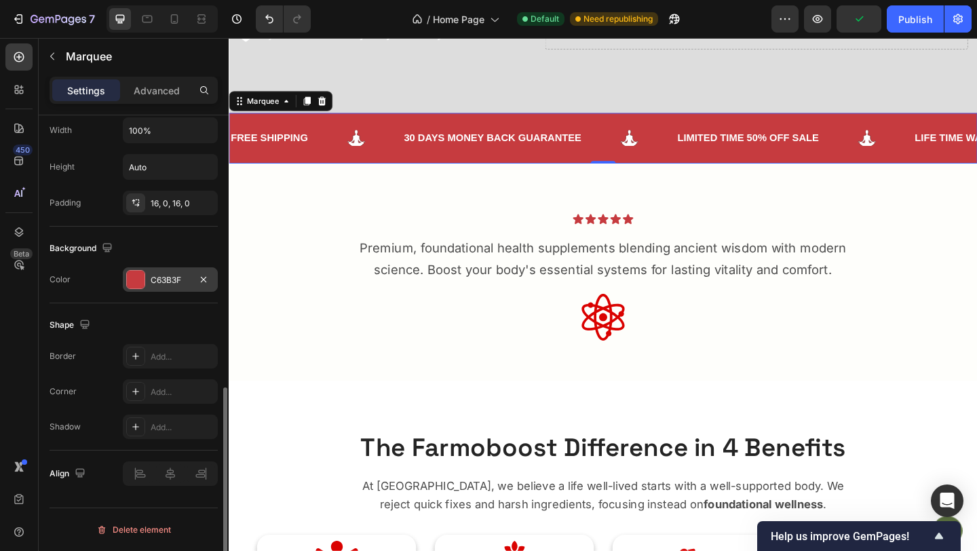
click at [163, 275] on div "C63B3F" at bounding box center [170, 280] width 39 height 12
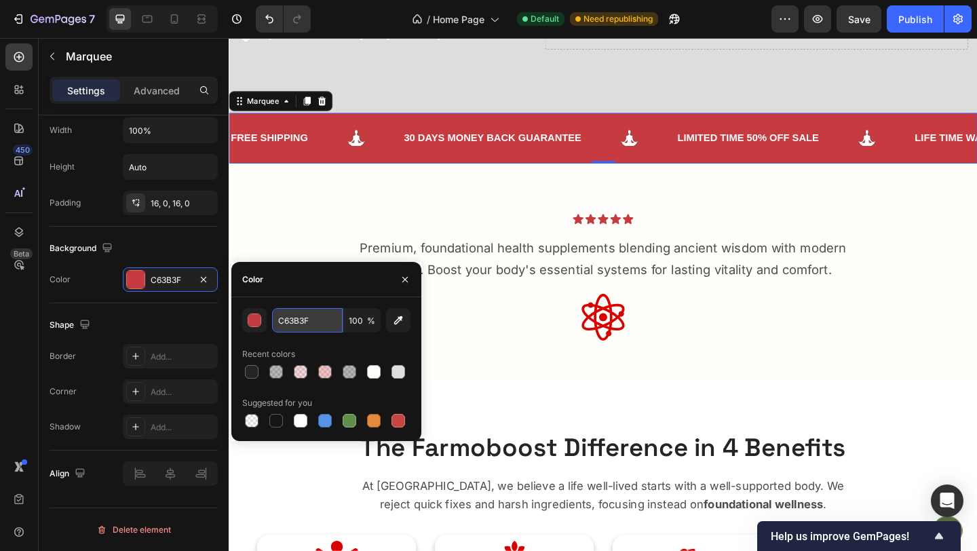
click at [294, 315] on input "C63B3F" at bounding box center [307, 320] width 71 height 24
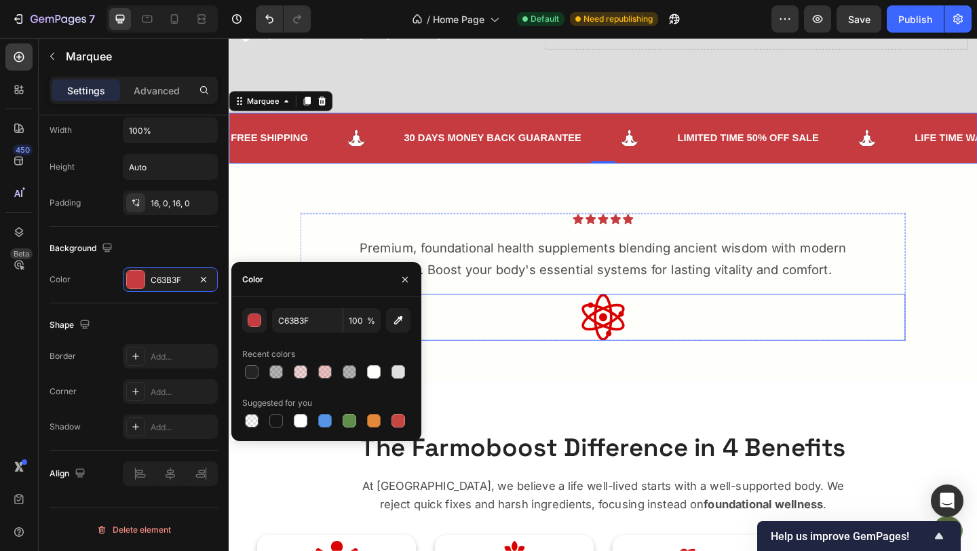
click at [598, 322] on div at bounding box center [636, 341] width 658 height 51
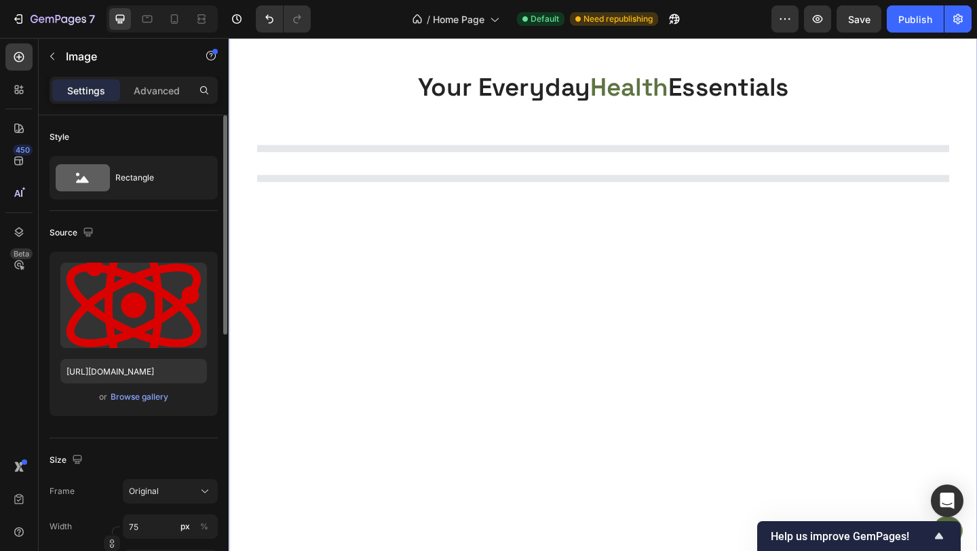
scroll to position [1208, 0]
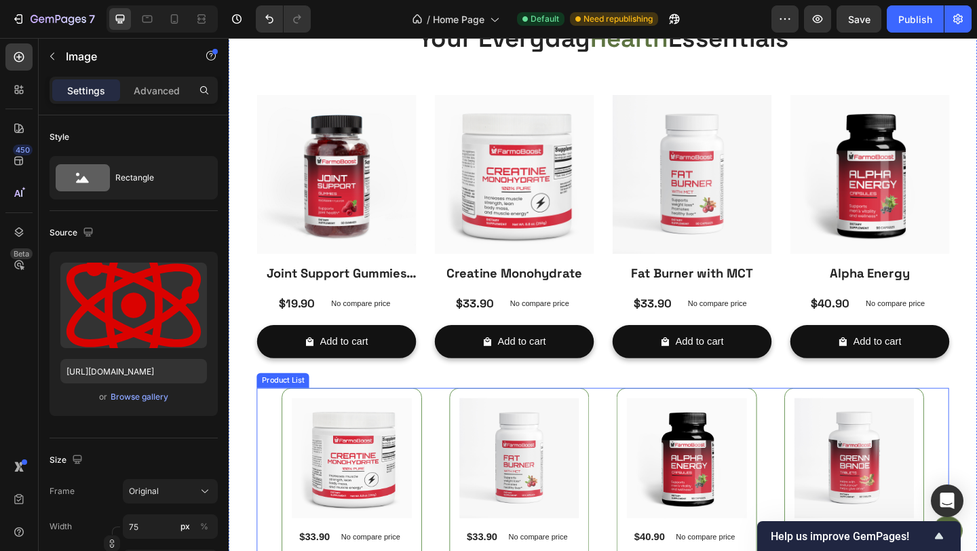
click at [456, 453] on div "(P) Images $33.90 (P) Price (P) Price No compare price (P) Price Row Creatine M…" at bounding box center [635, 553] width 699 height 271
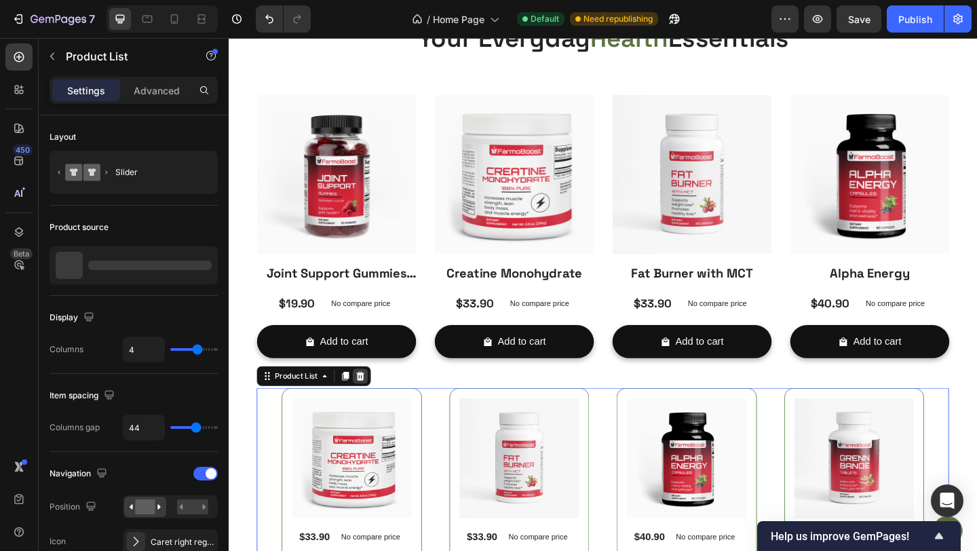
click at [374, 408] on icon at bounding box center [372, 405] width 9 height 9
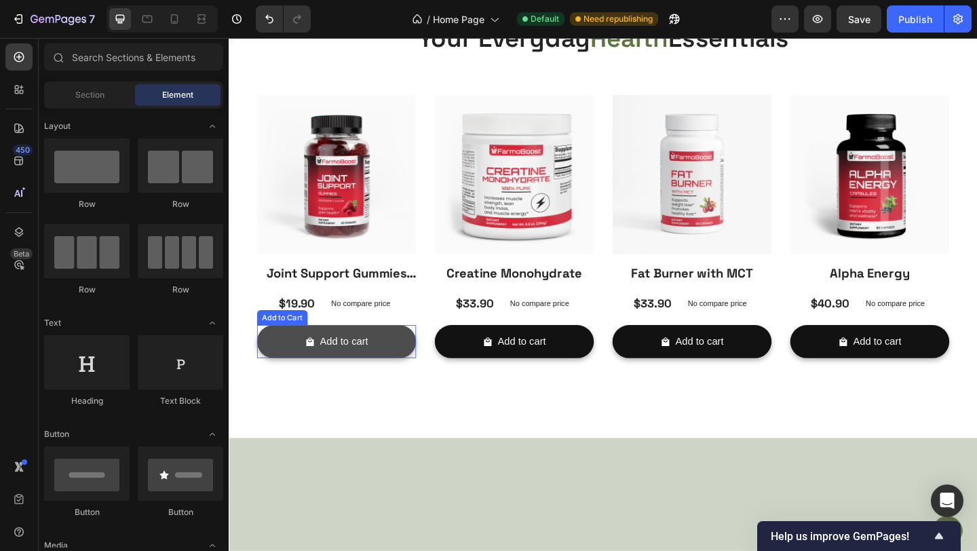
click at [419, 376] on button "Add to cart" at bounding box center [345, 368] width 173 height 36
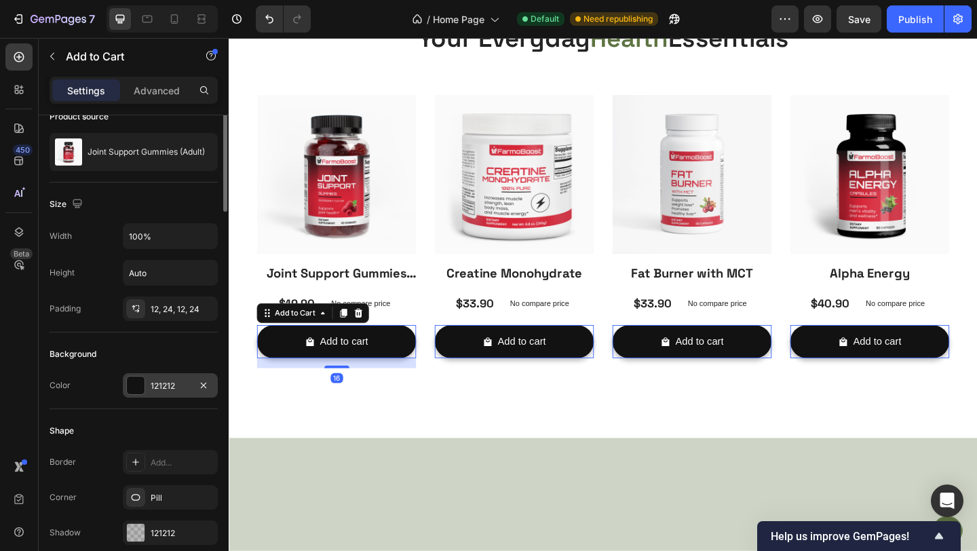
scroll to position [124, 0]
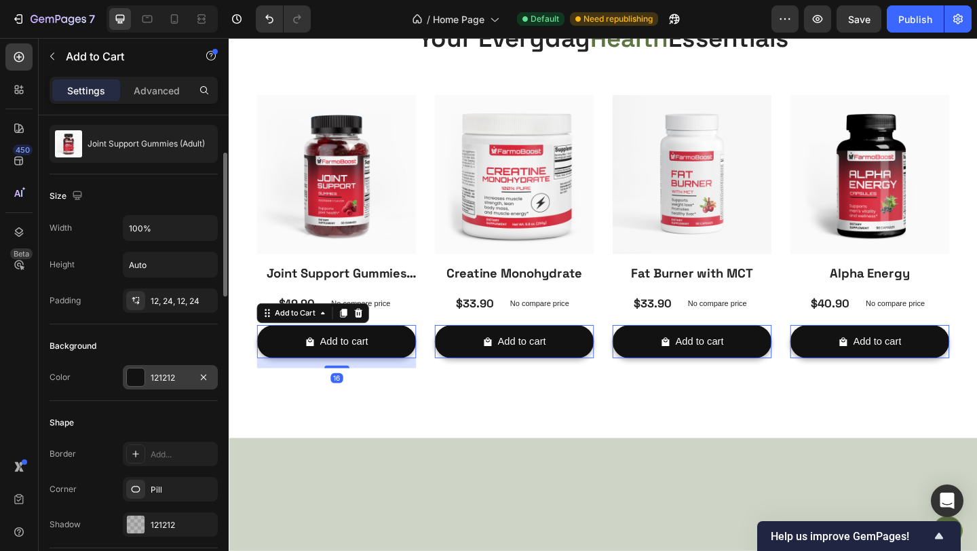
click at [166, 377] on div "121212" at bounding box center [170, 378] width 39 height 12
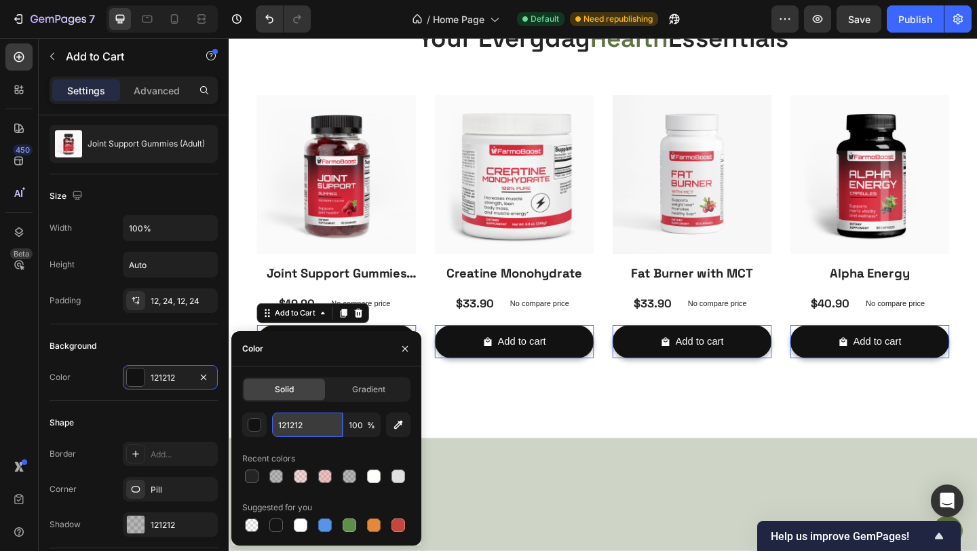
click at [296, 418] on input "121212" at bounding box center [307, 424] width 71 height 24
paste input "C63B3F"
type input "C63B3F"
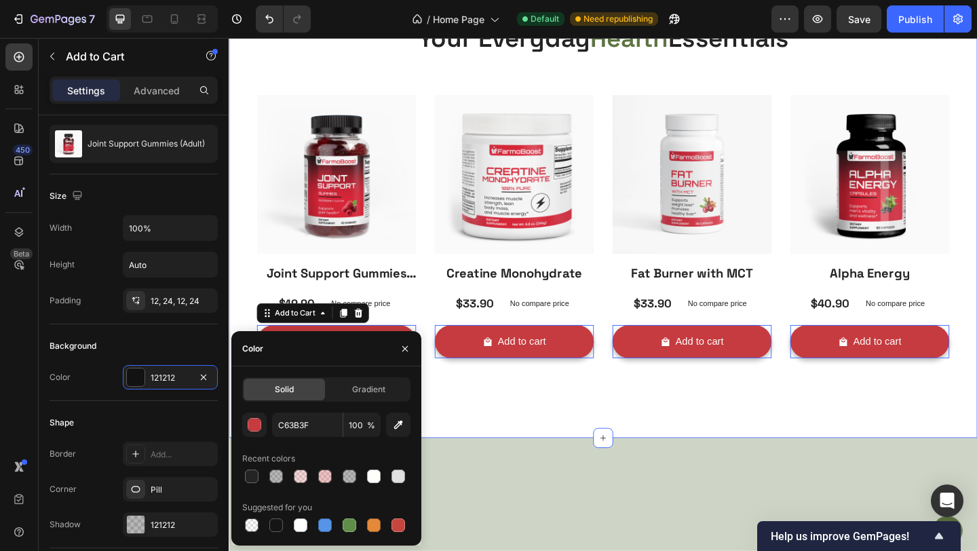
click at [465, 454] on div "Your Everyday Health Essentials Heading Row Product Images Joint Support Gummie…" at bounding box center [636, 218] width 814 height 507
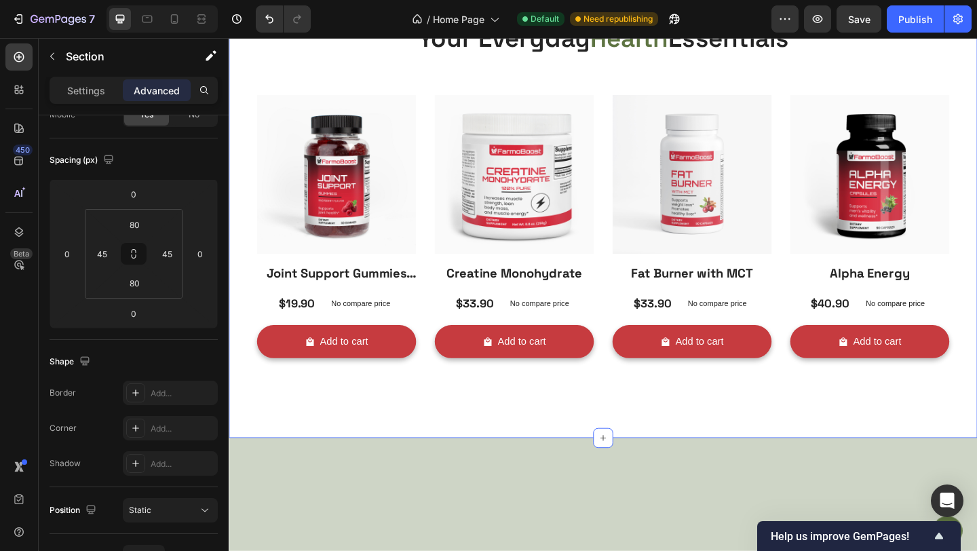
scroll to position [0, 0]
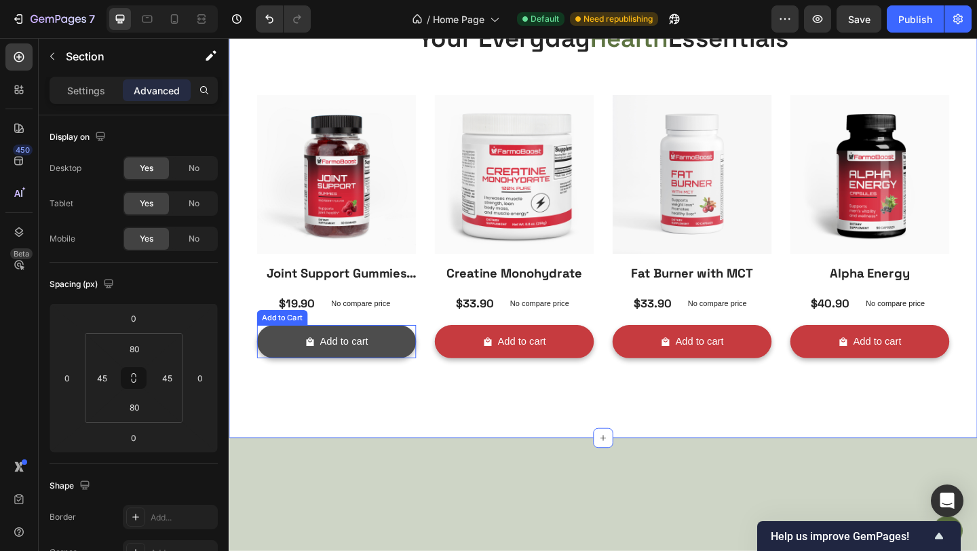
click at [271, 368] on button "Add to cart" at bounding box center [345, 368] width 173 height 36
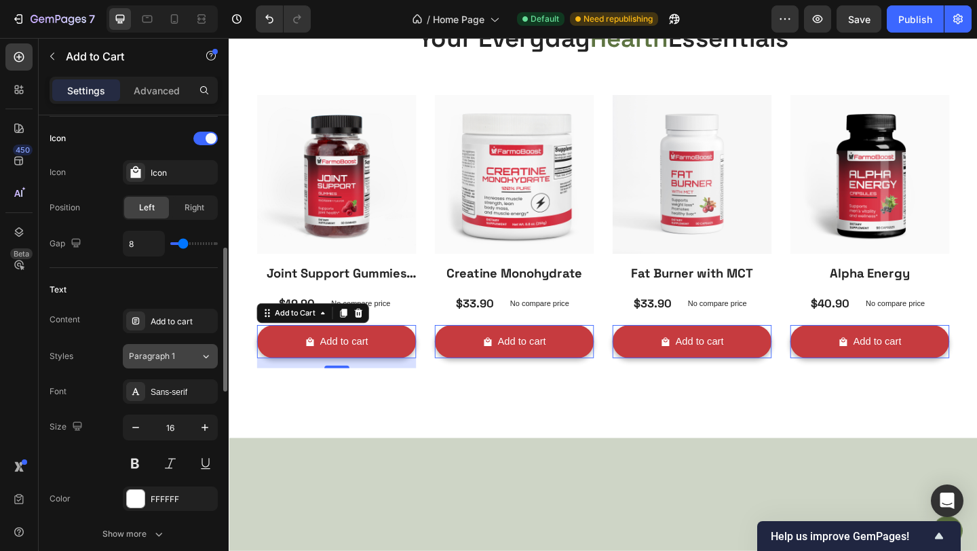
scroll to position [572, 0]
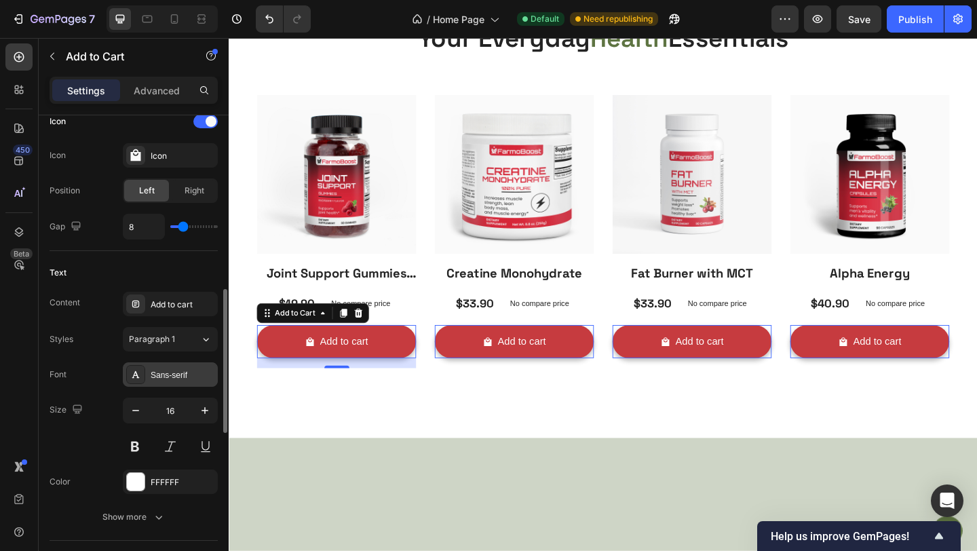
click at [161, 375] on div "Sans-serif" at bounding box center [183, 375] width 64 height 12
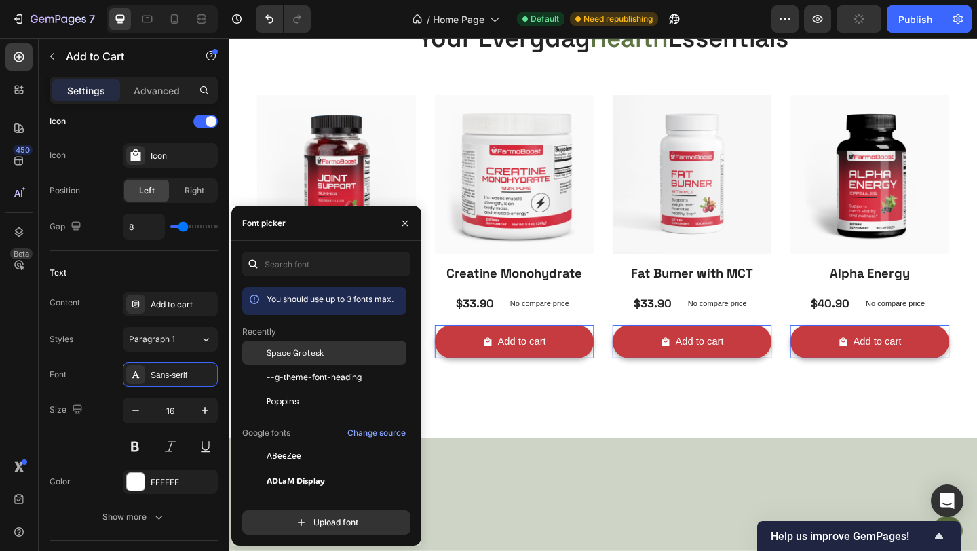
click at [298, 351] on span "Space Grotesk" at bounding box center [295, 353] width 57 height 12
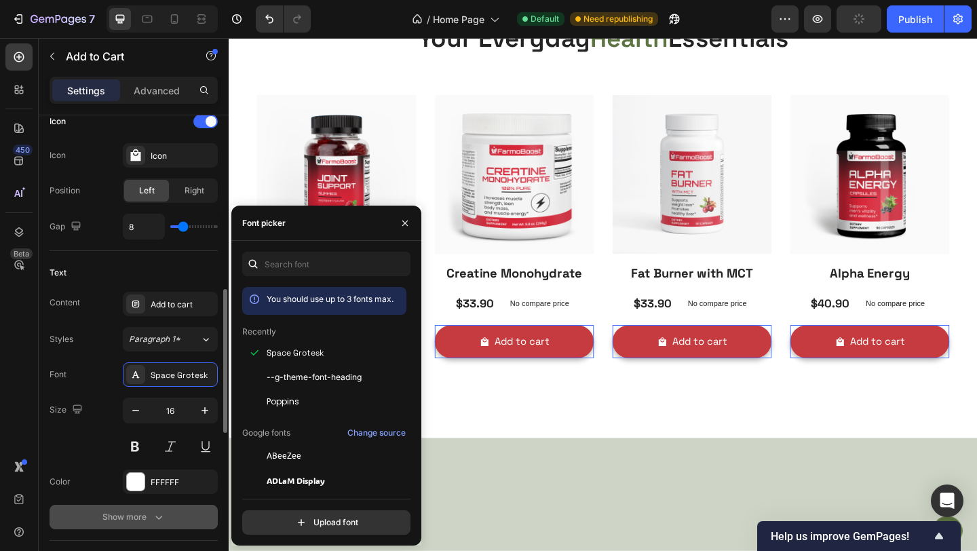
click at [128, 526] on button "Show more" at bounding box center [134, 517] width 168 height 24
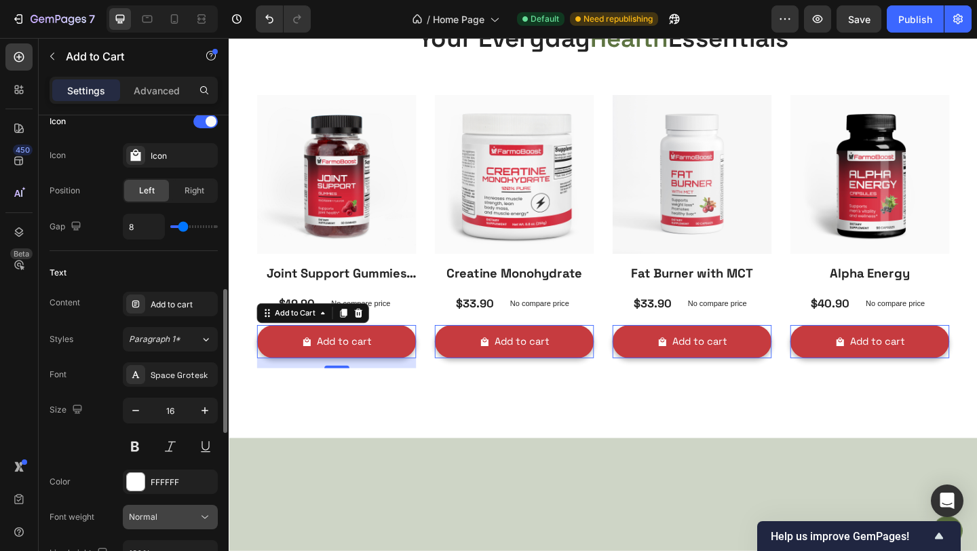
click at [161, 505] on button "Normal" at bounding box center [170, 517] width 95 height 24
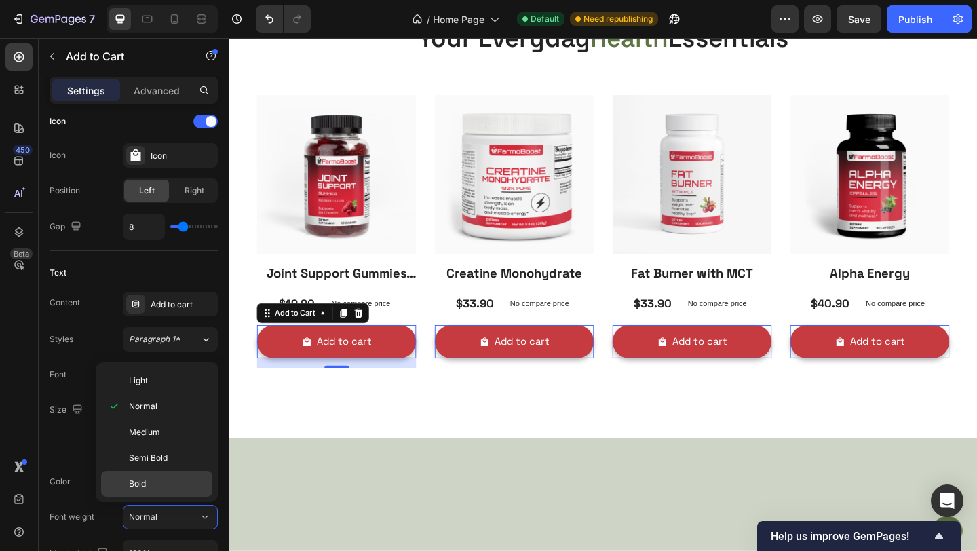
click at [159, 478] on p "Bold" at bounding box center [167, 484] width 77 height 12
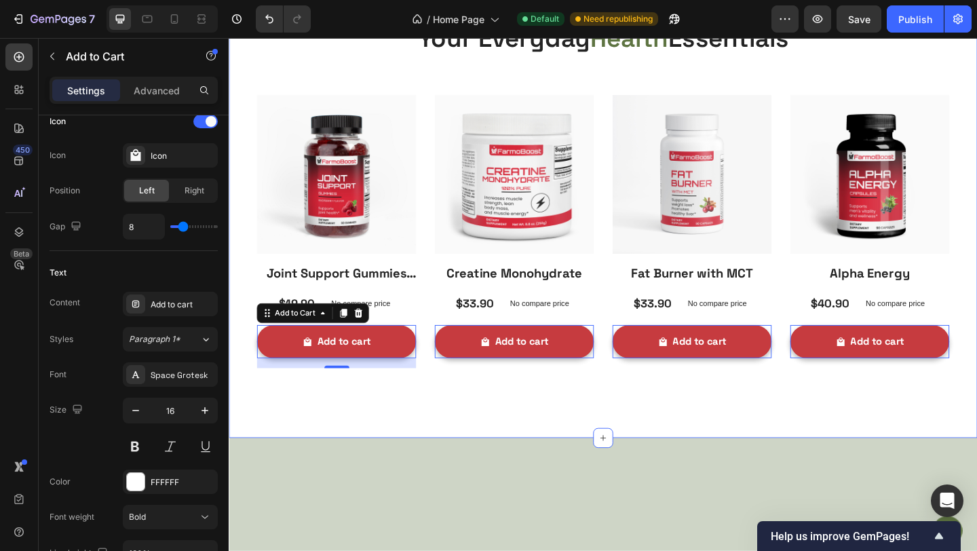
click at [309, 412] on div "Your Everyday Health Essentials Heading Row Product Images Joint Support Gummie…" at bounding box center [635, 219] width 753 height 399
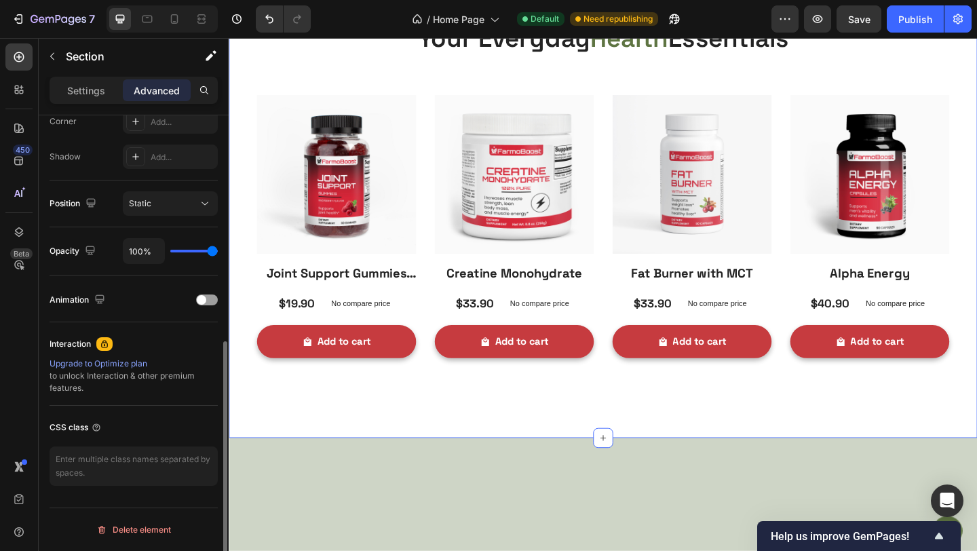
scroll to position [0, 0]
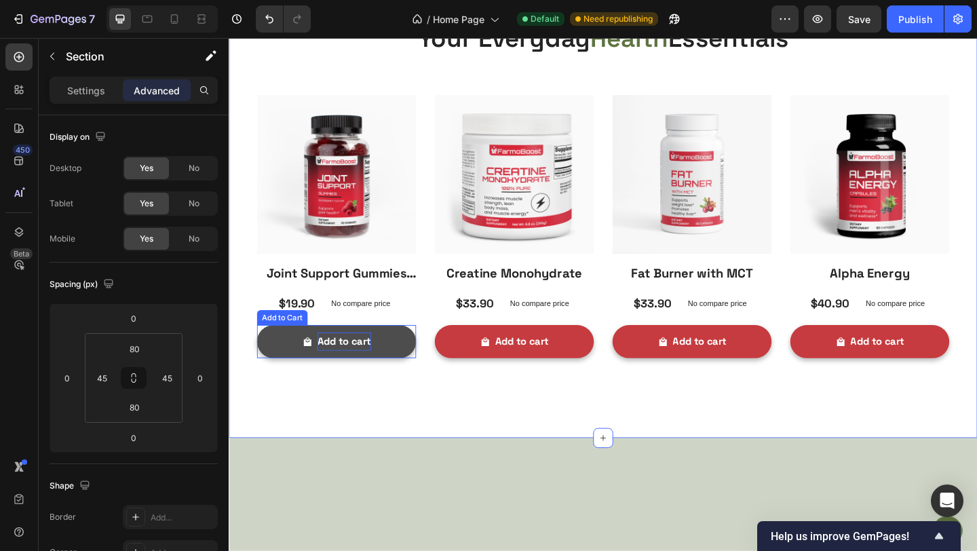
click at [379, 364] on div "Add to cart" at bounding box center [354, 368] width 58 height 20
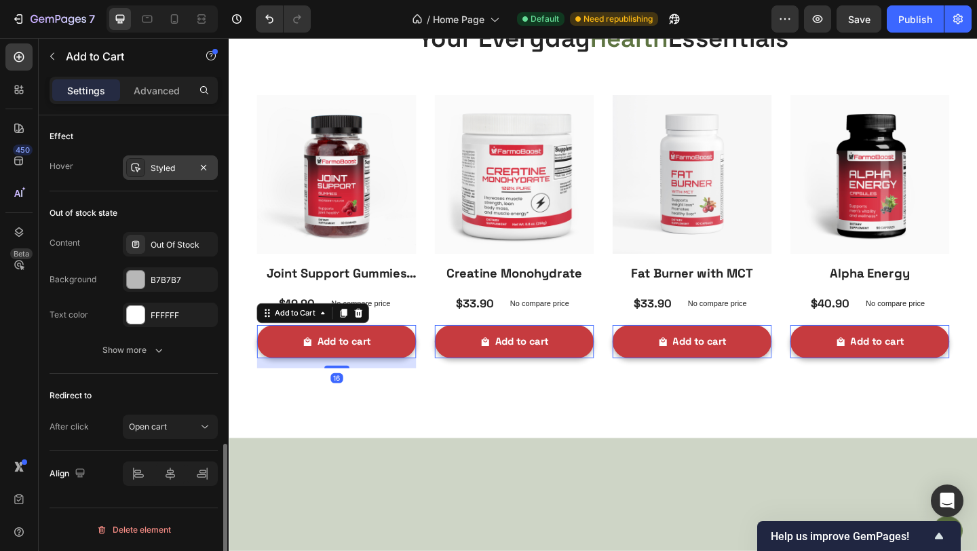
scroll to position [1049, 0]
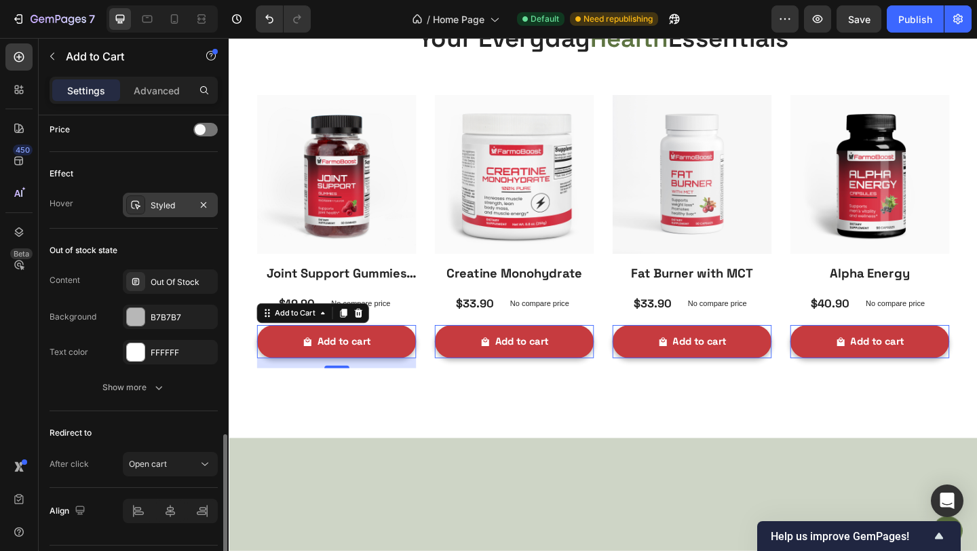
click at [160, 206] on div "Styled" at bounding box center [170, 205] width 39 height 12
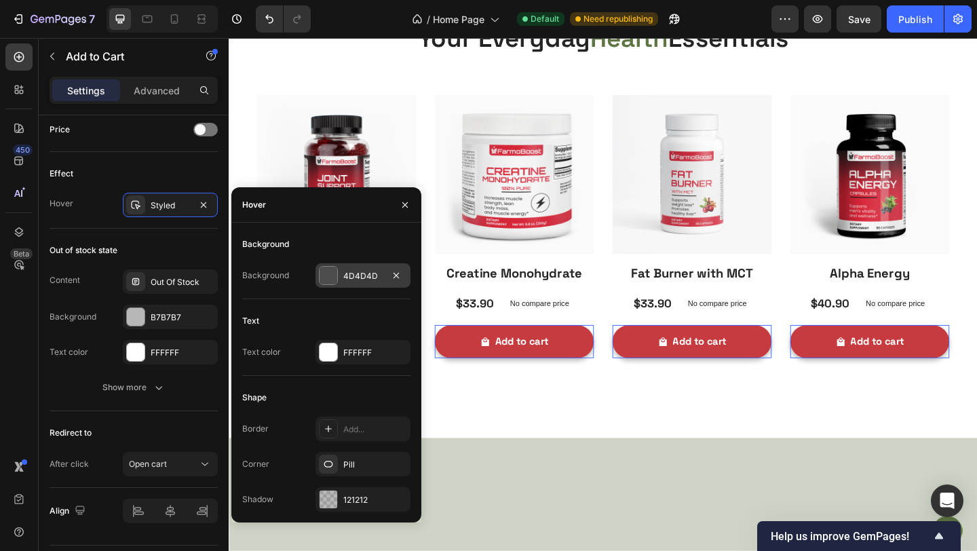
click at [345, 283] on div "4D4D4D" at bounding box center [362, 275] width 95 height 24
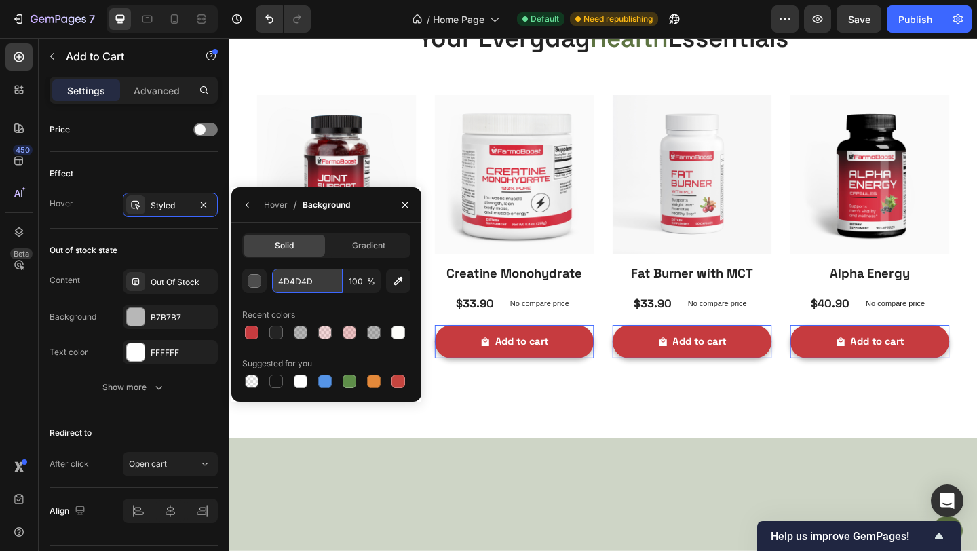
click at [307, 284] on input "4D4D4D" at bounding box center [307, 281] width 71 height 24
paste input "A84650"
type input "A84650"
click at [284, 200] on div "Hover" at bounding box center [276, 205] width 24 height 12
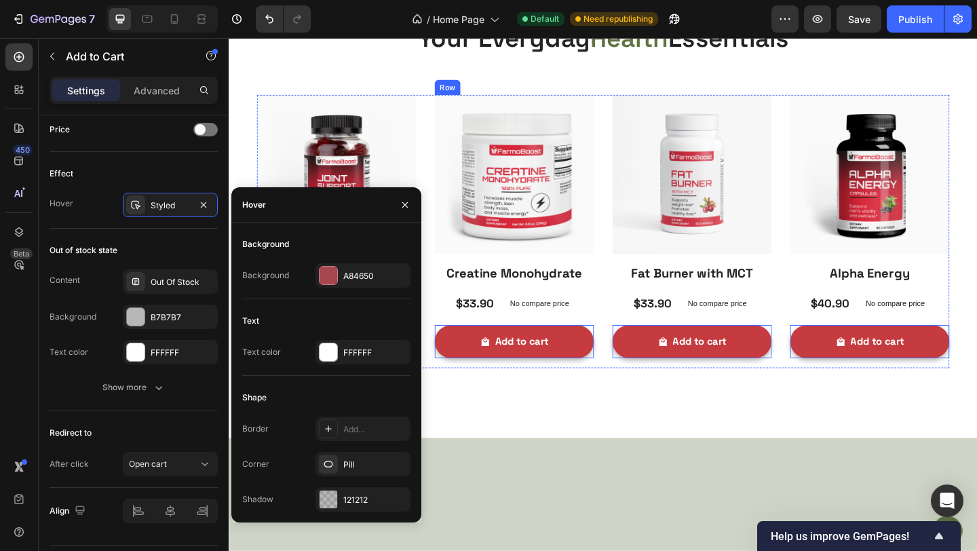
click at [486, 415] on div "Your Everyday Health Essentials Heading Row Product Images Joint Support Gummie…" at bounding box center [635, 219] width 753 height 399
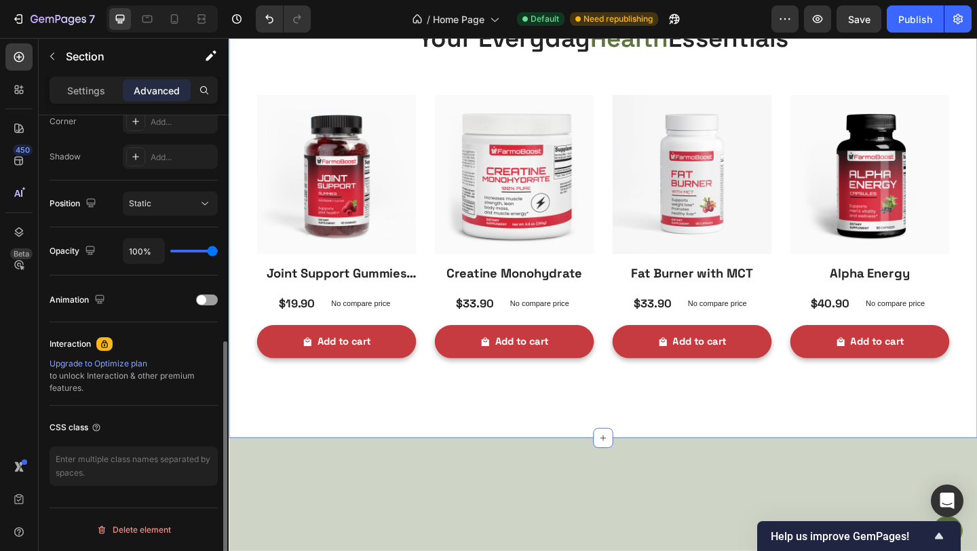
scroll to position [0, 0]
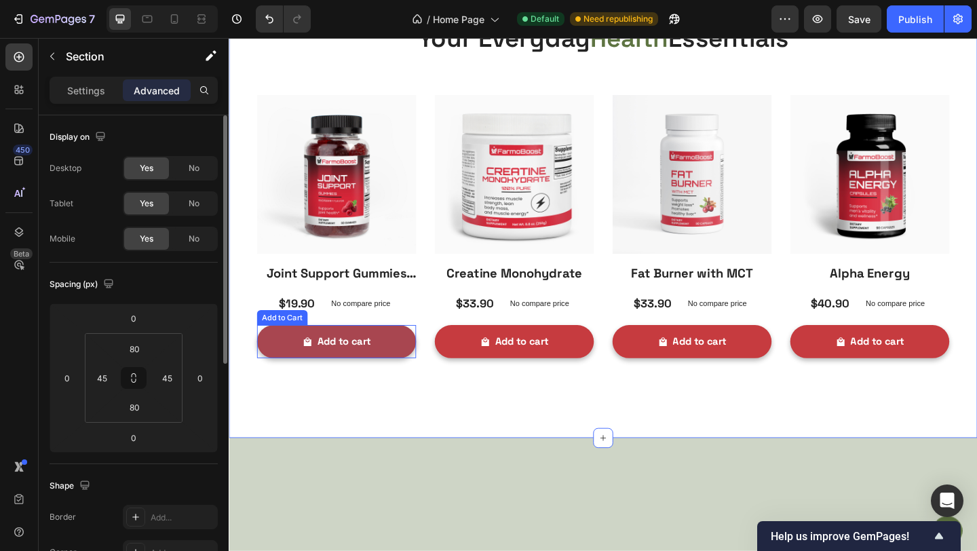
click at [412, 368] on button "Add to cart" at bounding box center [345, 368] width 173 height 36
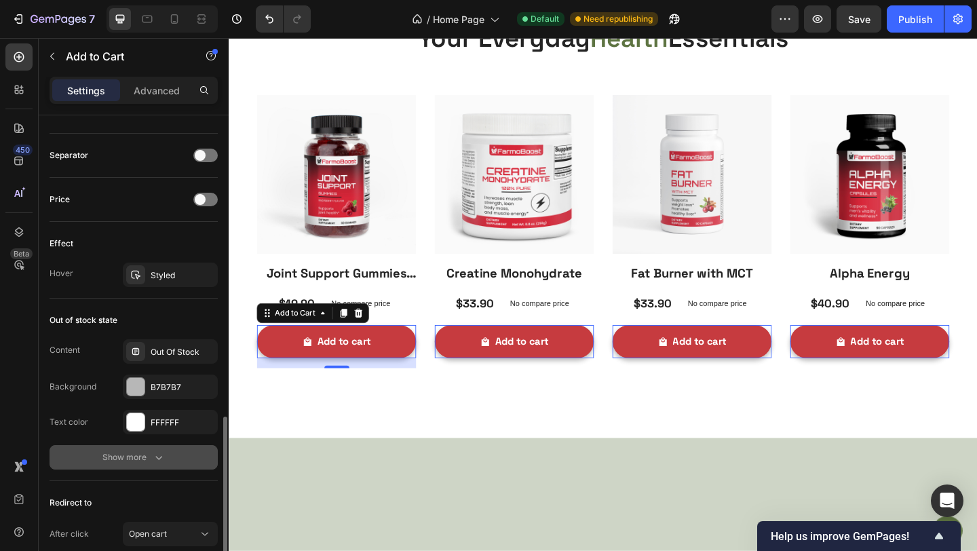
scroll to position [982, 0]
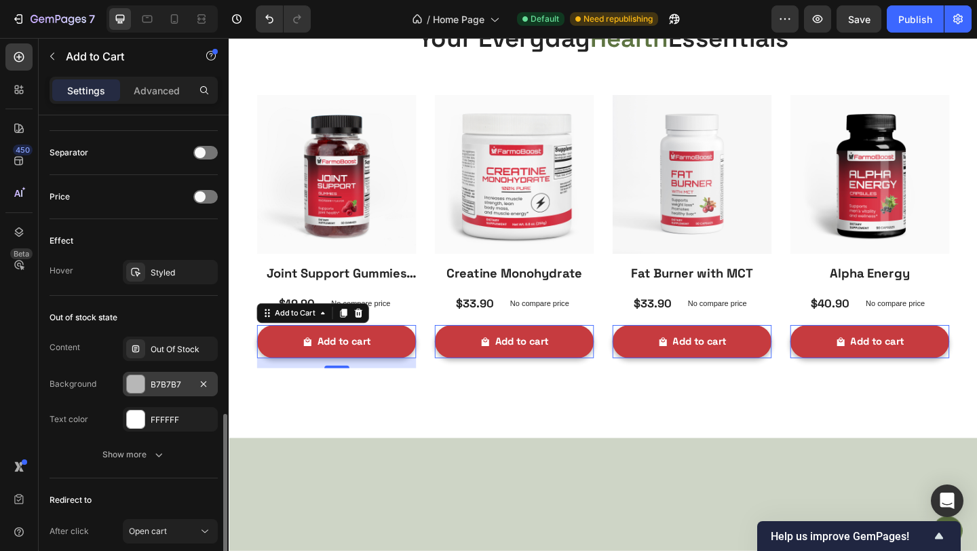
click at [144, 391] on div at bounding box center [135, 383] width 19 height 19
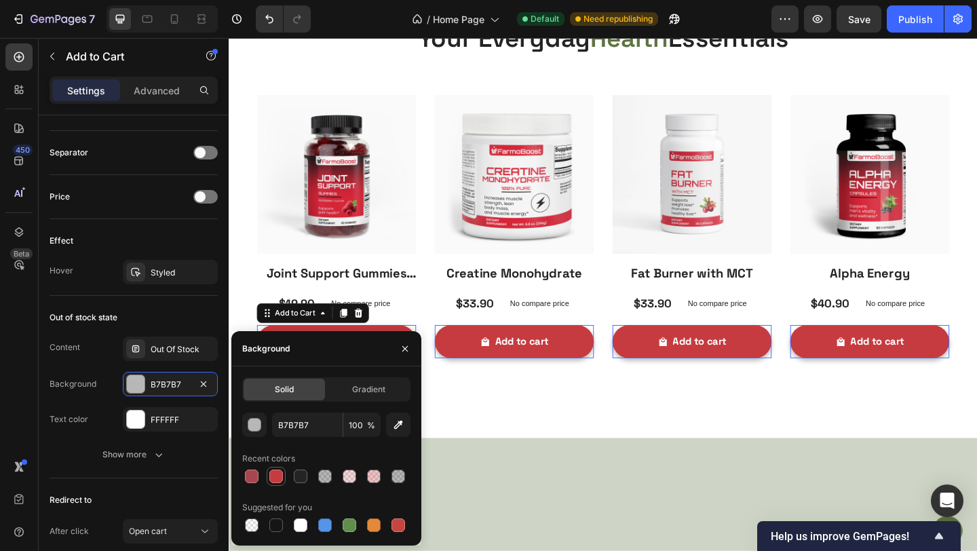
click at [277, 471] on div at bounding box center [276, 476] width 14 height 14
type input "C63B3F"
click at [475, 459] on div "Your Everyday Health Essentials Heading Row Product Images Joint Support Gummie…" at bounding box center [636, 218] width 814 height 507
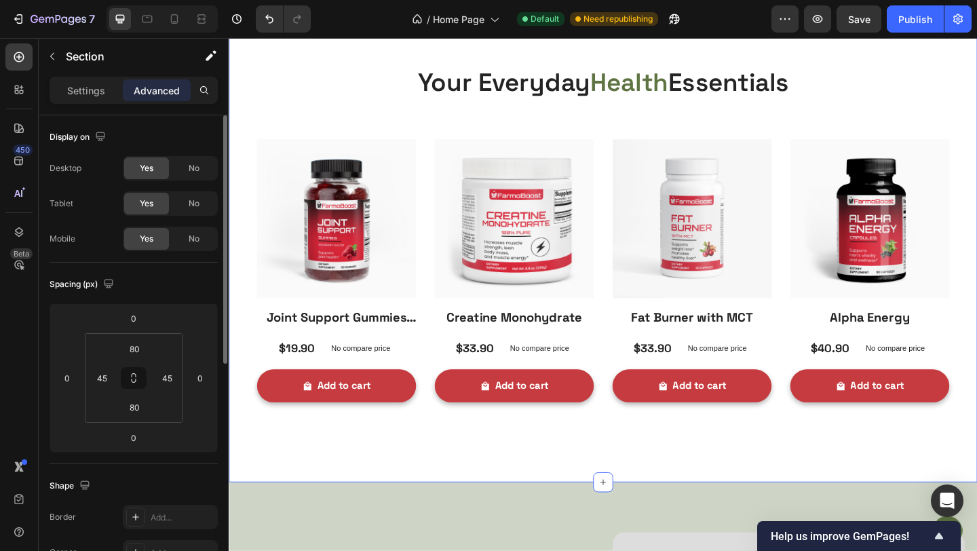
scroll to position [1133, 0]
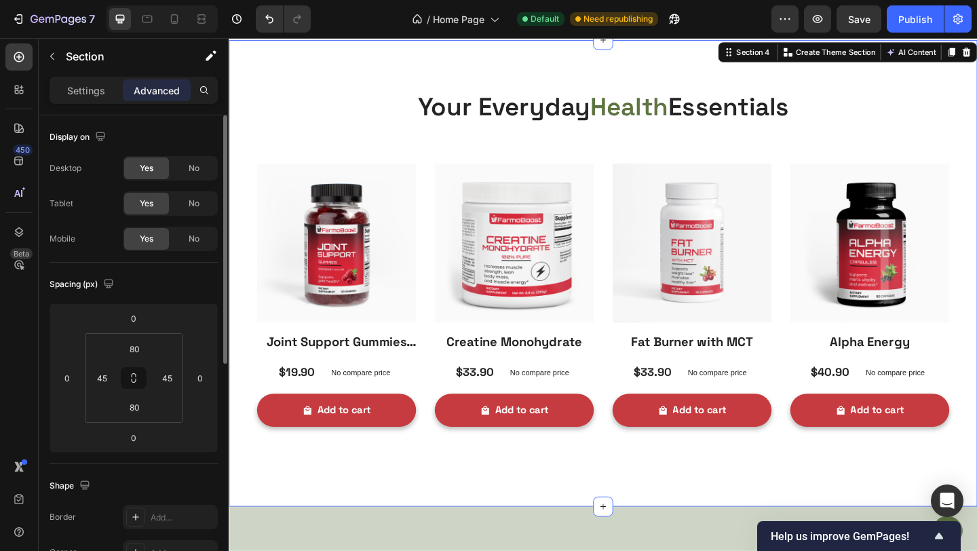
click at [409, 489] on div "Your Everyday Health Essentials Heading Row Product Images Joint Support Gummie…" at bounding box center [635, 293] width 753 height 399
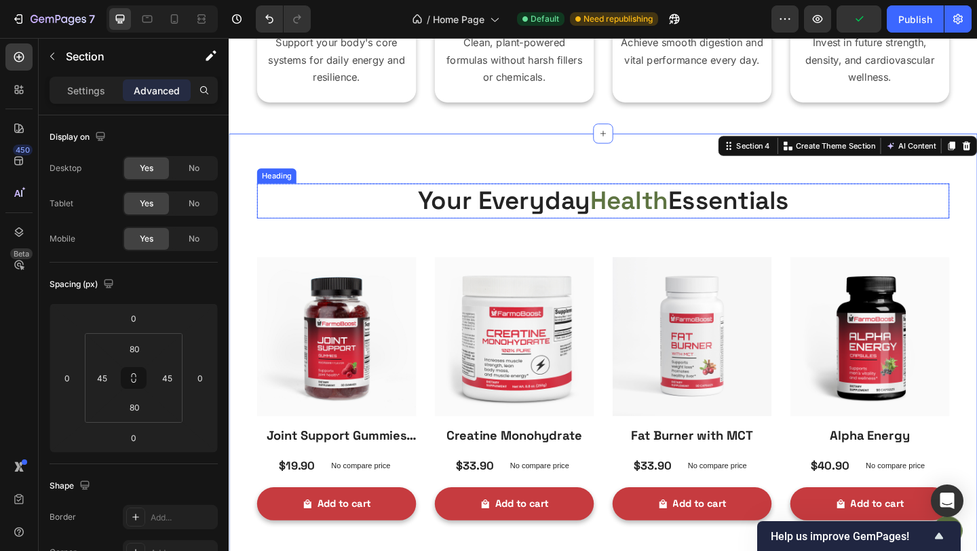
click at [505, 201] on h2 "Your Everyday Health Essentials" at bounding box center [635, 215] width 753 height 38
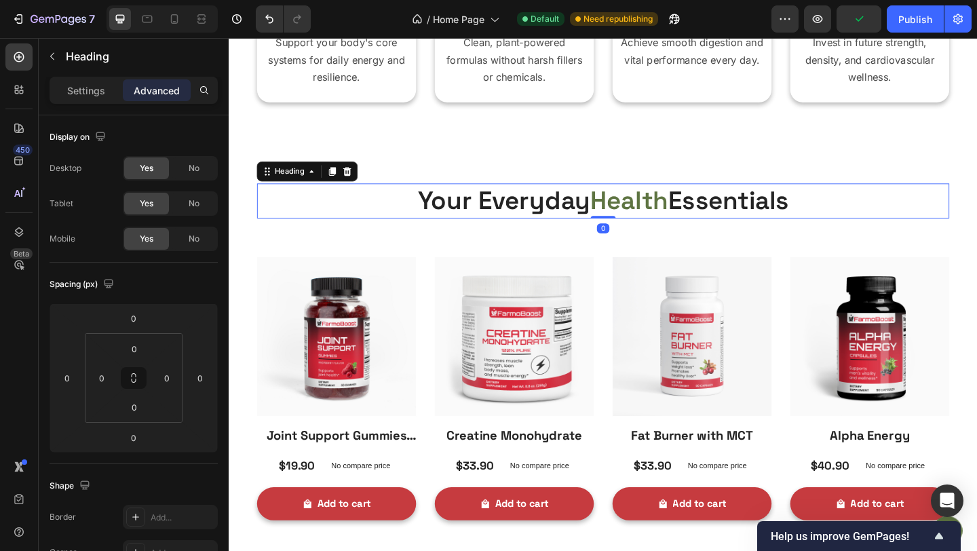
click at [91, 102] on div "Settings Advanced" at bounding box center [134, 90] width 168 height 27
click at [84, 90] on p "Settings" at bounding box center [86, 90] width 38 height 14
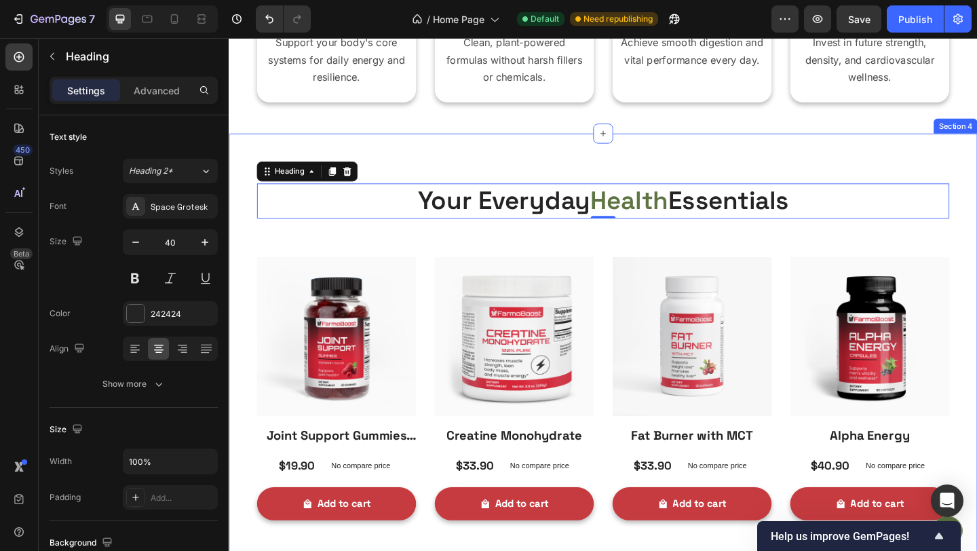
click at [347, 243] on div "Your Everyday Health Essentials Heading 0 Row Product Images Joint Support Gumm…" at bounding box center [635, 395] width 753 height 399
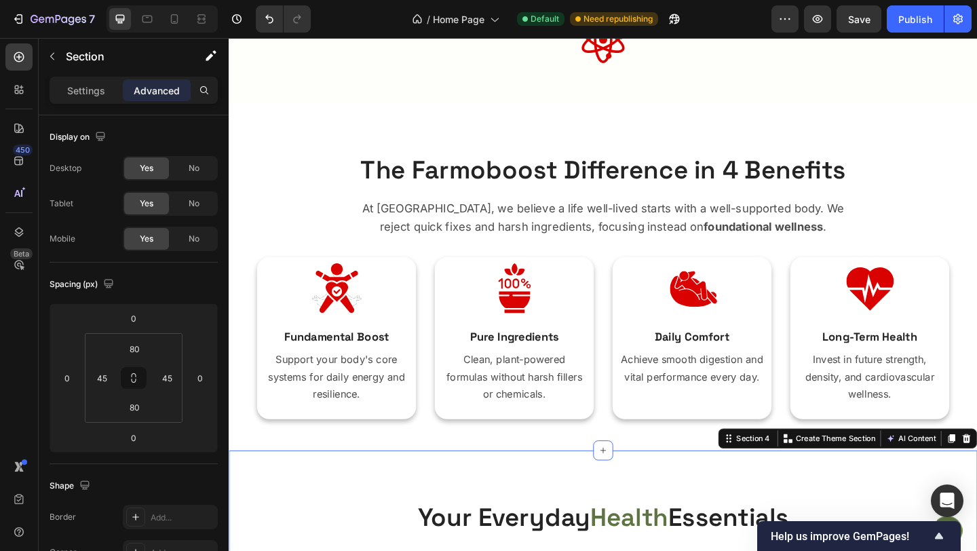
scroll to position [623, 0]
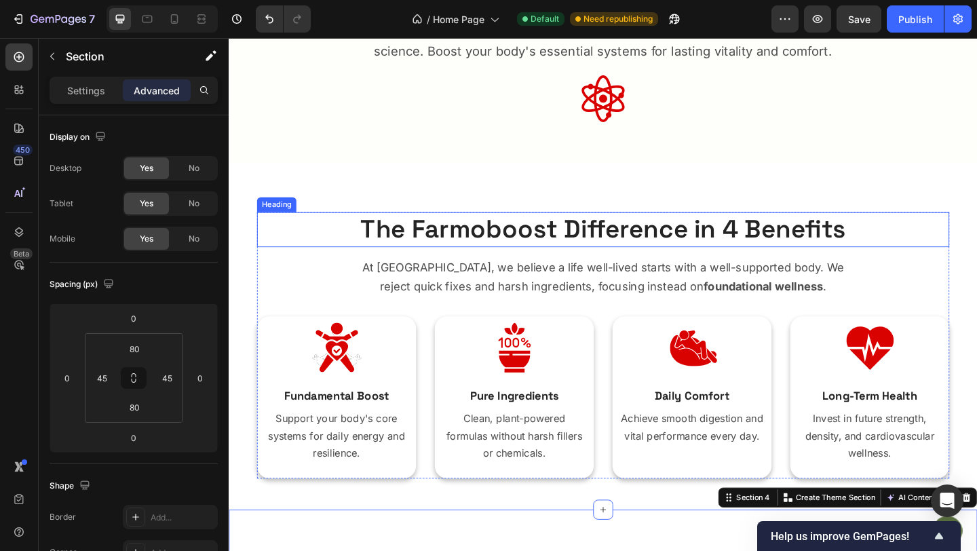
click at [490, 245] on h2 "The Farmoboost Difference in 4 Benefits" at bounding box center [635, 246] width 753 height 38
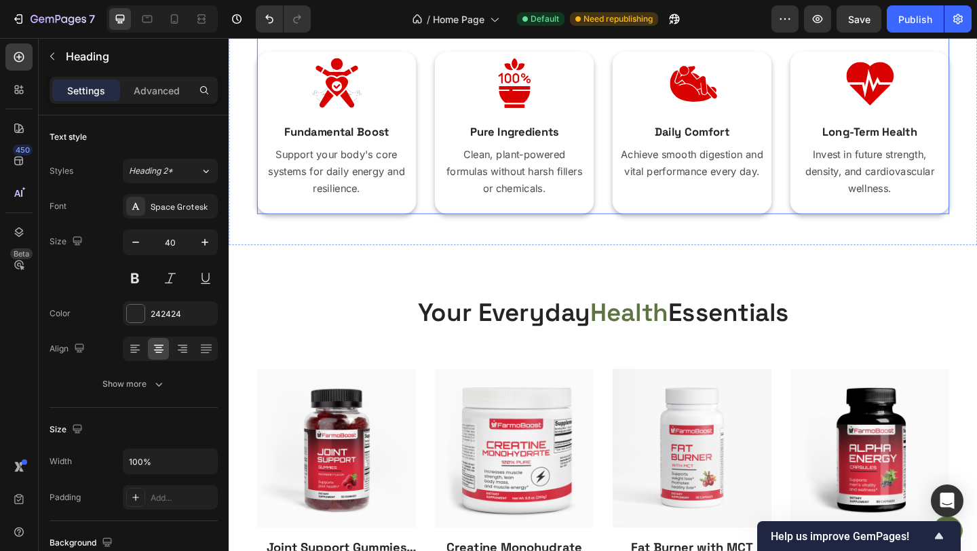
scroll to position [923, 0]
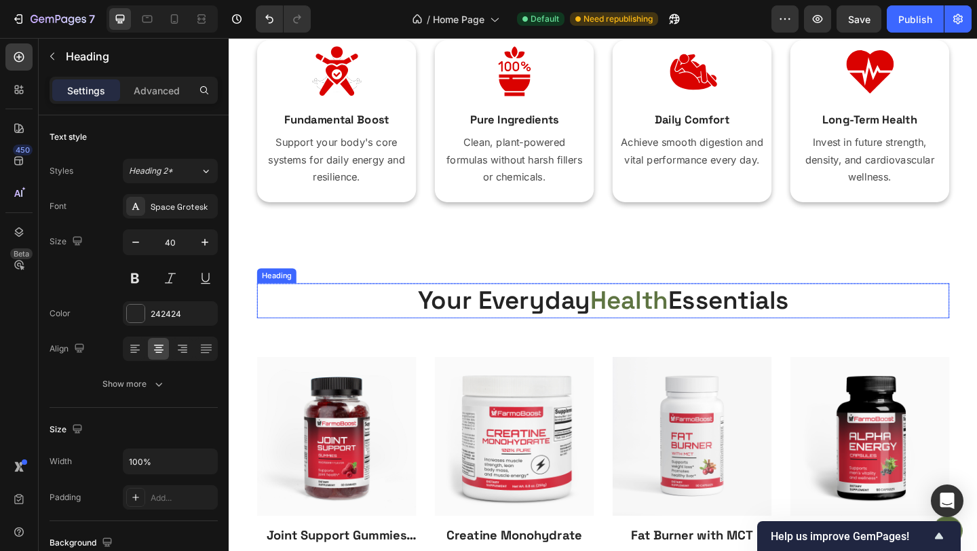
click at [429, 328] on h2 "Your Everyday Health Essentials" at bounding box center [635, 324] width 753 height 38
click at [423, 289] on div "Your Everyday Health Essentials Heading 0 Row Product Images Joint Support Gumm…" at bounding box center [636, 503] width 814 height 507
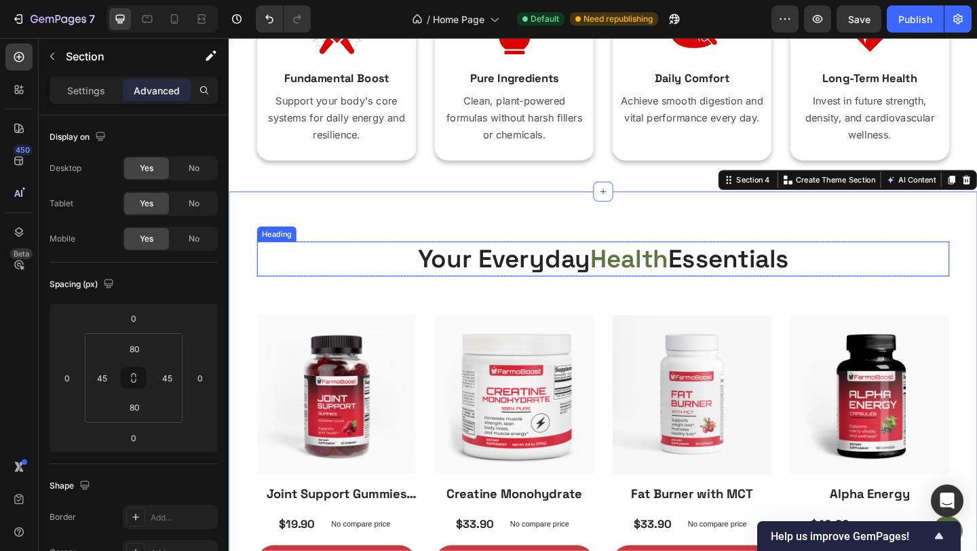
scroll to position [978, 0]
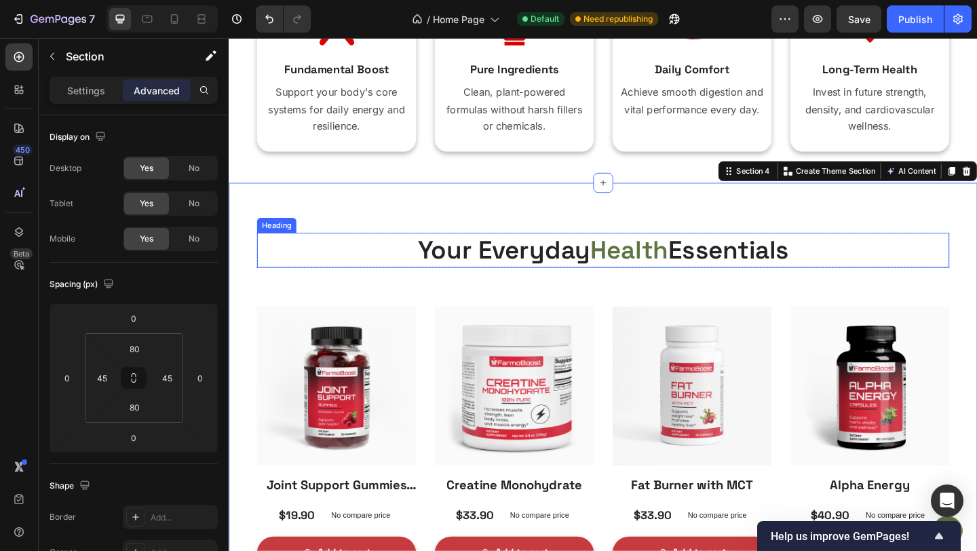
click at [499, 279] on h2 "Your Everyday Health Essentials" at bounding box center [635, 269] width 753 height 38
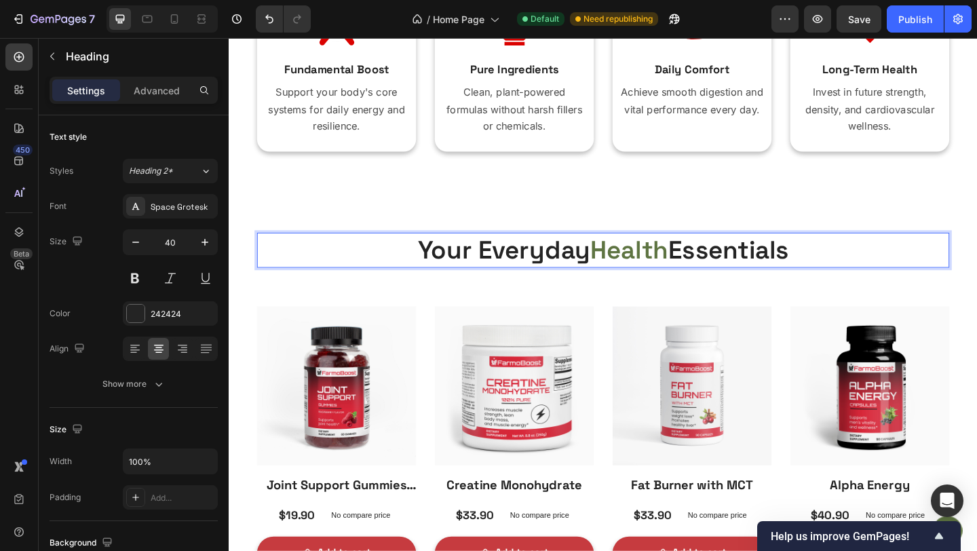
click at [499, 279] on p "Your Everyday Health Essentials" at bounding box center [635, 268] width 750 height 35
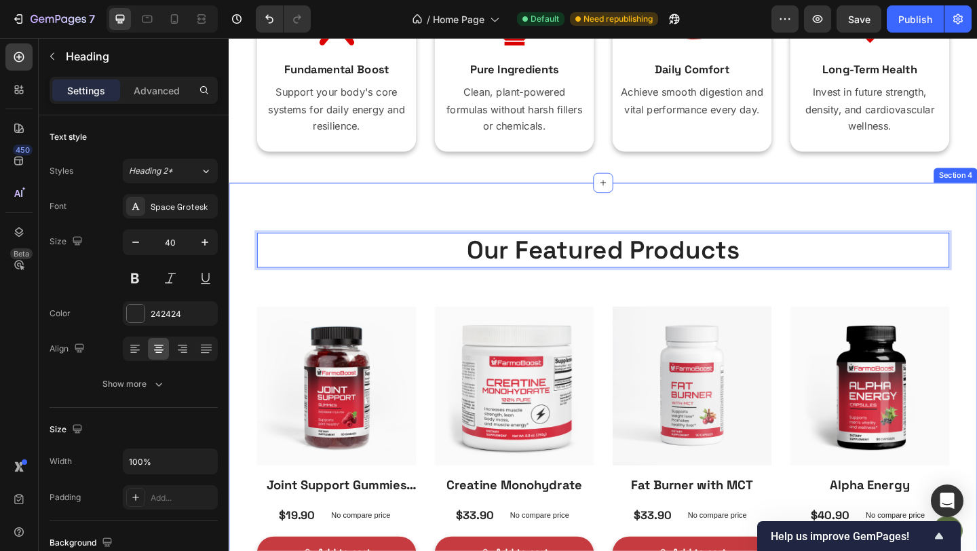
click at [564, 199] on div "Our Featured Products Heading 0 Row Product Images Joint Support Gummies (Adult…" at bounding box center [636, 448] width 814 height 507
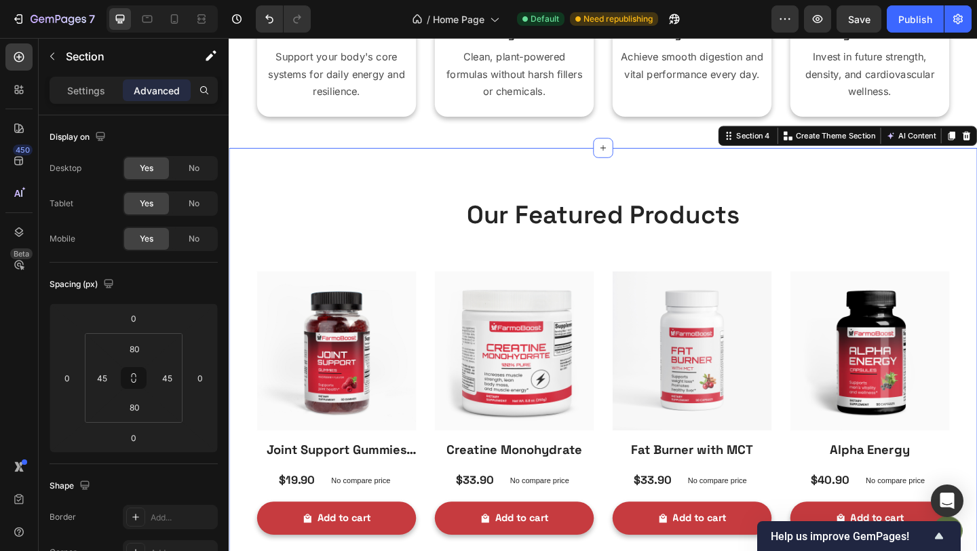
scroll to position [1109, 0]
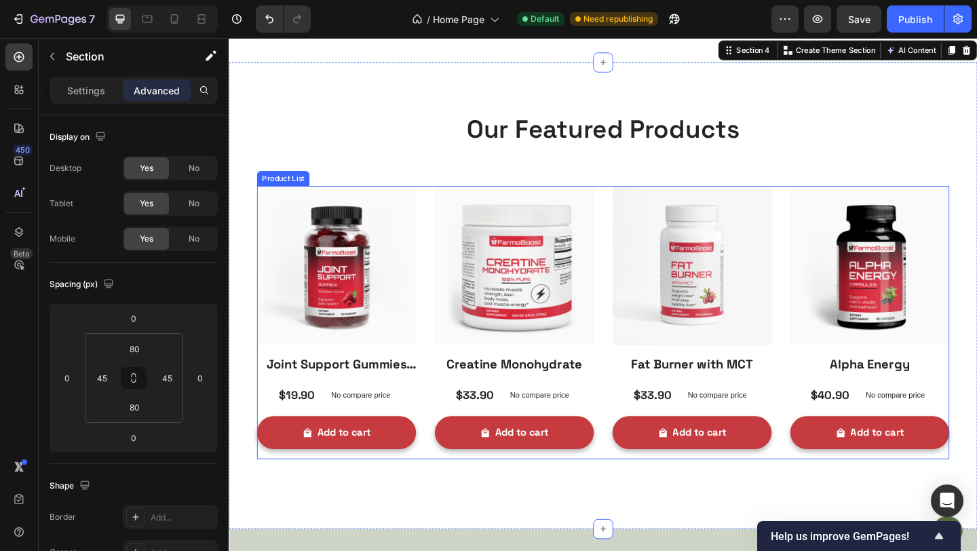
click at [378, 319] on img at bounding box center [345, 285] width 173 height 173
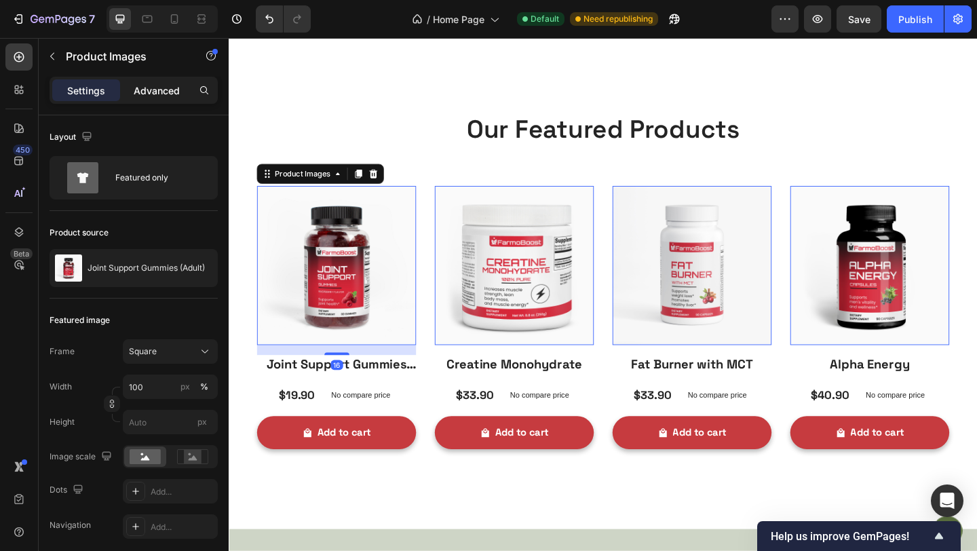
click at [147, 82] on div "Advanced" at bounding box center [157, 90] width 68 height 22
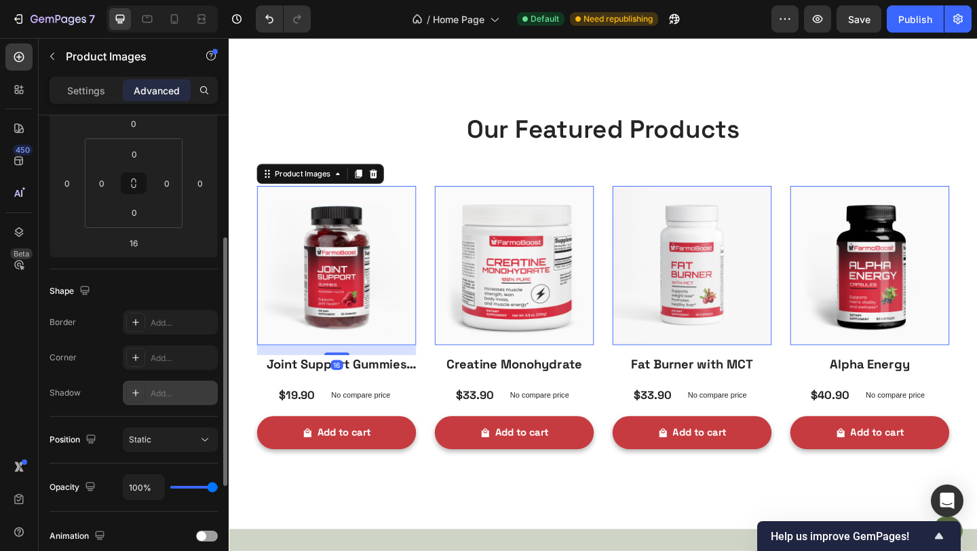
scroll to position [210, 0]
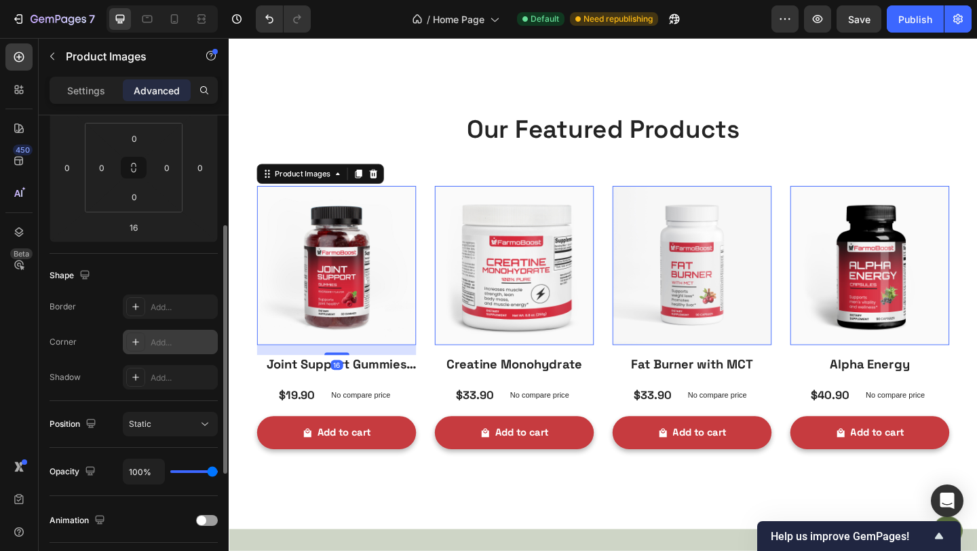
click at [124, 347] on div "Add..." at bounding box center [170, 342] width 95 height 24
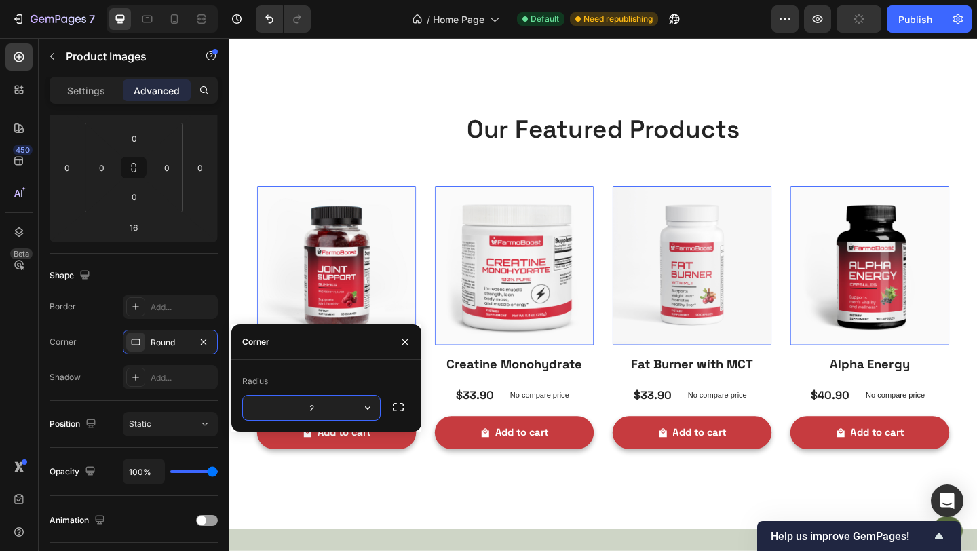
type input "20"
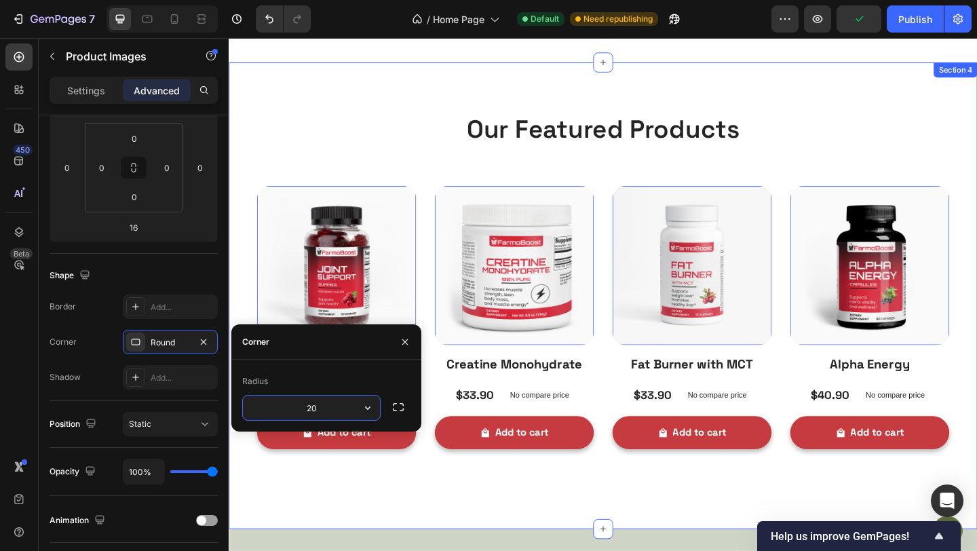
click at [463, 103] on div "Our Featured Products Heading Row Product Images 16 Joint Support Gummies (Adul…" at bounding box center [636, 317] width 814 height 507
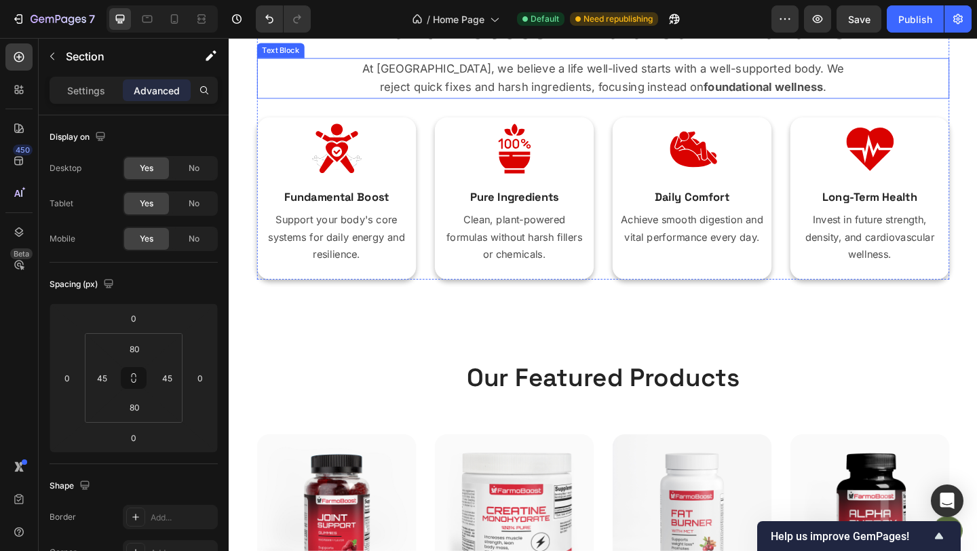
scroll to position [807, 0]
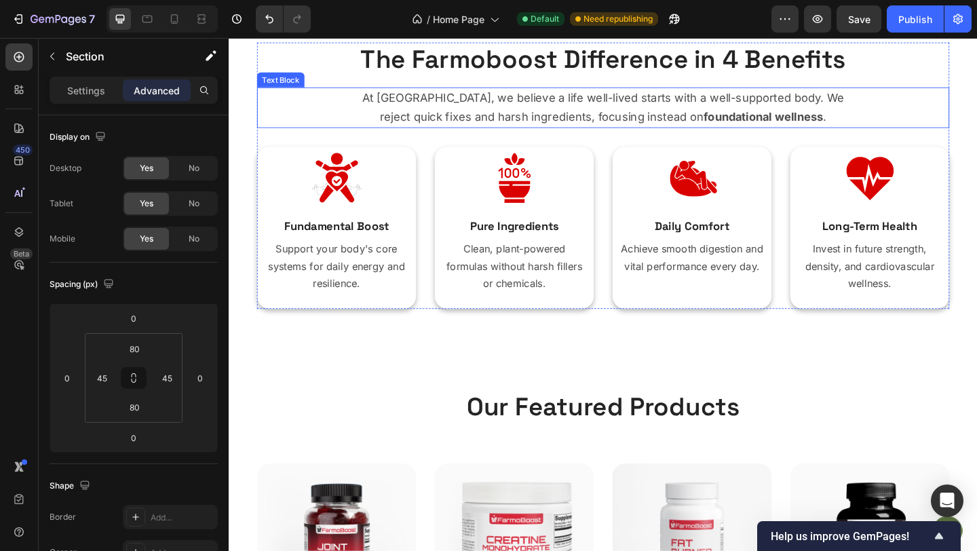
click at [505, 102] on p "At [GEOGRAPHIC_DATA], we believe a life well-lived starts with a well-supported…" at bounding box center [635, 113] width 547 height 41
click at [347, 77] on icon at bounding box center [350, 78] width 11 height 11
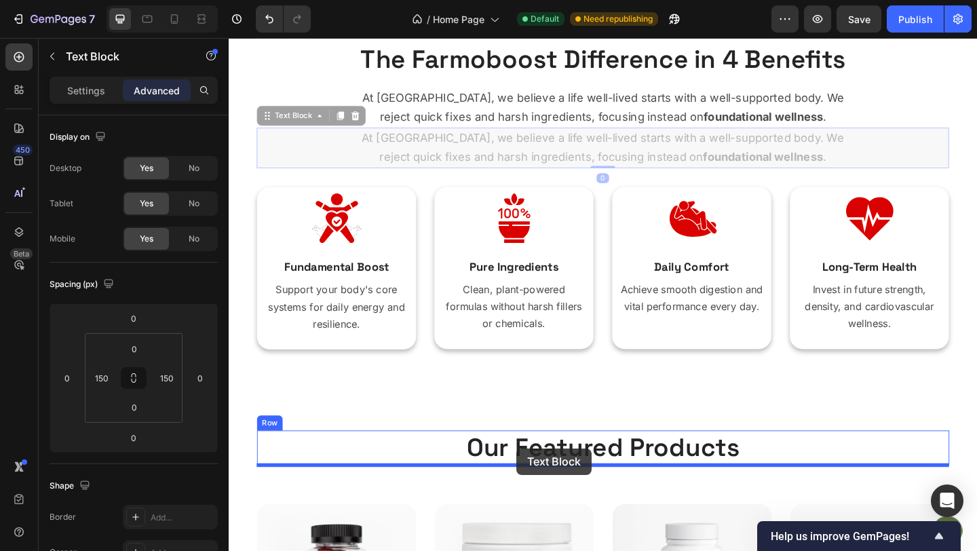
drag, startPoint x: 269, startPoint y: 115, endPoint x: 541, endPoint y: 484, distance: 458.4
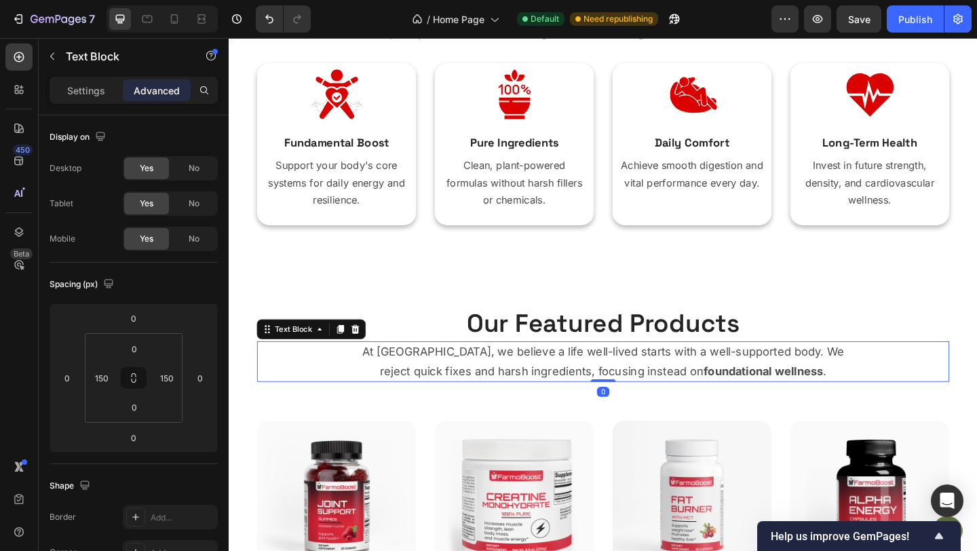
scroll to position [942, 0]
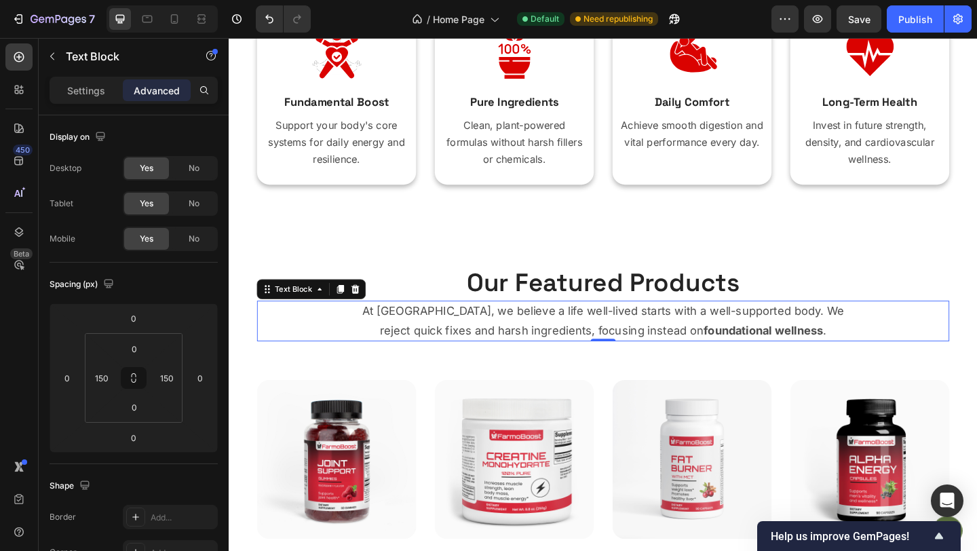
click at [581, 349] on p "At [GEOGRAPHIC_DATA], we believe a life well-lived starts with a well-supported…" at bounding box center [635, 345] width 547 height 41
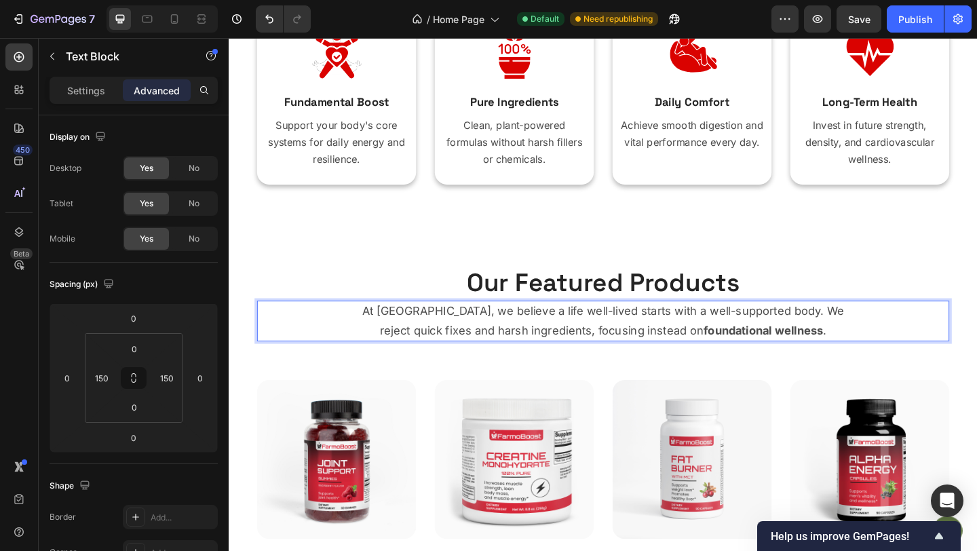
click at [581, 349] on p "At [GEOGRAPHIC_DATA], we believe a life well-lived starts with a well-supported…" at bounding box center [635, 345] width 547 height 41
click at [648, 339] on p "Stop settling for less. Explore the full range of Farmoboost solutions and find…" at bounding box center [635, 345] width 547 height 41
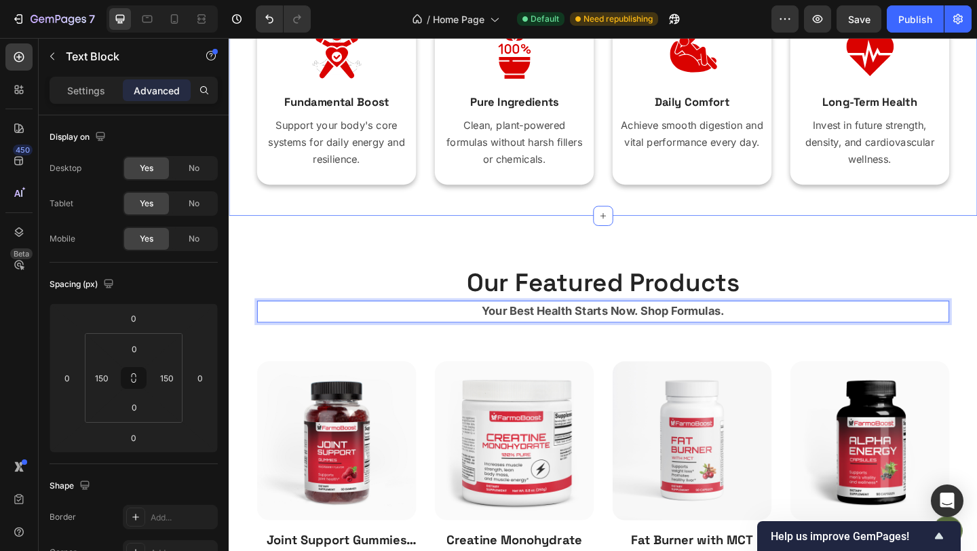
click at [441, 218] on div "The Farmoboost Difference in 4 Benefits Heading At Farmoboost, we believe a lif…" at bounding box center [636, 42] width 814 height 378
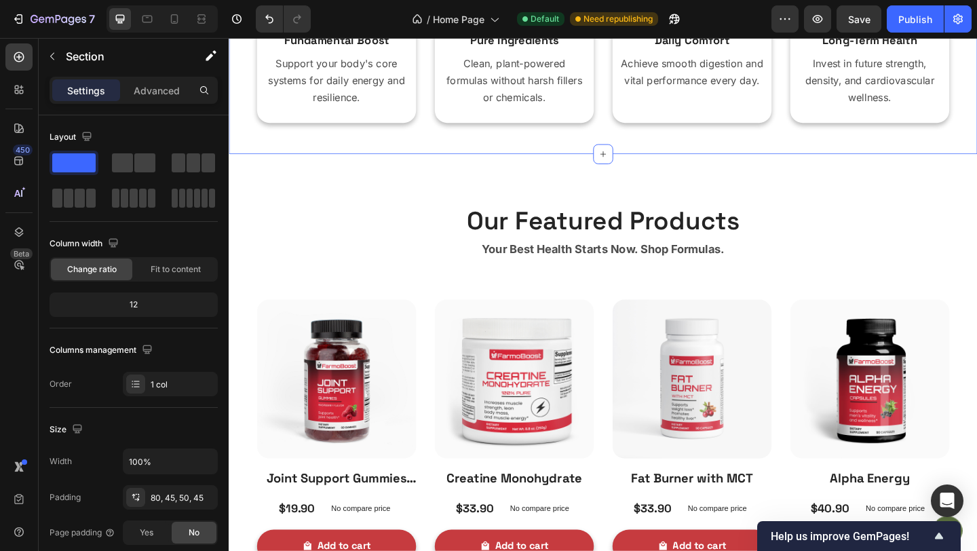
scroll to position [1025, 0]
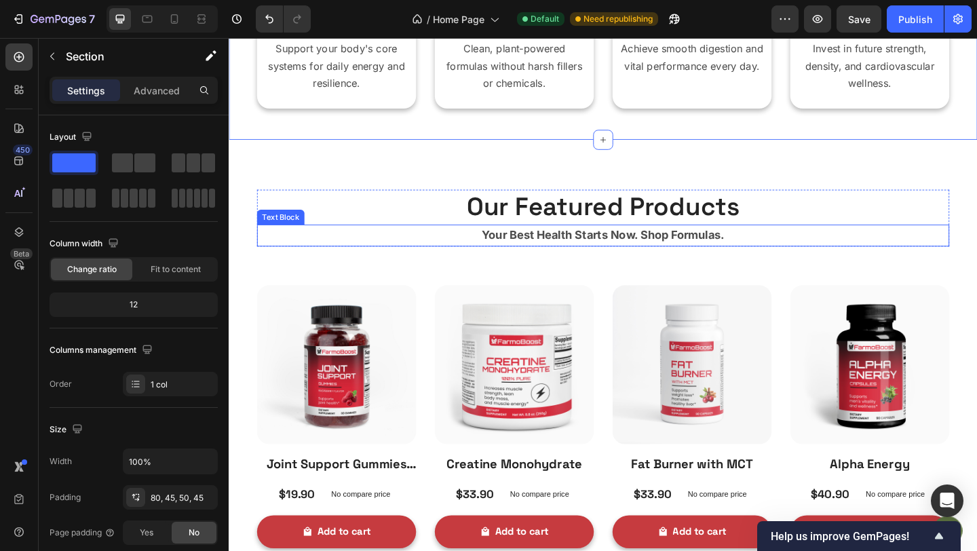
click at [533, 248] on strong "Your Best Health Starts Now. Shop Formulas." at bounding box center [636, 252] width 264 height 14
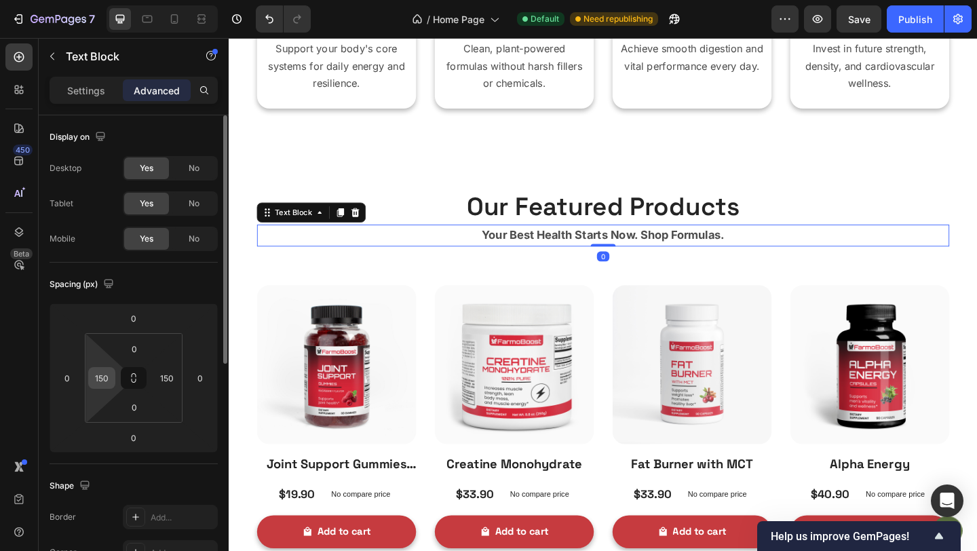
click at [105, 382] on input "150" at bounding box center [102, 378] width 20 height 20
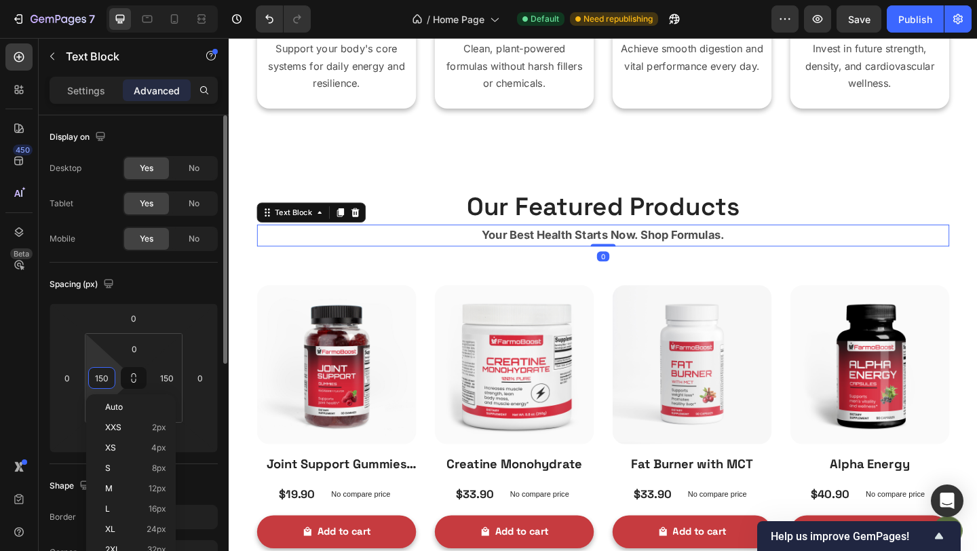
click at [105, 382] on input "150" at bounding box center [102, 378] width 20 height 20
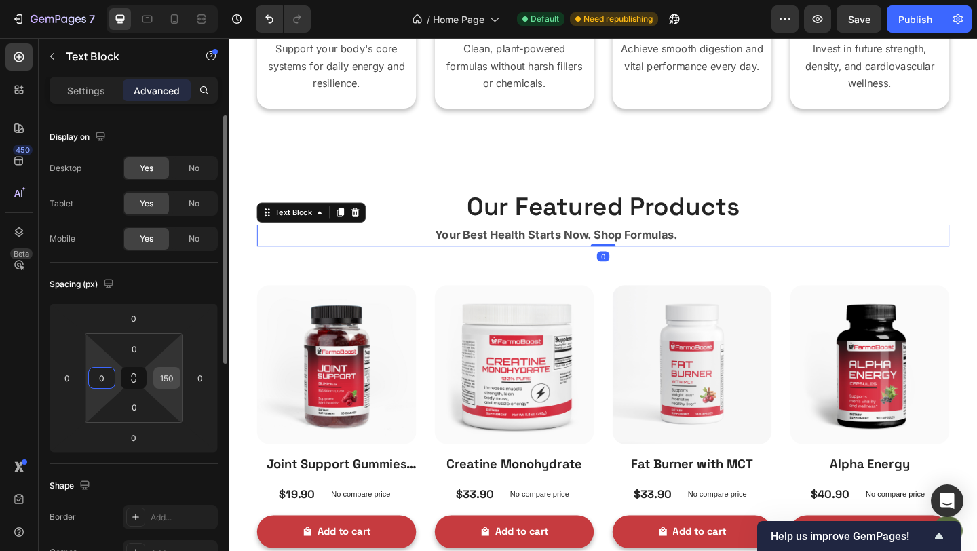
type input "0"
click at [158, 387] on div "150" at bounding box center [166, 378] width 27 height 22
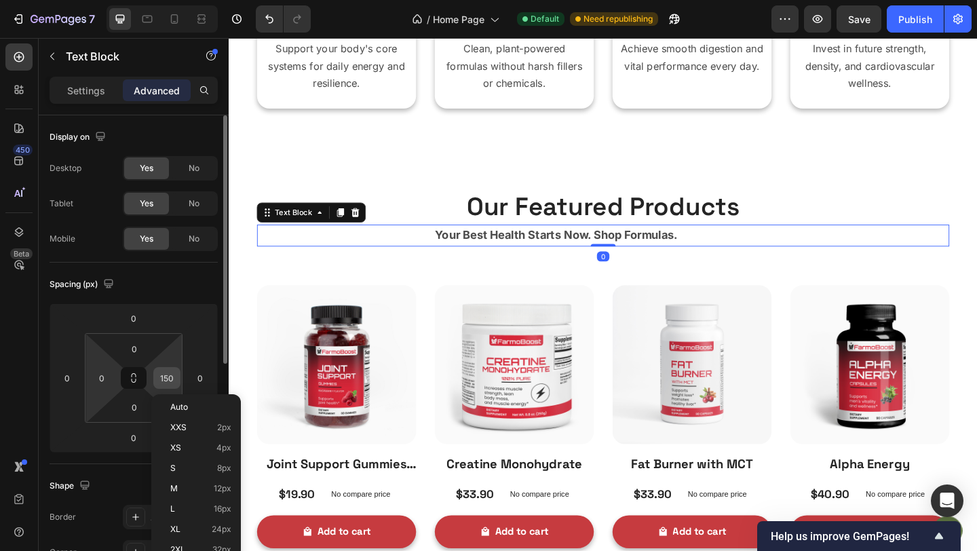
click at [163, 375] on input "150" at bounding box center [167, 378] width 20 height 20
type input "0"
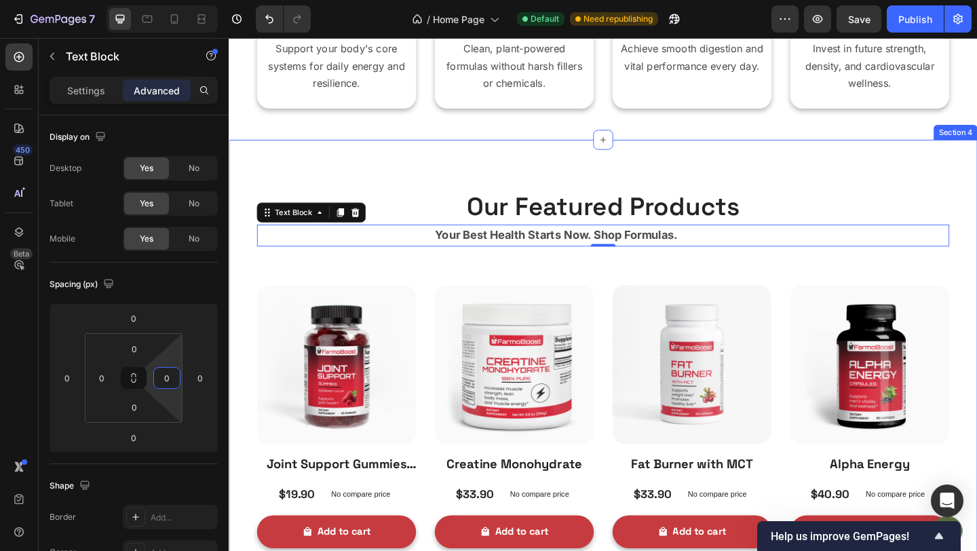
click at [515, 175] on div "Our Featured Products Heading Your Best Health Starts Now. Shop Formulas. Text …" at bounding box center [636, 414] width 814 height 531
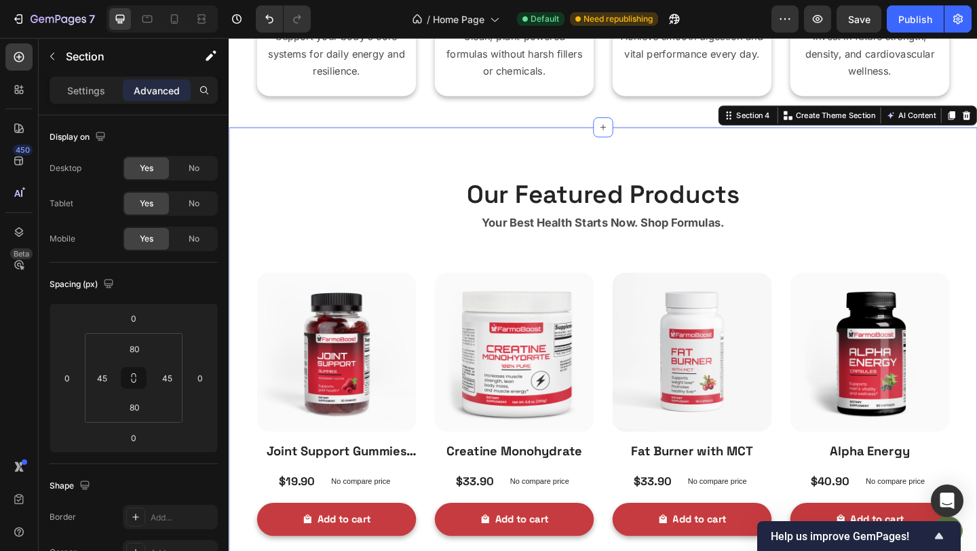
scroll to position [1041, 0]
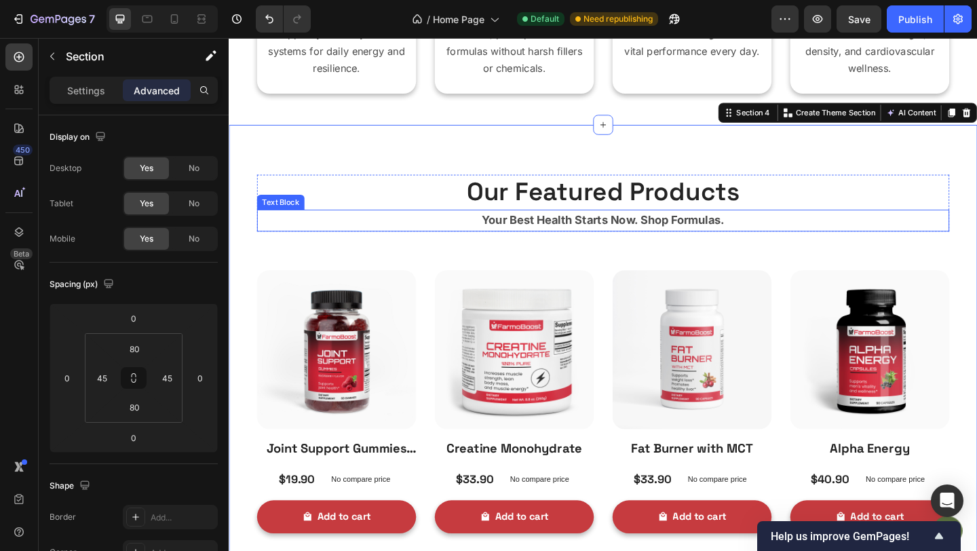
click at [515, 244] on p "Your Best Health Starts Now. Shop Formulas." at bounding box center [635, 236] width 750 height 21
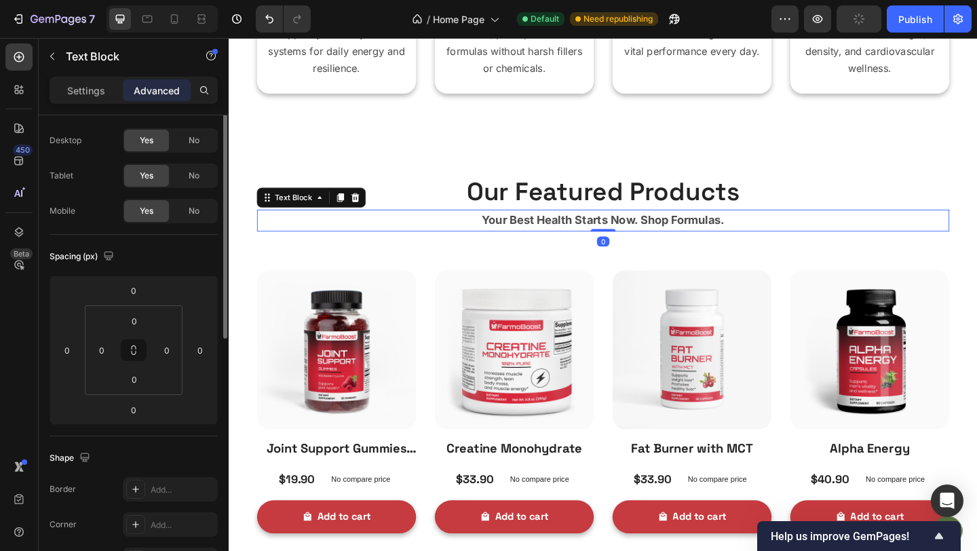
scroll to position [56, 0]
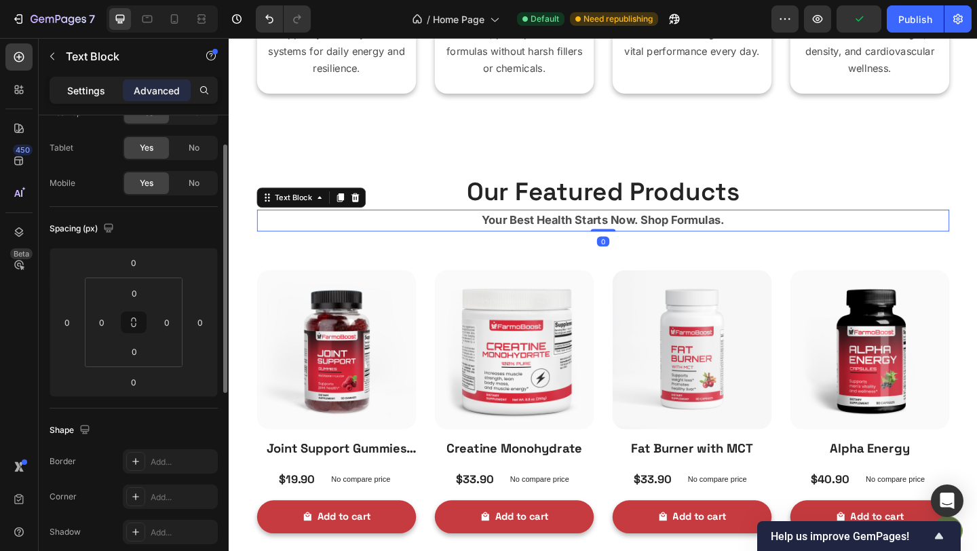
click at [95, 94] on p "Settings" at bounding box center [86, 90] width 38 height 14
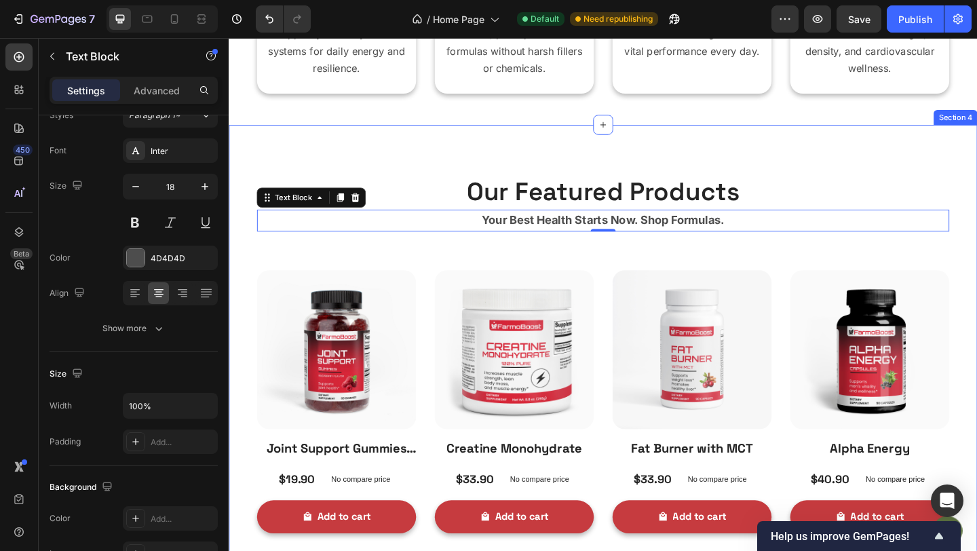
click at [429, 161] on div "Our Featured Products Heading Your Best Health Starts Now. Shop Formulas. Text …" at bounding box center [636, 397] width 814 height 531
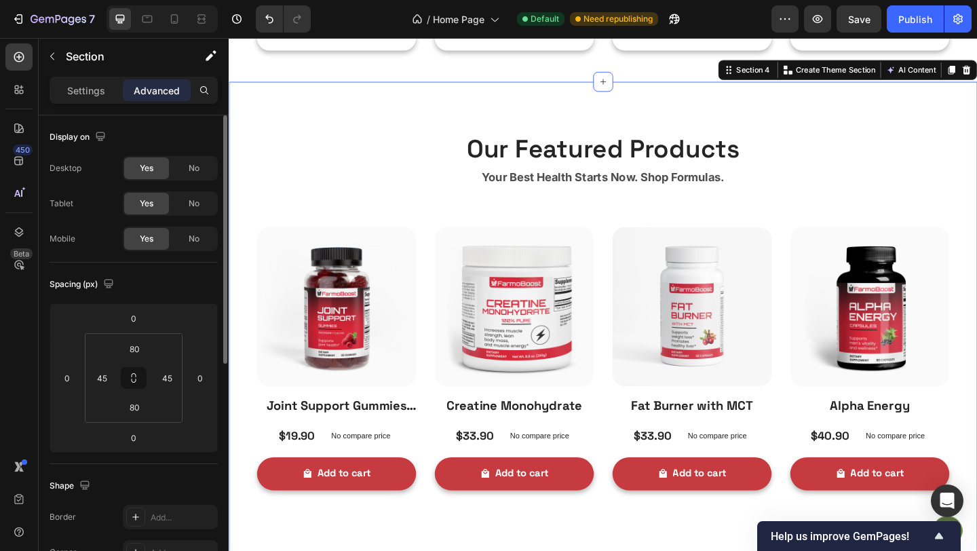
scroll to position [1089, 0]
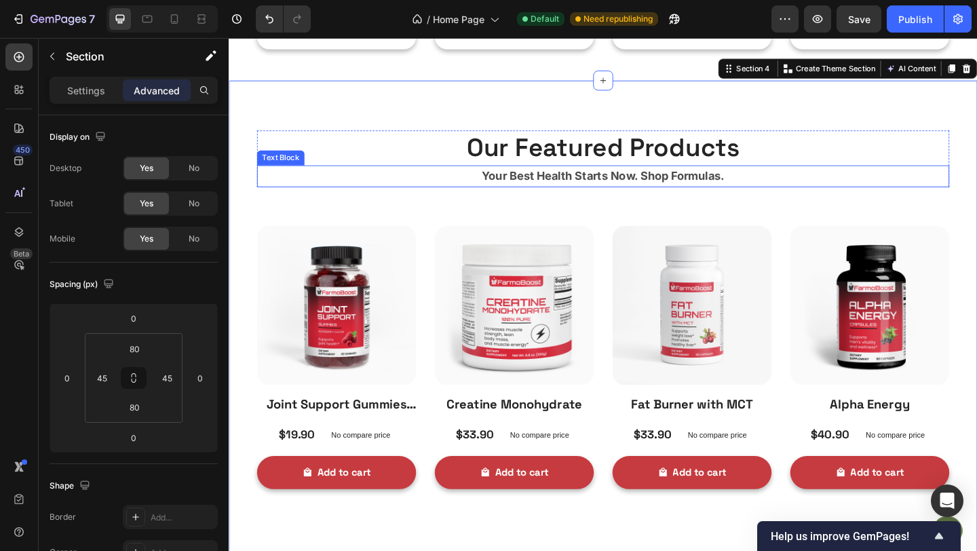
click at [513, 182] on strong "Your Best Health Starts Now. Shop Formulas." at bounding box center [636, 187] width 264 height 14
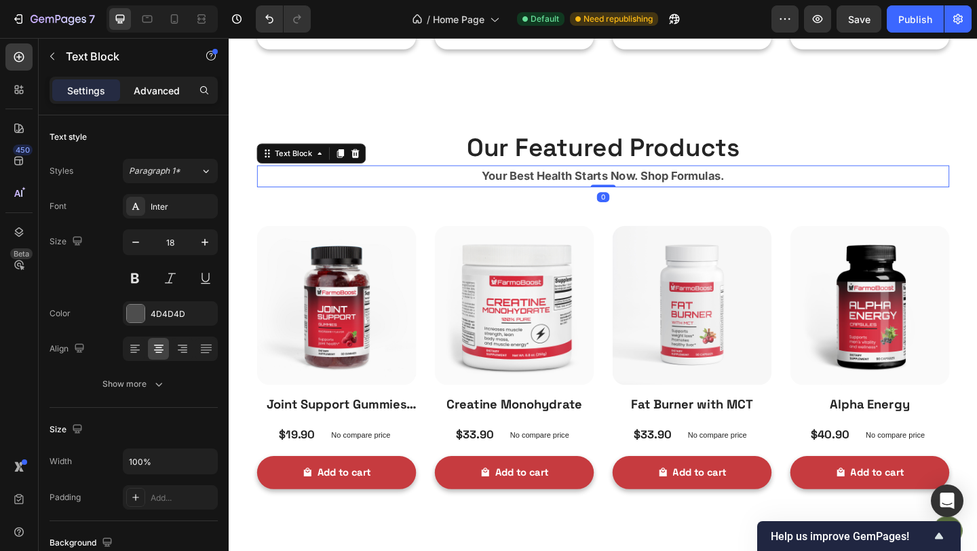
click at [160, 100] on div "Advanced" at bounding box center [157, 90] width 68 height 22
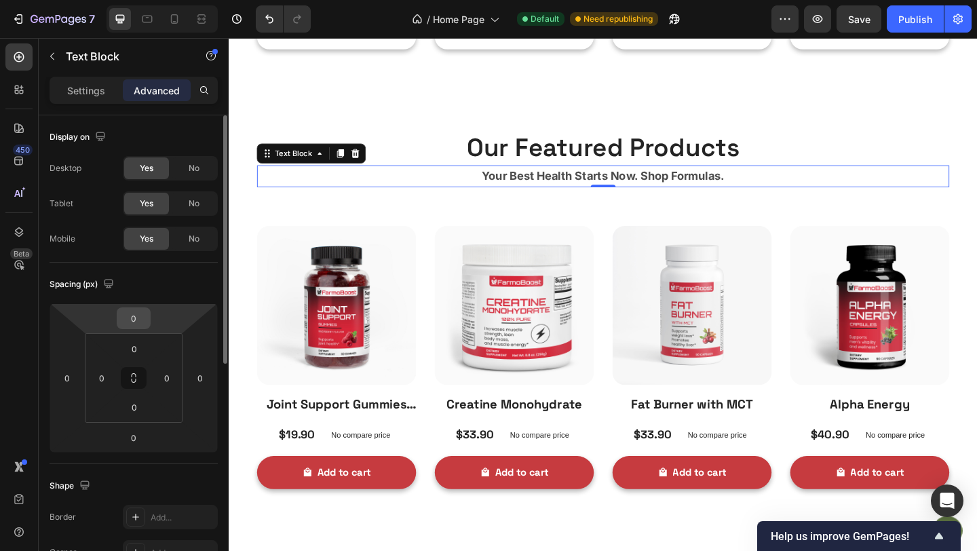
click at [135, 317] on input "0" at bounding box center [133, 318] width 27 height 20
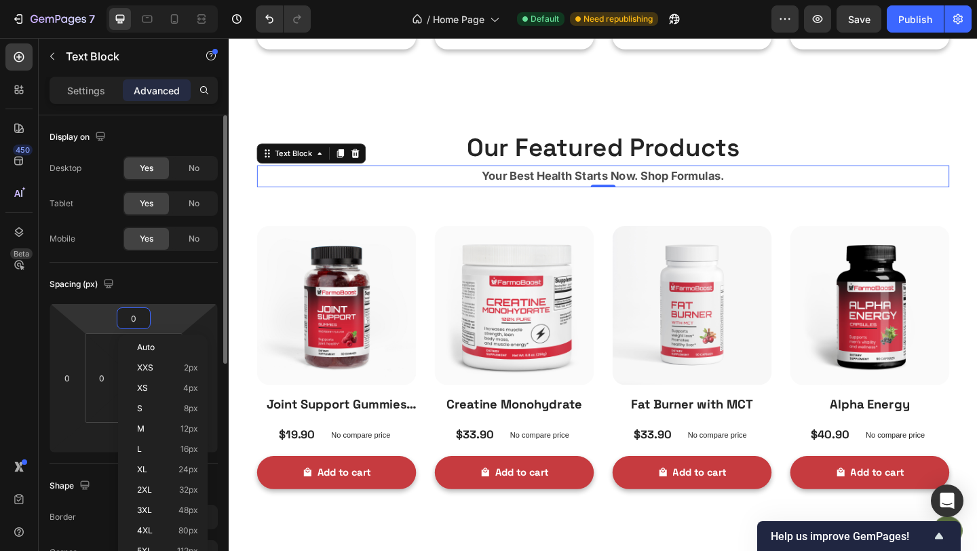
type input "5"
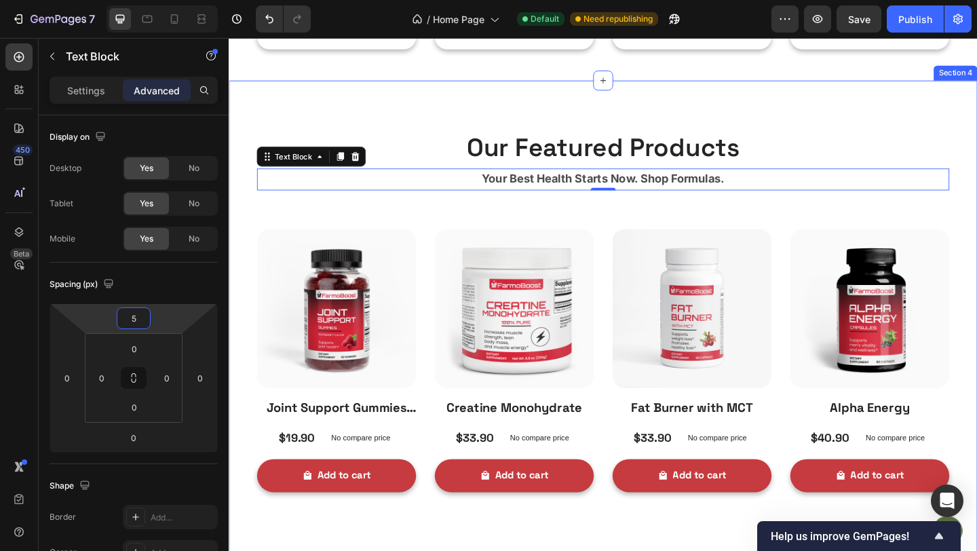
click at [412, 113] on div "Our Featured Products Heading Your Best Health Starts Now. Shop Formulas. Text …" at bounding box center [636, 351] width 814 height 534
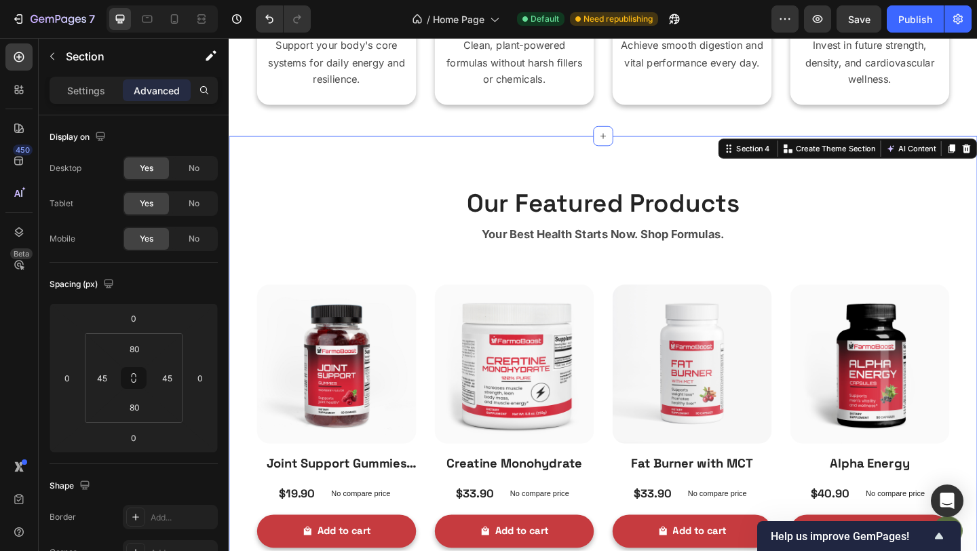
scroll to position [1026, 0]
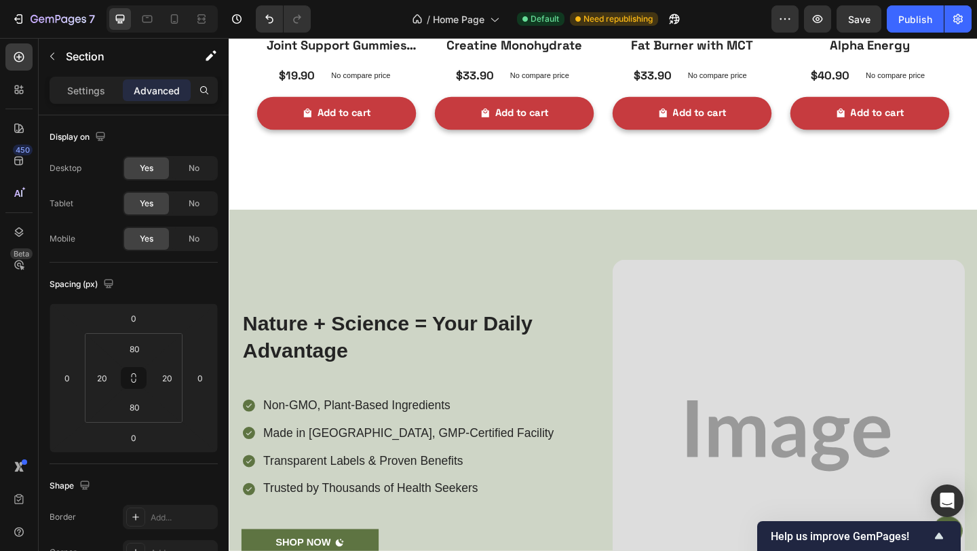
scroll to position [1466, 0]
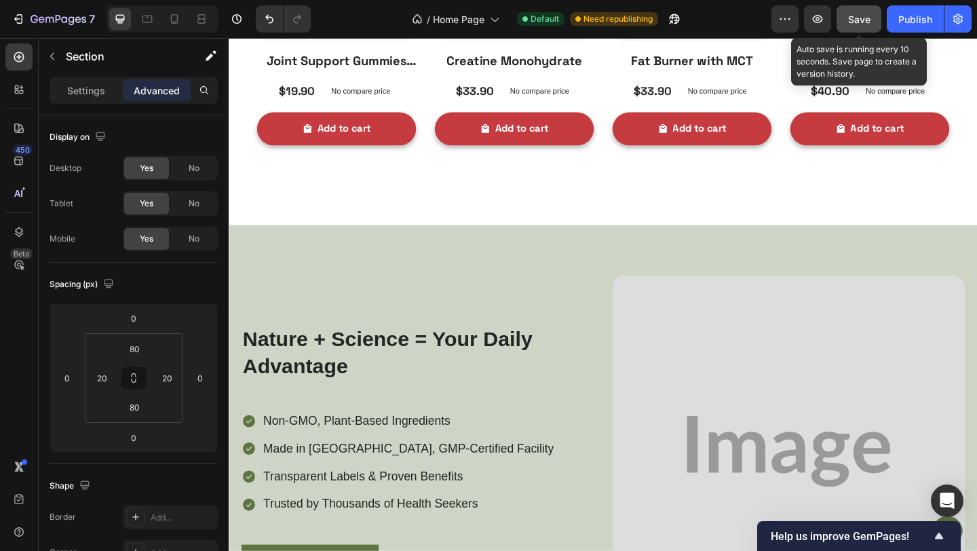
click at [857, 17] on span "Save" at bounding box center [859, 20] width 22 height 12
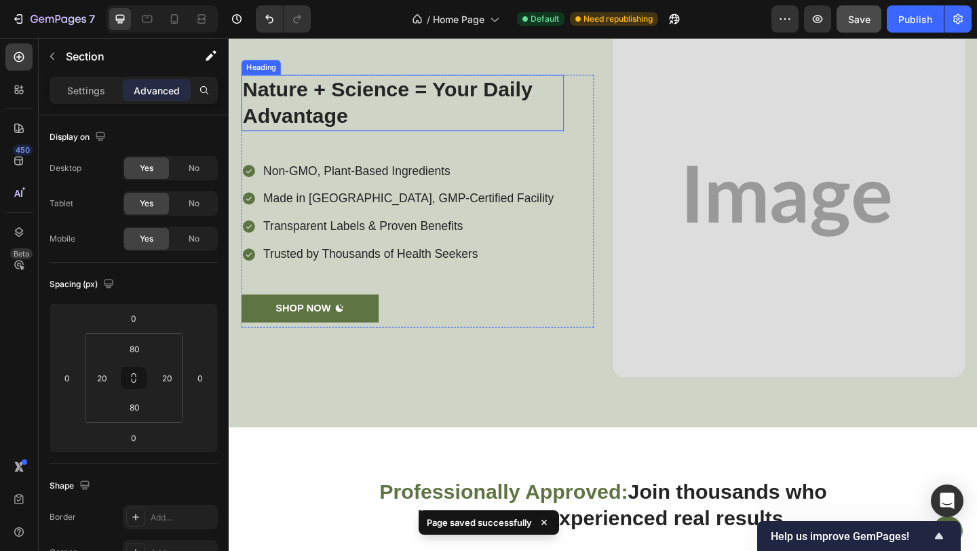
scroll to position [1739, 0]
click at [395, 83] on h2 "Nature + Science = Your Daily Advantage" at bounding box center [417, 107] width 351 height 61
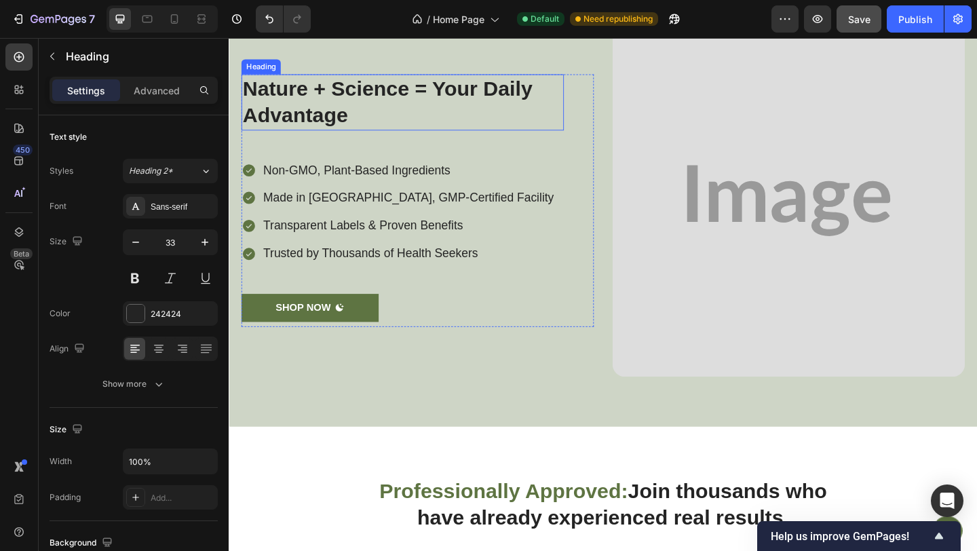
click at [395, 83] on h2 "Nature + Science = Your Daily Advantage" at bounding box center [417, 107] width 351 height 61
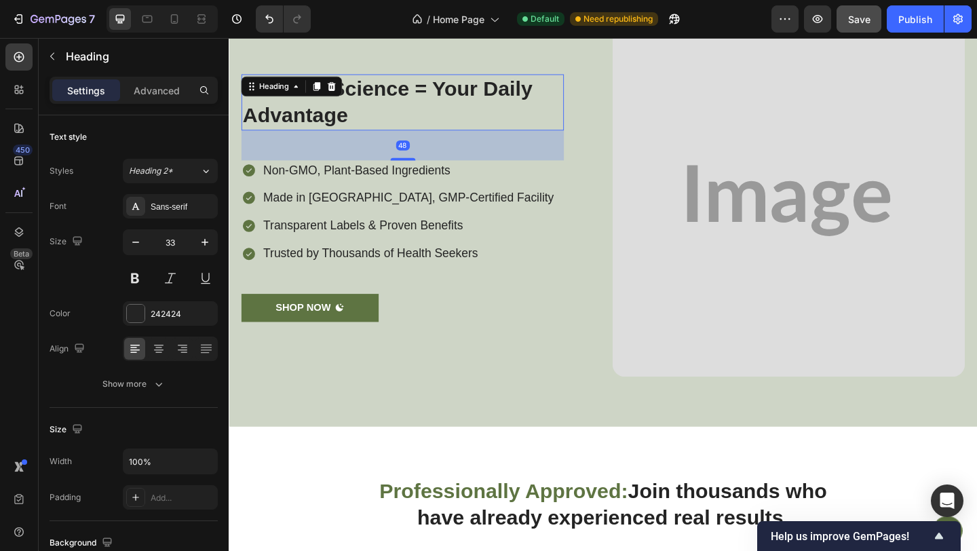
click at [395, 83] on p "Nature + Science = Your Daily Advantage" at bounding box center [417, 108] width 348 height 58
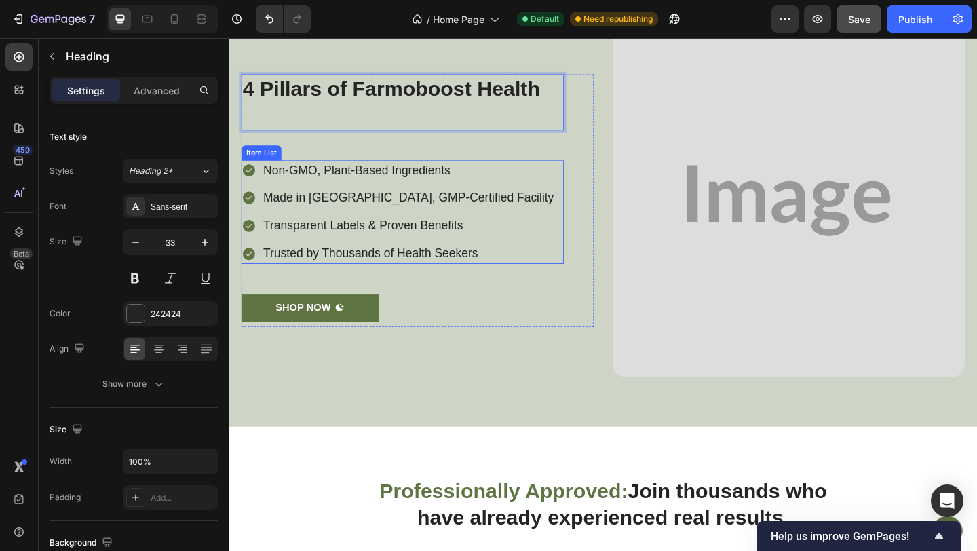
scroll to position [1753, 0]
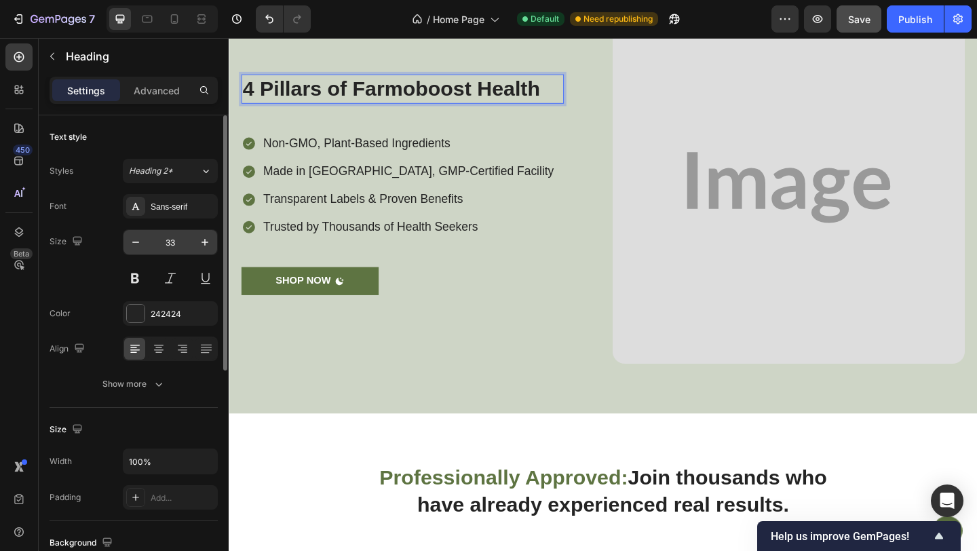
click at [164, 241] on input "33" at bounding box center [170, 242] width 45 height 24
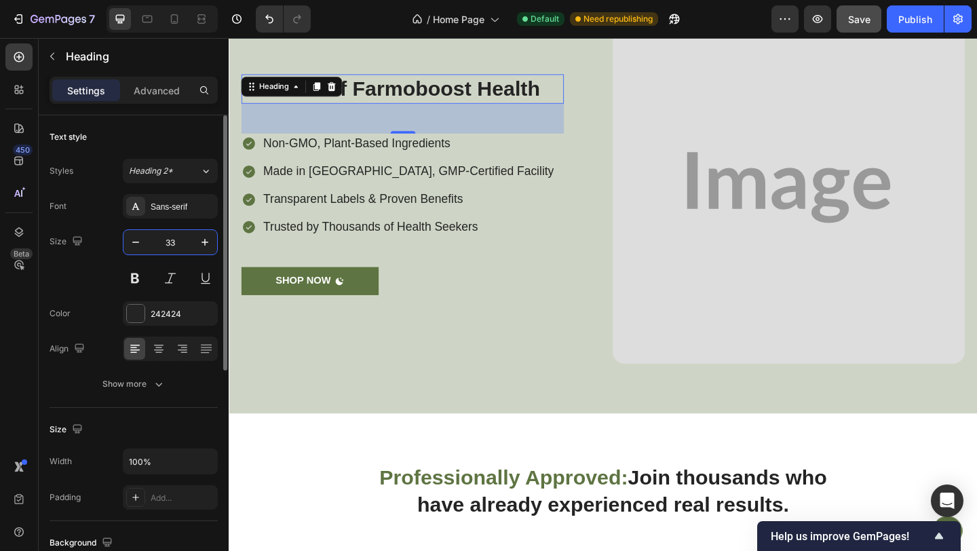
click at [164, 241] on input "33" at bounding box center [170, 242] width 45 height 24
type input "40"
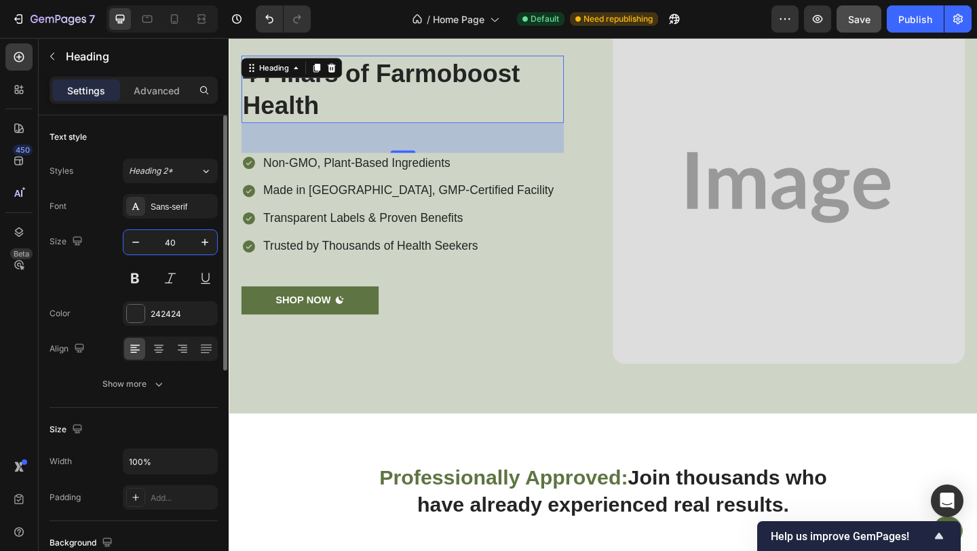
scroll to position [1733, 0]
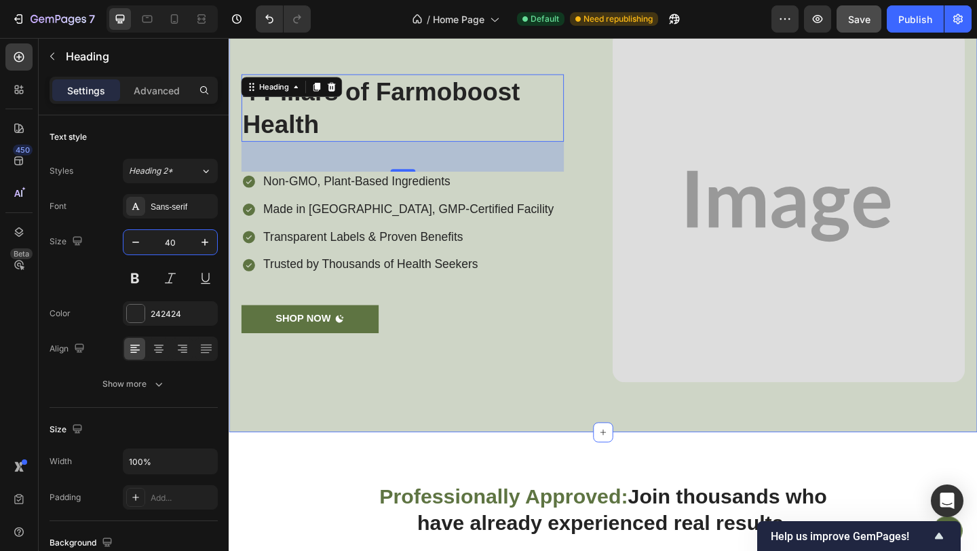
click at [445, 428] on div "Image 4 Pillars of Farmoboost Health Heading 48 Non-GMO, Plant-Based Ingredient…" at bounding box center [636, 221] width 814 height 492
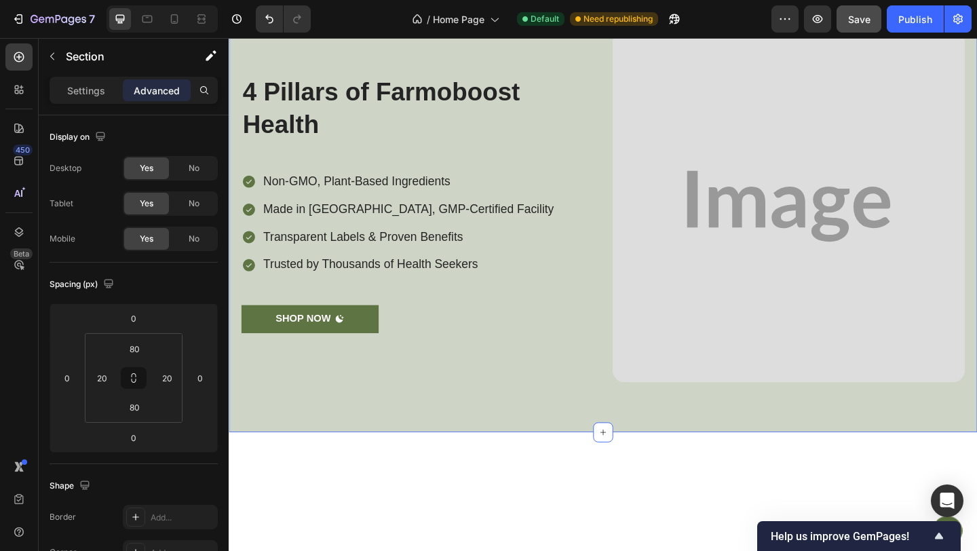
scroll to position [1505, 0]
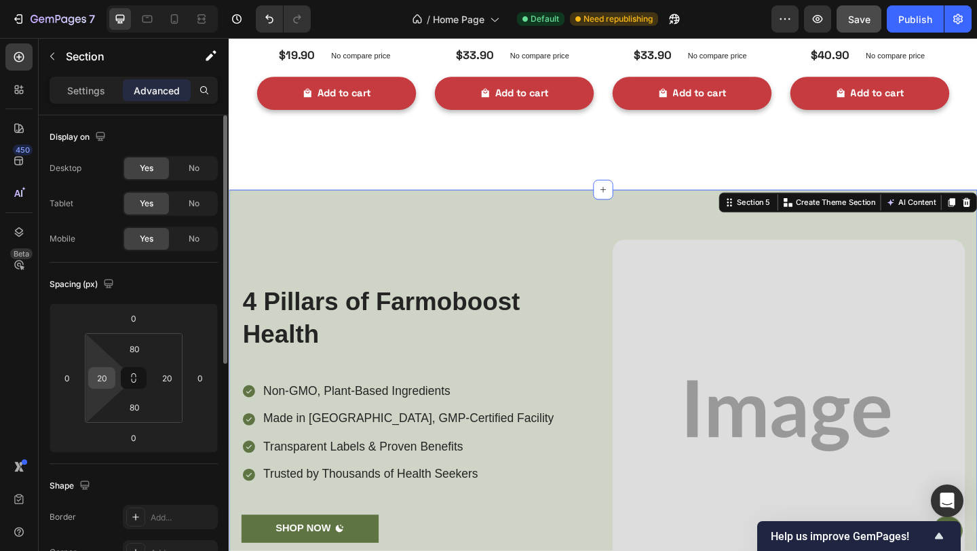
click at [109, 376] on input "20" at bounding box center [102, 378] width 20 height 20
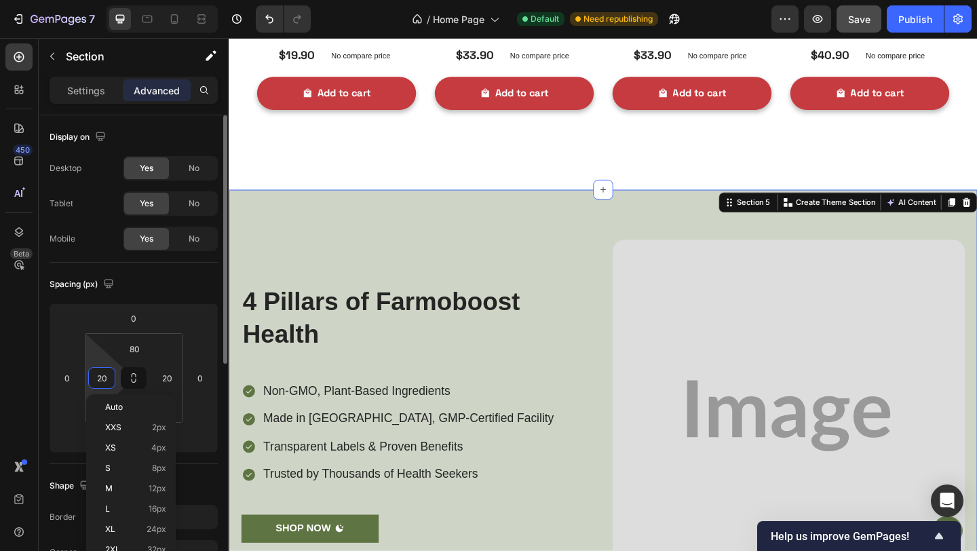
click at [109, 376] on input "20" at bounding box center [102, 378] width 20 height 20
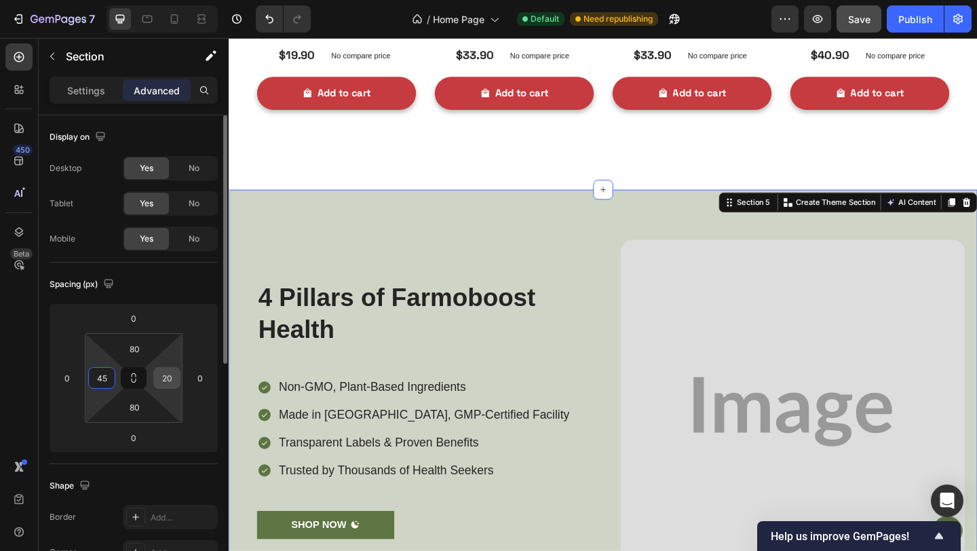
type input "45"
click at [166, 379] on input "20" at bounding box center [167, 378] width 20 height 20
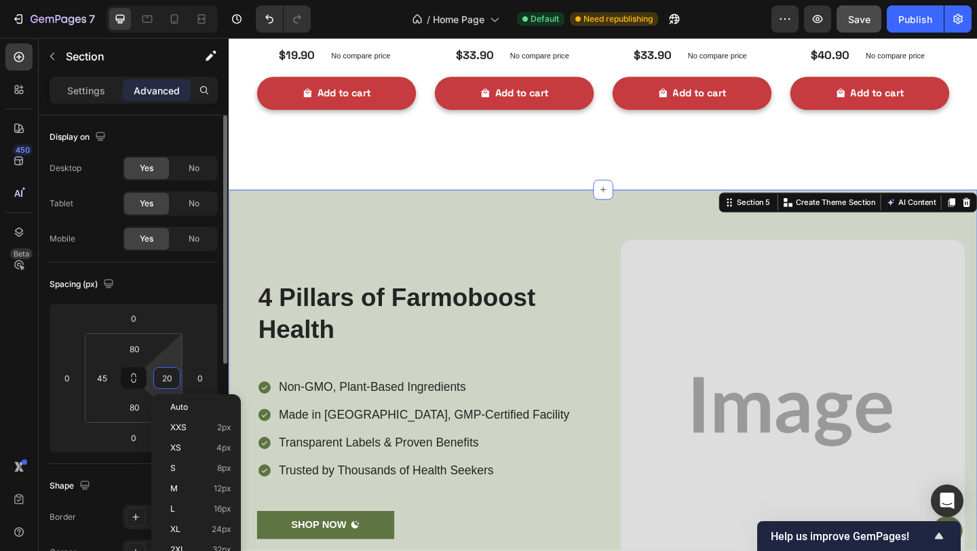
click at [166, 379] on input "20" at bounding box center [167, 378] width 20 height 20
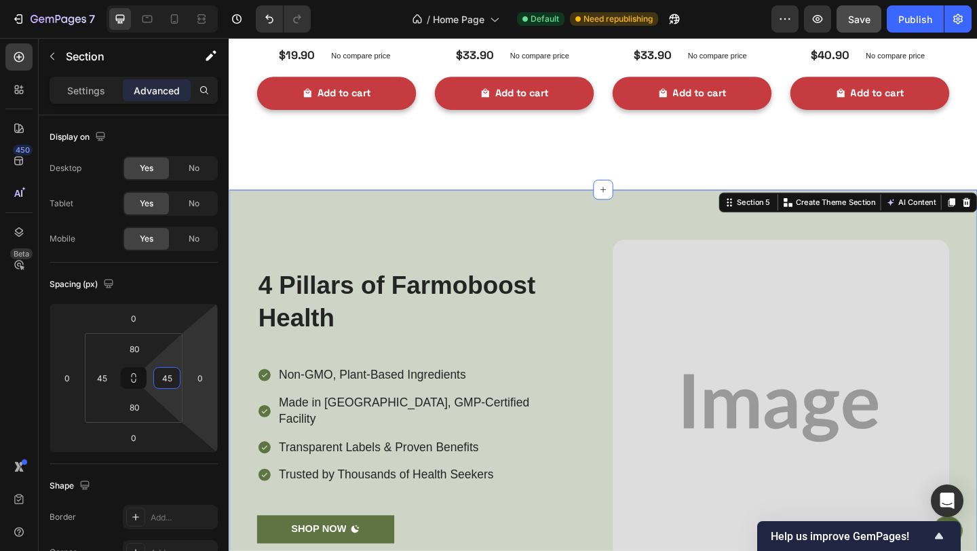
type input "45"
click at [433, 237] on div "Image 4 Pillars of Farmoboost Health Heading Non-GMO, Plant-Based Ingredients M…" at bounding box center [636, 440] width 814 height 475
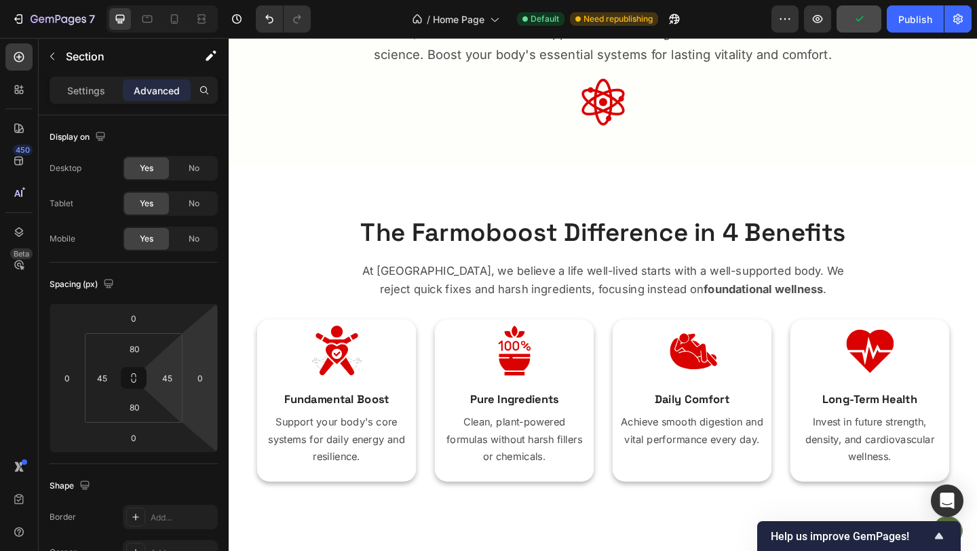
scroll to position [352, 0]
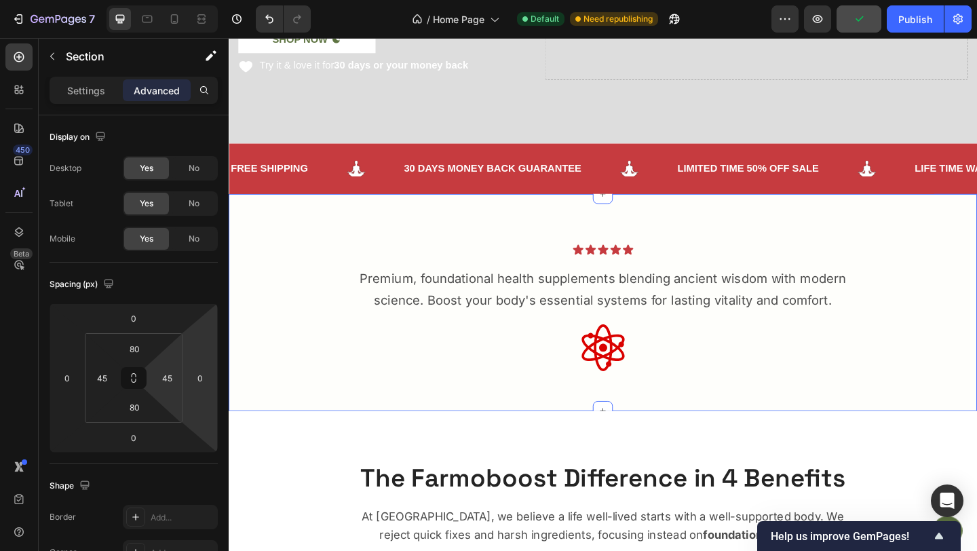
click at [293, 239] on div "Icon Icon Icon Icon Icon Icon List Premium, foundational health supplements ble…" at bounding box center [636, 326] width 814 height 236
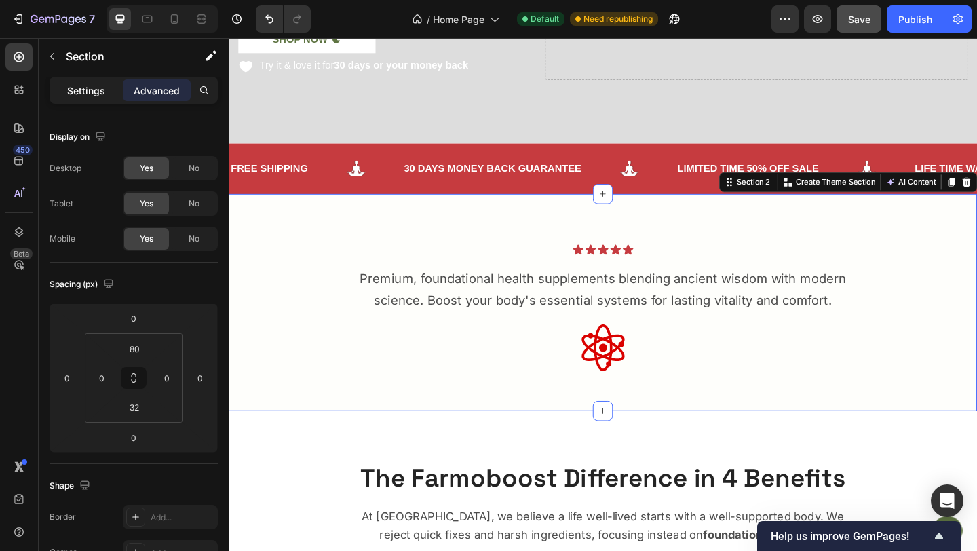
click at [90, 96] on p "Settings" at bounding box center [86, 90] width 38 height 14
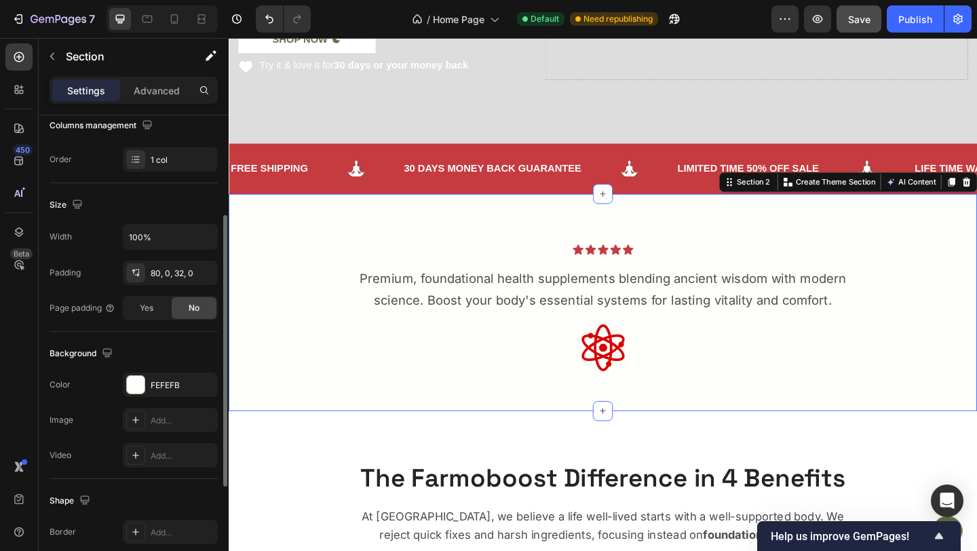
scroll to position [311, 0]
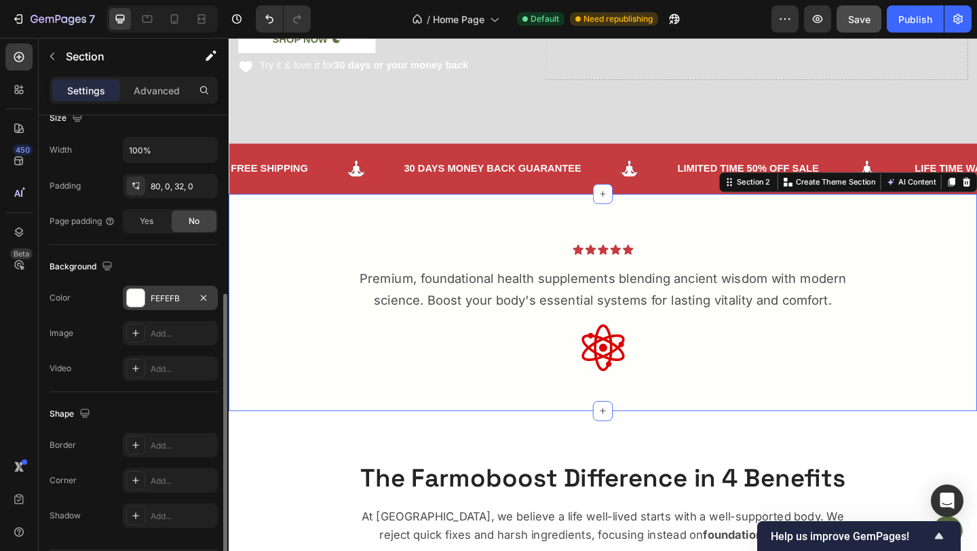
click at [153, 298] on div "FEFEFB" at bounding box center [170, 298] width 39 height 12
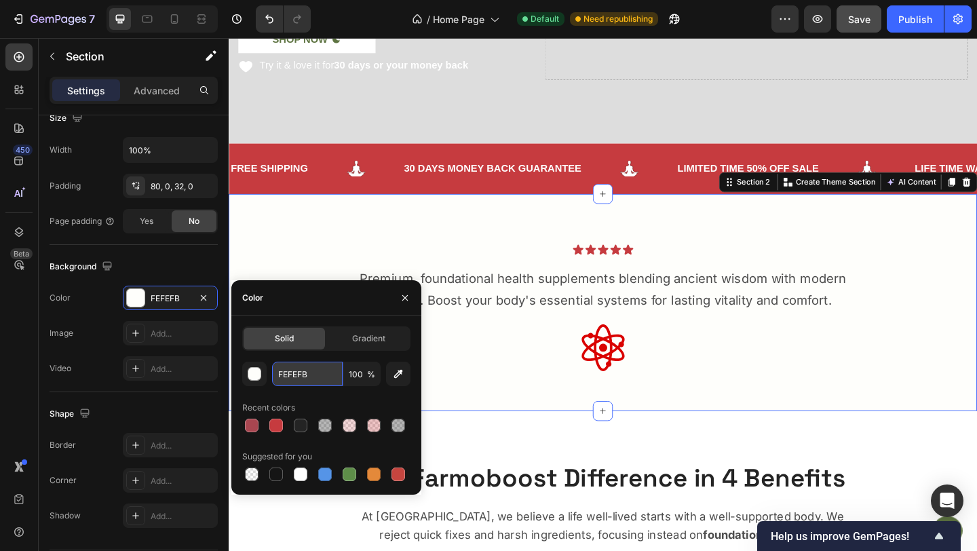
click at [294, 374] on input "FEFEFB" at bounding box center [307, 374] width 71 height 24
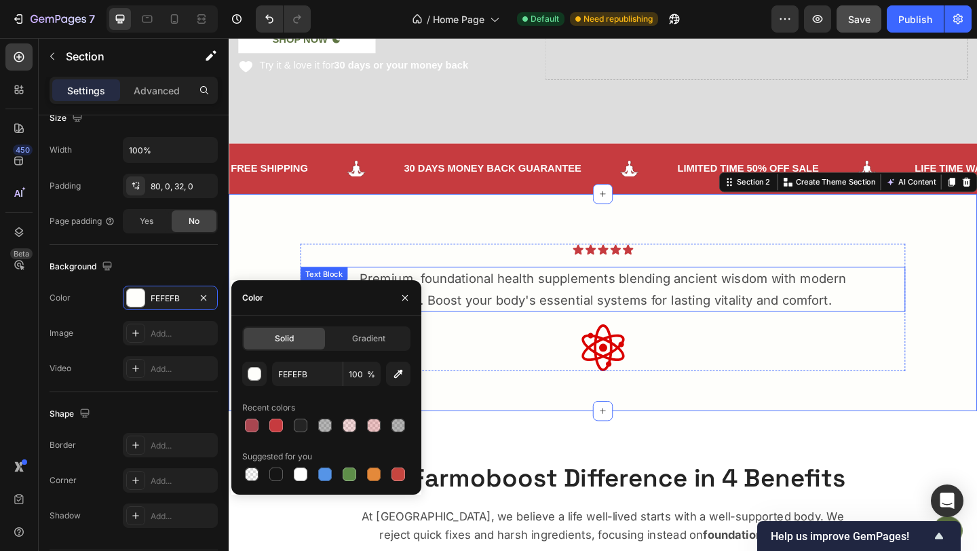
click at [486, 287] on div "Premium, foundational health supplements blending ancient wisdom with modern sc…" at bounding box center [635, 311] width 549 height 49
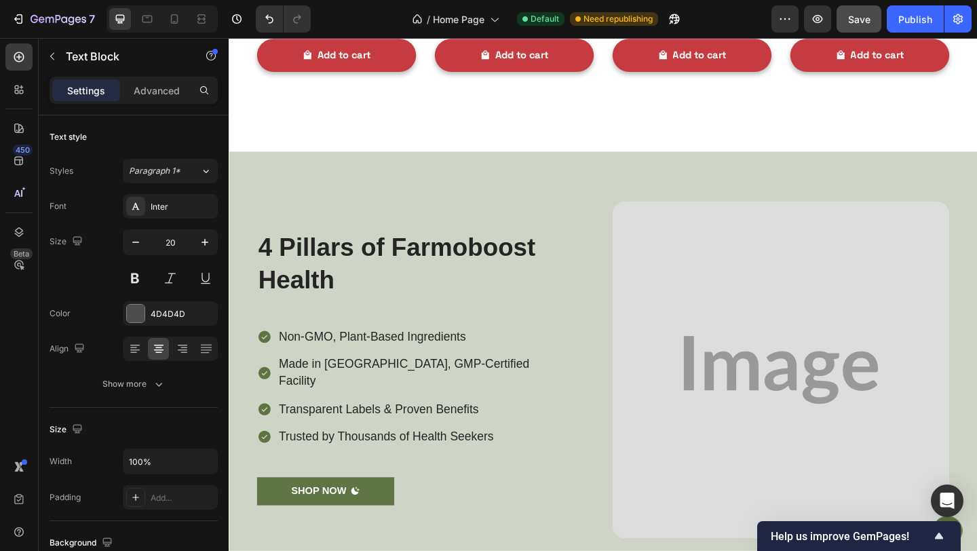
scroll to position [1559, 0]
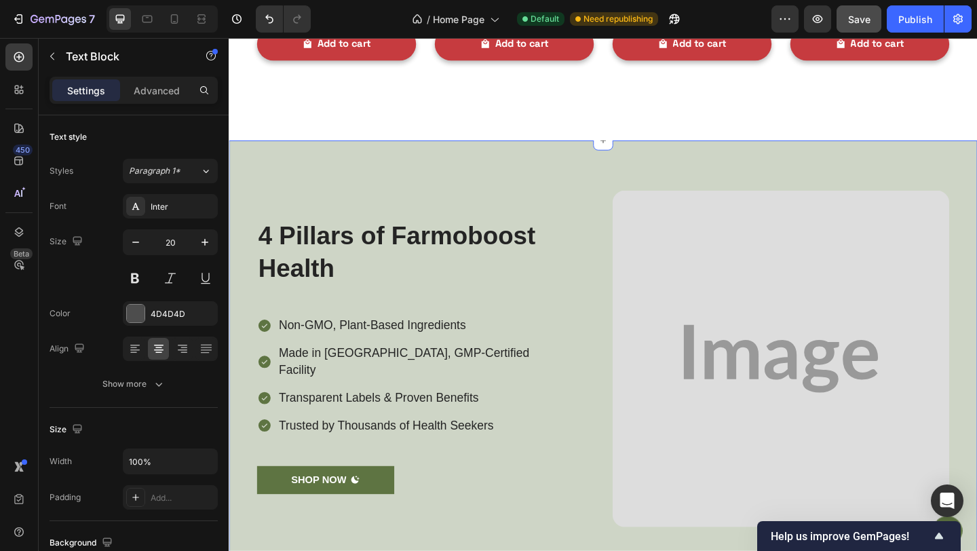
click at [464, 184] on div "Image 4 Pillars of Farmoboost Health Heading Non-GMO, Plant-Based Ingredients M…" at bounding box center [636, 386] width 814 height 475
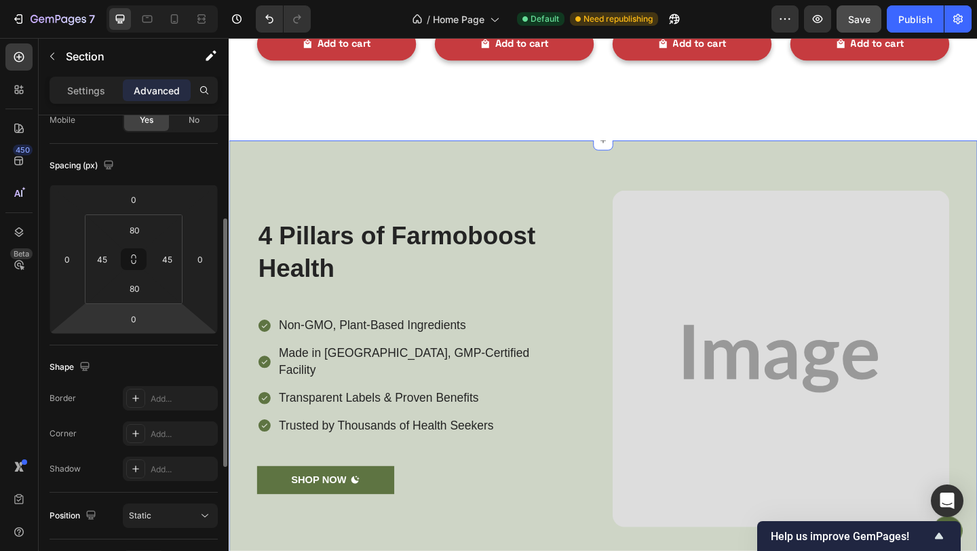
scroll to position [149, 0]
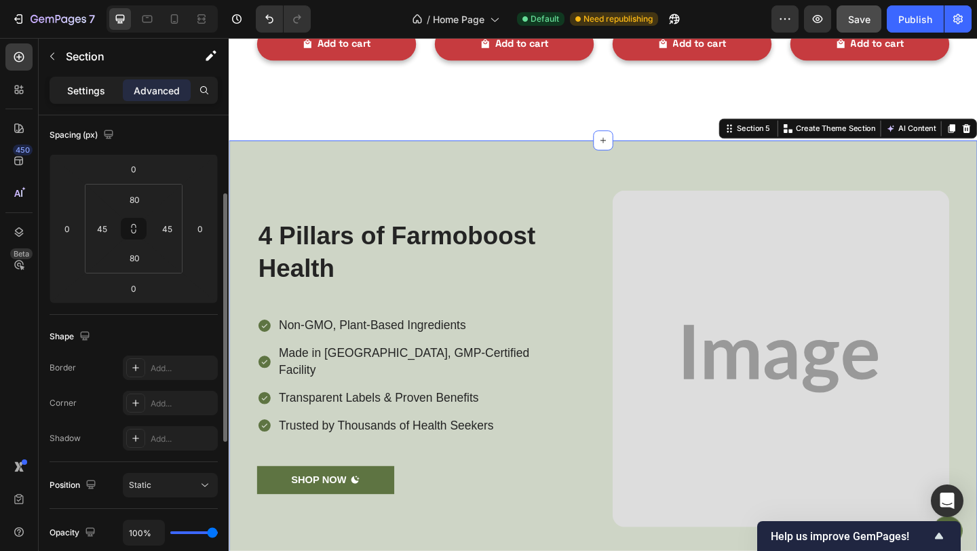
click at [72, 91] on p "Settings" at bounding box center [86, 90] width 38 height 14
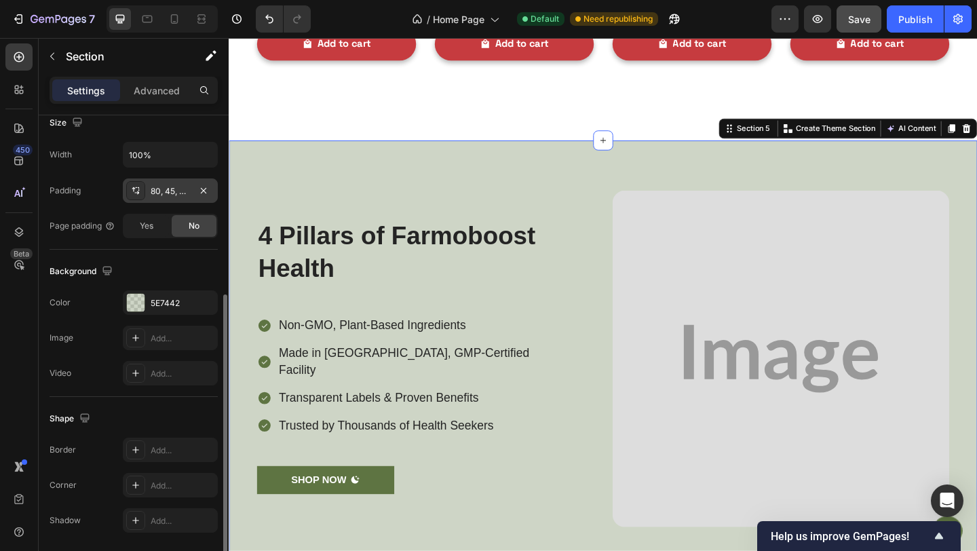
scroll to position [309, 0]
click at [147, 291] on div "5E7442" at bounding box center [170, 300] width 95 height 24
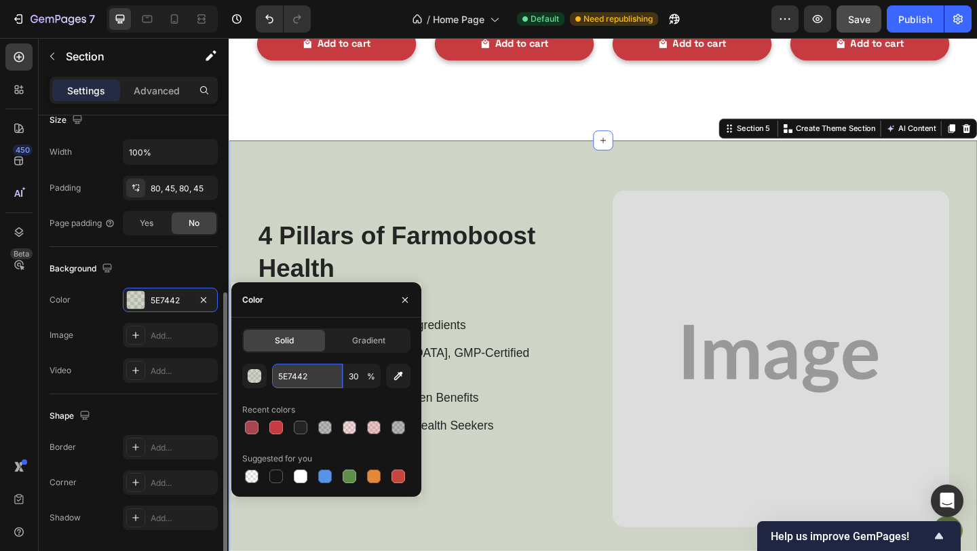
click at [324, 370] on input "5E7442" at bounding box center [307, 376] width 71 height 24
paste input "FEFEFB"
type input "FEFEFB"
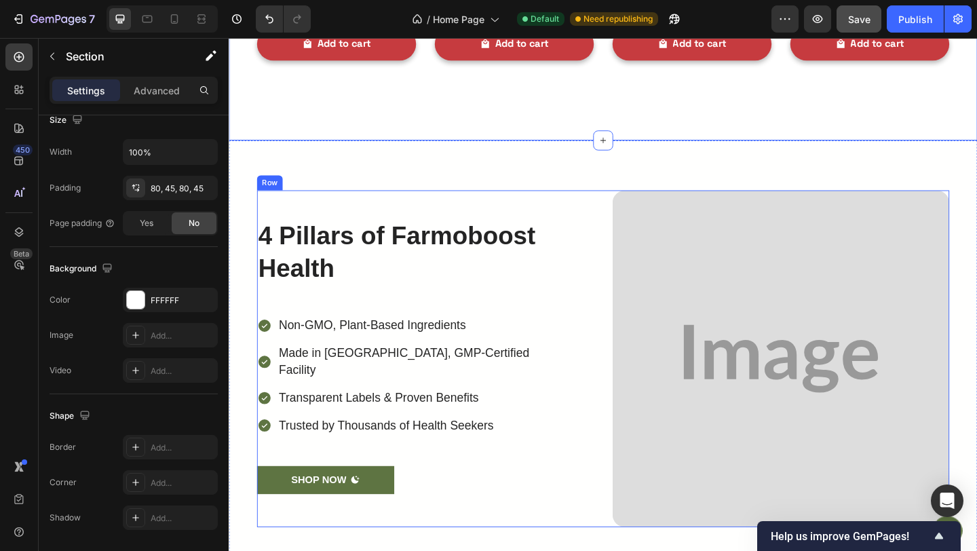
click at [644, 334] on div "Image 4 Pillars of Farmoboost Health Heading Non-GMO, Plant-Based Ingredients M…" at bounding box center [635, 386] width 753 height 366
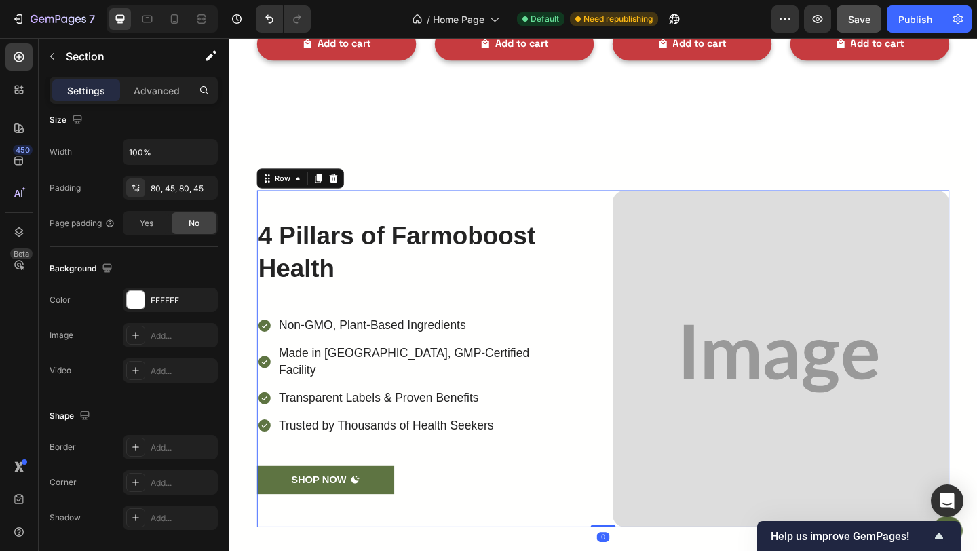
scroll to position [0, 0]
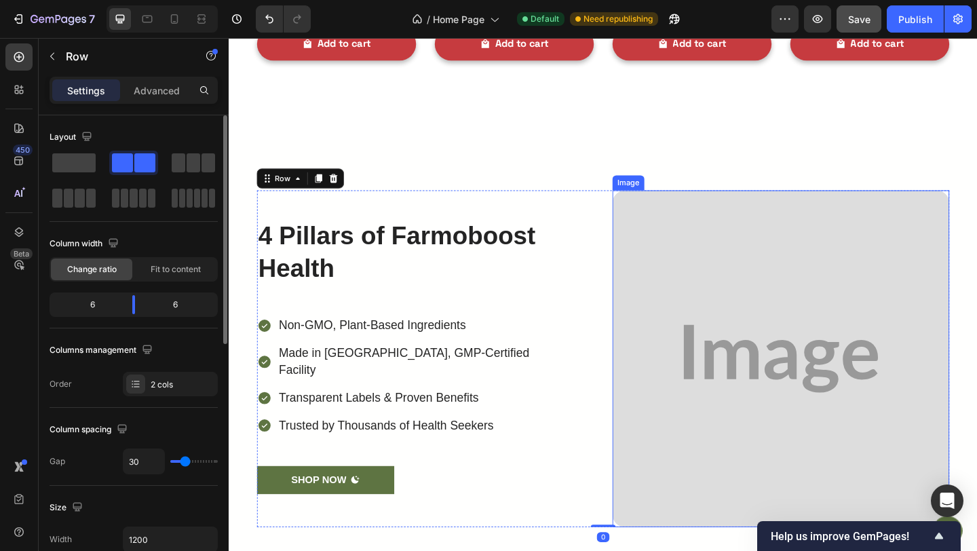
click at [713, 357] on img at bounding box center [829, 386] width 366 height 366
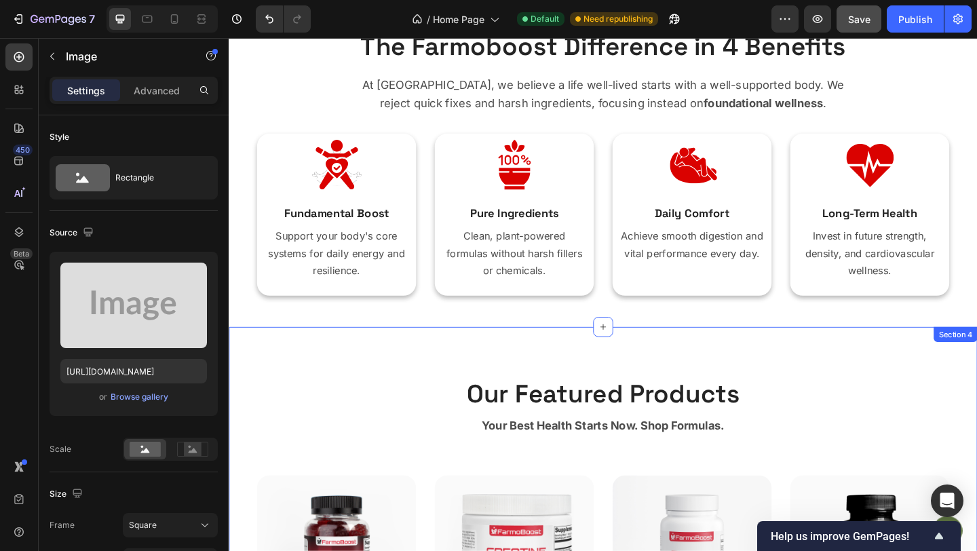
scroll to position [463, 0]
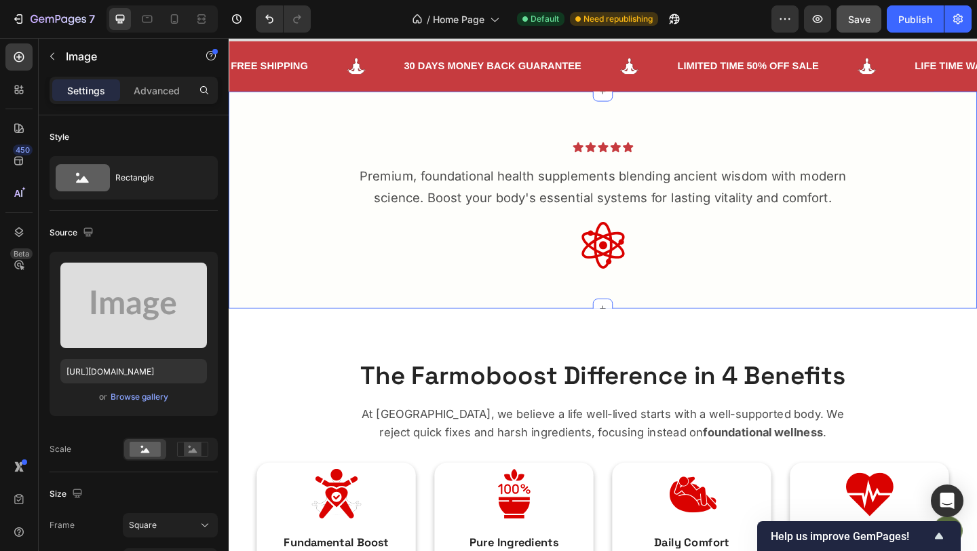
click at [408, 290] on div "Icon Icon Icon Icon Icon Icon List Premium, foundational health supplements ble…" at bounding box center [636, 231] width 814 height 160
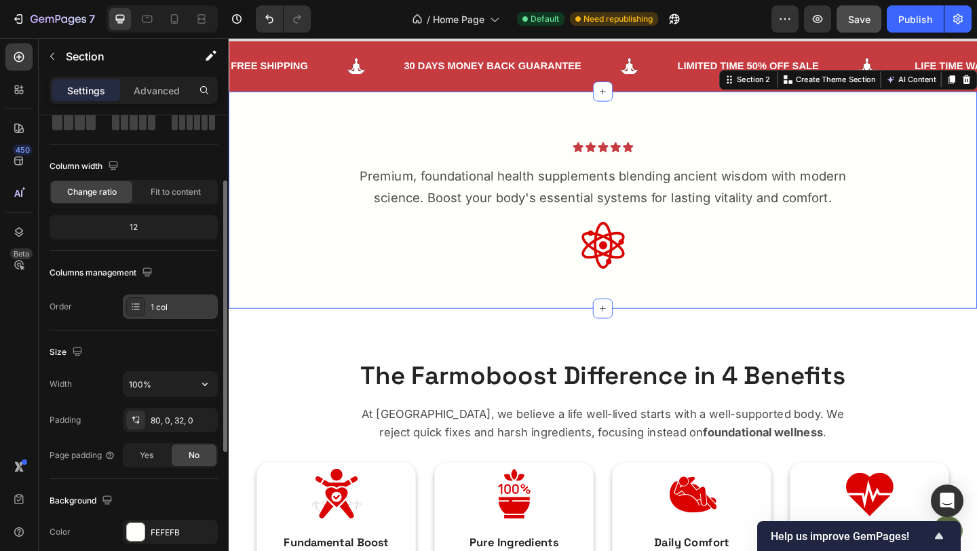
scroll to position [215, 0]
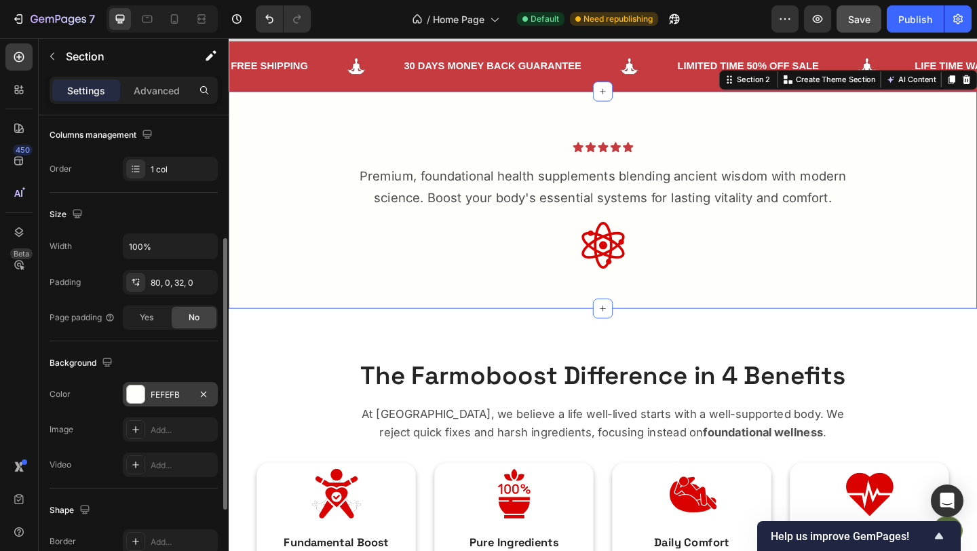
click at [159, 393] on div "FEFEFB" at bounding box center [170, 395] width 39 height 12
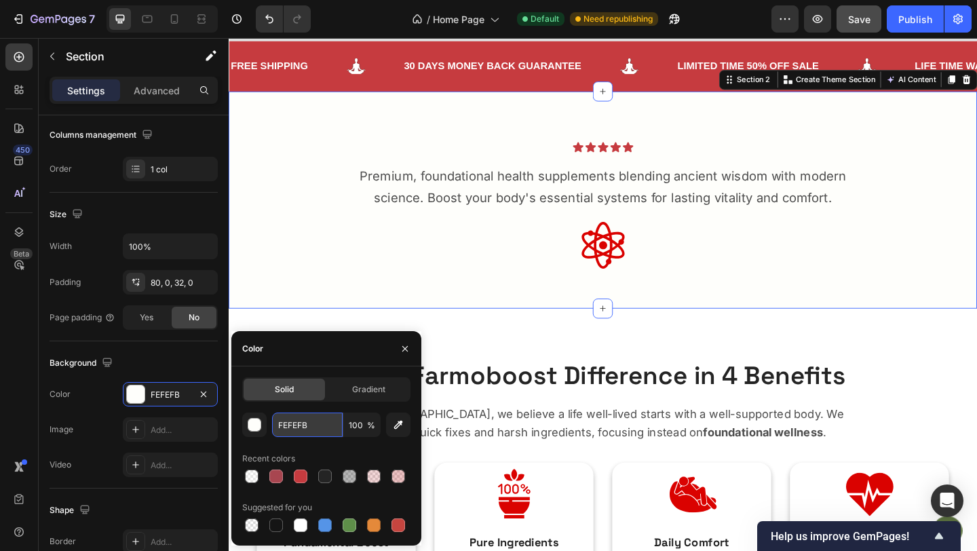
click at [279, 419] on input "FEFEFB" at bounding box center [307, 424] width 71 height 24
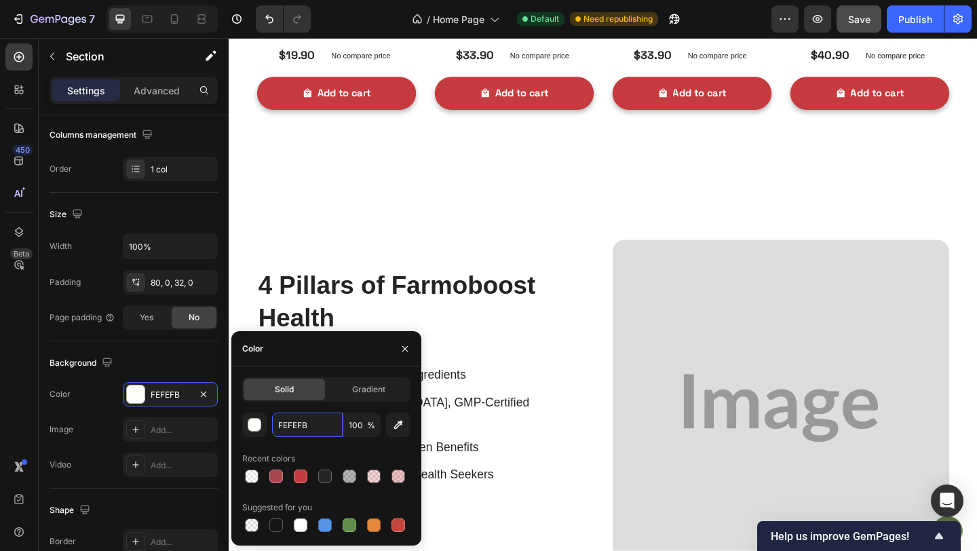
scroll to position [1528, 0]
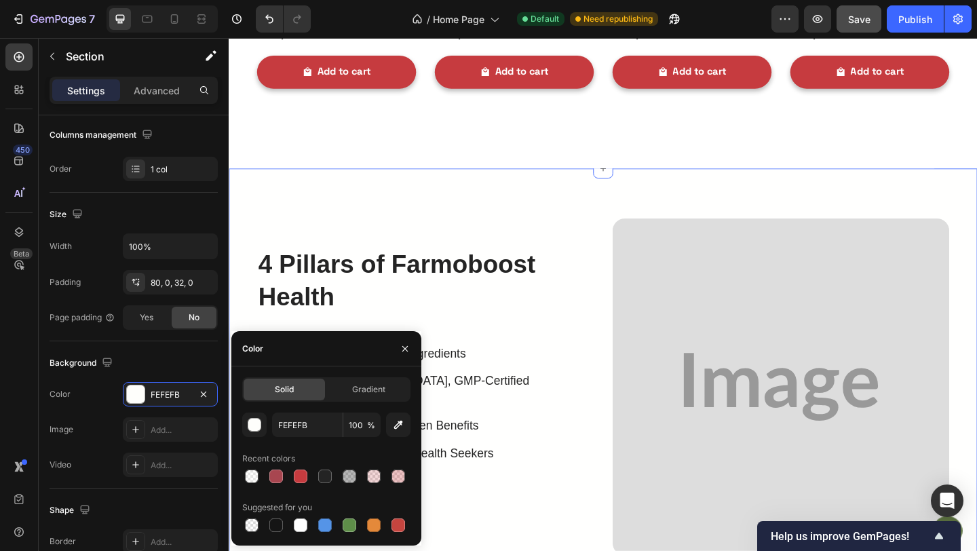
click at [534, 219] on div "Image 4 Pillars of Farmoboost Health Heading Non-GMO, Plant-Based Ingredients M…" at bounding box center [636, 417] width 814 height 475
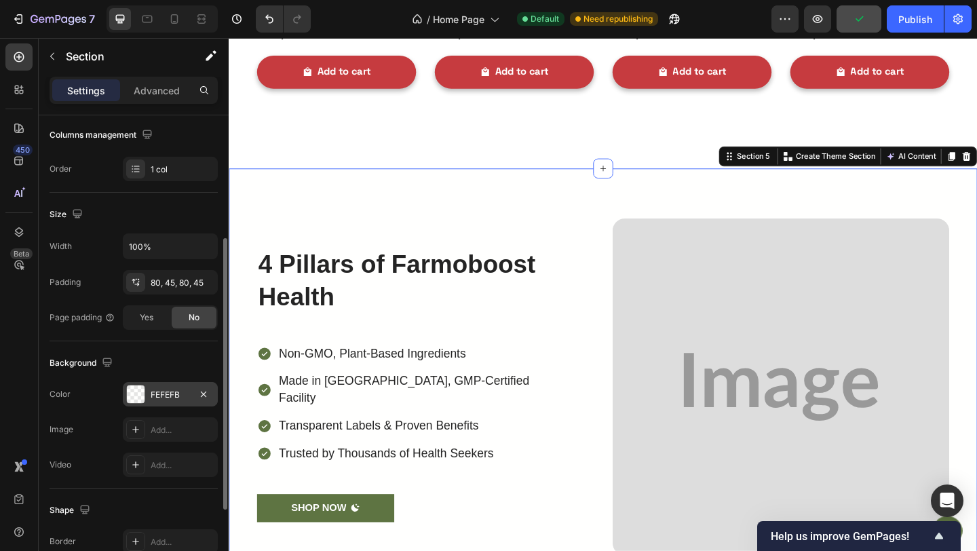
click at [166, 401] on div "FEFEFB" at bounding box center [170, 394] width 95 height 24
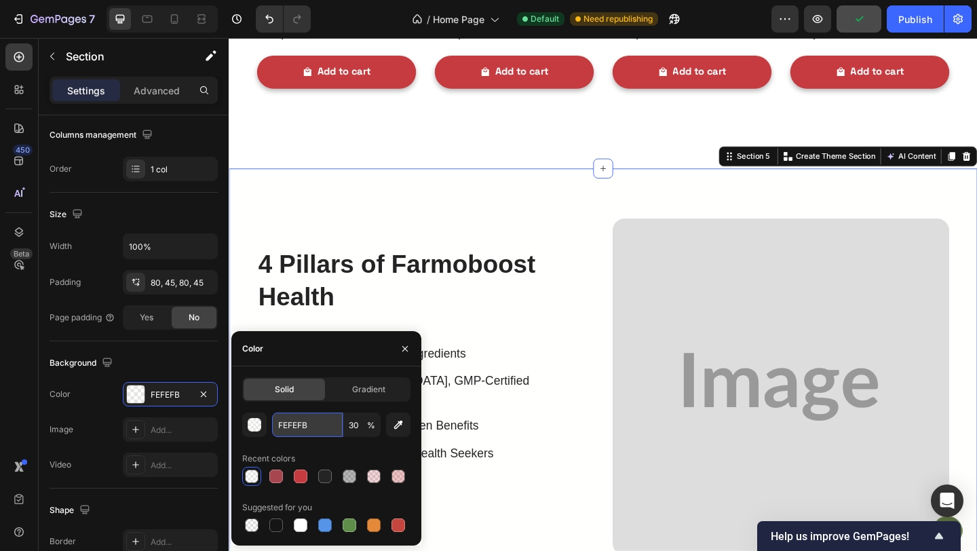
click at [330, 424] on input "FEFEFB" at bounding box center [307, 424] width 71 height 24
click at [367, 425] on span "%" at bounding box center [371, 425] width 8 height 12
click at [357, 425] on input "30" at bounding box center [361, 424] width 37 height 24
type input "100"
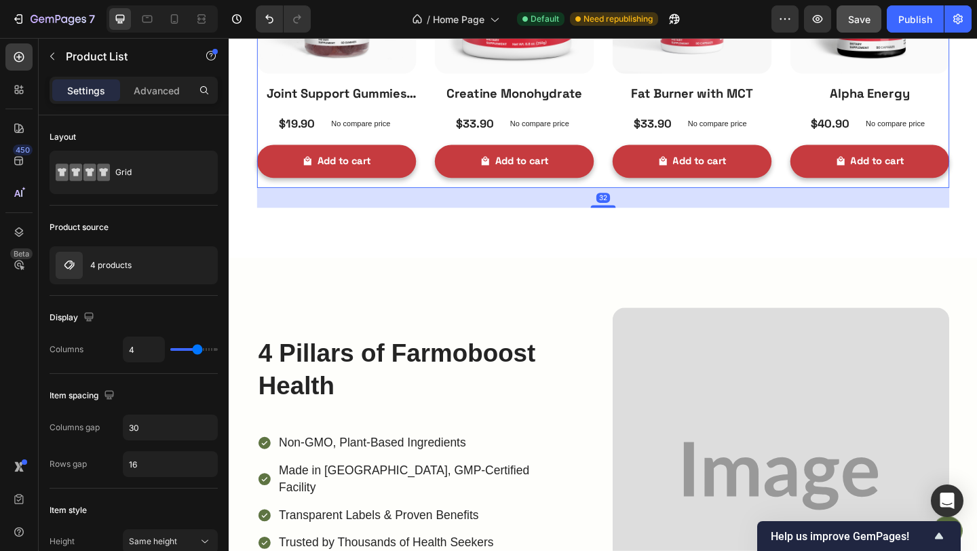
scroll to position [1325, 0]
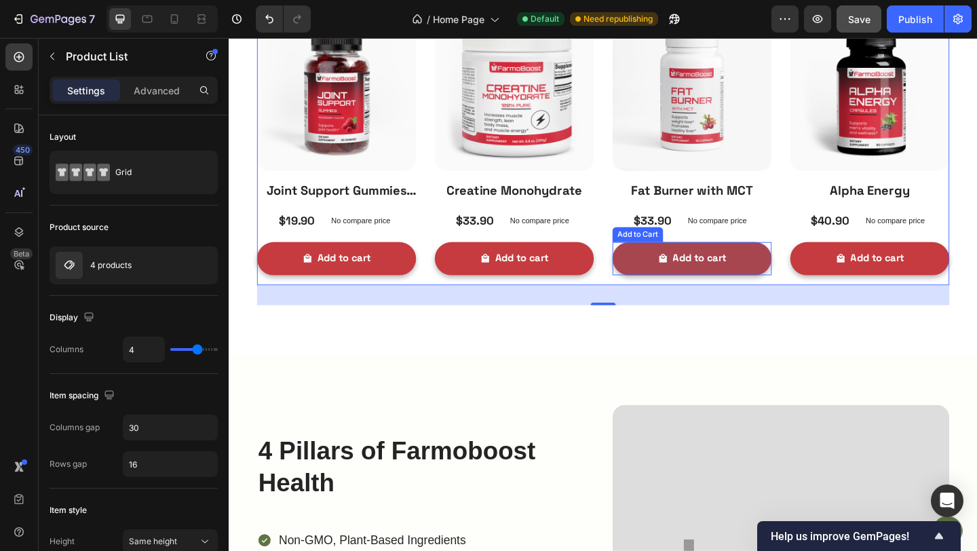
click at [686, 262] on button "Add to cart" at bounding box center [732, 278] width 173 height 36
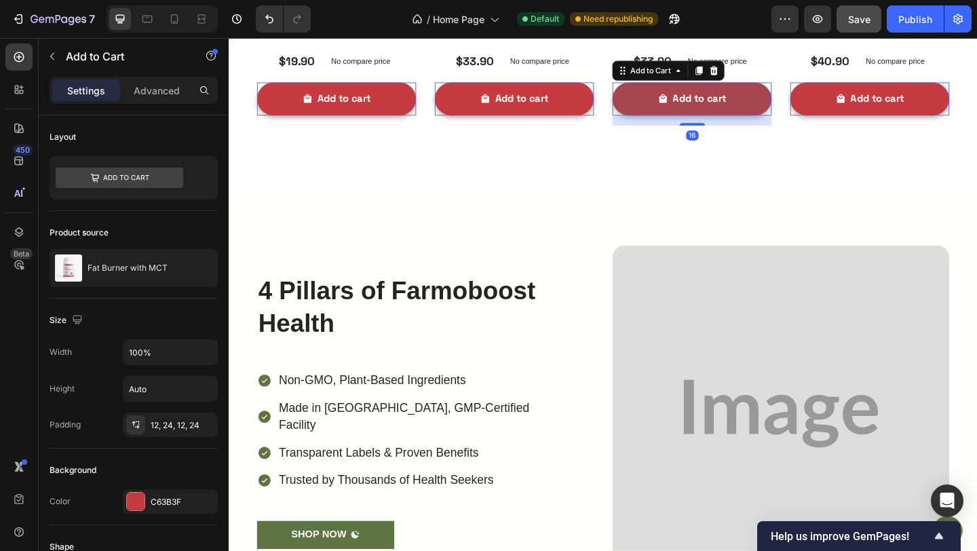
scroll to position [1502, 0]
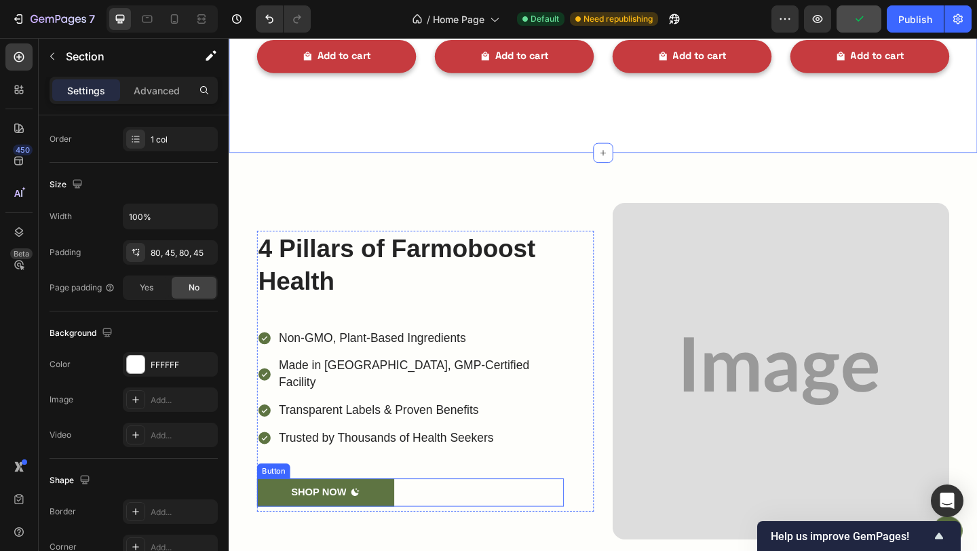
scroll to position [1570, 0]
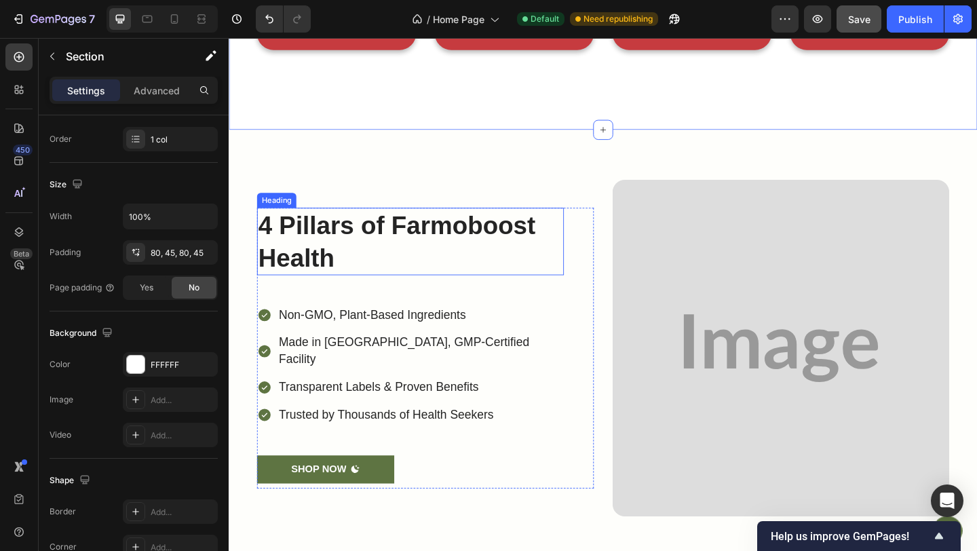
click at [446, 254] on h2 "4 Pillars of Farmoboost Health" at bounding box center [426, 258] width 334 height 73
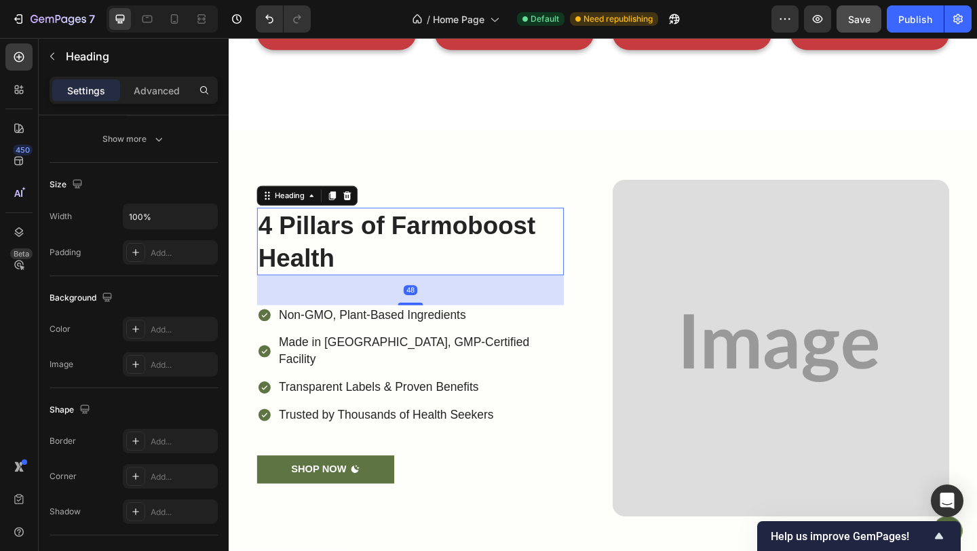
scroll to position [0, 0]
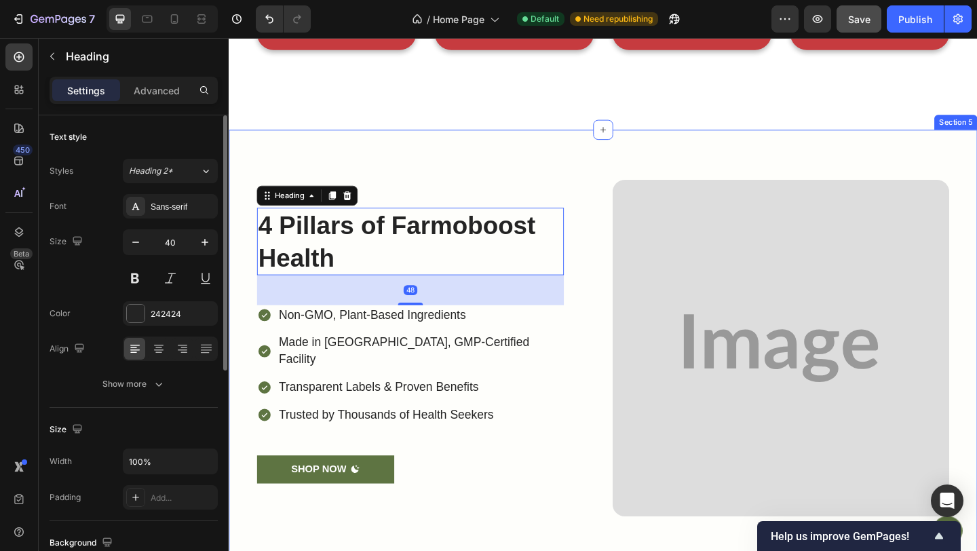
click at [287, 178] on div "Image 4 Pillars of Farmoboost Health Heading 48 Non-GMO, Plant-Based Ingredient…" at bounding box center [636, 375] width 814 height 475
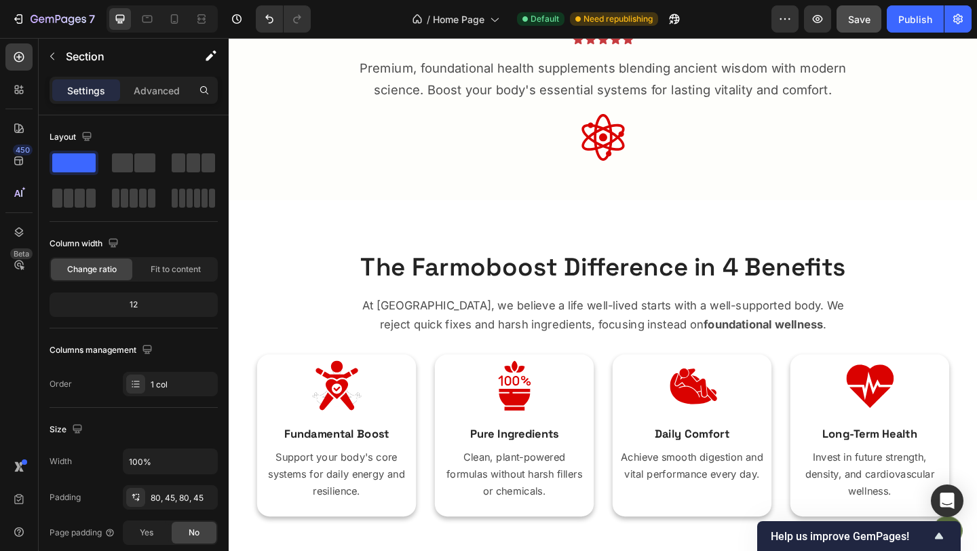
scroll to position [577, 0]
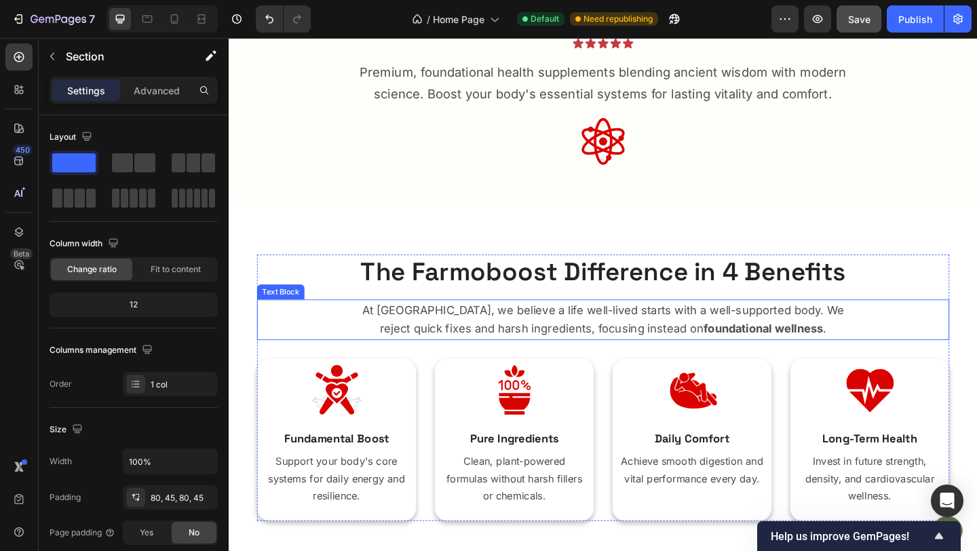
click at [459, 338] on p "At [GEOGRAPHIC_DATA], we believe a life well-lived starts with a well-supported…" at bounding box center [635, 344] width 547 height 41
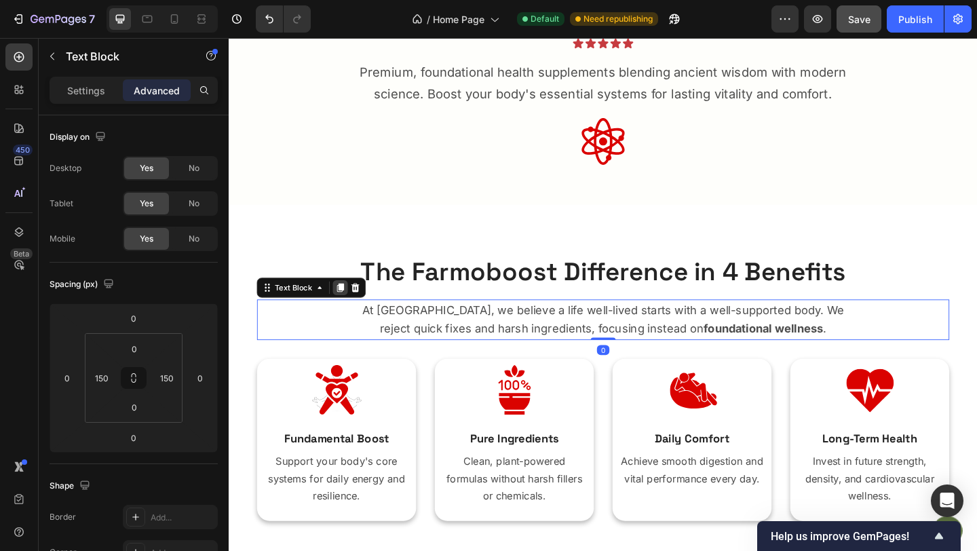
click at [345, 309] on icon at bounding box center [350, 309] width 11 height 11
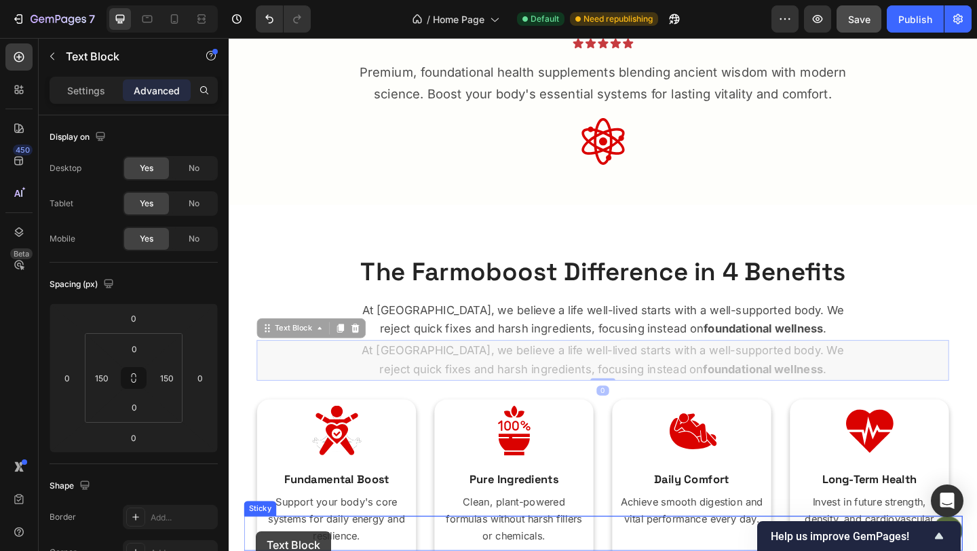
scroll to position [631, 0]
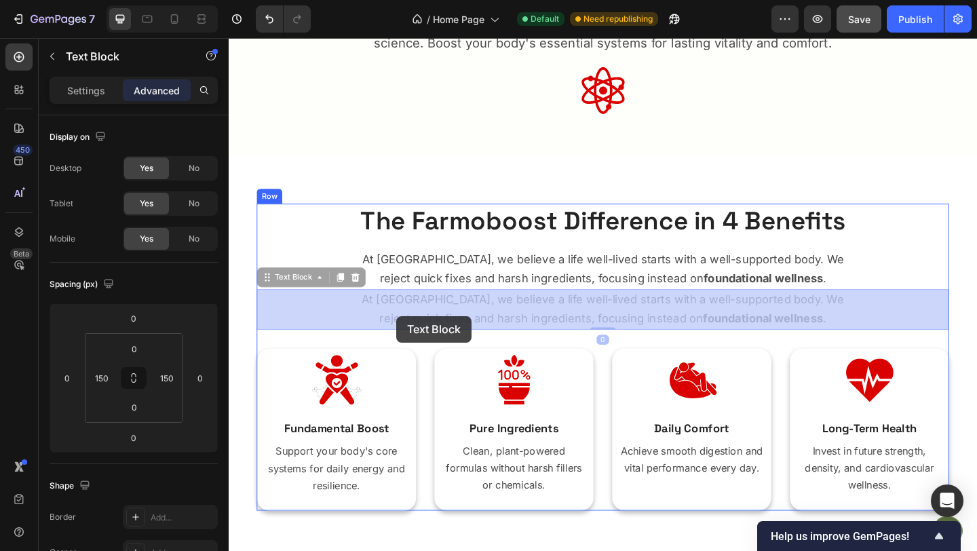
drag, startPoint x: 268, startPoint y: 355, endPoint x: 418, endPoint y: 311, distance: 157.1
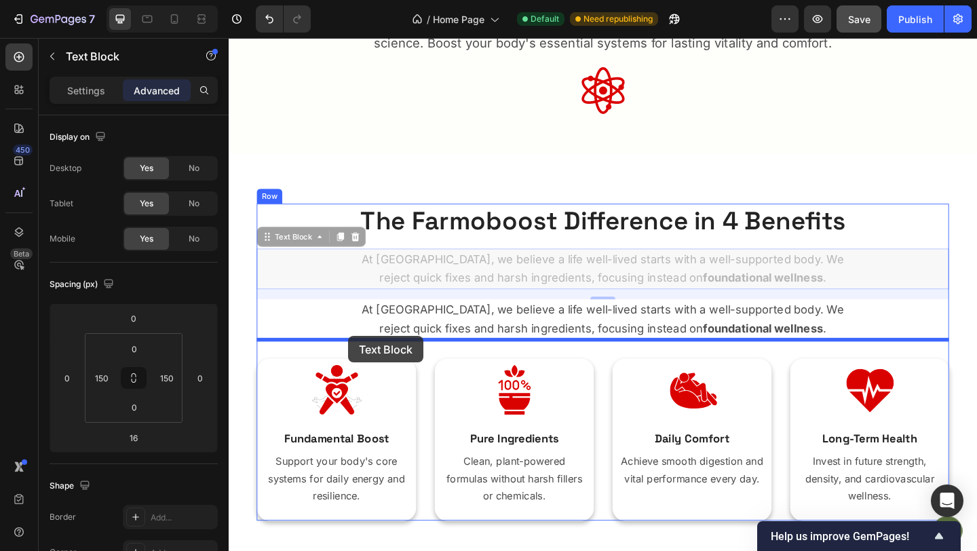
drag, startPoint x: 284, startPoint y: 254, endPoint x: 359, endPoint y: 362, distance: 131.7
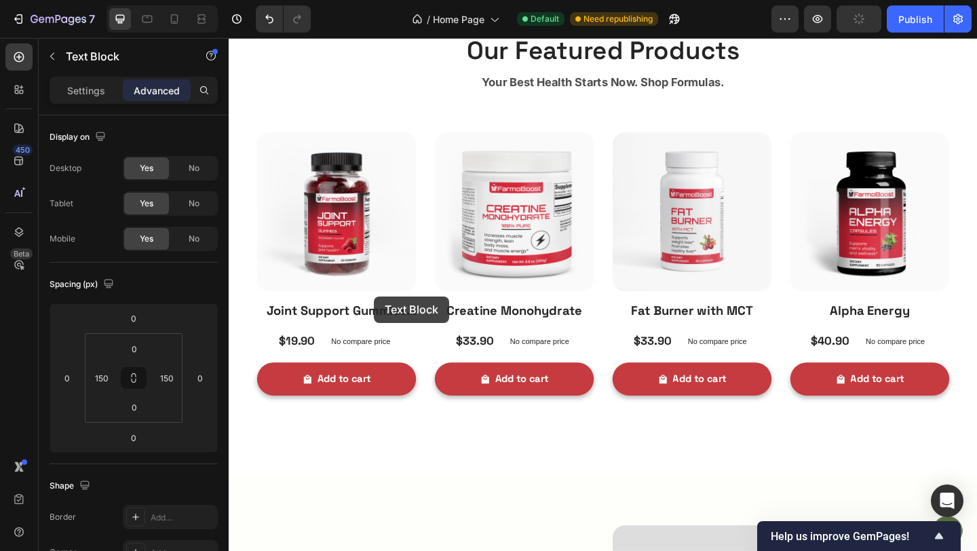
scroll to position [1252, 0]
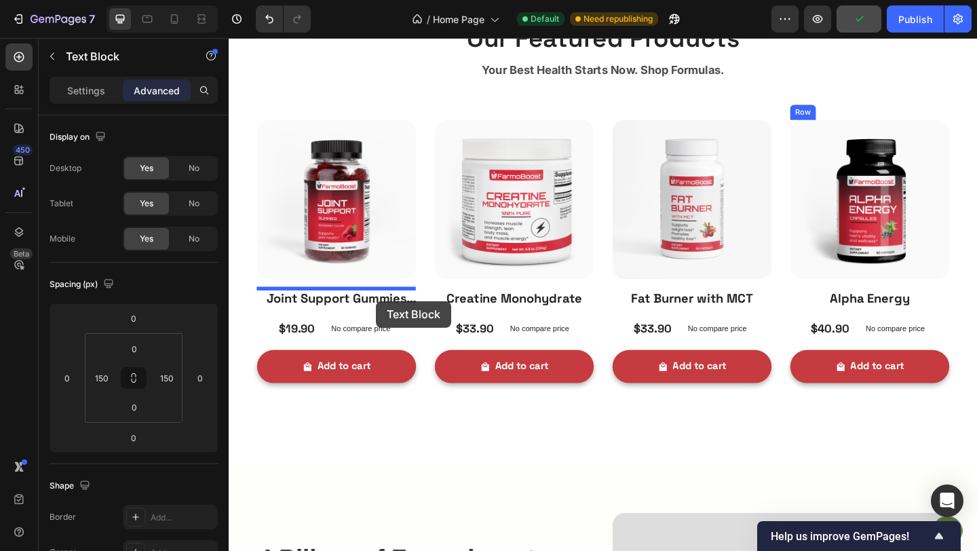
drag, startPoint x: 273, startPoint y: 161, endPoint x: 389, endPoint y: 324, distance: 199.9
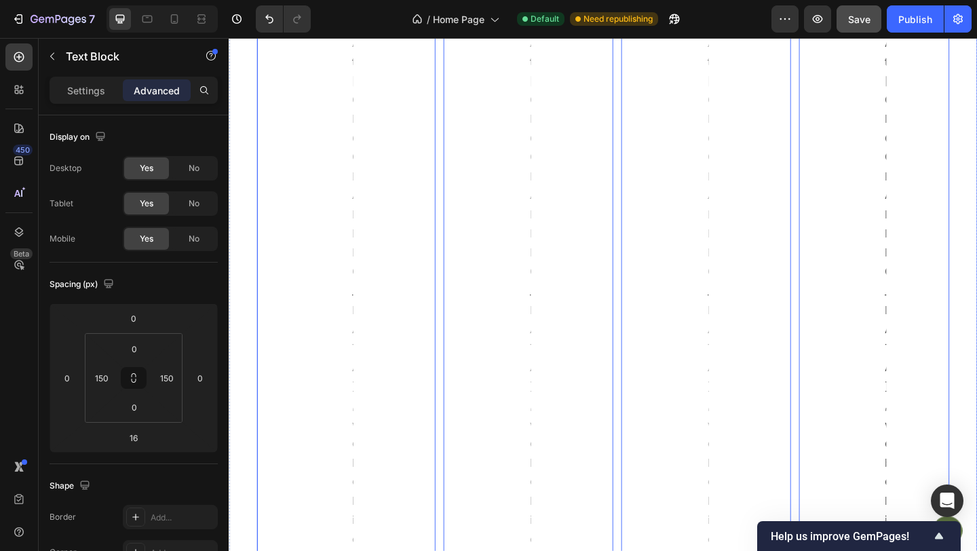
type input "0"
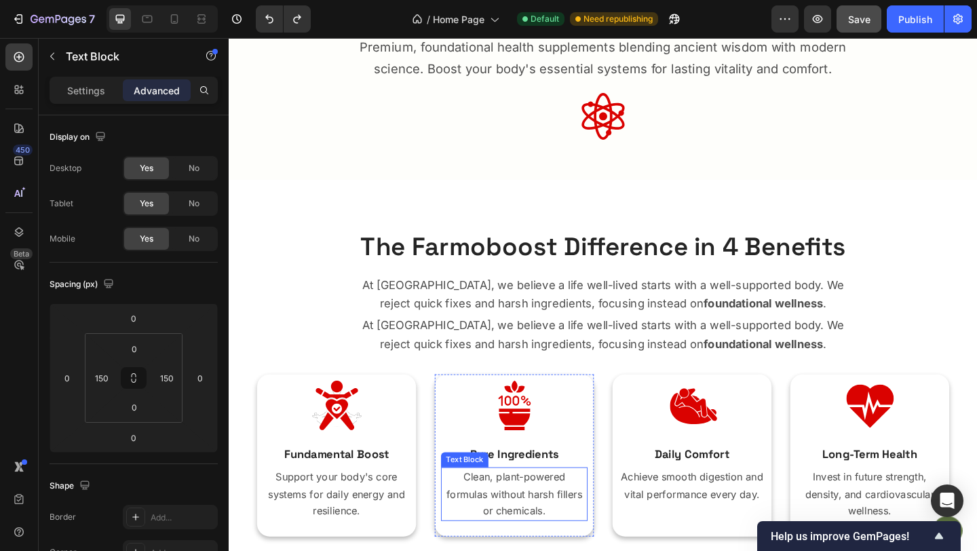
scroll to position [599, 0]
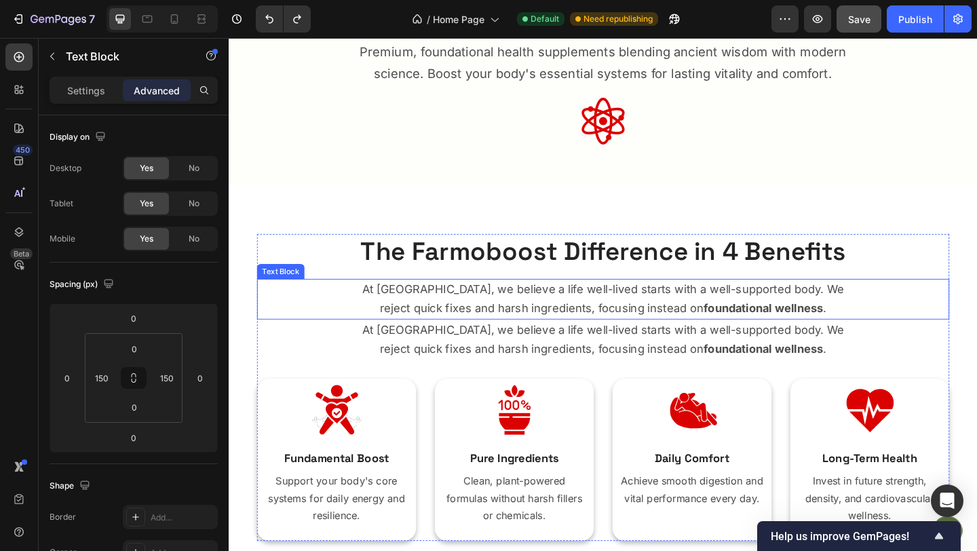
click at [461, 319] on p "At [GEOGRAPHIC_DATA], we believe a life well-lived starts with a well-supported…" at bounding box center [635, 321] width 547 height 41
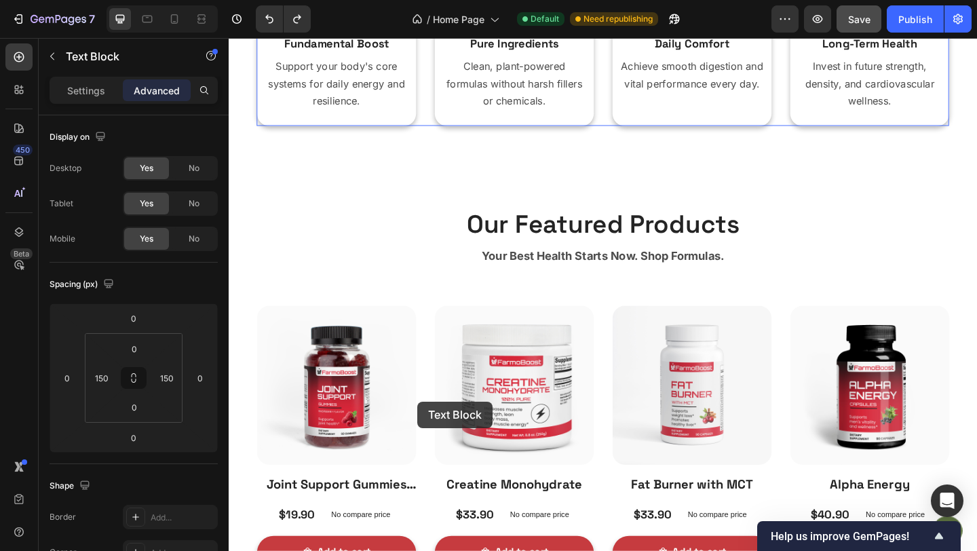
drag, startPoint x: 284, startPoint y: 286, endPoint x: 433, endPoint y: 433, distance: 210.1
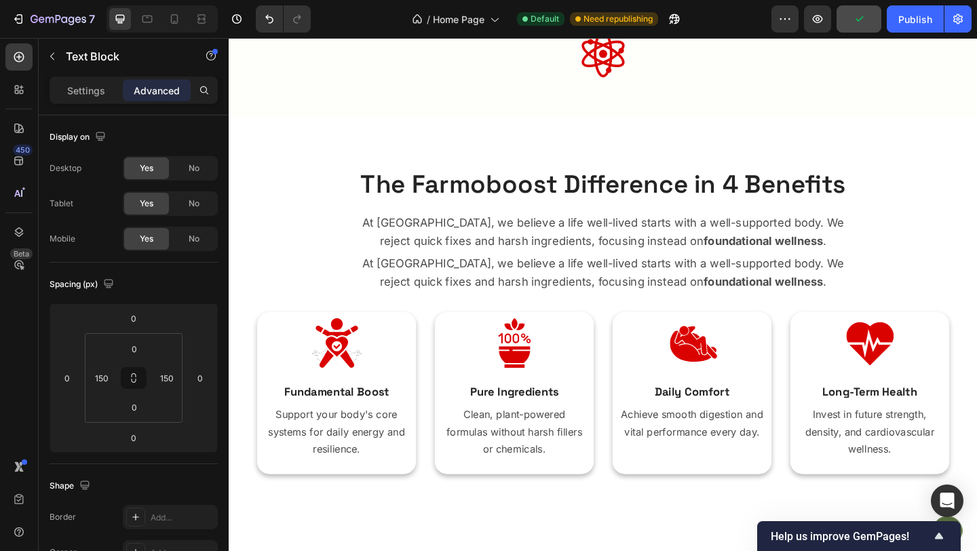
scroll to position [588, 0]
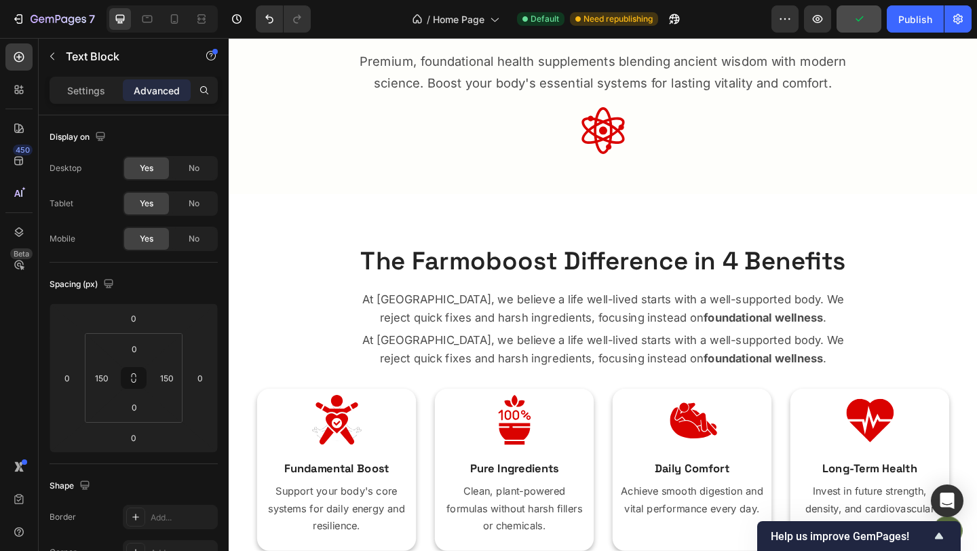
click at [421, 374] on p "At [GEOGRAPHIC_DATA], we believe a life well-lived starts with a well-supported…" at bounding box center [635, 376] width 547 height 41
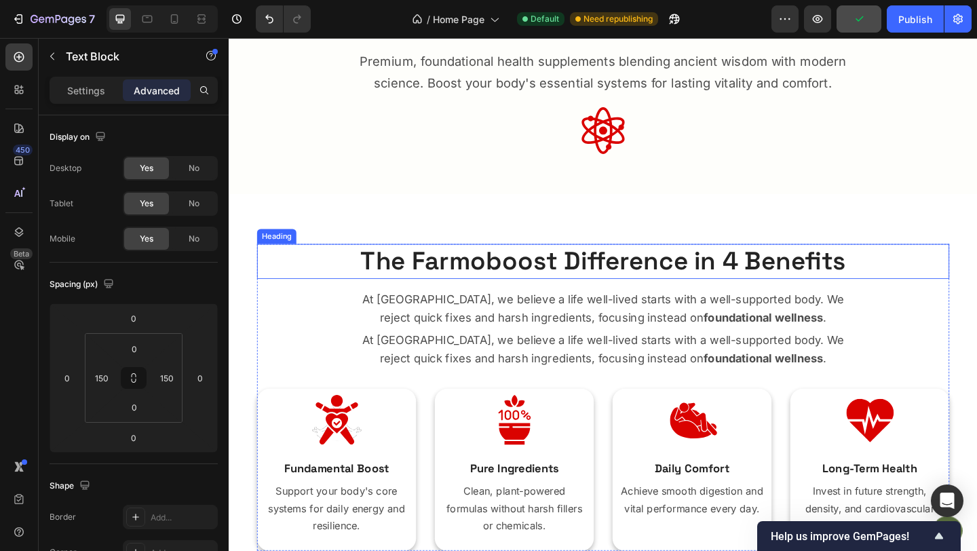
click at [340, 266] on h2 "The Farmoboost Difference in 4 Benefits" at bounding box center [635, 281] width 753 height 38
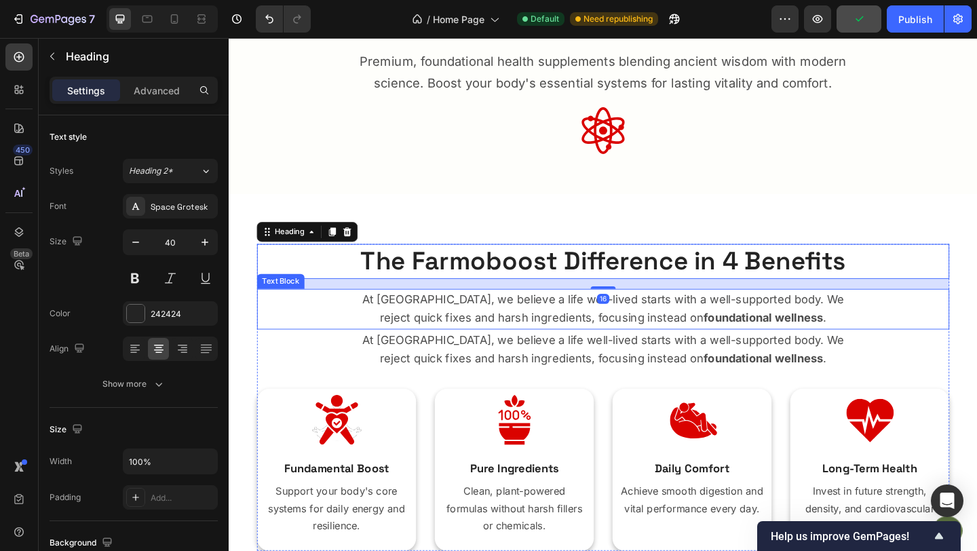
click at [381, 346] on p "At [GEOGRAPHIC_DATA], we believe a life well-lived starts with a well-supported…" at bounding box center [635, 332] width 547 height 41
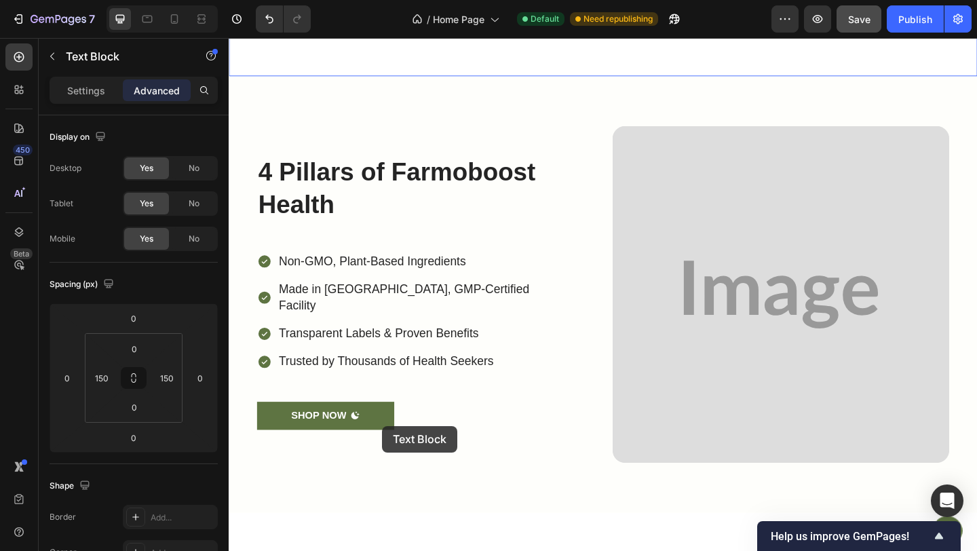
scroll to position [1686, 0]
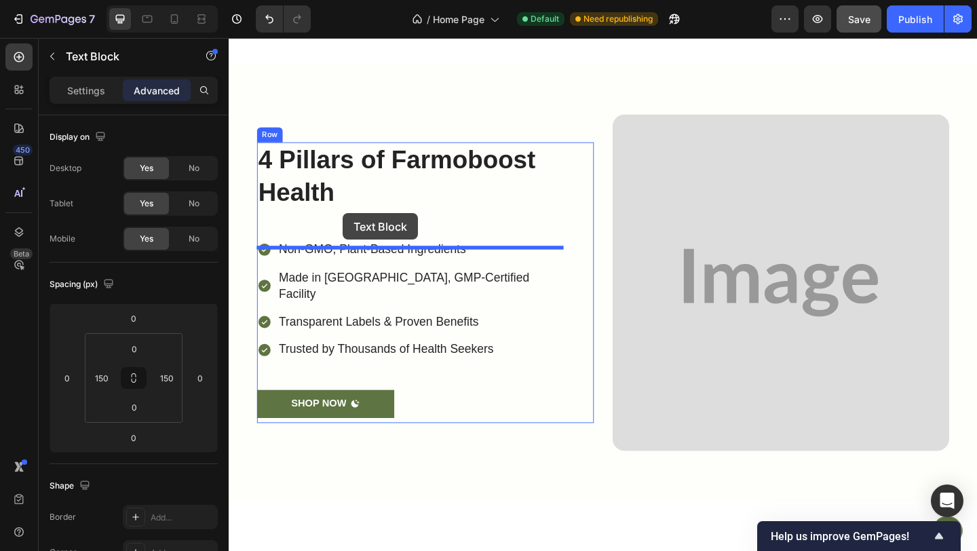
drag, startPoint x: 284, startPoint y: 298, endPoint x: 353, endPoint y: 229, distance: 97.4
type input "48"
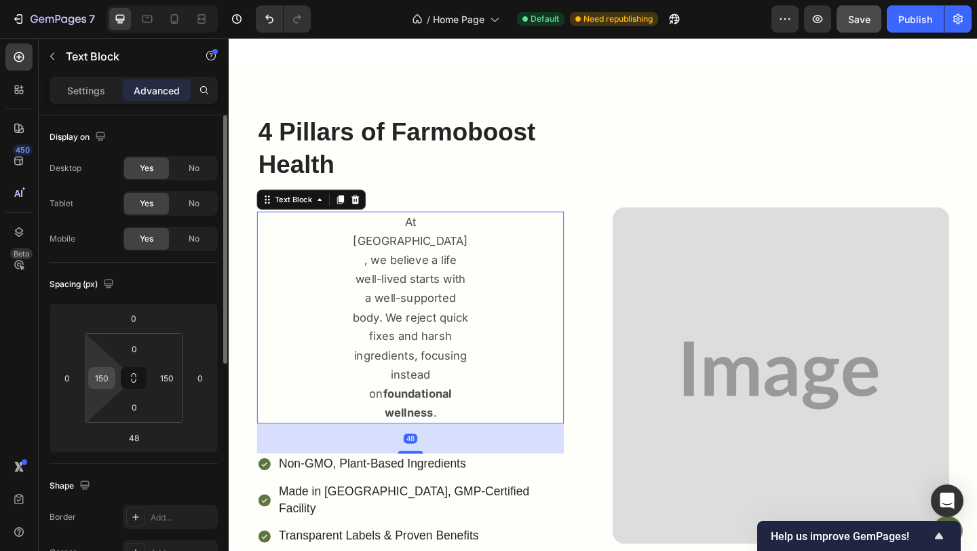
click at [92, 378] on input "150" at bounding box center [102, 378] width 20 height 20
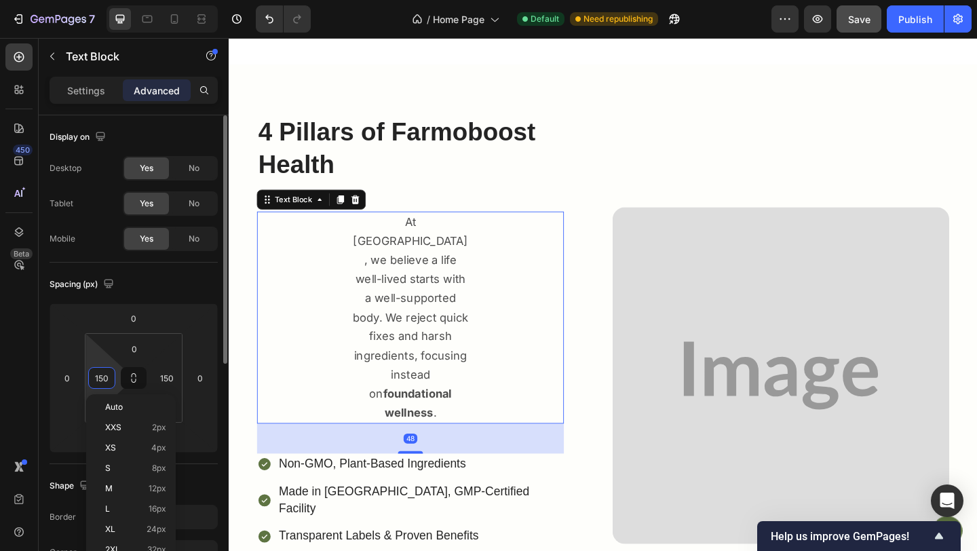
click at [92, 378] on input "150" at bounding box center [102, 378] width 20 height 20
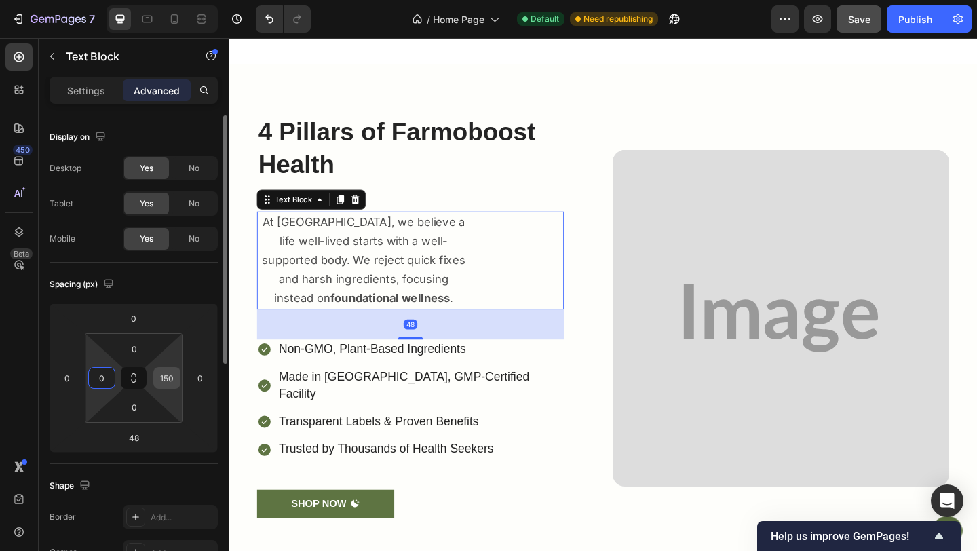
type input "0"
click at [170, 372] on input "150" at bounding box center [167, 378] width 20 height 20
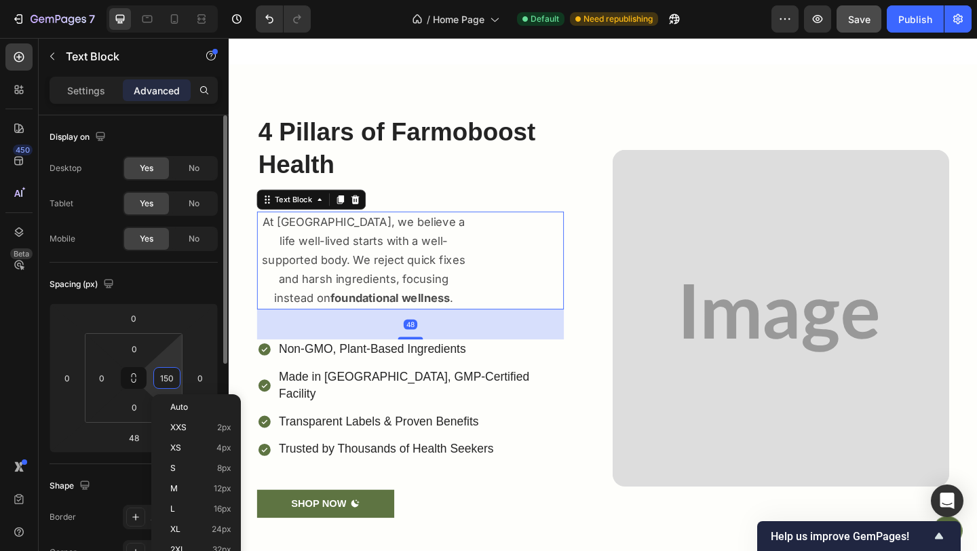
type input "0"
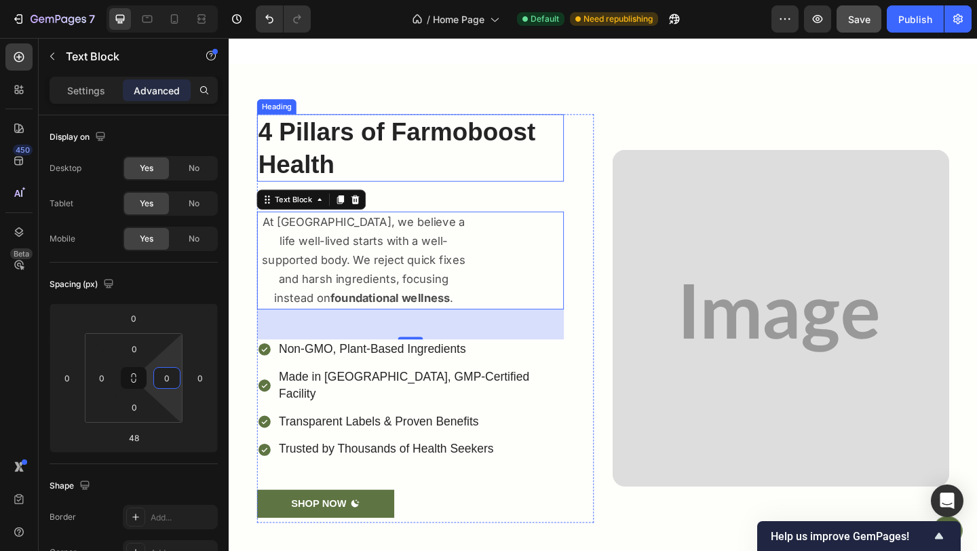
click at [543, 136] on h2 "4 Pillars of Farmoboost Health" at bounding box center [426, 157] width 334 height 73
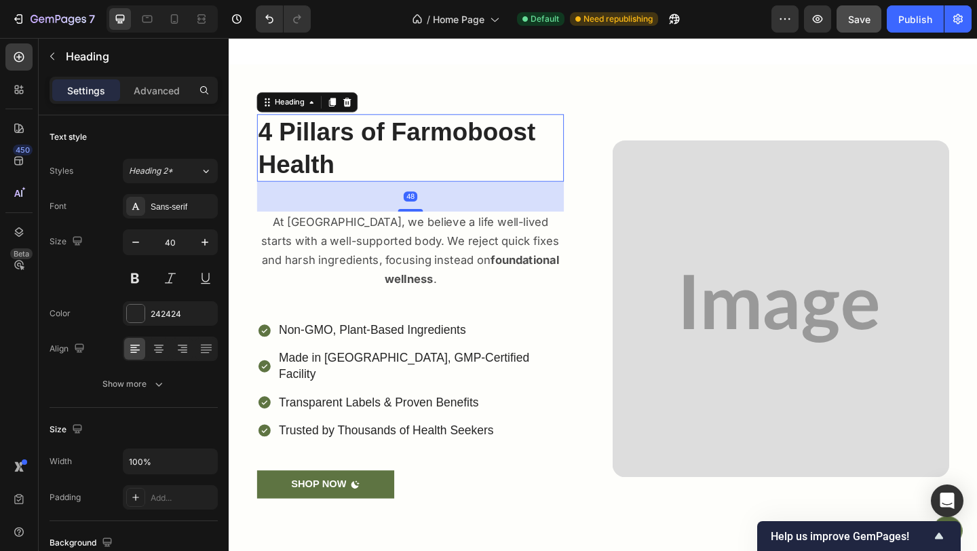
scroll to position [1719, 0]
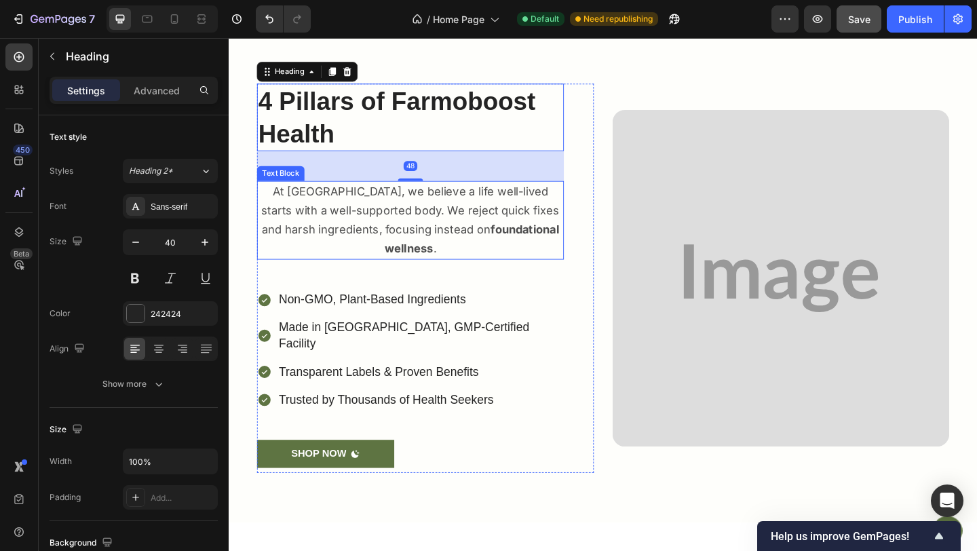
click at [508, 212] on p "At Farmoboost, we believe a life well-lived starts with a well-supported body. …" at bounding box center [425, 236] width 331 height 83
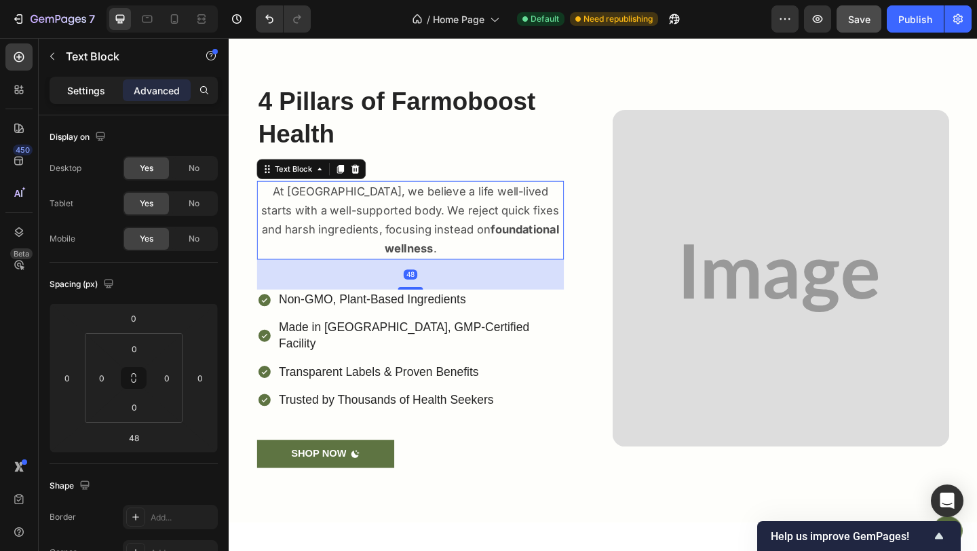
click at [78, 86] on p "Settings" at bounding box center [86, 90] width 38 height 14
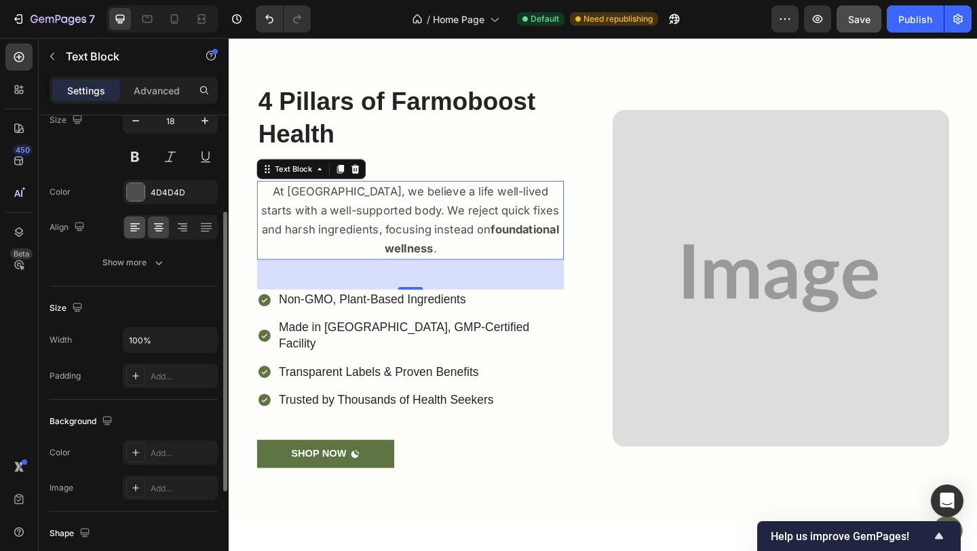
scroll to position [113, 0]
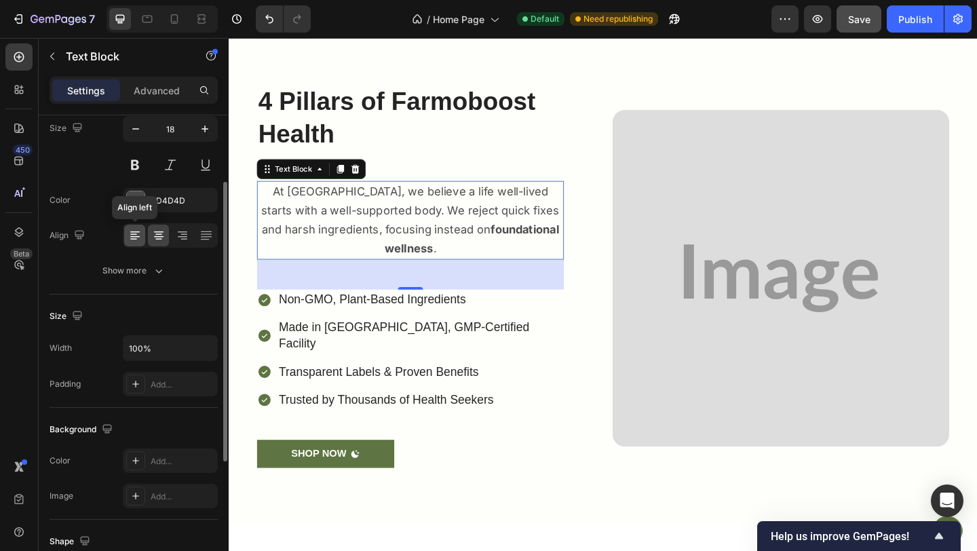
click at [130, 241] on icon at bounding box center [135, 236] width 14 height 14
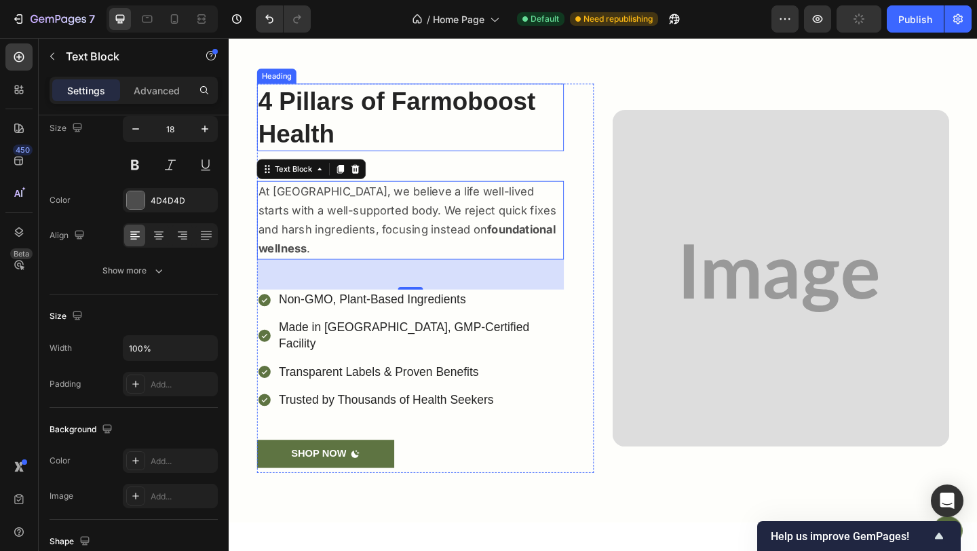
click at [383, 147] on h2 "4 Pillars of Farmoboost Health" at bounding box center [426, 123] width 334 height 73
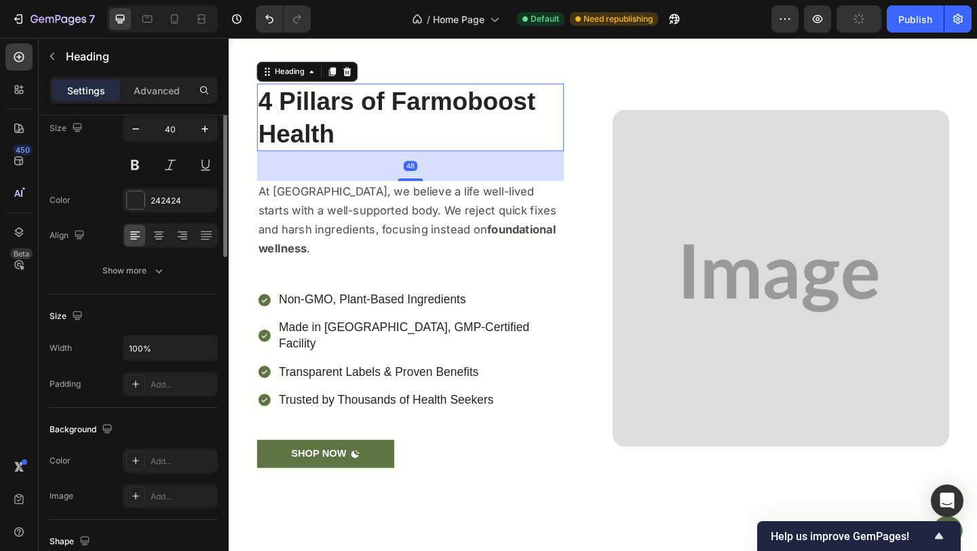
scroll to position [0, 0]
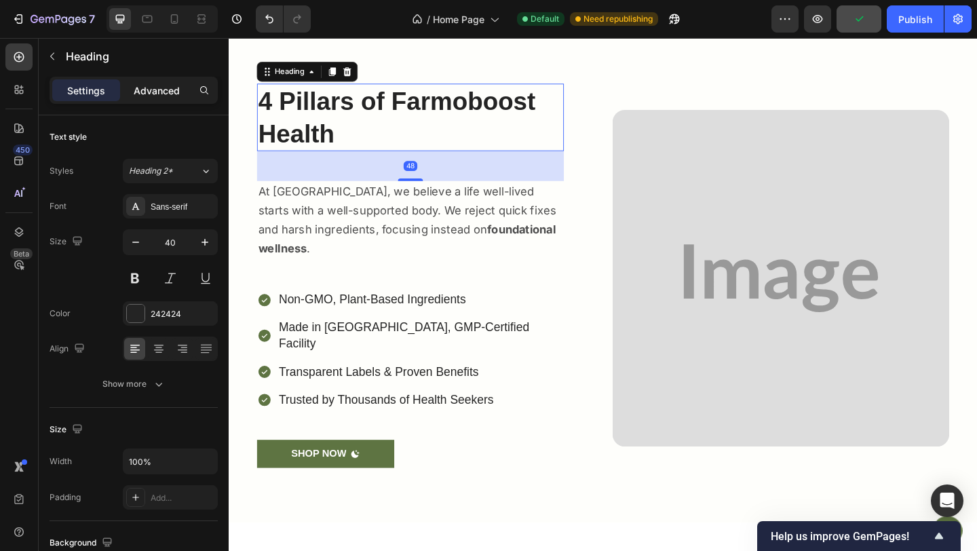
click at [147, 92] on p "Advanced" at bounding box center [157, 90] width 46 height 14
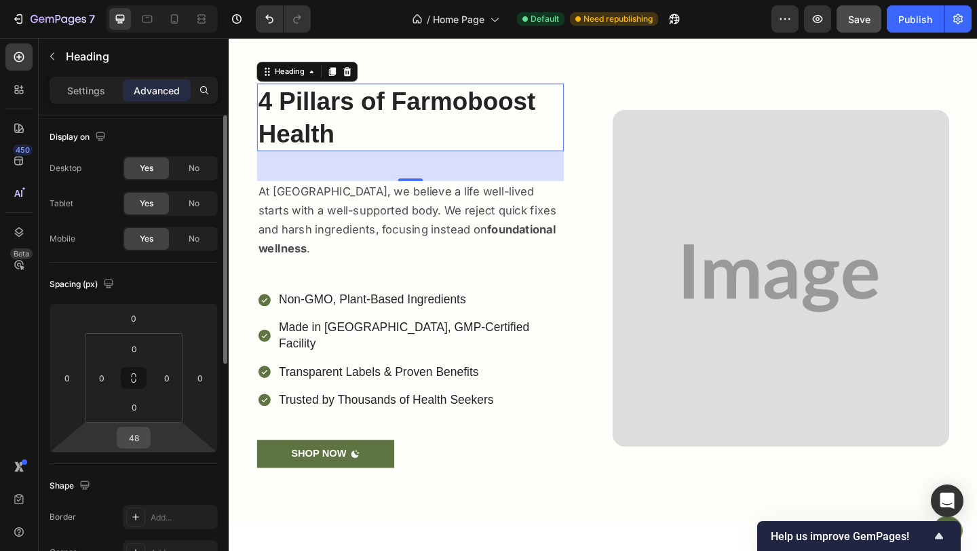
click at [132, 440] on input "48" at bounding box center [133, 437] width 27 height 20
type input "0"
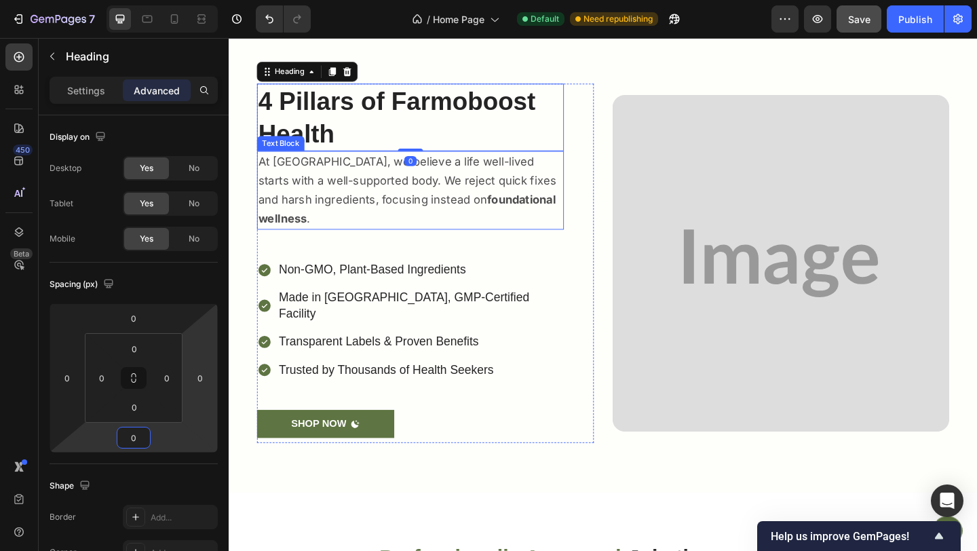
click at [350, 214] on p "At Farmoboost, we believe a life well-lived starts with a well-supported body. …" at bounding box center [425, 203] width 331 height 83
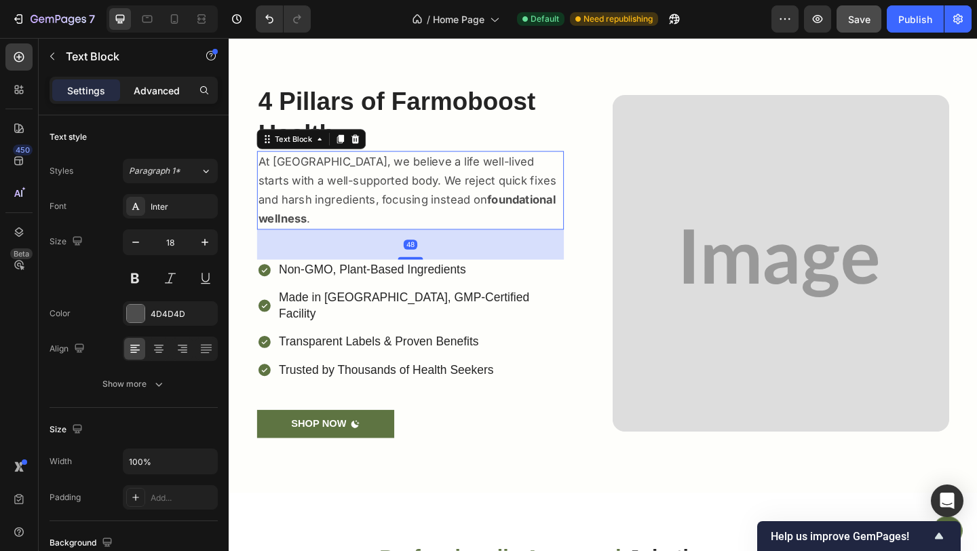
click at [161, 90] on p "Advanced" at bounding box center [157, 90] width 46 height 14
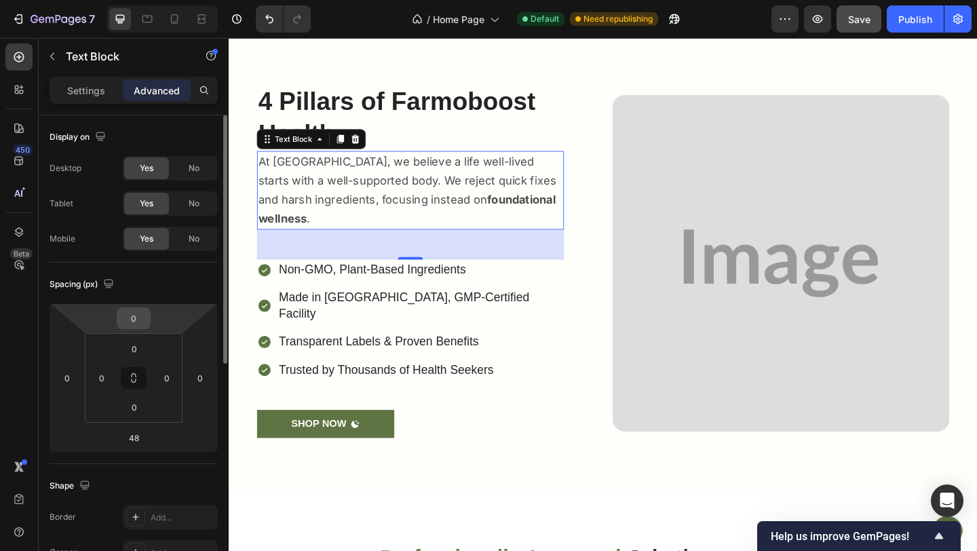
click at [144, 327] on div "0" at bounding box center [134, 318] width 34 height 22
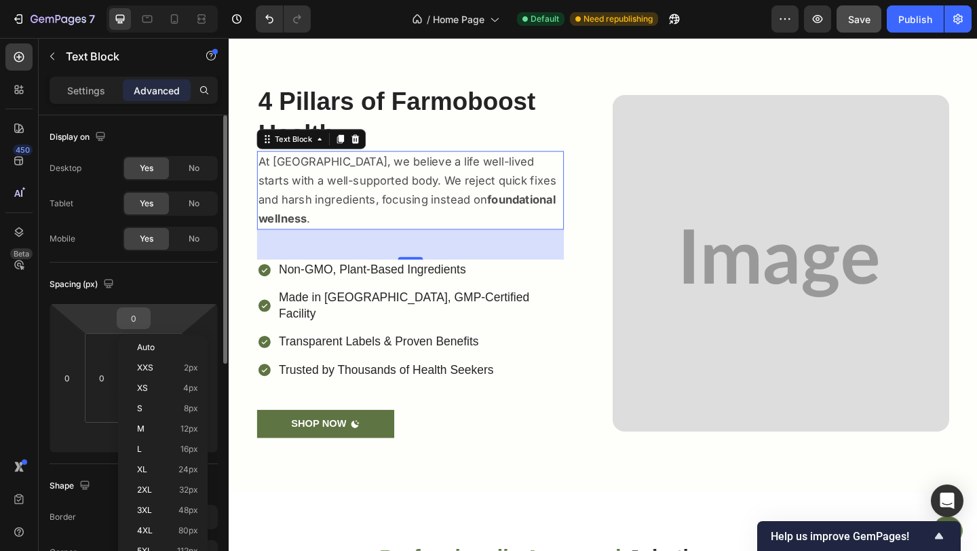
click at [139, 323] on input "0" at bounding box center [133, 318] width 27 height 20
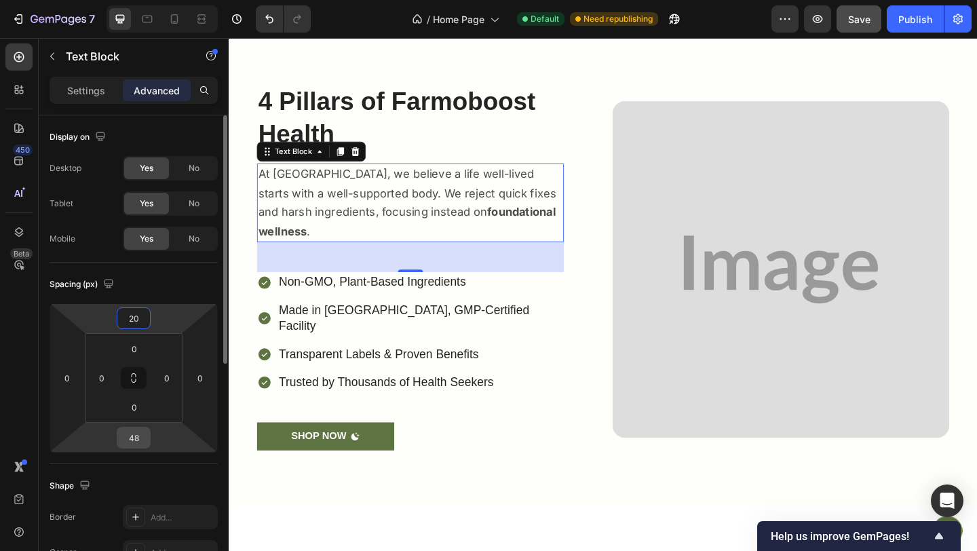
type input "20"
click at [139, 431] on input "48" at bounding box center [133, 437] width 27 height 20
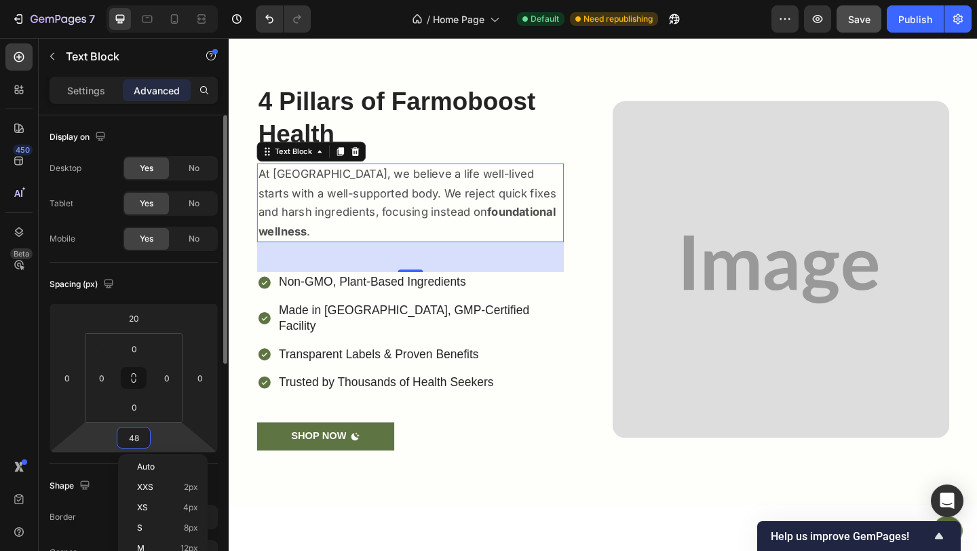
click at [139, 431] on input "48" at bounding box center [133, 437] width 27 height 20
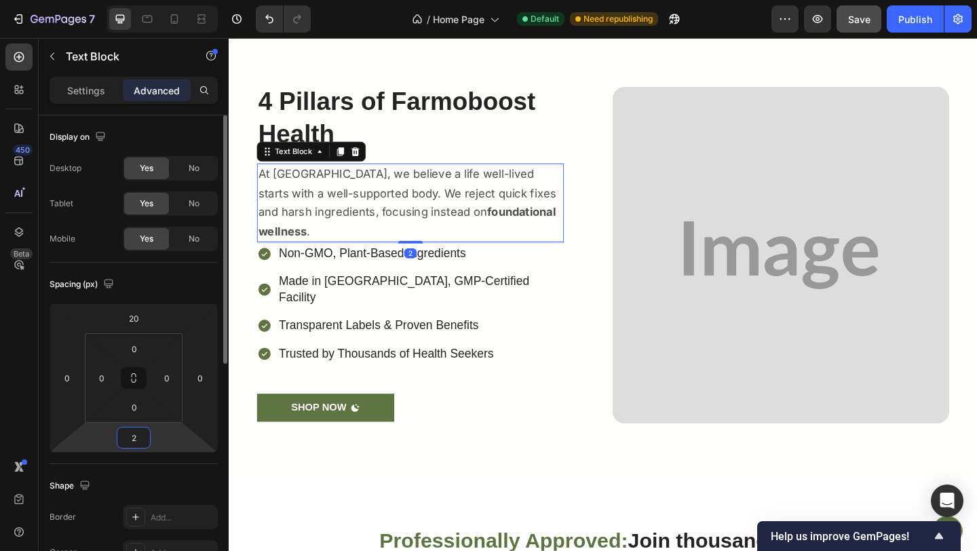
type input "20"
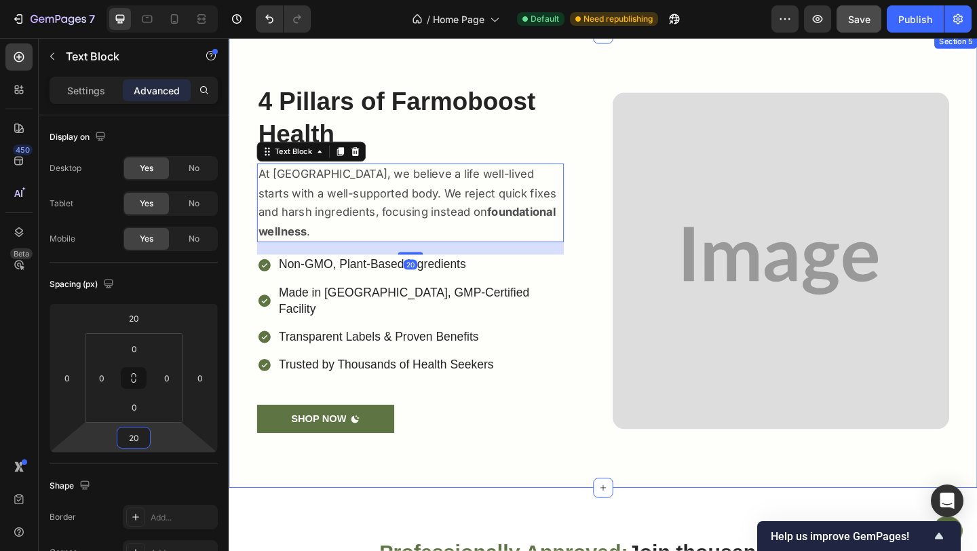
click at [318, 499] on div "Image 4 Pillars of Farmoboost Health Heading At Farmoboost, we believe a life w…" at bounding box center [636, 280] width 814 height 494
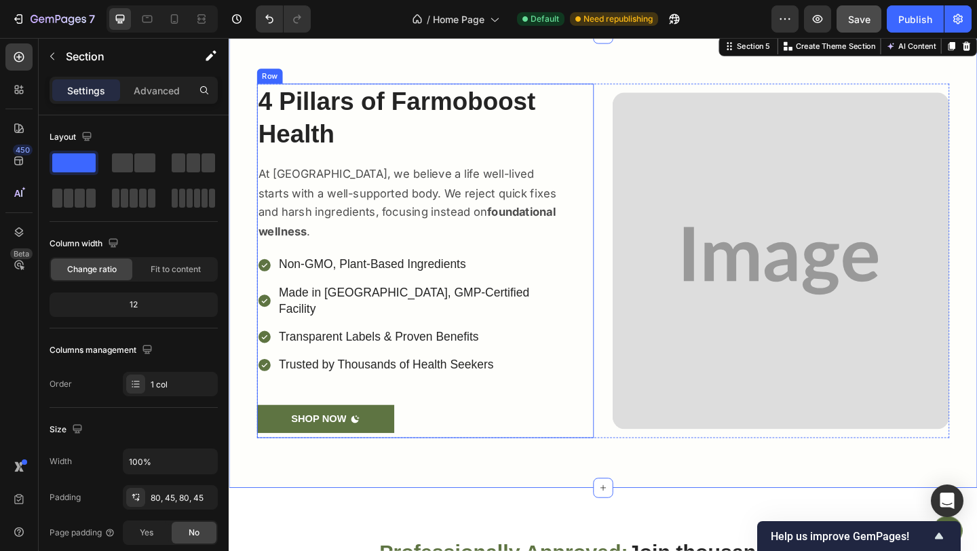
click at [463, 391] on div "Image 4 Pillars of Farmoboost Health Heading At Farmoboost, we believe a life w…" at bounding box center [426, 279] width 334 height 385
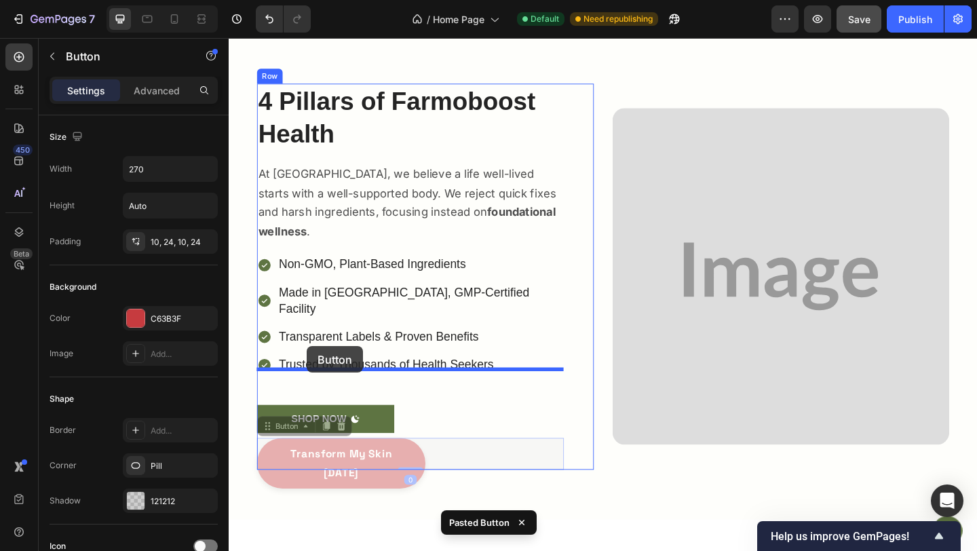
drag, startPoint x: 276, startPoint y: 421, endPoint x: 313, endPoint y: 373, distance: 60.4
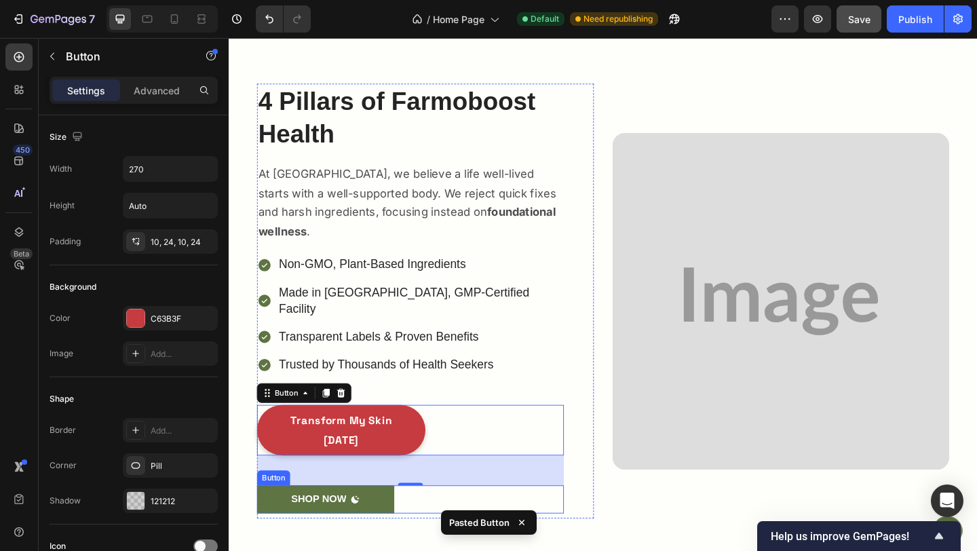
click at [446, 524] on div "SHOP NOW Button" at bounding box center [426, 539] width 334 height 31
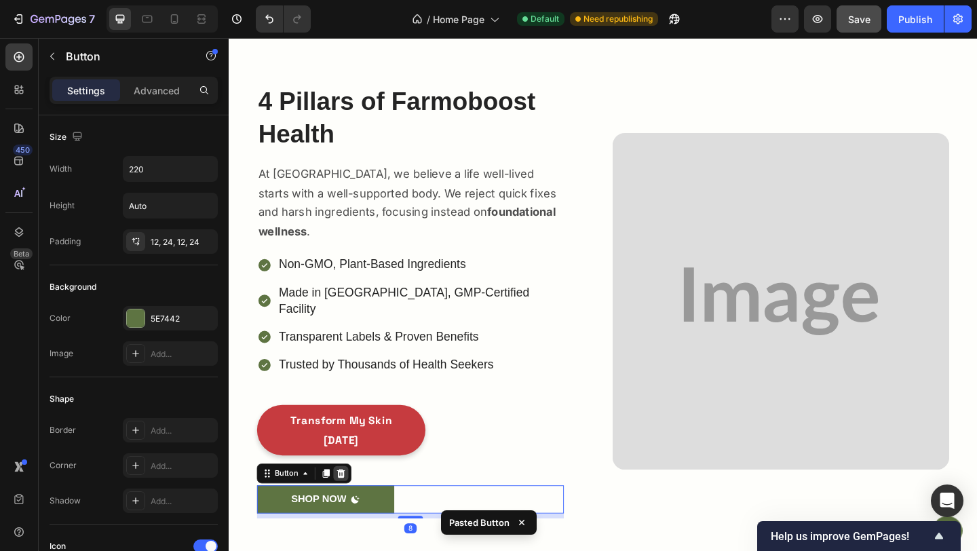
click at [352, 507] on icon at bounding box center [351, 511] width 9 height 9
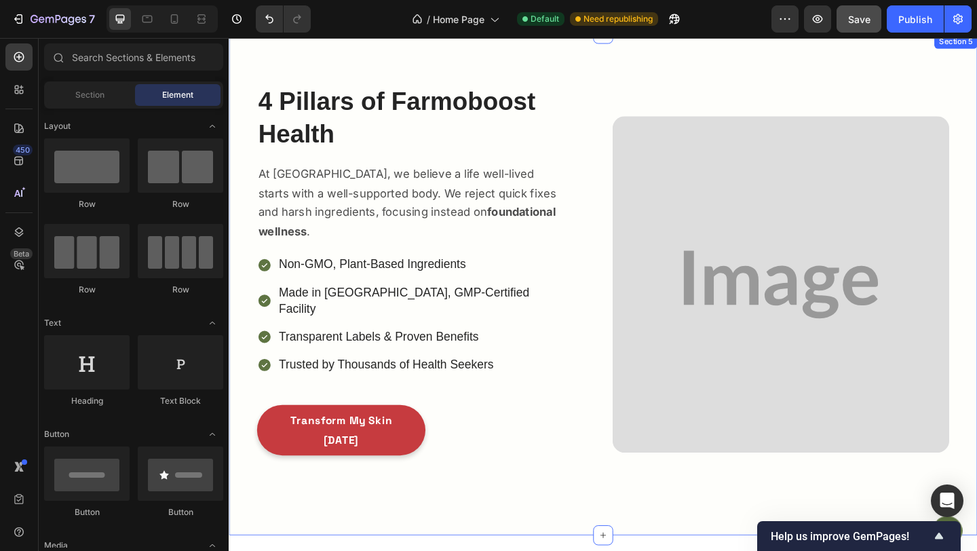
click at [250, 397] on div "Image 4 Pillars of Farmoboost Health Heading At Farmoboost, we believe a life w…" at bounding box center [636, 306] width 814 height 546
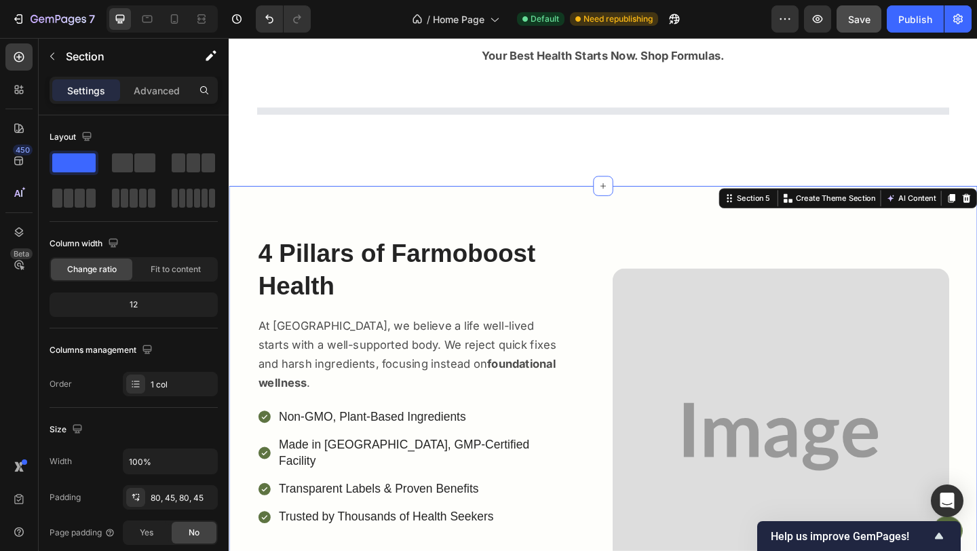
scroll to position [1357, 0]
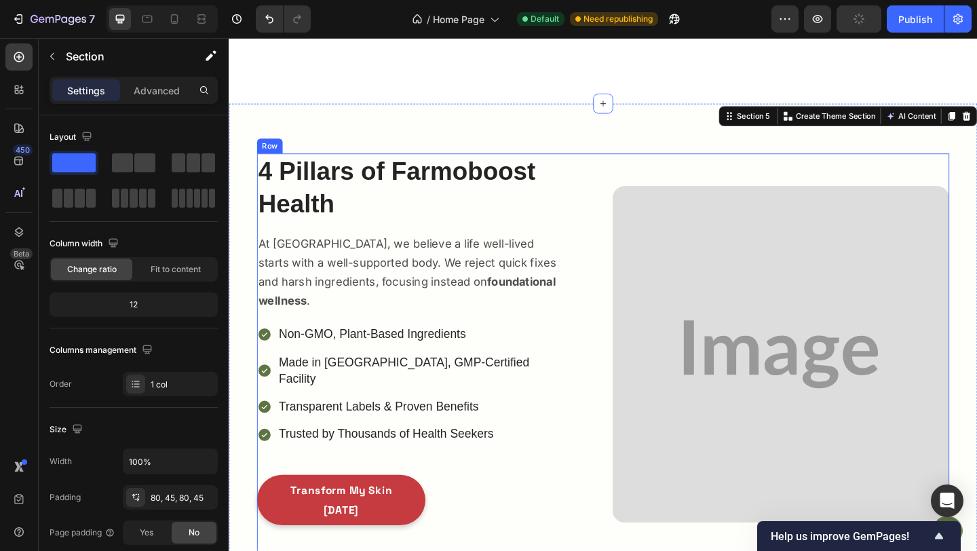
click at [636, 281] on div "Image 4 Pillars of Farmoboost Health Heading At Farmoboost, we believe a life w…" at bounding box center [635, 381] width 753 height 437
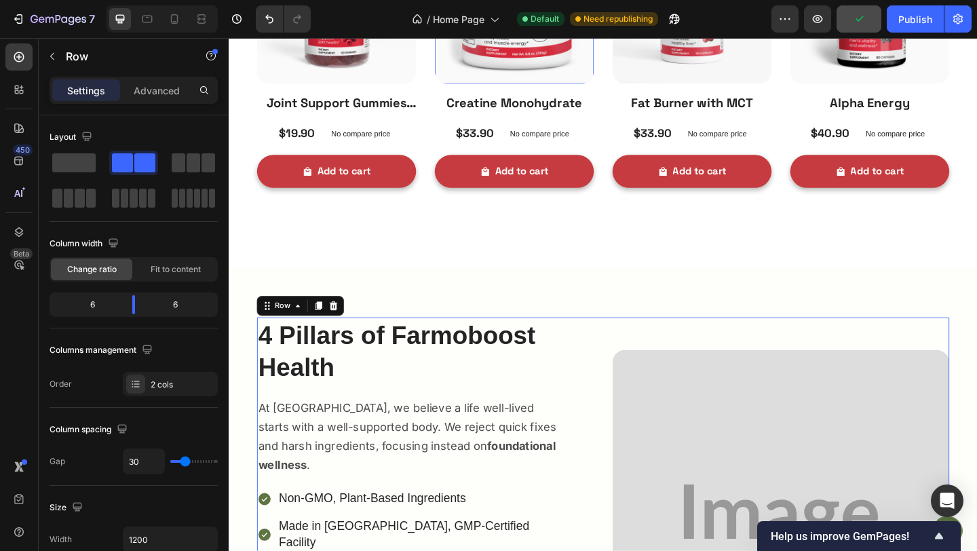
scroll to position [1520, 0]
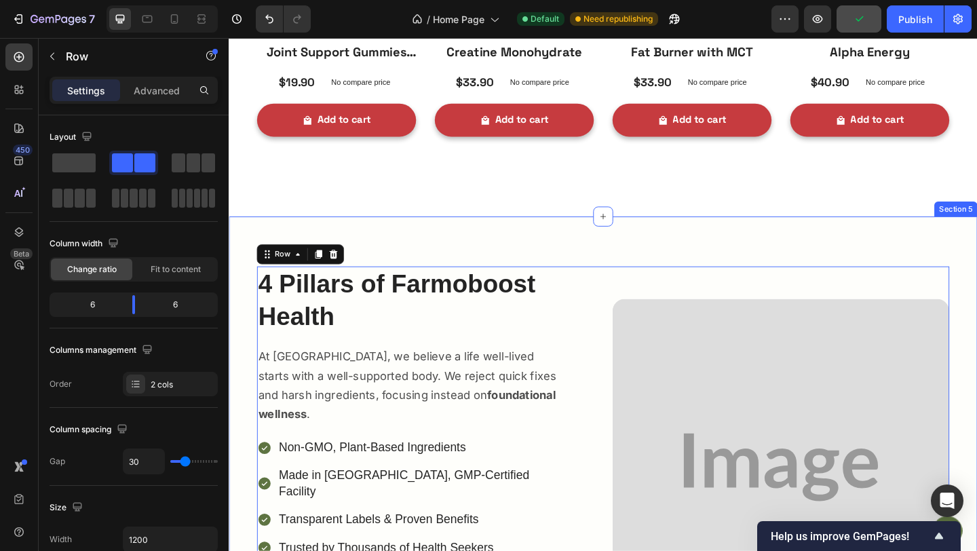
click at [469, 246] on div "Image 4 Pillars of Farmoboost Health Heading At Farmoboost, we believe a life w…" at bounding box center [636, 505] width 814 height 546
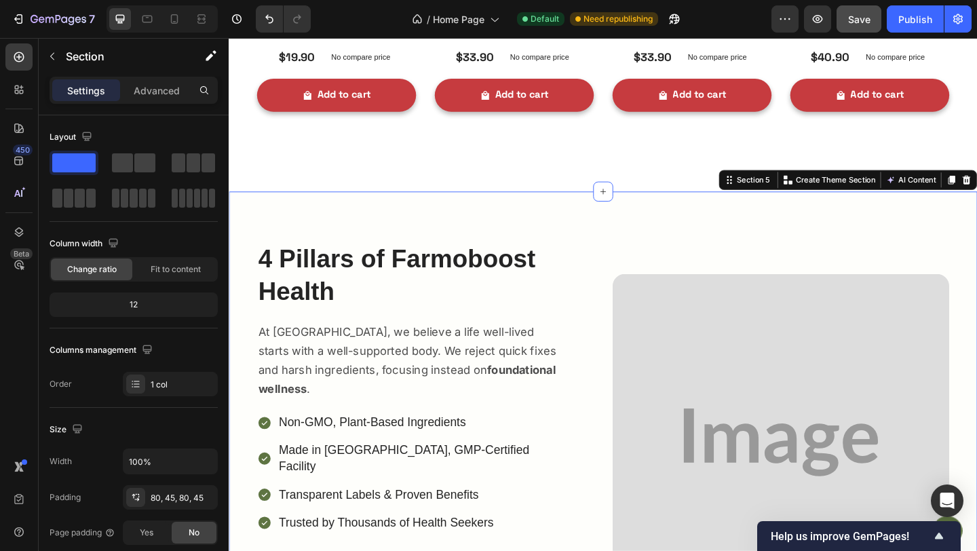
scroll to position [1682, 0]
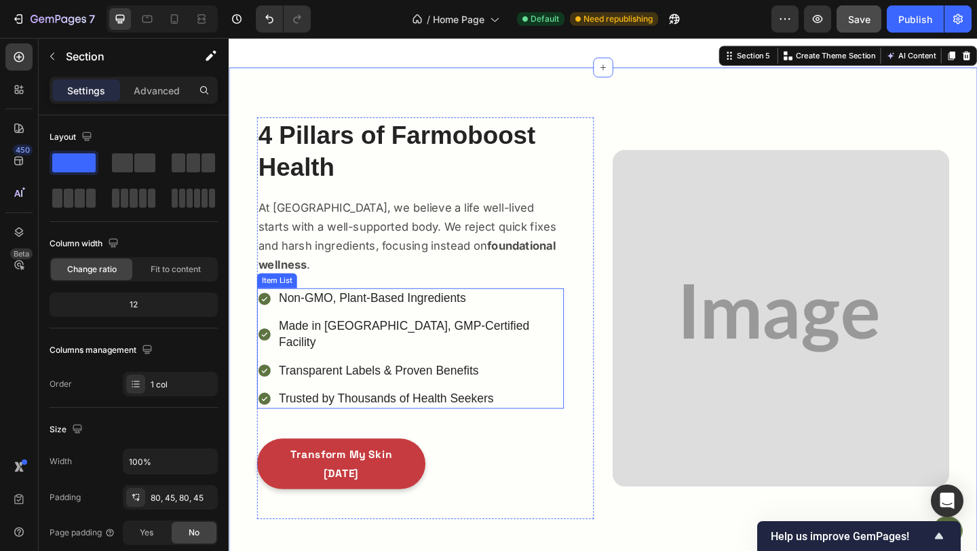
click at [271, 315] on icon at bounding box center [267, 322] width 14 height 14
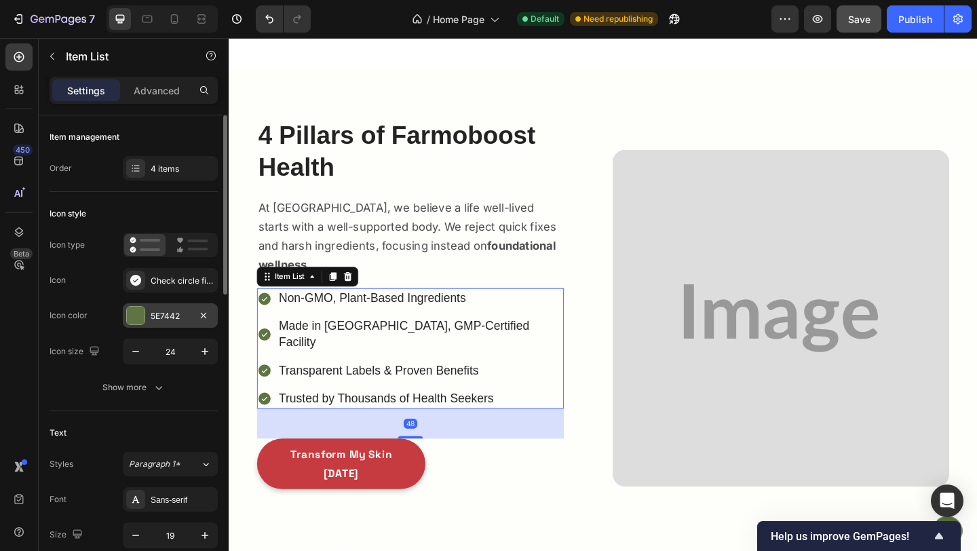
click at [163, 317] on div "5E7442" at bounding box center [170, 316] width 39 height 12
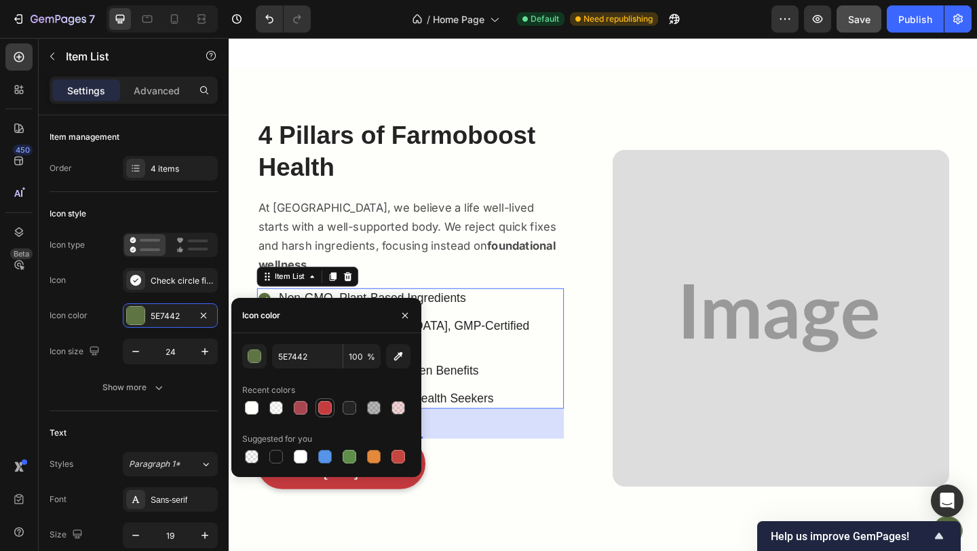
click at [319, 416] on div at bounding box center [324, 407] width 19 height 19
type input "C63B3F"
click at [812, 235] on img at bounding box center [829, 342] width 366 height 366
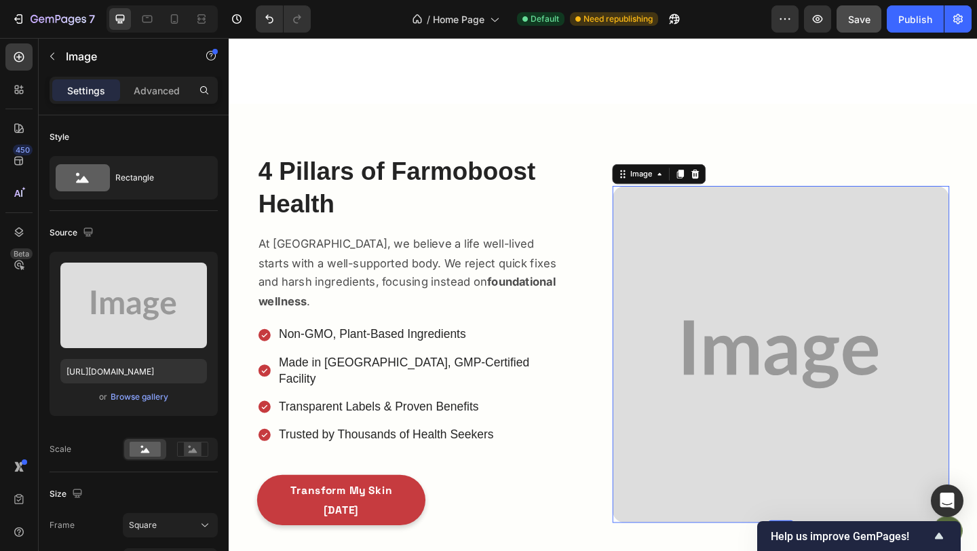
scroll to position [1640, 0]
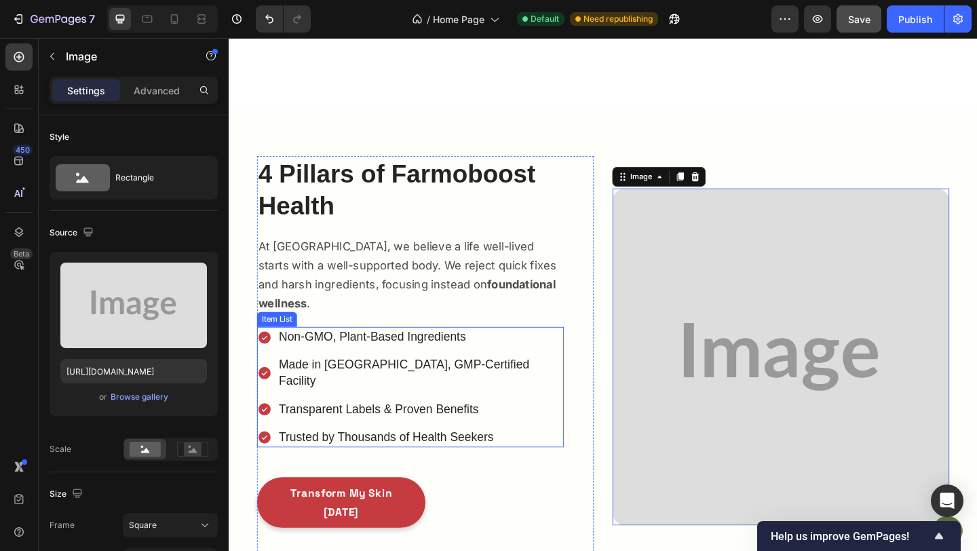
click at [369, 354] on p "Non-GMO, Plant-Based Ingredients" at bounding box center [437, 363] width 308 height 18
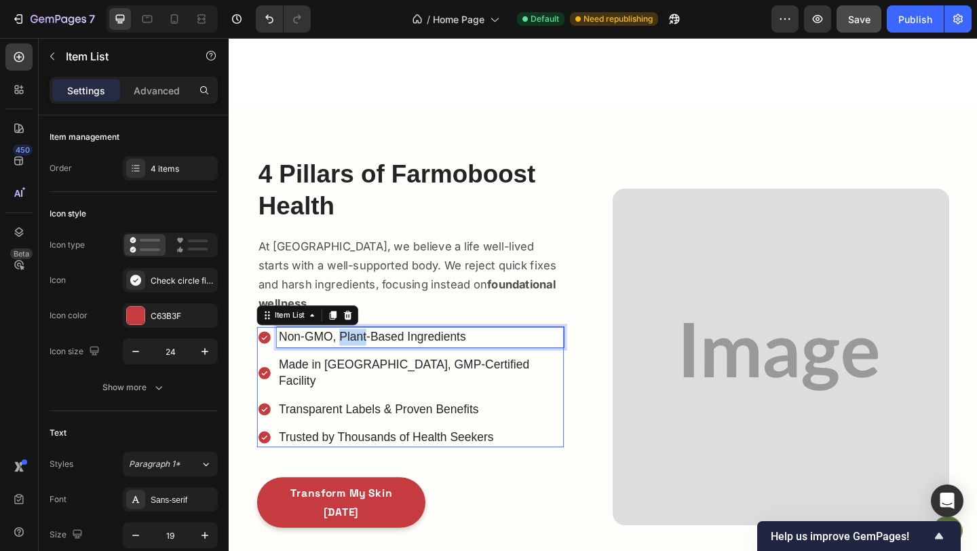
click at [369, 354] on p "Non-GMO, Plant-Based Ingredients" at bounding box center [437, 363] width 308 height 18
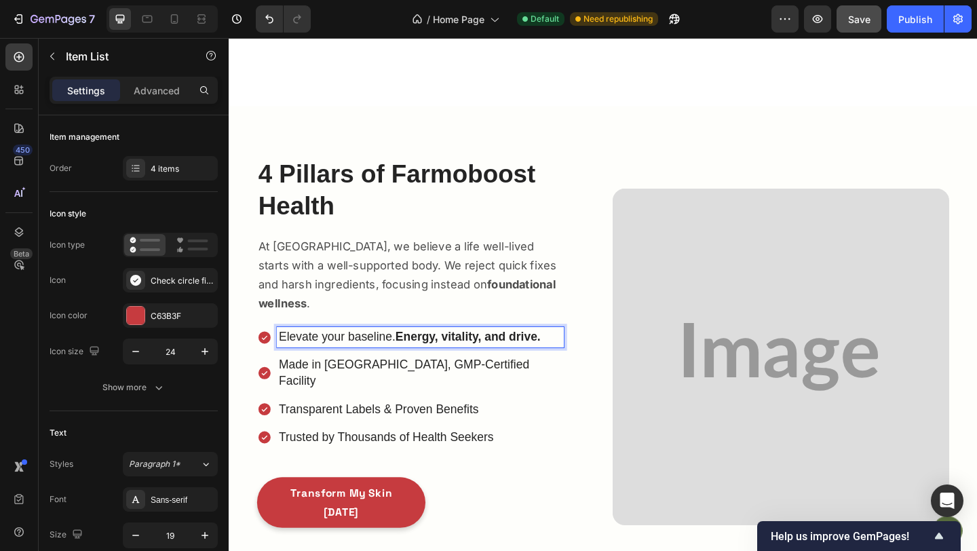
click at [461, 385] on p "Made in USA, GMP-Certified Facility" at bounding box center [437, 403] width 308 height 36
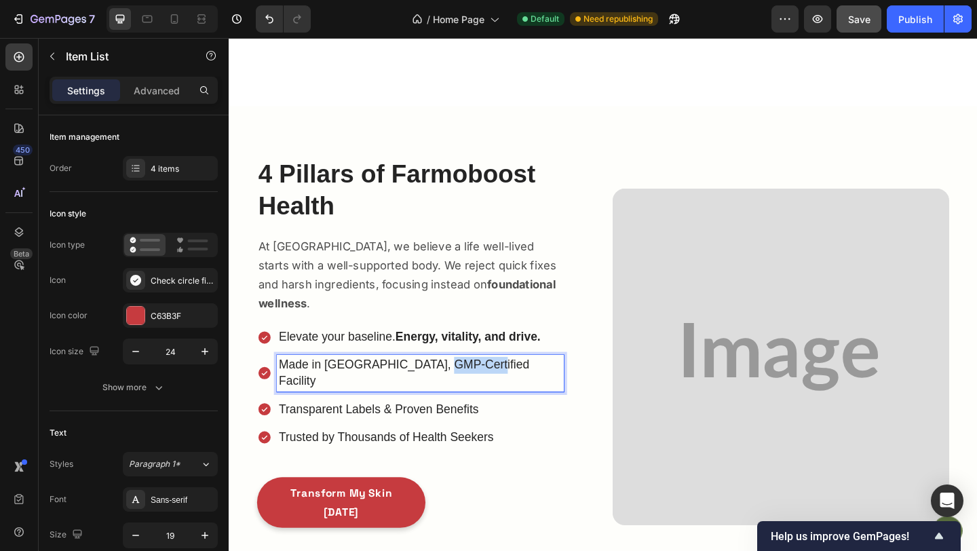
click at [461, 385] on p "Made in USA, GMP-Certified Facility" at bounding box center [437, 403] width 308 height 36
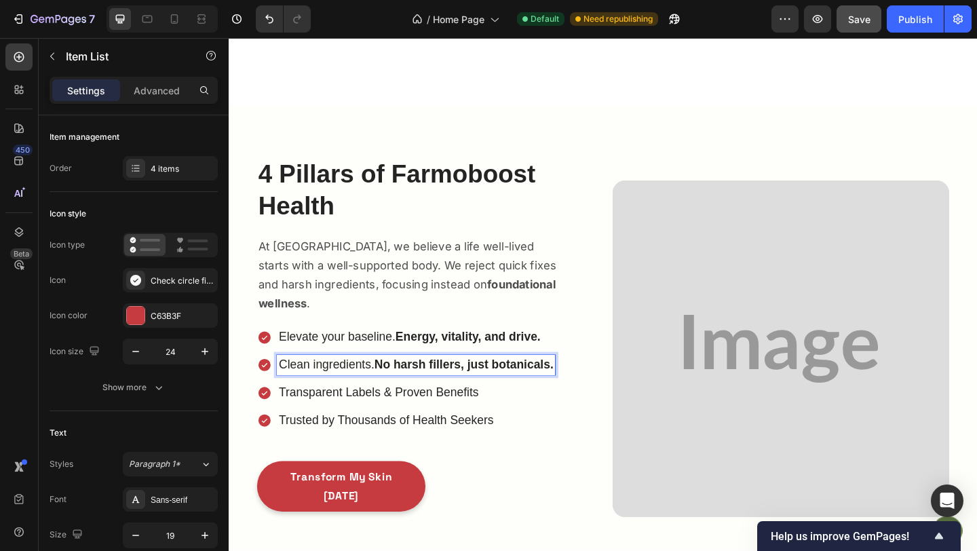
click at [451, 412] on div "Transparent Labels & Proven Benefits" at bounding box center [432, 423] width 303 height 22
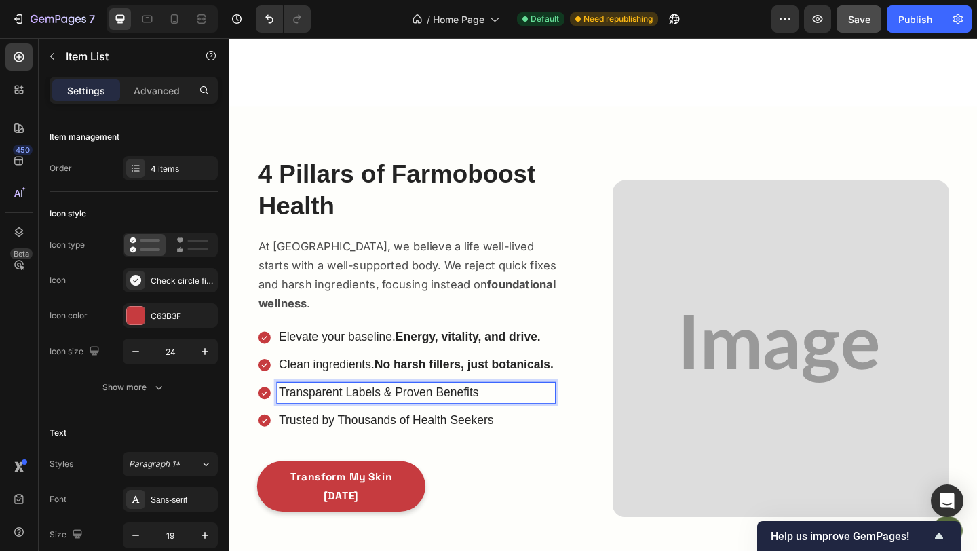
click at [451, 412] on div "Transparent Labels & Proven Benefits" at bounding box center [432, 423] width 303 height 22
click at [484, 445] on p "Trusted by Thousands of Health Seekers" at bounding box center [432, 454] width 298 height 18
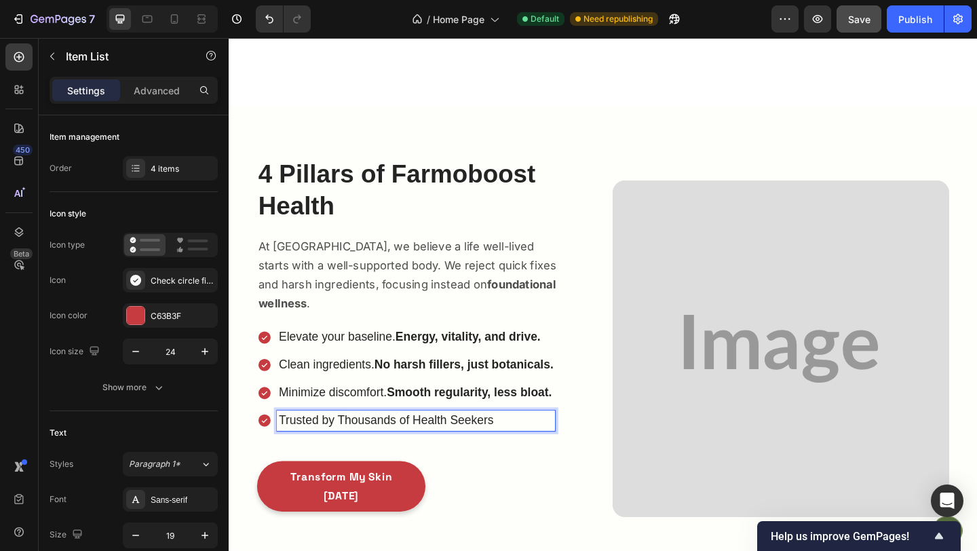
click at [484, 445] on p "Trusted by Thousands of Health Seekers" at bounding box center [432, 454] width 298 height 18
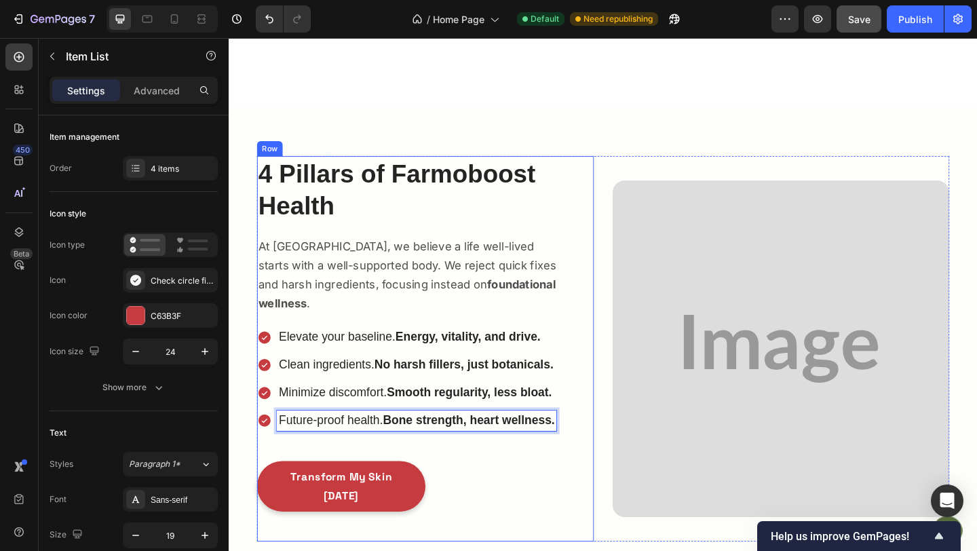
click at [563, 463] on div "Image 4 Pillars of Farmoboost Health Heading At Farmoboost, we believe a life w…" at bounding box center [426, 375] width 334 height 419
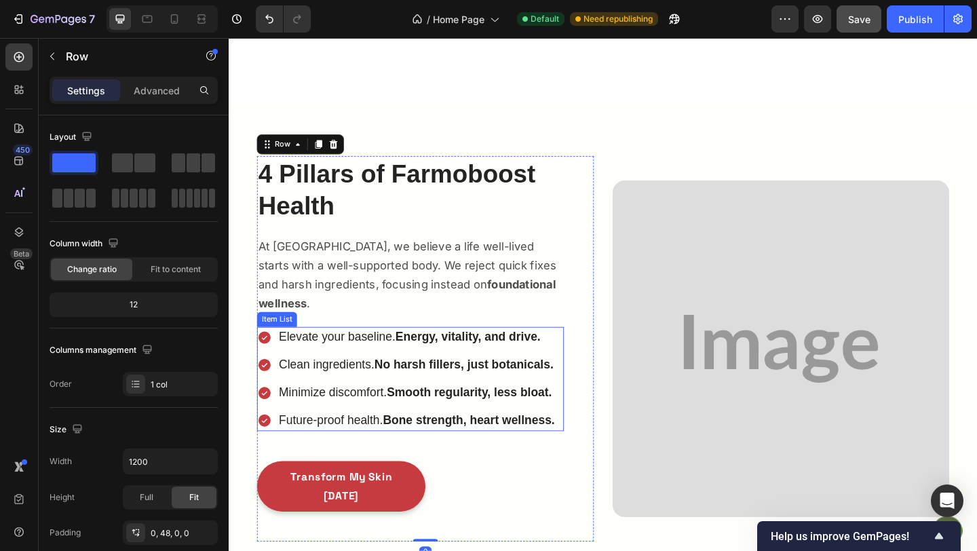
click at [402, 446] on strong "Bone strength, heart wellness." at bounding box center [489, 453] width 187 height 14
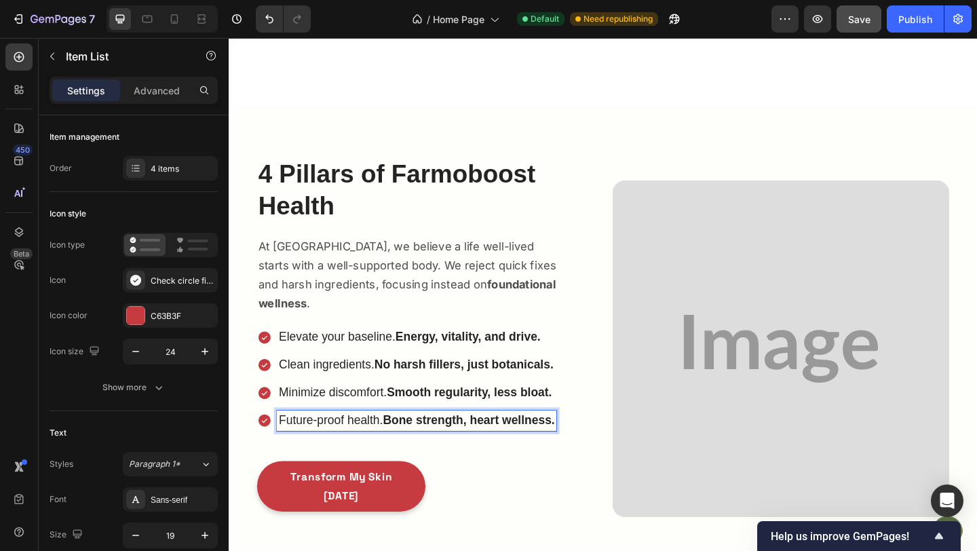
click at [398, 445] on p "Future-proof health. Bone strength, heart wellness." at bounding box center [433, 454] width 300 height 18
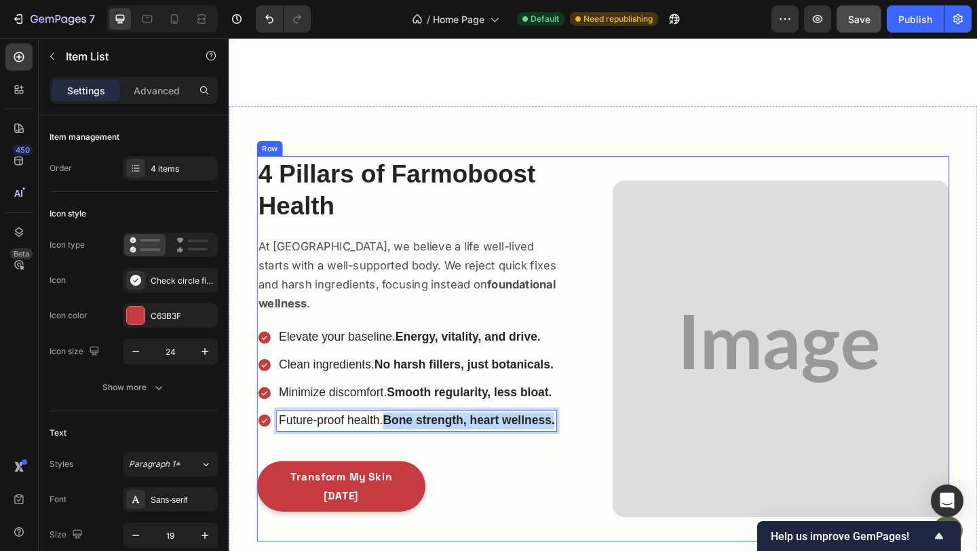
drag, startPoint x: 399, startPoint y: 433, endPoint x: 629, endPoint y: 433, distance: 230.6
click at [629, 433] on div "Image 4 Pillars of Farmoboost Health Heading At Farmoboost, we believe a life w…" at bounding box center [635, 375] width 753 height 419
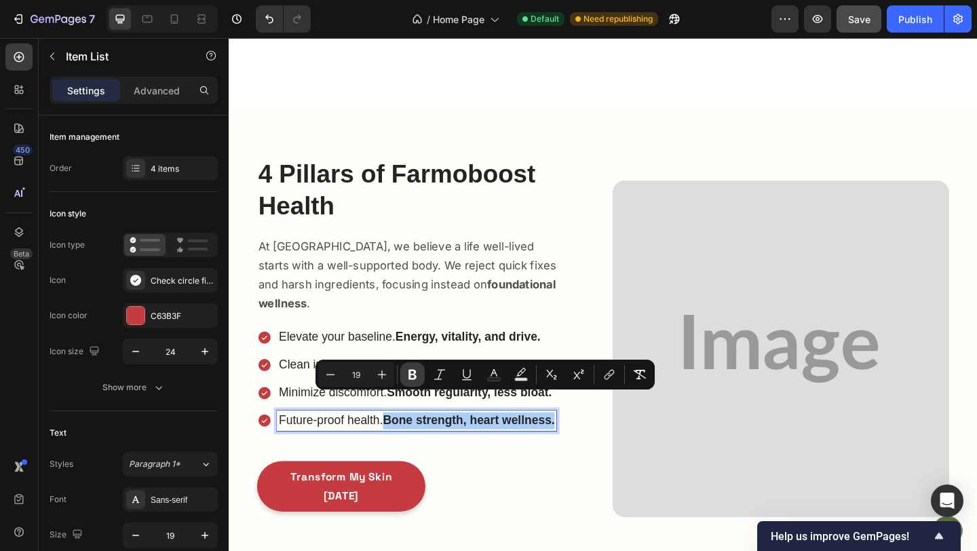
click at [404, 371] on button "Bold" at bounding box center [412, 374] width 24 height 24
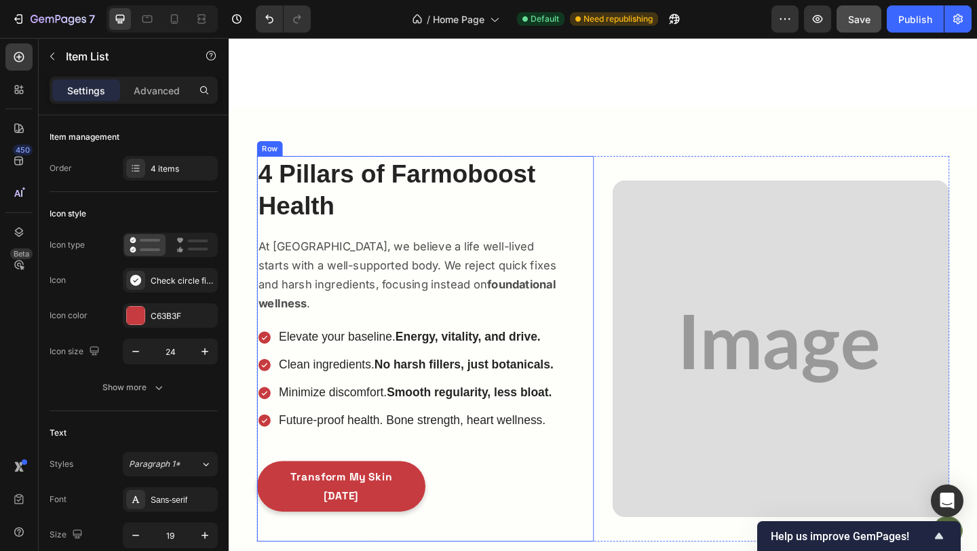
click at [534, 515] on div "Transform My Skin Today Button" at bounding box center [426, 541] width 334 height 87
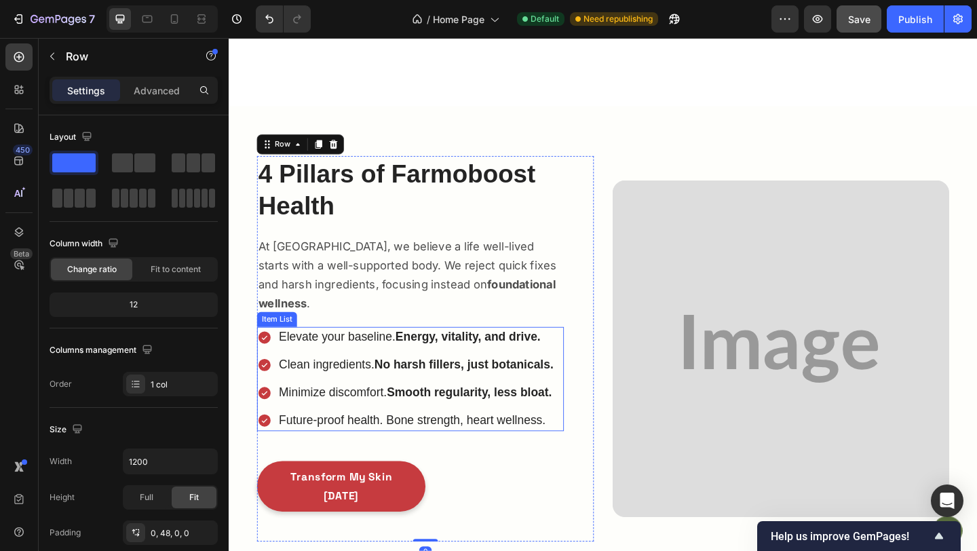
click at [566, 416] on strong "Smooth regularity, less bloat." at bounding box center [490, 423] width 180 height 14
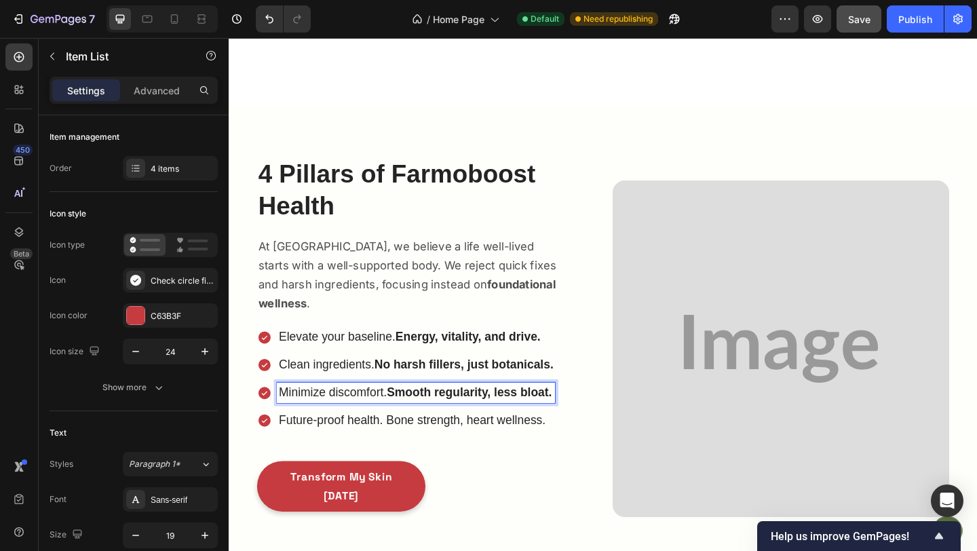
click at [583, 412] on div "Minimize discomfort. Smooth regularity, less bloat." at bounding box center [432, 423] width 303 height 22
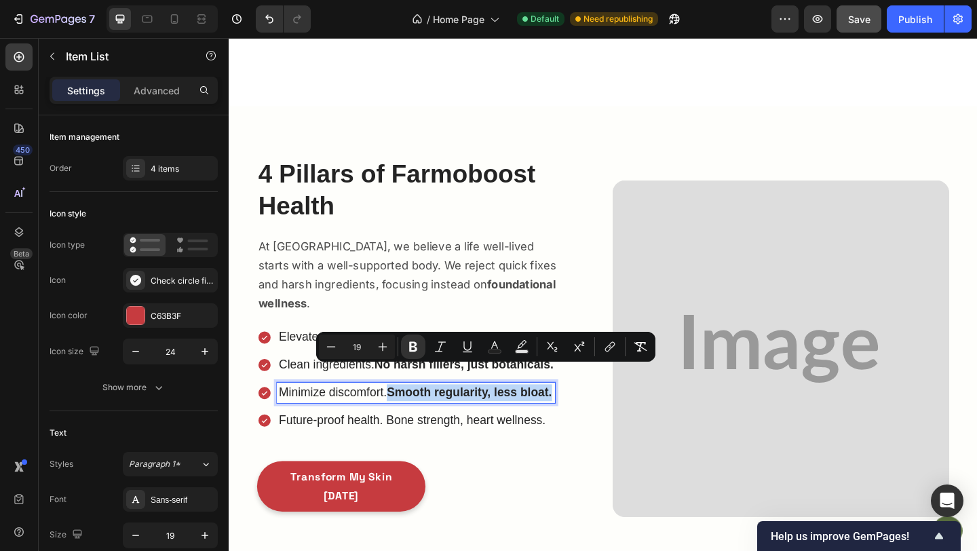
drag, startPoint x: 585, startPoint y: 406, endPoint x: 404, endPoint y: 404, distance: 181.1
click at [404, 412] on div "Minimize discomfort. Smooth regularity, less bloat." at bounding box center [432, 423] width 303 height 22
click at [414, 350] on icon "Editor contextual toolbar" at bounding box center [413, 347] width 8 height 10
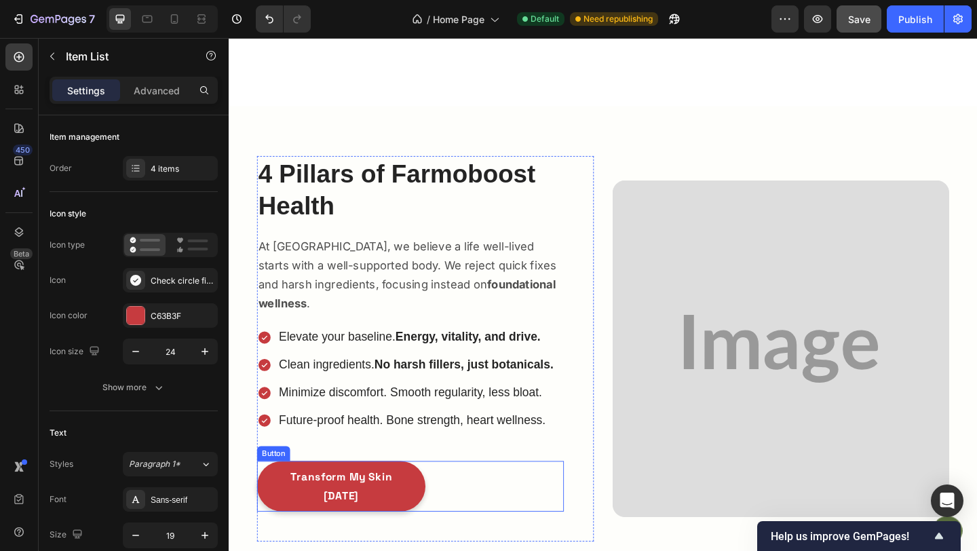
click at [503, 498] on div "Transform My Skin Today Button" at bounding box center [426, 525] width 334 height 55
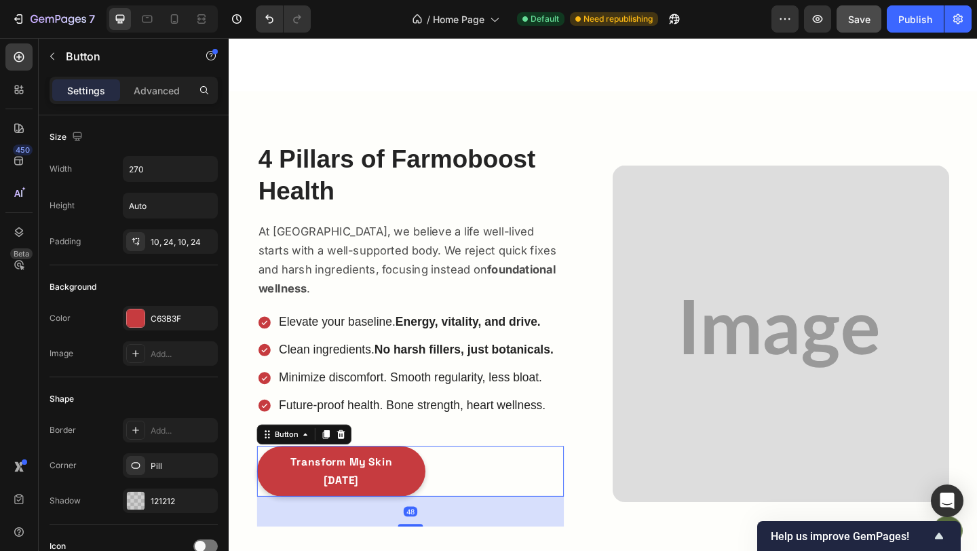
scroll to position [1660, 0]
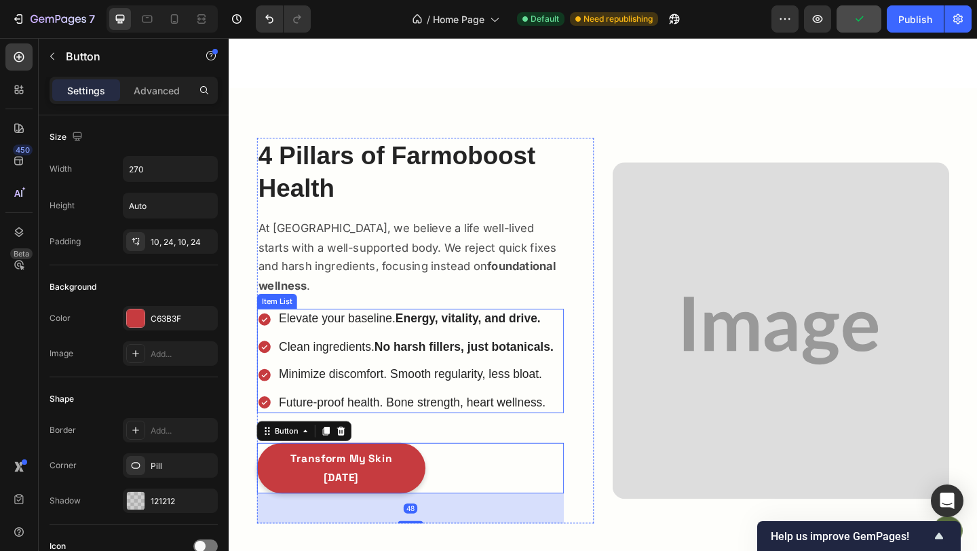
click at [552, 366] on strong "No harsh fillers, just botanicals." at bounding box center [484, 373] width 195 height 14
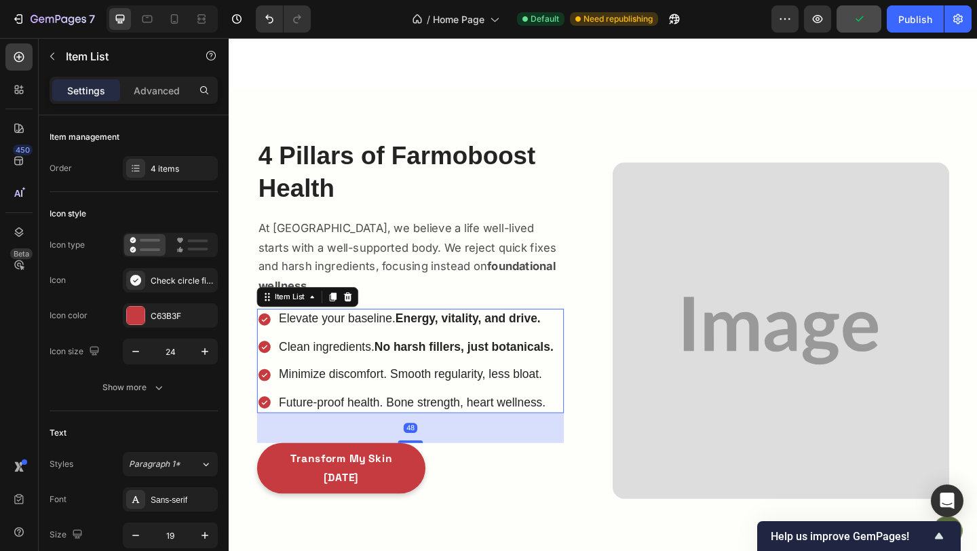
click at [589, 349] on div "Elevate your baseline. Energy, vitality, and drive. Clean ingredients. No harsh…" at bounding box center [426, 388] width 334 height 113
click at [583, 363] on div "Clean ingredients. No harsh fillers, just botanicals." at bounding box center [432, 374] width 303 height 22
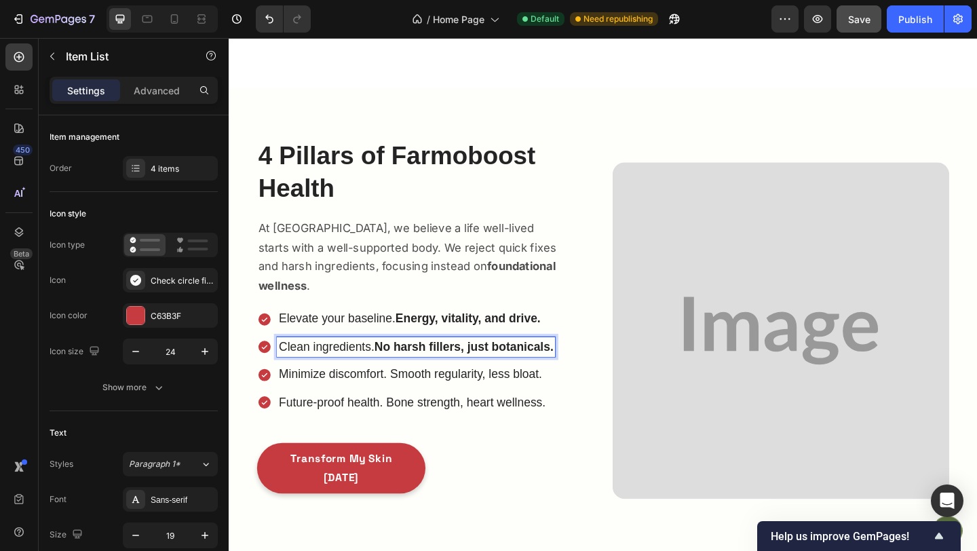
click at [581, 366] on strong "No harsh fillers, just botanicals." at bounding box center [484, 373] width 195 height 14
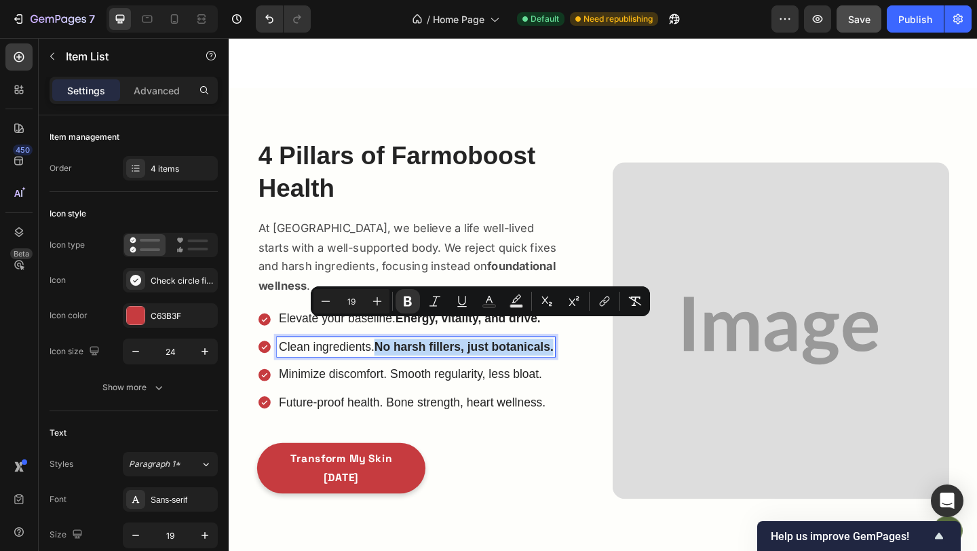
drag, startPoint x: 585, startPoint y: 357, endPoint x: 393, endPoint y: 352, distance: 192.0
click at [393, 366] on strong "No harsh fillers, just botanicals." at bounding box center [484, 373] width 195 height 14
click at [400, 305] on button "Bold" at bounding box center [407, 301] width 24 height 24
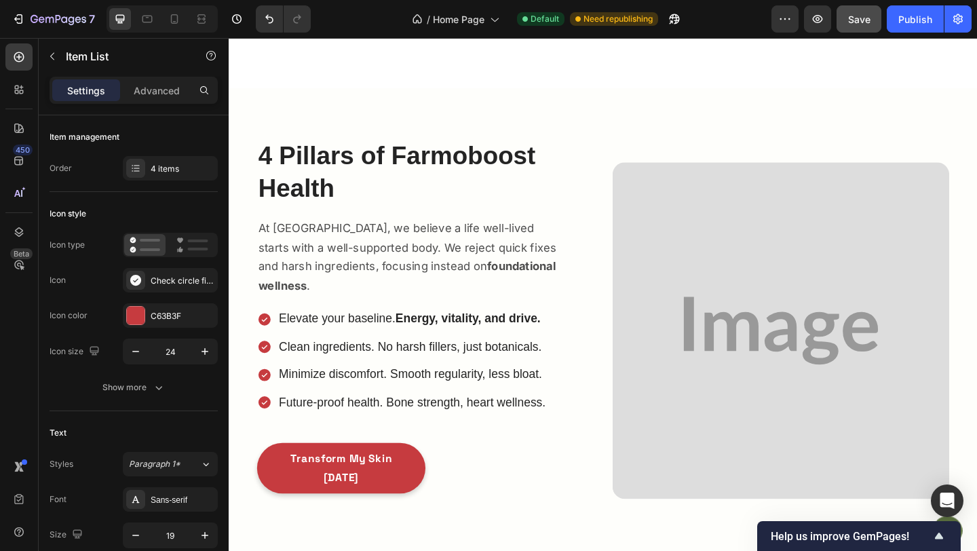
click at [514, 425] on p "Future-proof health. Bone strength, heart wellness." at bounding box center [428, 434] width 290 height 18
click at [567, 332] on div "Elevate your baseline. Energy, vitality, and drive." at bounding box center [428, 343] width 294 height 22
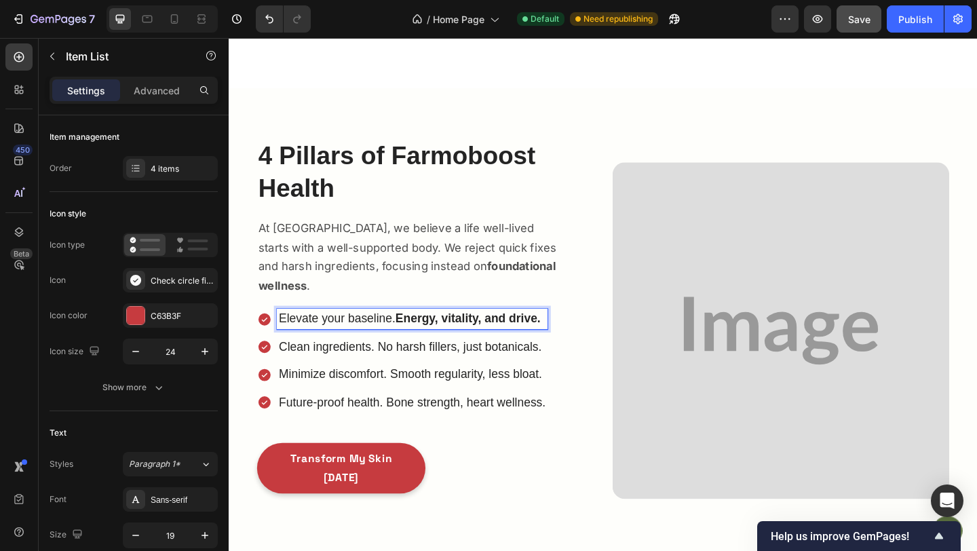
click at [567, 336] on strong "Energy, vitality, and drive." at bounding box center [489, 343] width 158 height 14
click at [568, 336] on strong "Energy, vitality, and drive." at bounding box center [489, 343] width 158 height 14
drag, startPoint x: 570, startPoint y: 324, endPoint x: 413, endPoint y: 324, distance: 156.7
click at [413, 336] on strong "Energy, vitality, and drive." at bounding box center [489, 343] width 158 height 14
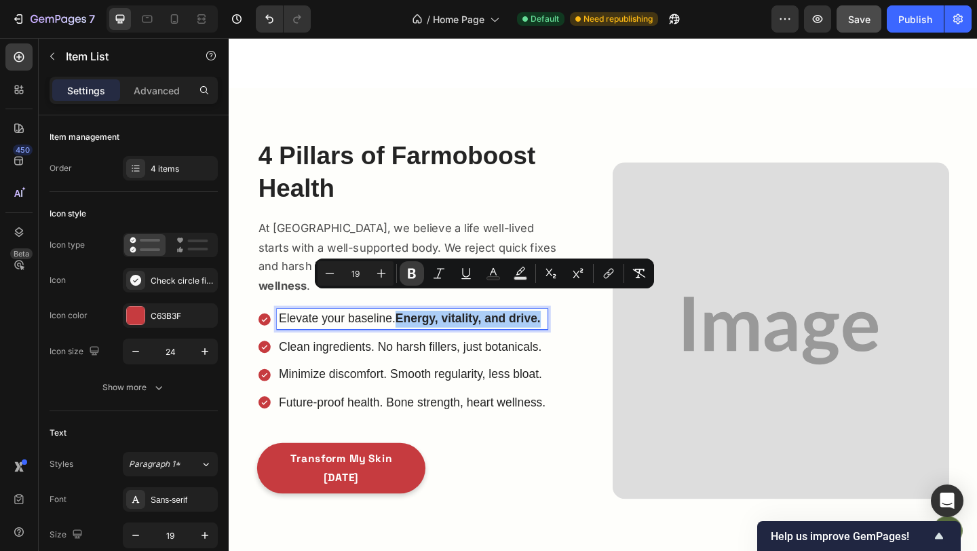
click at [410, 277] on icon "Editor contextual toolbar" at bounding box center [412, 274] width 8 height 10
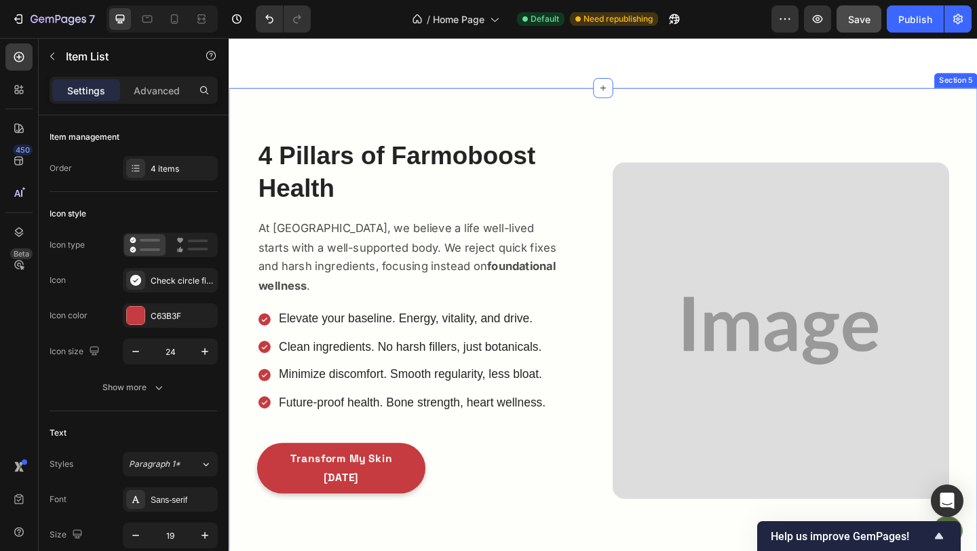
click at [615, 129] on div "Image 4 Pillars of Farmoboost Health Heading At Farmoboost, we believe a life w…" at bounding box center [636, 356] width 814 height 528
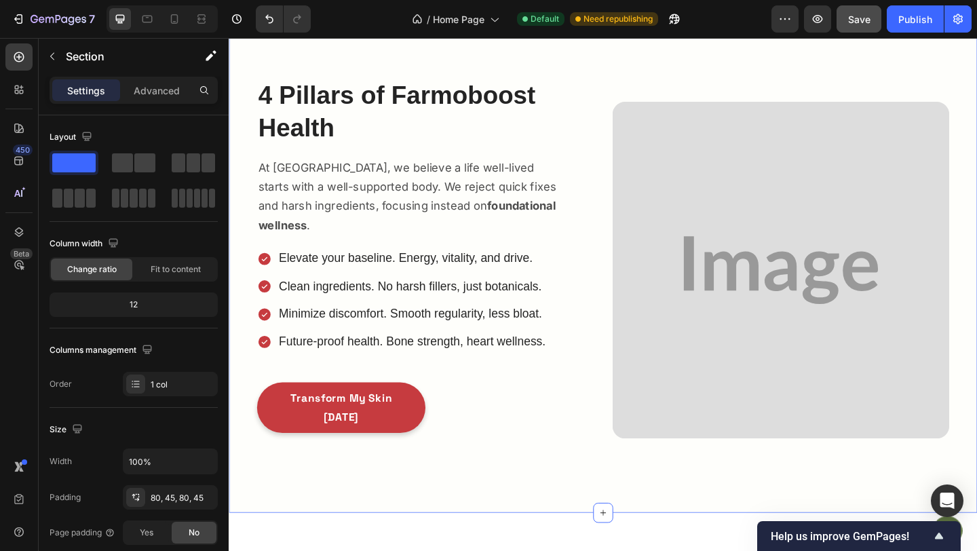
scroll to position [1635, 0]
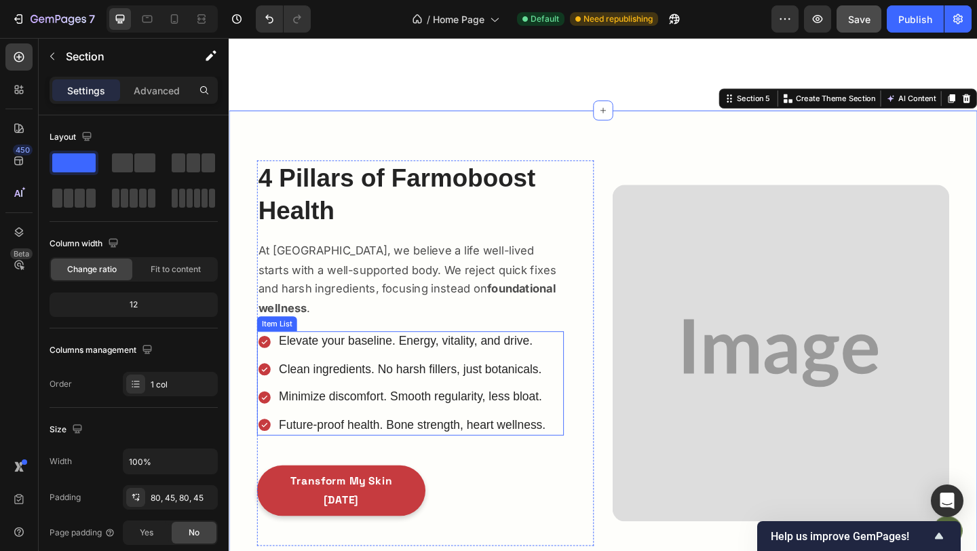
click at [569, 363] on div "Elevate your baseline. Energy, vitality, and drive. Clean ingredients. No harsh…" at bounding box center [417, 413] width 316 height 113
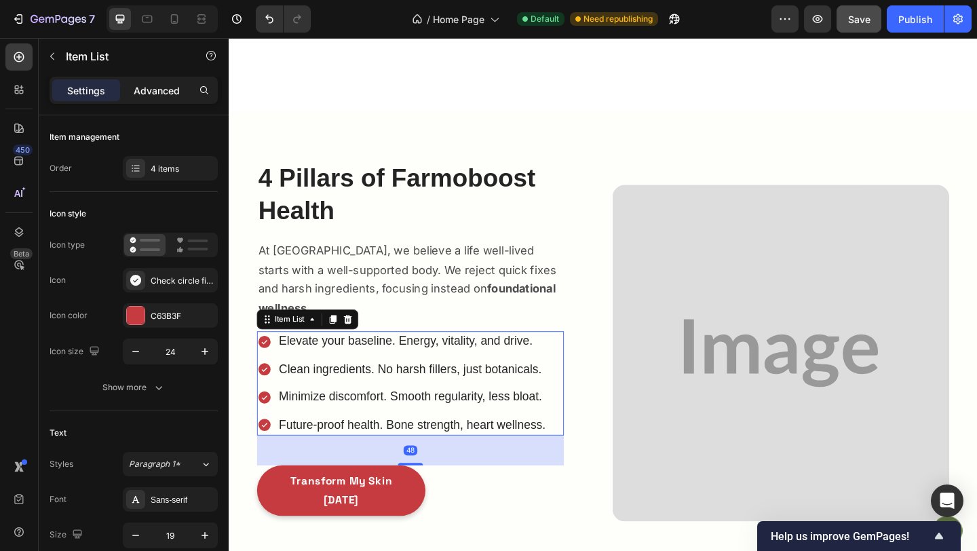
click at [147, 99] on div "Advanced" at bounding box center [157, 90] width 68 height 22
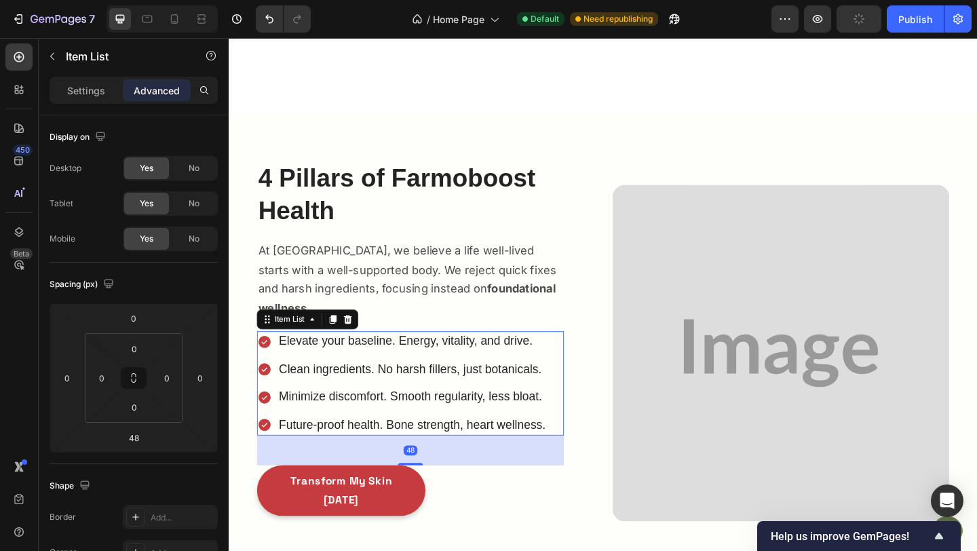
type input "100%"
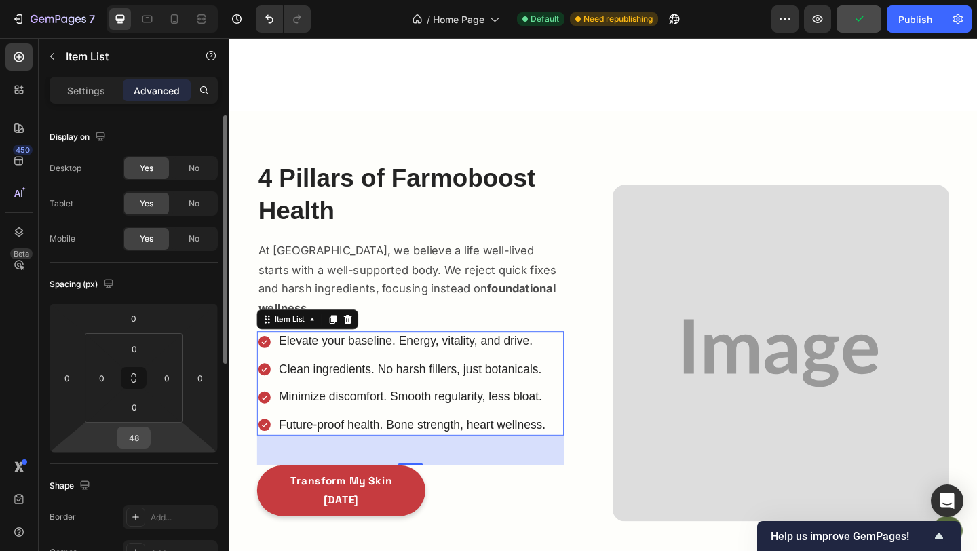
click at [139, 437] on input "48" at bounding box center [133, 437] width 27 height 20
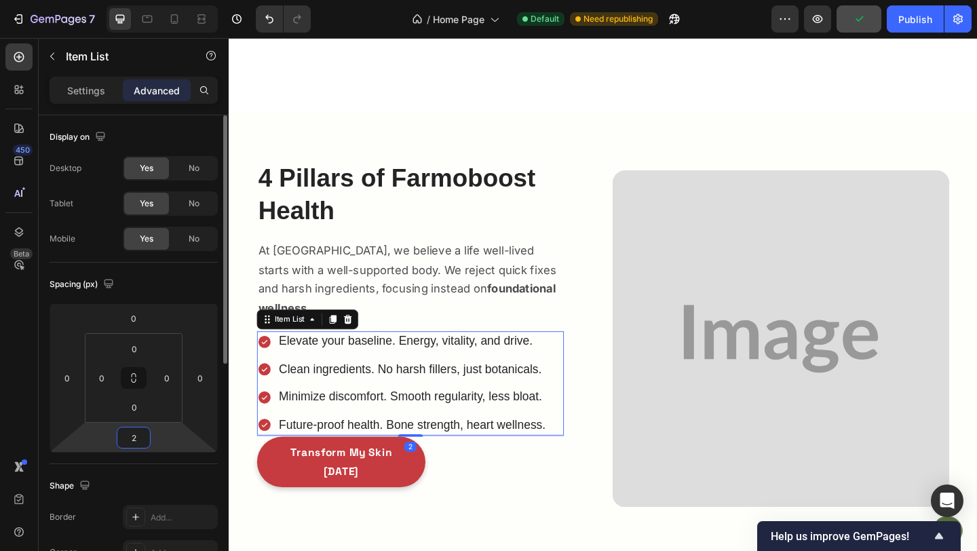
type input "20"
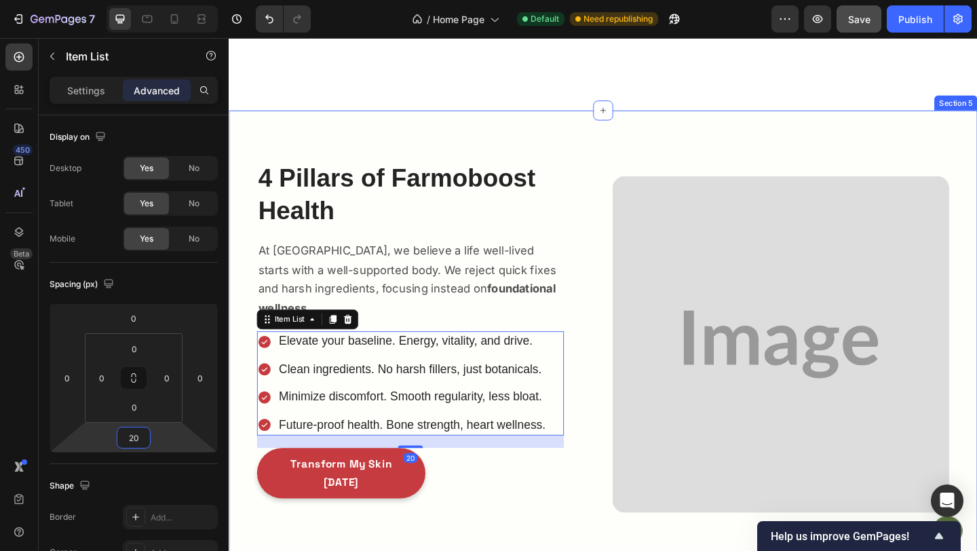
click at [312, 550] on div "Image 4 Pillars of Farmoboost Health Heading At Farmoboost, we believe a life w…" at bounding box center [636, 371] width 814 height 509
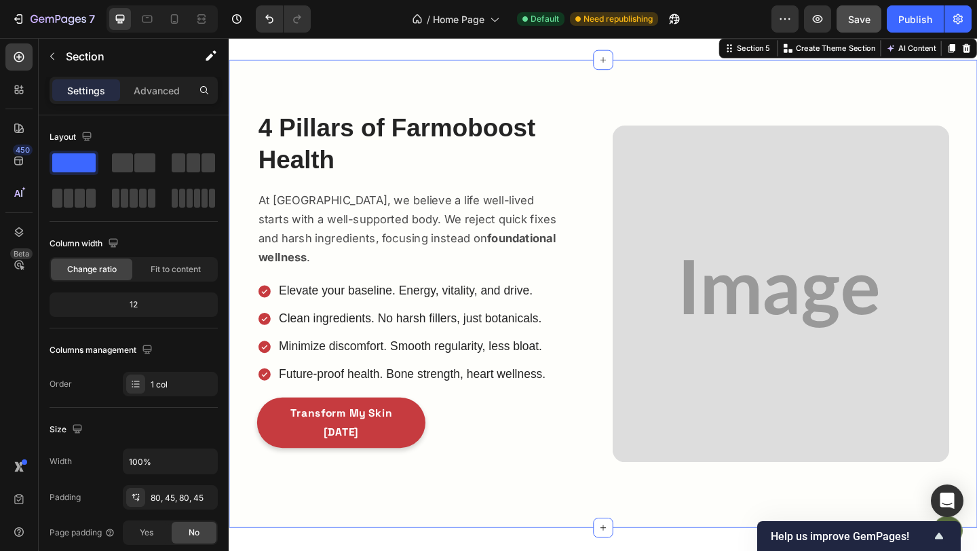
scroll to position [1705, 0]
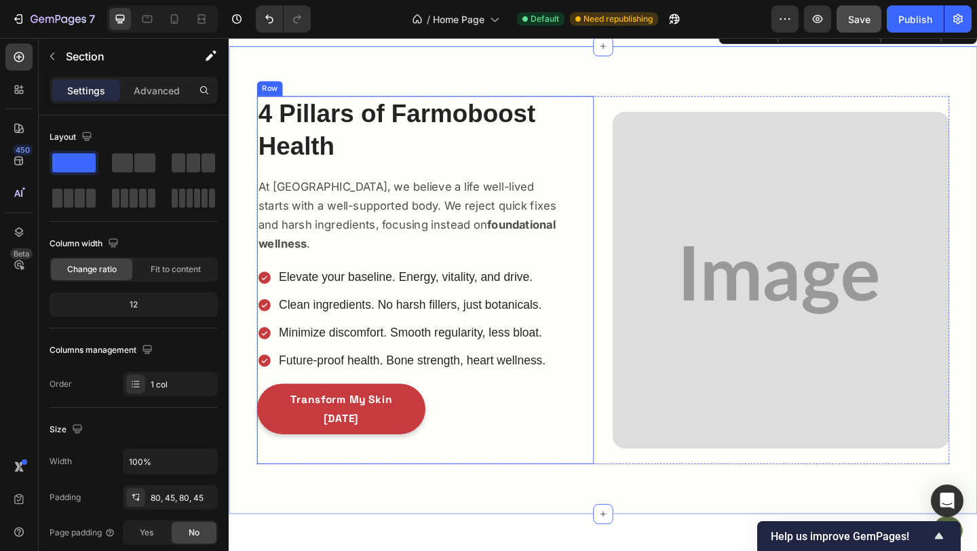
click at [473, 433] on div "Transform My Skin Today Button" at bounding box center [426, 457] width 334 height 87
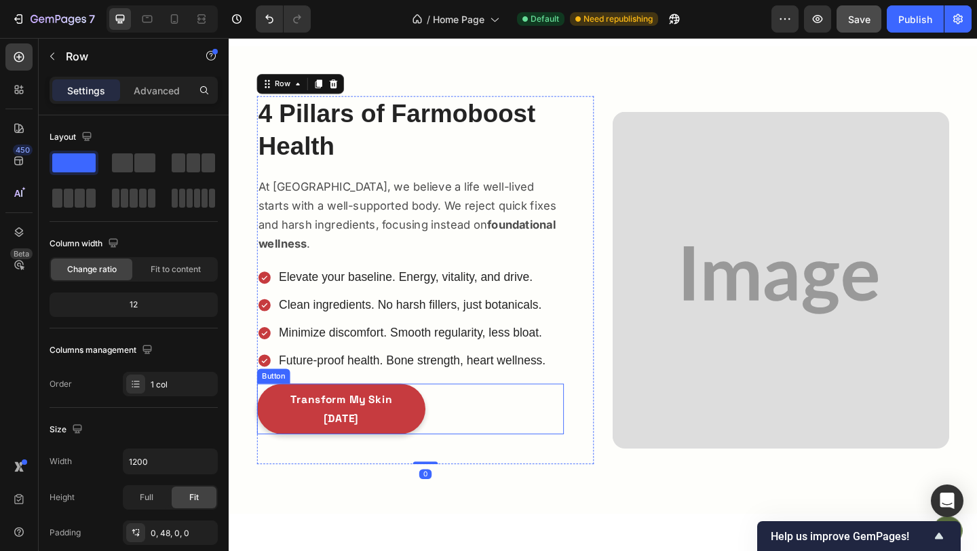
click at [484, 414] on div "Transform My Skin Today Button" at bounding box center [426, 441] width 334 height 55
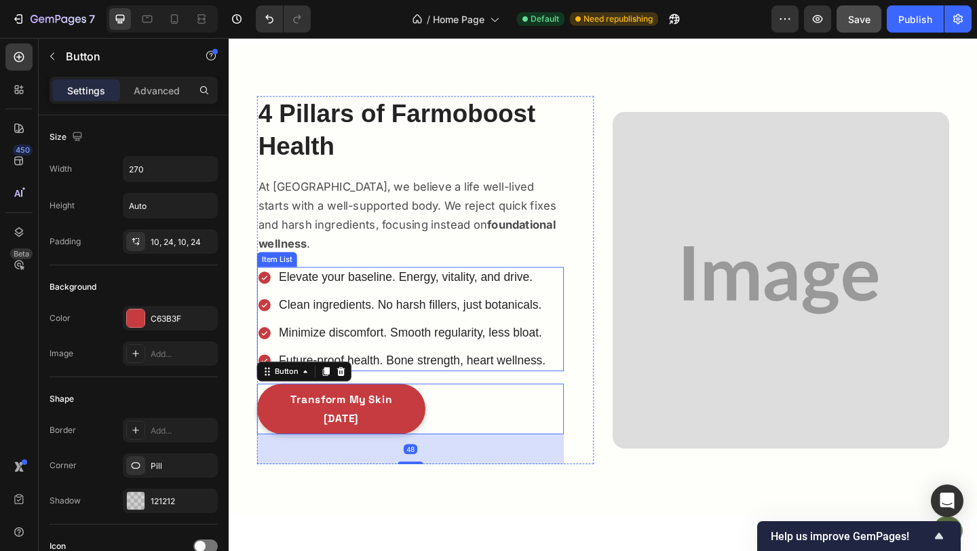
click at [490, 380] on p "Future-proof health. Bone strength, heart wellness." at bounding box center [428, 389] width 290 height 18
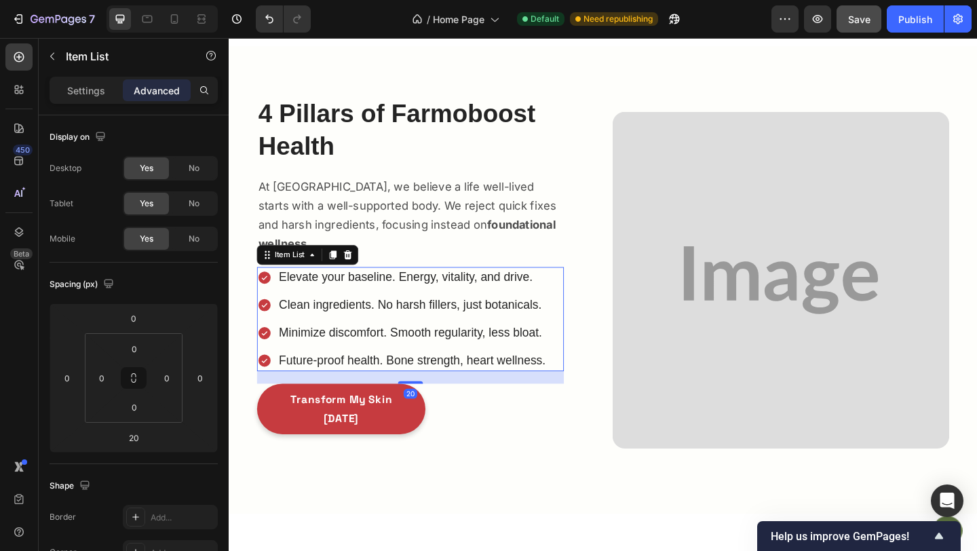
click at [585, 340] on div "Elevate your baseline. Energy, vitality, and drive. Clean ingredients. No harsh…" at bounding box center [426, 343] width 334 height 113
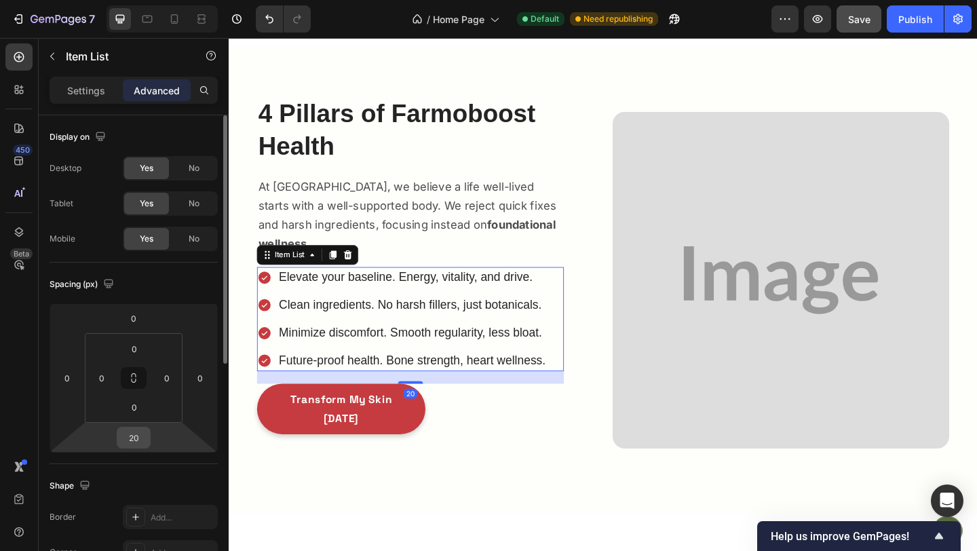
click at [137, 435] on input "20" at bounding box center [133, 437] width 27 height 20
type input "35"
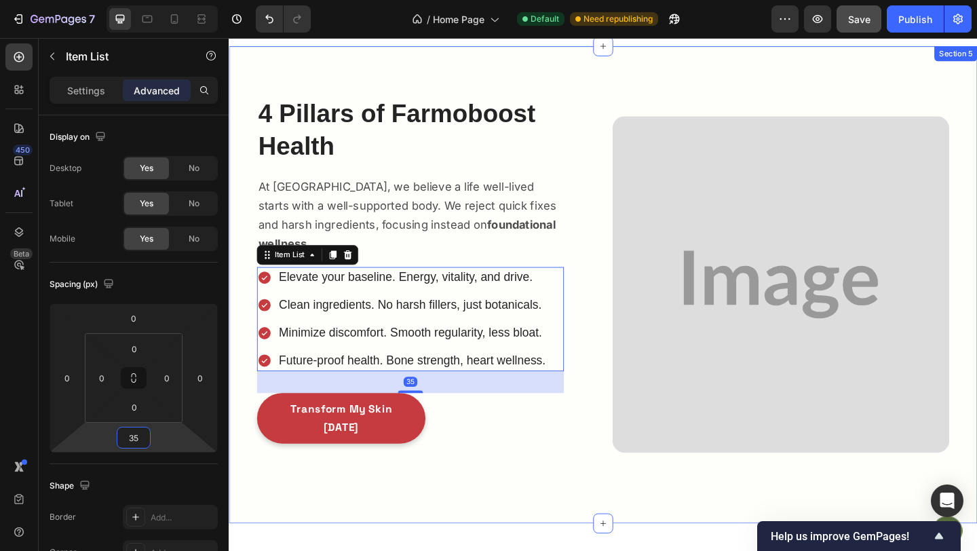
click at [286, 475] on div "Image 4 Pillars of Farmoboost Health Heading At Farmoboost, we believe a life w…" at bounding box center [636, 306] width 814 height 519
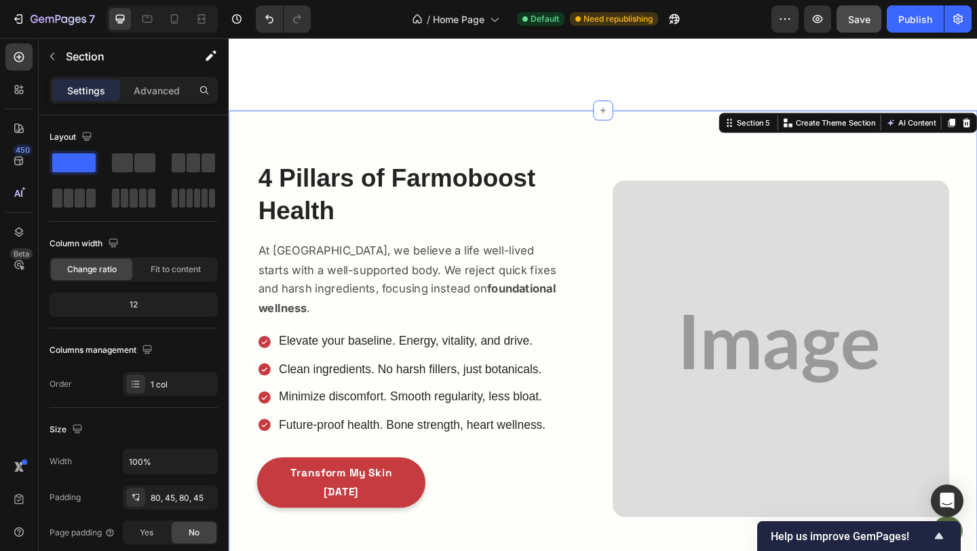
scroll to position [1640, 0]
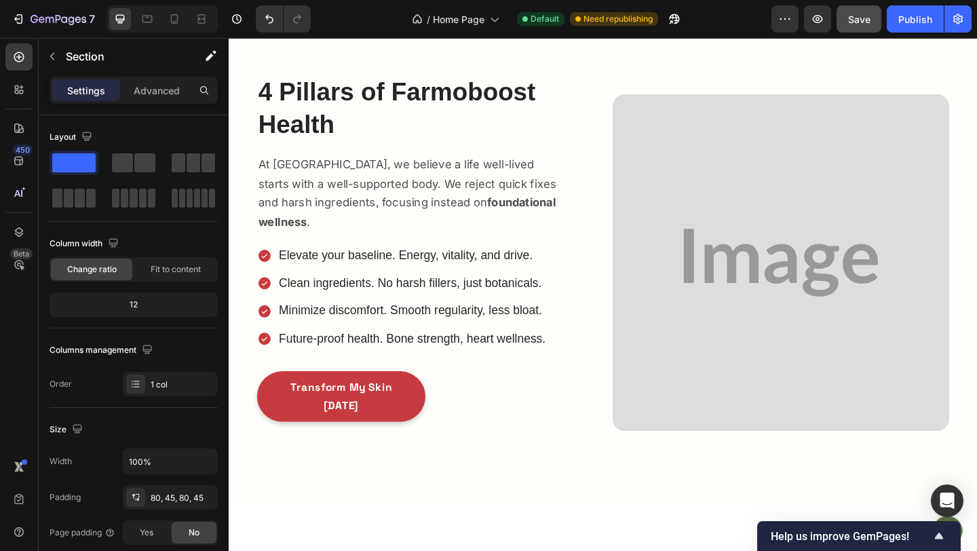
scroll to position [1736, 0]
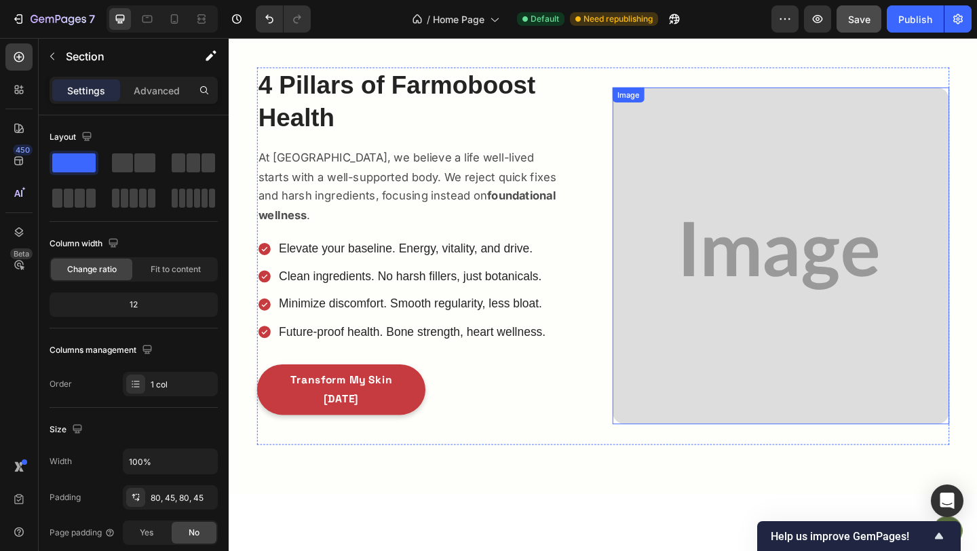
click at [778, 242] on img at bounding box center [829, 275] width 366 height 366
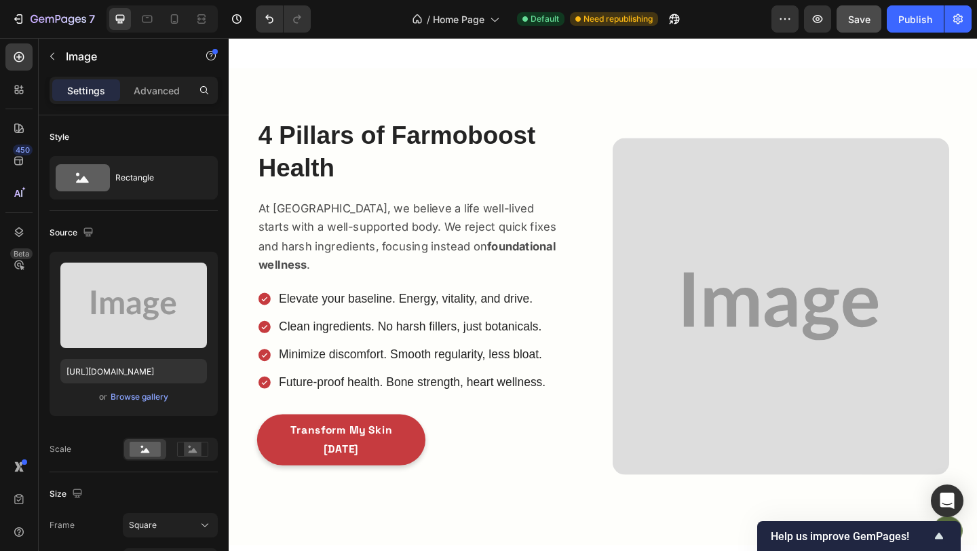
scroll to position [1639, 0]
click at [785, 413] on img at bounding box center [829, 328] width 366 height 366
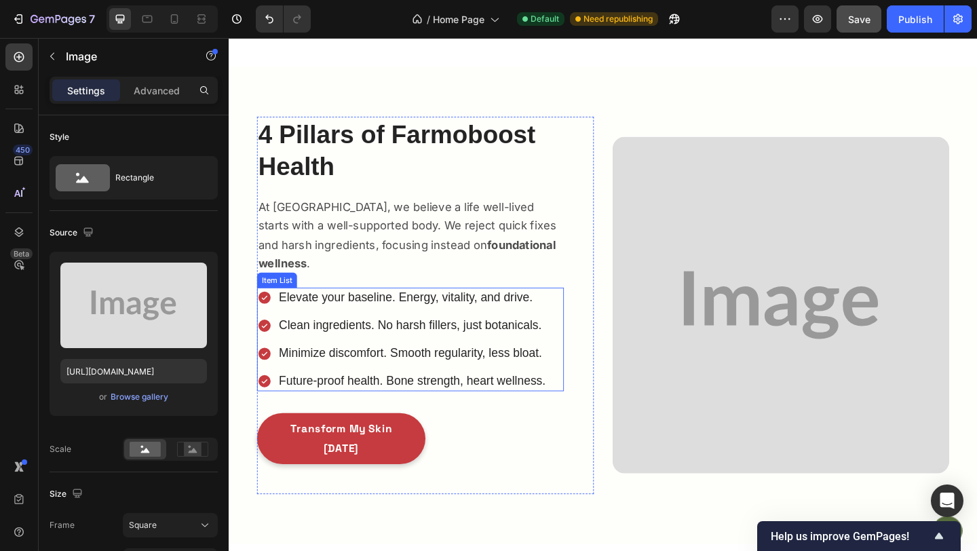
click at [523, 401] on div "Future-proof health. Bone strength, heart wellness." at bounding box center [428, 411] width 294 height 22
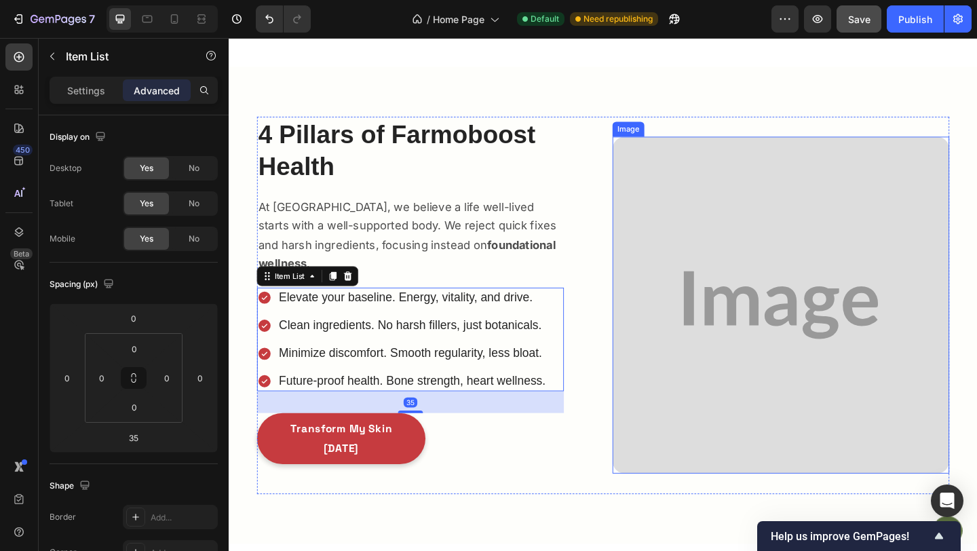
click at [779, 417] on img at bounding box center [829, 328] width 366 height 366
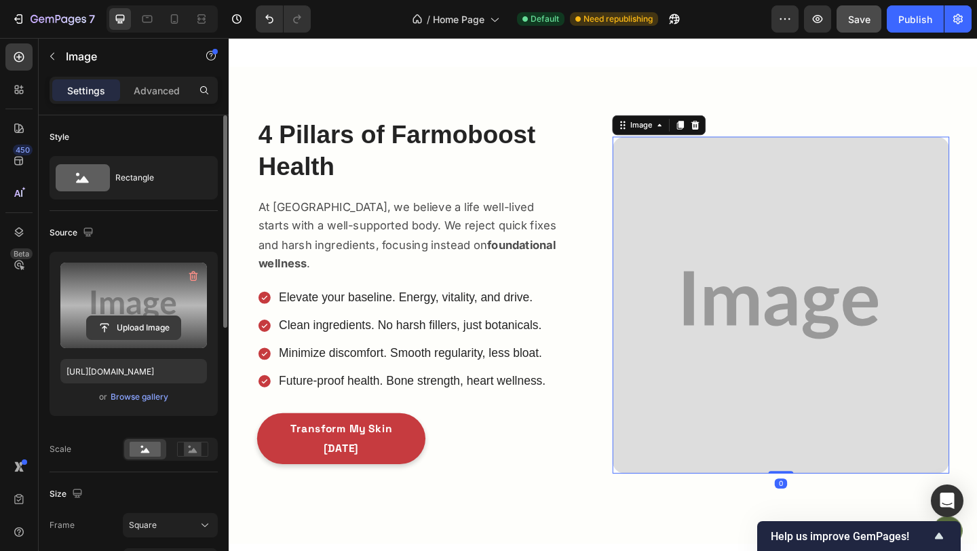
click at [158, 334] on input "file" at bounding box center [134, 327] width 94 height 23
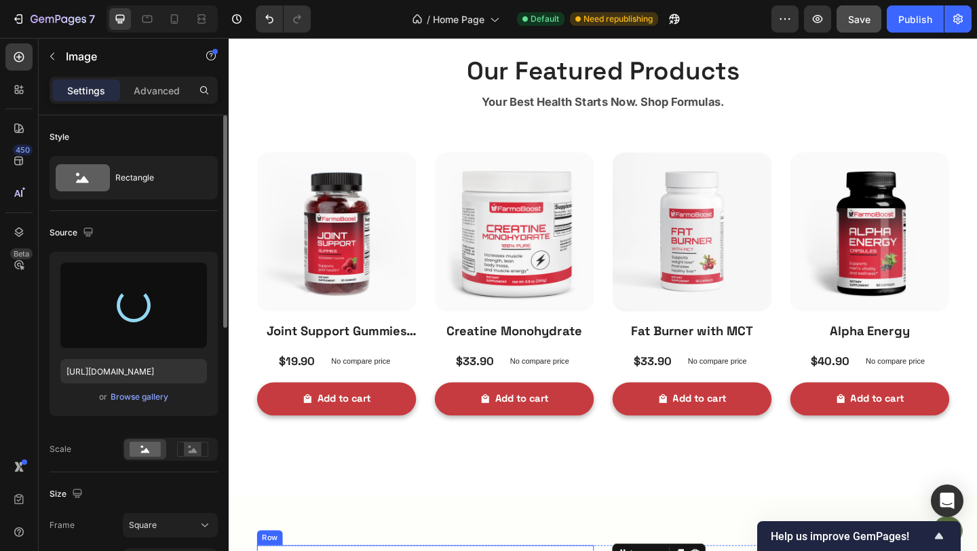
scroll to position [1131, 0]
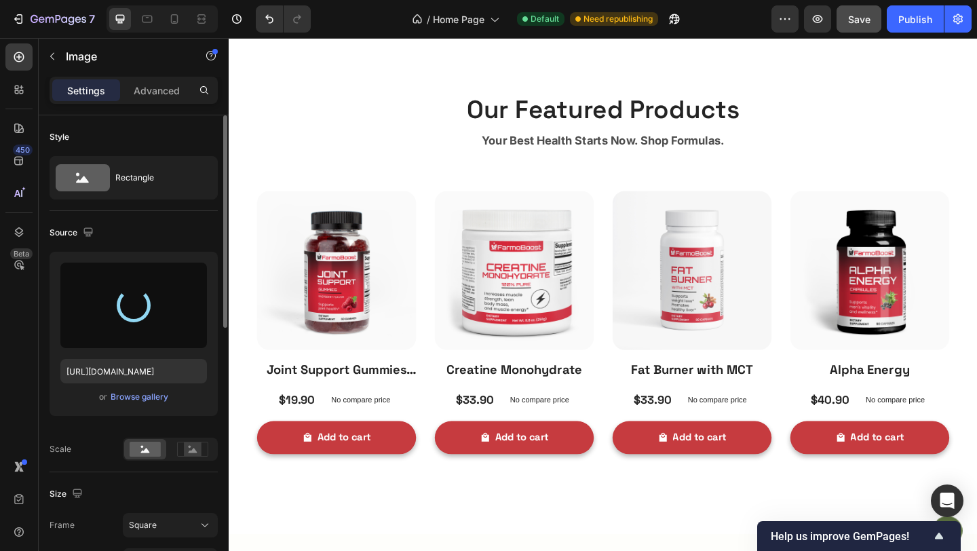
type input "https://cdn.shopify.com/s/files/1/0712/1518/6094/files/gempages_586140835712598…"
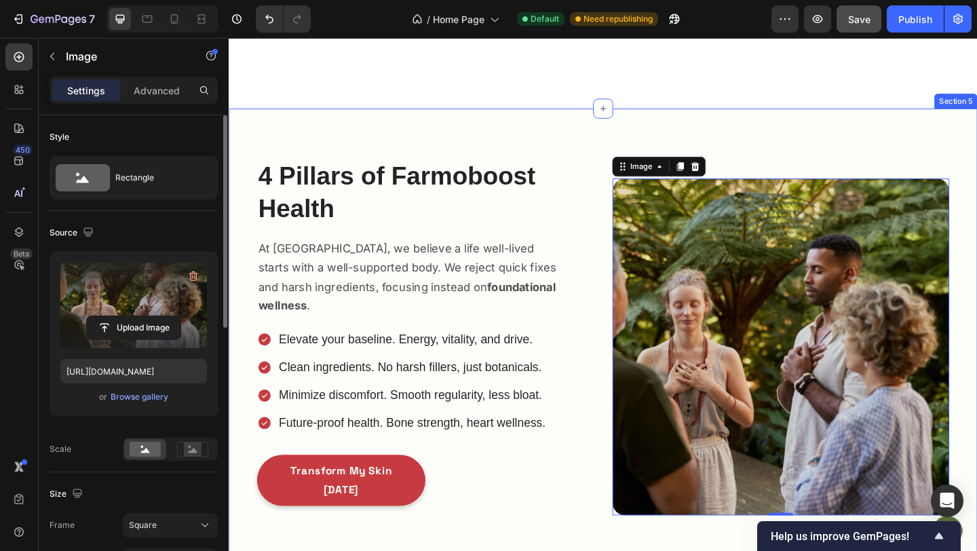
click at [550, 144] on div "Image 4 Pillars of Farmoboost Health Heading At Farmoboost, we believe a life w…" at bounding box center [636, 374] width 814 height 519
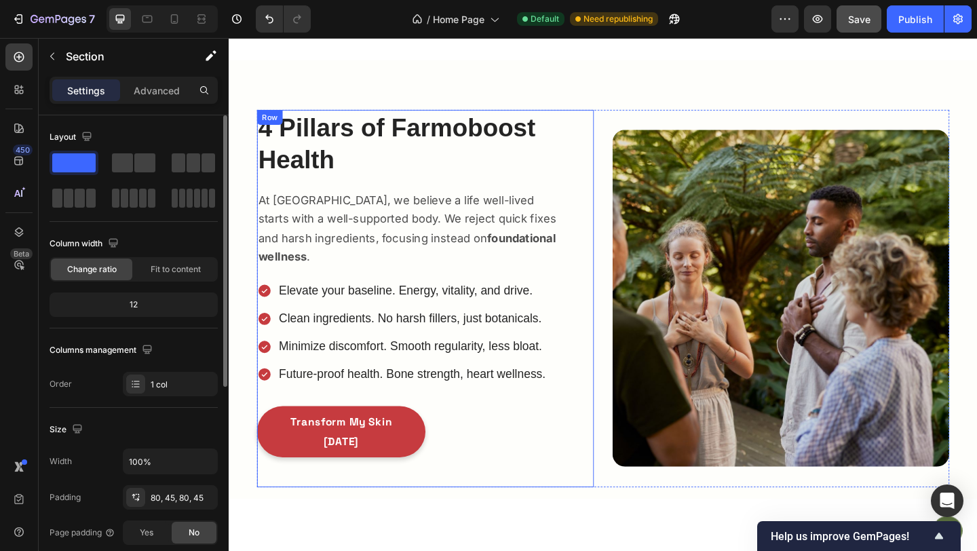
scroll to position [1541, 0]
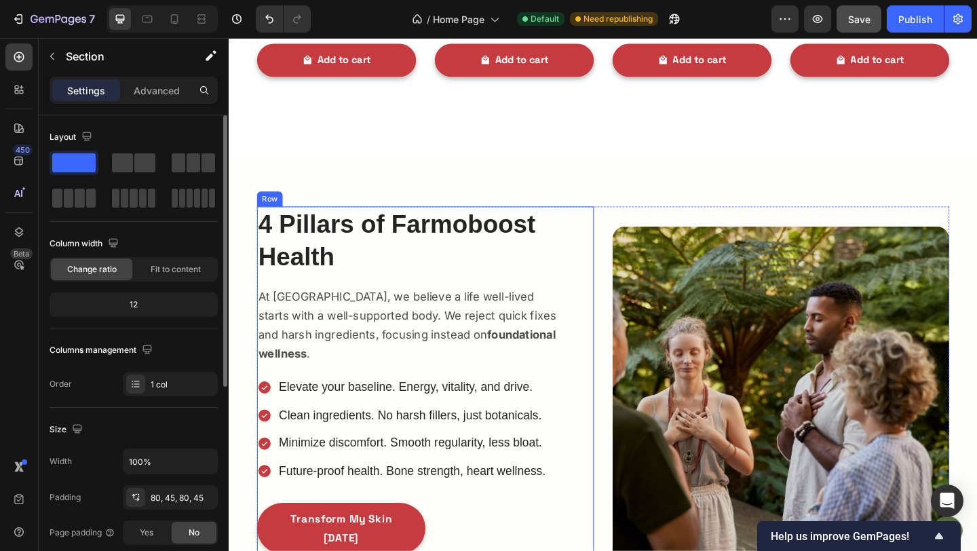
click at [288, 295] on div "Image 4 Pillars of Farmoboost Health Heading At Farmoboost, we believe a life w…" at bounding box center [426, 426] width 334 height 410
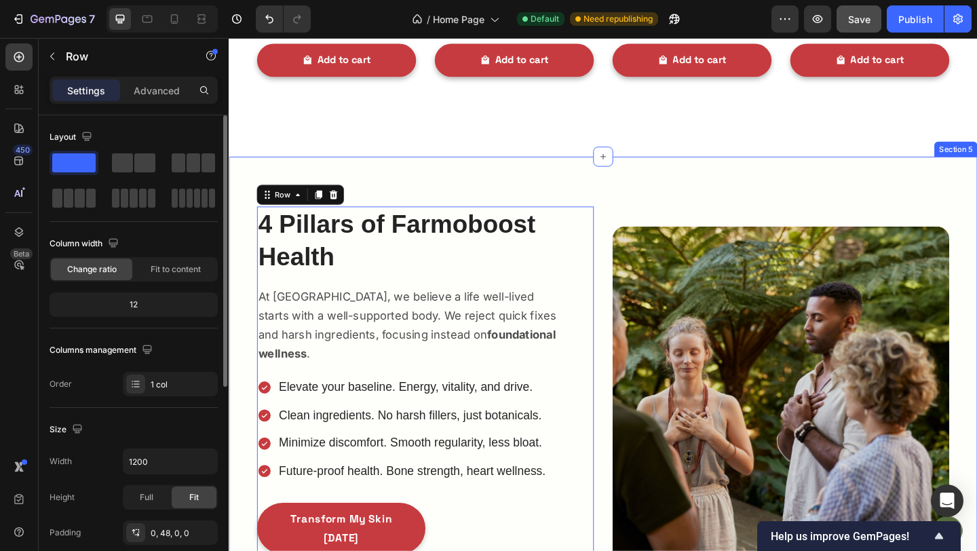
click at [236, 281] on div "Image 4 Pillars of Farmoboost Health Heading At Farmoboost, we believe a life w…" at bounding box center [636, 426] width 814 height 519
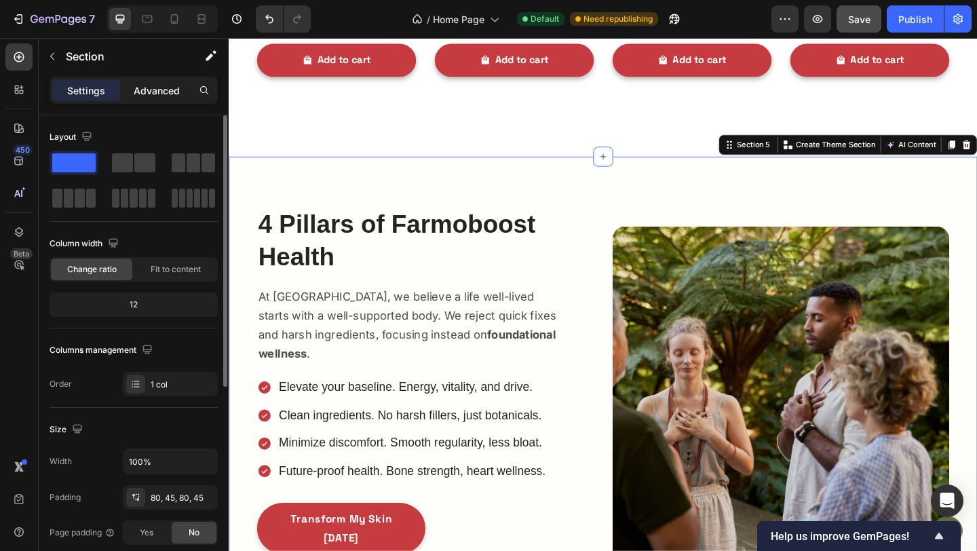
click at [152, 87] on p "Advanced" at bounding box center [157, 90] width 46 height 14
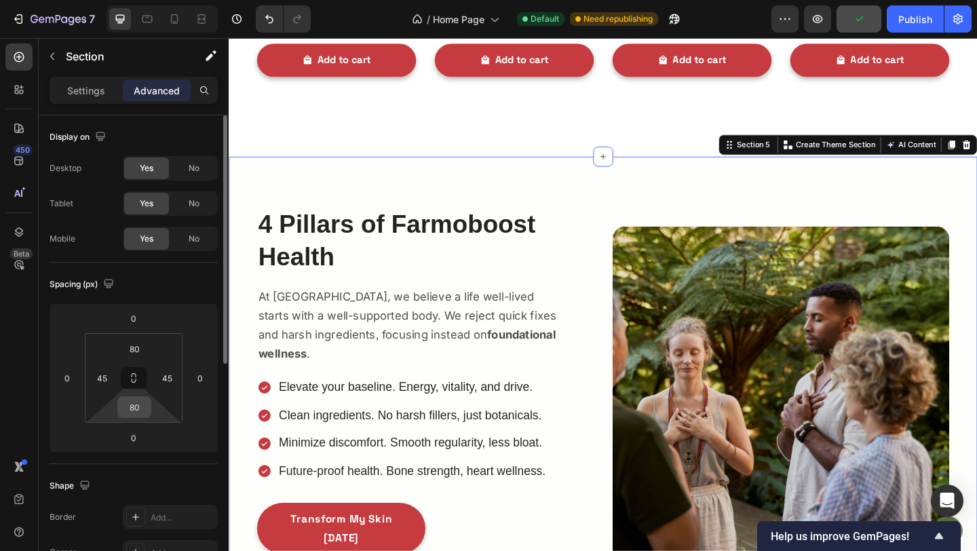
click at [147, 406] on input "80" at bounding box center [134, 407] width 27 height 20
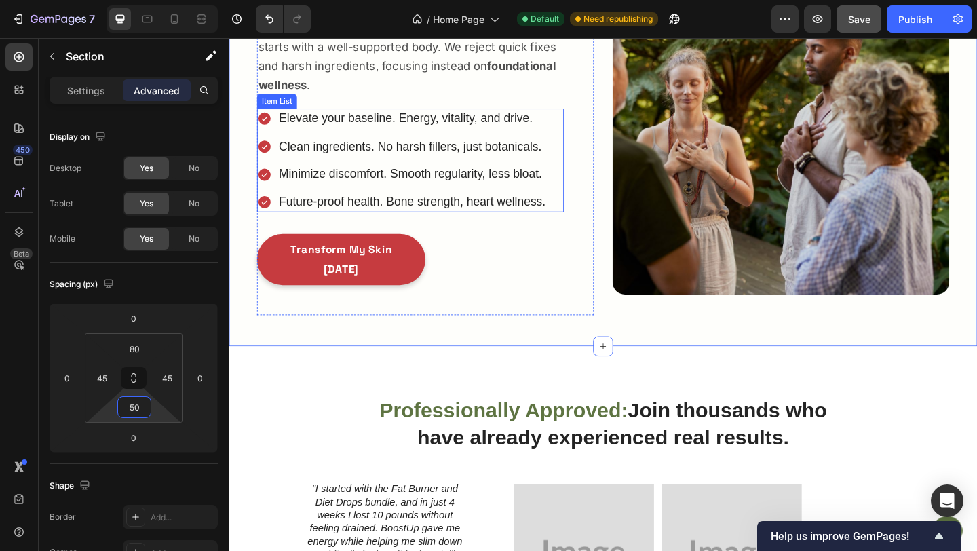
scroll to position [2216, 0]
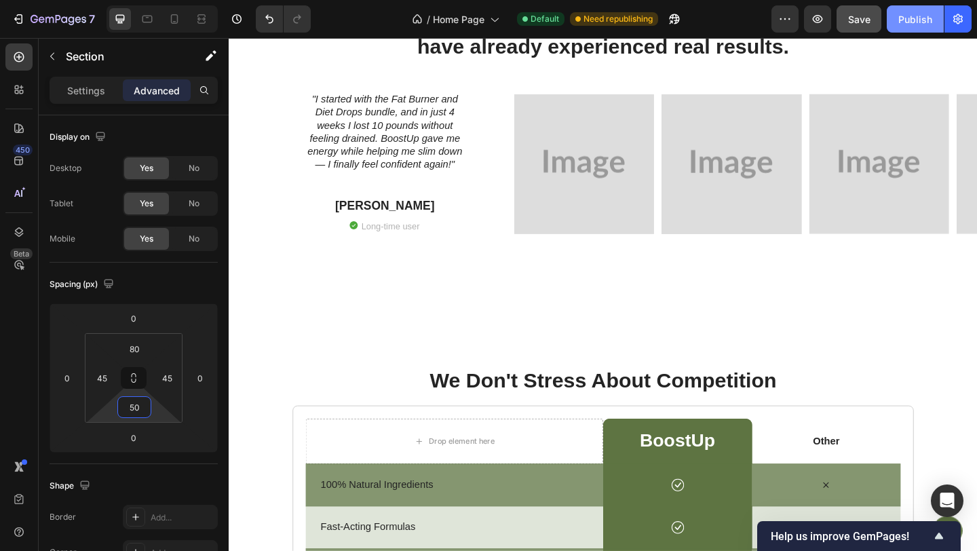
type input "50"
click at [910, 21] on div "Publish" at bounding box center [915, 19] width 34 height 14
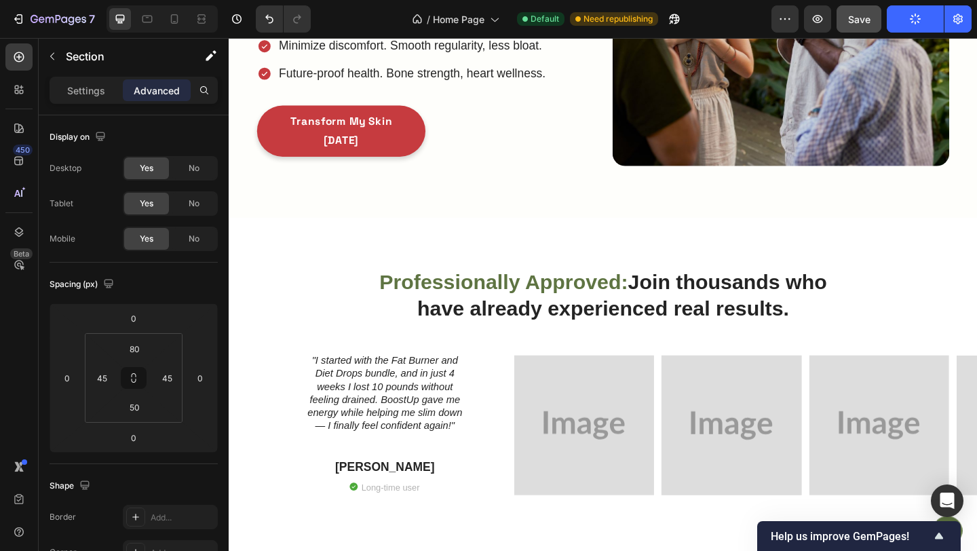
scroll to position [1974, 0]
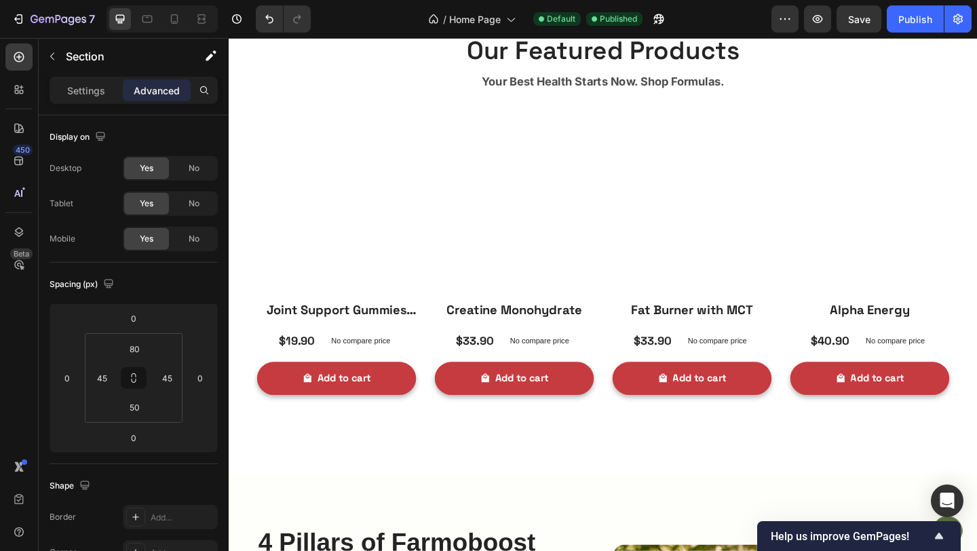
scroll to position [1180, 0]
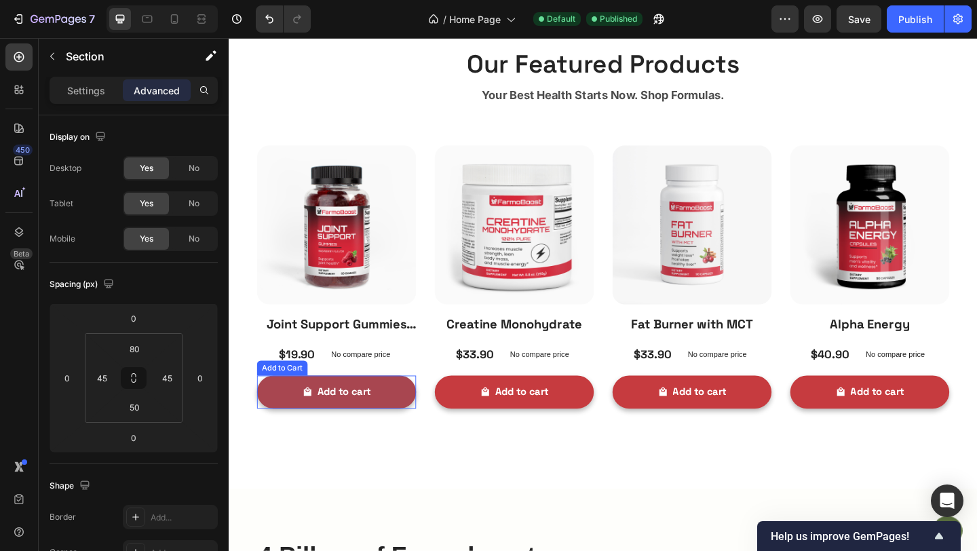
click at [389, 405] on button "Add to cart" at bounding box center [345, 423] width 173 height 36
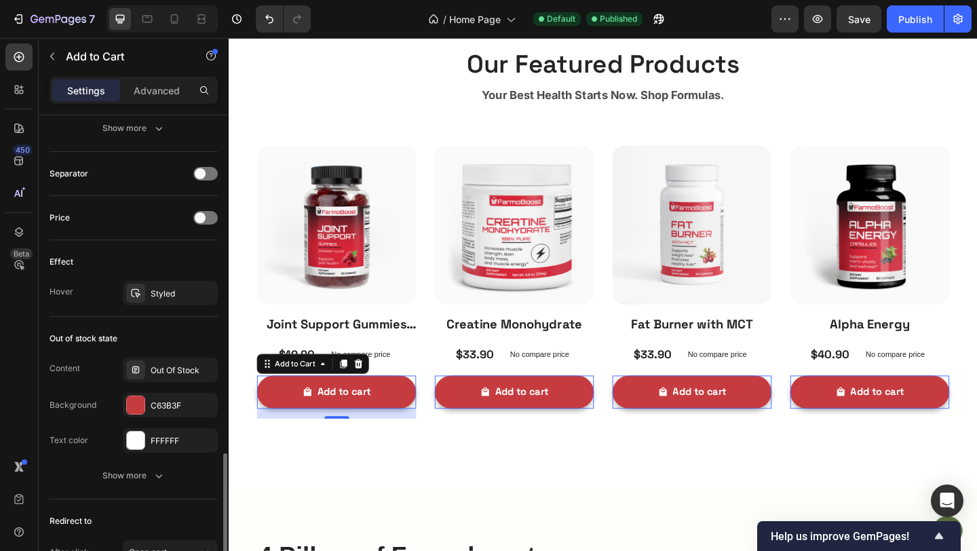
scroll to position [996, 0]
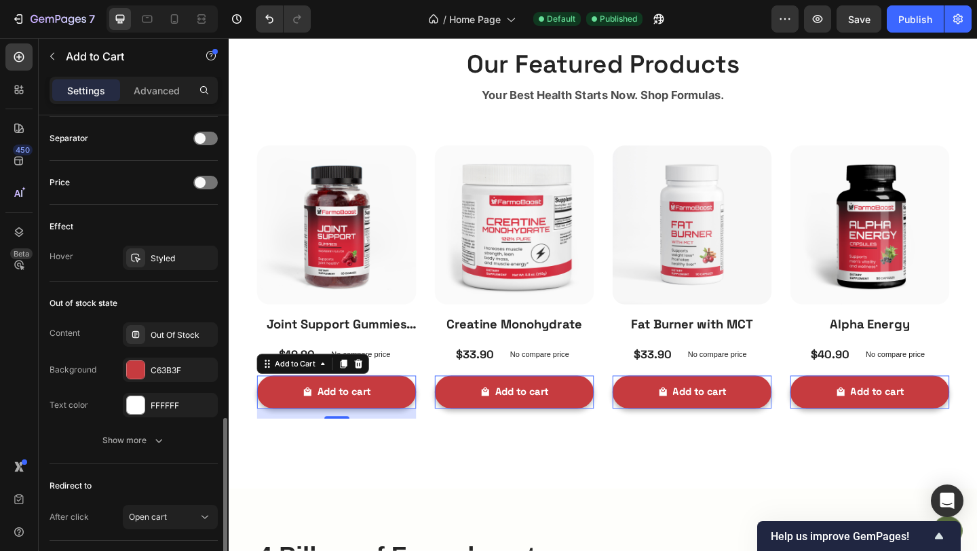
click at [144, 425] on div "Content Out Of Stock Background C63B3F Text color FFFFFF Show more" at bounding box center [134, 387] width 168 height 130
click at [142, 453] on div "Out of stock state Content Out Of Stock Background C63B3F Text color FFFFFF Sho…" at bounding box center [134, 372] width 168 height 182
click at [149, 446] on div "Show more" at bounding box center [133, 440] width 63 height 14
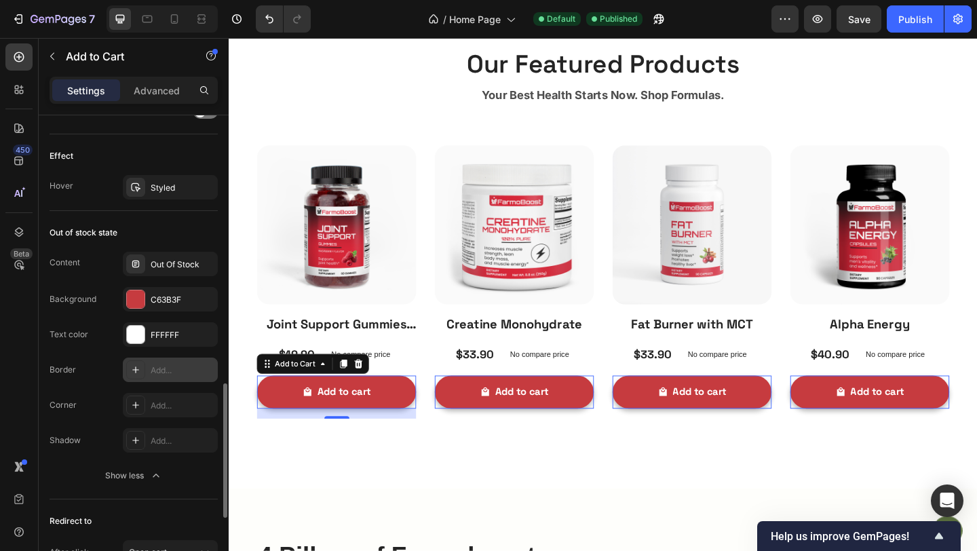
scroll to position [1080, 0]
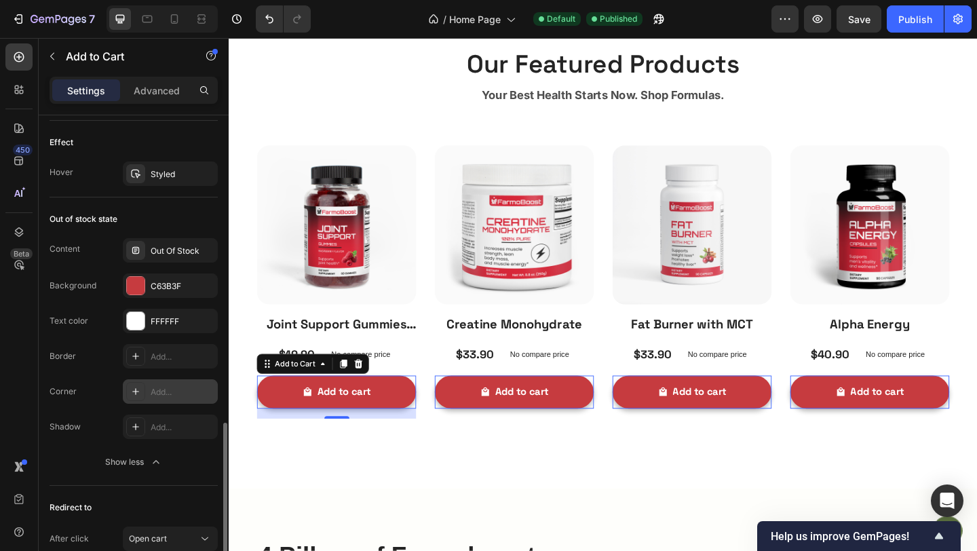
click at [134, 401] on div "Add..." at bounding box center [170, 391] width 95 height 24
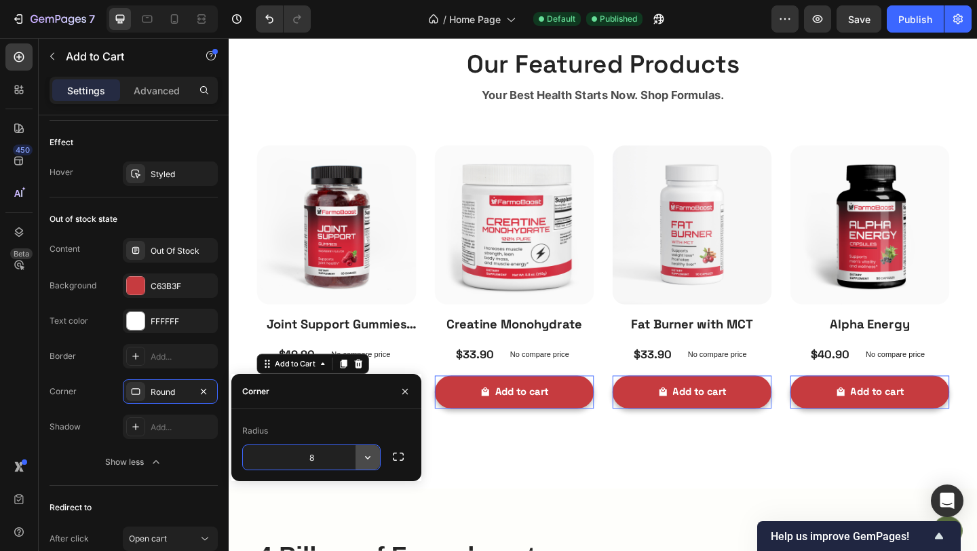
click at [357, 450] on button "button" at bounding box center [367, 457] width 24 height 24
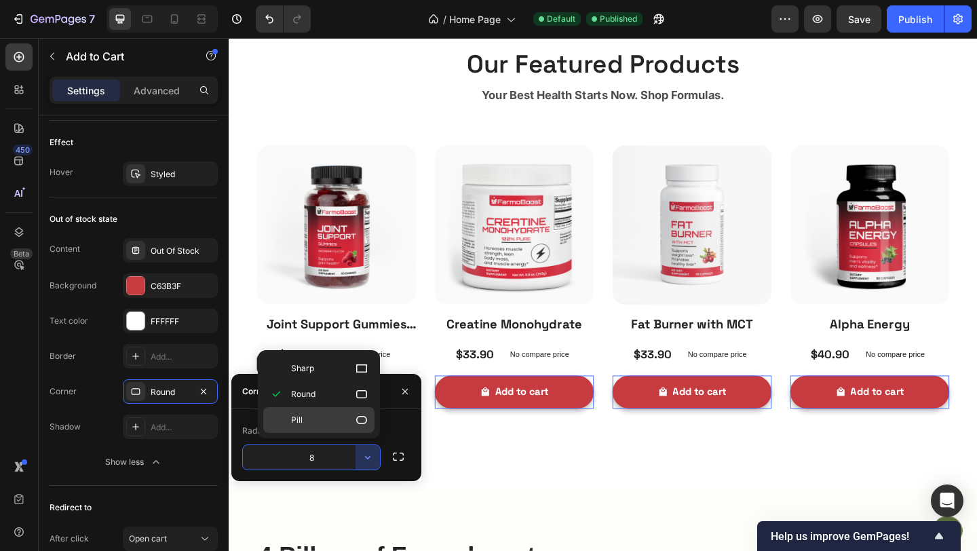
click at [304, 427] on div "Pill" at bounding box center [318, 420] width 111 height 26
type input "9999"
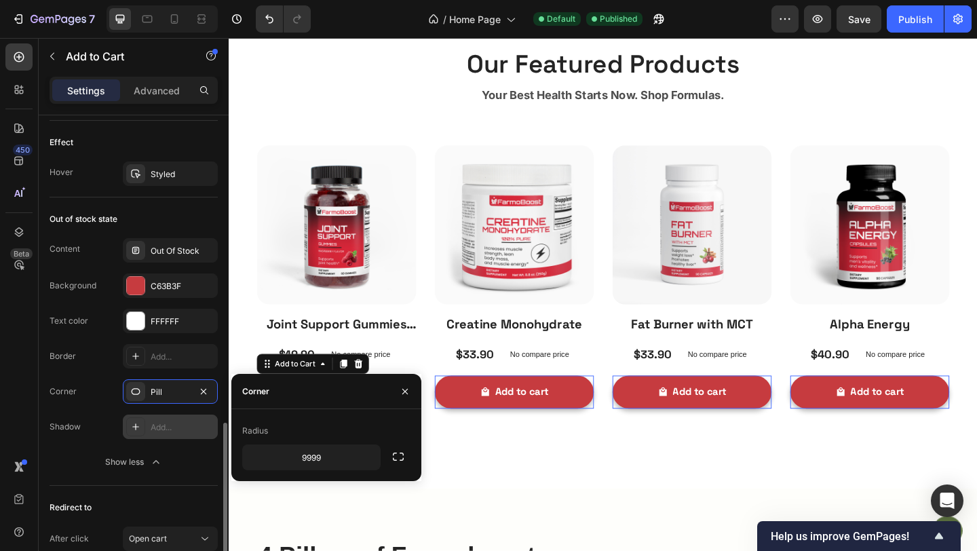
click at [140, 433] on div at bounding box center [135, 426] width 19 height 19
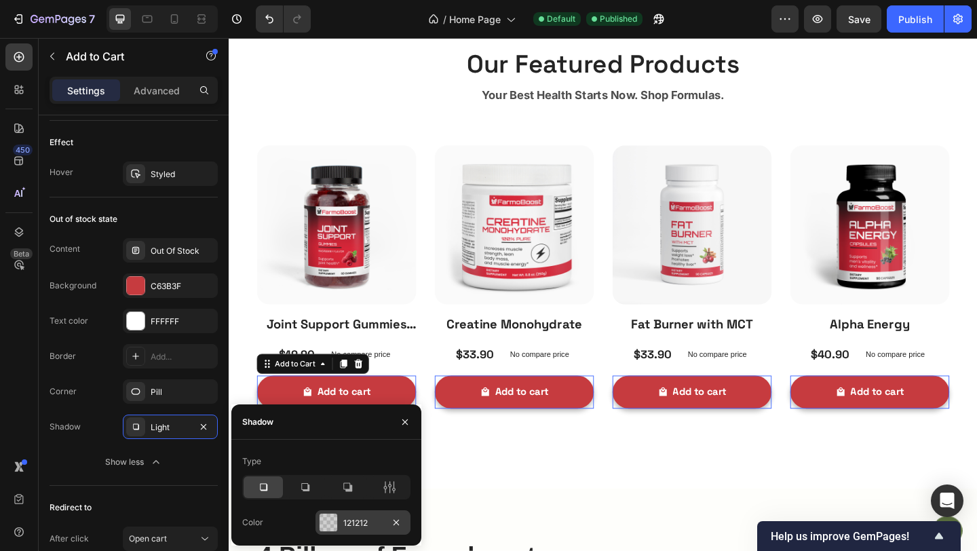
click at [360, 523] on div "121212" at bounding box center [362, 523] width 39 height 12
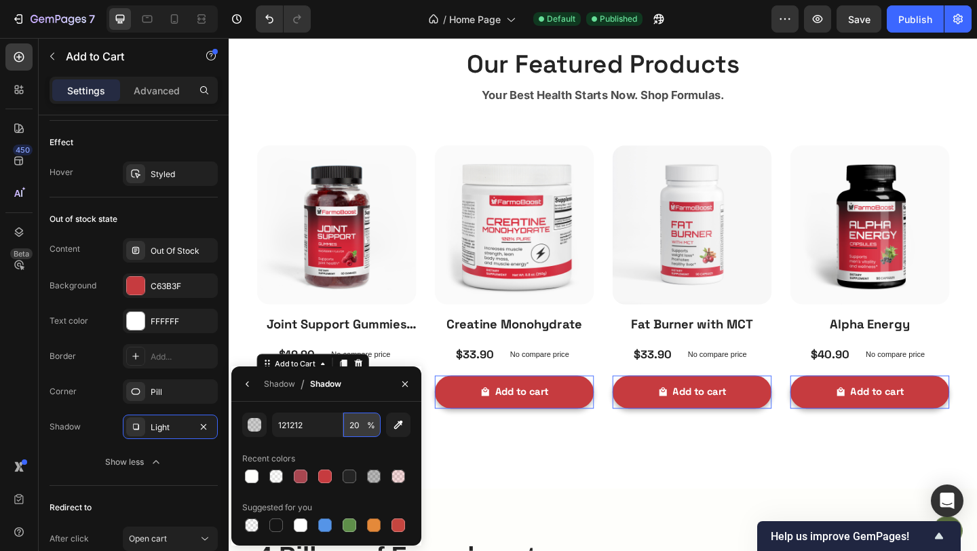
click at [359, 427] on input "20" at bounding box center [361, 424] width 37 height 24
type input "30"
click at [289, 378] on div "Shadow" at bounding box center [279, 384] width 31 height 12
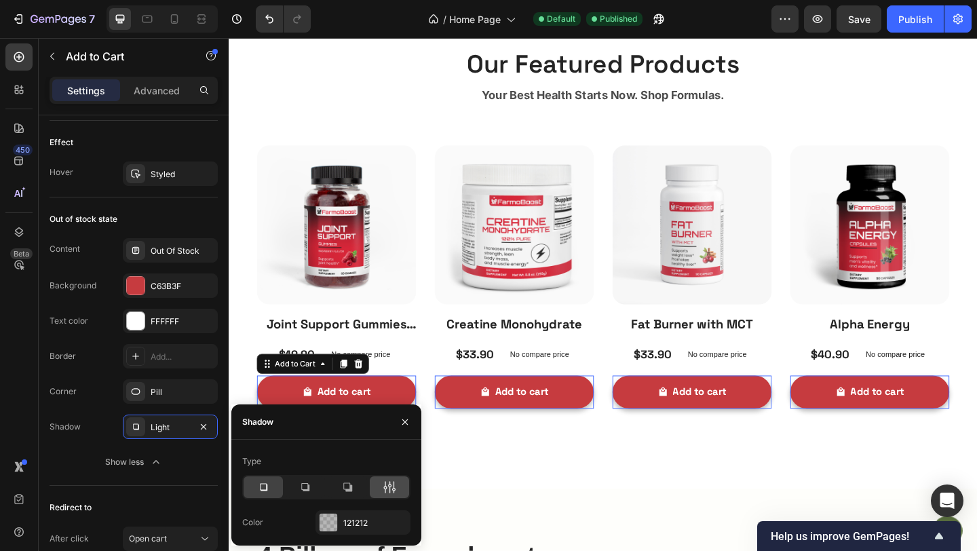
click at [381, 486] on div at bounding box center [389, 487] width 39 height 22
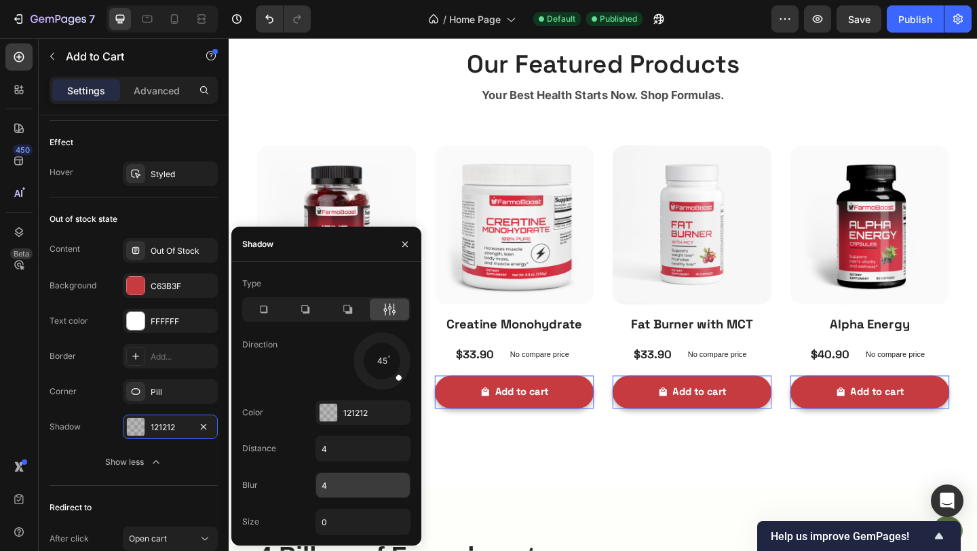
click at [345, 484] on input "4" at bounding box center [363, 485] width 94 height 24
type input "8"
drag, startPoint x: 395, startPoint y: 373, endPoint x: 379, endPoint y: 382, distance: 18.5
click at [379, 382] on div at bounding box center [381, 375] width 9 height 31
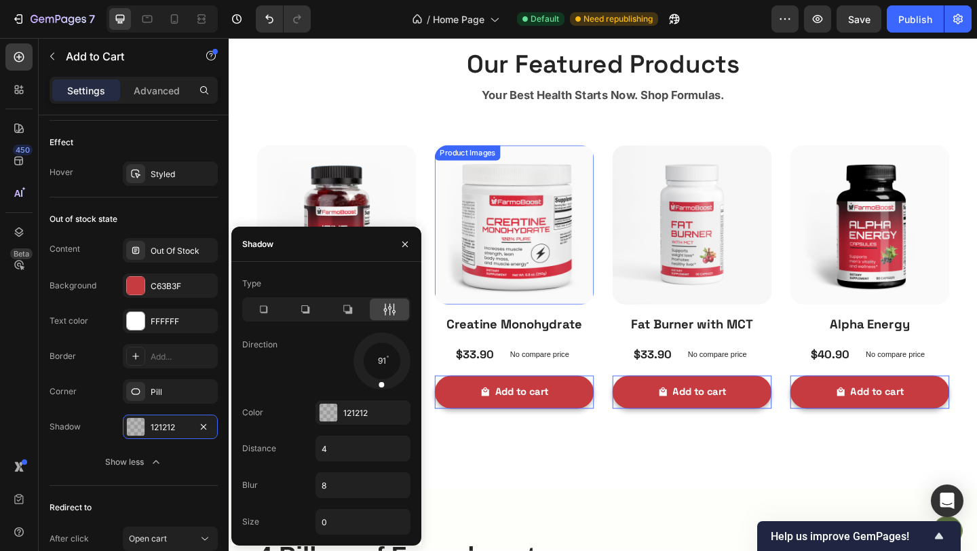
click at [486, 167] on div "Product Images" at bounding box center [488, 163] width 66 height 12
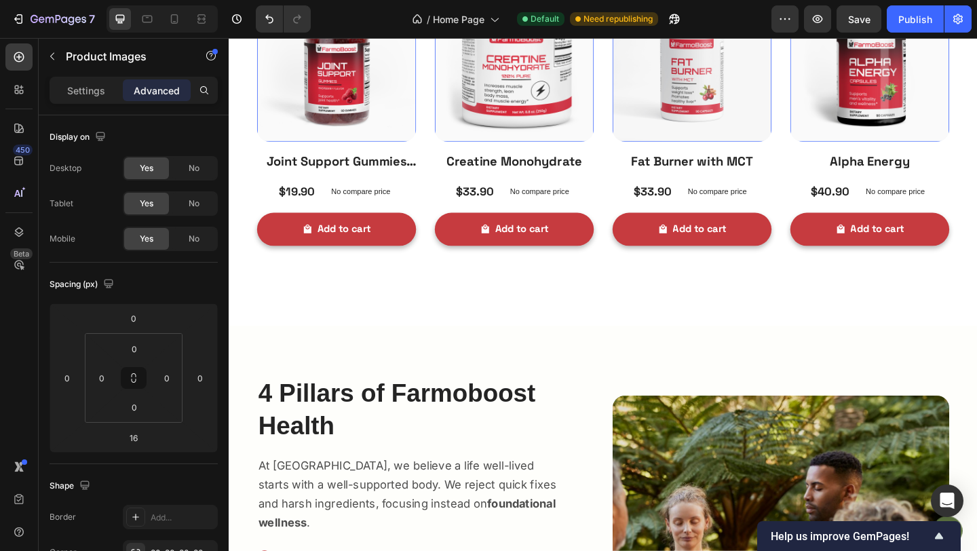
scroll to position [1360, 0]
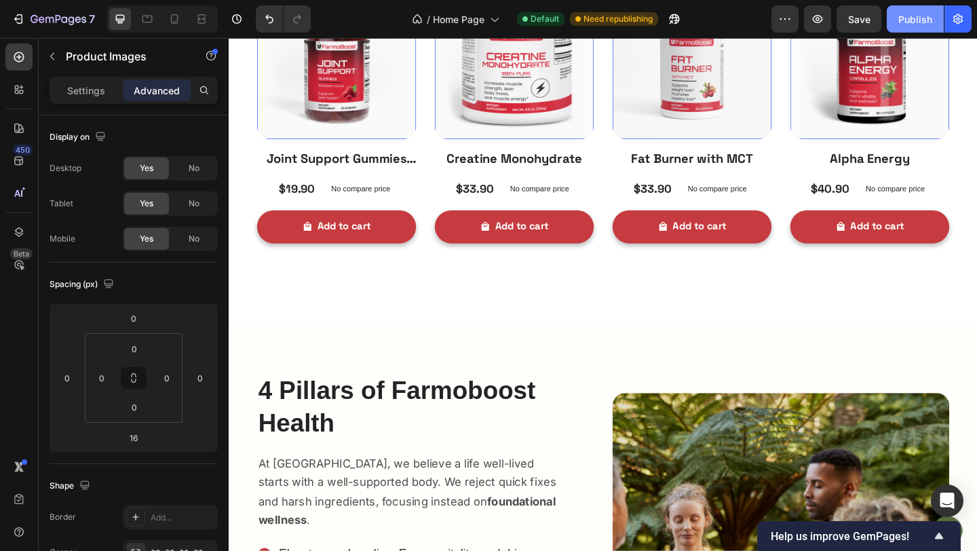
click at [900, 16] on div "Publish" at bounding box center [915, 19] width 34 height 14
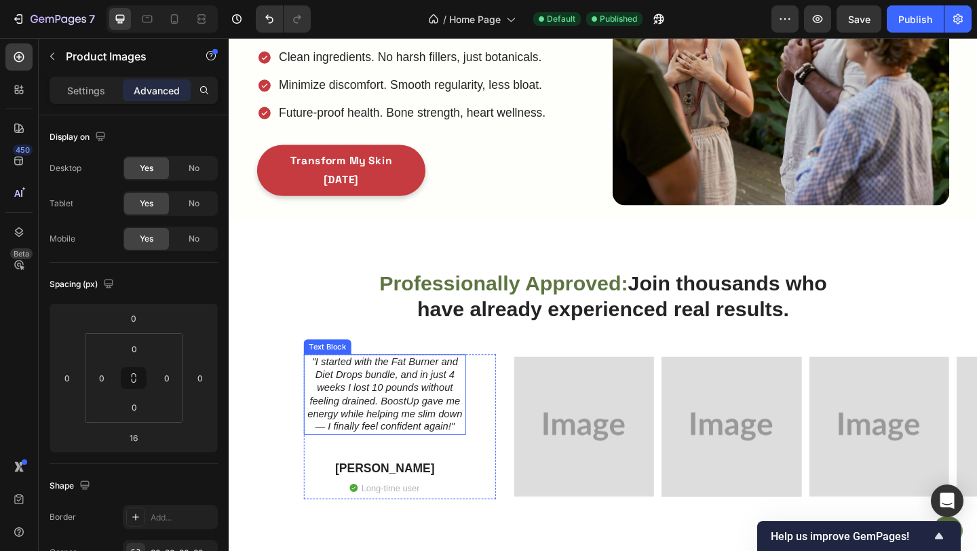
scroll to position [1937, 0]
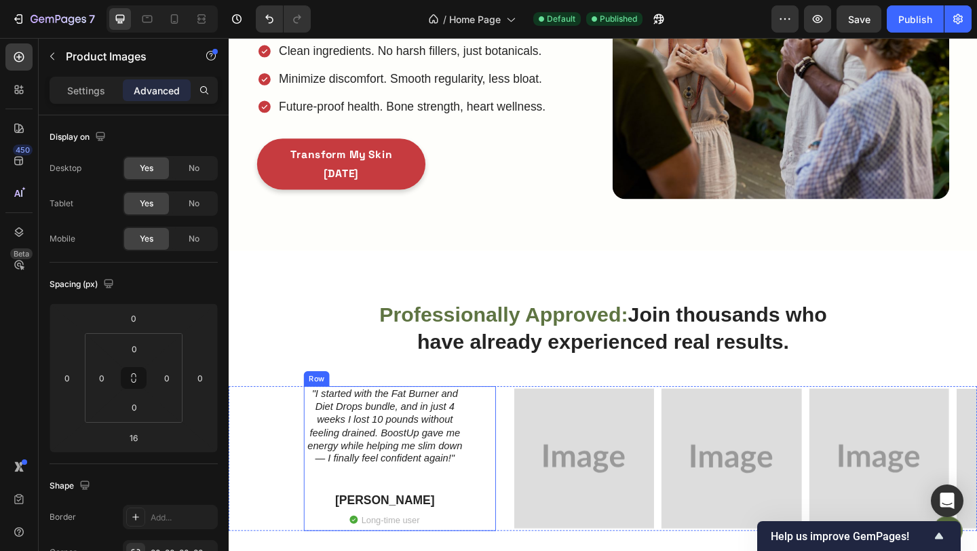
click at [498, 441] on div ""I started with the Fat Burner and Diet Drops bundle, and in just 4 weeks I los…" at bounding box center [414, 494] width 209 height 157
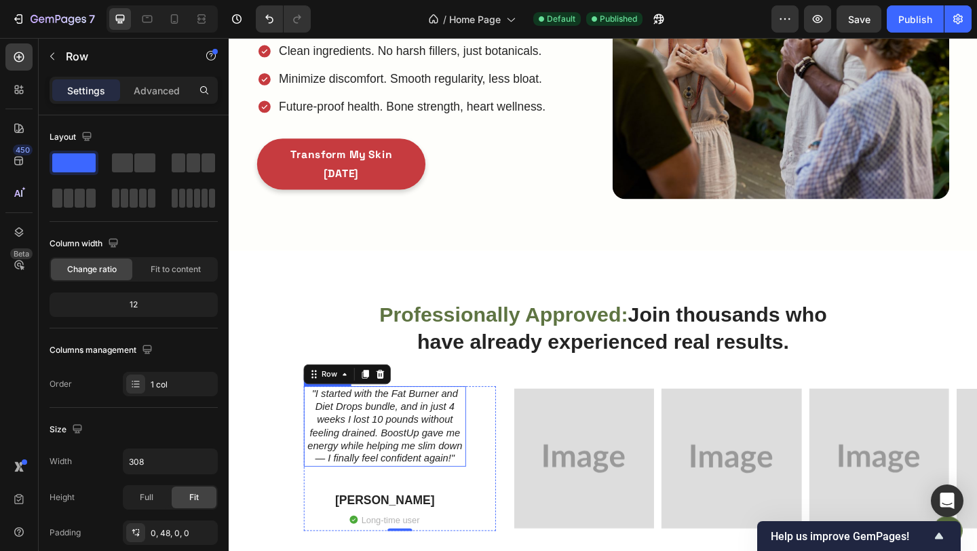
click at [383, 428] on icon ""I started with the Fat Burner and Diet Drops bundle, and in just 4 weeks I los…" at bounding box center [398, 459] width 168 height 82
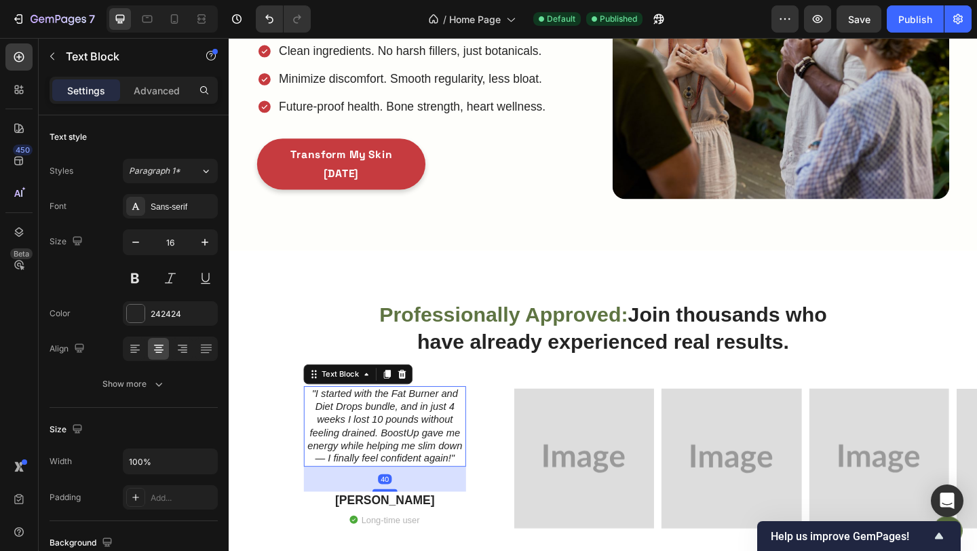
click at [383, 428] on icon ""I started with the Fat Burner and Diet Drops bundle, and in just 4 weeks I los…" at bounding box center [398, 459] width 168 height 82
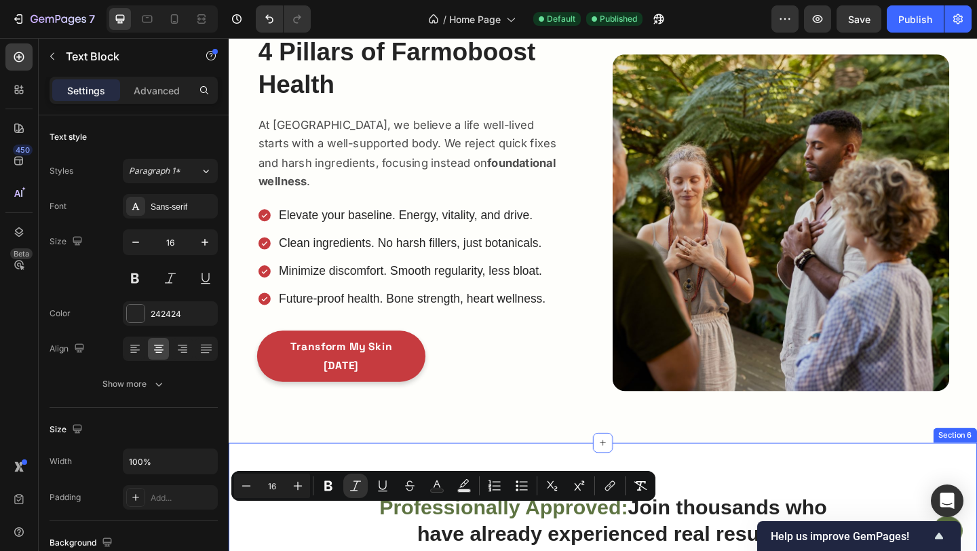
scroll to position [1688, 0]
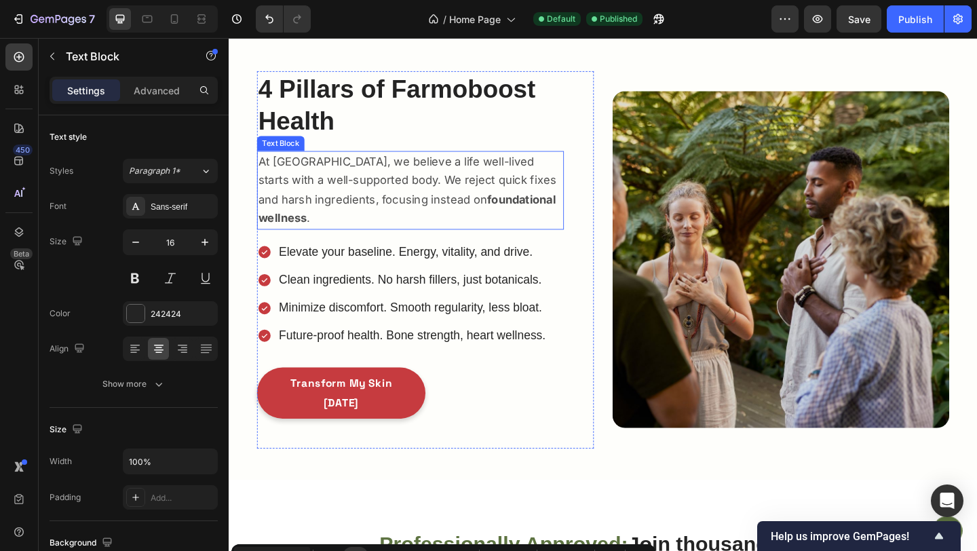
click at [461, 208] on strong "foundational wellness" at bounding box center [422, 223] width 324 height 35
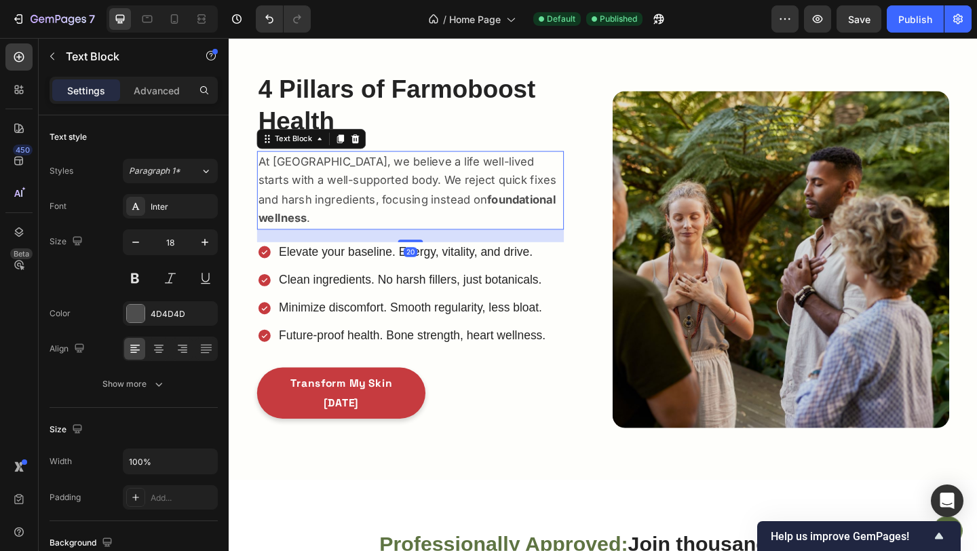
copy icon ""I started with the Fat Burner and Diet Drops bundle, and in just 4 weeks I los…"
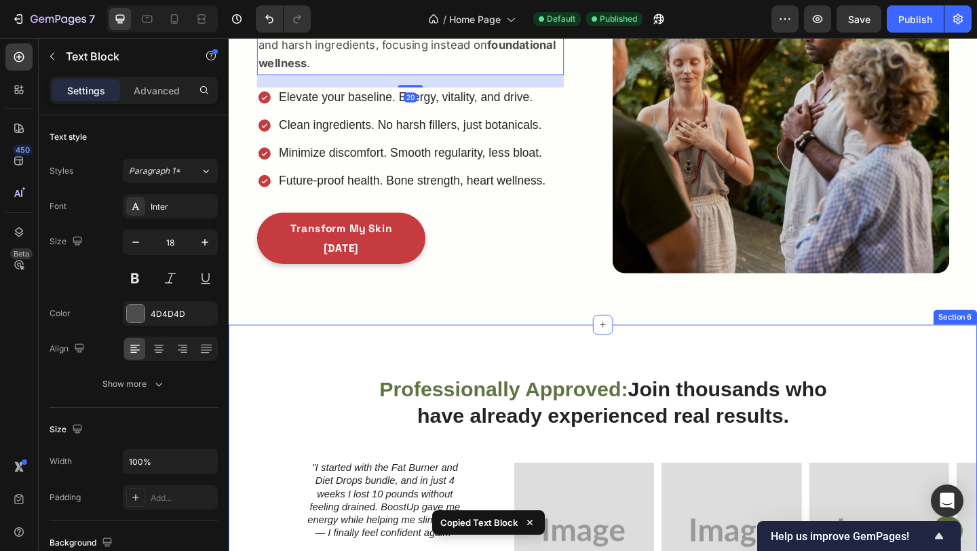
scroll to position [1979, 0]
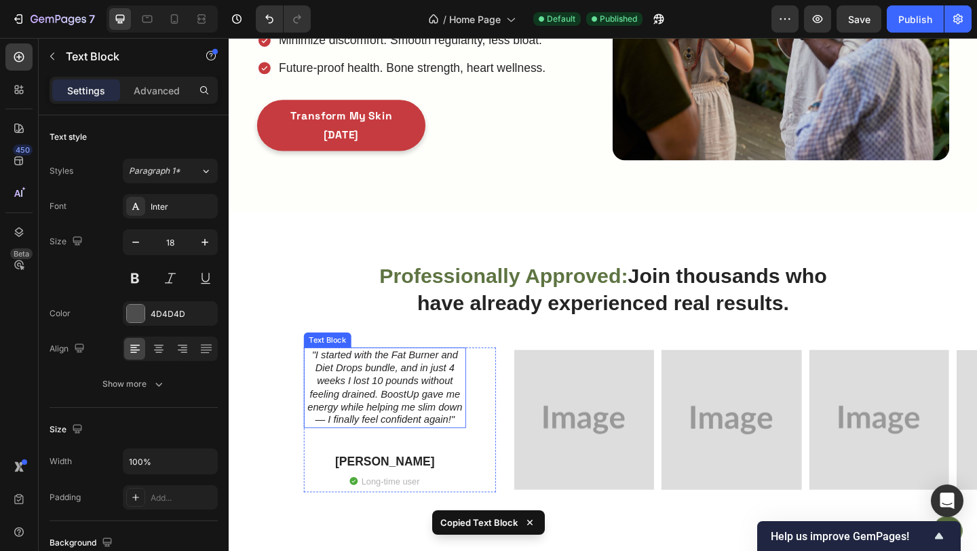
click at [431, 376] on icon ""I started with the Fat Burner and Diet Drops bundle, and in just 4 weeks I los…" at bounding box center [398, 417] width 168 height 82
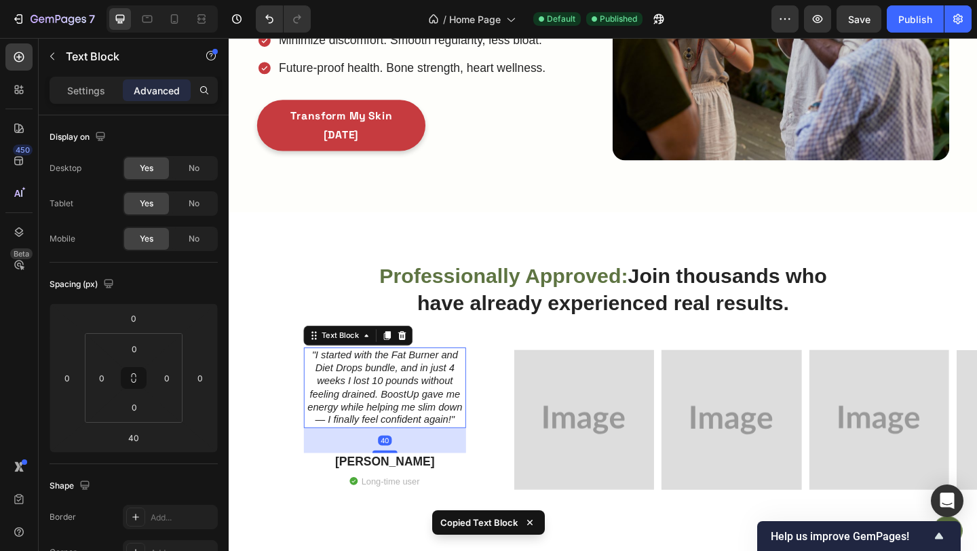
type input "20"
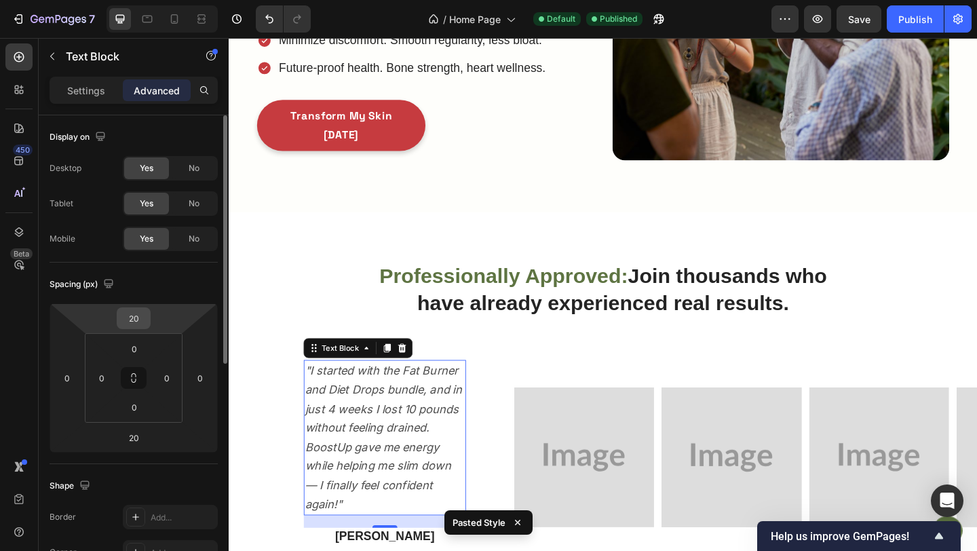
click at [132, 311] on input "20" at bounding box center [133, 318] width 27 height 20
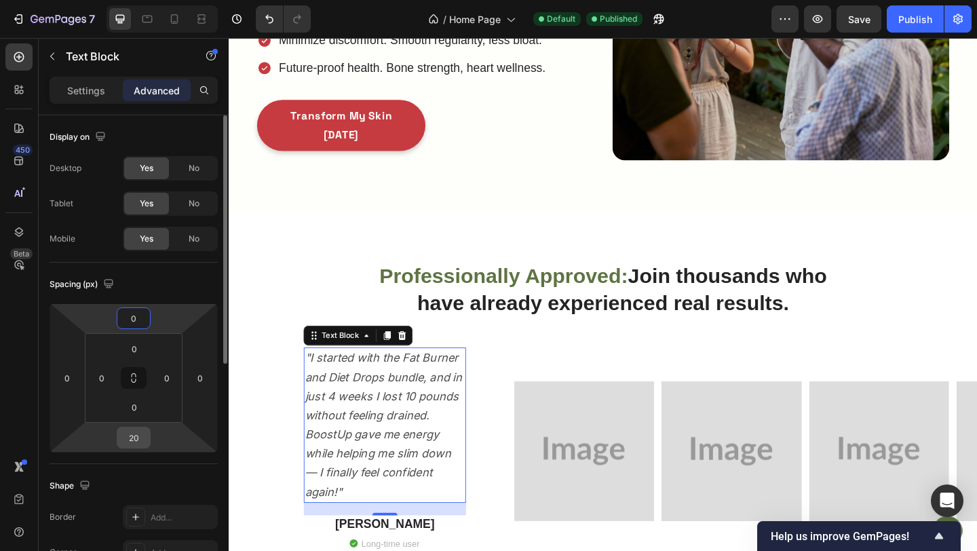
type input "0"
click at [141, 430] on input "20" at bounding box center [133, 437] width 27 height 20
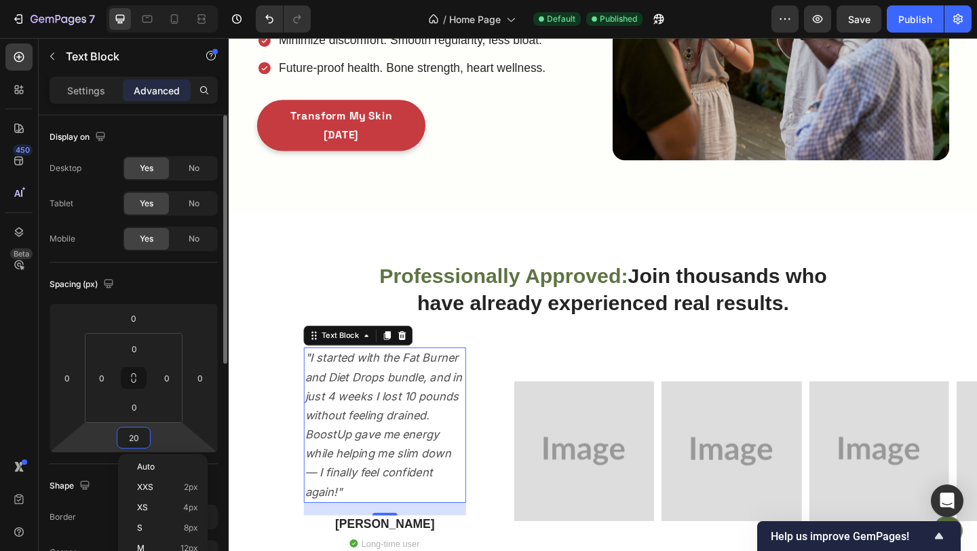
click at [141, 430] on input "20" at bounding box center [133, 437] width 27 height 20
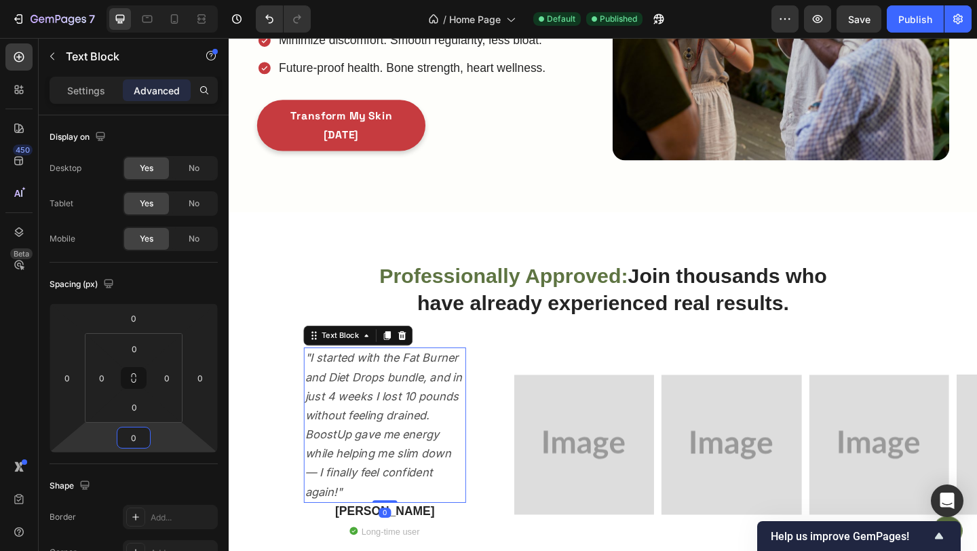
type input "0"
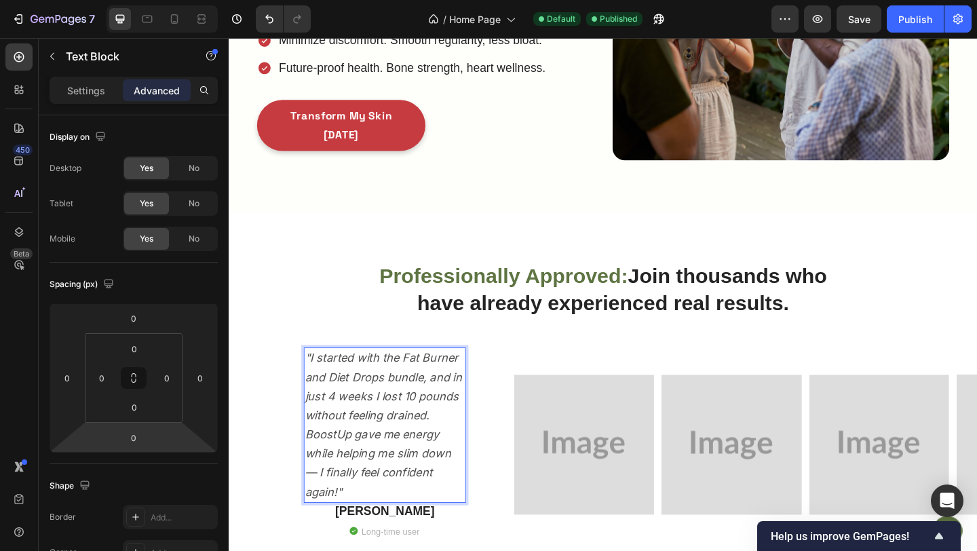
click at [348, 437] on p ""I started with the Fat Burner and Diet Drops bundle, and in just 4 weeks I los…" at bounding box center [398, 459] width 174 height 166
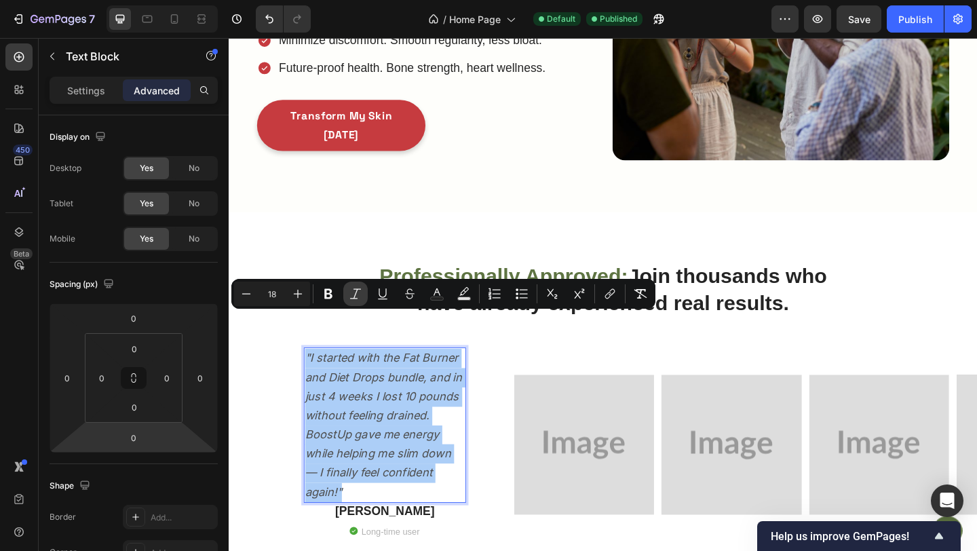
click at [363, 298] on button "Italic" at bounding box center [355, 293] width 24 height 24
click at [306, 374] on div ""I started with the Fat Burner and Diet Drops bundle, and in just 4 weeks I los…" at bounding box center [636, 479] width 814 height 211
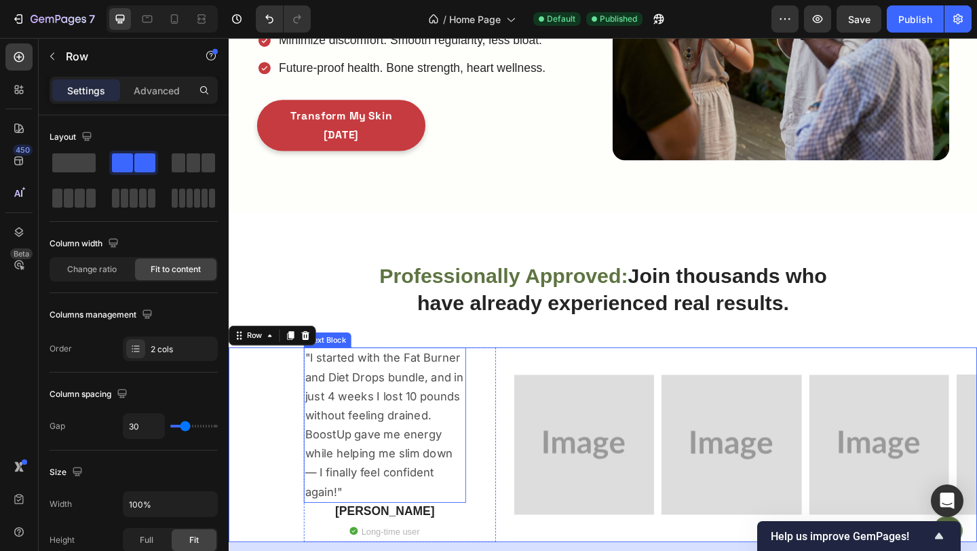
click at [342, 393] on p ""I started with the Fat Burner and Diet Drops bundle, and in just 4 weeks I los…" at bounding box center [398, 459] width 174 height 166
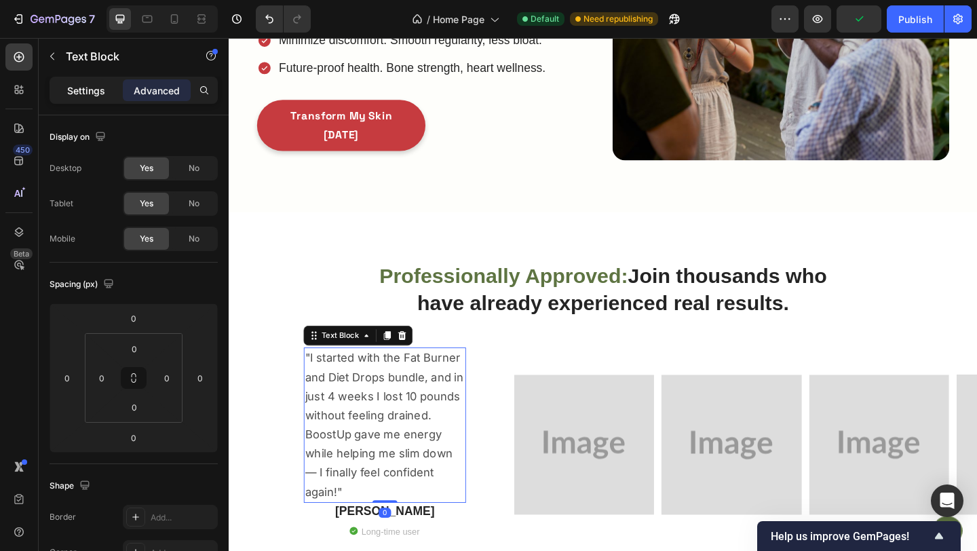
click at [80, 98] on div "Settings" at bounding box center [86, 90] width 68 height 22
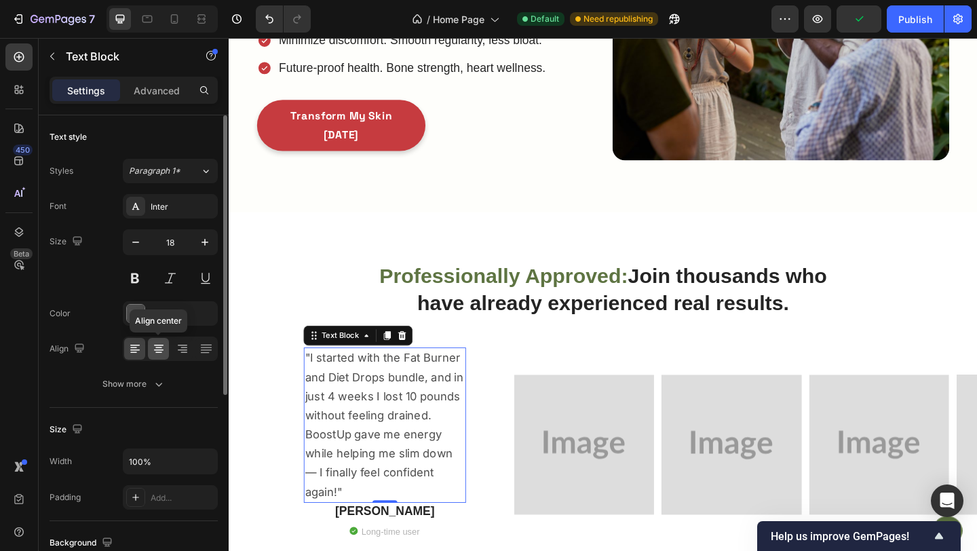
click at [154, 346] on icon at bounding box center [159, 349] width 14 height 14
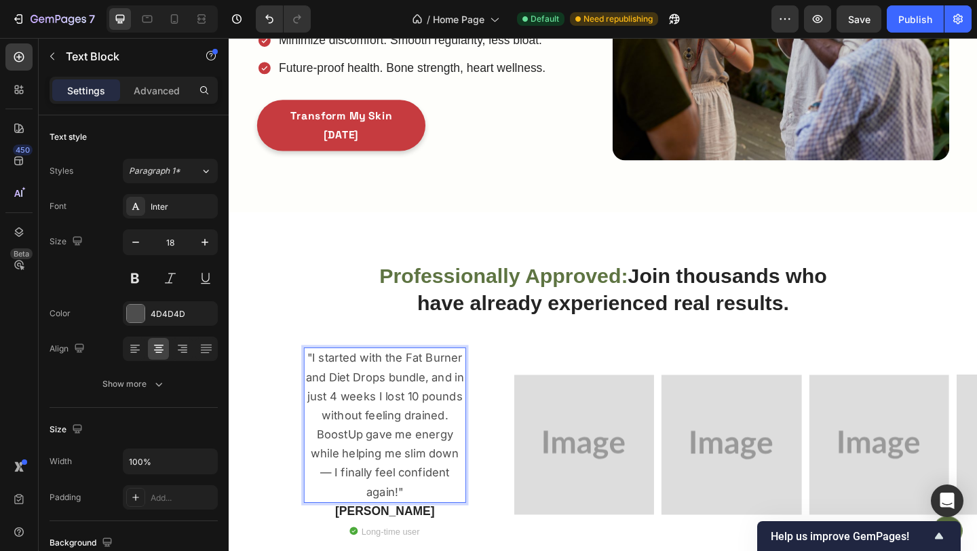
click at [332, 408] on p ""I started with the Fat Burner and Diet Drops bundle, and in just 4 weeks I los…" at bounding box center [398, 459] width 174 height 166
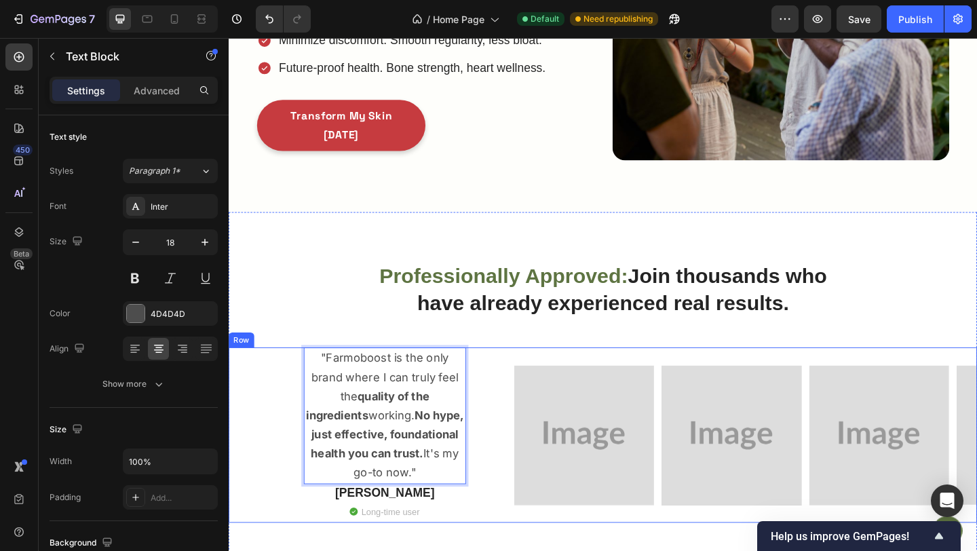
click at [251, 475] on div ""Farmoboost is the only brand where I can truly feel the quality of the ingredi…" at bounding box center [636, 469] width 814 height 191
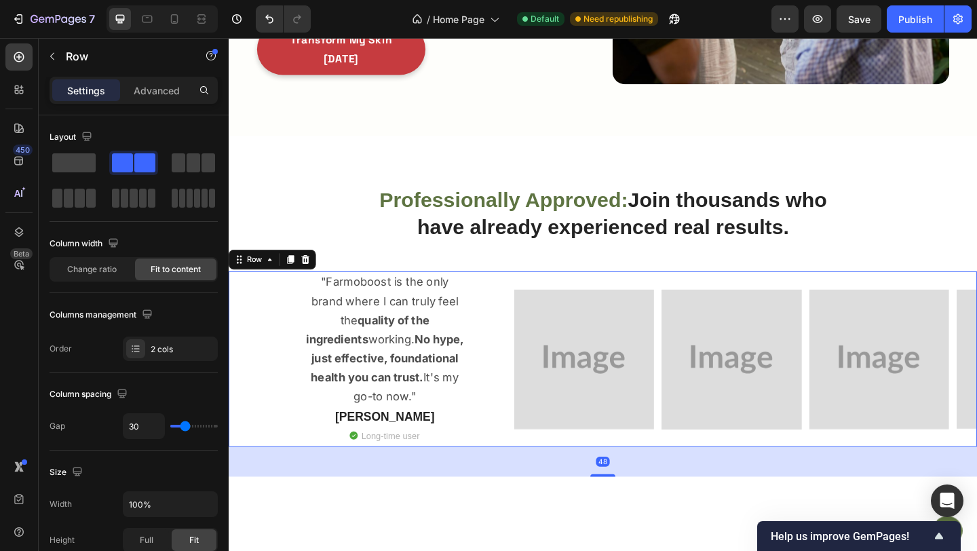
scroll to position [2063, 0]
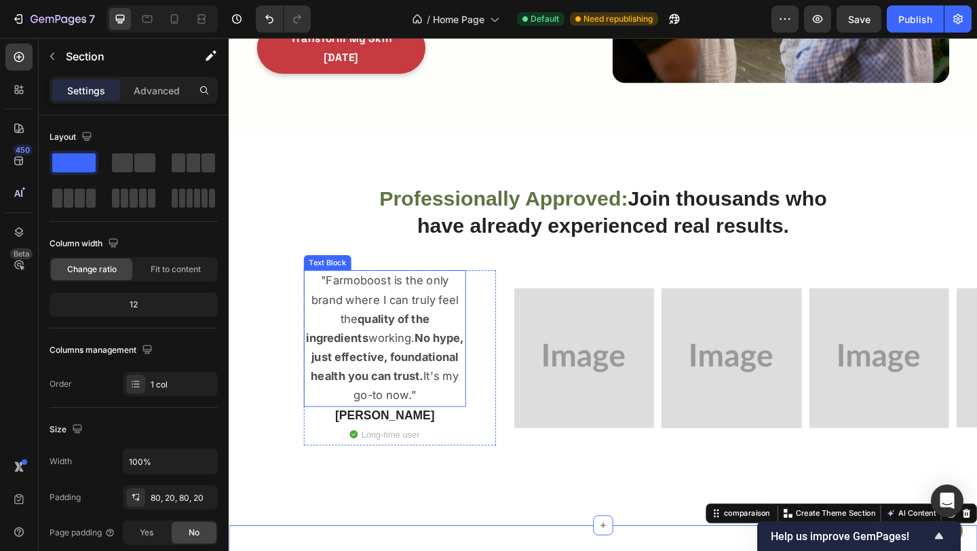
click at [377, 326] on p ""Farmoboost is the only brand where I can truly feel the quality of the ingredi…" at bounding box center [398, 364] width 174 height 145
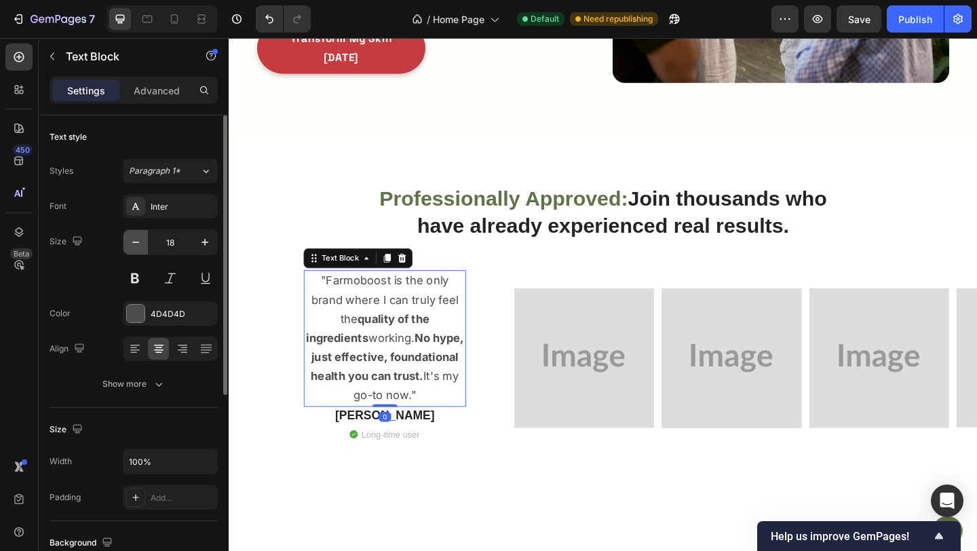
click at [139, 241] on icon "button" at bounding box center [136, 242] width 14 height 14
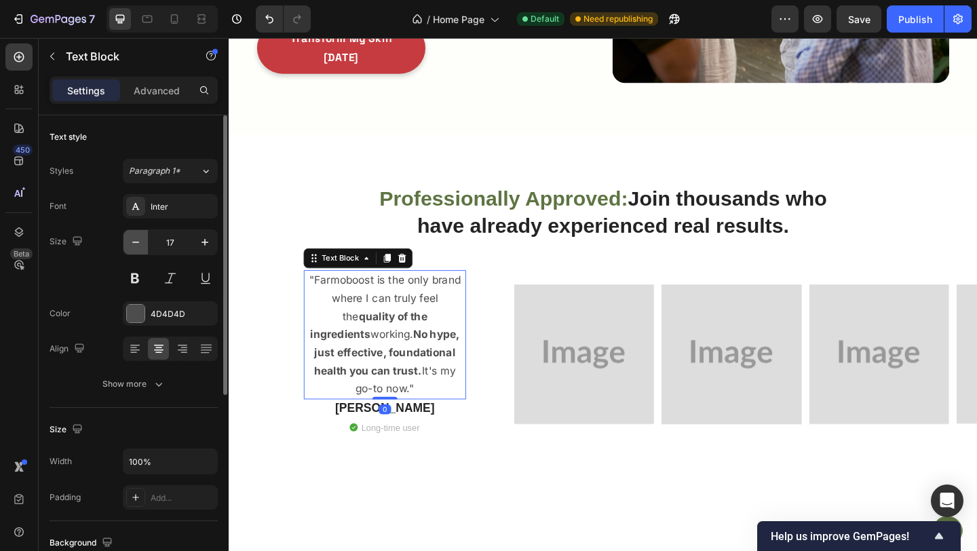
type input "16"
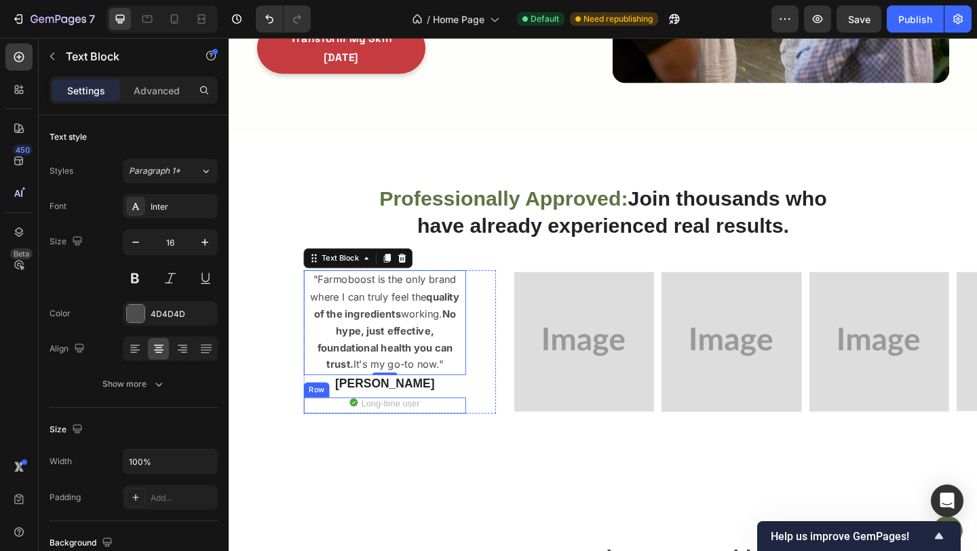
click at [317, 429] on div "Icon Long-time user Text Block Row" at bounding box center [398, 438] width 176 height 18
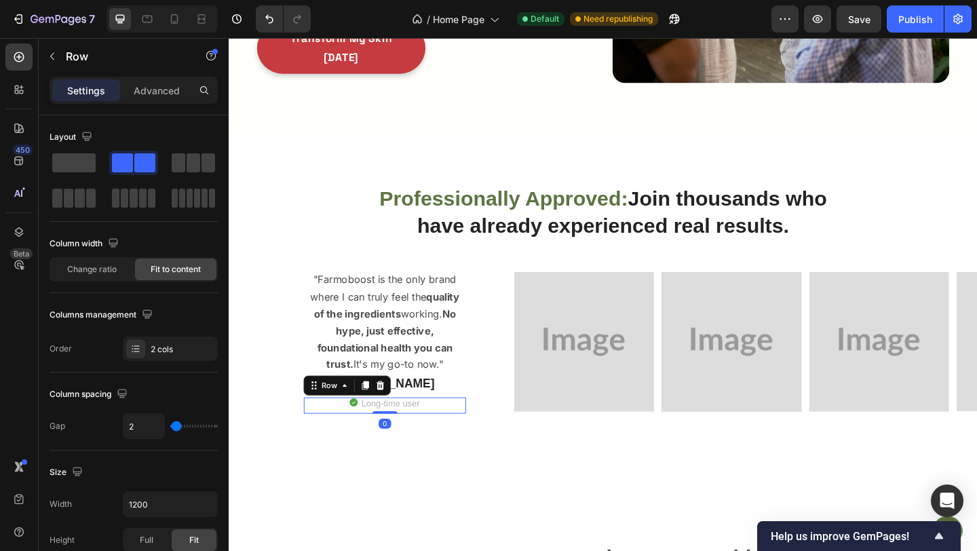
scroll to position [2045, 0]
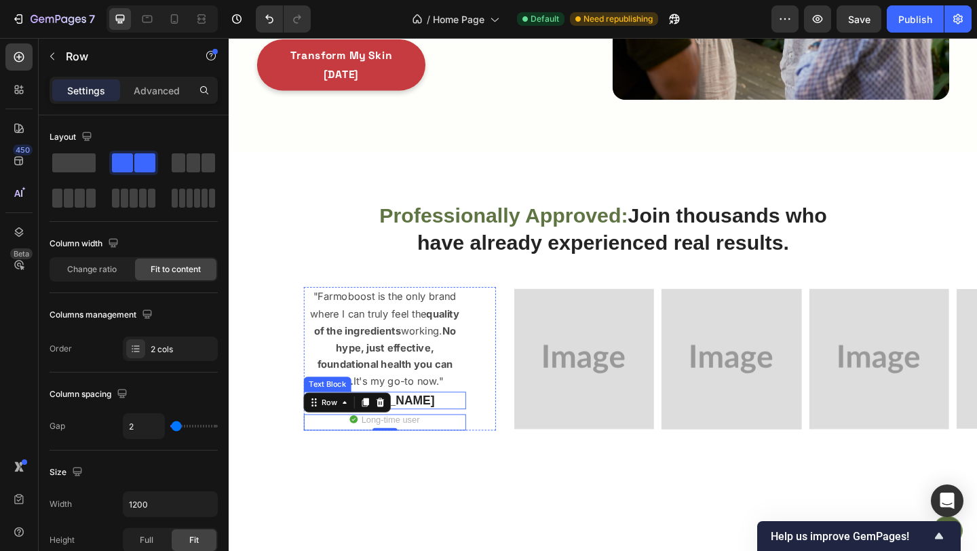
click at [421, 424] on p "[PERSON_NAME]" at bounding box center [398, 432] width 174 height 17
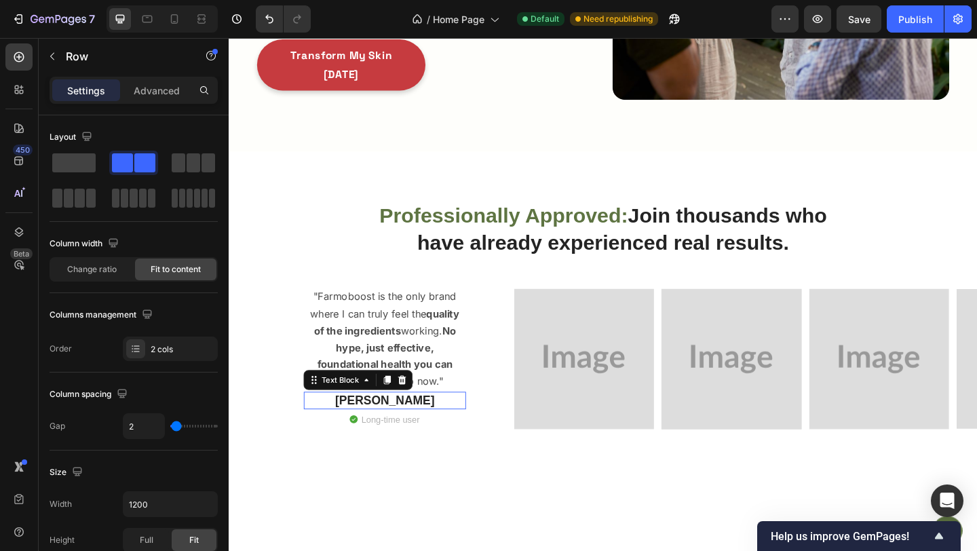
click at [421, 424] on p "[PERSON_NAME]" at bounding box center [398, 432] width 174 height 17
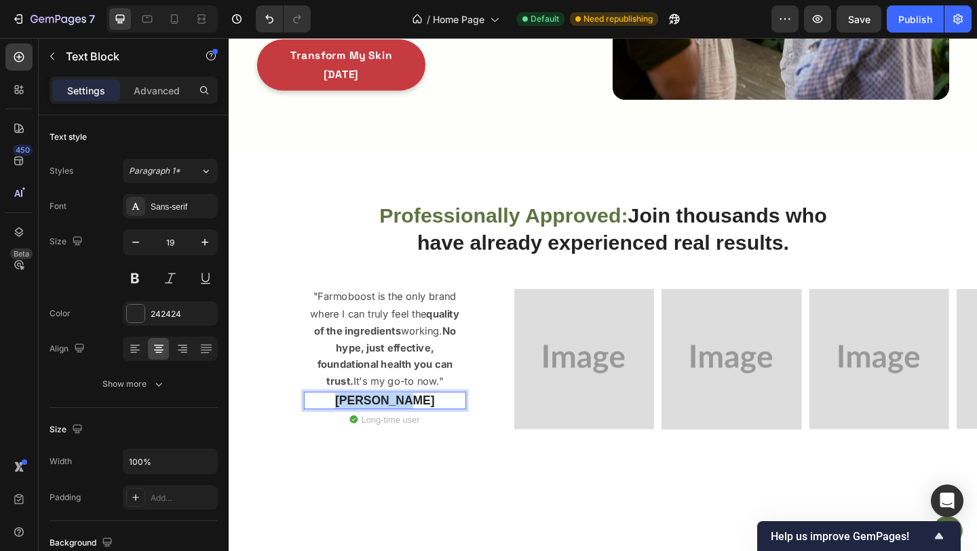
click at [421, 424] on p "[PERSON_NAME]" at bounding box center [398, 432] width 174 height 17
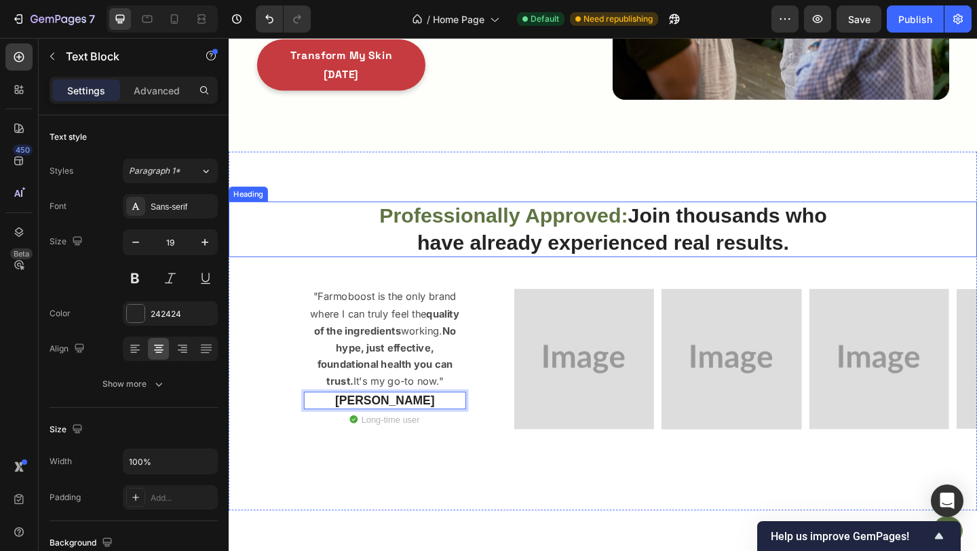
click at [332, 222] on div "Professionally Approved: Join thousands who have already experienced real resul…" at bounding box center [636, 246] width 814 height 61
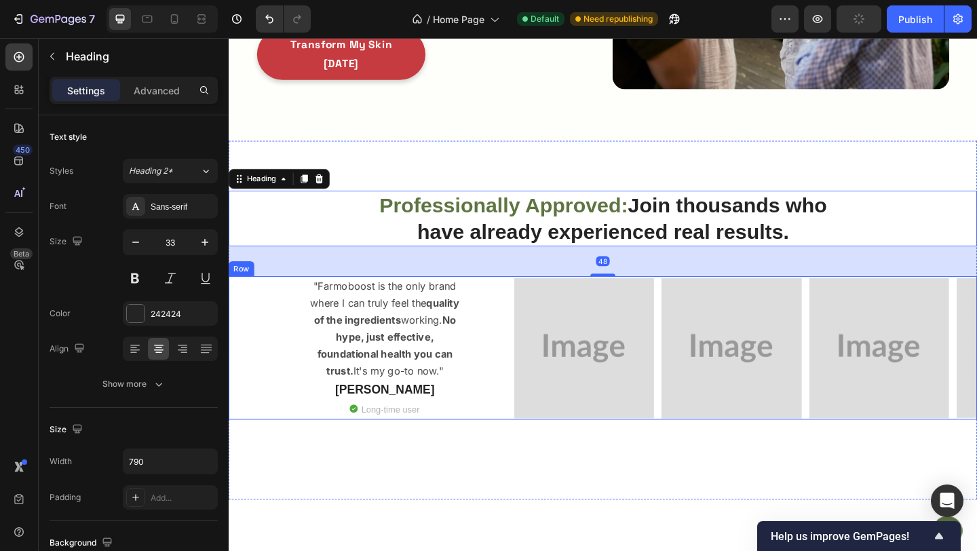
click at [296, 367] on div ""Farmoboost is the only brand where I can truly feel the quality of the ingredi…" at bounding box center [636, 375] width 814 height 156
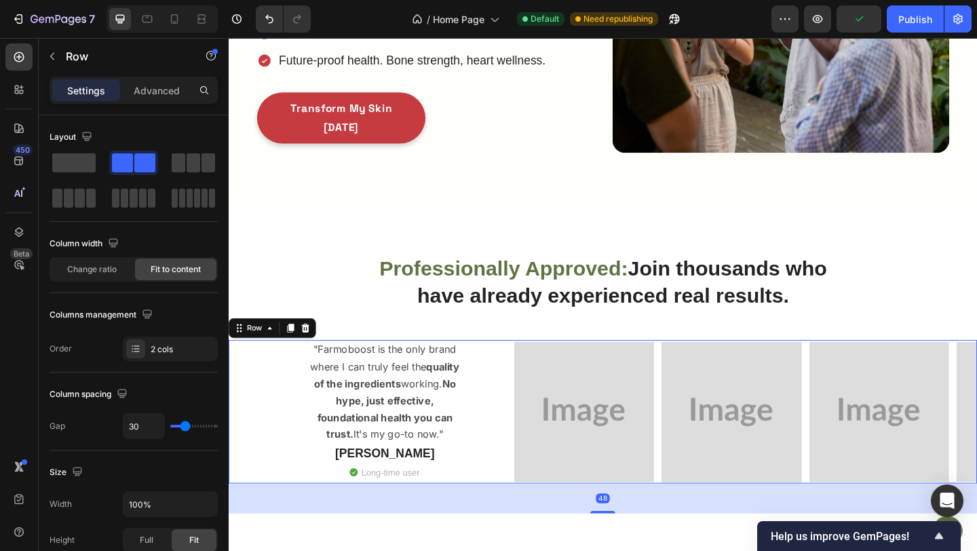
scroll to position [1981, 0]
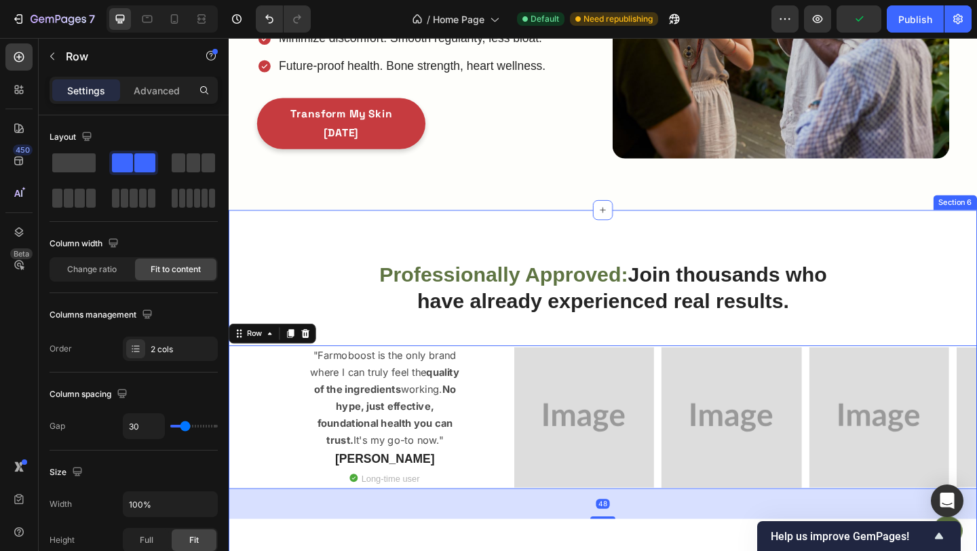
click at [421, 225] on div "Professionally Approved: Join thousands who have already experienced real resul…" at bounding box center [636, 420] width 814 height 391
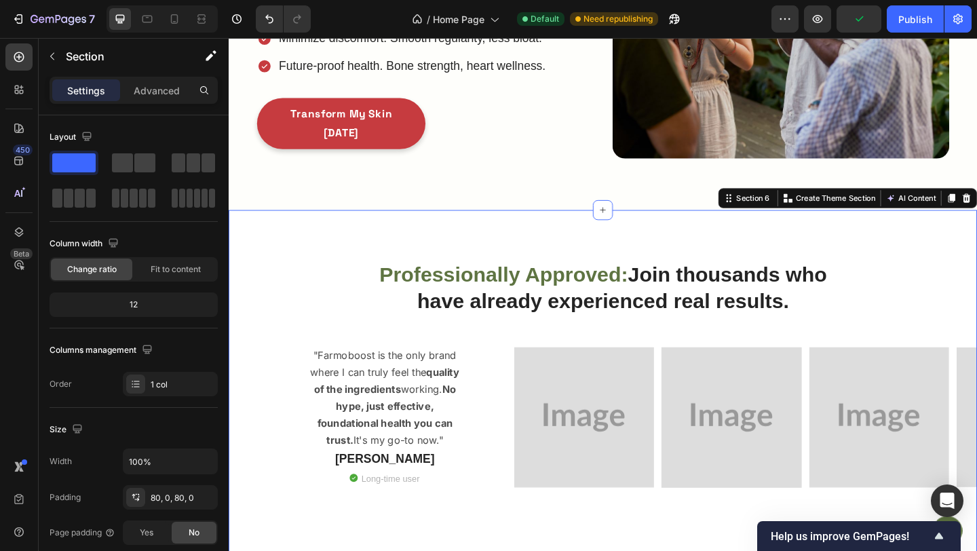
scroll to position [2002, 0]
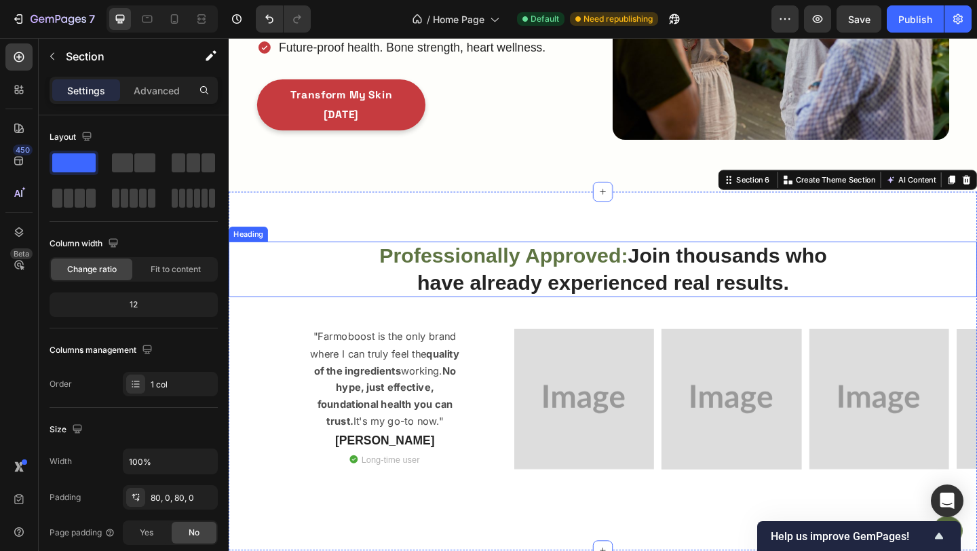
click at [467, 262] on span "Professionally" at bounding box center [468, 274] width 153 height 25
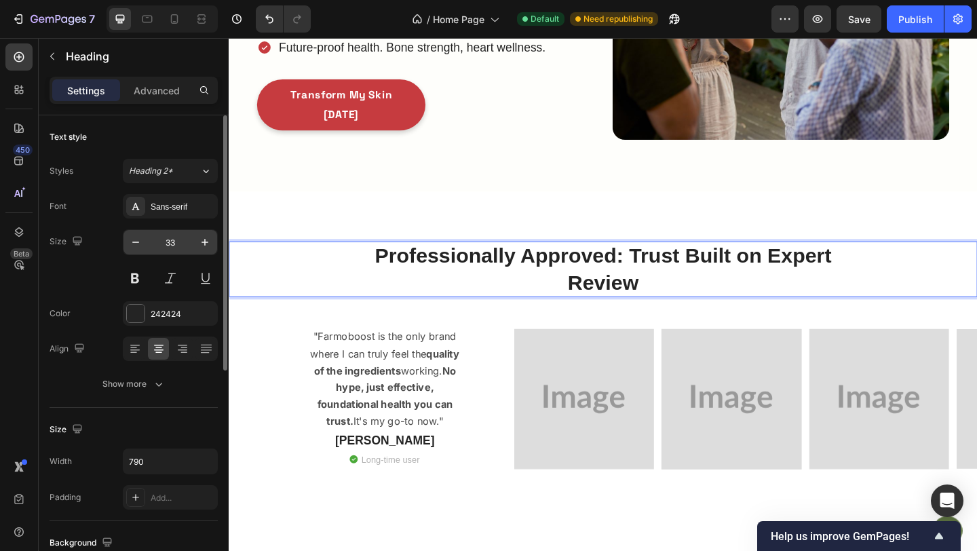
click at [190, 237] on input "33" at bounding box center [170, 242] width 45 height 24
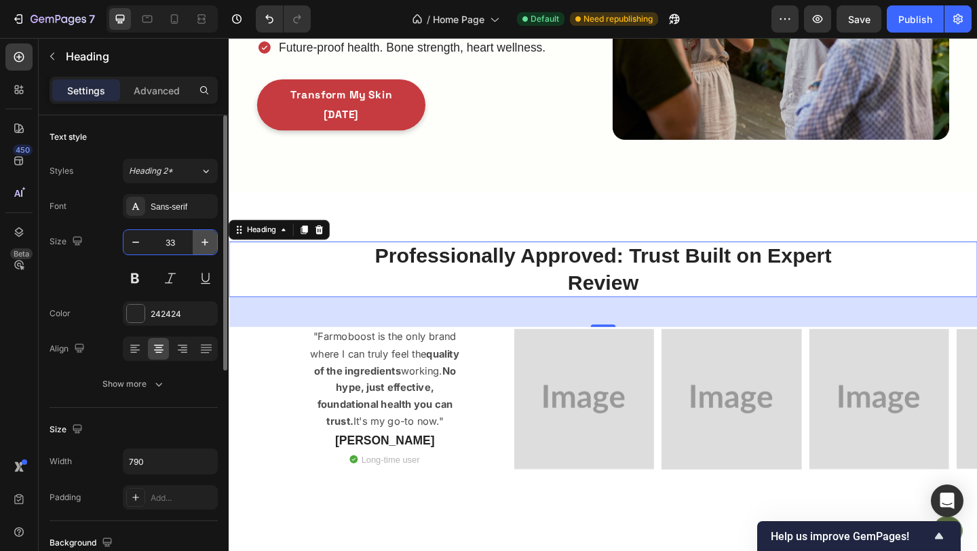
click at [212, 242] on button "button" at bounding box center [205, 242] width 24 height 24
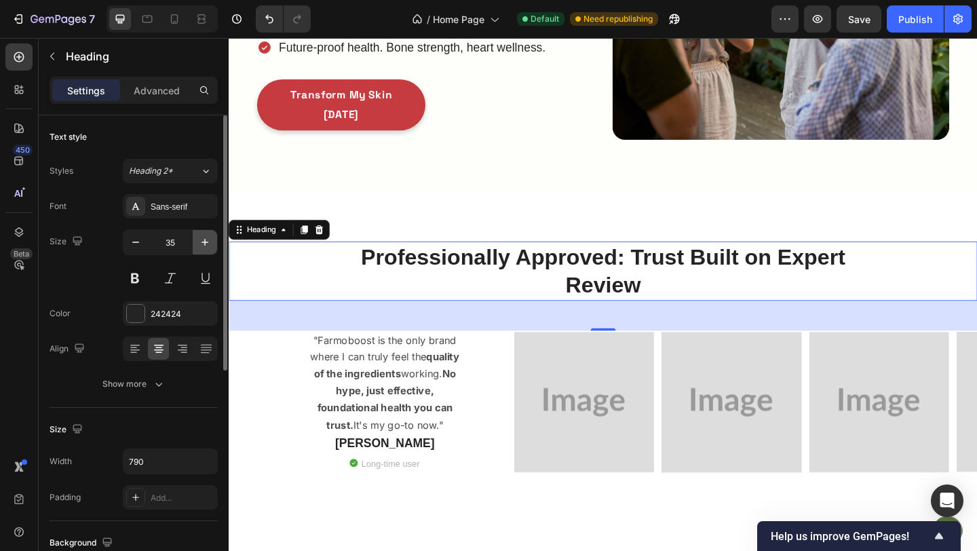
click at [212, 242] on button "button" at bounding box center [205, 242] width 24 height 24
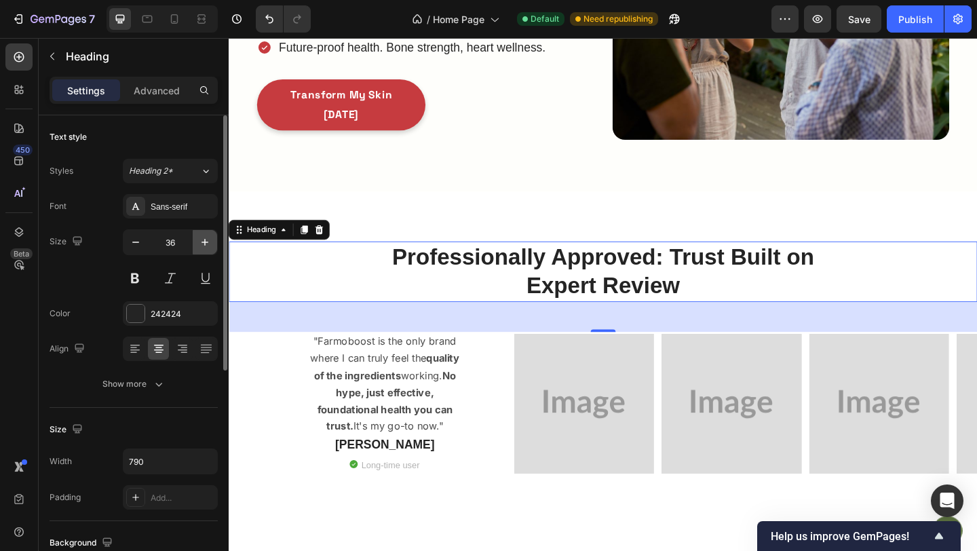
click at [212, 242] on button "button" at bounding box center [205, 242] width 24 height 24
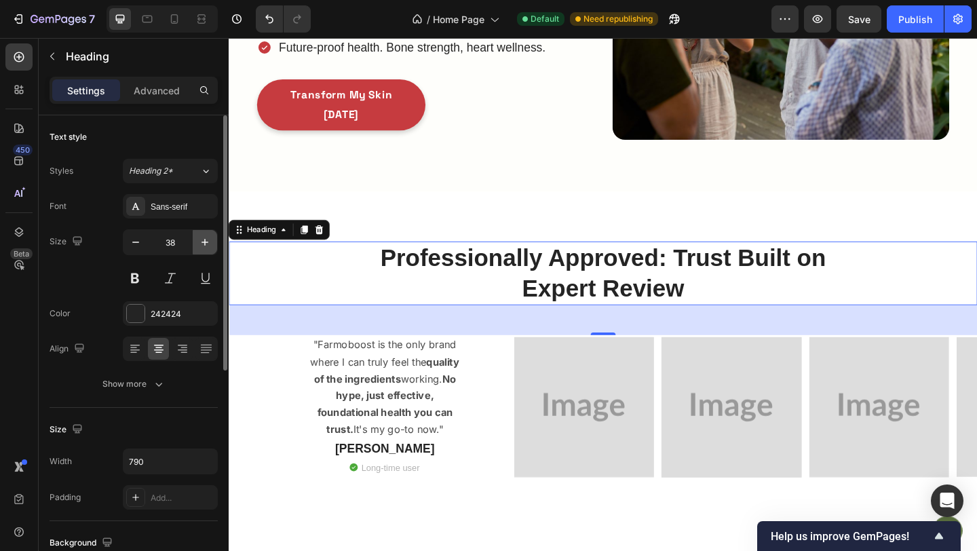
click at [212, 242] on button "button" at bounding box center [205, 242] width 24 height 24
type input "40"
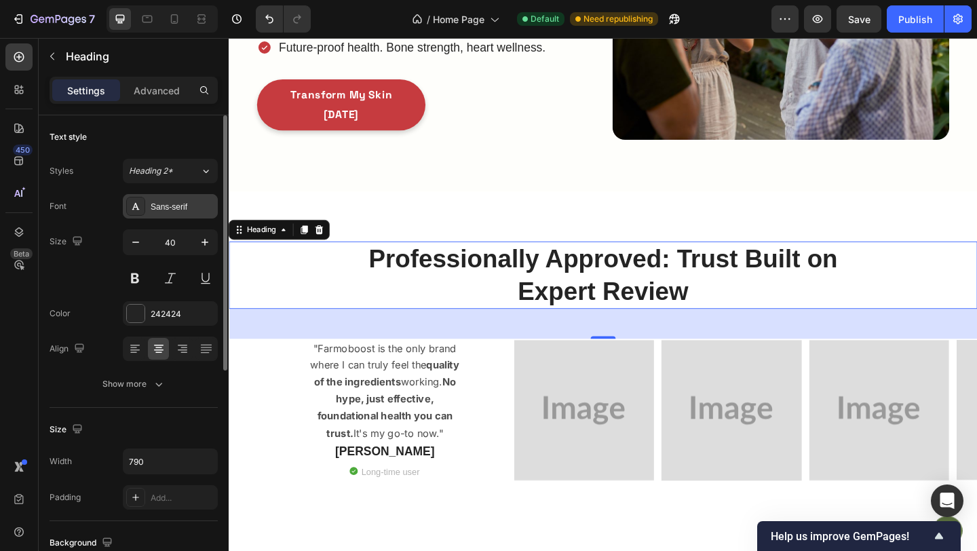
click at [169, 202] on div "Sans-serif" at bounding box center [183, 207] width 64 height 12
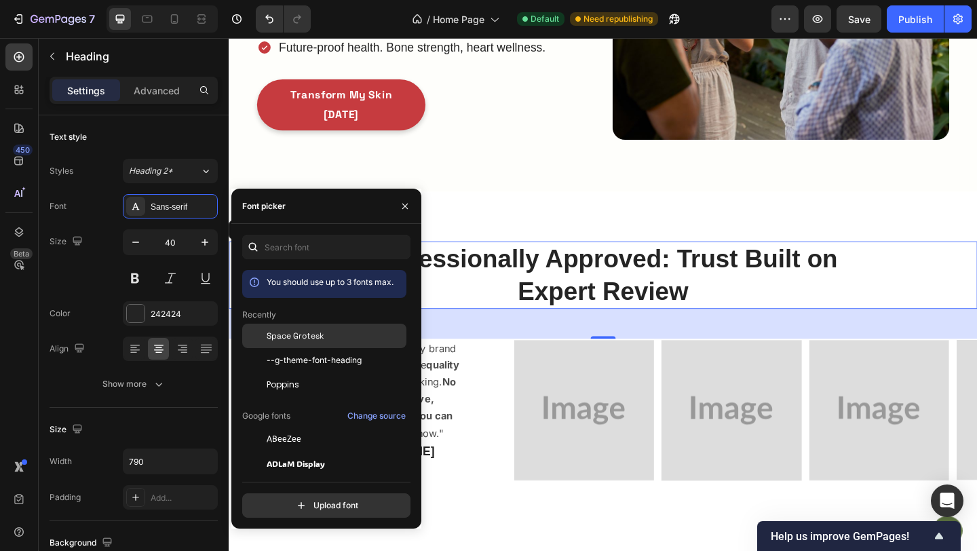
click at [322, 338] on span "Space Grotesk" at bounding box center [295, 336] width 57 height 12
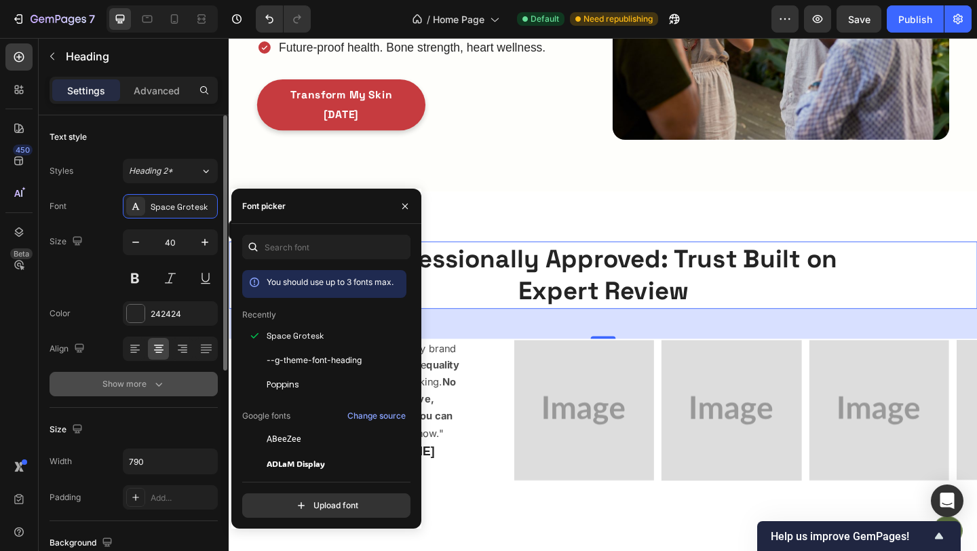
click at [159, 394] on button "Show more" at bounding box center [134, 384] width 168 height 24
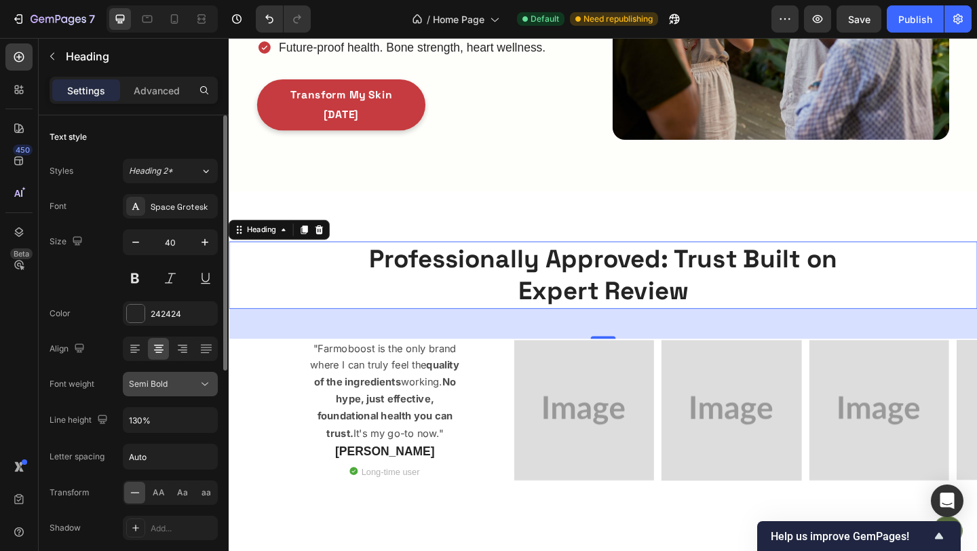
click at [169, 387] on div "Semi Bold" at bounding box center [163, 384] width 69 height 12
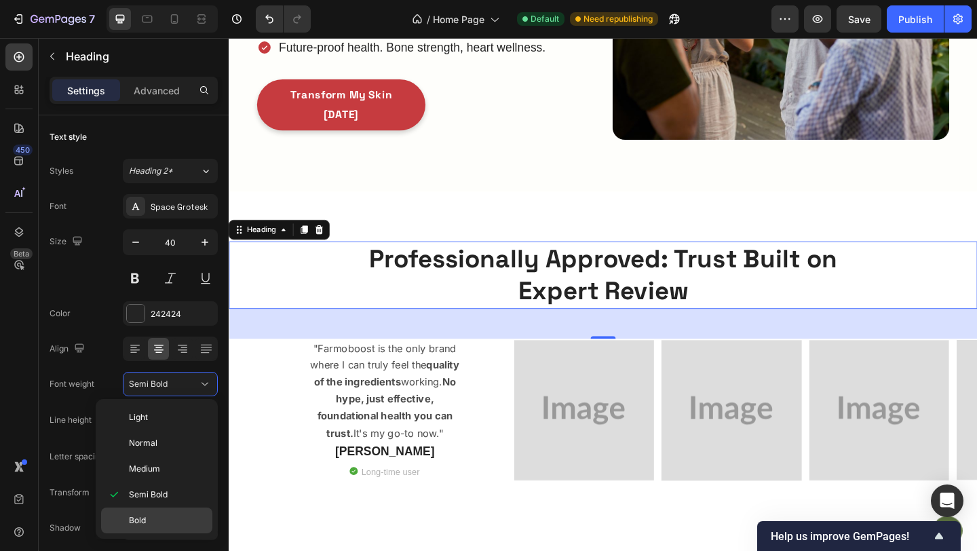
click at [157, 522] on p "Bold" at bounding box center [167, 520] width 77 height 12
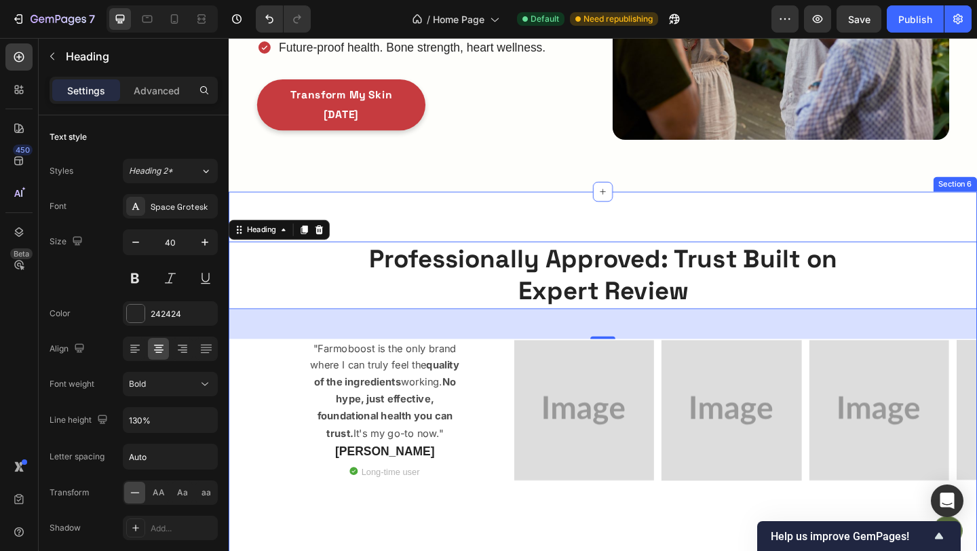
click at [494, 205] on div "⁠⁠⁠⁠⁠⁠⁠ Professionally Approved: Trust Built on Expert Review Heading 48 "Farmo…" at bounding box center [636, 406] width 814 height 403
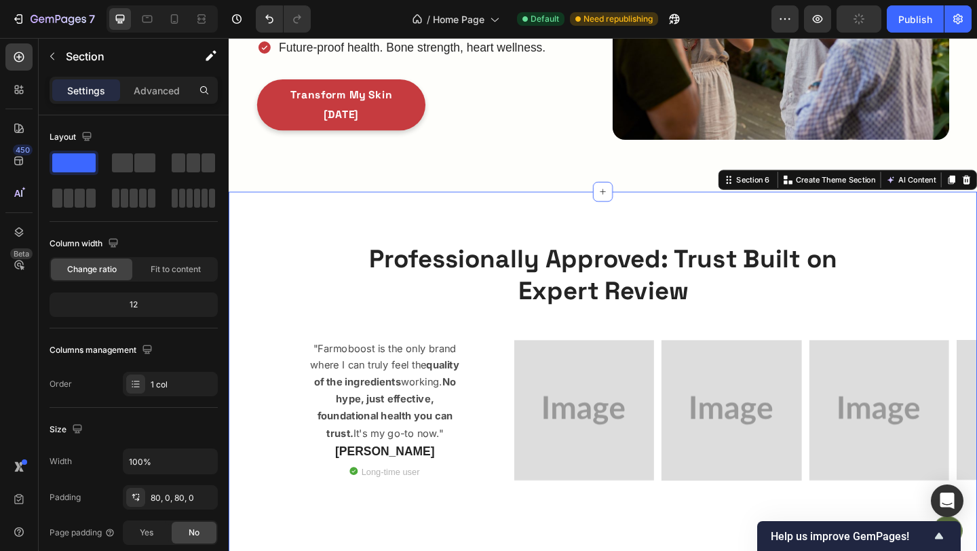
scroll to position [2053, 0]
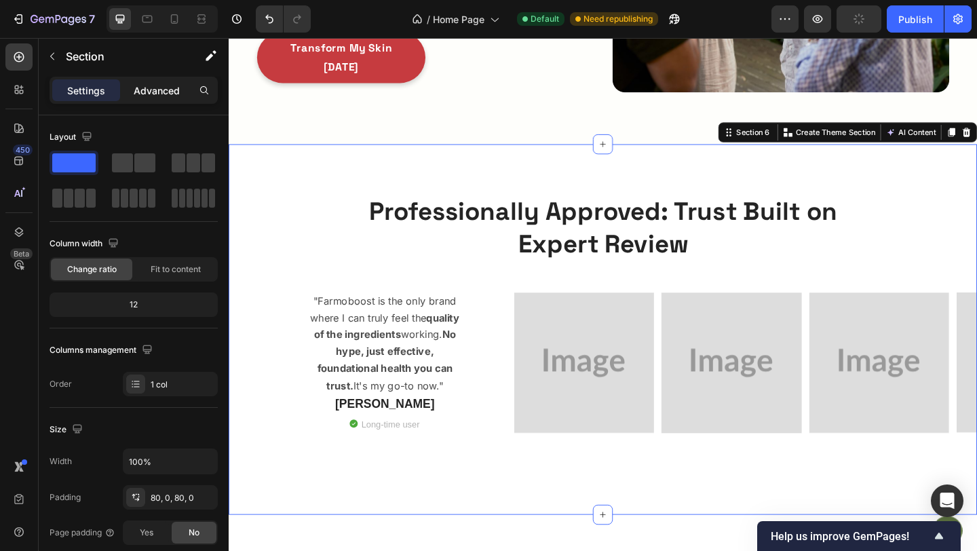
click at [151, 96] on p "Advanced" at bounding box center [157, 90] width 46 height 14
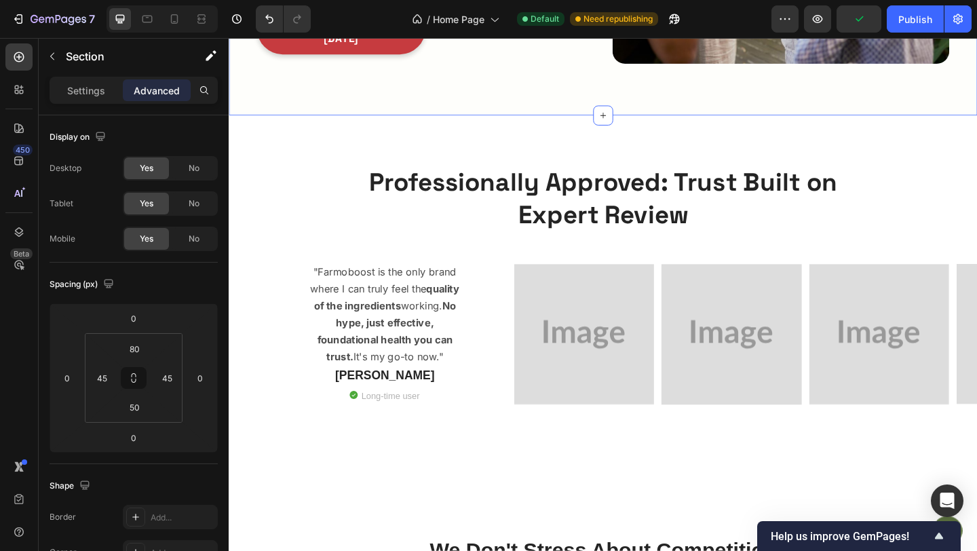
scroll to position [2097, 0]
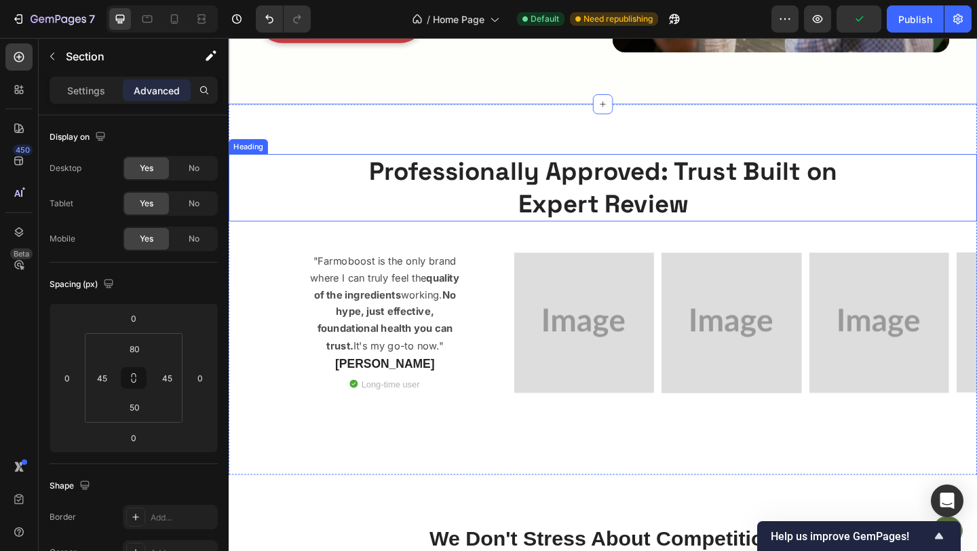
click at [465, 165] on p "⁠⁠⁠⁠⁠⁠⁠ Professionally Approved: Trust Built on Expert Review" at bounding box center [635, 200] width 533 height 71
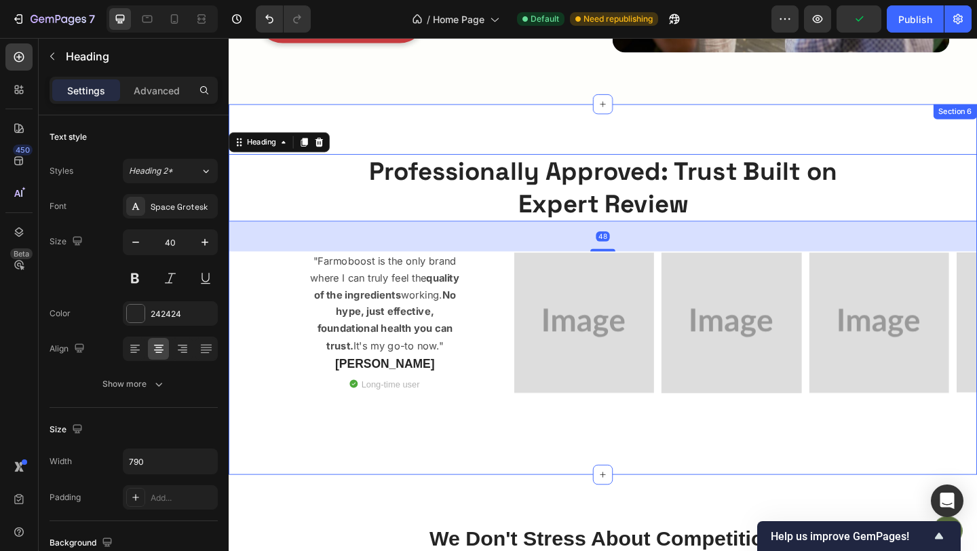
click at [521, 110] on div "⁠⁠⁠⁠⁠⁠⁠ Professionally Approved: Trust Built on Expert Review Heading 48 "Farmo…" at bounding box center [636, 311] width 814 height 403
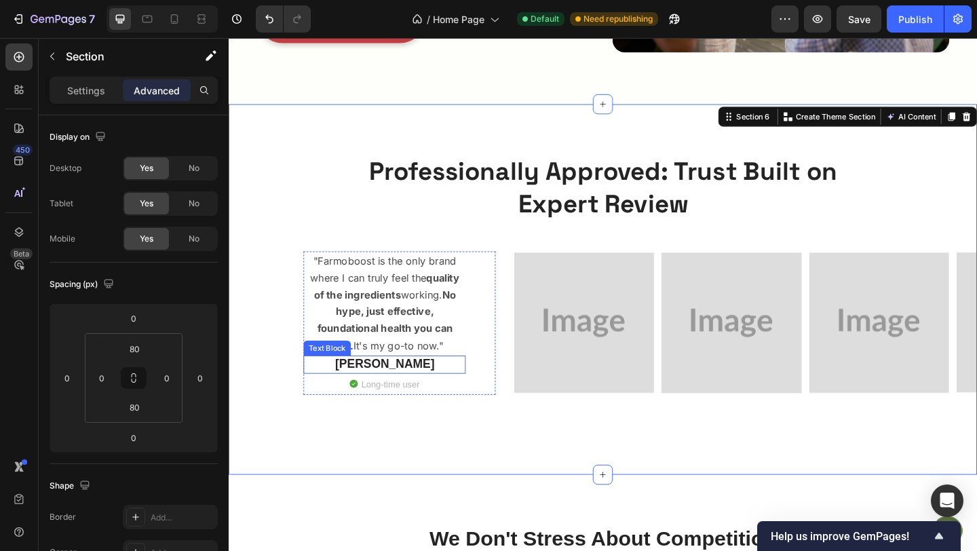
click at [421, 383] on div "[PERSON_NAME]" at bounding box center [398, 393] width 176 height 20
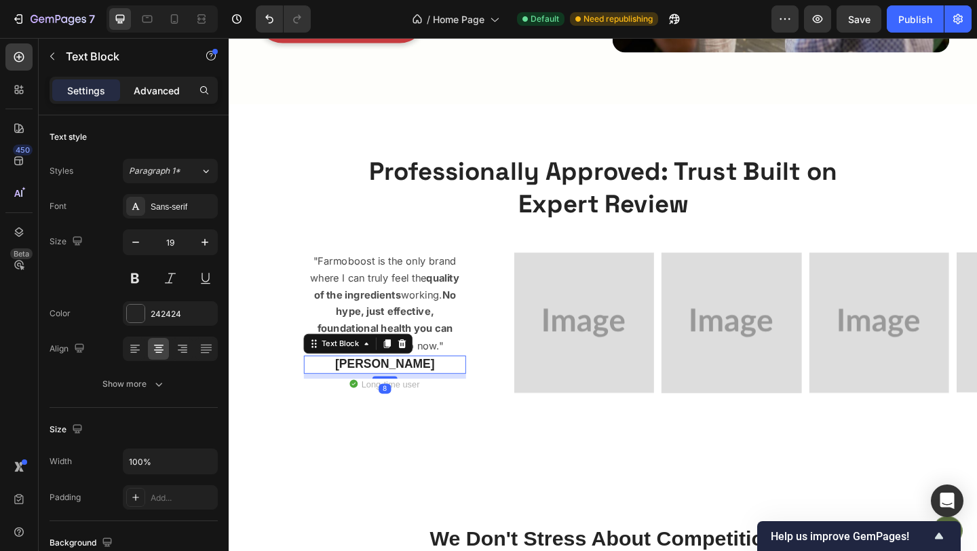
click at [168, 89] on p "Advanced" at bounding box center [157, 90] width 46 height 14
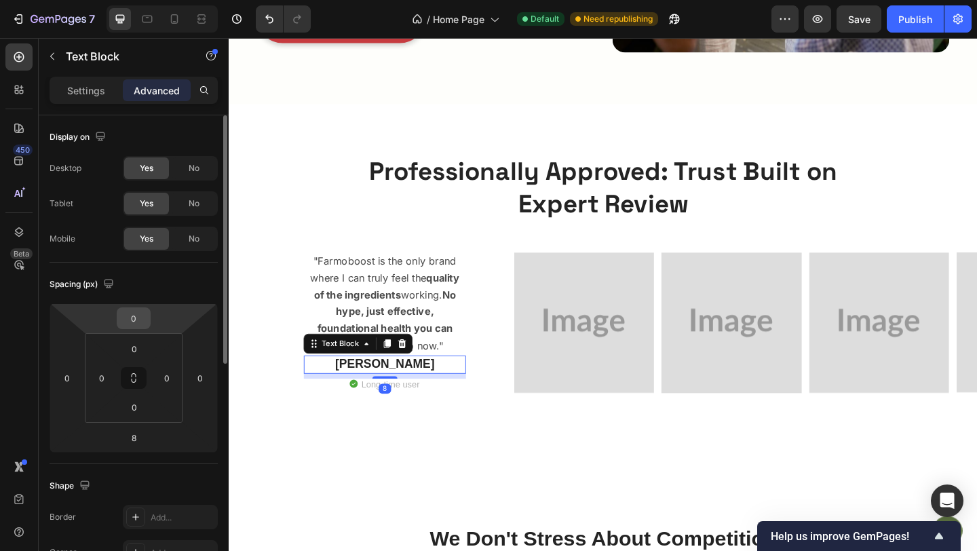
click at [139, 326] on input "0" at bounding box center [133, 318] width 27 height 20
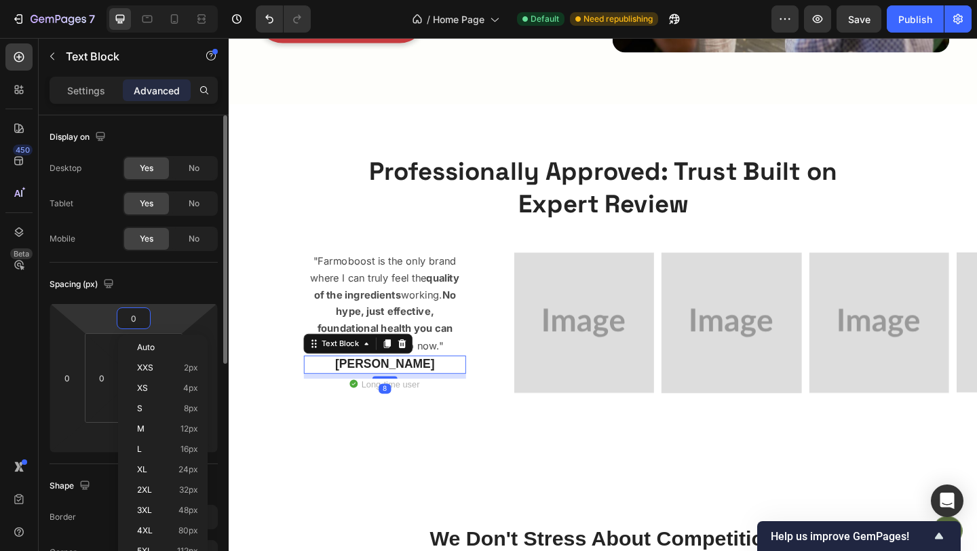
type input "5"
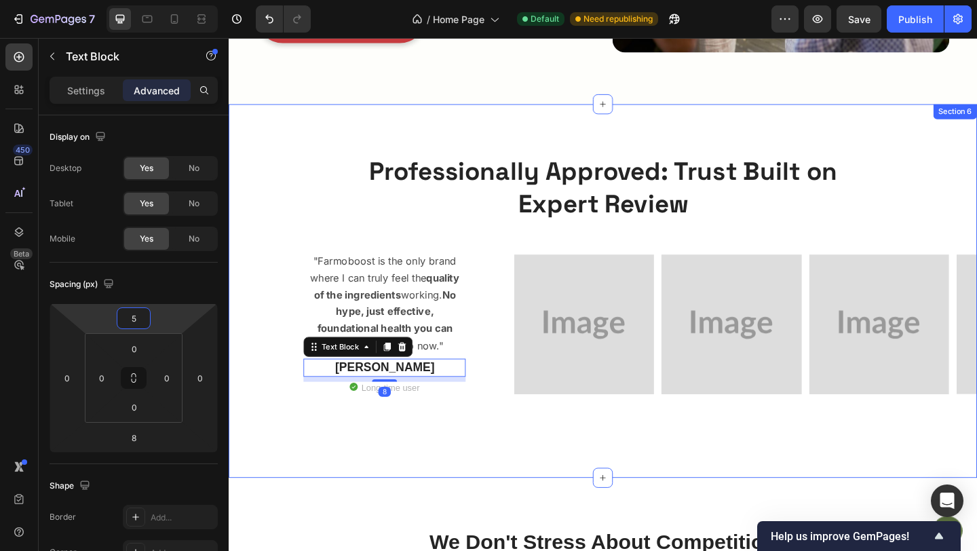
click at [376, 402] on div "⁠⁠⁠⁠⁠⁠⁠ Professionally Approved: Trust Built on Expert Review Heading "Farmoboo…" at bounding box center [636, 313] width 814 height 298
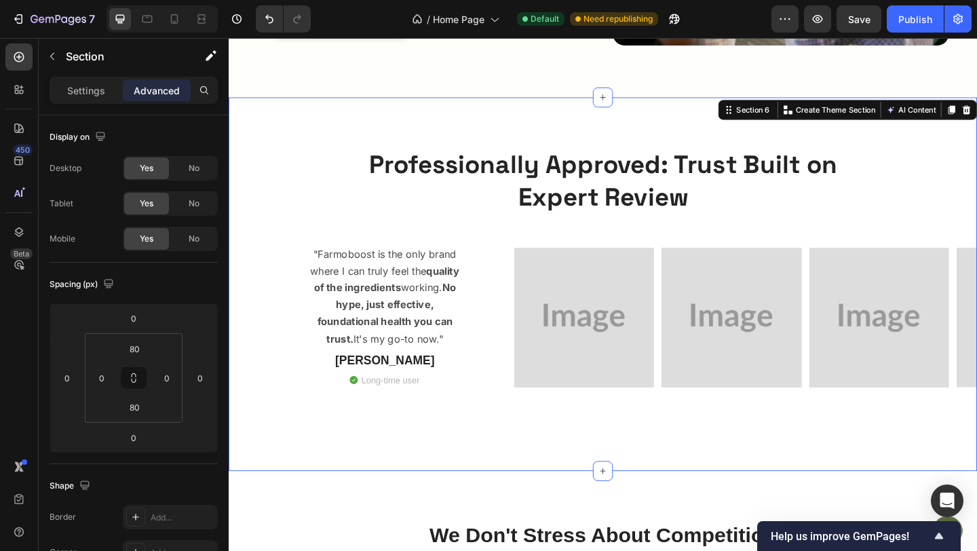
scroll to position [2105, 0]
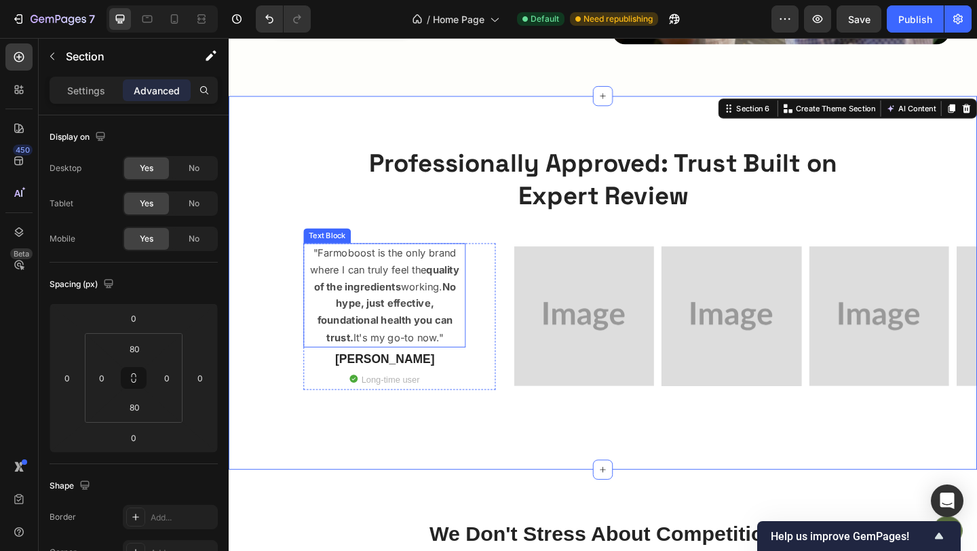
click at [421, 301] on strong "No hype, just effective, foundational health you can trust." at bounding box center [400, 335] width 151 height 69
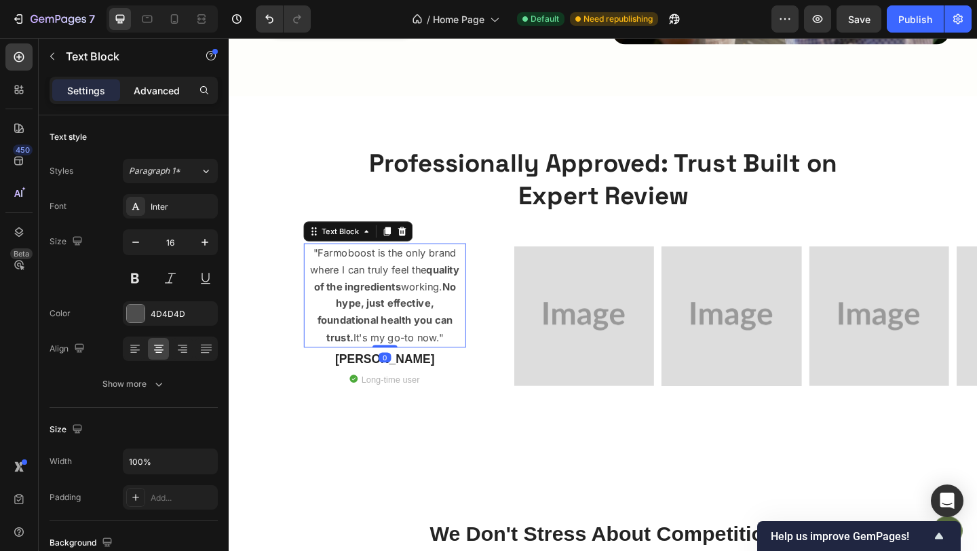
click at [143, 91] on p "Advanced" at bounding box center [157, 90] width 46 height 14
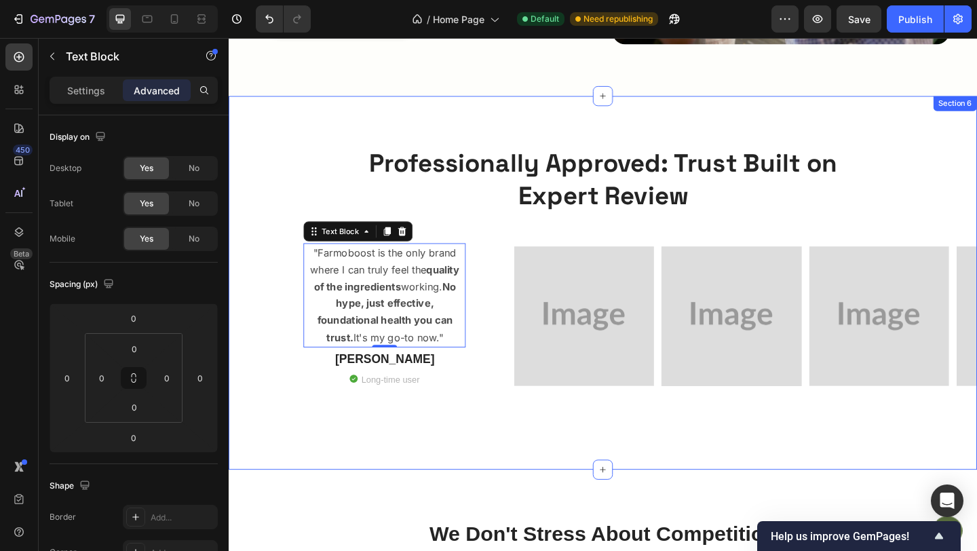
click at [424, 435] on div "⁠⁠⁠⁠⁠⁠⁠ Professionally Approved: Trust Built on Expert Review Heading "Farmoboo…" at bounding box center [636, 304] width 814 height 406
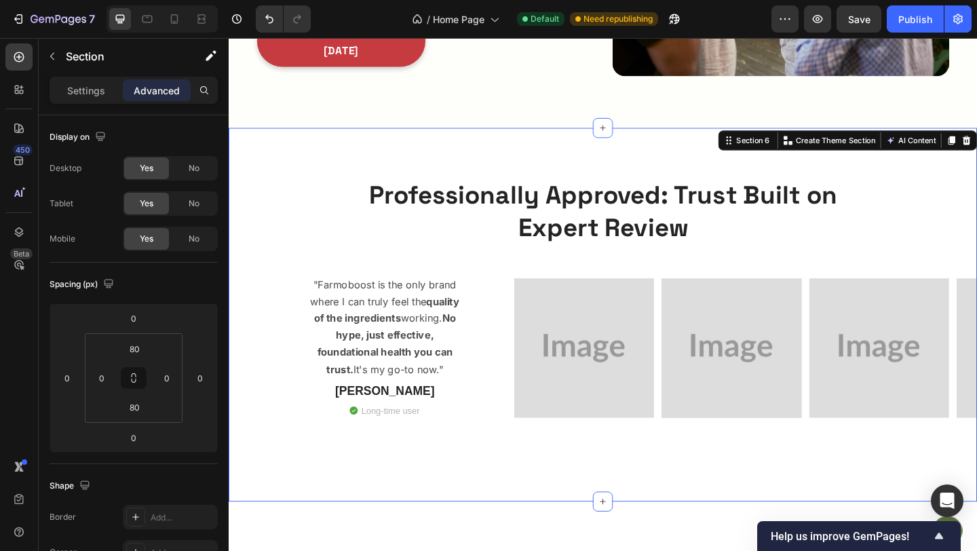
scroll to position [2068, 0]
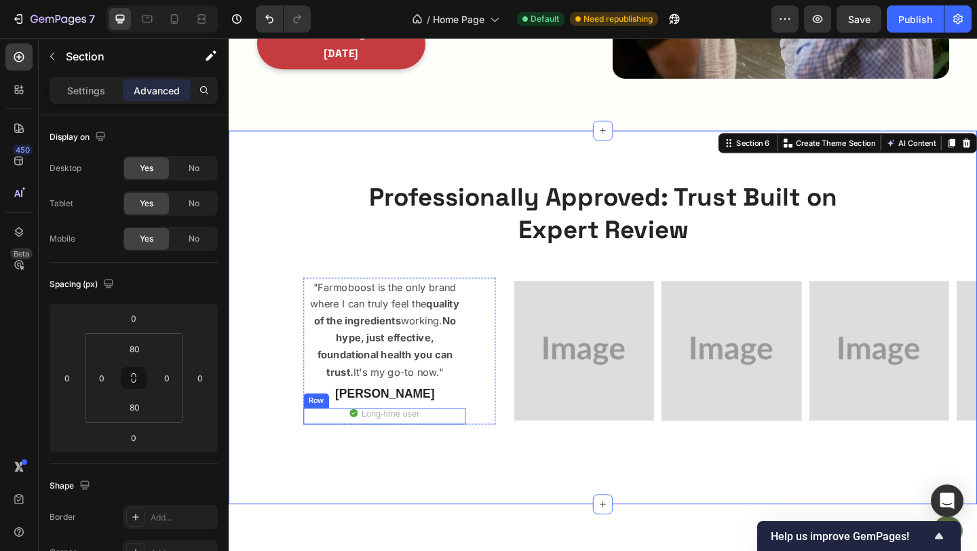
click at [370, 440] on div "Icon Long-time user Text Block Row" at bounding box center [398, 449] width 176 height 18
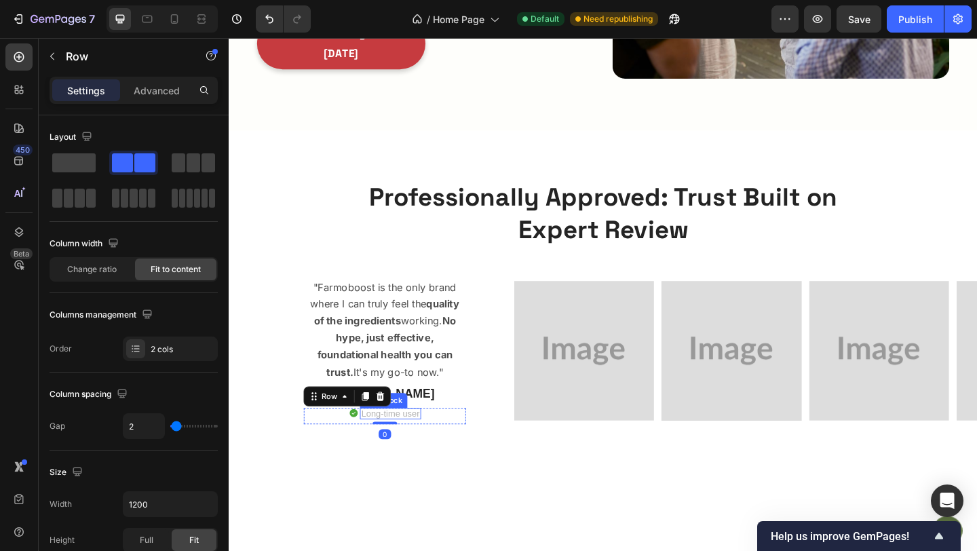
click at [407, 442] on p "Long-time user" at bounding box center [403, 446] width 63 height 9
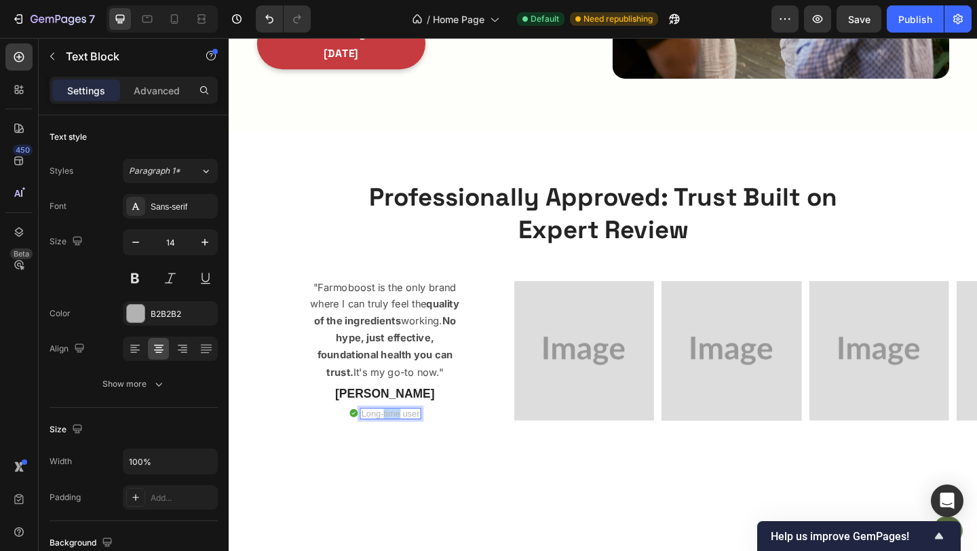
click at [407, 442] on p "Long-time user" at bounding box center [403, 446] width 63 height 9
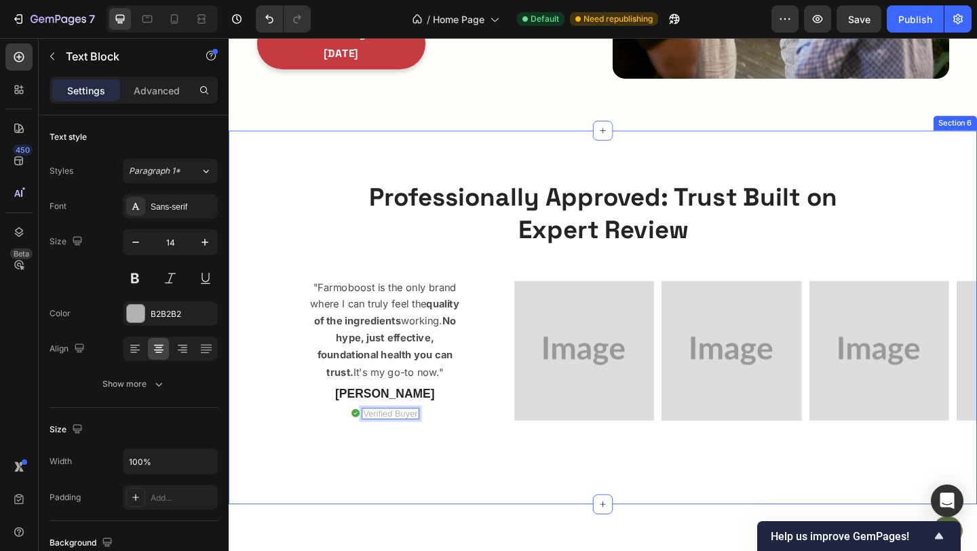
click at [418, 481] on div "⁠⁠⁠⁠⁠⁠⁠ Professionally Approved: Trust Built on Expert Review Heading "Farmoboo…" at bounding box center [636, 341] width 814 height 406
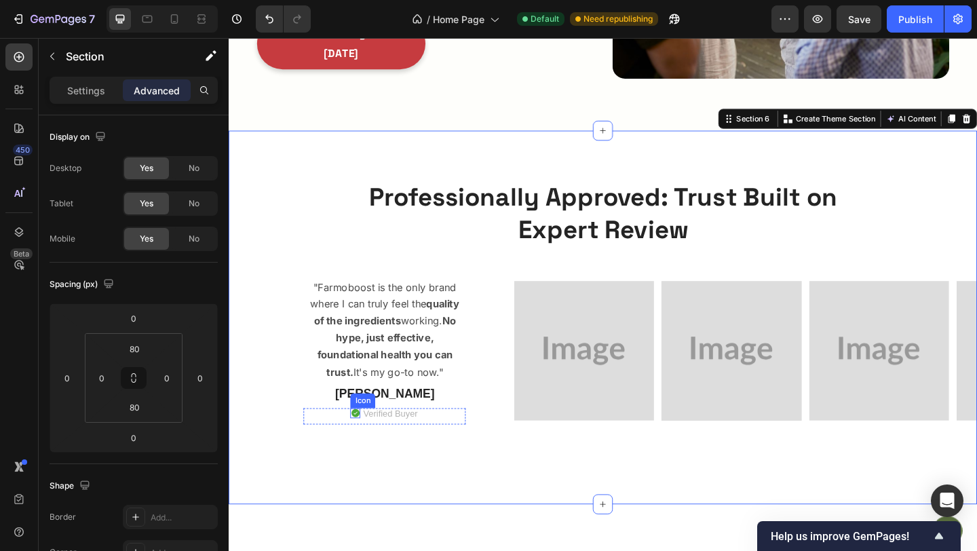
click at [366, 441] on icon at bounding box center [366, 445] width 9 height 9
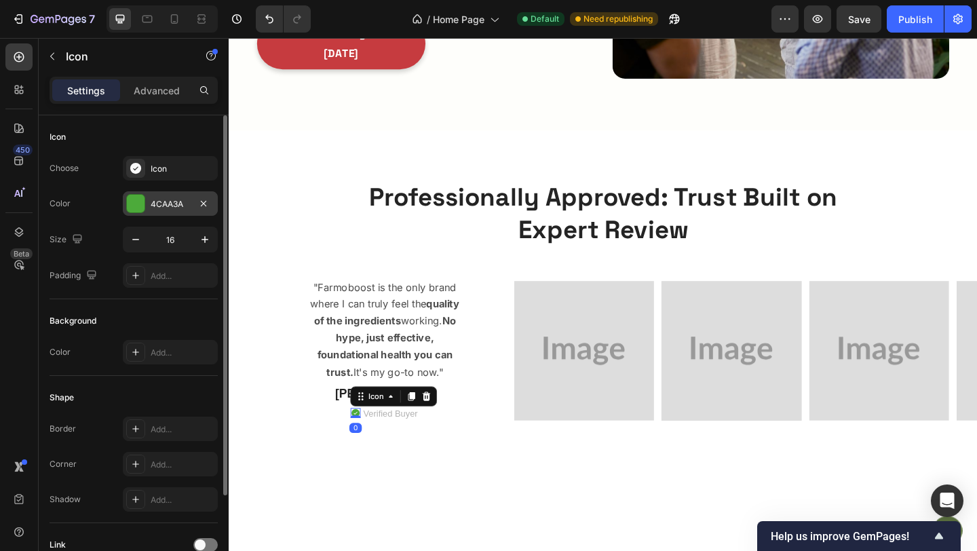
click at [136, 194] on div at bounding box center [135, 203] width 19 height 19
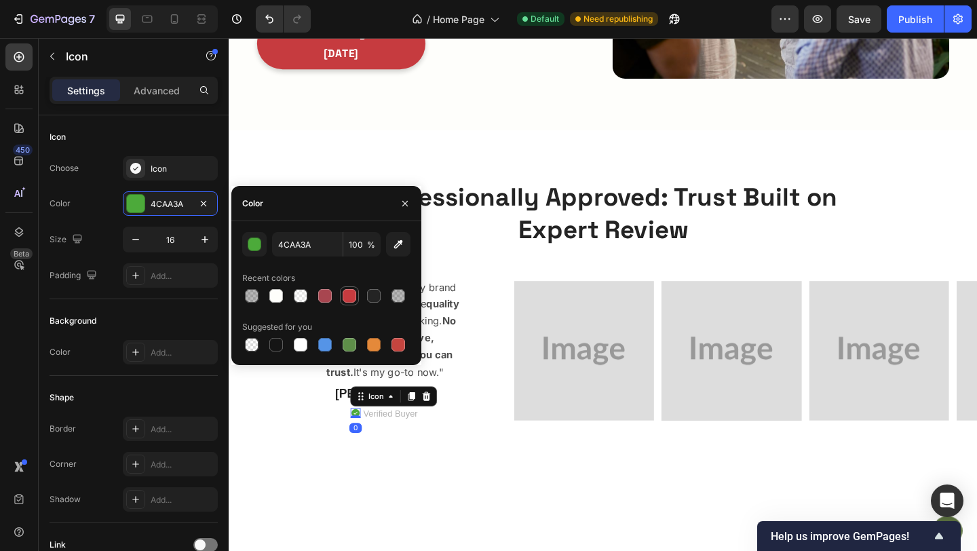
click at [353, 296] on div at bounding box center [350, 296] width 14 height 14
type input "C63B3F"
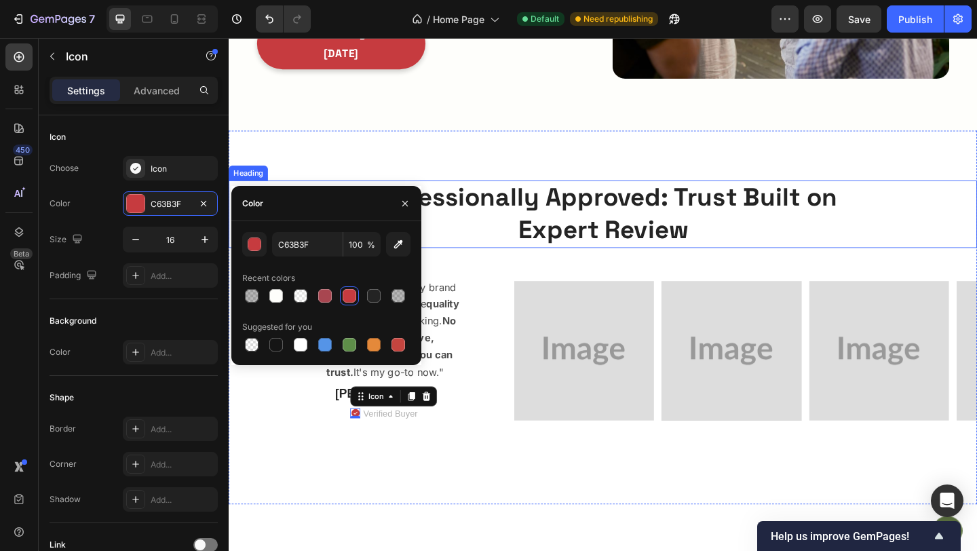
click at [427, 194] on strong "Professionally Approved: Trust Built on Expert Review" at bounding box center [635, 229] width 509 height 70
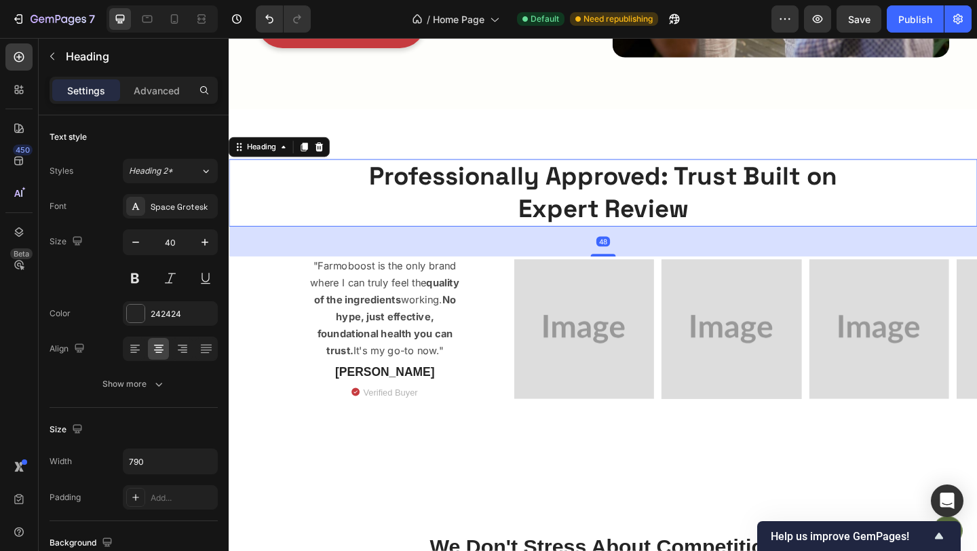
scroll to position [2094, 0]
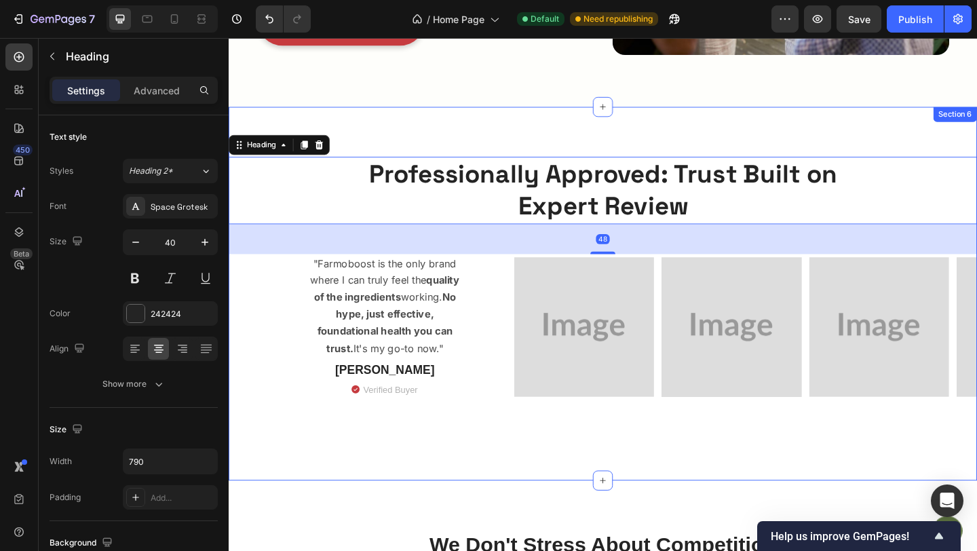
click at [482, 113] on div "⁠⁠⁠⁠⁠⁠⁠ Professionally Approved: Trust Built on Expert Review Heading 48 "Farmo…" at bounding box center [636, 316] width 814 height 406
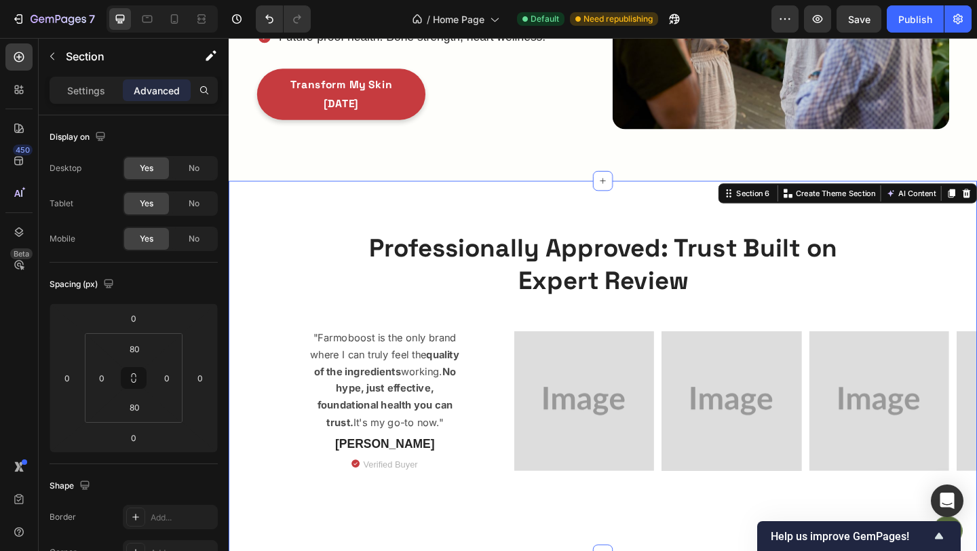
scroll to position [2012, 0]
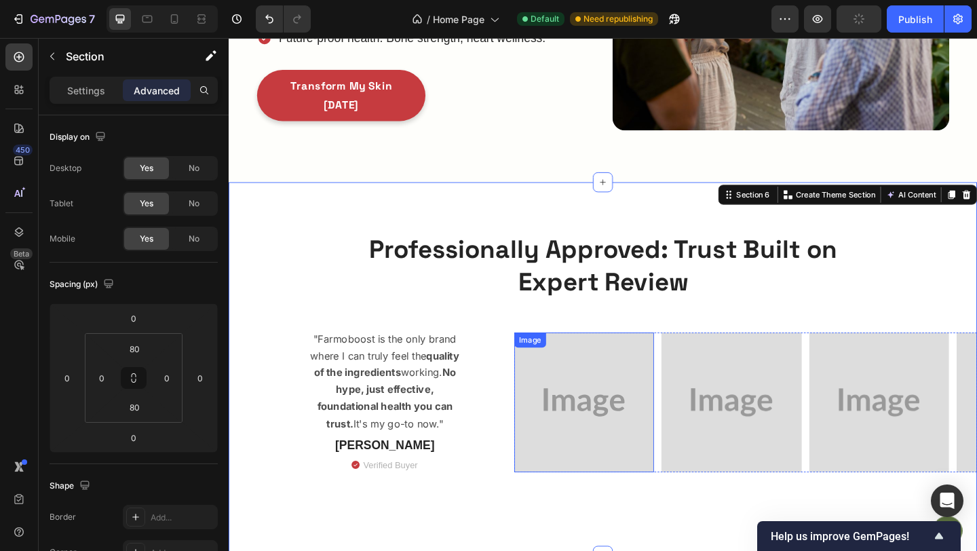
click at [618, 423] on img at bounding box center [615, 434] width 152 height 152
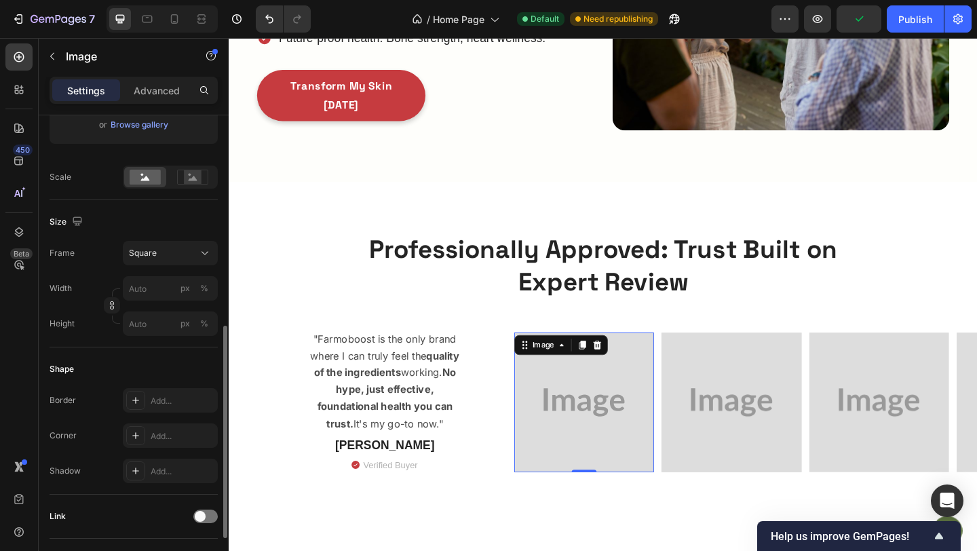
scroll to position [333, 0]
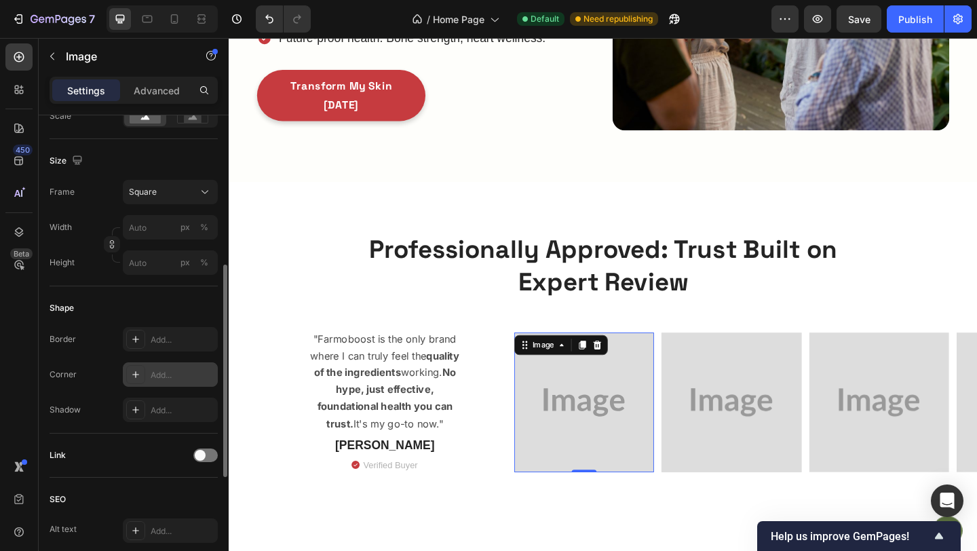
click at [138, 370] on icon at bounding box center [135, 374] width 11 height 11
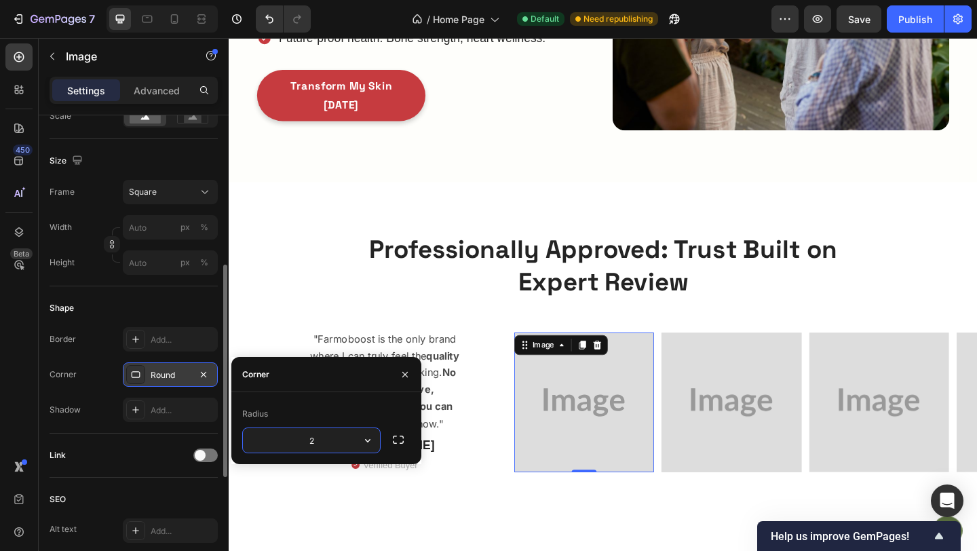
type input "20"
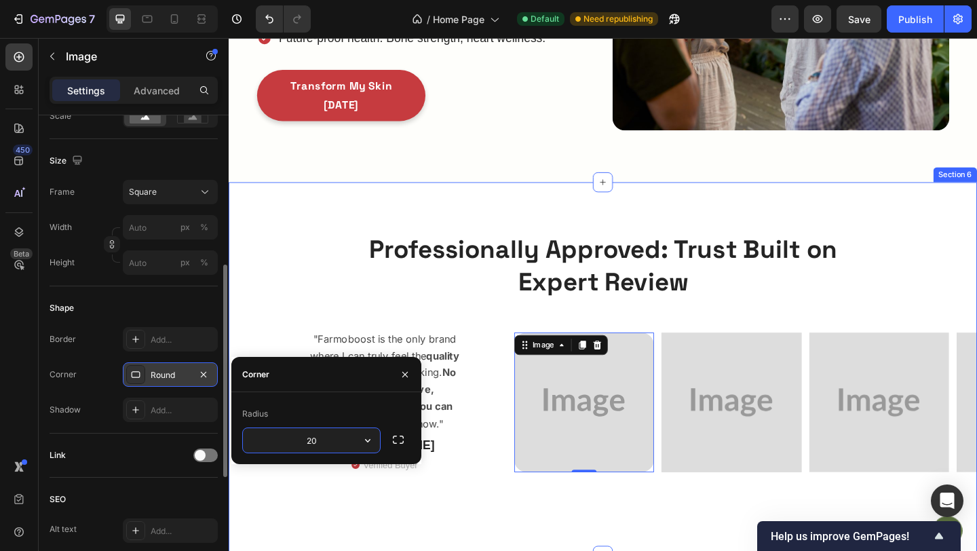
click at [535, 550] on div "⁠⁠⁠⁠⁠⁠⁠ Professionally Approved: Trust Built on Expert Review Heading "Farmoboo…" at bounding box center [636, 398] width 814 height 406
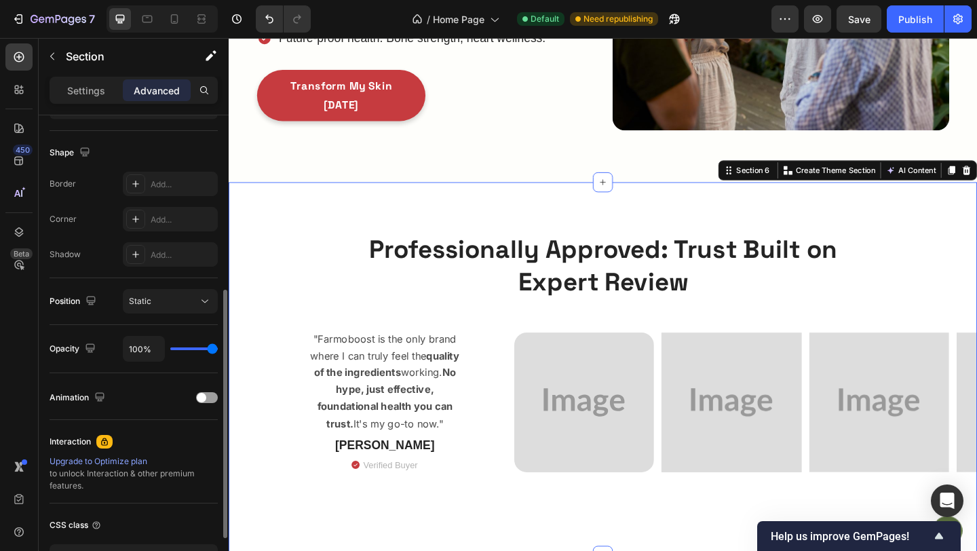
scroll to position [0, 0]
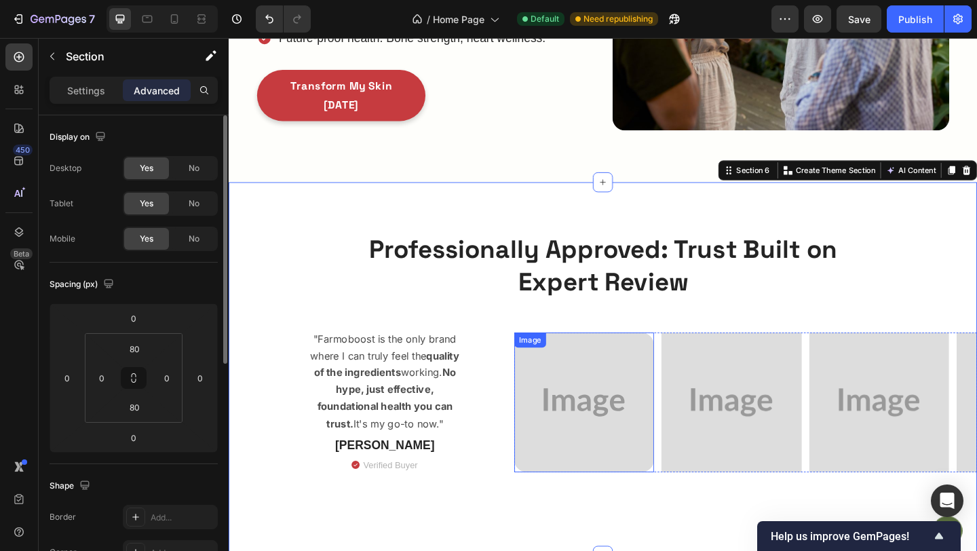
click at [606, 411] on img at bounding box center [615, 434] width 152 height 152
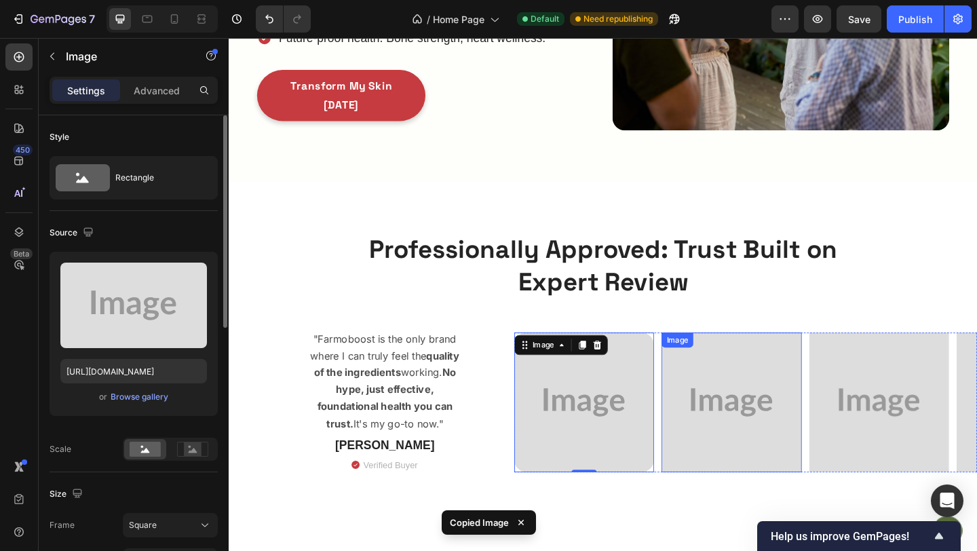
click at [719, 433] on img at bounding box center [775, 434] width 152 height 152
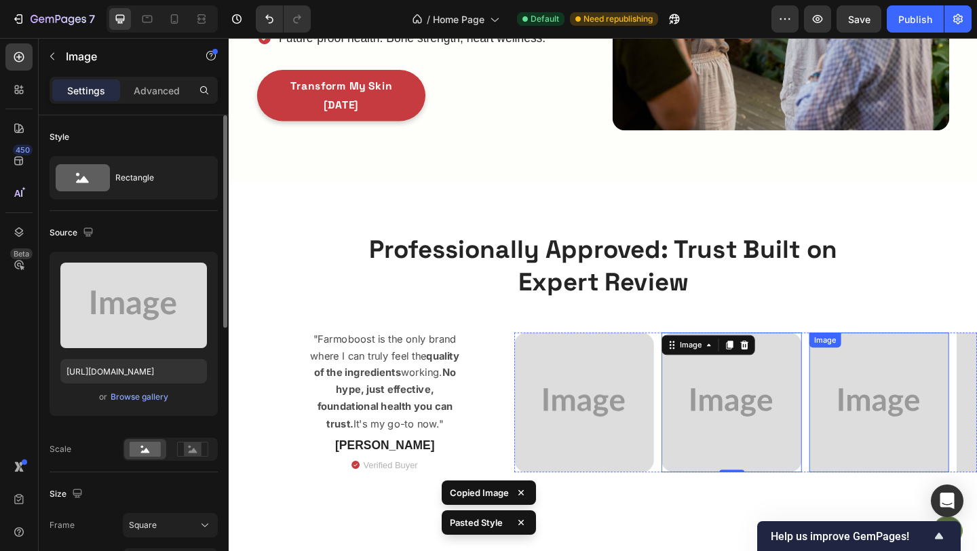
click at [869, 433] on img at bounding box center [936, 434] width 152 height 152
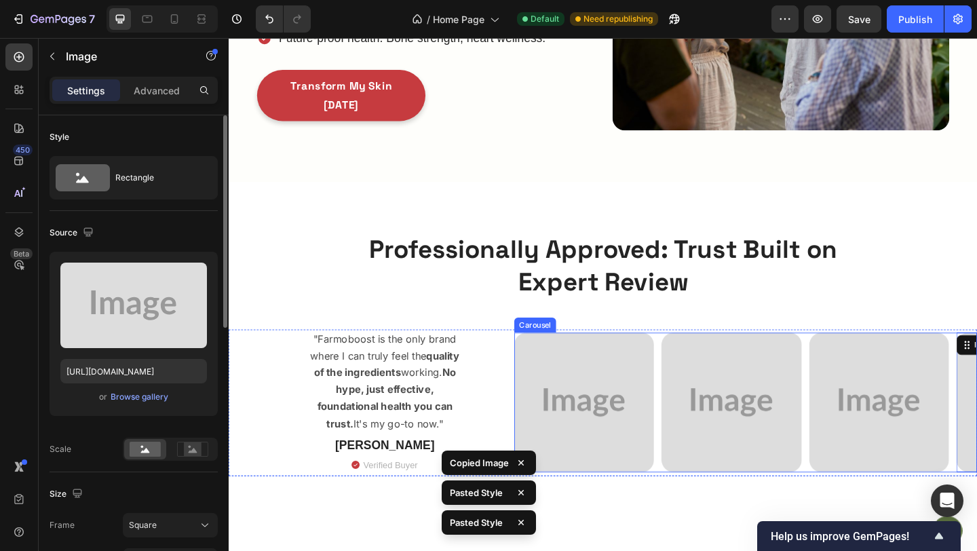
click at [854, 450] on div "Image Image Image Image 0" at bounding box center [790, 434] width 503 height 152
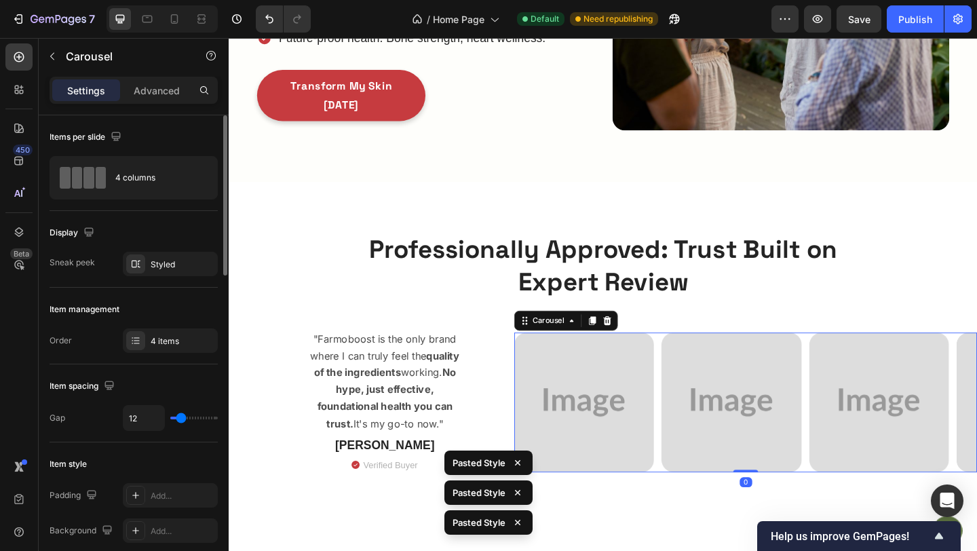
click at [134, 463] on div "Item style" at bounding box center [134, 464] width 168 height 22
click at [159, 343] on div "4 items" at bounding box center [183, 341] width 64 height 12
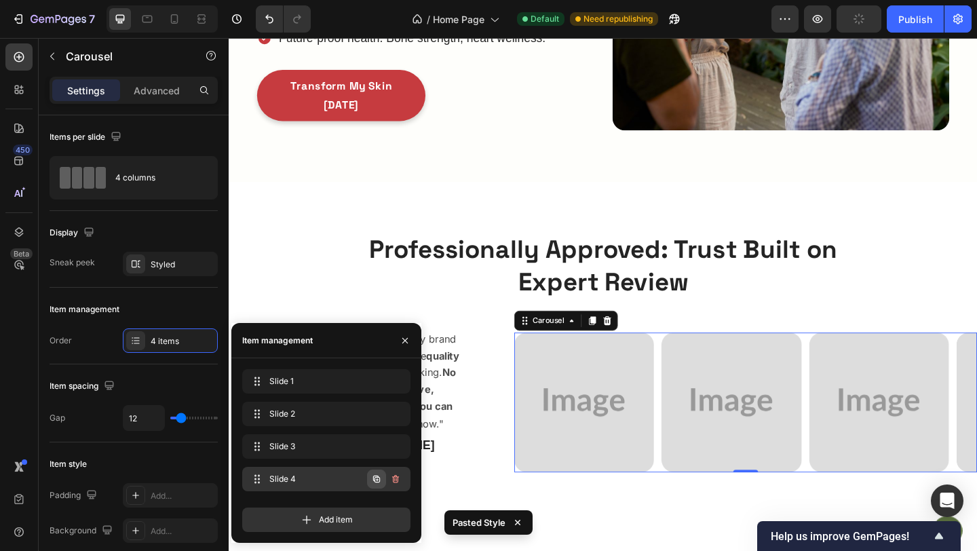
click at [370, 478] on button "button" at bounding box center [376, 478] width 19 height 19
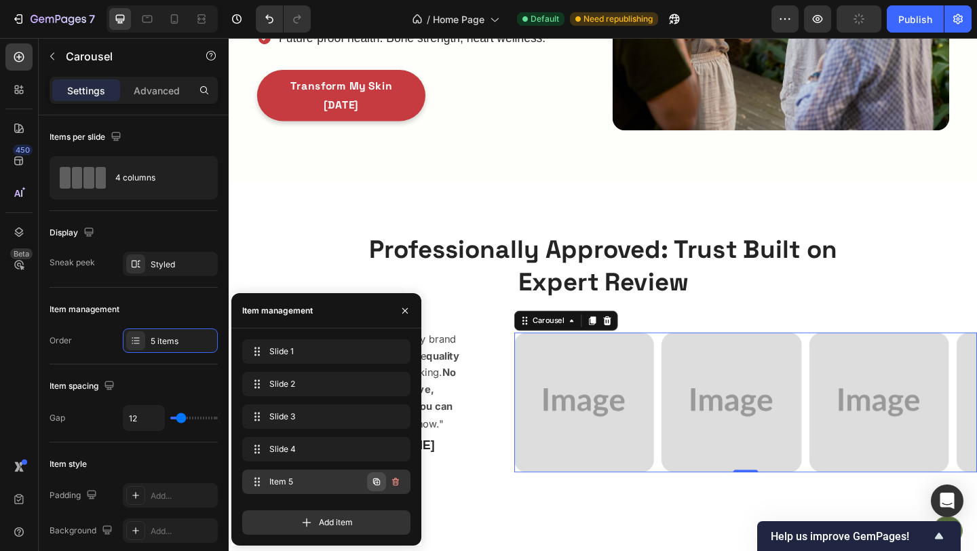
click at [376, 482] on icon "button" at bounding box center [377, 482] width 3 height 3
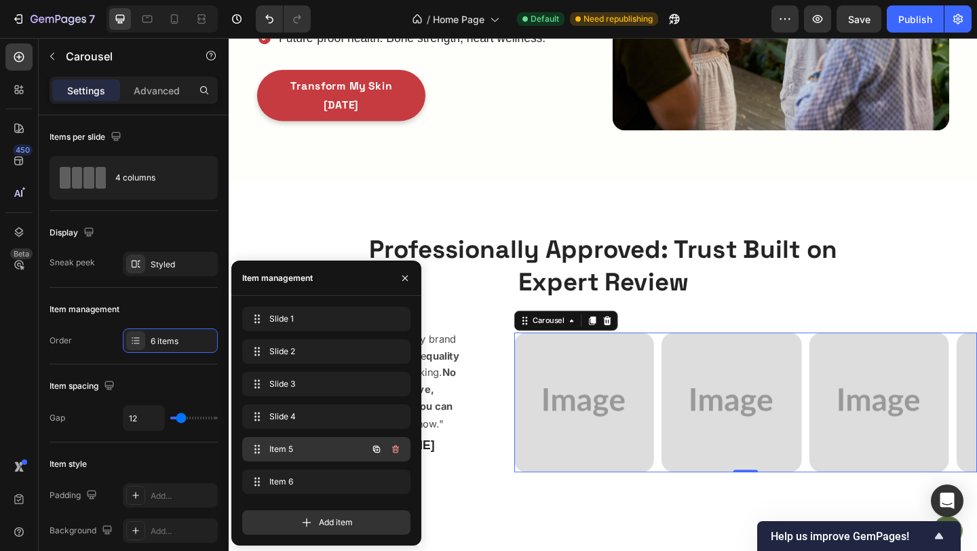
click at [290, 454] on span "Item 5" at bounding box center [307, 449] width 77 height 12
click at [304, 322] on span "Slide 1" at bounding box center [307, 319] width 77 height 12
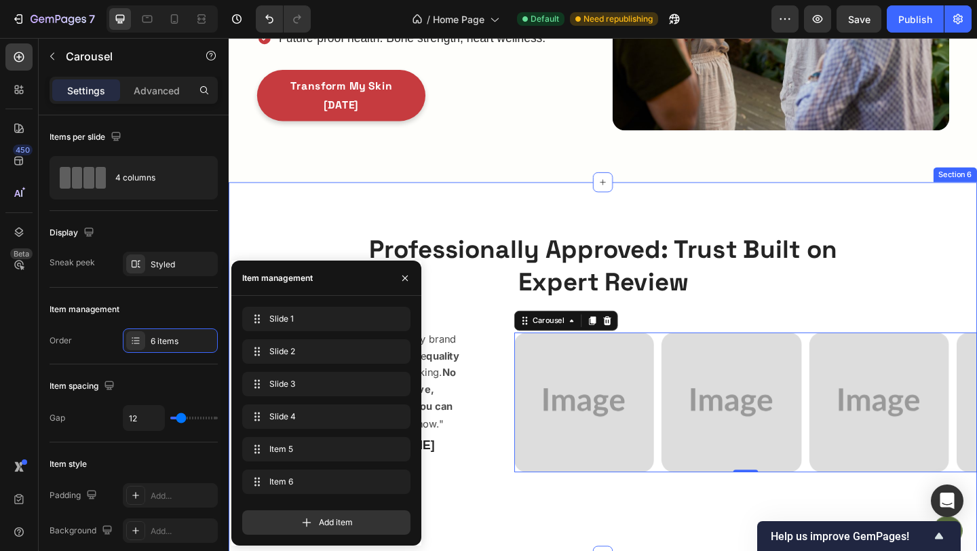
click at [400, 195] on div "⁠⁠⁠⁠⁠⁠⁠ Professionally Approved: Trust Built on Expert Review Heading "Farmoboo…" at bounding box center [636, 398] width 814 height 406
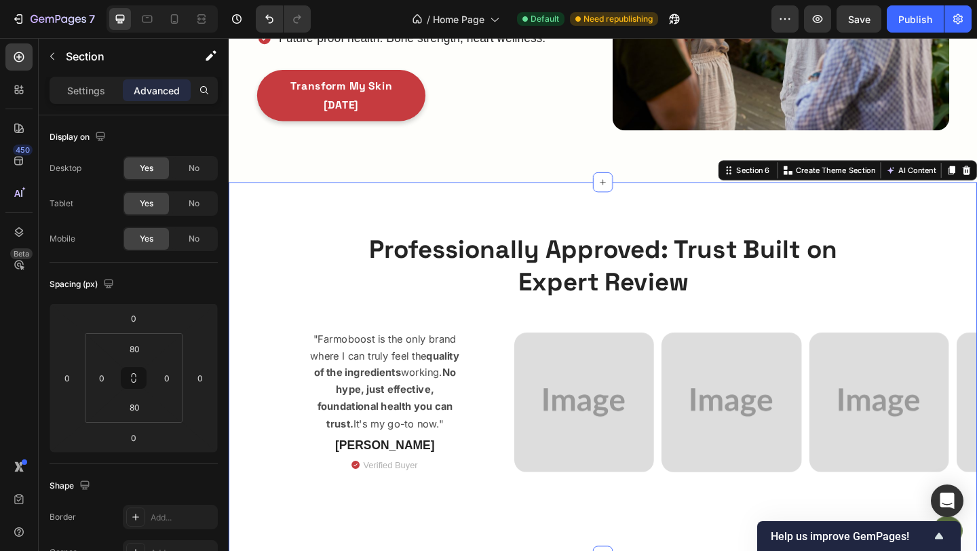
scroll to position [2044, 0]
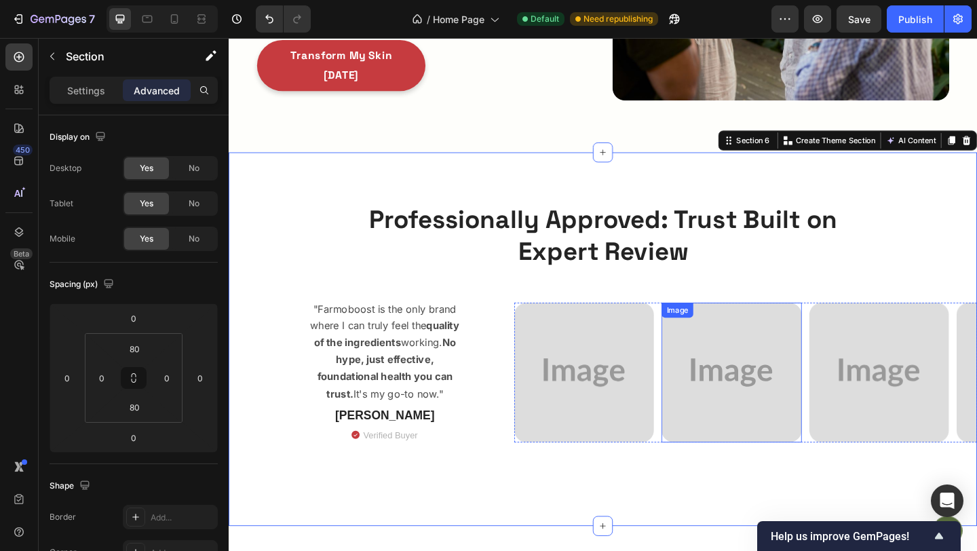
click at [733, 401] on img at bounding box center [775, 402] width 152 height 152
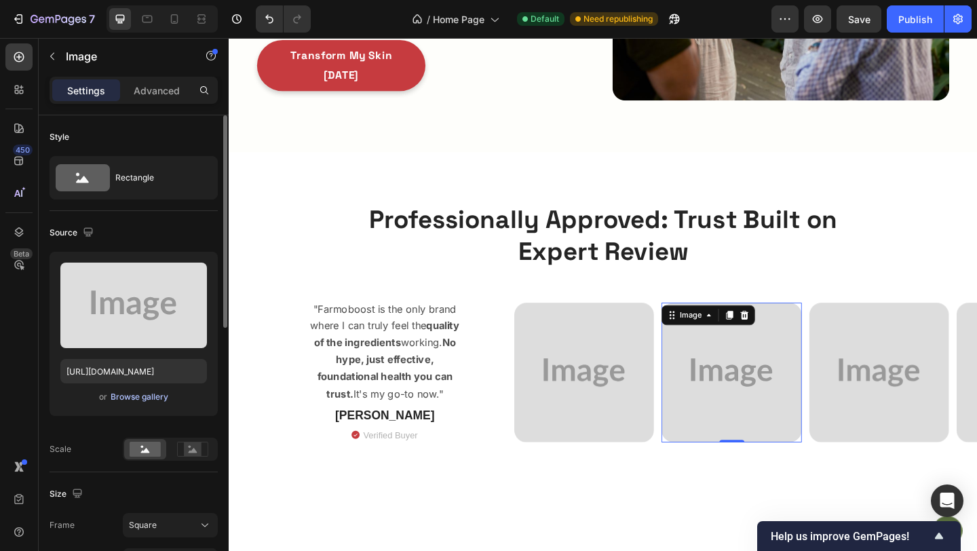
click at [145, 391] on div "Browse gallery" at bounding box center [140, 397] width 58 height 12
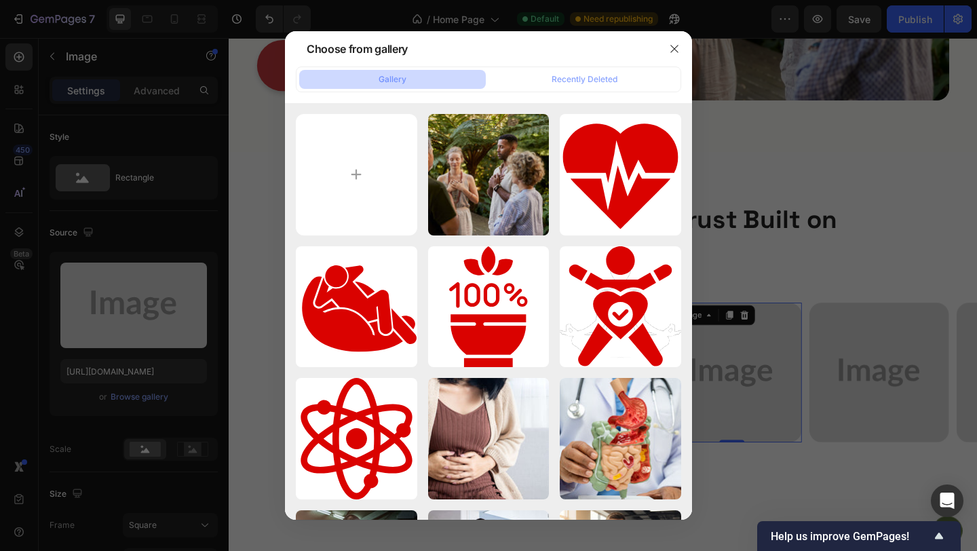
type input "C:\fakepath\69fb3ded-3897-44f9-8c04-d2f9520b59ad.jpeg"
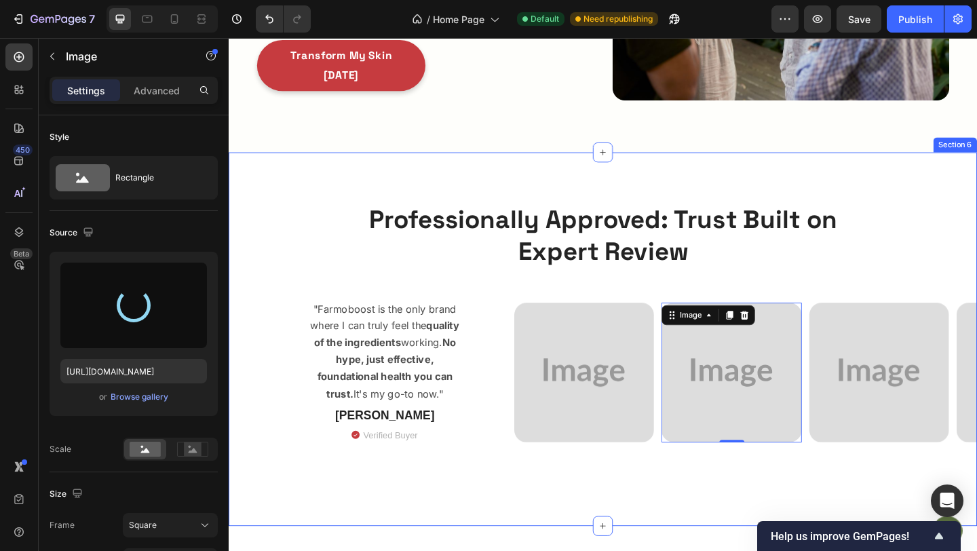
type input "https://cdn.shopify.com/s/files/1/0712/1518/6094/files/gempages_586140835712598…"
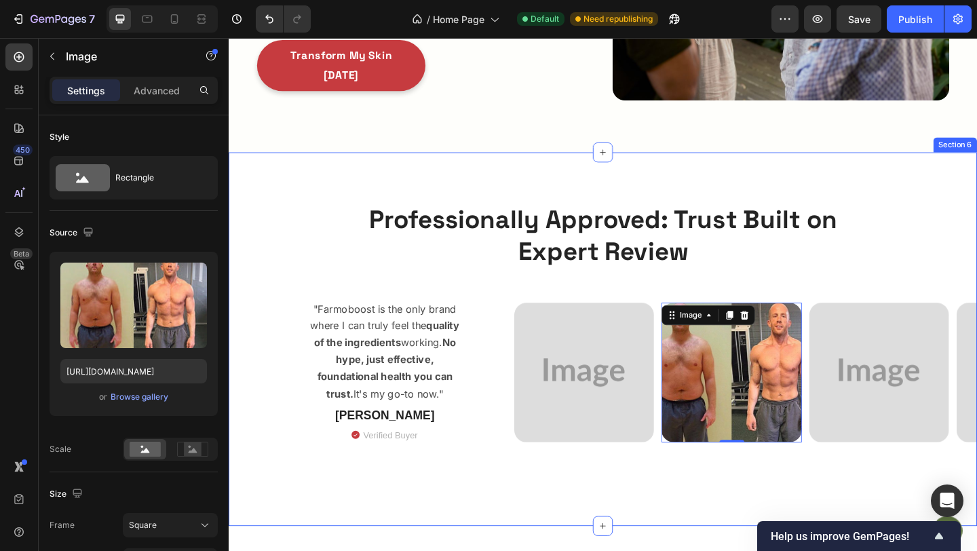
click at [451, 218] on strong "Professionally Approved: Trust Built on Expert Review" at bounding box center [635, 253] width 509 height 70
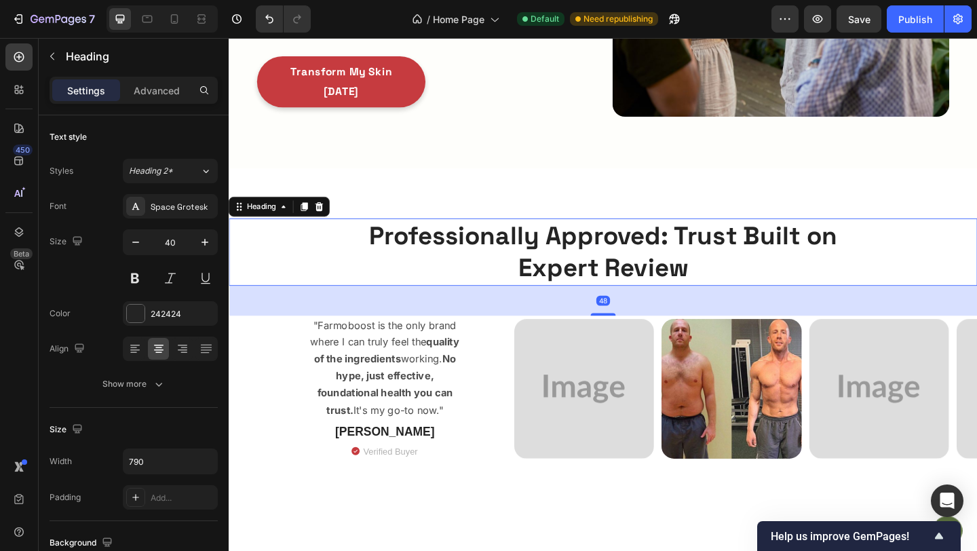
scroll to position [2025, 0]
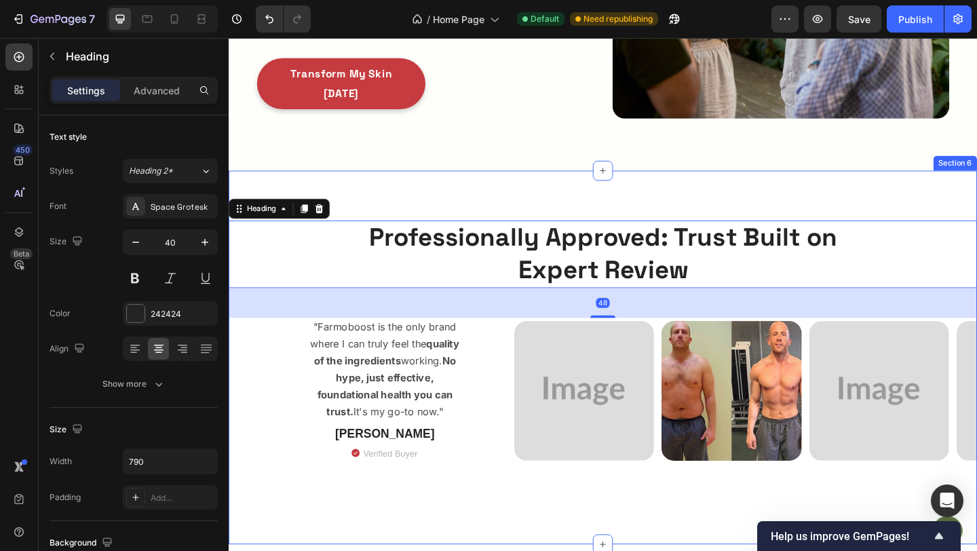
click at [553, 185] on div "⁠⁠⁠⁠⁠⁠⁠ Professionally Approved: Trust Built on Expert Review Heading 48 "Farmo…" at bounding box center [636, 385] width 814 height 406
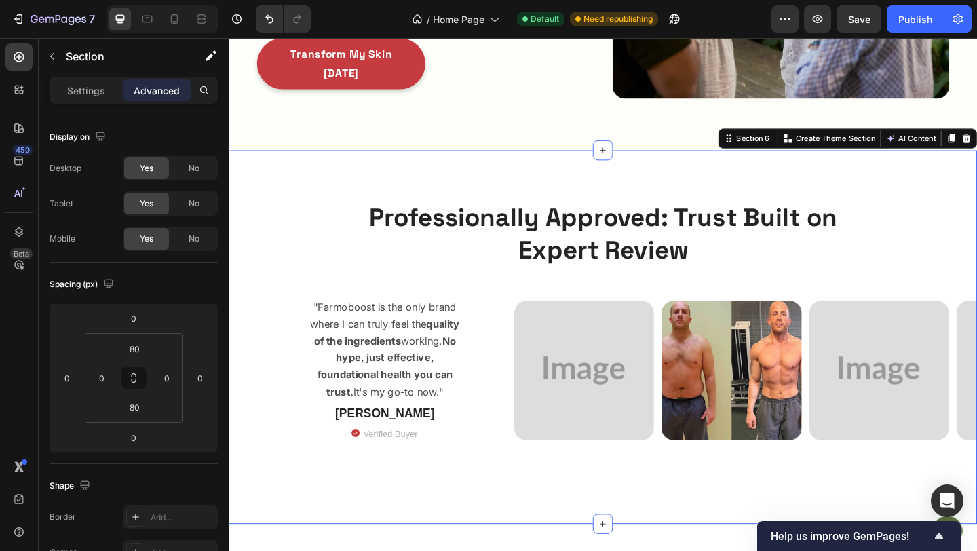
scroll to position [2048, 0]
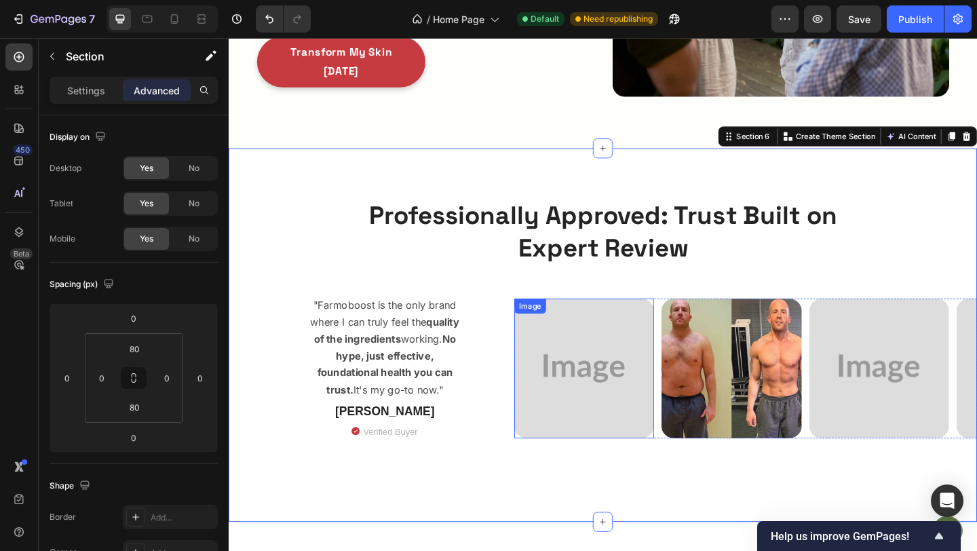
click at [608, 349] on img at bounding box center [615, 398] width 152 height 152
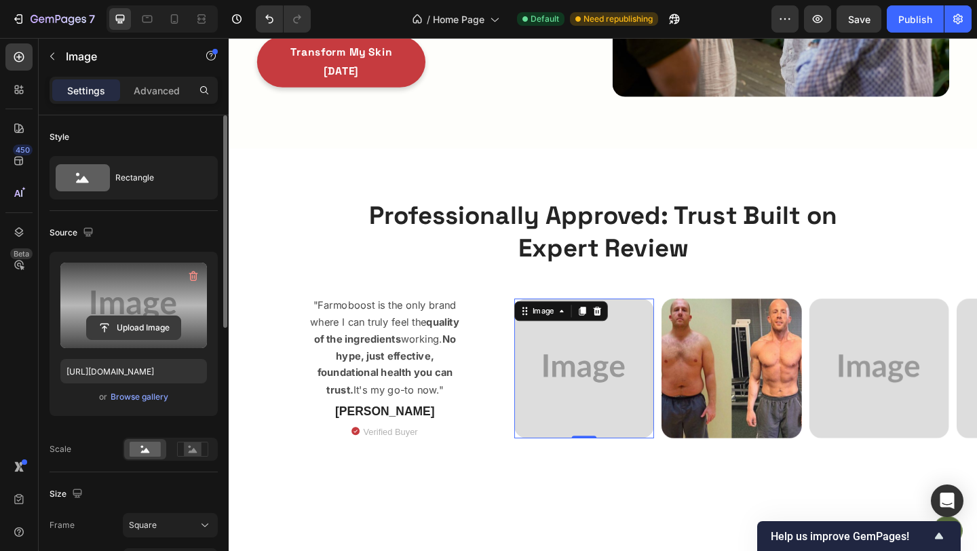
click at [126, 334] on input "file" at bounding box center [134, 327] width 94 height 23
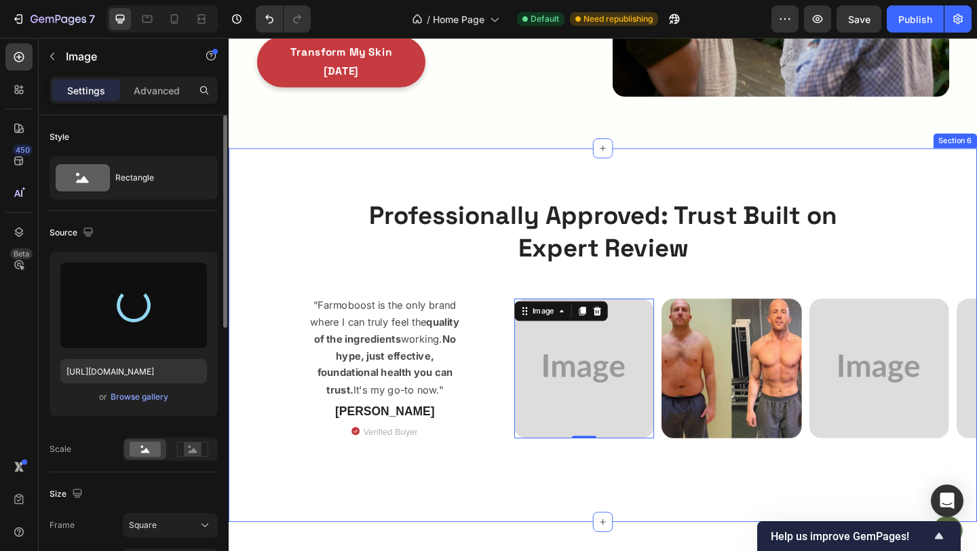
type input "https://cdn.shopify.com/s/files/1/0712/1518/6094/files/gempages_586140835712598…"
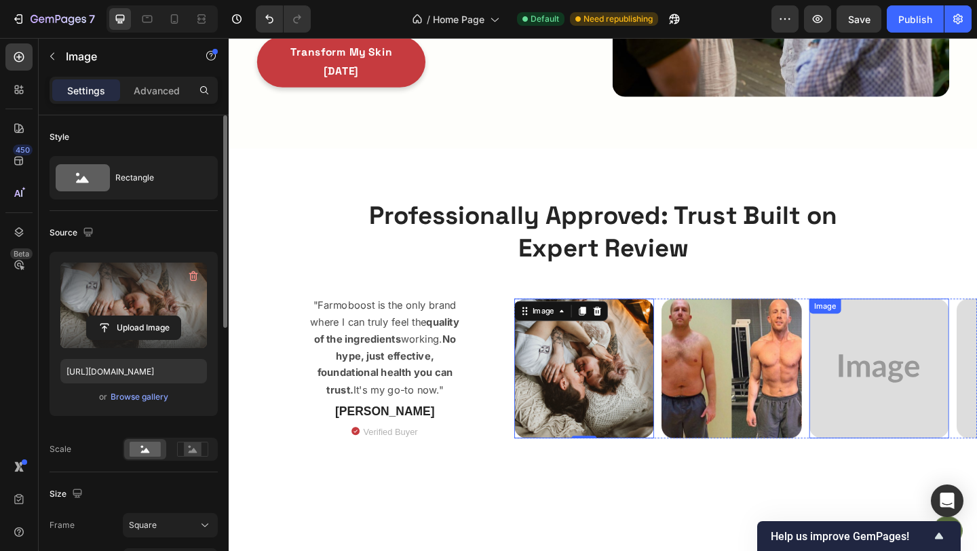
click at [888, 366] on img at bounding box center [936, 398] width 152 height 152
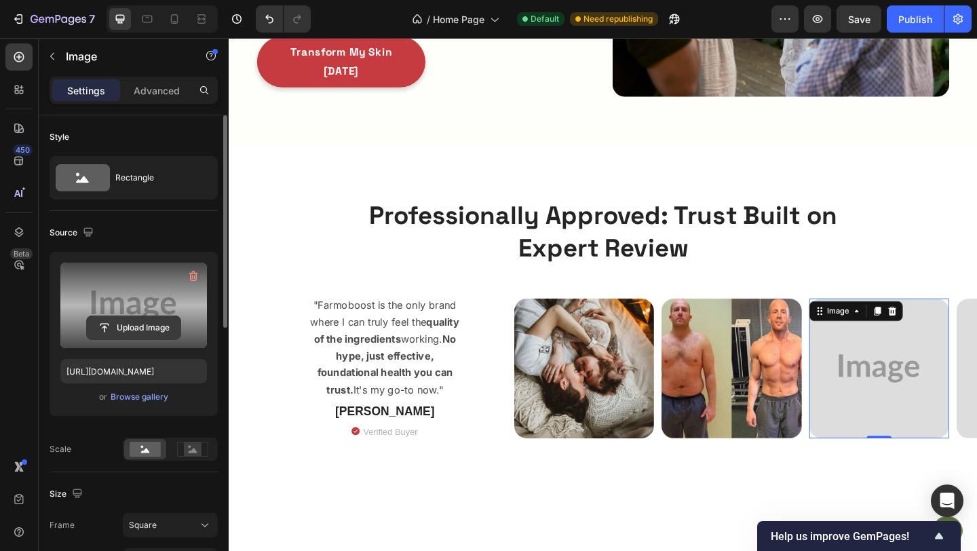
click at [130, 327] on input "file" at bounding box center [134, 327] width 94 height 23
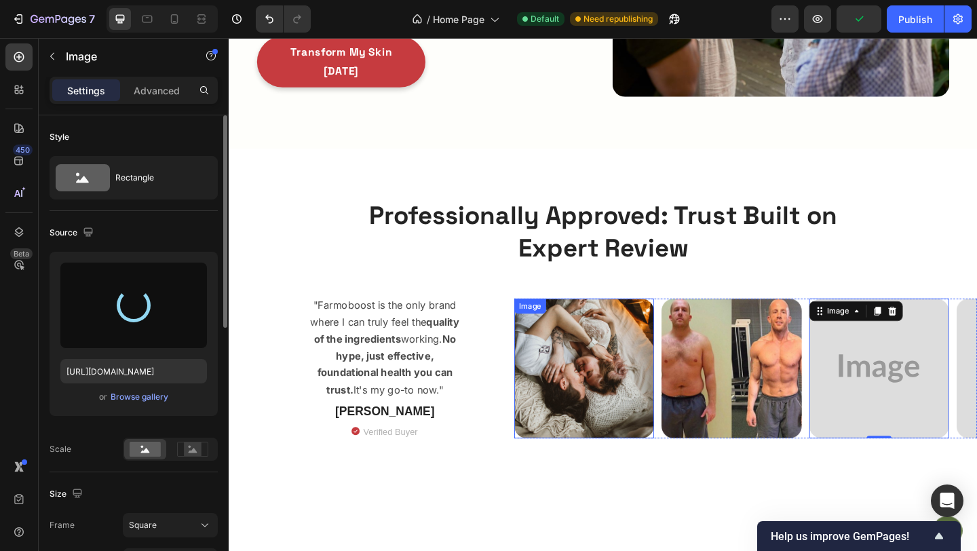
type input "https://cdn.shopify.com/s/files/1/0712/1518/6094/files/gempages_586140835712598…"
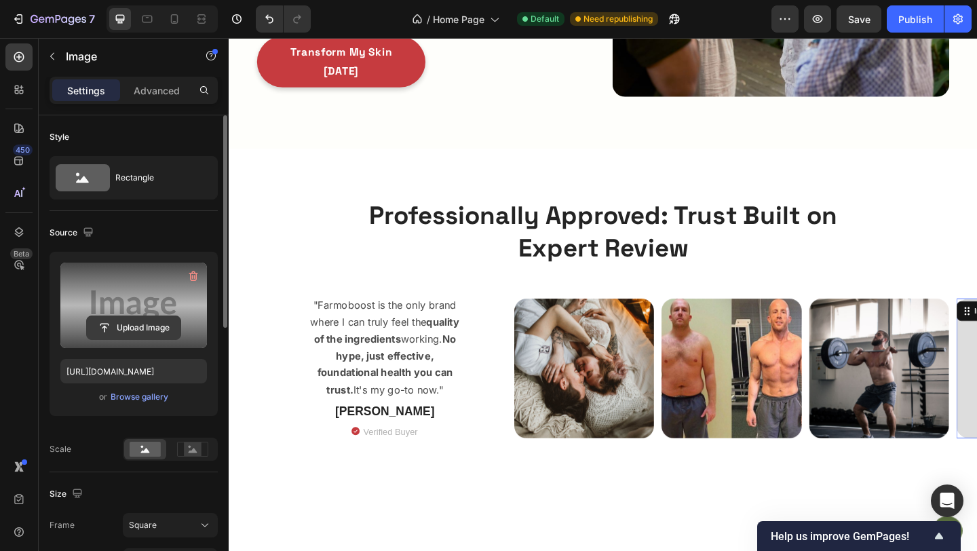
click at [138, 326] on input "file" at bounding box center [134, 327] width 94 height 23
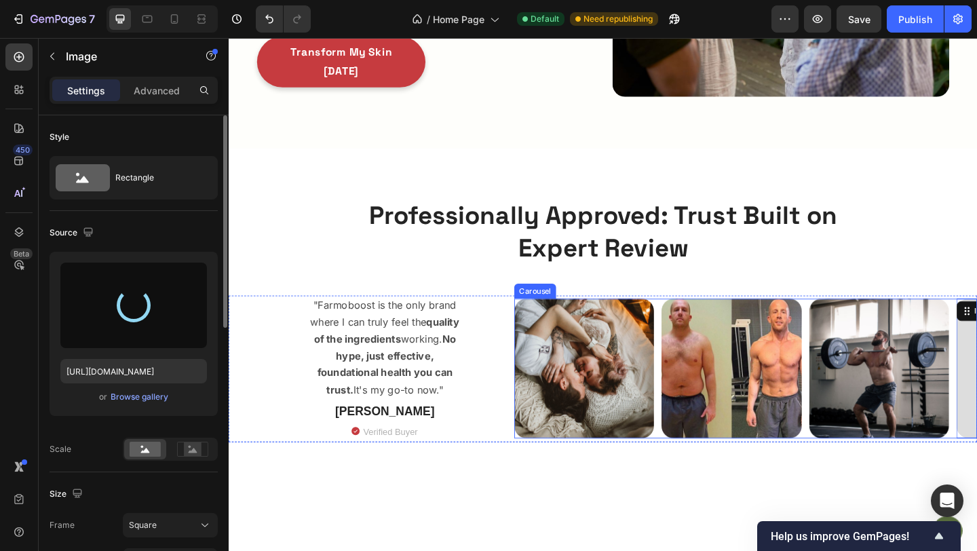
type input "https://cdn.shopify.com/s/files/1/0712/1518/6094/files/gempages_586140835712598…"
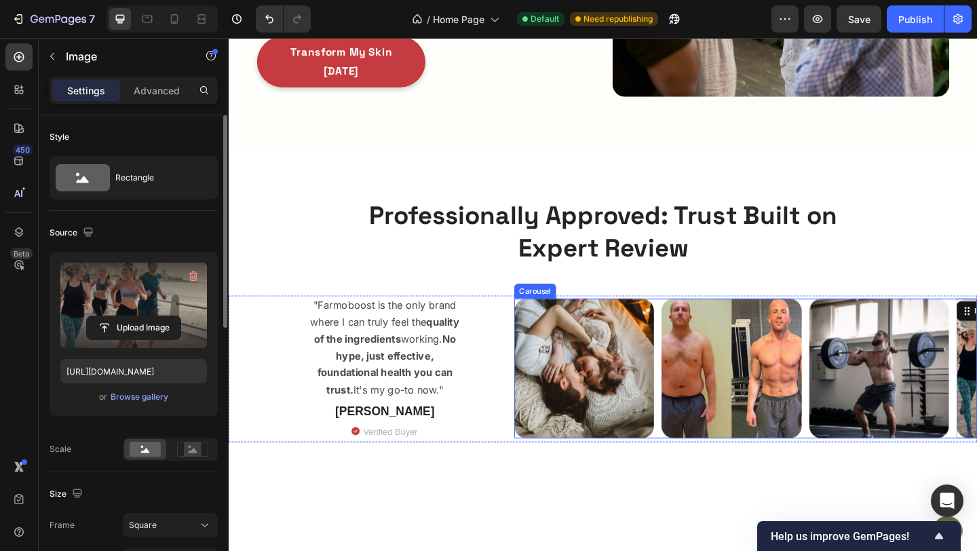
click at [694, 372] on div "Image Image Image Image 0 Image Image" at bounding box center [790, 398] width 503 height 152
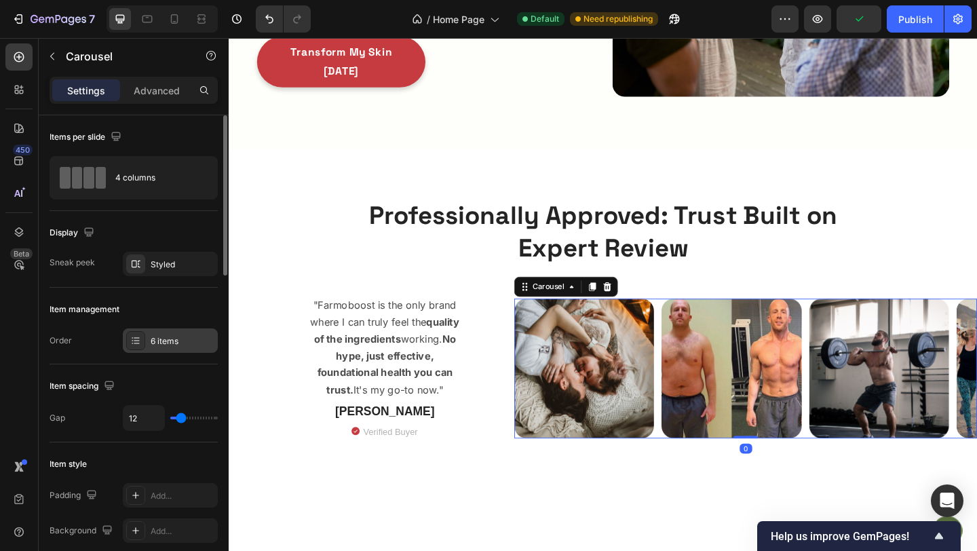
click at [165, 339] on div "6 items" at bounding box center [183, 341] width 64 height 12
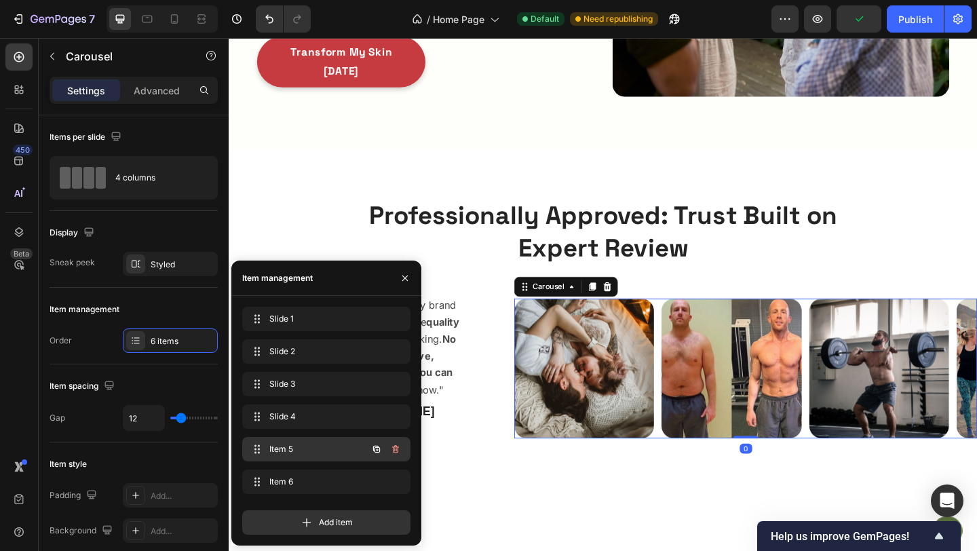
click at [293, 448] on span "Item 5" at bounding box center [307, 449] width 77 height 12
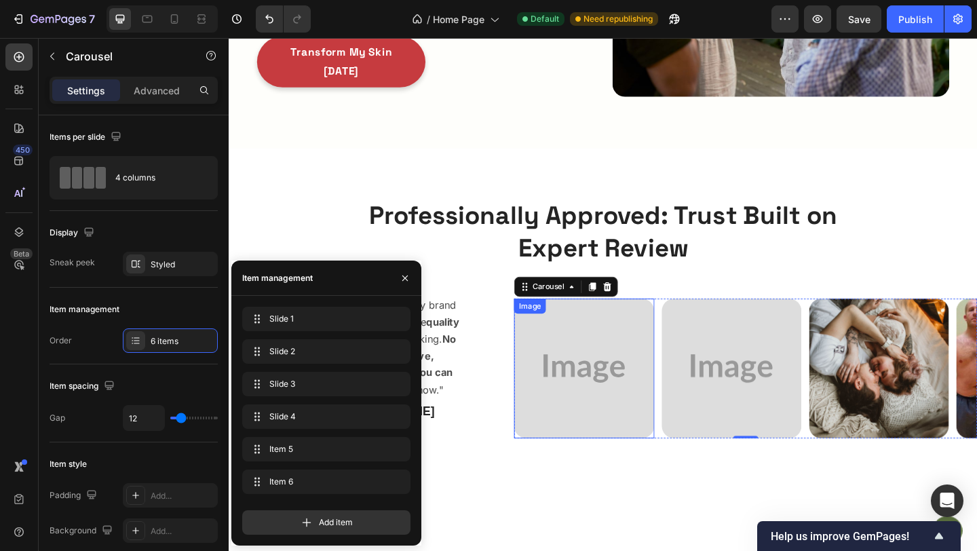
click at [649, 416] on img at bounding box center [615, 398] width 152 height 152
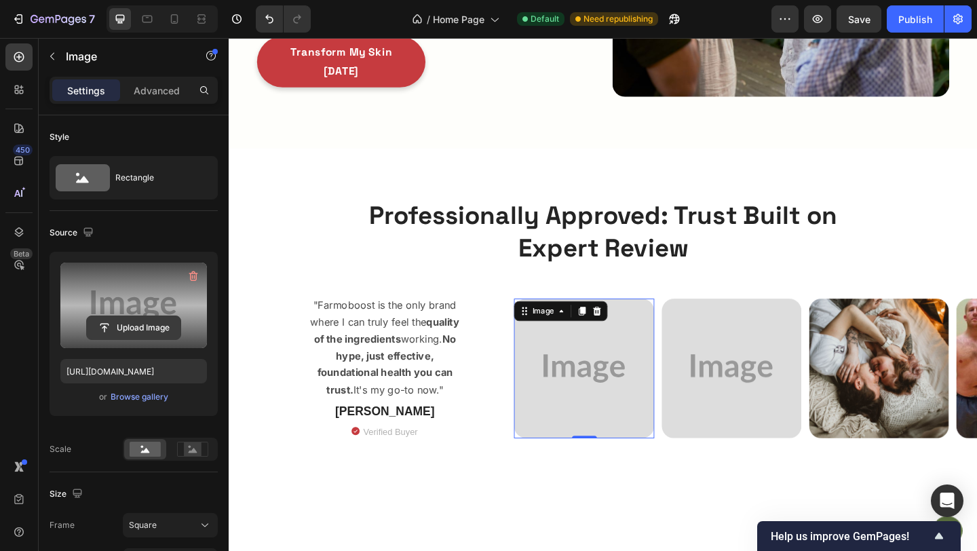
click at [161, 318] on input "file" at bounding box center [134, 327] width 94 height 23
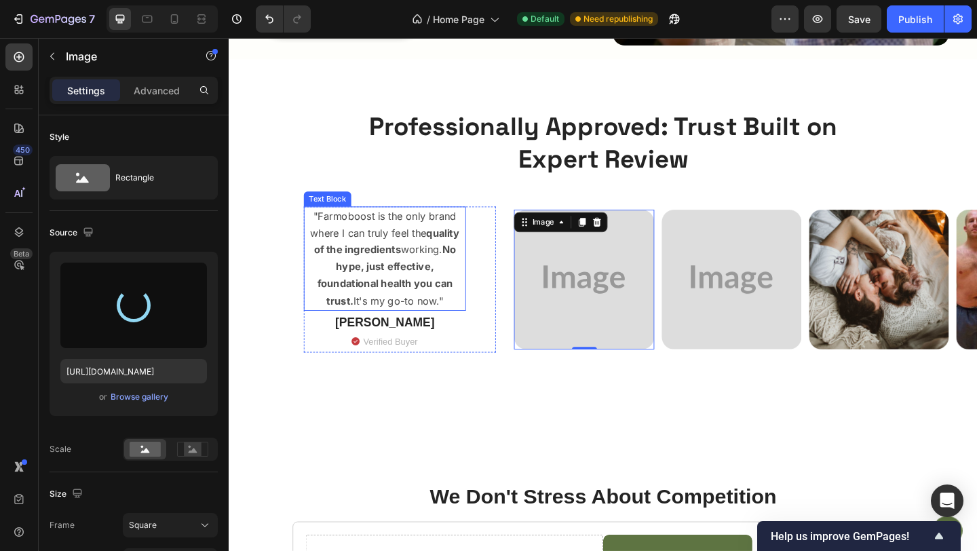
scroll to position [2080, 0]
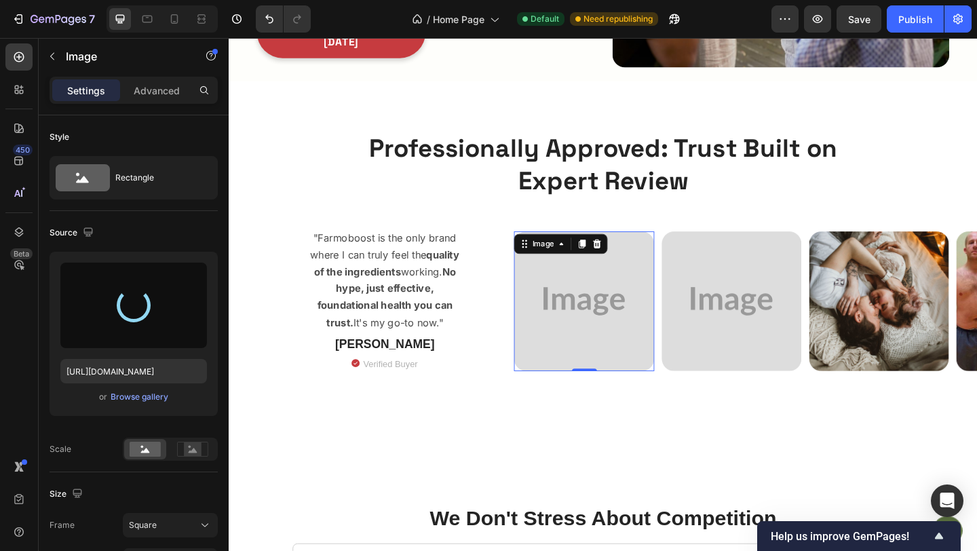
type input "https://cdn.shopify.com/s/files/1/0712/1518/6094/files/gempages_586140835712598…"
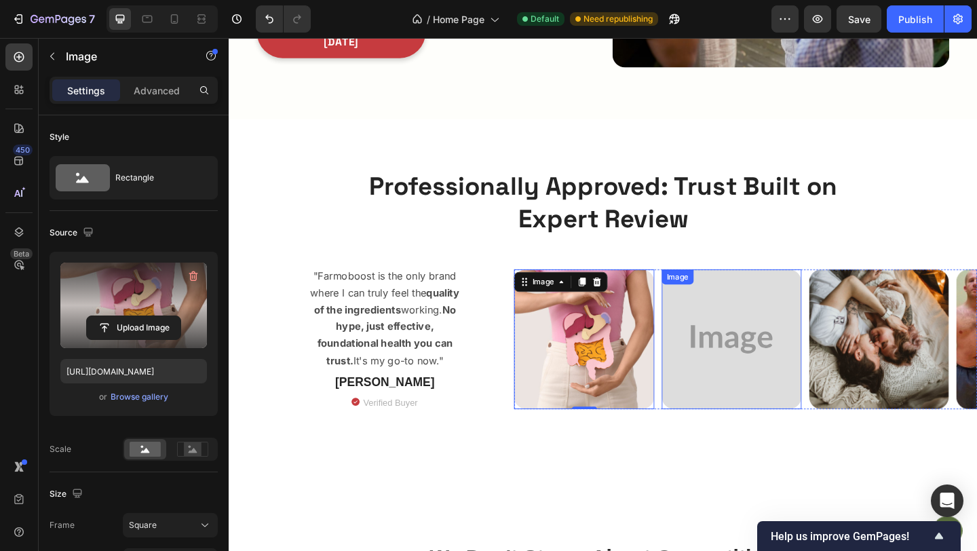
click at [747, 336] on img at bounding box center [775, 366] width 152 height 152
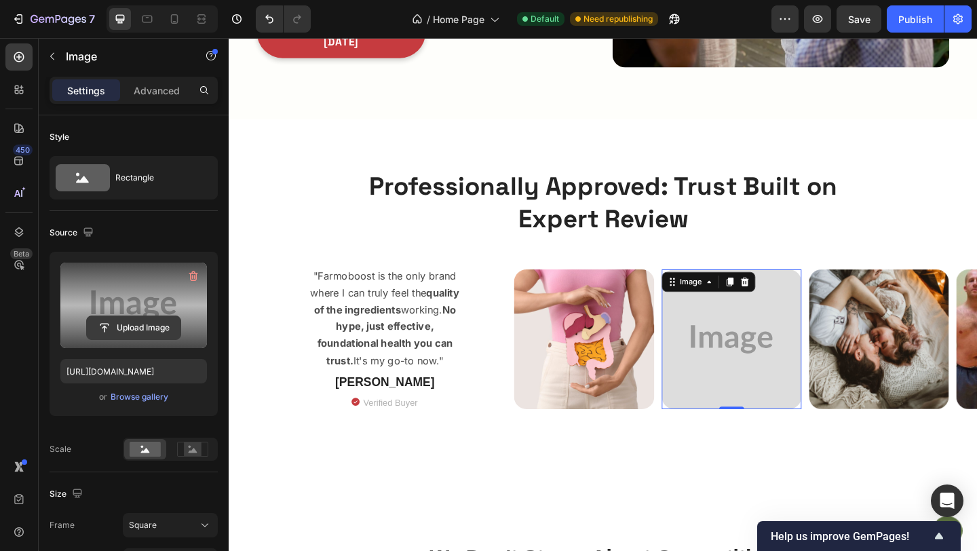
click at [138, 328] on input "file" at bounding box center [134, 327] width 94 height 23
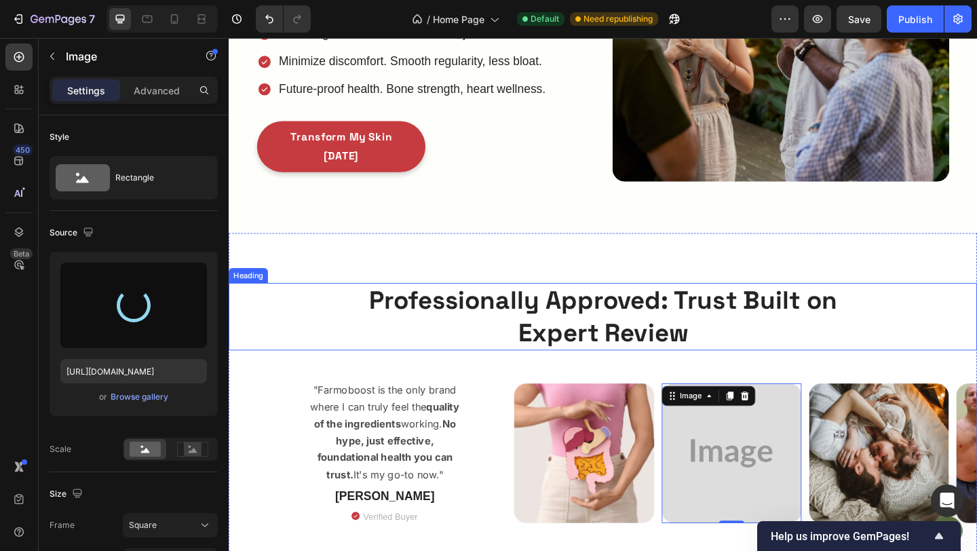
type input "https://cdn.shopify.com/s/files/1/0712/1518/6094/files/gempages_586140835712598…"
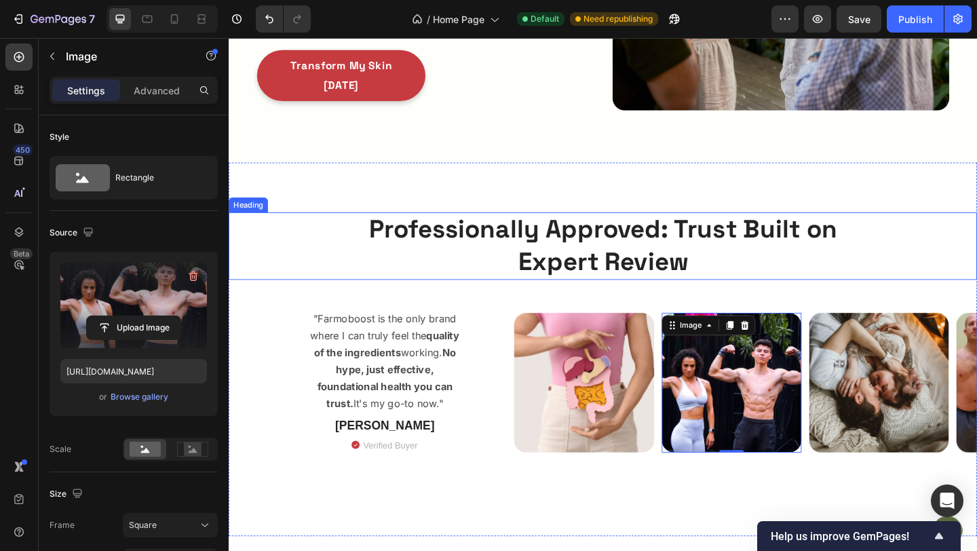
scroll to position [2063, 0]
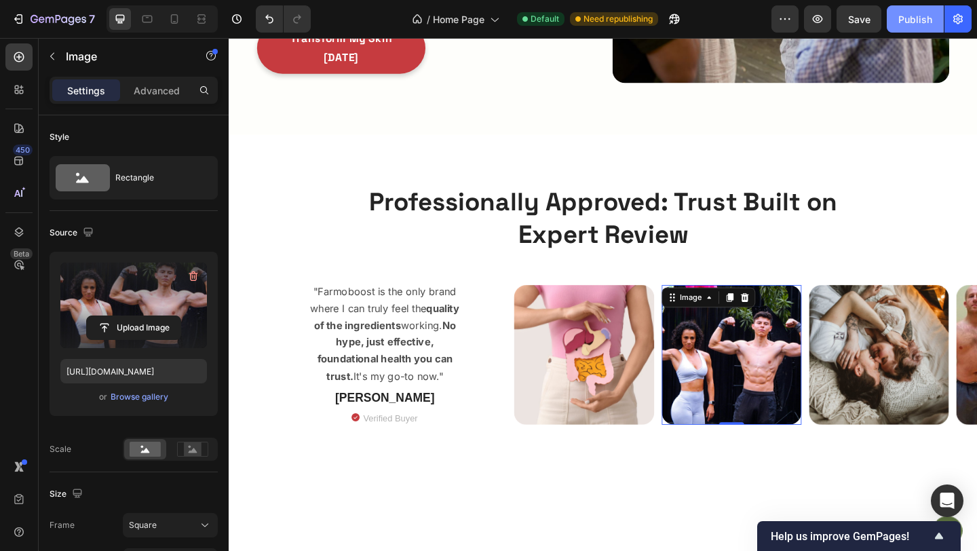
click at [908, 20] on div "Publish" at bounding box center [915, 19] width 34 height 14
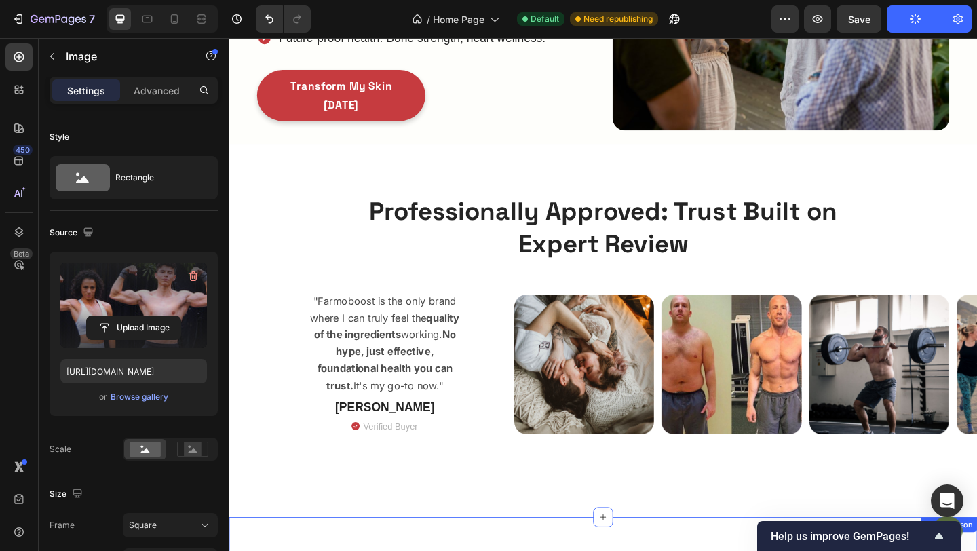
scroll to position [1991, 0]
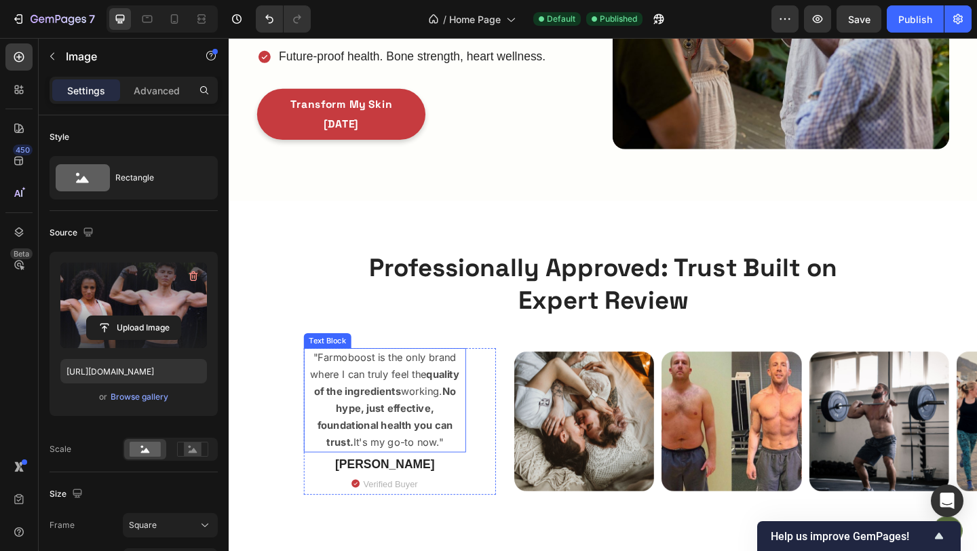
click at [452, 442] on p ""Farmoboost is the only brand where I can truly feel the quality of the ingredi…" at bounding box center [398, 431] width 174 height 111
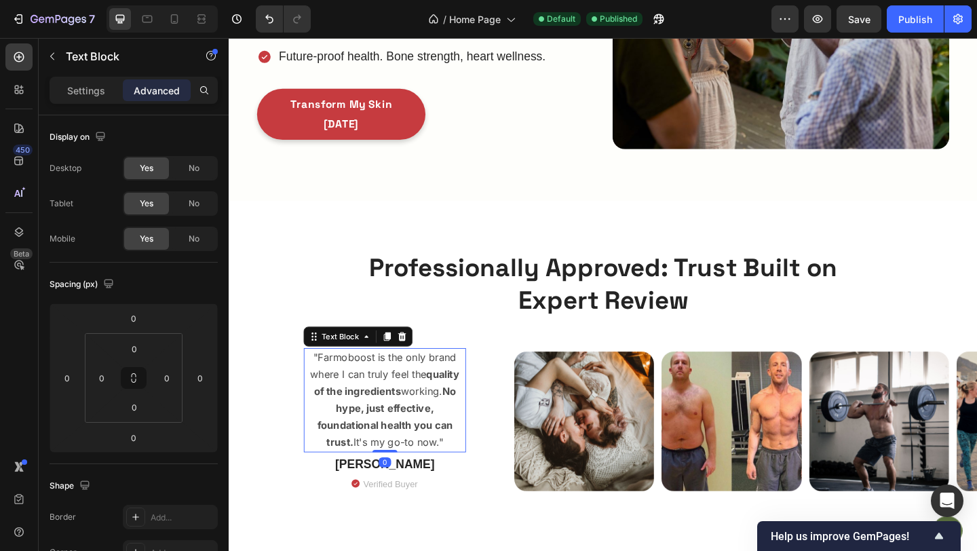
click at [457, 440] on p ""Farmoboost is the only brand where I can truly feel the quality of the ingredi…" at bounding box center [398, 431] width 174 height 111
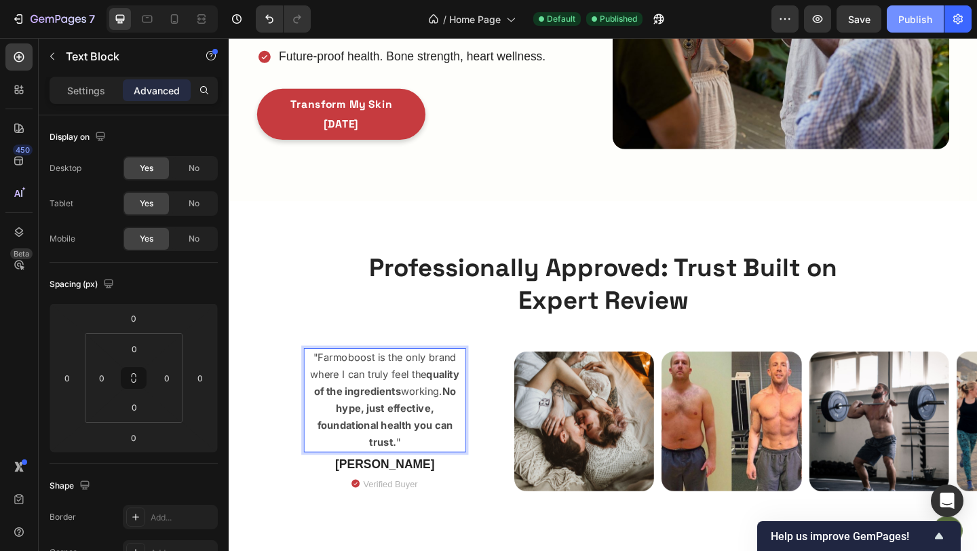
click at [914, 22] on div "Publish" at bounding box center [915, 19] width 34 height 14
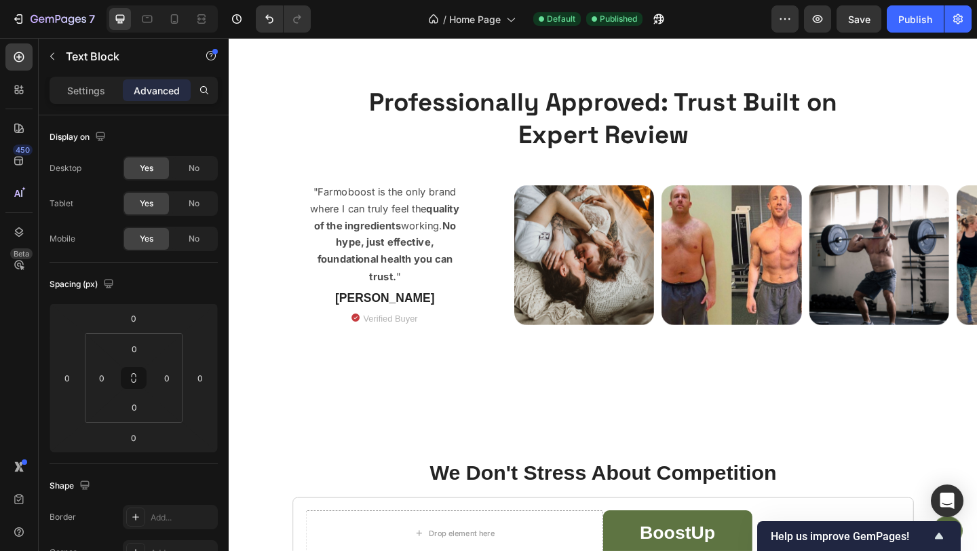
scroll to position [2224, 0]
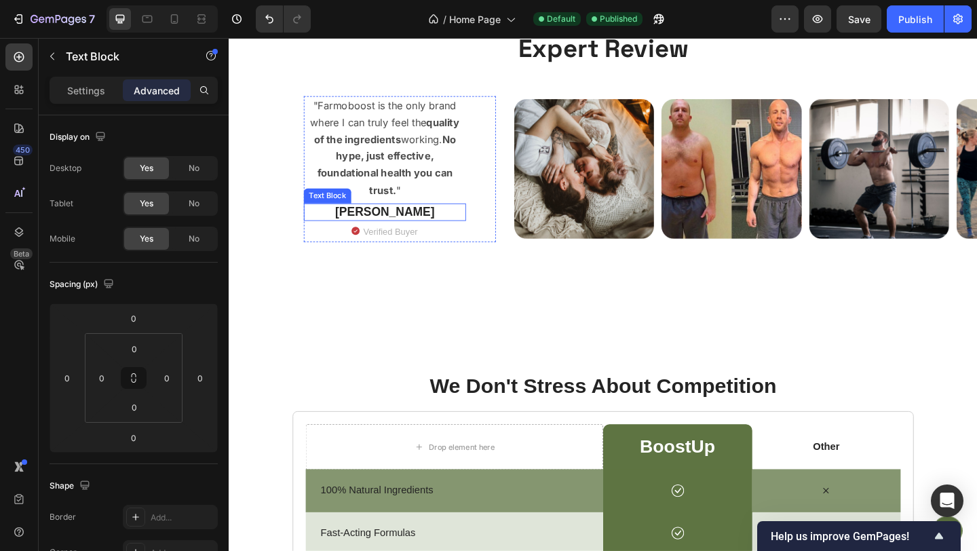
click at [414, 226] on p "[PERSON_NAME]" at bounding box center [398, 227] width 174 height 17
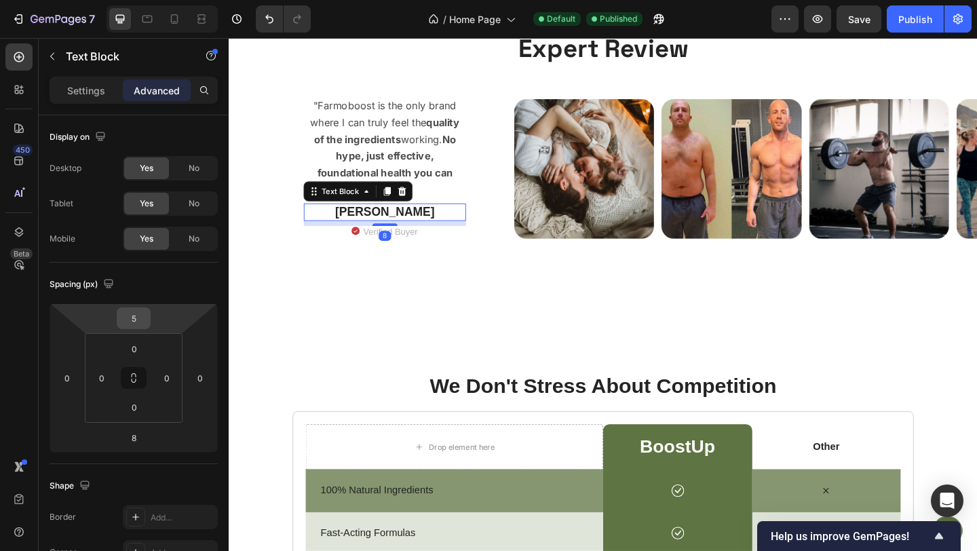
click at [130, 319] on input "5" at bounding box center [133, 318] width 27 height 20
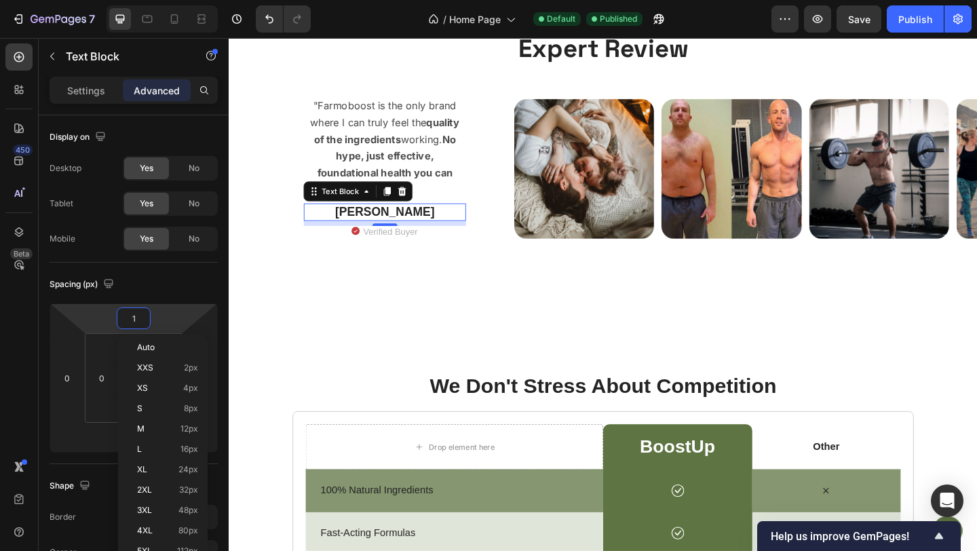
type input "10"
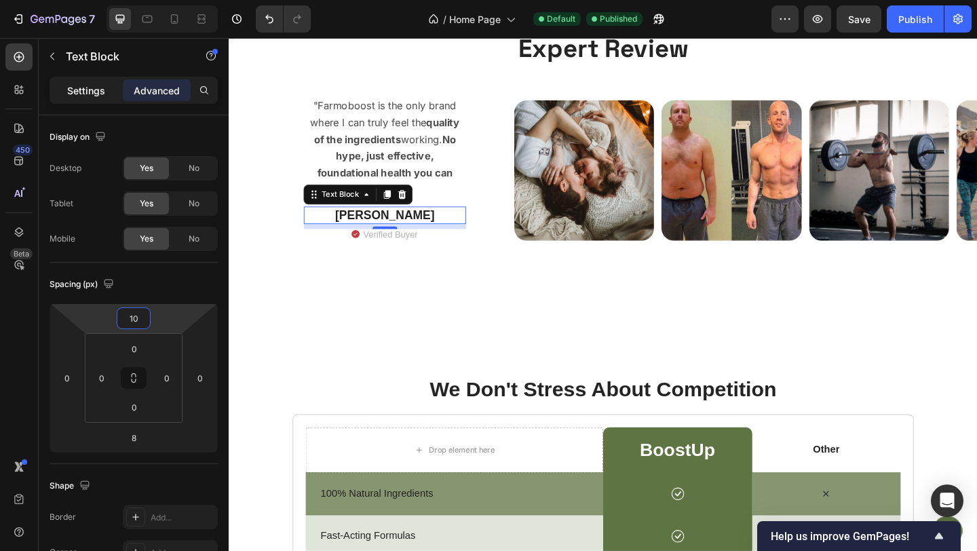
click at [96, 82] on div "Settings" at bounding box center [86, 90] width 68 height 22
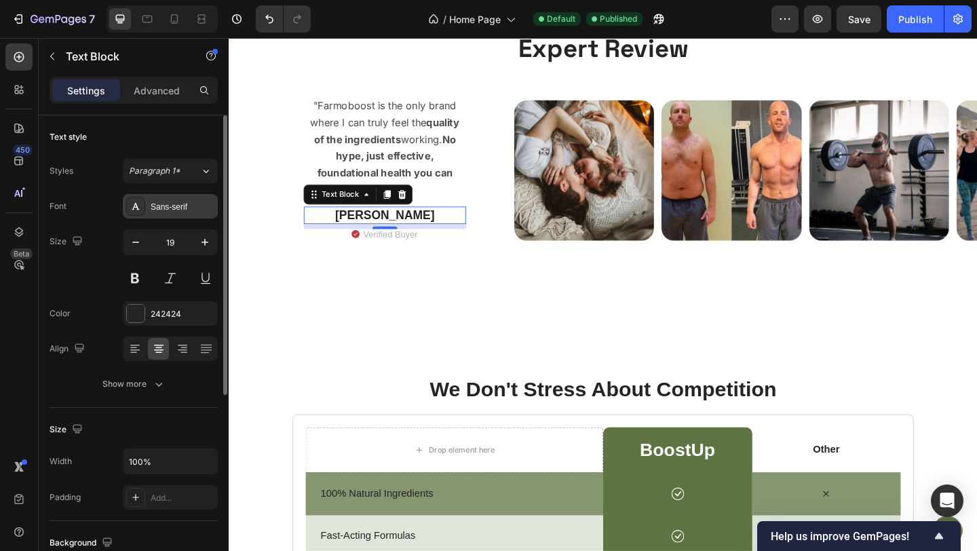
click at [178, 210] on div "Sans-serif" at bounding box center [183, 207] width 64 height 12
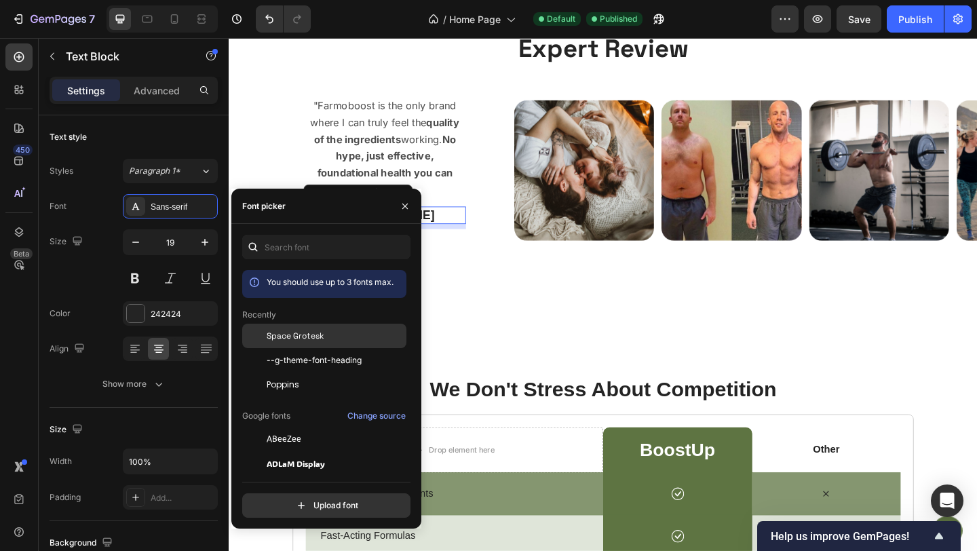
click at [328, 334] on div "Space Grotesk" at bounding box center [335, 336] width 137 height 12
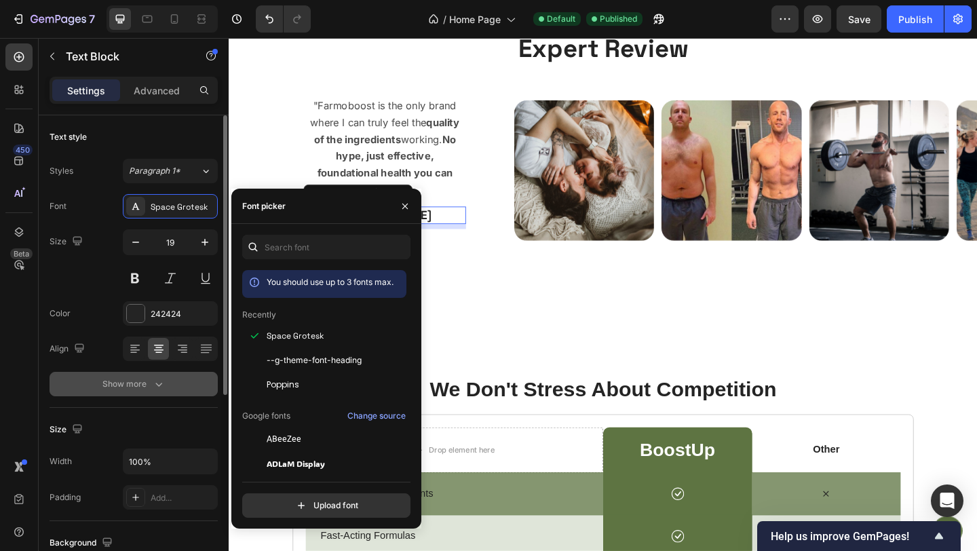
click at [179, 384] on button "Show more" at bounding box center [134, 384] width 168 height 24
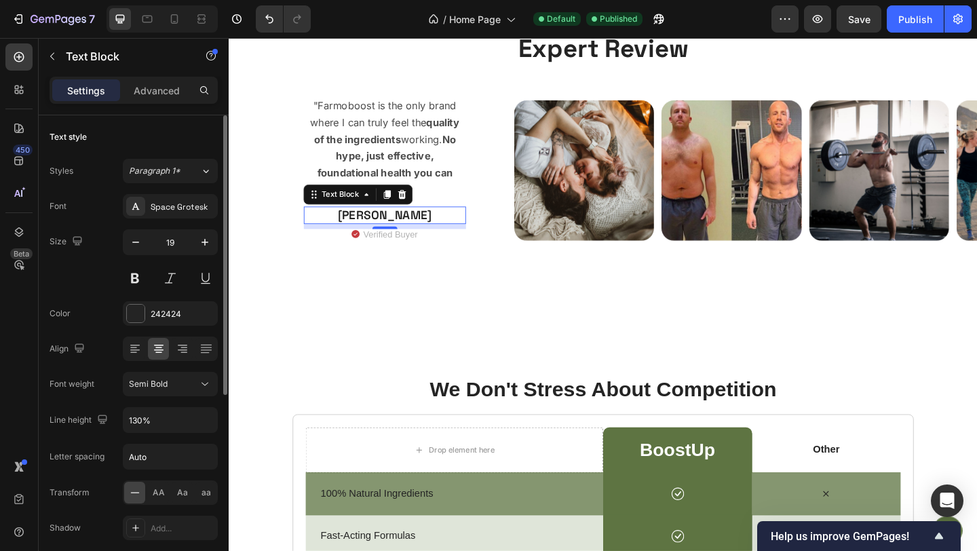
click at [179, 384] on div "Semi Bold" at bounding box center [163, 384] width 69 height 12
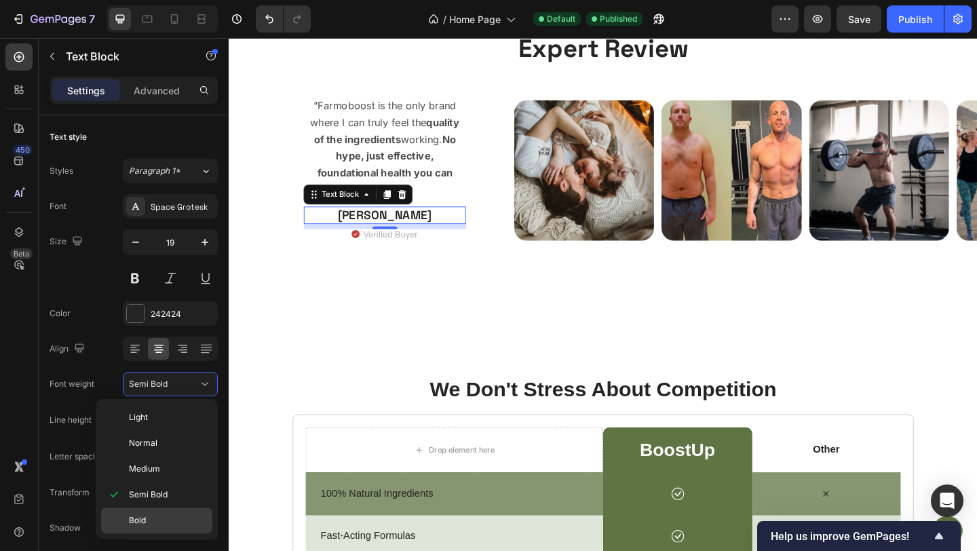
click at [154, 513] on div "Bold" at bounding box center [156, 520] width 111 height 26
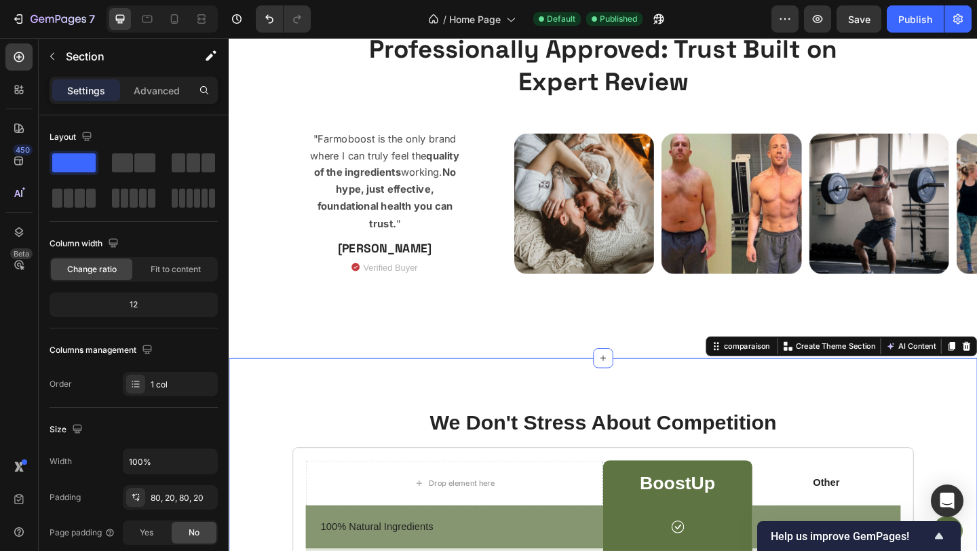
scroll to position [2179, 0]
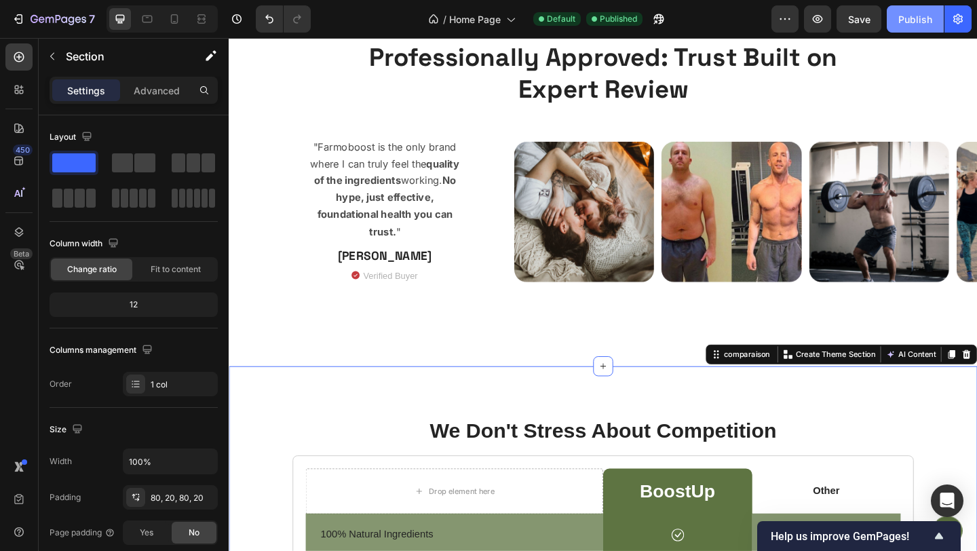
click at [901, 22] on div "Publish" at bounding box center [915, 19] width 34 height 14
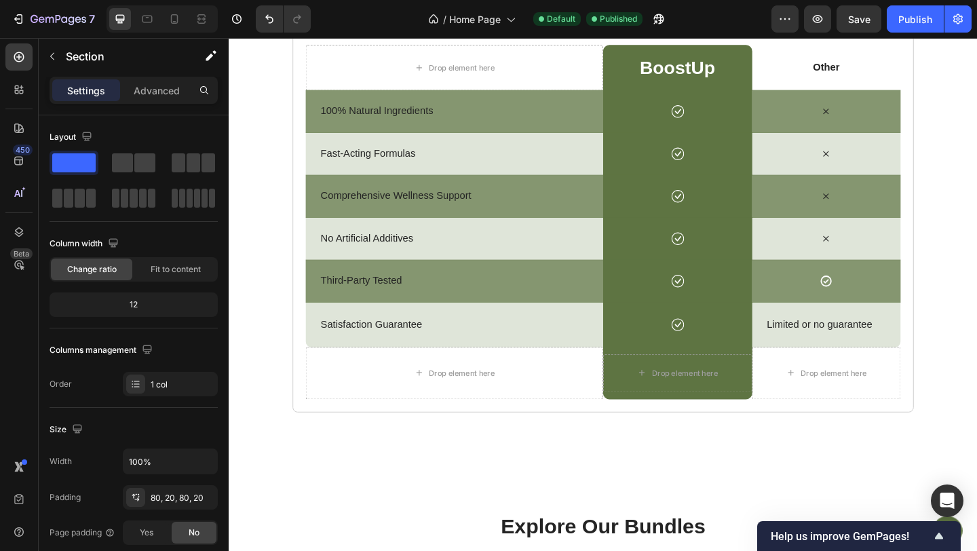
scroll to position [2624, 0]
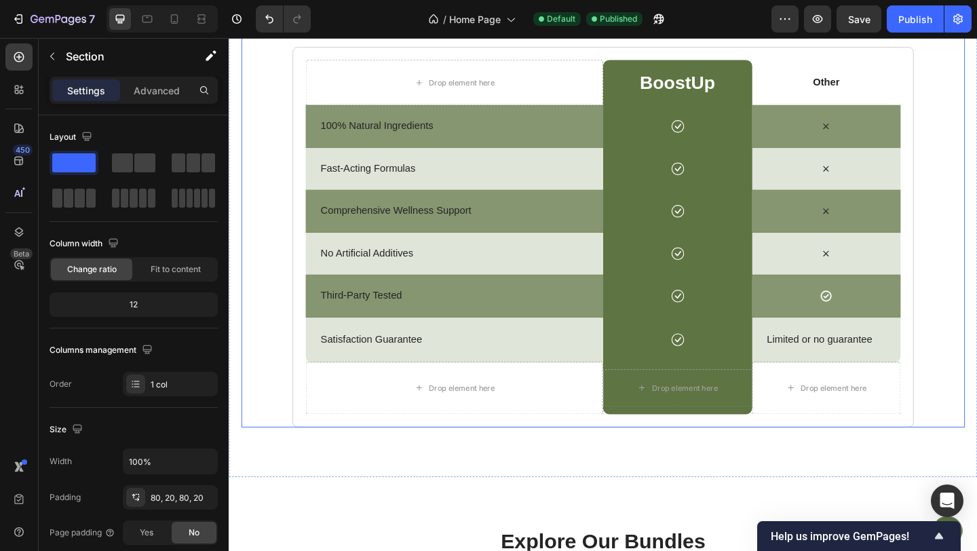
click at [273, 294] on div "we don't stress about competition Heading Drop element here BoostUp Text Block …" at bounding box center [635, 233] width 787 height 456
click at [264, 505] on div "we don't stress about competition Heading Drop element here BoostUp Text Block …" at bounding box center [636, 232] width 814 height 565
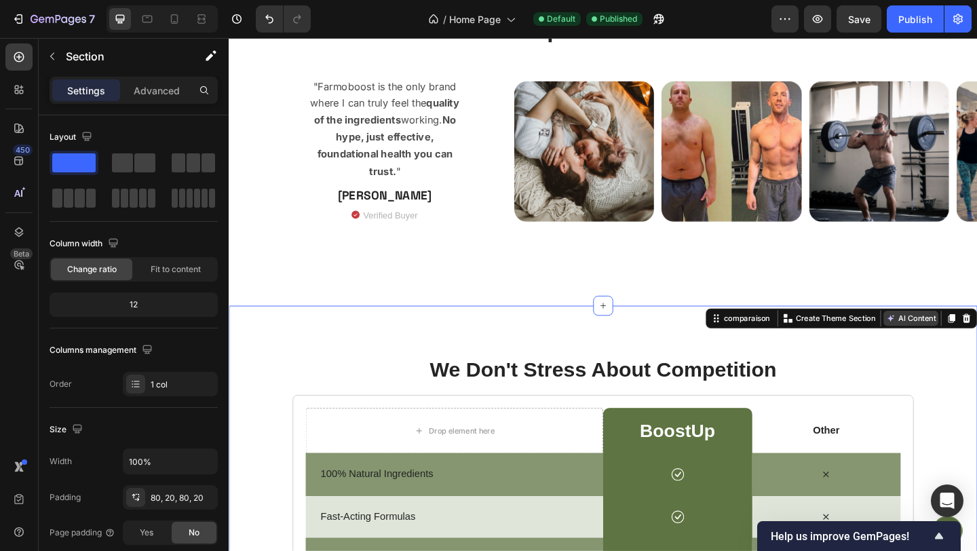
scroll to position [2240, 0]
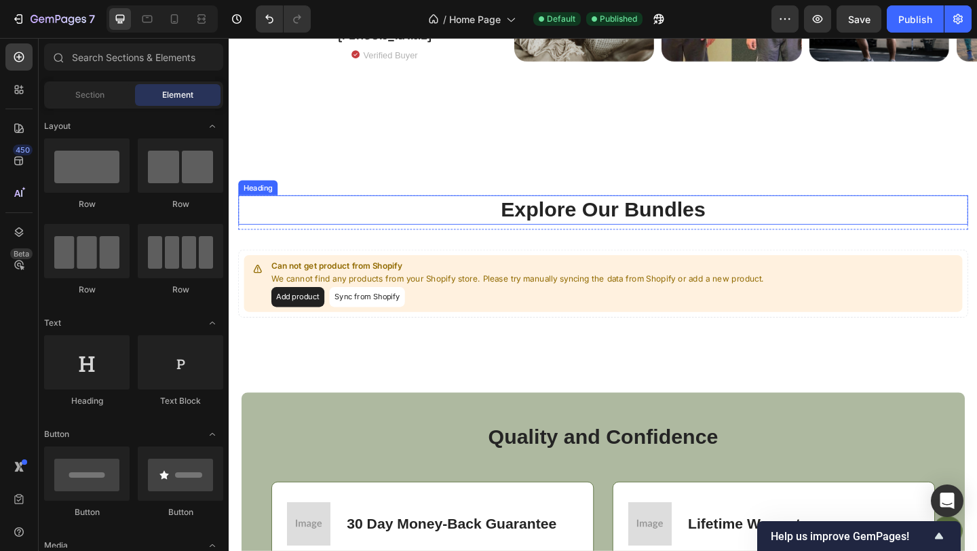
scroll to position [2465, 0]
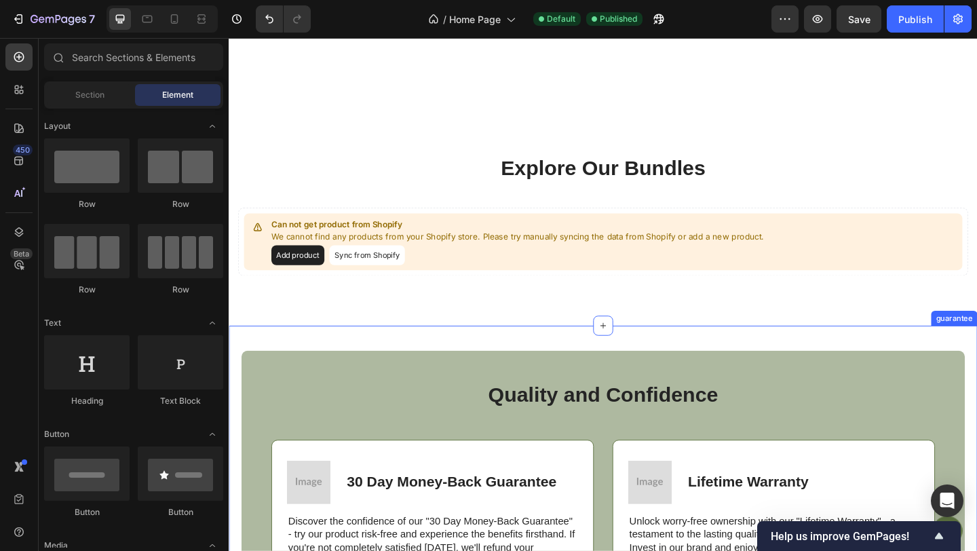
click at [446, 372] on div "Quality and Confidence Heading Image 30 Day Money-Back Guarantee Text Block Row…" at bounding box center [636, 524] width 814 height 346
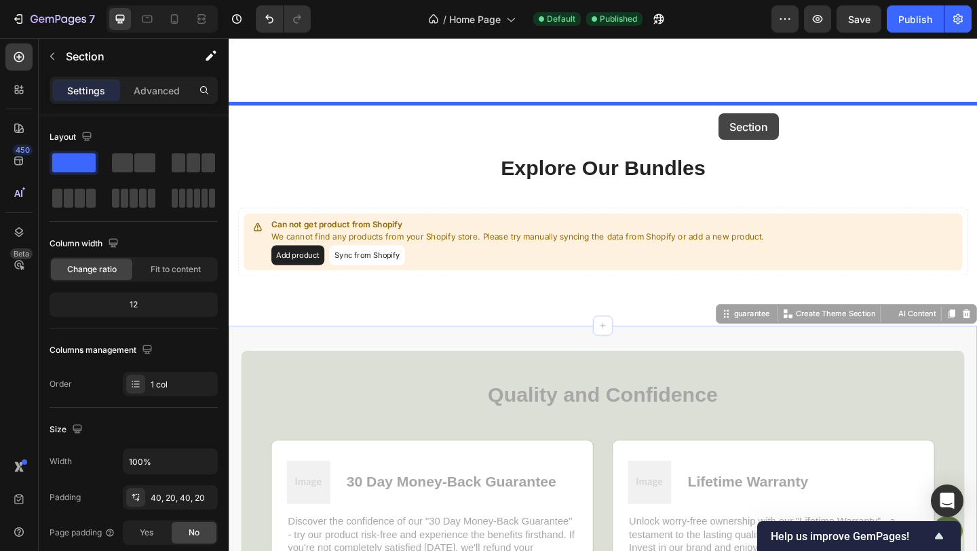
drag, startPoint x: 781, startPoint y: 341, endPoint x: 761, endPoint y: 120, distance: 222.0
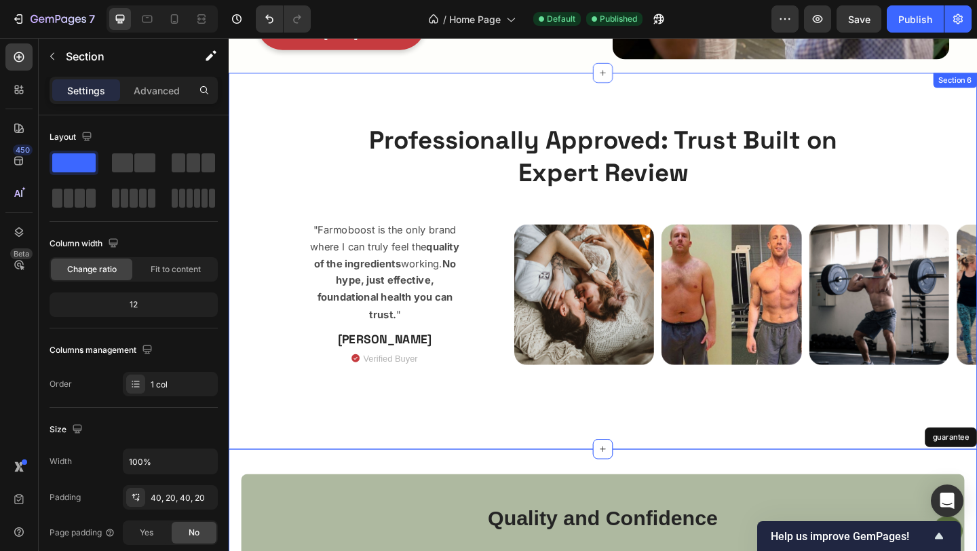
click at [759, 119] on div "Professionally Approved: Trust Built on Expert Review Heading "Farmoboost is th…" at bounding box center [636, 281] width 814 height 410
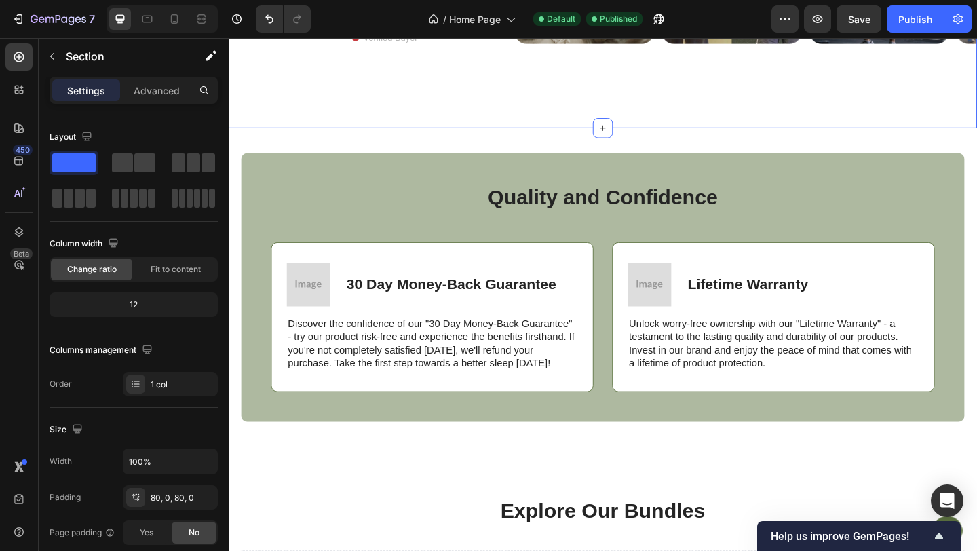
scroll to position [2443, 0]
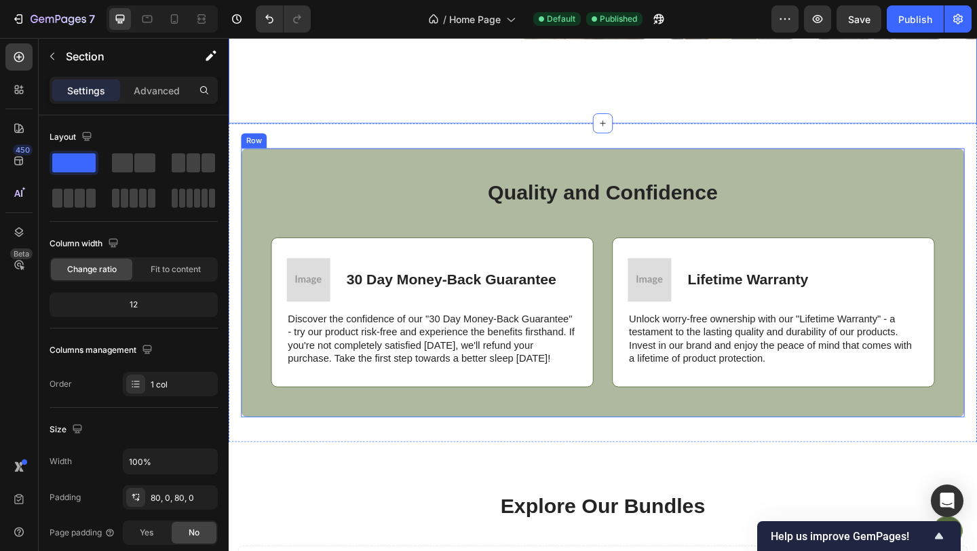
click at [433, 174] on div "Quality and Confidence Heading Image 30 Day Money-Back Guarantee Text Block Row…" at bounding box center [635, 304] width 787 height 292
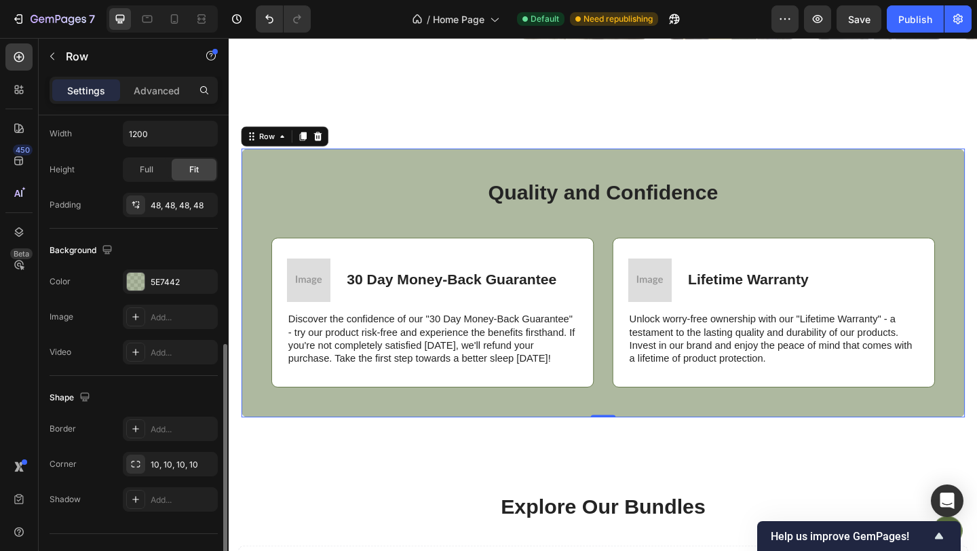
scroll to position [353, 0]
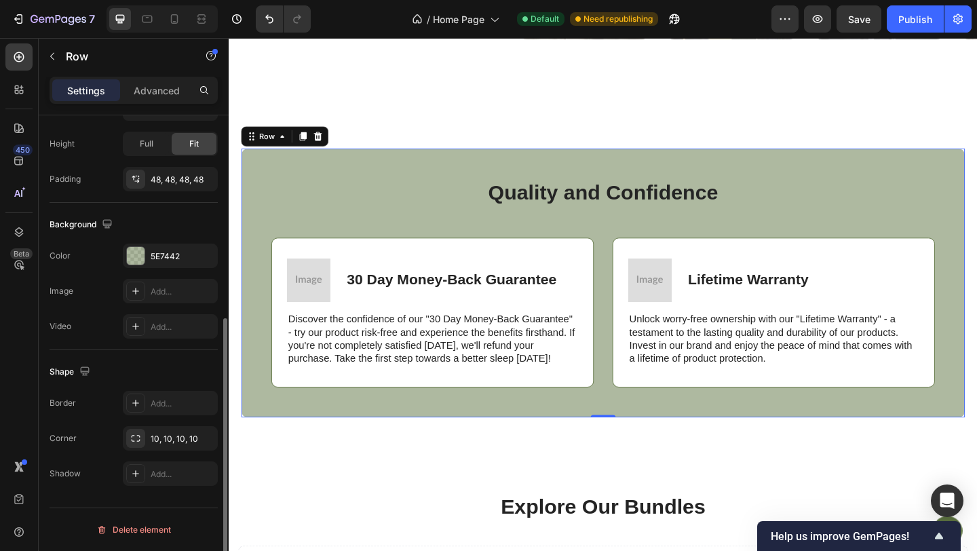
click at [157, 239] on div "Background The changes might be hidden by the video. Color 5E7442 Image Add... …" at bounding box center [134, 276] width 168 height 147
click at [157, 250] on div "5E7442" at bounding box center [170, 256] width 39 height 12
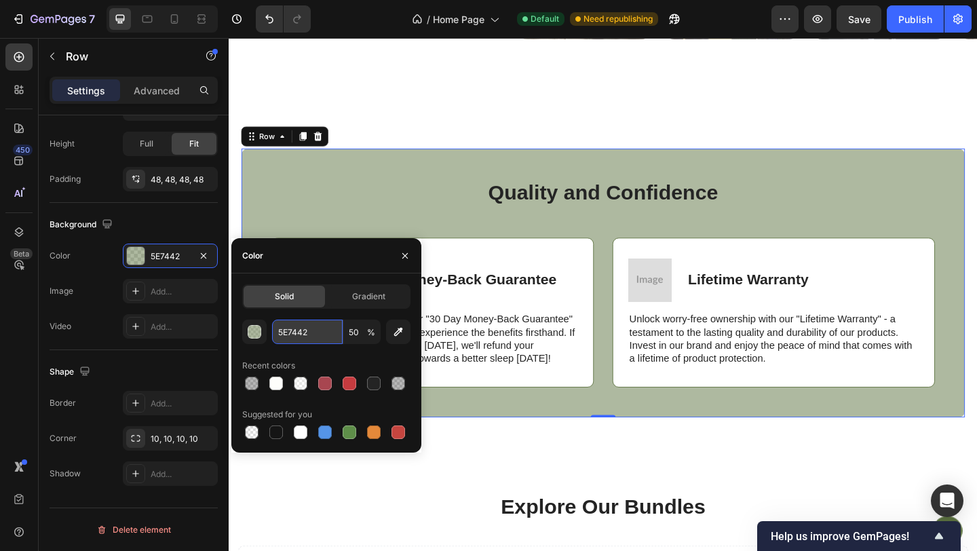
click at [292, 329] on input "5E7442" at bounding box center [307, 331] width 71 height 24
paste input "FBF1F"
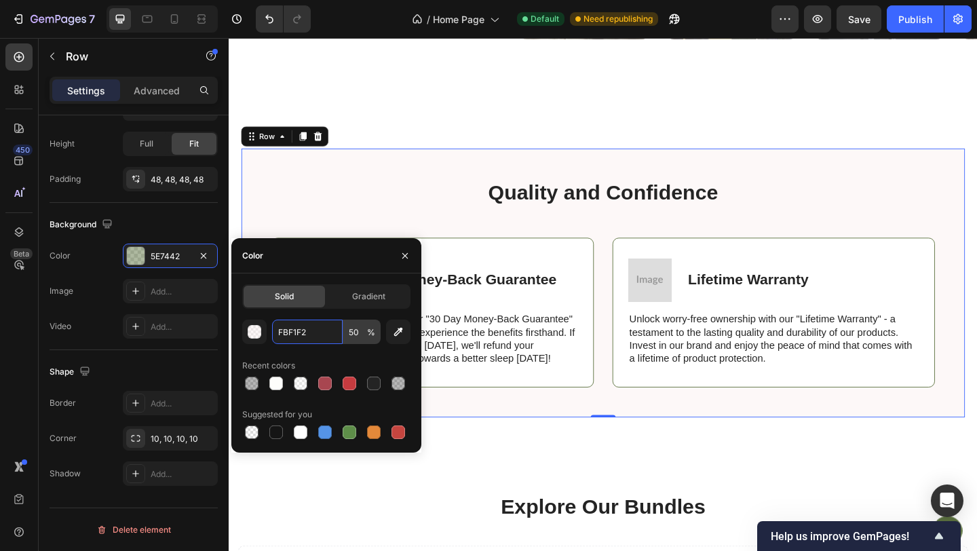
type input "FBF1F2"
click at [349, 323] on input "50" at bounding box center [361, 331] width 37 height 24
type input "100"
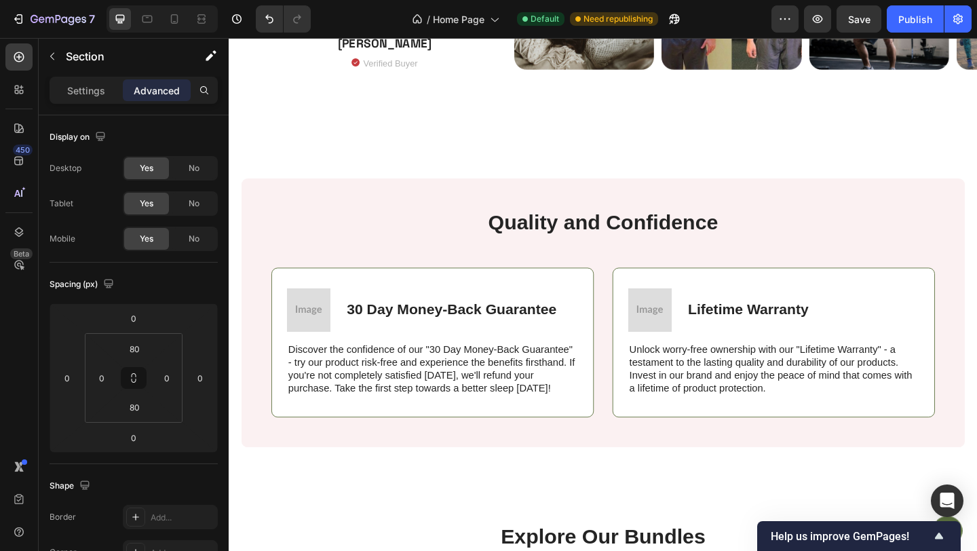
scroll to position [2411, 0]
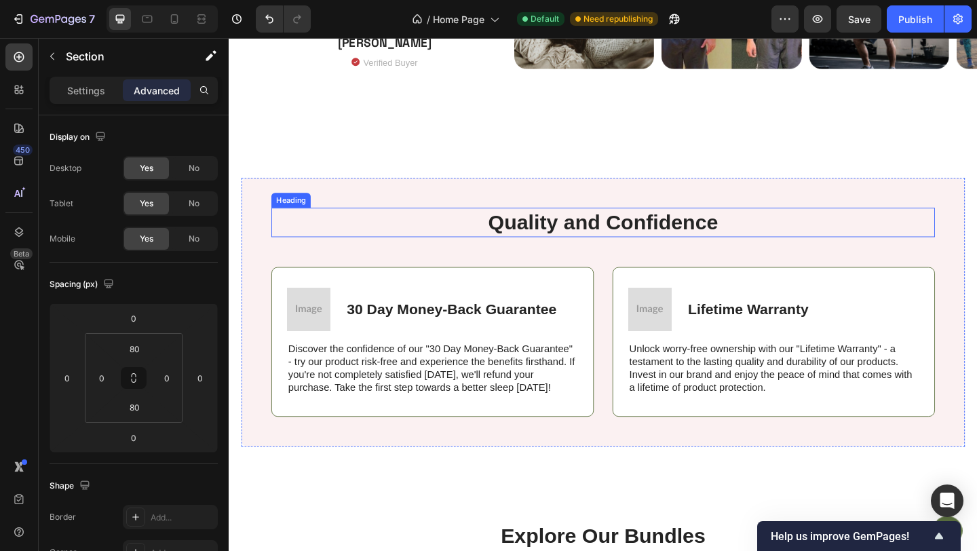
click at [612, 246] on h2 "Quality and Confidence" at bounding box center [636, 238] width 722 height 32
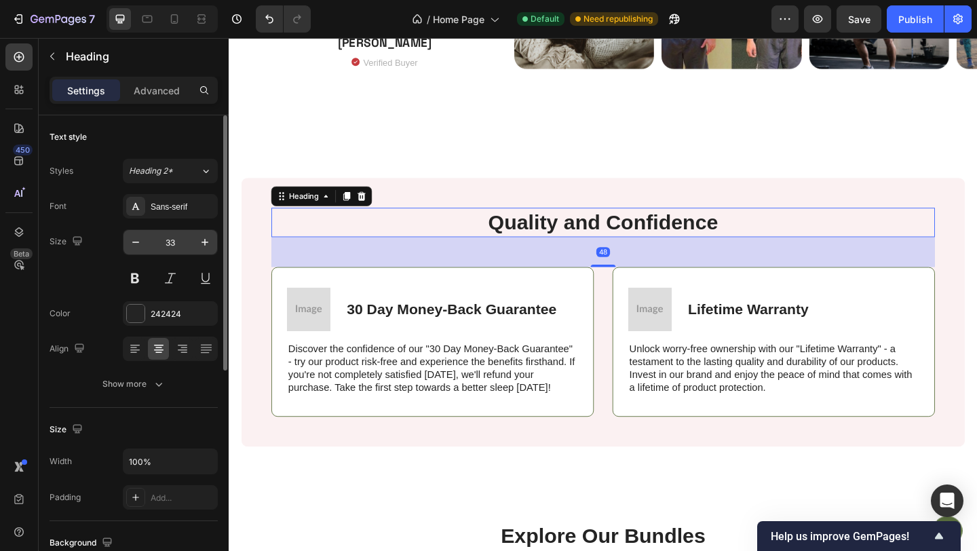
click at [170, 236] on input "33" at bounding box center [170, 242] width 45 height 24
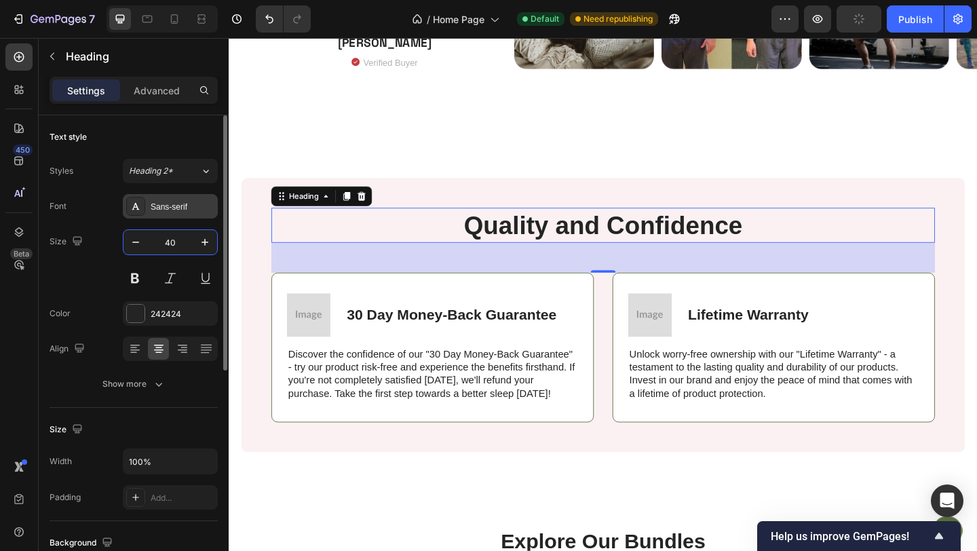
type input "40"
click at [154, 201] on div "Sans-serif" at bounding box center [183, 207] width 64 height 12
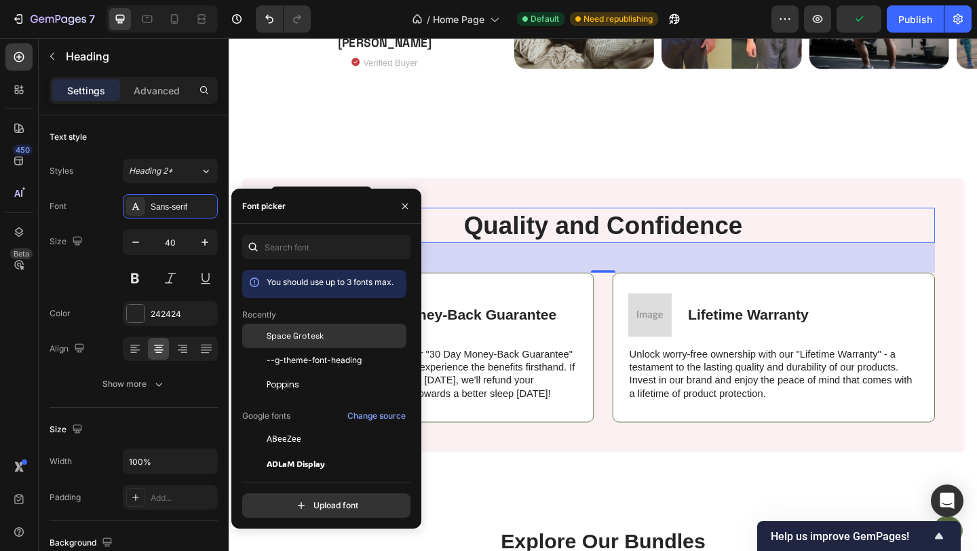
click at [289, 336] on span "Space Grotesk" at bounding box center [295, 336] width 57 height 12
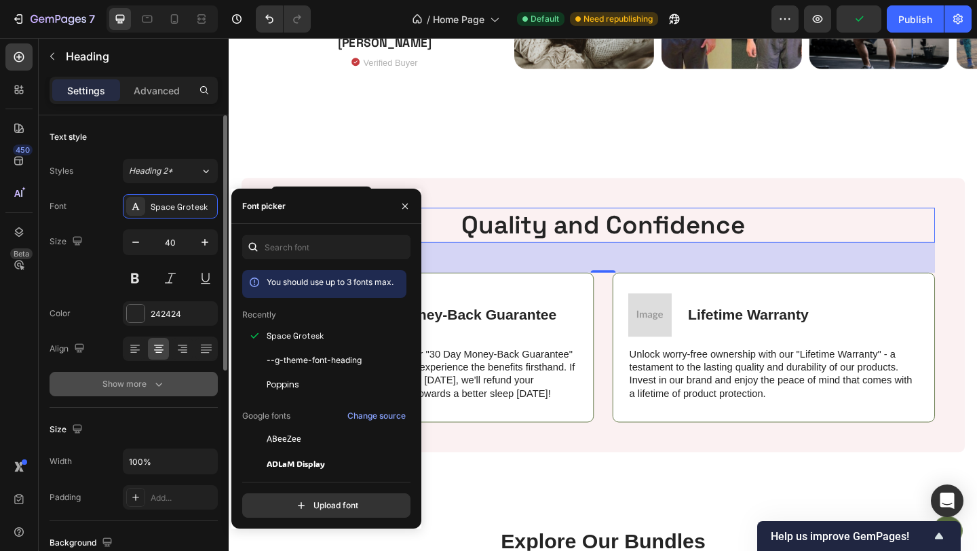
click at [130, 385] on div "Show more" at bounding box center [133, 384] width 63 height 14
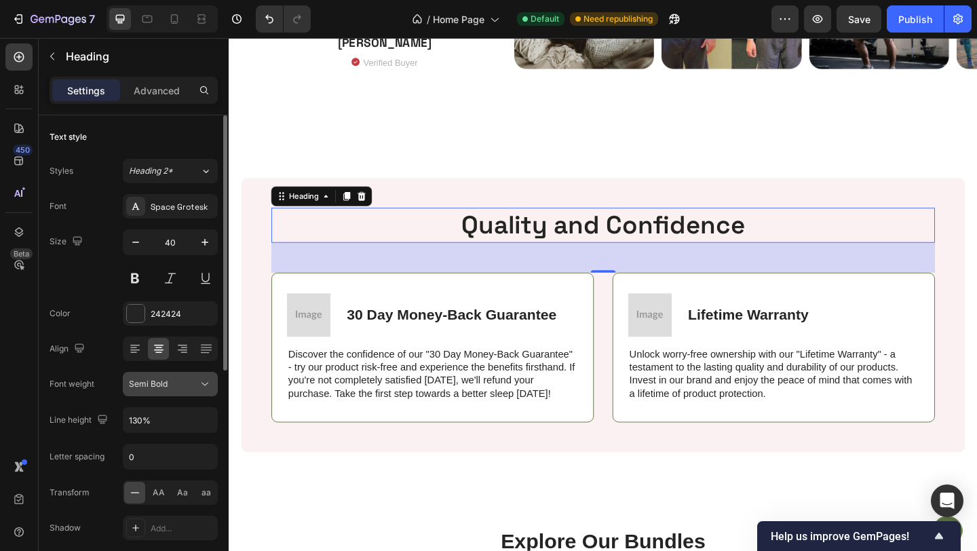
click at [164, 376] on button "Semi Bold" at bounding box center [170, 384] width 95 height 24
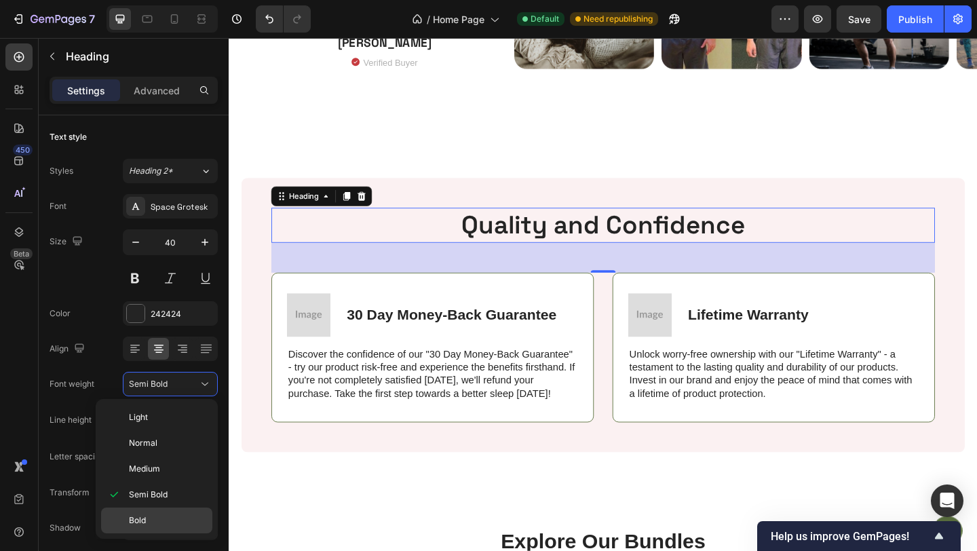
click at [153, 520] on p "Bold" at bounding box center [167, 520] width 77 height 12
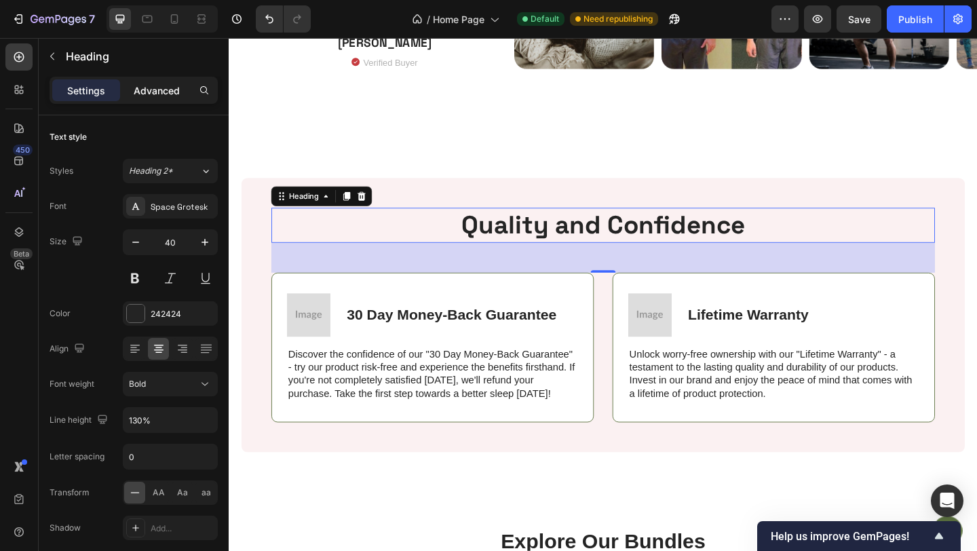
click at [147, 92] on p "Advanced" at bounding box center [157, 90] width 46 height 14
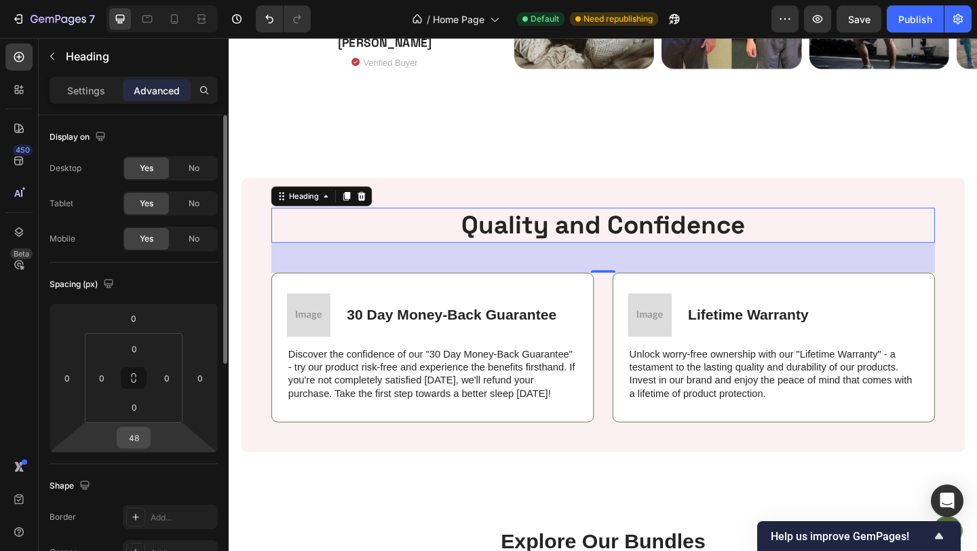
click at [134, 430] on input "48" at bounding box center [133, 437] width 27 height 20
type input "9"
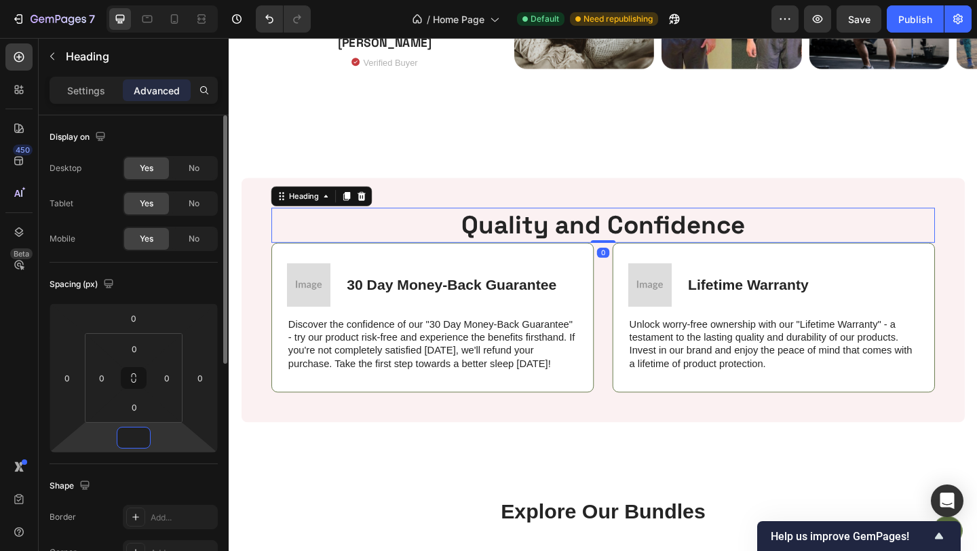
type input "0"
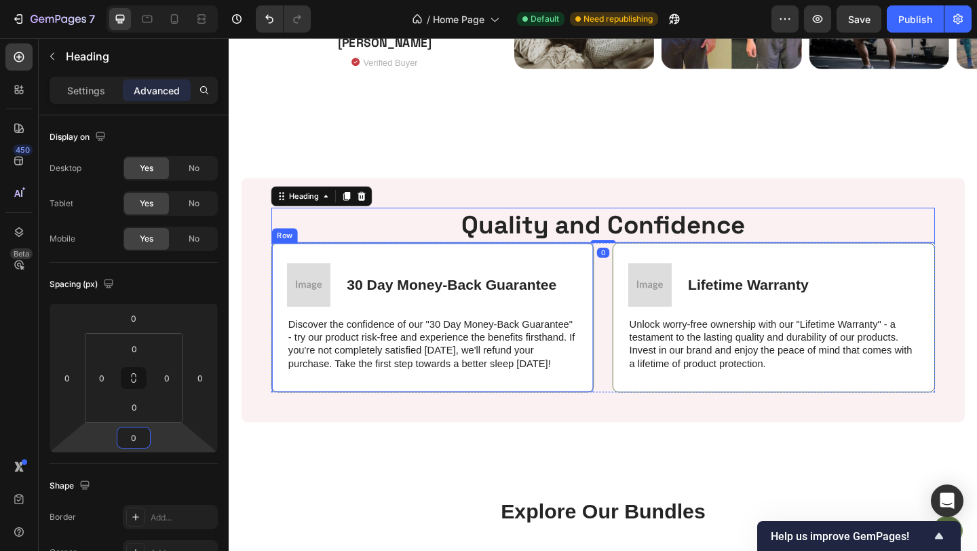
click at [625, 378] on div "Image 30 Day Money-Back Guarantee Text Block Row Discover the confidence of our…" at bounding box center [636, 341] width 722 height 162
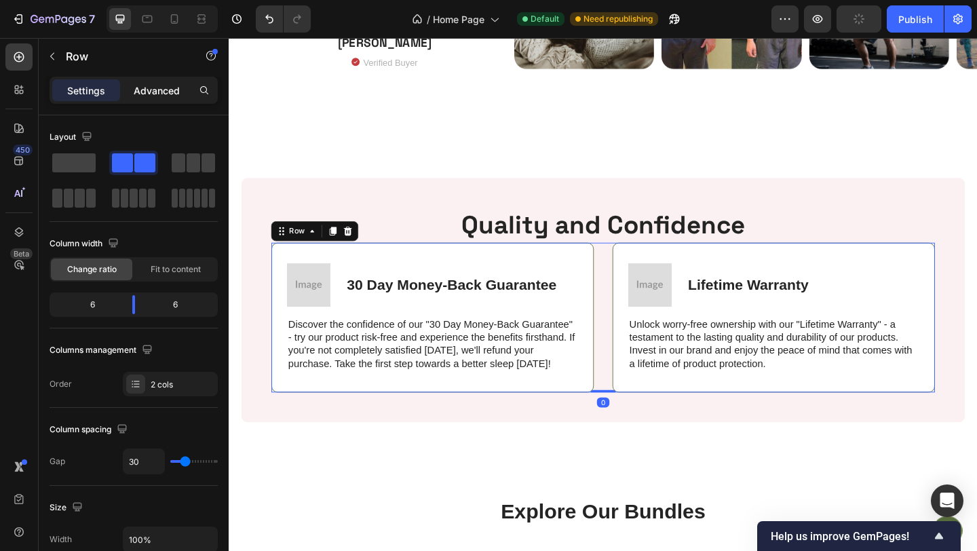
click at [148, 89] on p "Advanced" at bounding box center [157, 90] width 46 height 14
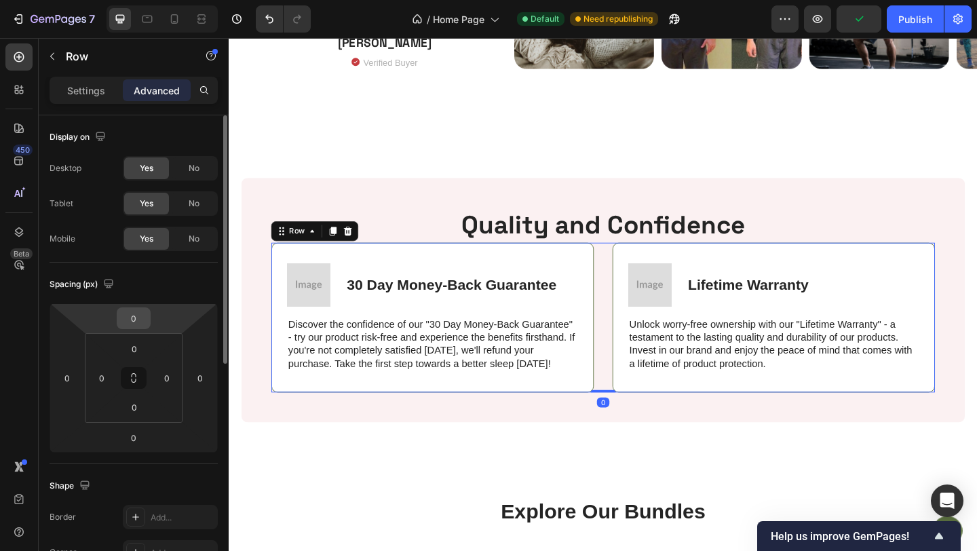
click at [134, 315] on input "0" at bounding box center [133, 318] width 27 height 20
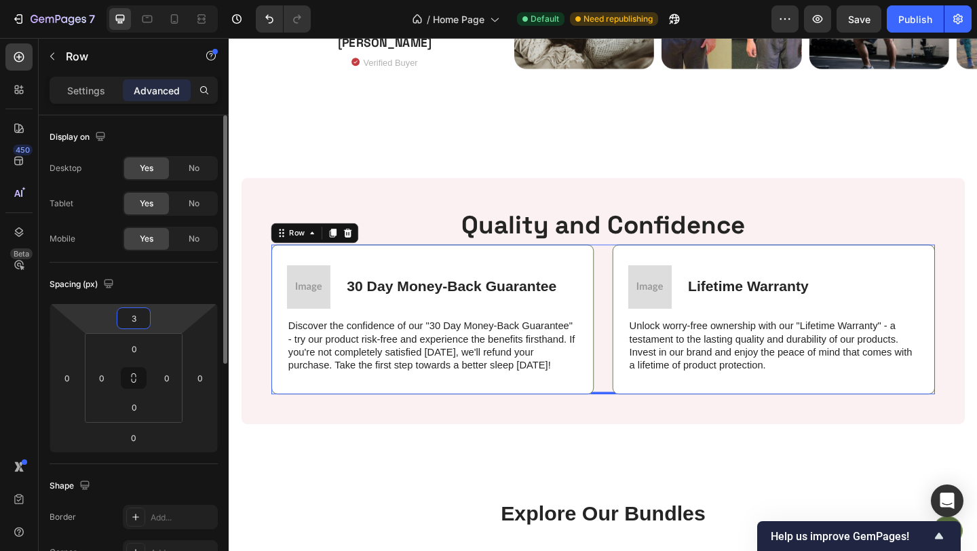
type input "30"
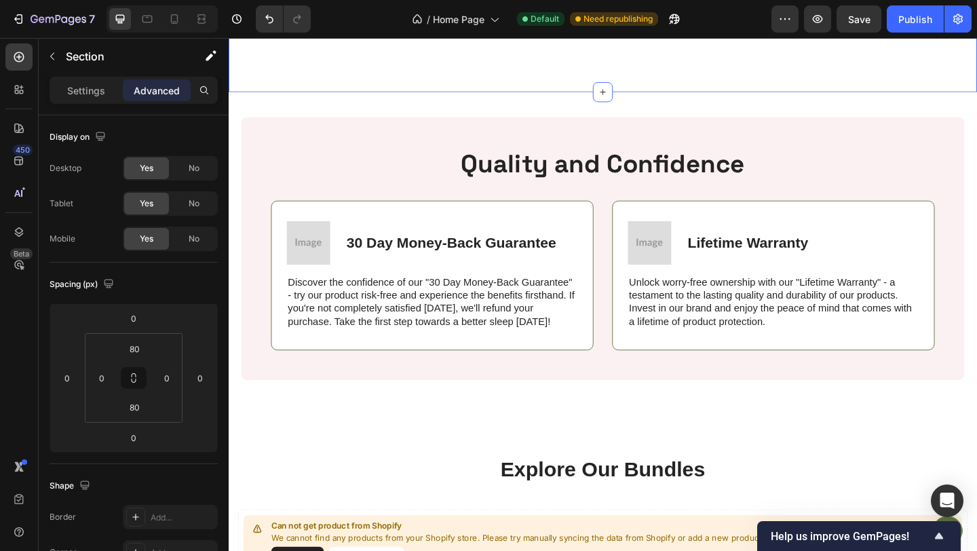
scroll to position [2503, 0]
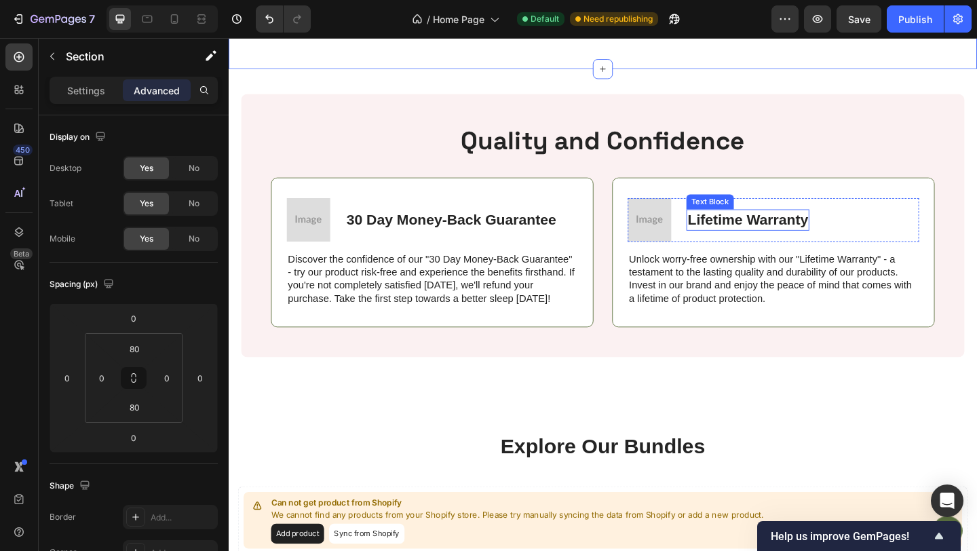
click at [747, 237] on p "Lifetime Warranty" at bounding box center [793, 235] width 131 height 20
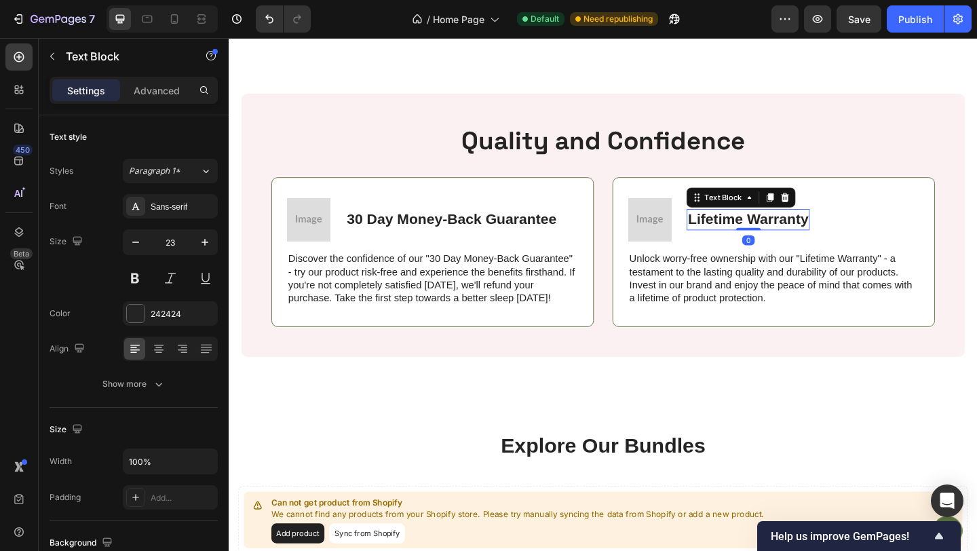
click at [747, 237] on p "Lifetime Warranty" at bounding box center [793, 235] width 131 height 20
copy p "Lifetime Warranty"
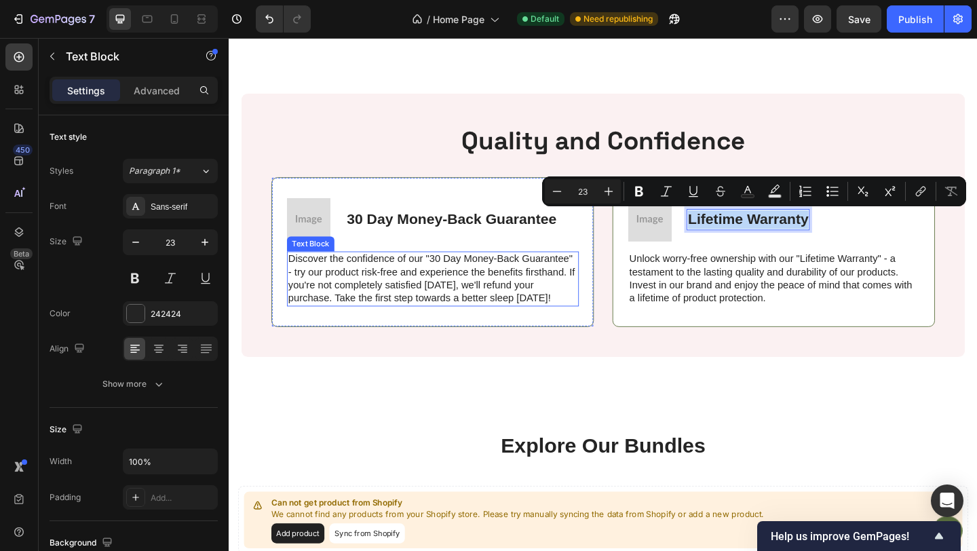
click at [455, 322] on p "Discover the confidence of our "30 Day Money-Back Guarantee" - try our product …" at bounding box center [450, 299] width 315 height 56
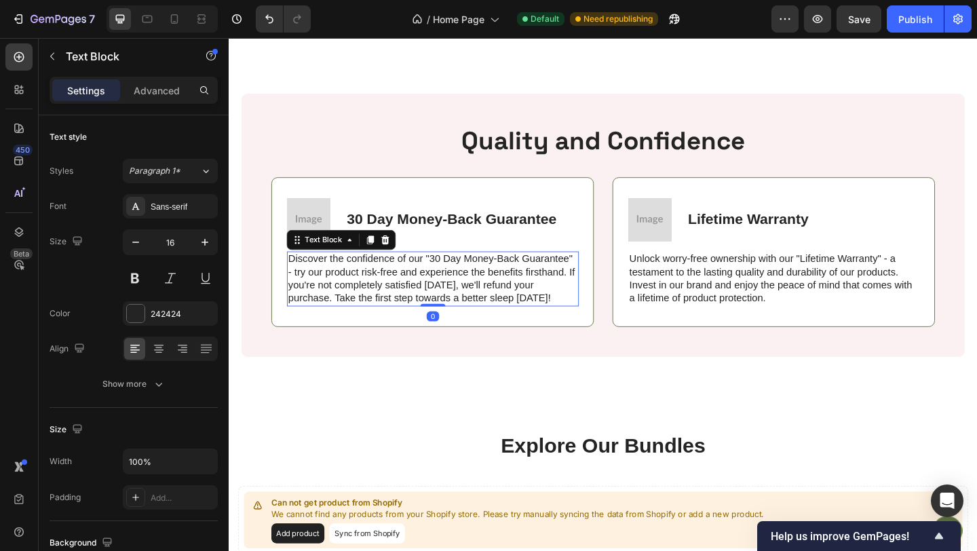
click at [455, 322] on p "Discover the confidence of our "30 Day Money-Back Guarantee" - try our product …" at bounding box center [450, 299] width 315 height 56
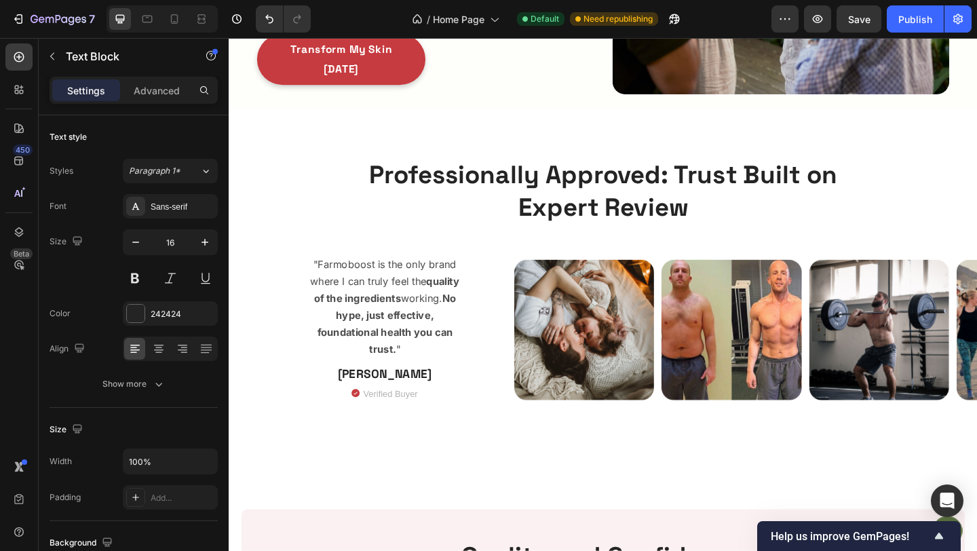
scroll to position [1990, 0]
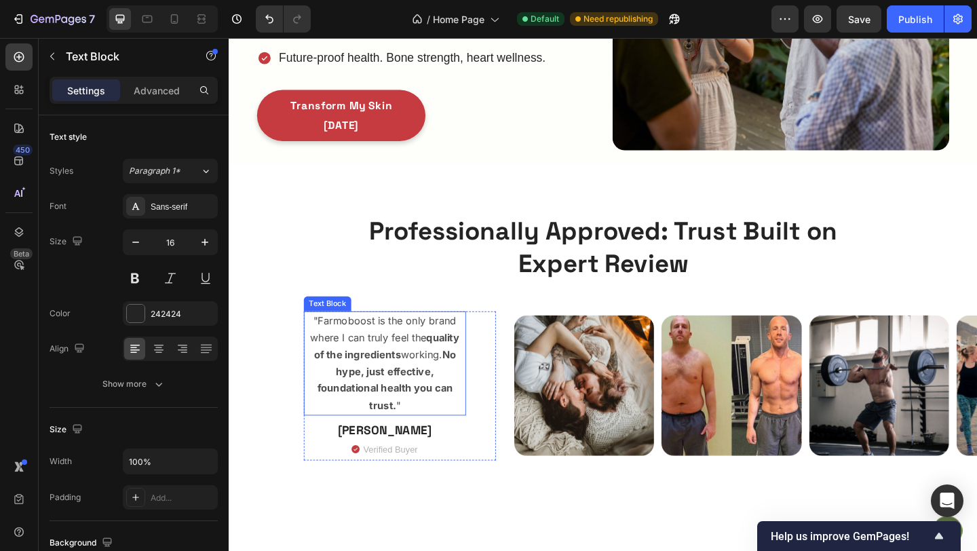
click at [408, 358] on p ""Farmoboost is the only brand where I can truly feel the quality of the ingredi…" at bounding box center [398, 391] width 174 height 111
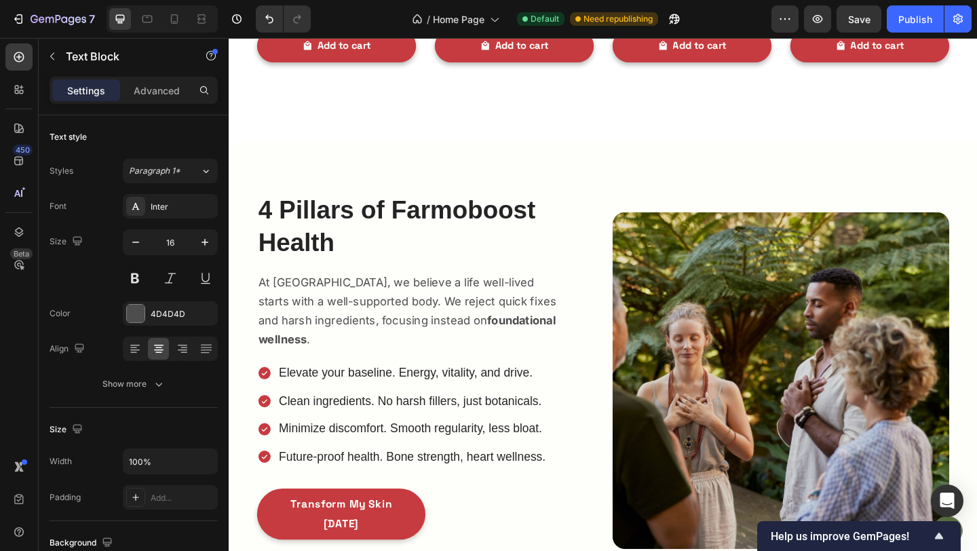
scroll to position [1544, 0]
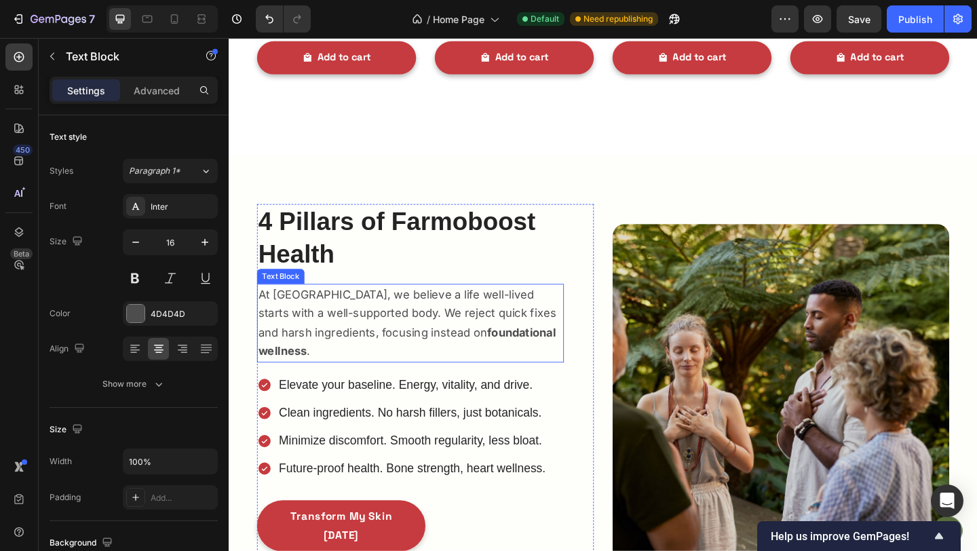
click at [404, 336] on p "At Farmoboost, we believe a life well-lived starts with a well-supported body. …" at bounding box center [425, 348] width 331 height 83
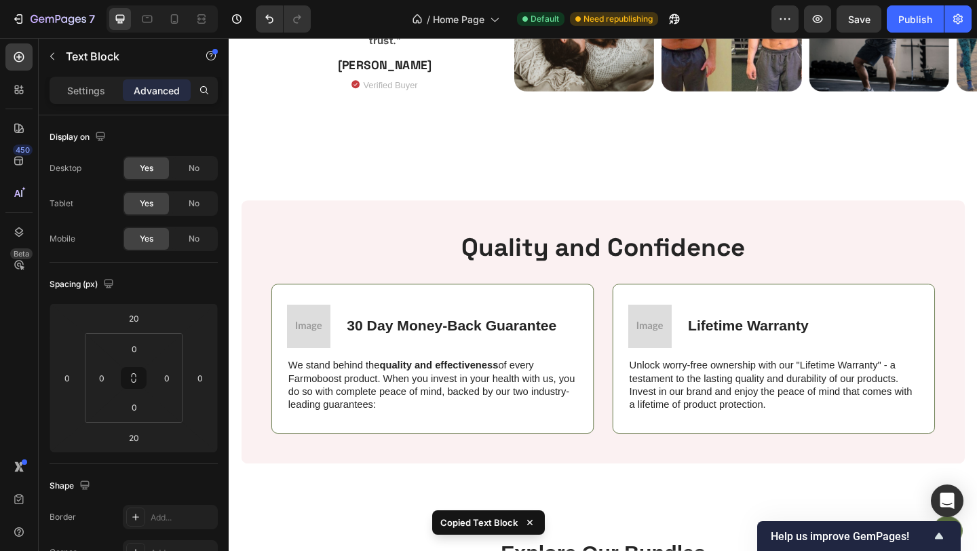
scroll to position [2449, 0]
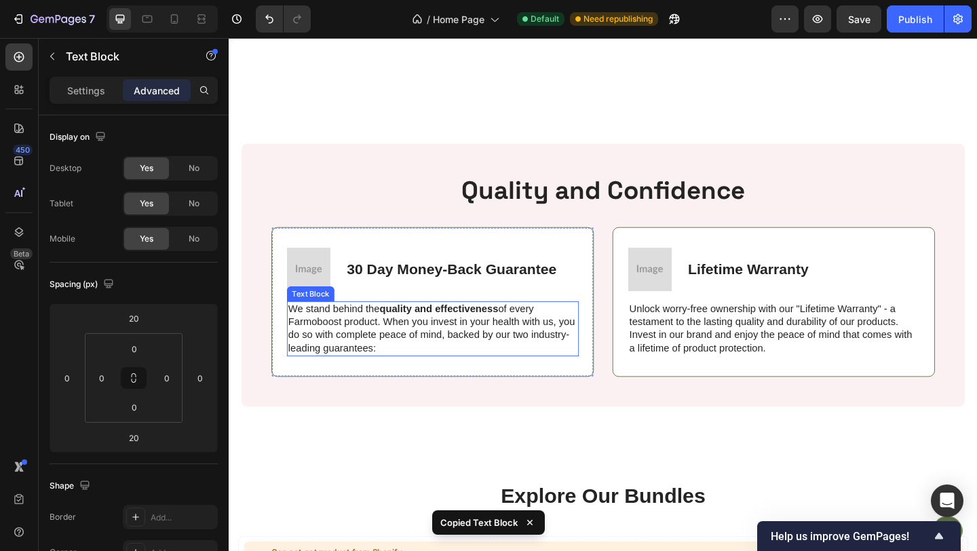
click at [384, 368] on p "We stand behind the quality and effectiveness of every Farmoboost product. When…" at bounding box center [450, 354] width 315 height 56
type input "20"
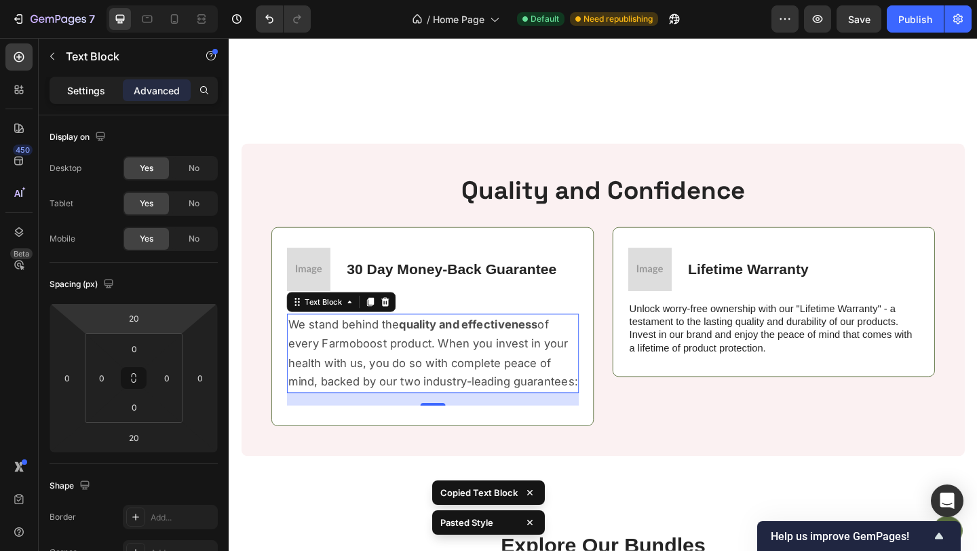
click at [82, 85] on p "Settings" at bounding box center [86, 90] width 38 height 14
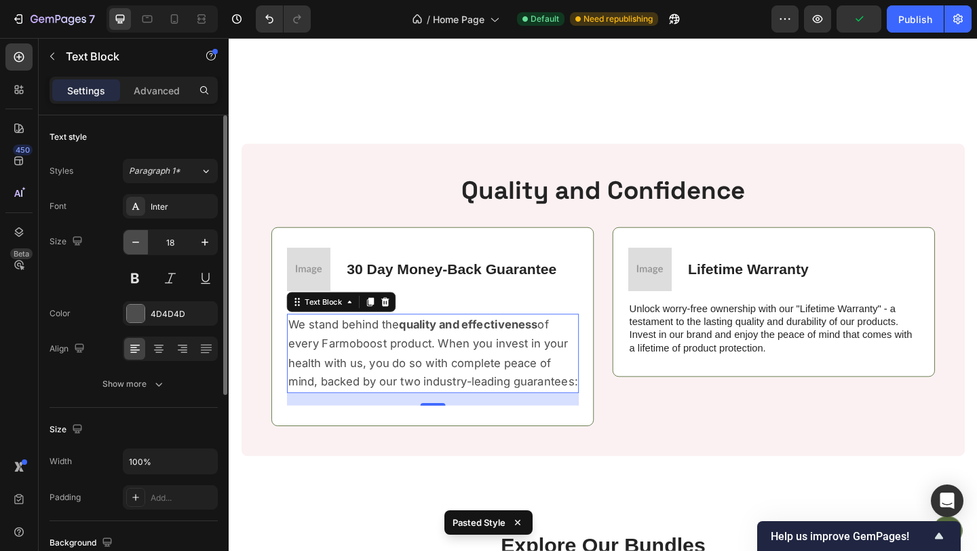
click at [129, 245] on icon "button" at bounding box center [136, 242] width 14 height 14
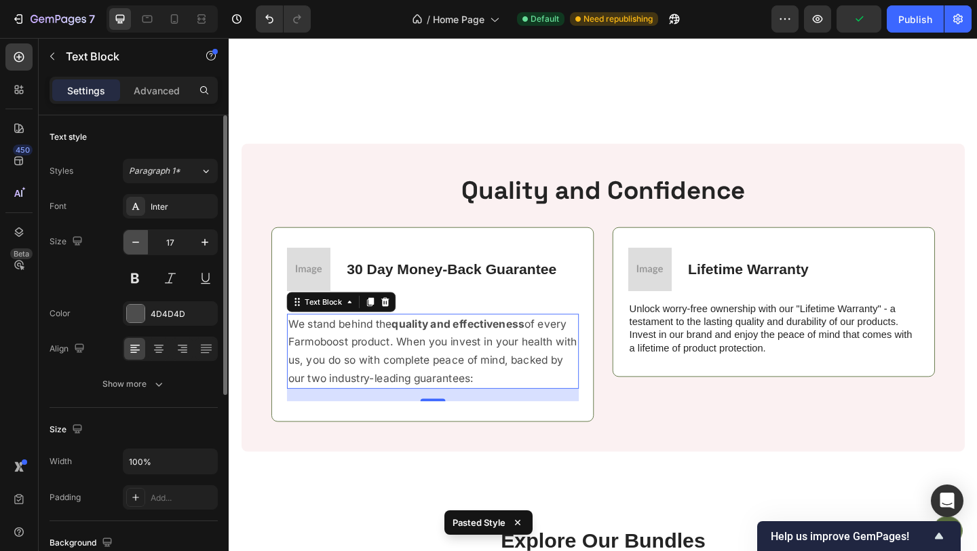
type input "16"
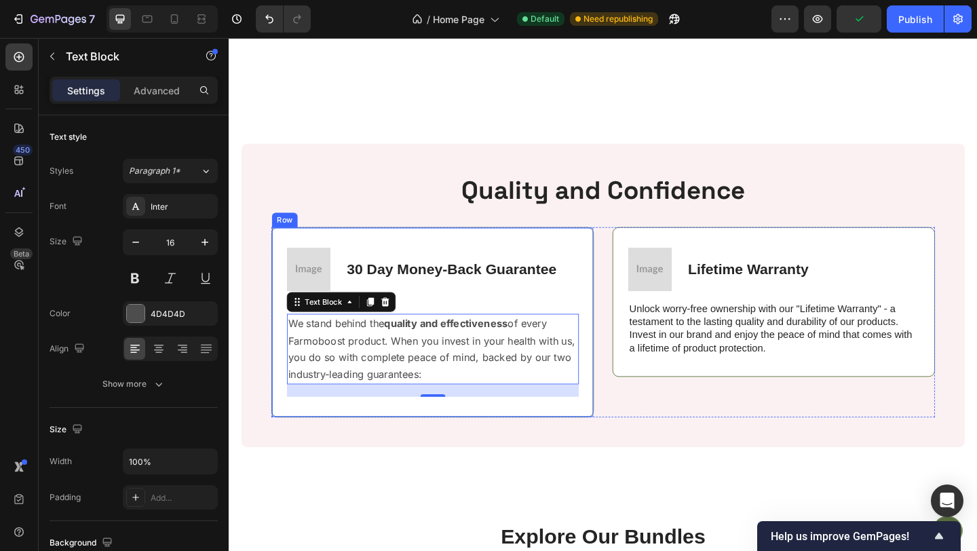
click at [336, 262] on div "Image 30 Day Money-Back Guarantee Text Block Row We stand behind the quality an…" at bounding box center [450, 346] width 351 height 207
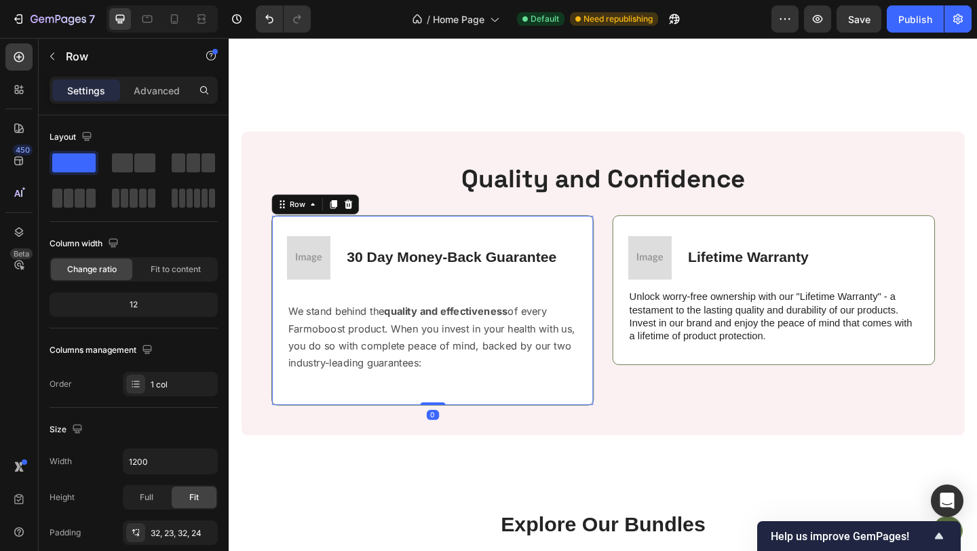
scroll to position [2468, 0]
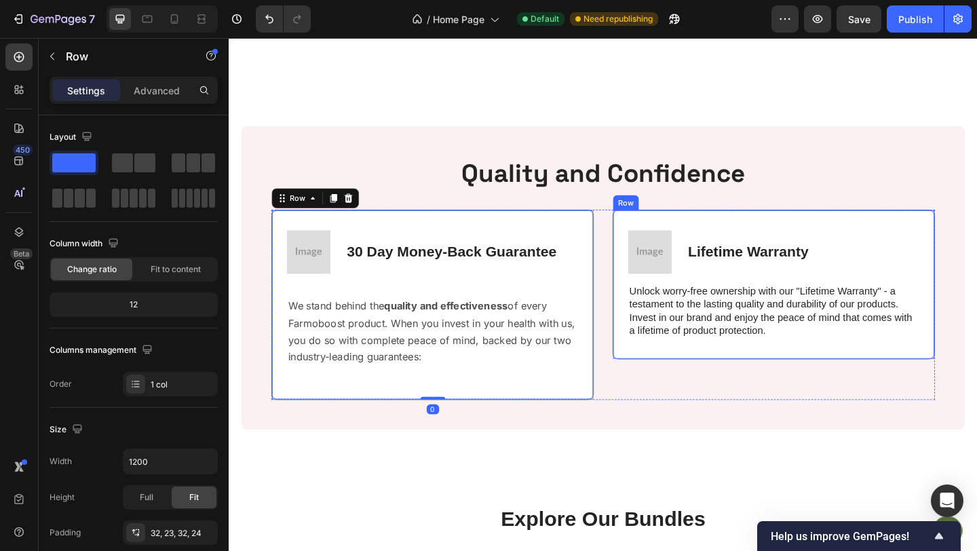
click at [657, 370] on div "Image Lifetime Warranty Text Block Row Unlock worry-free ownership with our "Li…" at bounding box center [821, 306] width 351 height 162
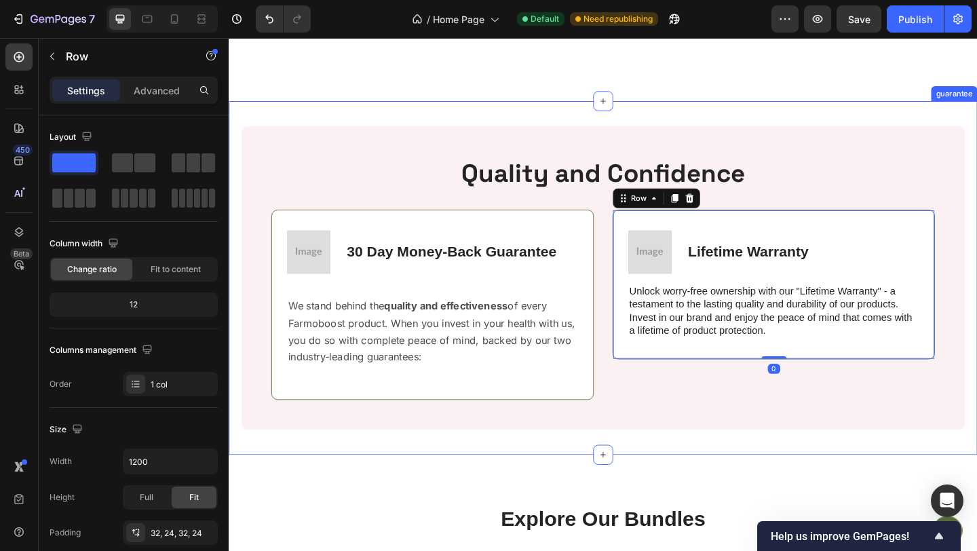
click at [636, 466] on div "Quality and Confidence Heading Image 30 Day Money-Back Guarantee Text Block Row…" at bounding box center [636, 298] width 814 height 385
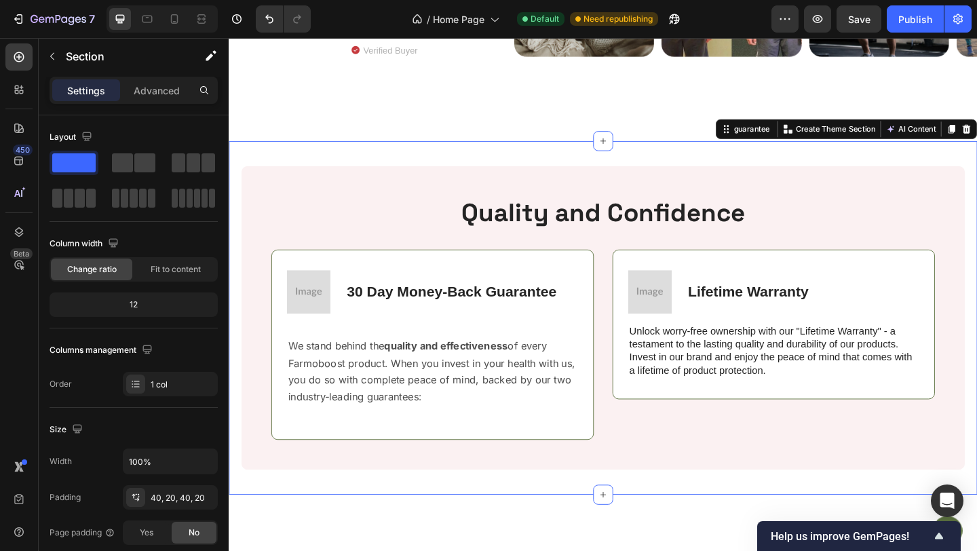
scroll to position [2423, 0]
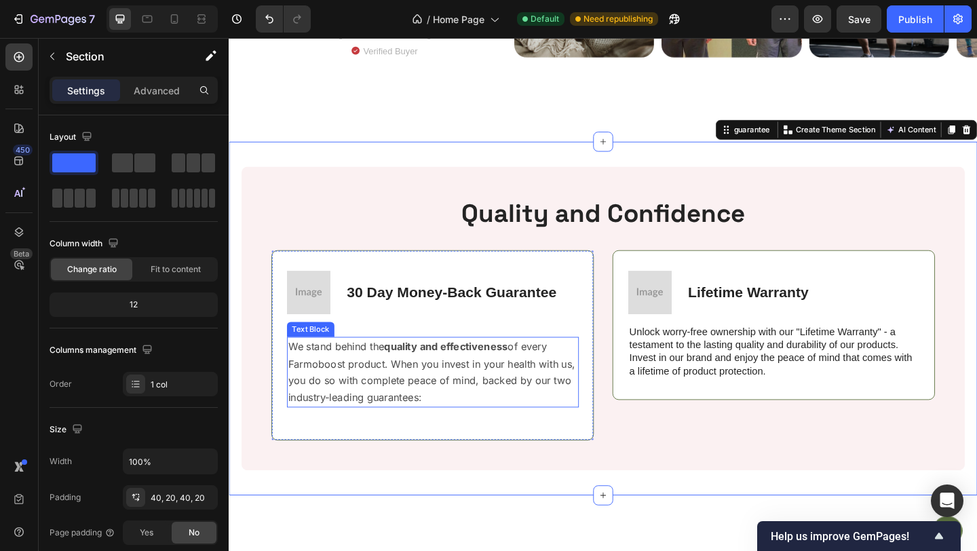
click at [481, 372] on strong "quality and effectiveness" at bounding box center [464, 373] width 134 height 14
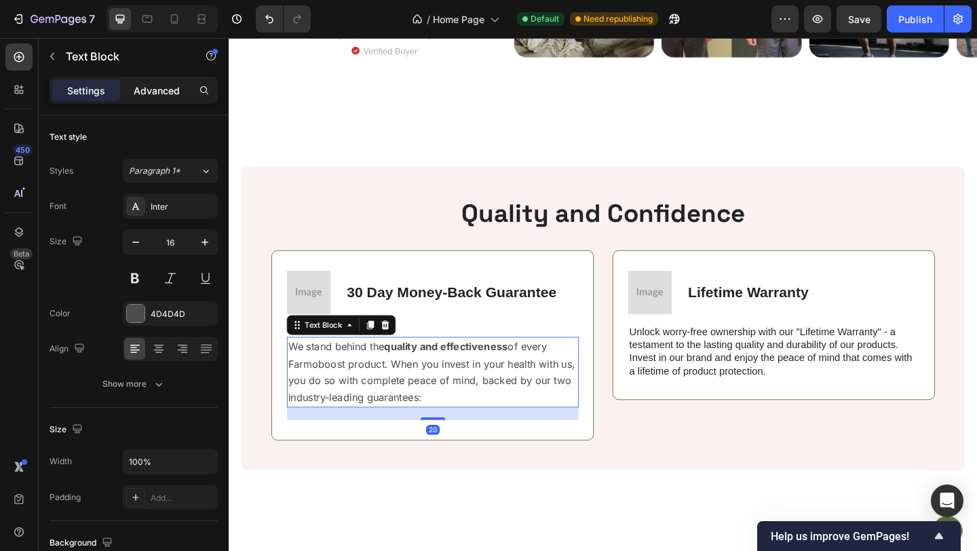
click at [160, 95] on p "Advanced" at bounding box center [157, 90] width 46 height 14
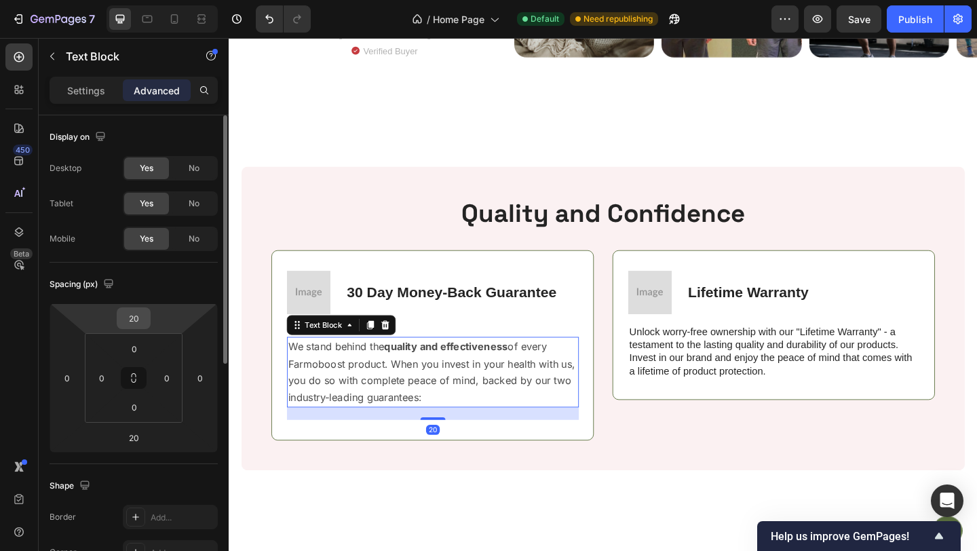
click at [137, 309] on input "20" at bounding box center [133, 318] width 27 height 20
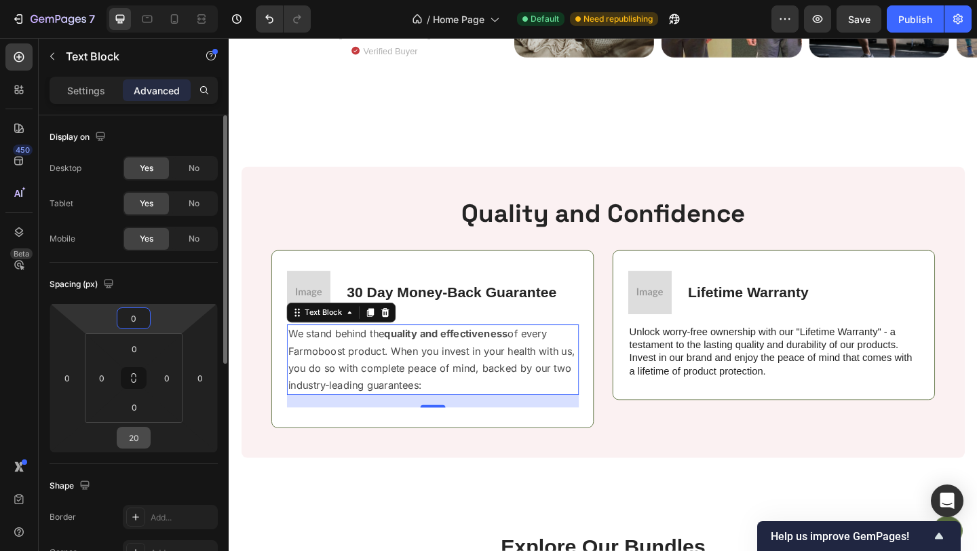
type input "0"
click at [125, 427] on input "20" at bounding box center [133, 437] width 27 height 20
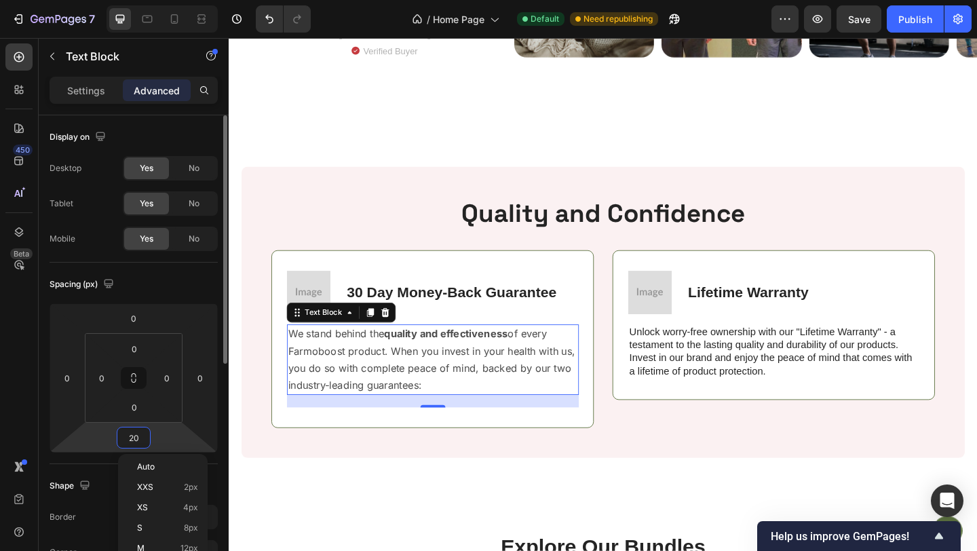
type input "0"
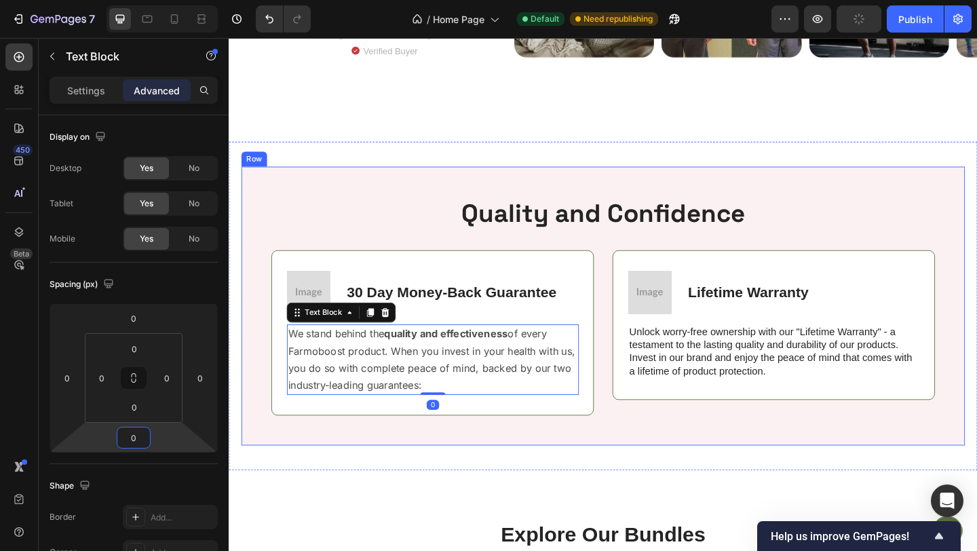
click at [274, 460] on div "Quality and Confidence Heading Image 30 Day Money-Back Guarantee Text Block Row…" at bounding box center [635, 329] width 787 height 303
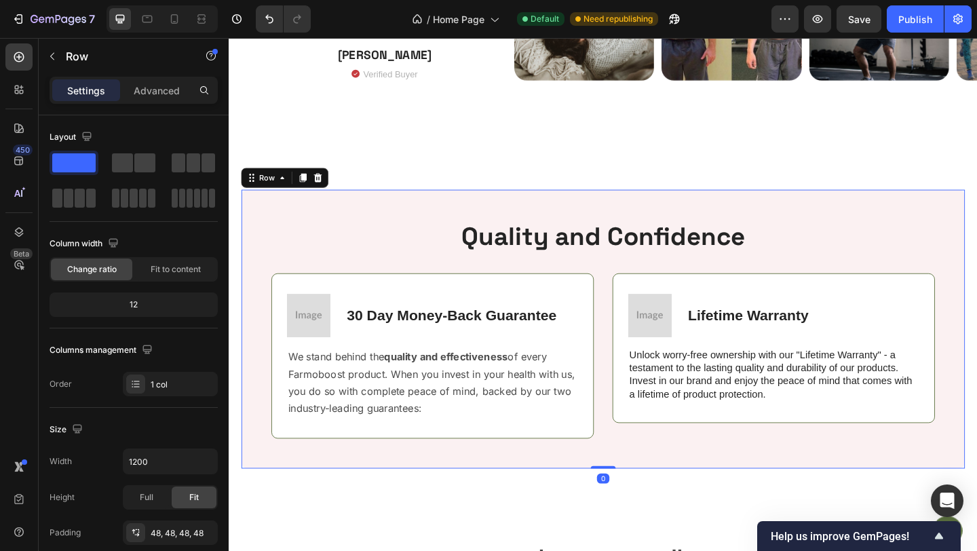
scroll to position [2395, 0]
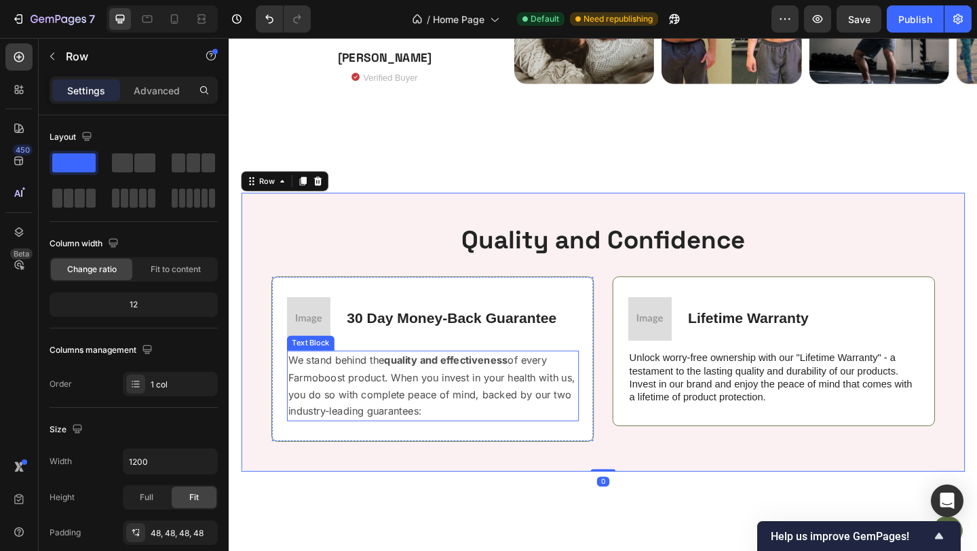
click at [349, 418] on p "We stand behind the quality and effectiveness of every Farmoboost product. When…" at bounding box center [450, 416] width 315 height 74
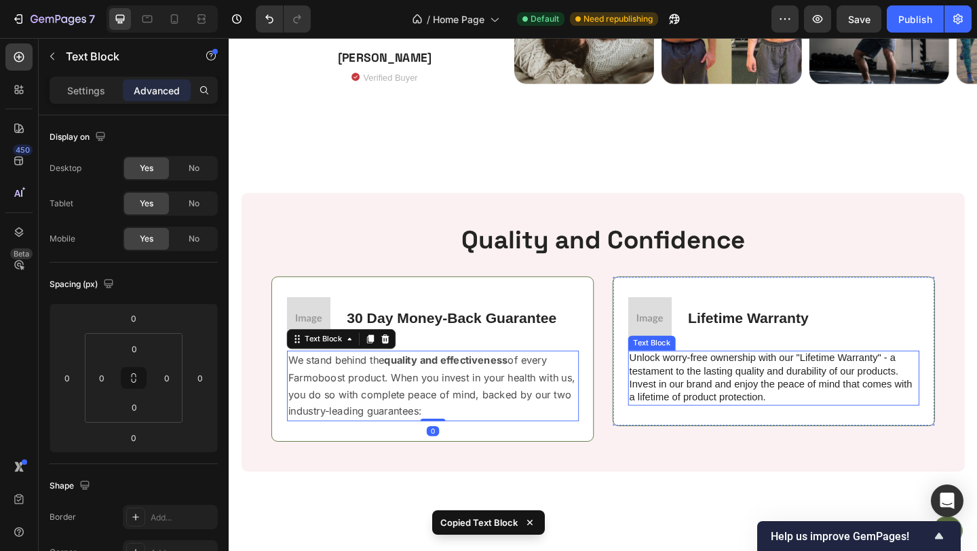
click at [718, 416] on p "Unlock worry-free ownership with our "Lifetime Warranty" - a testament to the l…" at bounding box center [821, 407] width 314 height 56
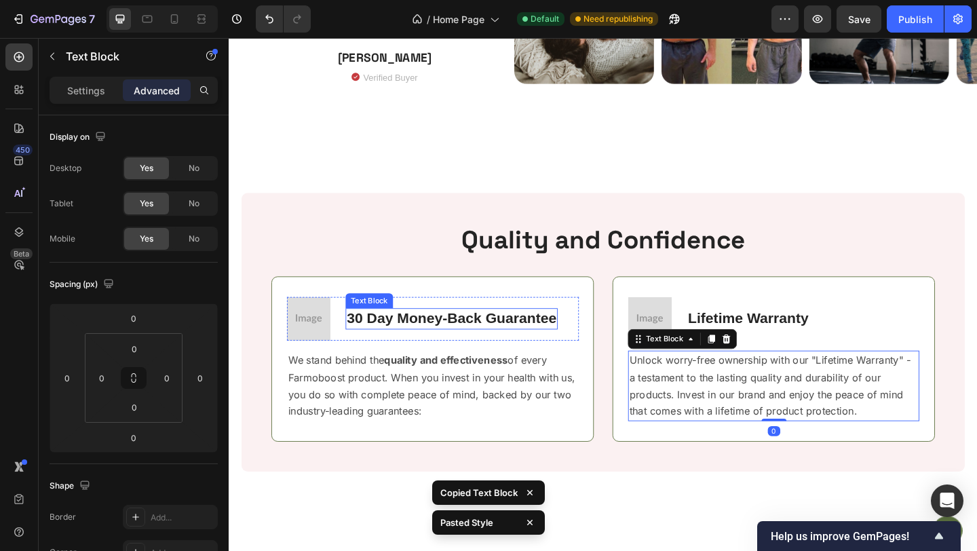
click at [448, 350] on p "30 Day Money-Back Guarantee" at bounding box center [471, 343] width 228 height 20
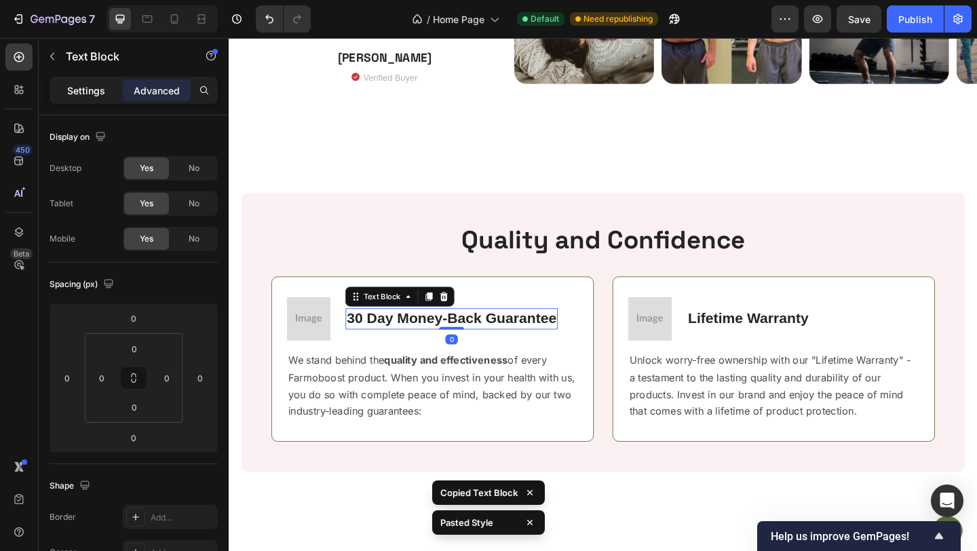
click at [100, 81] on div "Settings" at bounding box center [86, 90] width 68 height 22
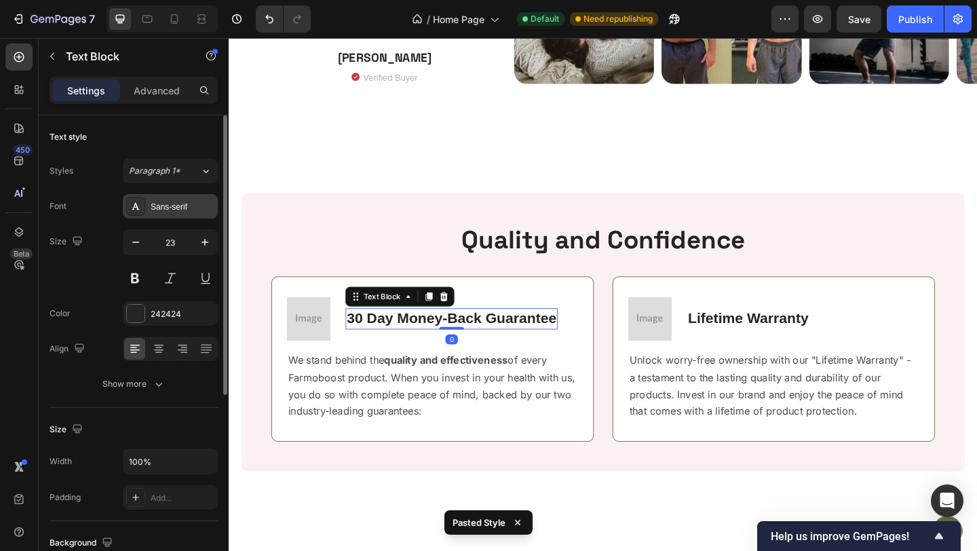
click at [142, 212] on div at bounding box center [135, 206] width 19 height 19
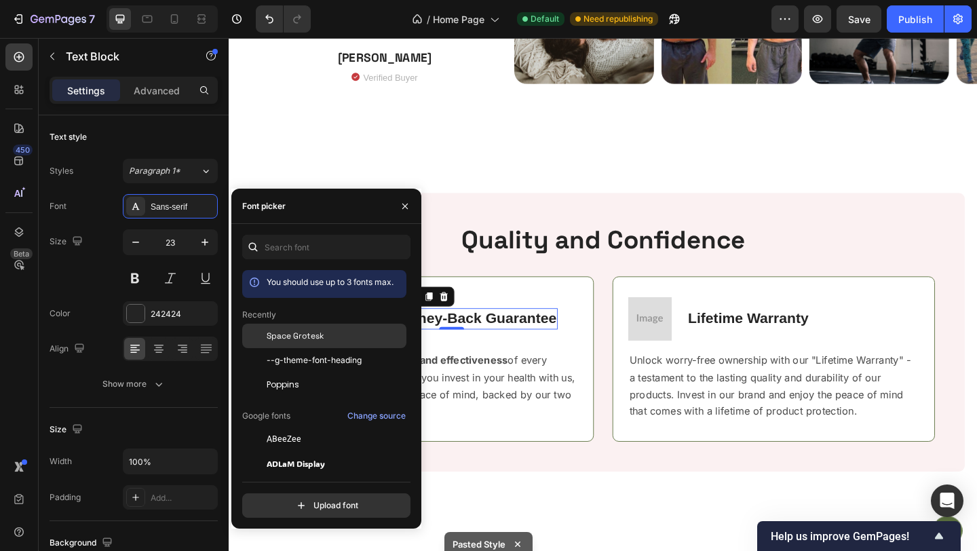
click at [279, 344] on div "Space Grotesk" at bounding box center [324, 336] width 164 height 24
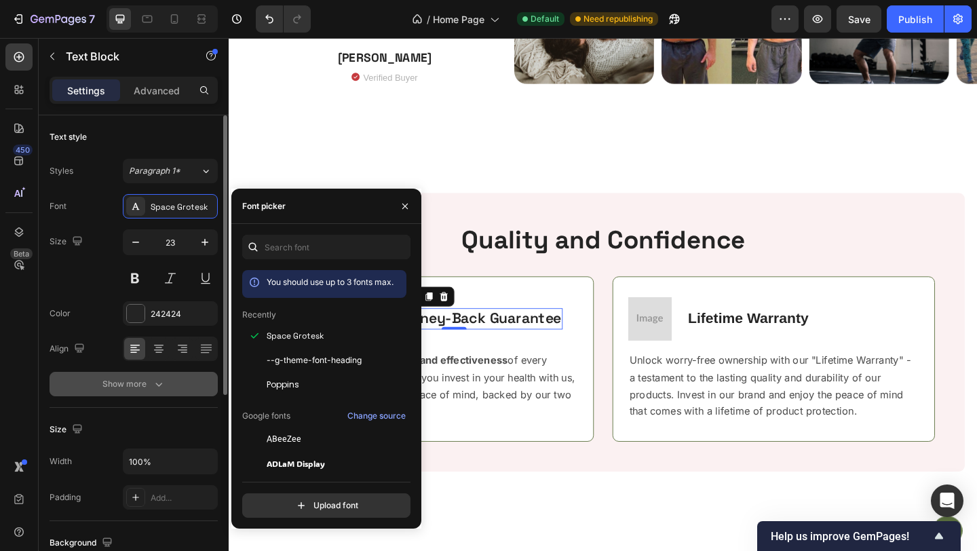
click at [138, 395] on button "Show more" at bounding box center [134, 384] width 168 height 24
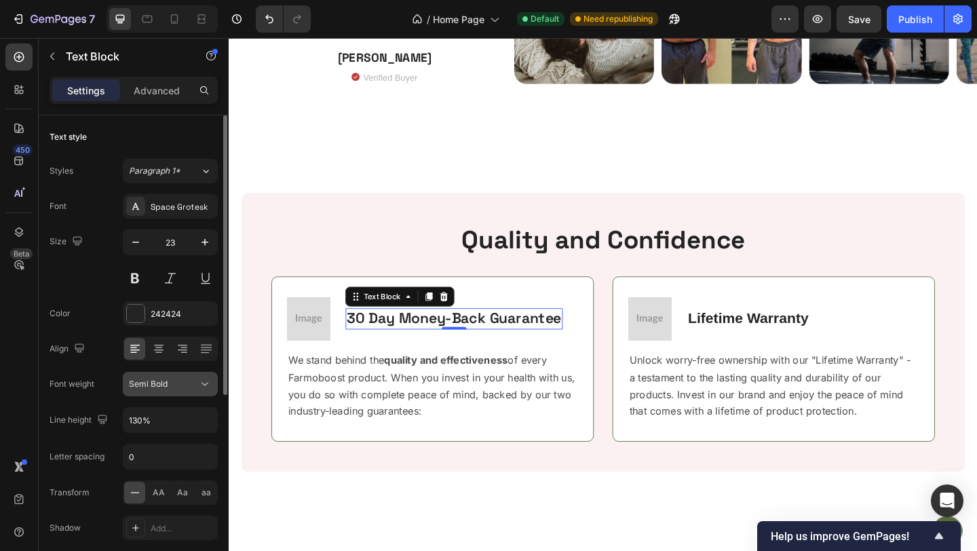
click at [165, 383] on span "Semi Bold" at bounding box center [148, 383] width 39 height 10
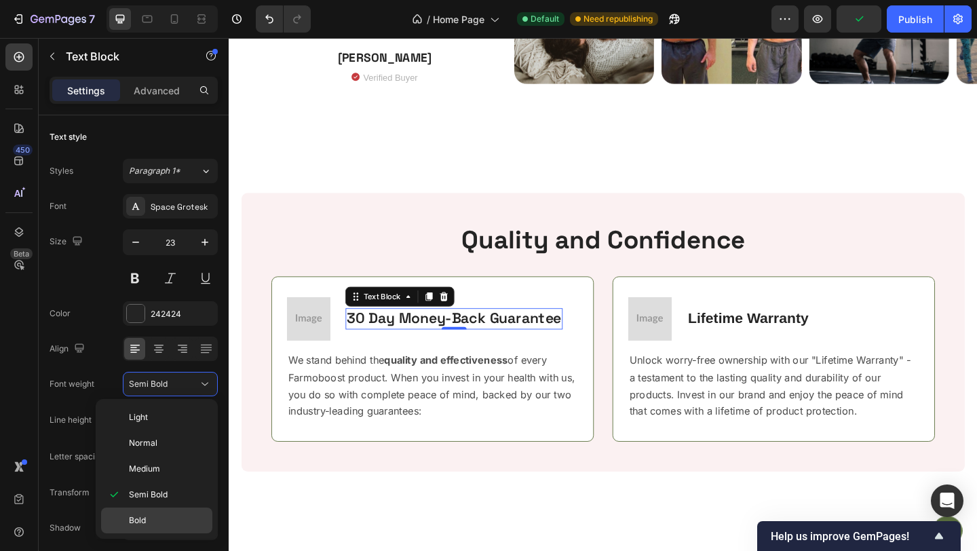
click at [175, 510] on div "Bold" at bounding box center [156, 520] width 111 height 26
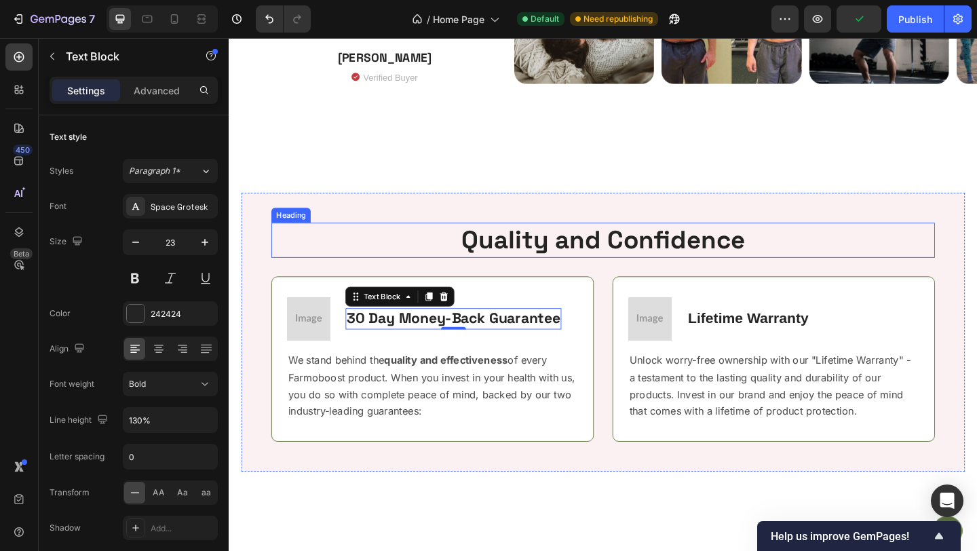
click at [339, 229] on div "Quality and Confidence Heading Image 30 Day Money-Back Guarantee Text Block 0 R…" at bounding box center [635, 357] width 787 height 303
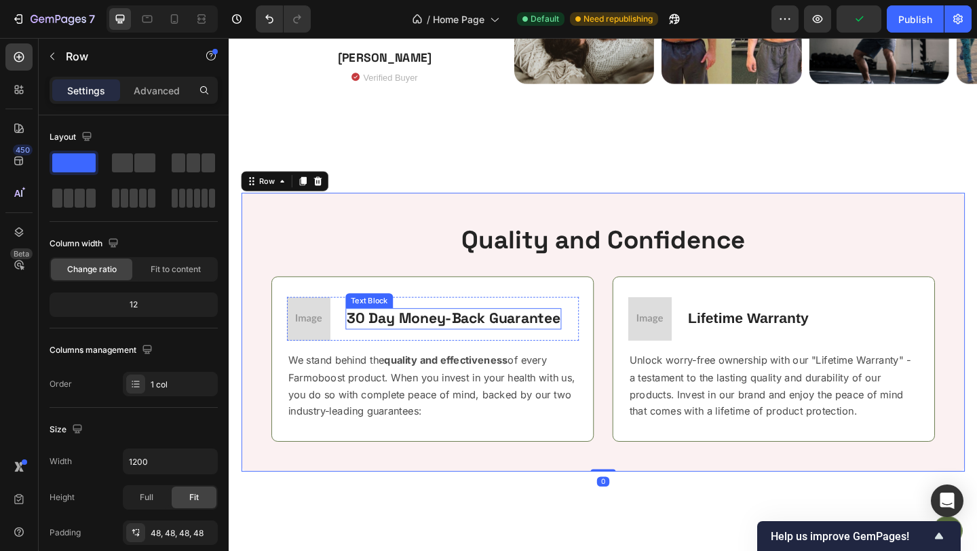
click at [428, 340] on p "30 Day Money-Back Guarantee" at bounding box center [473, 343] width 232 height 20
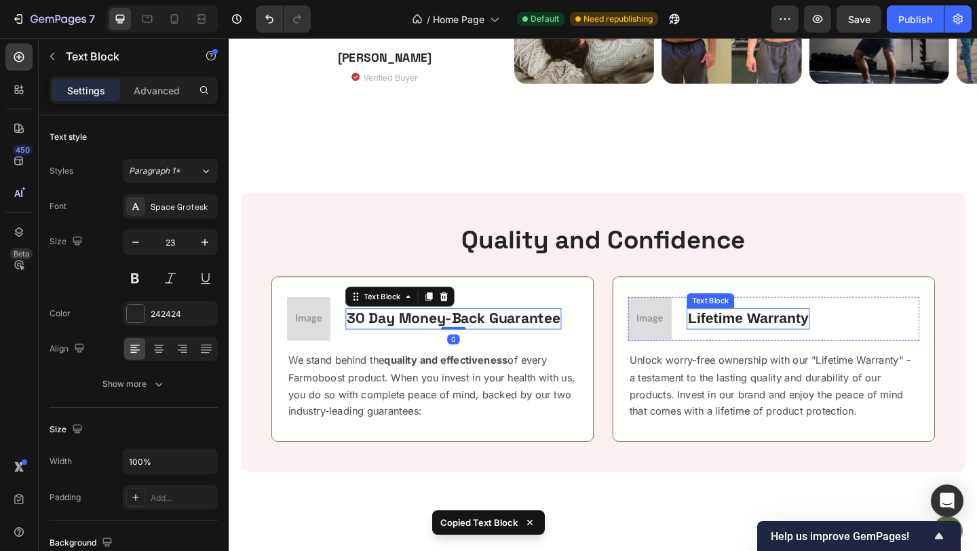
click at [787, 351] on p "Lifetime Warranty" at bounding box center [793, 343] width 131 height 20
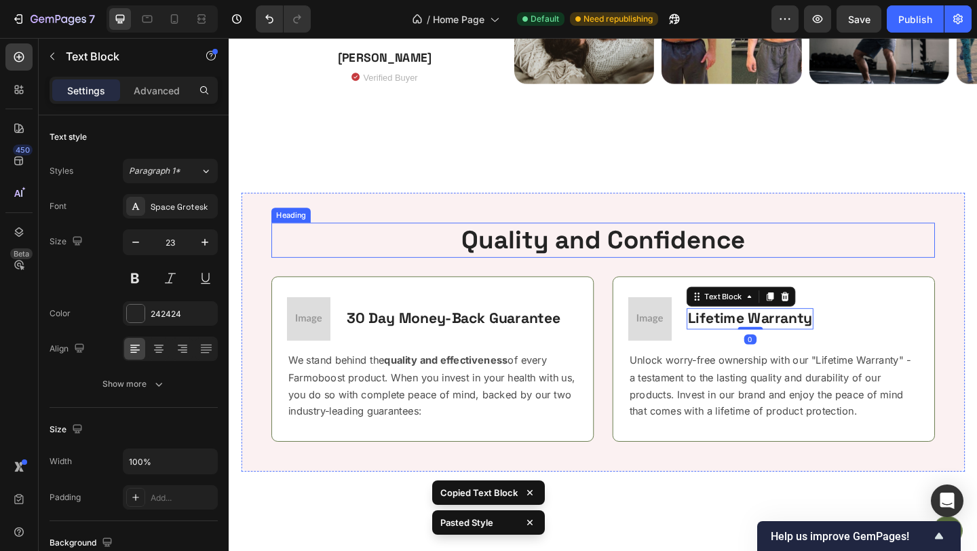
click at [518, 243] on h2 "Quality and Confidence" at bounding box center [636, 258] width 722 height 38
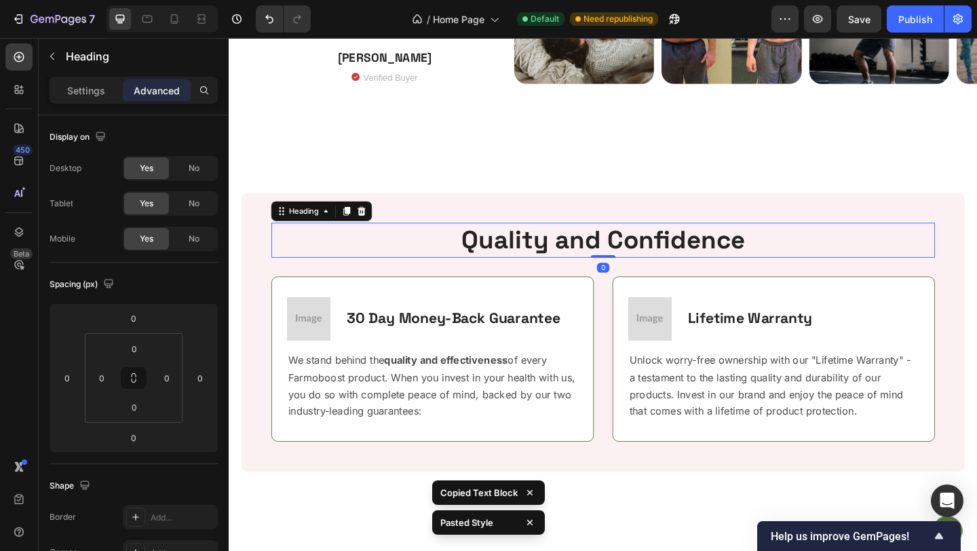
scroll to position [2423, 0]
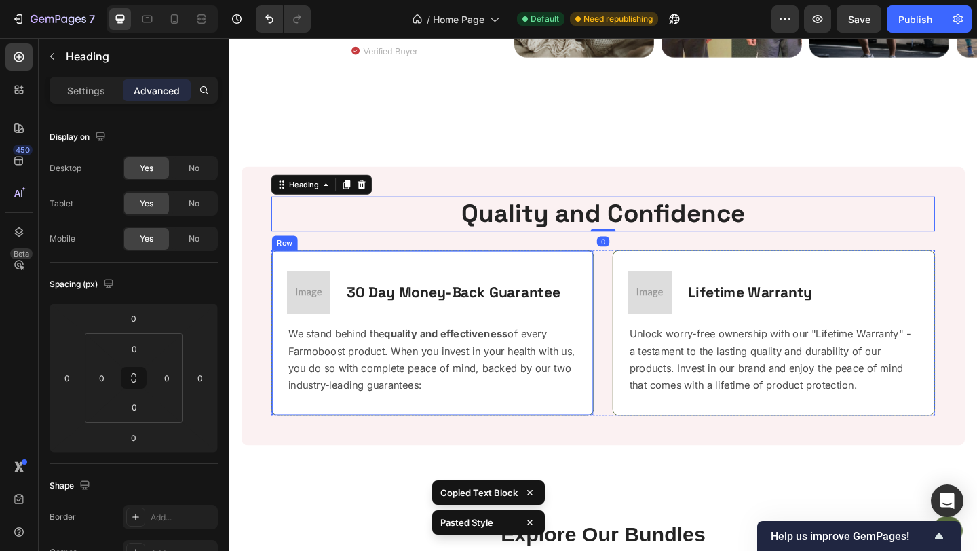
click at [471, 283] on div "Image 30 Day Money-Back Guarantee Text Block Row We stand behind the quality an…" at bounding box center [450, 359] width 351 height 180
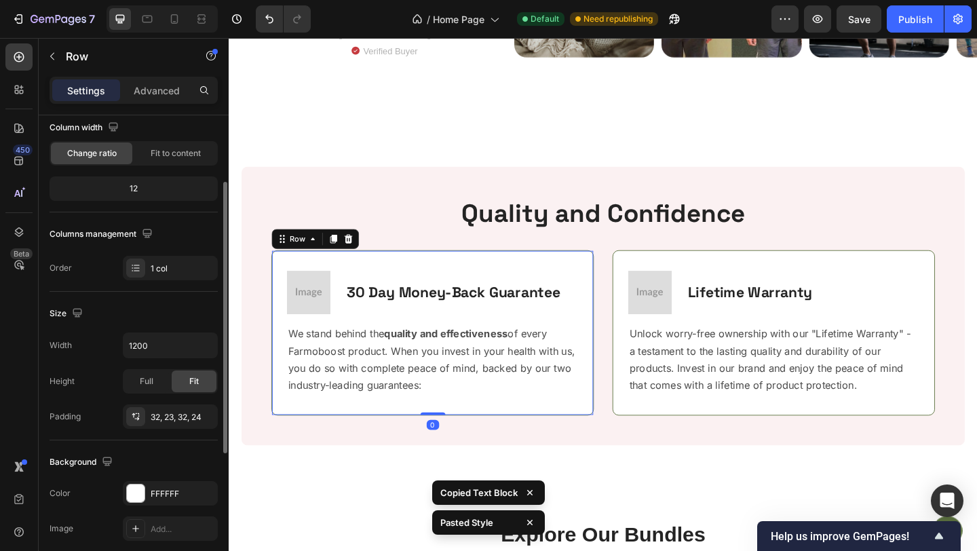
scroll to position [353, 0]
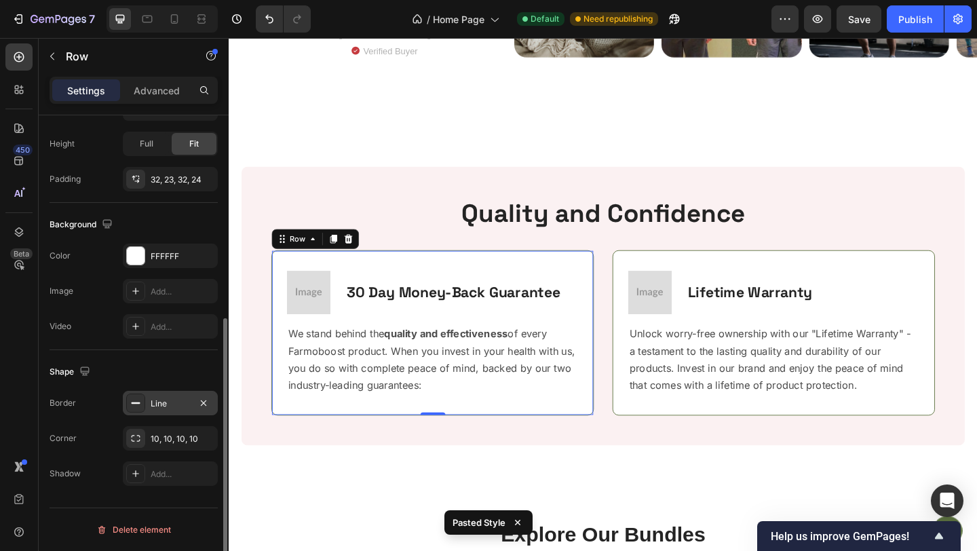
click at [163, 405] on div "Line" at bounding box center [170, 403] width 39 height 12
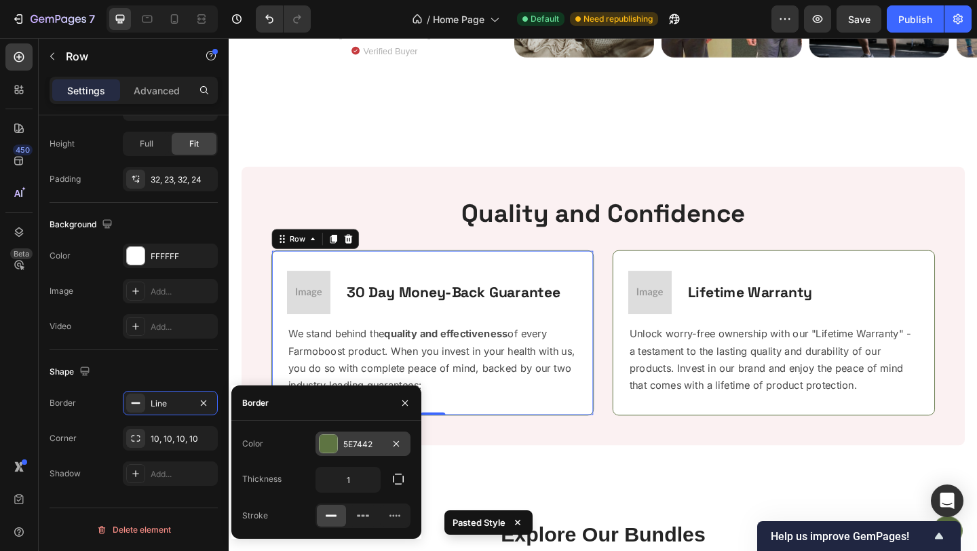
click at [322, 444] on div at bounding box center [328, 444] width 18 height 18
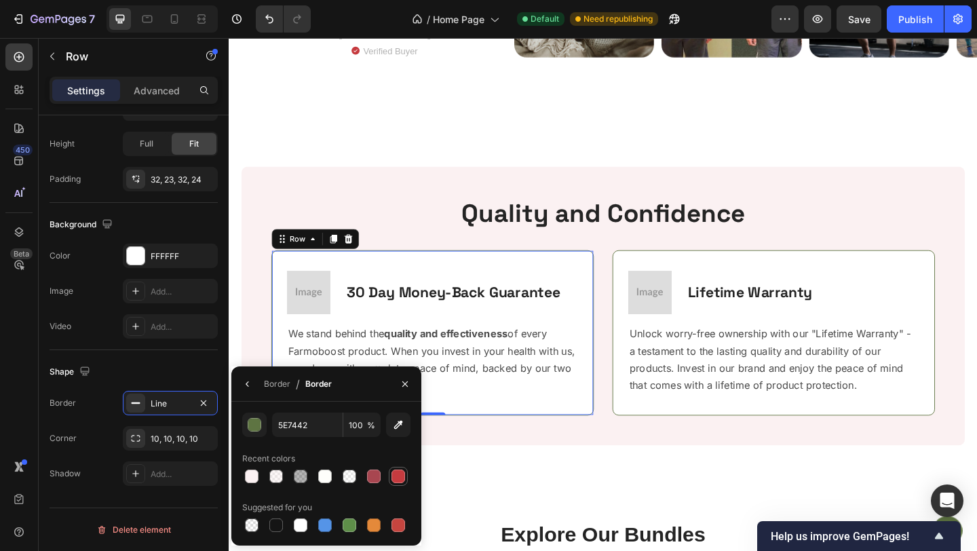
click at [402, 475] on div at bounding box center [398, 476] width 14 height 14
type input "C63B3F"
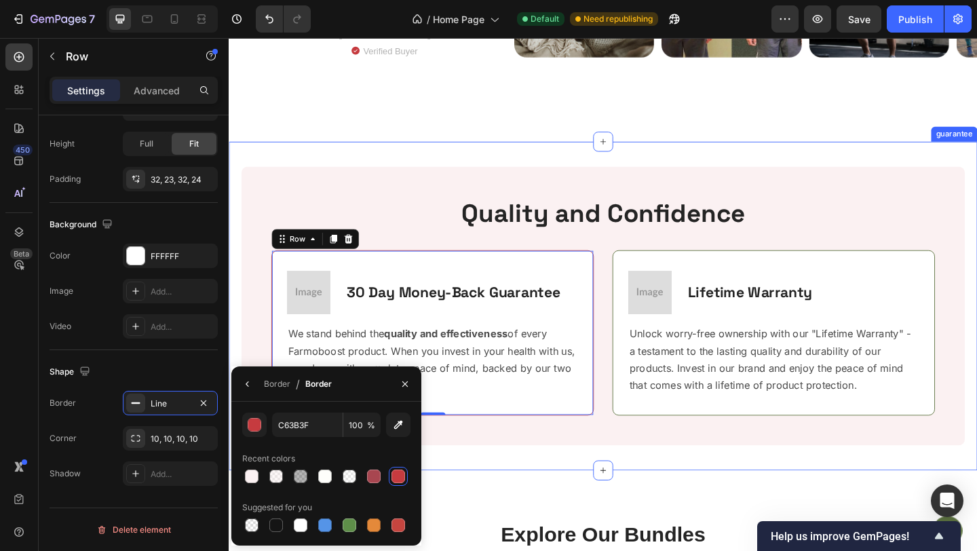
click at [558, 491] on div "Quality and Confidence Heading Image 30 Day Money-Back Guarantee Text Block Row…" at bounding box center [636, 329] width 814 height 357
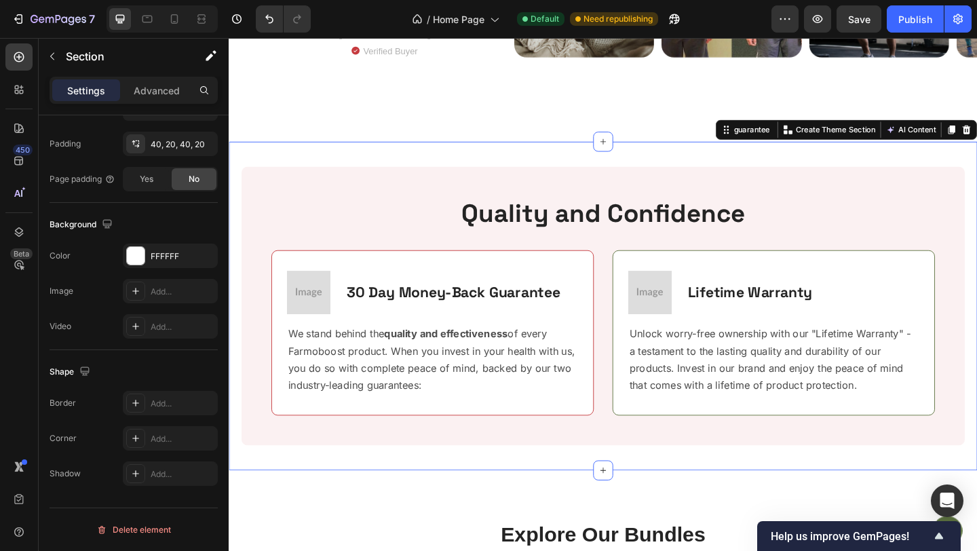
scroll to position [0, 0]
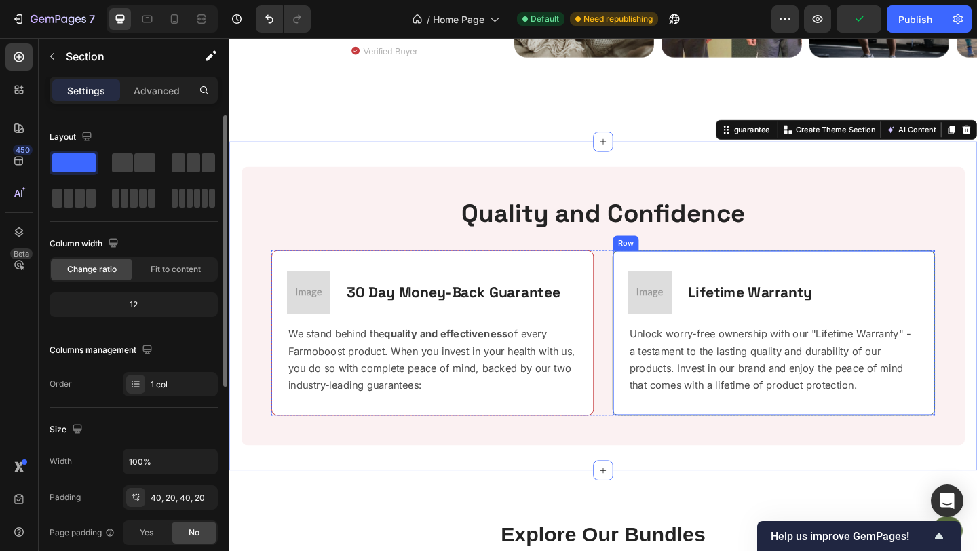
click at [663, 431] on div "Image Lifetime Warranty Text Block Row Unlock worry-free ownership with our "Li…" at bounding box center [821, 359] width 351 height 180
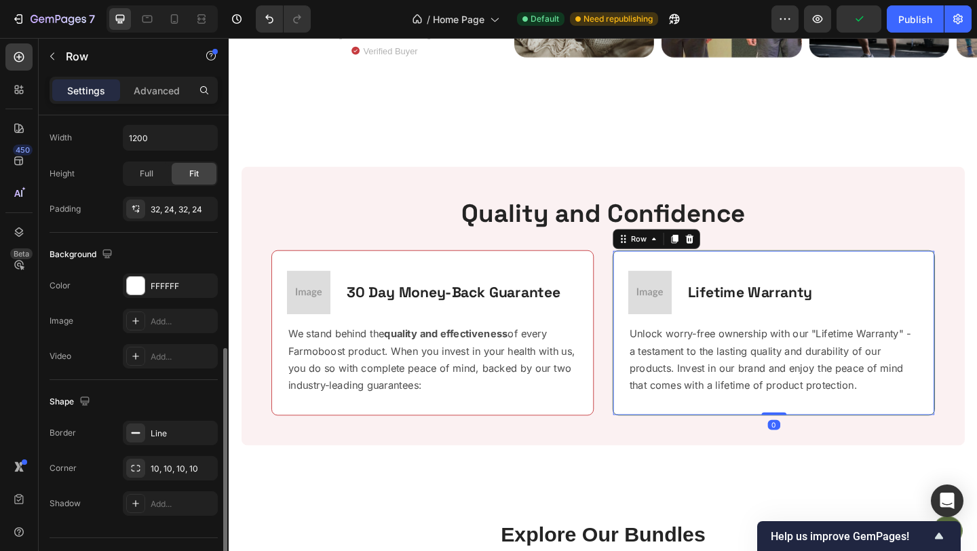
scroll to position [353, 0]
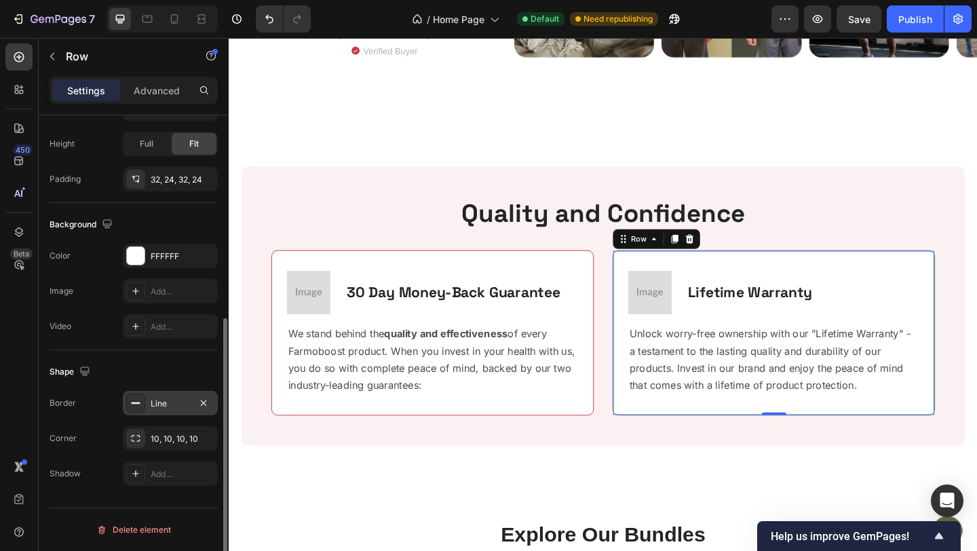
click at [176, 404] on div "Line" at bounding box center [170, 403] width 39 height 12
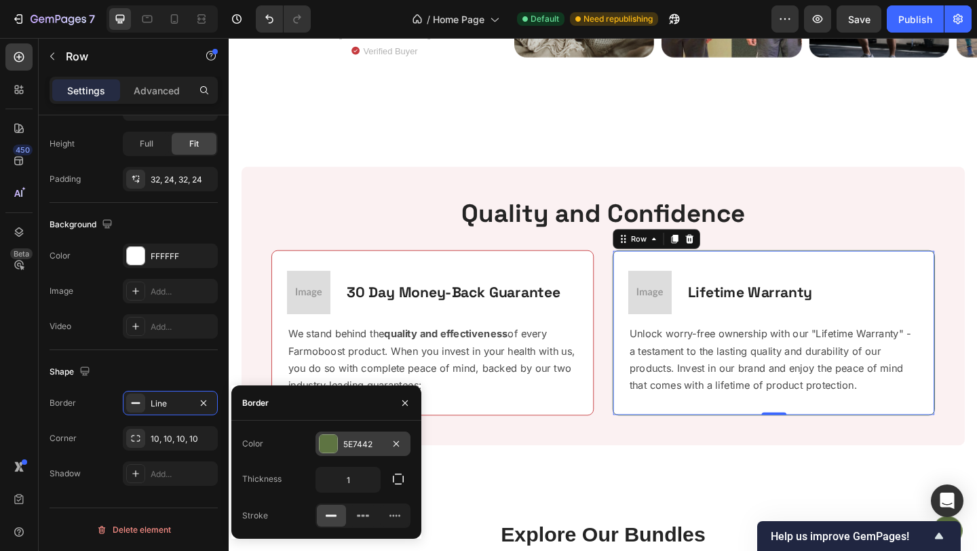
click at [351, 438] on div "5E7442" at bounding box center [362, 444] width 39 height 12
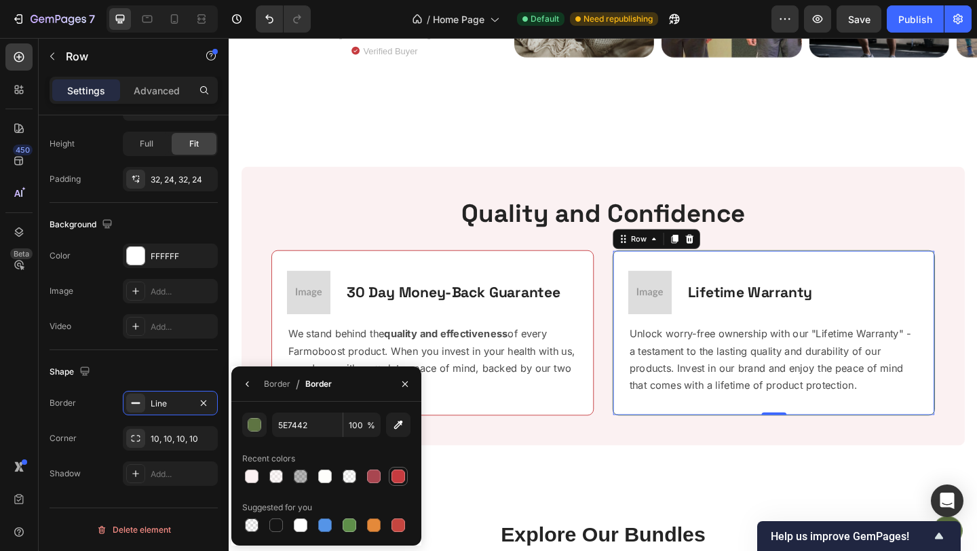
click at [398, 476] on div at bounding box center [398, 476] width 14 height 14
type input "C63B3F"
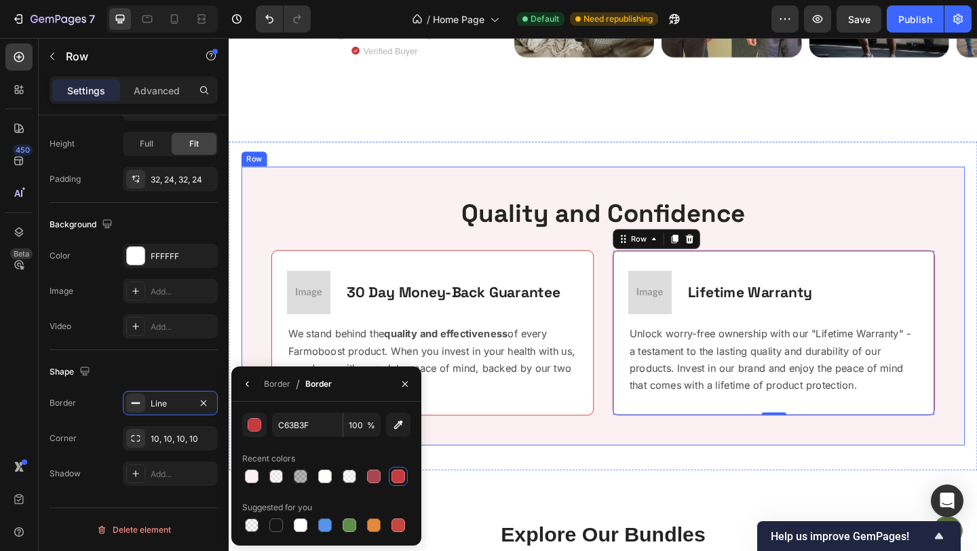
click at [419, 233] on h2 "Quality and Confidence" at bounding box center [636, 229] width 722 height 38
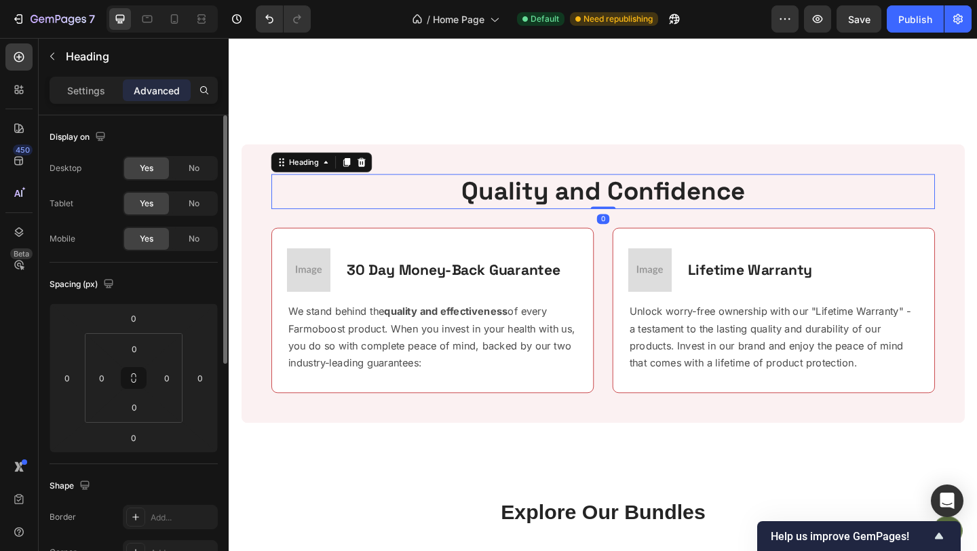
scroll to position [2452, 0]
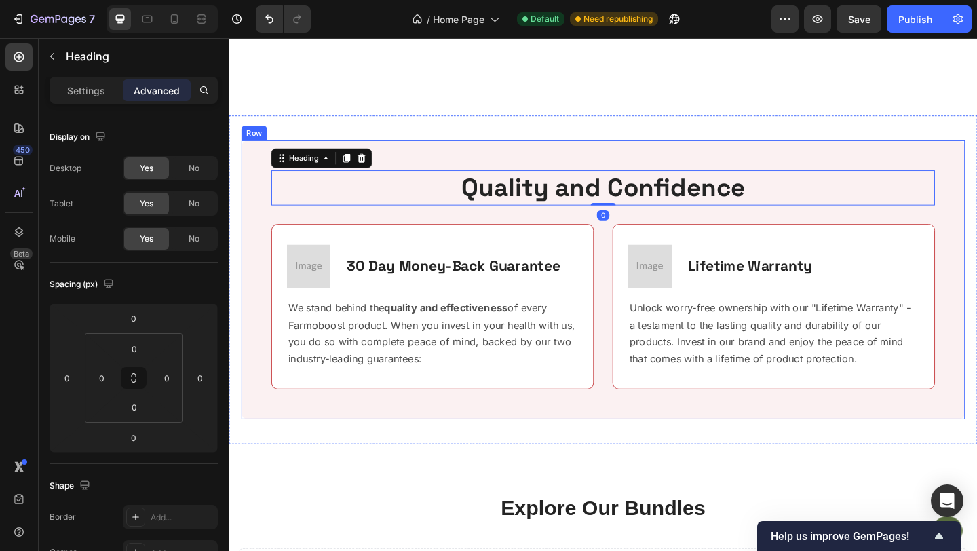
click at [290, 445] on div "Quality and Confidence Heading 0 Image 30 Day Money-Back Guarantee Text Block R…" at bounding box center [635, 300] width 787 height 303
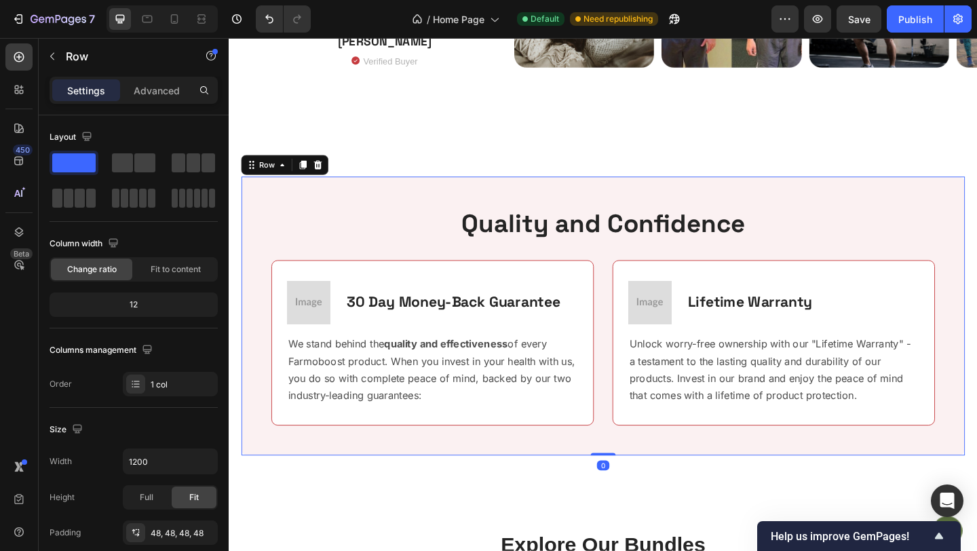
scroll to position [2409, 0]
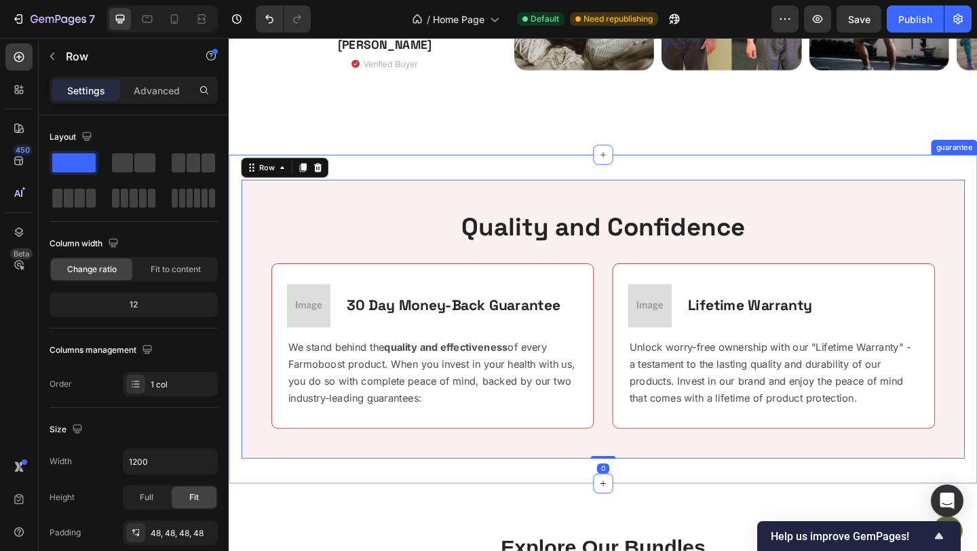
click at [303, 510] on div "Quality and Confidence Heading Image 30 Day Money-Back Guarantee Text Block Row…" at bounding box center [636, 343] width 814 height 357
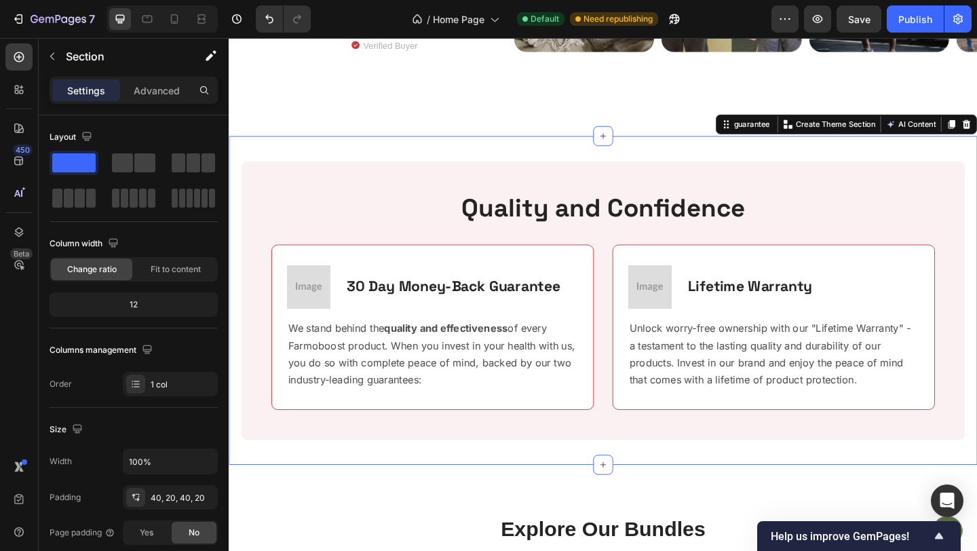
scroll to position [2434, 0]
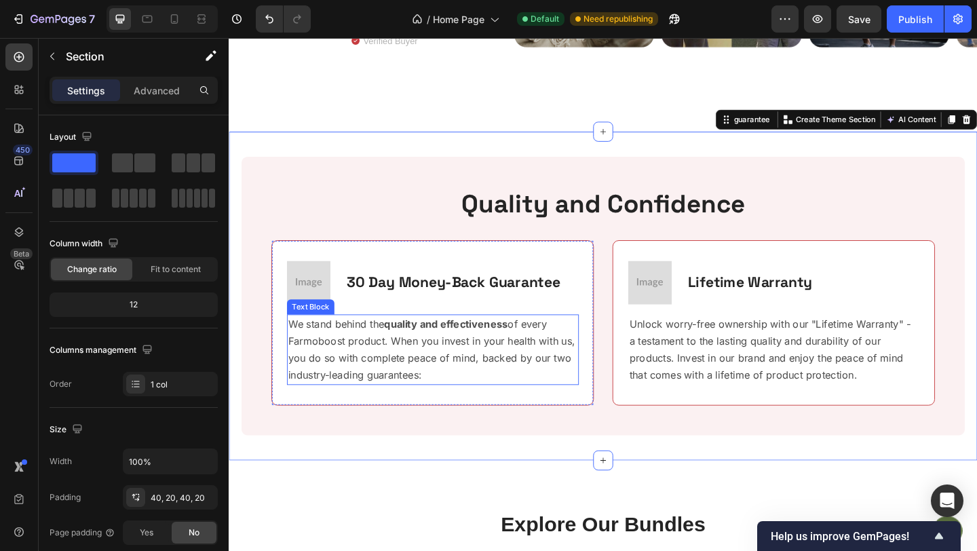
click at [423, 355] on strong "quality and effectiveness" at bounding box center [464, 349] width 134 height 14
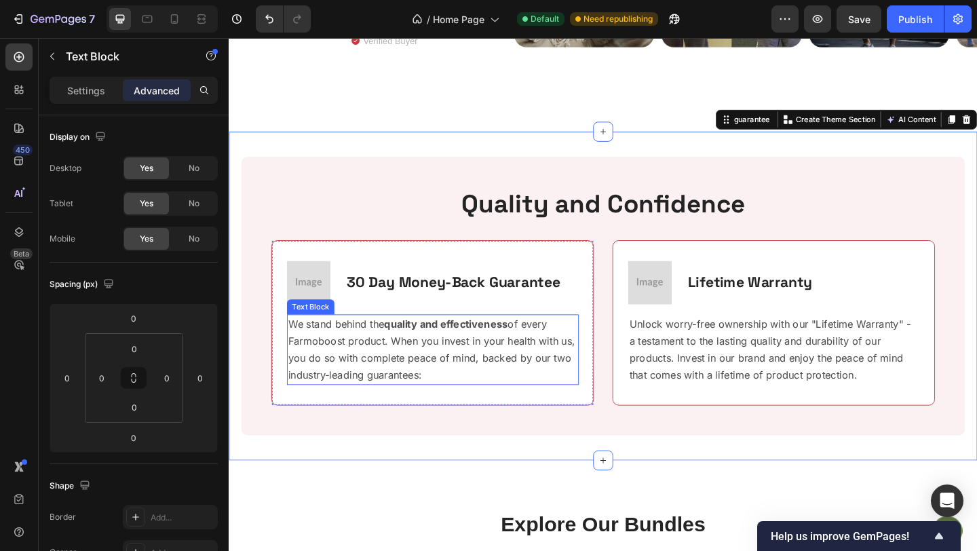
click at [423, 355] on strong "quality and effectiveness" at bounding box center [464, 349] width 134 height 14
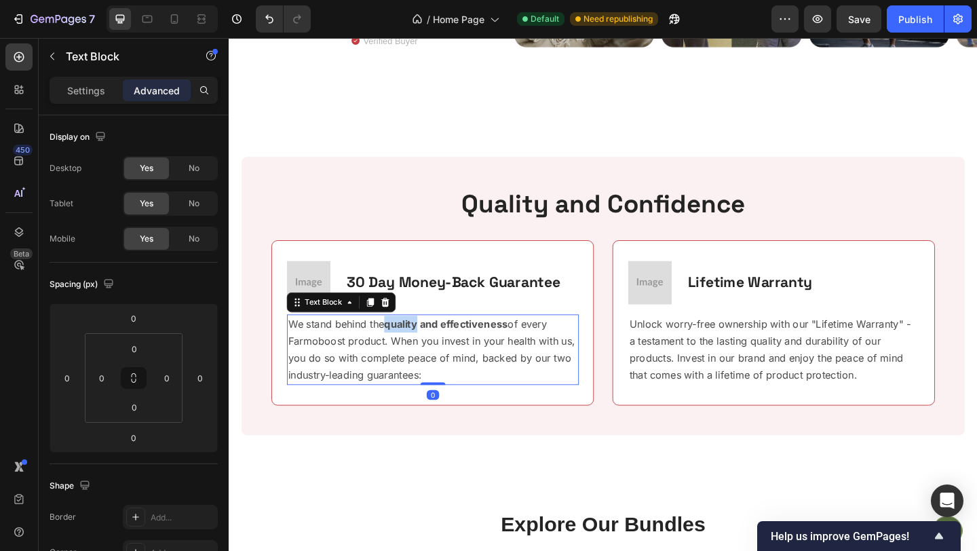
click at [423, 355] on strong "quality and effectiveness" at bounding box center [464, 349] width 134 height 14
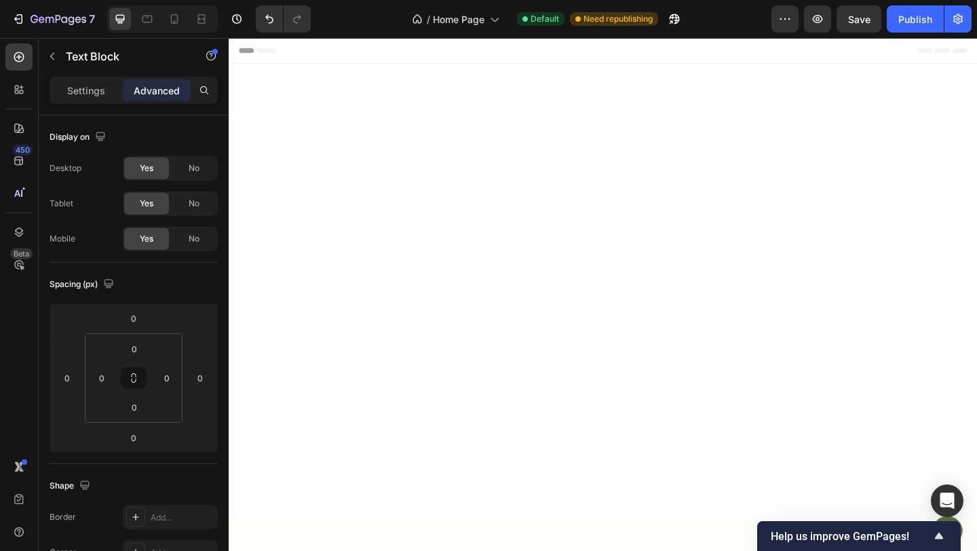
scroll to position [2434, 0]
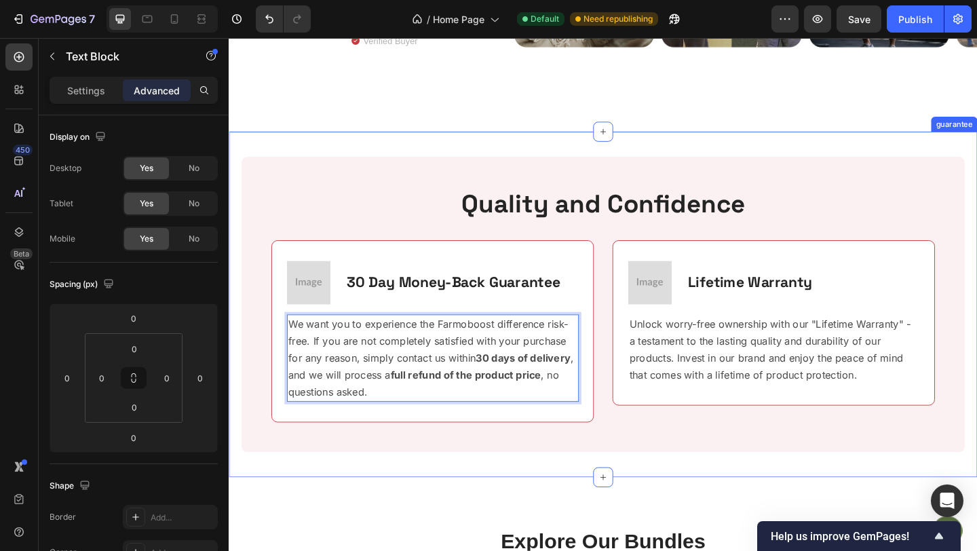
click at [390, 490] on div "Quality and Confidence Heading Image 30 Day Money-Back Guarantee Text Block Row…" at bounding box center [636, 328] width 814 height 376
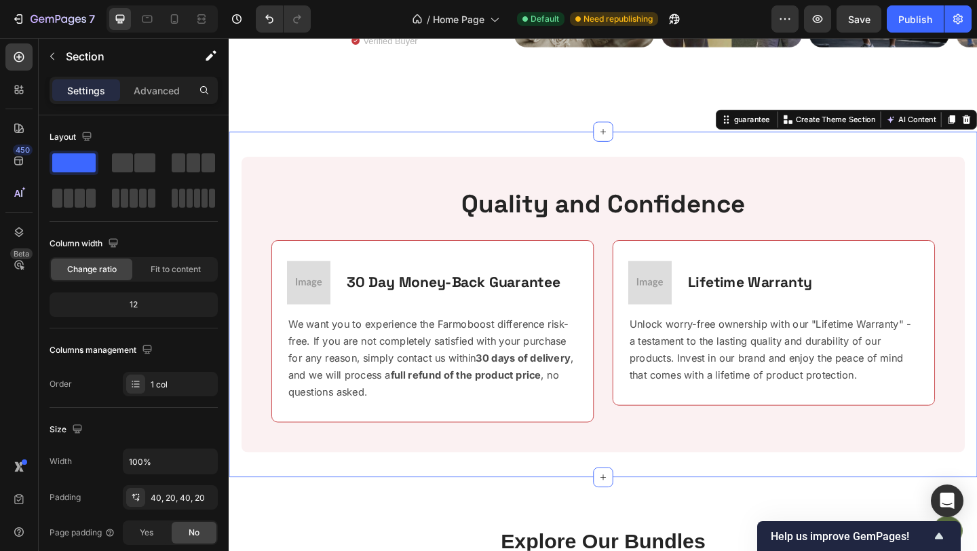
click at [307, 496] on div "Quality and Confidence Heading Image 30 Day Money-Back Guarantee Text Block Row…" at bounding box center [636, 328] width 814 height 376
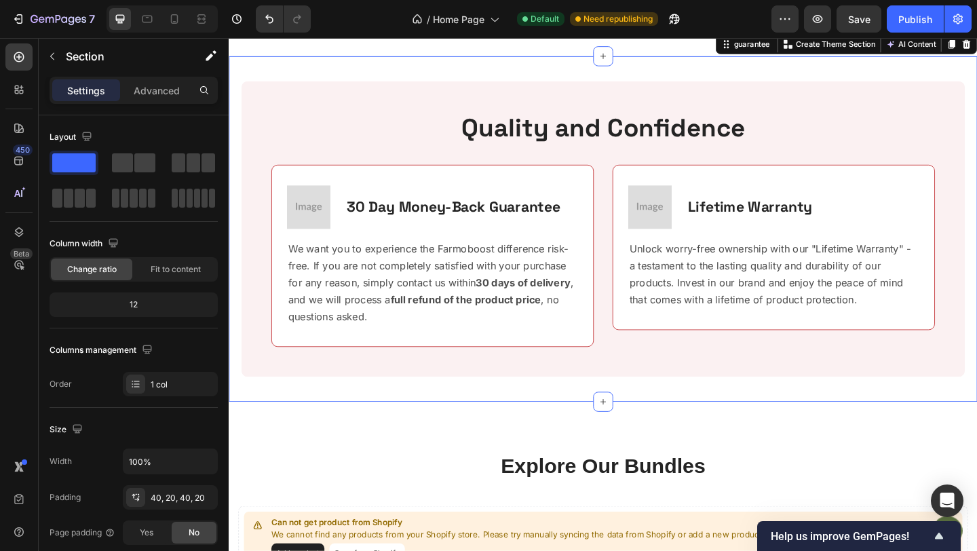
scroll to position [2523, 0]
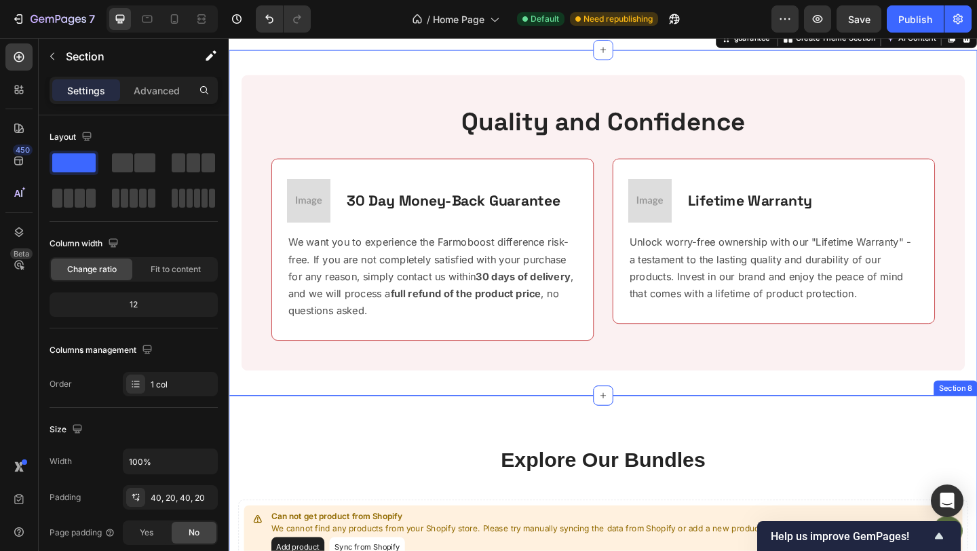
click at [307, 521] on div "Explore Our Bundles Heading Row Can not get product from Shopify We cannot find…" at bounding box center [636, 547] width 794 height 133
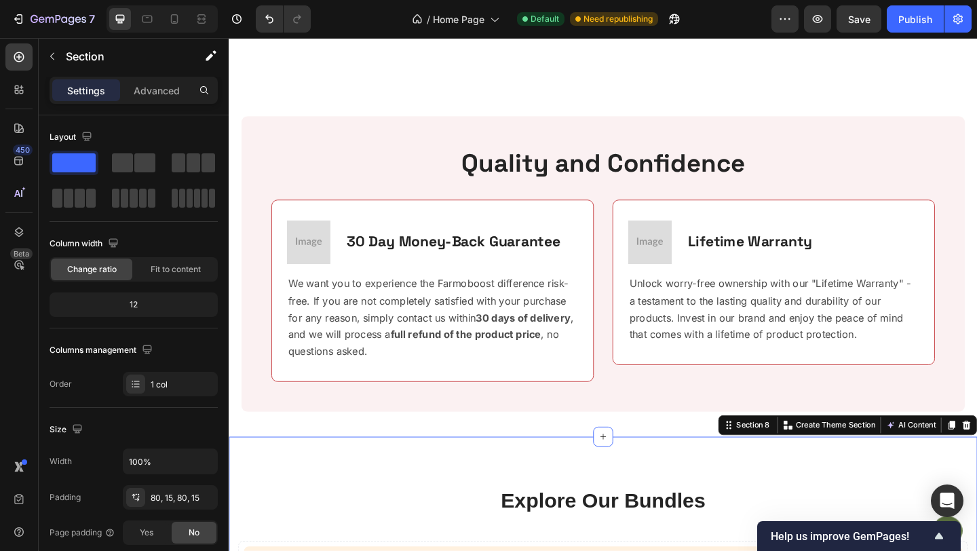
scroll to position [2425, 0]
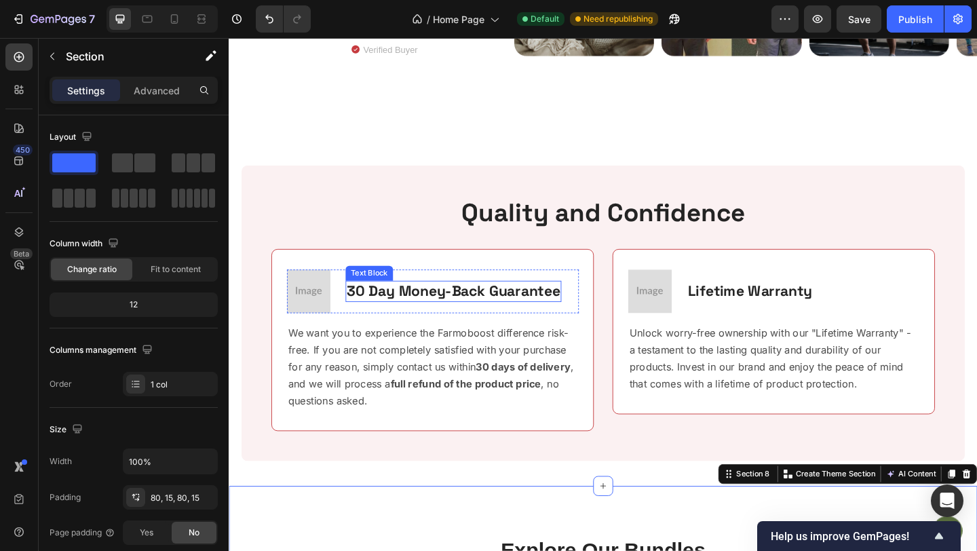
click at [463, 327] on div "30 Day Money-Back Guarantee Text Block" at bounding box center [472, 313] width 235 height 47
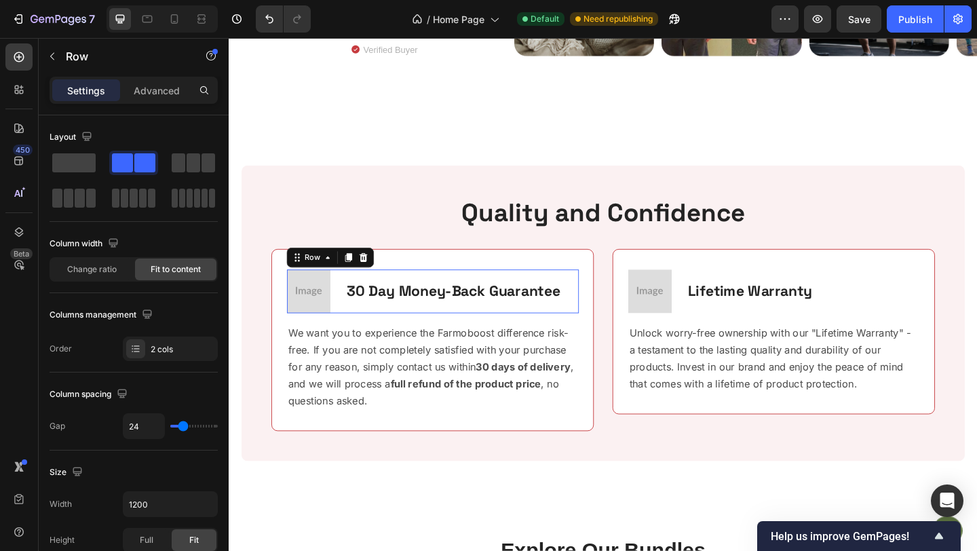
click at [463, 327] on div "30 Day Money-Back Guarantee Text Block" at bounding box center [472, 313] width 235 height 47
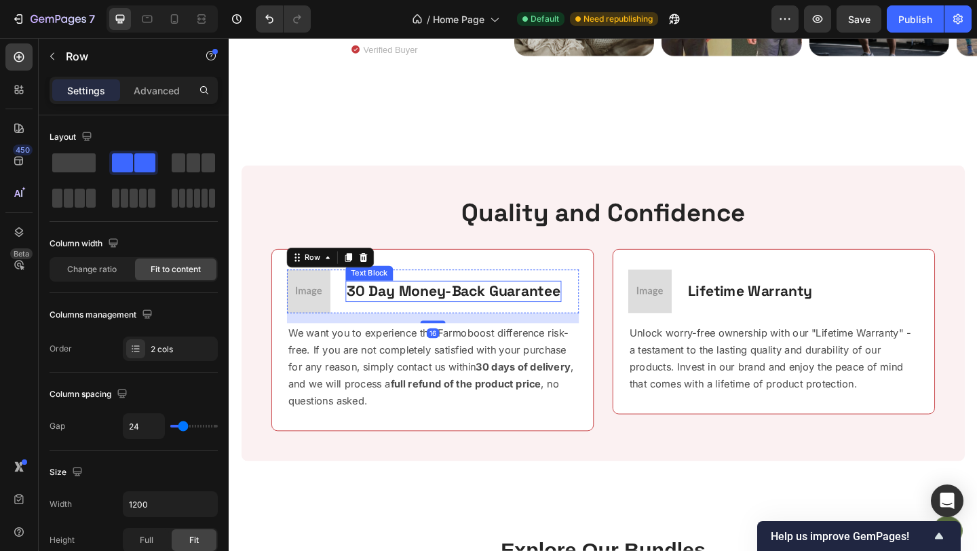
click at [475, 313] on p "30 Day Money-Back Guarantee" at bounding box center [473, 313] width 232 height 20
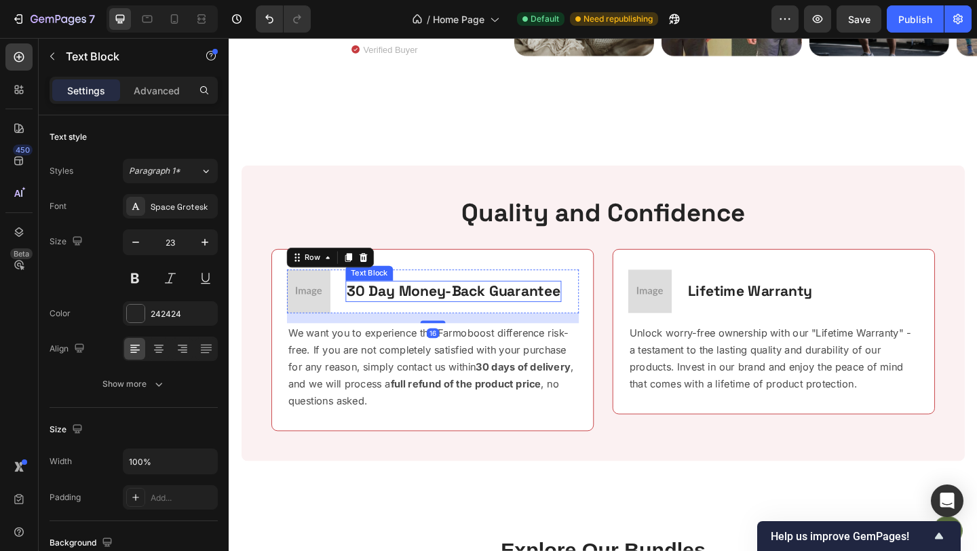
click at [475, 313] on p "30 Day Money-Back Guarantee" at bounding box center [473, 313] width 232 height 20
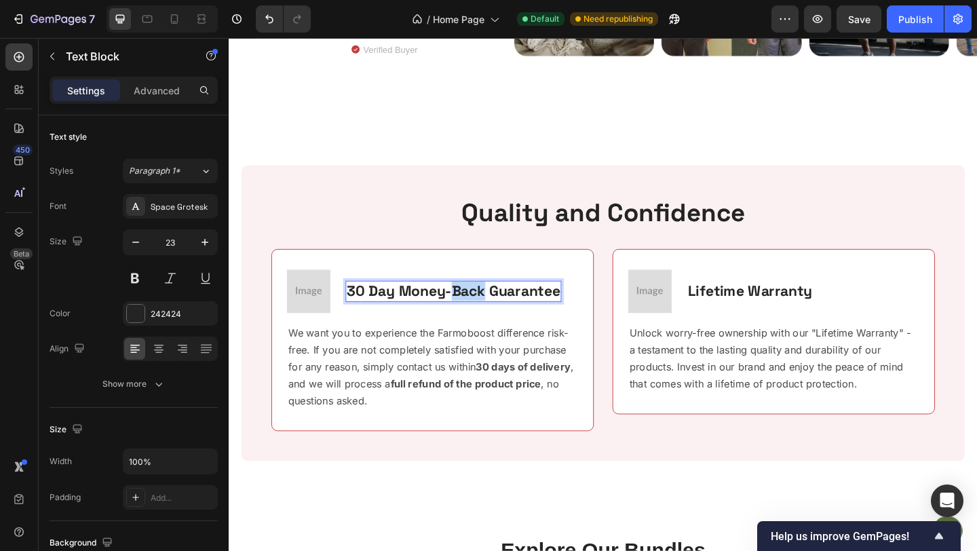
click at [475, 313] on p "30 Day Money-Back Guarantee" at bounding box center [473, 313] width 232 height 20
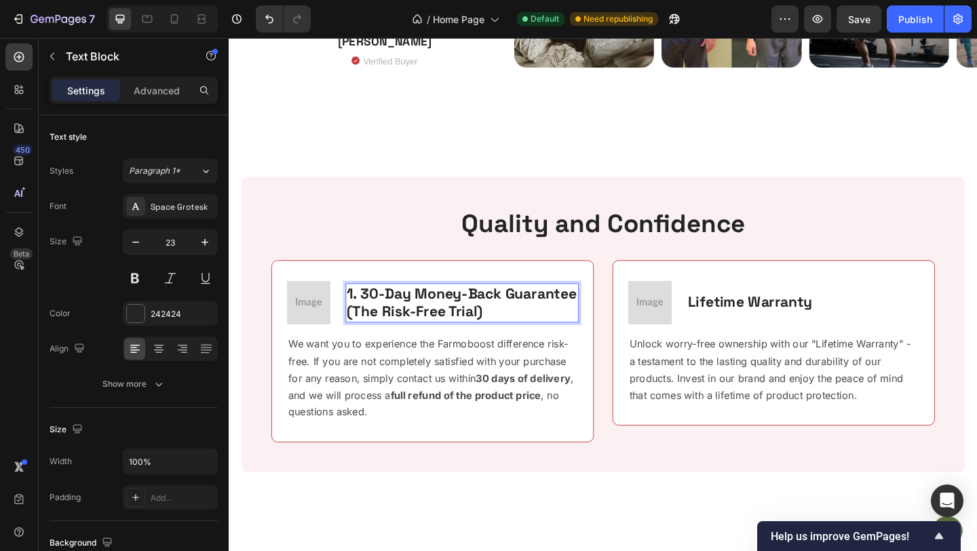
scroll to position [2415, 0]
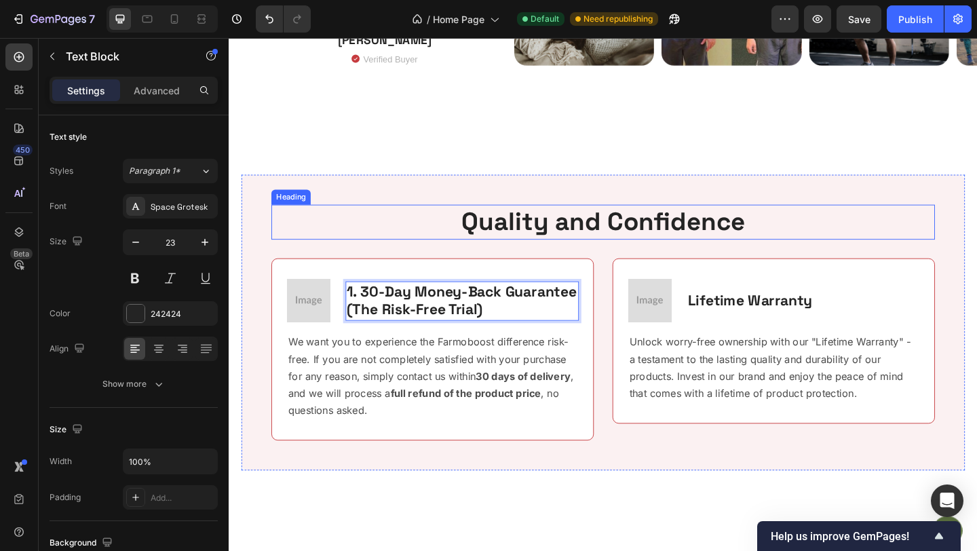
click at [509, 228] on h2 "Quality and Confidence" at bounding box center [636, 238] width 722 height 38
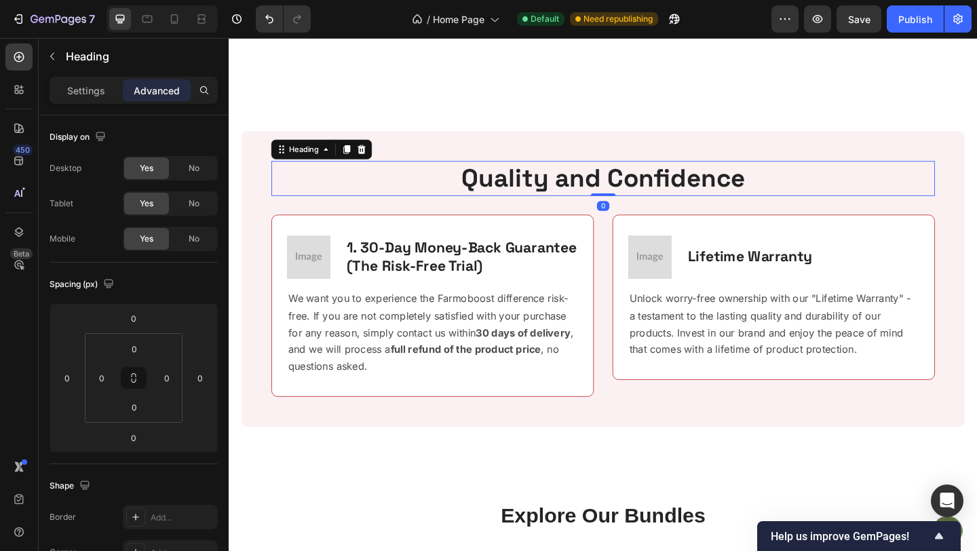
scroll to position [2464, 0]
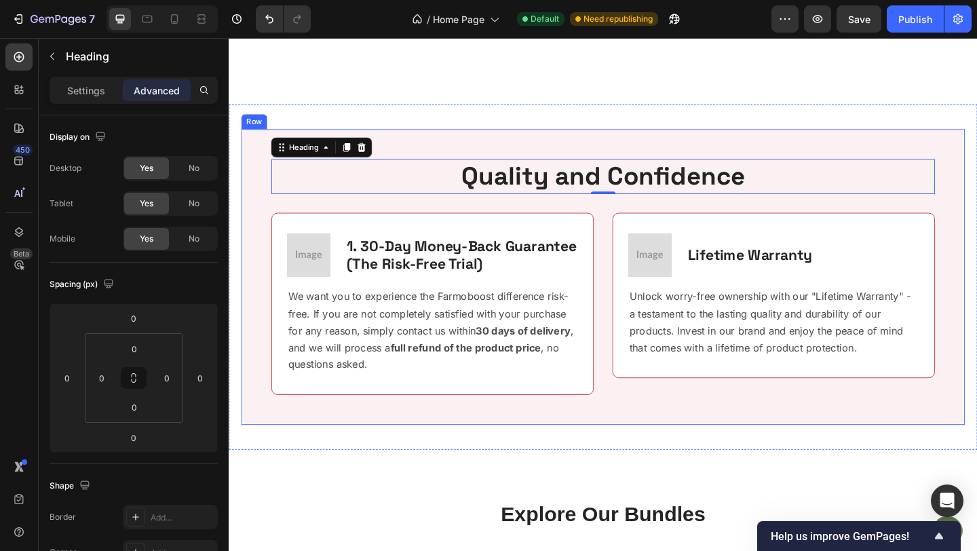
click at [365, 456] on div "Quality and Confidence Heading 0 Image 1. 30-Day Money-Back Guarantee (The Risk…" at bounding box center [635, 298] width 787 height 322
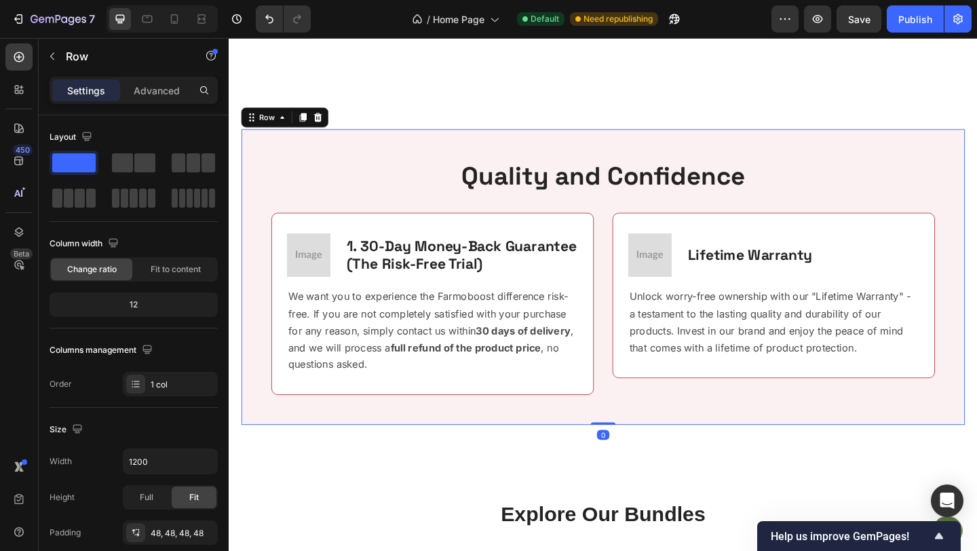
scroll to position [2489, 0]
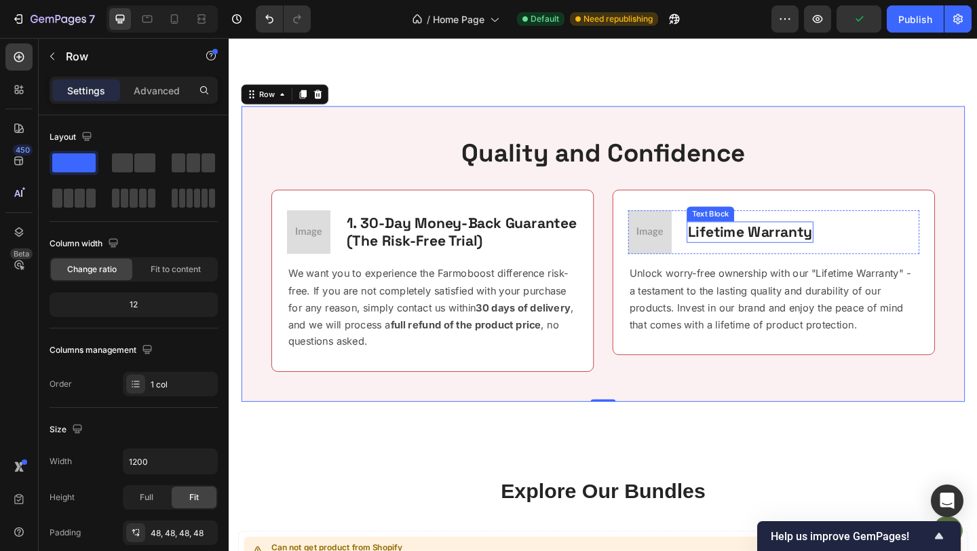
click at [762, 235] on div "Lifetime Warranty Text Block" at bounding box center [795, 248] width 138 height 47
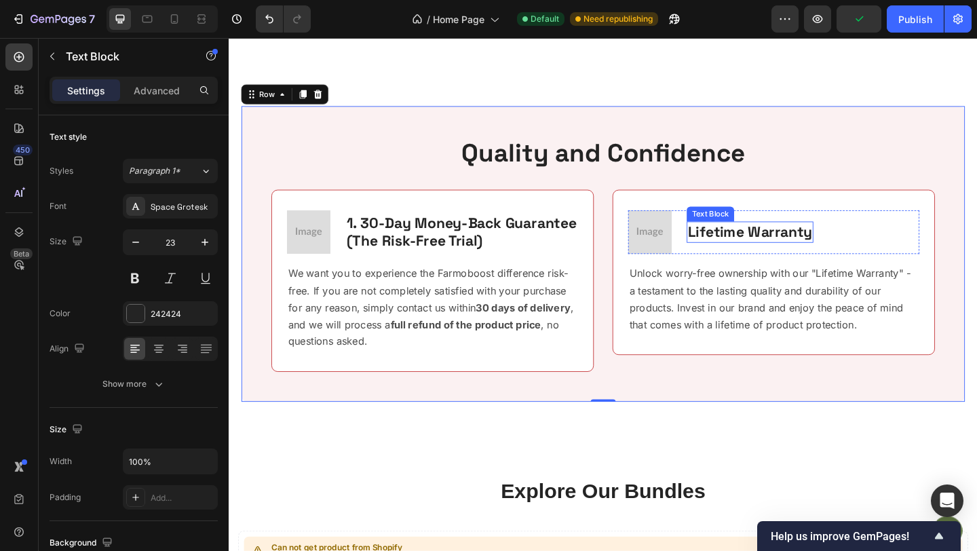
click at [762, 235] on div "Lifetime Warranty Text Block" at bounding box center [795, 248] width 138 height 47
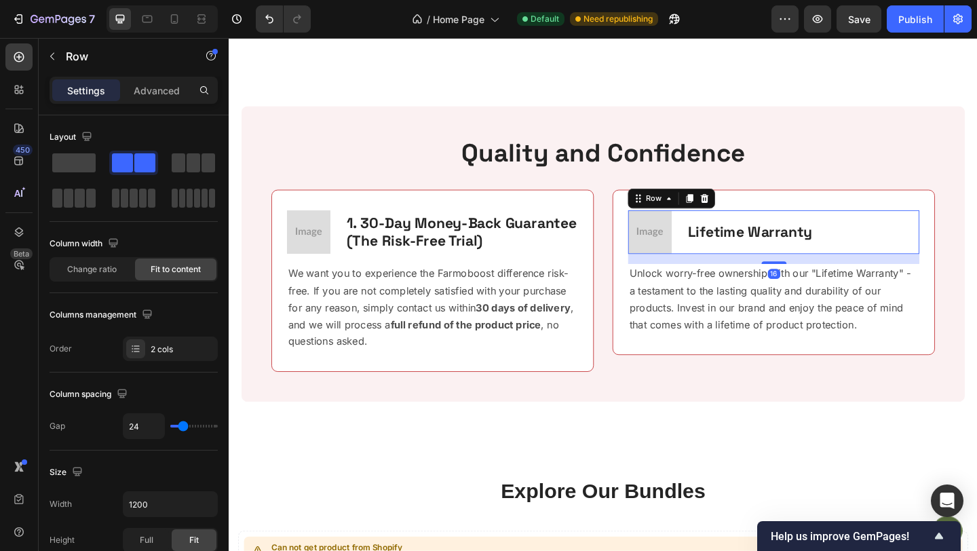
click at [762, 235] on div "Lifetime Warranty Text Block" at bounding box center [795, 248] width 138 height 47
click at [771, 247] on p "Lifetime Warranty" at bounding box center [795, 249] width 135 height 20
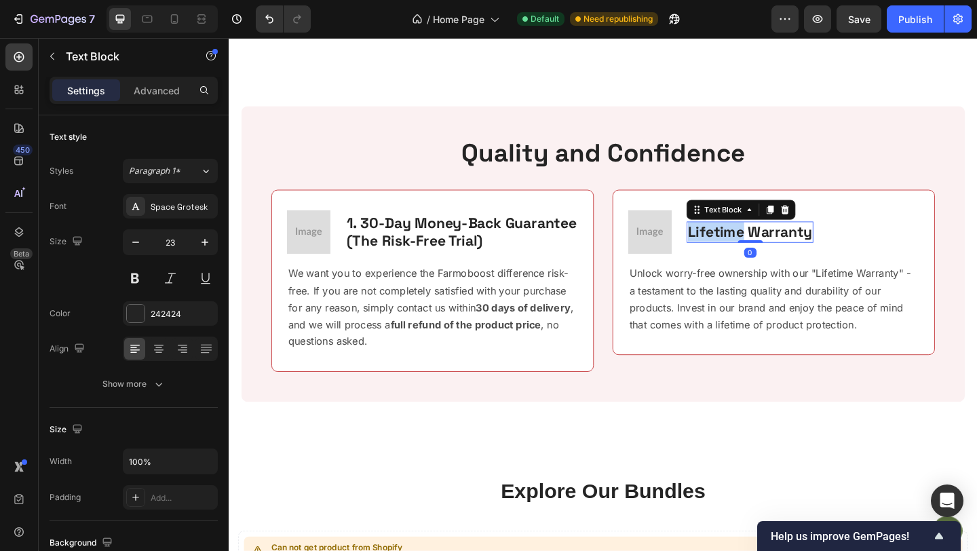
click at [771, 247] on p "Lifetime Warranty" at bounding box center [795, 249] width 135 height 20
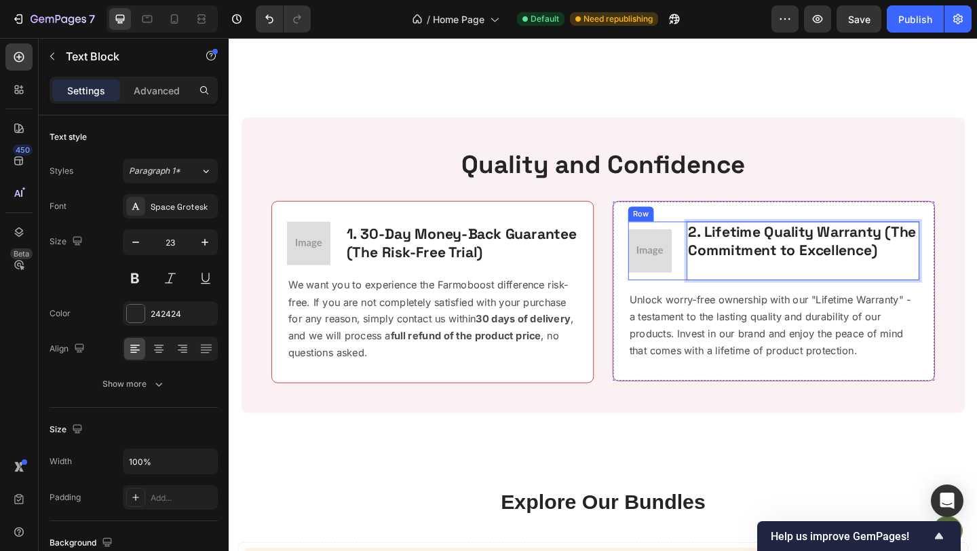
scroll to position [2479, 0]
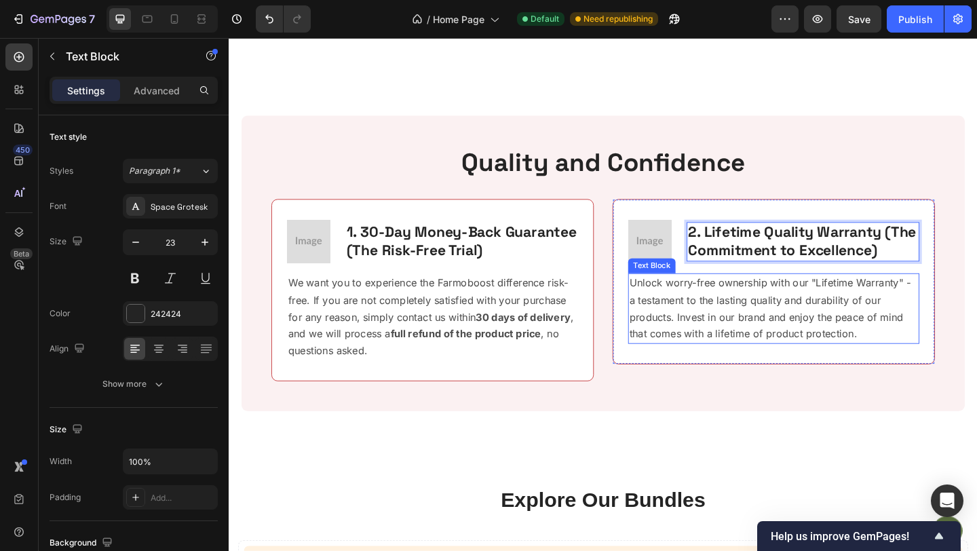
click at [773, 349] on p "Unlock worry-free ownership with our "Lifetime Warranty" - a testament to the l…" at bounding box center [821, 332] width 314 height 74
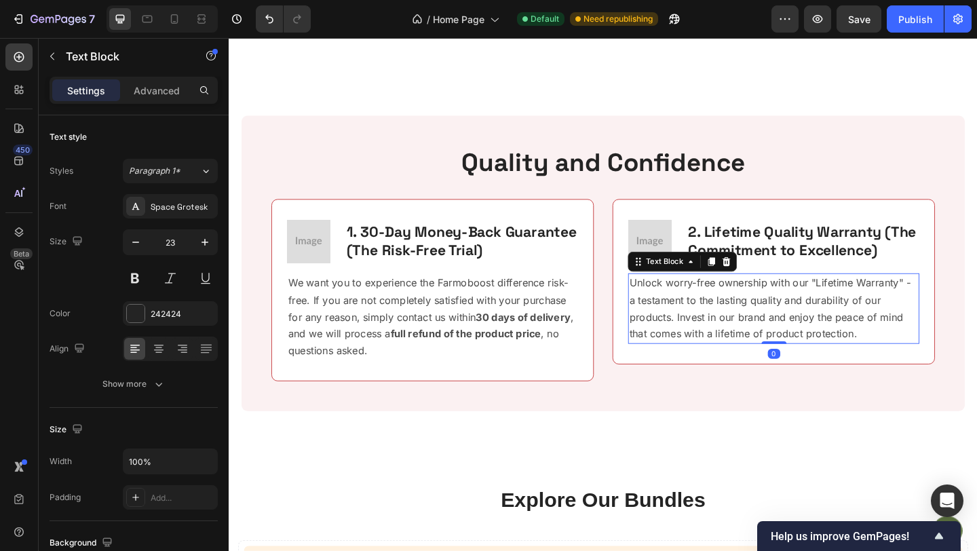
click at [773, 349] on p "Unlock worry-free ownership with our "Lifetime Warranty" - a testament to the l…" at bounding box center [821, 332] width 314 height 74
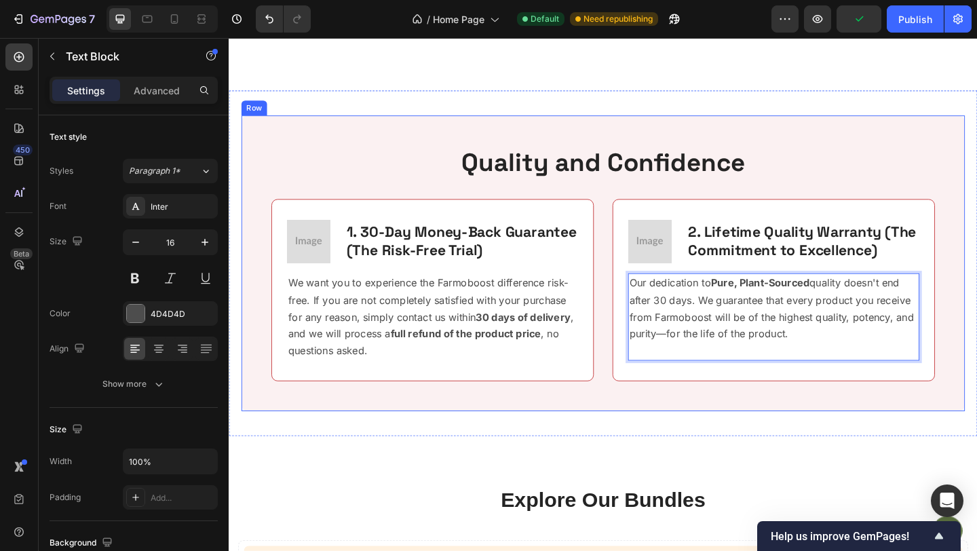
click at [631, 434] on div "Quality and Confidence Heading Image 1. 30-Day Money-Back Guarantee (The Risk-F…" at bounding box center [635, 283] width 787 height 322
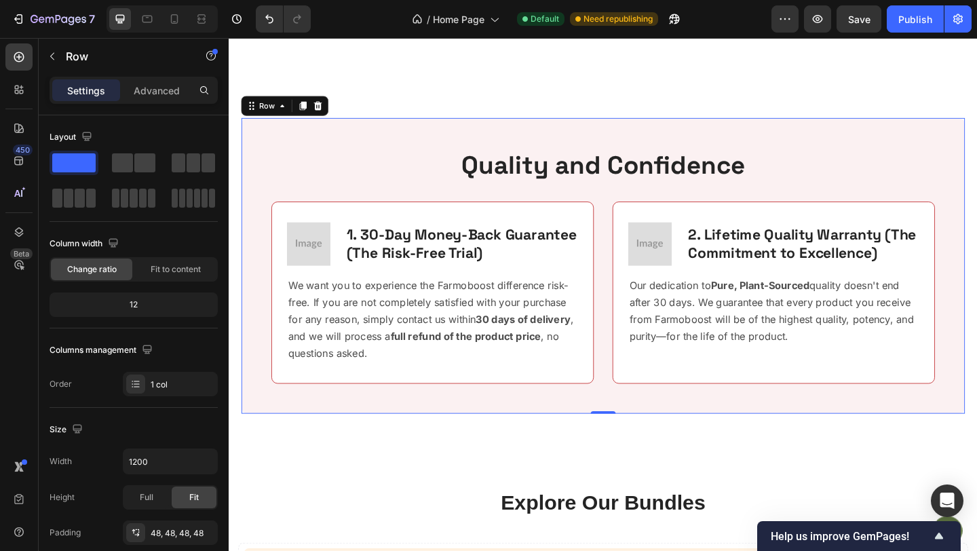
scroll to position [2470, 0]
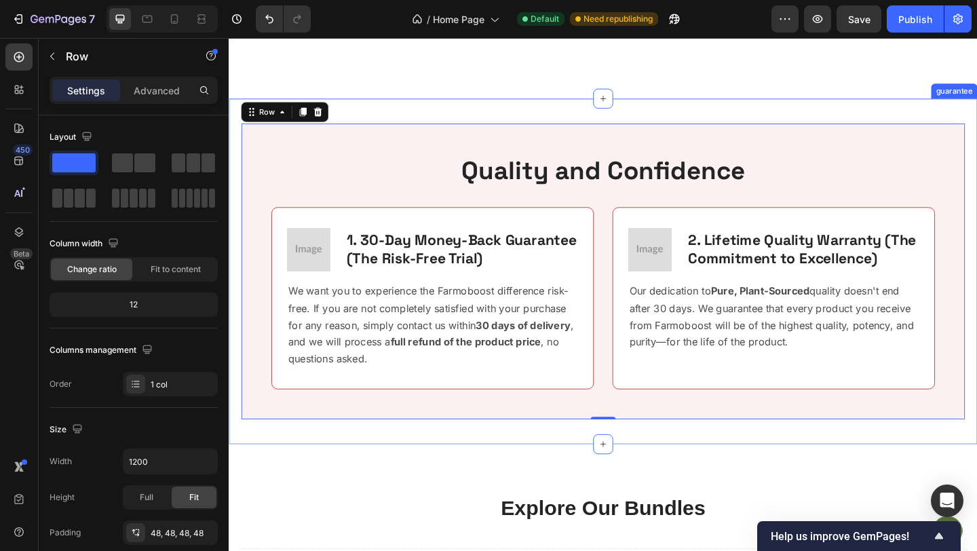
click at [544, 122] on div "Quality and Confidence Heading Image 1. 30-Day Money-Back Guarantee (The Risk-F…" at bounding box center [636, 292] width 814 height 376
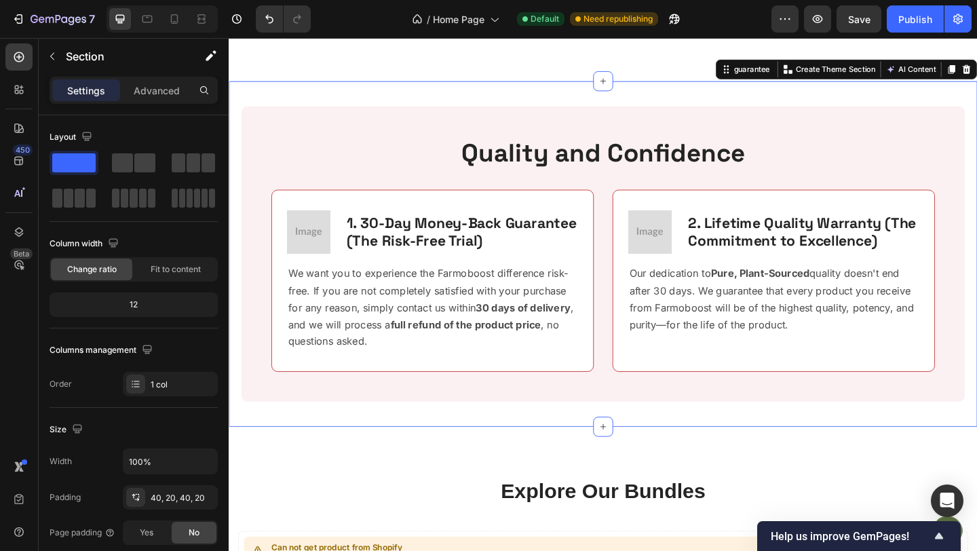
scroll to position [2495, 0]
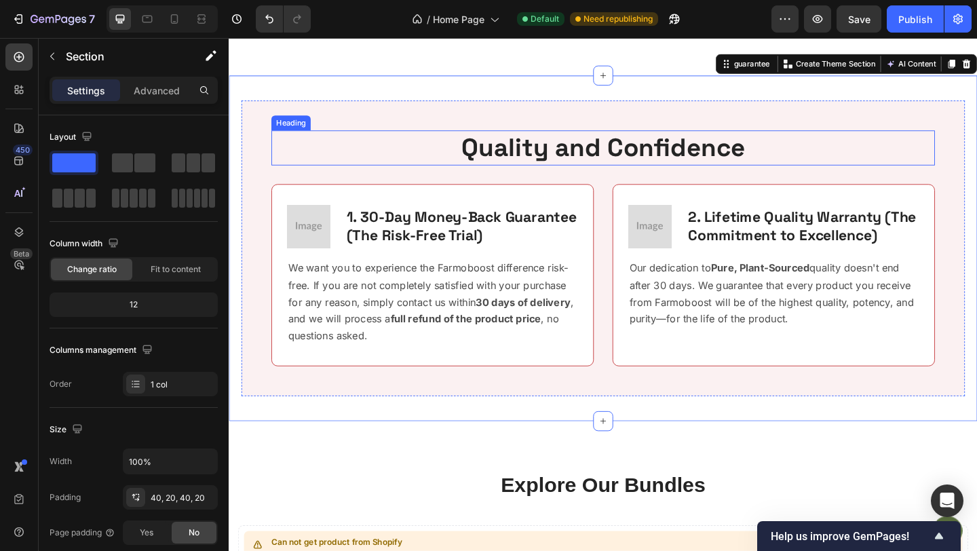
click at [577, 153] on h2 "Quality and Confidence" at bounding box center [636, 157] width 722 height 38
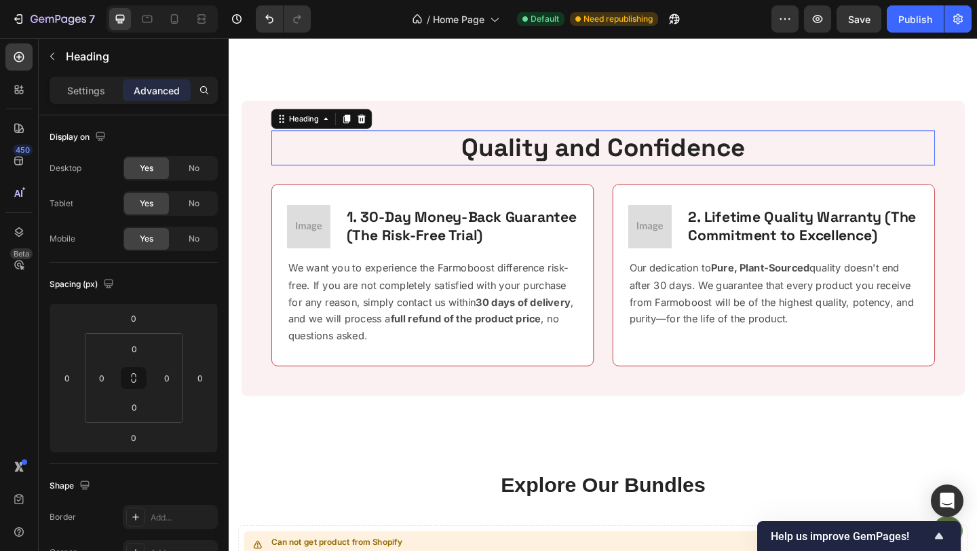
click at [577, 153] on h2 "Quality and Confidence" at bounding box center [636, 157] width 722 height 38
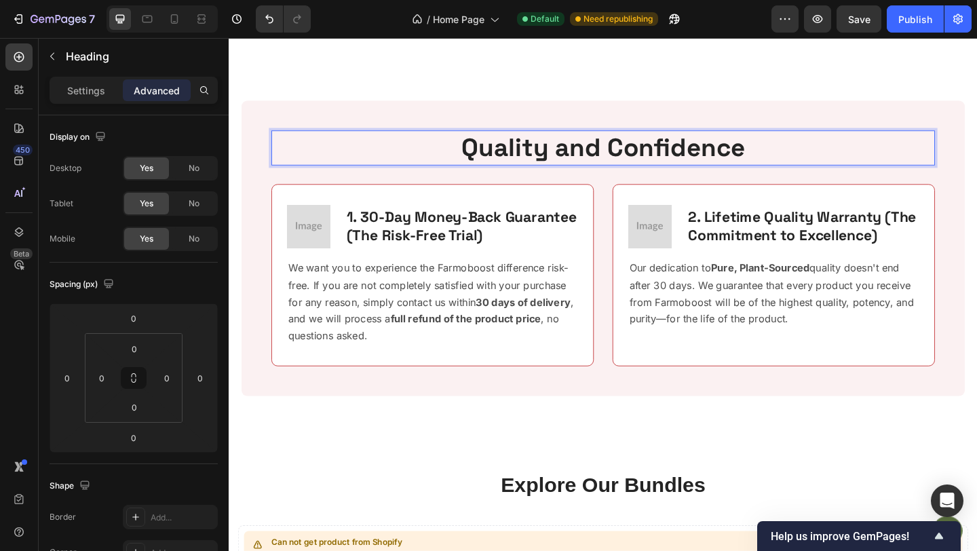
click at [577, 153] on p "Quality and Confidence" at bounding box center [635, 157] width 719 height 35
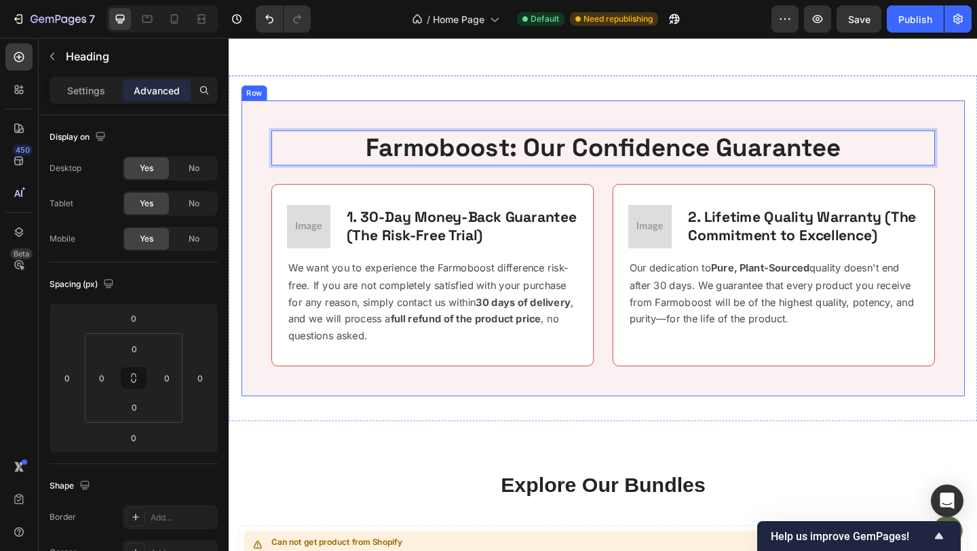
click at [258, 335] on div "Farmoboost: Our Confidence Guarantee Heading 0 Image 1. 30-Day Money-Back Guara…" at bounding box center [635, 267] width 787 height 322
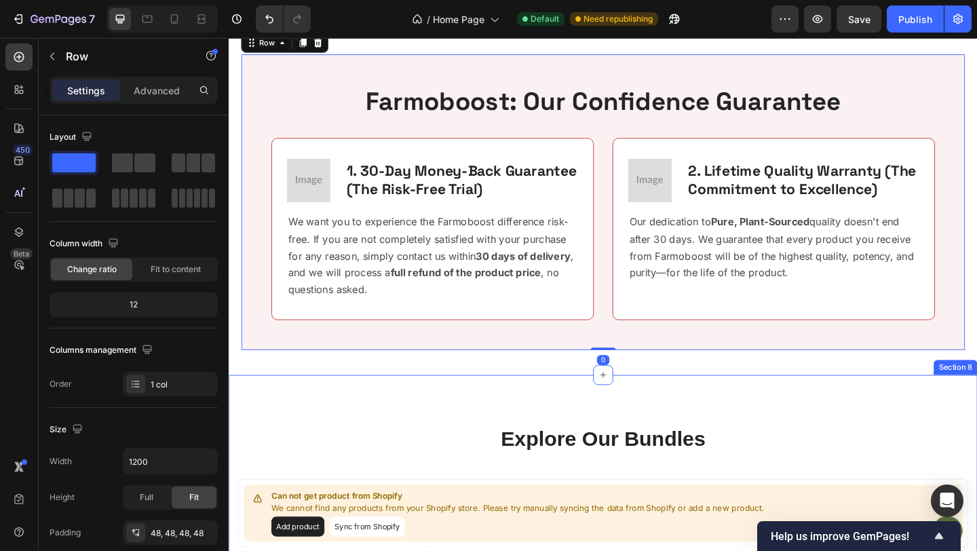
click at [289, 452] on div "Explore Our Bundles Heading Row Can not get product from Shopify We cannot find…" at bounding box center [636, 524] width 814 height 241
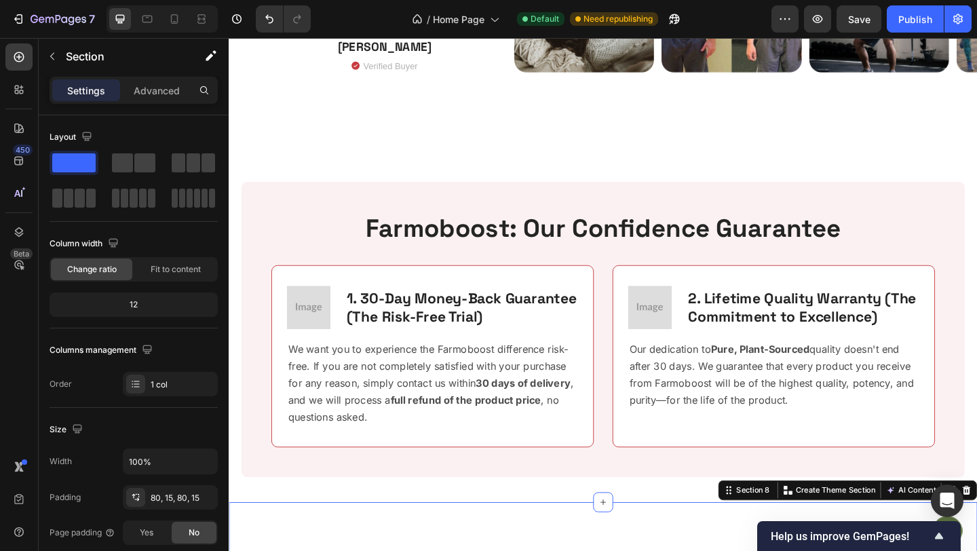
scroll to position [2406, 0]
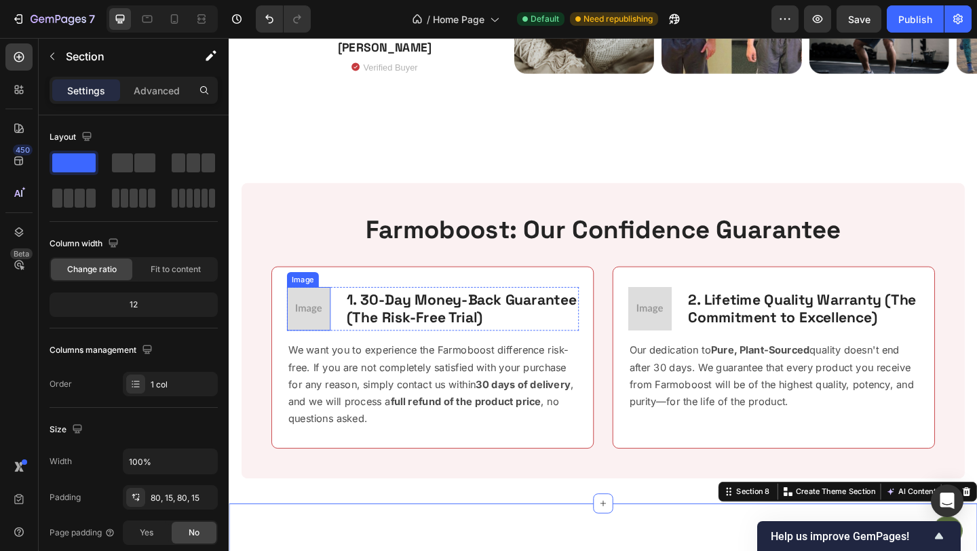
click at [315, 317] on img at bounding box center [315, 332] width 47 height 47
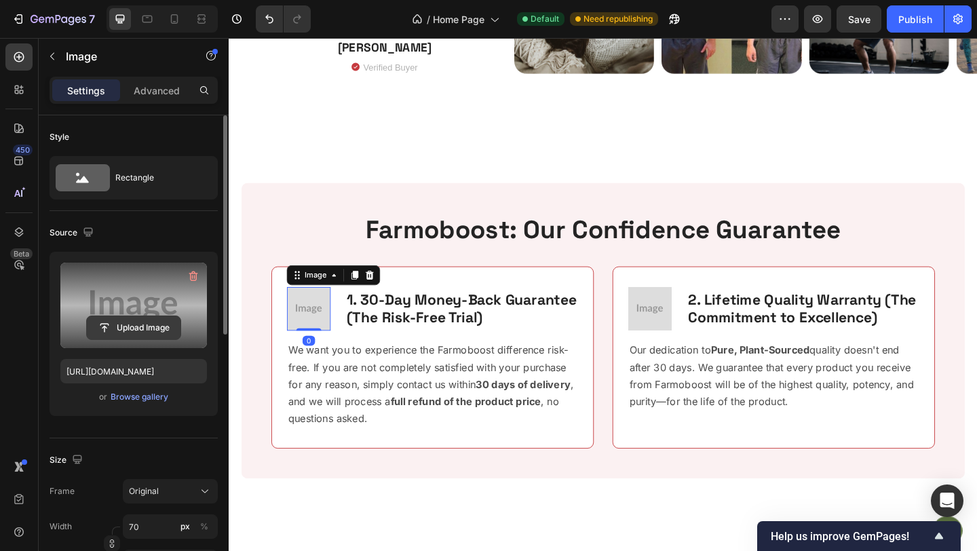
click at [87, 332] on input "file" at bounding box center [134, 327] width 94 height 23
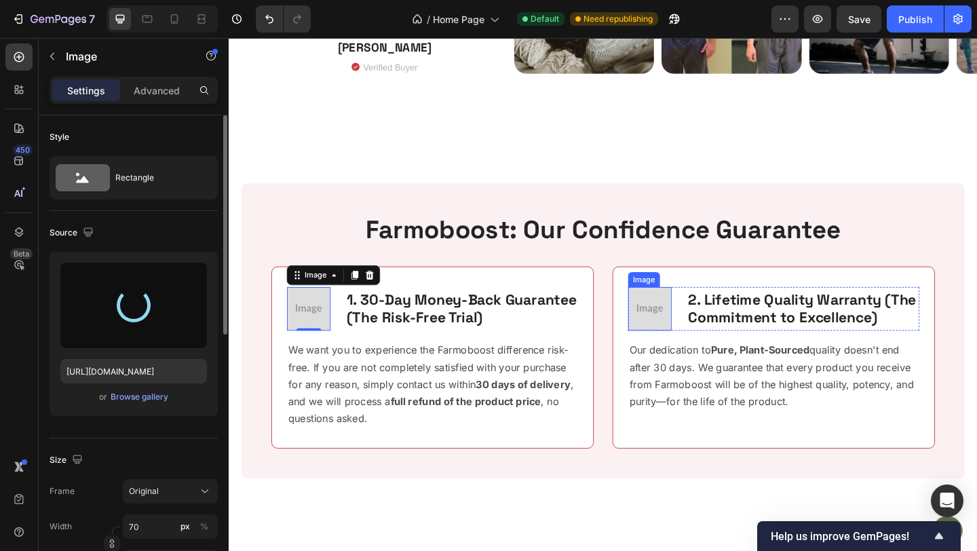
type input "[URL][DOMAIN_NAME]"
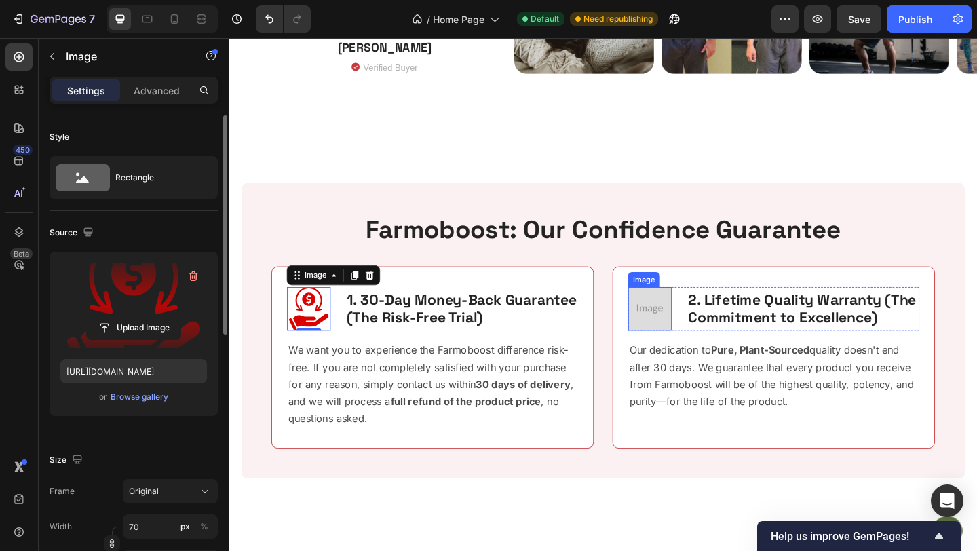
click at [678, 323] on img at bounding box center [686, 332] width 47 height 47
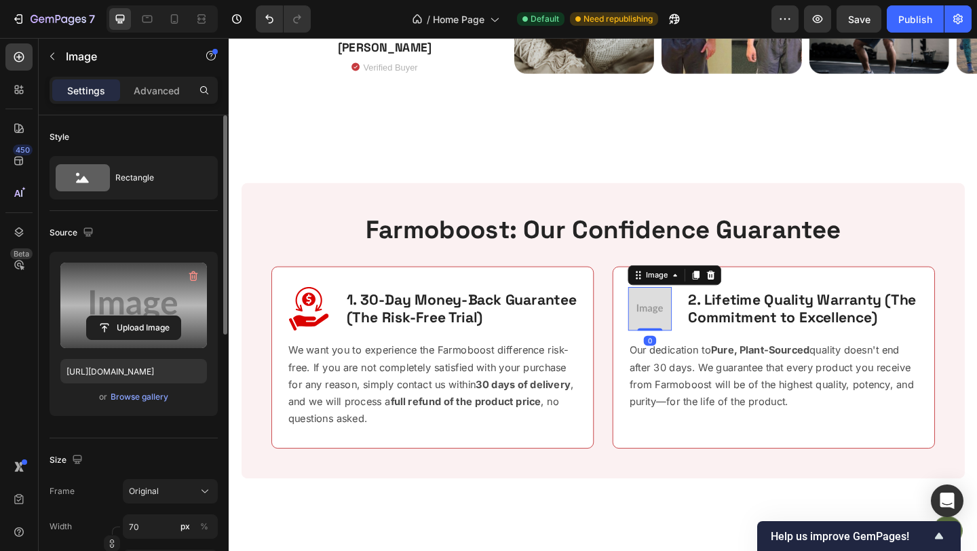
click at [129, 306] on label at bounding box center [133, 304] width 147 height 85
click at [129, 316] on input "file" at bounding box center [134, 327] width 94 height 23
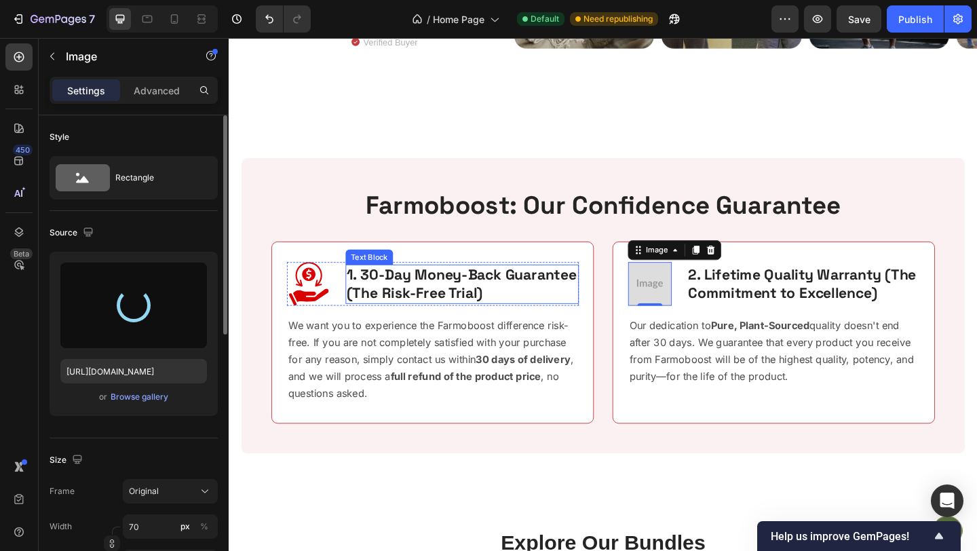
scroll to position [2434, 0]
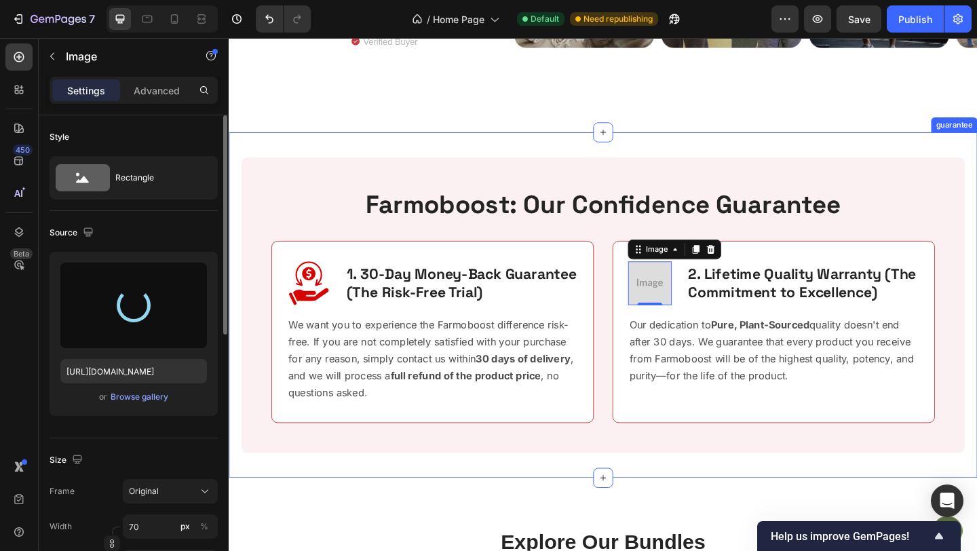
type input "[URL][DOMAIN_NAME]"
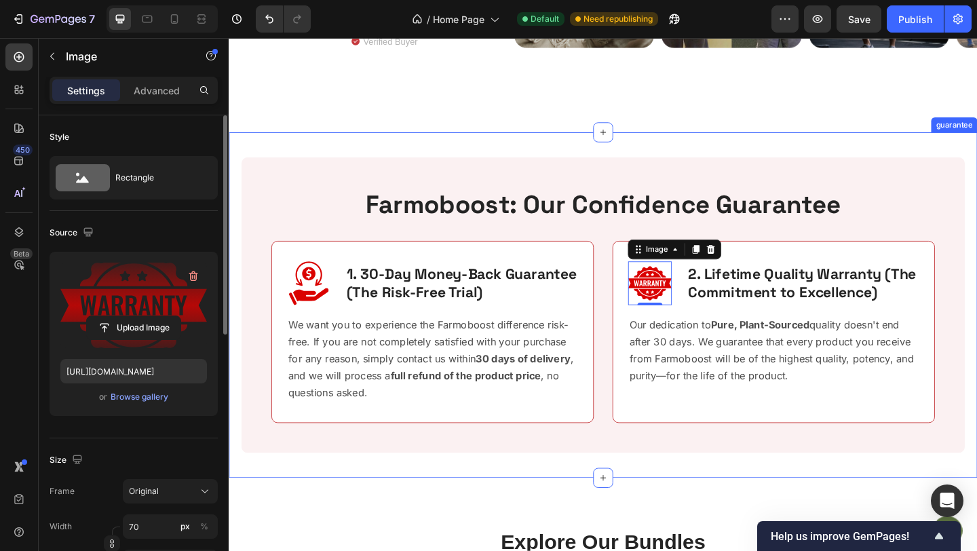
click at [632, 164] on div "Farmoboost: Our Confidence Guarantee Heading Image 1. 30-Day Money-Back Guarant…" at bounding box center [636, 328] width 814 height 376
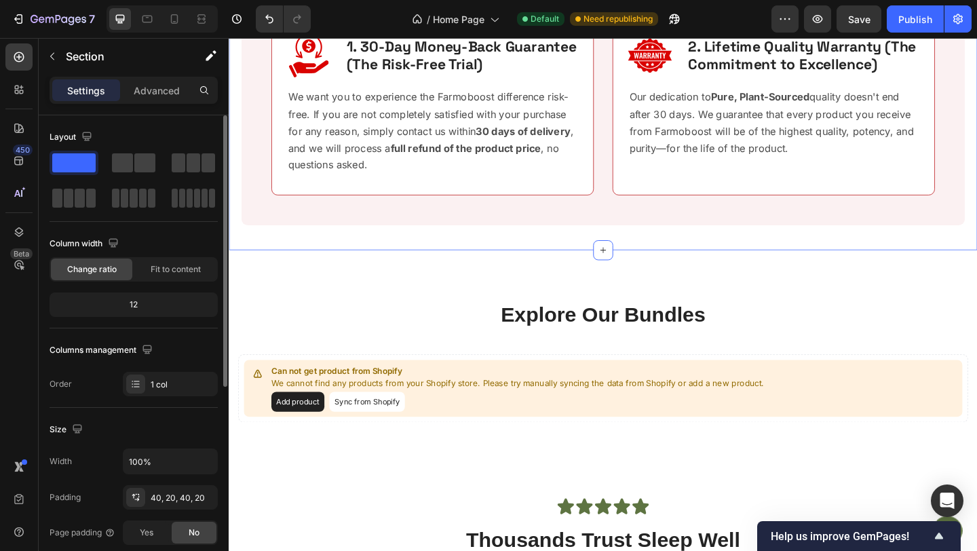
scroll to position [2565, 0]
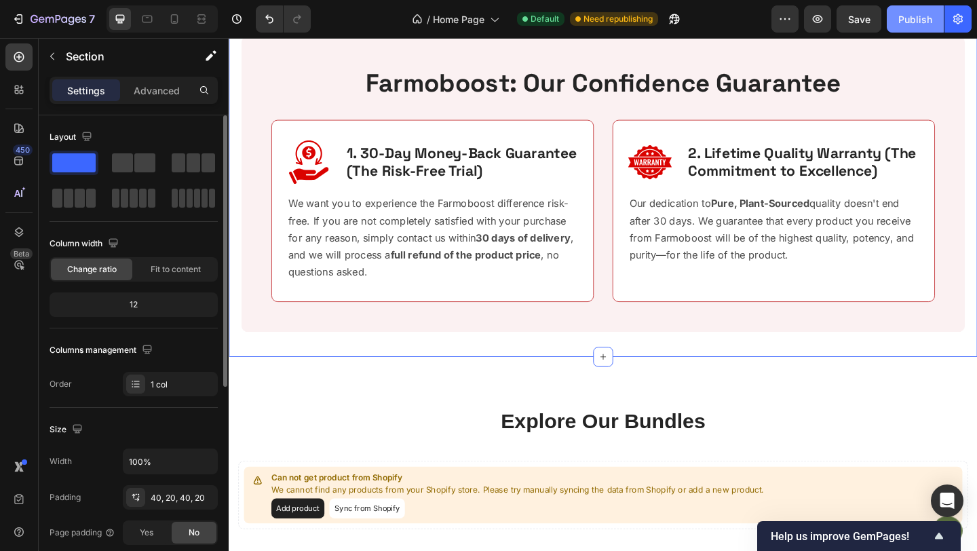
click at [903, 32] on button "Publish" at bounding box center [915, 18] width 57 height 27
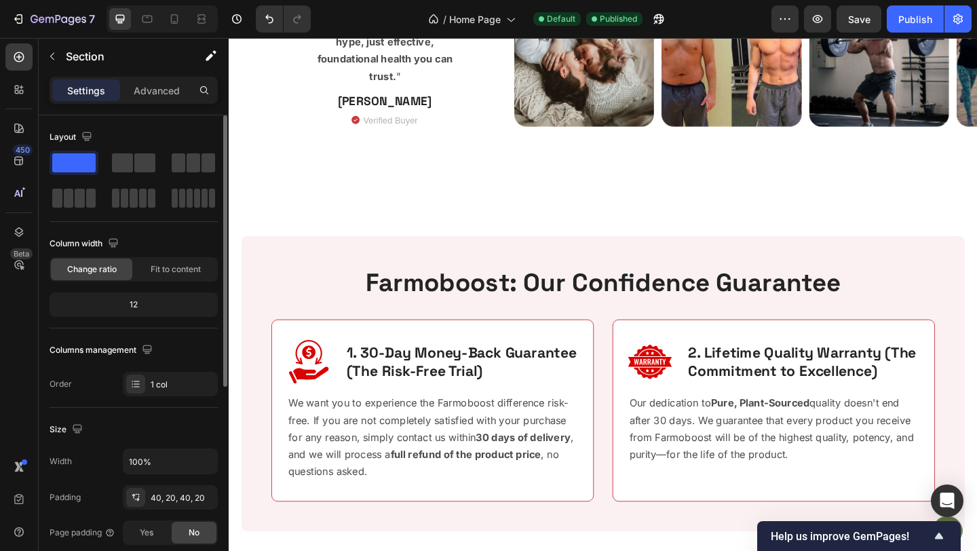
scroll to position [2518, 0]
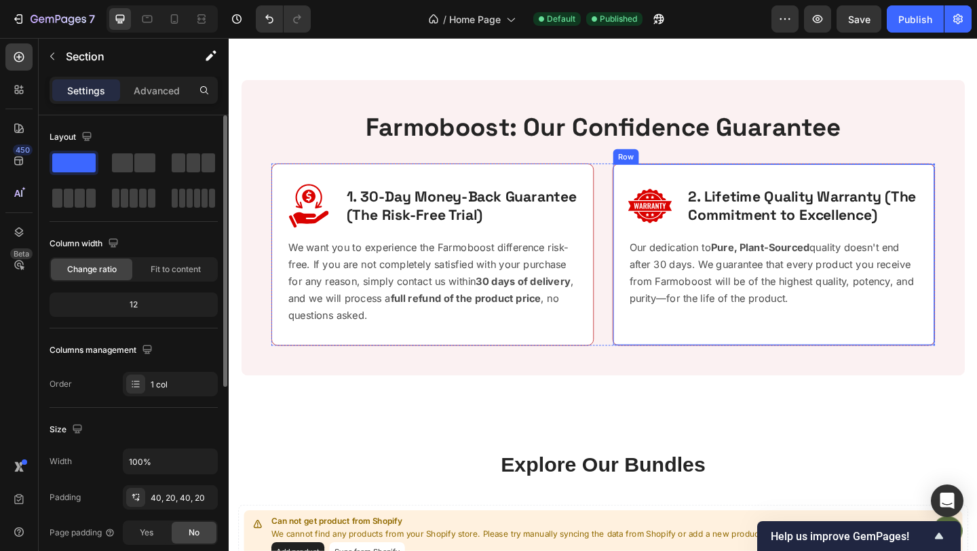
click at [650, 345] on div "Image 2. Lifetime Quality Warranty (The Commitment to Excellence) Text Block Ro…" at bounding box center [821, 273] width 351 height 198
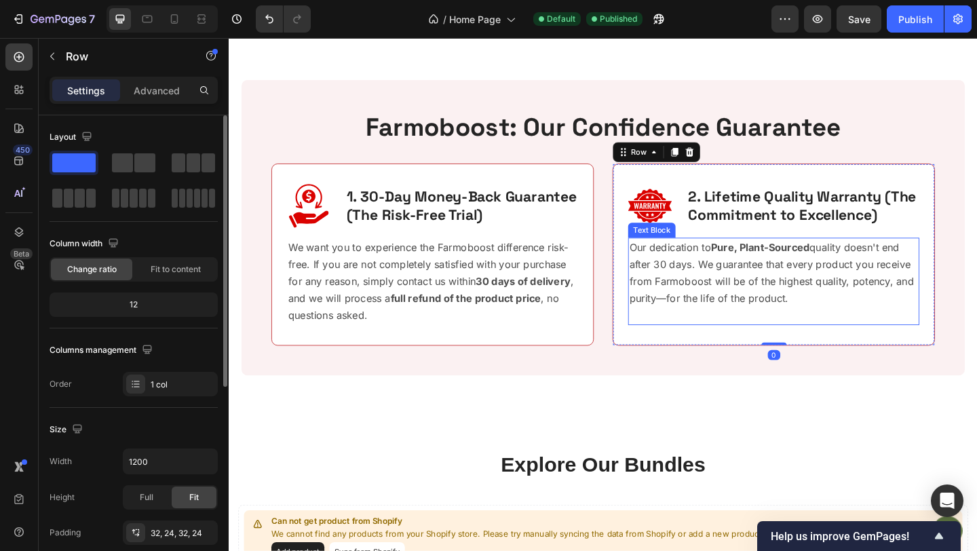
click at [680, 344] on p at bounding box center [821, 339] width 314 height 18
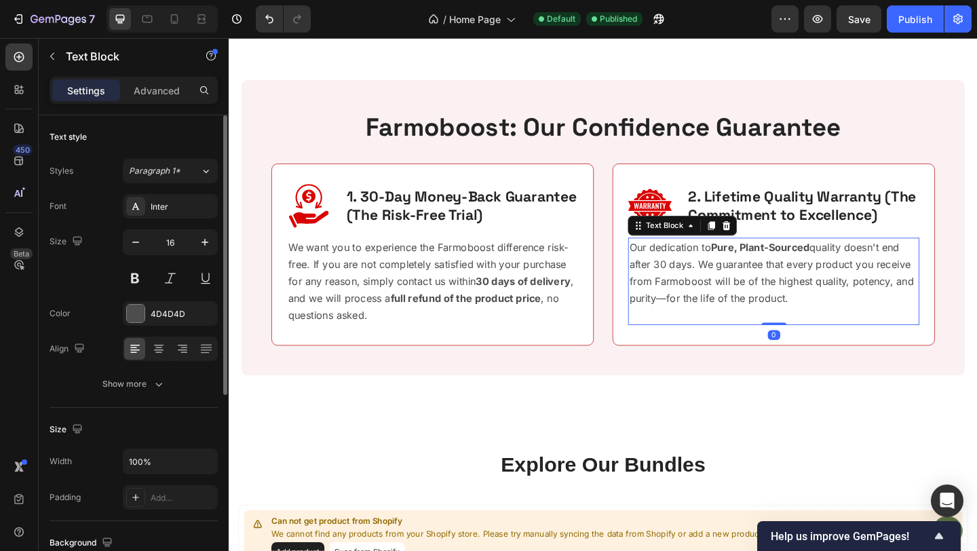
click at [697, 337] on p at bounding box center [821, 339] width 314 height 18
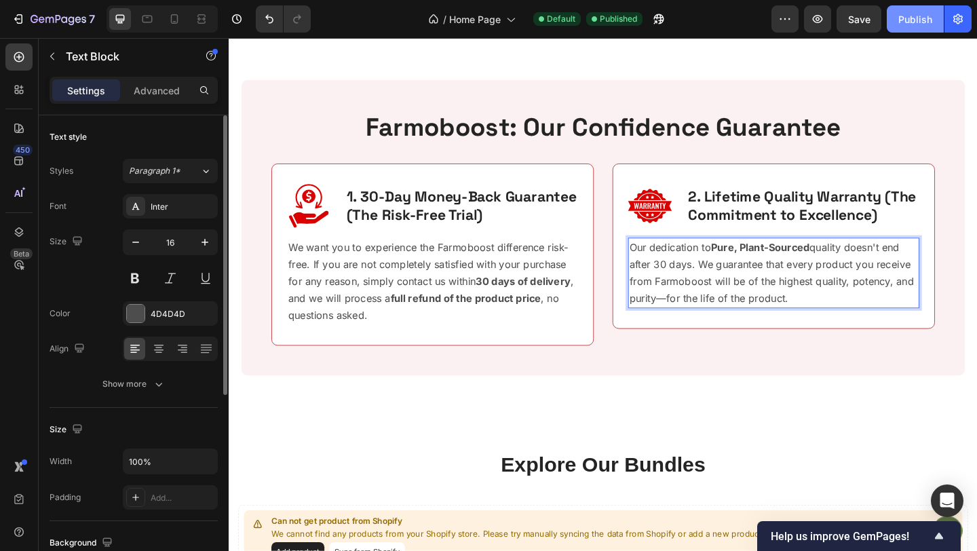
click at [915, 20] on div "Publish" at bounding box center [915, 19] width 34 height 14
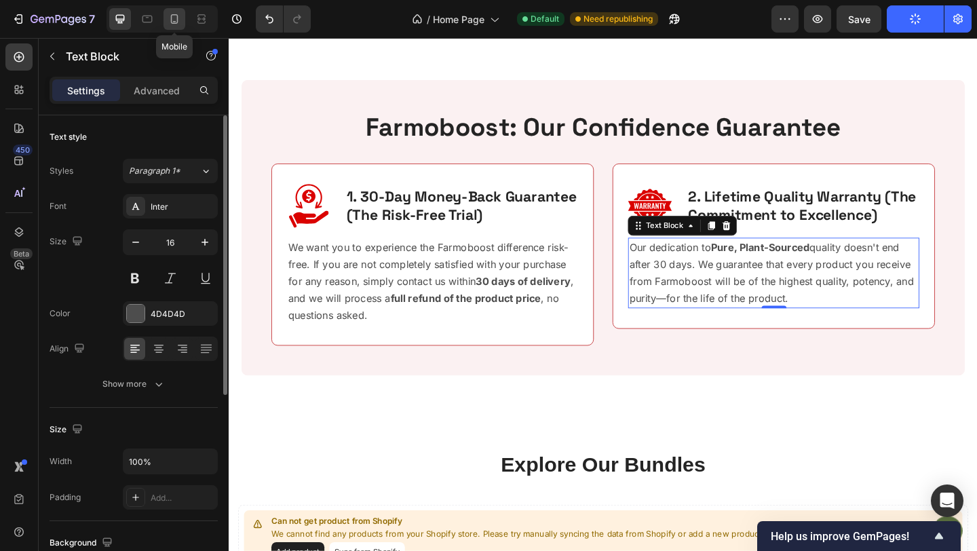
click at [176, 20] on icon at bounding box center [175, 19] width 14 height 14
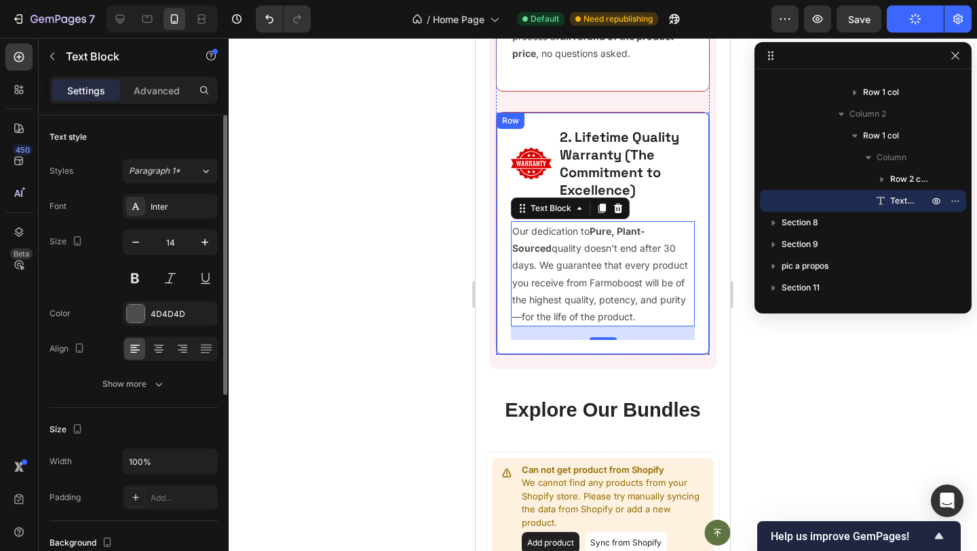
scroll to position [2879, 0]
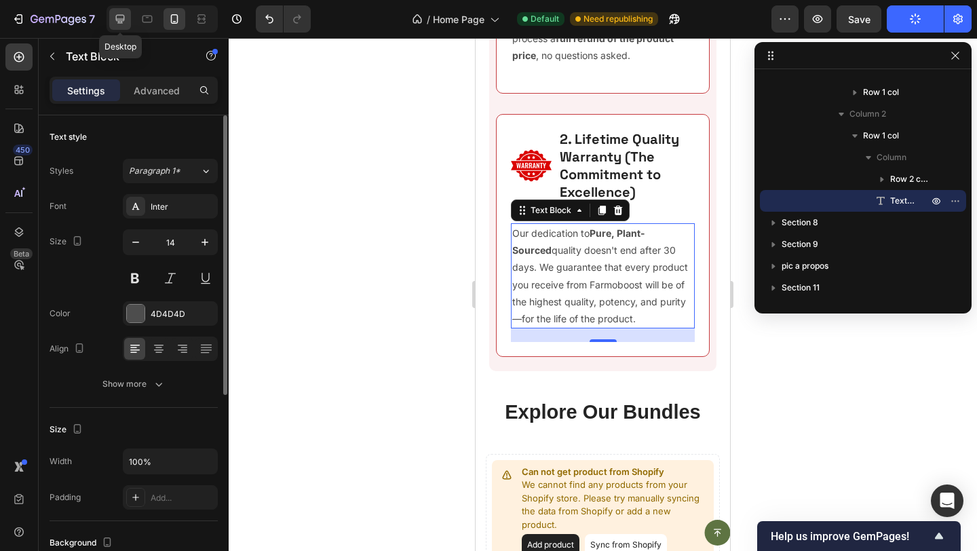
click at [117, 17] on icon at bounding box center [120, 19] width 14 height 14
type input "16"
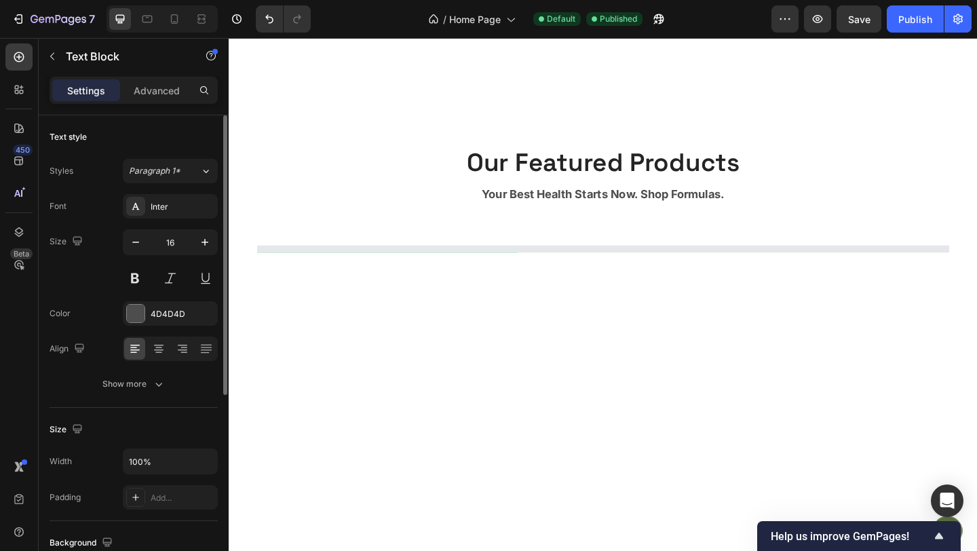
scroll to position [1066, 0]
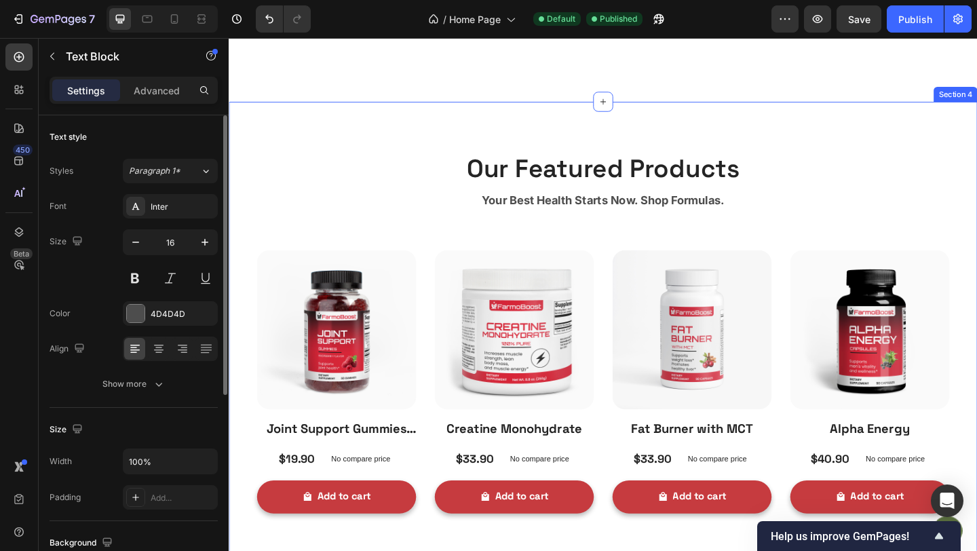
click at [400, 149] on div "Our Featured Products Heading Your Best Health Starts Now. Shop Formulas. Text …" at bounding box center [636, 374] width 814 height 534
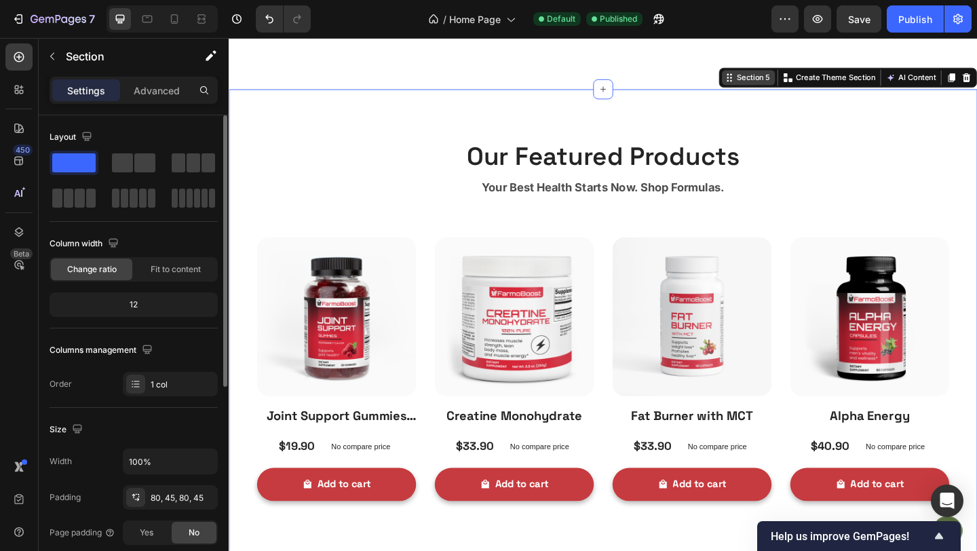
scroll to position [1622, 0]
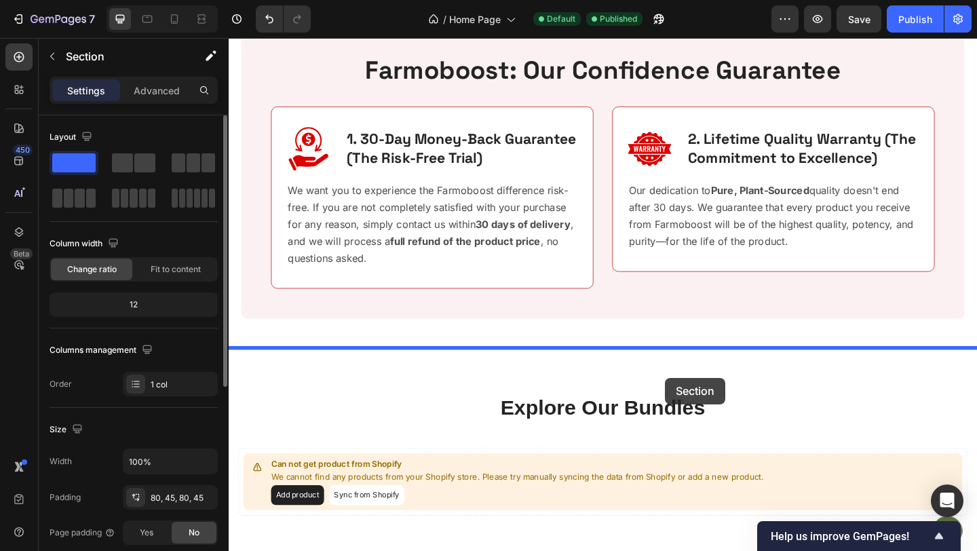
drag, startPoint x: 780, startPoint y: 75, endPoint x: 703, endPoint y: 409, distance: 342.4
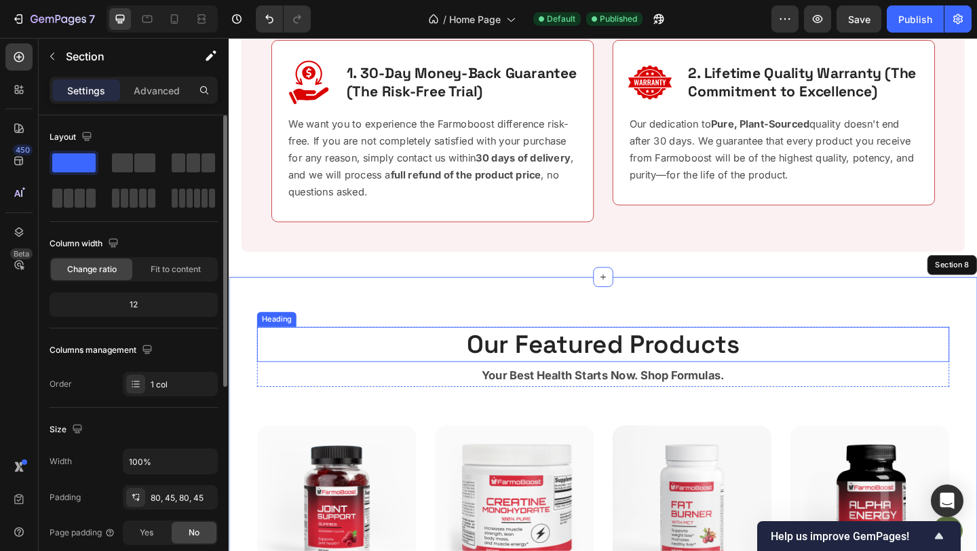
scroll to position [2683, 0]
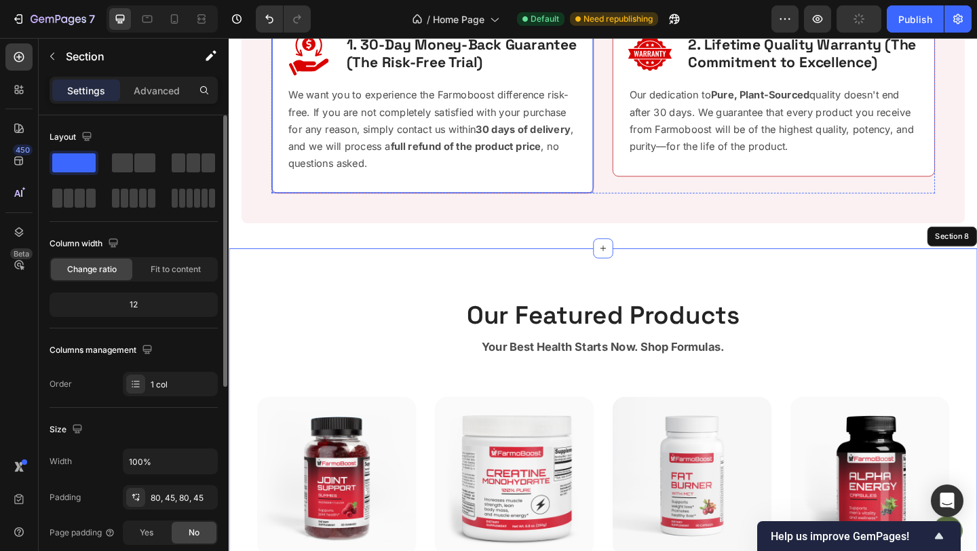
click at [617, 139] on div "Image 1. 30-Day Money-Back Guarantee (The Risk-Free Trial) Text Block Row We wa…" at bounding box center [450, 108] width 351 height 198
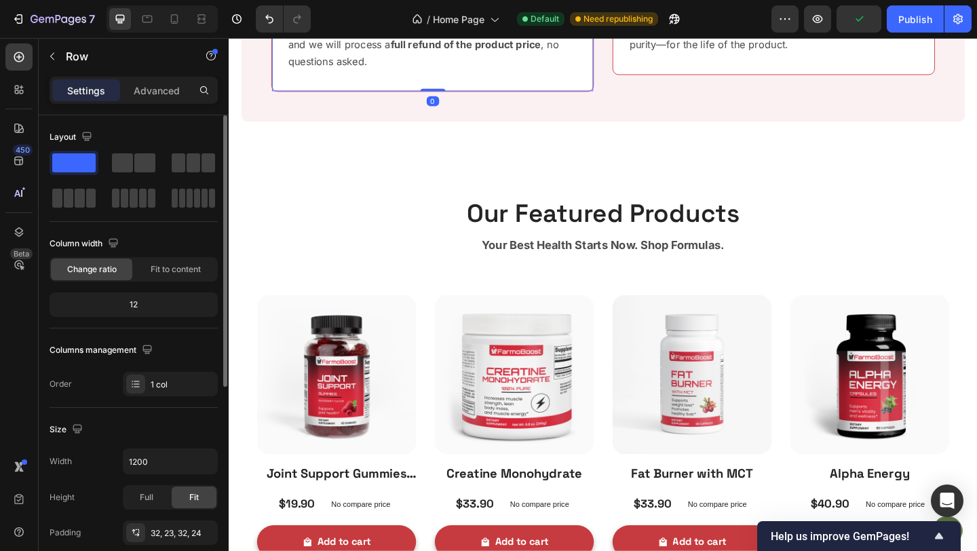
scroll to position [2827, 0]
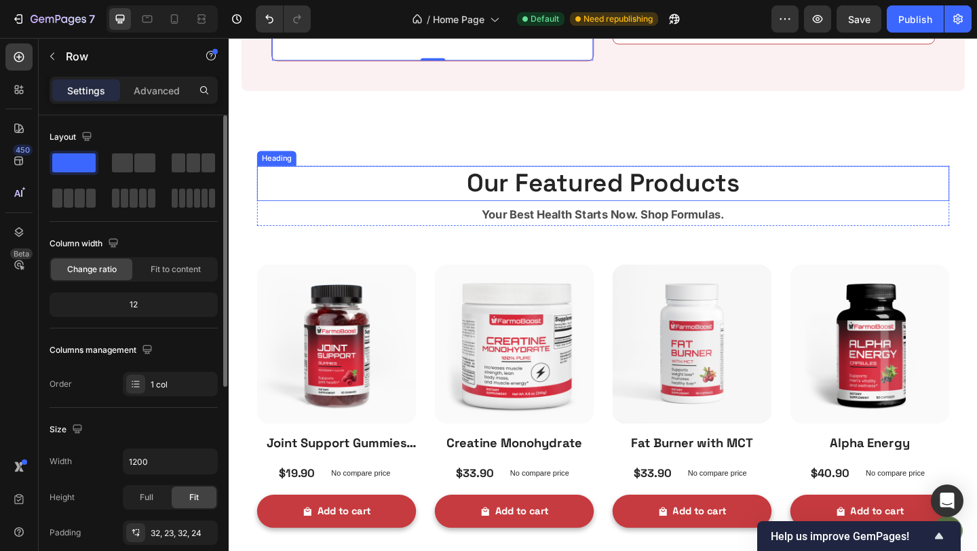
click at [588, 193] on h2 "Our Featured Products" at bounding box center [635, 196] width 753 height 38
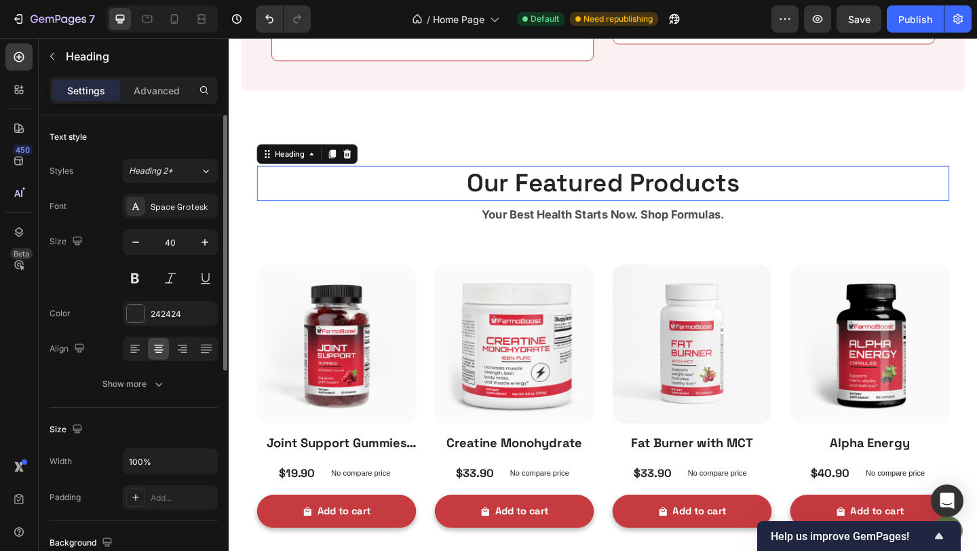
click at [588, 193] on h2 "Our Featured Products" at bounding box center [635, 196] width 753 height 38
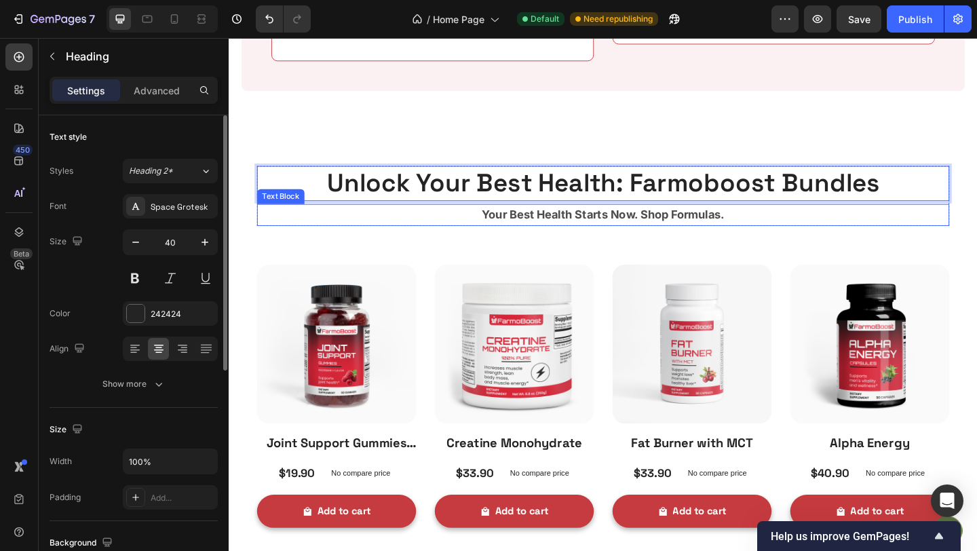
click at [526, 231] on strong "Your Best Health Starts Now. Shop Formulas." at bounding box center [636, 229] width 264 height 14
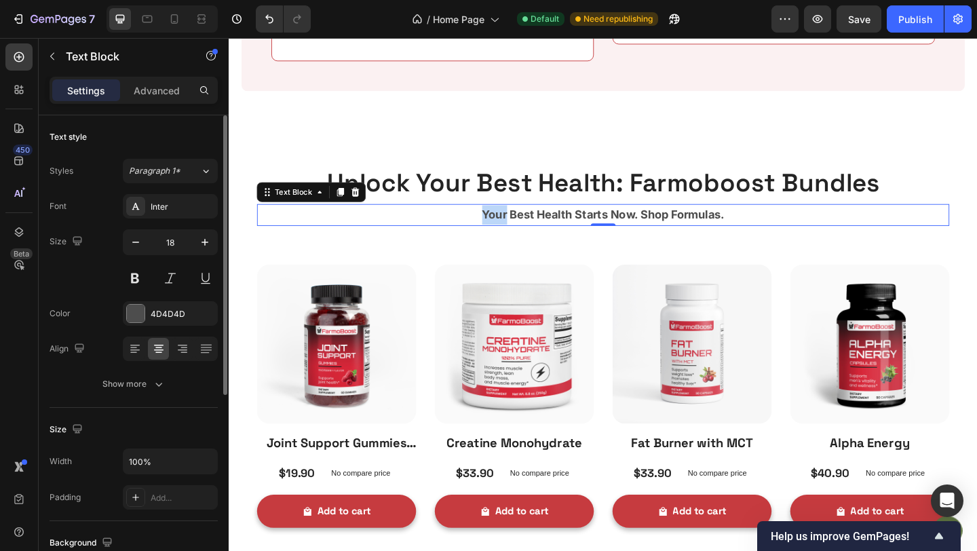
click at [526, 231] on strong "Your Best Health Starts Now. Shop Formulas." at bounding box center [636, 229] width 264 height 14
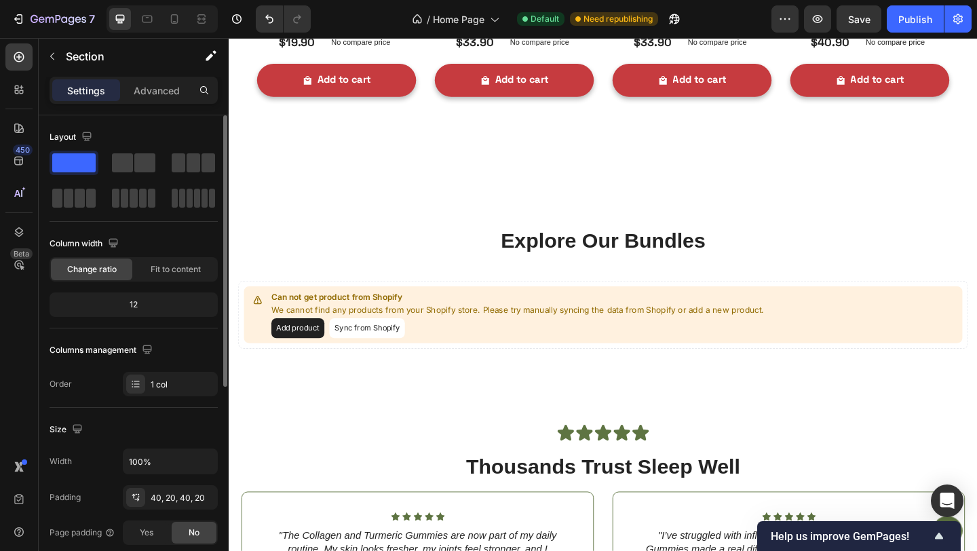
scroll to position [3338, 0]
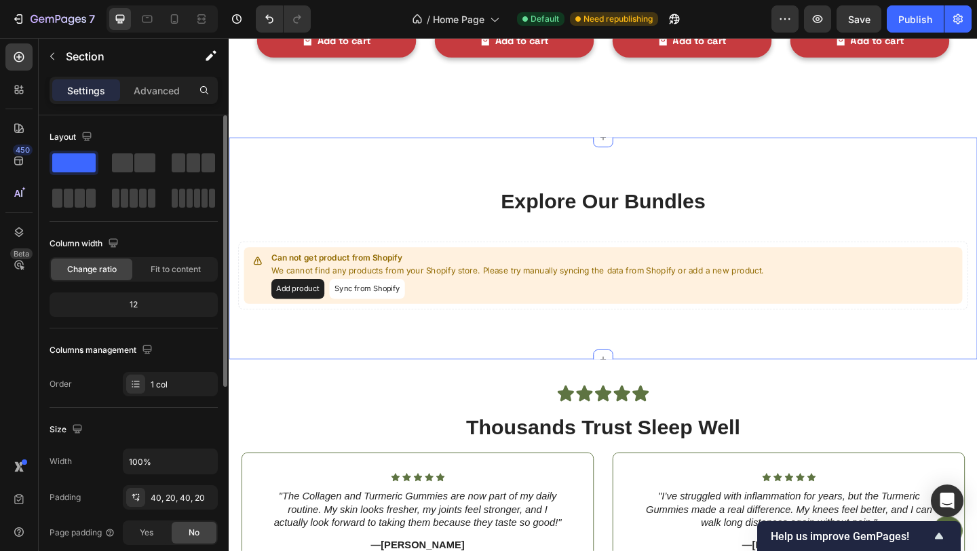
click at [484, 155] on div "Explore Our Bundles Heading Row Can not get product from Shopify We cannot find…" at bounding box center [636, 266] width 814 height 241
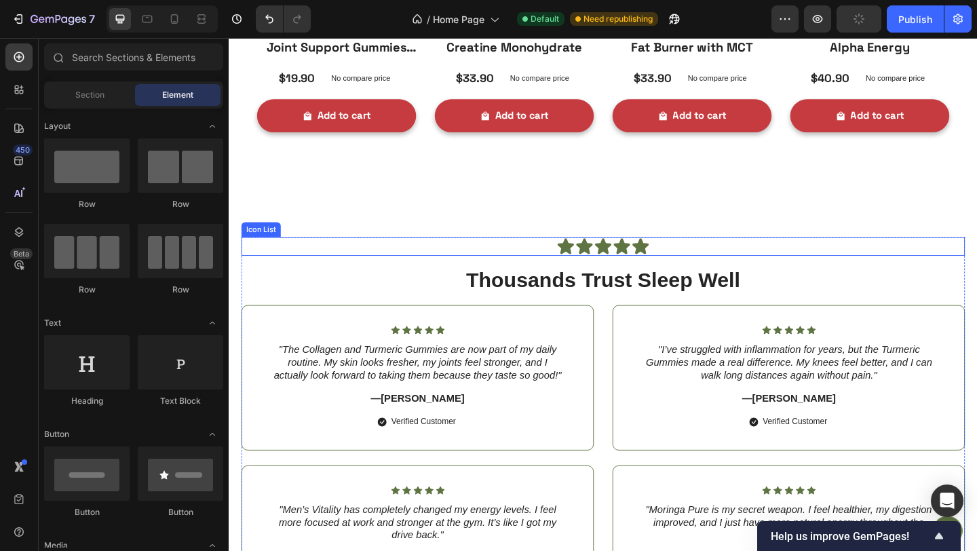
scroll to position [3314, 0]
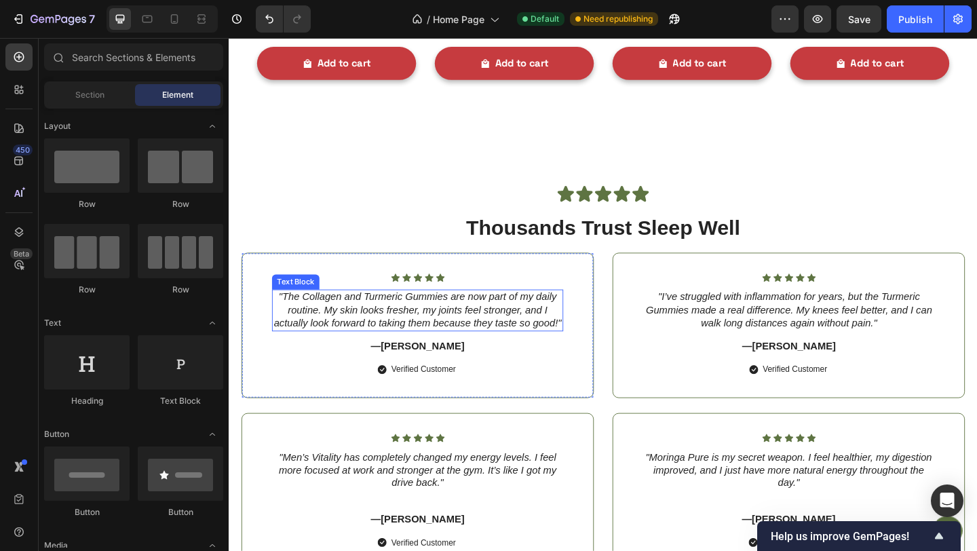
click at [353, 333] on icon ""The Collagen and Turmeric Gummies are now part of my daily routine. My skin lo…" at bounding box center [433, 333] width 313 height 40
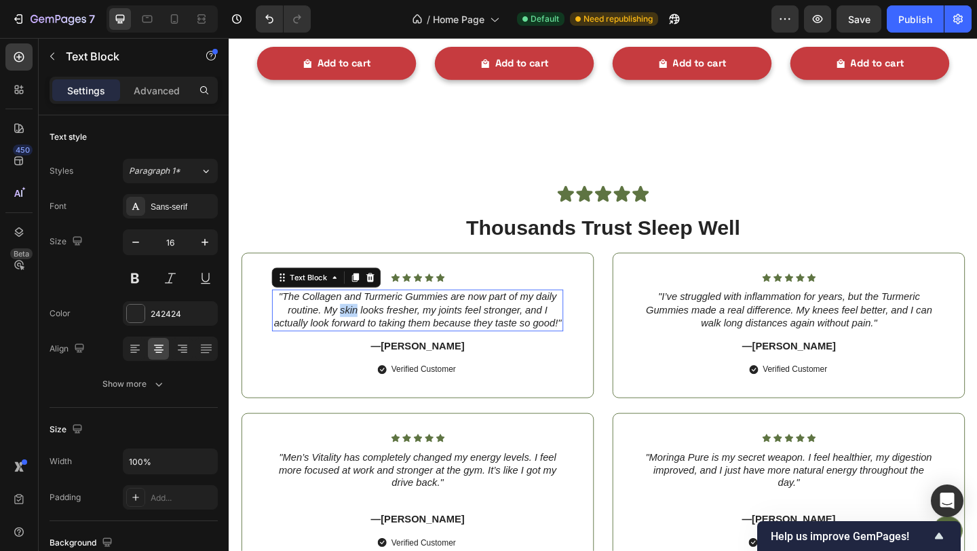
click at [353, 333] on icon ""The Collagen and Turmeric Gummies are now part of my daily routine. My skin lo…" at bounding box center [433, 333] width 313 height 40
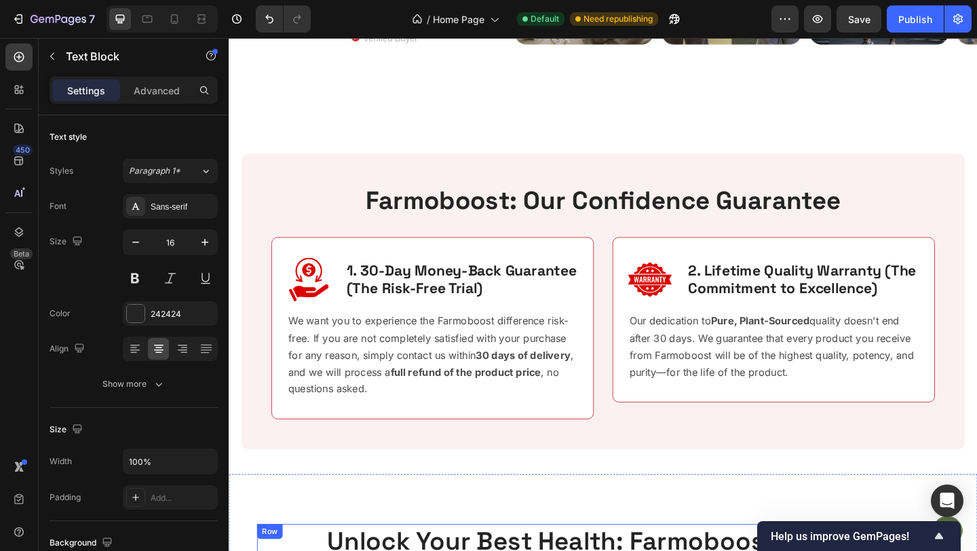
scroll to position [2437, 0]
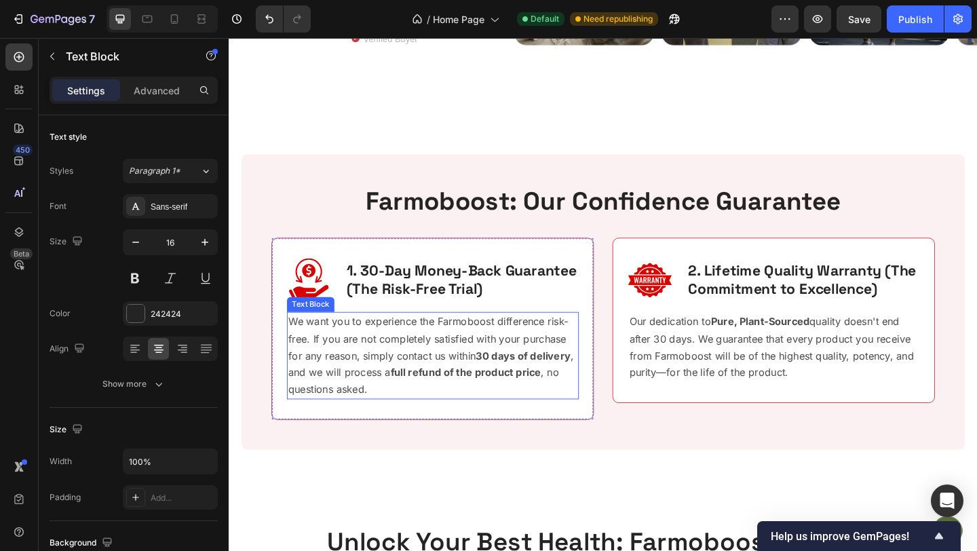
click at [452, 351] on p "We want you to experience the Farmoboost difference risk-free. If you are not c…" at bounding box center [450, 383] width 315 height 92
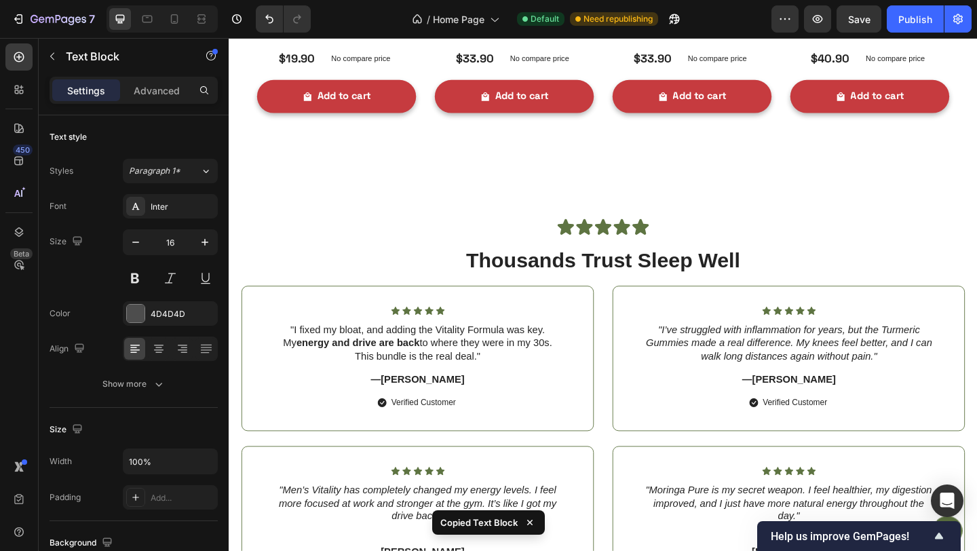
scroll to position [3296, 0]
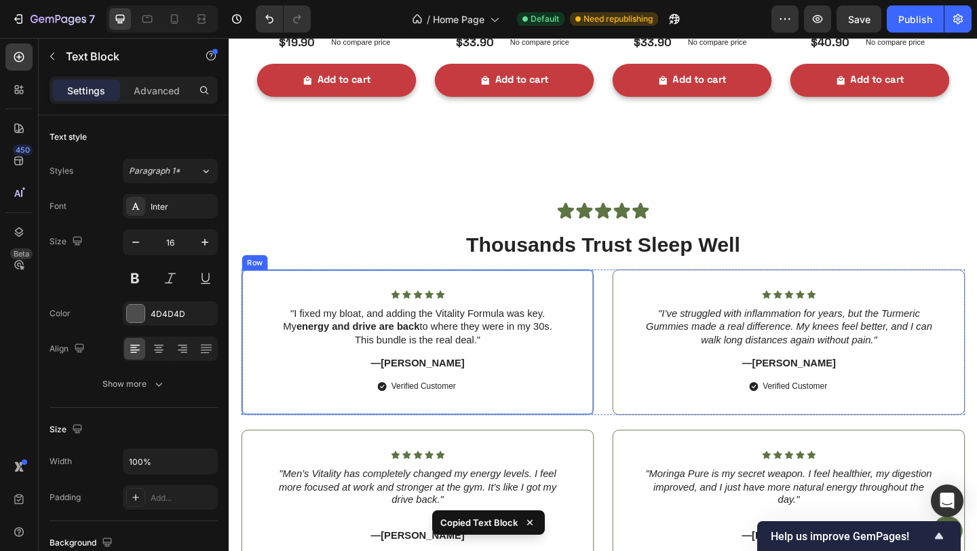
click at [383, 381] on div "Icon Icon Icon Icon Icon Icon List "I fixed my bloat, and adding the Vitality F…" at bounding box center [433, 368] width 317 height 113
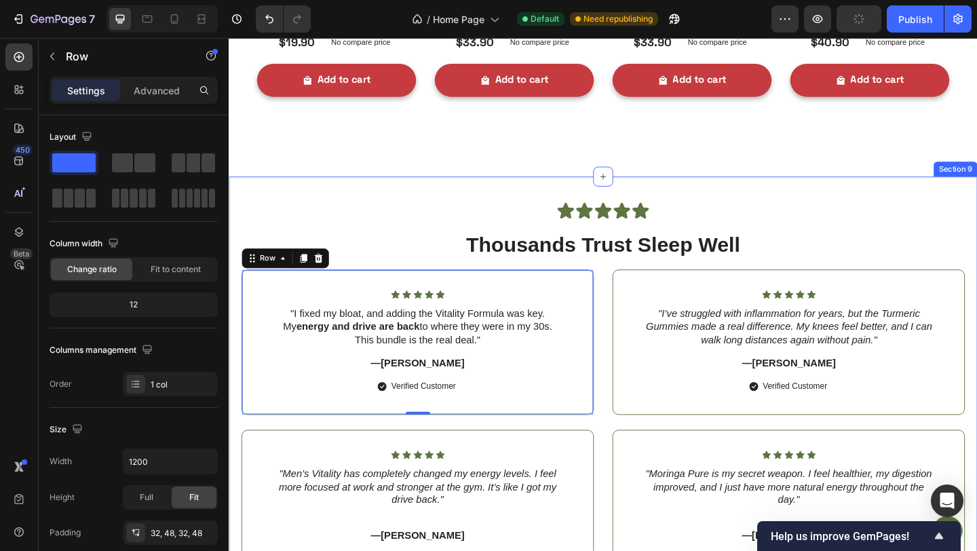
click at [530, 195] on div "Icon Icon Icon Icon Icon Icon List Thousands Trust Sleep Well Heading Icon Icon…" at bounding box center [636, 474] width 814 height 570
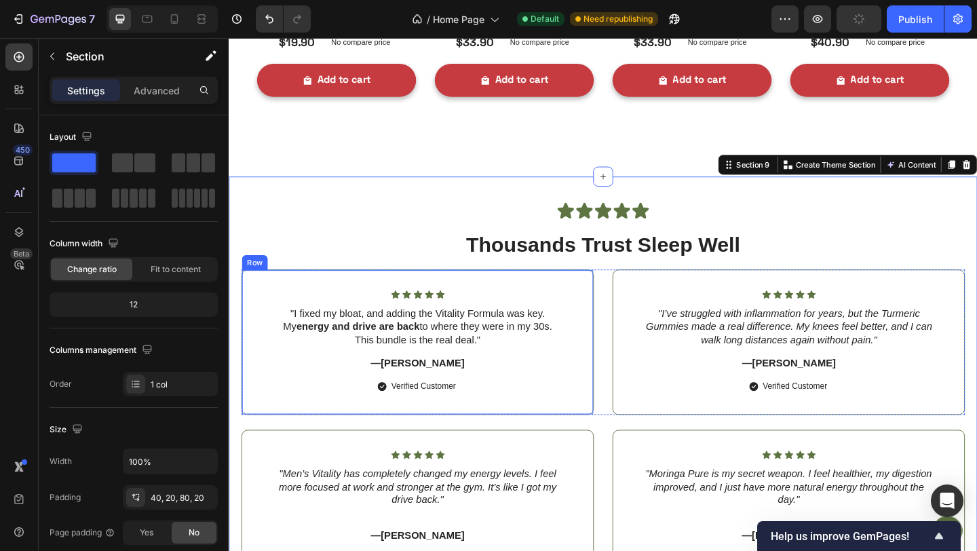
click at [454, 377] on div "Icon Icon Icon Icon Icon Icon List "I fixed my bloat, and adding the Vitality F…" at bounding box center [433, 368] width 317 height 113
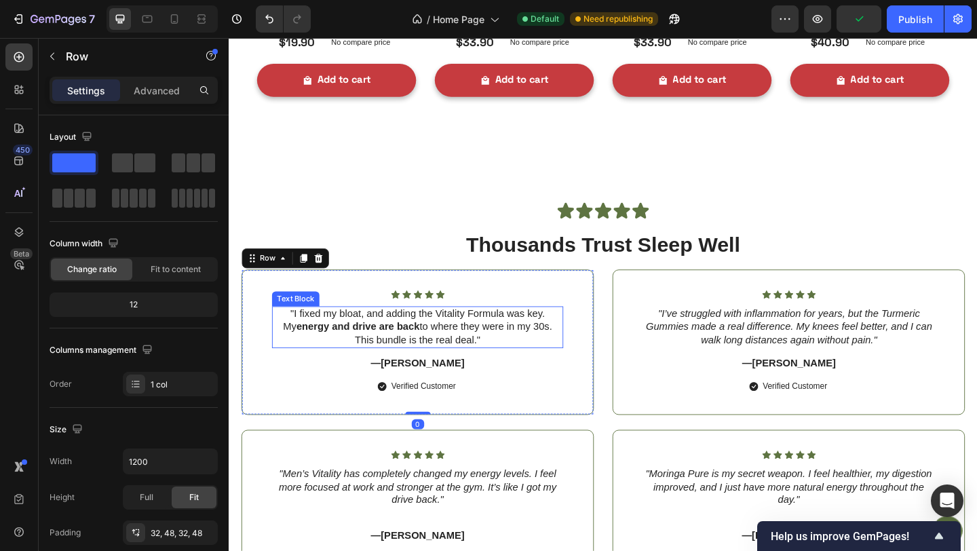
click at [463, 362] on p ""I fixed my bloat, and adding the Vitality Formula was key. My energy and drive…" at bounding box center [434, 352] width 314 height 42
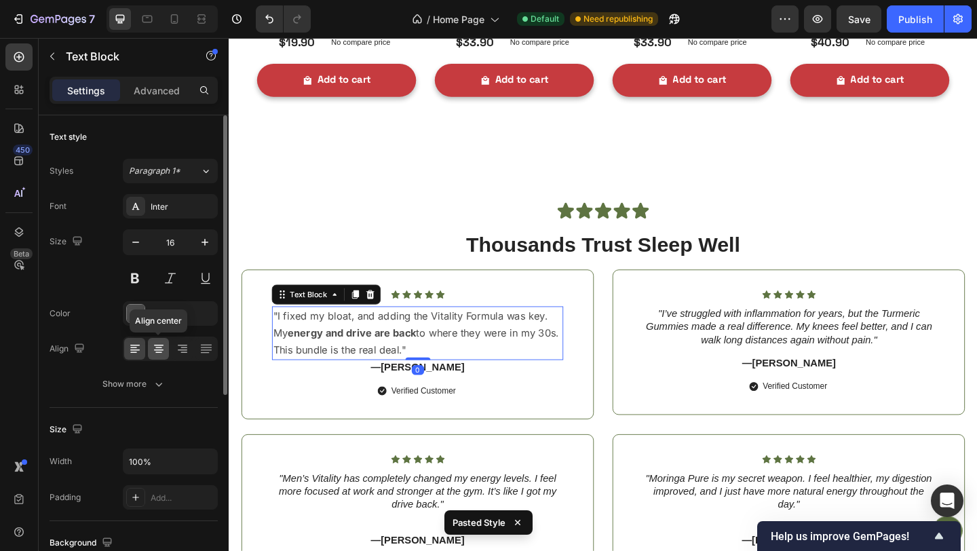
click at [151, 345] on div at bounding box center [158, 349] width 21 height 22
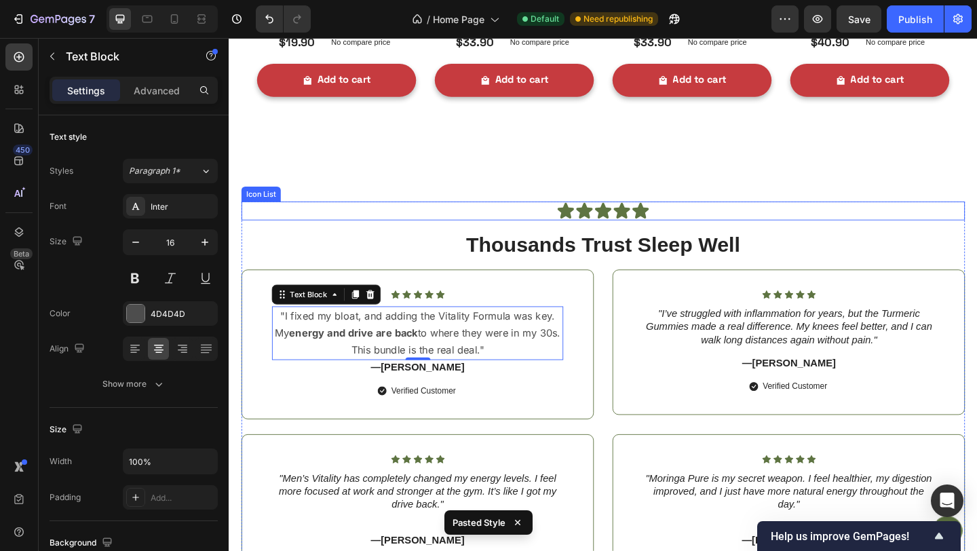
click at [387, 234] on div "Icon Icon Icon Icon Icon" at bounding box center [635, 226] width 787 height 20
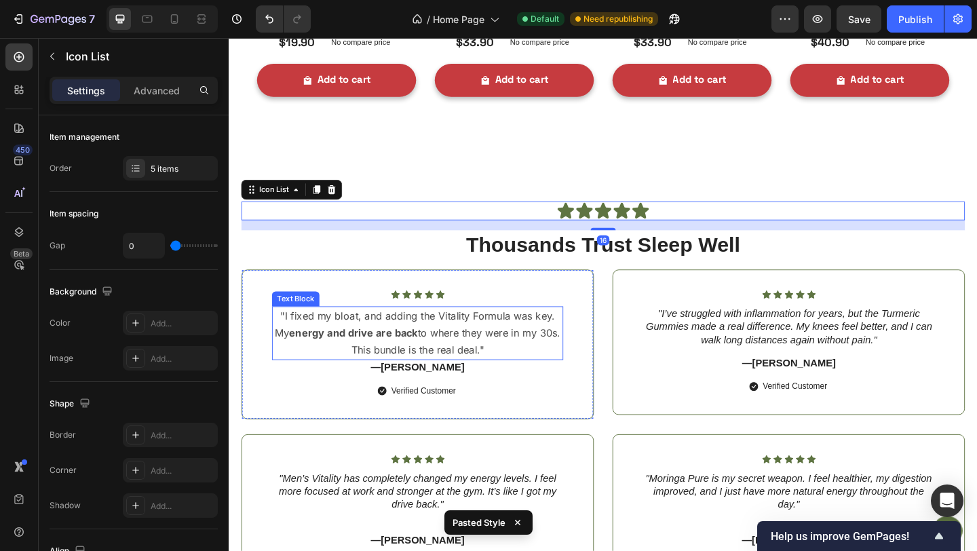
click at [446, 354] on p ""I fixed my bloat, and adding the Vitality Formula was key. My energy and drive…" at bounding box center [434, 359] width 314 height 56
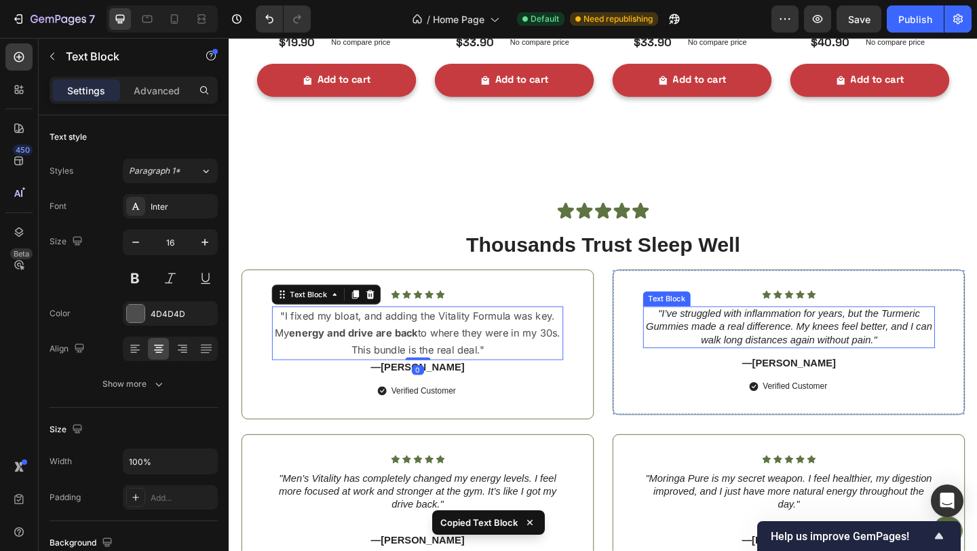
click at [829, 340] on icon ""I’ve struggled with inflammation for years, but the Turmeric Gummies made a re…" at bounding box center [837, 352] width 311 height 40
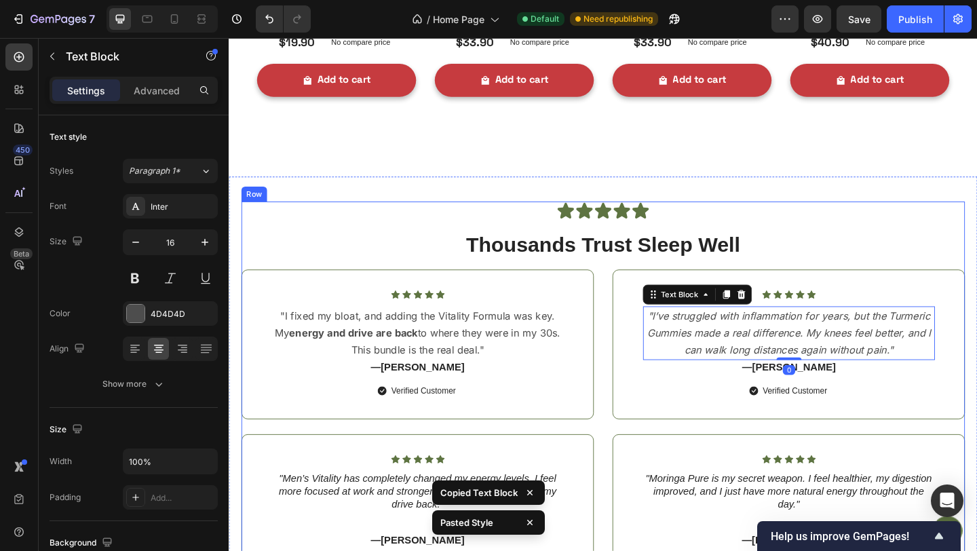
scroll to position [3394, 0]
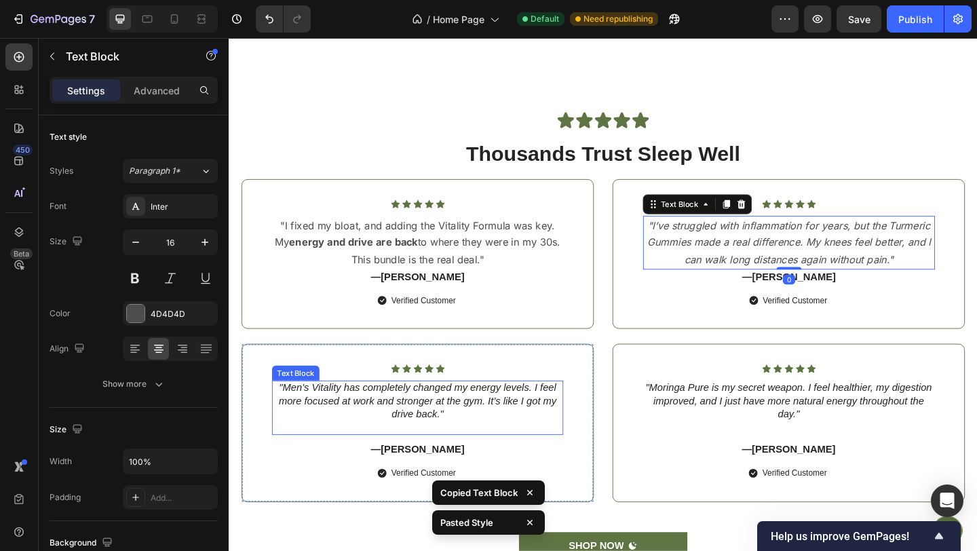
click at [442, 439] on p ""Men’s Vitality has completely changed my energy levels. I feel more focused at…" at bounding box center [434, 440] width 314 height 56
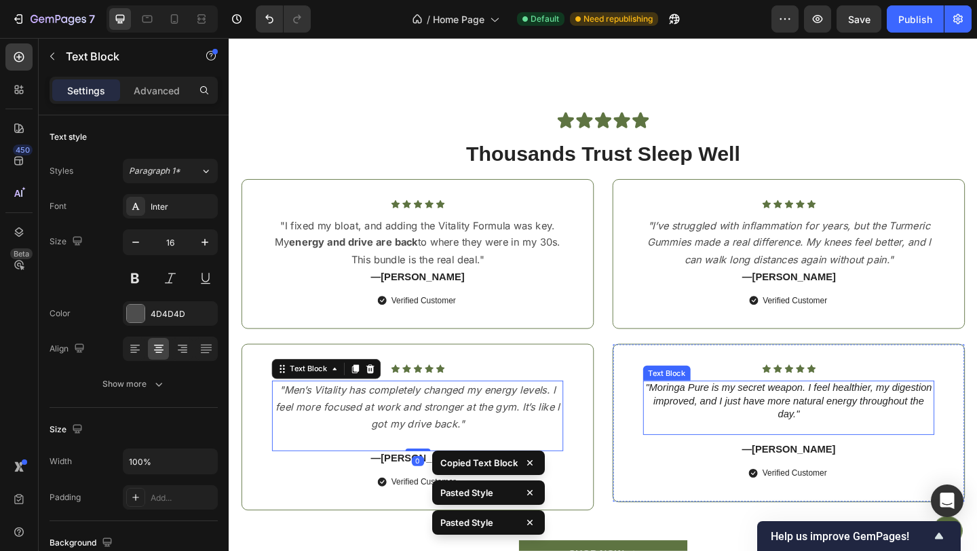
click at [785, 448] on p ""Moringa Pure is my secret weapon. I feel healthier, my digestion improved, and…" at bounding box center [837, 440] width 314 height 56
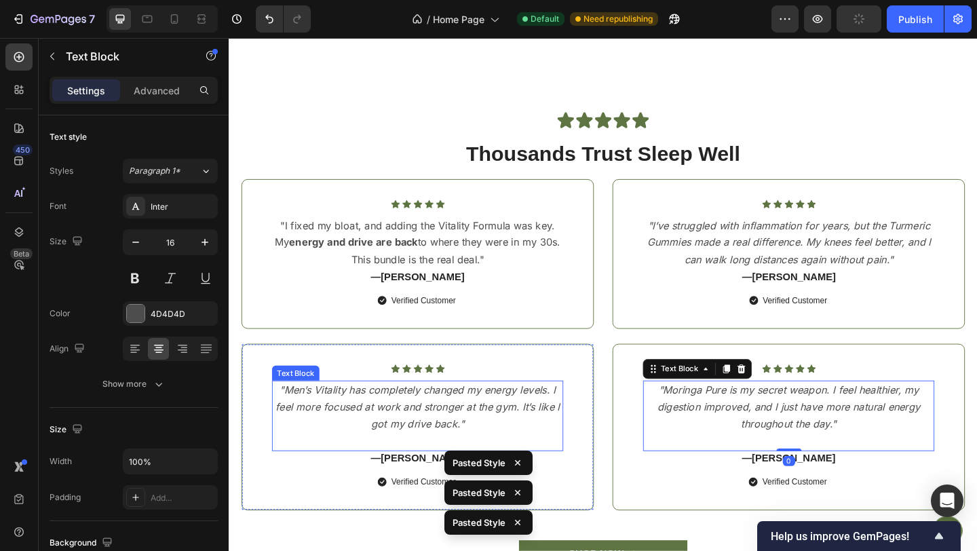
click at [512, 467] on p ""Men’s Vitality has completely changed my energy levels. I feel more focused at…" at bounding box center [434, 449] width 314 height 74
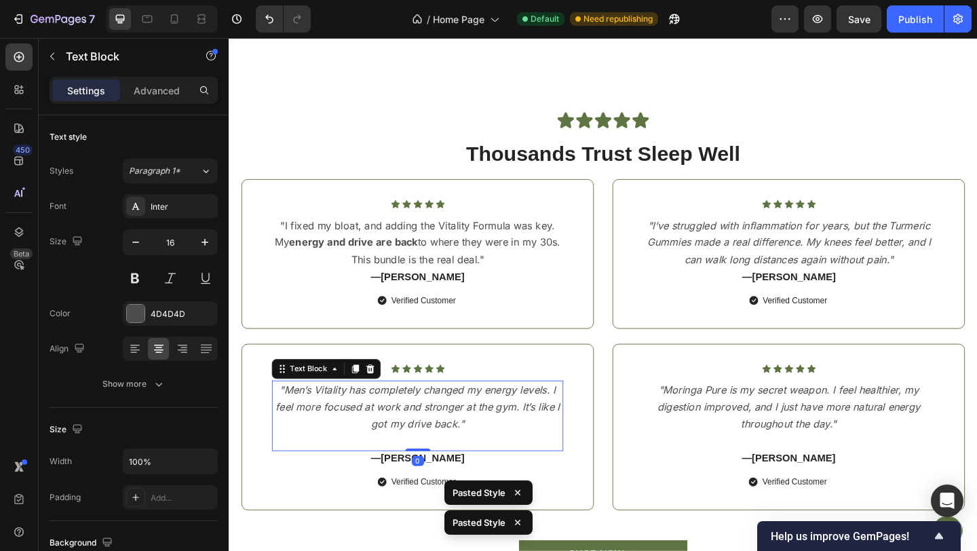
click at [438, 474] on p ""Men’s Vitality has completely changed my energy levels. I feel more focused at…" at bounding box center [434, 449] width 314 height 74
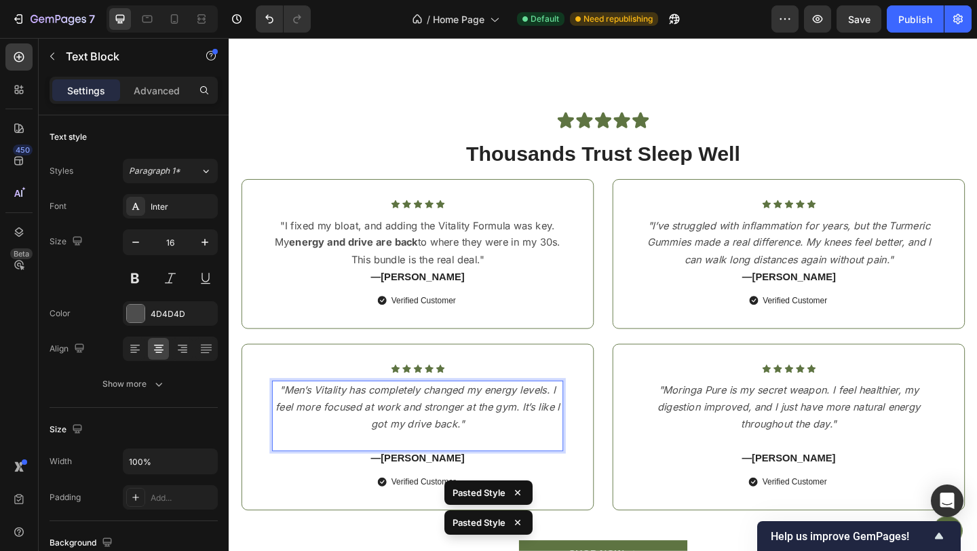
click at [438, 474] on p ""Men’s Vitality has completely changed my energy levels. I feel more focused at…" at bounding box center [434, 449] width 314 height 74
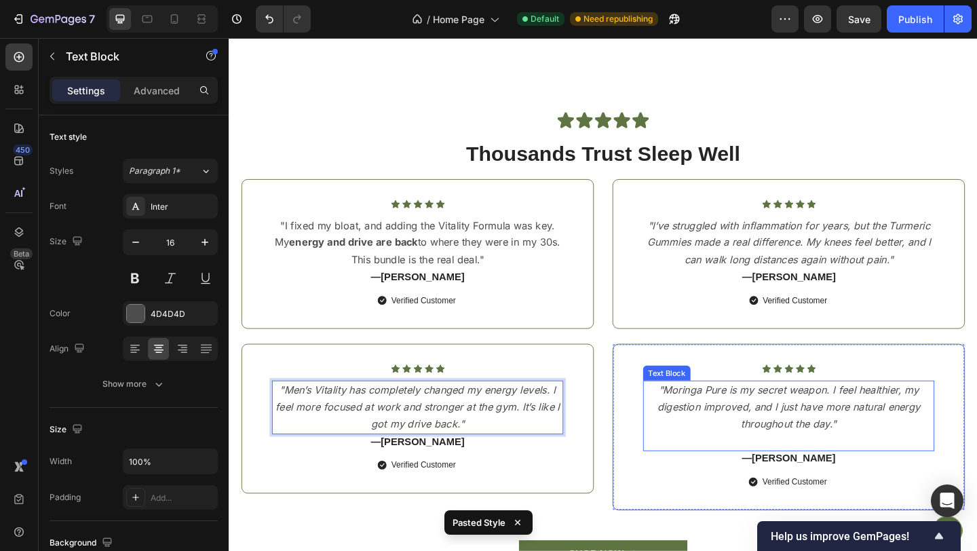
click at [825, 454] on icon ""Moringa Pure is my secret weapon. I feel healthier, my digestion improved, and…" at bounding box center [838, 439] width 286 height 50
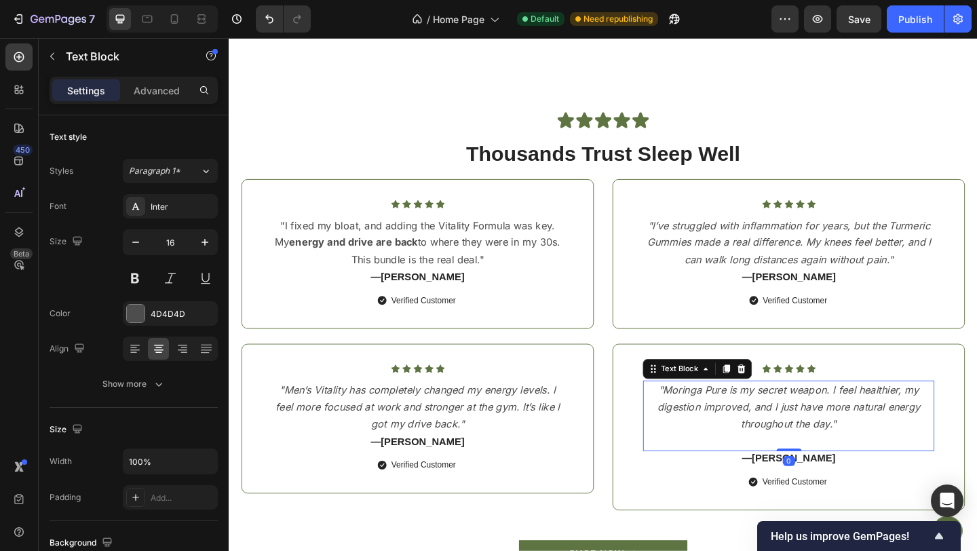
click at [825, 471] on p ""Moringa Pure is my secret weapon. I feel healthier, my digestion improved, and…" at bounding box center [837, 449] width 314 height 74
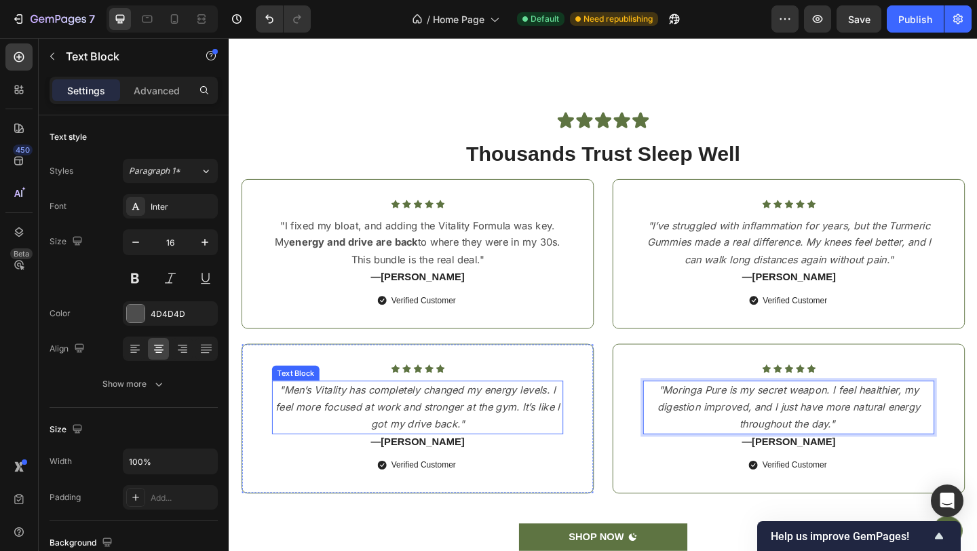
click at [364, 440] on icon ""Men’s Vitality has completely changed my energy levels. I feel more focused at…" at bounding box center [433, 439] width 309 height 50
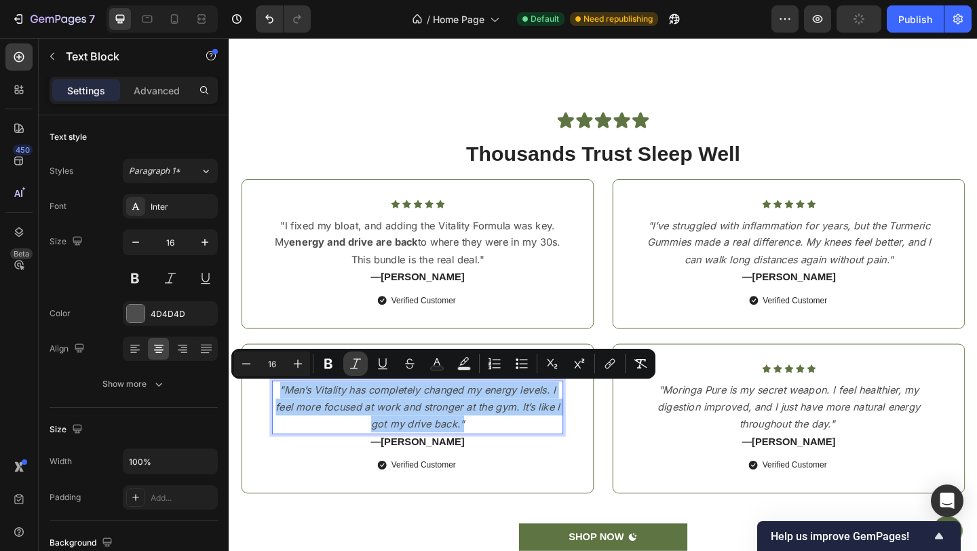
click at [359, 362] on icon "Editor contextual toolbar" at bounding box center [356, 364] width 14 height 14
click at [796, 281] on icon ""I’ve struggled with inflammation for years, but the Turmeric Gummies made a re…" at bounding box center [838, 260] width 309 height 50
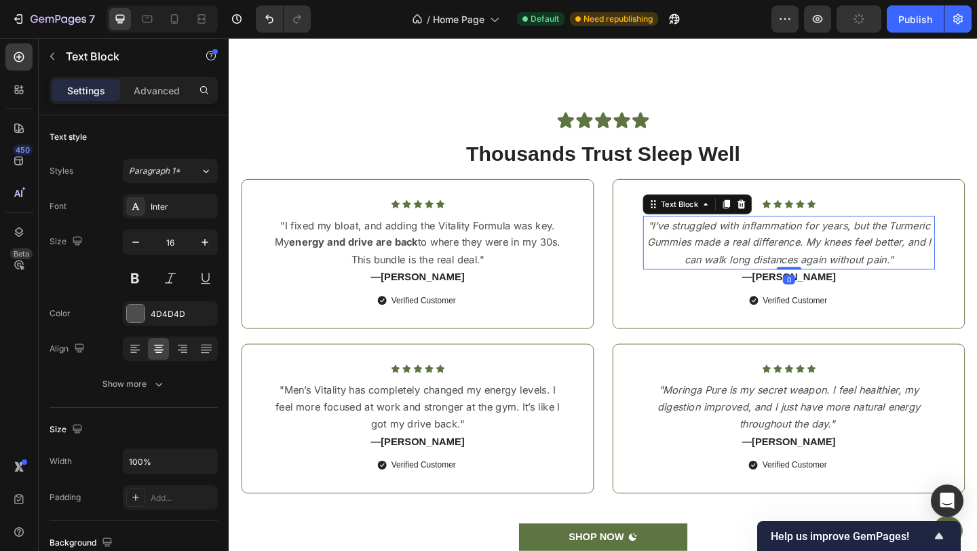
click at [796, 281] on icon ""I’ve struggled with inflammation for years, but the Turmeric Gummies made a re…" at bounding box center [838, 260] width 309 height 50
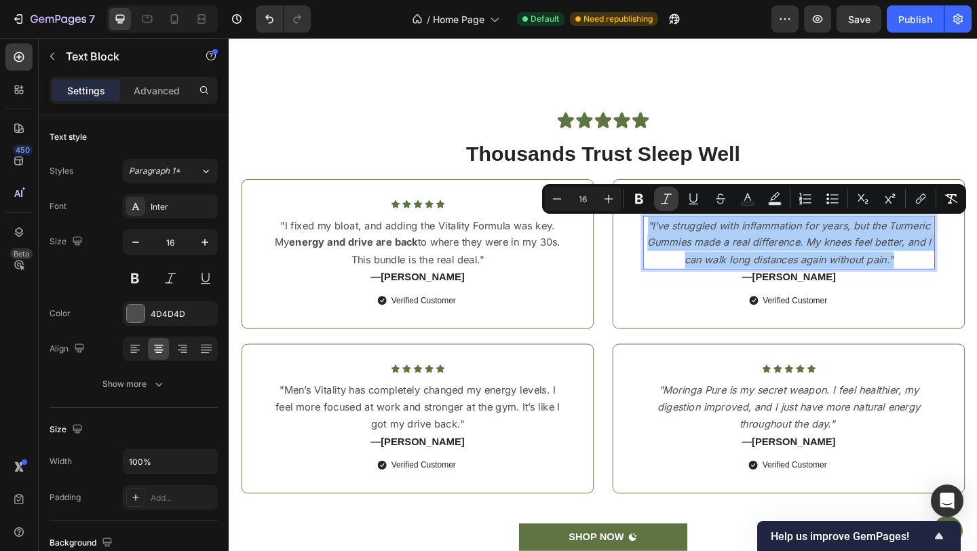
click at [661, 195] on icon "Editor contextual toolbar" at bounding box center [666, 199] width 14 height 14
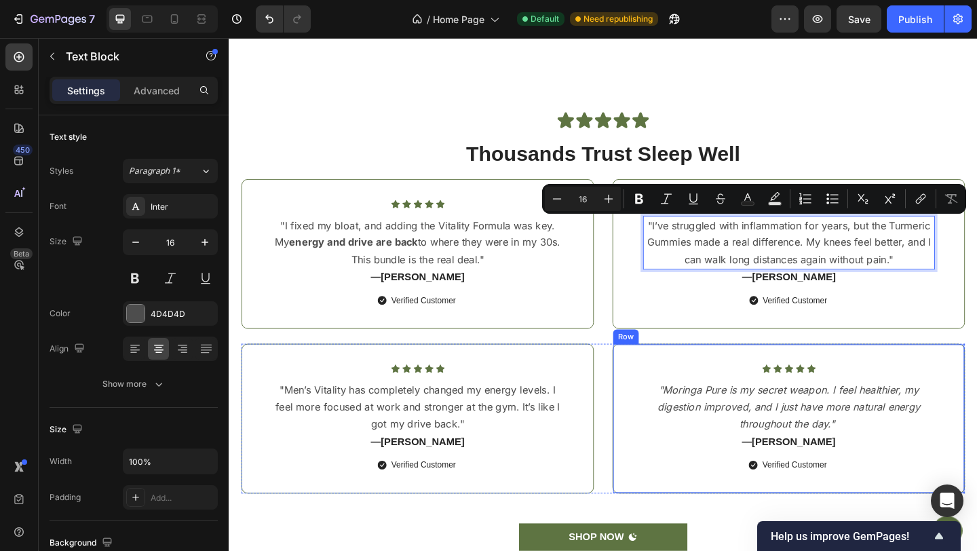
click at [679, 403] on div "Icon Icon Icon Icon Icon Icon List "Moringa Pure is my secret weapon. I feel he…" at bounding box center [837, 452] width 317 height 118
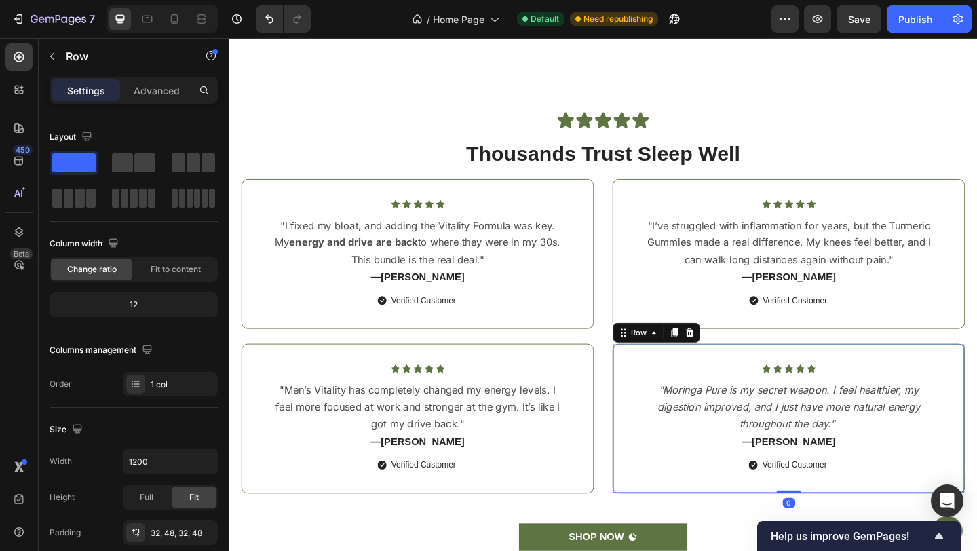
scroll to position [3426, 0]
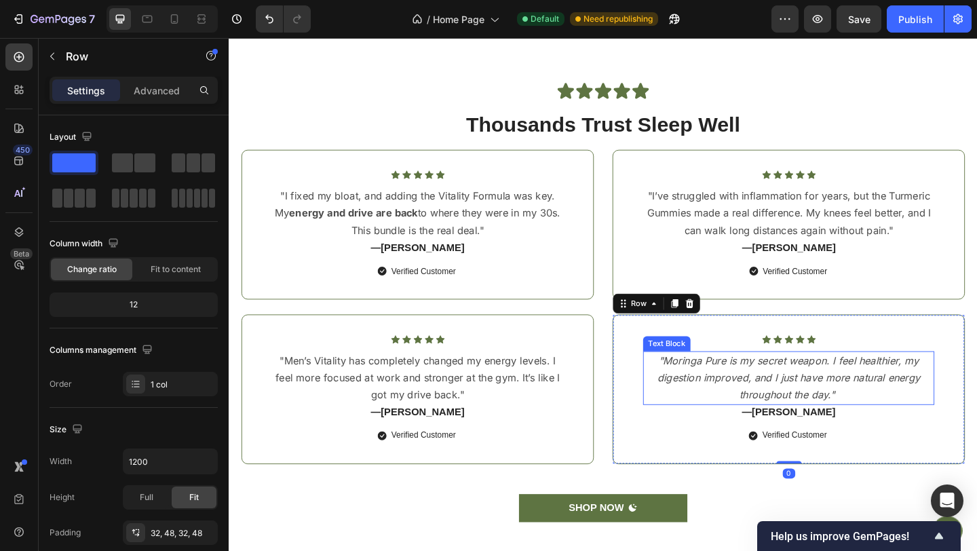
click at [786, 413] on icon ""Moringa Pure is my secret weapon. I feel healthier, my digestion improved, and…" at bounding box center [838, 407] width 286 height 50
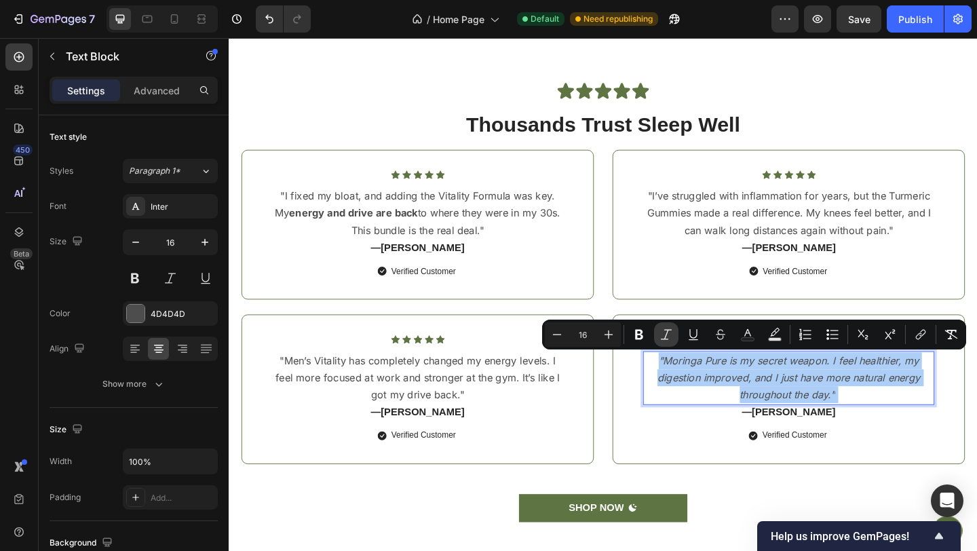
click at [671, 335] on icon "Editor contextual toolbar" at bounding box center [666, 335] width 14 height 14
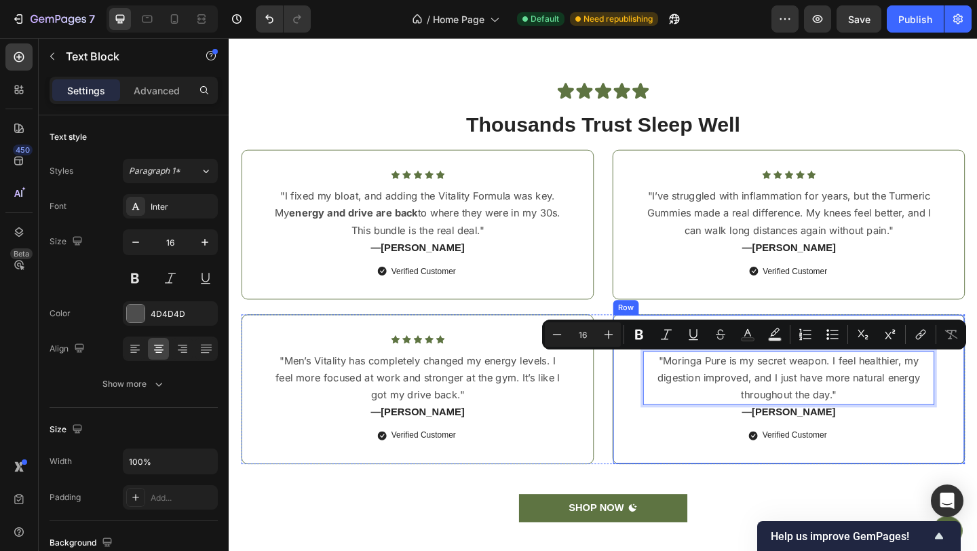
click at [661, 454] on div "Icon Icon Icon Icon Icon Icon List "Moringa Pure is my secret weapon. I feel he…" at bounding box center [837, 419] width 383 height 163
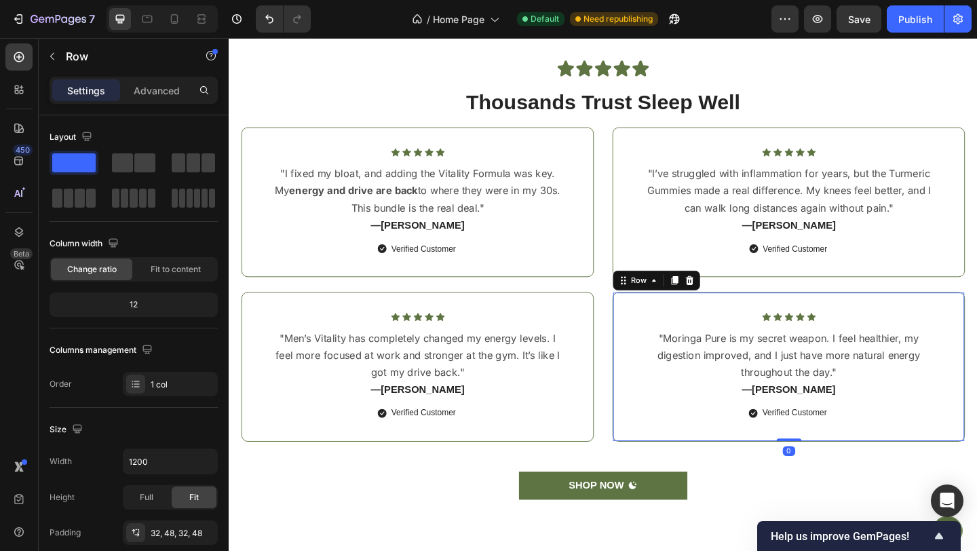
scroll to position [3451, 0]
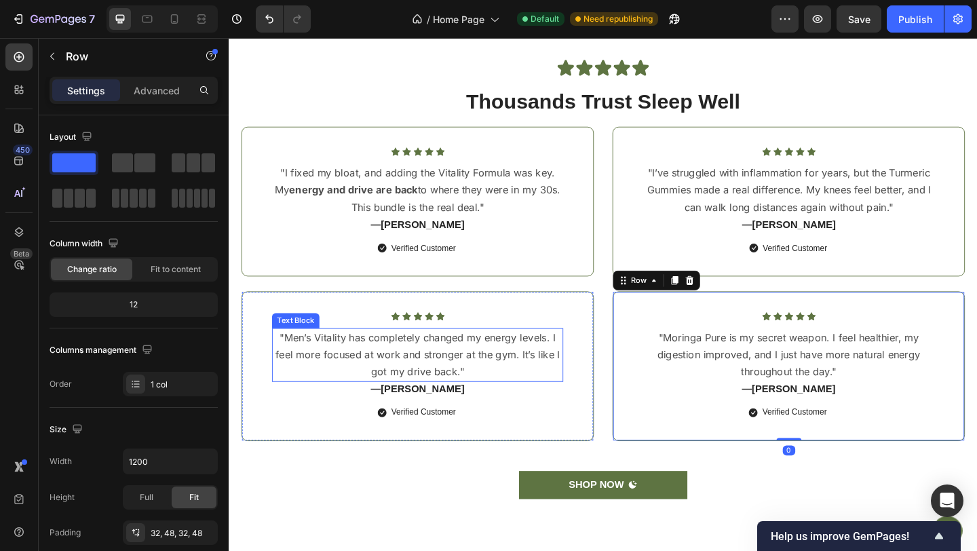
click at [389, 368] on p ""Men’s Vitality has completely changed my energy levels. I feel more focused at…" at bounding box center [434, 383] width 314 height 56
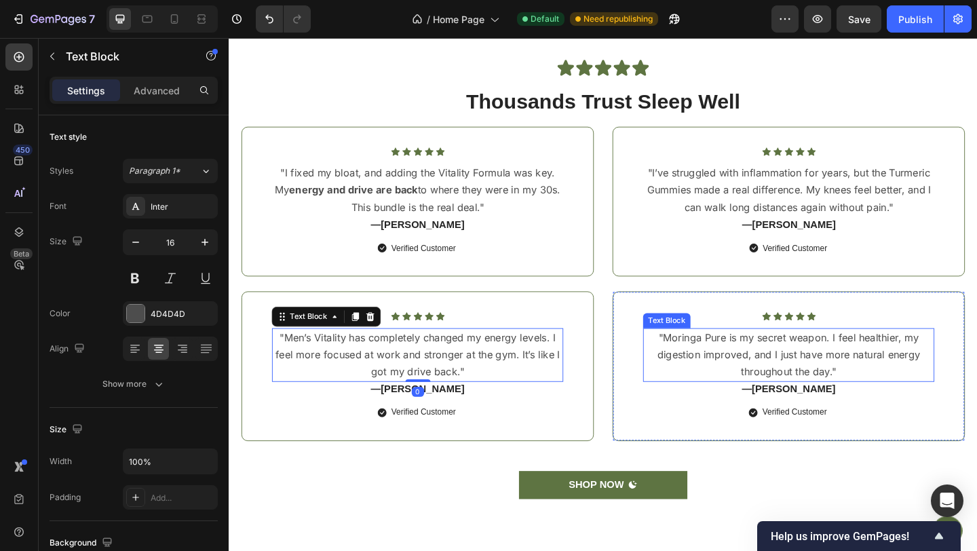
click at [714, 378] on p ""Moringa Pure is my secret weapon. I feel healthier, my digestion improved, and…" at bounding box center [837, 383] width 314 height 56
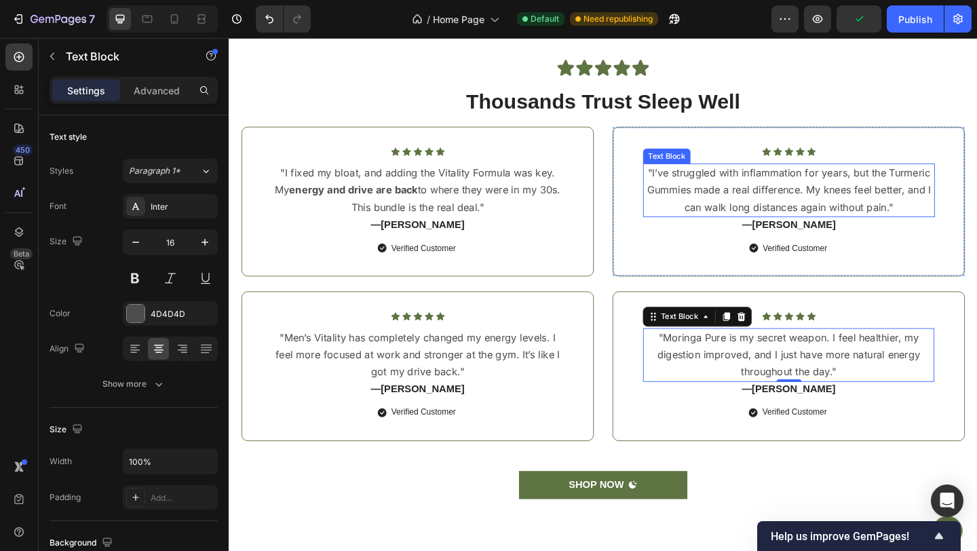
click at [717, 219] on p ""I’ve struggled with inflammation for years, but the Turmeric Gummies made a re…" at bounding box center [837, 204] width 315 height 56
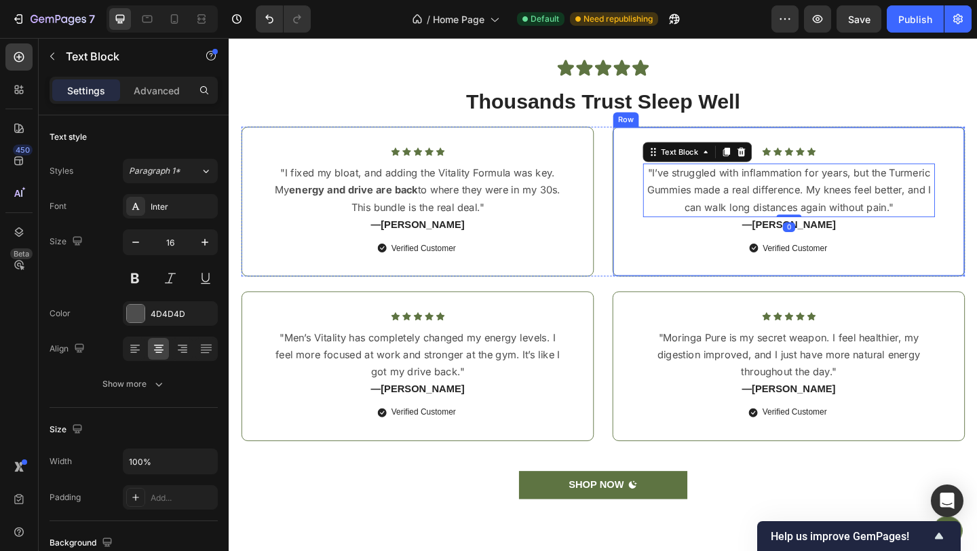
click at [689, 291] on div "Icon Icon Icon Icon Icon Icon List "I’ve struggled with inflammation for years,…" at bounding box center [837, 215] width 383 height 163
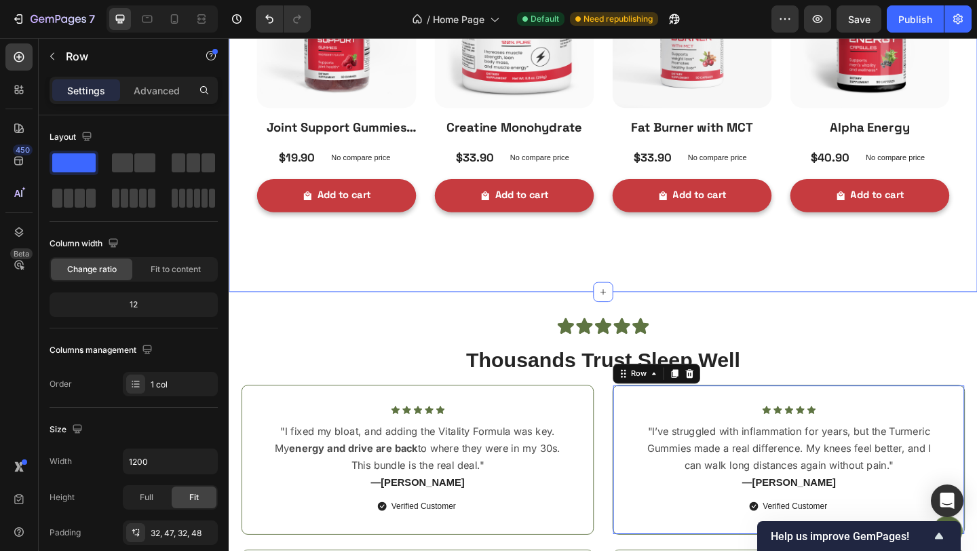
scroll to position [3199, 0]
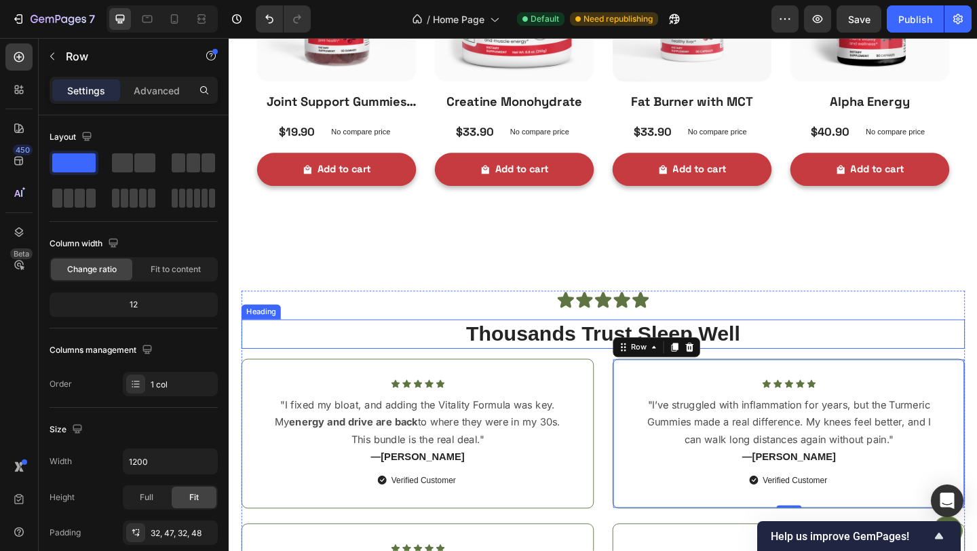
click at [521, 355] on h2 "Thousands Trust Sleep Well" at bounding box center [636, 360] width 465 height 32
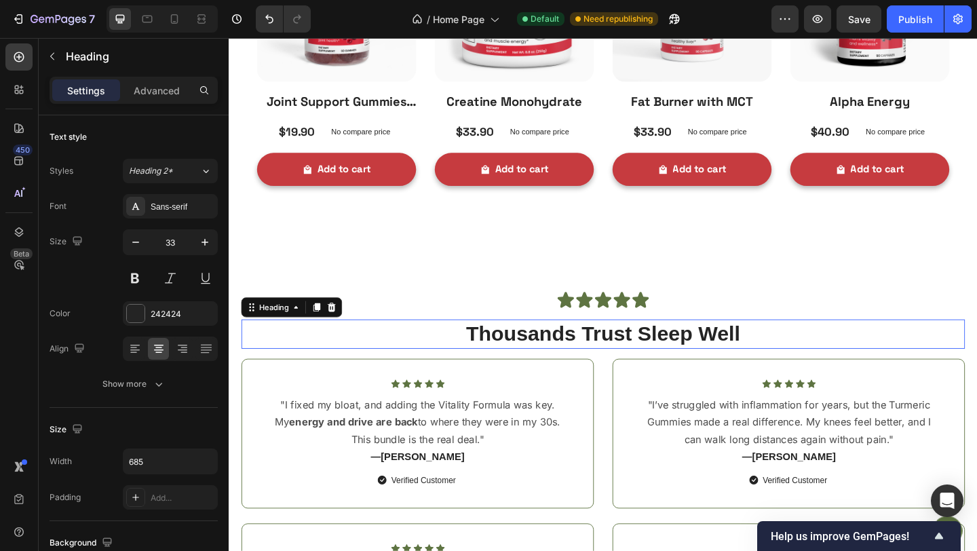
click at [521, 355] on h2 "Thousands Trust Sleep Well" at bounding box center [636, 360] width 465 height 32
click at [521, 355] on p "Thousands Trust Sleep Well" at bounding box center [636, 359] width 462 height 29
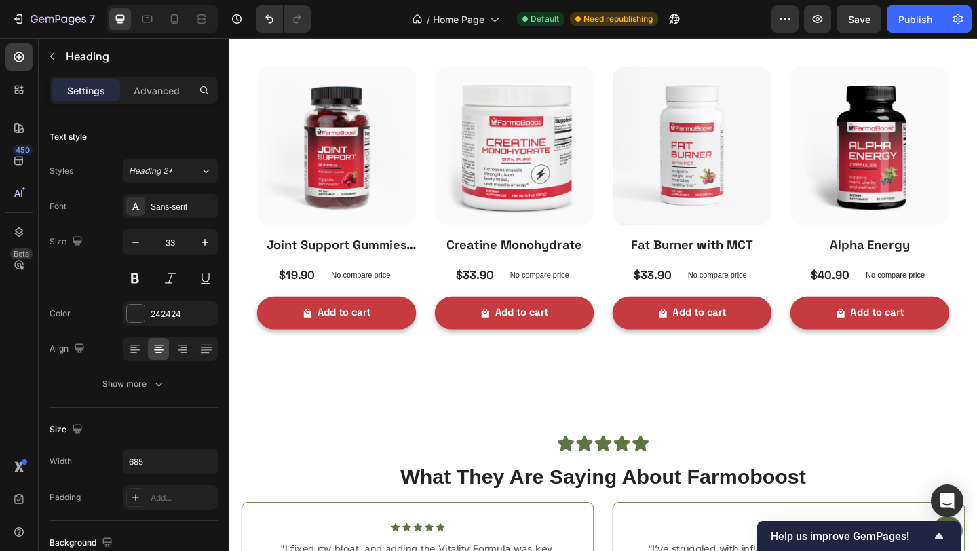
scroll to position [3073, 0]
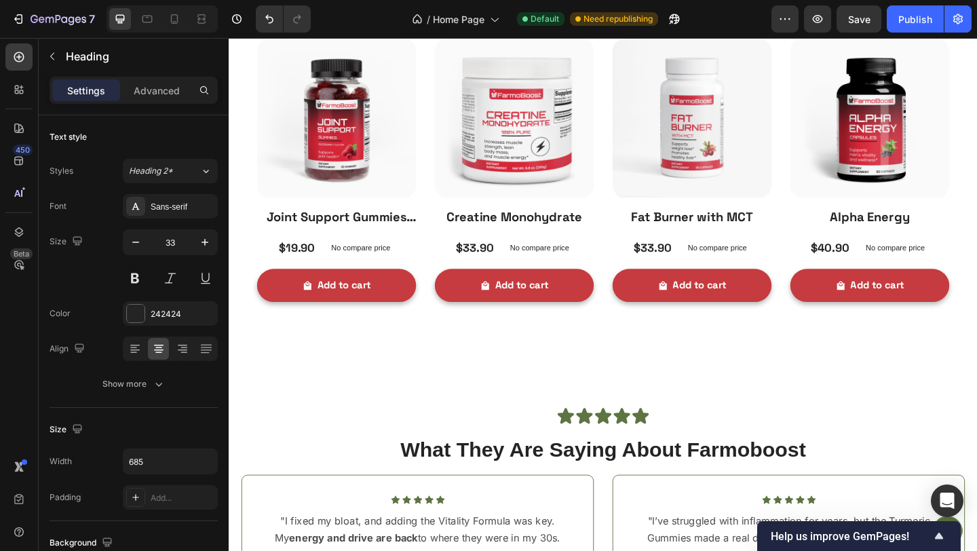
click at [798, 484] on h2 "What They Are Saying About Farmoboost" at bounding box center [636, 486] width 465 height 32
click at [808, 492] on p "What They Are Saying About Farmoboost" at bounding box center [636, 485] width 462 height 29
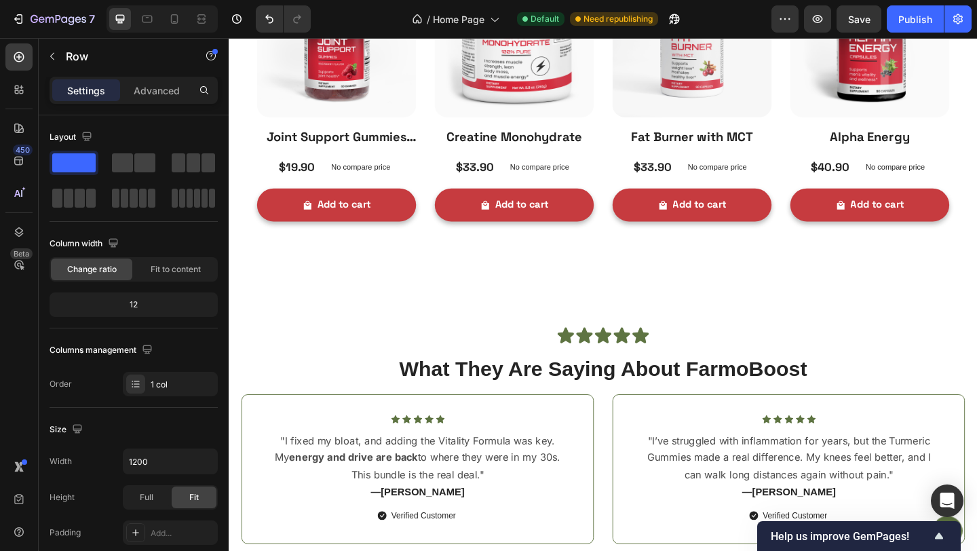
scroll to position [3232, 0]
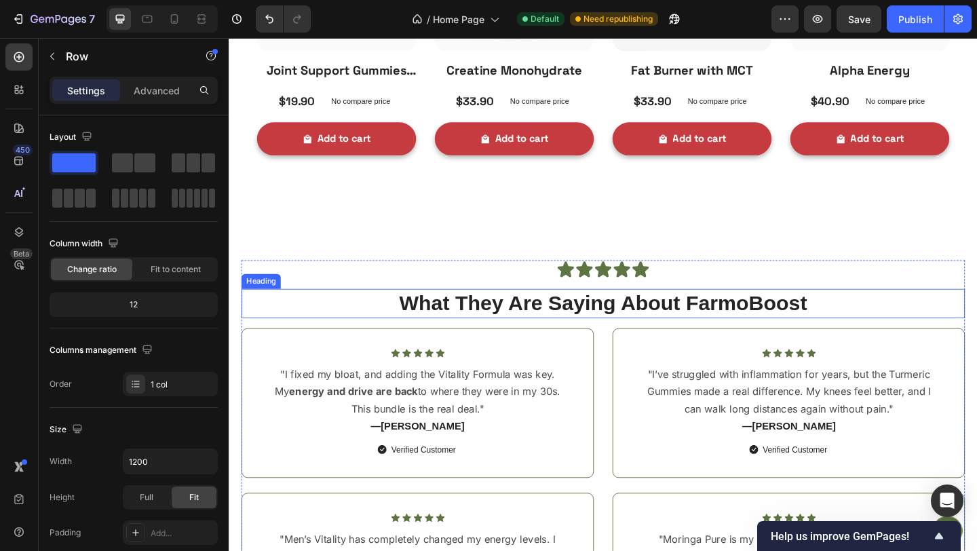
click at [813, 322] on h2 "What They Are Saying About FarmoBoost" at bounding box center [636, 327] width 465 height 32
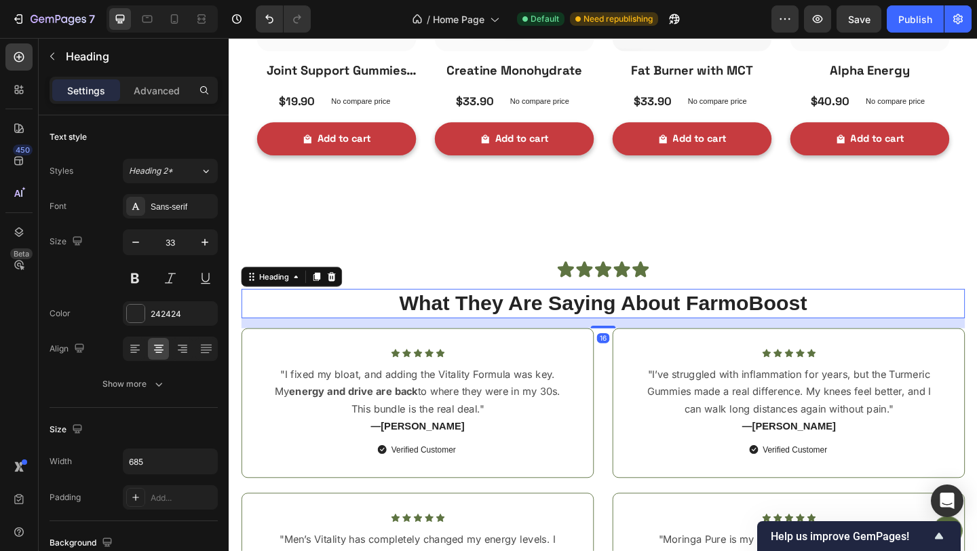
click at [813, 322] on h2 "What They Are Saying About FarmoBoost" at bounding box center [636, 327] width 465 height 32
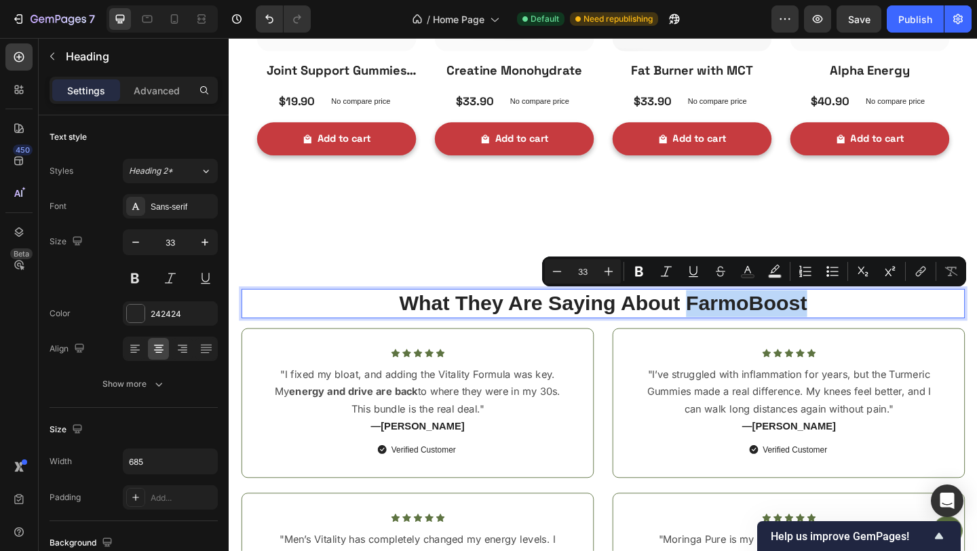
click at [813, 322] on p "What They Are Saying About FarmoBoost" at bounding box center [636, 326] width 462 height 29
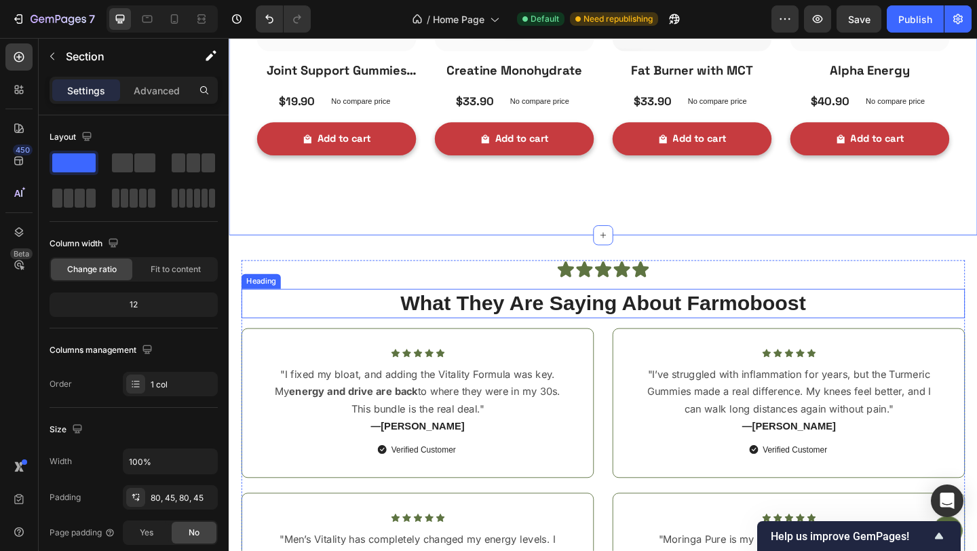
click at [335, 311] on div "What They Are Saying About Farmoboost" at bounding box center [635, 327] width 787 height 32
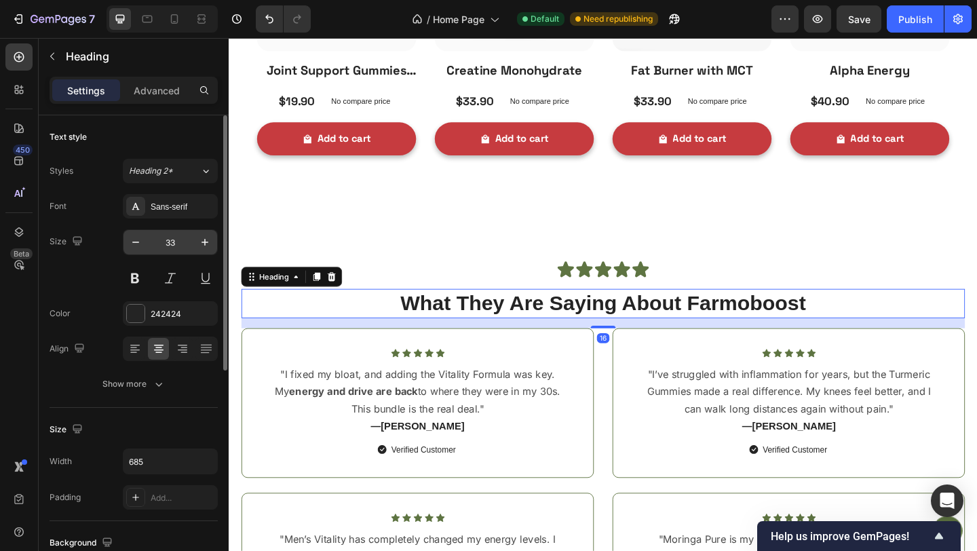
click at [168, 243] on input "33" at bounding box center [170, 242] width 45 height 24
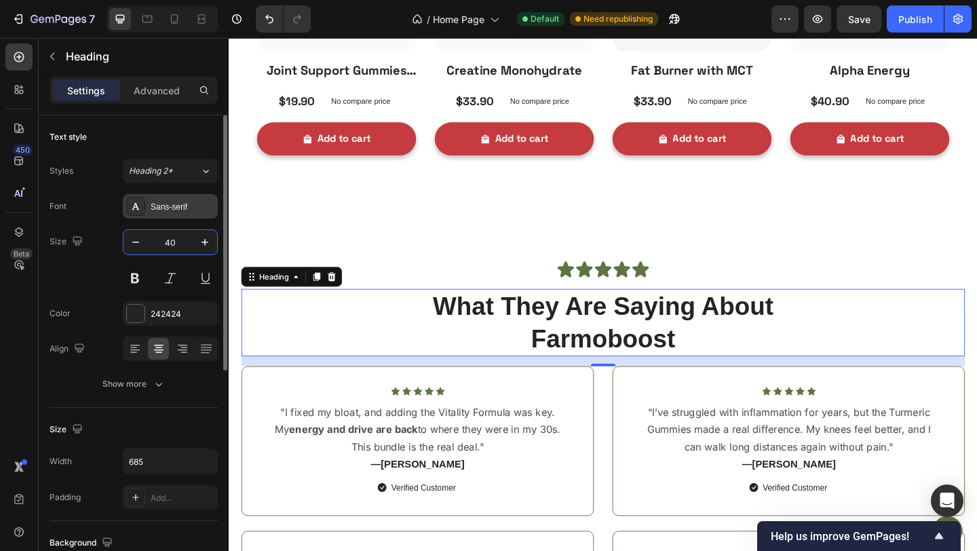
type input "40"
click at [142, 195] on div "Sans-serif" at bounding box center [170, 206] width 95 height 24
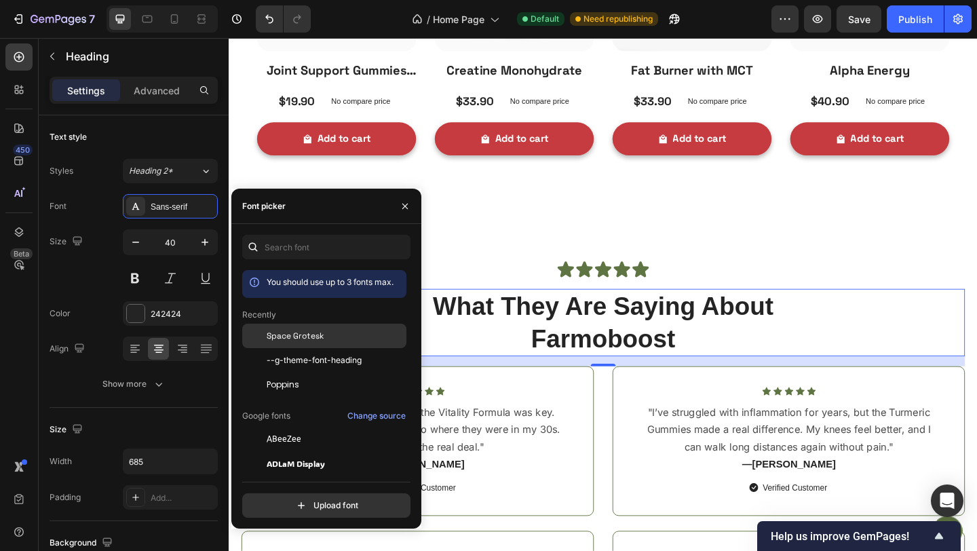
click at [328, 343] on div "Space Grotesk" at bounding box center [324, 336] width 164 height 24
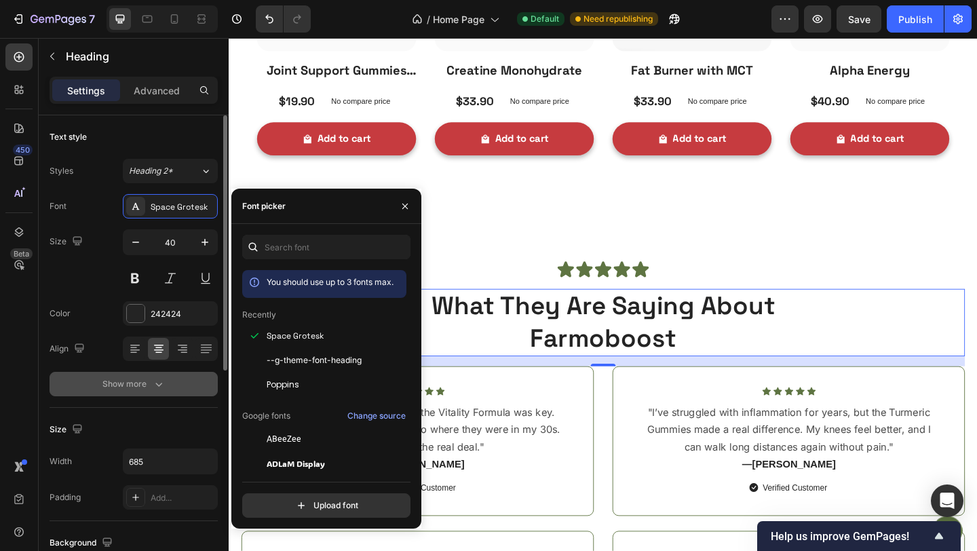
click at [157, 382] on icon "button" at bounding box center [159, 384] width 14 height 14
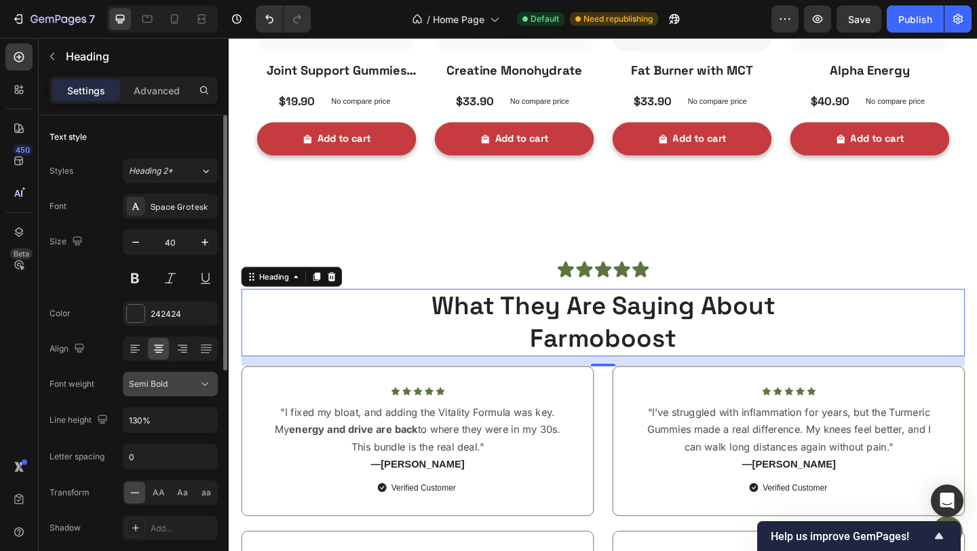
click at [161, 384] on span "Semi Bold" at bounding box center [148, 383] width 39 height 10
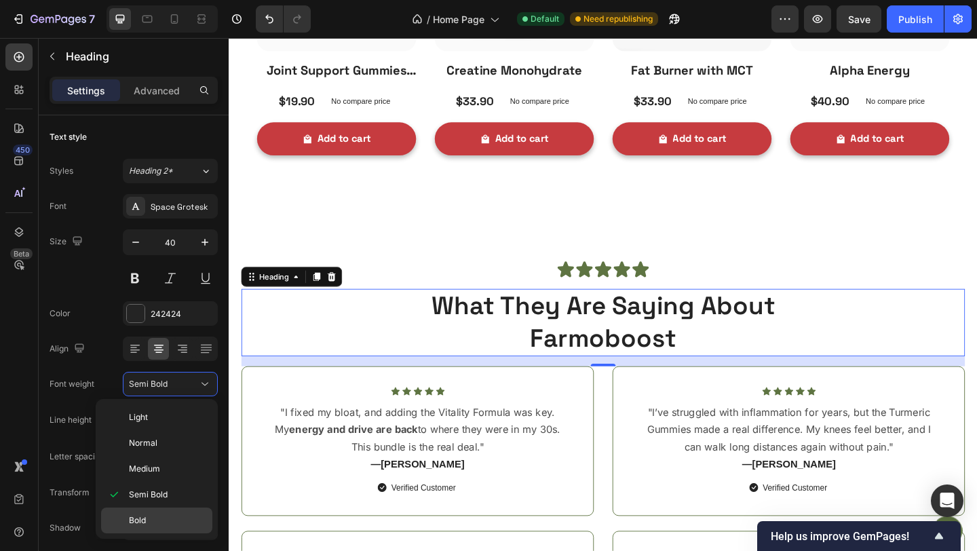
click at [161, 520] on p "Bold" at bounding box center [167, 520] width 77 height 12
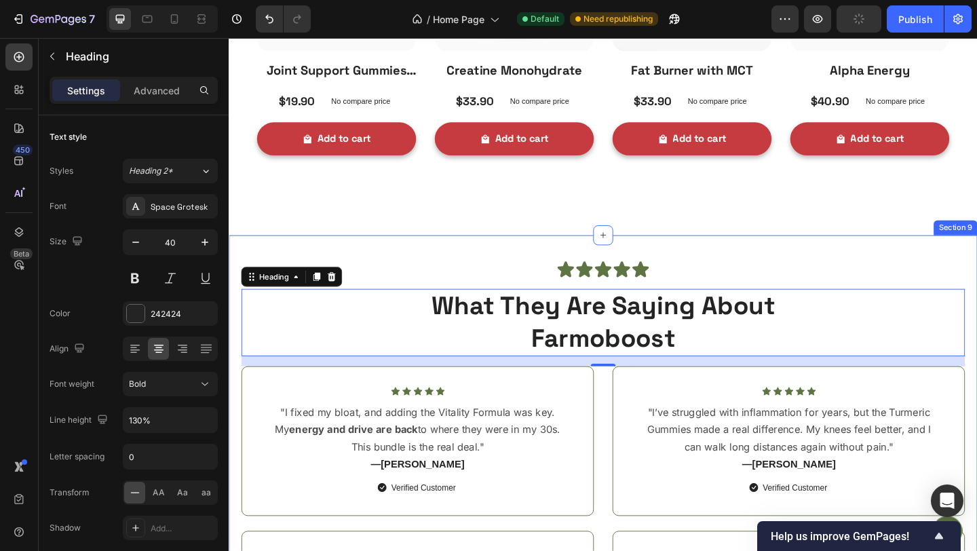
click at [418, 258] on div "Icon Icon Icon Icon Icon Icon List What They Are Saying About Farmoboost Headin…" at bounding box center [636, 555] width 814 height 607
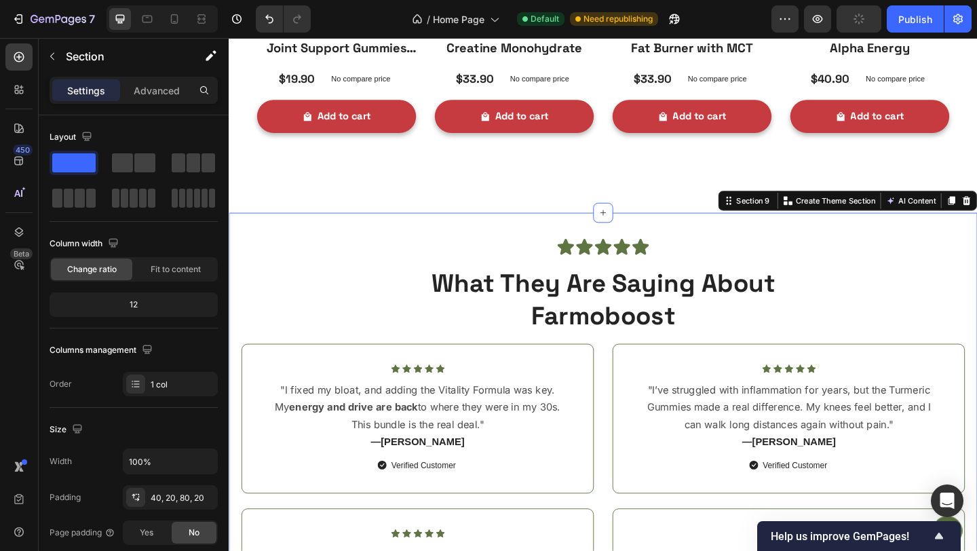
scroll to position [3260, 0]
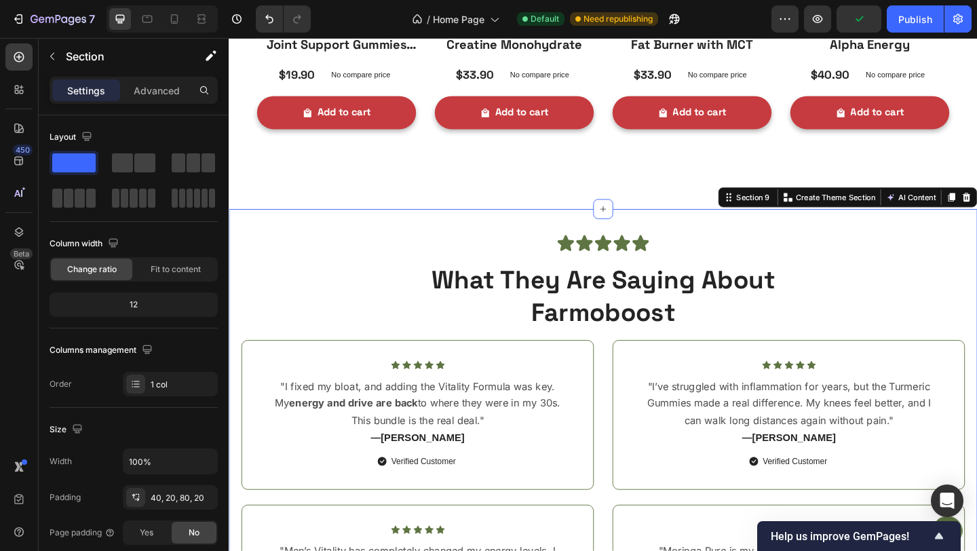
click at [163, 79] on div "Settings Advanced" at bounding box center [134, 90] width 168 height 27
click at [154, 94] on p "Advanced" at bounding box center [157, 90] width 46 height 14
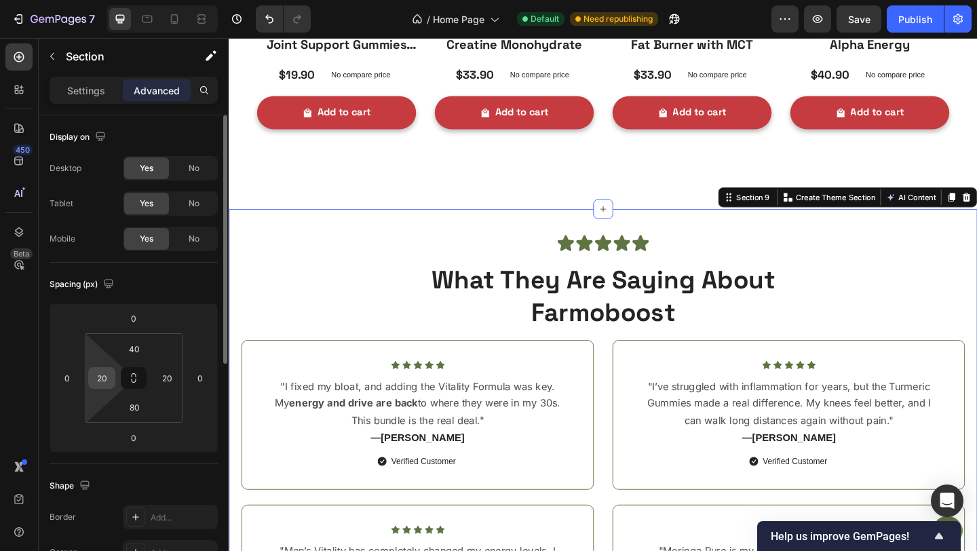
click at [107, 368] on input "20" at bounding box center [102, 378] width 20 height 20
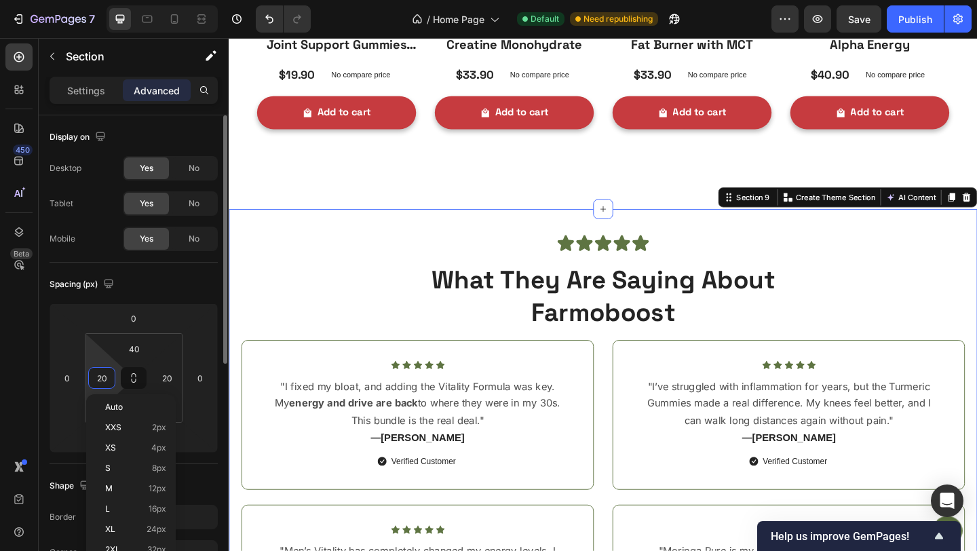
click at [107, 368] on input "20" at bounding box center [102, 378] width 20 height 20
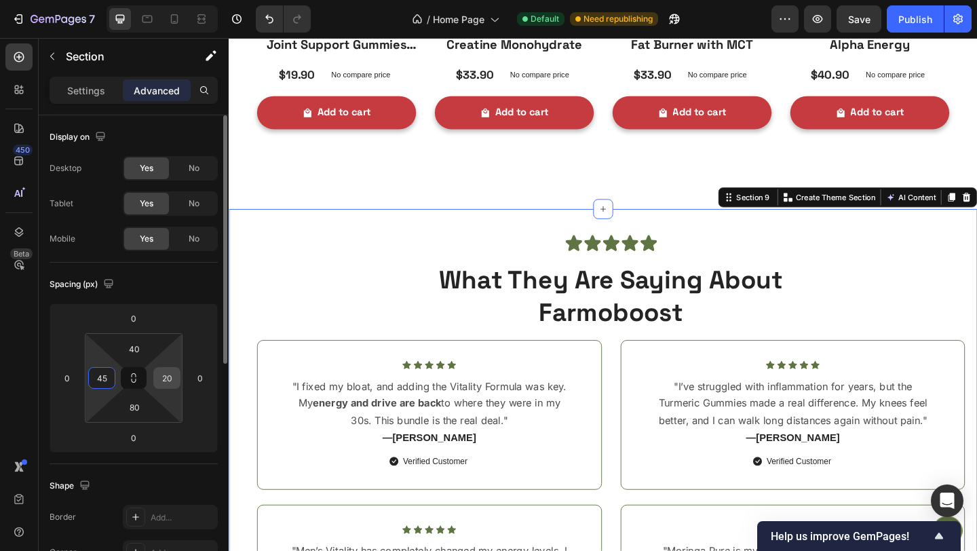
type input "45"
click at [168, 381] on input "20" at bounding box center [167, 378] width 20 height 20
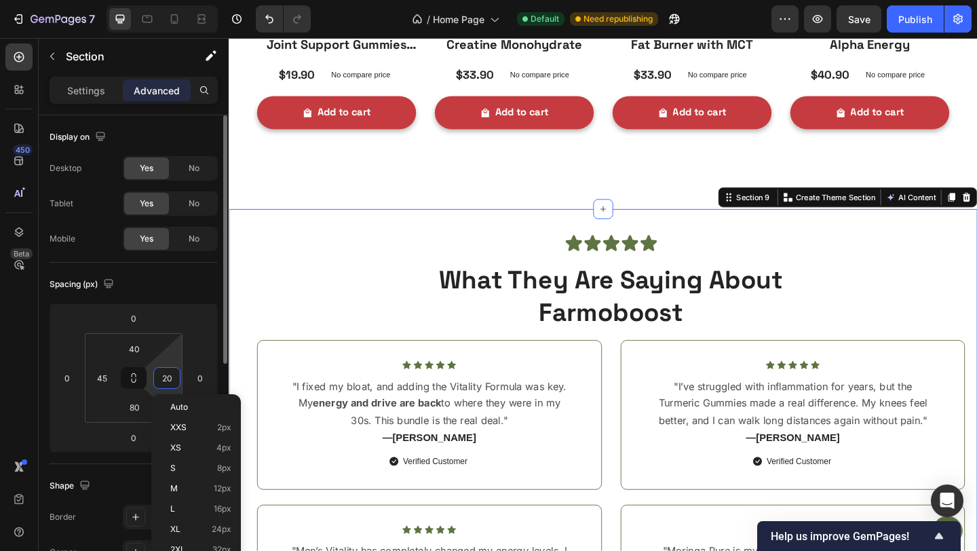
click at [168, 381] on input "20" at bounding box center [167, 378] width 20 height 20
type input "3"
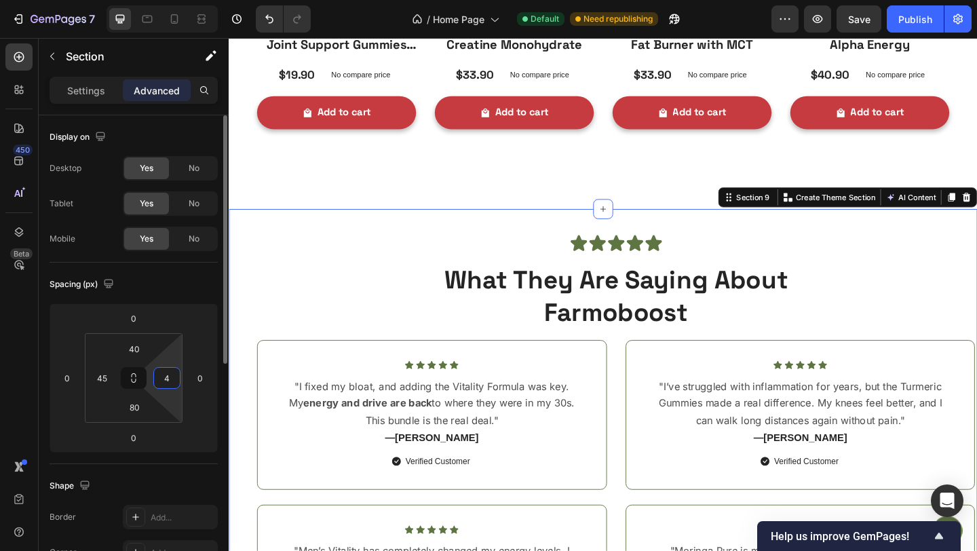
type input "45"
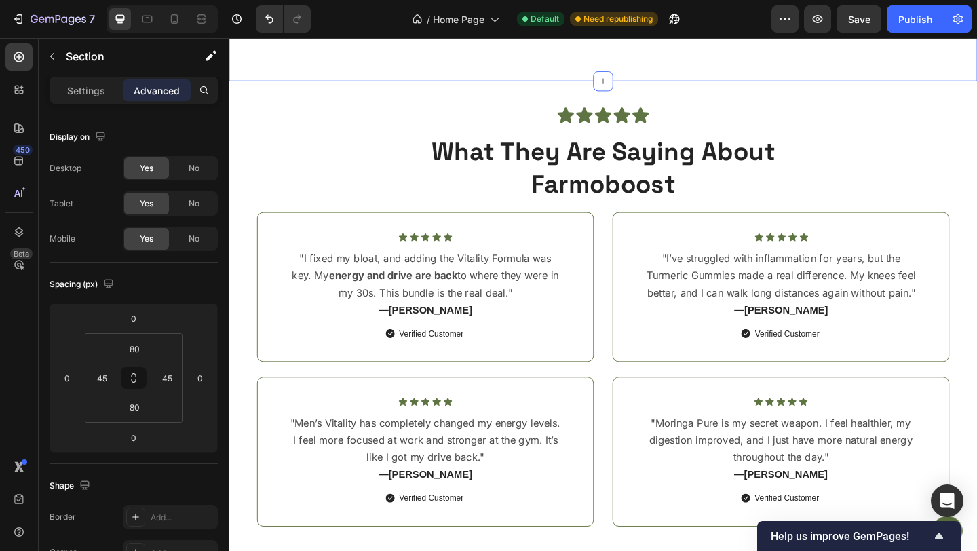
scroll to position [3401, 0]
click at [591, 119] on icon at bounding box center [595, 120] width 18 height 17
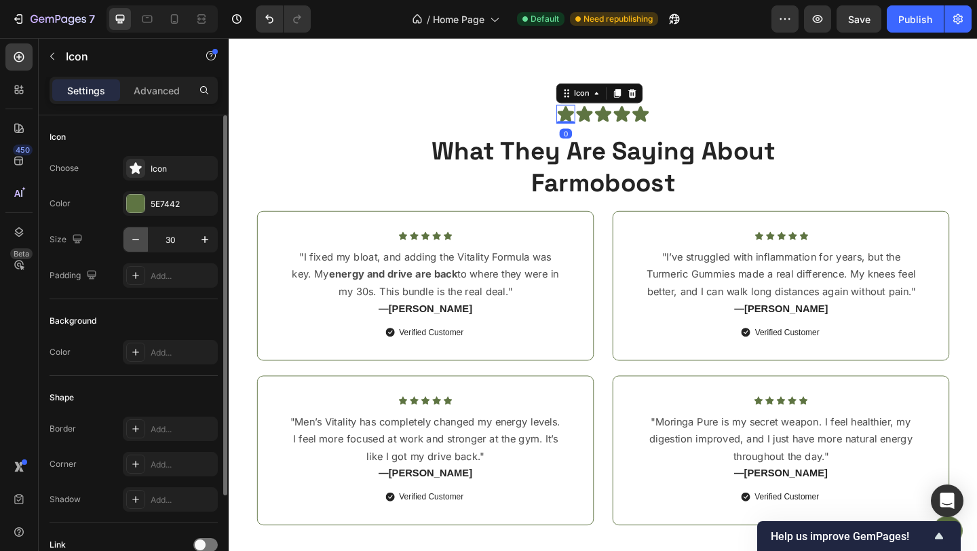
click at [135, 239] on icon "button" at bounding box center [136, 240] width 14 height 14
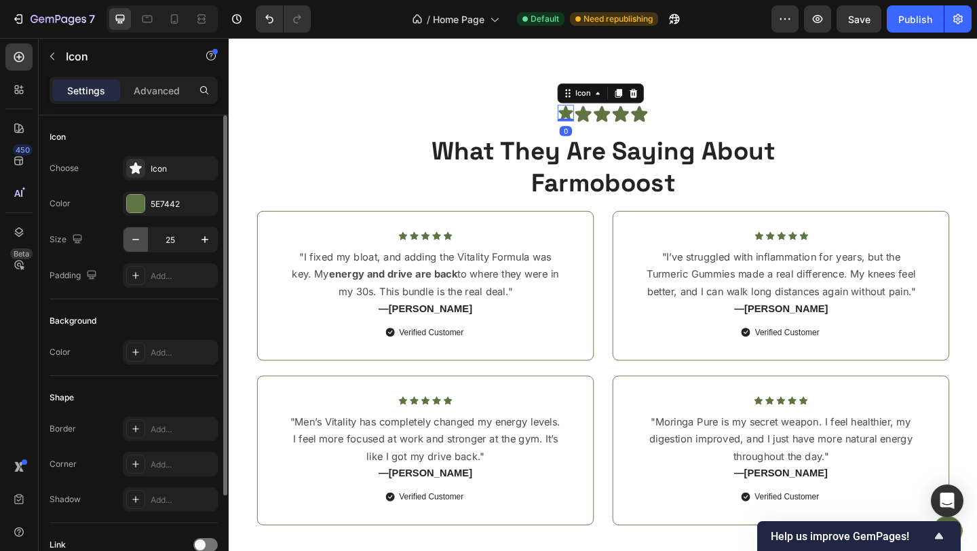
click at [135, 239] on icon "button" at bounding box center [136, 240] width 14 height 14
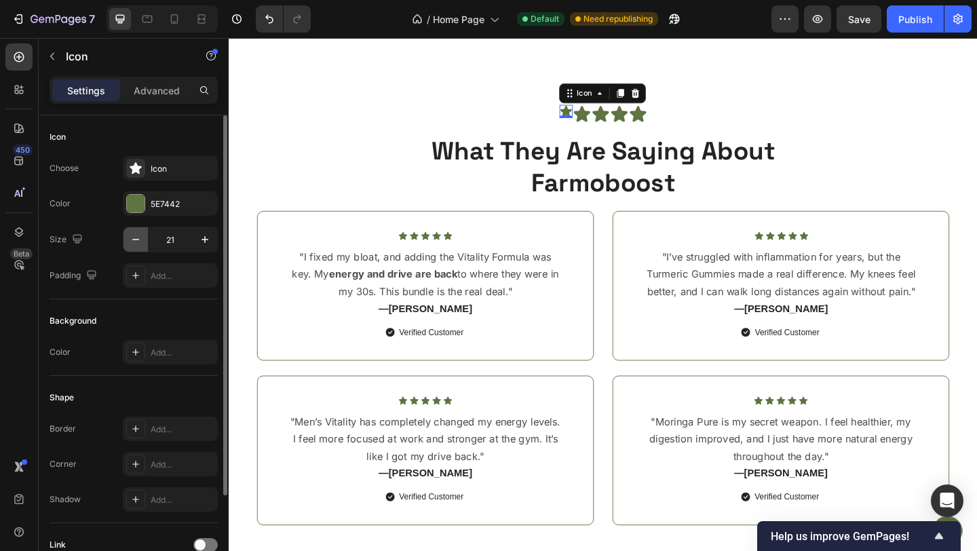
type input "20"
click at [170, 191] on div "5E7442" at bounding box center [170, 203] width 95 height 24
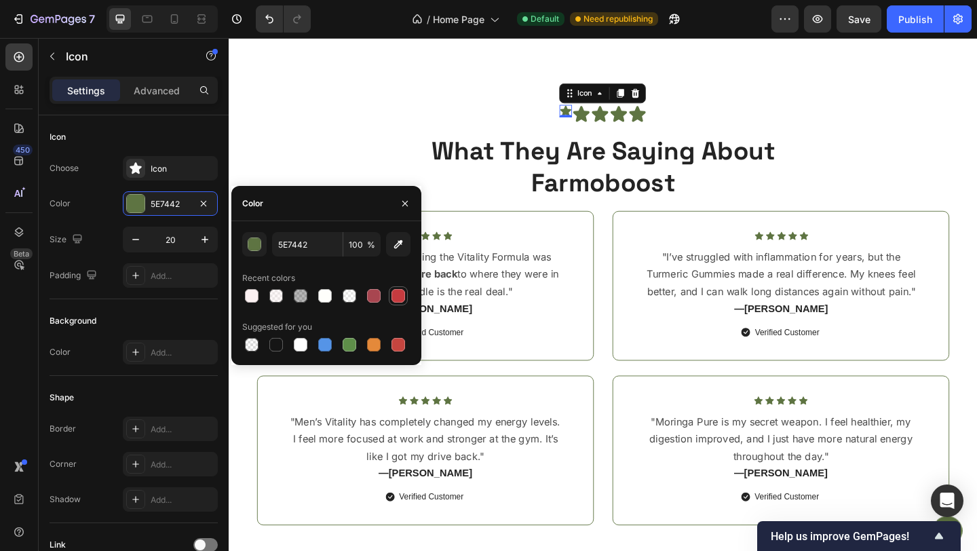
click at [404, 292] on div at bounding box center [398, 296] width 14 height 14
type input "C63B3F"
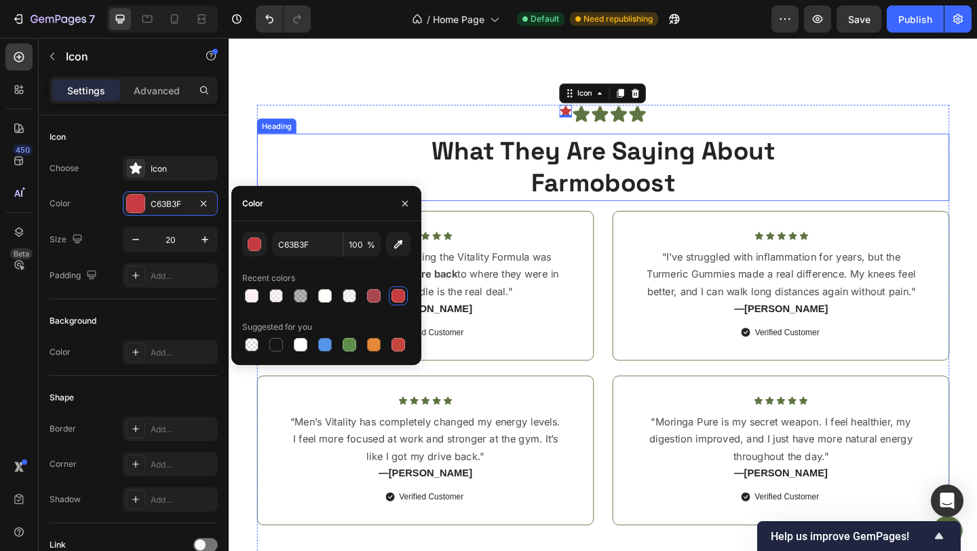
click at [473, 168] on p "What They Are Saying About Farmoboost" at bounding box center [636, 178] width 462 height 71
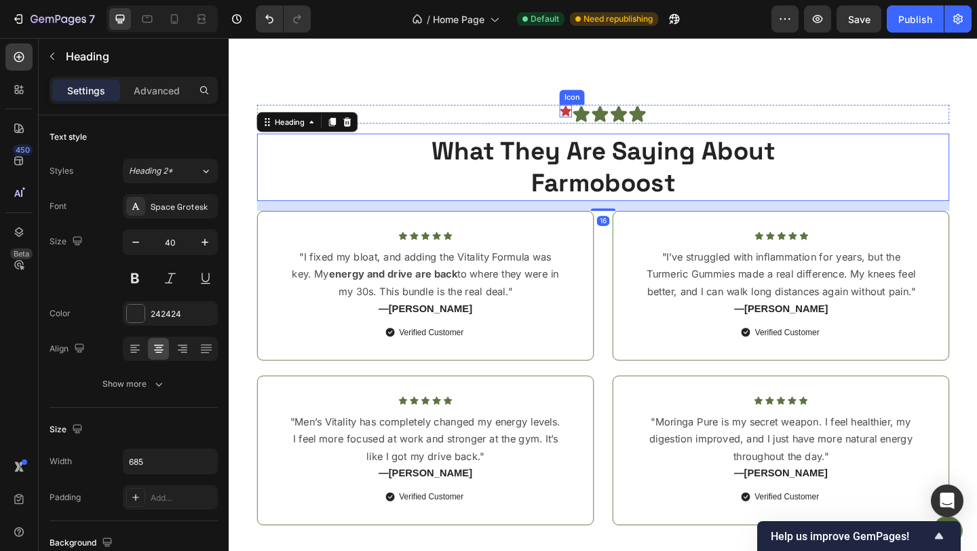
click at [599, 119] on icon at bounding box center [595, 118] width 14 height 14
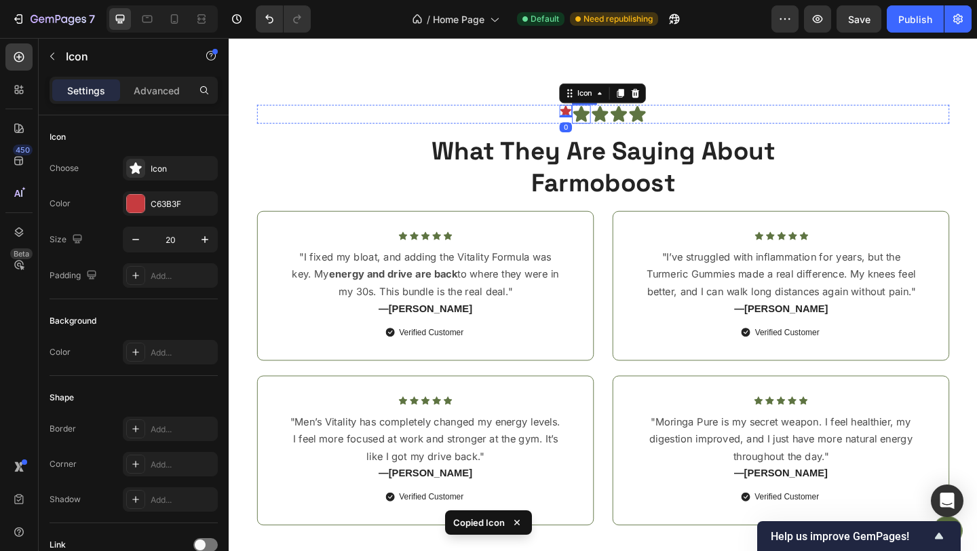
click at [611, 119] on icon at bounding box center [612, 120] width 18 height 17
type input "20"
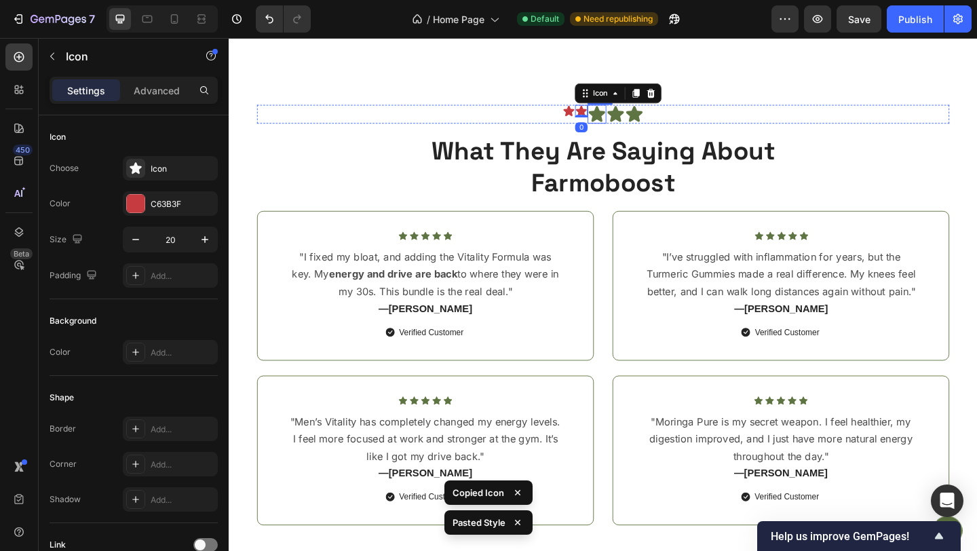
click at [631, 116] on icon at bounding box center [629, 121] width 20 height 20
type input "20"
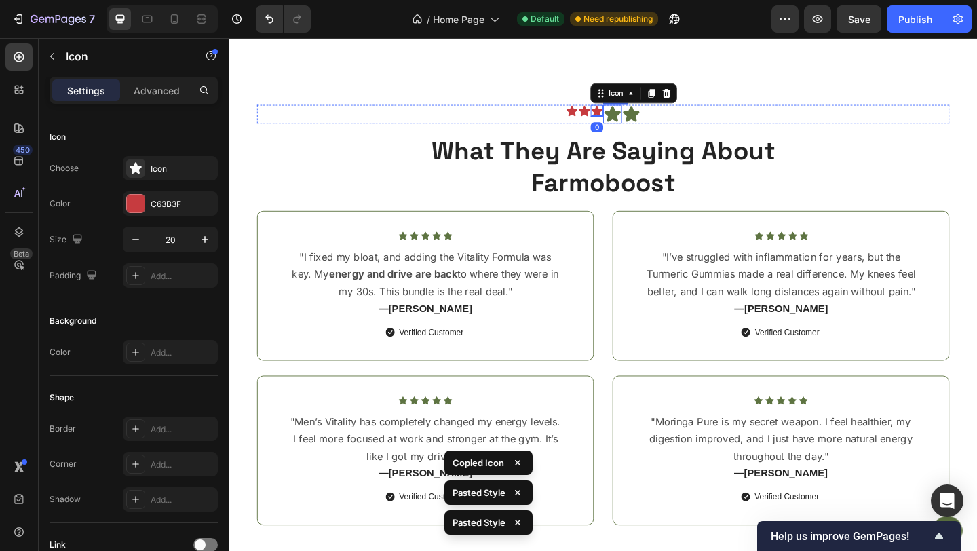
click at [644, 113] on icon at bounding box center [646, 121] width 20 height 20
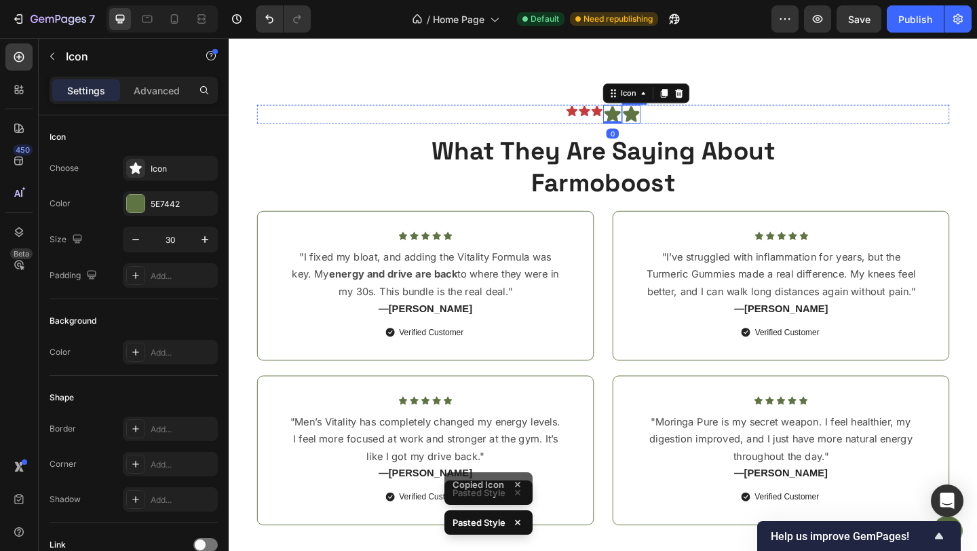
click at [658, 117] on icon at bounding box center [666, 120] width 18 height 17
type input "20"
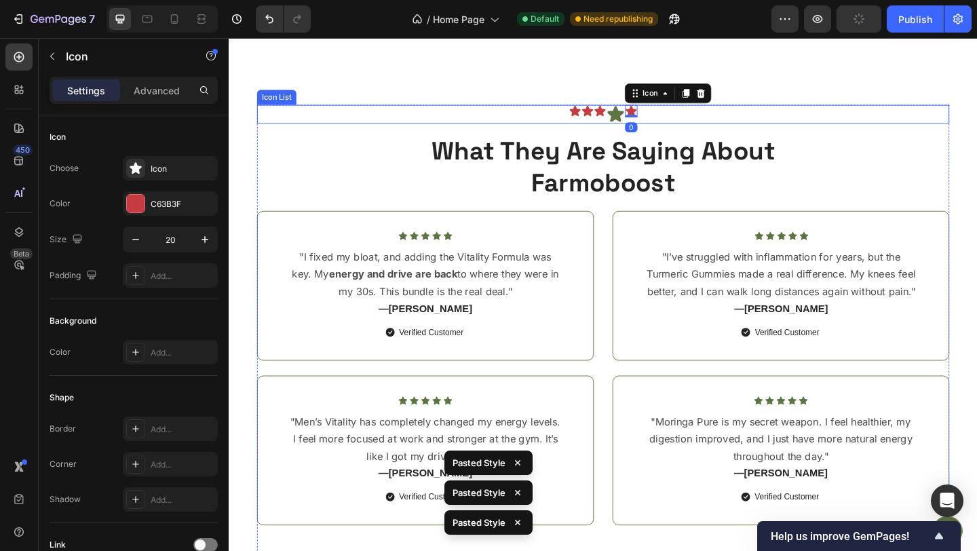
click at [710, 125] on div "Icon Icon Icon Icon Icon 0" at bounding box center [635, 121] width 753 height 20
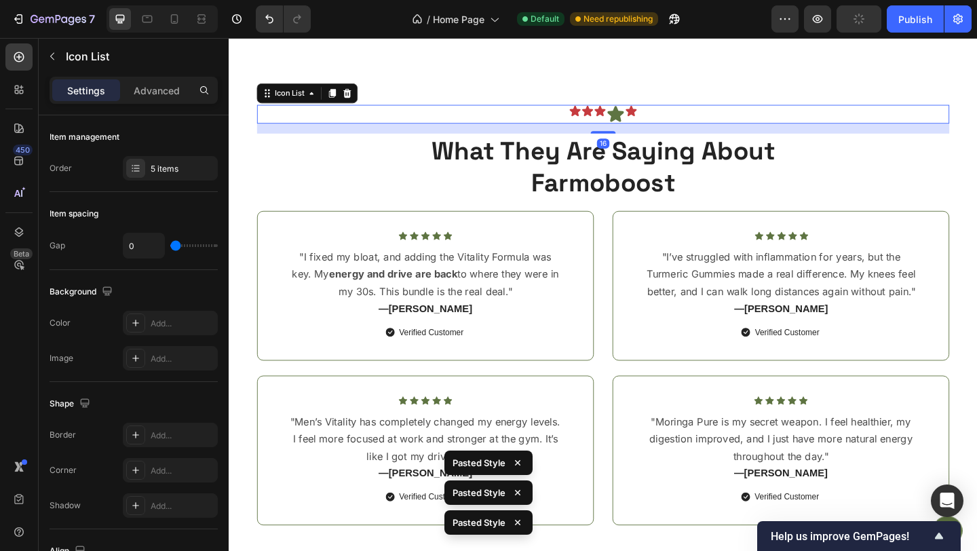
click at [642, 122] on icon at bounding box center [649, 121] width 20 height 20
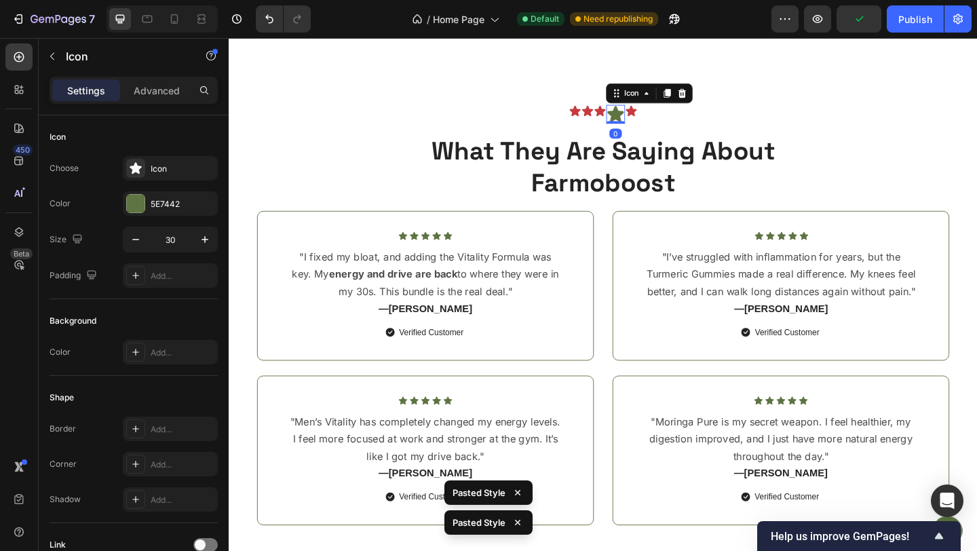
type input "20"
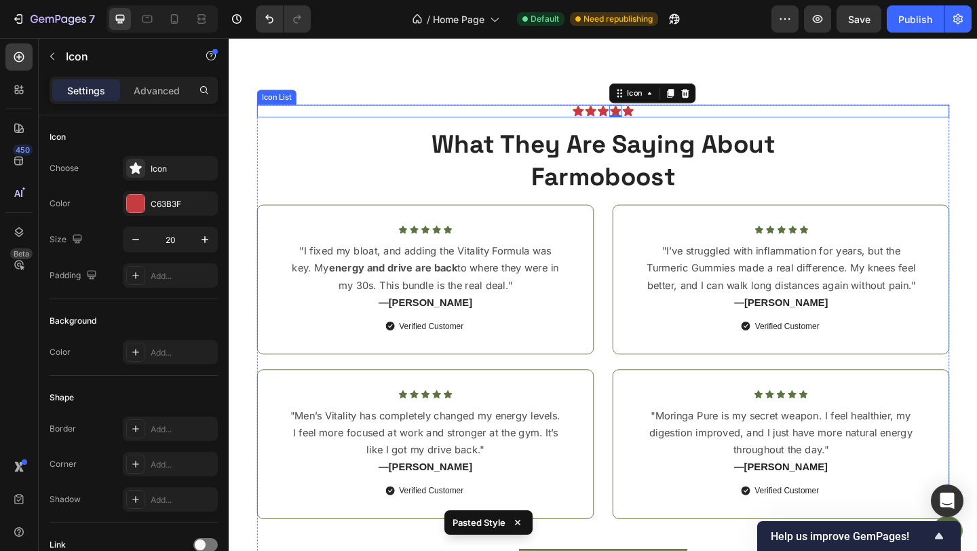
click at [588, 119] on div "Icon Icon Icon Icon 0 Icon" at bounding box center [635, 118] width 753 height 14
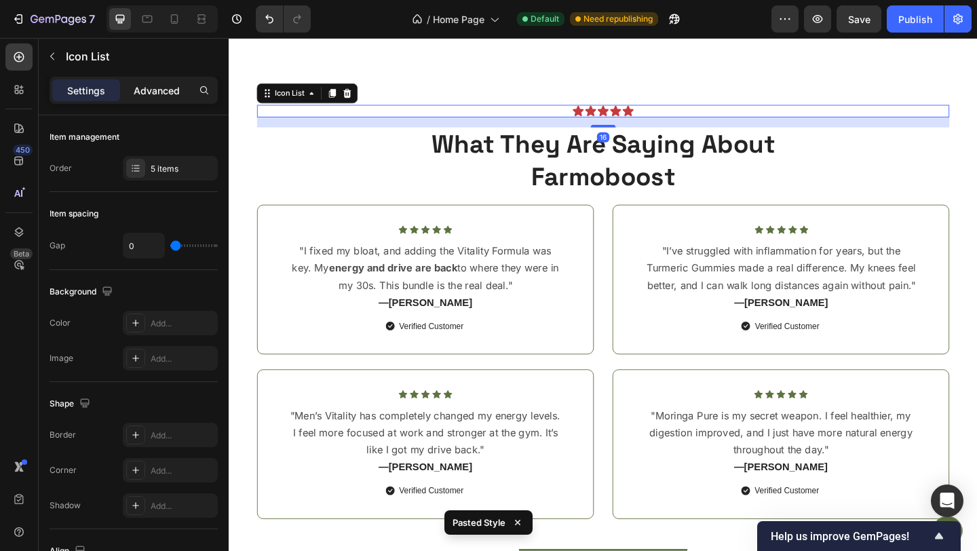
click at [159, 90] on p "Advanced" at bounding box center [157, 90] width 46 height 14
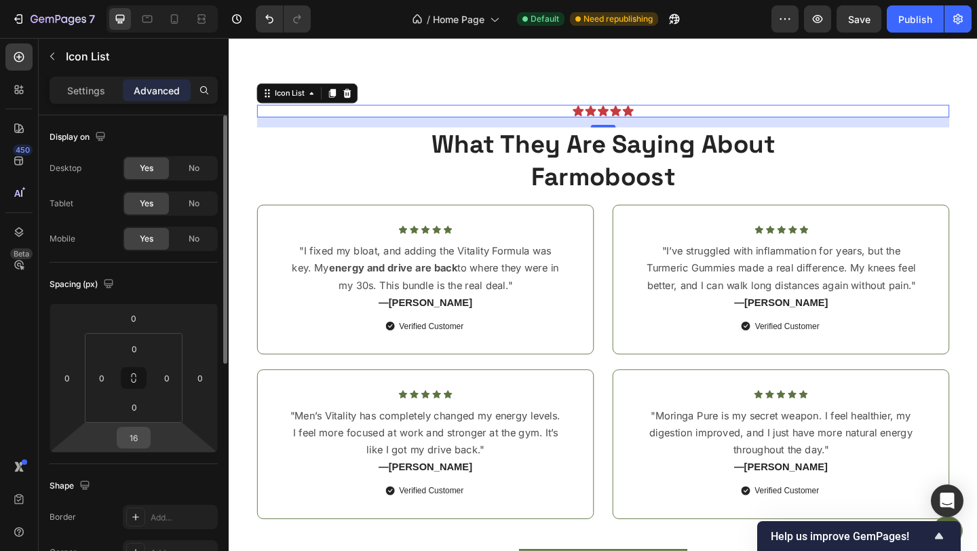
click at [136, 440] on input "16" at bounding box center [133, 437] width 27 height 20
type input "0"
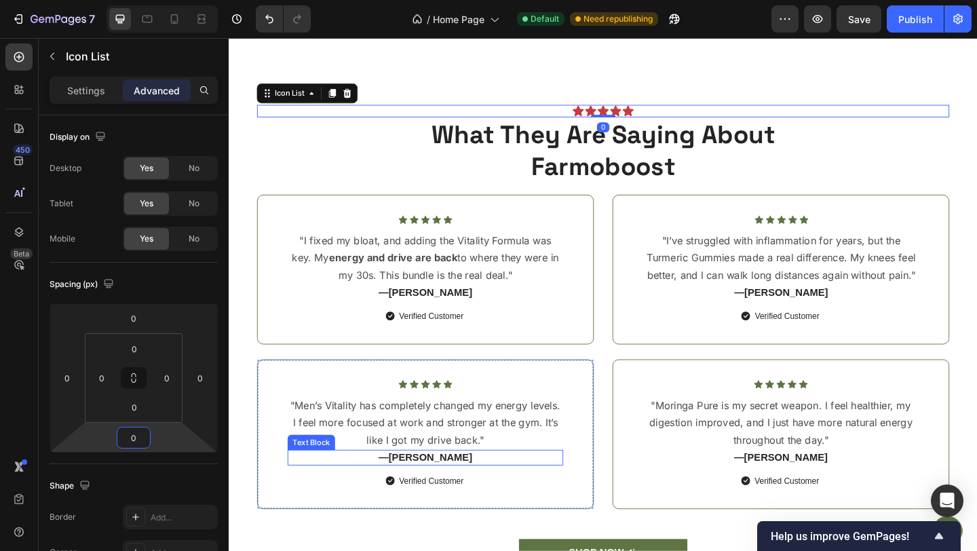
click at [354, 490] on p "— [PERSON_NAME]" at bounding box center [442, 494] width 297 height 14
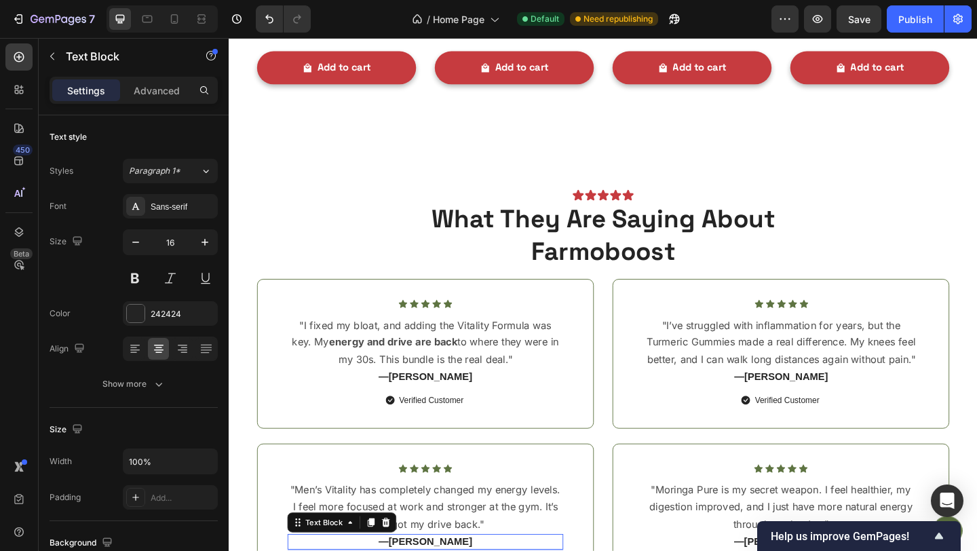
scroll to position [3305, 0]
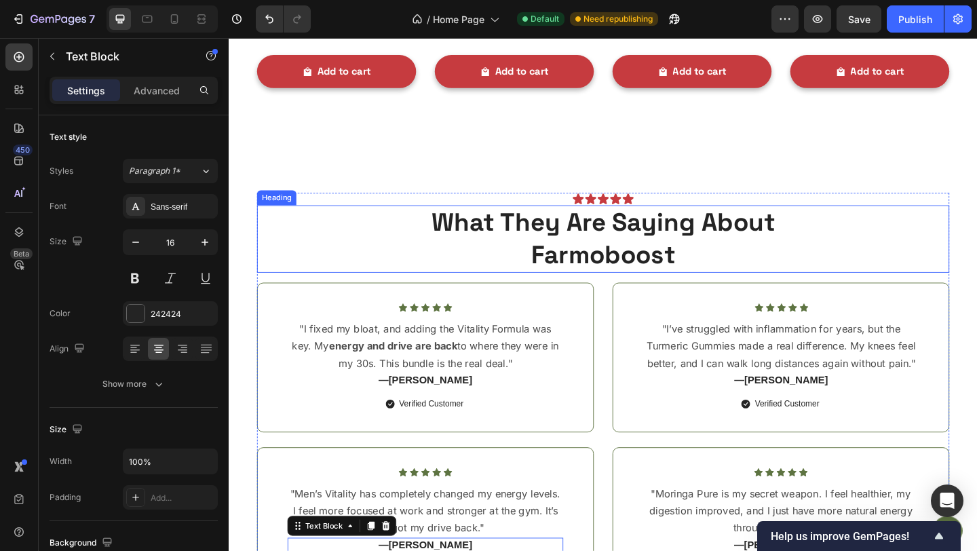
click at [496, 254] on p "What They Are Saying About Farmoboost" at bounding box center [636, 256] width 462 height 71
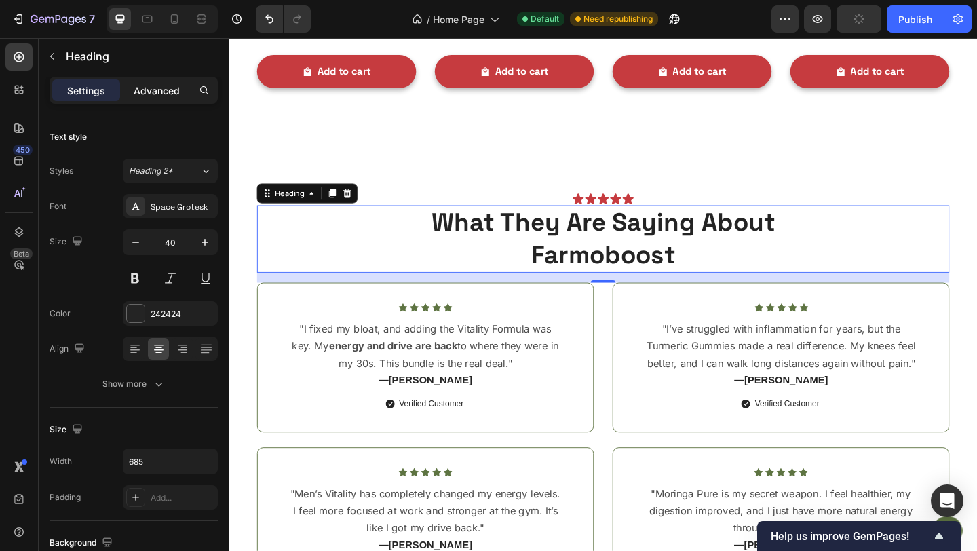
click at [155, 88] on p "Advanced" at bounding box center [157, 90] width 46 height 14
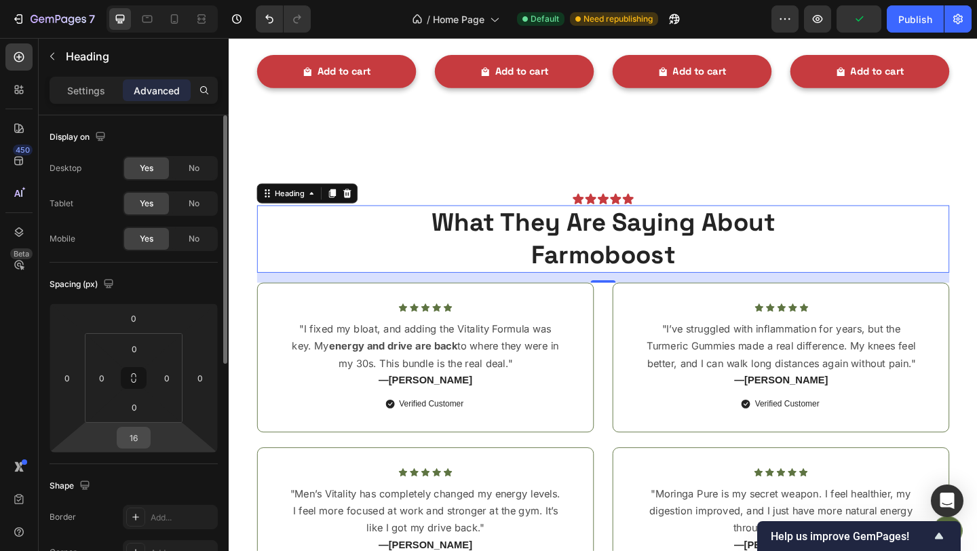
click at [135, 435] on input "16" at bounding box center [133, 437] width 27 height 20
type input "0"
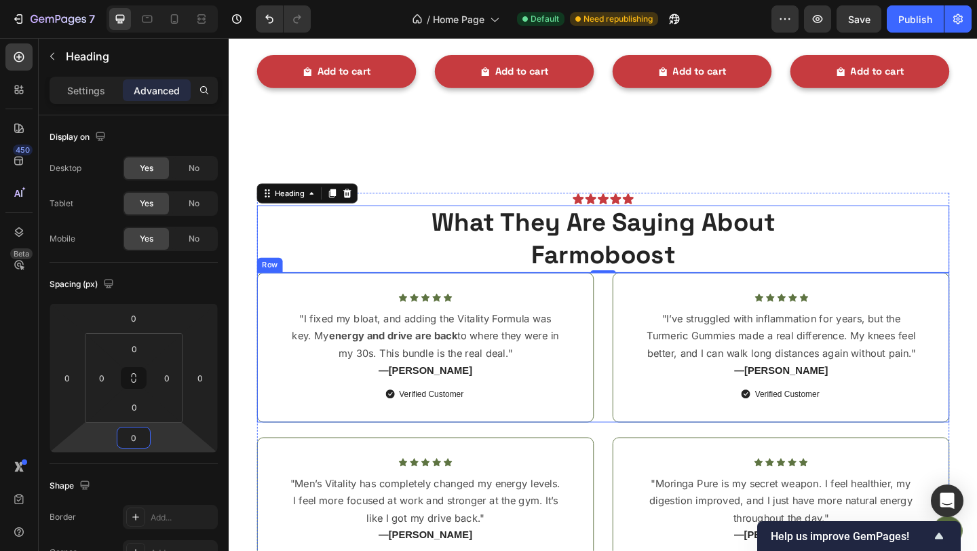
click at [633, 433] on div "Icon Icon Icon Icon Icon Icon List "I fixed my bloat, and adding the Vitality F…" at bounding box center [635, 374] width 753 height 163
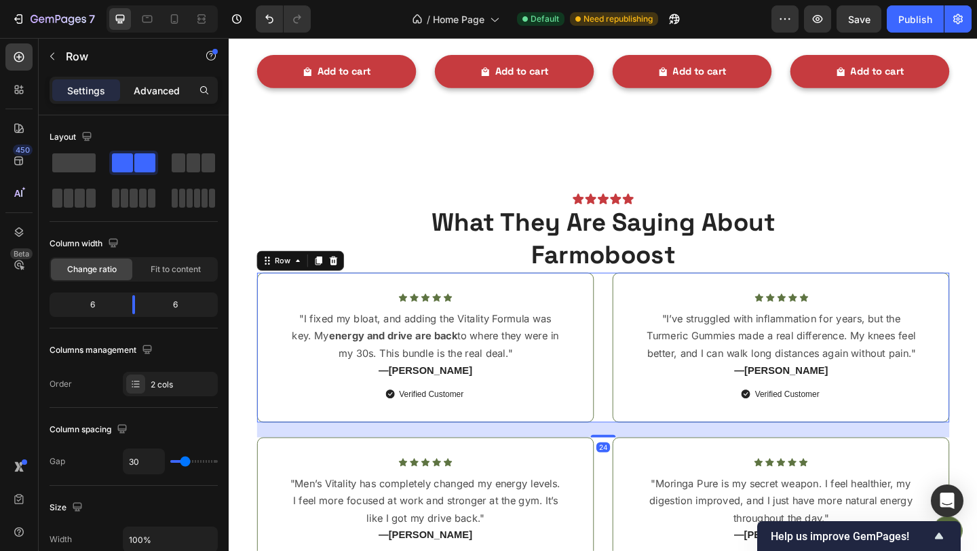
click at [156, 90] on p "Advanced" at bounding box center [157, 90] width 46 height 14
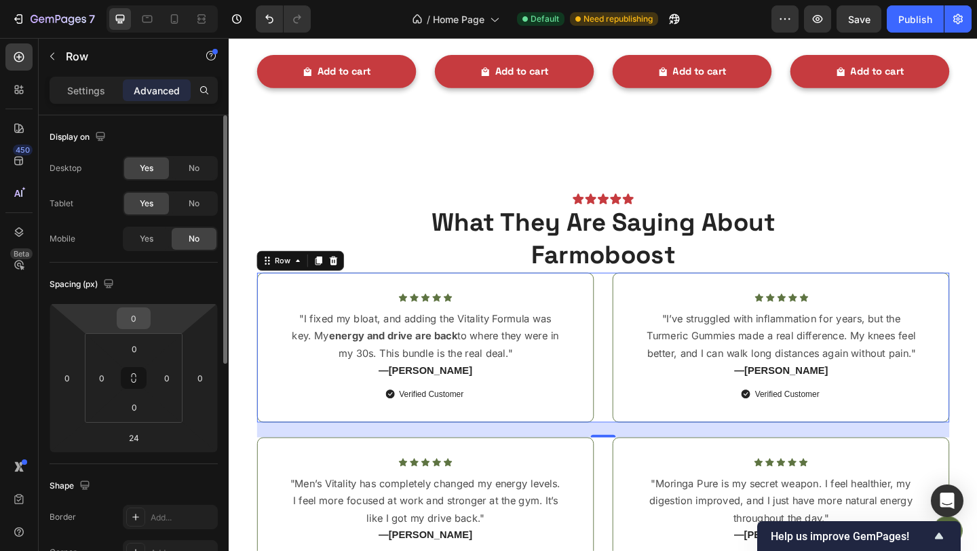
click at [128, 324] on input "0" at bounding box center [133, 318] width 27 height 20
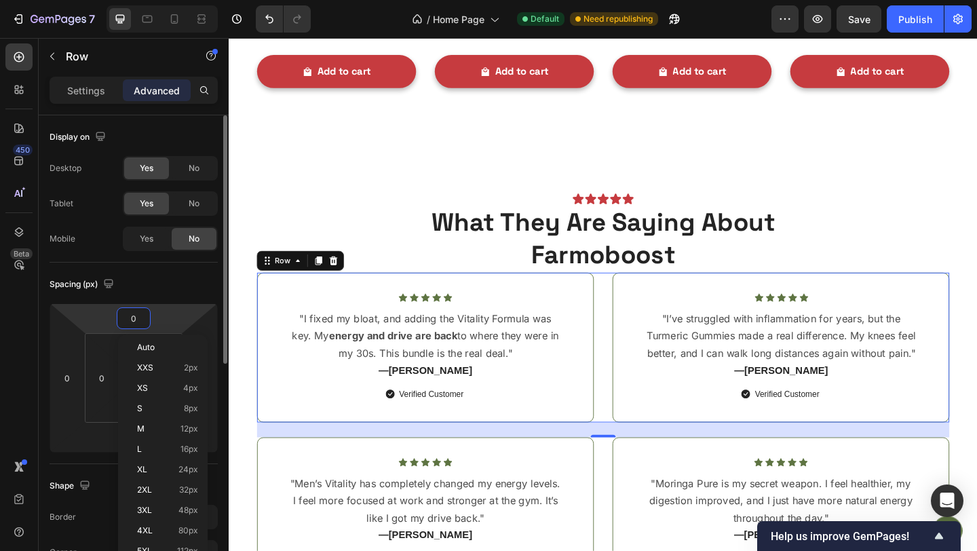
click at [128, 324] on input "0" at bounding box center [133, 318] width 27 height 20
type input "30"
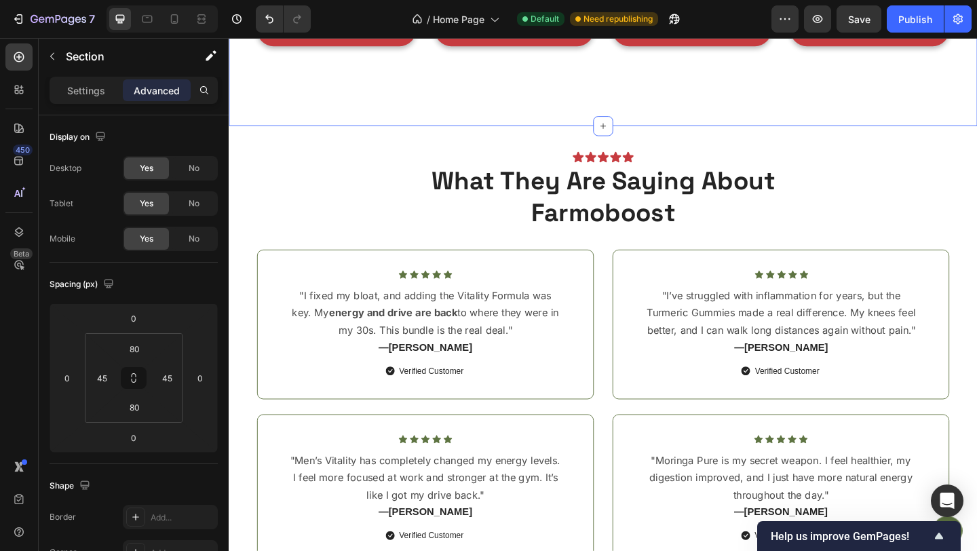
scroll to position [3358, 0]
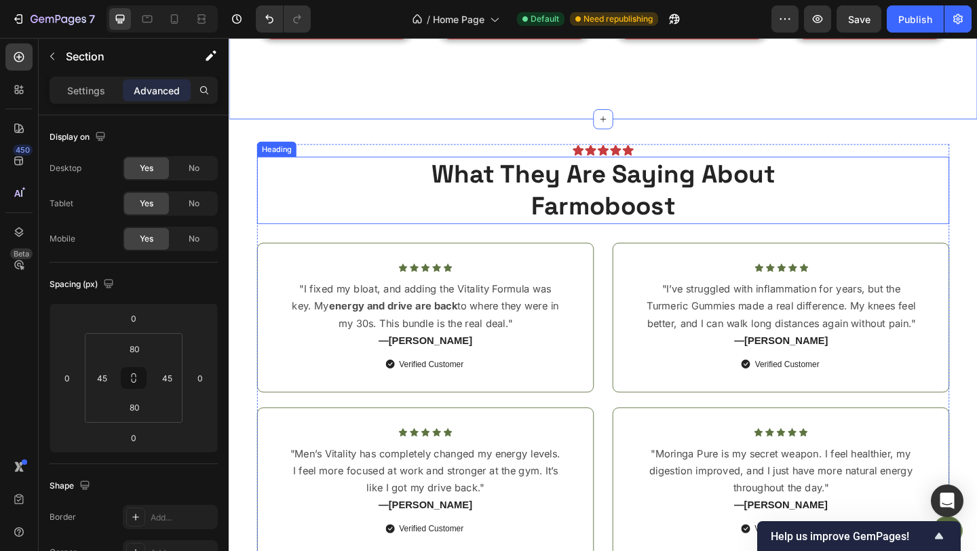
click at [469, 197] on p "What They Are Saying About Farmoboost" at bounding box center [636, 203] width 462 height 71
click at [90, 92] on p "Settings" at bounding box center [86, 90] width 38 height 14
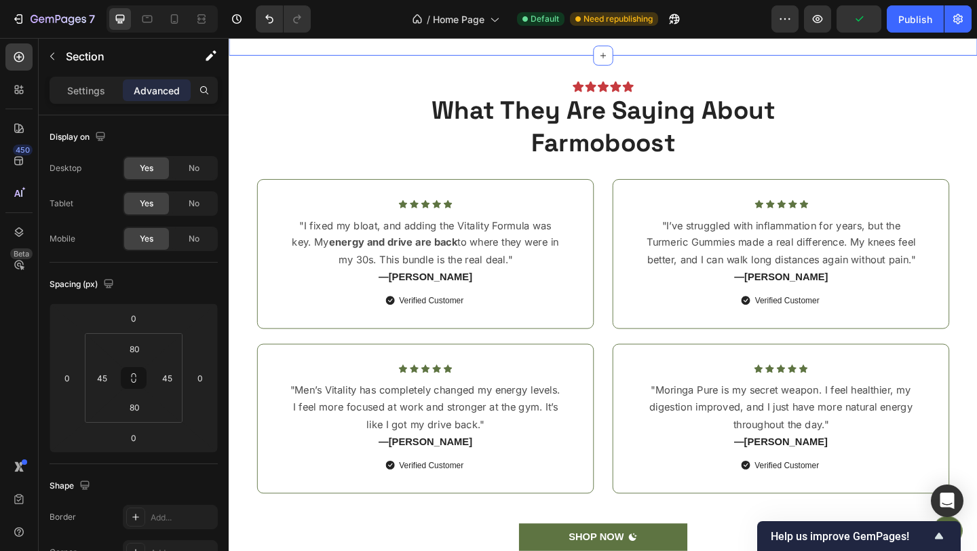
scroll to position [3429, 0]
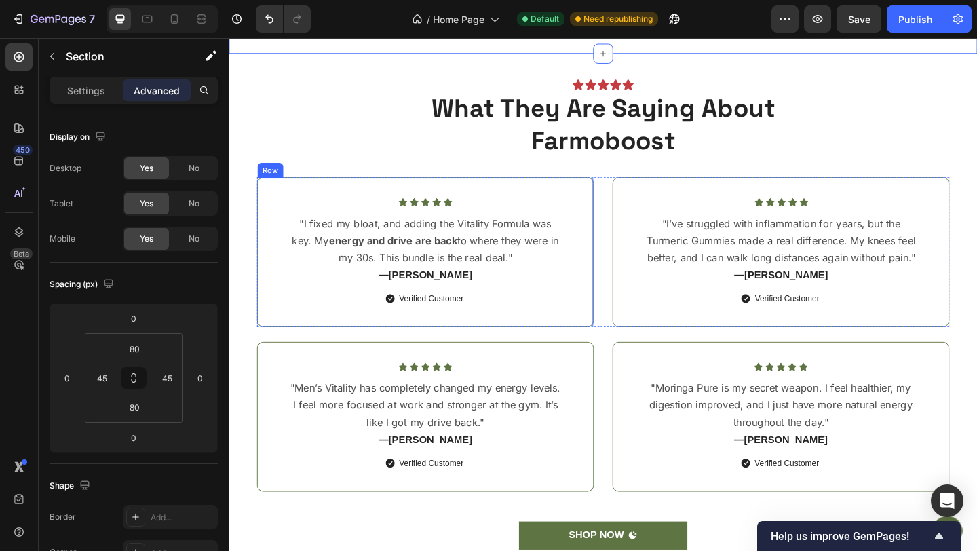
click at [589, 203] on div "Icon Icon Icon Icon Icon Icon List "I fixed my bloat, and adding the Vitality F…" at bounding box center [442, 270] width 366 height 163
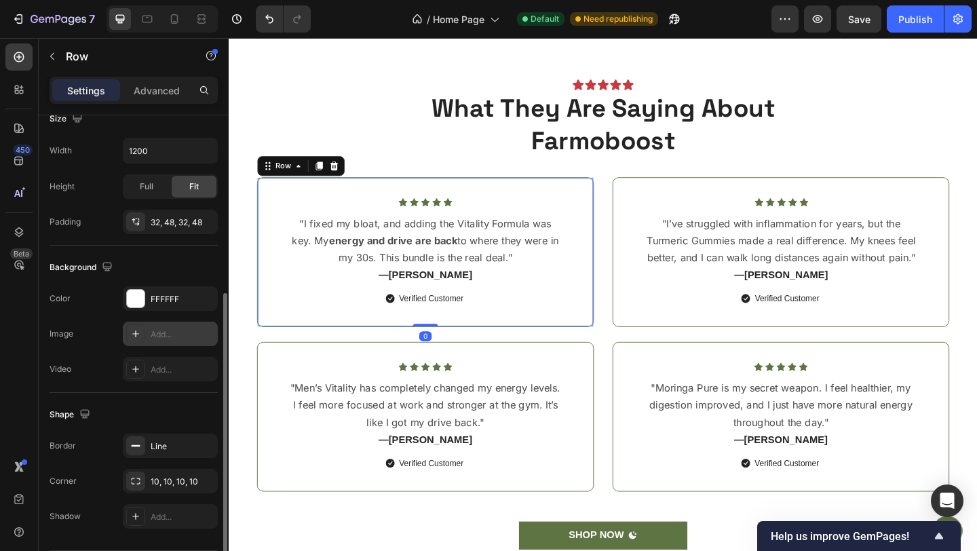
scroll to position [353, 0]
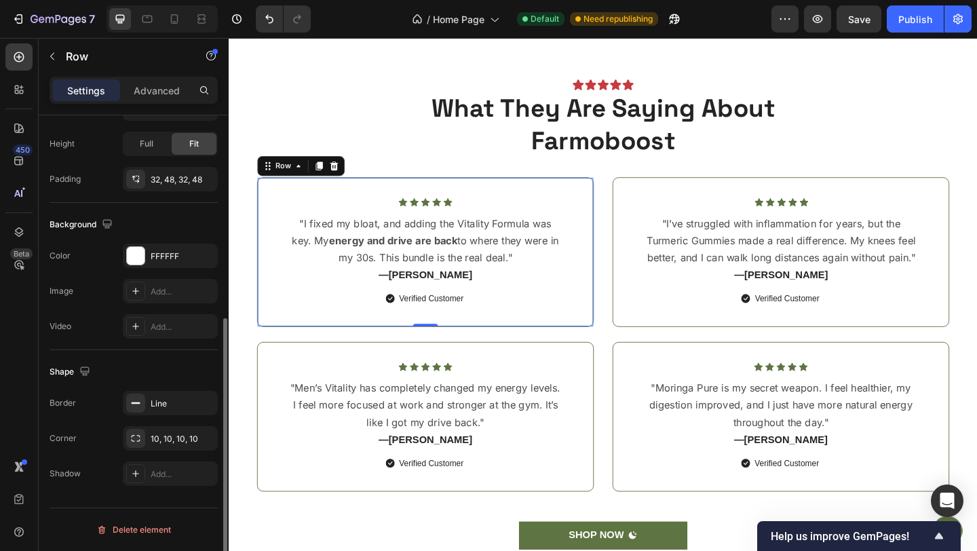
click at [132, 457] on div "Border Line Corner 10, 10, 10, 10 Shadow Add..." at bounding box center [134, 438] width 168 height 95
click at [133, 464] on div at bounding box center [135, 473] width 19 height 19
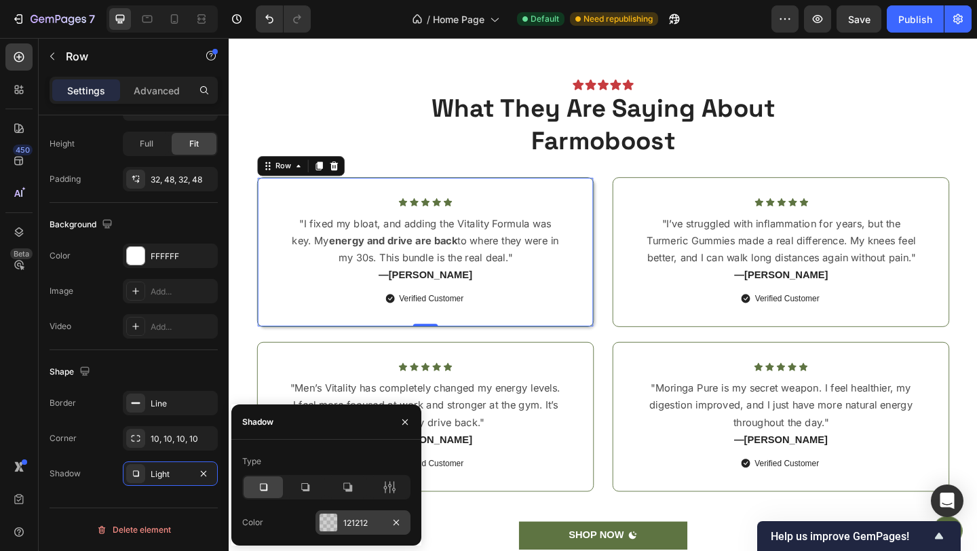
click at [360, 520] on div "121212" at bounding box center [362, 523] width 39 height 12
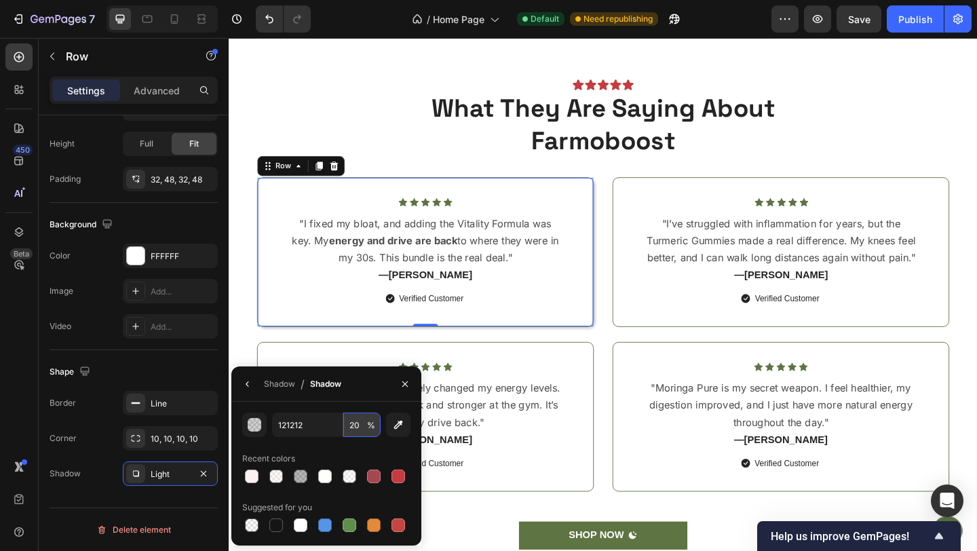
click at [359, 429] on input "20" at bounding box center [361, 424] width 37 height 24
type input "30"
click at [275, 387] on div "Shadow" at bounding box center [279, 384] width 31 height 12
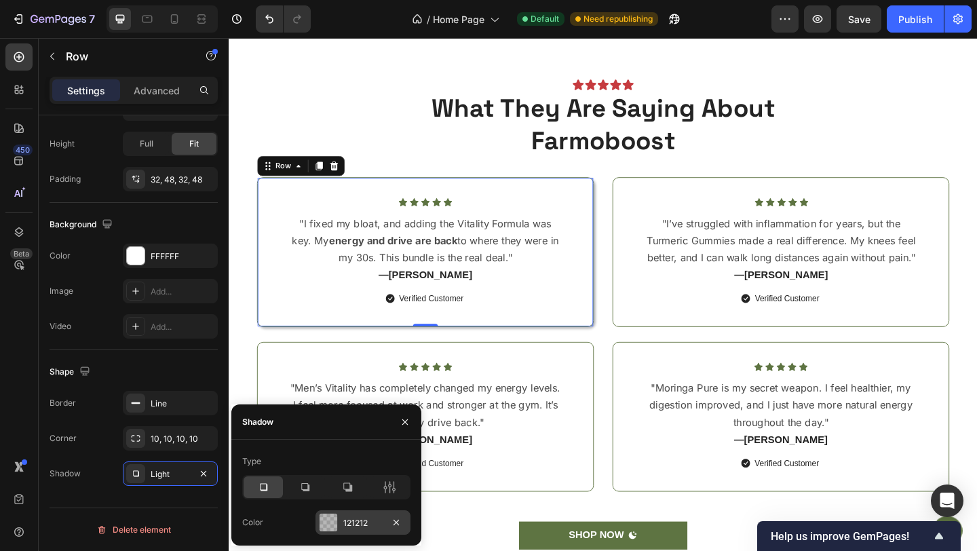
click at [362, 520] on div "121212" at bounding box center [362, 523] width 39 height 12
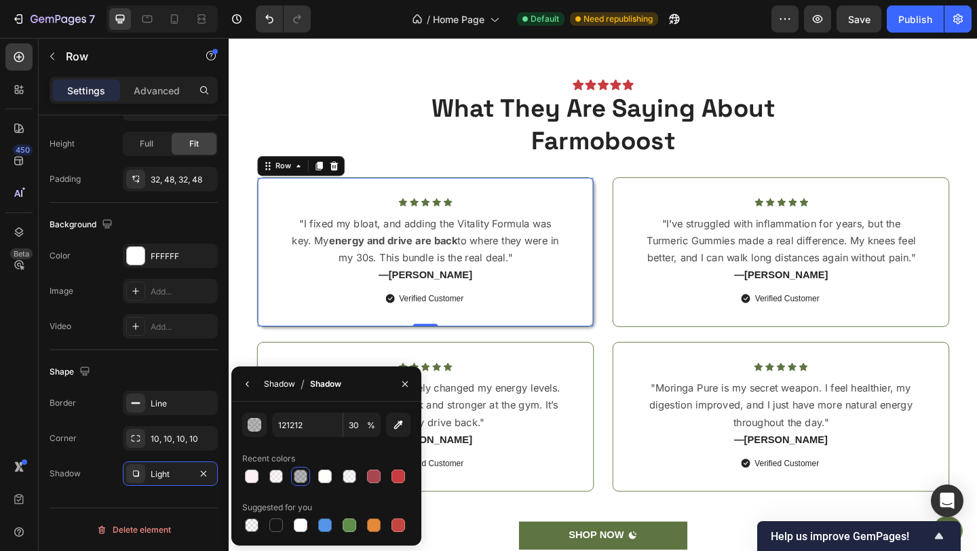
click at [277, 383] on div "Shadow" at bounding box center [279, 384] width 31 height 12
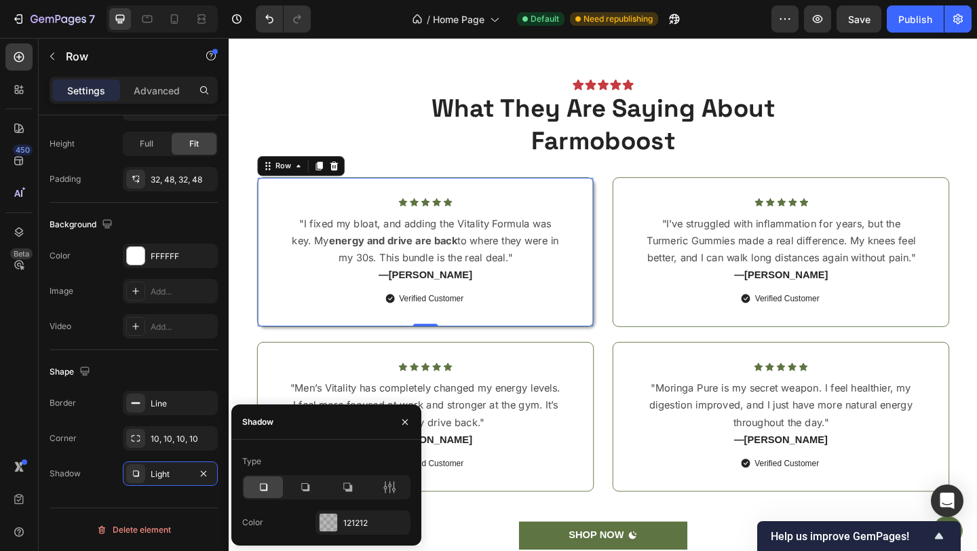
click at [391, 473] on div "Type" at bounding box center [326, 474] width 168 height 49
click at [385, 484] on icon at bounding box center [385, 487] width 3 height 12
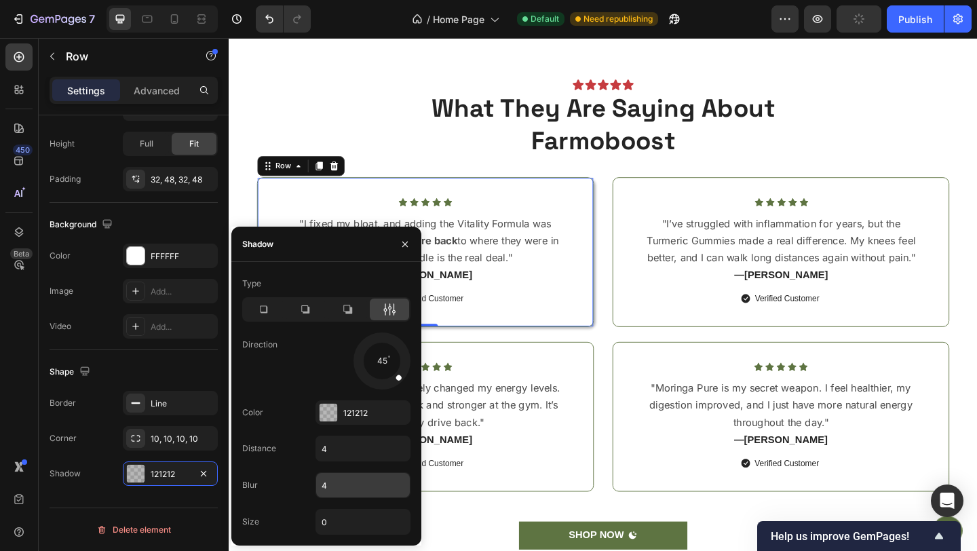
click at [359, 483] on input "4" at bounding box center [363, 485] width 94 height 24
type input "8"
drag, startPoint x: 397, startPoint y: 383, endPoint x: 379, endPoint y: 388, distance: 18.5
click at [379, 388] on div at bounding box center [381, 360] width 60 height 60
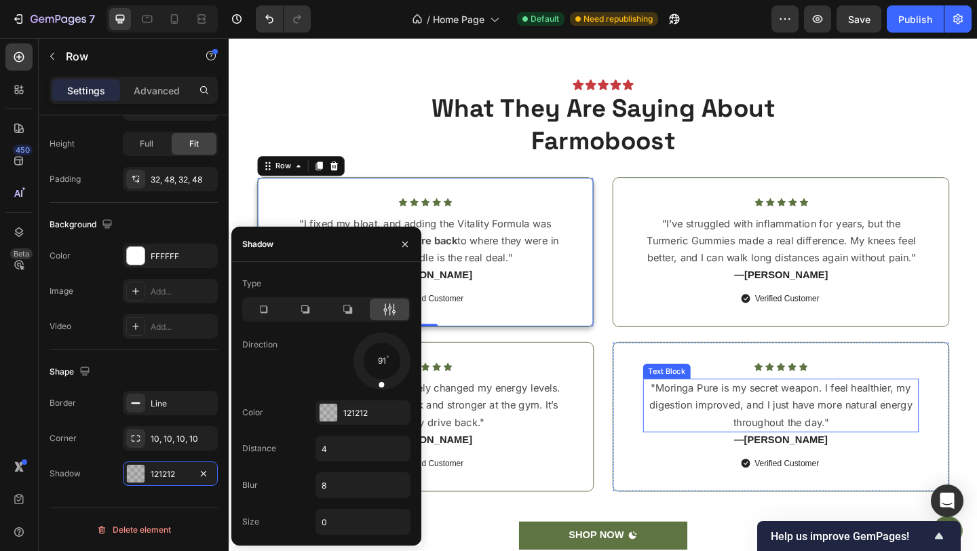
click at [687, 426] on p ""Moringa Pure is my secret weapon. I feel healthier, my digestion improved, and…" at bounding box center [828, 438] width 297 height 56
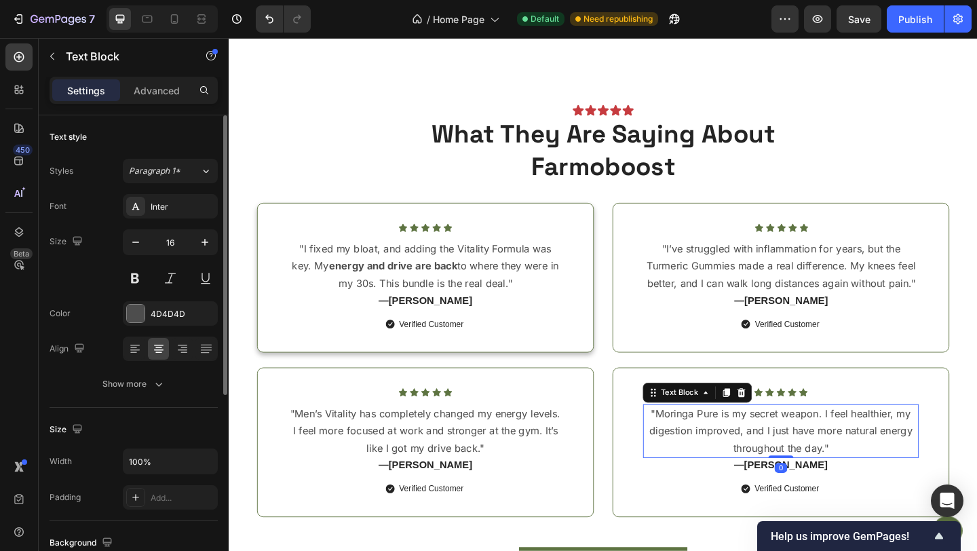
scroll to position [3400, 0]
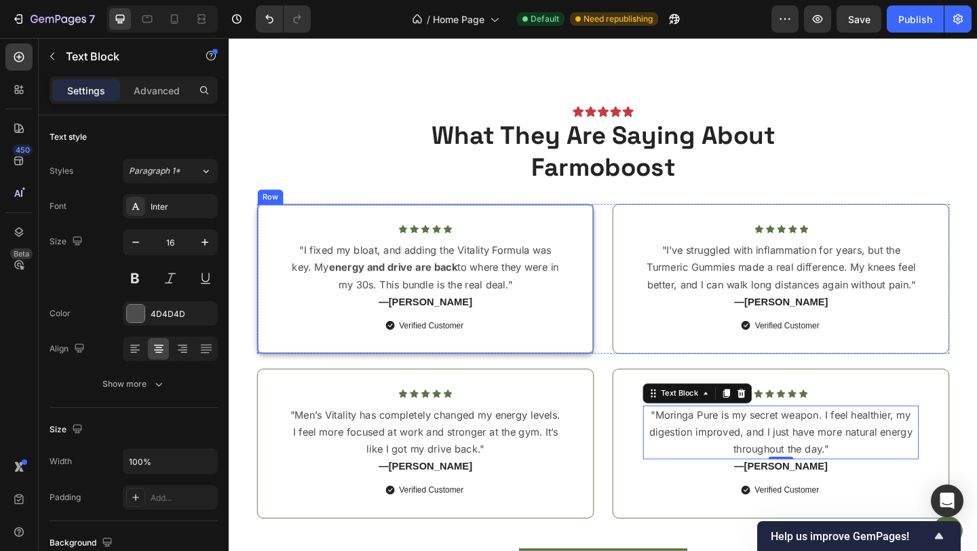
click at [610, 378] on div "Icon Icon Icon Icon Icon Icon List "I fixed my bloat, and adding the Vitality F…" at bounding box center [442, 299] width 366 height 163
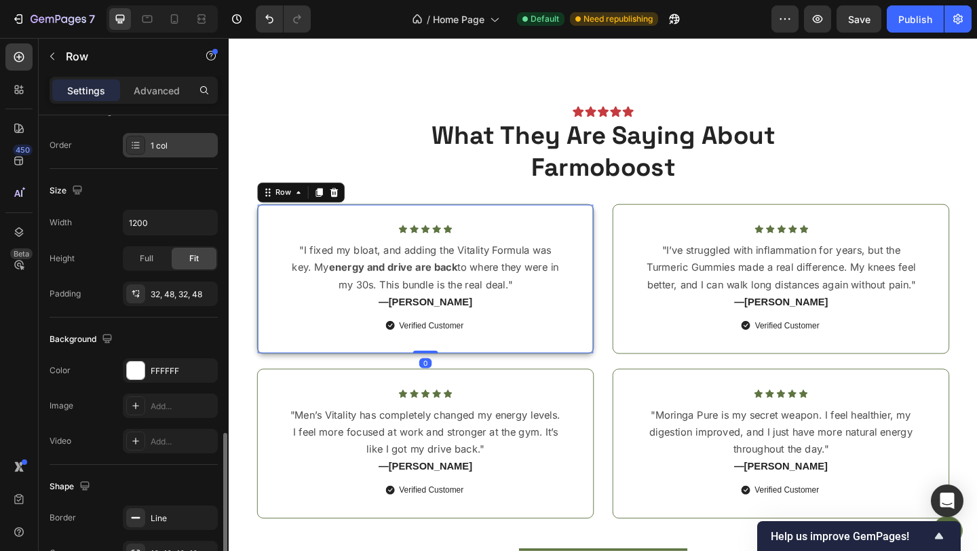
scroll to position [353, 0]
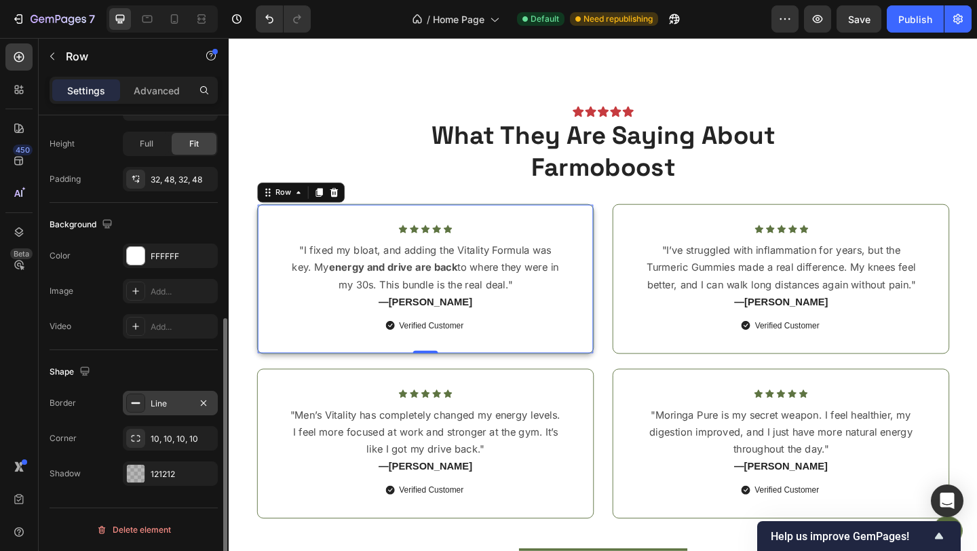
click at [169, 408] on div "Line" at bounding box center [170, 403] width 39 height 12
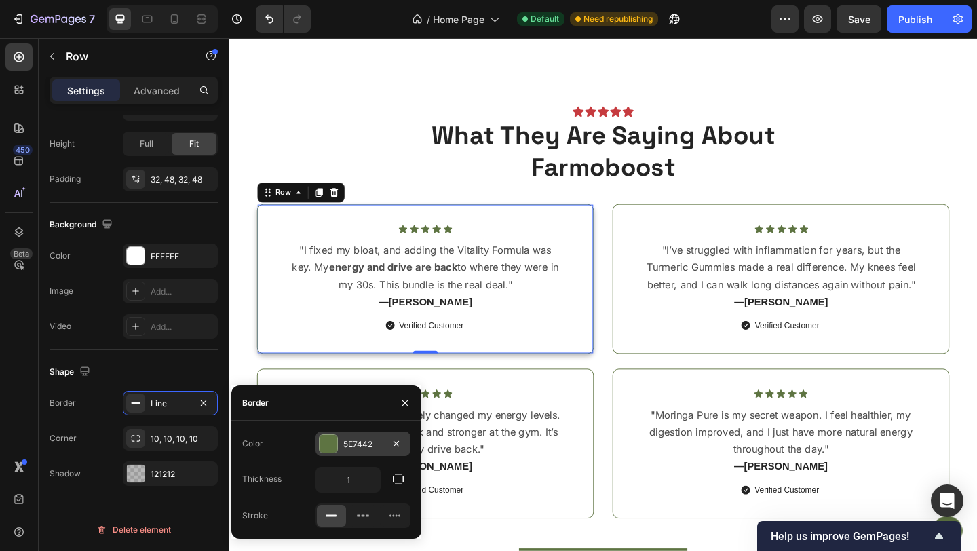
click at [331, 437] on div at bounding box center [328, 444] width 18 height 18
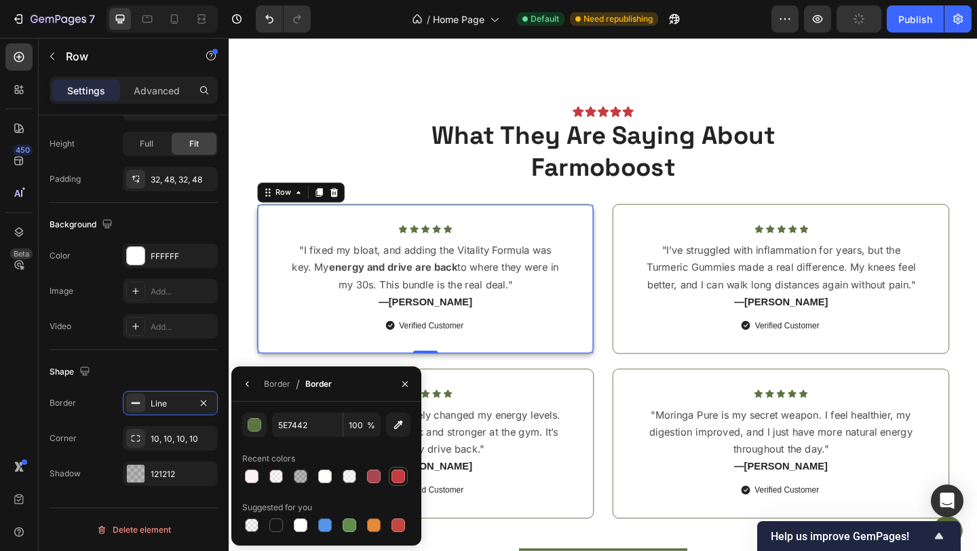
click at [397, 470] on div at bounding box center [398, 476] width 14 height 14
type input "C63B3F"
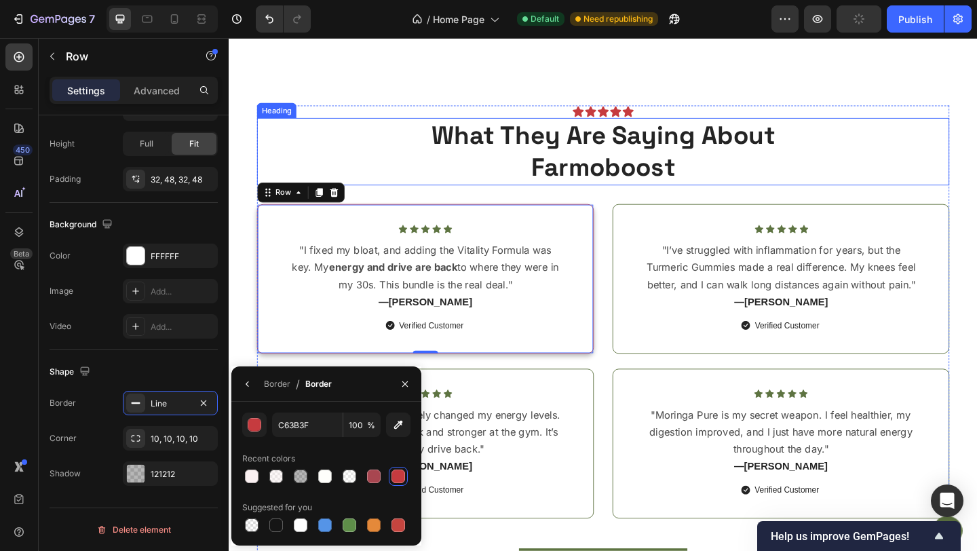
click at [415, 162] on p "What They Are Saying About Farmoboost" at bounding box center [636, 161] width 462 height 71
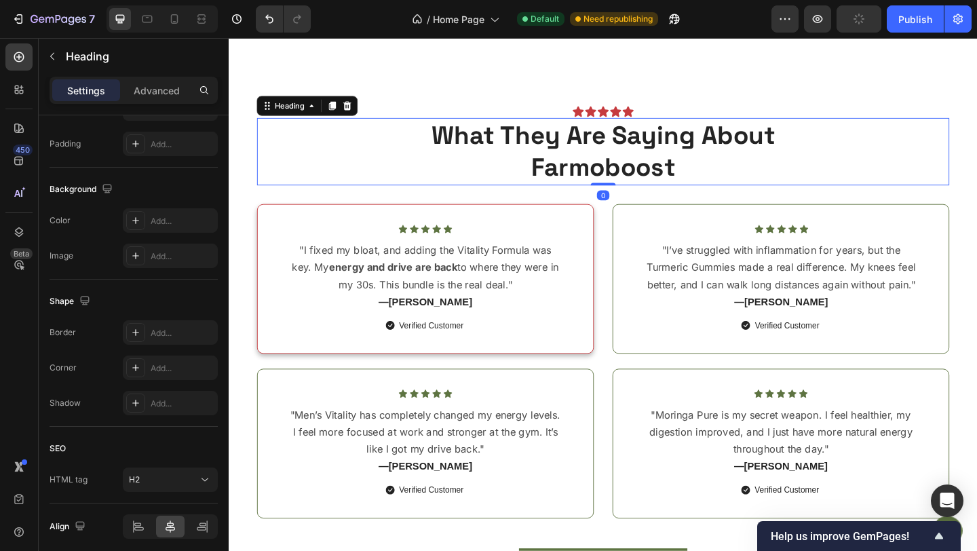
scroll to position [0, 0]
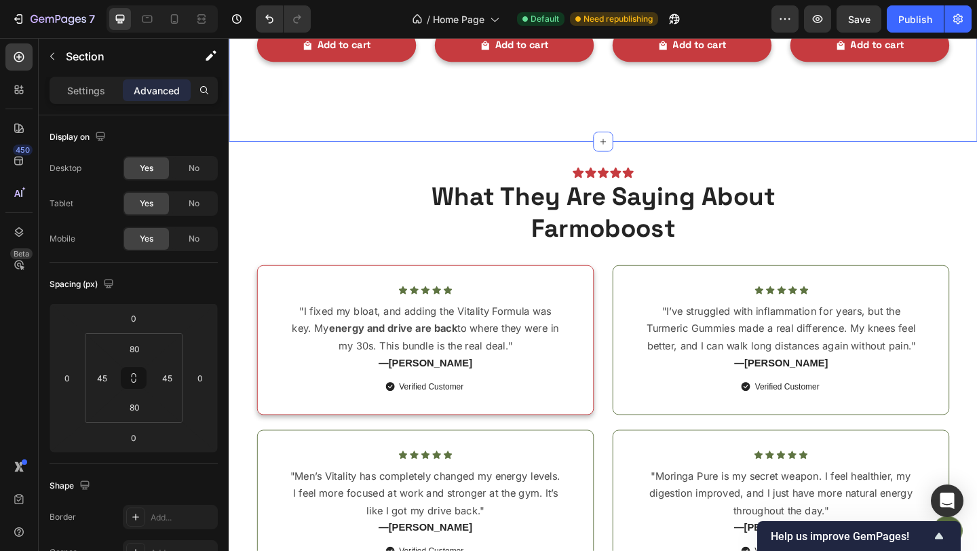
scroll to position [3337, 0]
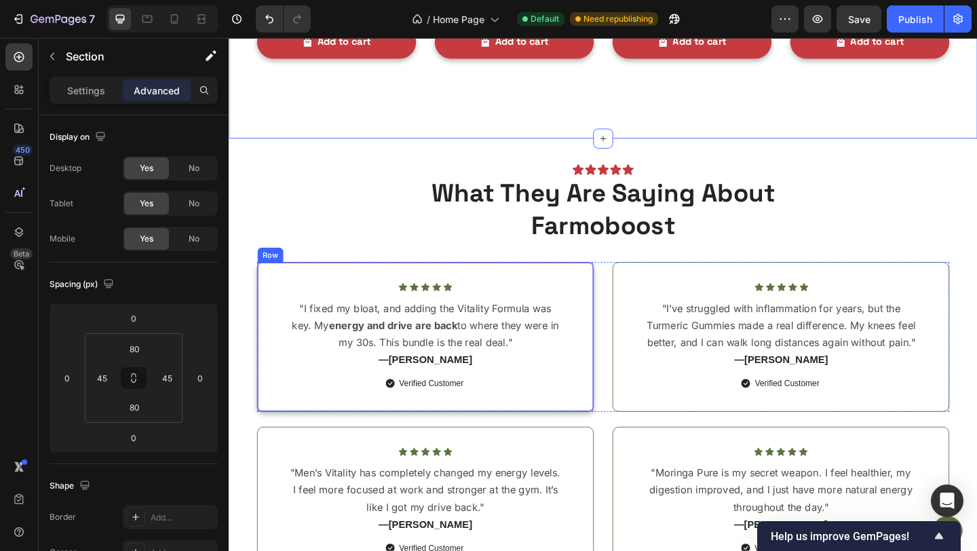
click at [456, 437] on div "Icon Icon Icon Icon Icon Icon List "I fixed my bloat, and adding the Vitality F…" at bounding box center [442, 362] width 366 height 163
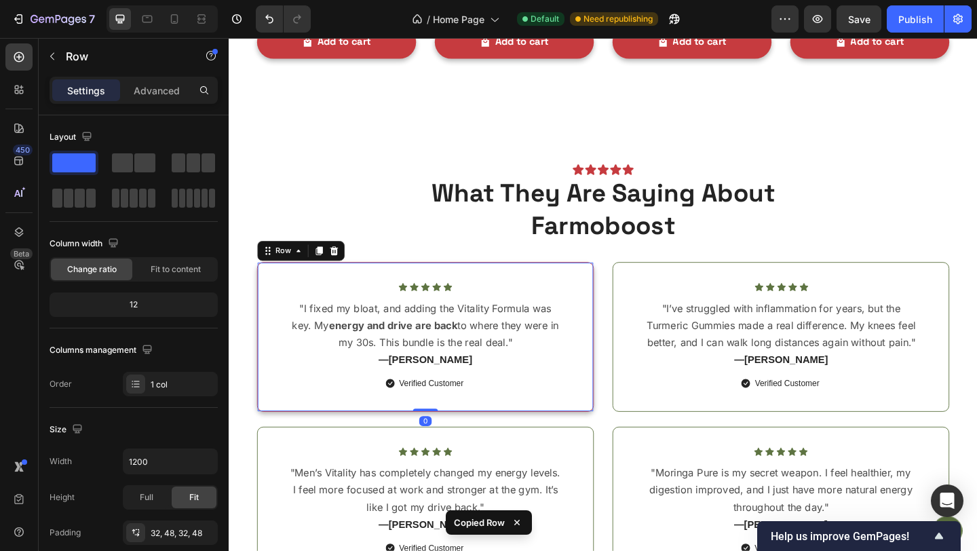
scroll to position [3499, 0]
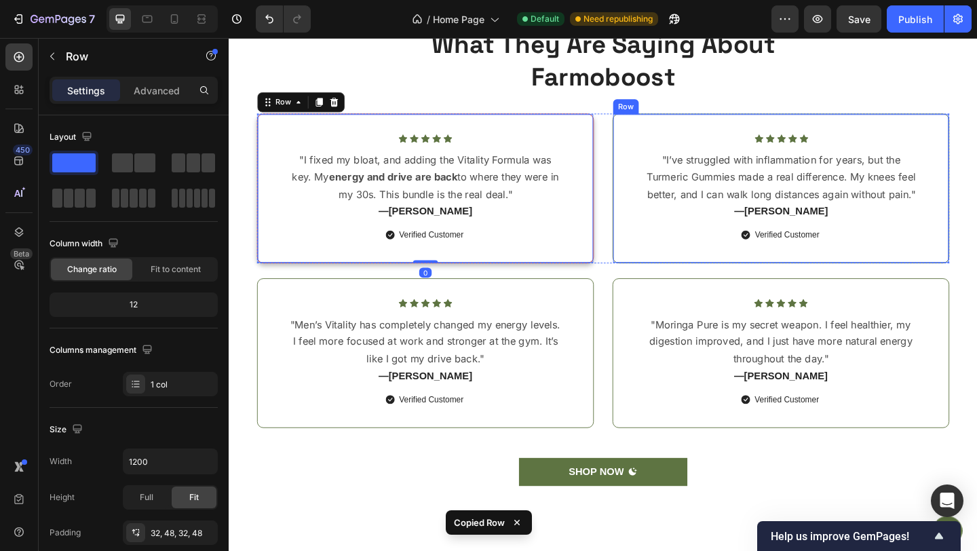
click at [710, 279] on div "Icon Icon Icon Icon Icon Icon List "I’ve struggled with inflammation for years,…" at bounding box center [829, 201] width 366 height 163
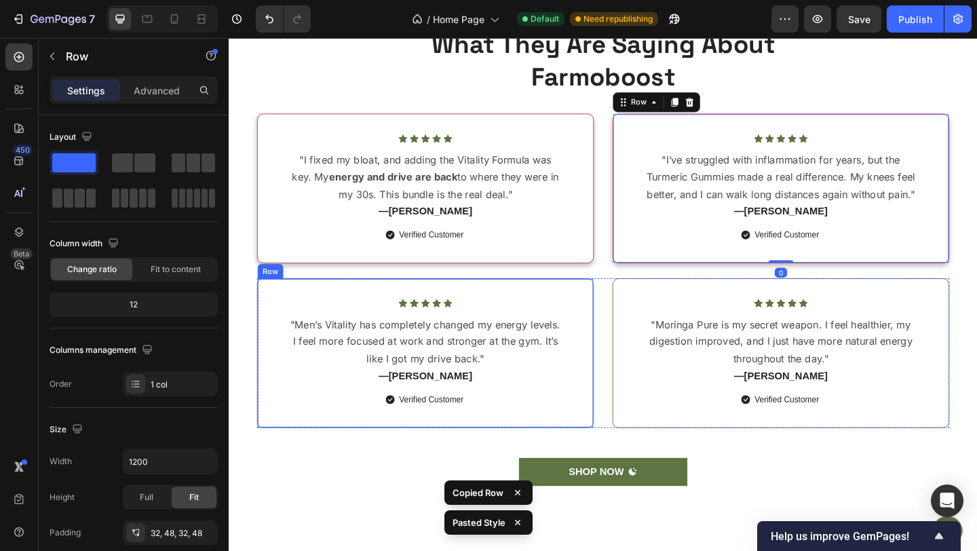
click at [531, 447] on div "Icon Icon Icon Icon Icon Icon List "Men’s Vitality has completely changed my en…" at bounding box center [442, 380] width 366 height 163
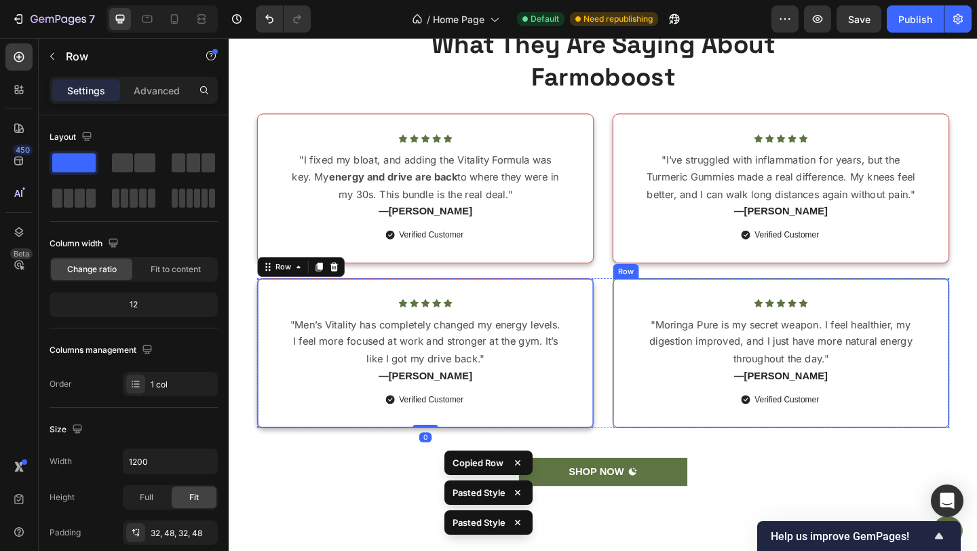
click at [667, 448] on div "Icon Icon Icon Icon Icon Icon List "Moringa Pure is my secret weapon. I feel he…" at bounding box center [829, 380] width 366 height 163
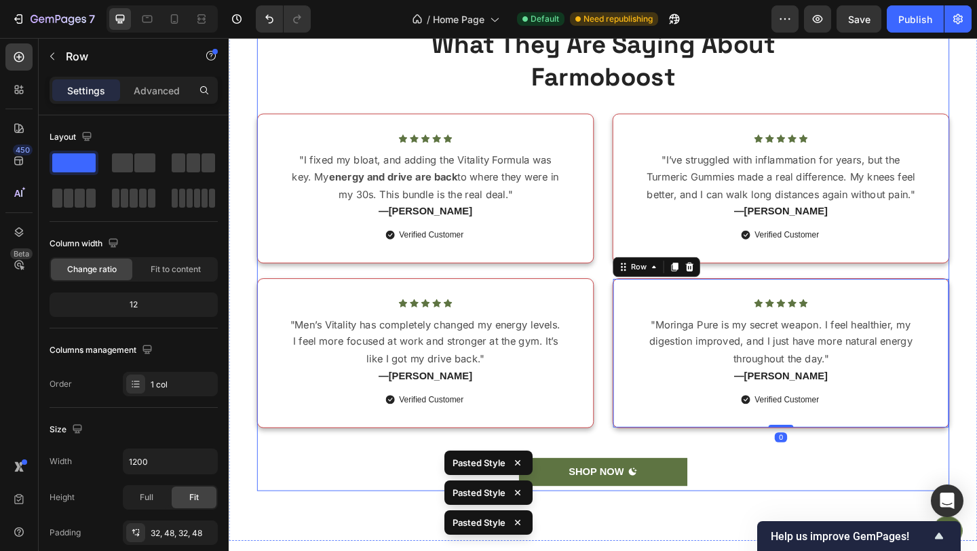
click at [796, 525] on div "SHOP NOW Button" at bounding box center [635, 512] width 753 height 36
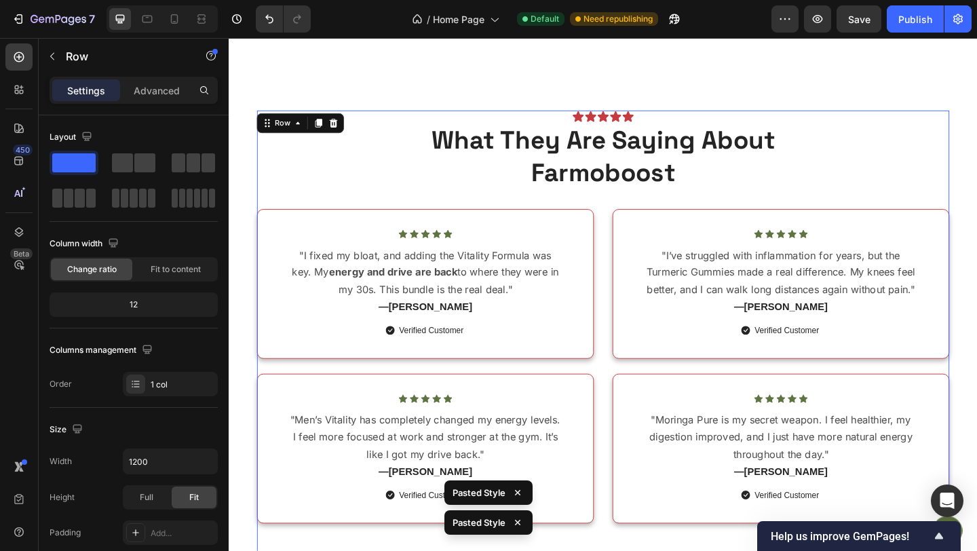
scroll to position [3385, 0]
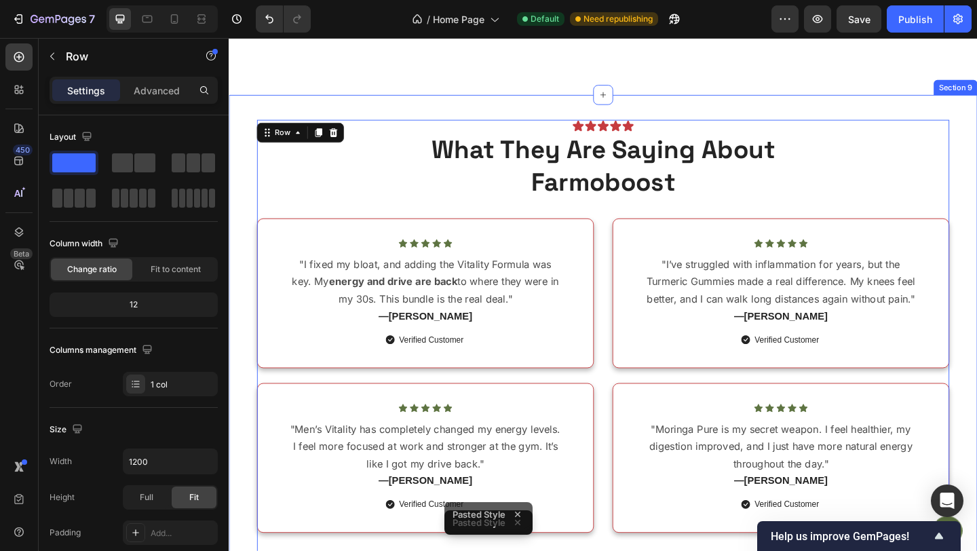
click at [847, 111] on div "Icon Icon Icon Icon Icon Icon List What They Are Saying About Farmoboost Headin…" at bounding box center [636, 399] width 814 height 599
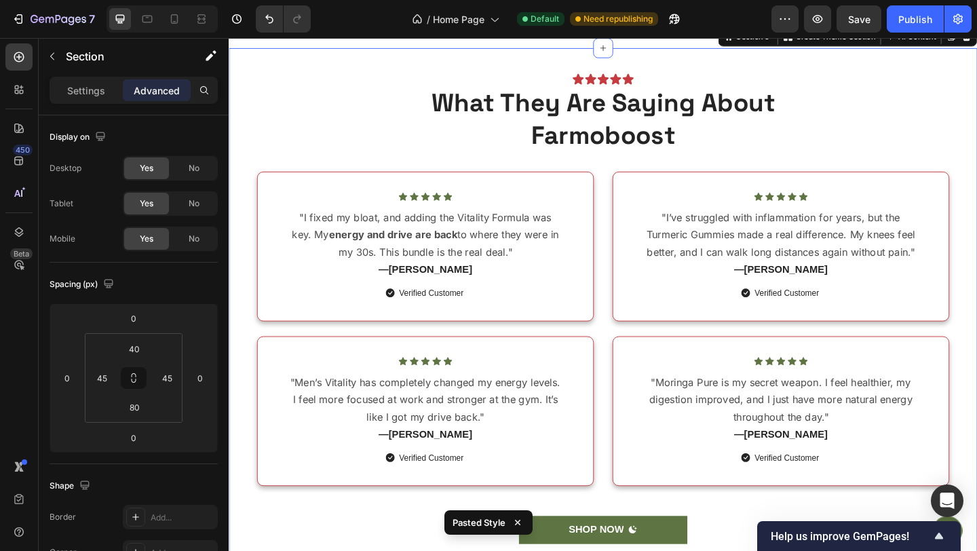
scroll to position [3437, 0]
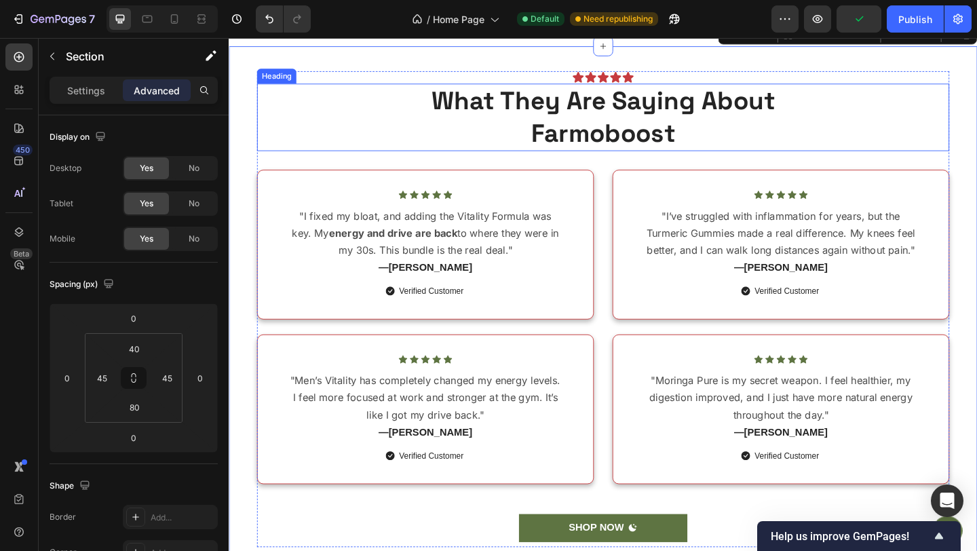
click at [400, 118] on div "What They Are Saying About Farmoboost" at bounding box center [635, 123] width 753 height 73
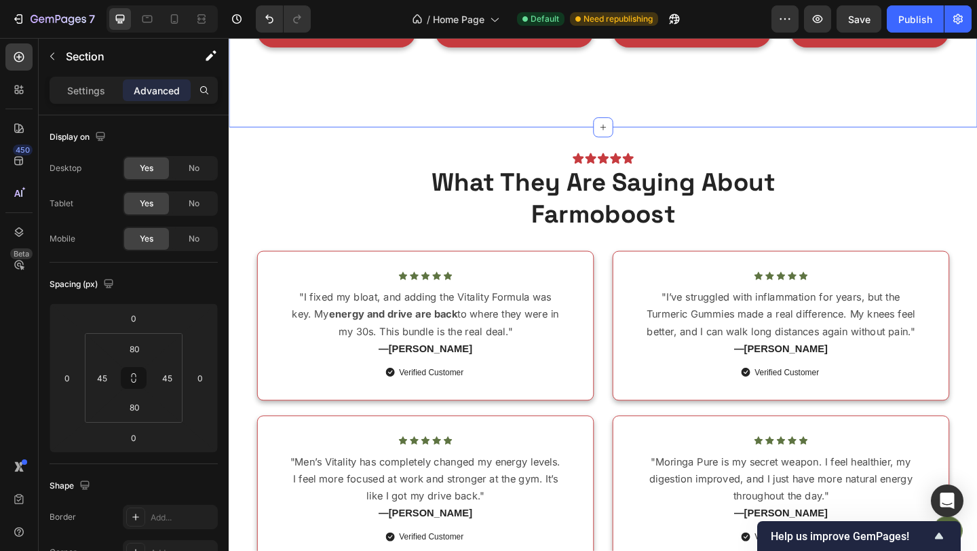
scroll to position [3357, 0]
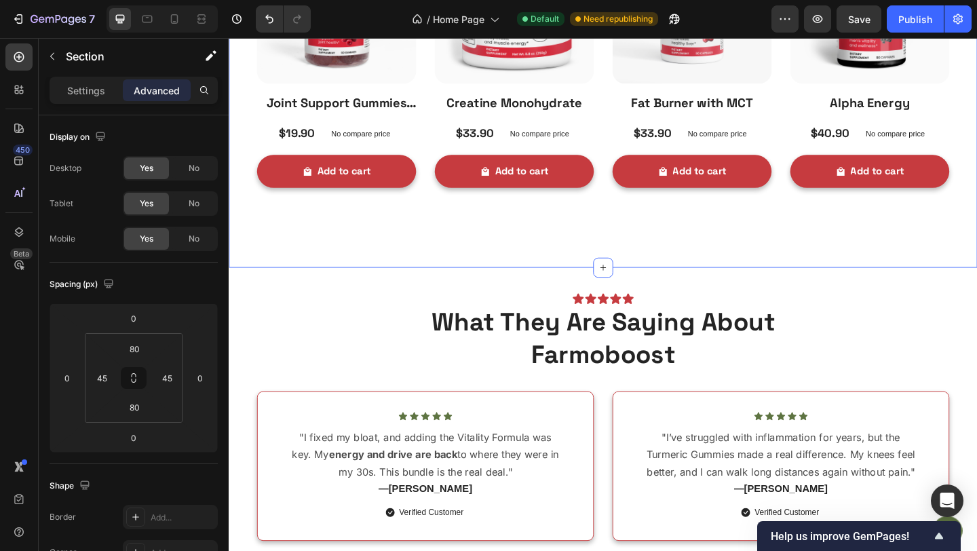
scroll to position [3163, 0]
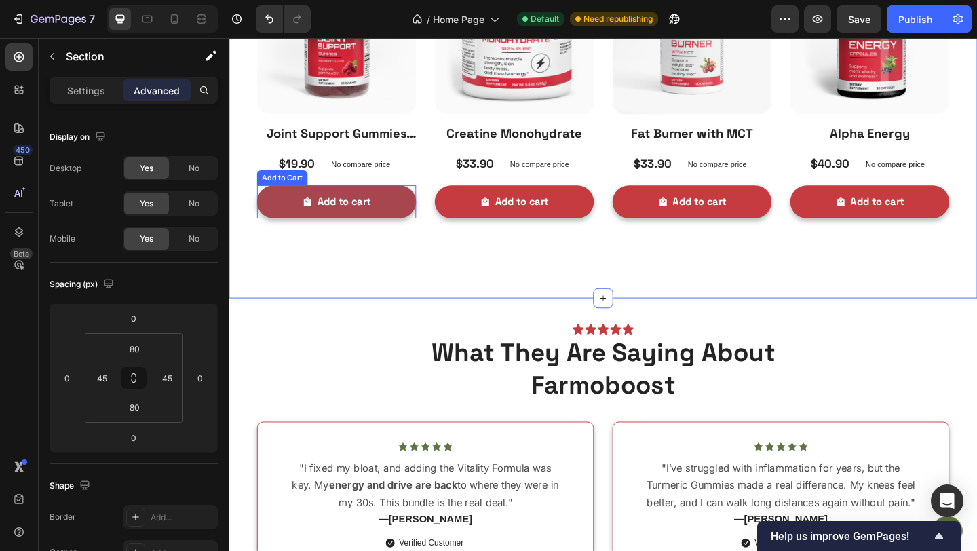
click at [400, 202] on button "Add to cart" at bounding box center [345, 216] width 173 height 36
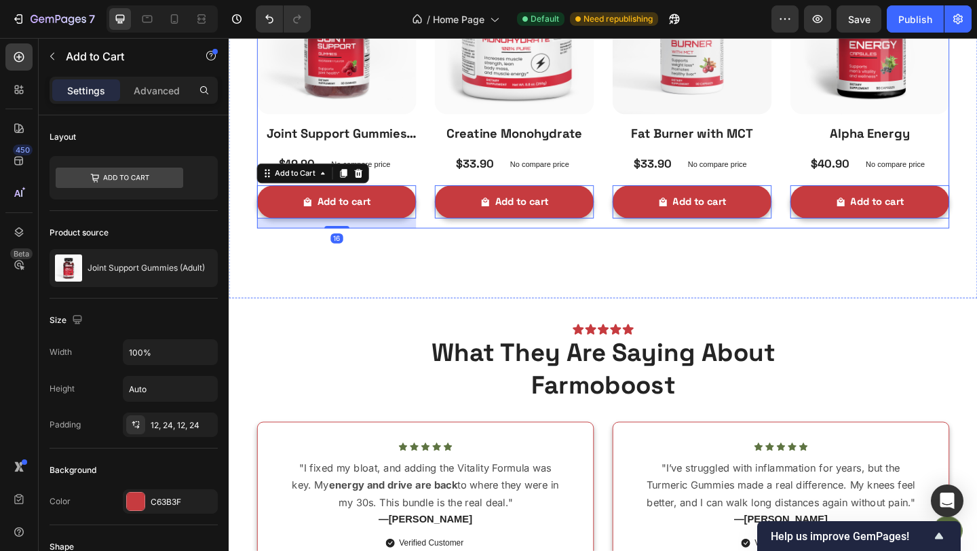
click at [438, 143] on div "Product Images Joint Support Gummies (Adult) Product Title $19.90 Product Price…" at bounding box center [635, 96] width 753 height 297
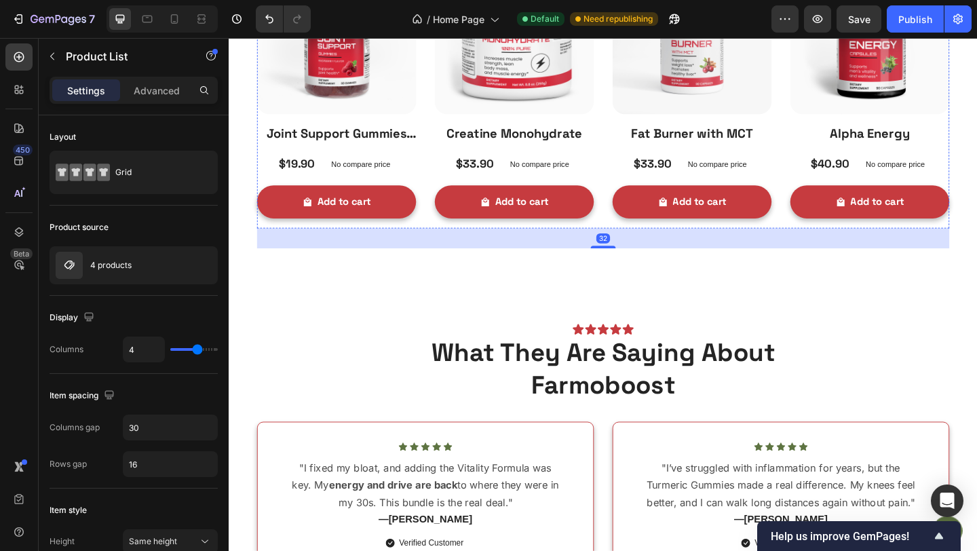
click at [471, 191] on div "Product Images Creatine Monohydrate Product Title $33.90 Product Price Product …" at bounding box center [538, 96] width 173 height 297
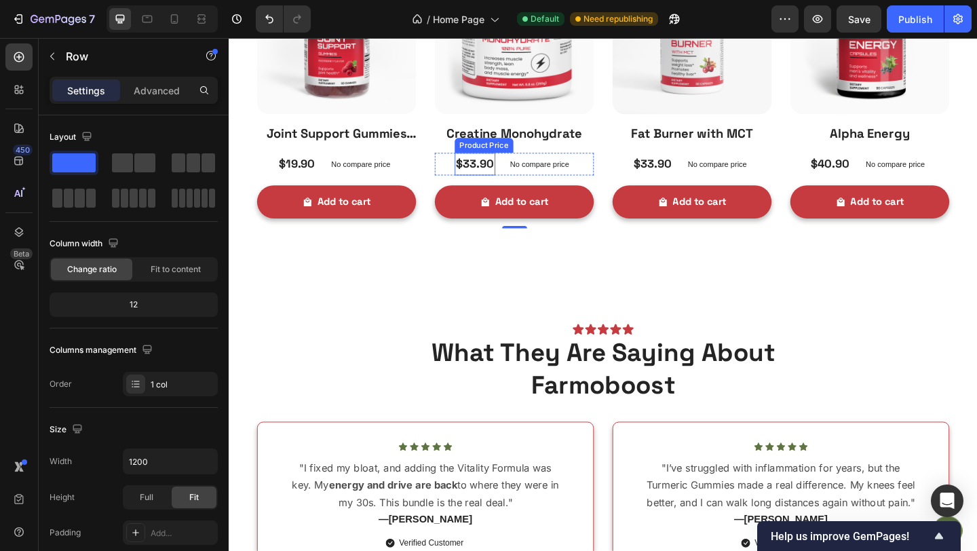
click at [492, 164] on div "$33.90" at bounding box center [496, 175] width 44 height 24
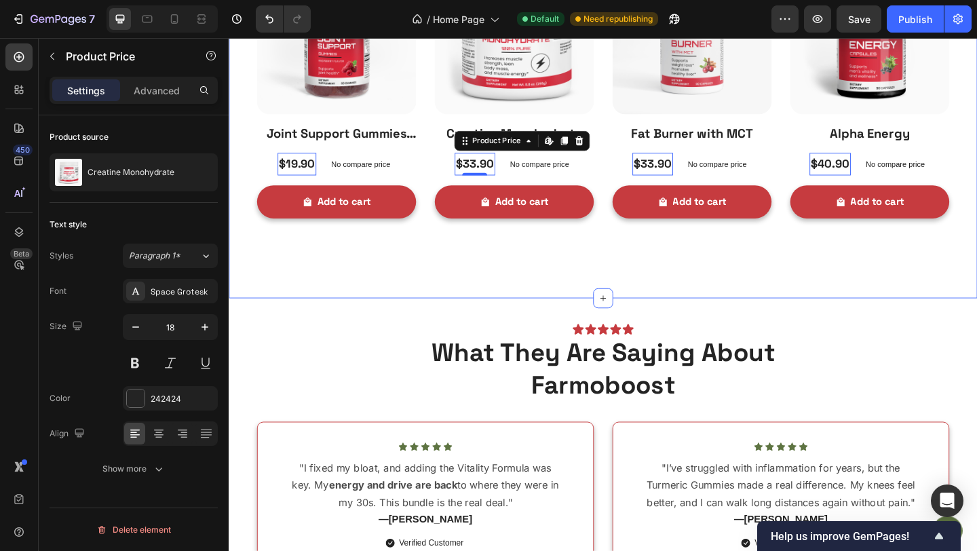
click at [465, 256] on div "Unlock Your Best Health: Farmoboost Bundles Heading Elevate energy, boost drive…" at bounding box center [635, 54] width 753 height 426
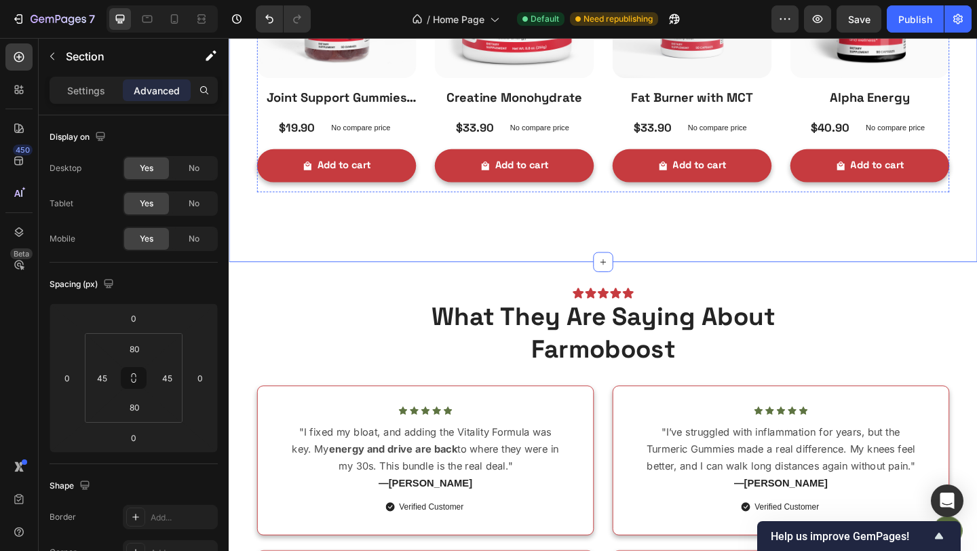
scroll to position [3220, 0]
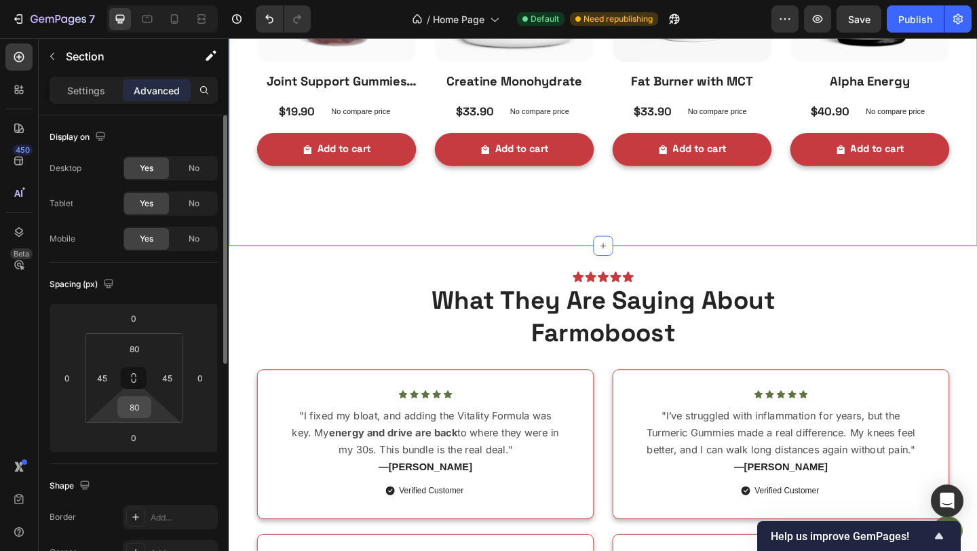
click at [132, 404] on input "80" at bounding box center [134, 407] width 27 height 20
type input "50"
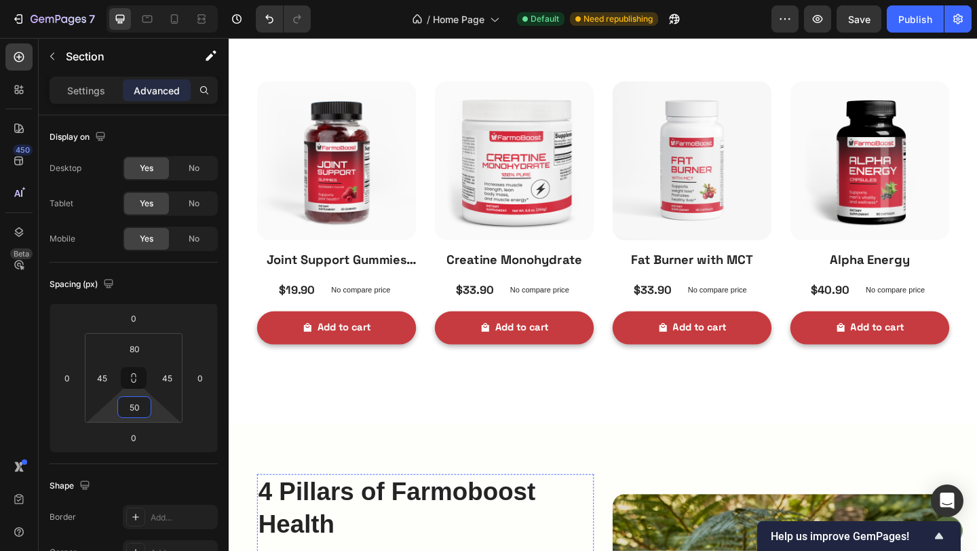
scroll to position [1229, 0]
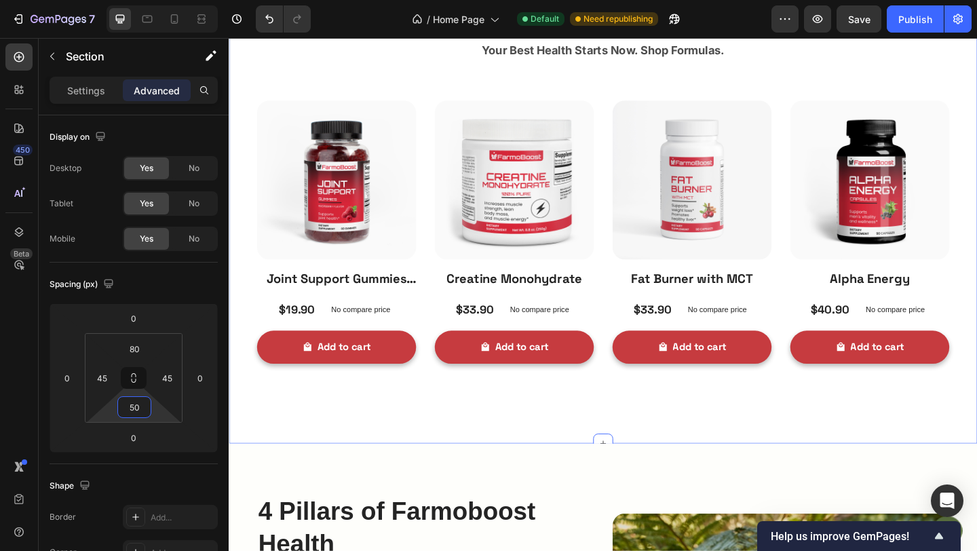
click at [366, 467] on div "Our Featured Products Heading Your Best Health Starts Now. Shop Formulas. Text …" at bounding box center [636, 211] width 814 height 534
click at [137, 404] on input "80" at bounding box center [134, 407] width 27 height 20
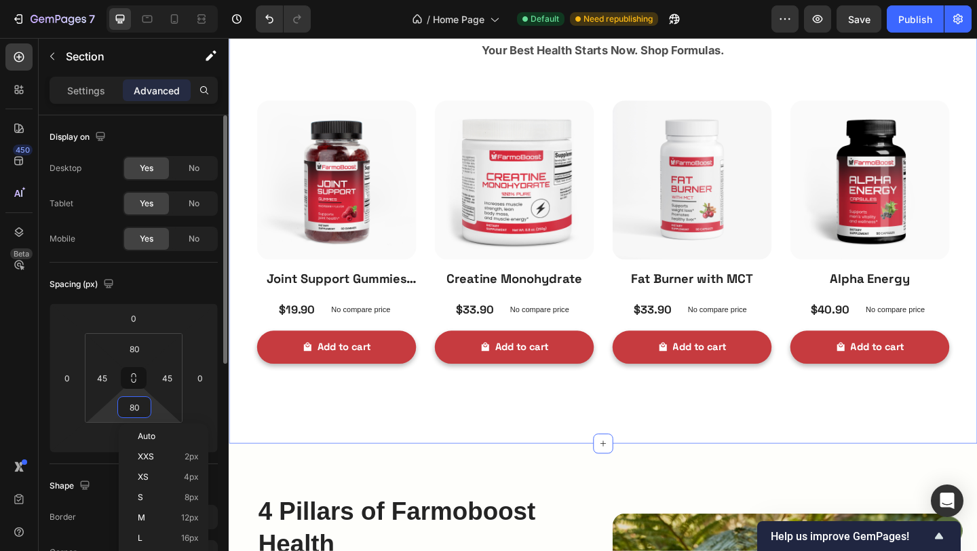
click at [137, 404] on input "80" at bounding box center [134, 407] width 27 height 20
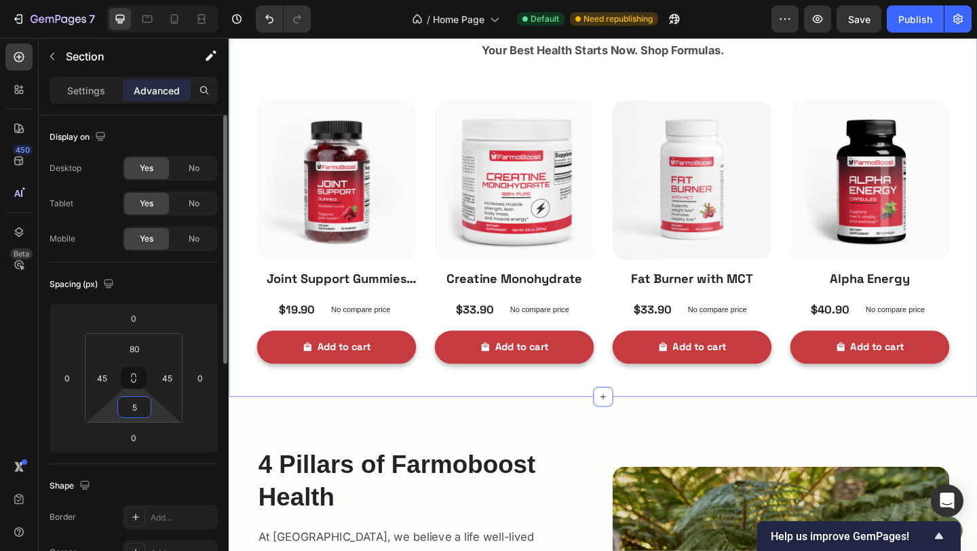
type input "50"
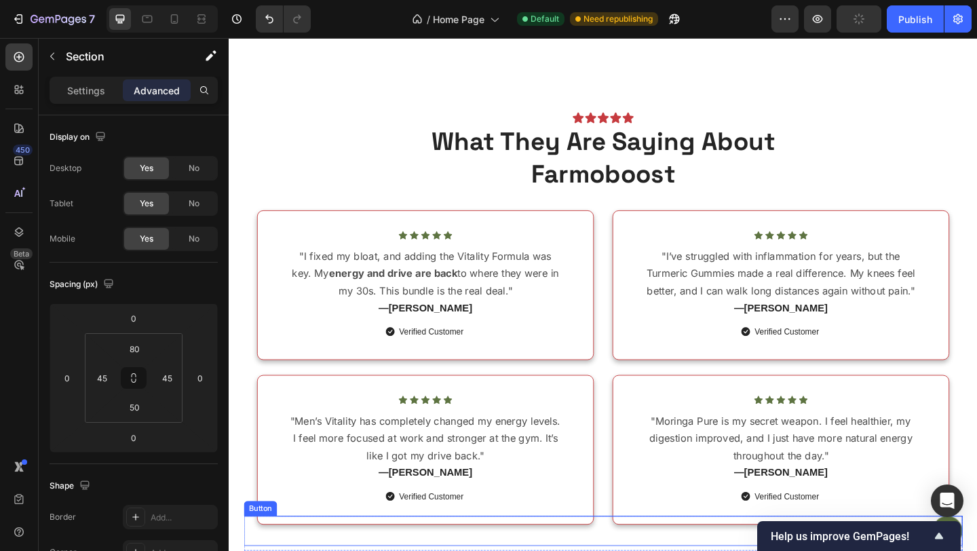
scroll to position [3445, 0]
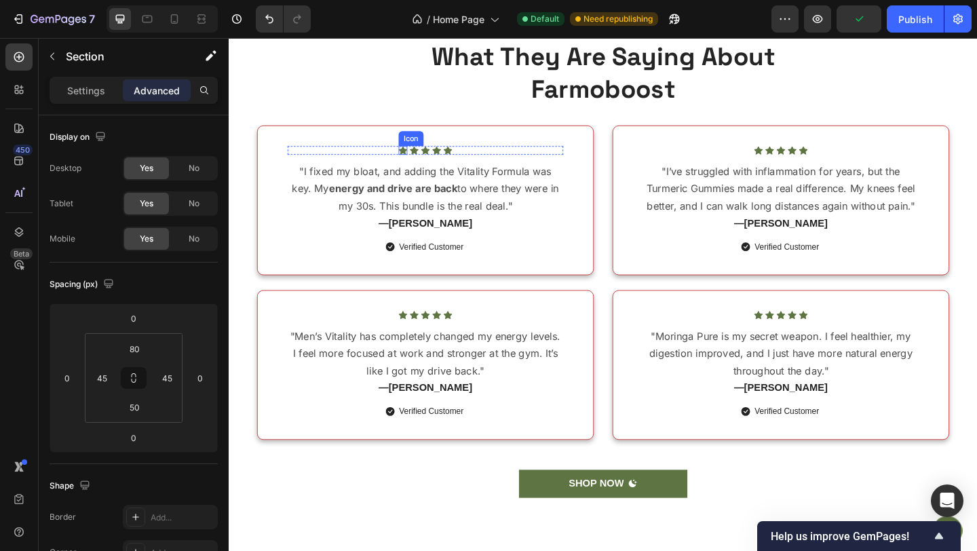
click at [418, 159] on icon at bounding box center [417, 160] width 9 height 9
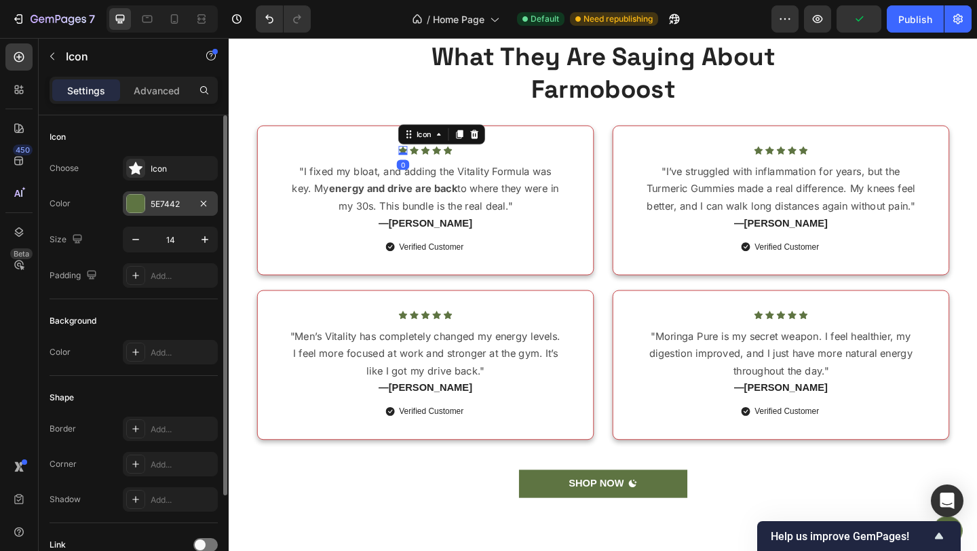
click at [142, 210] on div at bounding box center [136, 204] width 18 height 18
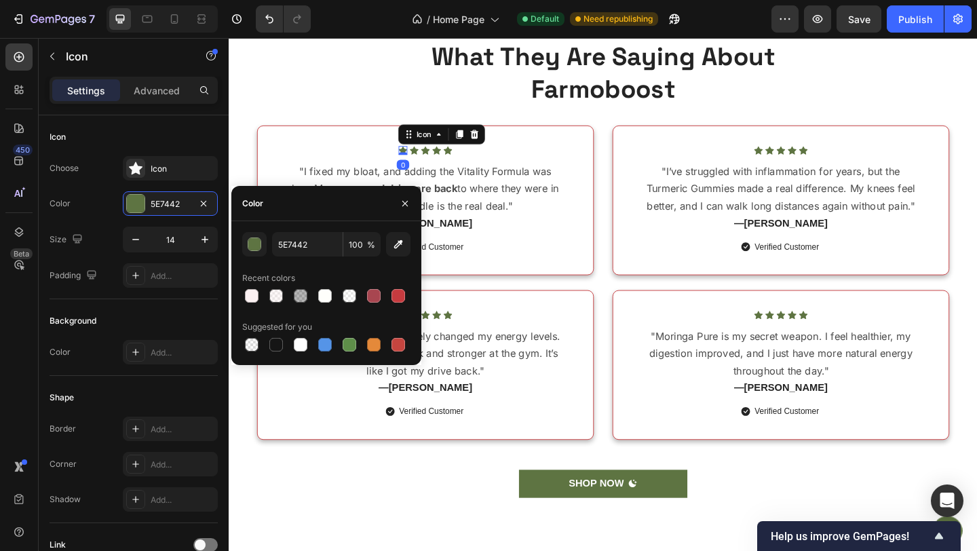
click at [359, 343] on div at bounding box center [326, 344] width 168 height 19
click at [371, 340] on div at bounding box center [374, 345] width 14 height 14
type input "E4893A"
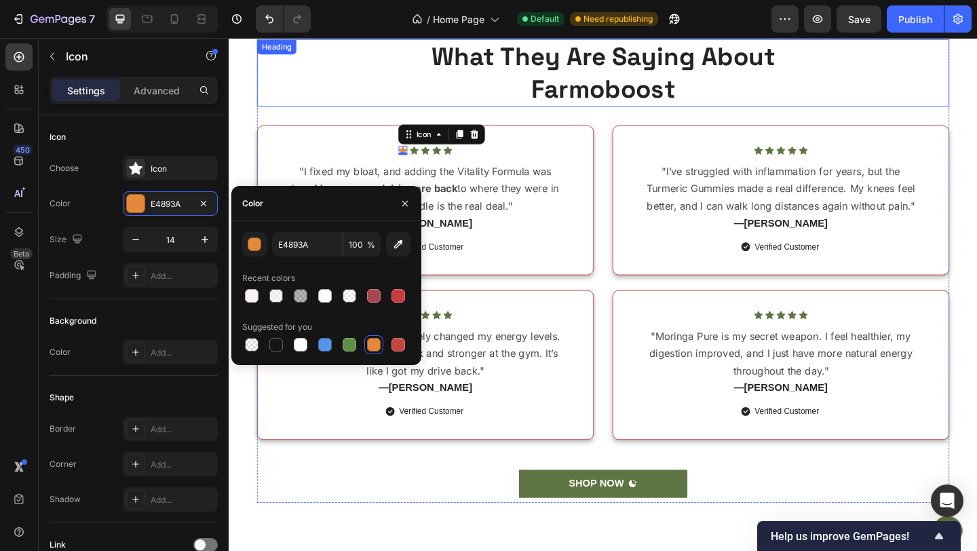
click at [383, 98] on div "What They Are Saying About Farmoboost" at bounding box center [635, 75] width 753 height 73
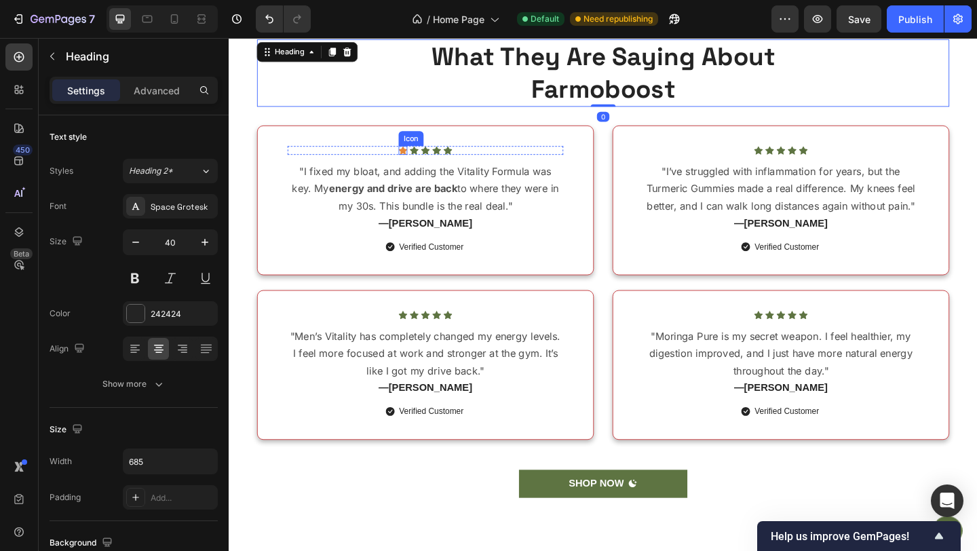
click at [421, 159] on icon at bounding box center [417, 160] width 9 height 9
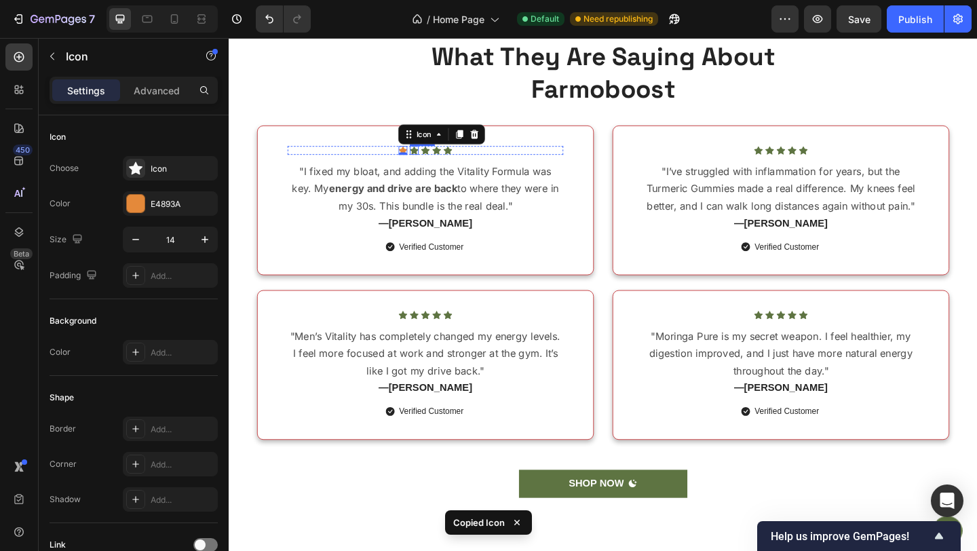
click at [429, 159] on icon at bounding box center [429, 160] width 9 height 9
click at [442, 159] on icon at bounding box center [441, 160] width 9 height 9
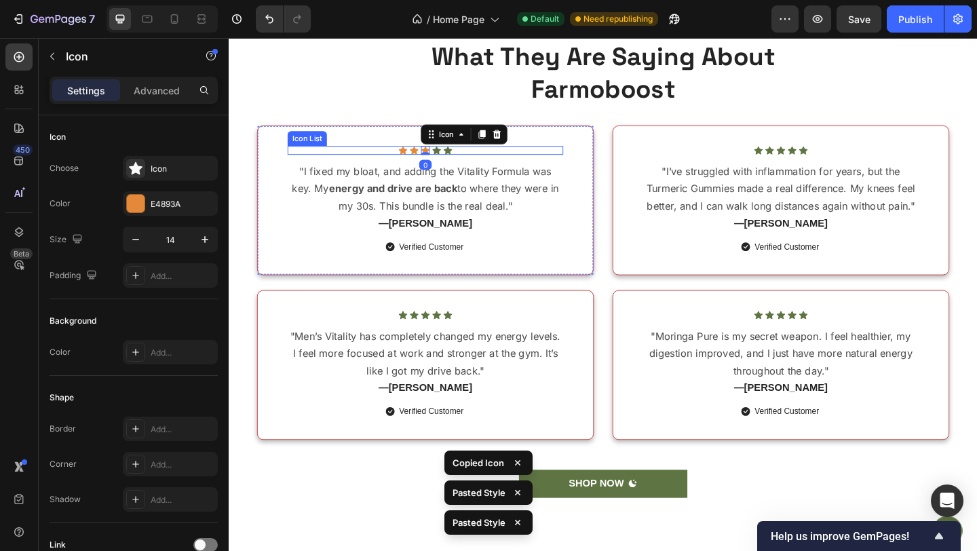
click at [449, 159] on div "Icon Icon Icon 0 Icon Icon" at bounding box center [442, 159] width 300 height 9
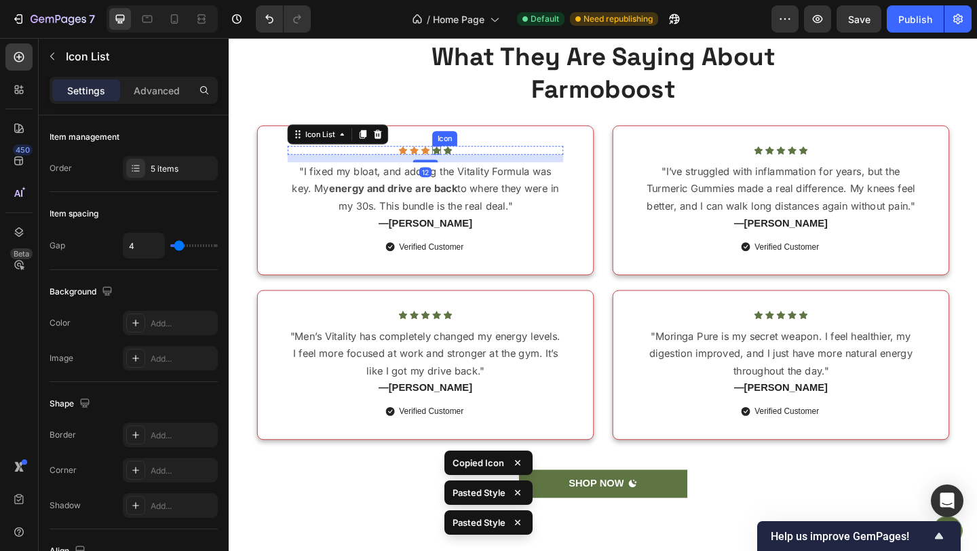
click at [452, 159] on icon at bounding box center [454, 160] width 9 height 9
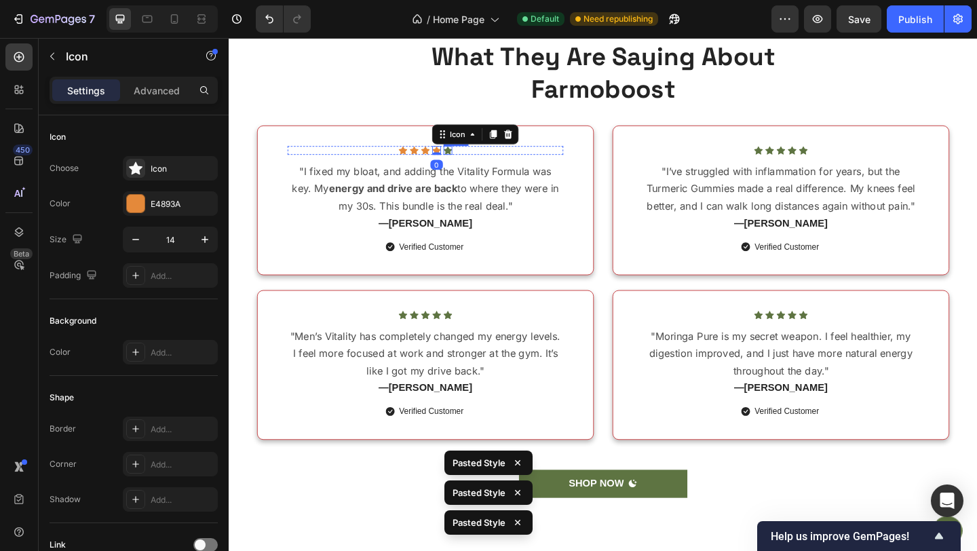
click at [462, 159] on icon at bounding box center [466, 159] width 9 height 9
click at [501, 158] on div "Icon Icon Icon Icon Icon 0" at bounding box center [442, 159] width 300 height 9
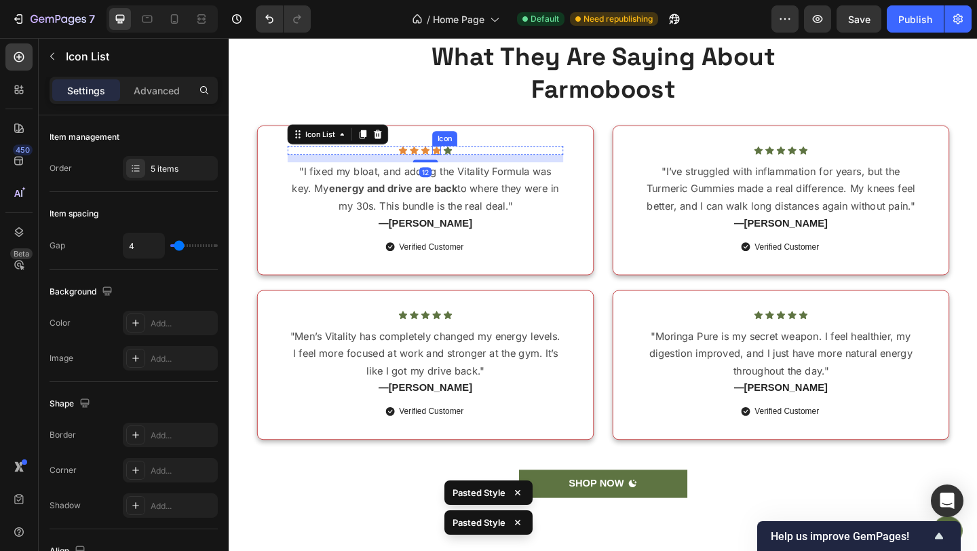
click at [452, 157] on icon at bounding box center [454, 159] width 9 height 9
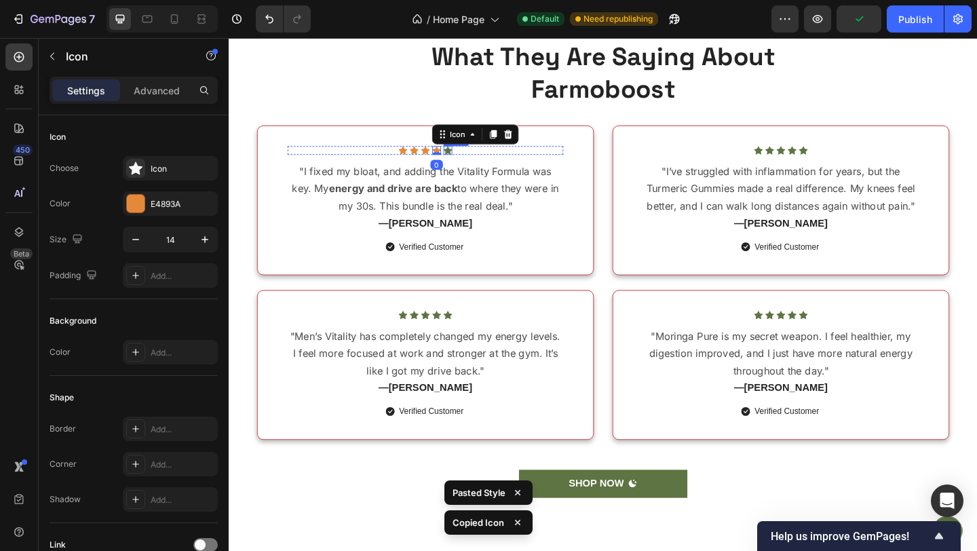
click at [464, 159] on icon at bounding box center [466, 160] width 9 height 9
click at [480, 159] on div "Icon Icon Icon Icon Icon 0" at bounding box center [442, 159] width 300 height 9
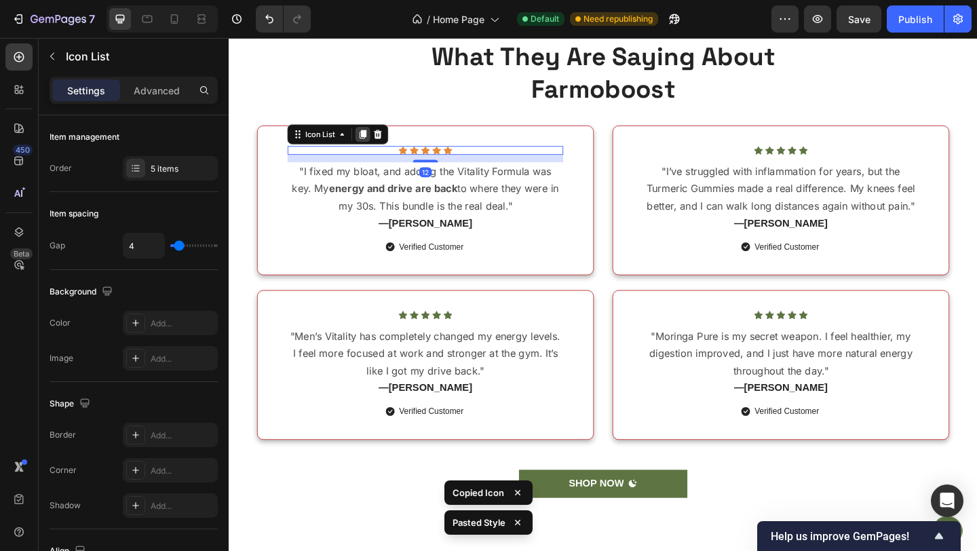
click at [376, 137] on icon at bounding box center [374, 142] width 11 height 11
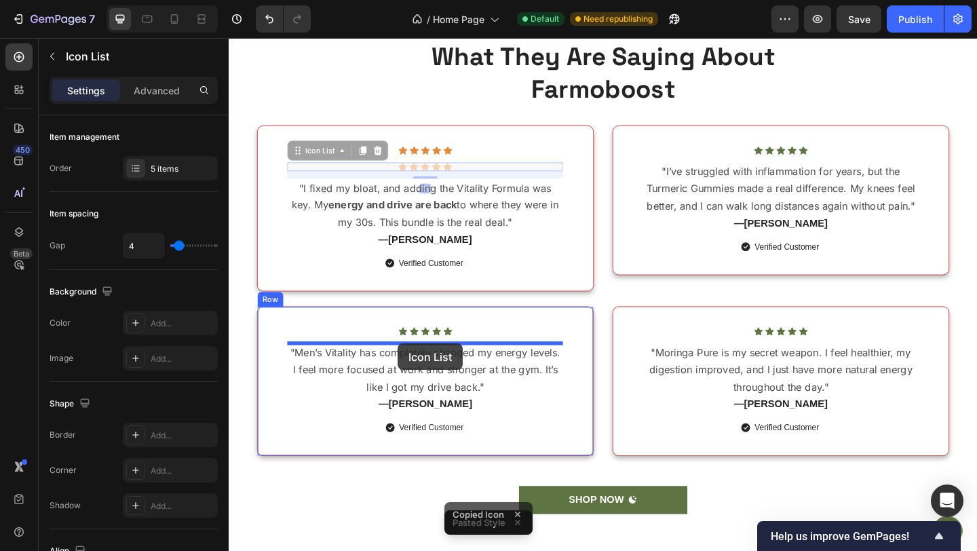
drag, startPoint x: 311, startPoint y: 155, endPoint x: 412, endPoint y: 370, distance: 237.6
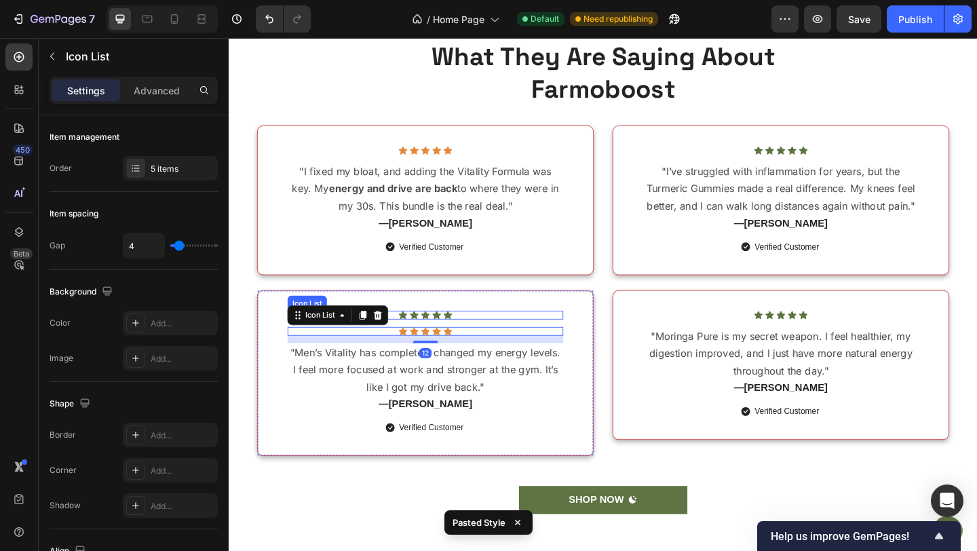
click at [504, 340] on div "Icon Icon Icon Icon Icon" at bounding box center [442, 338] width 300 height 9
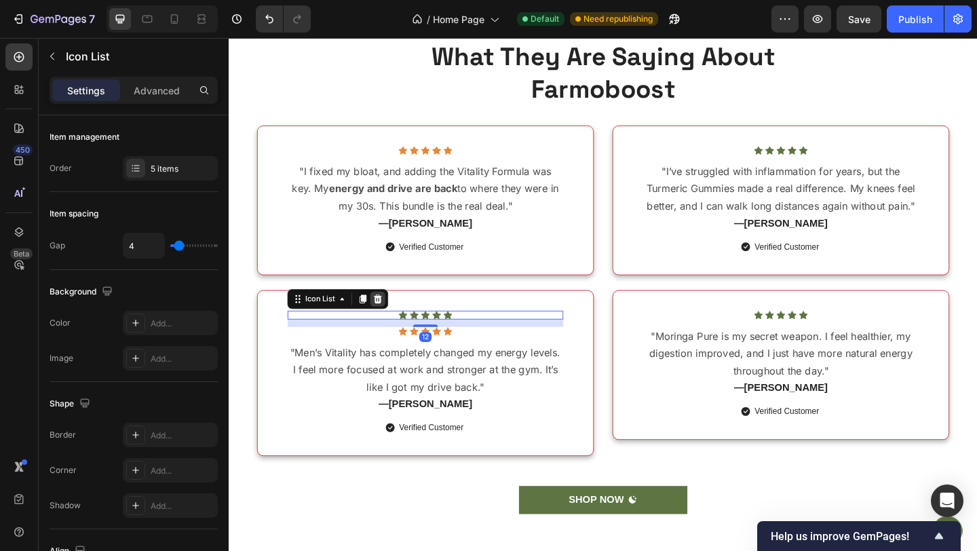
click at [391, 323] on icon at bounding box center [391, 321] width 9 height 9
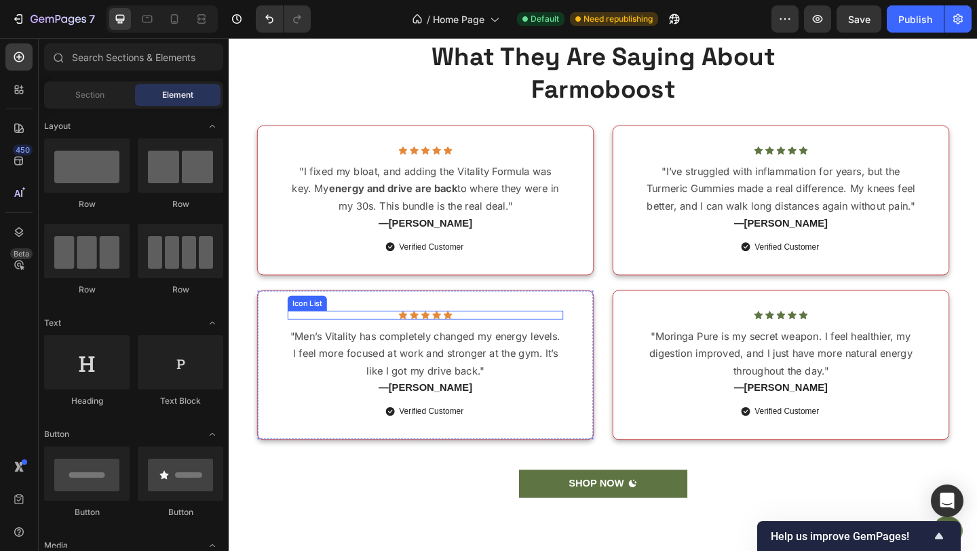
click at [510, 342] on div "Icon Icon Icon Icon Icon" at bounding box center [442, 338] width 300 height 9
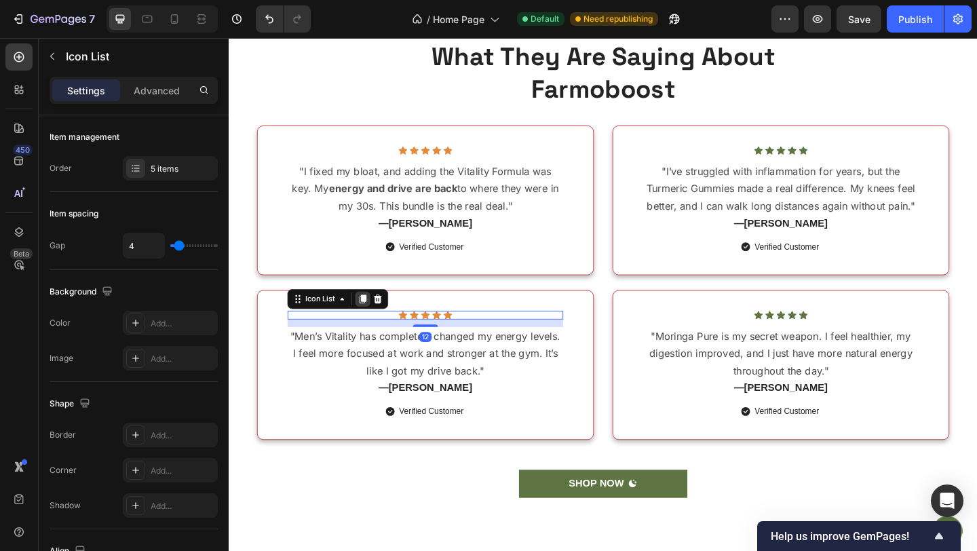
click at [375, 316] on icon at bounding box center [374, 321] width 11 height 11
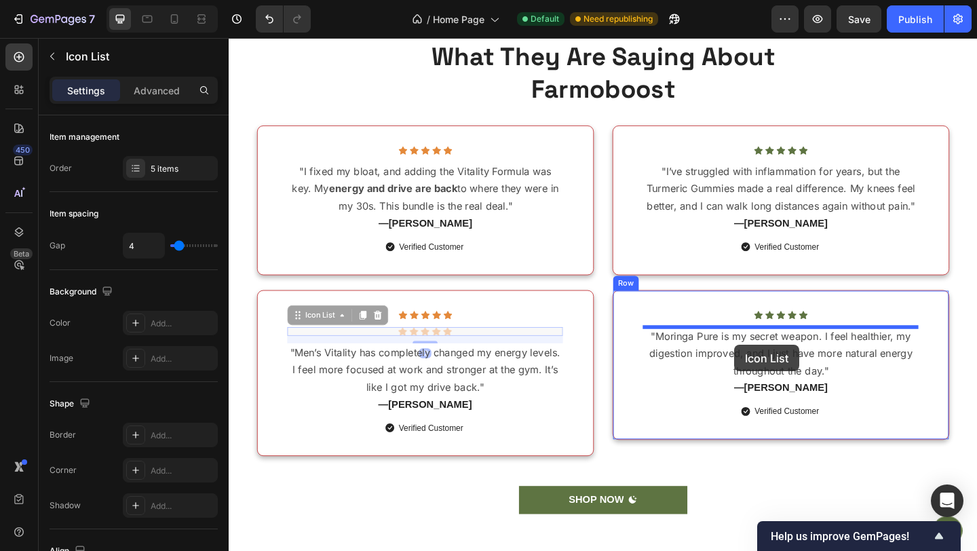
drag, startPoint x: 329, startPoint y: 343, endPoint x: 779, endPoint y: 372, distance: 450.6
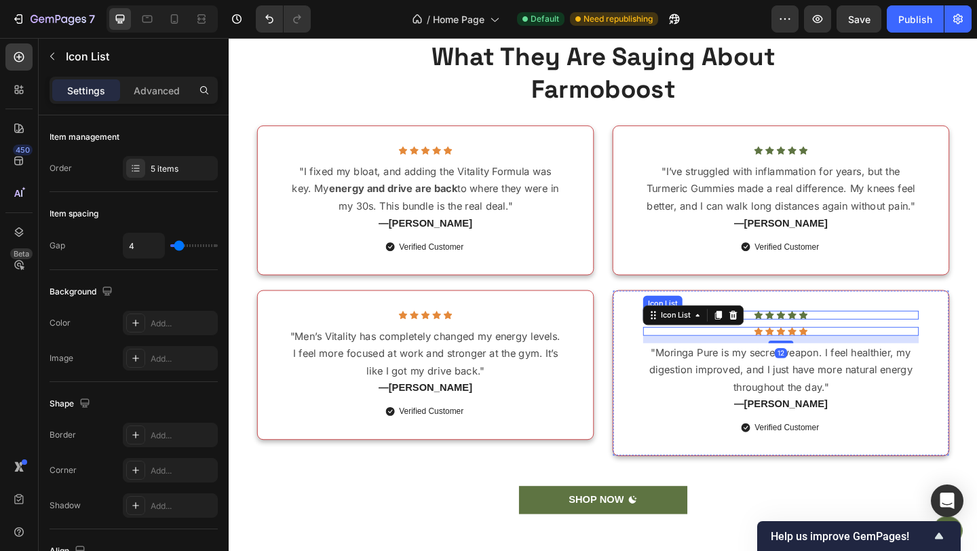
click at [872, 341] on div "Icon Icon Icon Icon Icon" at bounding box center [829, 338] width 300 height 9
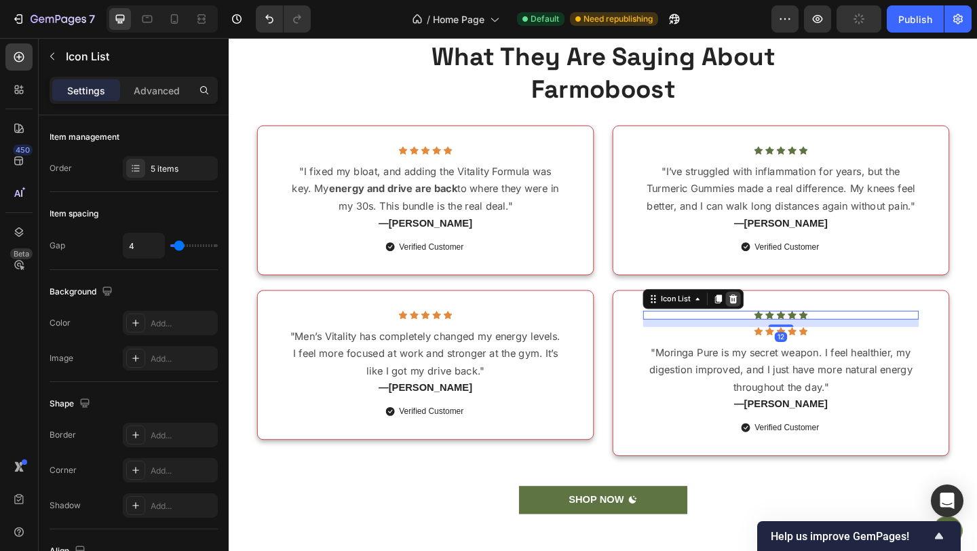
click at [779, 320] on icon at bounding box center [777, 321] width 11 height 11
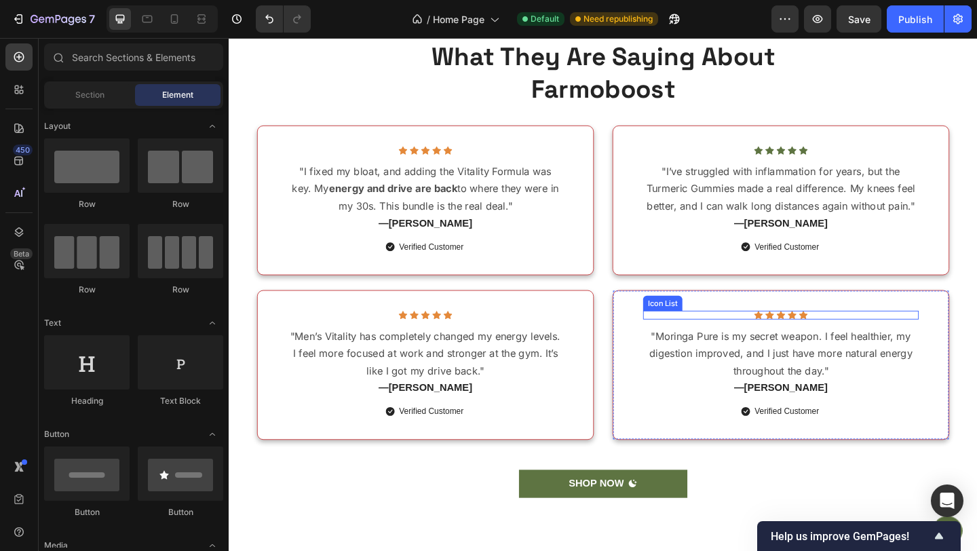
click at [880, 336] on div "Icon Icon Icon Icon Icon" at bounding box center [829, 338] width 300 height 9
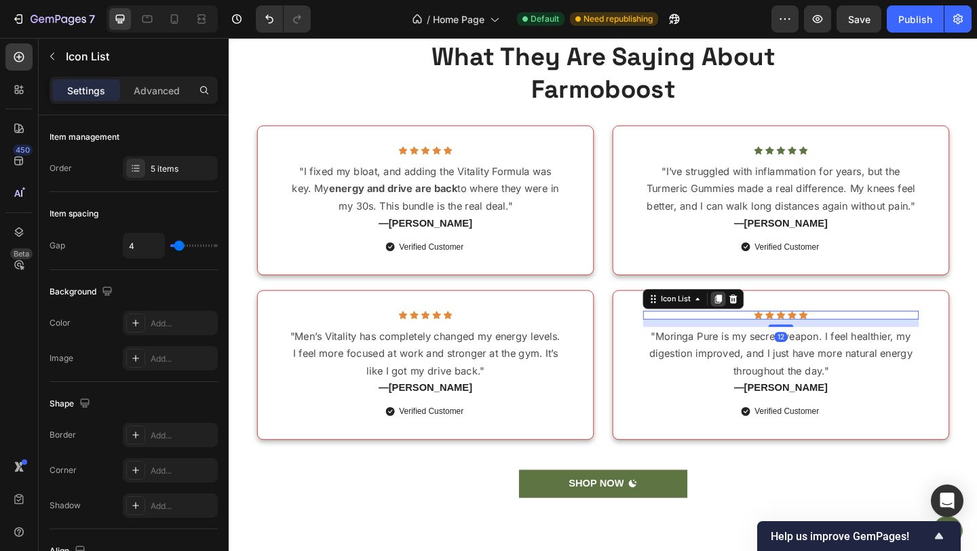
click at [759, 324] on icon at bounding box center [761, 321] width 11 height 11
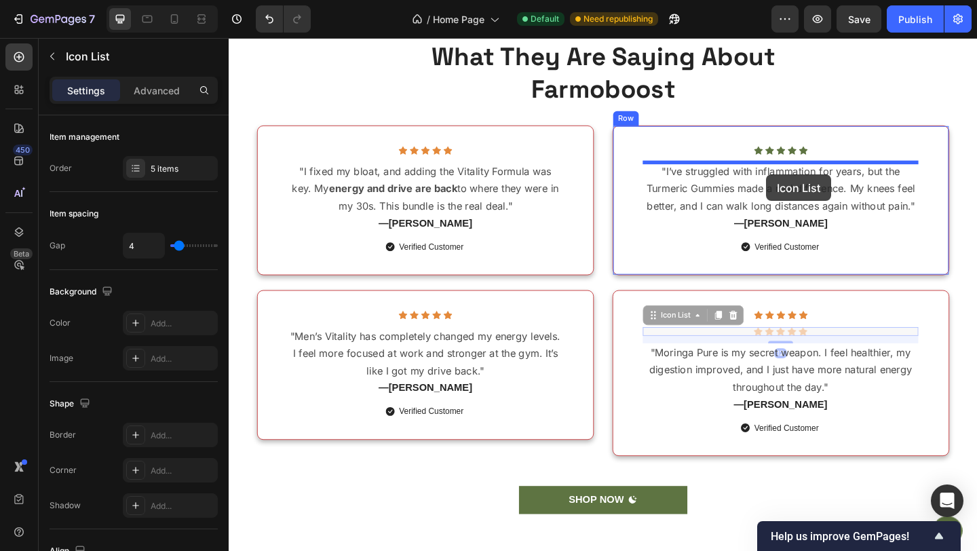
drag, startPoint x: 690, startPoint y: 346, endPoint x: 813, endPoint y: 186, distance: 202.1
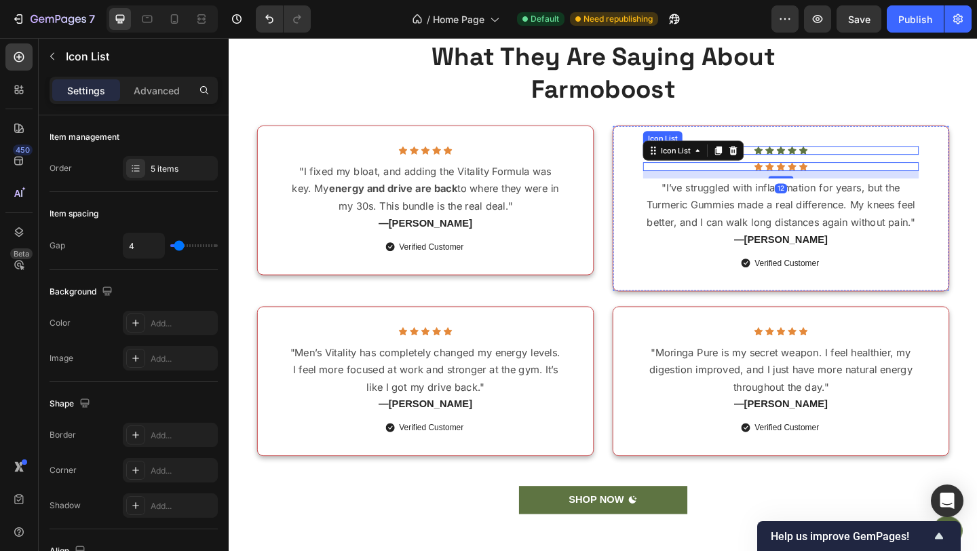
click at [911, 160] on div "Icon Icon Icon Icon Icon" at bounding box center [829, 159] width 300 height 9
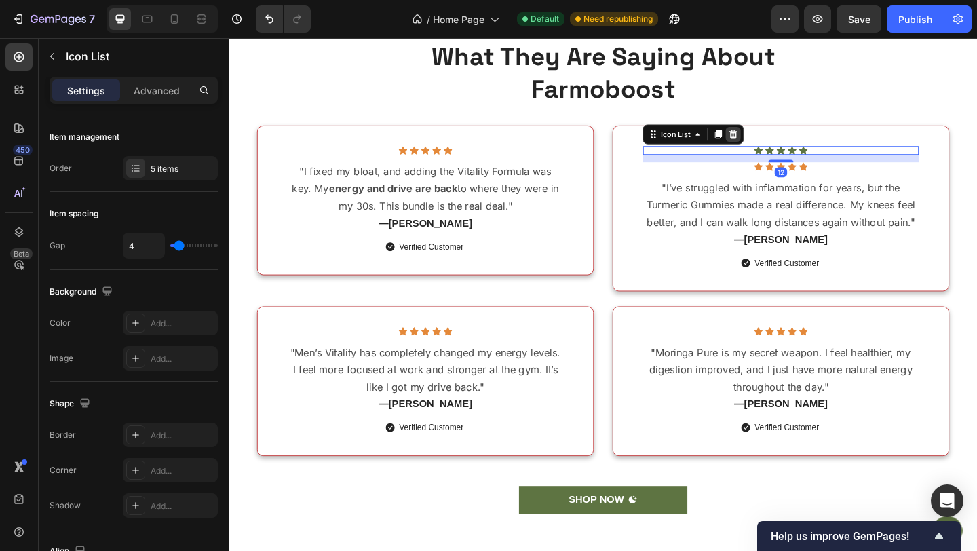
click at [782, 142] on icon at bounding box center [777, 142] width 11 height 11
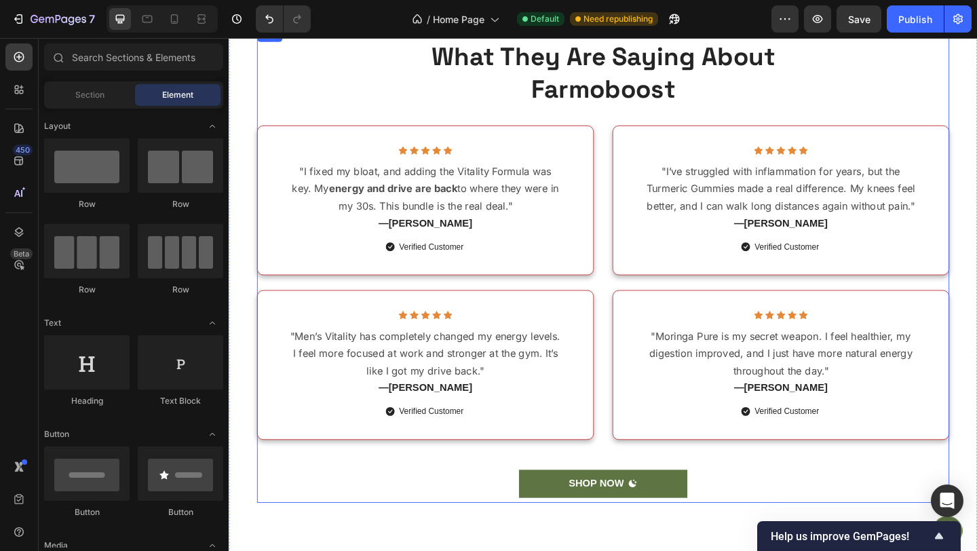
click at [846, 113] on div "Icon Icon Icon Icon Icon Icon List What They Are Saying About Farmoboost Headin…" at bounding box center [635, 285] width 753 height 518
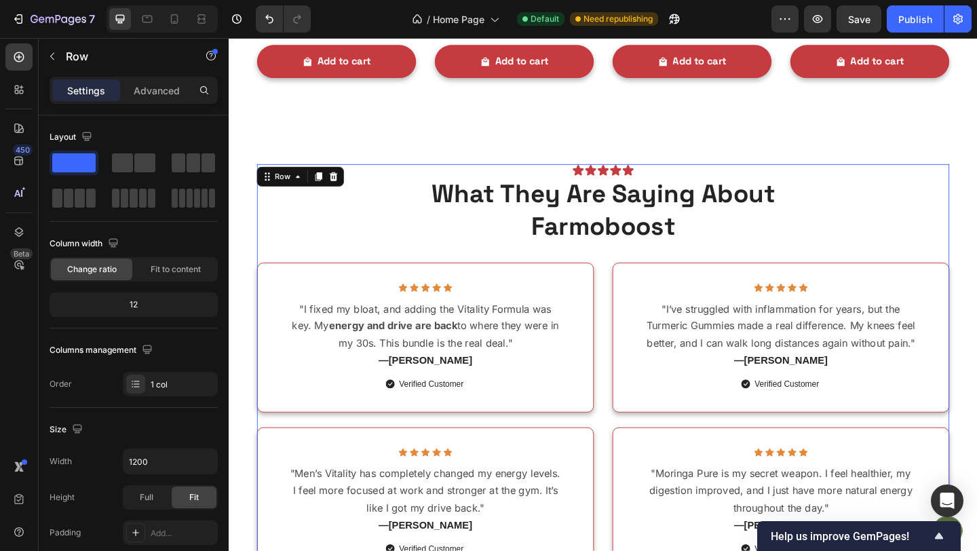
scroll to position [3293, 0]
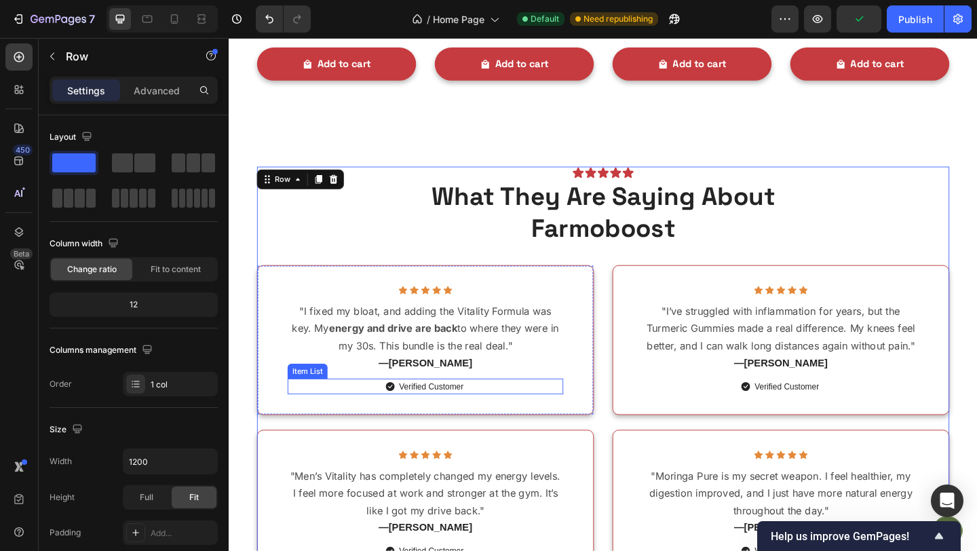
click at [402, 417] on icon at bounding box center [404, 417] width 10 height 10
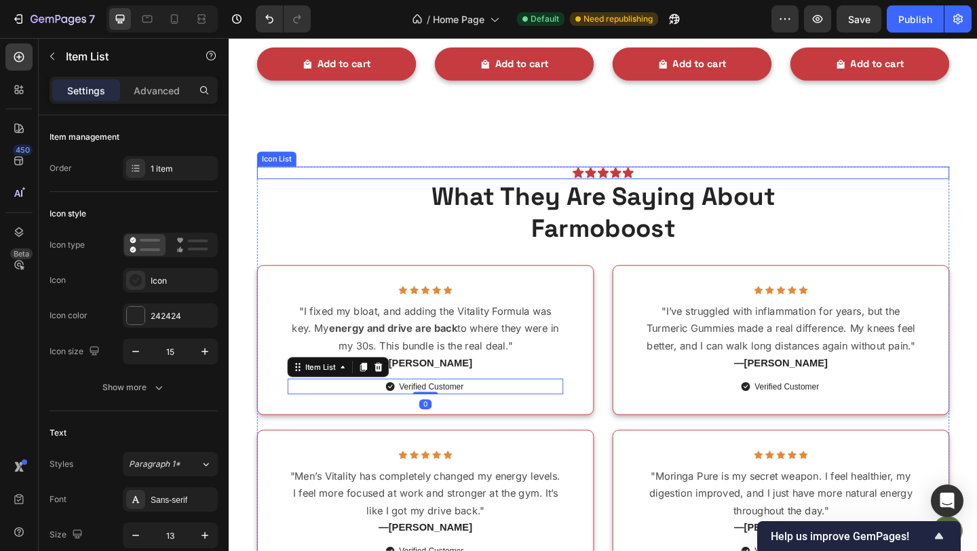
click at [351, 189] on div "Icon Icon Icon Icon Icon" at bounding box center [635, 185] width 753 height 14
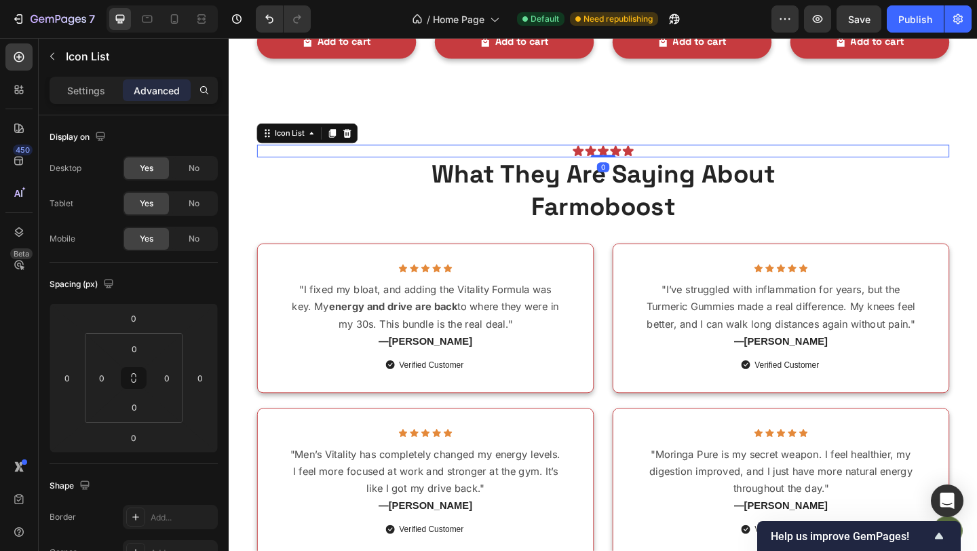
scroll to position [3328, 0]
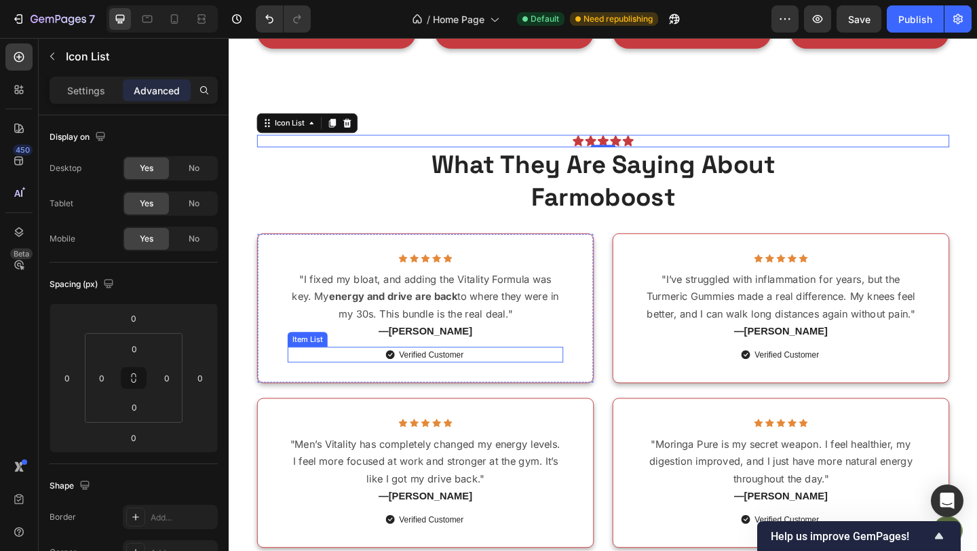
click at [407, 379] on icon at bounding box center [403, 381] width 9 height 9
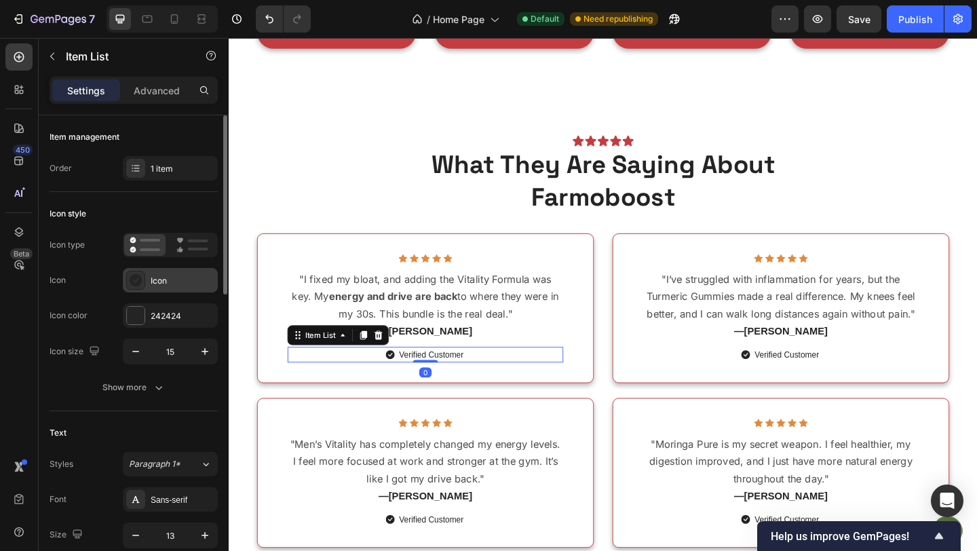
click at [137, 282] on icon at bounding box center [136, 280] width 13 height 13
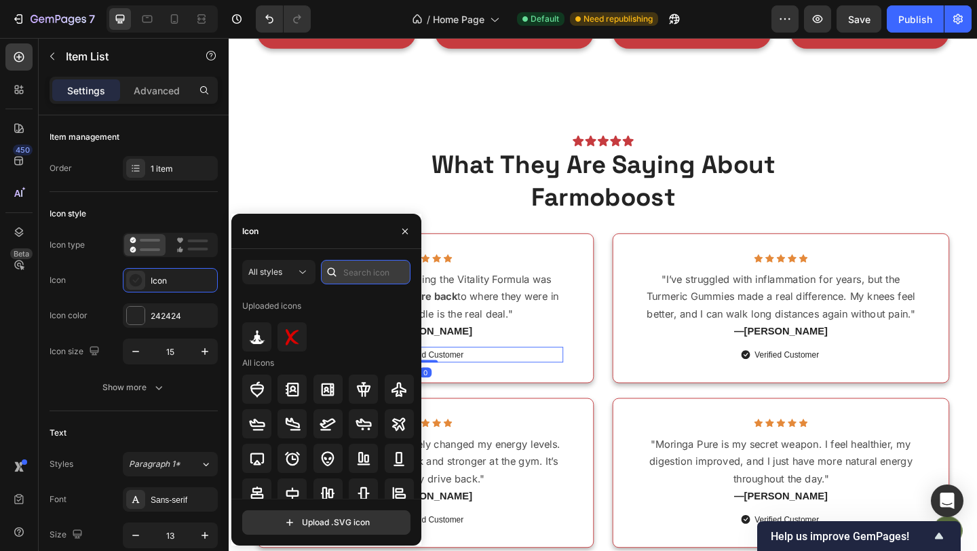
click at [368, 269] on input "text" at bounding box center [366, 272] width 90 height 24
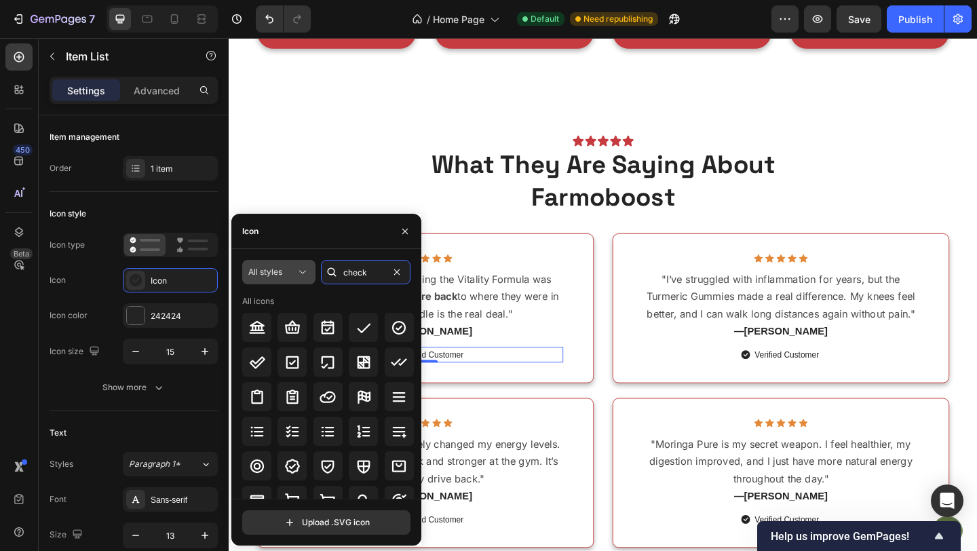
type input "check"
click at [269, 260] on button "All styles" at bounding box center [278, 272] width 73 height 24
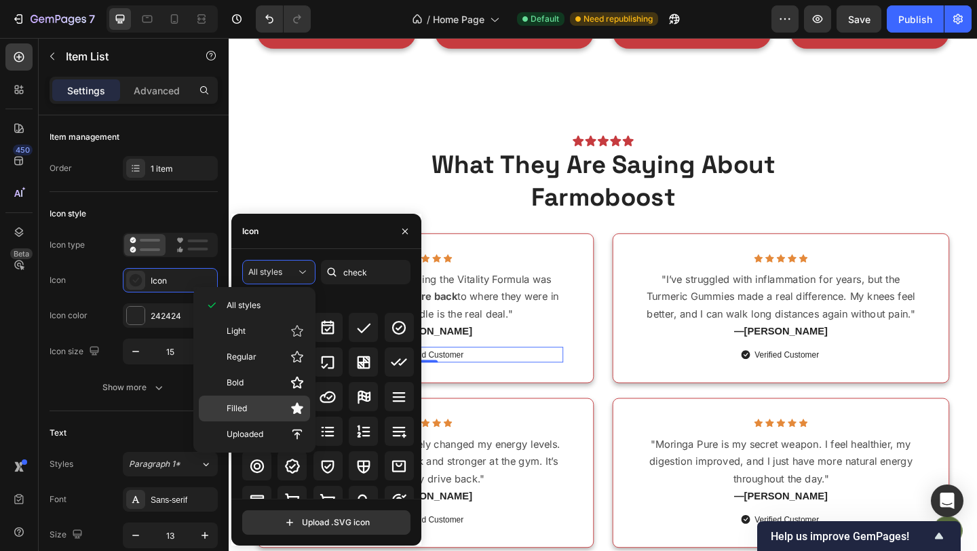
click at [273, 402] on p "Filled" at bounding box center [265, 409] width 77 height 14
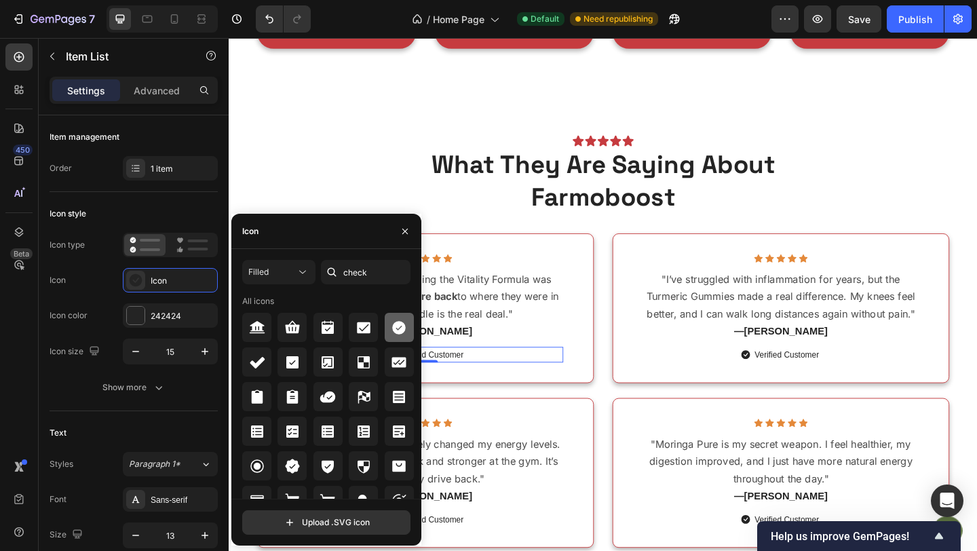
click at [391, 330] on icon at bounding box center [399, 327] width 16 height 16
click at [523, 268] on div "Icon Icon Icon Icon Icon Icon List "I fixed my bloat, and adding the Vitality F…" at bounding box center [442, 331] width 366 height 163
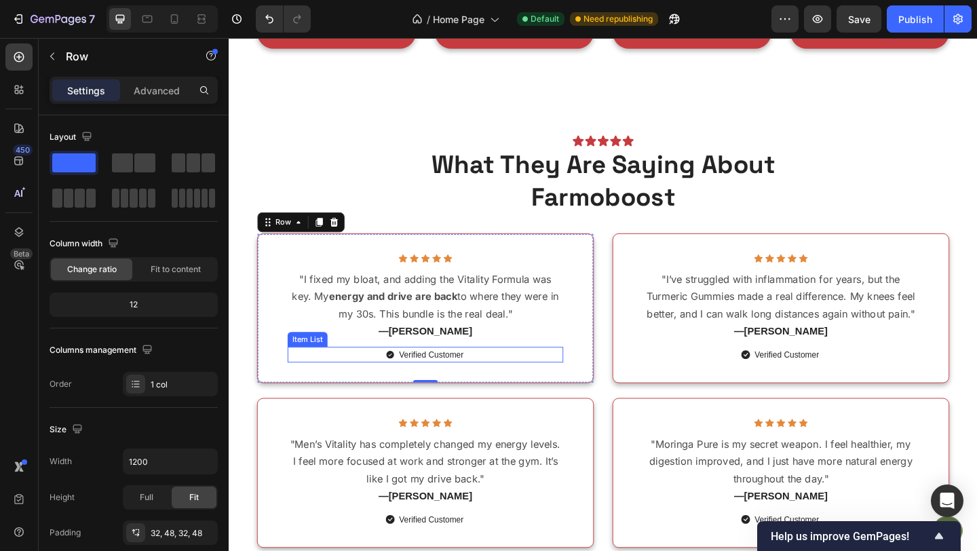
click at [404, 378] on icon at bounding box center [404, 382] width 8 height 8
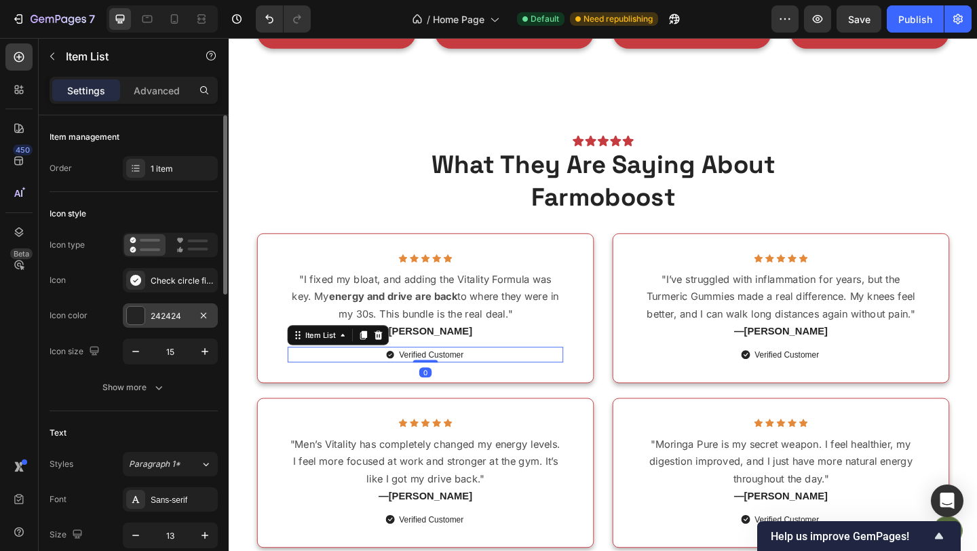
click at [168, 309] on div "242424" at bounding box center [170, 315] width 95 height 24
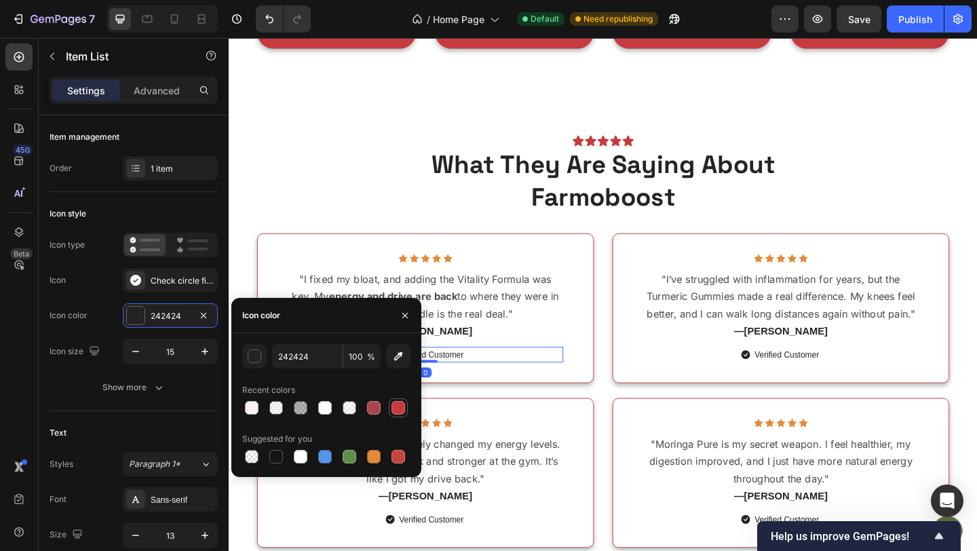
click at [395, 402] on div at bounding box center [398, 408] width 14 height 14
type input "C63B3F"
click at [591, 324] on div ""I fixed my bloat, and adding the Vitality Formula was key. My energy and drive…" at bounding box center [442, 319] width 300 height 58
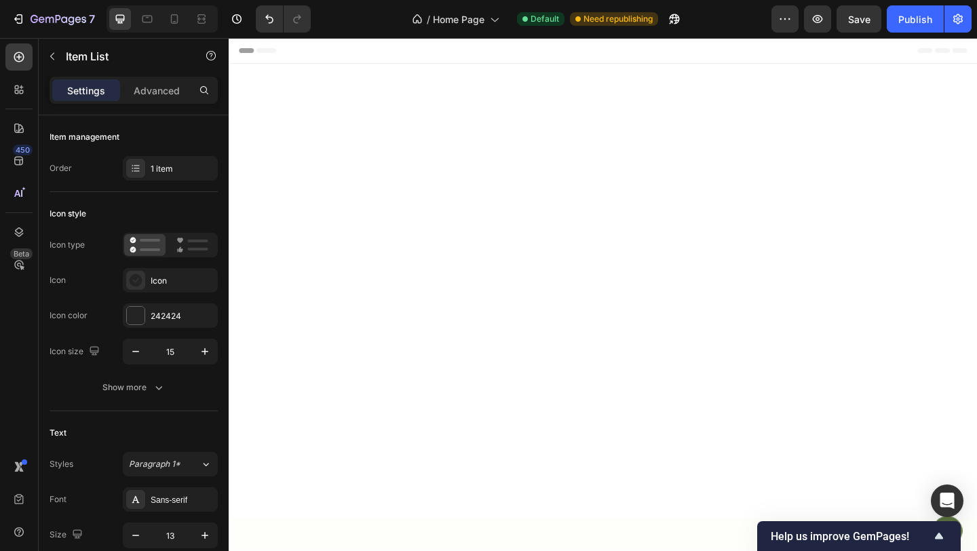
scroll to position [3328, 0]
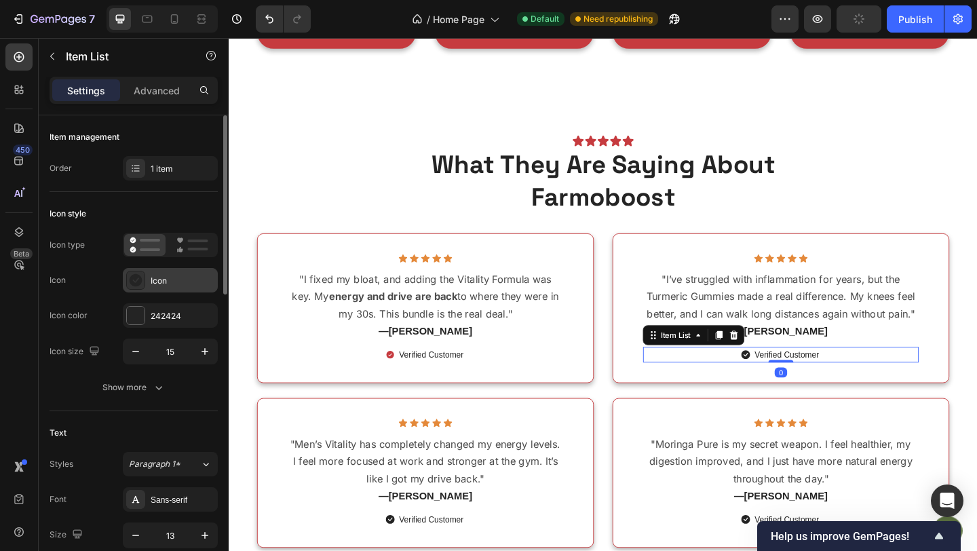
click at [131, 277] on icon at bounding box center [136, 280] width 13 height 13
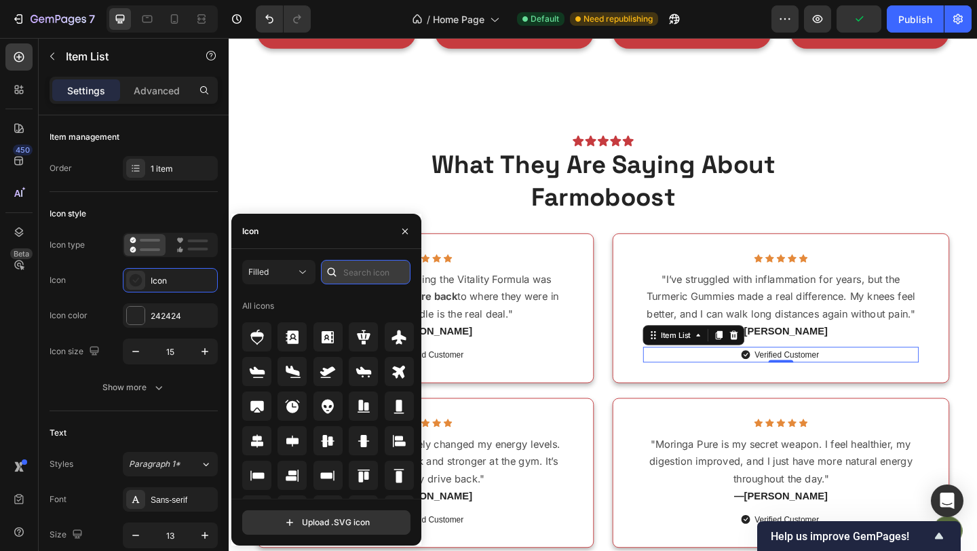
click at [348, 267] on input "text" at bounding box center [366, 272] width 90 height 24
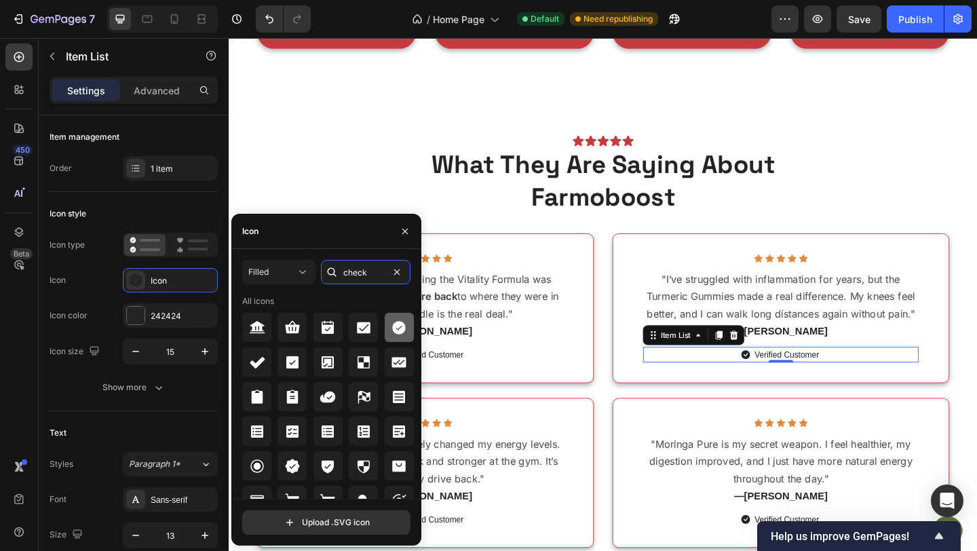
type input "check"
click at [392, 322] on icon at bounding box center [399, 328] width 14 height 14
click at [553, 452] on div "Icon Icon Icon Icon Icon" at bounding box center [442, 456] width 300 height 9
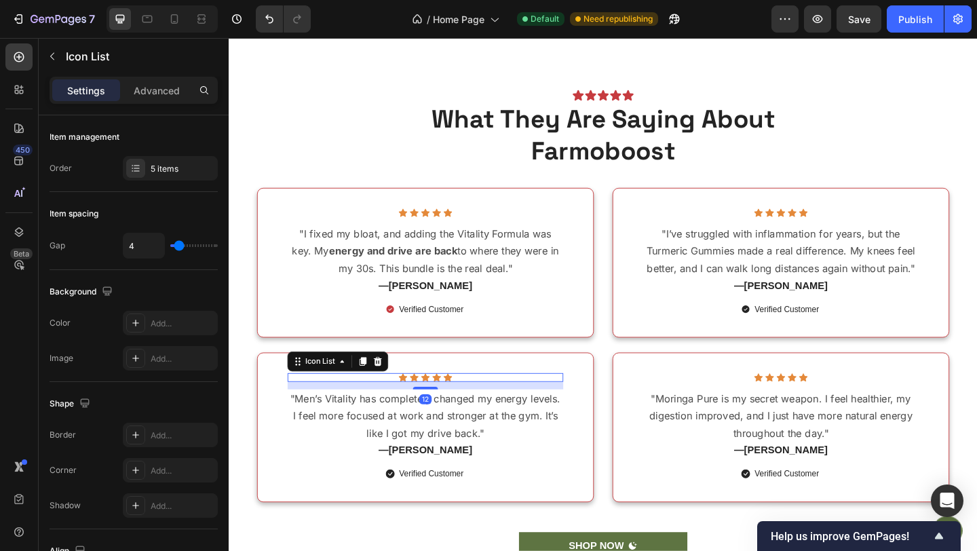
scroll to position [3438, 0]
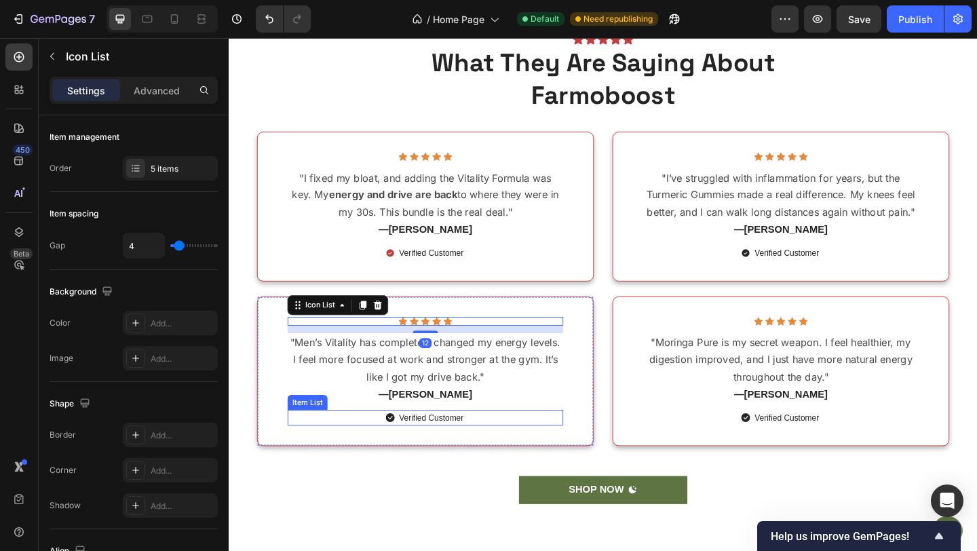
click at [396, 442] on div "Verified Customer" at bounding box center [442, 451] width 300 height 18
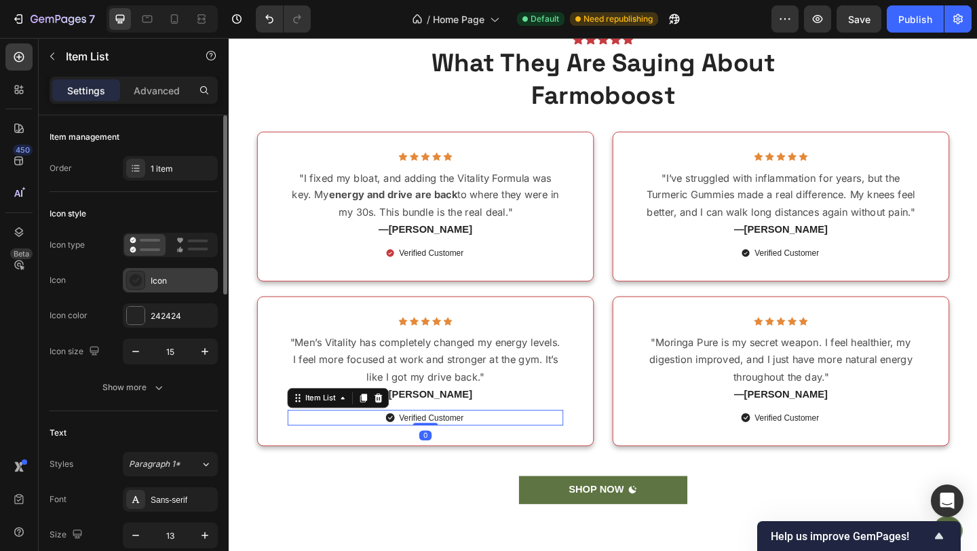
click at [171, 277] on div "Icon" at bounding box center [183, 281] width 64 height 12
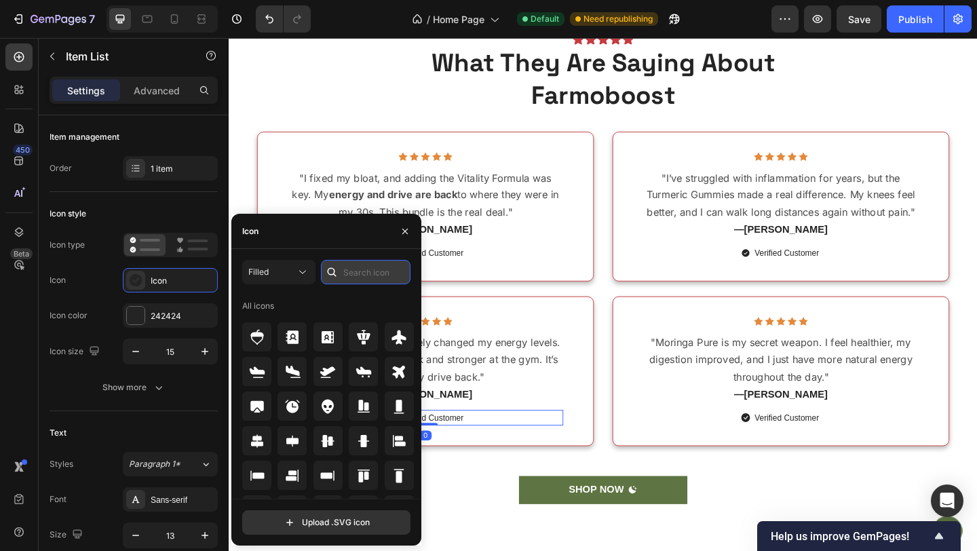
click at [347, 269] on input "text" at bounding box center [366, 272] width 90 height 24
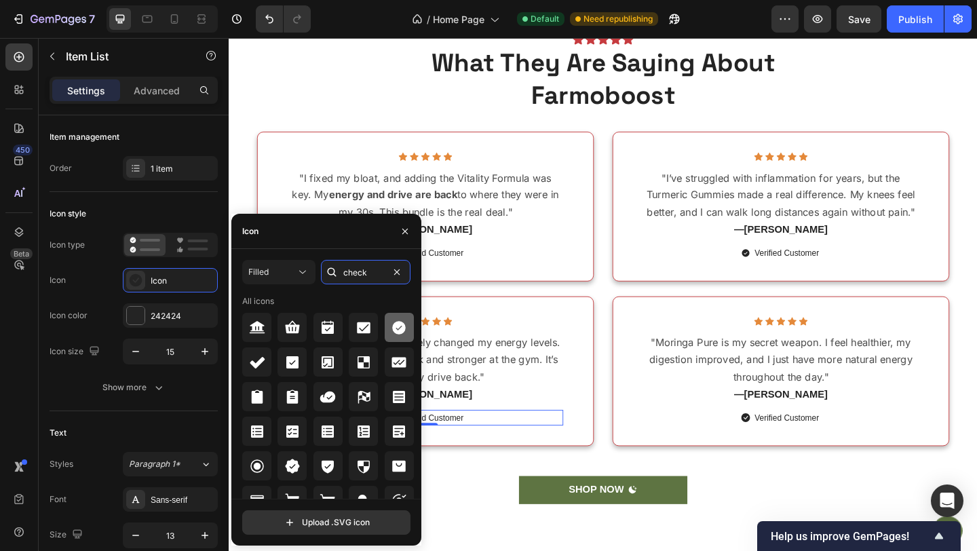
type input "check"
click at [391, 334] on icon at bounding box center [399, 327] width 16 height 16
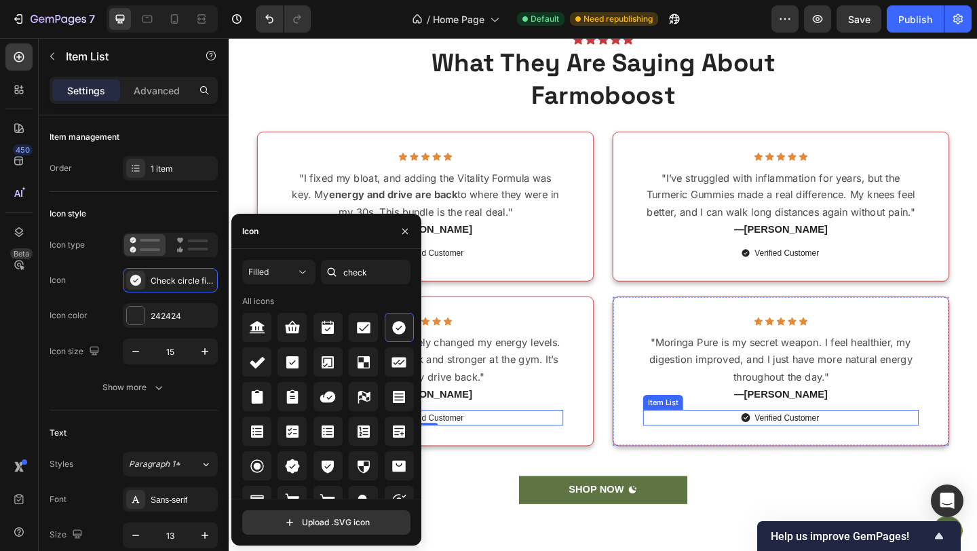
click at [783, 449] on div "Verified Customer" at bounding box center [829, 451] width 300 height 18
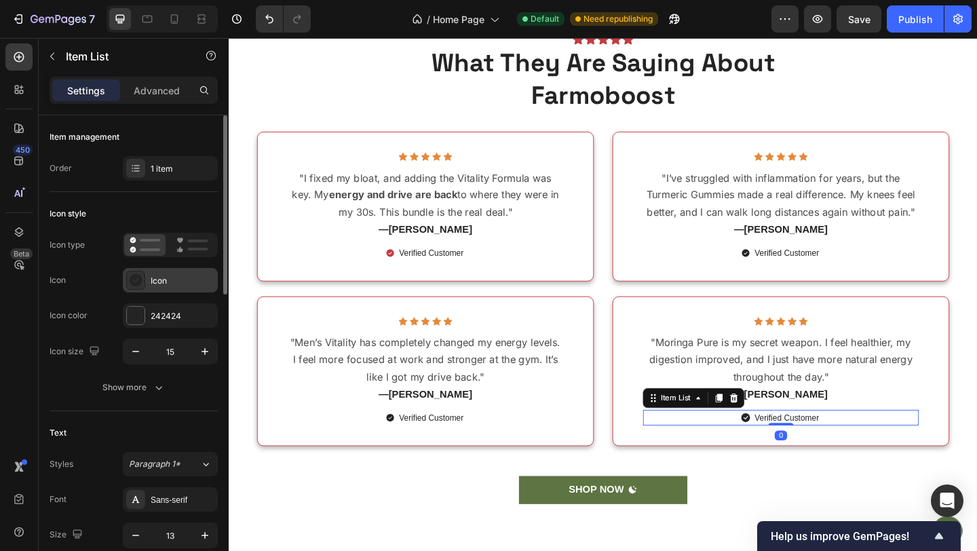
click at [159, 280] on div "Icon" at bounding box center [183, 281] width 64 height 12
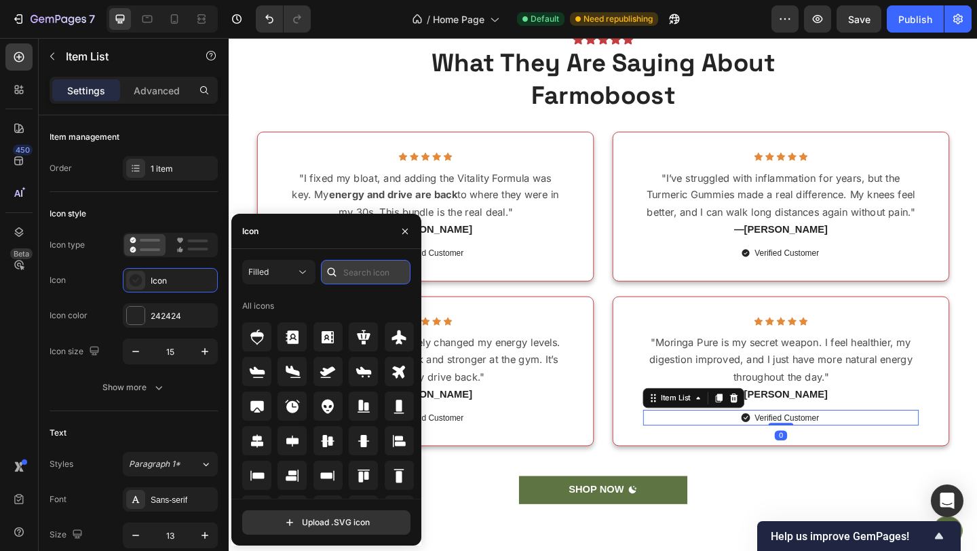
click at [357, 266] on input "text" at bounding box center [366, 272] width 90 height 24
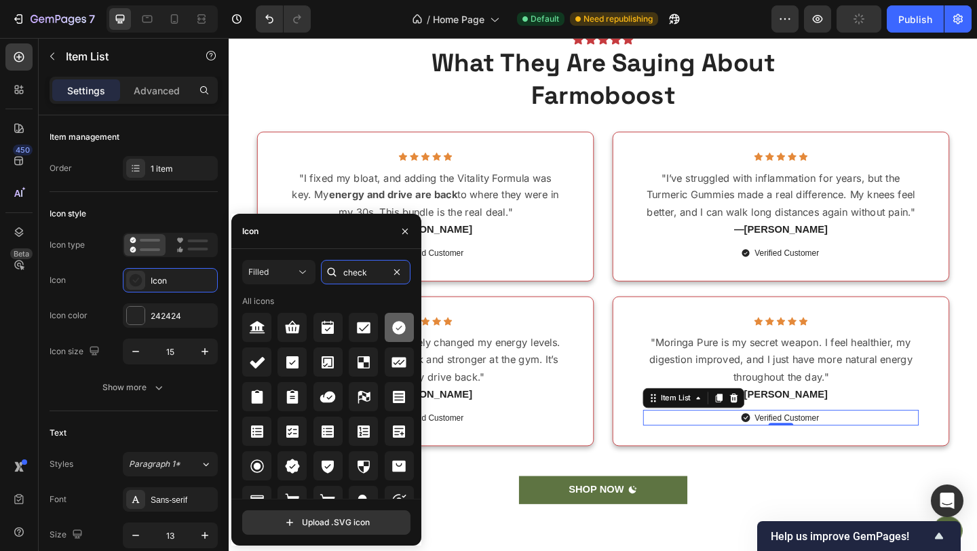
type input "check"
click at [394, 326] on icon at bounding box center [399, 328] width 14 height 14
click at [589, 271] on div "Verified Customer" at bounding box center [442, 272] width 300 height 18
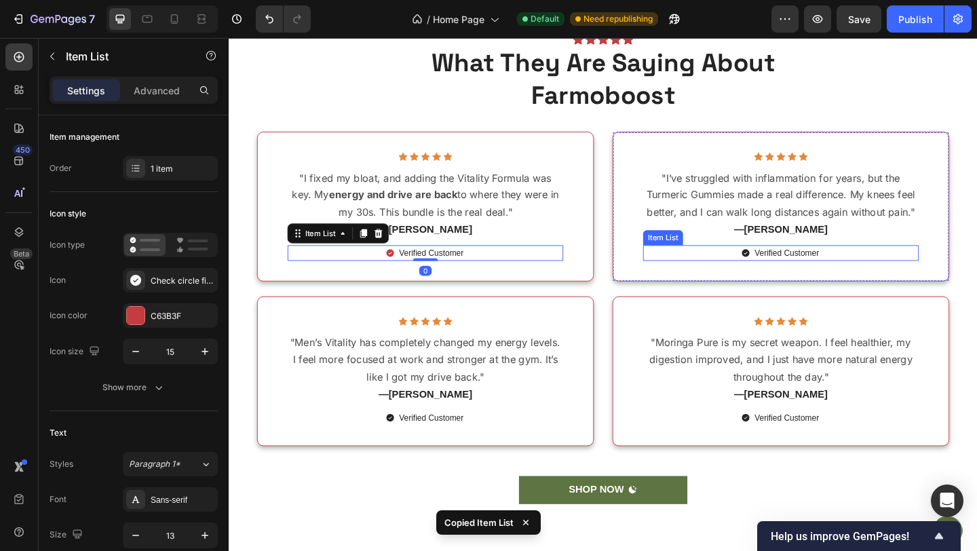
click at [766, 274] on div "Verified Customer" at bounding box center [829, 272] width 300 height 18
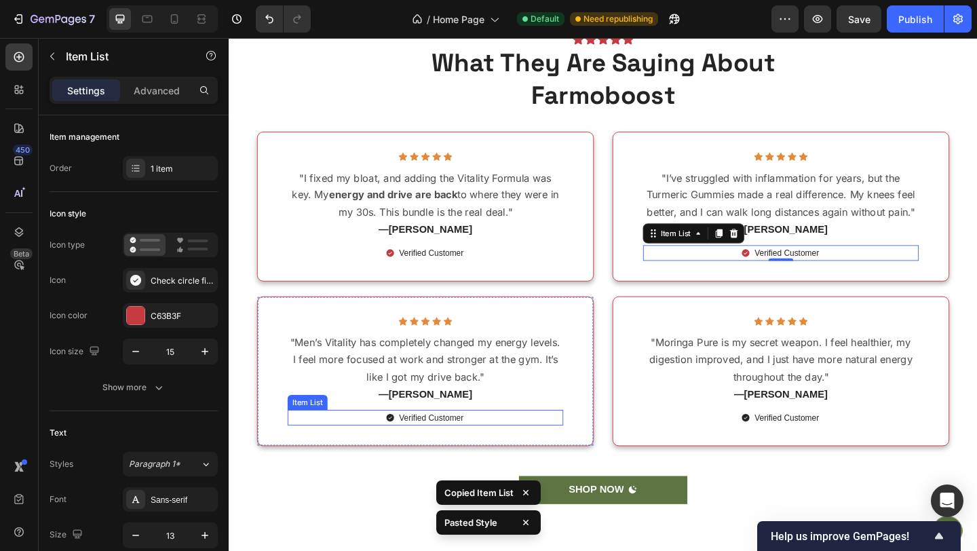
click at [527, 443] on div "Verified Customer" at bounding box center [442, 451] width 300 height 18
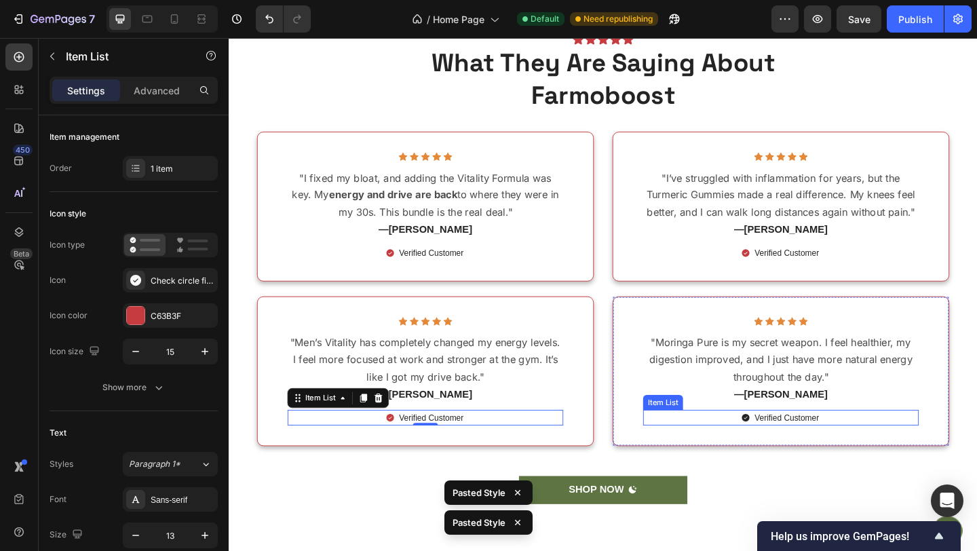
click at [914, 451] on div "Verified Customer" at bounding box center [829, 451] width 300 height 18
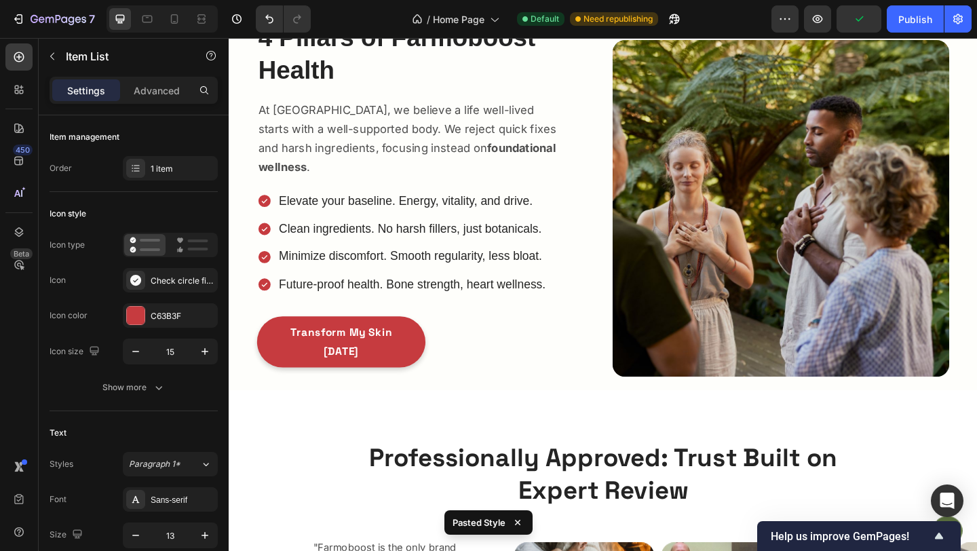
scroll to position [1698, 0]
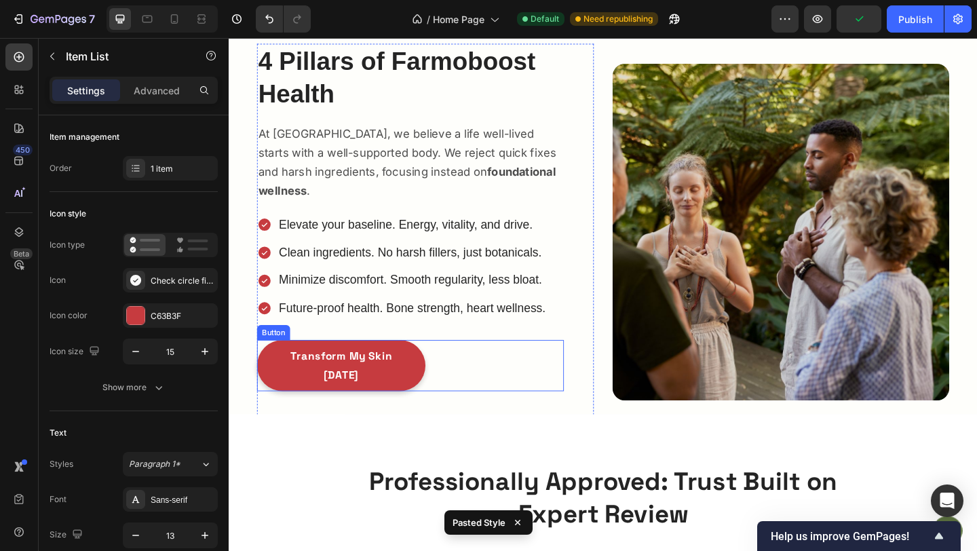
click at [480, 366] on div "Transform My Skin [DATE] Button" at bounding box center [426, 393] width 334 height 55
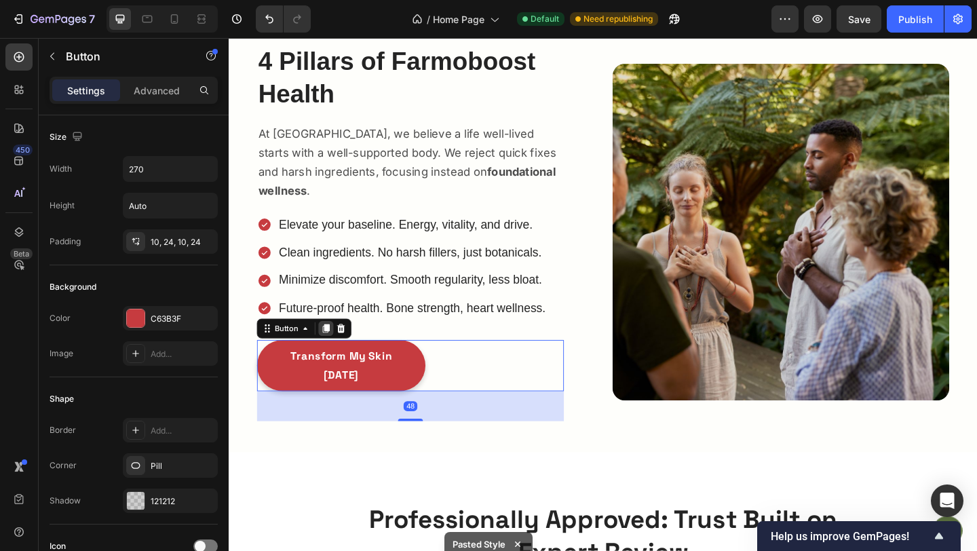
click at [333, 349] on icon at bounding box center [334, 353] width 7 height 9
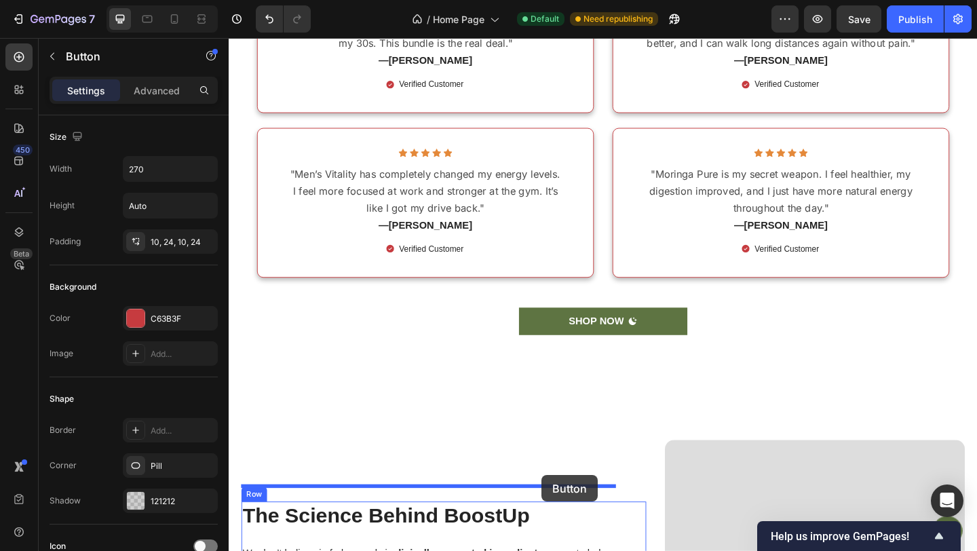
scroll to position [3722, 0]
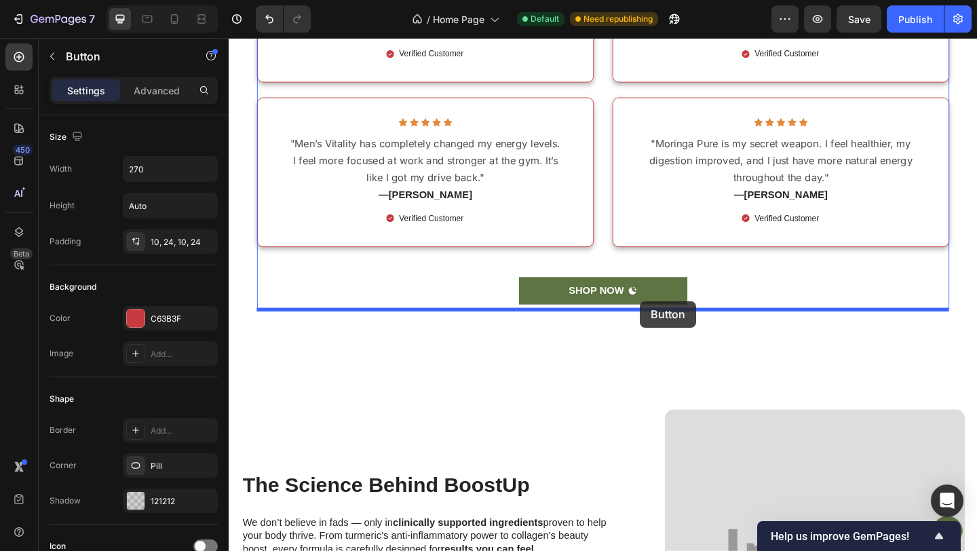
drag, startPoint x: 290, startPoint y: 402, endPoint x: 676, endPoint y: 326, distance: 393.5
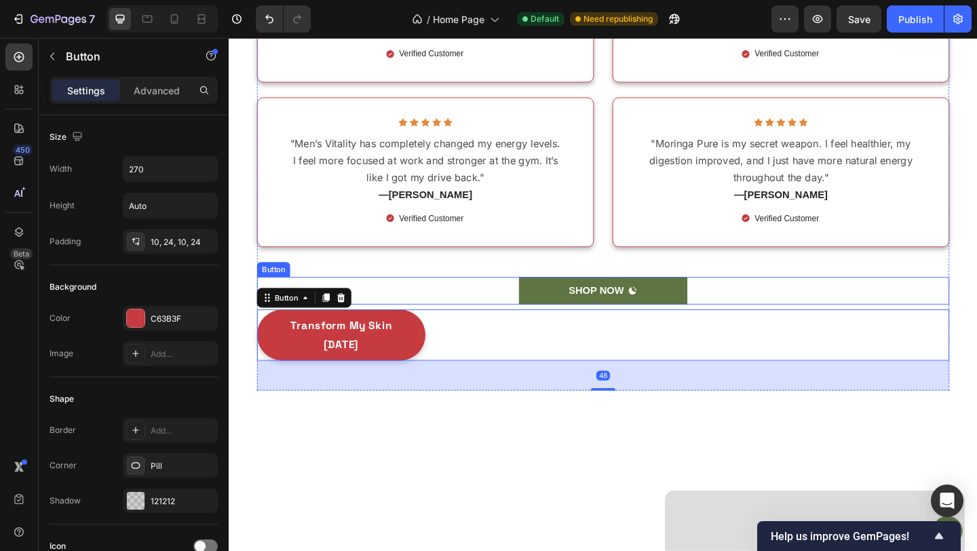
click at [735, 312] on div "SHOP NOW Button" at bounding box center [635, 313] width 753 height 31
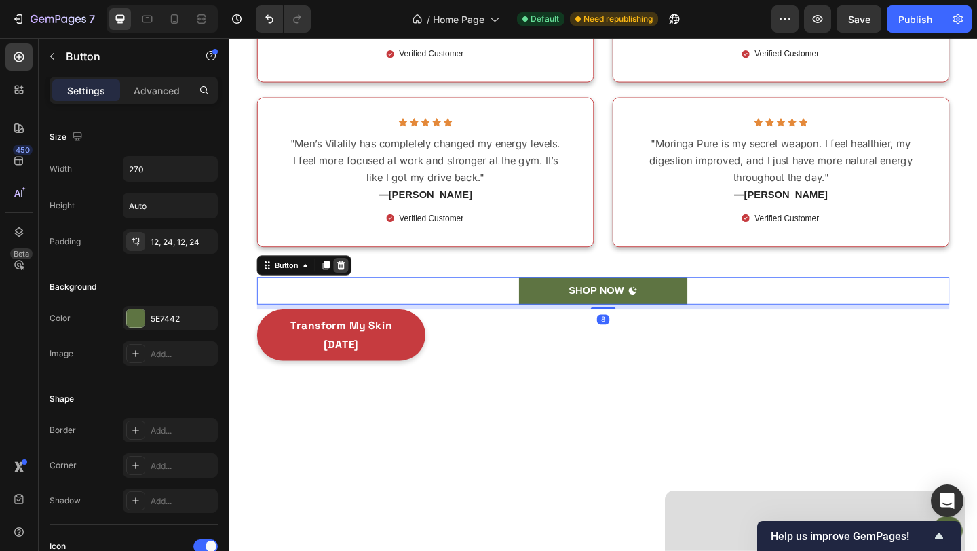
click at [349, 284] on icon at bounding box center [351, 284] width 9 height 9
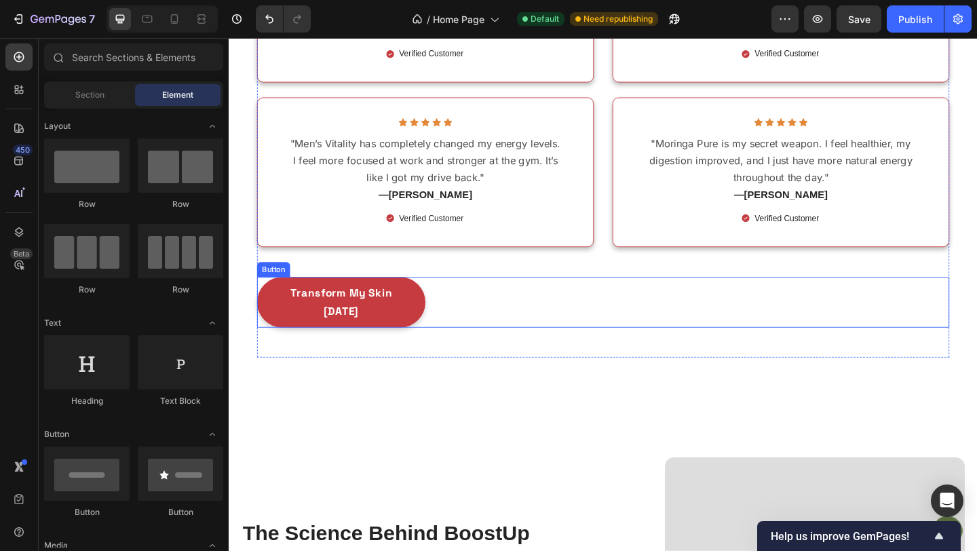
click at [509, 307] on div "Transform My Skin [DATE] Button" at bounding box center [635, 325] width 753 height 55
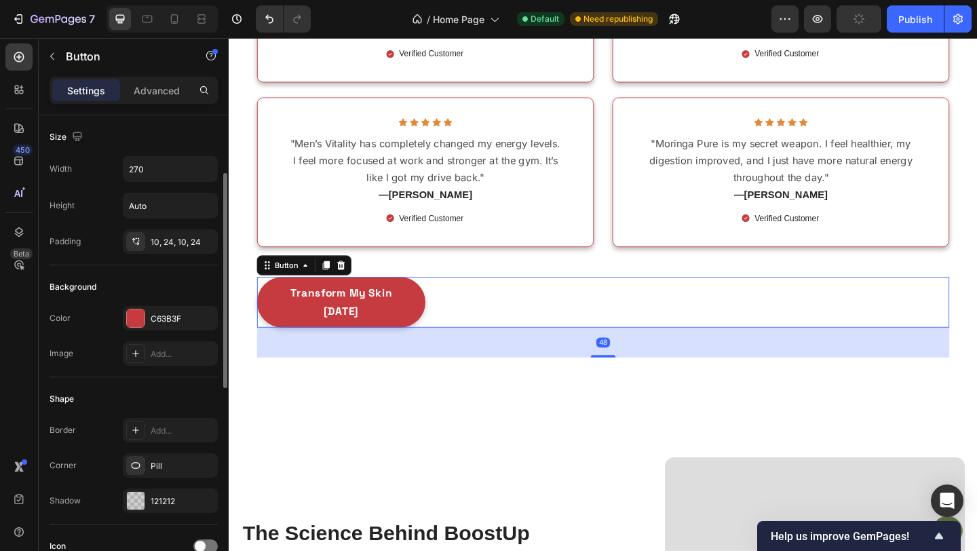
scroll to position [569, 0]
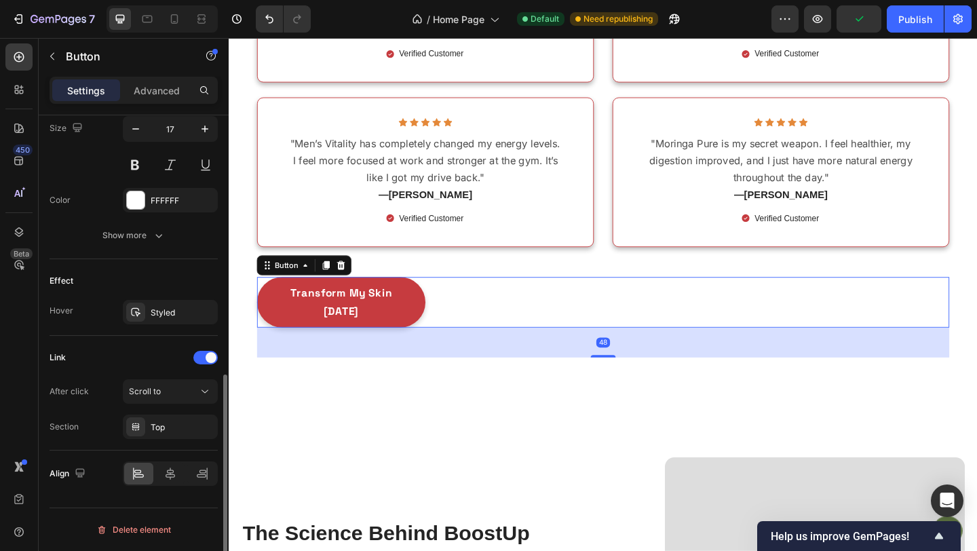
click at [163, 459] on div "Align" at bounding box center [134, 473] width 168 height 46
click at [165, 473] on icon at bounding box center [170, 474] width 14 height 14
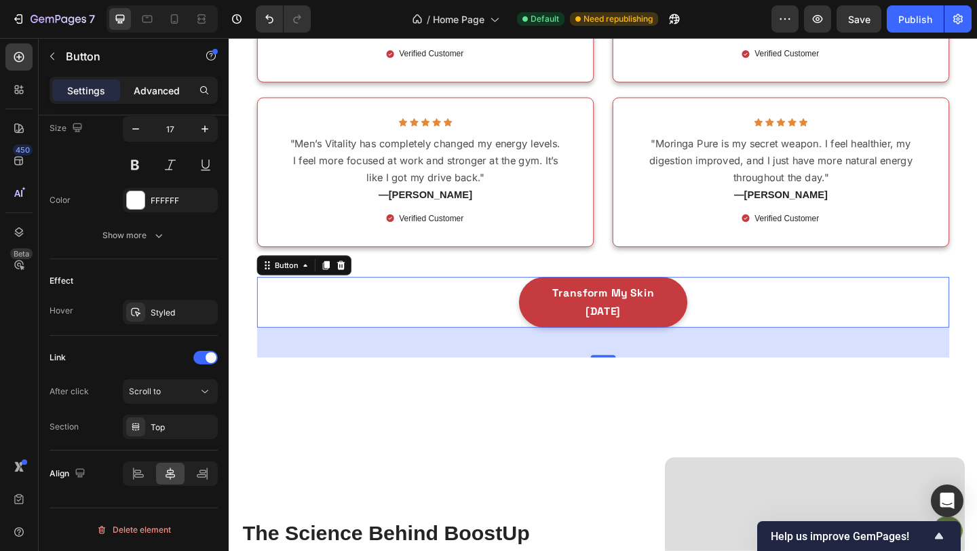
click at [165, 88] on p "Advanced" at bounding box center [157, 90] width 46 height 14
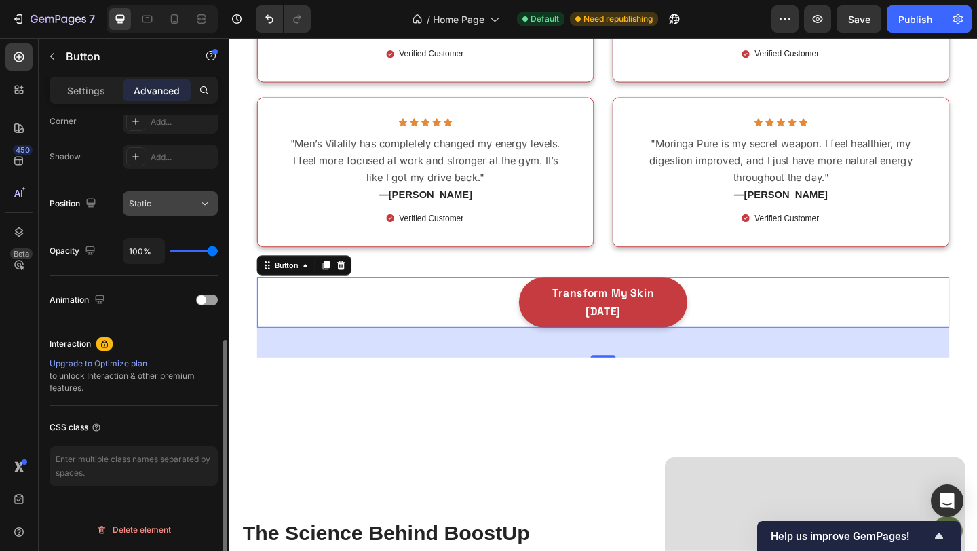
scroll to position [0, 0]
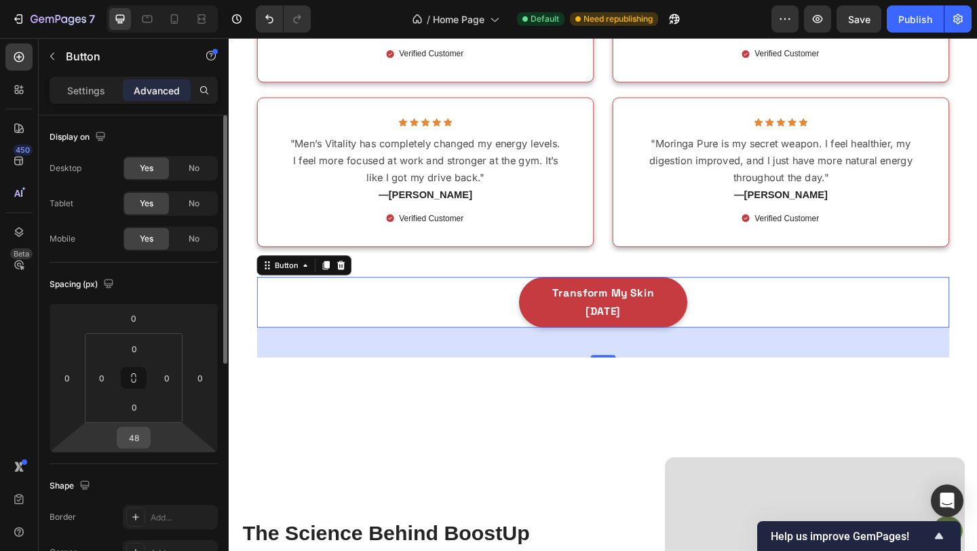
click at [125, 435] on input "48" at bounding box center [133, 437] width 27 height 20
type input "0"
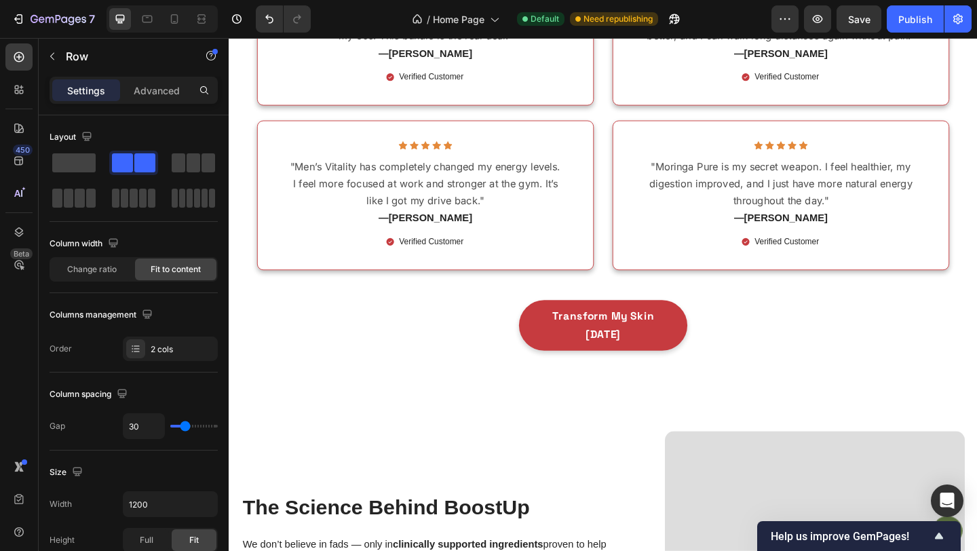
scroll to position [3179, 0]
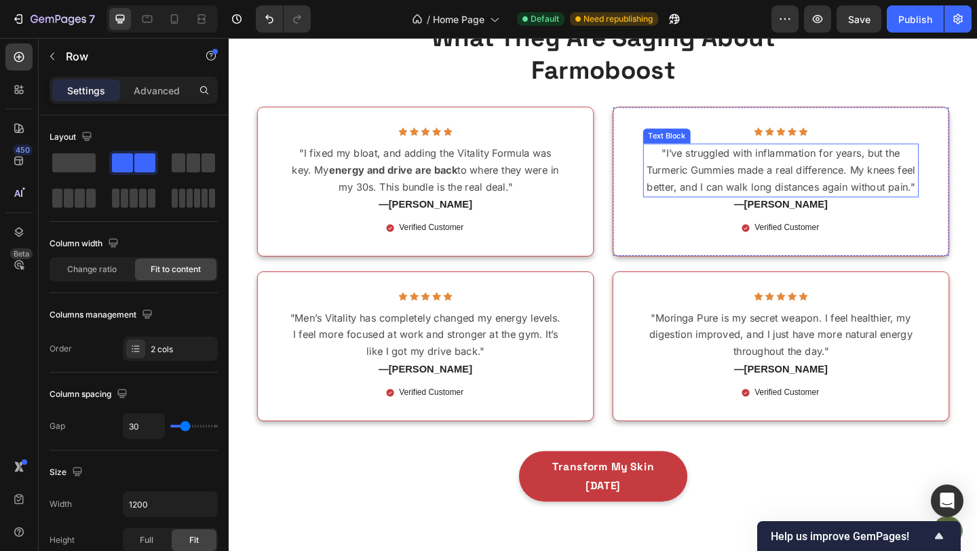
click at [819, 184] on p ""I’ve struggled with inflammation for years, but the Turmeric Gummies made a re…" at bounding box center [828, 182] width 297 height 56
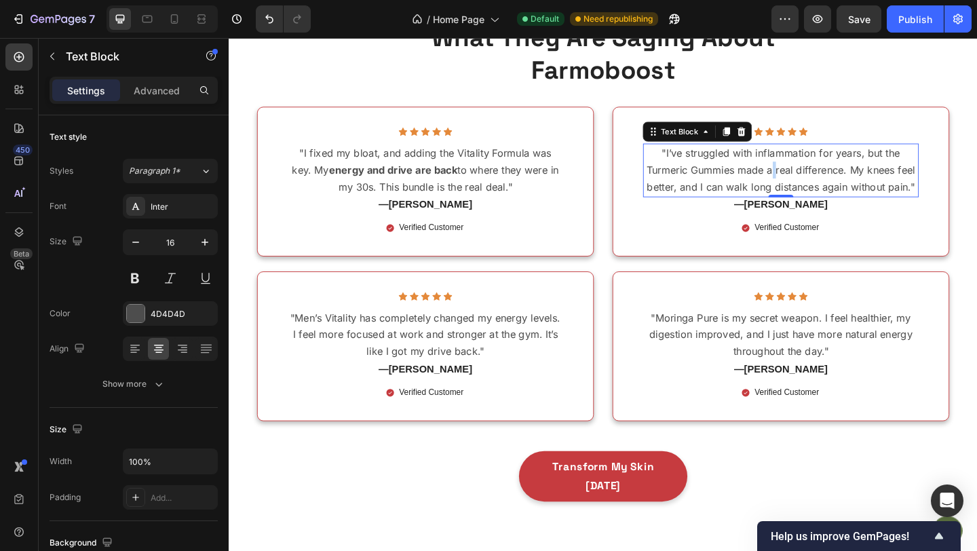
click at [819, 184] on p ""I’ve struggled with inflammation for years, but the Turmeric Gummies made a re…" at bounding box center [828, 182] width 297 height 56
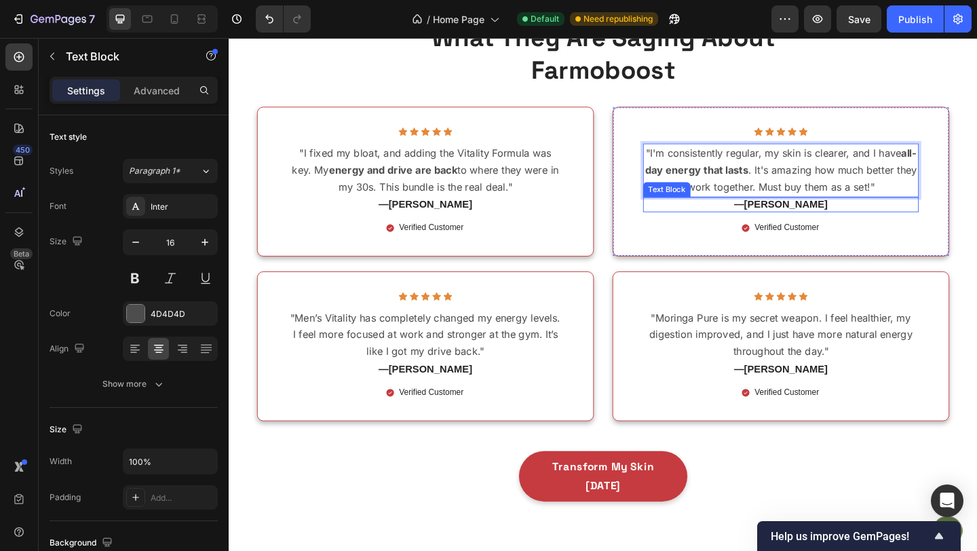
click at [842, 227] on div "— [PERSON_NAME]" at bounding box center [829, 219] width 300 height 17
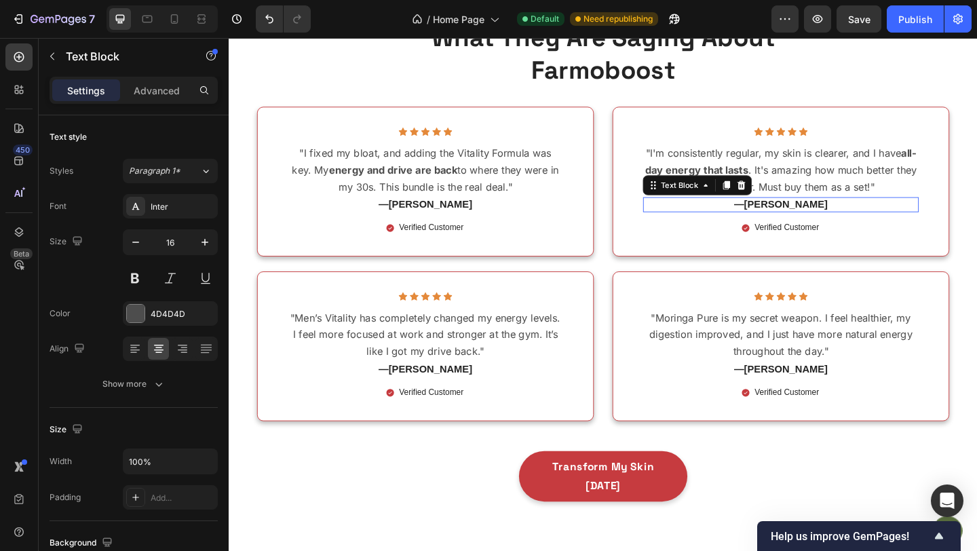
click at [229, 38] on div "0" at bounding box center [229, 38] width 0 height 0
click at [842, 227] on div "12" at bounding box center [829, 231] width 300 height 8
click at [834, 216] on strong "[PERSON_NAME]" at bounding box center [834, 219] width 91 height 12
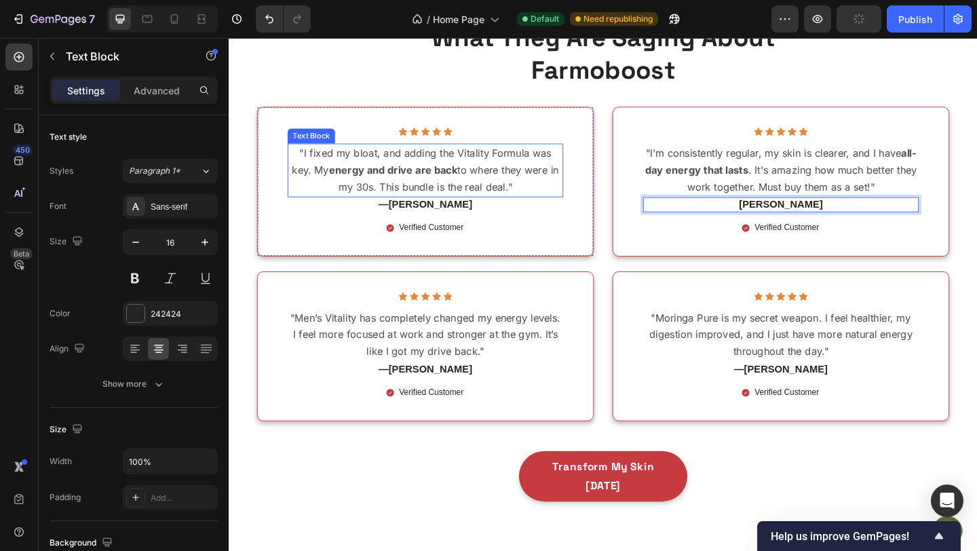
click at [419, 174] on strong "energy and drive are back" at bounding box center [407, 181] width 140 height 14
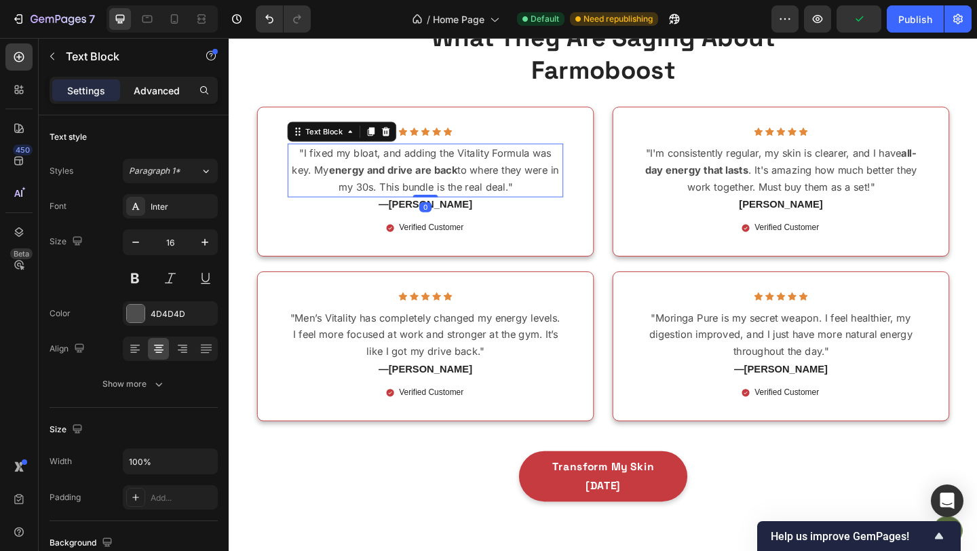
click at [174, 90] on p "Advanced" at bounding box center [157, 90] width 46 height 14
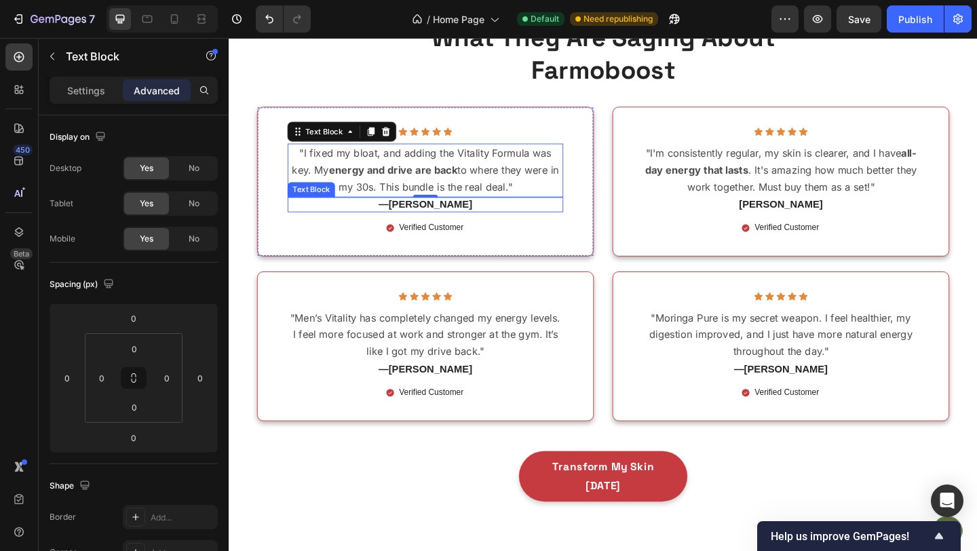
click at [404, 218] on p "— [PERSON_NAME]" at bounding box center [442, 219] width 297 height 14
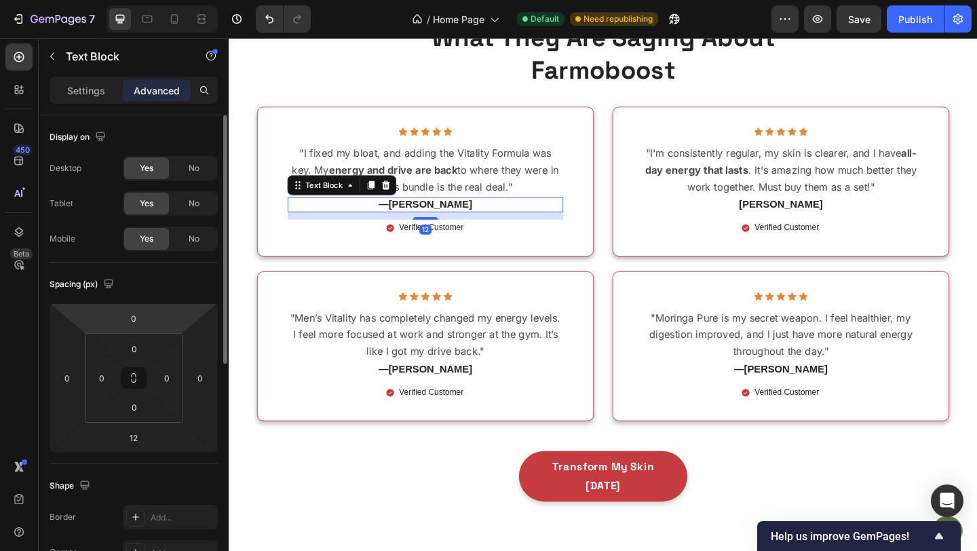
click at [136, 0] on html "7 Version history / Home Page Default Need republishing Preview Save Publish 45…" at bounding box center [488, 0] width 977 height 0
click at [134, 311] on input "0" at bounding box center [133, 318] width 27 height 20
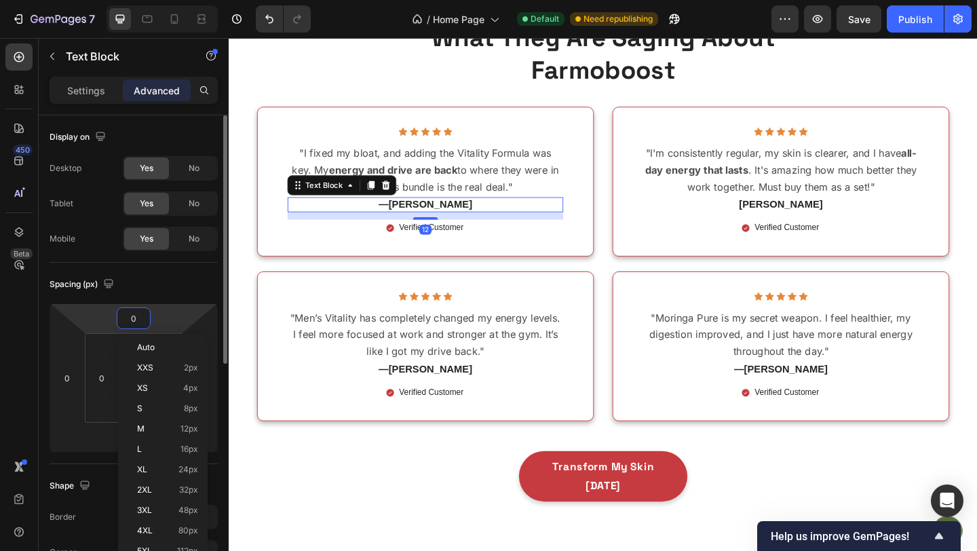
click at [134, 311] on input "0" at bounding box center [133, 318] width 27 height 20
type input "10"
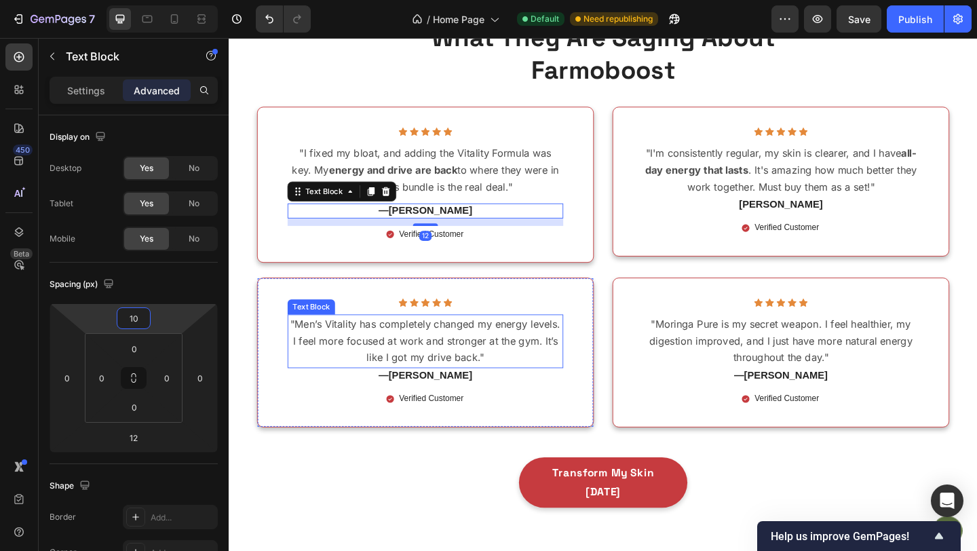
click at [326, 350] on p ""Men’s Vitality has completely changed my energy levels. I feel more focused at…" at bounding box center [442, 368] width 297 height 56
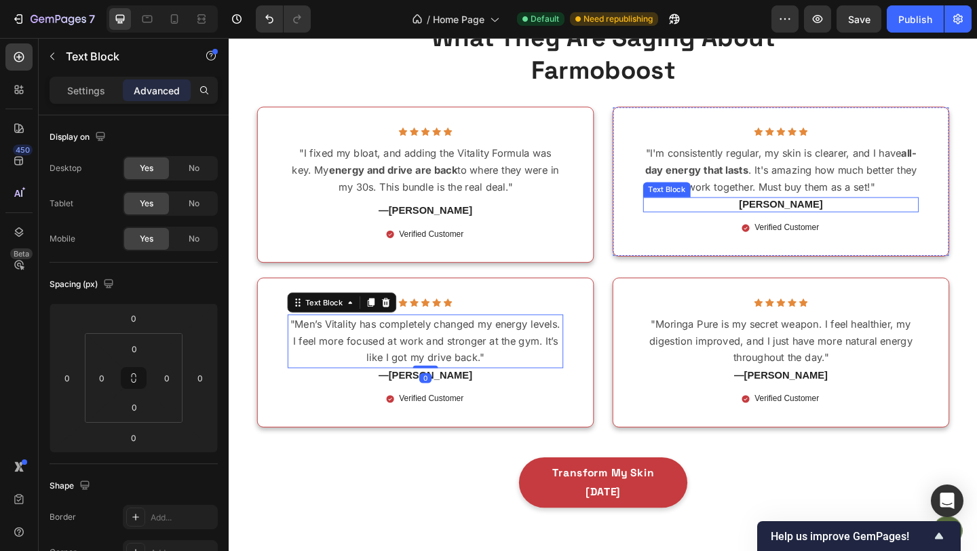
click at [780, 214] on p "[PERSON_NAME]" at bounding box center [828, 219] width 297 height 14
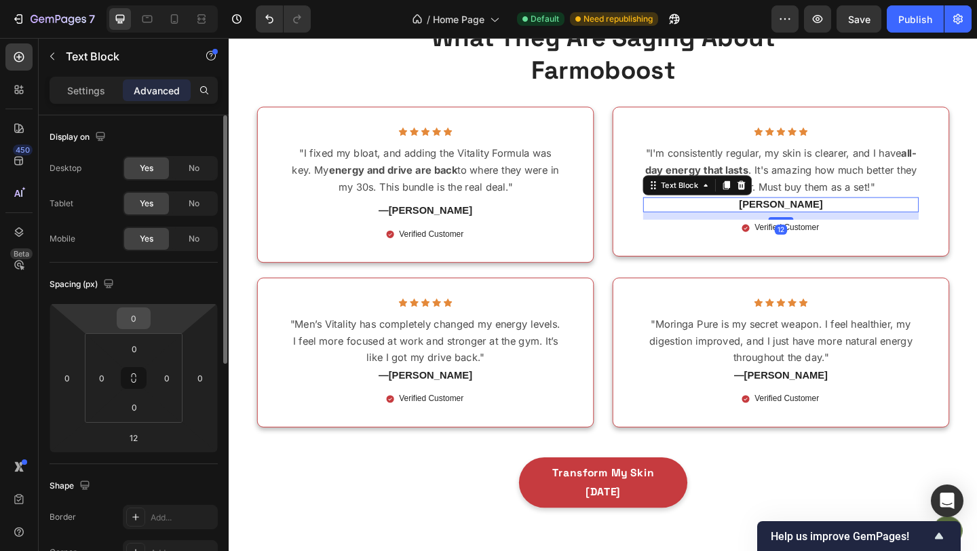
click at [134, 309] on input "0" at bounding box center [133, 318] width 27 height 20
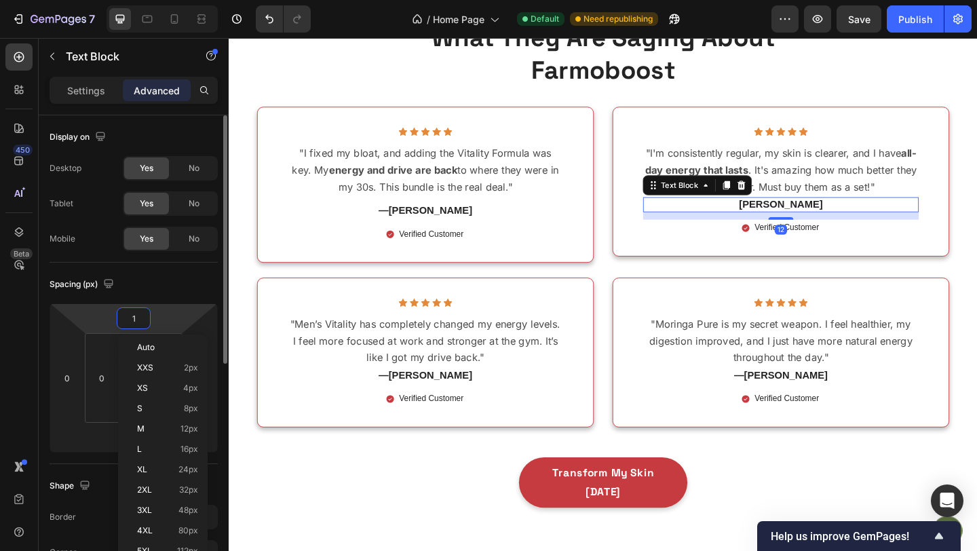
type input "10"
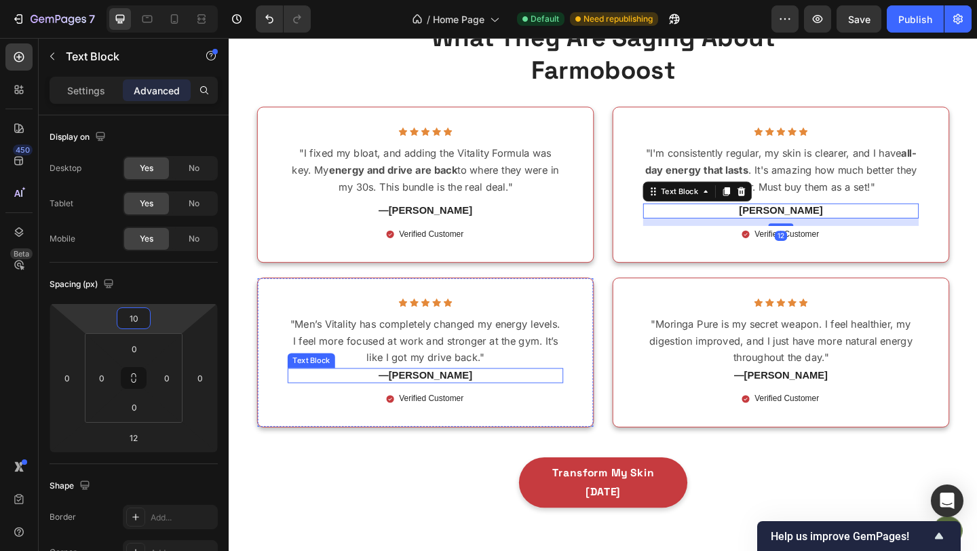
click at [405, 404] on p "— [PERSON_NAME]" at bounding box center [442, 405] width 297 height 14
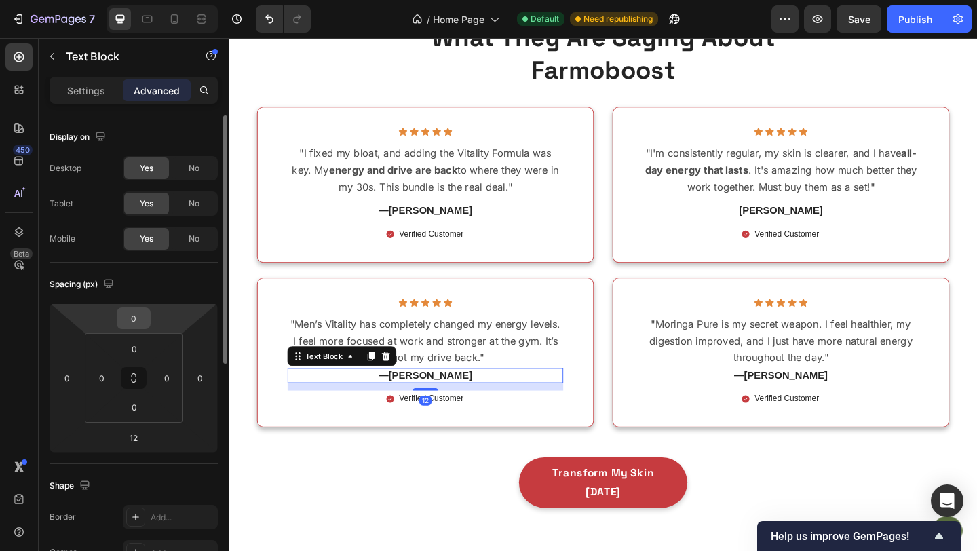
click at [137, 319] on input "0" at bounding box center [133, 318] width 27 height 20
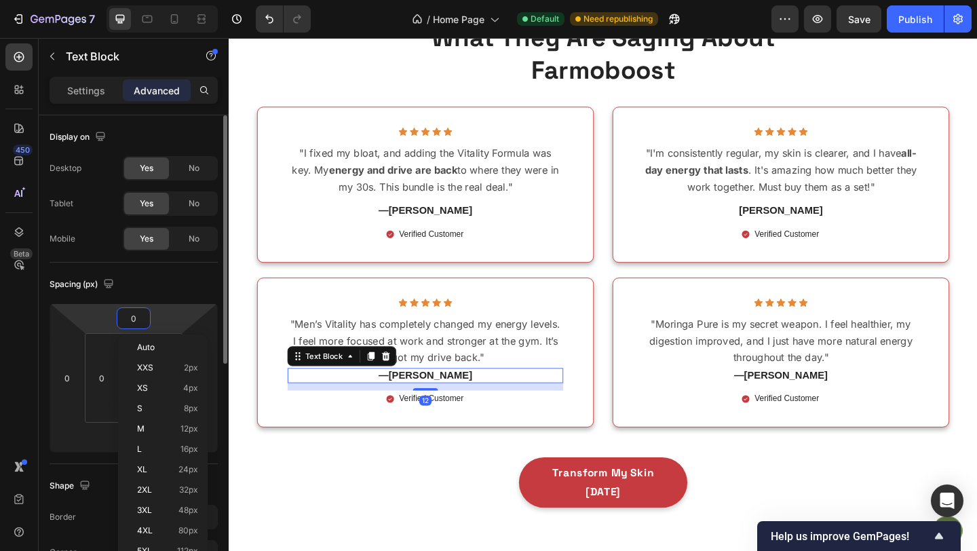
click at [137, 319] on input "0" at bounding box center [133, 318] width 27 height 20
type input "10"
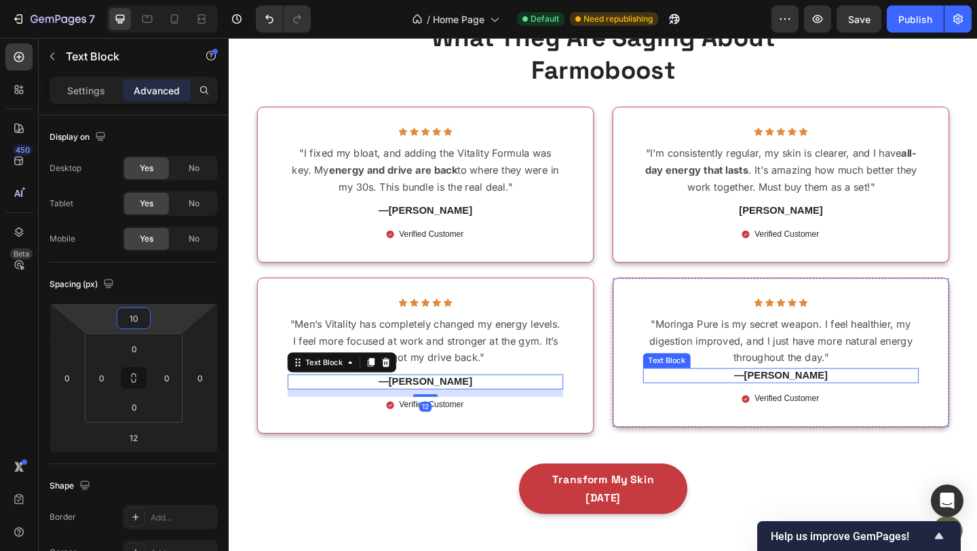
click at [769, 407] on p "— [PERSON_NAME]" at bounding box center [828, 405] width 297 height 14
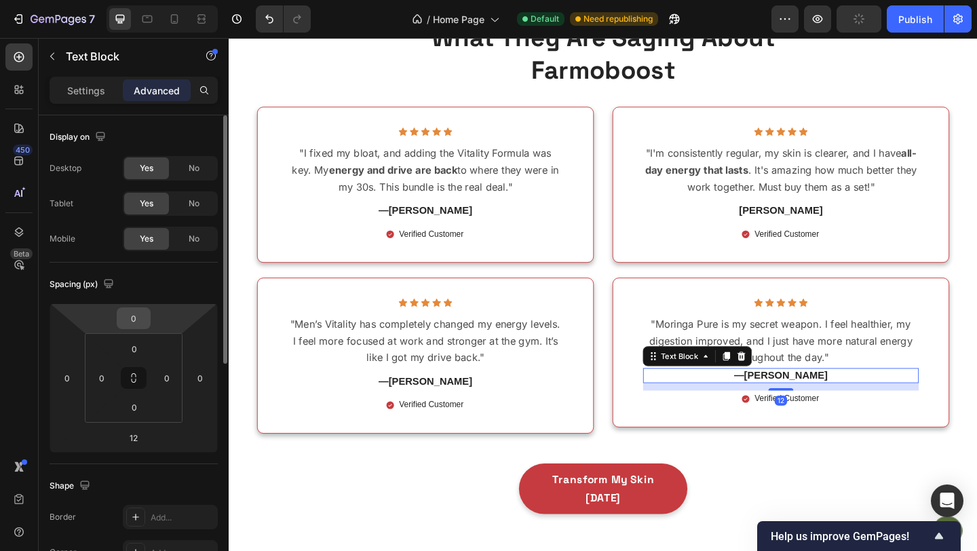
click at [130, 316] on input "0" at bounding box center [133, 318] width 27 height 20
type input "10"
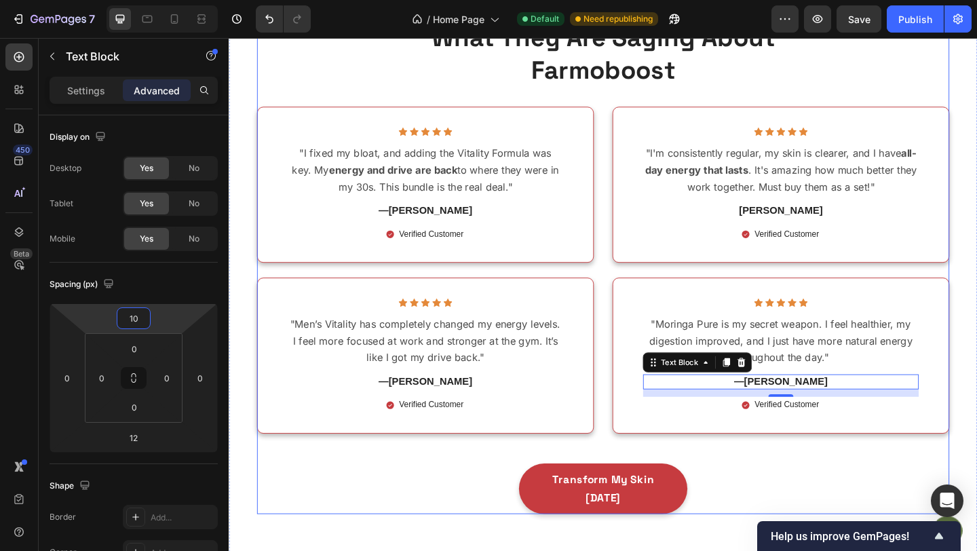
click at [383, 499] on div "Icon Icon Icon Icon Icon Icon List What They Are Saying About Farmoboost Headin…" at bounding box center [635, 280] width 753 height 550
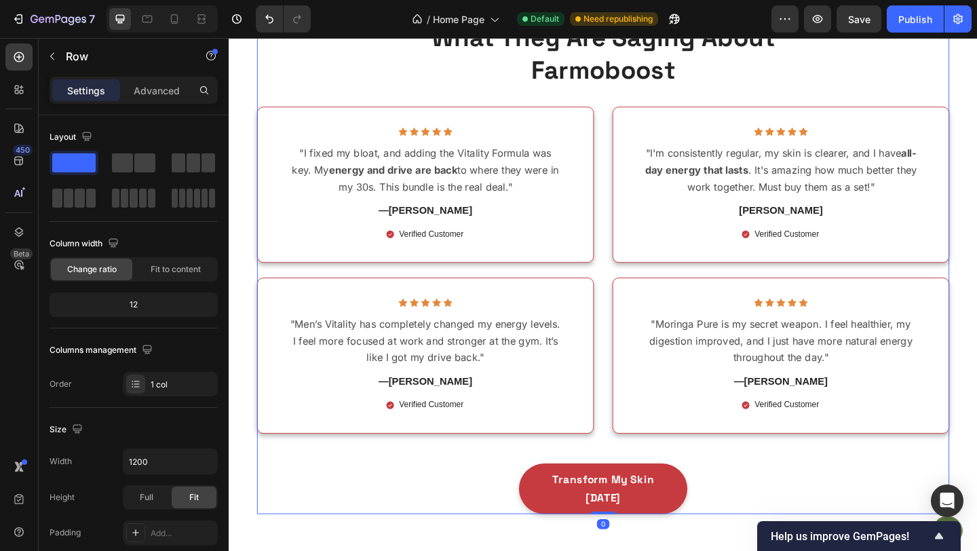
scroll to position [3210, 0]
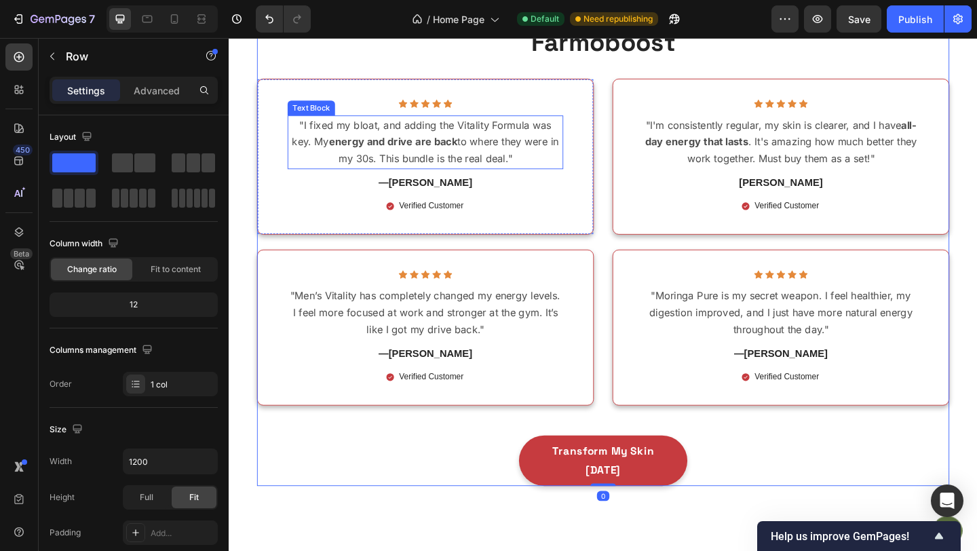
click at [489, 149] on p ""I fixed my bloat, and adding the Vitality Formula was key. My energy and drive…" at bounding box center [442, 151] width 297 height 56
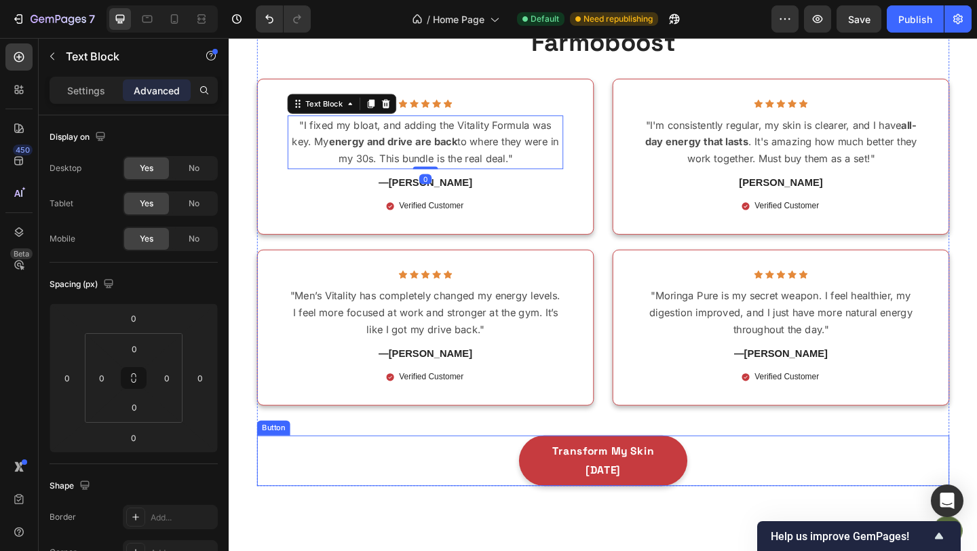
click at [410, 473] on div "Transform My Skin [DATE] Button" at bounding box center [635, 497] width 753 height 55
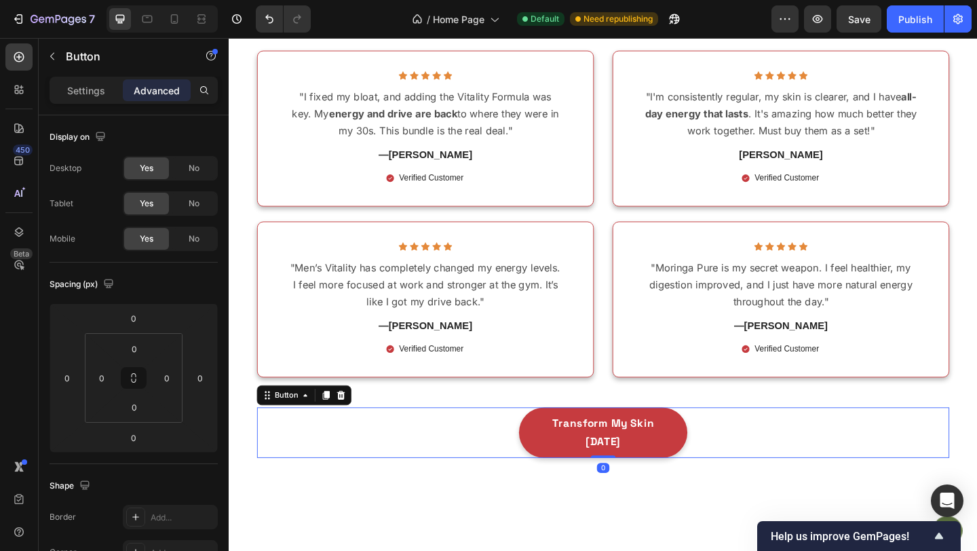
scroll to position [3249, 0]
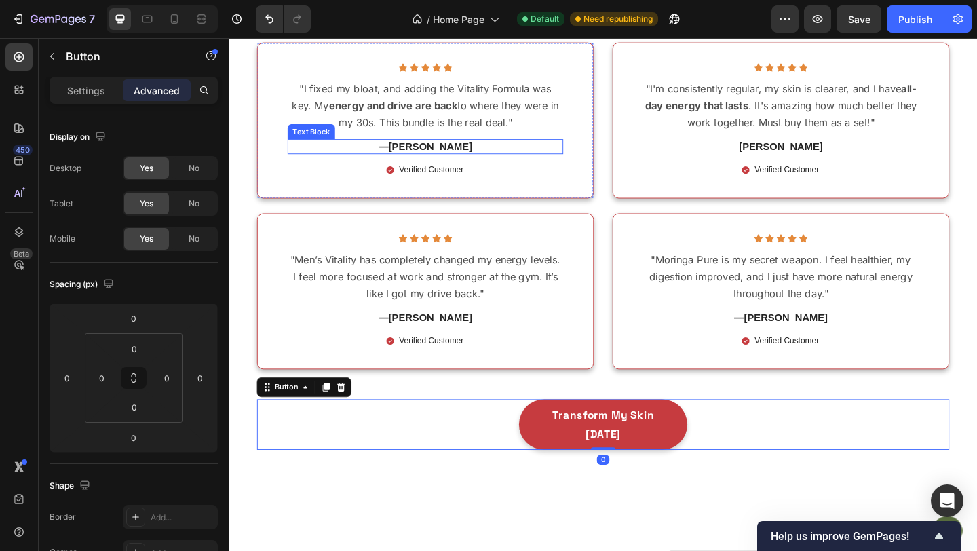
click at [463, 158] on strong "[PERSON_NAME]" at bounding box center [447, 156] width 91 height 12
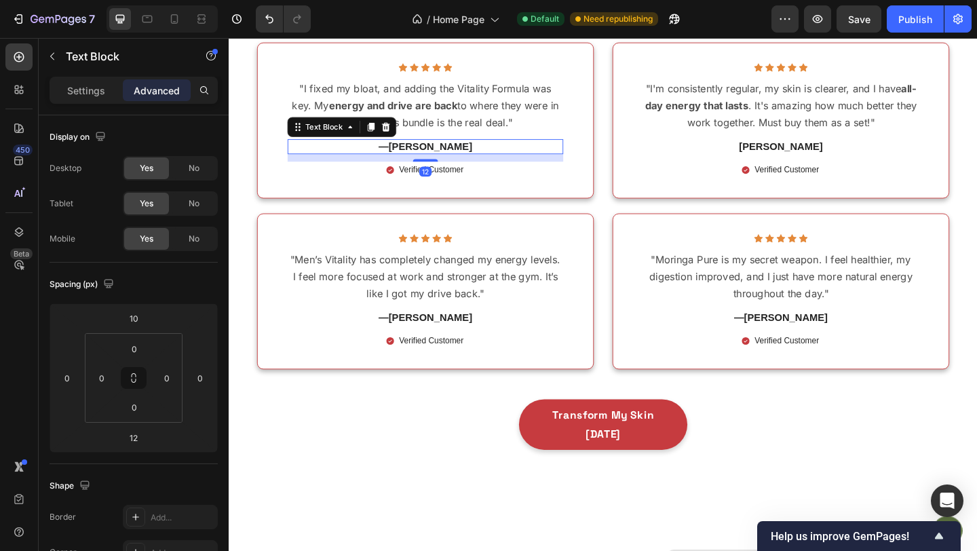
click at [475, 158] on p "— [PERSON_NAME]" at bounding box center [442, 156] width 297 height 14
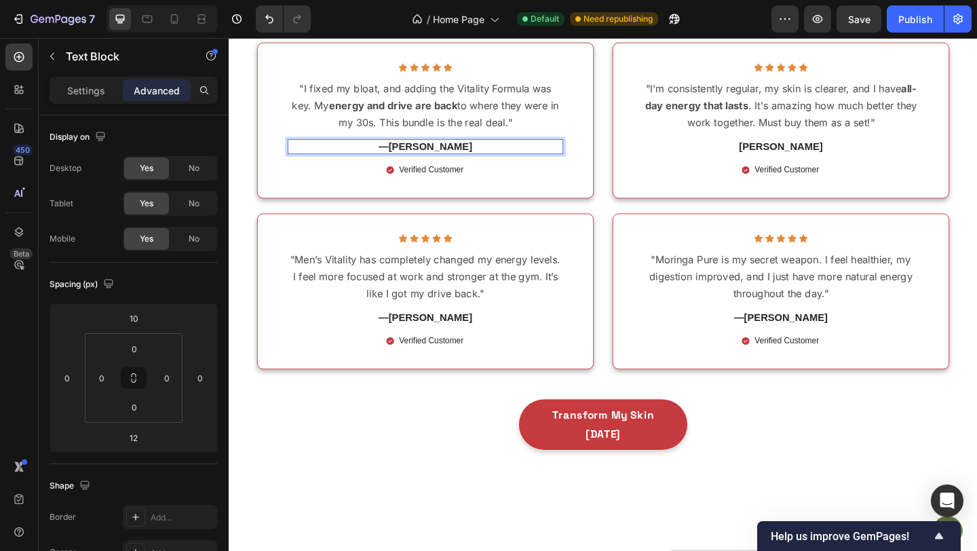
click at [422, 155] on p "— [PERSON_NAME]" at bounding box center [442, 156] width 297 height 14
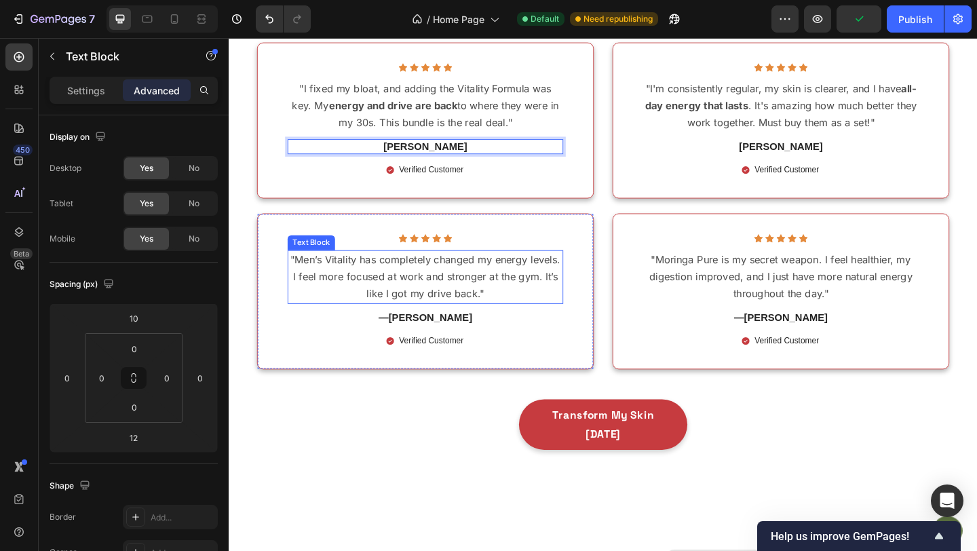
click at [429, 296] on p ""Men’s Vitality has completely changed my energy levels. I feel more focused at…" at bounding box center [442, 298] width 297 height 56
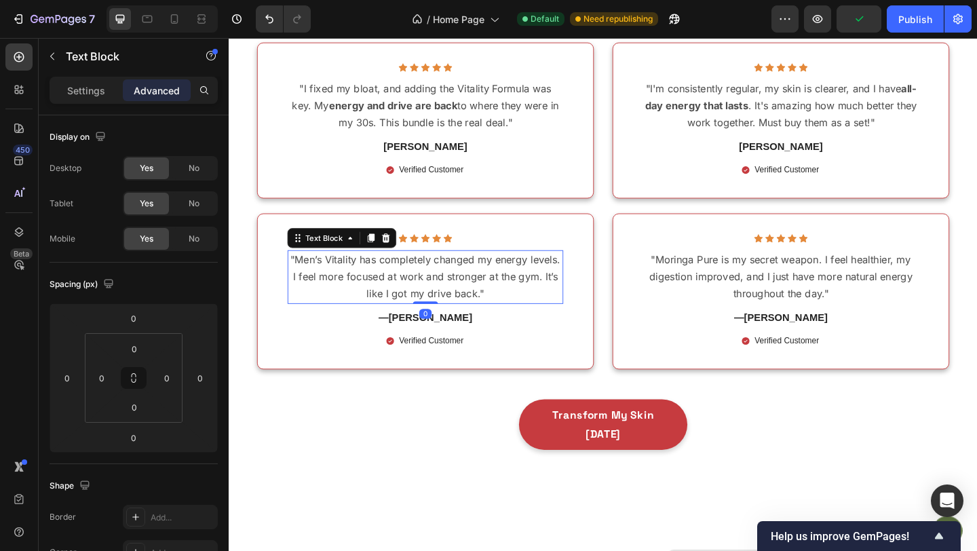
click at [429, 296] on p ""Men’s Vitality has completely changed my energy levels. I feel more focused at…" at bounding box center [442, 298] width 297 height 56
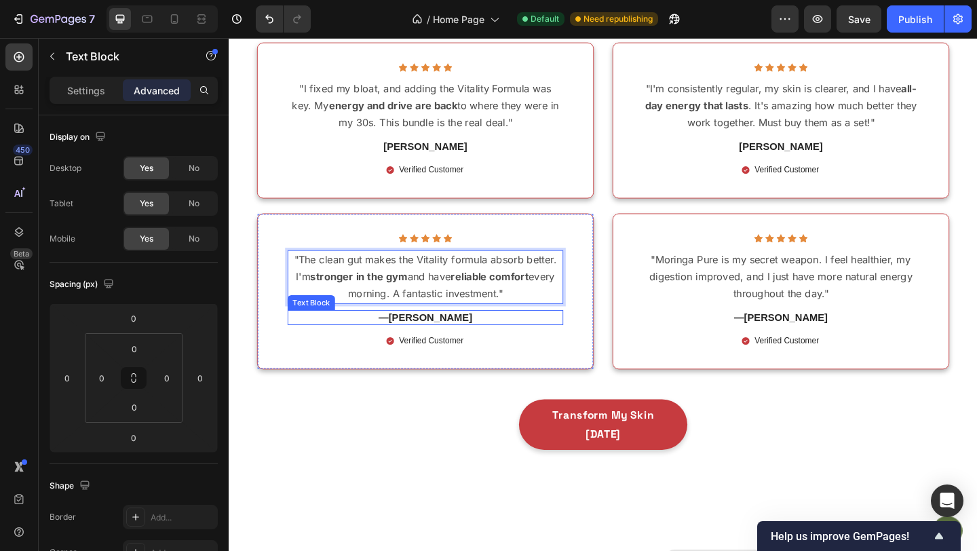
click at [435, 336] on strong "[PERSON_NAME]" at bounding box center [447, 342] width 91 height 12
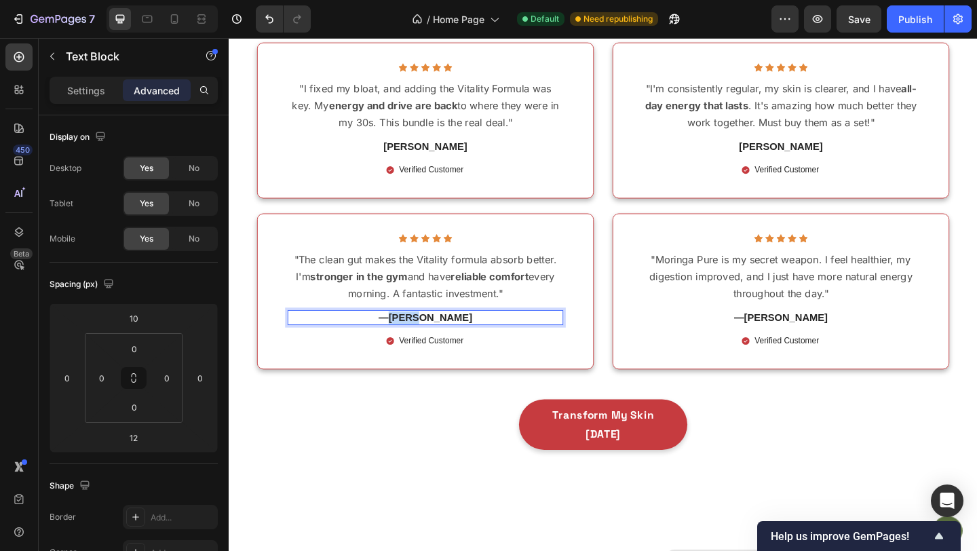
click at [435, 336] on strong "[PERSON_NAME]" at bounding box center [447, 342] width 91 height 12
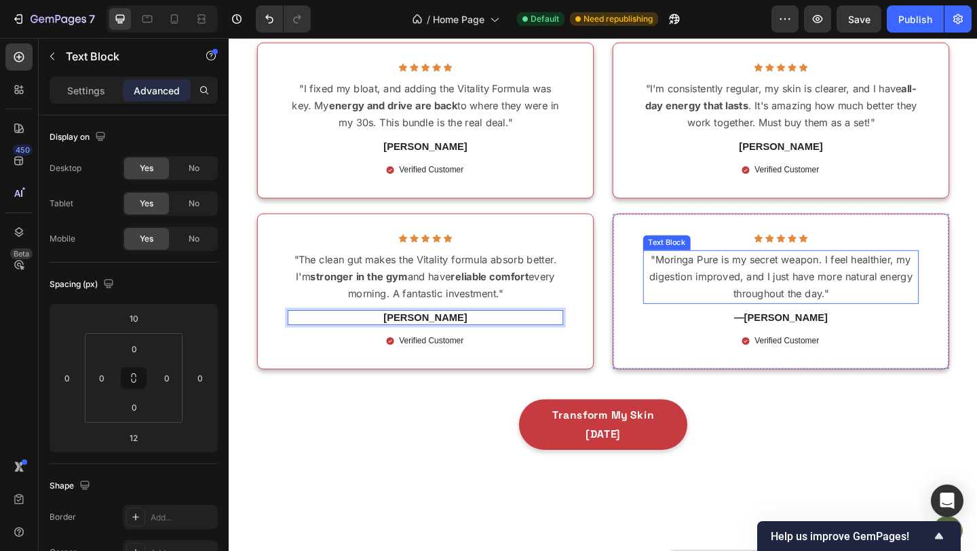
click at [790, 297] on p ""Moringa Pure is my secret weapon. I feel healthier, my digestion improved, and…" at bounding box center [828, 298] width 297 height 56
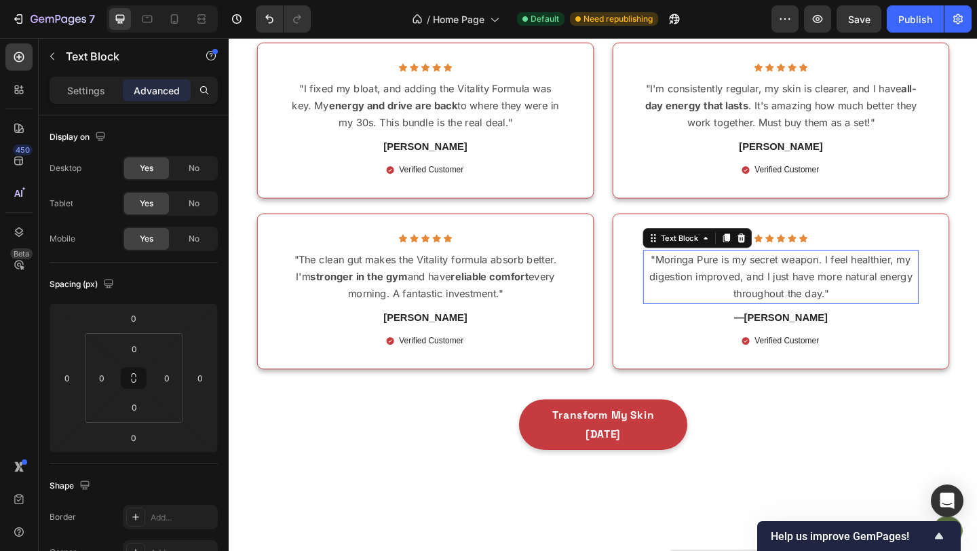
click at [790, 297] on p ""Moringa Pure is my secret weapon. I feel healthier, my digestion improved, and…" at bounding box center [828, 298] width 297 height 56
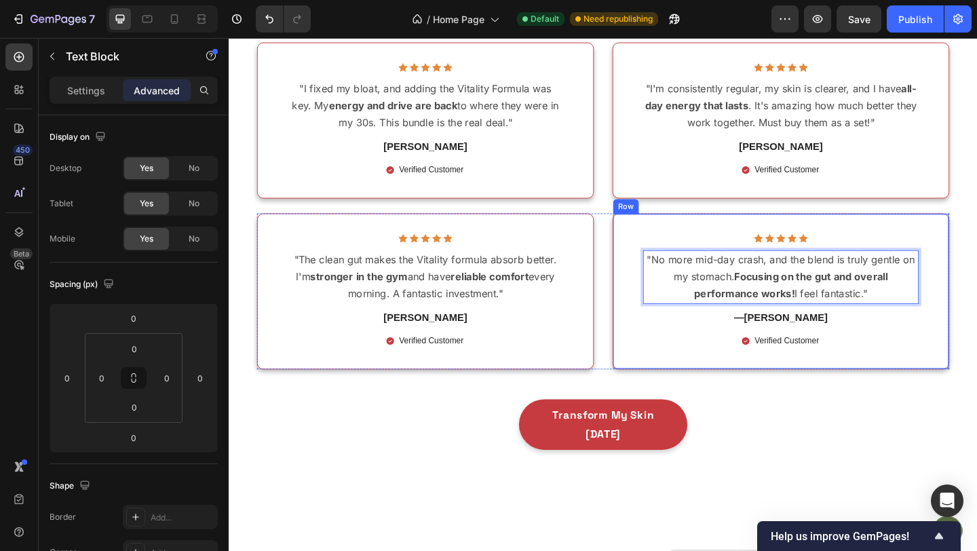
click at [836, 350] on div "Icon Icon Icon Icon Icon Icon List "No more mid-day crash, and the blend is tru…" at bounding box center [829, 313] width 300 height 125
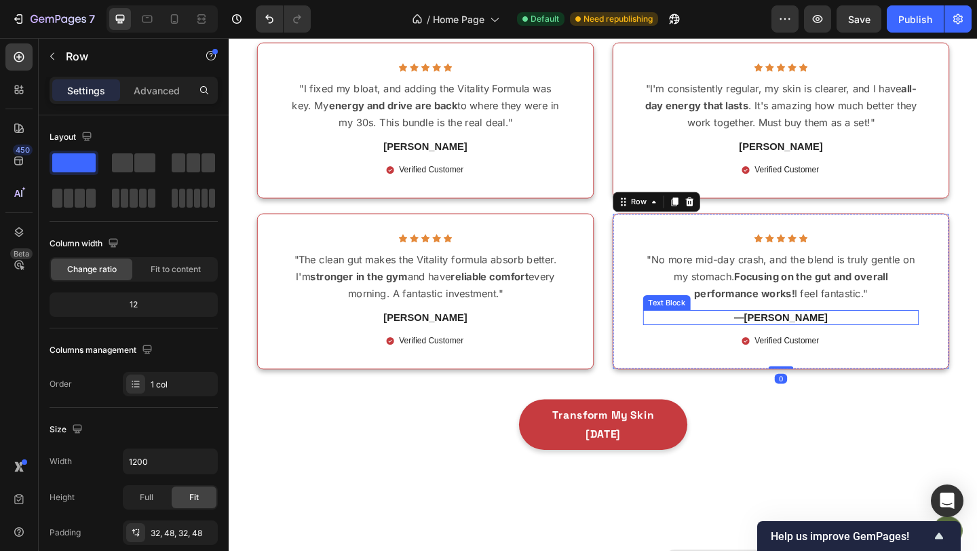
click at [816, 336] on strong "[PERSON_NAME]" at bounding box center [834, 342] width 91 height 12
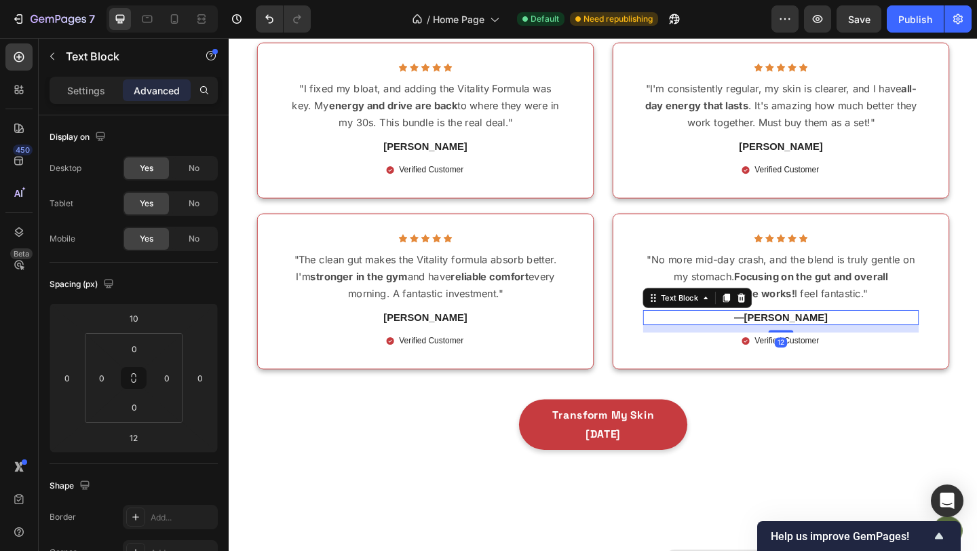
click at [816, 336] on strong "[PERSON_NAME]" at bounding box center [834, 342] width 91 height 12
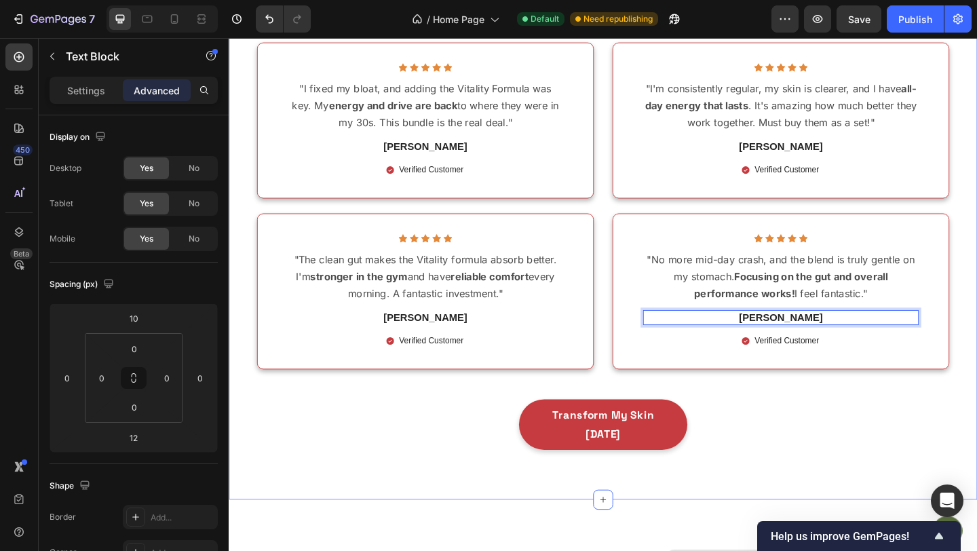
click at [799, 466] on div "Icon Icon Icon Icon Icon Icon List What They Are Saying About Farmoboost Headin…" at bounding box center [636, 223] width 814 height 631
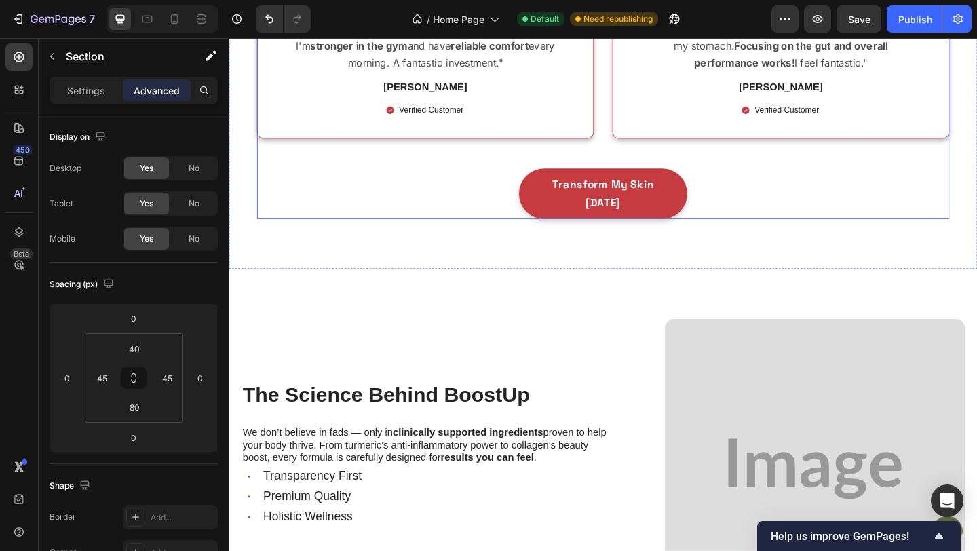
scroll to position [3600, 0]
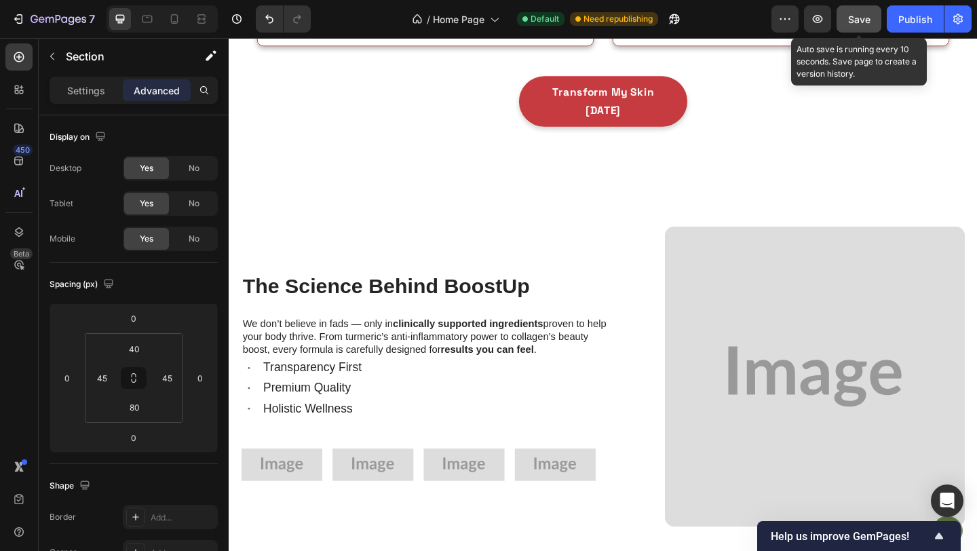
click at [863, 24] on span "Save" at bounding box center [859, 20] width 22 height 12
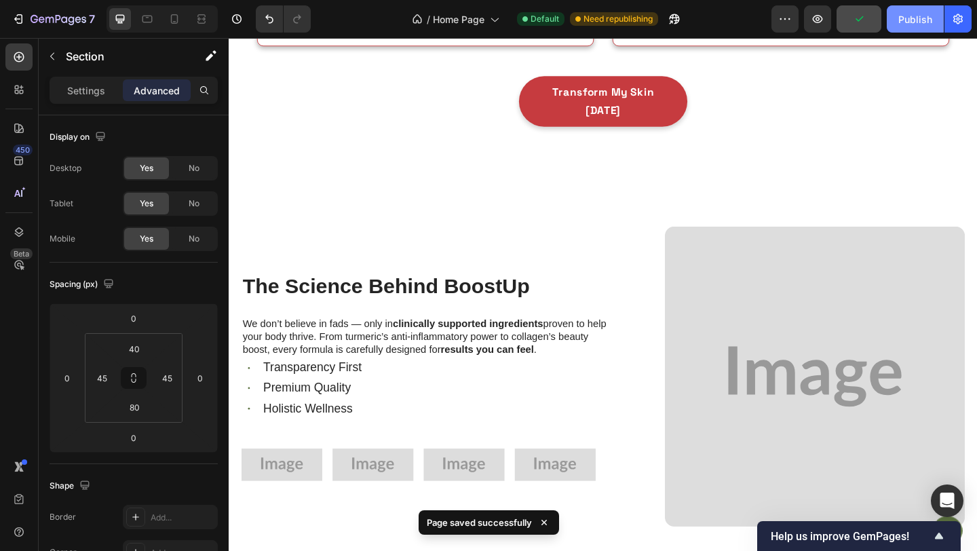
click at [930, 20] on div "Publish" at bounding box center [915, 19] width 34 height 14
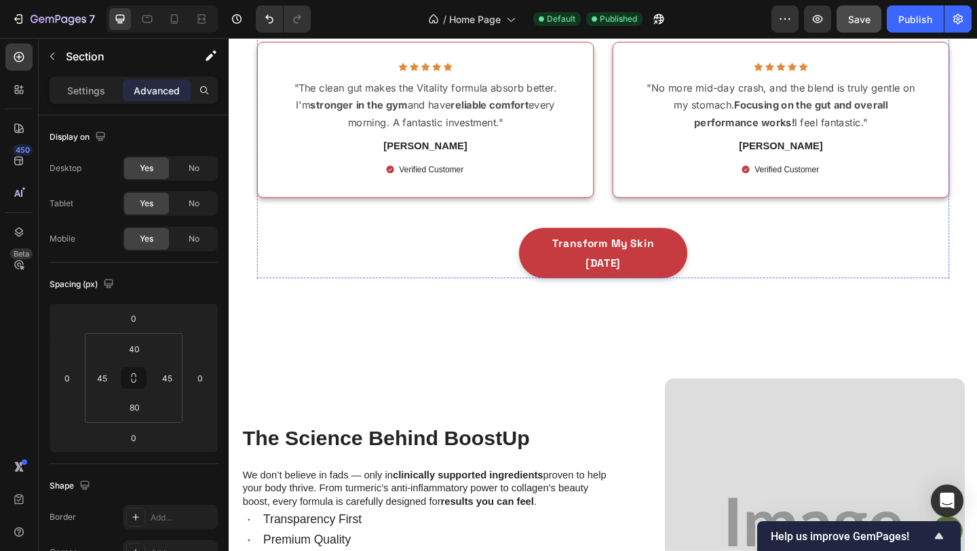
scroll to position [3726, 0]
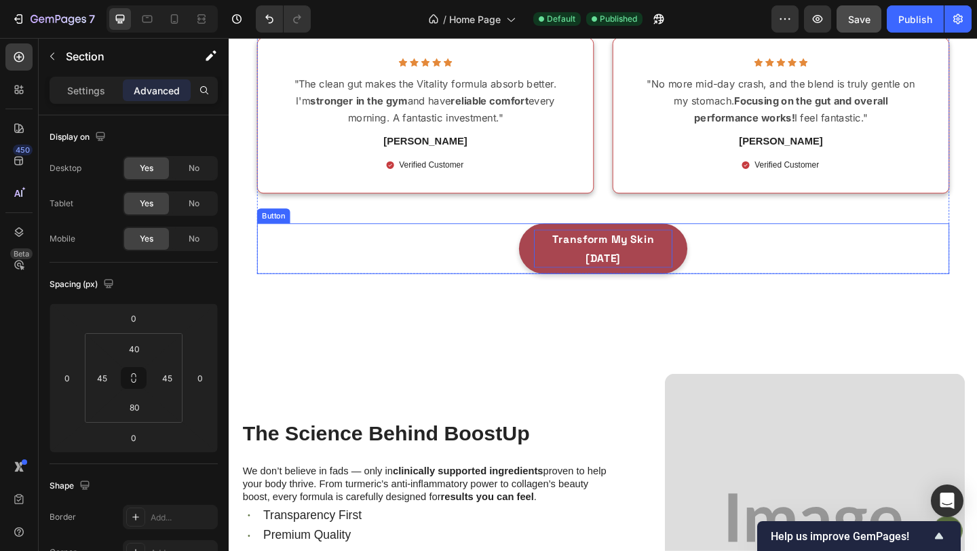
click at [609, 259] on p "Transform My Skin [DATE]" at bounding box center [635, 266] width 151 height 41
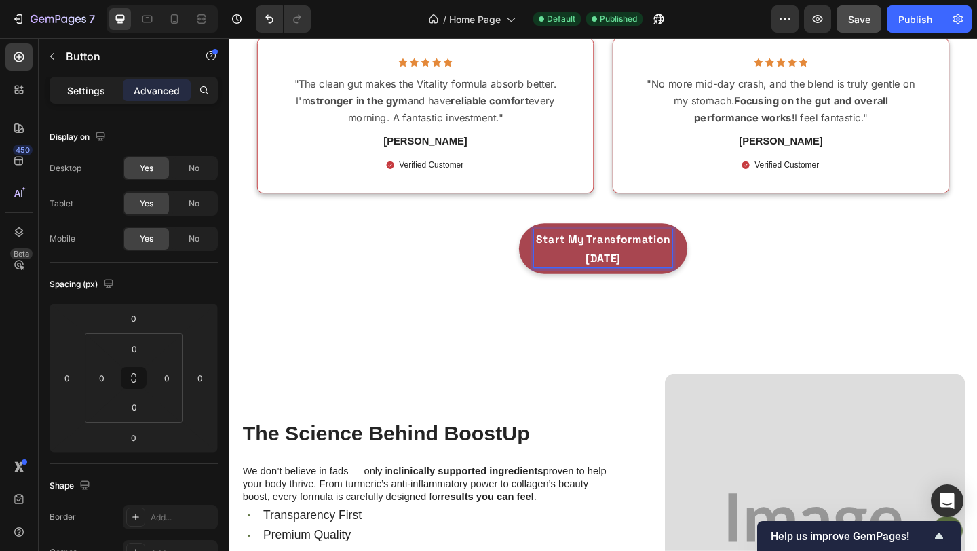
click at [79, 90] on p "Settings" at bounding box center [86, 90] width 38 height 14
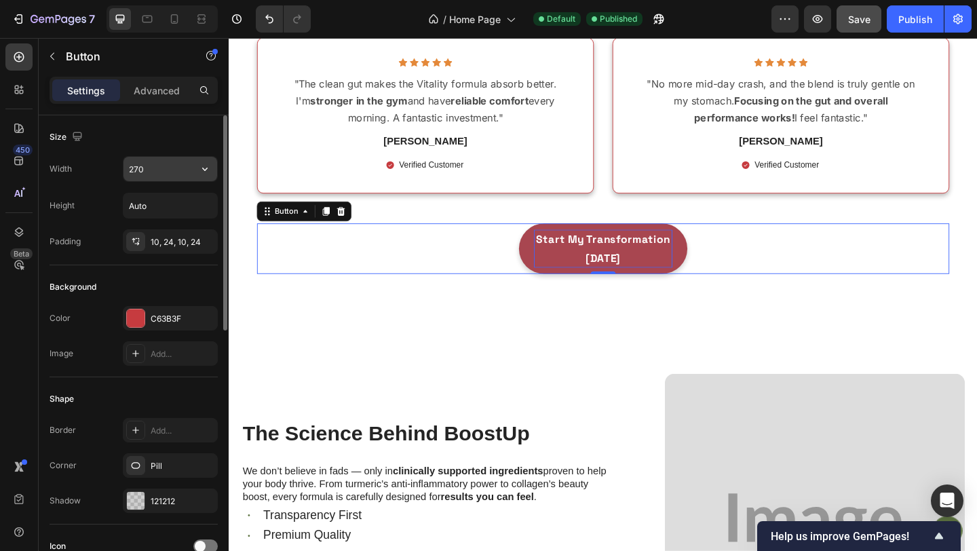
click at [181, 168] on input "270" at bounding box center [170, 169] width 94 height 24
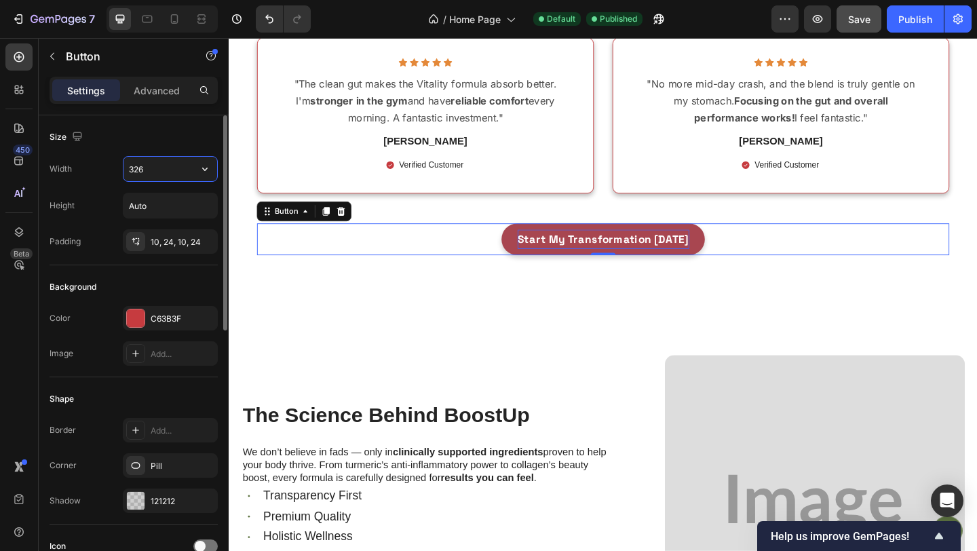
type input "325"
click at [379, 373] on div "The Science Behind BoostUp Heading We don’t believe in fads — only in clinicall…" at bounding box center [636, 545] width 814 height 435
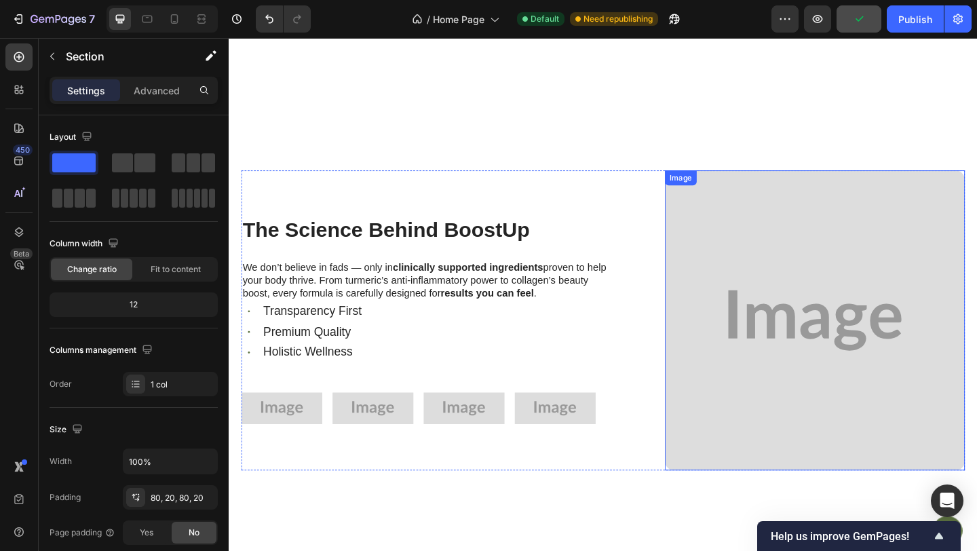
scroll to position [3849, 0]
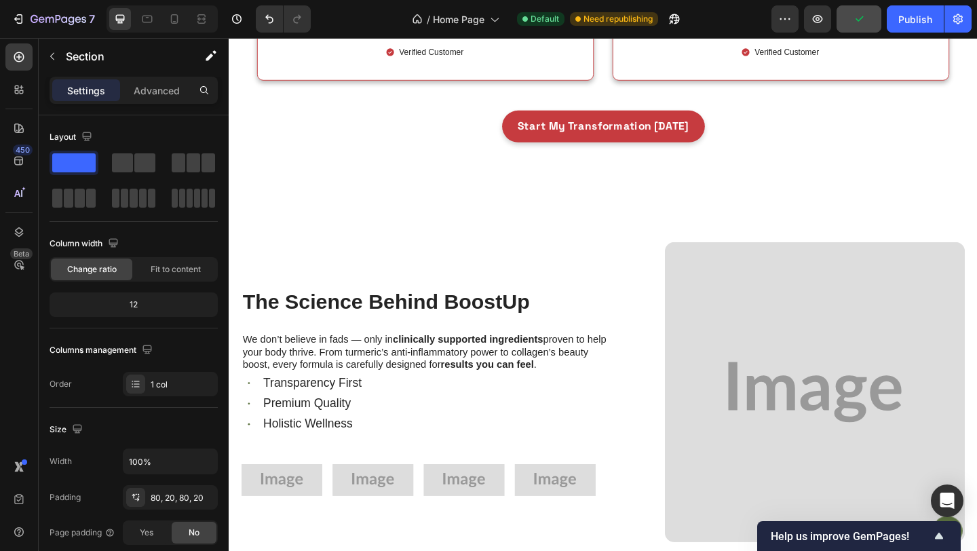
click at [347, 229] on div "The Science Behind BoostUp Heading We don’t believe in fads — only in clinicall…" at bounding box center [636, 423] width 814 height 435
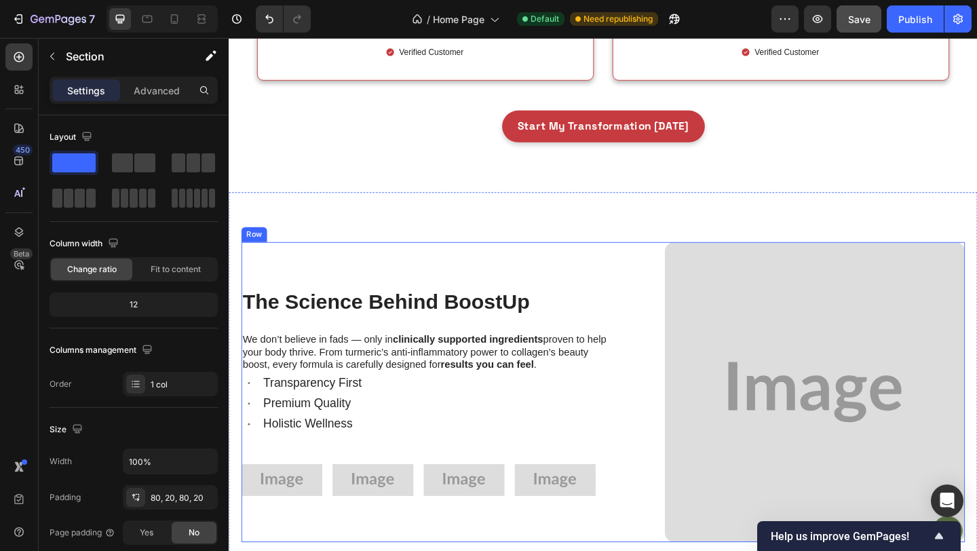
click at [686, 310] on div "The Science Behind BoostUp Heading We don’t believe in fads — only in clinicall…" at bounding box center [635, 423] width 787 height 326
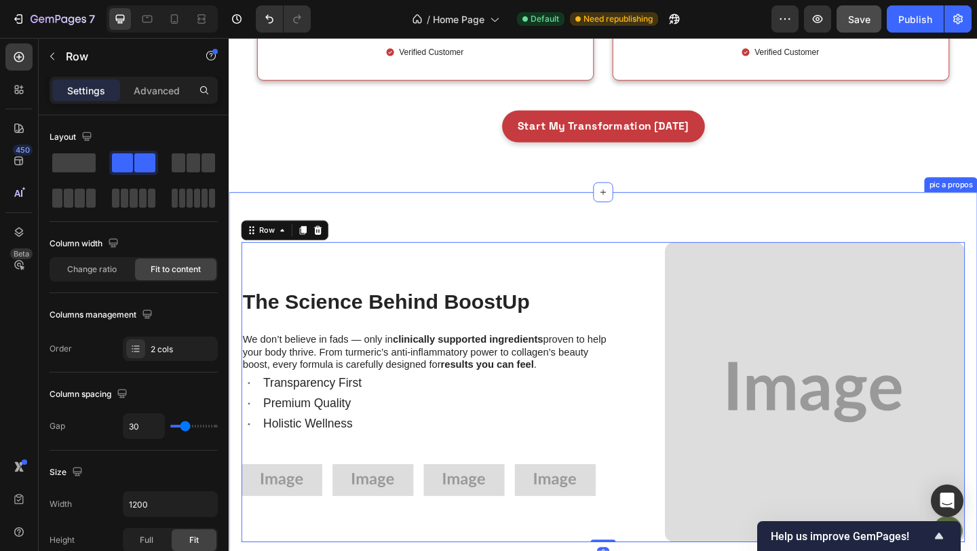
click at [603, 237] on div "The Science Behind BoostUp Heading We don’t believe in fads — only in clinicall…" at bounding box center [636, 423] width 814 height 435
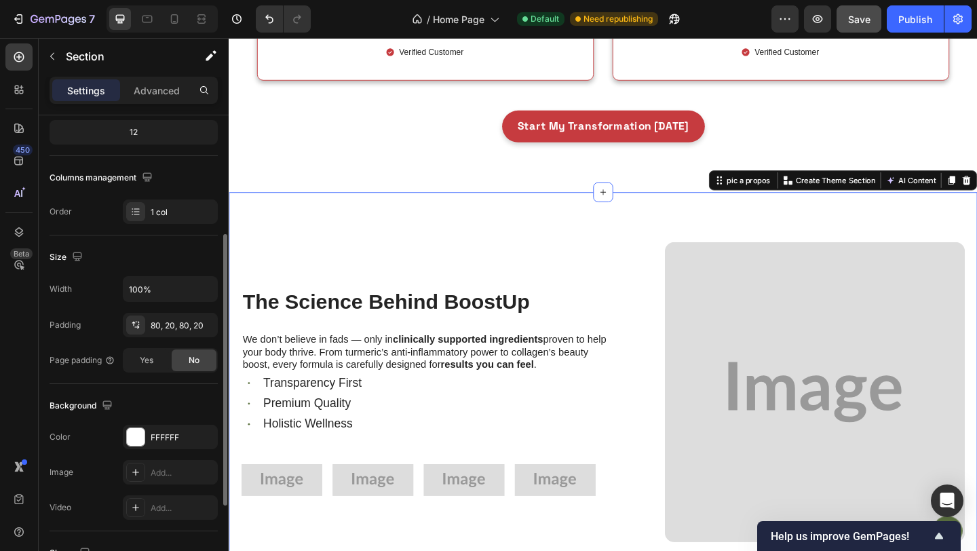
scroll to position [199, 0]
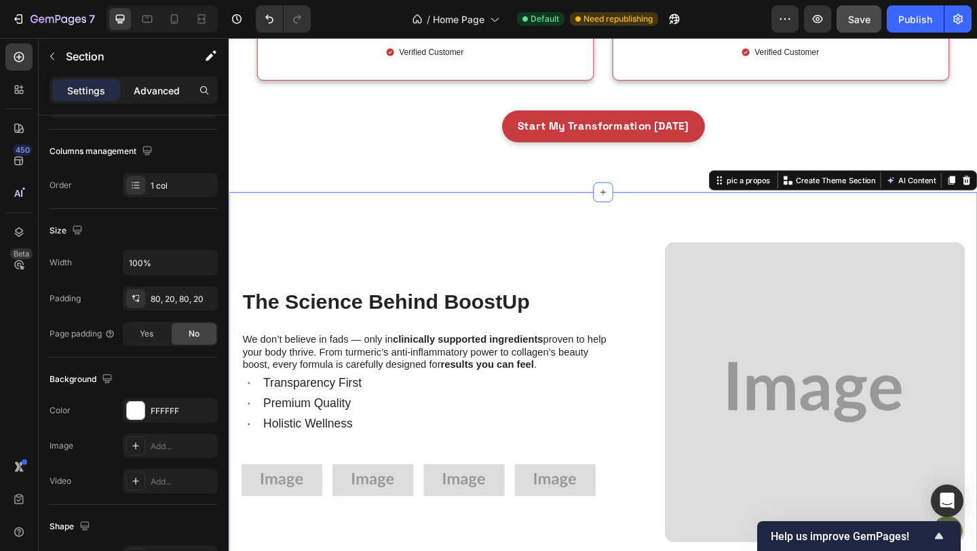
click at [147, 80] on div "Advanced" at bounding box center [157, 90] width 68 height 22
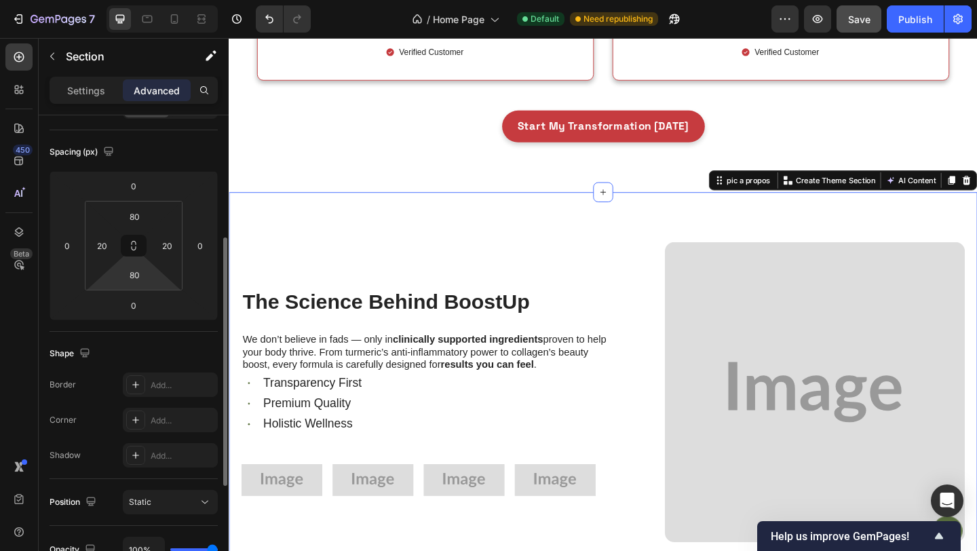
scroll to position [127, 0]
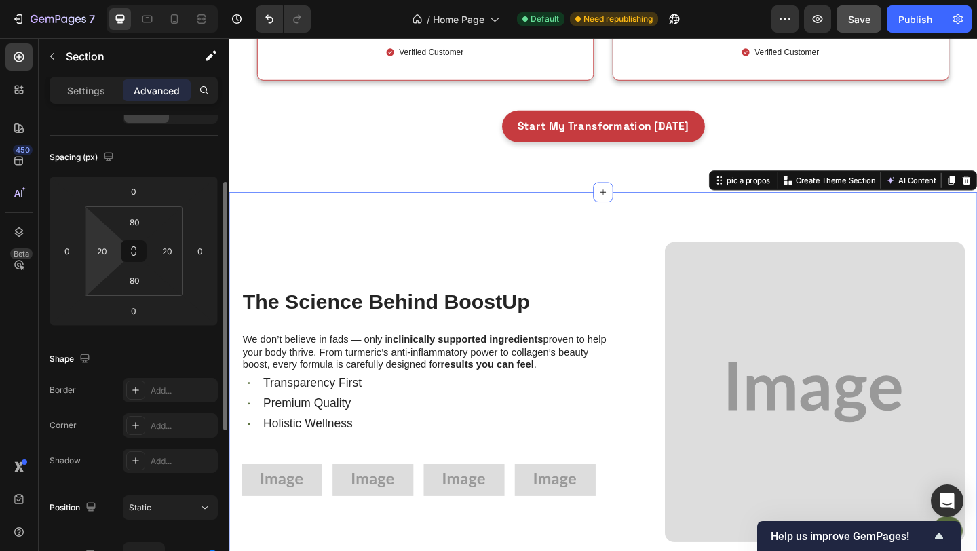
click at [99, 0] on html "7 Version history / Home Page Default Need republishing Preview Save Publish 45…" at bounding box center [488, 0] width 977 height 0
click at [99, 255] on input "20" at bounding box center [102, 251] width 20 height 20
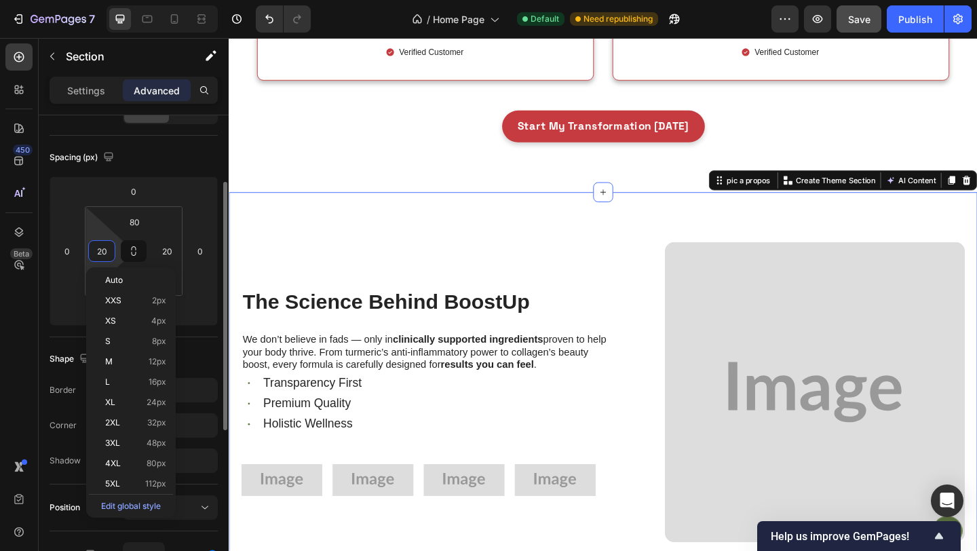
click at [99, 255] on input "20" at bounding box center [102, 251] width 20 height 20
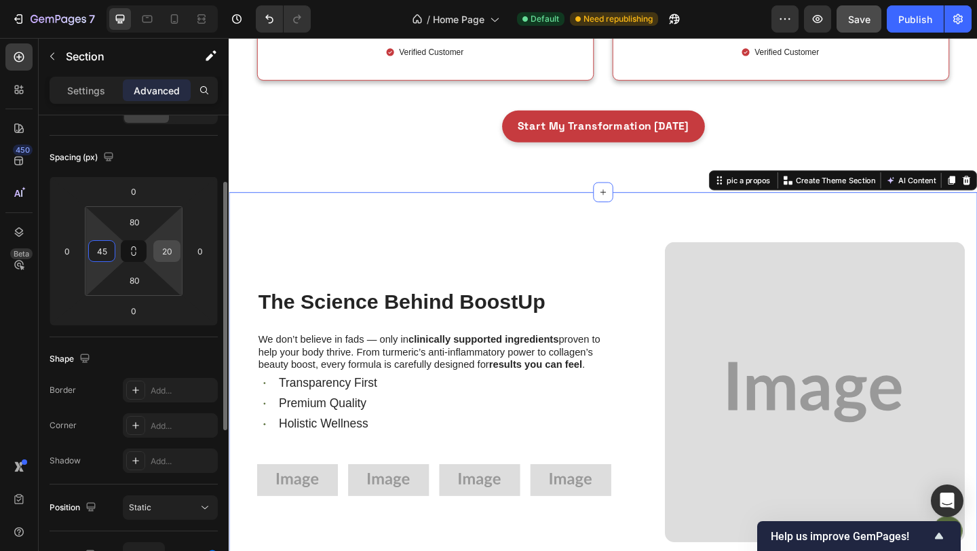
type input "45"
click at [163, 257] on input "20" at bounding box center [167, 251] width 20 height 20
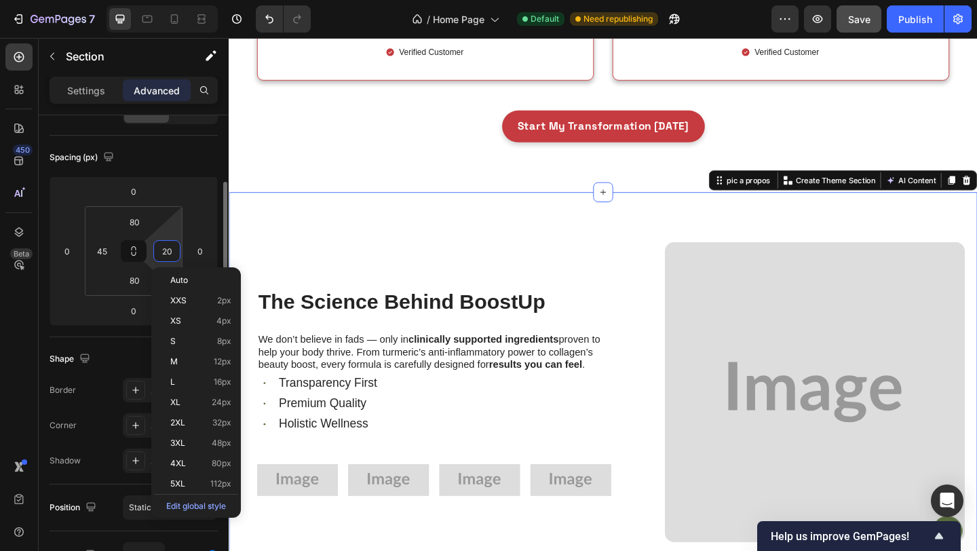
click at [163, 257] on input "20" at bounding box center [167, 251] width 20 height 20
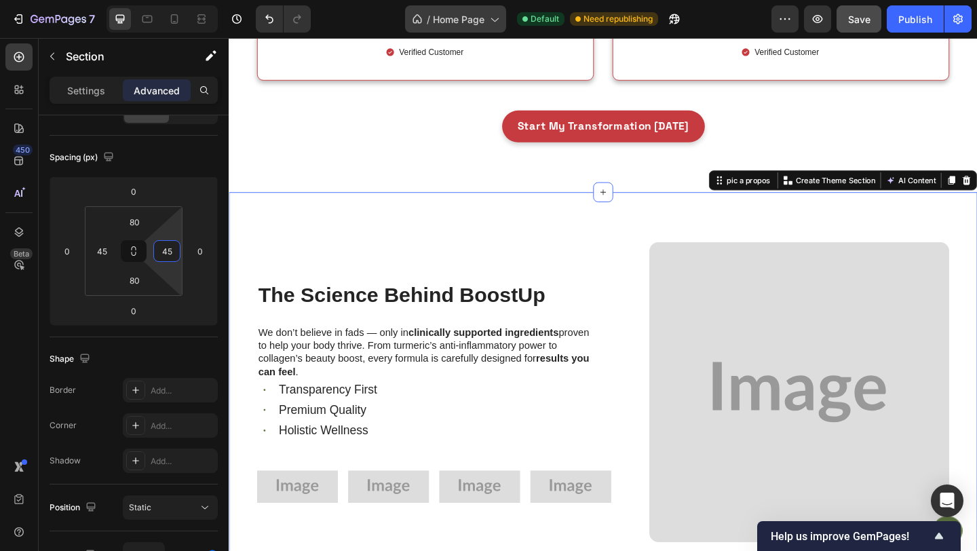
type input "45"
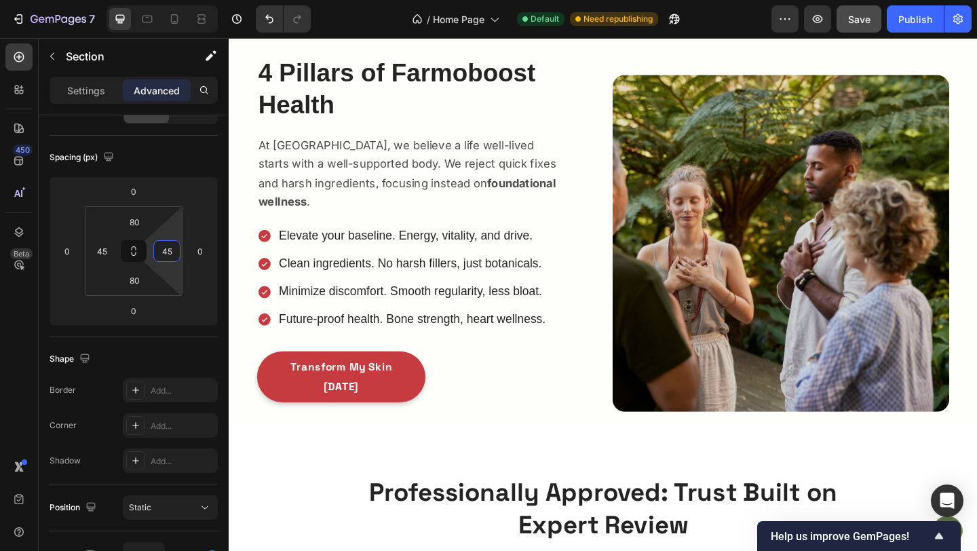
scroll to position [1683, 0]
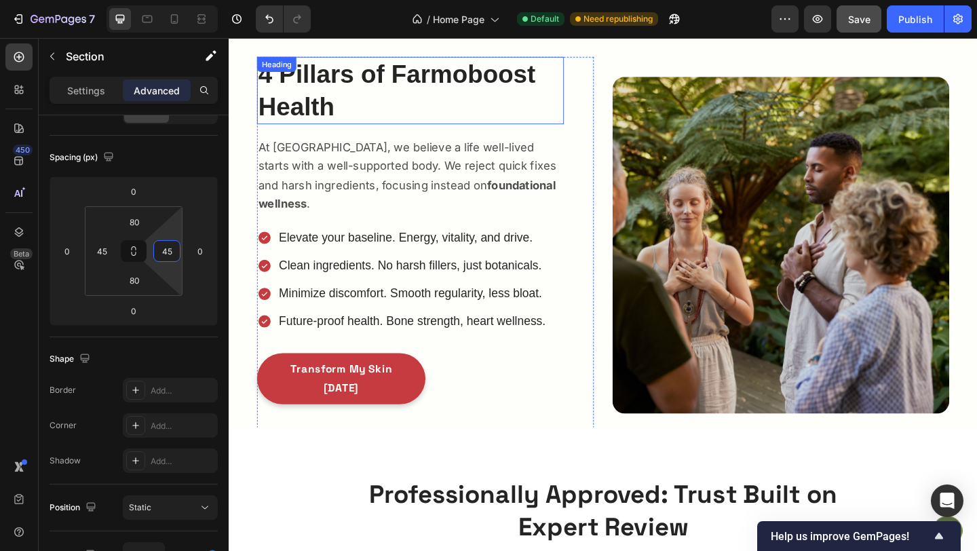
click at [339, 106] on h2 "4 Pillars of Farmoboost Health" at bounding box center [426, 94] width 334 height 73
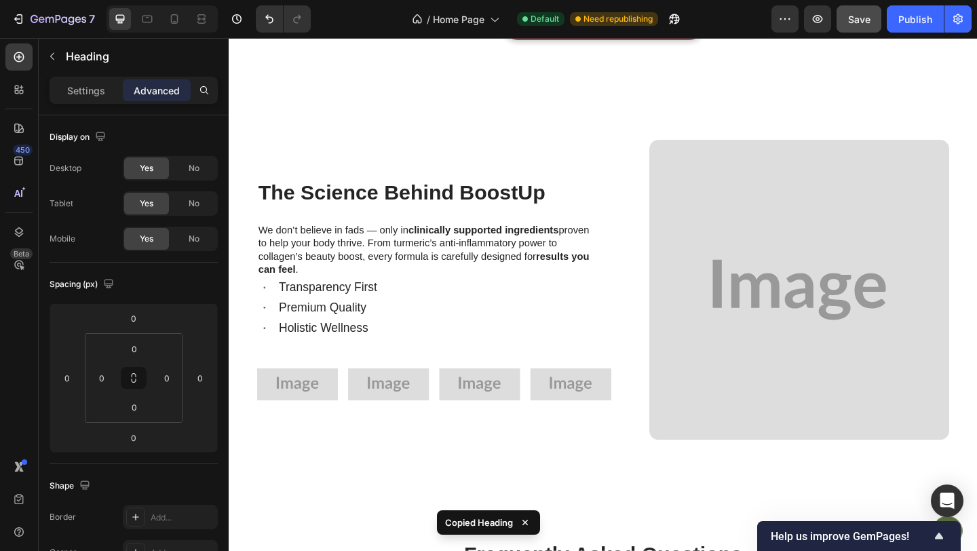
scroll to position [4001, 0]
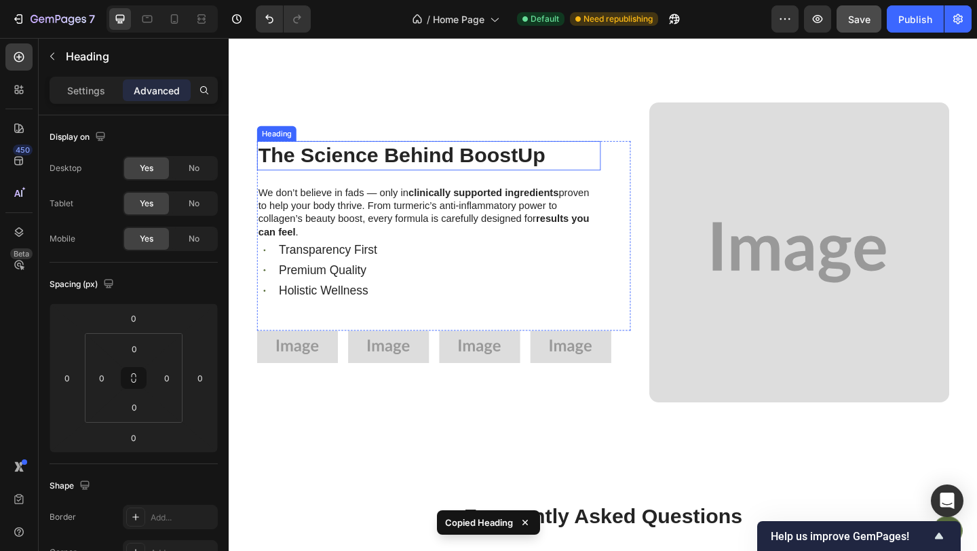
click at [369, 161] on h2 "The Science Behind BoostUp" at bounding box center [446, 166] width 374 height 32
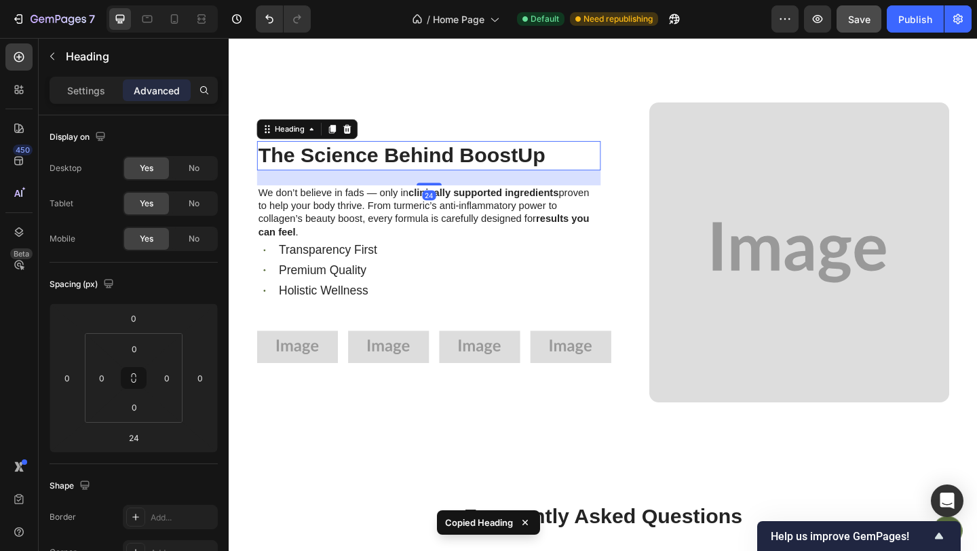
type input "0"
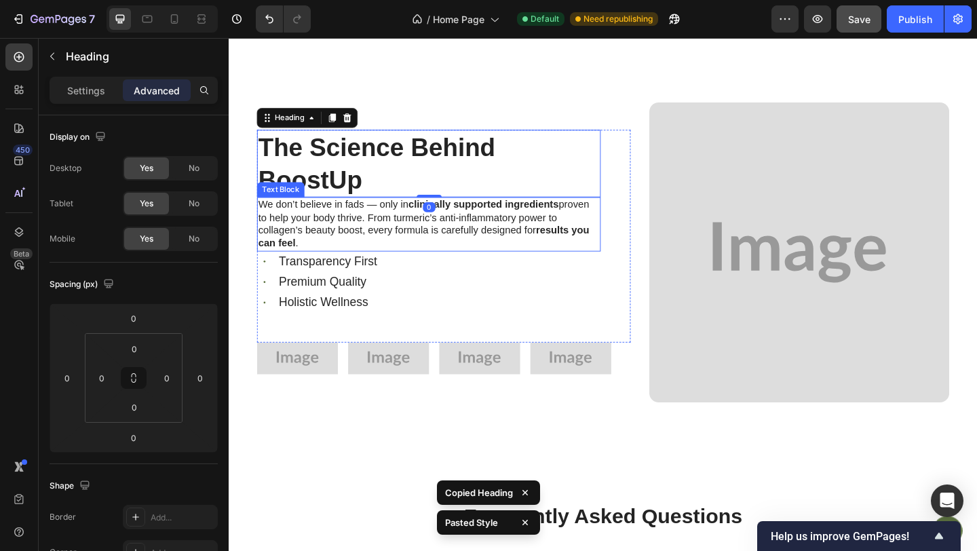
click at [320, 248] on p "We don’t believe in fads — only in clinically supported ingredients proven to h…" at bounding box center [445, 240] width 371 height 56
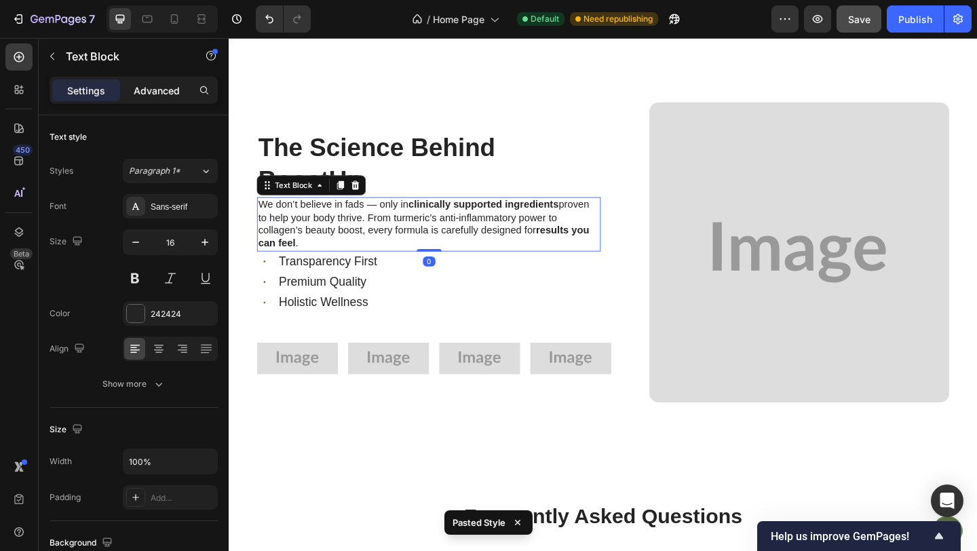
click at [155, 98] on div "Advanced" at bounding box center [157, 90] width 68 height 22
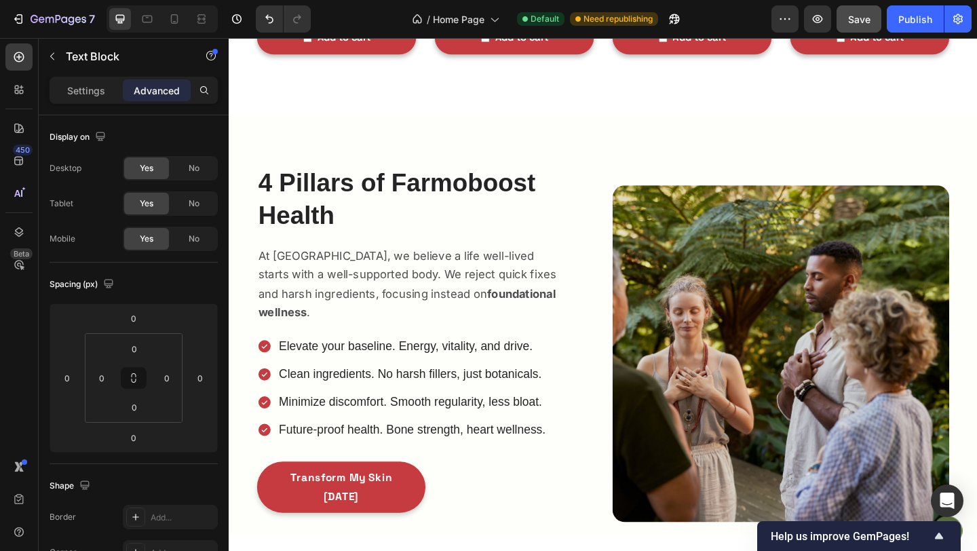
scroll to position [1560, 0]
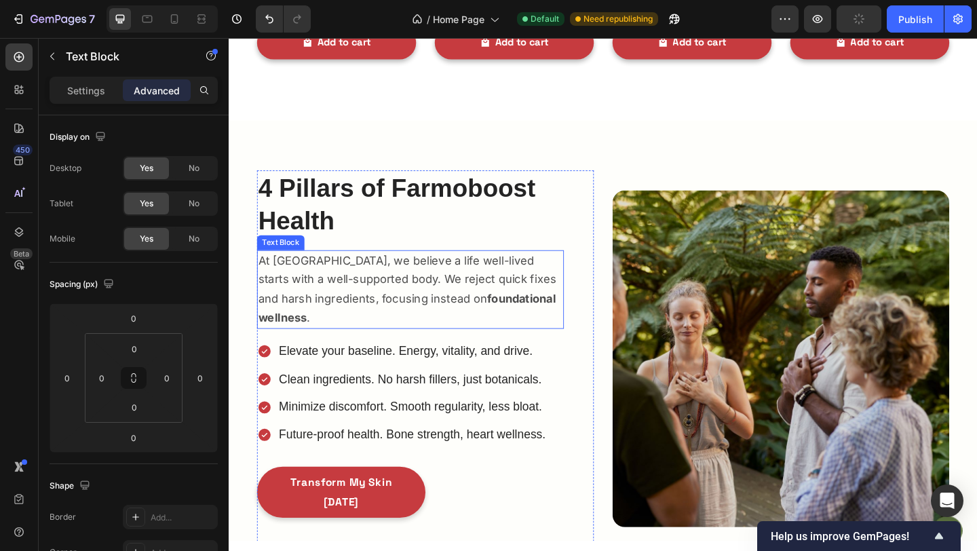
click at [391, 303] on p "At [GEOGRAPHIC_DATA], we believe a life well-lived starts with a well-supported…" at bounding box center [425, 311] width 331 height 83
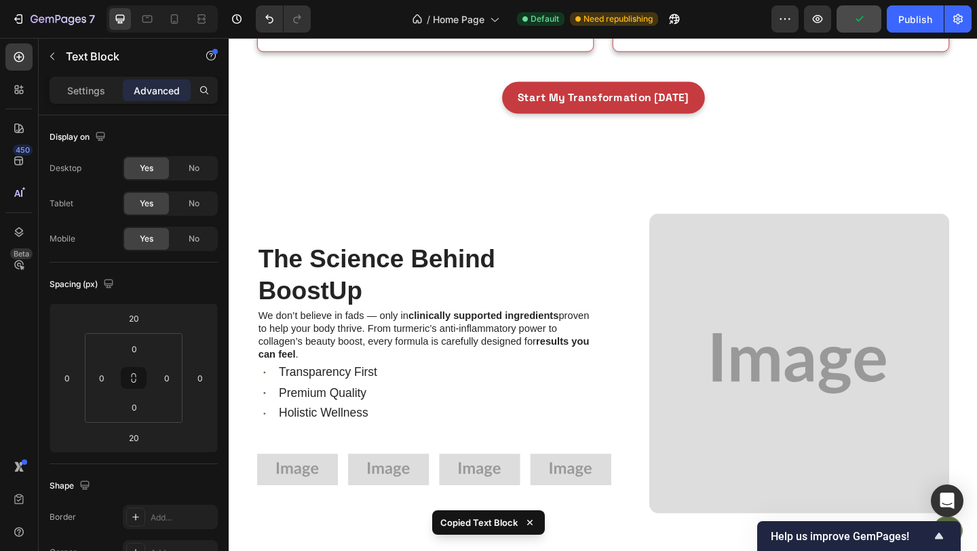
scroll to position [4099, 0]
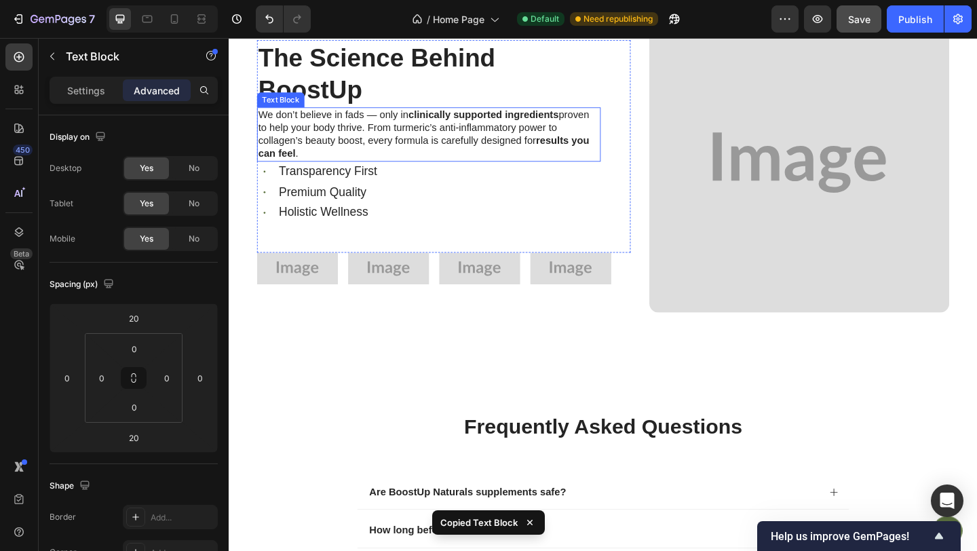
click at [367, 141] on p "We don’t believe in fads — only in clinically supported ingredients proven to h…" at bounding box center [445, 143] width 371 height 56
type input "20"
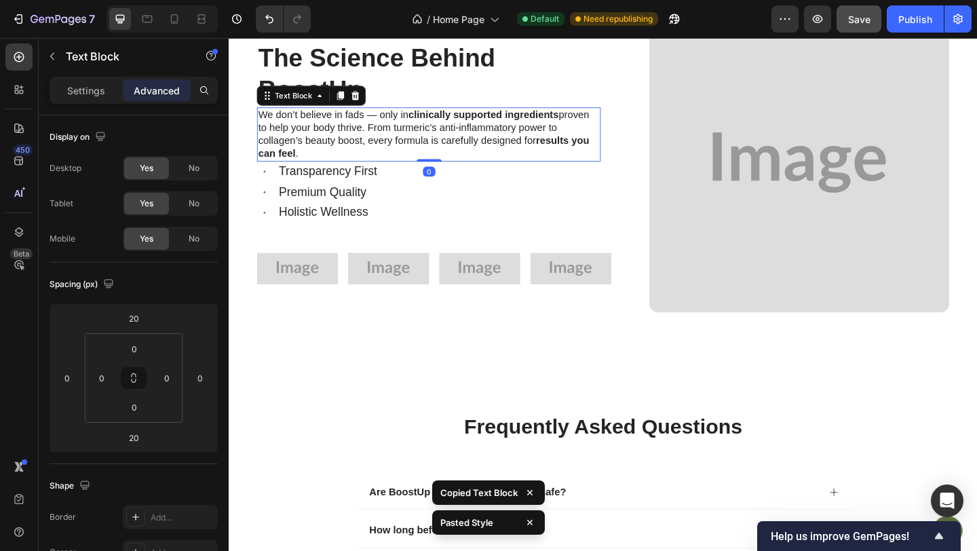
scroll to position [4072, 0]
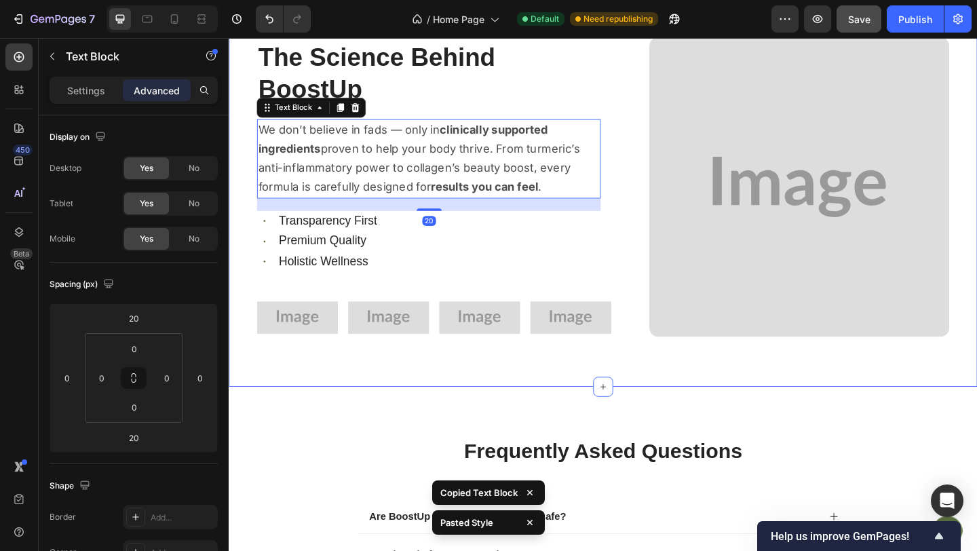
click at [397, 401] on div "The Science Behind BoostUp Heading We don’t believe in fads — only in clinicall…" at bounding box center [636, 199] width 814 height 435
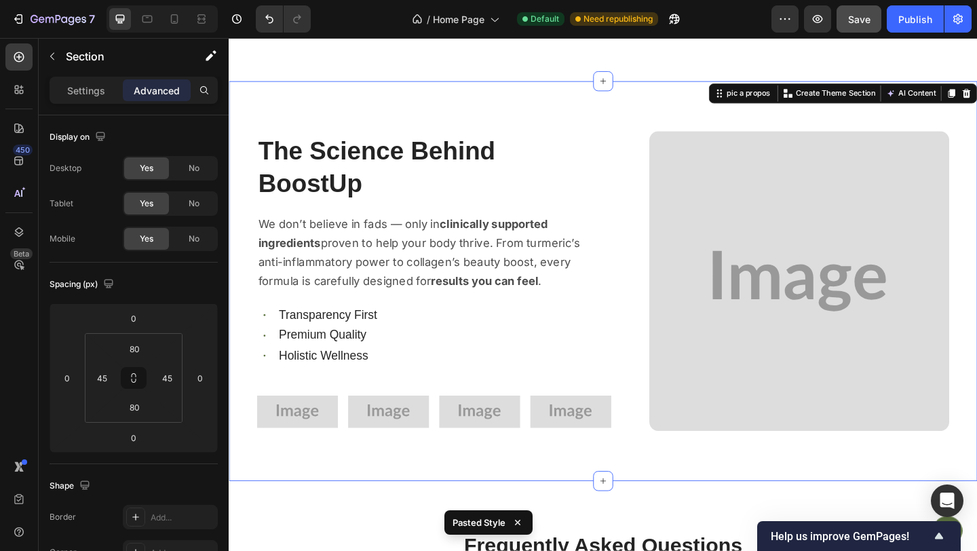
scroll to position [3973, 0]
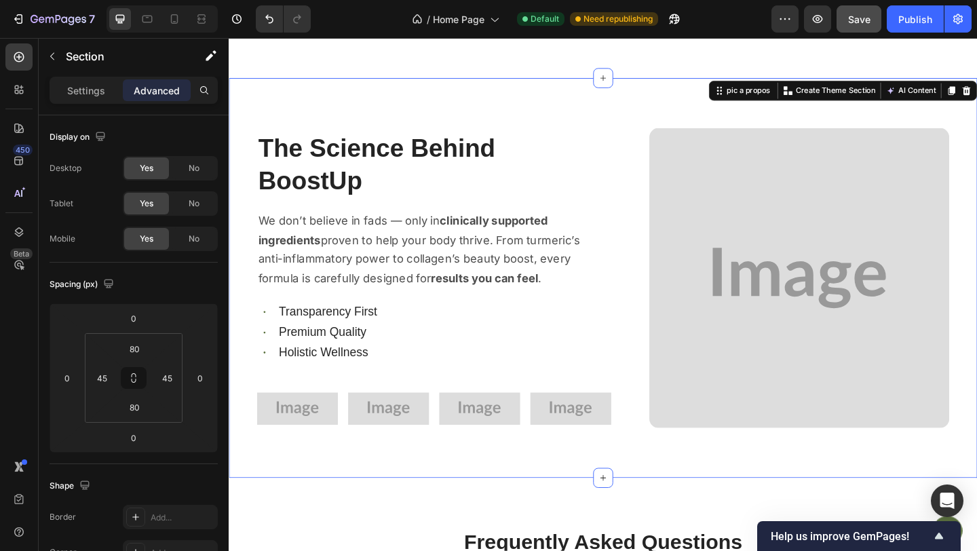
click at [250, 338] on div "The Science Behind BoostUp Heading We don’t believe in fads — only in clinicall…" at bounding box center [636, 298] width 814 height 435
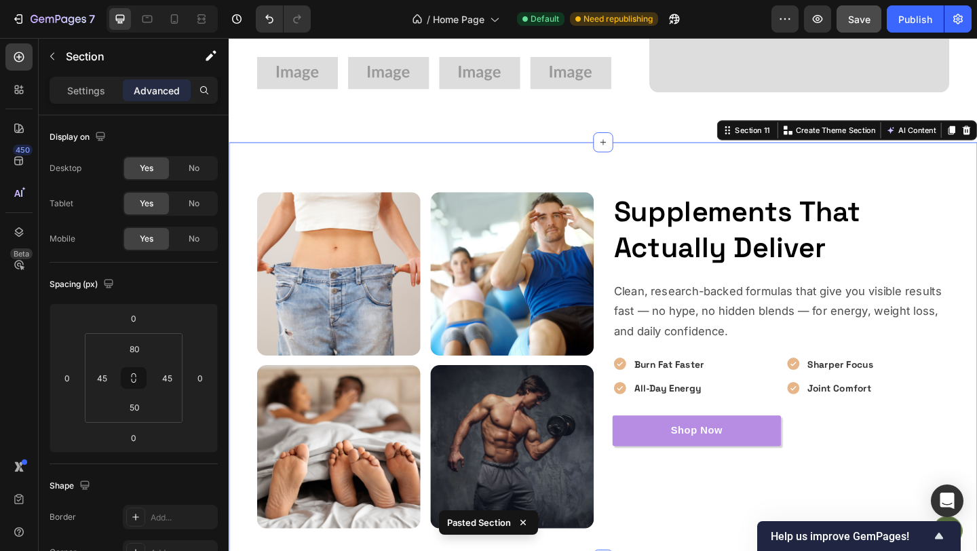
scroll to position [4403, 0]
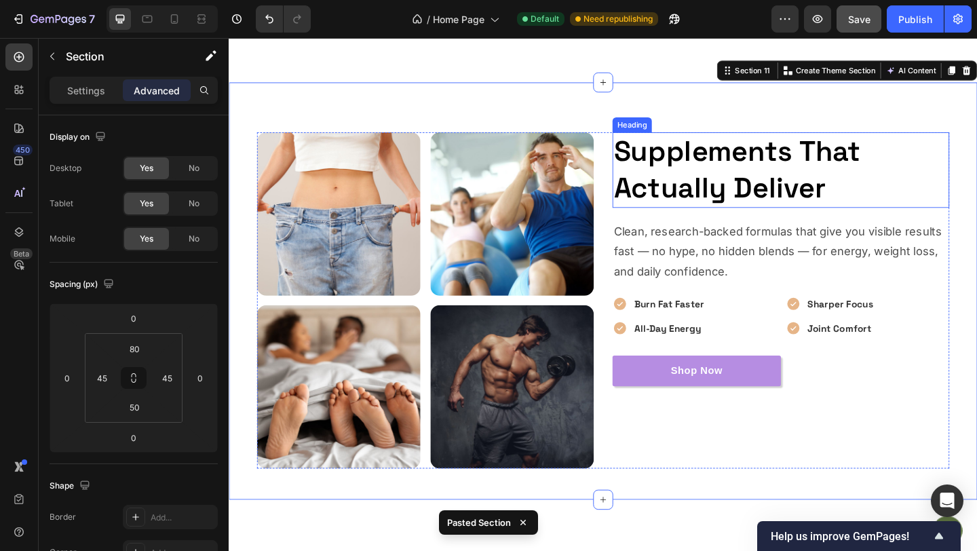
click at [665, 185] on h2 "Supplements That Actually Deliver" at bounding box center [829, 181] width 366 height 82
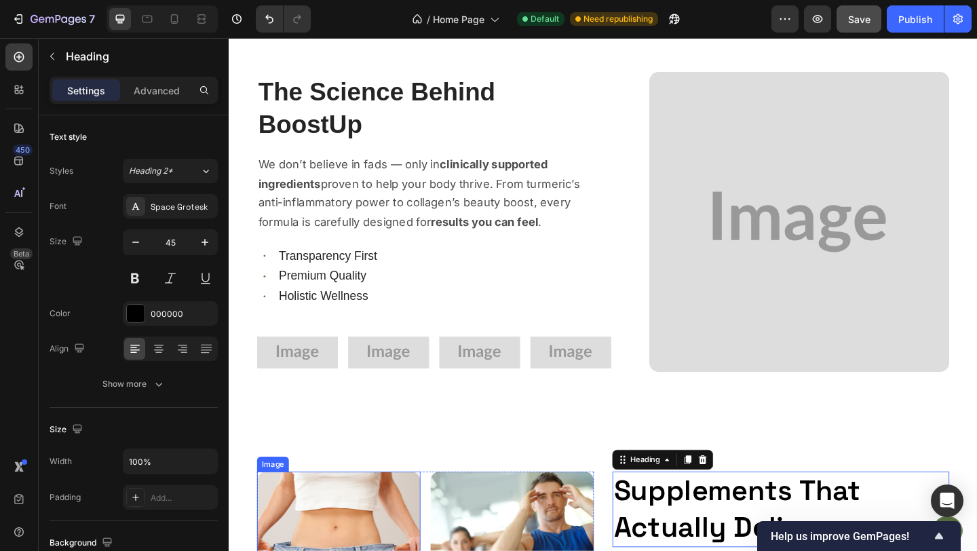
scroll to position [4051, 0]
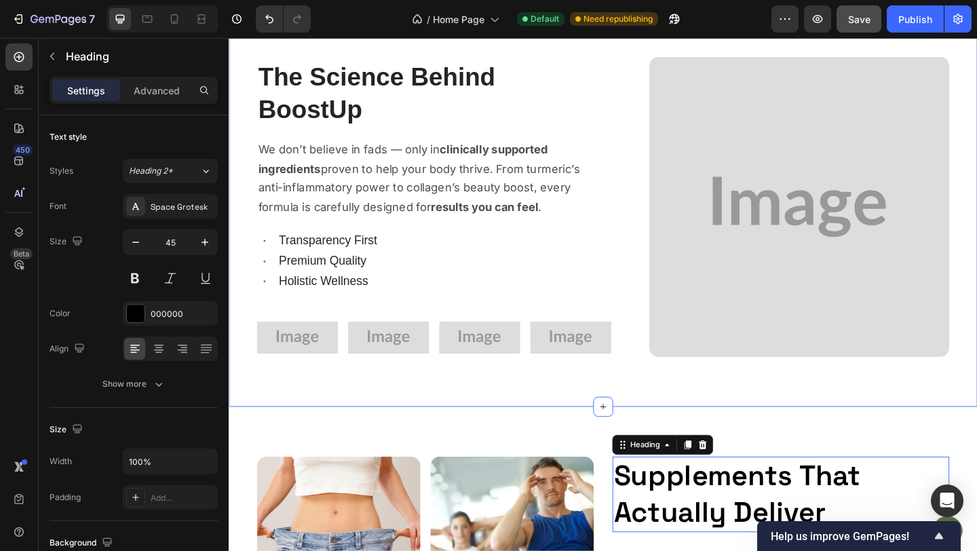
click at [357, 410] on div "The Science Behind BoostUp Heading We don’t believe in fads — only in clinicall…" at bounding box center [636, 221] width 814 height 435
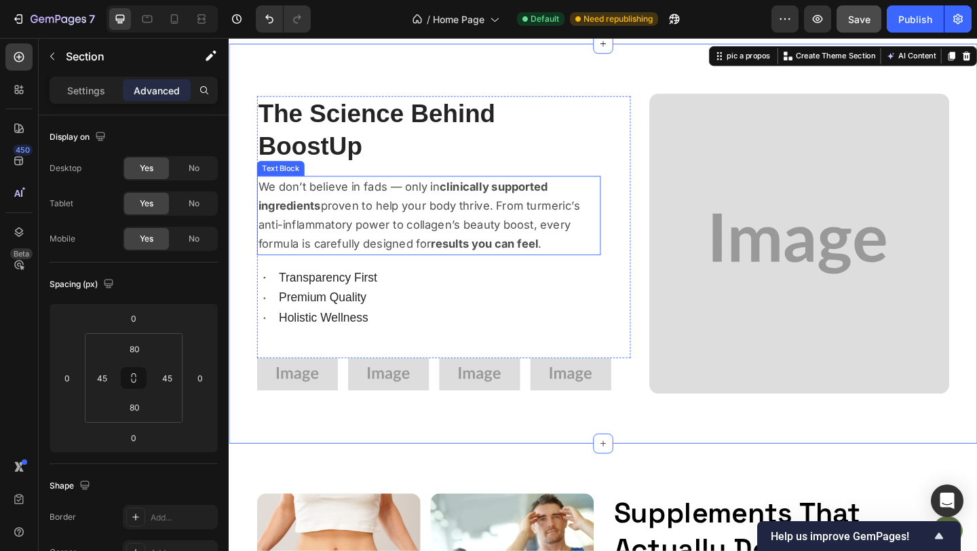
scroll to position [3887, 0]
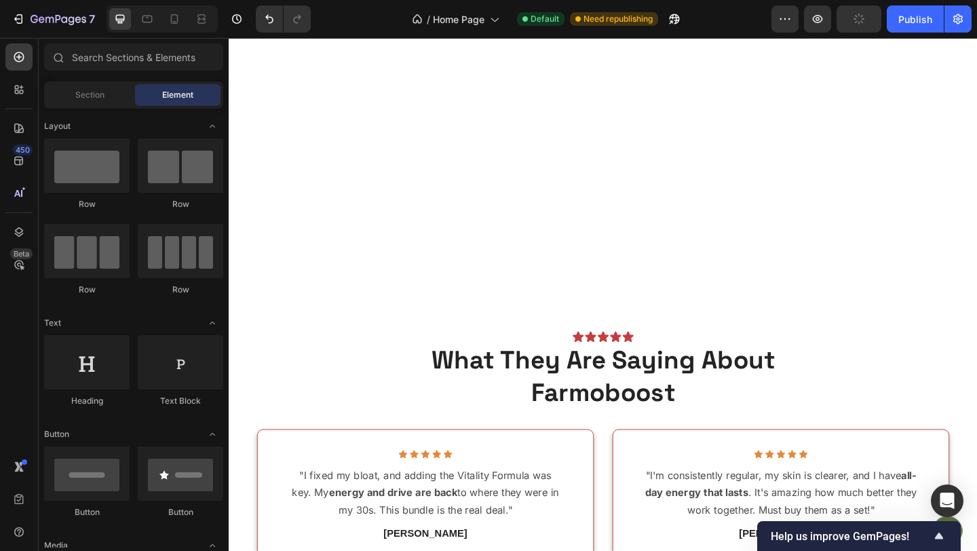
scroll to position [3083, 0]
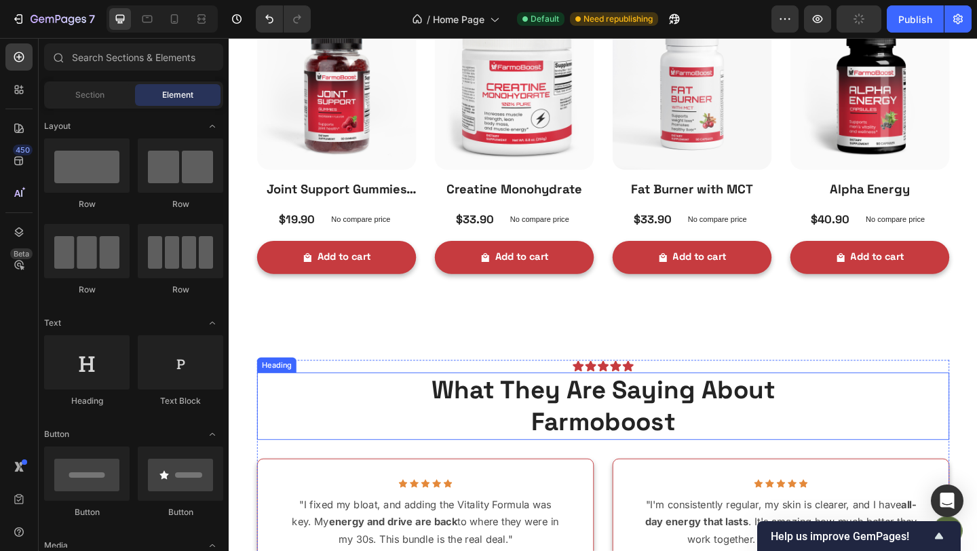
click at [540, 473] on h2 "What They Are Saying About Farmoboost" at bounding box center [636, 438] width 465 height 73
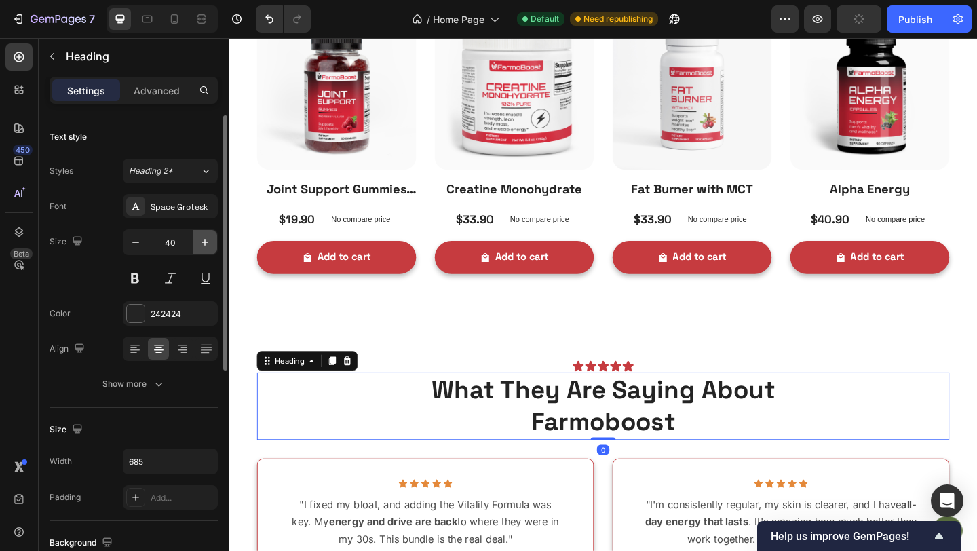
click at [201, 248] on icon "button" at bounding box center [205, 242] width 14 height 14
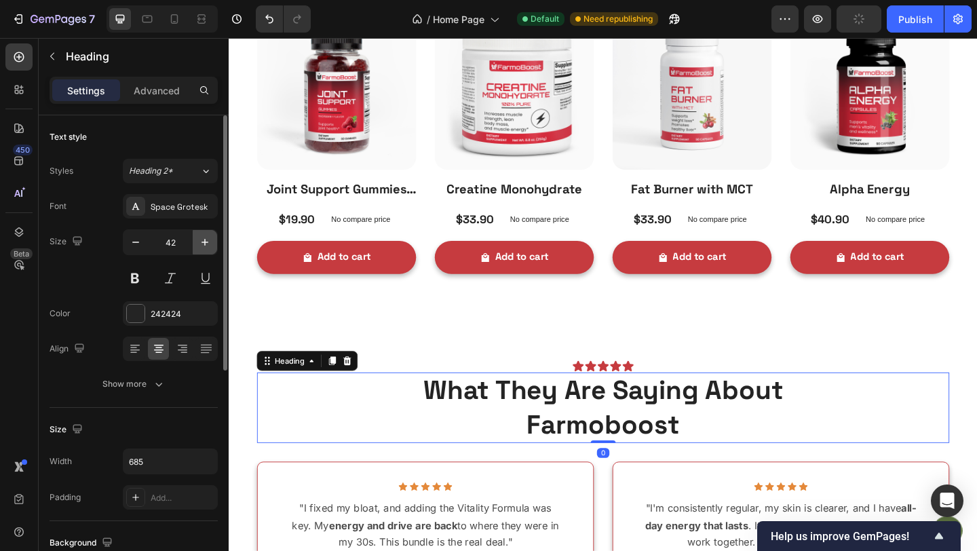
click at [201, 248] on icon "button" at bounding box center [205, 242] width 14 height 14
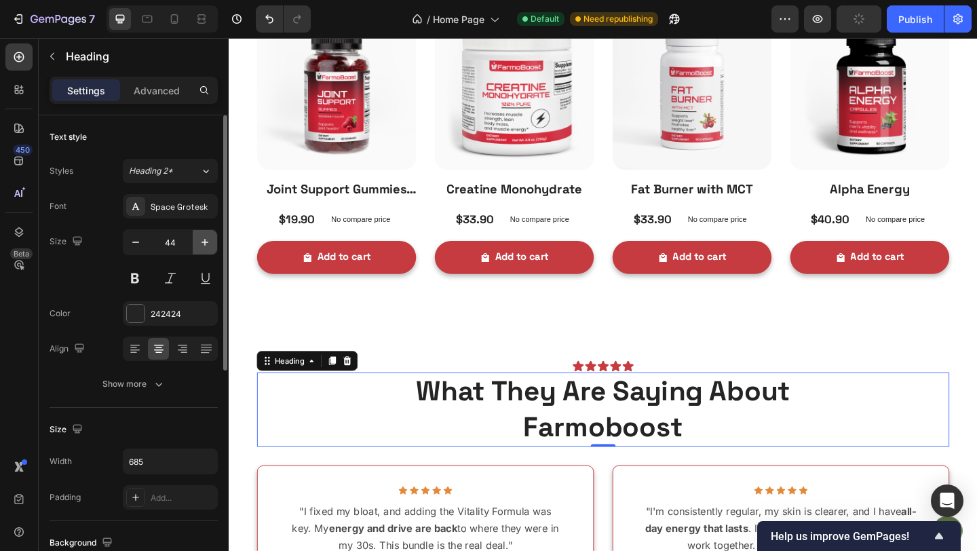
click at [201, 248] on icon "button" at bounding box center [205, 242] width 14 height 14
type input "45"
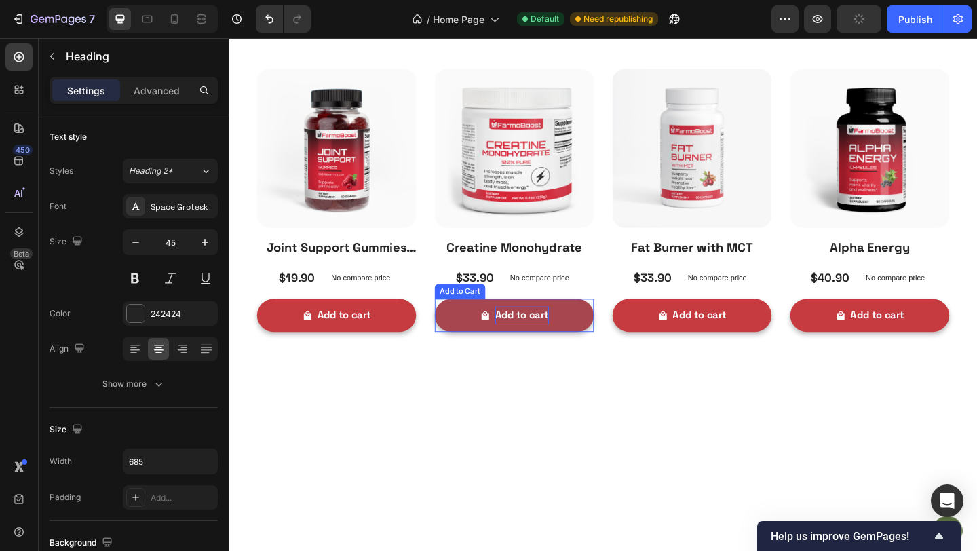
scroll to position [2622, 0]
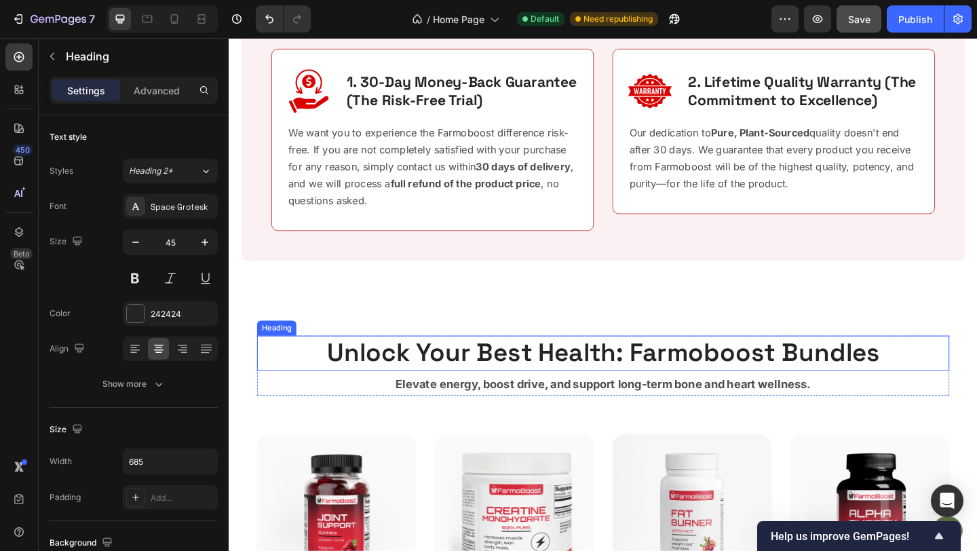
click at [540, 385] on h2 "Unlock Your Best Health: Farmoboost Bundles" at bounding box center [635, 381] width 753 height 38
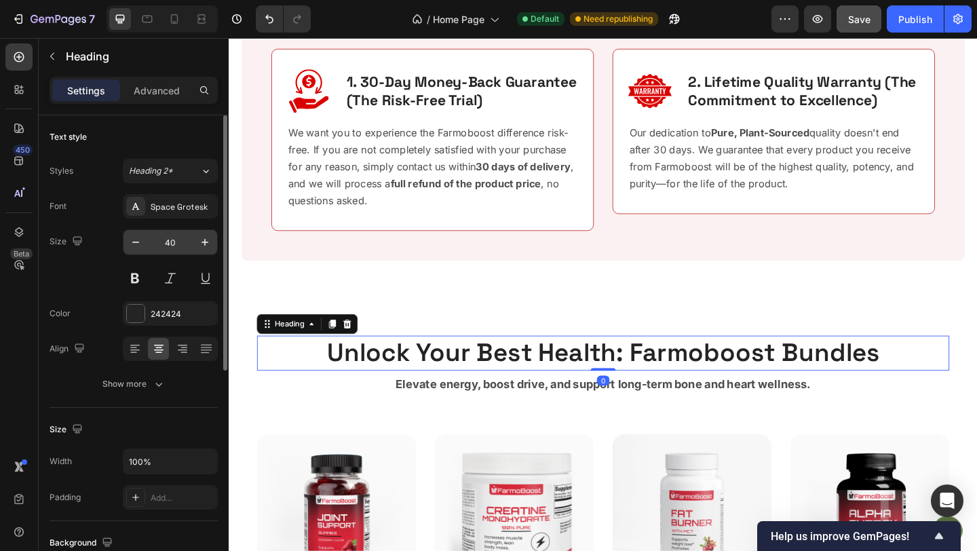
click at [165, 239] on input "40" at bounding box center [170, 242] width 45 height 24
type input "45"
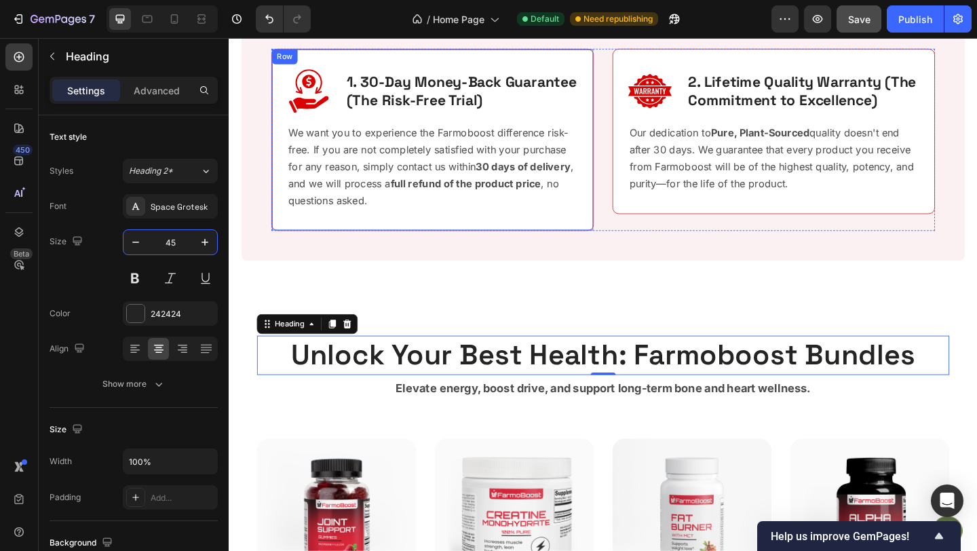
click at [552, 229] on div "Image 1. 30-Day Money-Back Guarantee (The Risk-Free Trial) Text Block Row We wa…" at bounding box center [450, 149] width 351 height 198
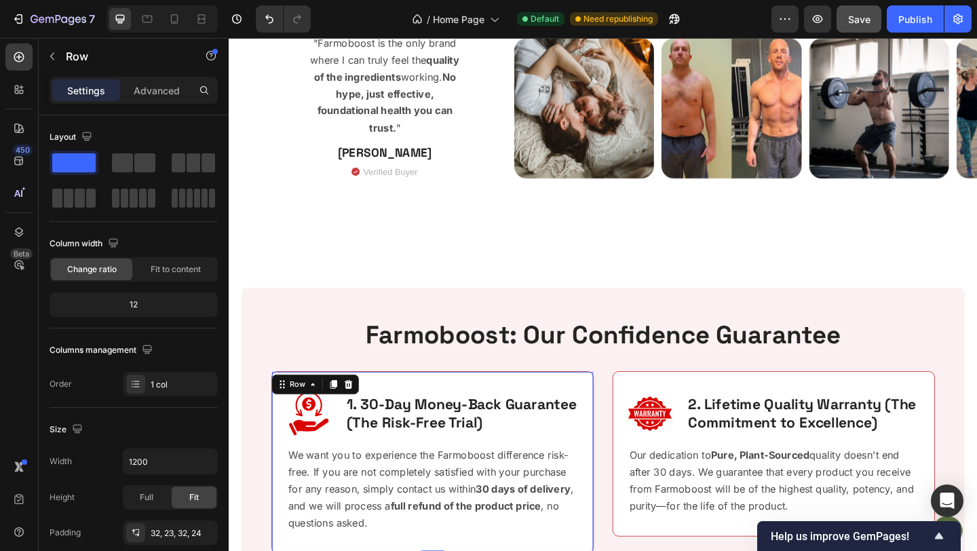
scroll to position [2286, 0]
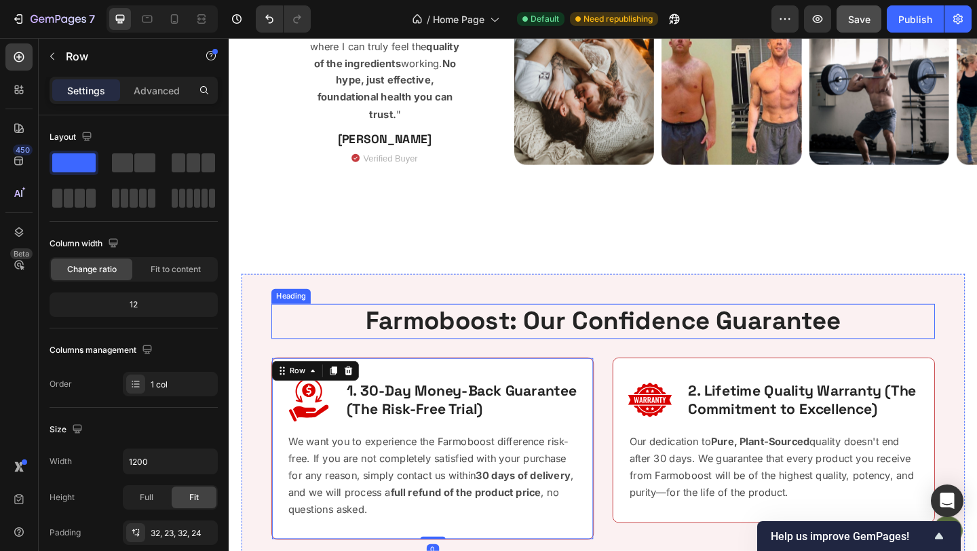
click at [534, 340] on h2 "Farmoboost: Our Confidence Guarantee" at bounding box center [636, 346] width 722 height 38
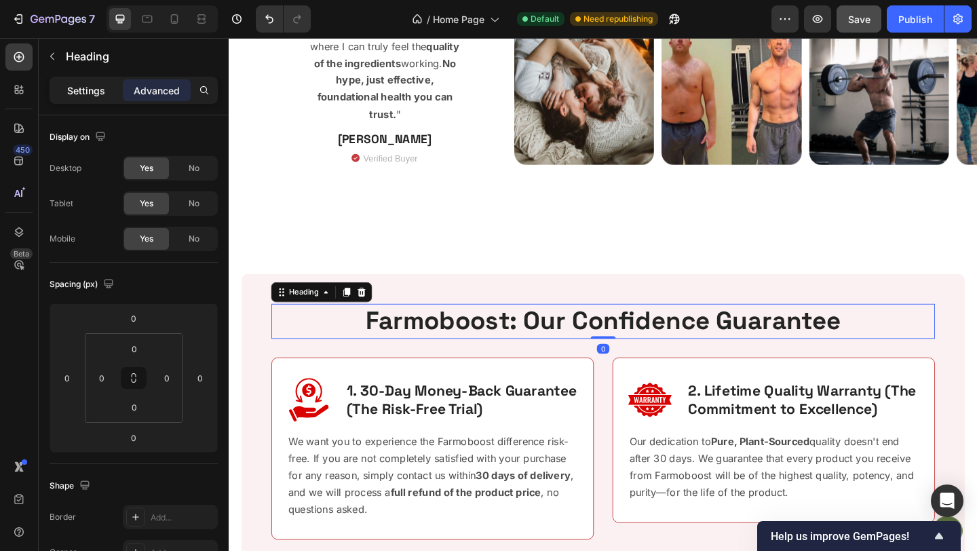
click at [85, 93] on p "Settings" at bounding box center [86, 90] width 38 height 14
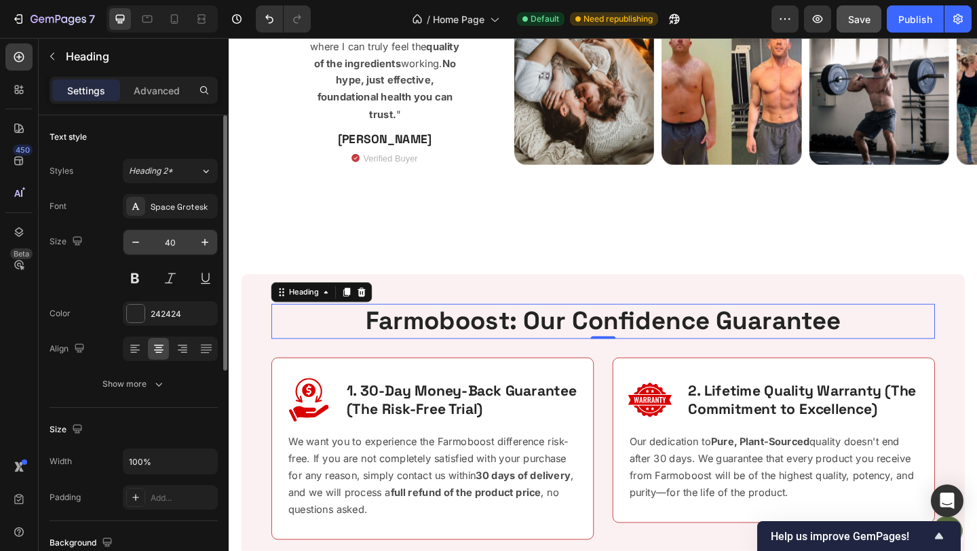
click at [163, 243] on input "40" at bounding box center [170, 242] width 45 height 24
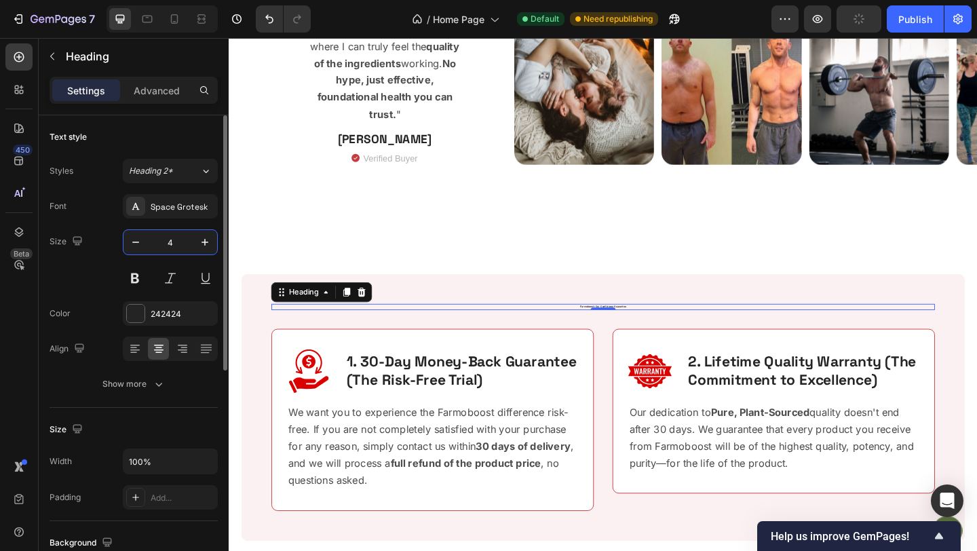
type input "45"
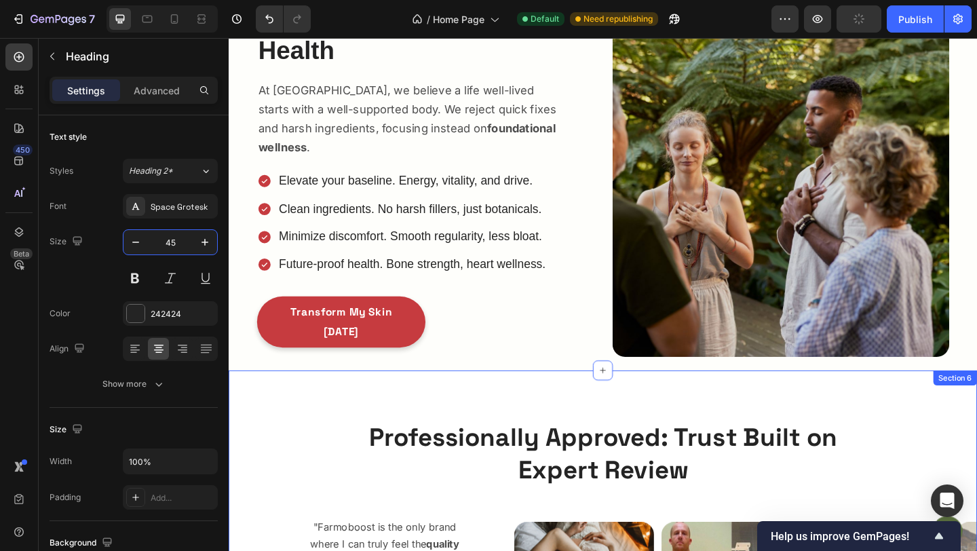
scroll to position [1687, 0]
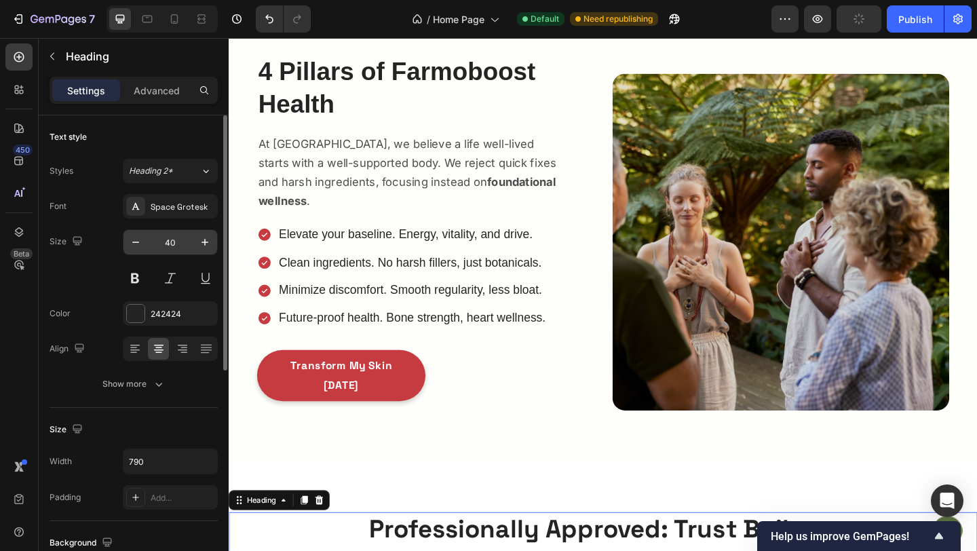
click at [162, 235] on input "40" at bounding box center [170, 242] width 45 height 24
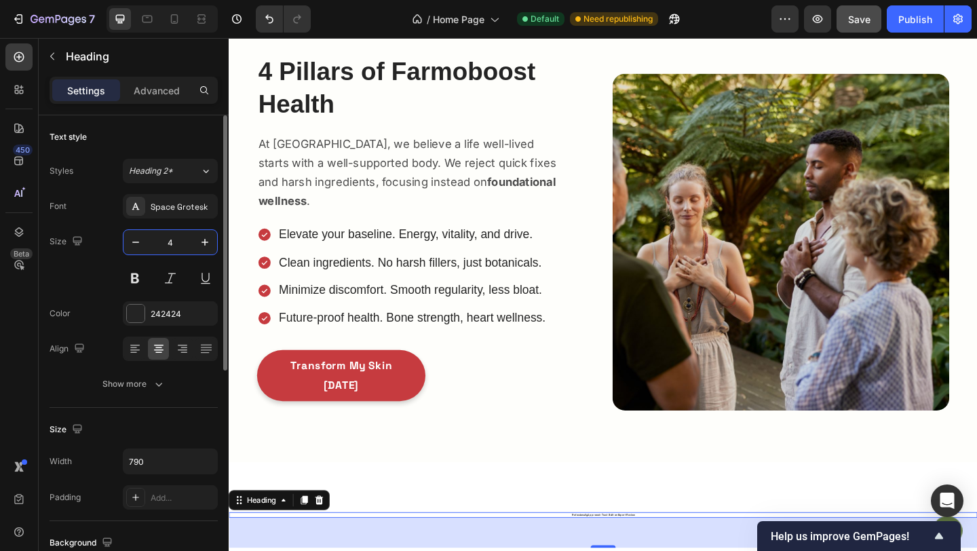
type input "45"
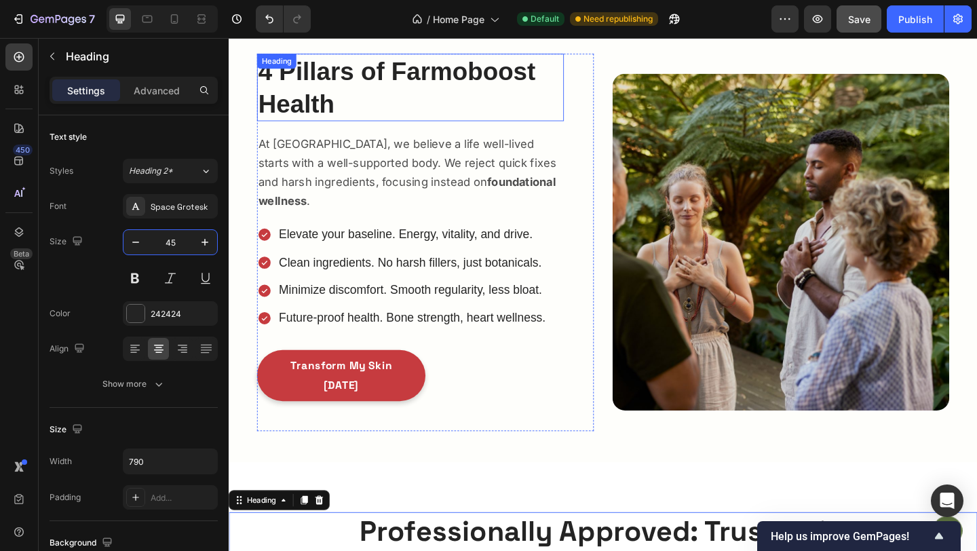
click at [496, 88] on h2 "4 Pillars of Farmoboost Health" at bounding box center [426, 91] width 334 height 73
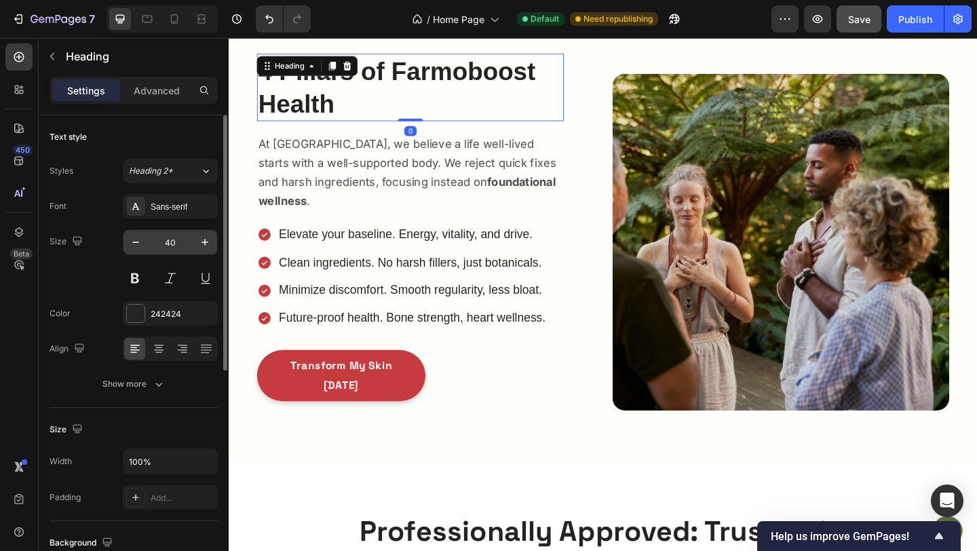
click at [180, 235] on input "40" at bounding box center [170, 242] width 45 height 24
type input "45"
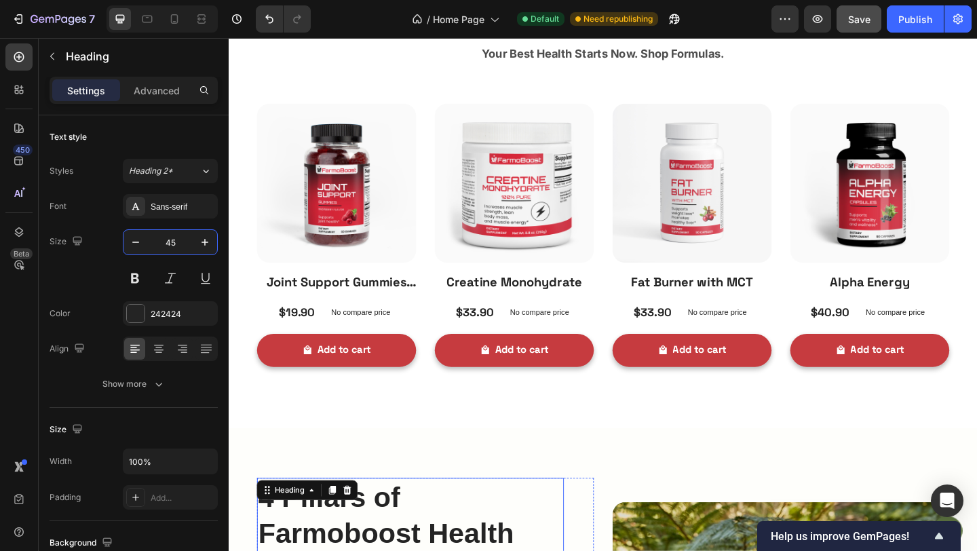
scroll to position [1061, 0]
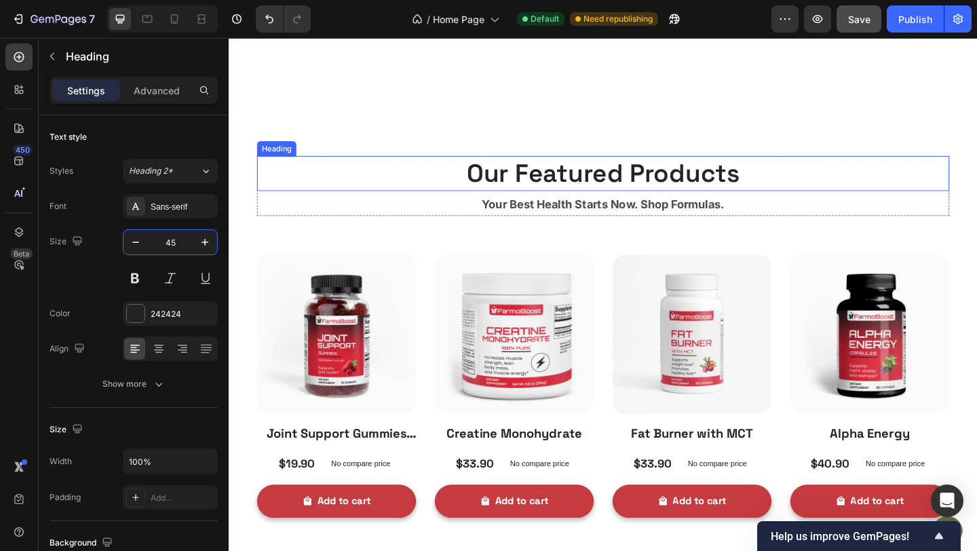
click at [585, 183] on h2 "Our Featured Products" at bounding box center [635, 185] width 753 height 38
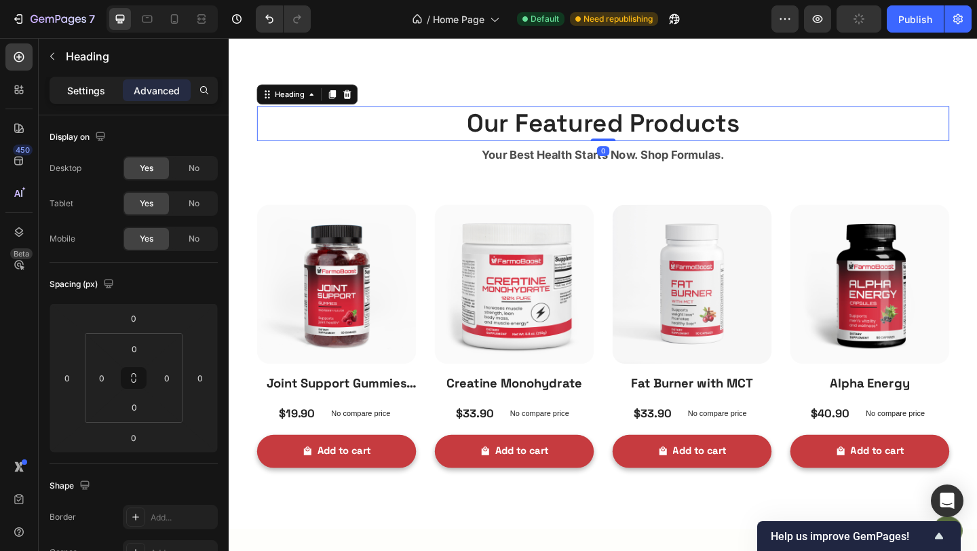
click at [76, 90] on p "Settings" at bounding box center [86, 90] width 38 height 14
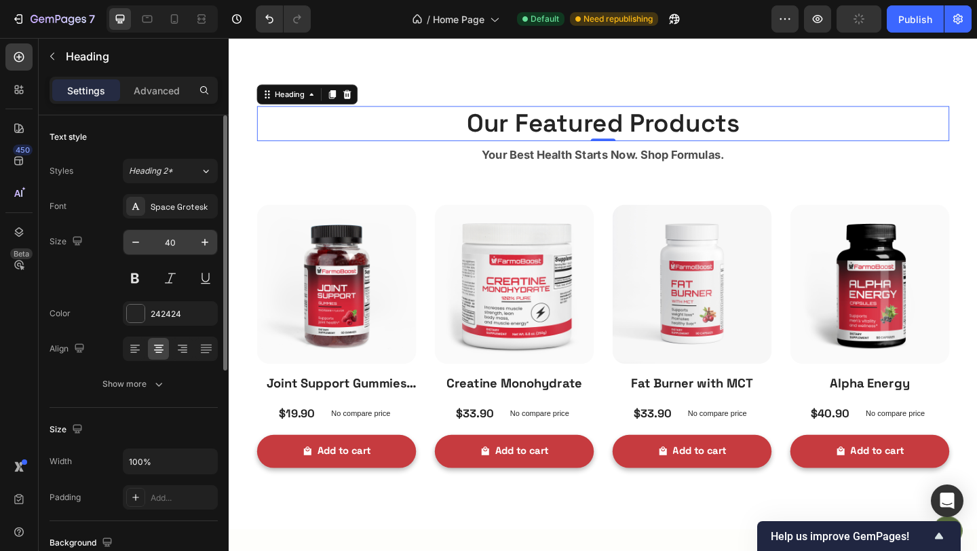
click at [172, 245] on input "40" at bounding box center [170, 242] width 45 height 24
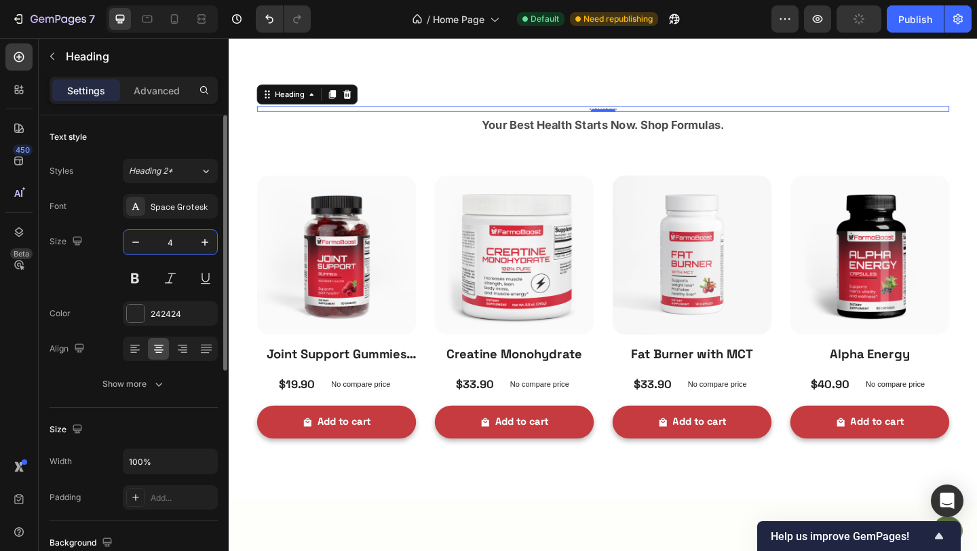
type input "45"
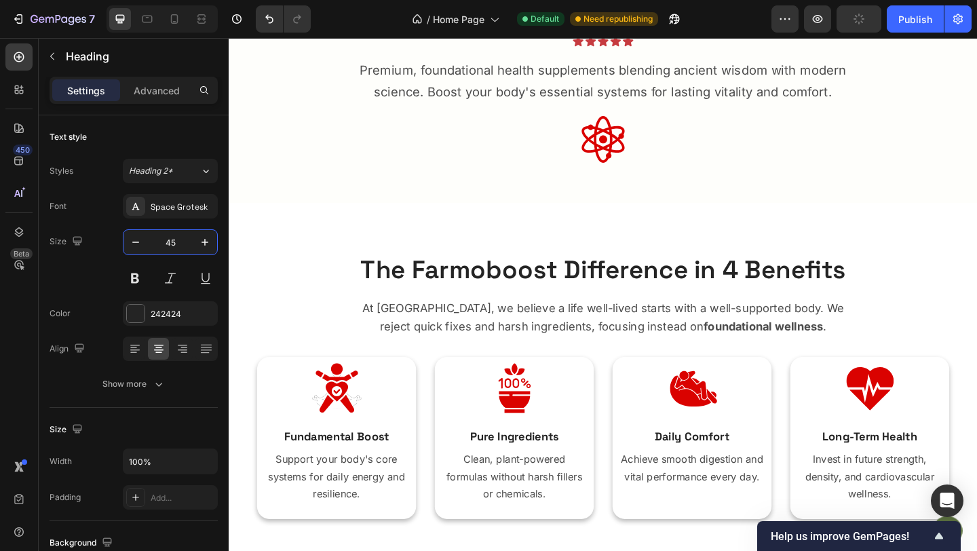
scroll to position [575, 0]
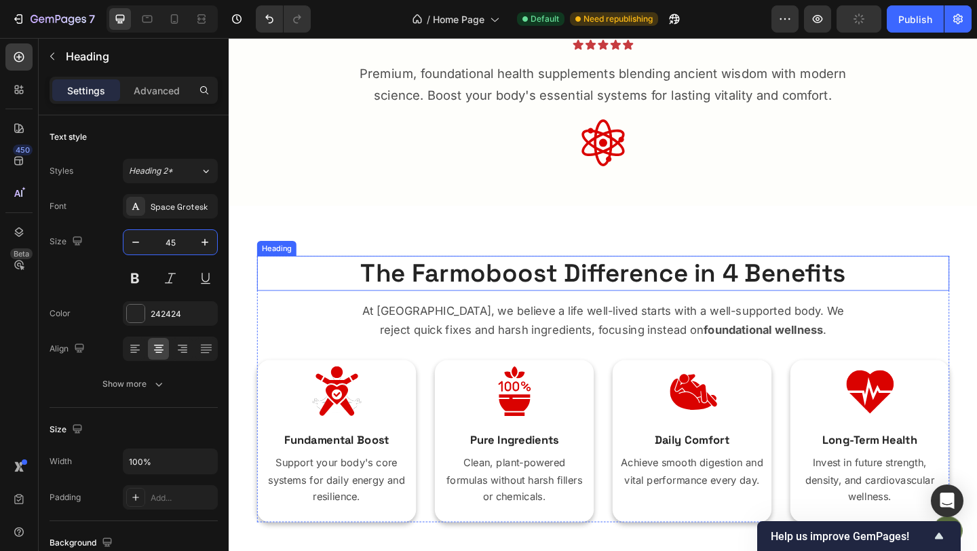
click at [480, 299] on h2 "The Farmoboost Difference in 4 Benefits" at bounding box center [635, 294] width 753 height 38
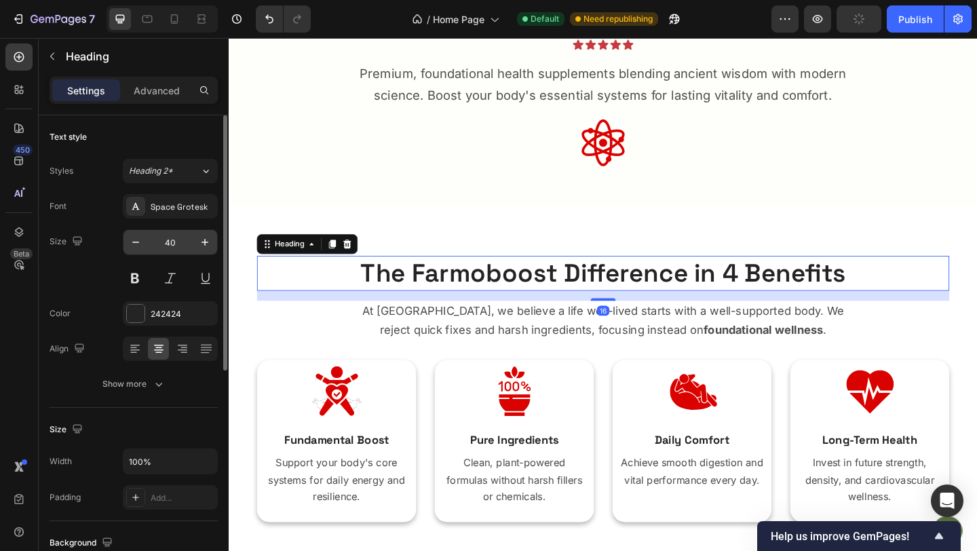
click at [177, 251] on input "40" at bounding box center [170, 242] width 45 height 24
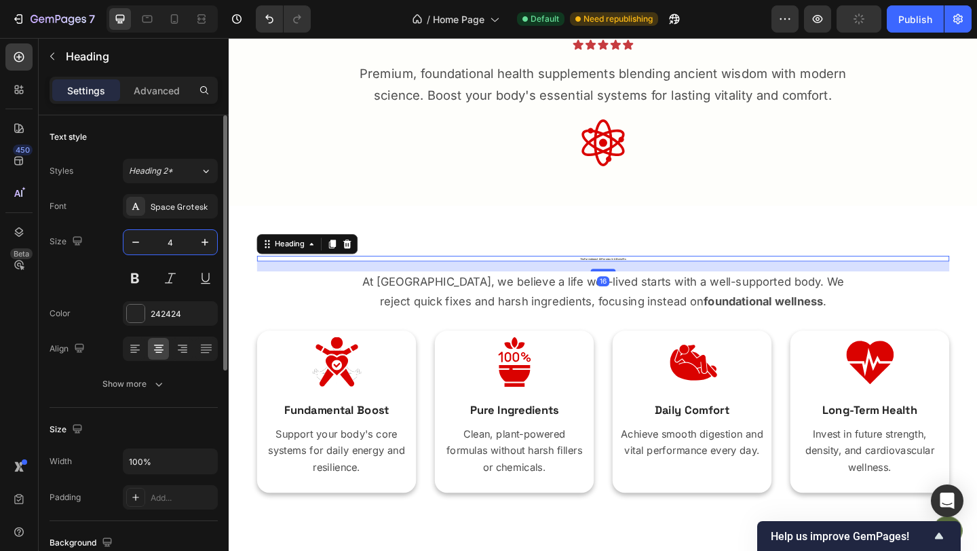
type input "45"
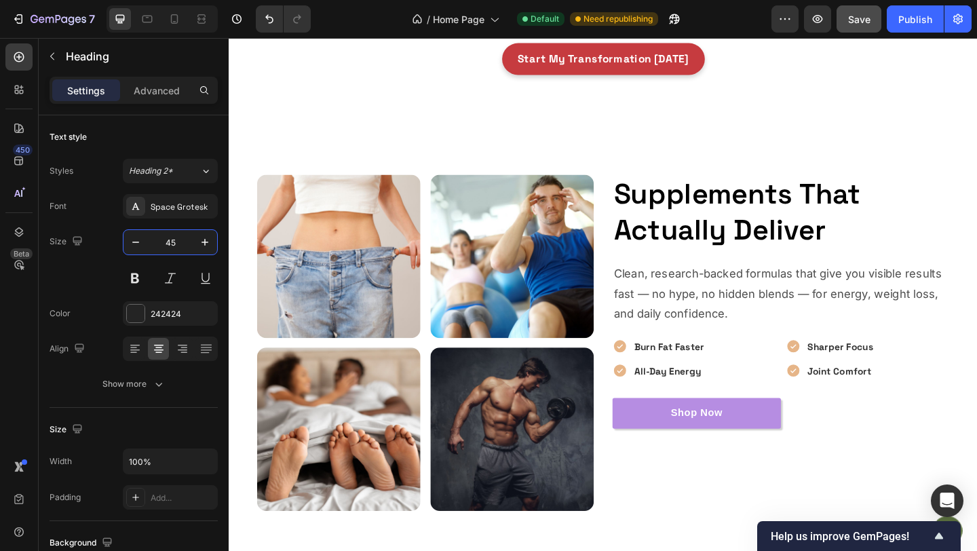
scroll to position [3978, 0]
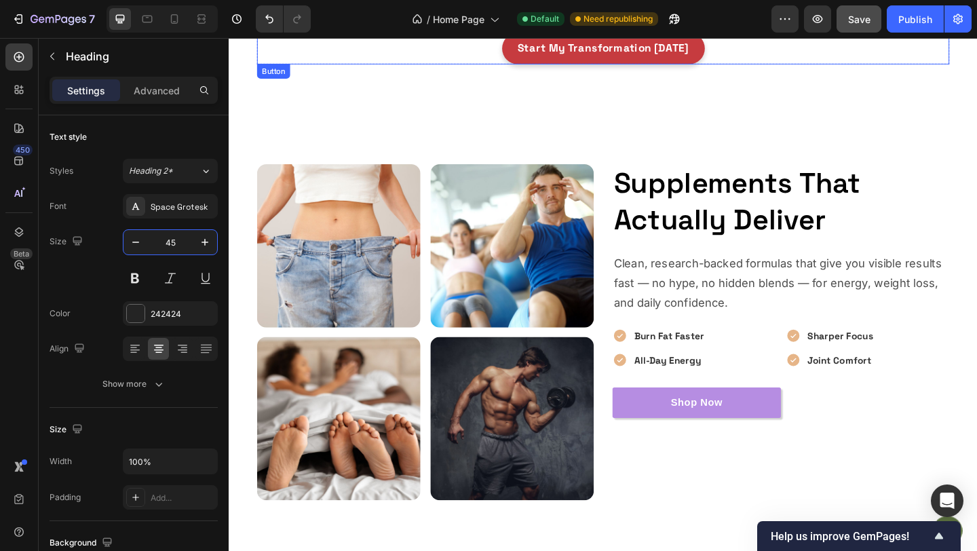
click at [804, 52] on div "Start My Transformation [DATE] Button" at bounding box center [635, 49] width 753 height 35
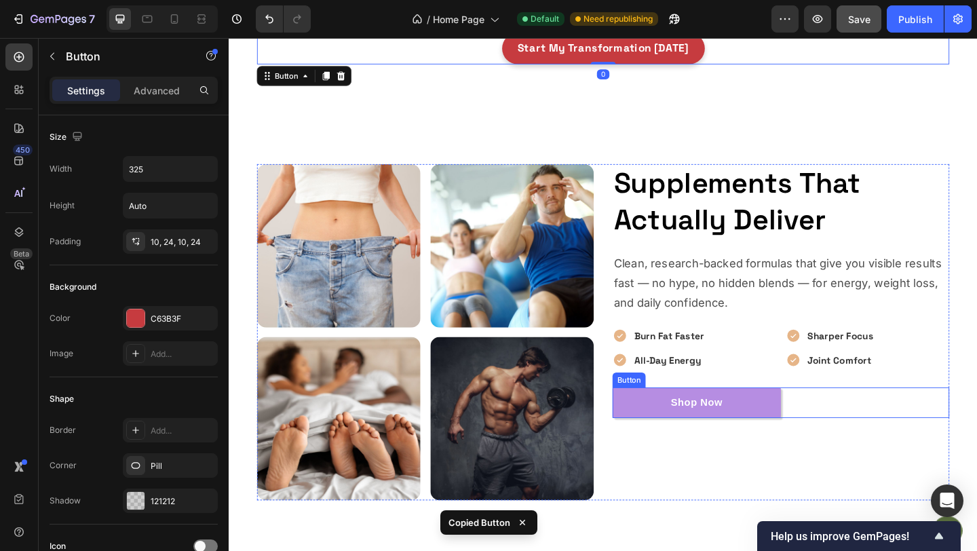
click at [859, 429] on div "Shop Now Button" at bounding box center [829, 434] width 366 height 33
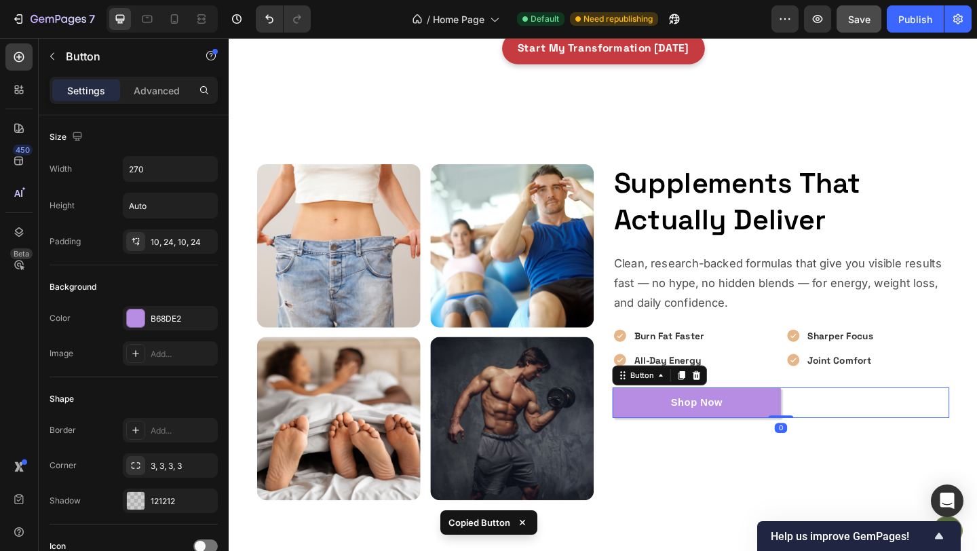
type input "325"
type input "17"
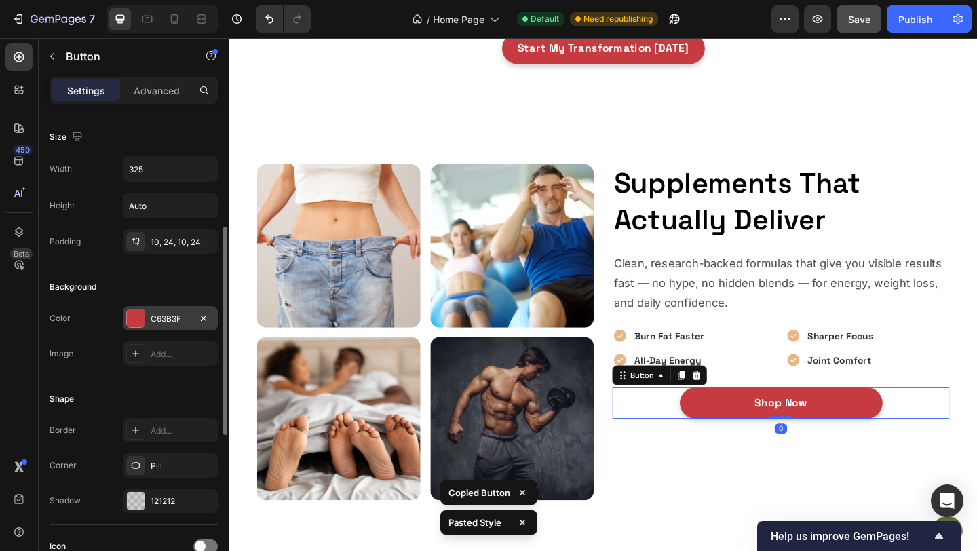
scroll to position [604, 0]
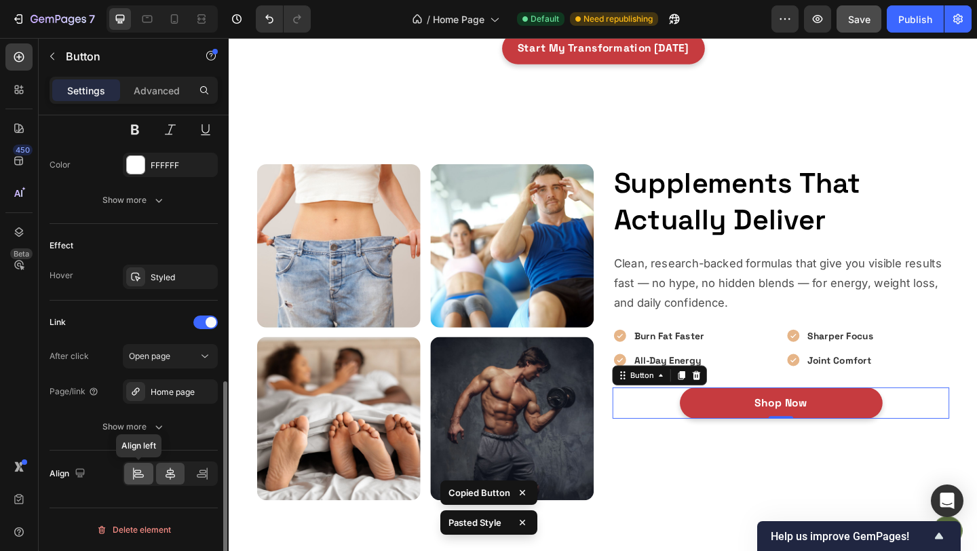
click at [137, 470] on icon at bounding box center [139, 474] width 14 height 14
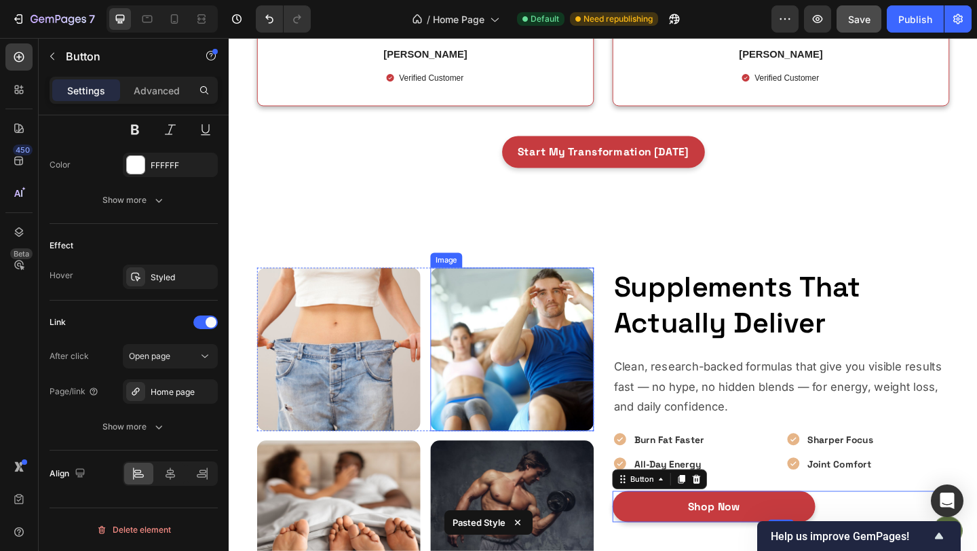
scroll to position [3852, 0]
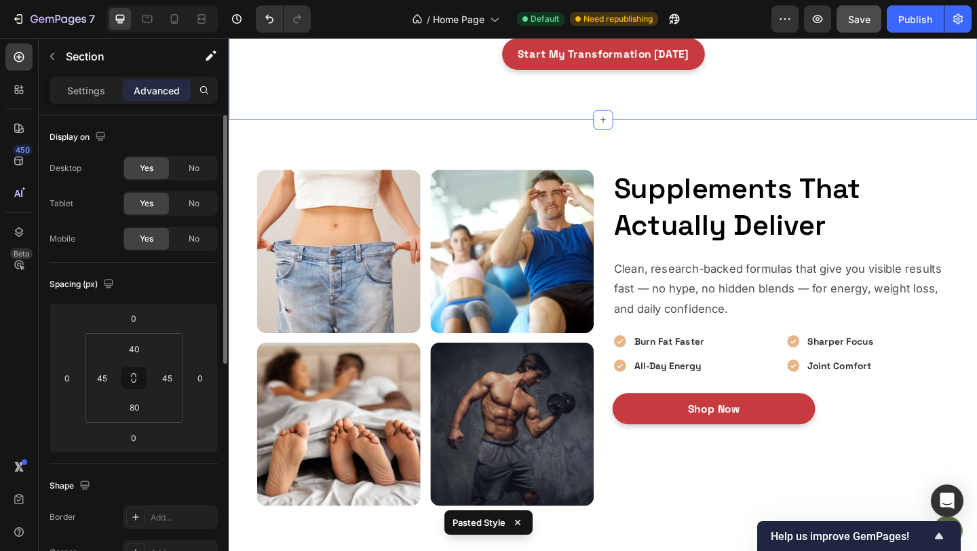
scroll to position [3975, 0]
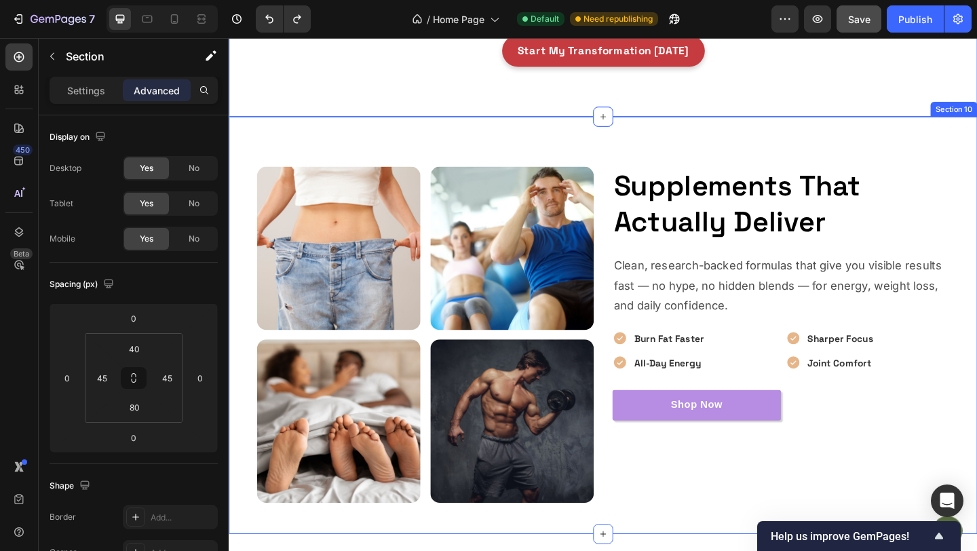
click at [712, 548] on div "Image Image Row Image Image Row Supplements That Actually Deliver Heading Clean…" at bounding box center [636, 350] width 814 height 454
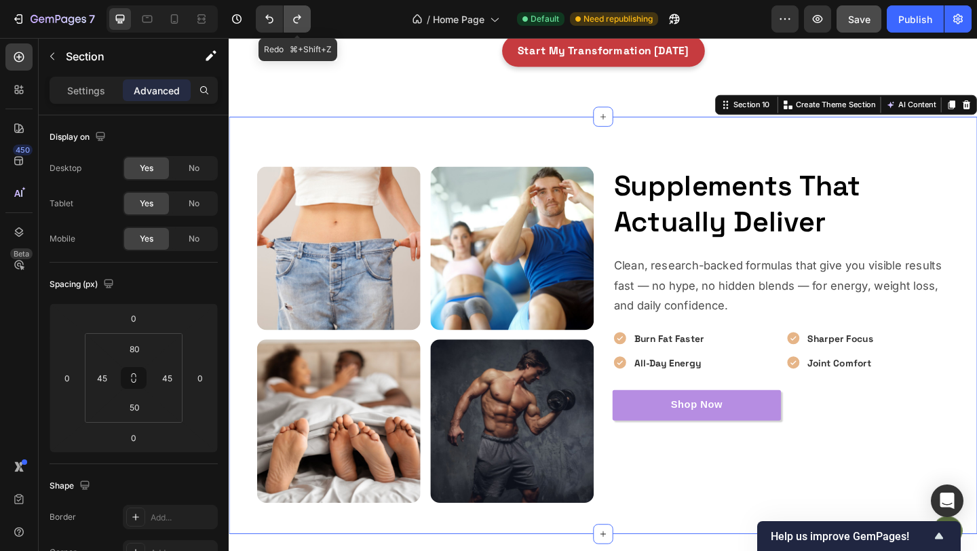
click at [292, 31] on button "Undo/Redo" at bounding box center [297, 18] width 27 height 27
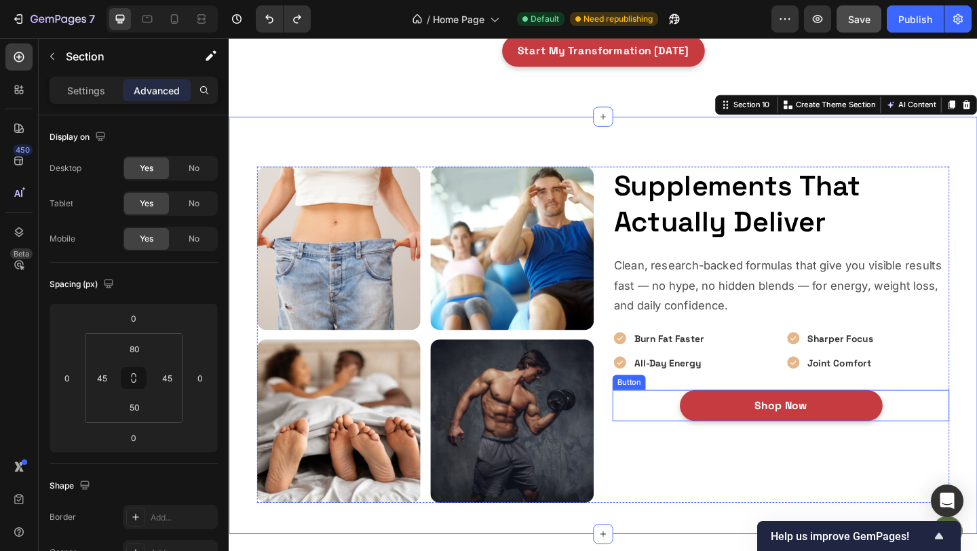
click at [671, 436] on div "Shop Now Button" at bounding box center [829, 438] width 366 height 35
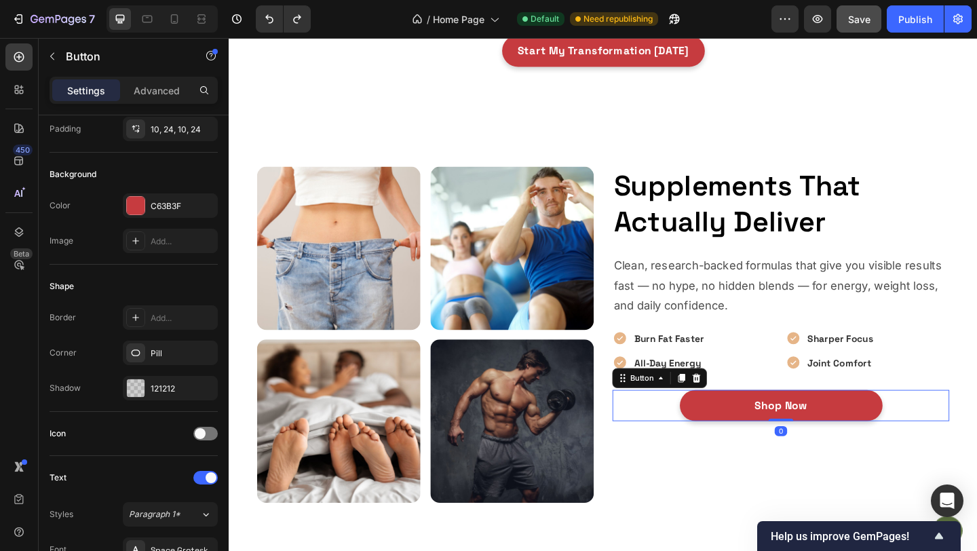
scroll to position [604, 0]
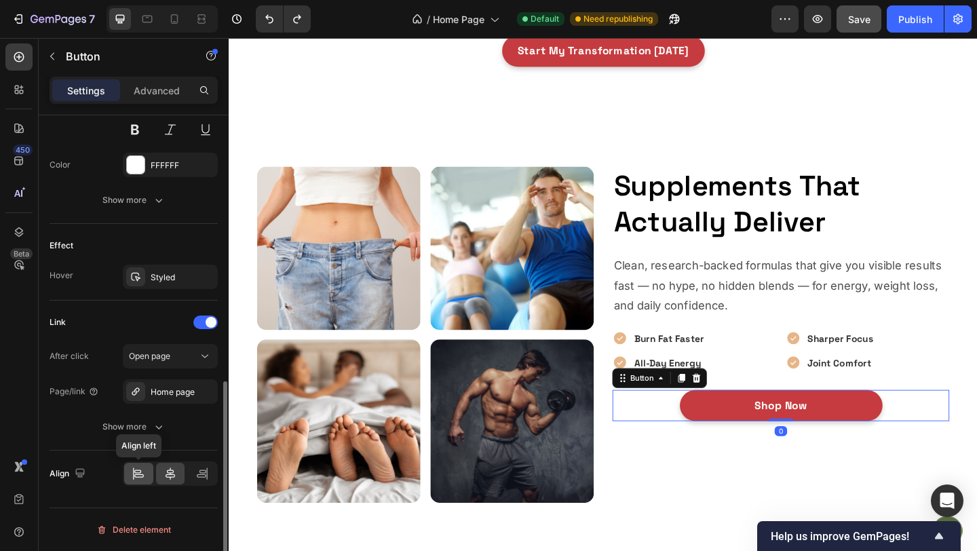
click at [135, 474] on icon at bounding box center [138, 475] width 9 height 3
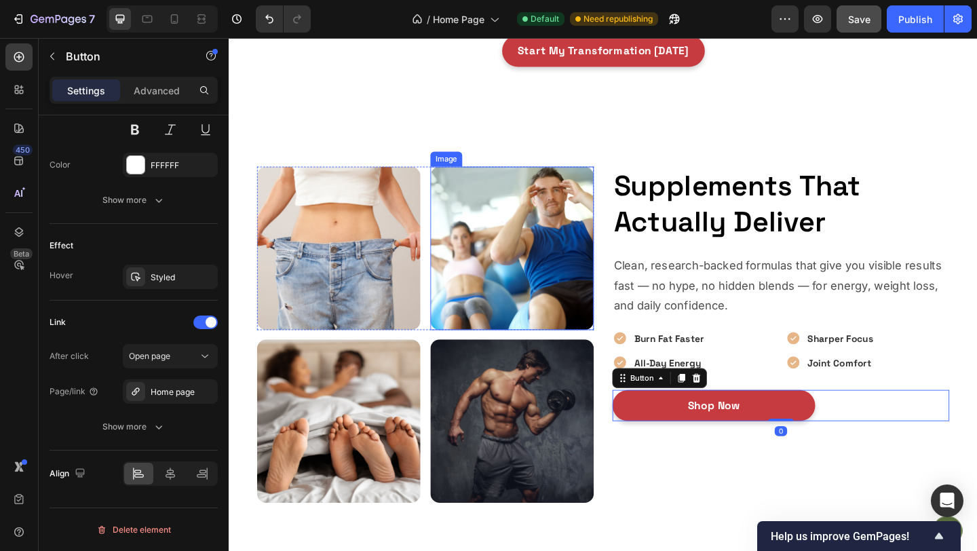
click at [474, 275] on img at bounding box center [537, 267] width 178 height 178
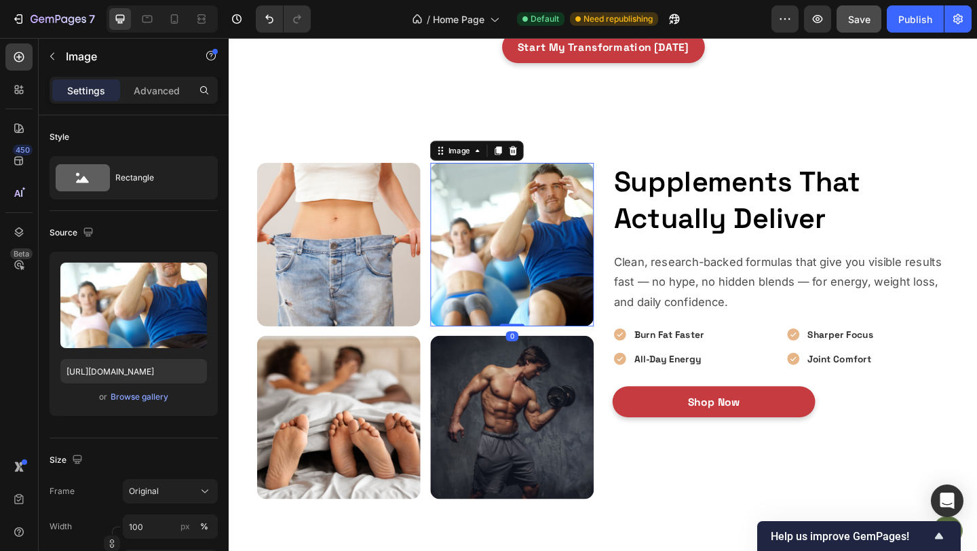
scroll to position [4024, 0]
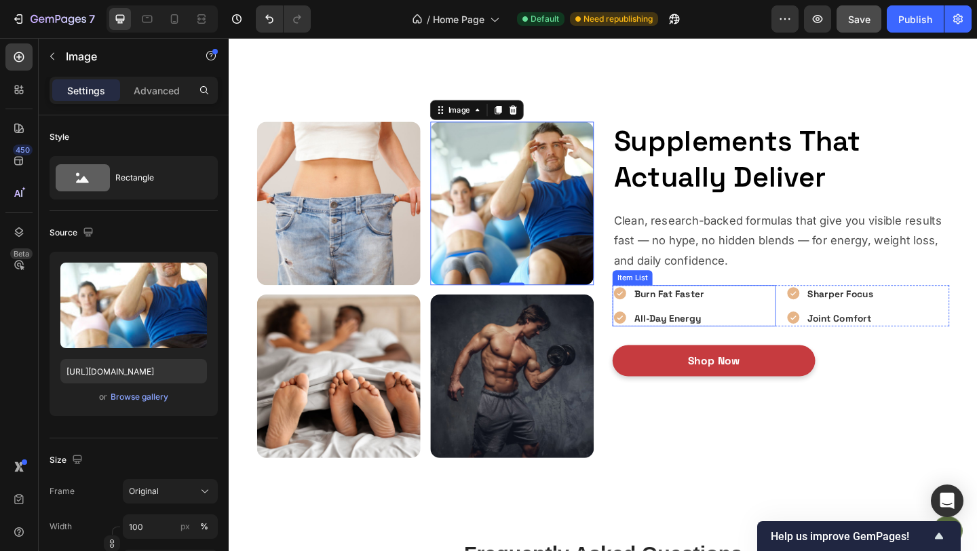
click at [757, 334] on div "Burn Fat Faster All-Day Energy" at bounding box center [735, 329] width 178 height 45
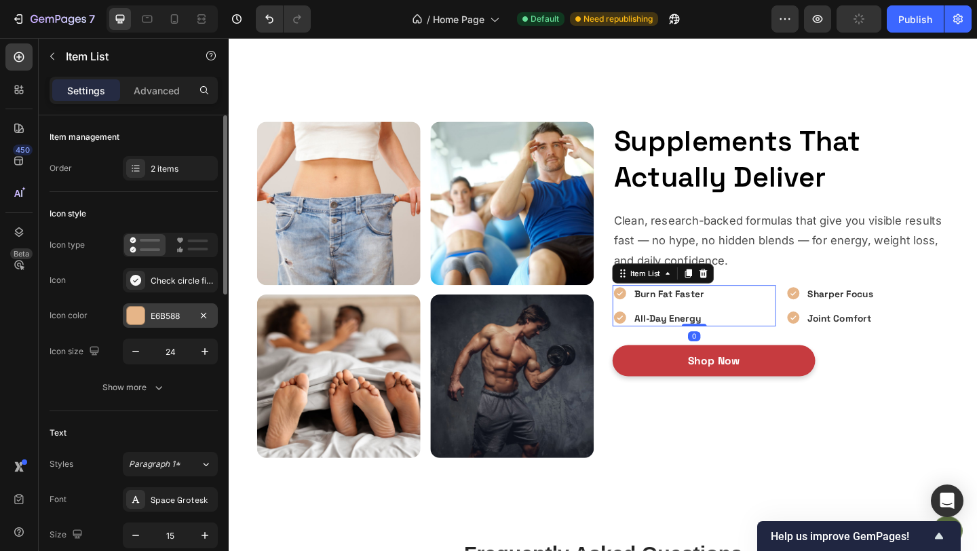
click at [150, 309] on div "E6B588" at bounding box center [170, 315] width 95 height 24
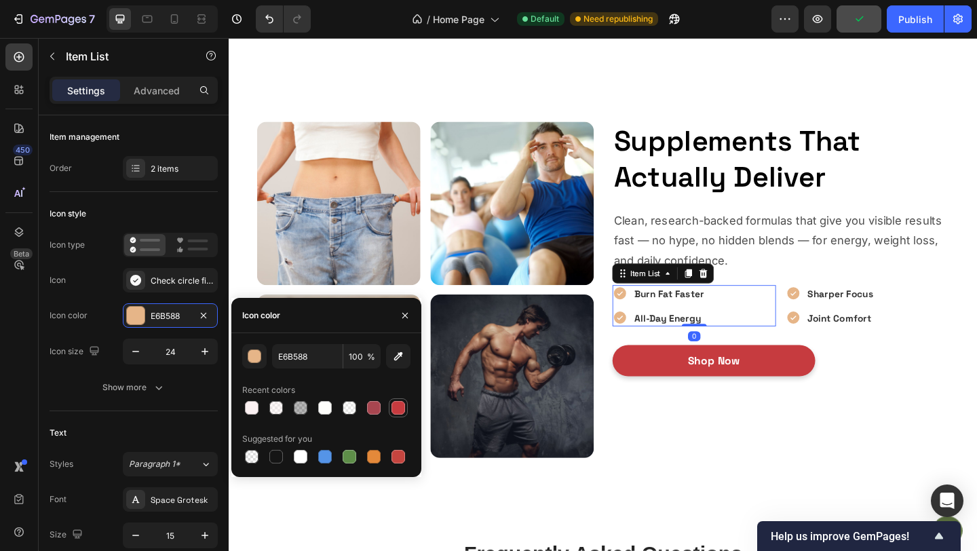
click at [404, 412] on div at bounding box center [398, 408] width 14 height 14
type input "C63B3F"
click at [962, 324] on div "Sharper Focus Joint Comfort" at bounding box center [923, 329] width 178 height 45
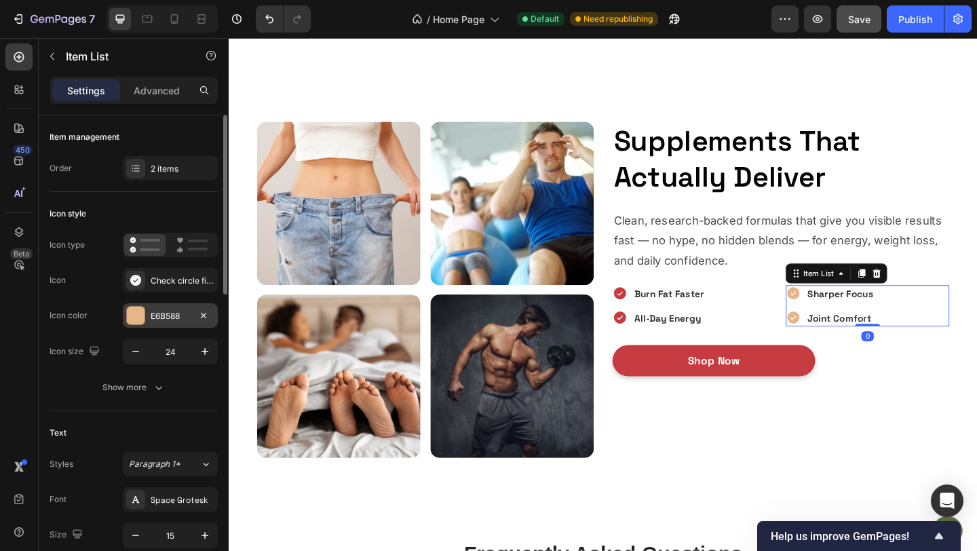
click at [174, 316] on div "E6B588" at bounding box center [170, 316] width 39 height 12
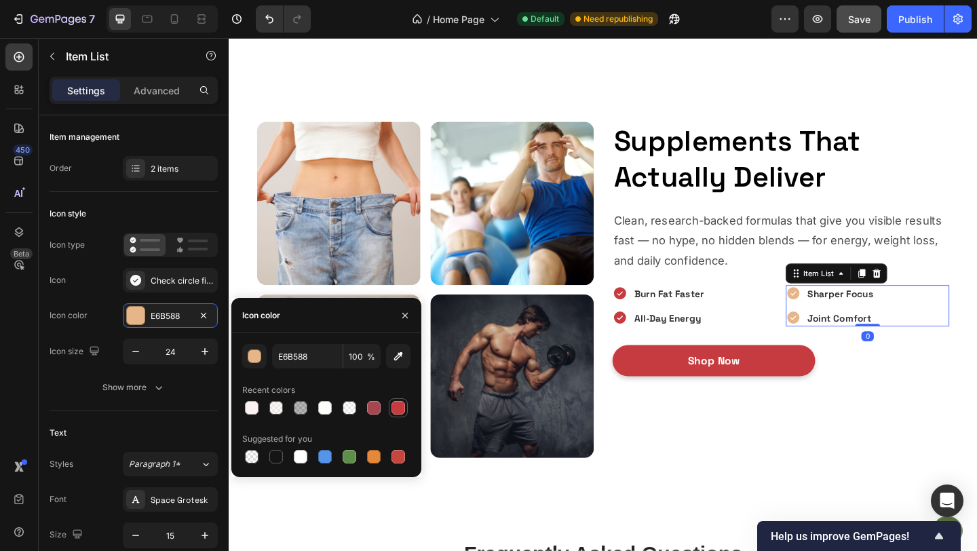
click at [402, 402] on div at bounding box center [398, 408] width 14 height 14
type input "C63B3F"
click at [619, 410] on img at bounding box center [537, 406] width 178 height 178
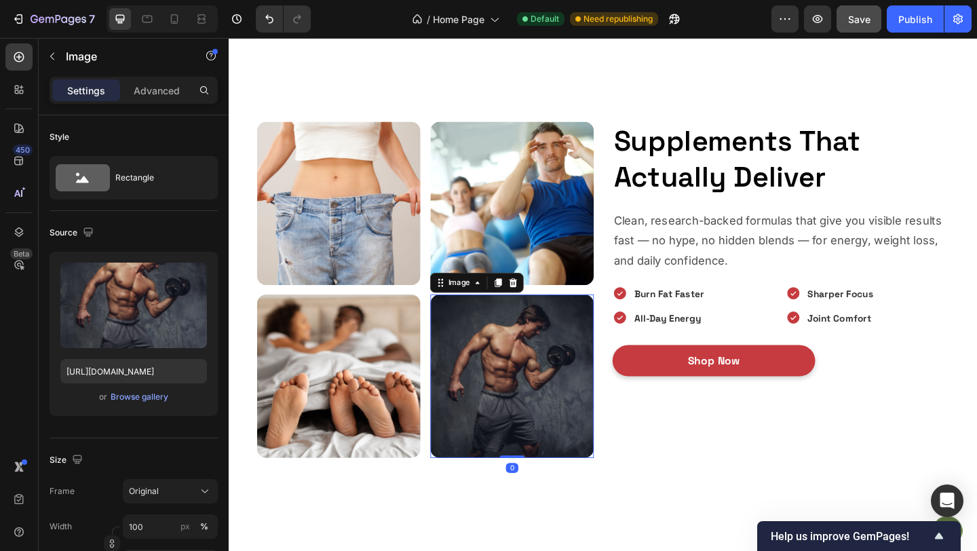
scroll to position [3897, 0]
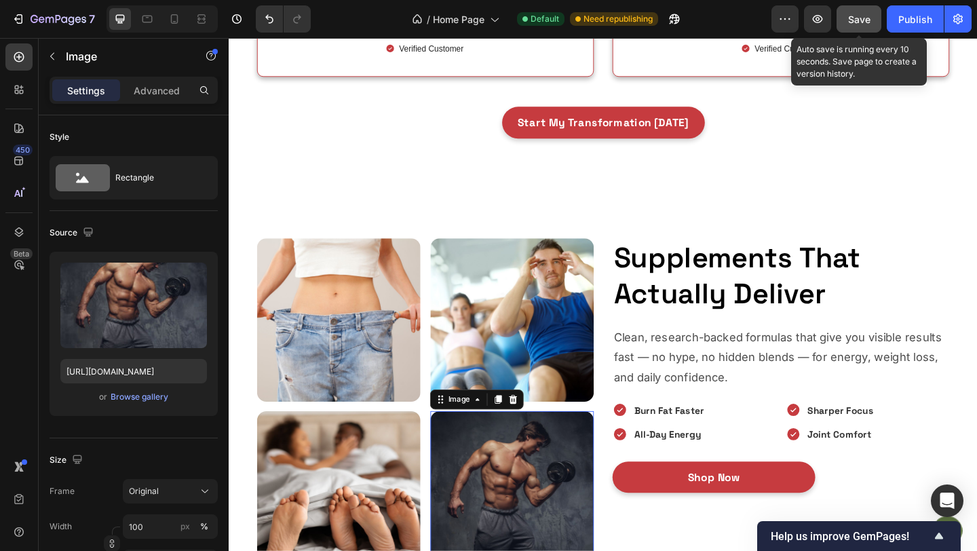
click at [847, 9] on button "Save" at bounding box center [858, 18] width 45 height 27
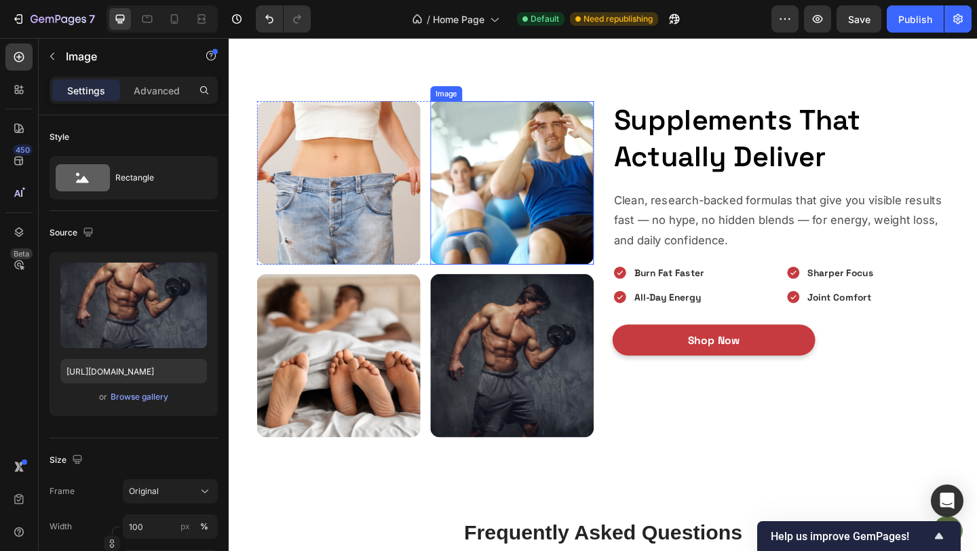
scroll to position [4074, 0]
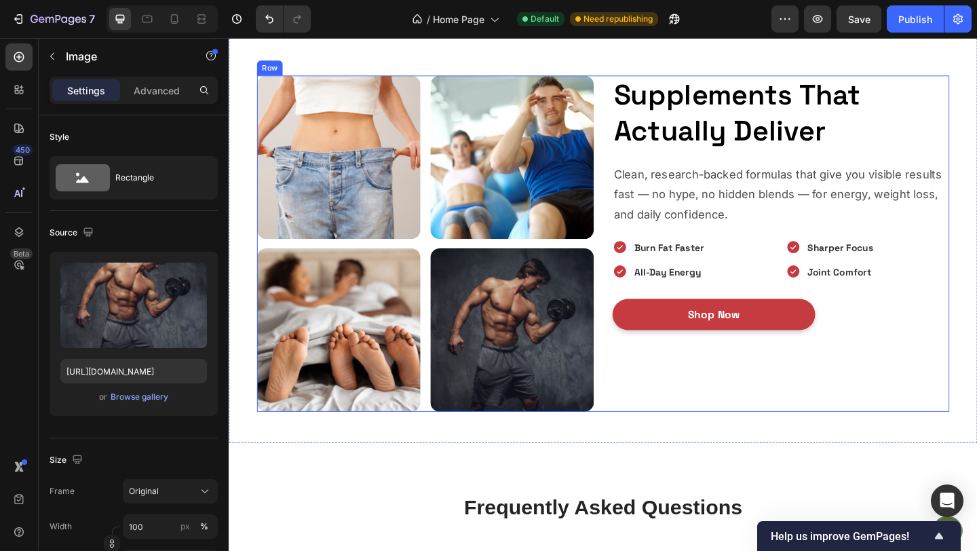
click at [747, 140] on h2 "Supplements That Actually Deliver" at bounding box center [829, 120] width 366 height 82
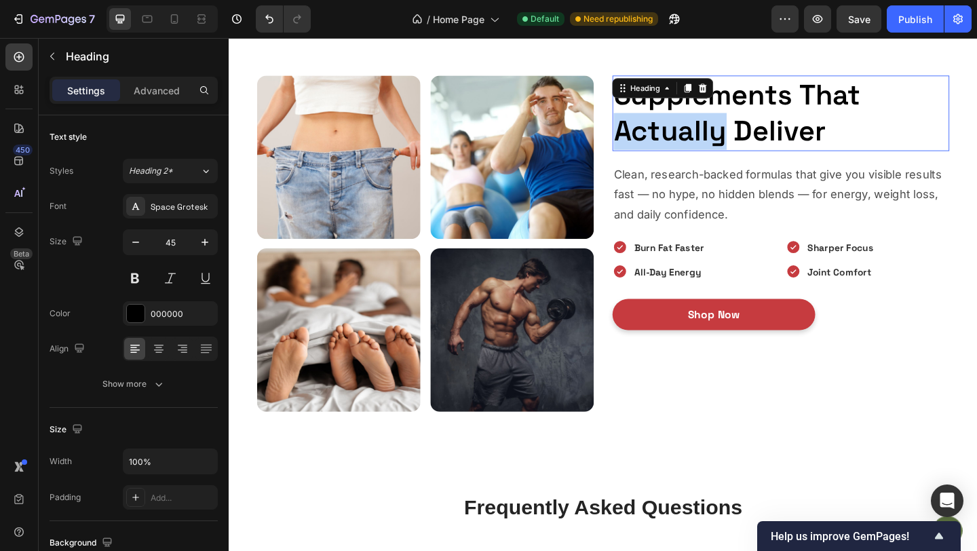
click at [747, 140] on p "Supplements That Actually Deliver" at bounding box center [829, 119] width 364 height 79
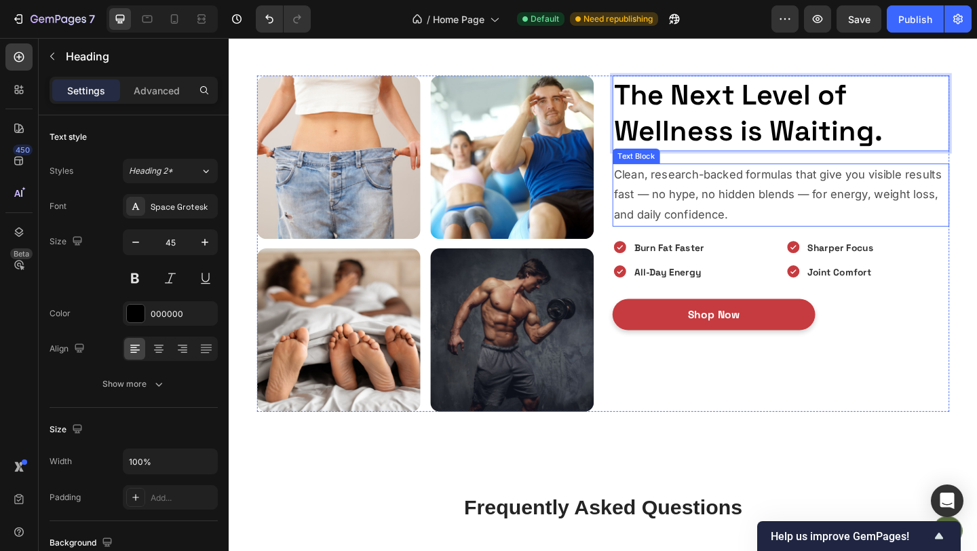
click at [766, 237] on p "Clean, research-backed formulas that give you visible results fast — no hype, n…" at bounding box center [829, 209] width 364 height 66
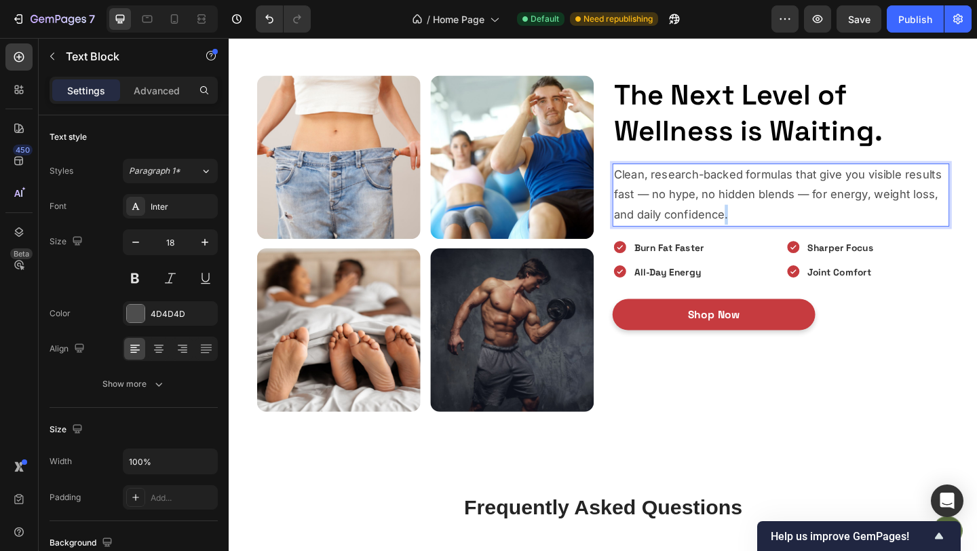
click at [766, 237] on p "Clean, research-backed formulas that give you visible results fast — no hype, n…" at bounding box center [829, 209] width 364 height 66
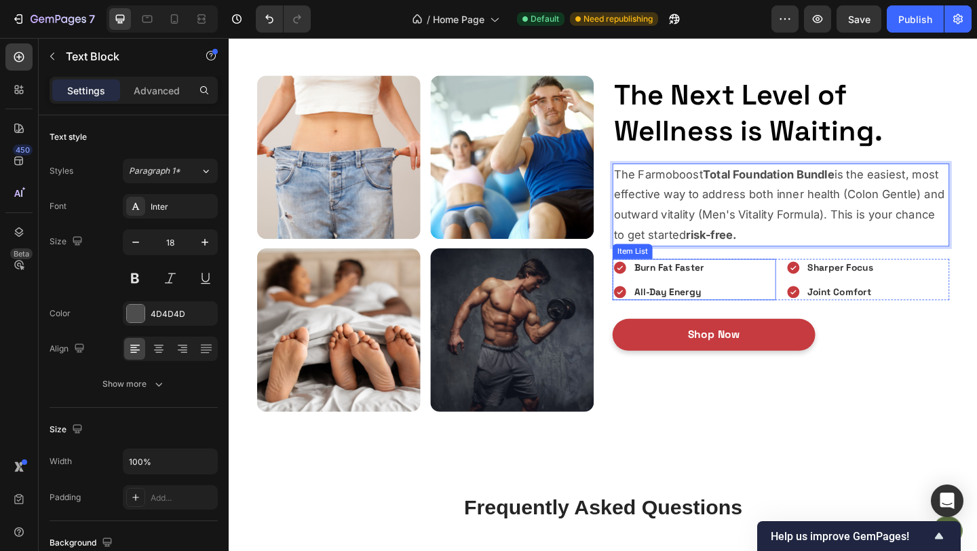
click at [706, 292] on strong "Burn Fat Faster" at bounding box center [707, 287] width 76 height 13
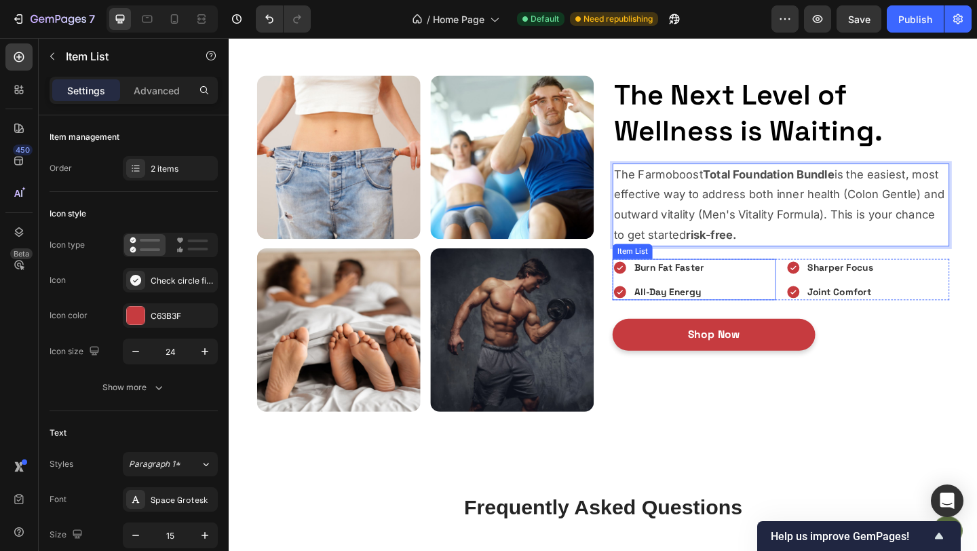
click at [706, 292] on strong "Burn Fat Faster" at bounding box center [707, 287] width 76 height 13
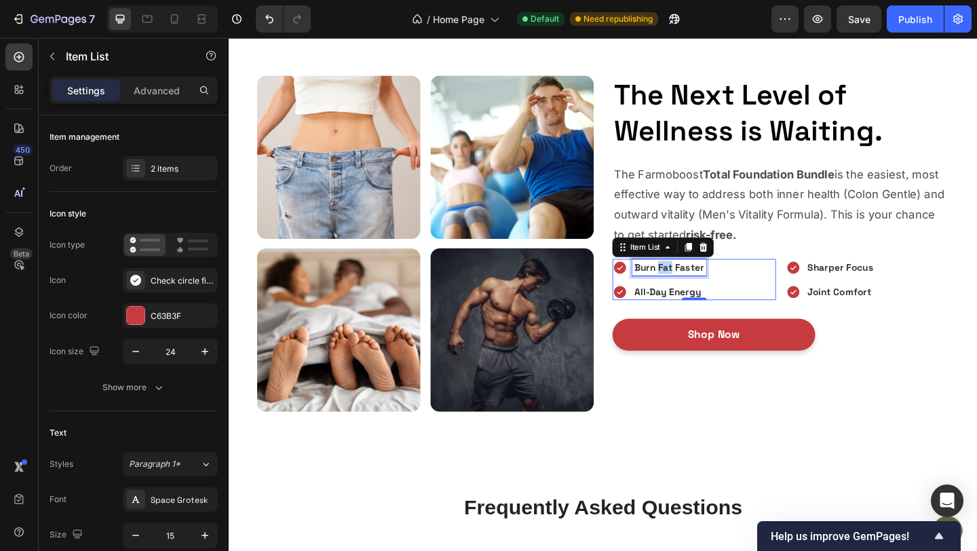
click at [706, 292] on strong "Burn Fat Faster" at bounding box center [707, 287] width 76 height 13
click at [684, 288] on strong "⚡️ Maximize Savings" at bounding box center [721, 287] width 104 height 13
click at [679, 308] on strong "All-Day Energy" at bounding box center [705, 313] width 73 height 13
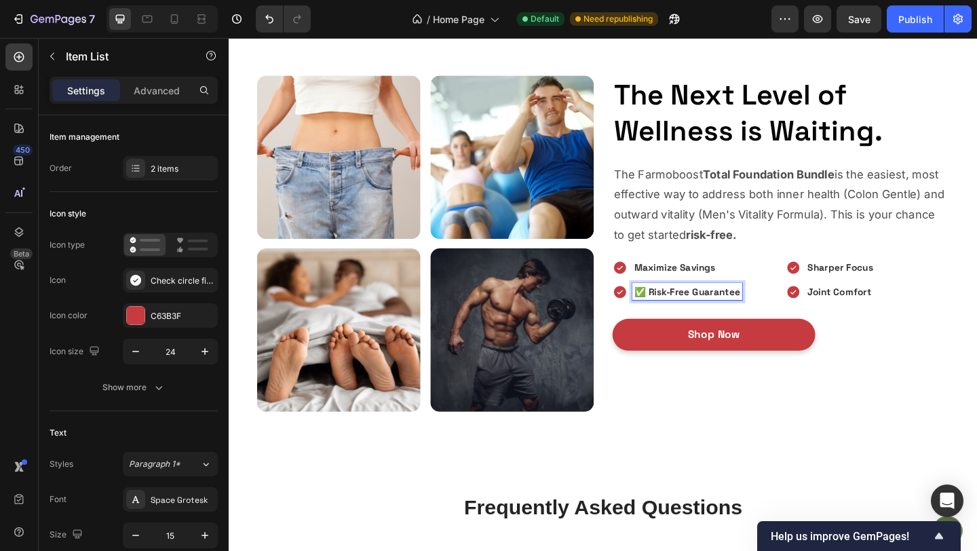
click at [679, 308] on strong "✅ Risk-Free Guarantee" at bounding box center [726, 313] width 115 height 13
click at [863, 278] on div "Sharper Focus" at bounding box center [893, 287] width 75 height 18
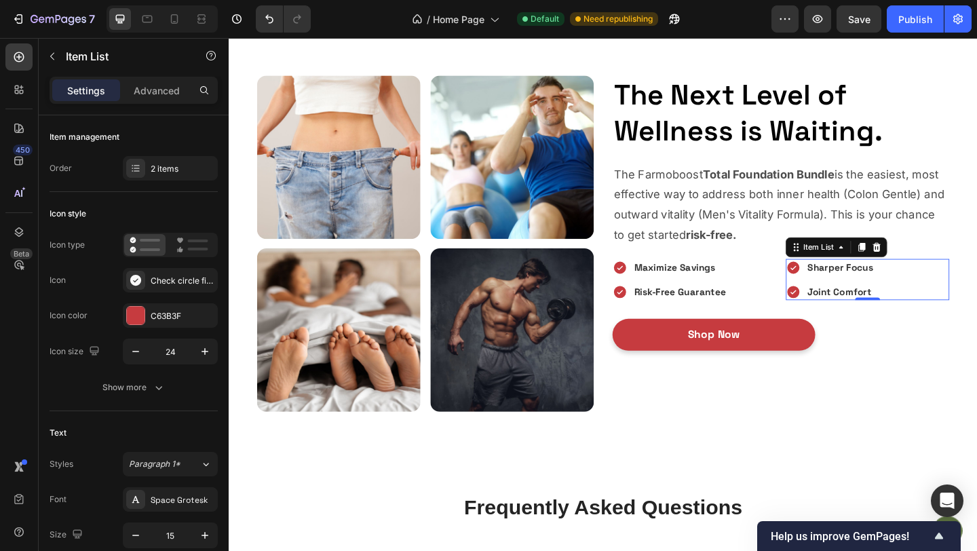
click at [863, 278] on div "Sharper Focus" at bounding box center [893, 287] width 75 height 18
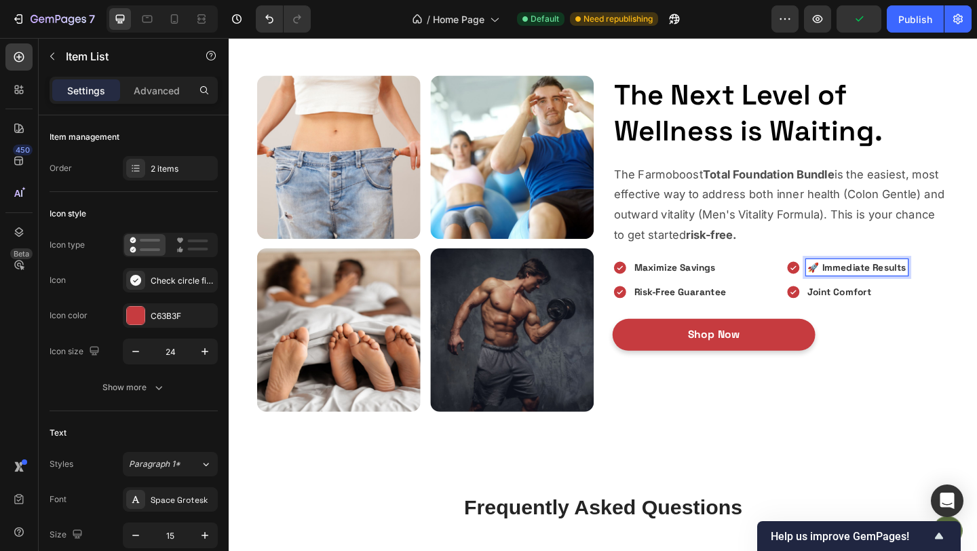
click at [874, 294] on div "🚀 Immediate Results" at bounding box center [911, 287] width 111 height 18
click at [872, 288] on strong "🚀 Immediate Results" at bounding box center [911, 287] width 107 height 13
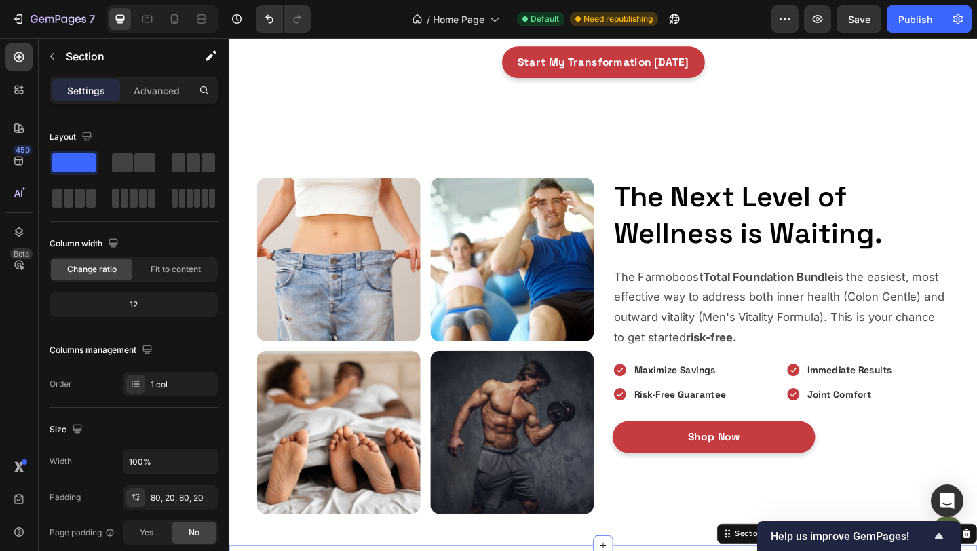
scroll to position [3958, 0]
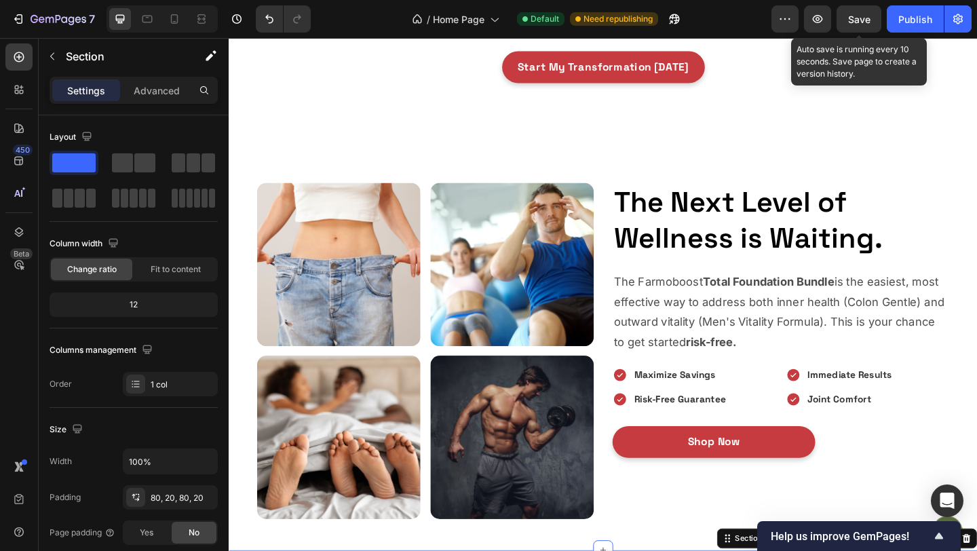
click at [848, 20] on span "Save" at bounding box center [859, 20] width 22 height 12
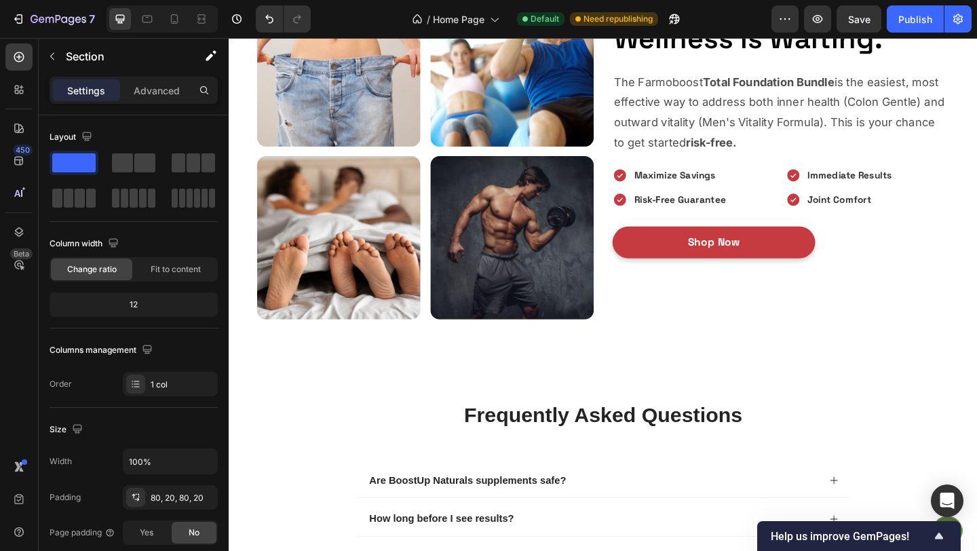
scroll to position [4193, 0]
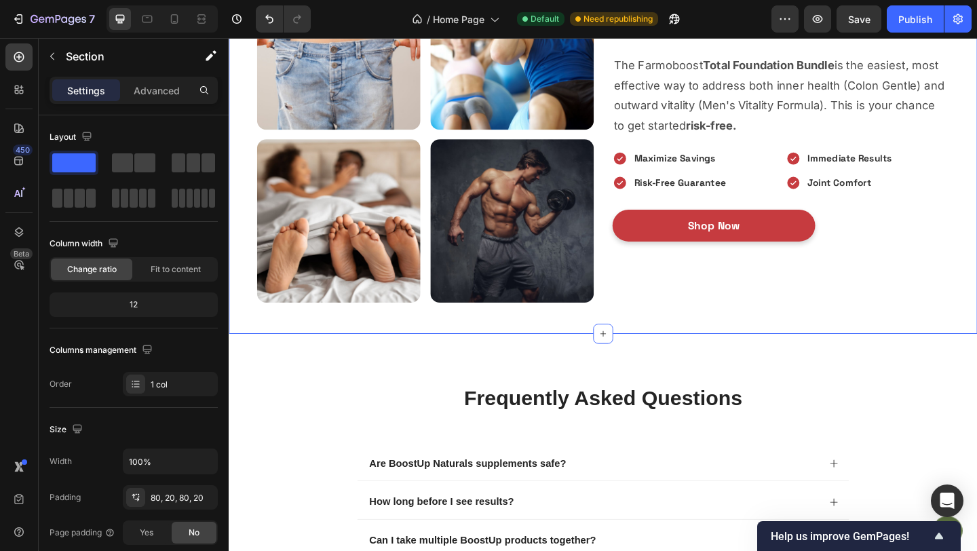
click at [400, 349] on div "Image Image Row Image Image Row The Next Level of Wellness is Waiting. Heading …" at bounding box center [636, 133] width 814 height 454
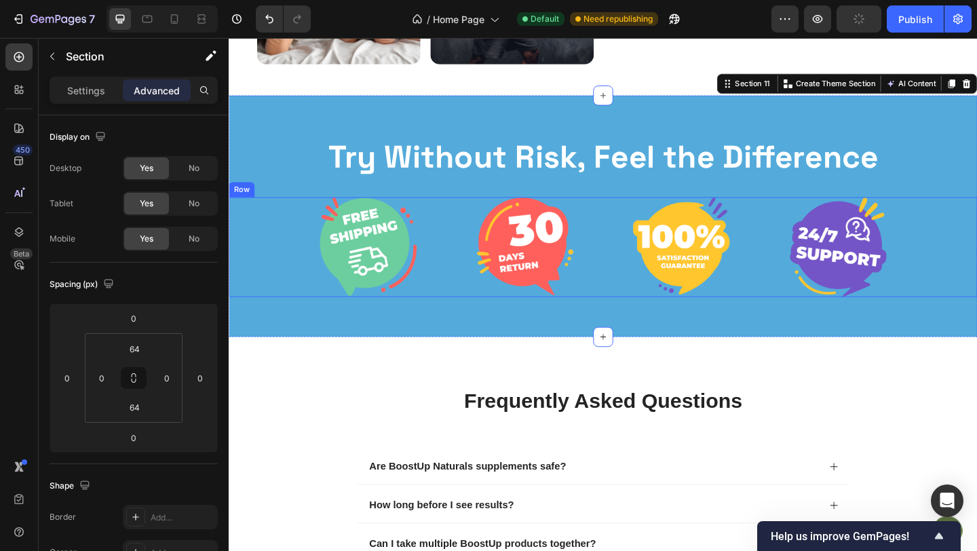
scroll to position [4850, 0]
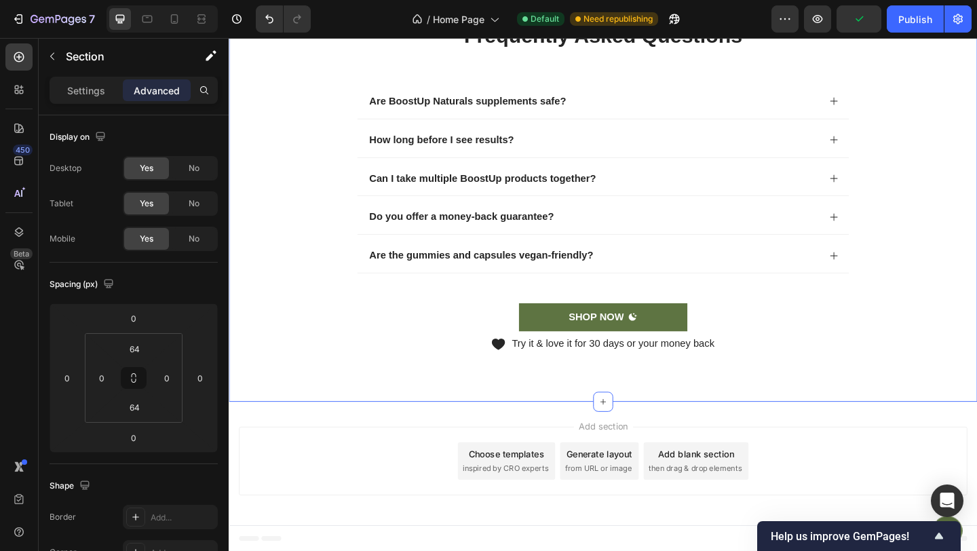
click at [302, 186] on div "frequently asked questions Heading Are BoostUp Naturals supplements safe? How l…" at bounding box center [635, 199] width 787 height 359
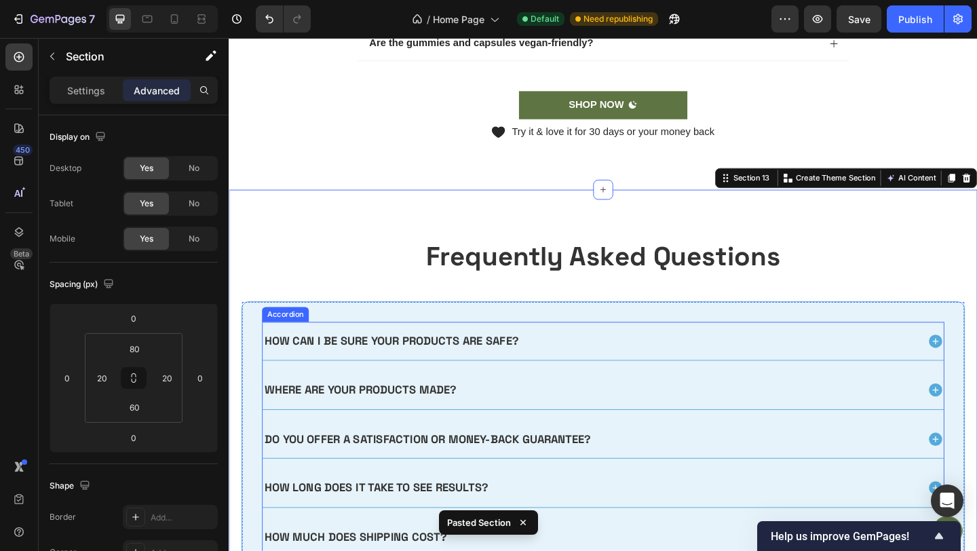
scroll to position [5009, 0]
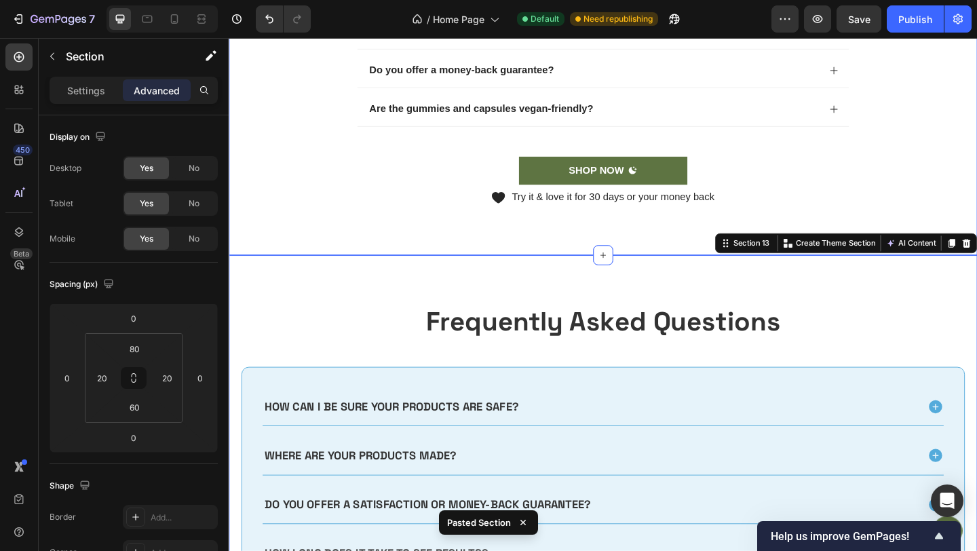
click at [306, 210] on div "frequently asked questions Heading Are BoostUp Naturals supplements safe? How l…" at bounding box center [635, 39] width 787 height 359
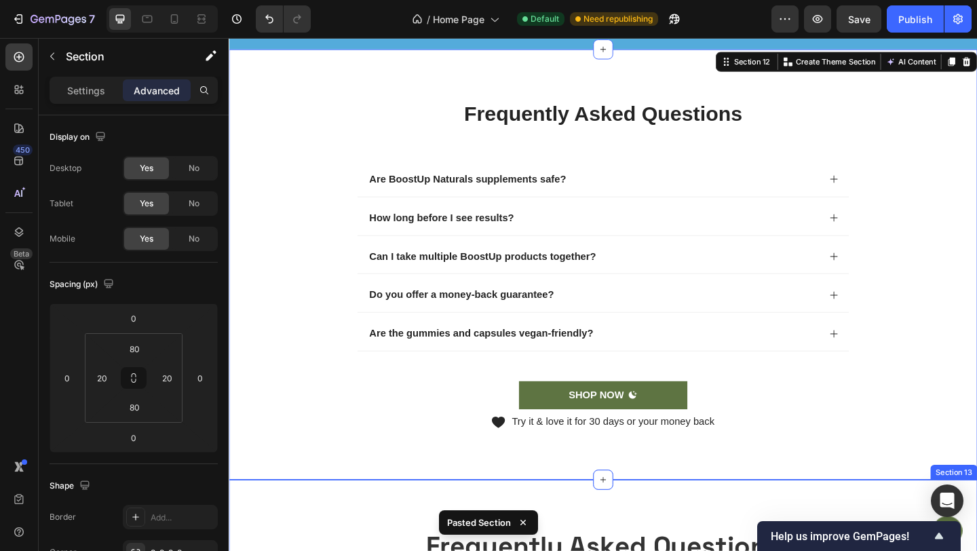
scroll to position [4625, 0]
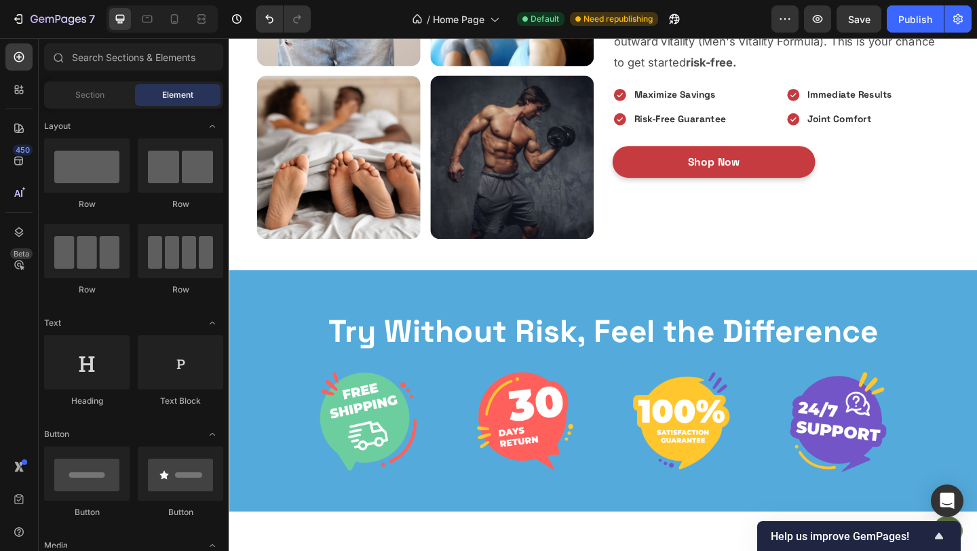
scroll to position [4208, 0]
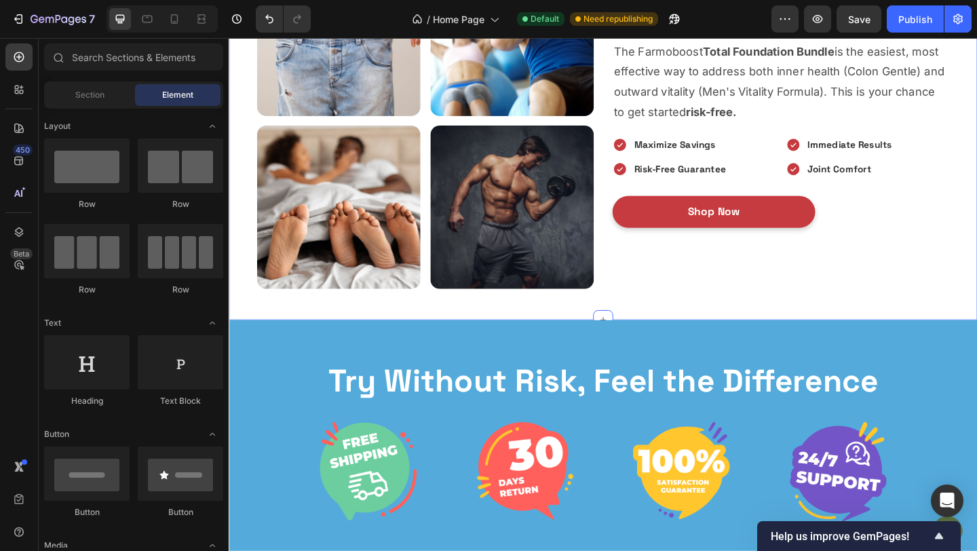
click at [680, 317] on div "Image Image Row Image Image Row The Next Level of Wellness is Waiting. Heading …" at bounding box center [636, 118] width 814 height 454
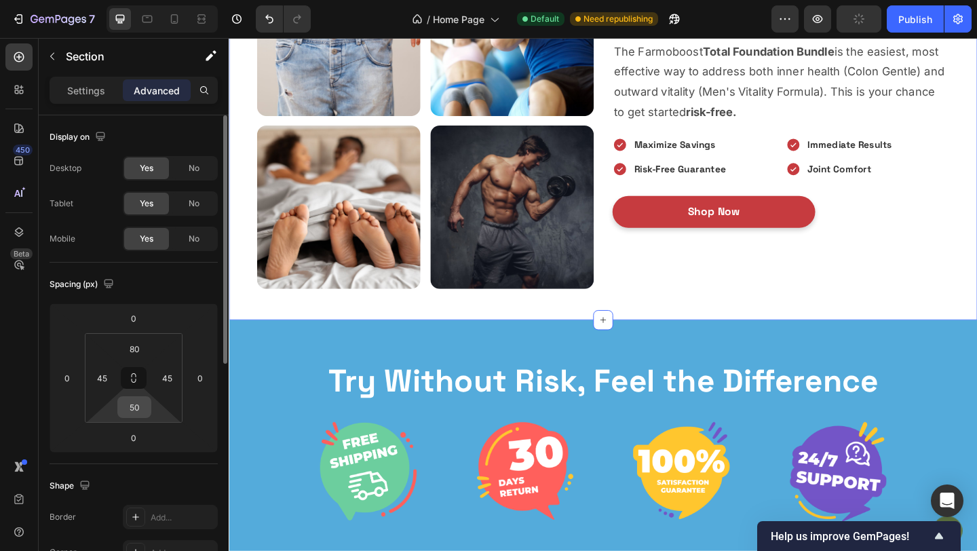
click at [130, 402] on input "50" at bounding box center [134, 407] width 27 height 20
type input "80"
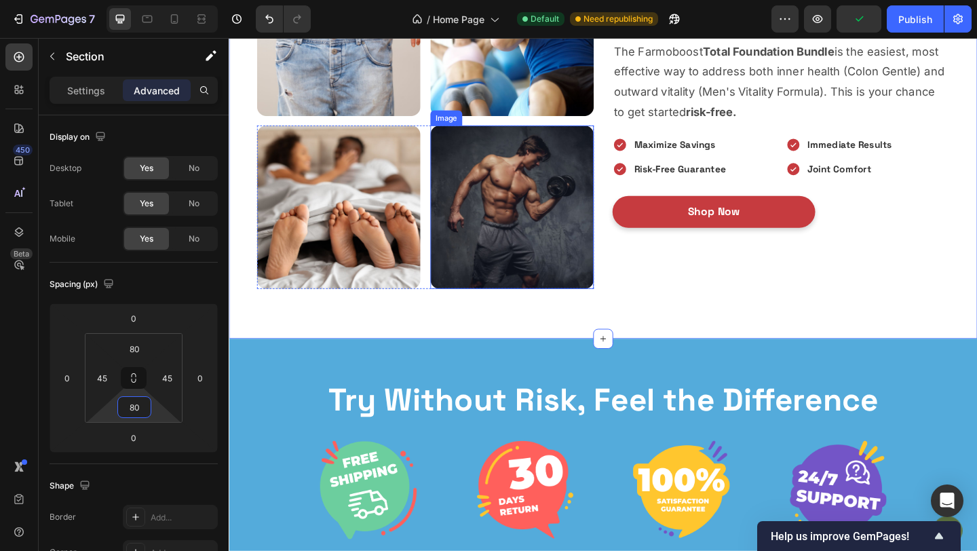
click at [538, 248] on img at bounding box center [537, 222] width 178 height 178
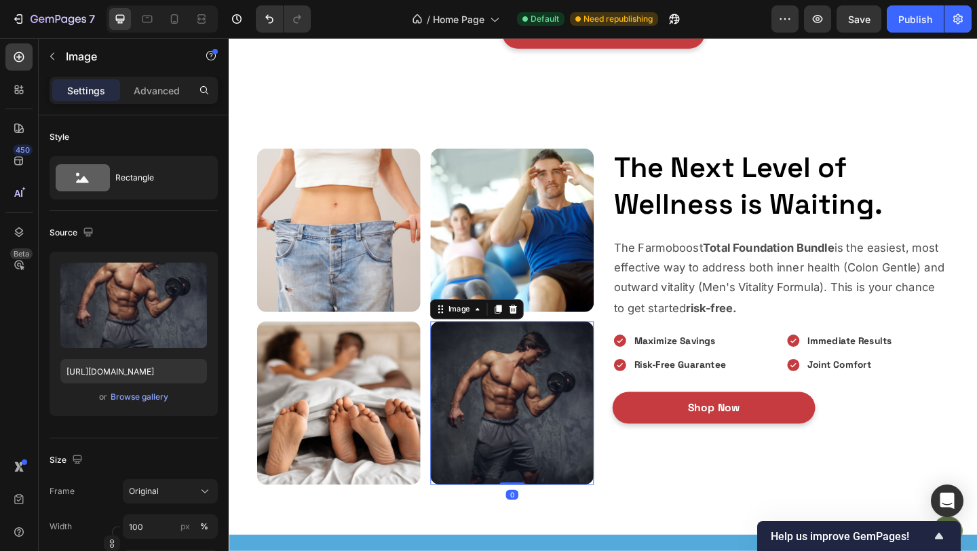
scroll to position [3996, 0]
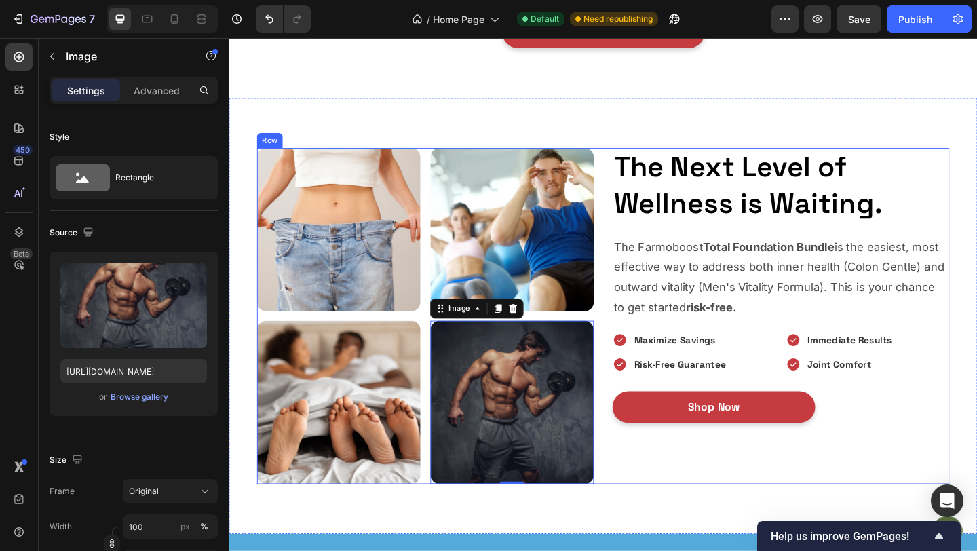
click at [628, 387] on div "Image Image Row Image Image 0 Row The Next Level of Wellness is Waiting. Headin…" at bounding box center [635, 340] width 753 height 366
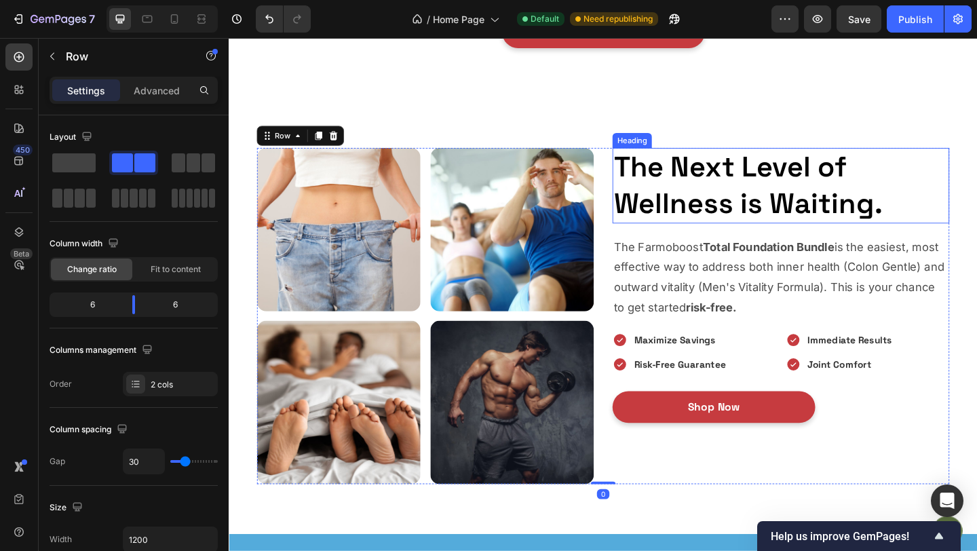
click at [758, 201] on h2 "The Next Level of Wellness is Waiting." at bounding box center [829, 198] width 366 height 82
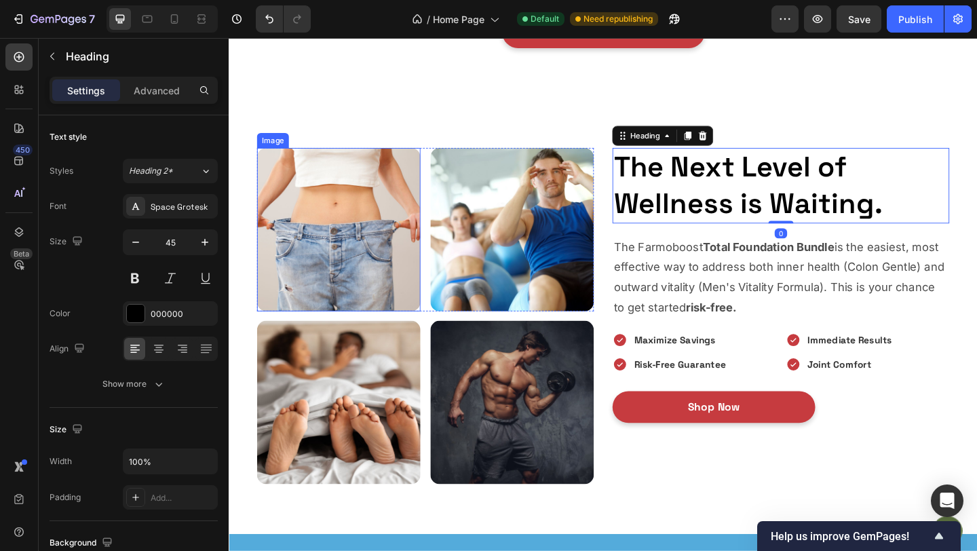
click at [408, 237] on img at bounding box center [348, 246] width 178 height 178
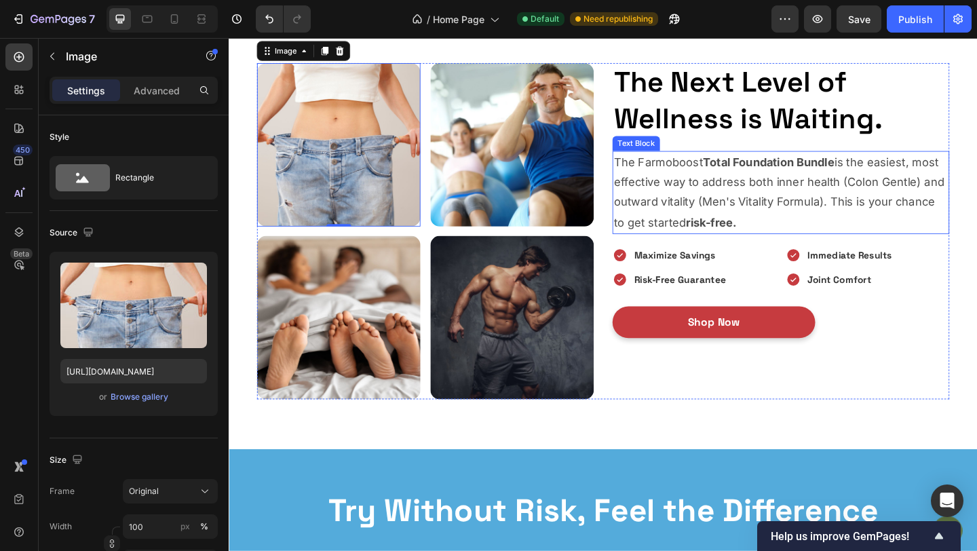
scroll to position [4091, 0]
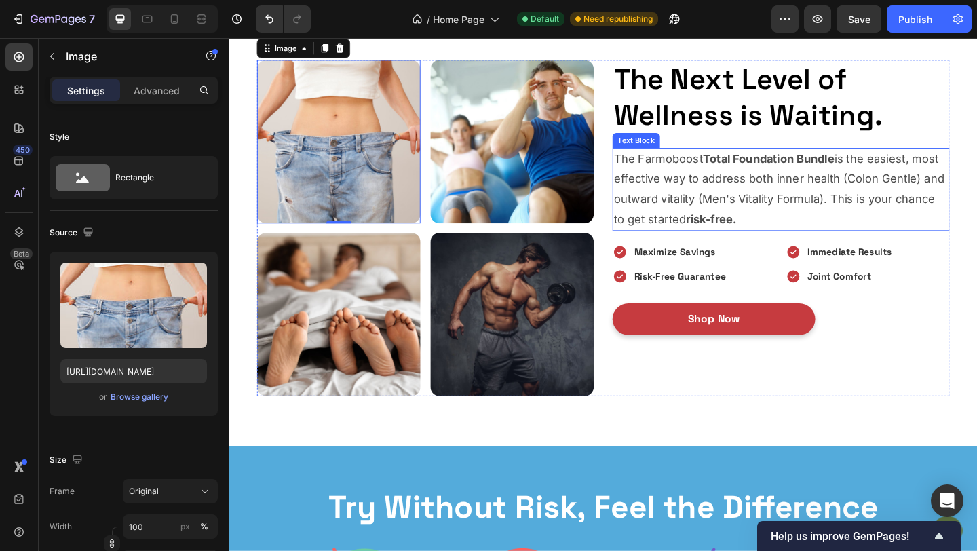
click at [704, 204] on p "The Farmoboost Total Foundation Bundle is the easiest, most effective way to ad…" at bounding box center [829, 203] width 364 height 88
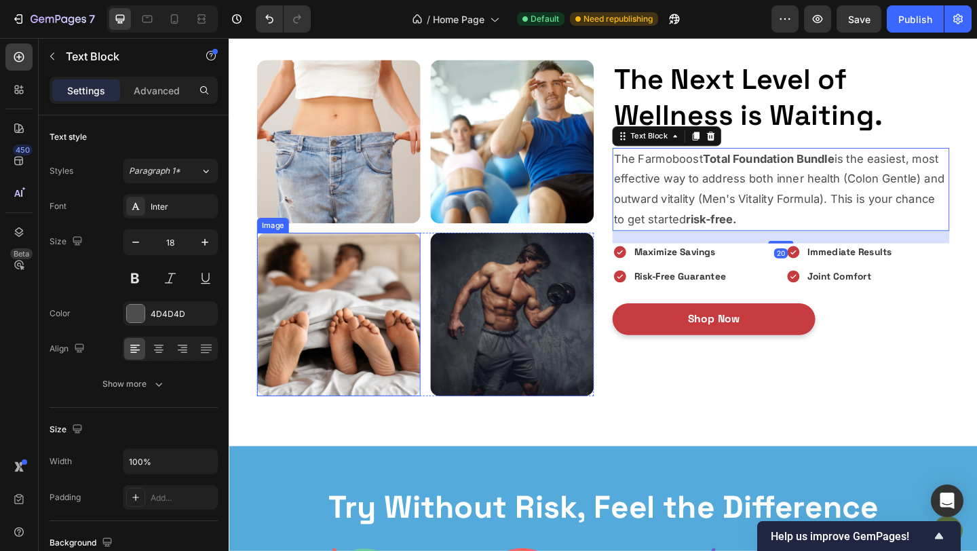
click at [345, 407] on img at bounding box center [348, 339] width 178 height 178
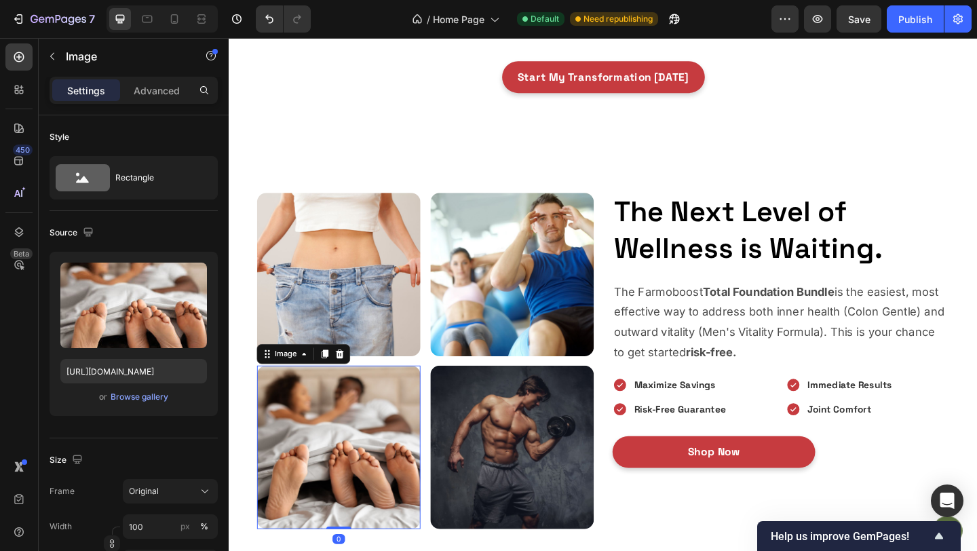
scroll to position [3931, 0]
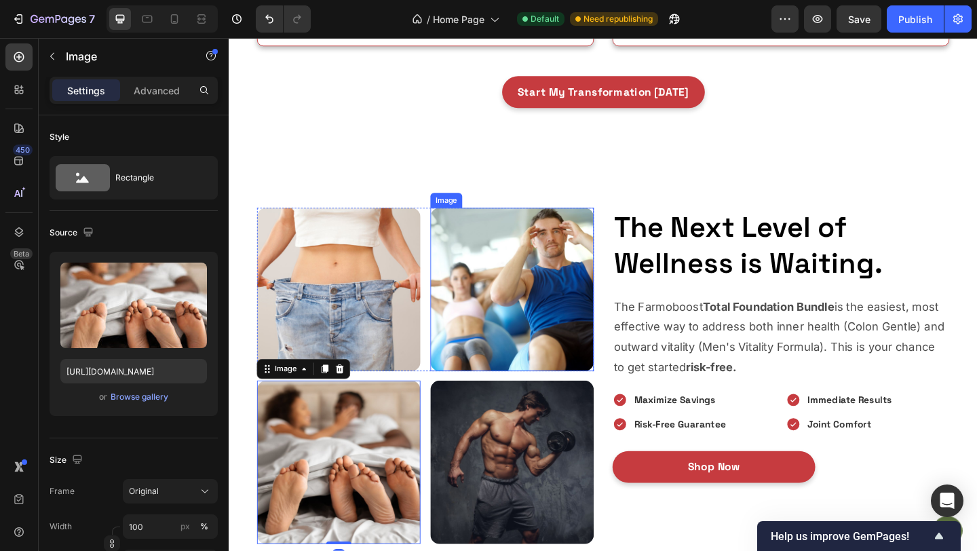
click at [555, 323] on img at bounding box center [537, 311] width 178 height 178
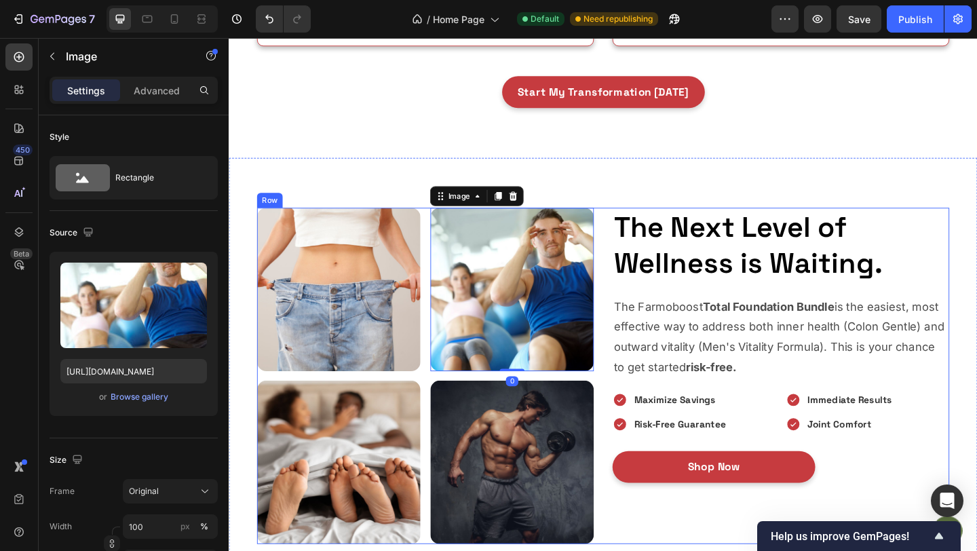
click at [372, 401] on div "Image Image 0 Row Image Image Row" at bounding box center [442, 405] width 366 height 366
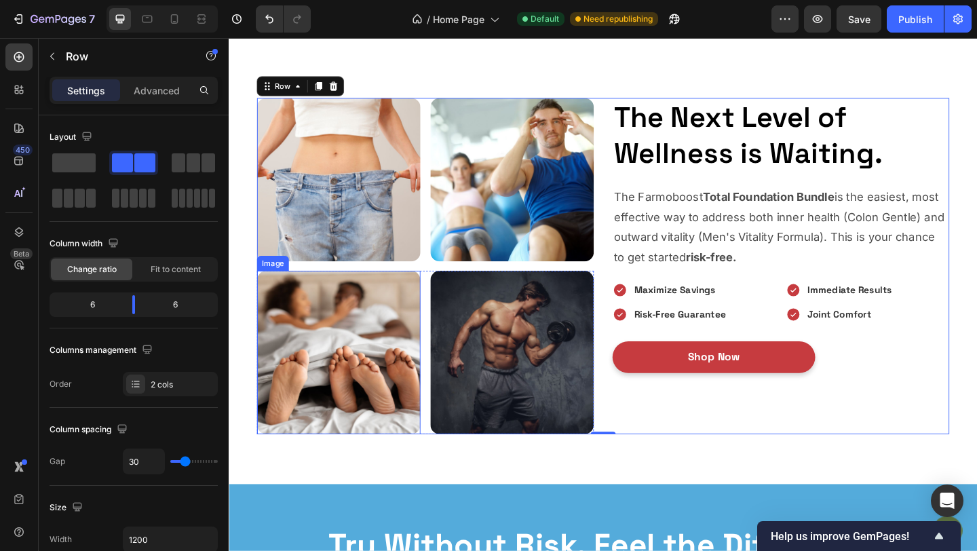
scroll to position [3977, 0]
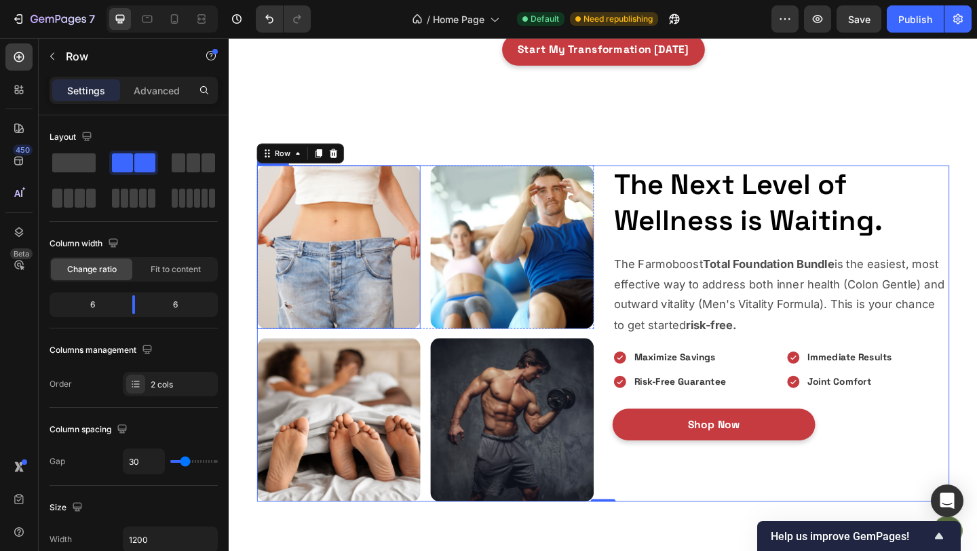
click at [393, 254] on img at bounding box center [348, 265] width 178 height 178
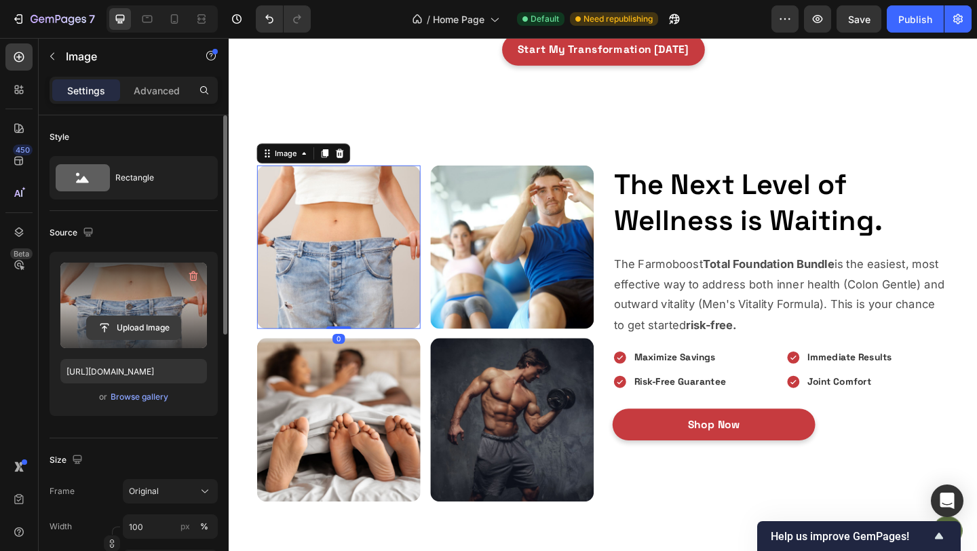
click at [121, 334] on input "file" at bounding box center [134, 327] width 94 height 23
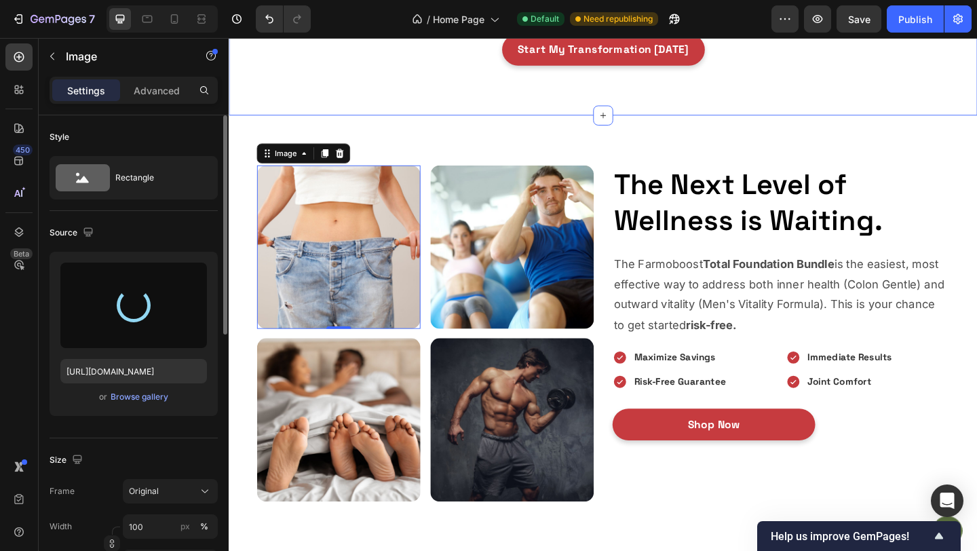
type input "[URL][DOMAIN_NAME]"
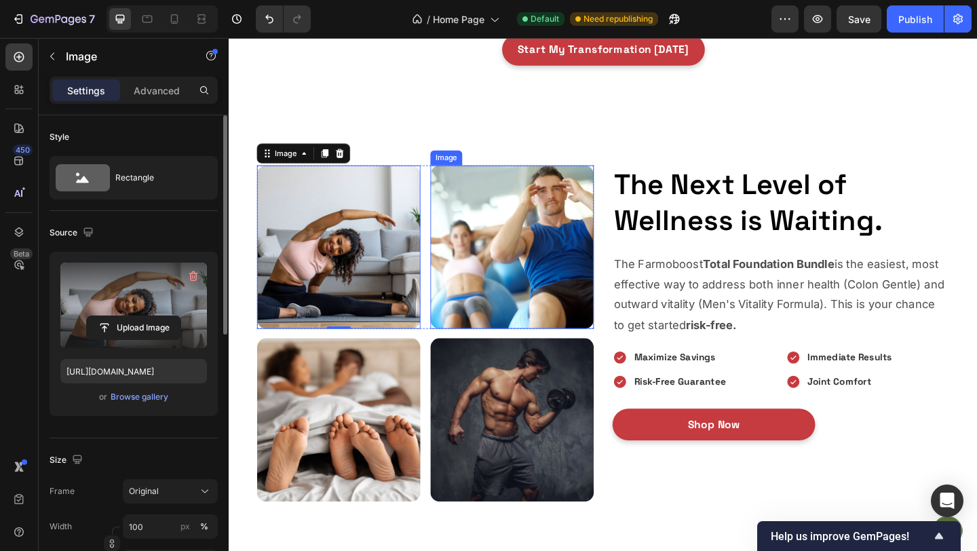
click at [536, 250] on img at bounding box center [537, 265] width 178 height 178
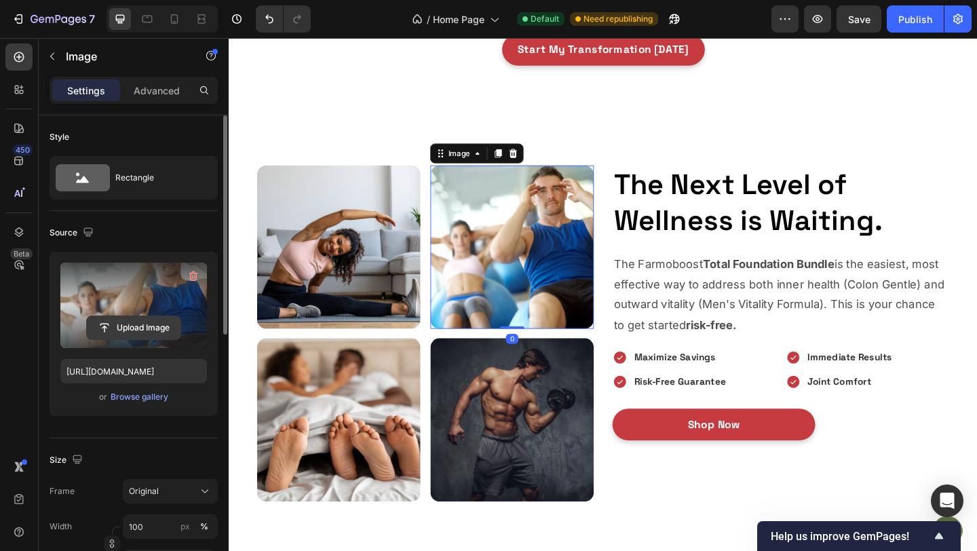
click at [140, 332] on input "file" at bounding box center [134, 327] width 94 height 23
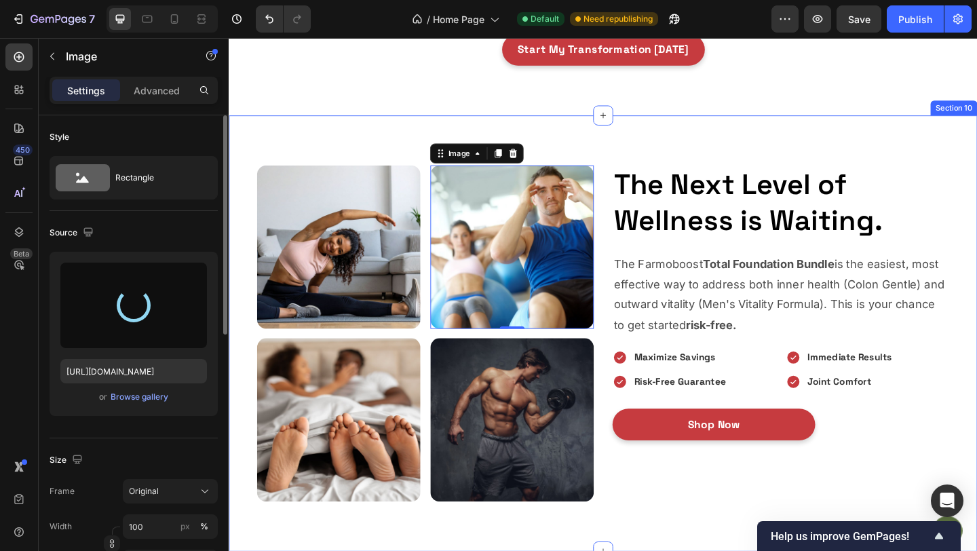
type input "[URL][DOMAIN_NAME]"
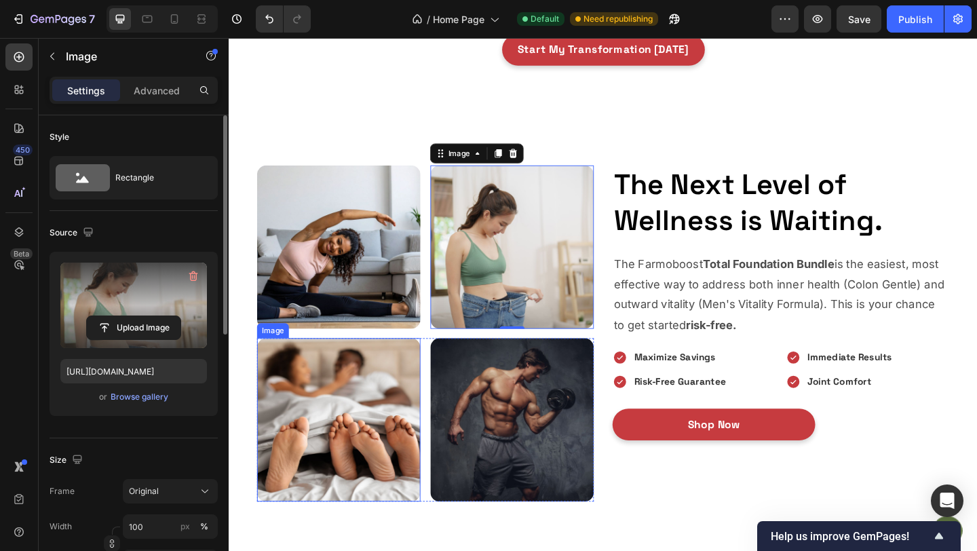
click at [351, 451] on img at bounding box center [348, 453] width 178 height 178
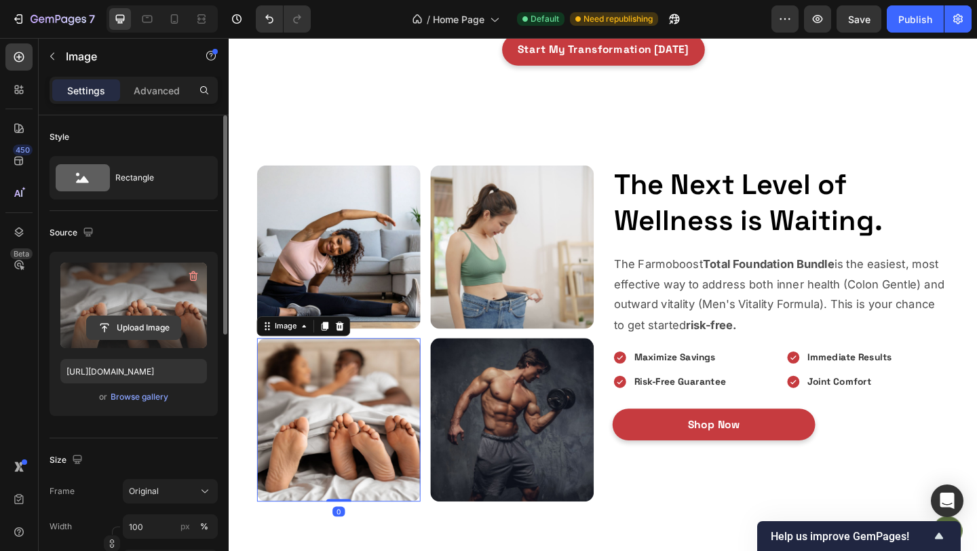
click at [144, 319] on input "file" at bounding box center [134, 327] width 94 height 23
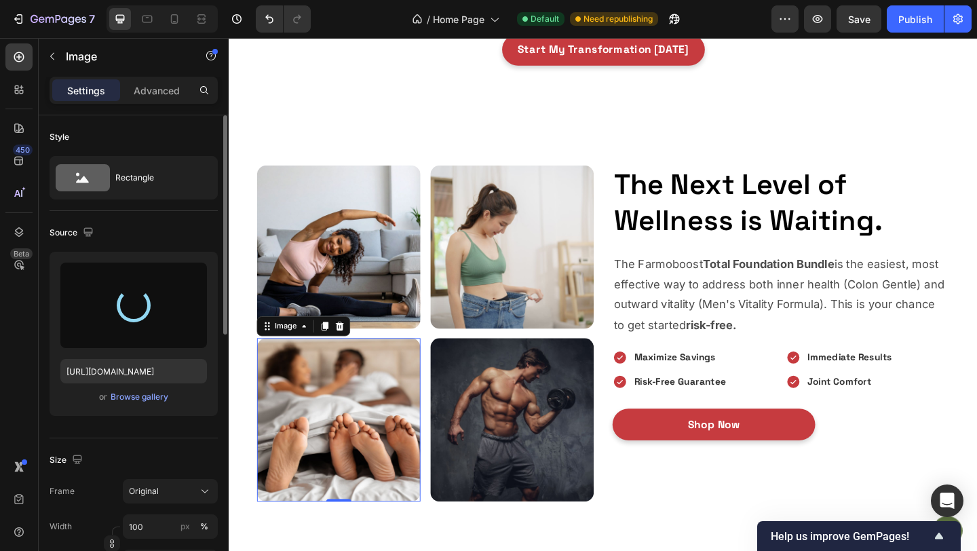
type input "[URL][DOMAIN_NAME]"
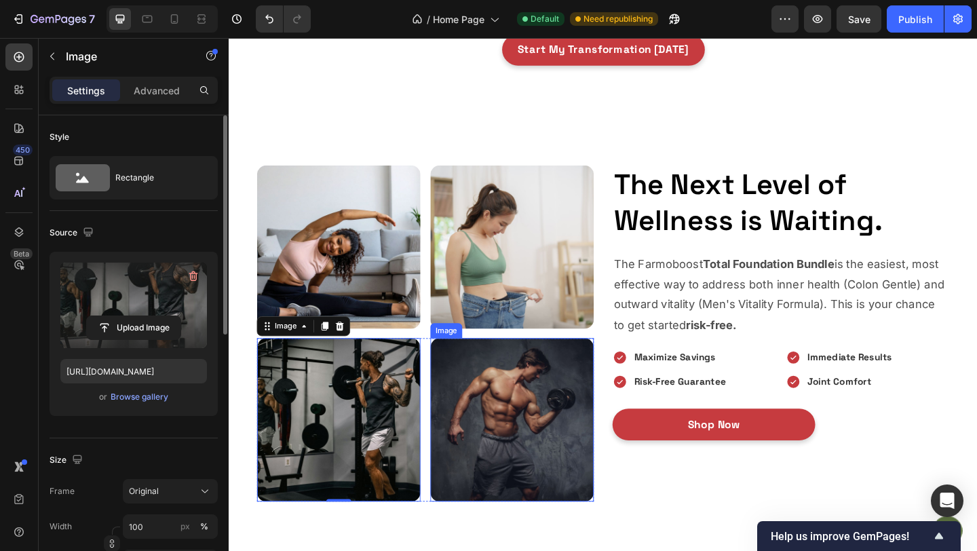
click at [518, 385] on img at bounding box center [537, 453] width 178 height 178
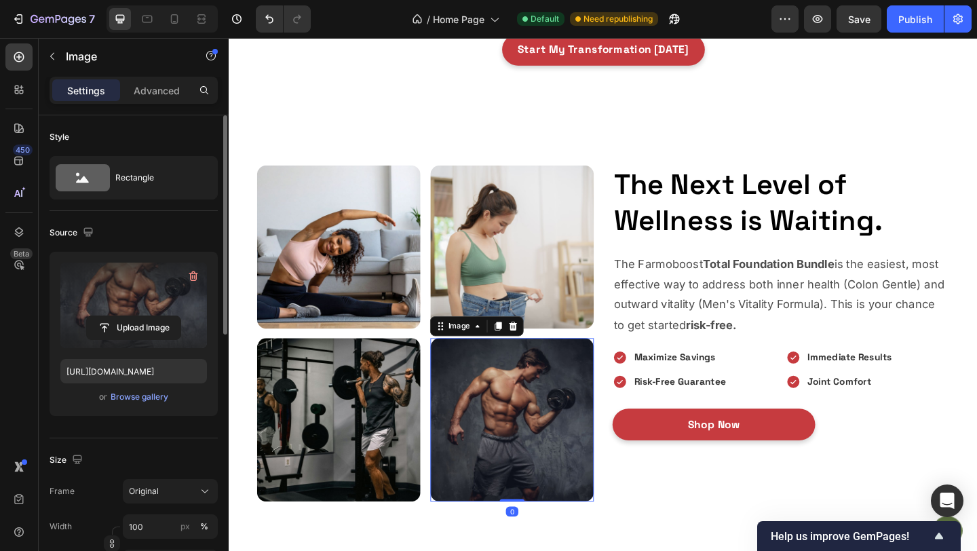
click at [138, 340] on label at bounding box center [133, 304] width 147 height 85
click at [138, 339] on input "file" at bounding box center [134, 327] width 94 height 23
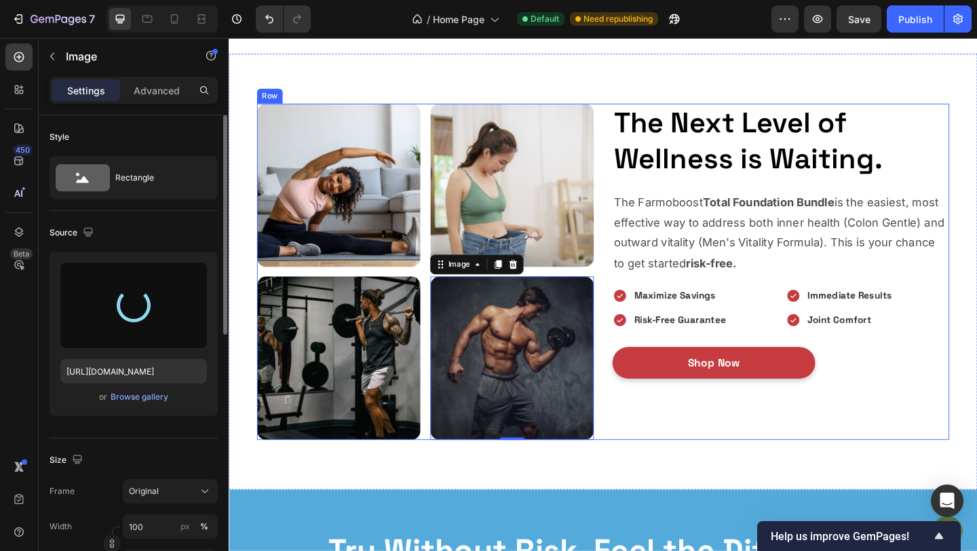
scroll to position [4045, 0]
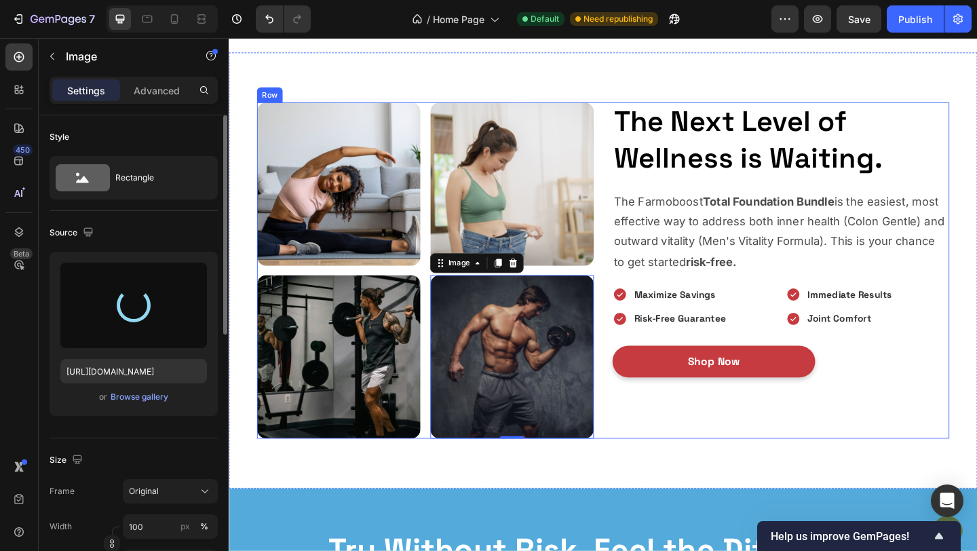
type input "[URL][DOMAIN_NAME]"
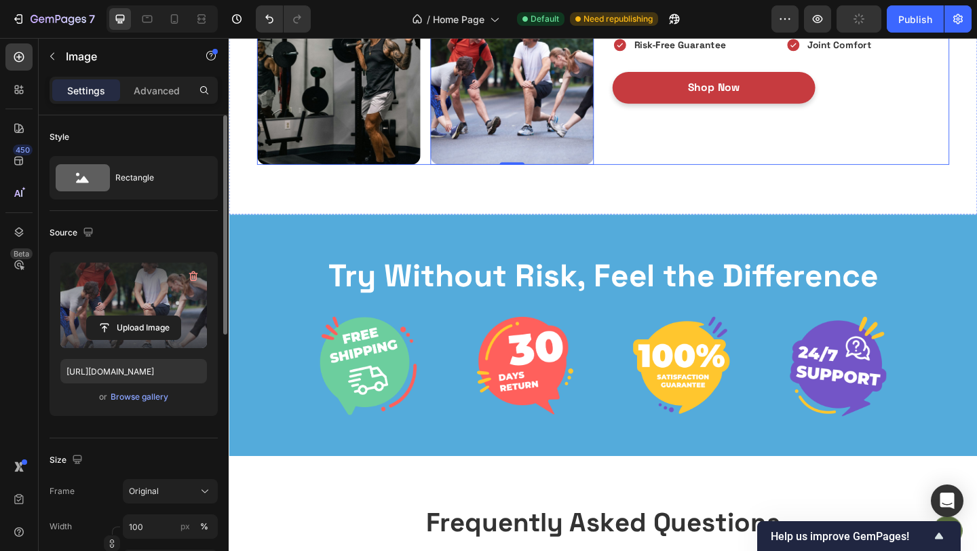
scroll to position [4312, 0]
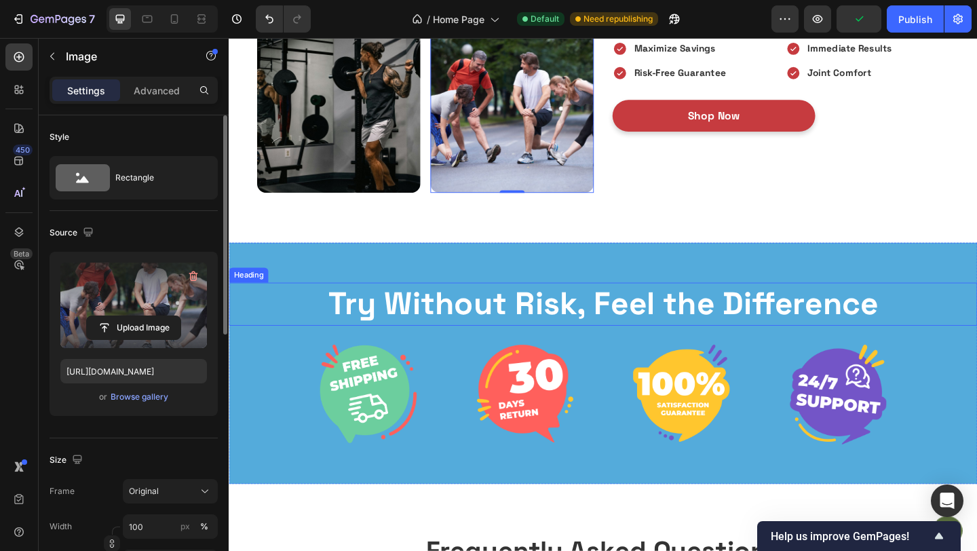
click at [414, 320] on h2 "Try Without Risk, Feel the Difference" at bounding box center [636, 327] width 814 height 47
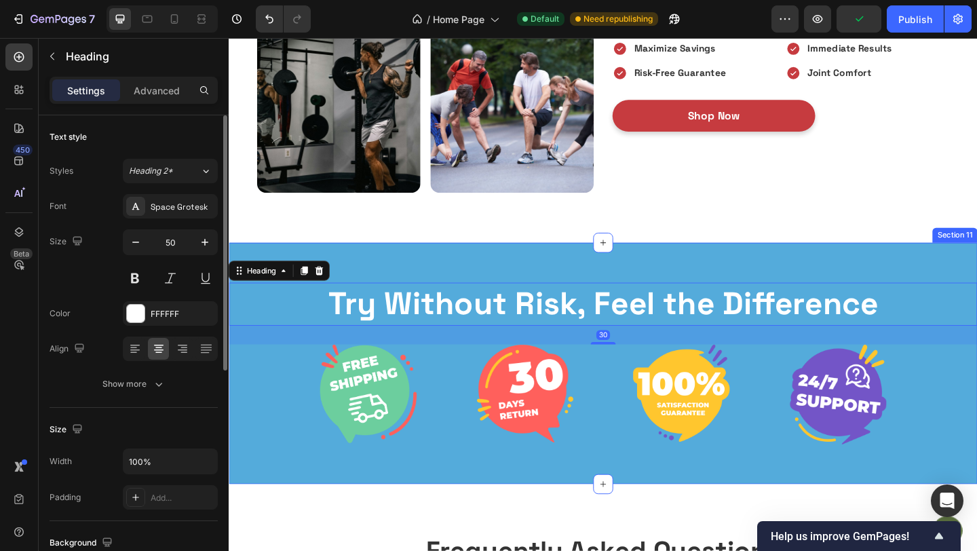
click at [386, 294] on div "Try Without Risk, Feel the Difference Heading 30 Image Image Image Image Row Se…" at bounding box center [636, 391] width 814 height 263
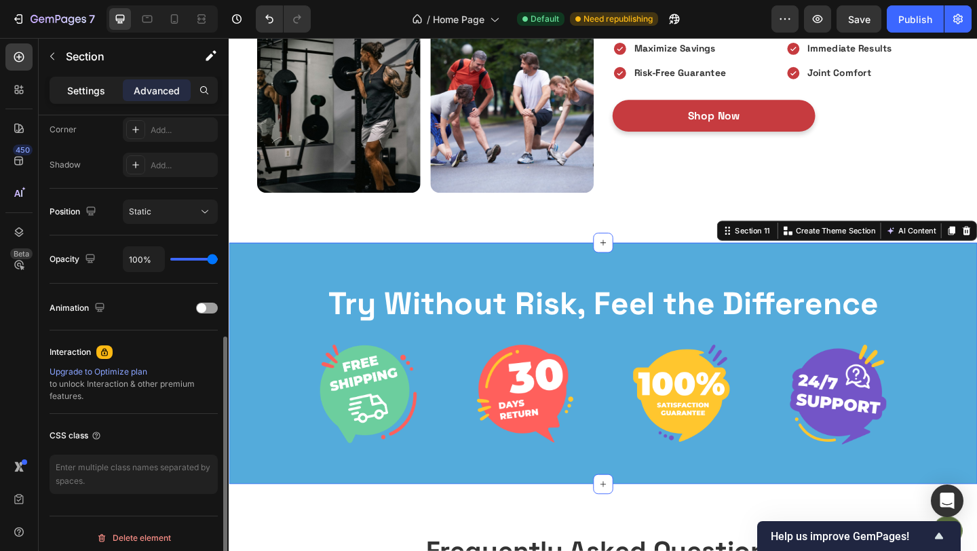
click at [81, 88] on p "Settings" at bounding box center [86, 90] width 38 height 14
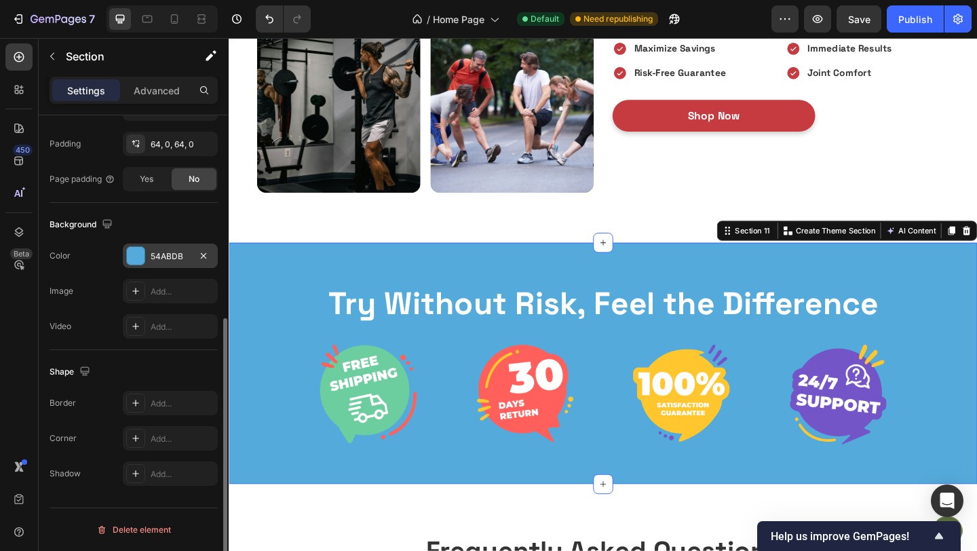
click at [159, 260] on div "54ABDB" at bounding box center [170, 256] width 39 height 12
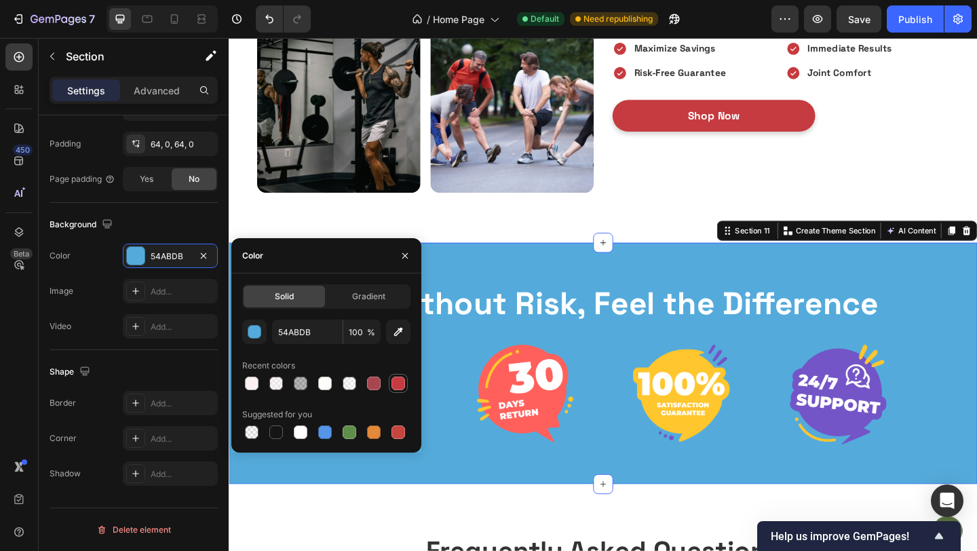
click at [395, 387] on div at bounding box center [398, 383] width 14 height 14
type input "C63B3F"
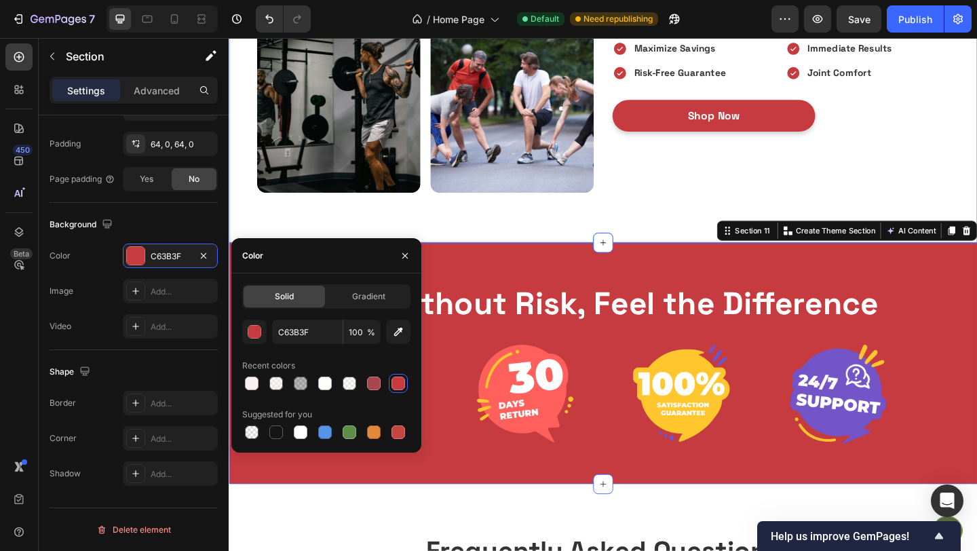
click at [519, 254] on div "Image Image Row Image Image Row The Next Level of Wellness is Waiting. Heading …" at bounding box center [636, 23] width 814 height 474
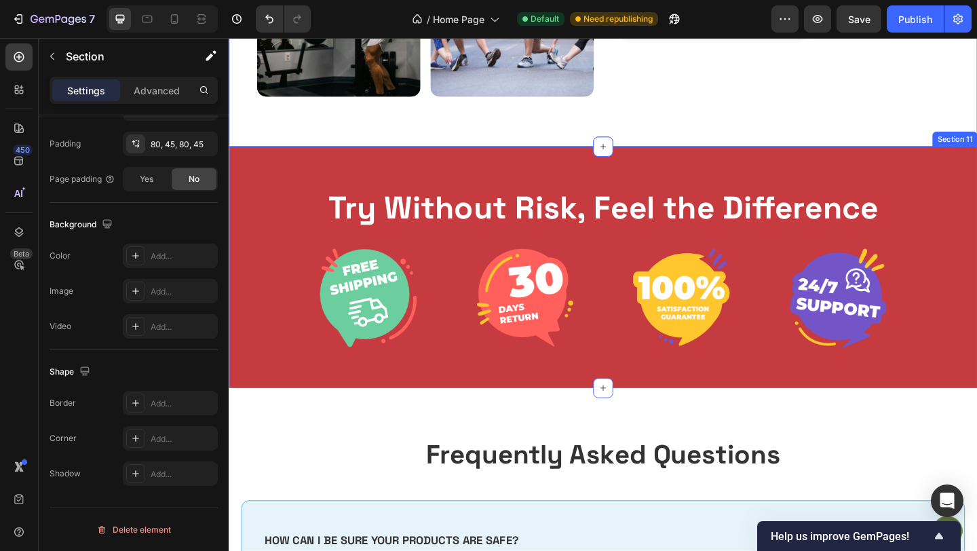
scroll to position [4434, 0]
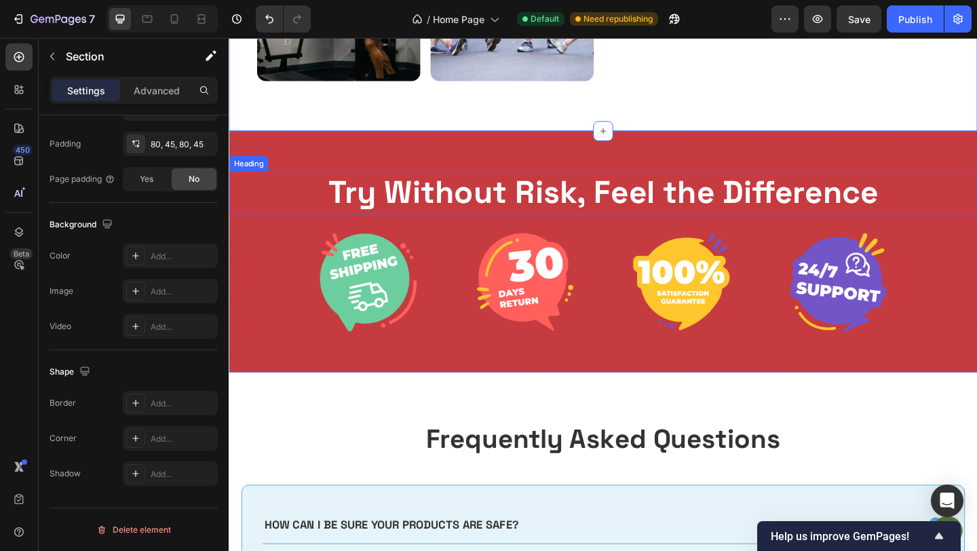
click at [496, 214] on h2 "Try Without Risk, Feel the Difference" at bounding box center [636, 205] width 814 height 47
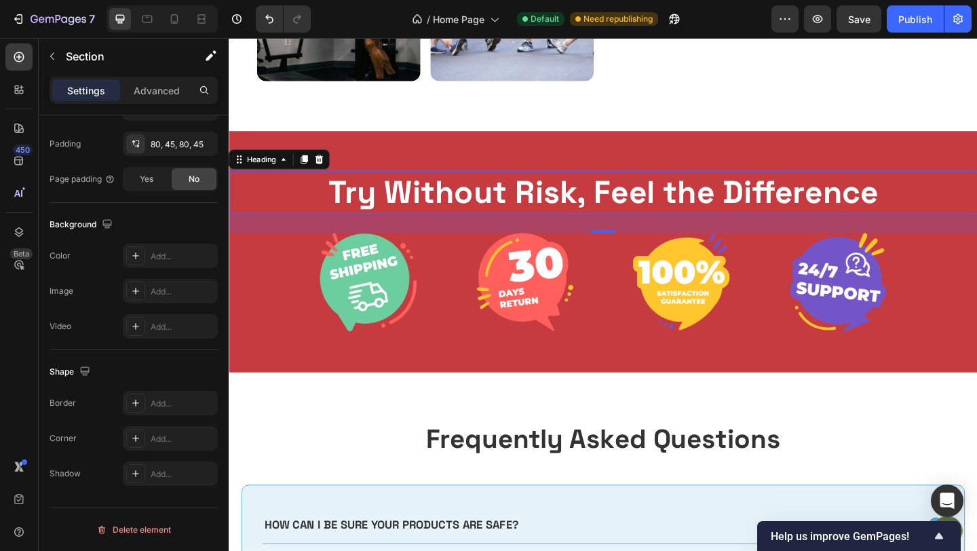
click at [496, 214] on h2 "Try Without Risk, Feel the Difference" at bounding box center [636, 205] width 814 height 47
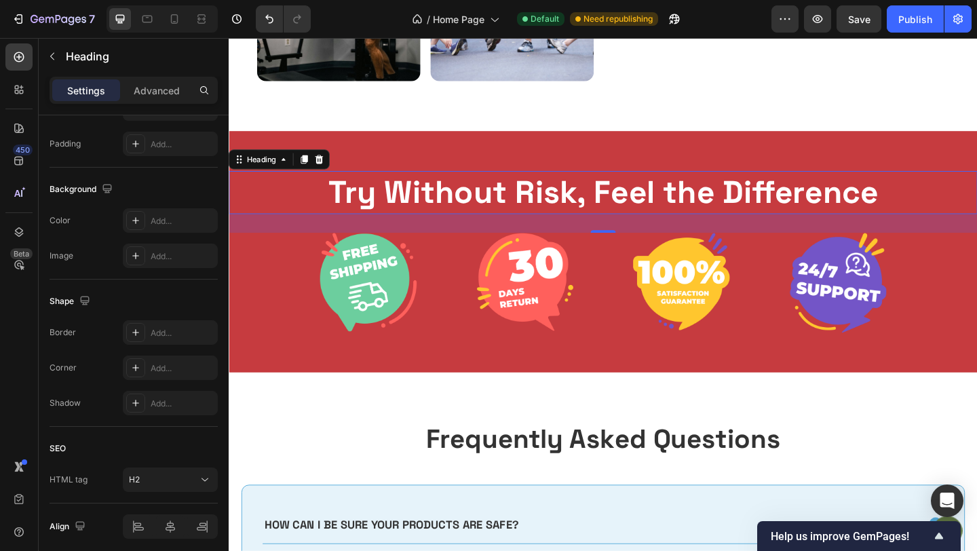
scroll to position [0, 0]
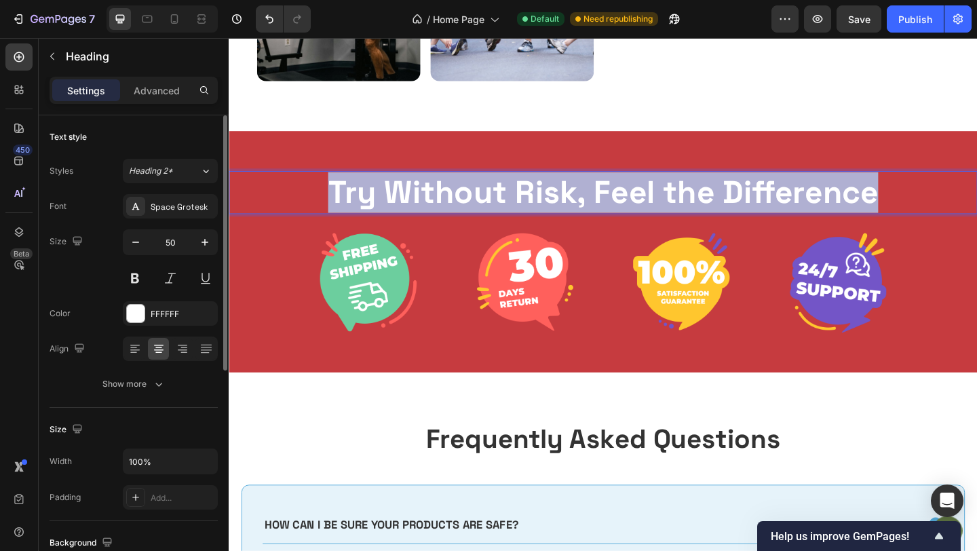
click at [496, 214] on p "Try Without Risk, Feel the Difference" at bounding box center [635, 206] width 811 height 44
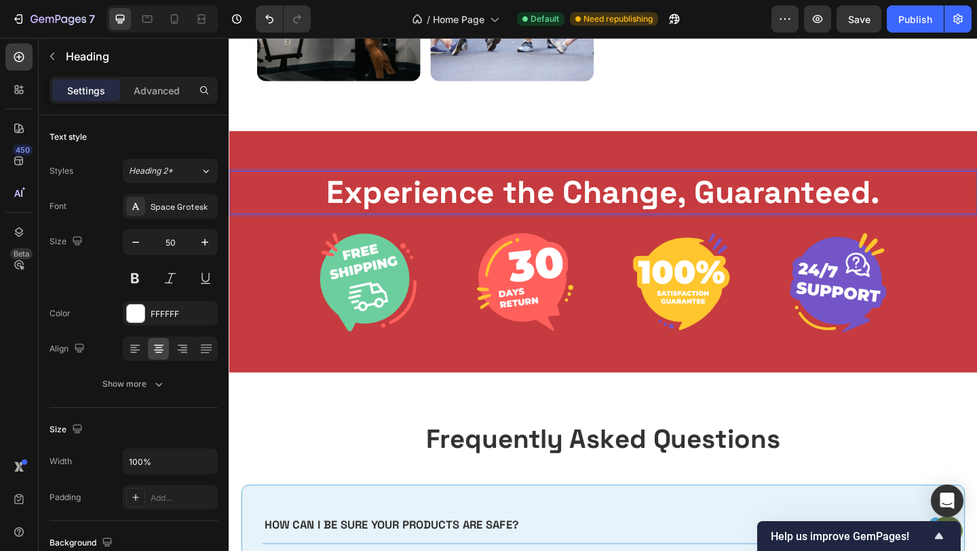
click at [505, 220] on strong "Experience the Change, Guaranteed." at bounding box center [635, 205] width 602 height 43
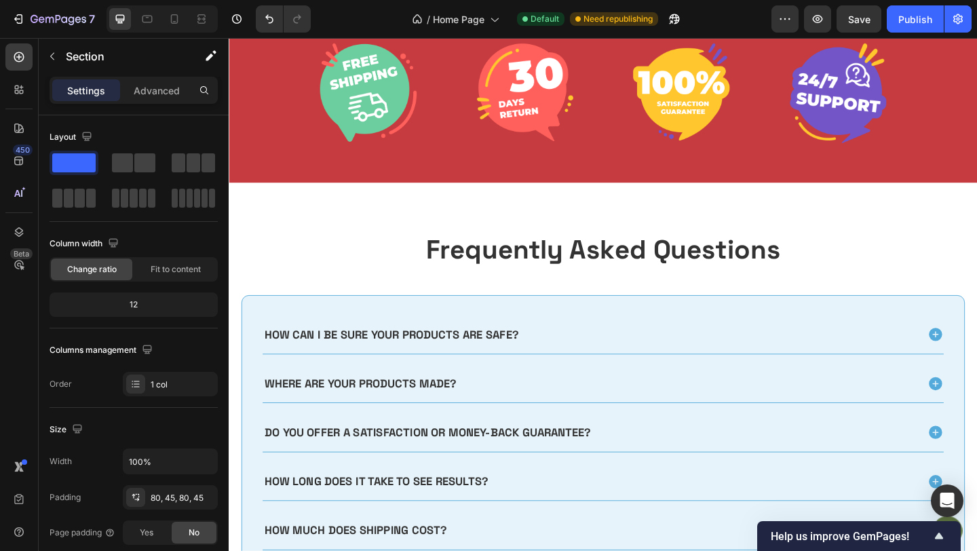
scroll to position [4706, 0]
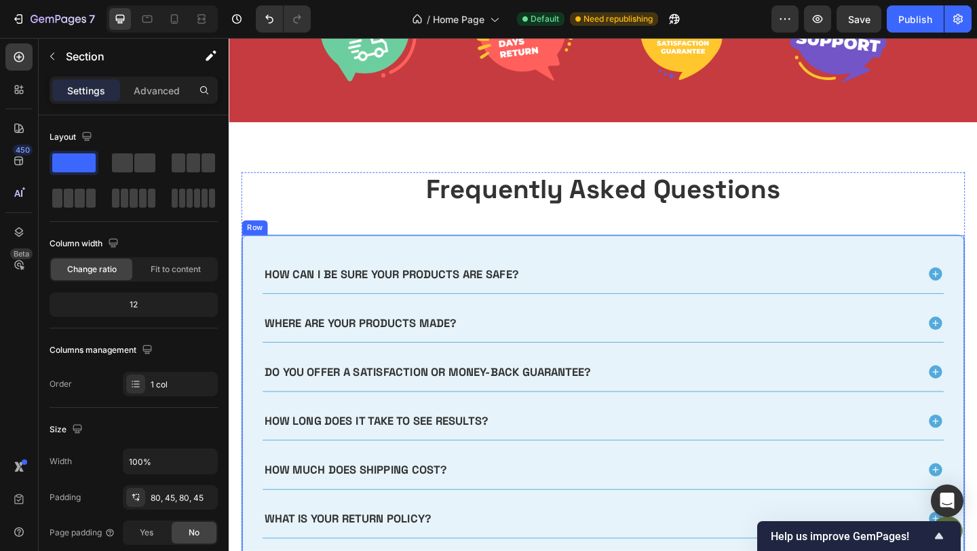
click at [359, 257] on div "How can I be sure your products are safe? Where are your products made? Do you …" at bounding box center [635, 434] width 787 height 364
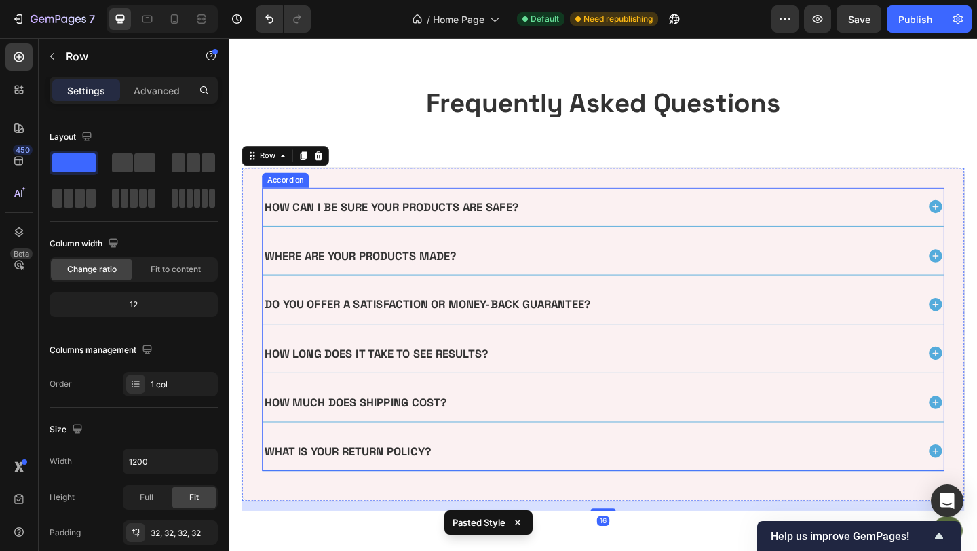
scroll to position [4794, 0]
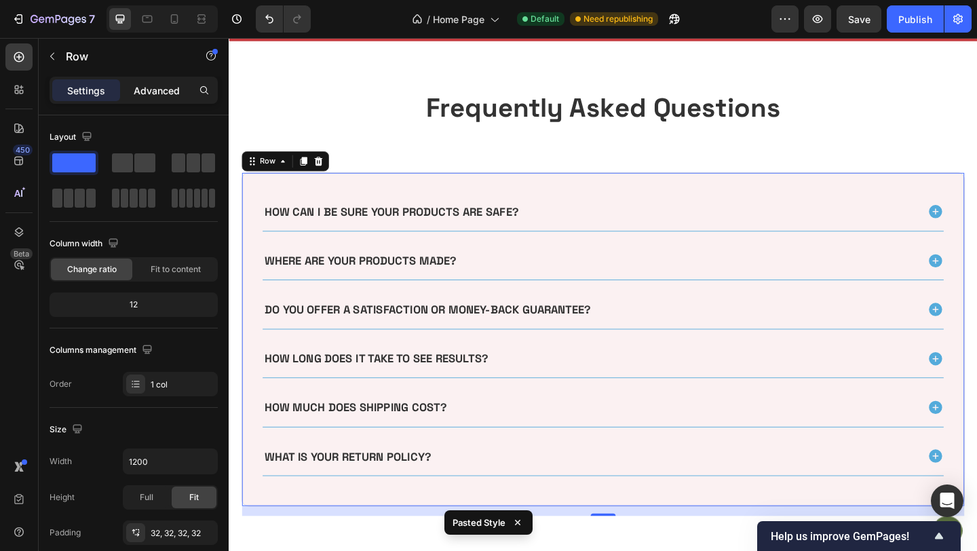
click at [170, 94] on p "Advanced" at bounding box center [157, 90] width 46 height 14
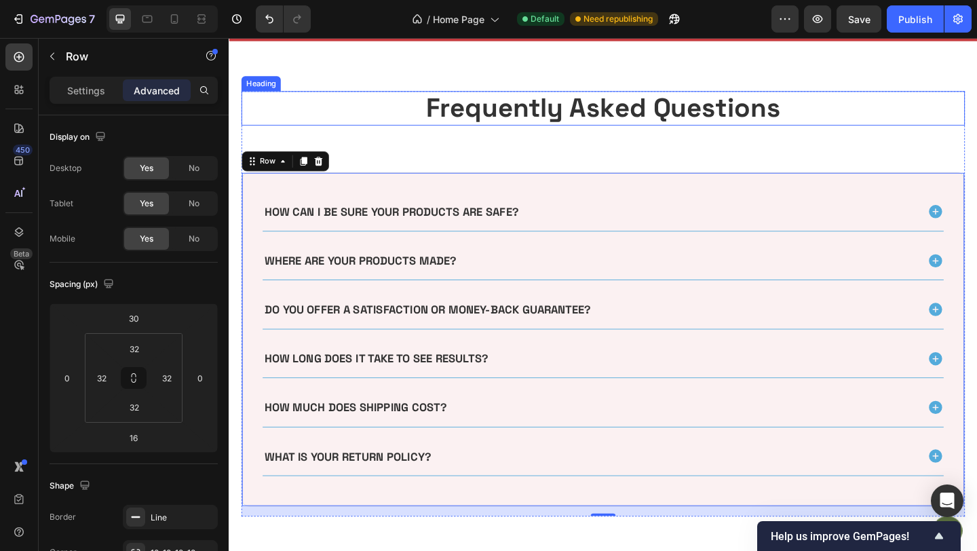
click at [403, 128] on h2 "Frequently Asked Questions" at bounding box center [635, 114] width 787 height 37
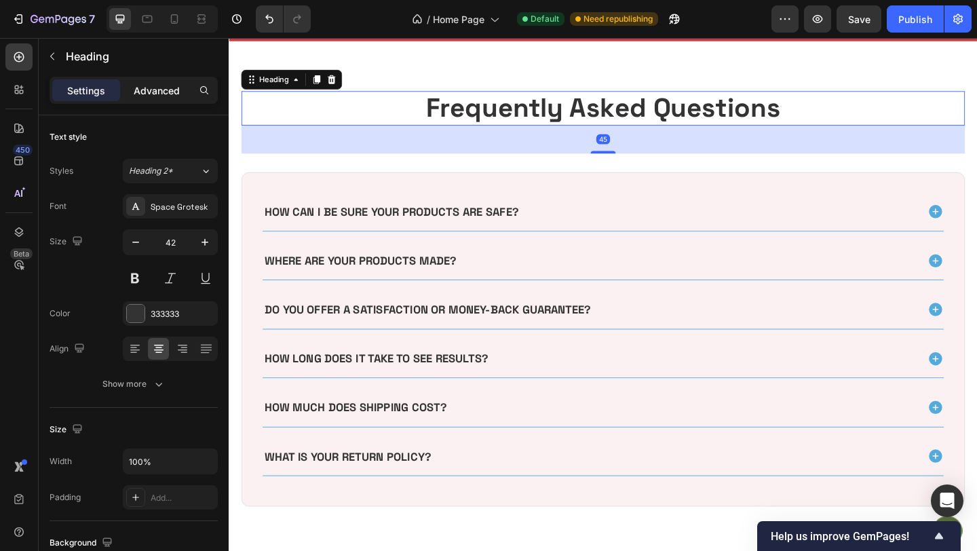
click at [162, 99] on div "Advanced" at bounding box center [157, 90] width 68 height 22
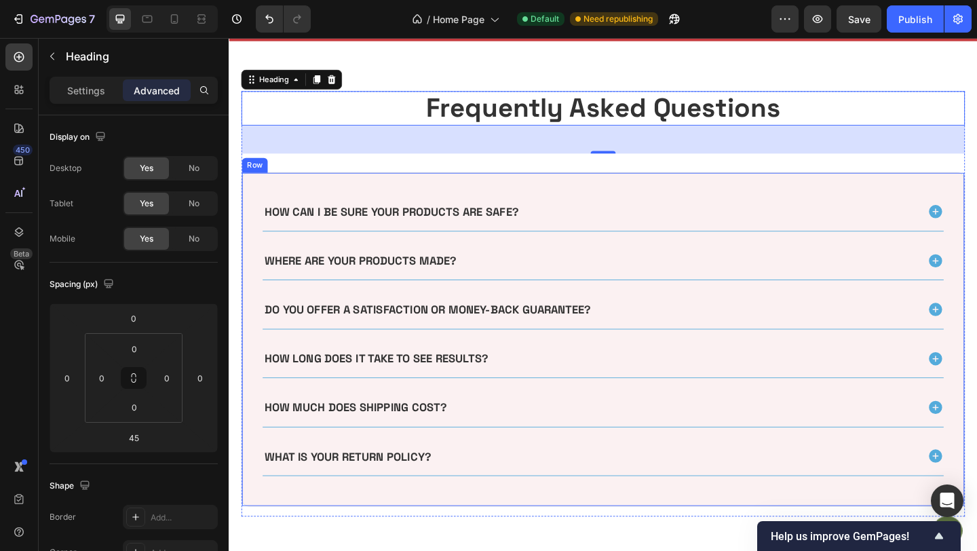
click at [389, 195] on div "How can I be sure your products are safe? Where are your products made? Do you …" at bounding box center [635, 366] width 787 height 364
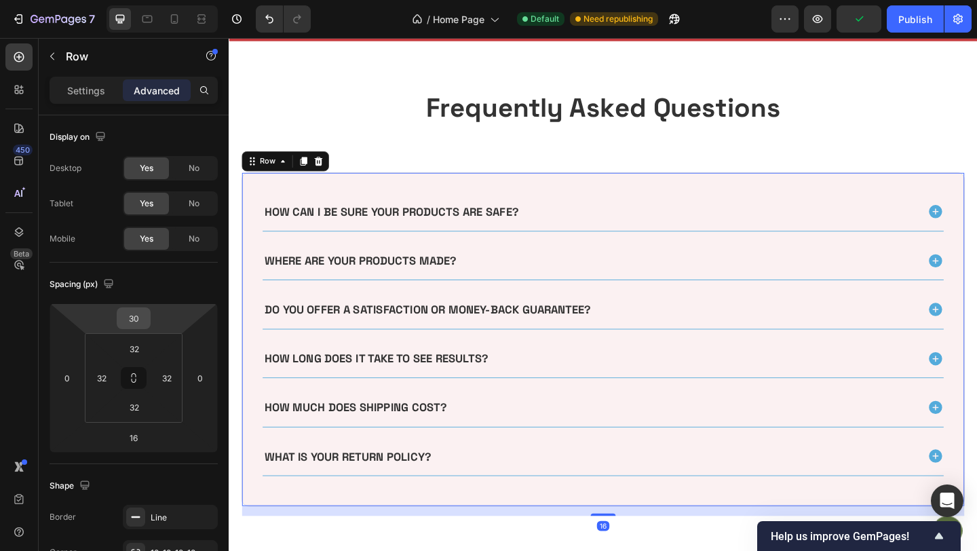
click at [130, 313] on input "30" at bounding box center [133, 318] width 27 height 20
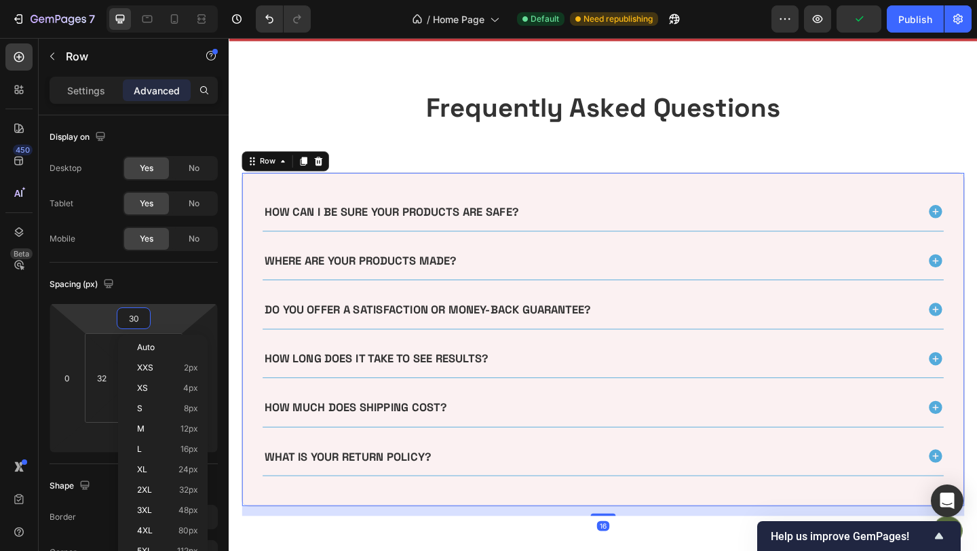
click at [130, 313] on input "30" at bounding box center [133, 318] width 27 height 20
type input "0"
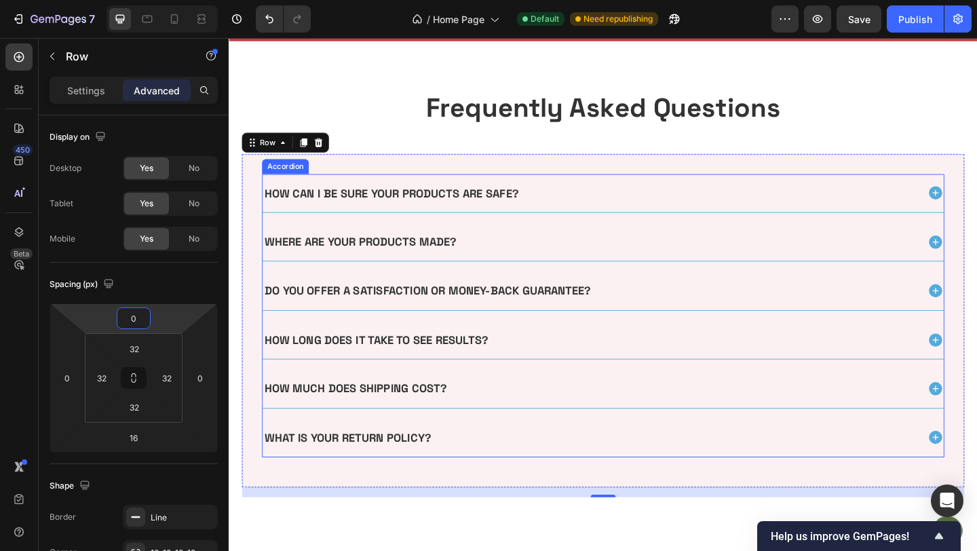
click at [564, 243] on div "Where are your products made?" at bounding box center [635, 259] width 741 height 41
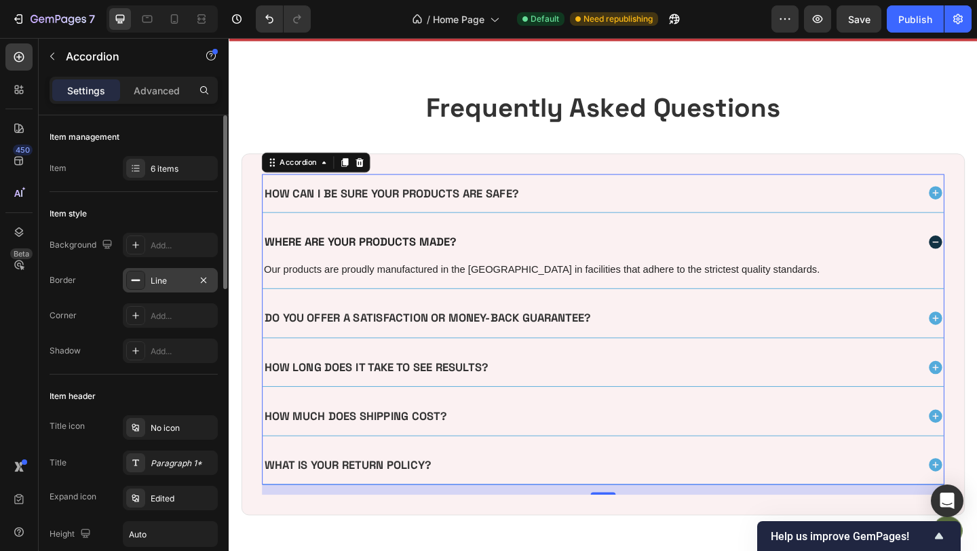
click at [163, 269] on div "Line" at bounding box center [170, 280] width 95 height 24
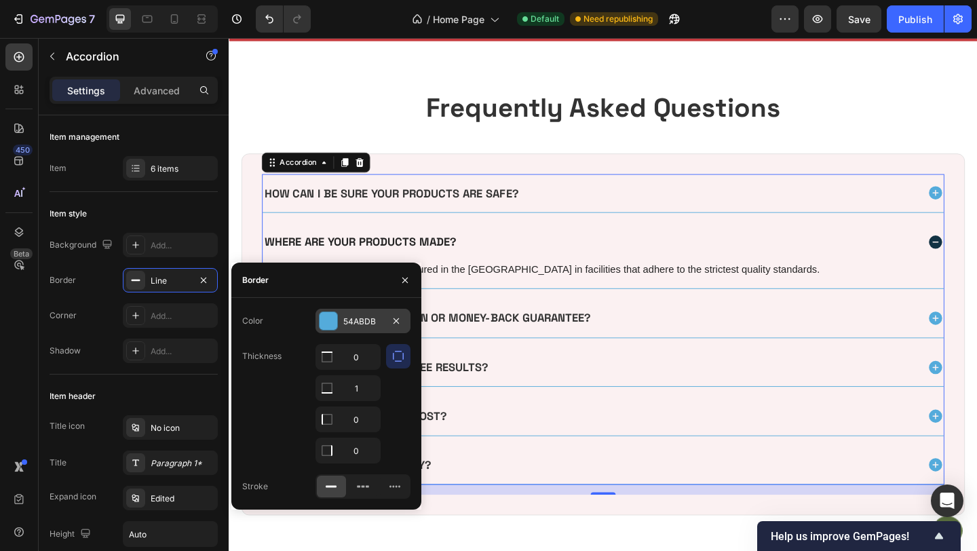
click at [347, 313] on div "54ABDB" at bounding box center [362, 321] width 95 height 24
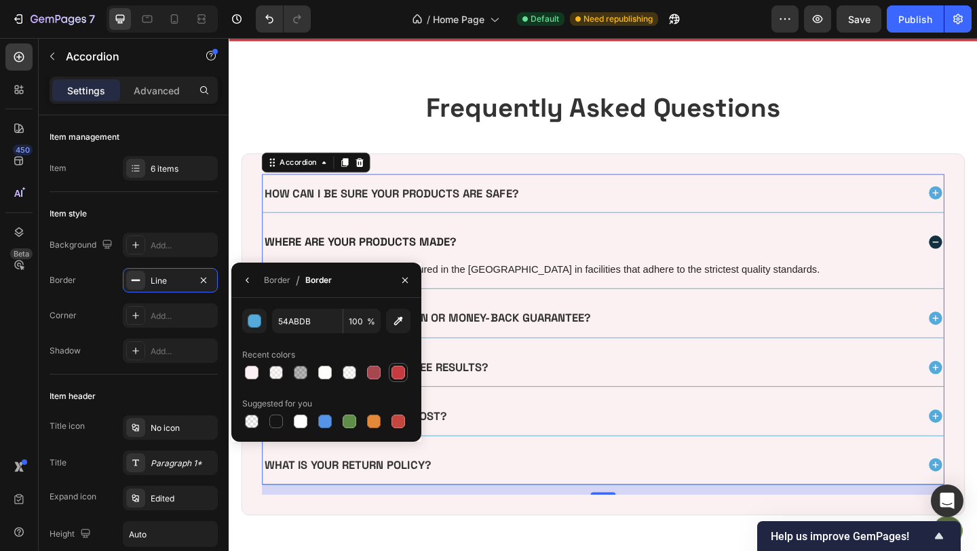
click at [396, 373] on div at bounding box center [398, 373] width 14 height 14
type input "C63B3F"
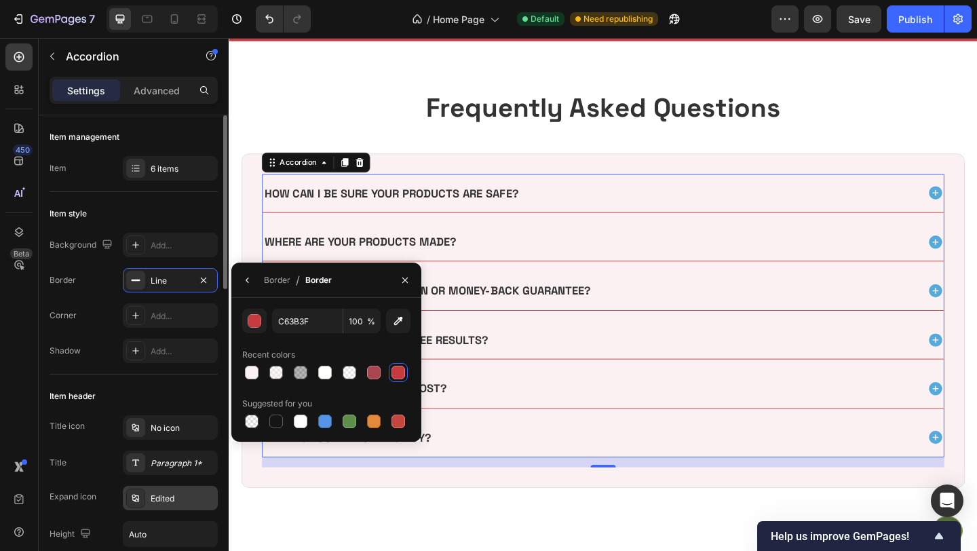
click at [144, 491] on div at bounding box center [135, 497] width 19 height 19
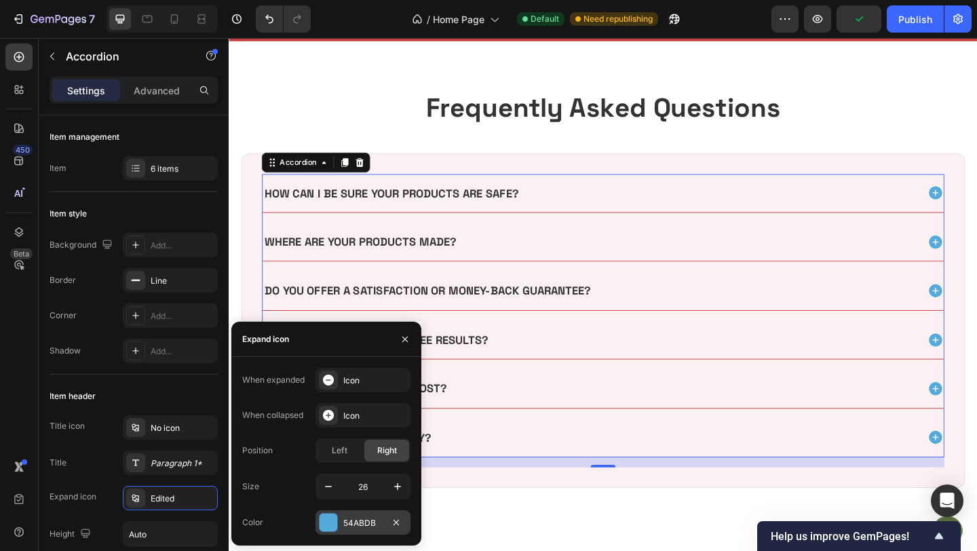
click at [333, 529] on div at bounding box center [328, 522] width 18 height 18
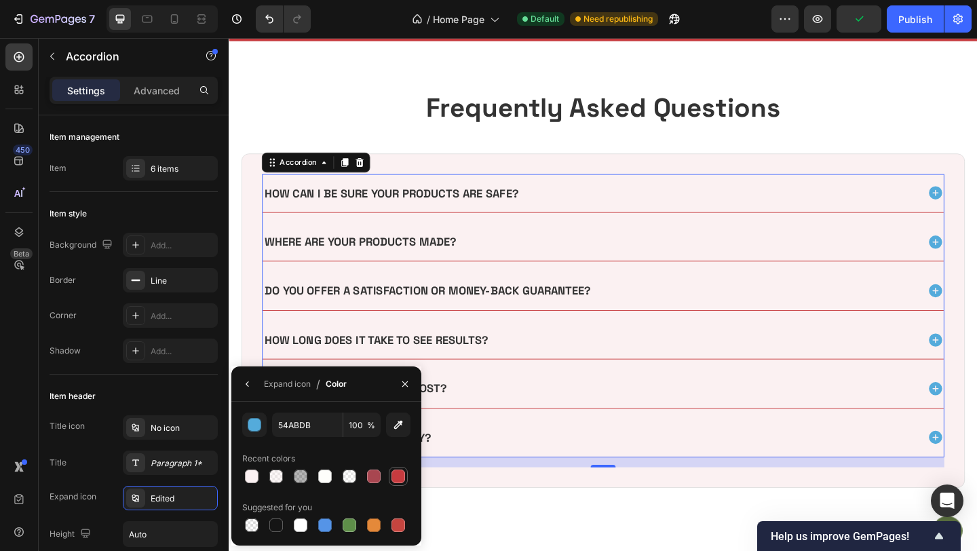
click at [401, 478] on div at bounding box center [398, 476] width 14 height 14
type input "C63B3F"
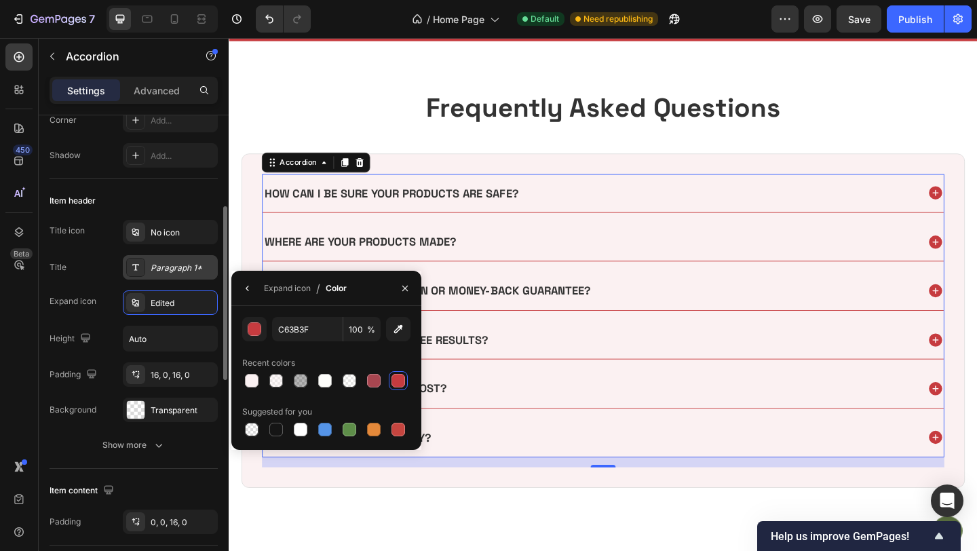
scroll to position [223, 0]
